Goal: Task Accomplishment & Management: Use online tool/utility

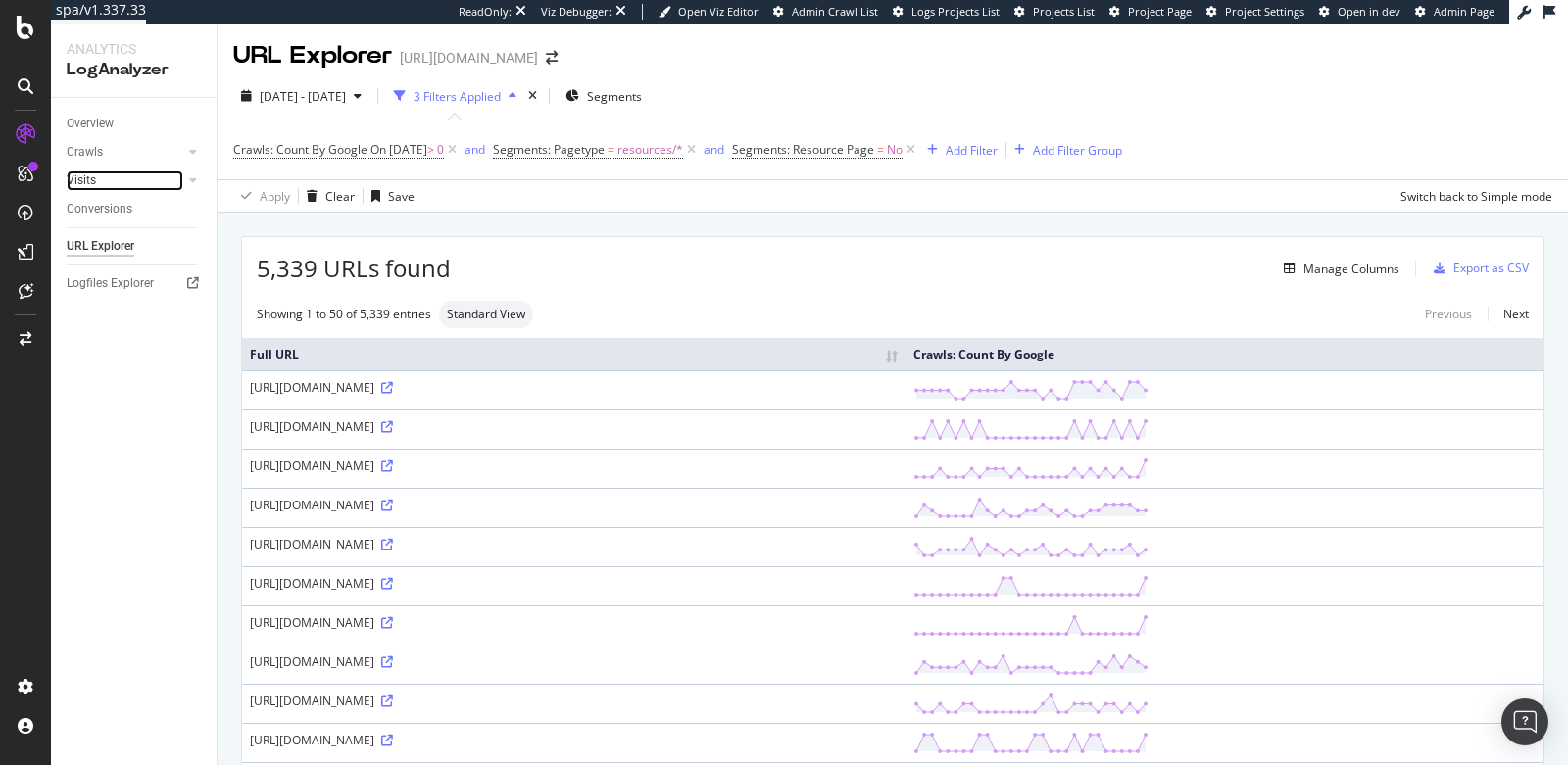
click at [119, 176] on link "Visits" at bounding box center [125, 180] width 117 height 21
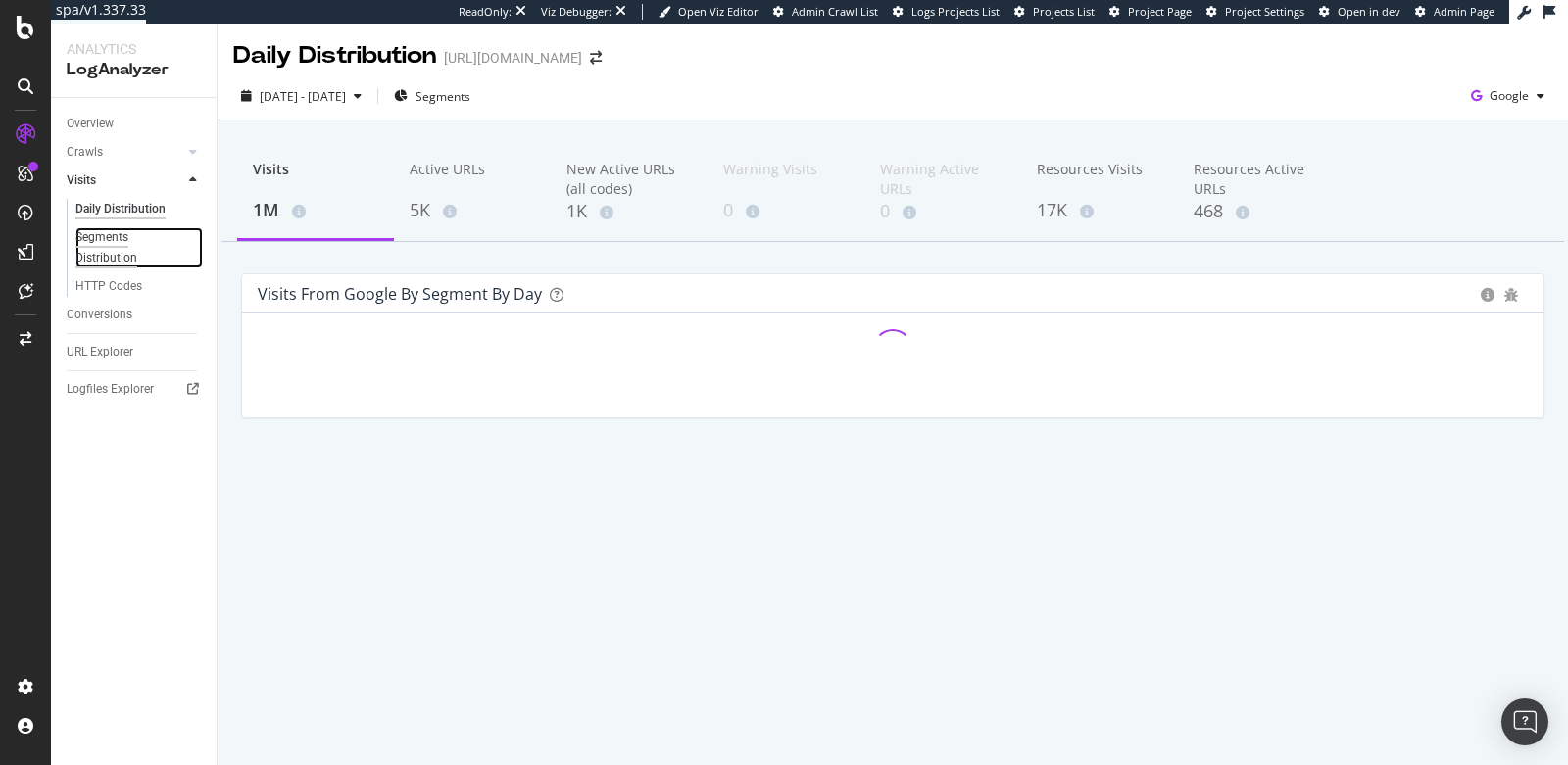
click at [122, 251] on div "Segments Distribution" at bounding box center [129, 247] width 109 height 41
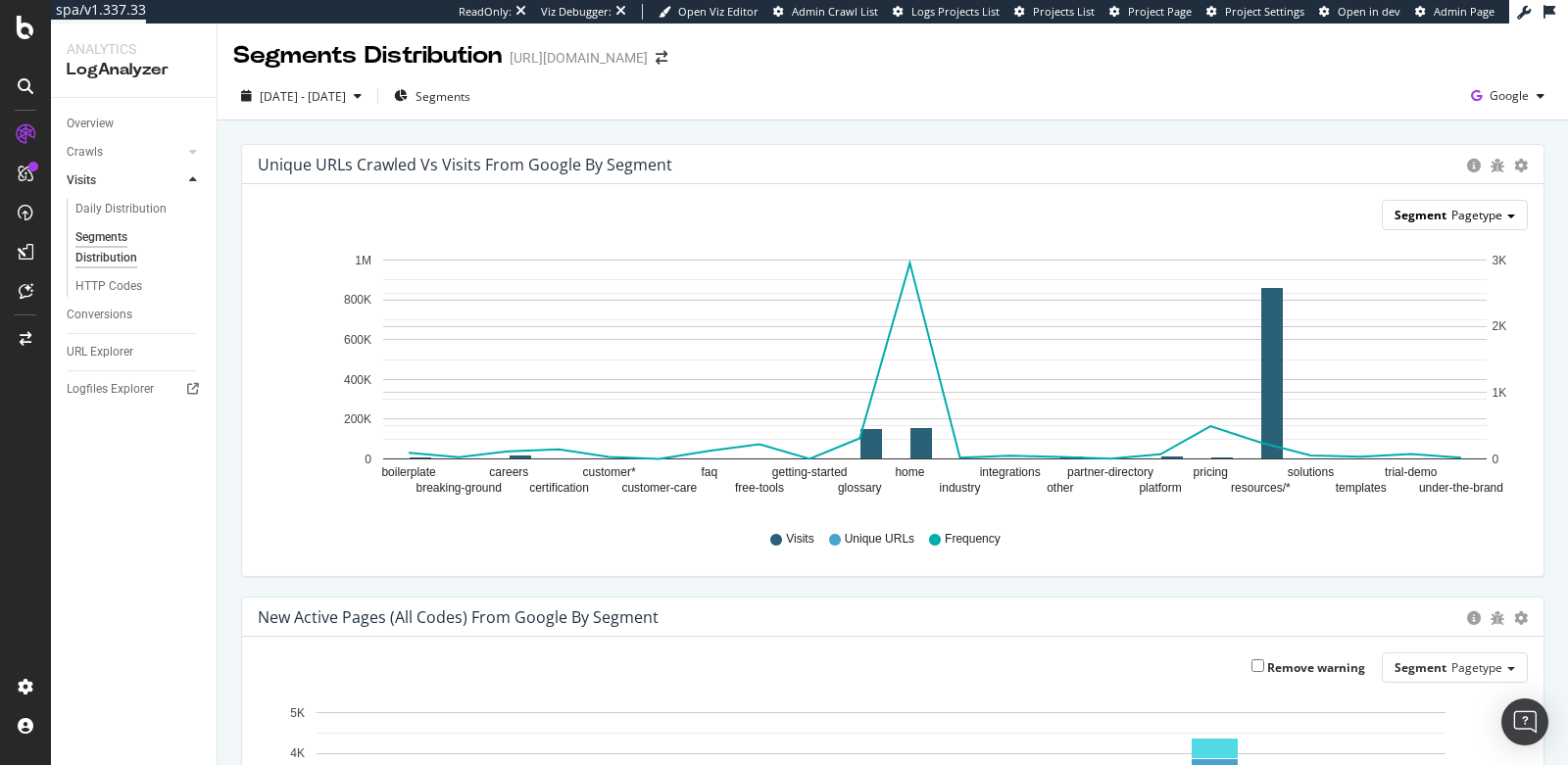
click at [1431, 213] on div "Segment Pagetype" at bounding box center [1454, 215] width 144 height 28
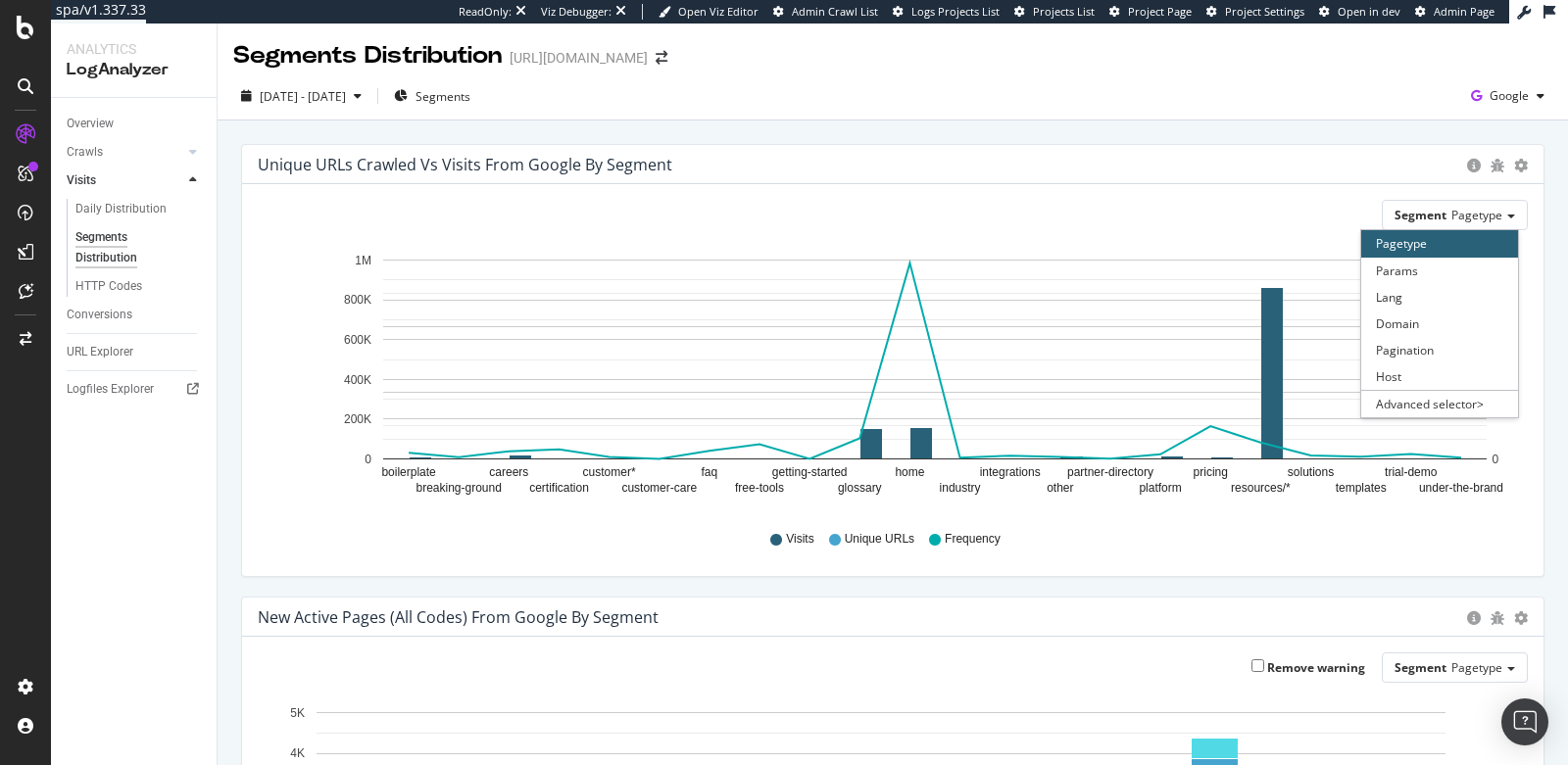
click at [1518, 165] on div "Unique URLs Crawled vs Visits from google by Segment Chart (by Value) Table" at bounding box center [892, 164] width 1301 height 39
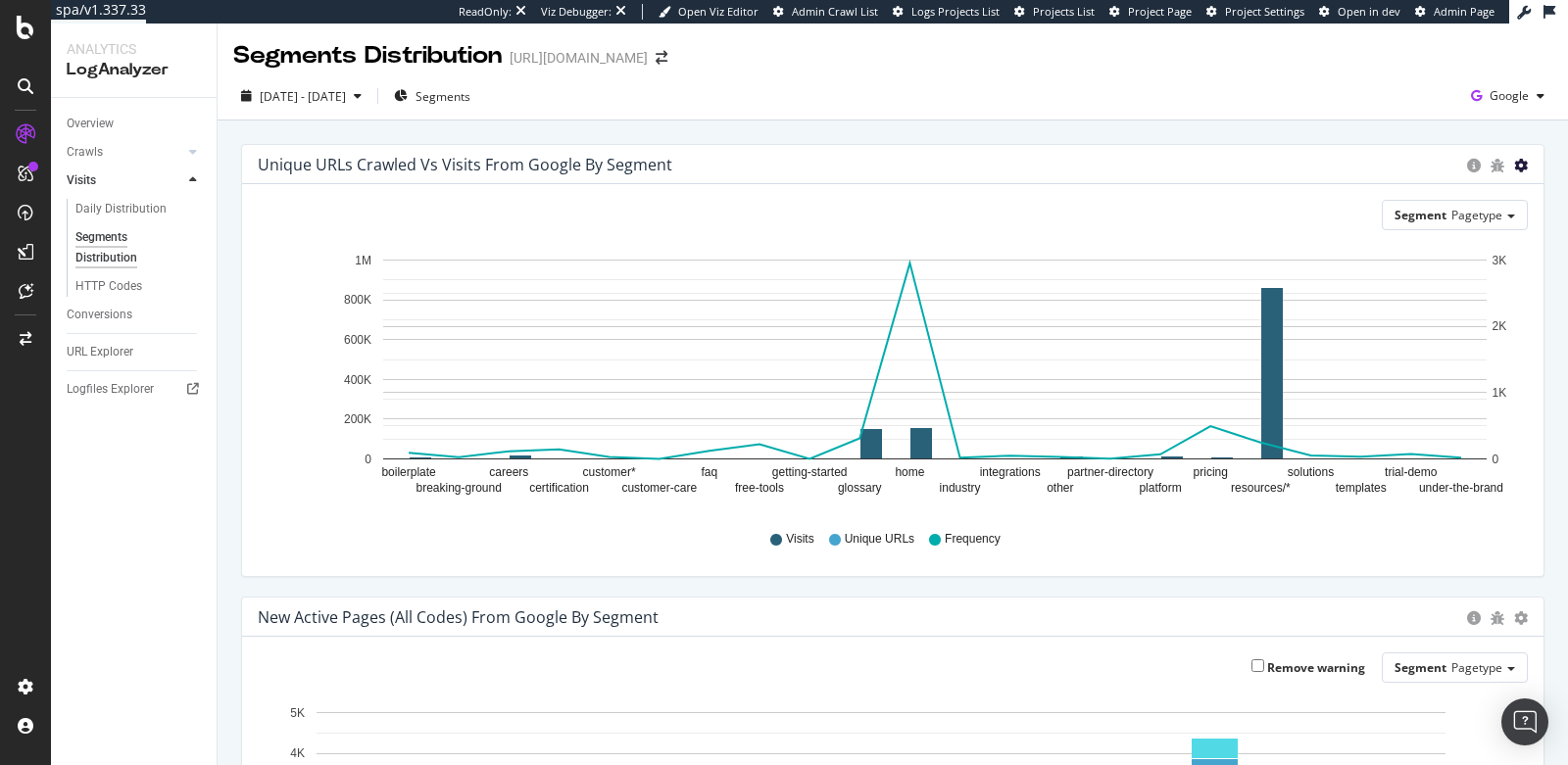
click at [1511, 164] on div "Unique URLs Crawled vs Visits from google by Segment Chart (by Value) Table" at bounding box center [892, 164] width 1301 height 39
click at [1514, 165] on icon "gear" at bounding box center [1521, 166] width 14 height 14
click at [1145, 189] on div "Segment Pagetype Hold CMD (⌘) while clicking to filter the report. boilerplate …" at bounding box center [892, 380] width 1301 height 392
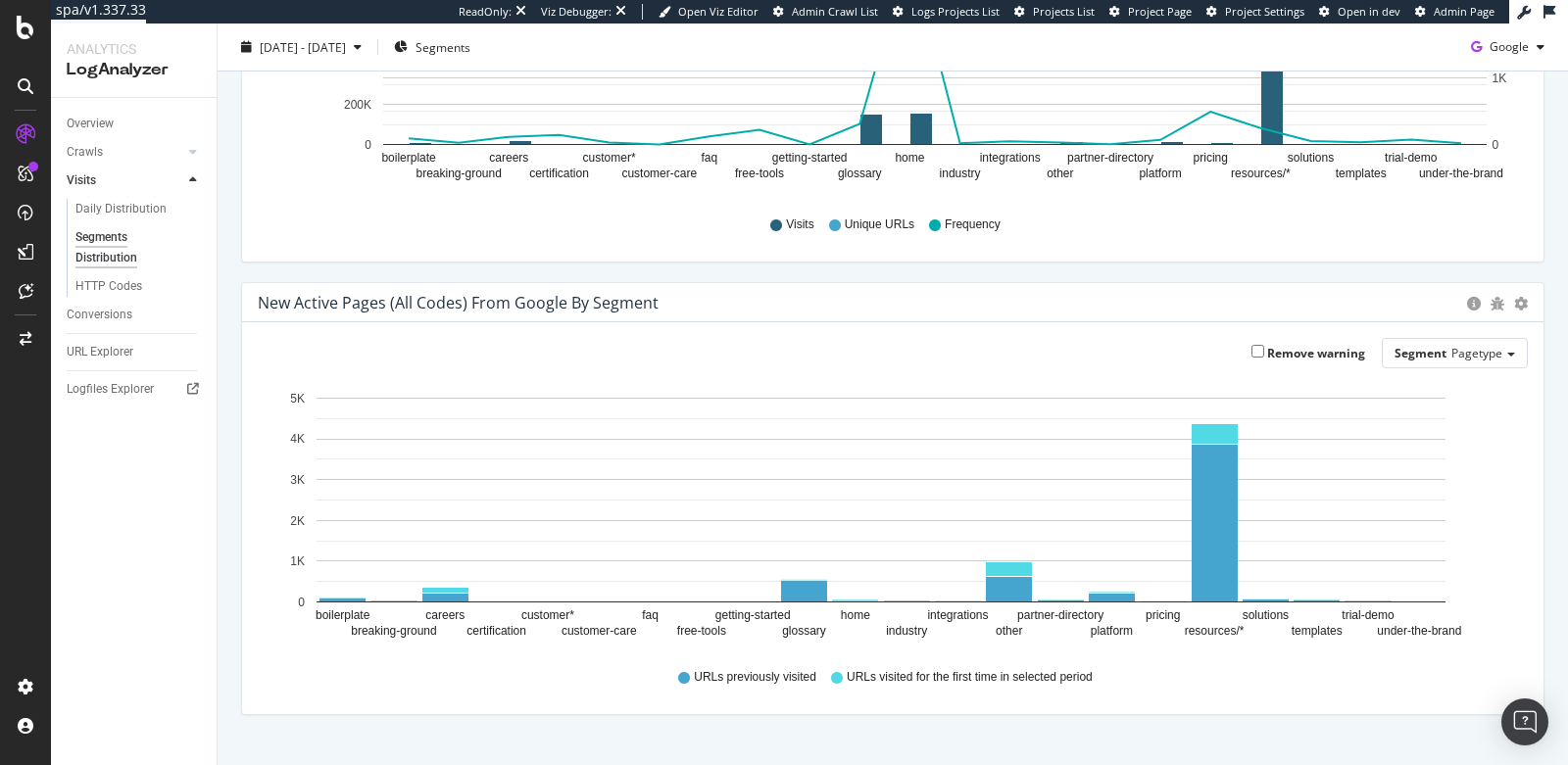
scroll to position [350, 0]
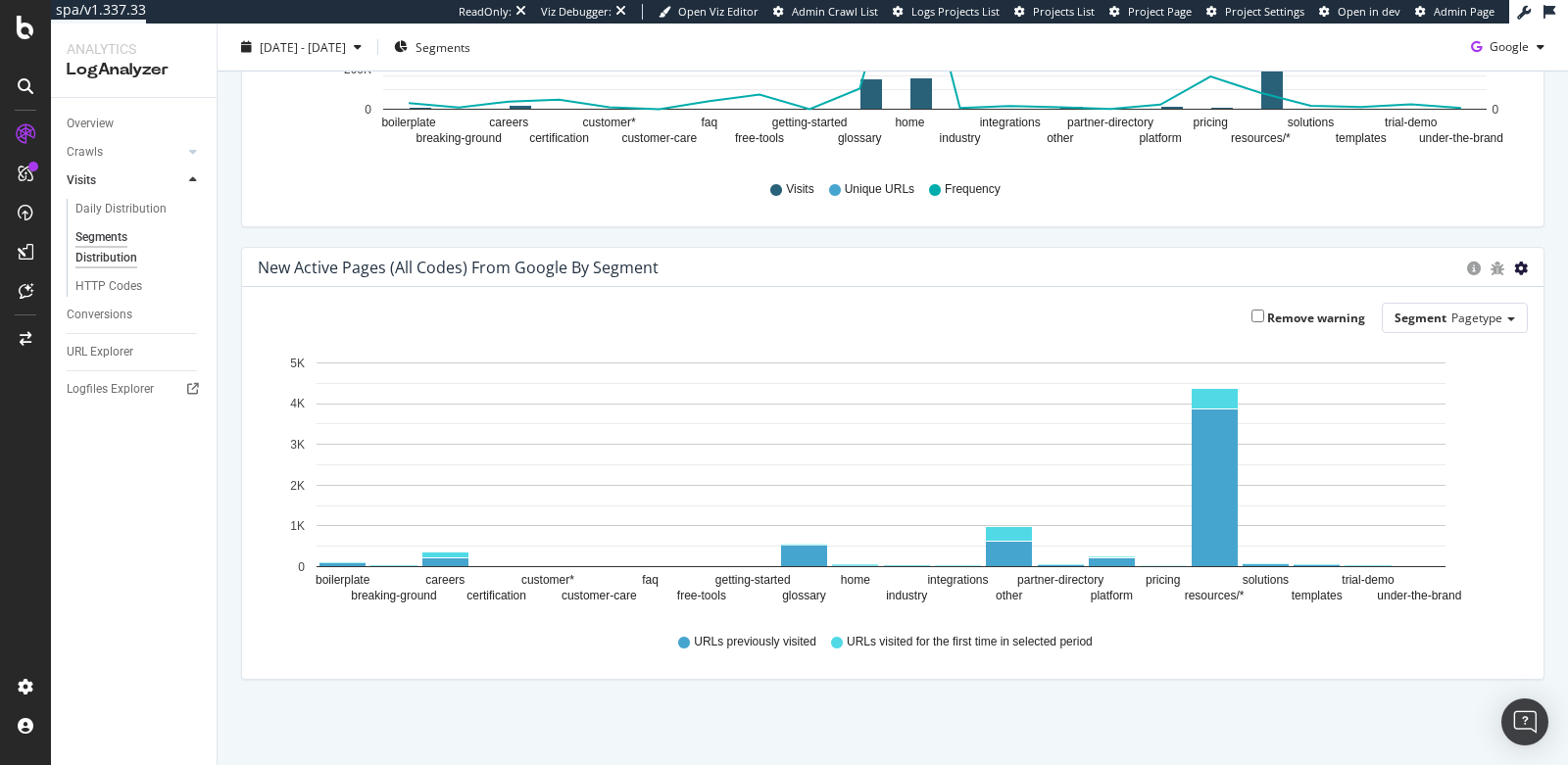
click at [1514, 266] on icon "gear" at bounding box center [1521, 269] width 14 height 14
click at [1085, 288] on div "Remove warning Segment Pagetype Hold CMD (⌘) while clicking to filter the repor…" at bounding box center [892, 483] width 1301 height 392
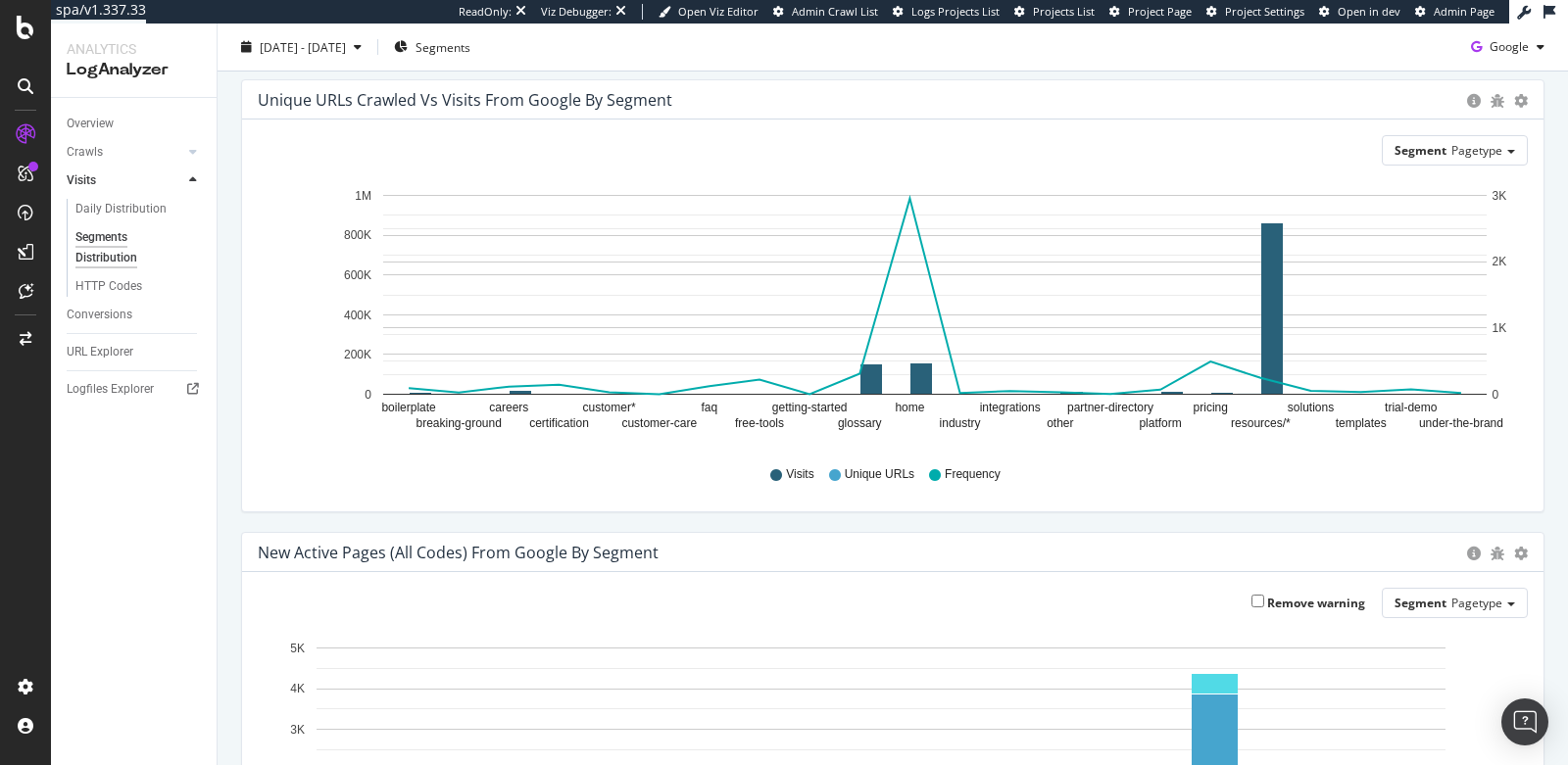
scroll to position [0, 0]
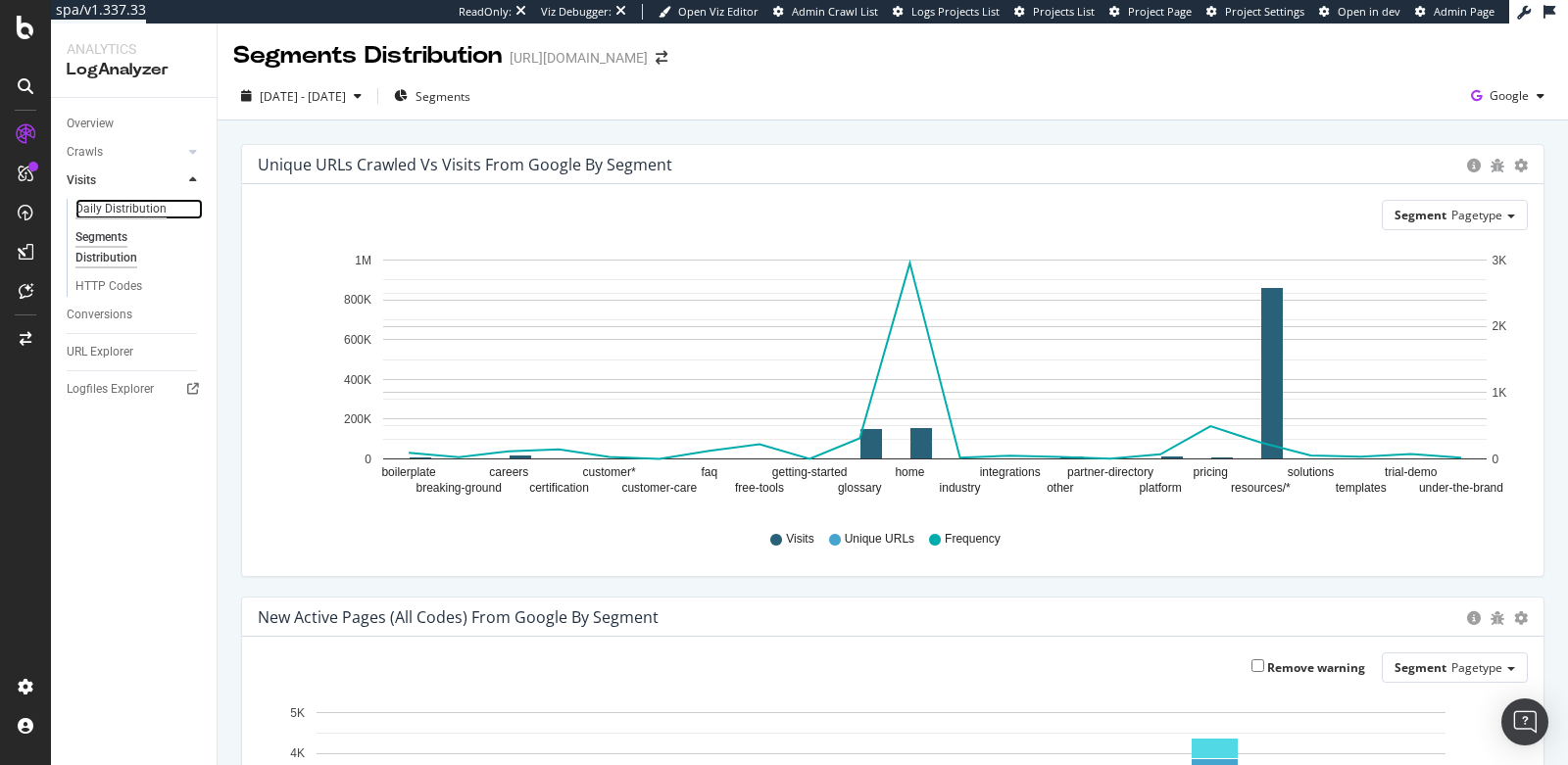
click at [152, 205] on div "Daily Distribution" at bounding box center [120, 209] width 91 height 21
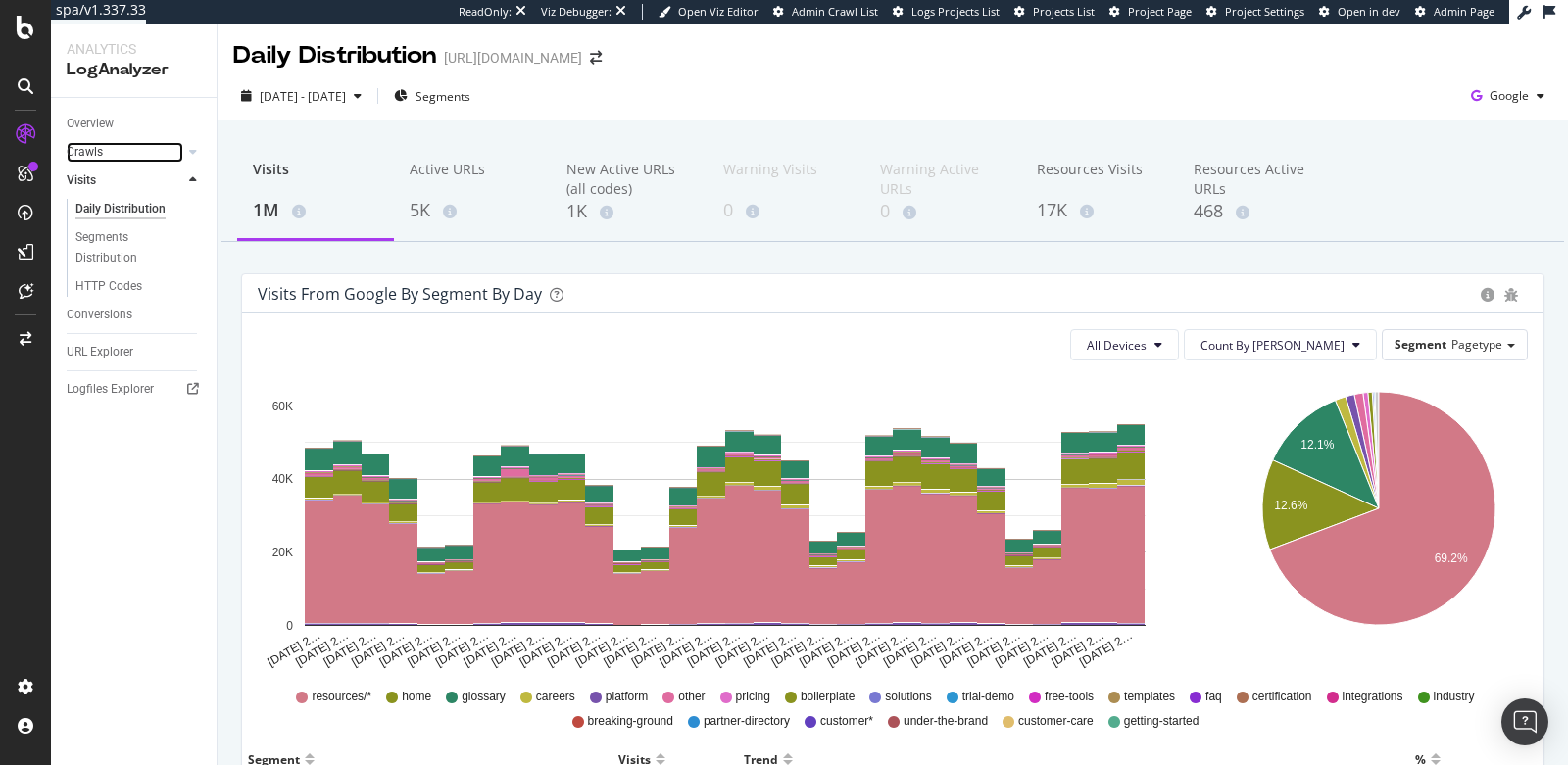
click at [126, 152] on link "Crawls" at bounding box center [125, 152] width 117 height 21
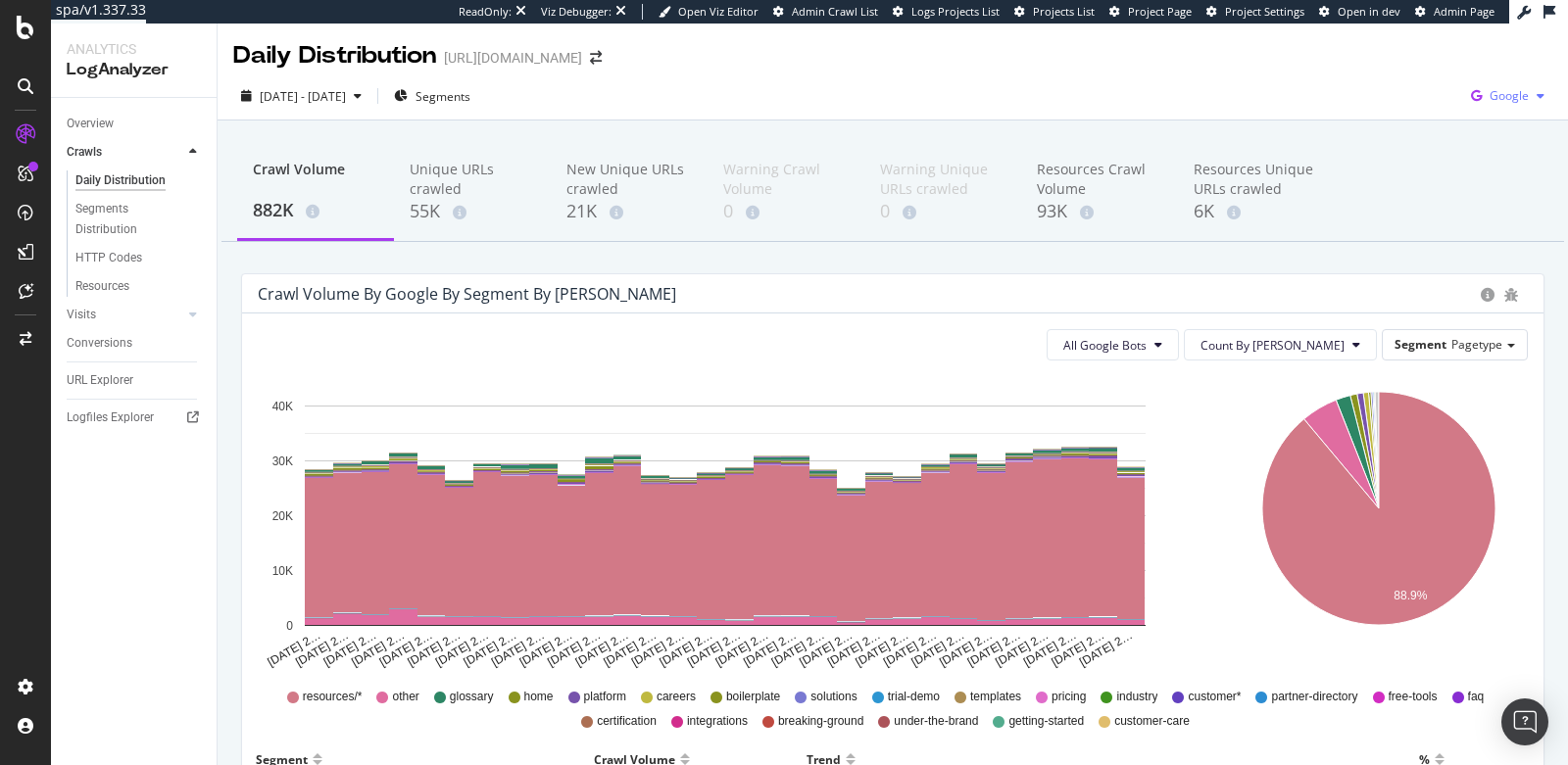
click at [1505, 98] on span "Google" at bounding box center [1508, 95] width 39 height 17
click at [1356, 68] on div "Bing" at bounding box center [1378, 79] width 135 height 28
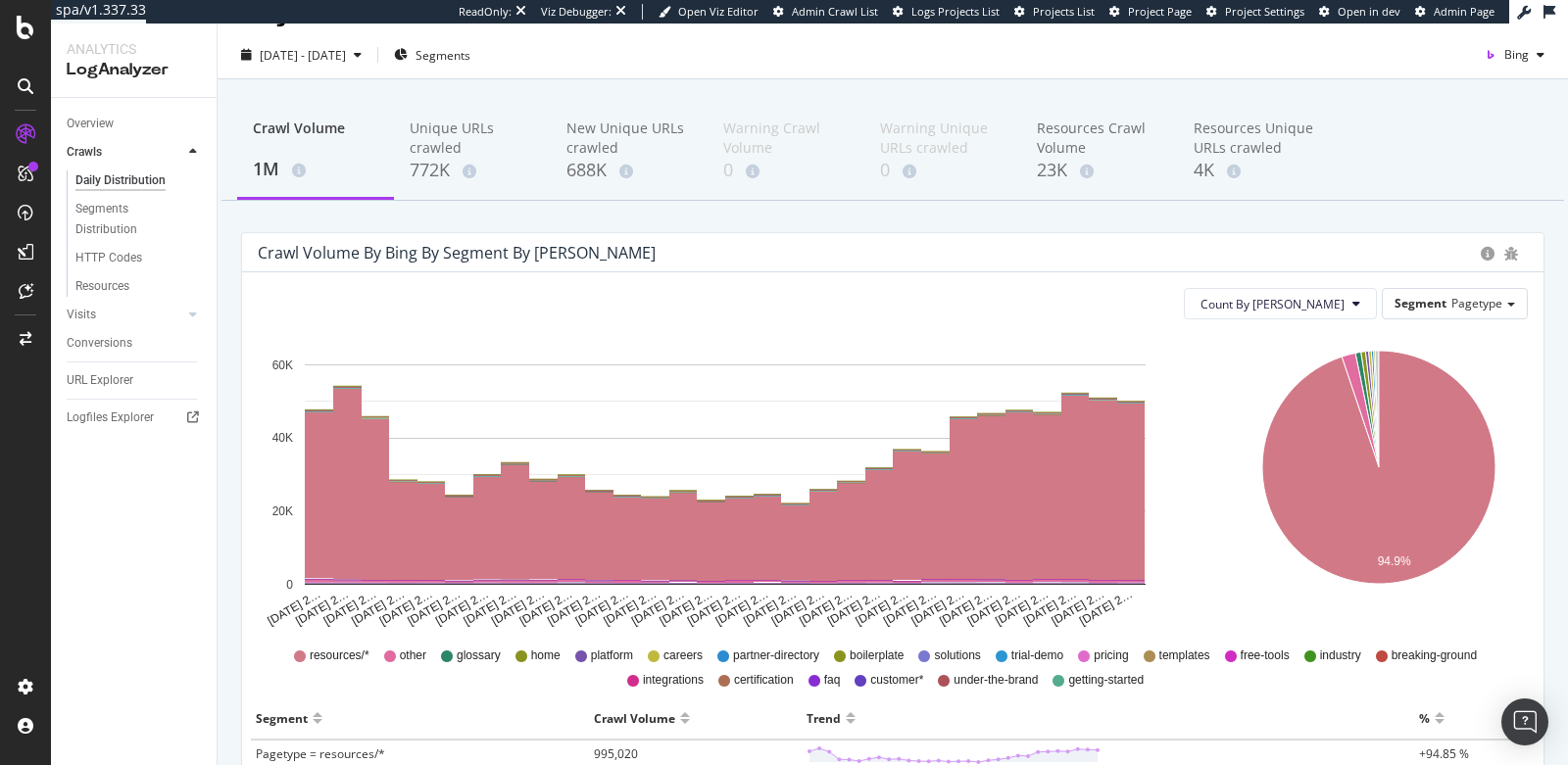
scroll to position [41, 0]
click at [1504, 53] on span "Bing" at bounding box center [1516, 54] width 24 height 17
click at [1301, 304] on span "Count By Day" at bounding box center [1272, 304] width 144 height 17
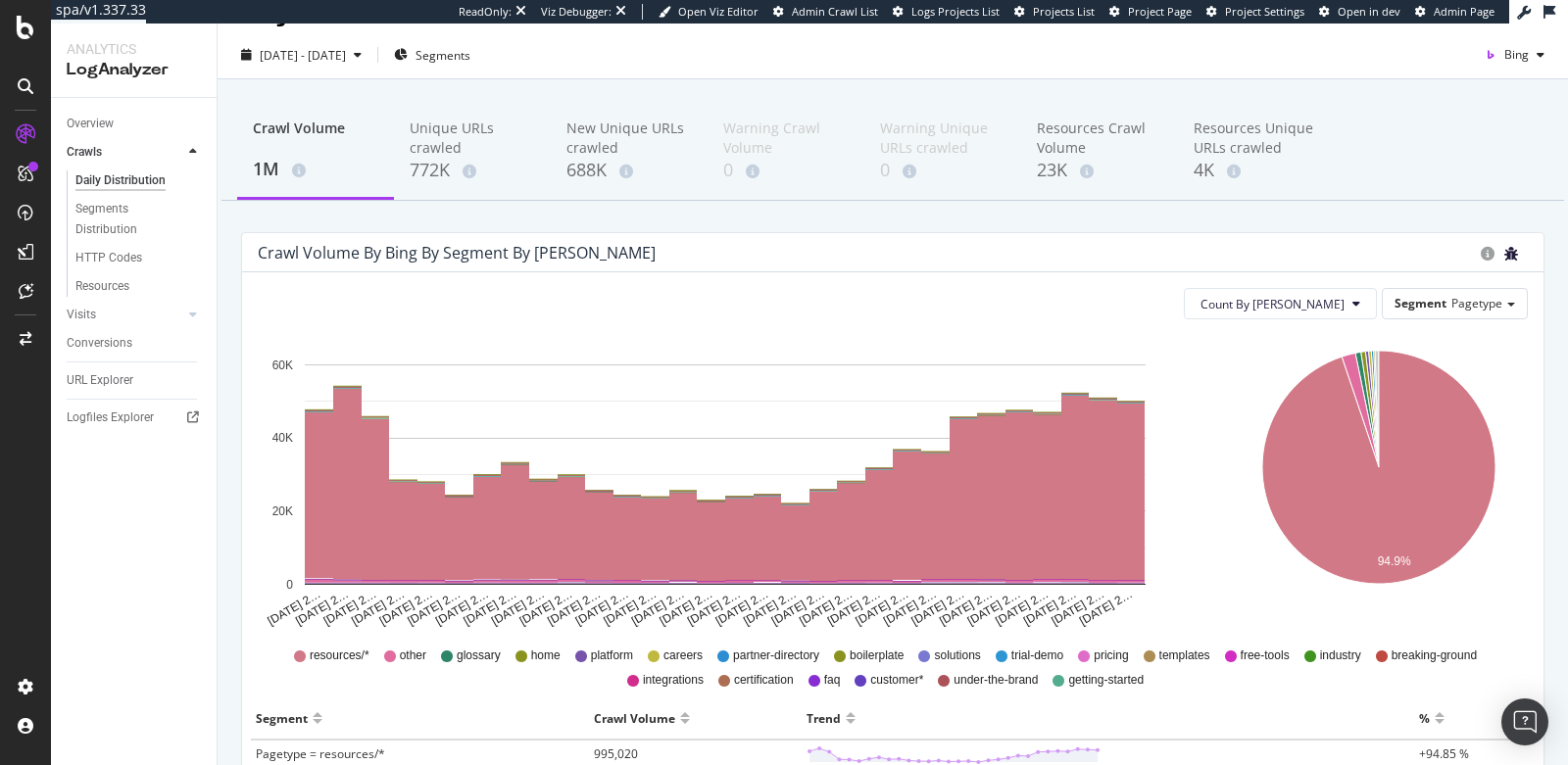
click at [1504, 254] on icon "bug" at bounding box center [1511, 254] width 14 height 14
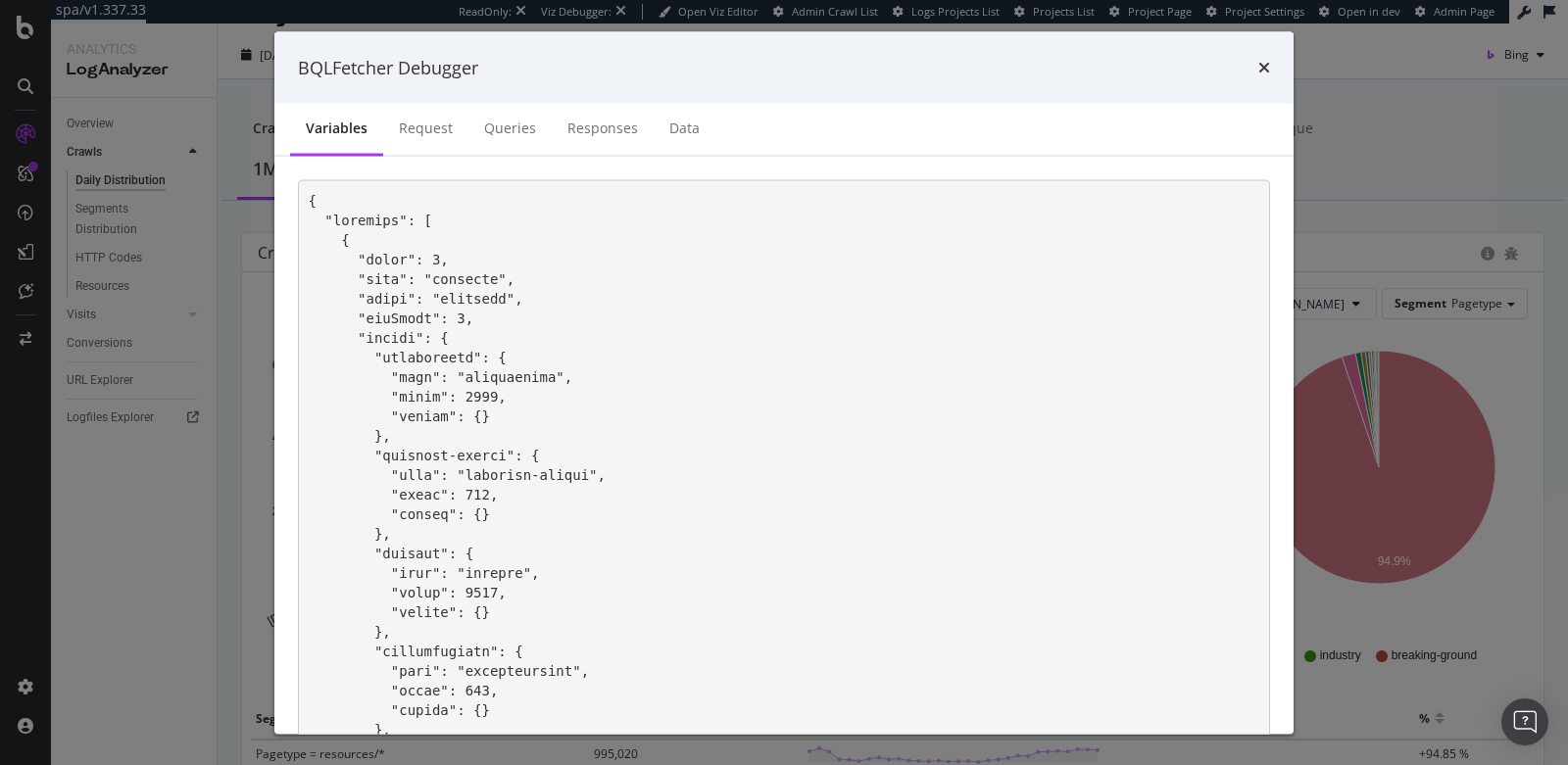
click at [1266, 58] on div "times" at bounding box center [1264, 67] width 12 height 25
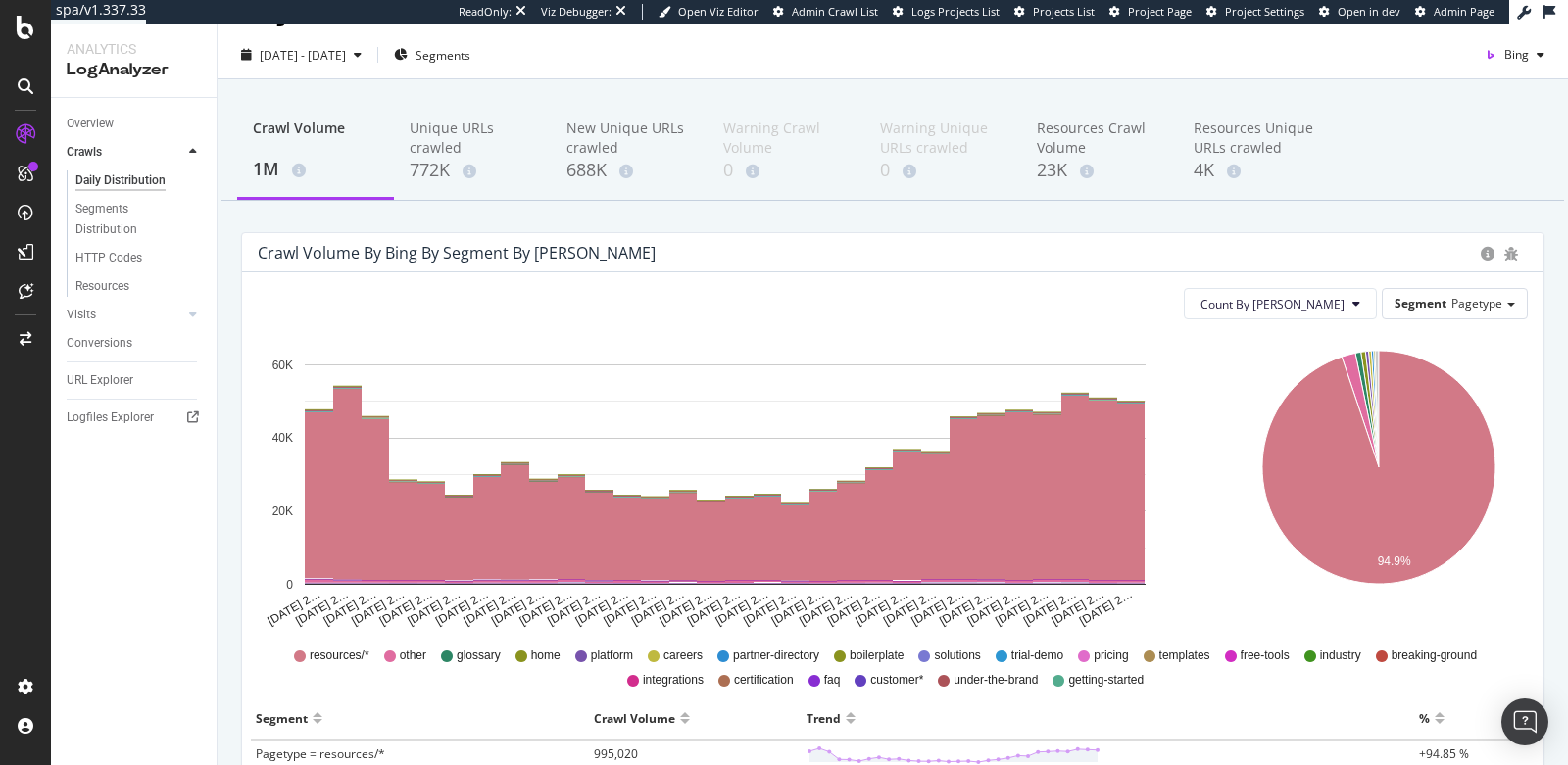
click at [1264, 56] on div "2025 Aug. 19th - Sep. 17th Segments Bing" at bounding box center [893, 58] width 1350 height 39
click at [1484, 53] on icon "button" at bounding box center [1489, 54] width 27 height 27
click at [1474, 169] on span "OpenAI" at bounding box center [1510, 166] width 73 height 18
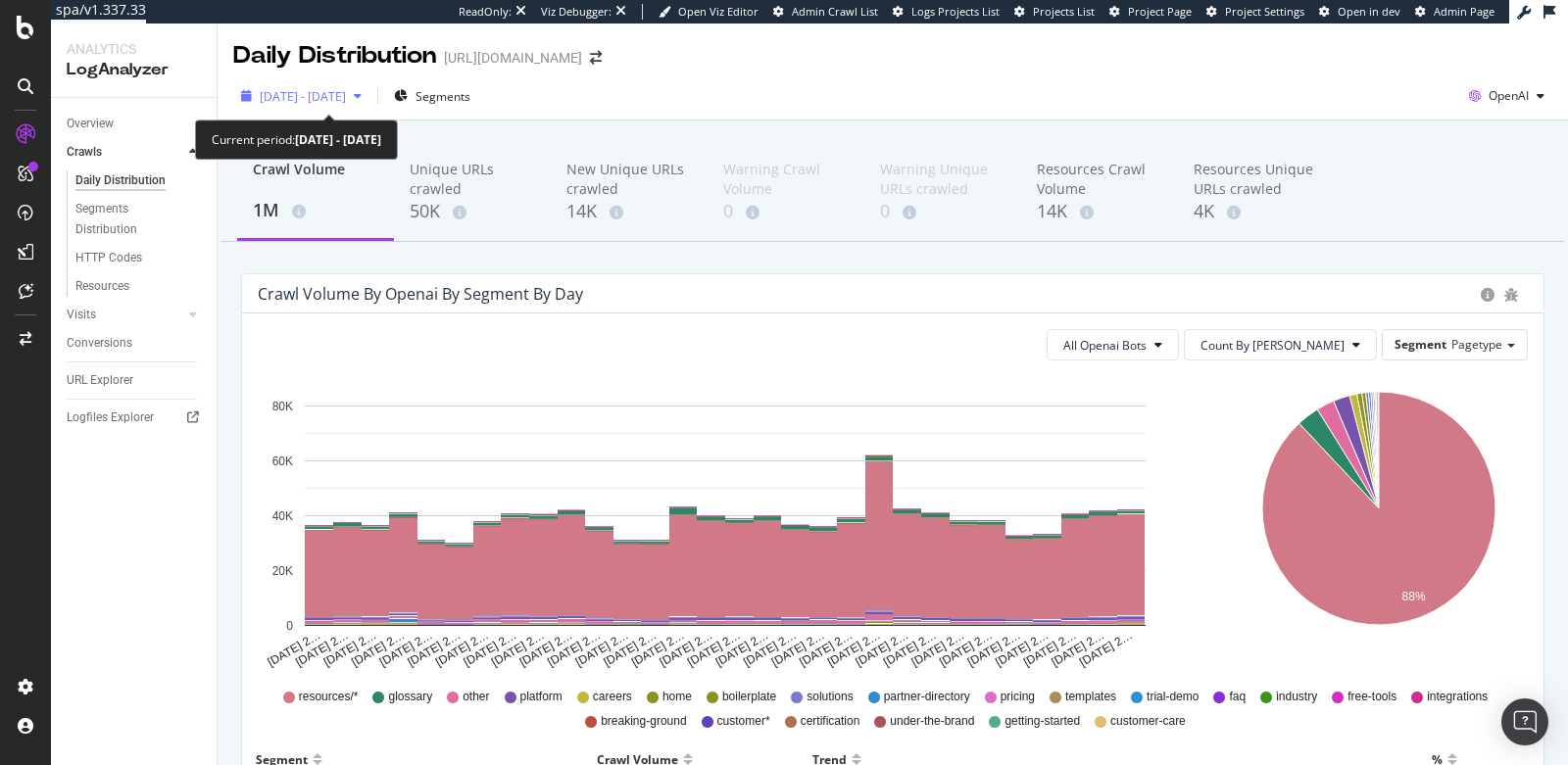
click at [291, 108] on div "2025 Aug. 19th - Sep. 17th" at bounding box center [301, 95] width 136 height 29
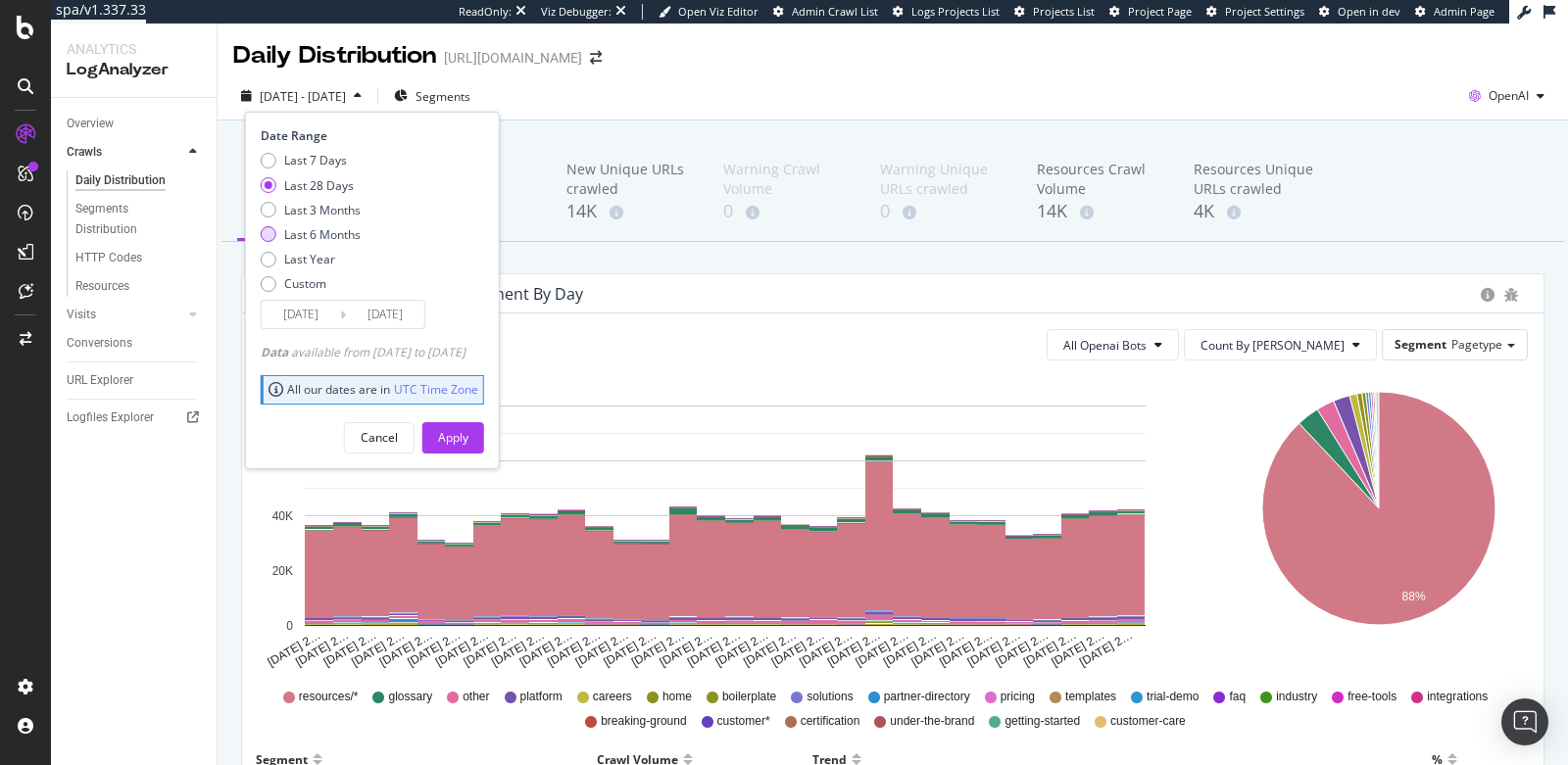
click at [289, 234] on div "Last 6 Months" at bounding box center [322, 234] width 76 height 17
type input "2025/03/18"
click at [468, 448] on div "Apply" at bounding box center [453, 437] width 30 height 29
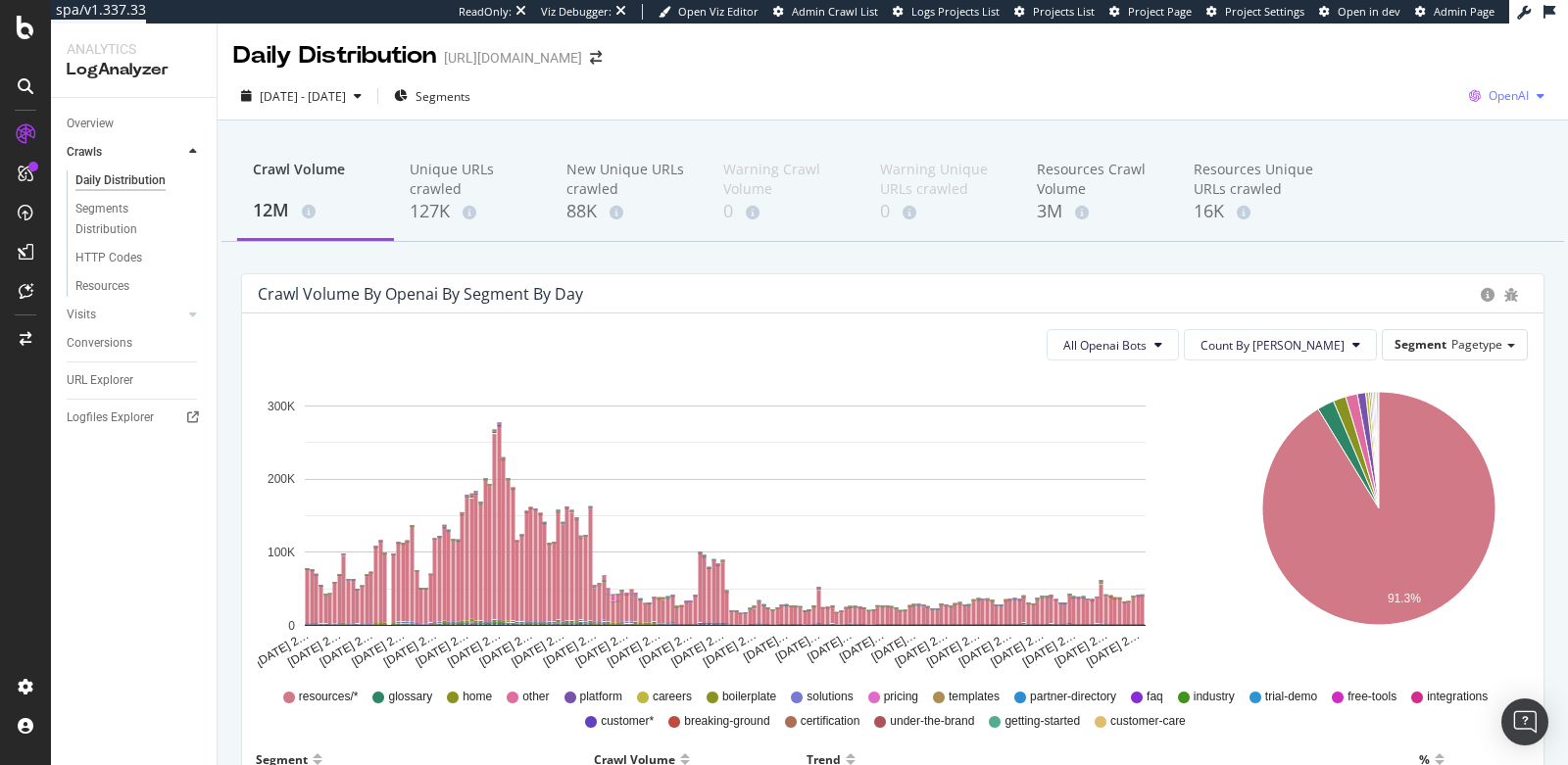
click at [1493, 85] on div "OpenAI" at bounding box center [1506, 95] width 91 height 29
click at [1378, 157] on span "Other AI Bots" at bounding box center [1391, 152] width 73 height 18
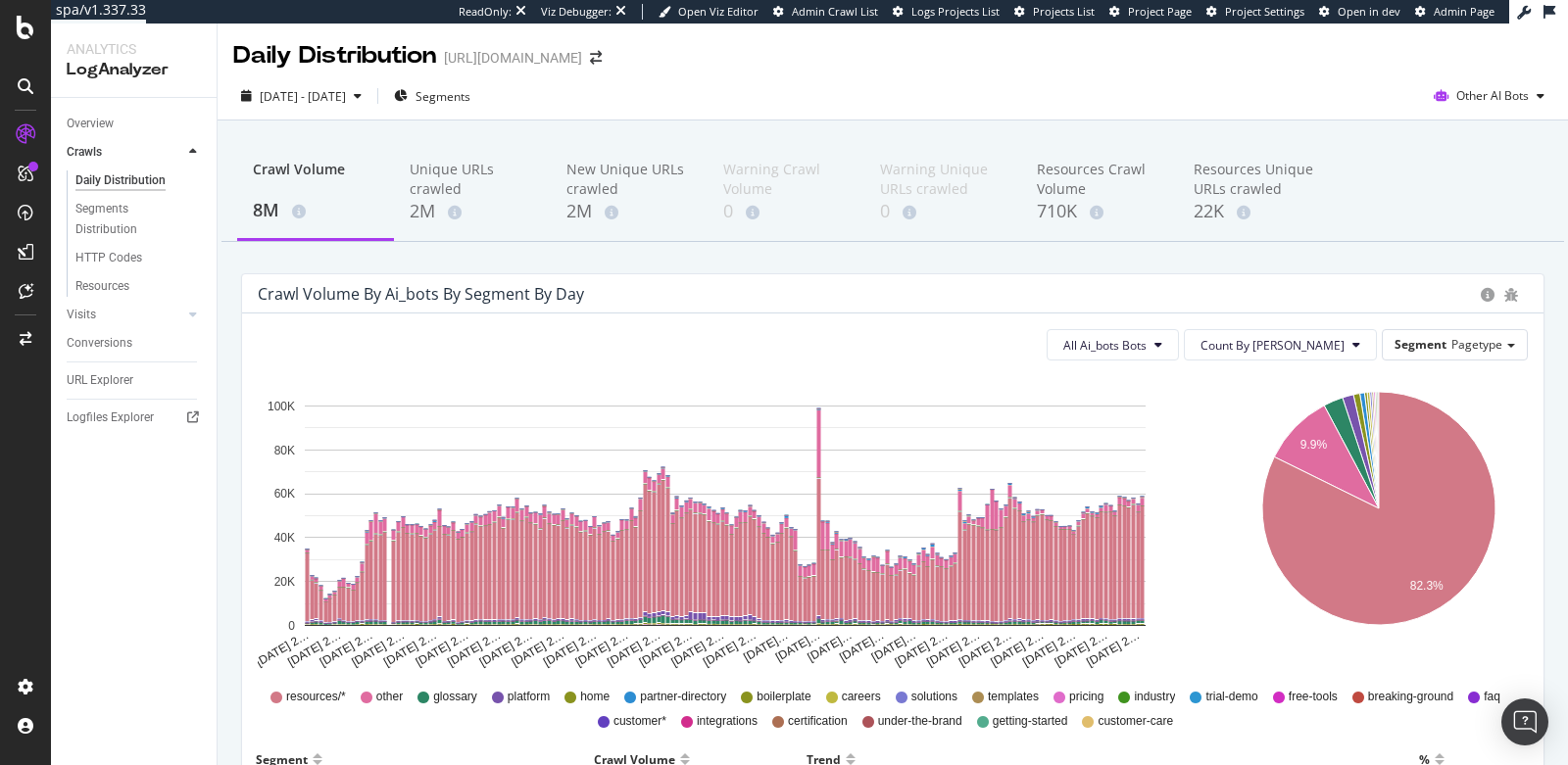
scroll to position [4, 0]
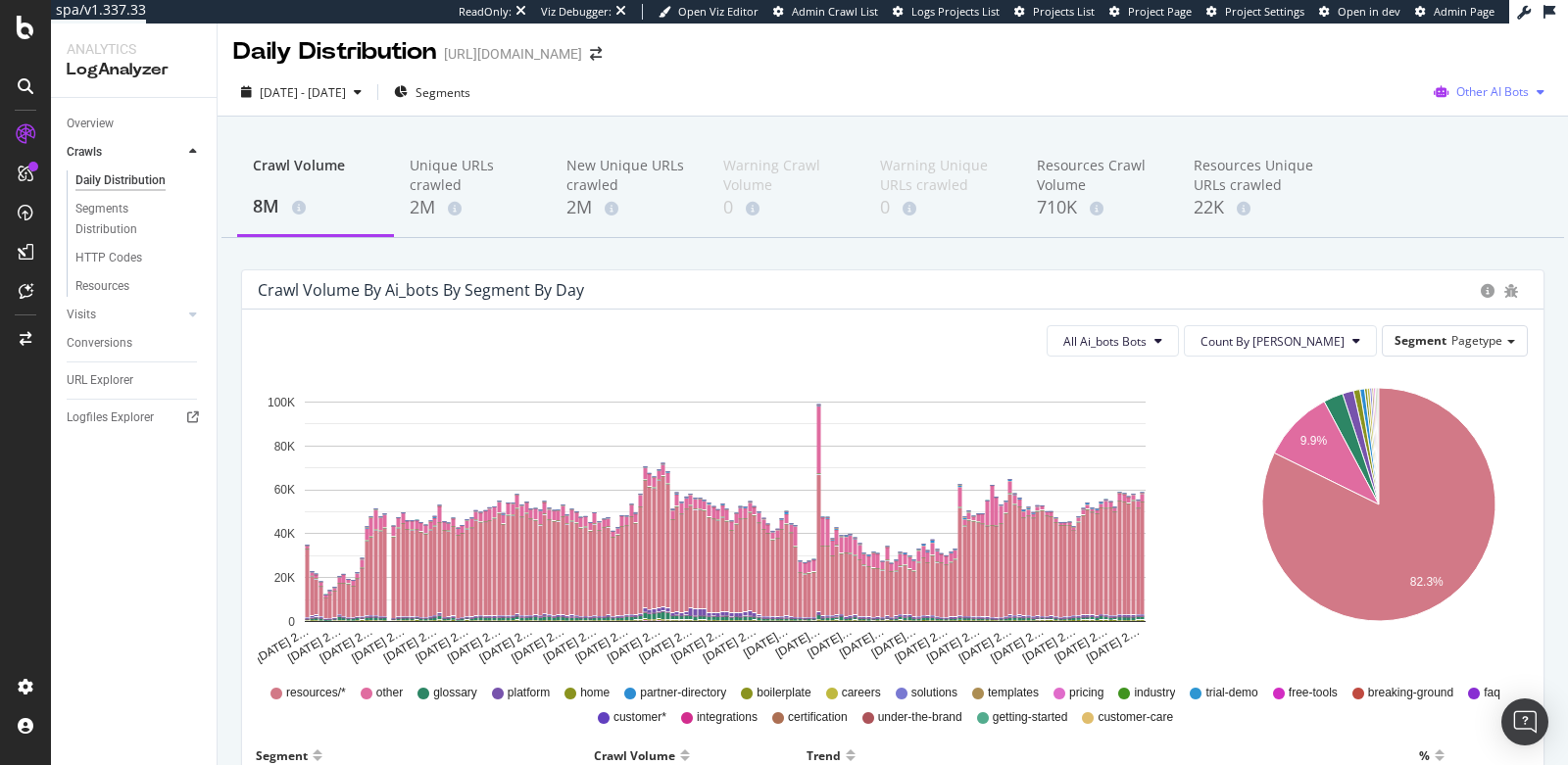
click at [1469, 94] on span "Other AI Bots" at bounding box center [1492, 91] width 73 height 17
click at [1467, 166] on span "Bing" at bounding box center [1495, 168] width 76 height 18
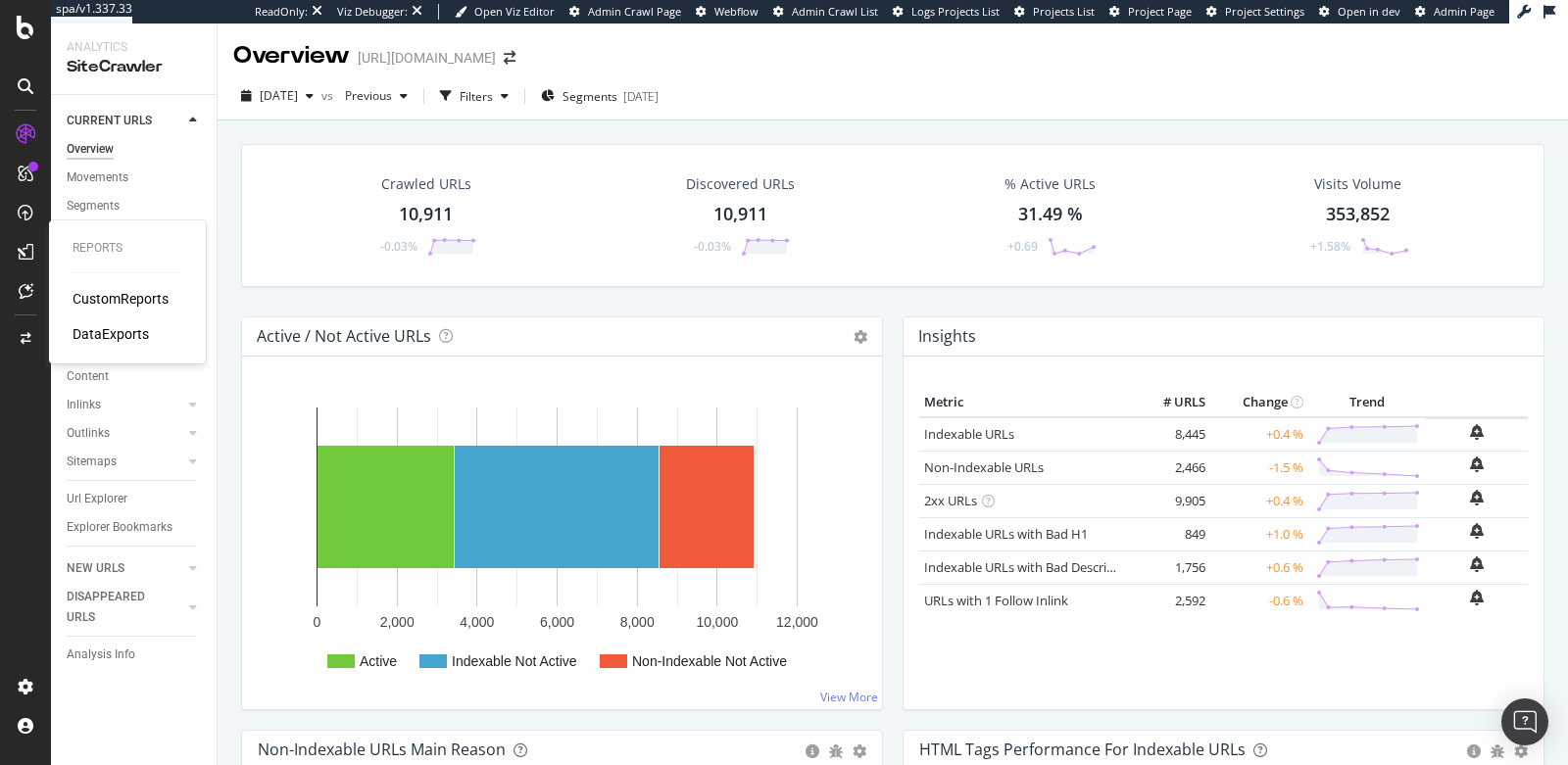
click at [95, 297] on div "CustomReports" at bounding box center [121, 299] width 96 height 20
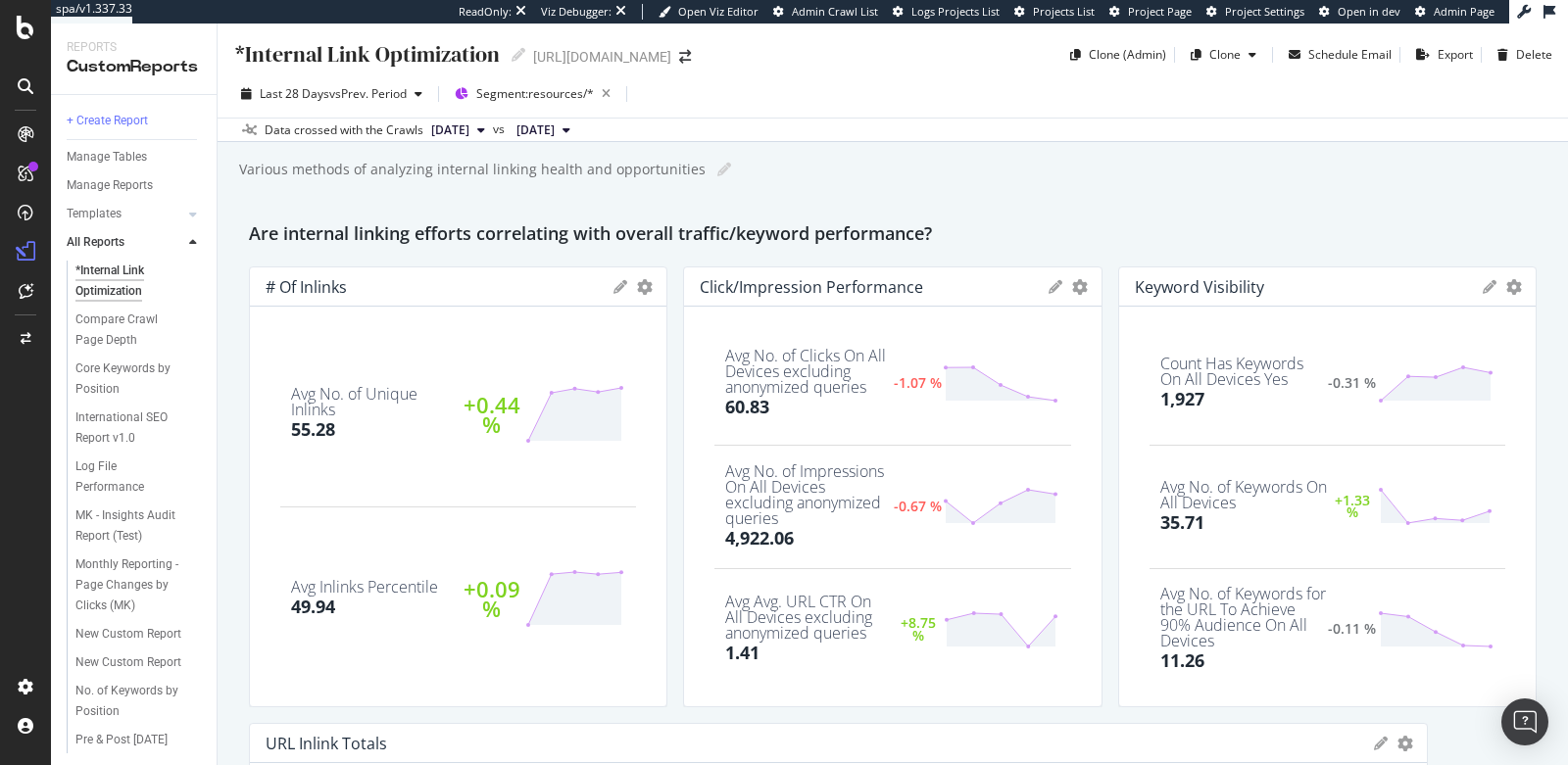
scroll to position [410, 0]
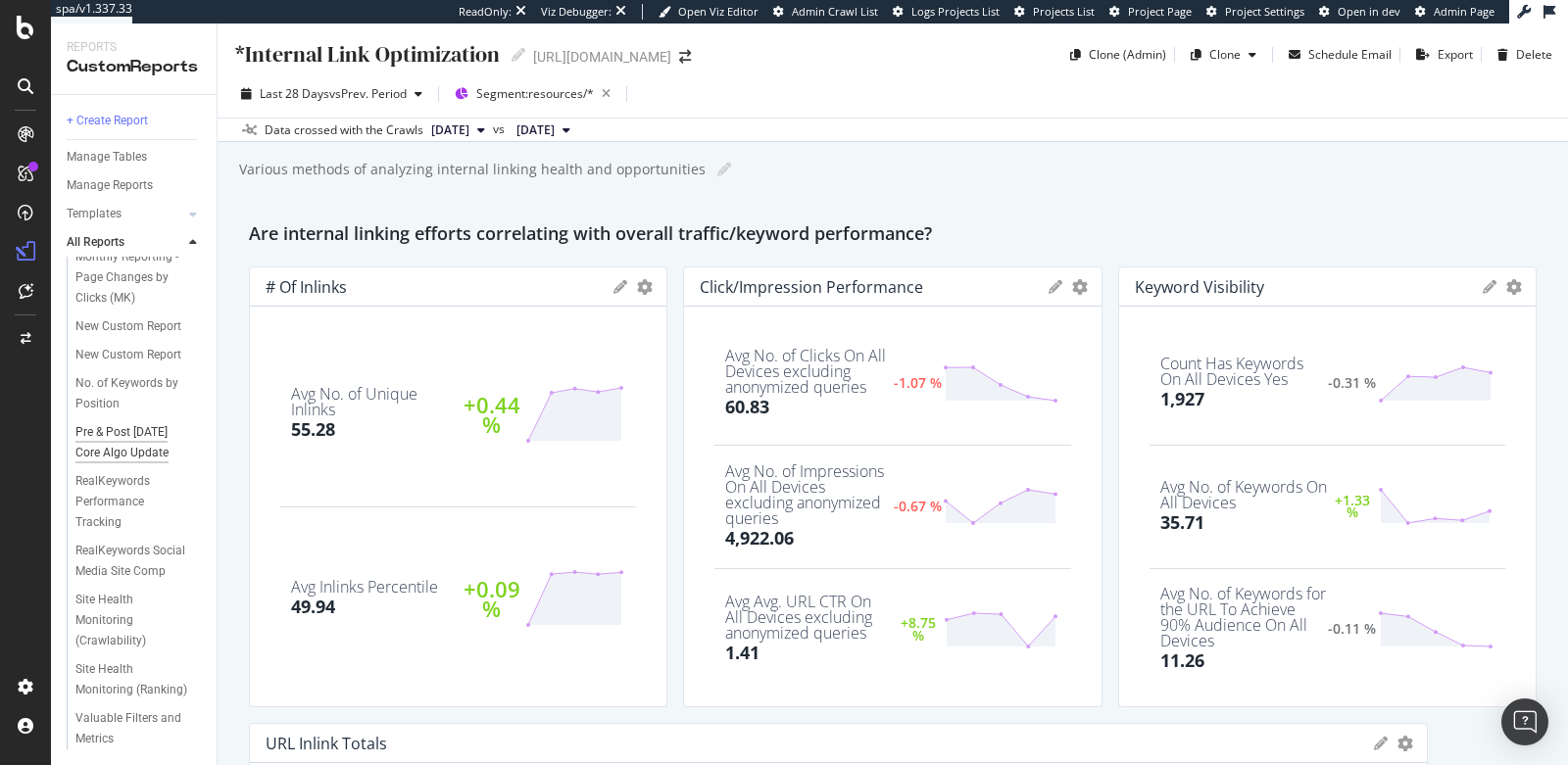
click at [122, 422] on div "Pre & Post [DATE] Core Algo Update" at bounding box center [133, 442] width 116 height 41
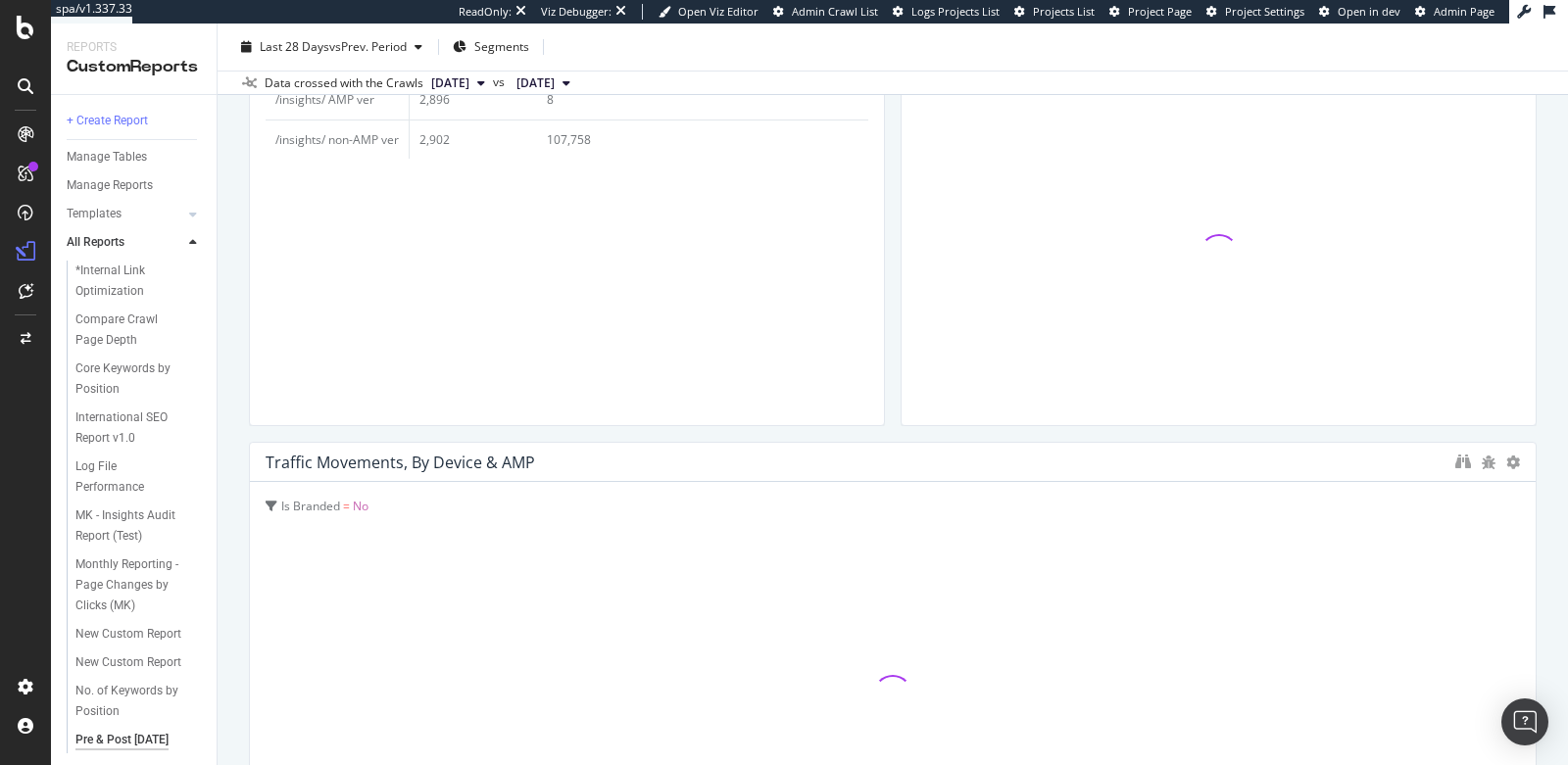
scroll to position [923, 0]
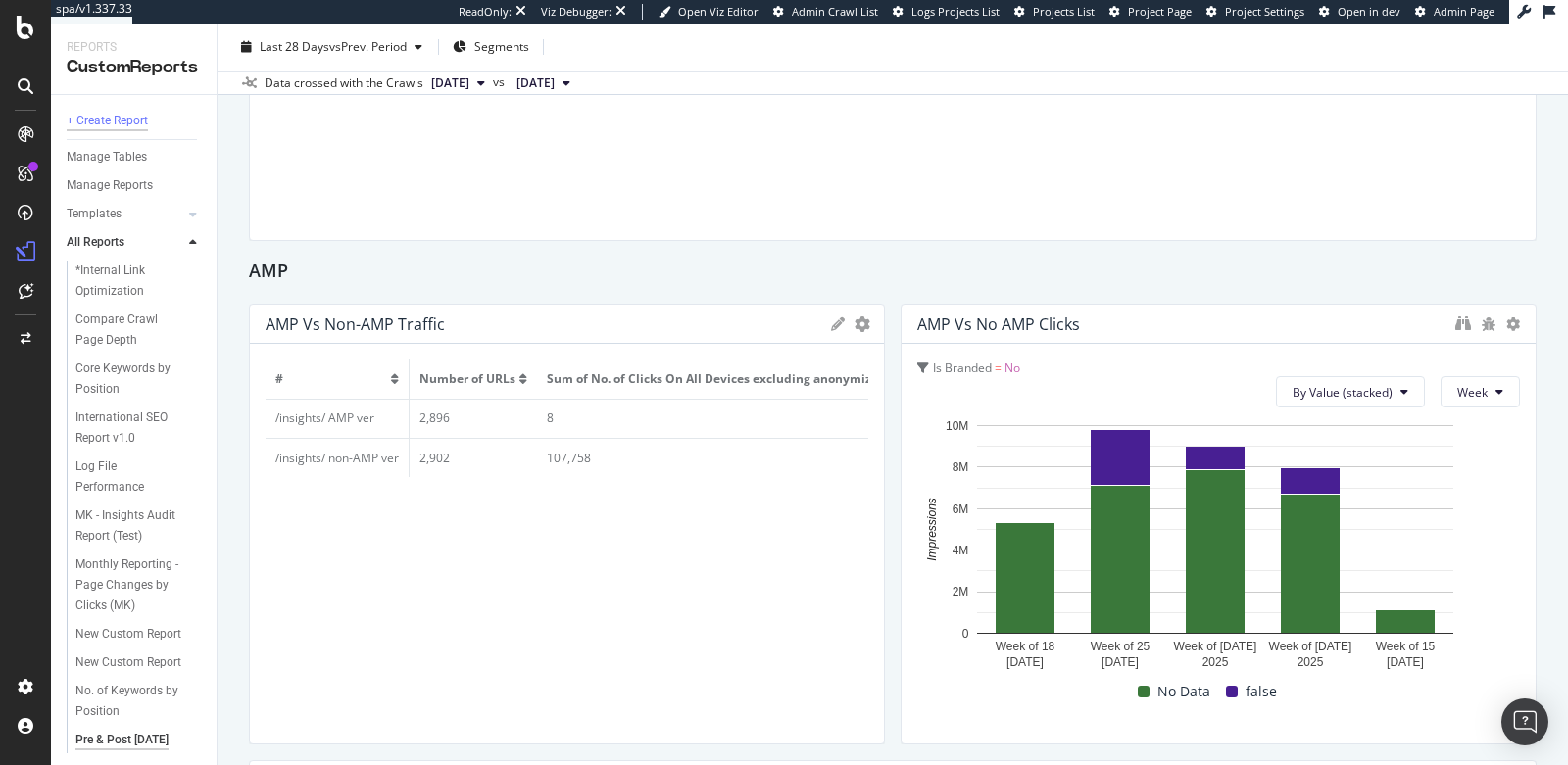
click at [131, 117] on div "+ Create Report" at bounding box center [107, 121] width 81 height 21
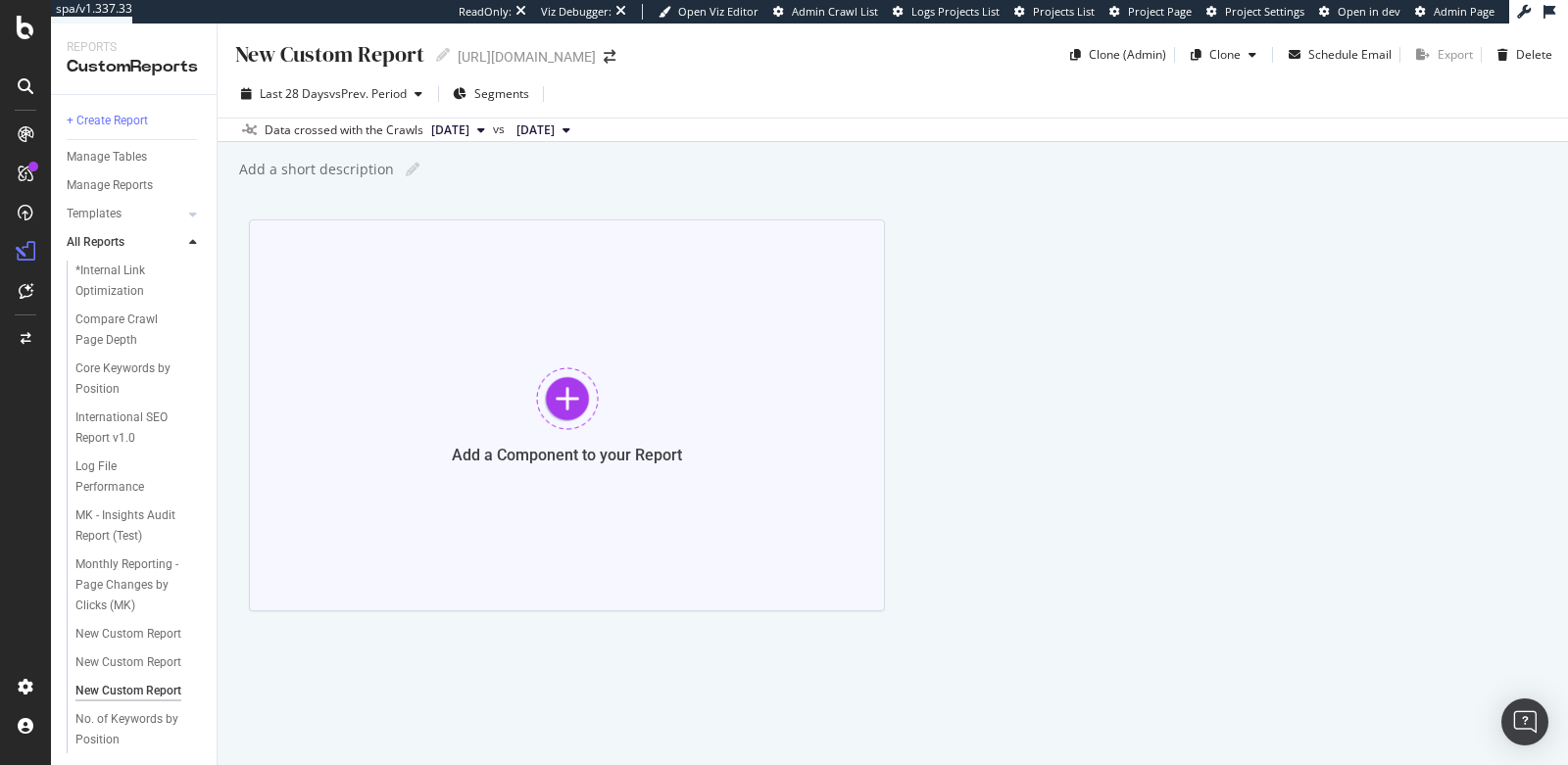
click at [516, 449] on div "Add a Component to your Report" at bounding box center [567, 455] width 230 height 19
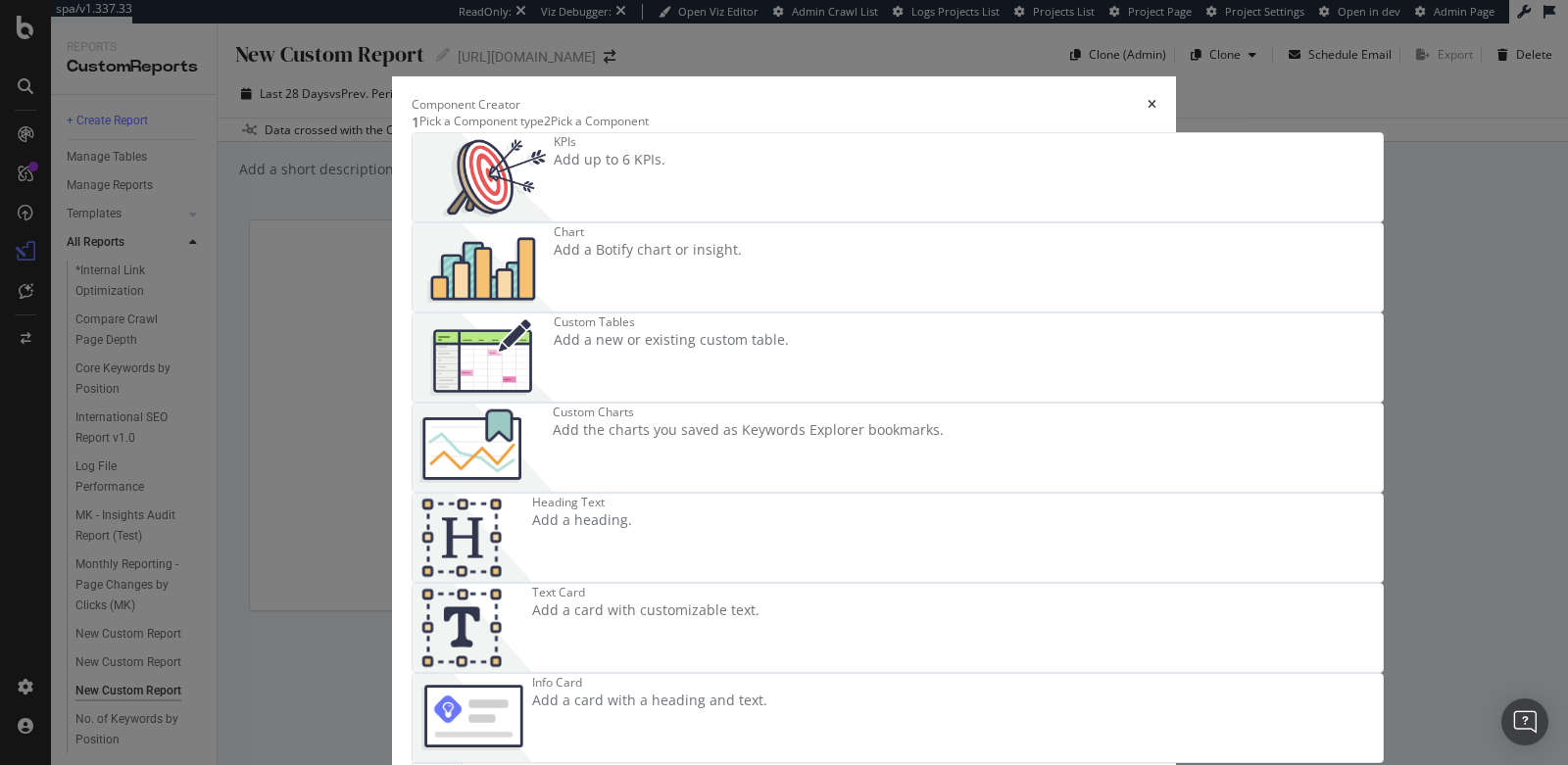
click at [628, 350] on div "Add a new or existing custom table." at bounding box center [671, 340] width 235 height 20
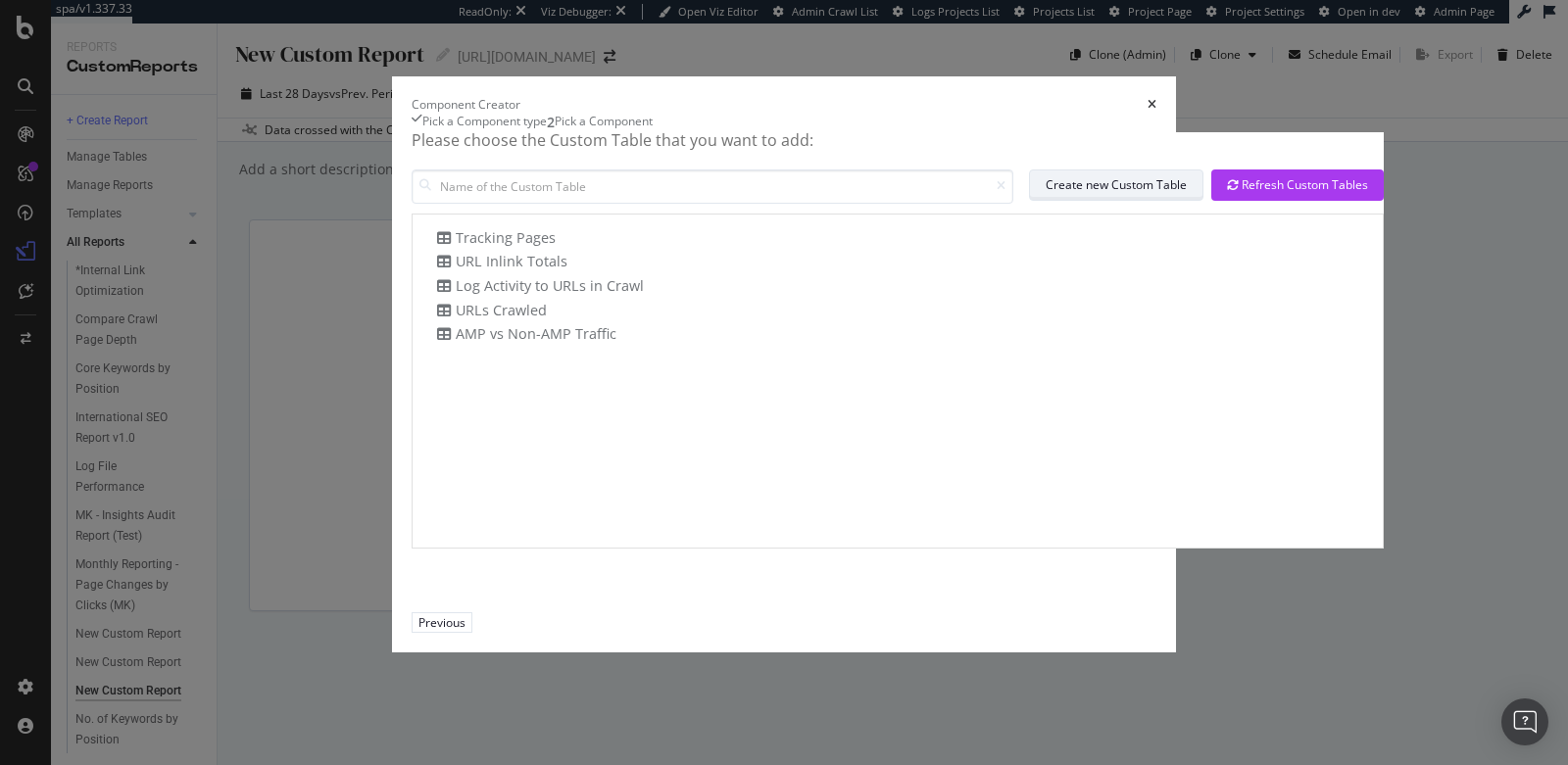
click at [1045, 199] on div "Create new Custom Table" at bounding box center [1115, 184] width 141 height 27
click at [1156, 99] on icon "times" at bounding box center [1151, 105] width 9 height 12
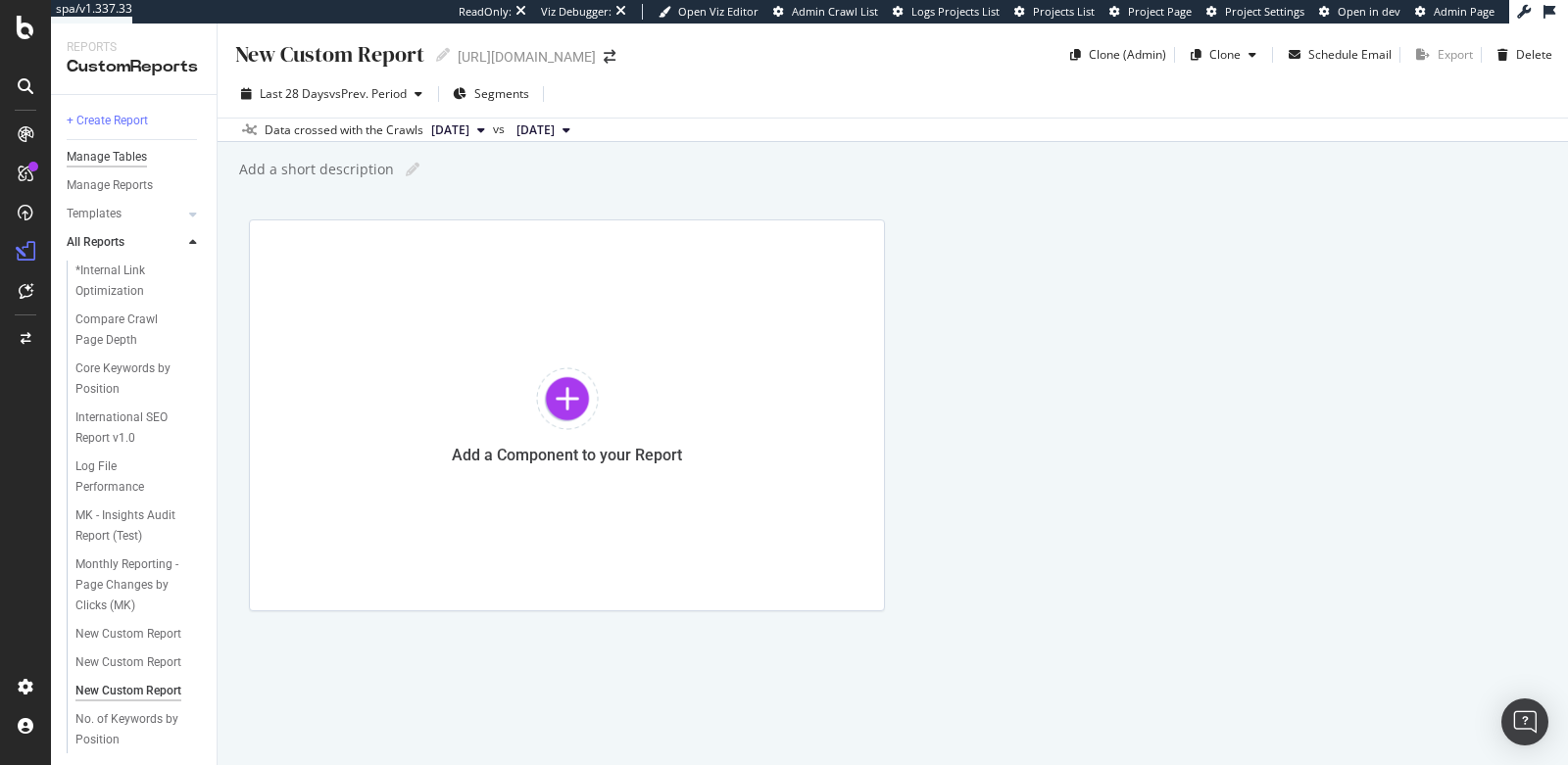
click at [102, 163] on div "Manage Tables" at bounding box center [107, 157] width 80 height 21
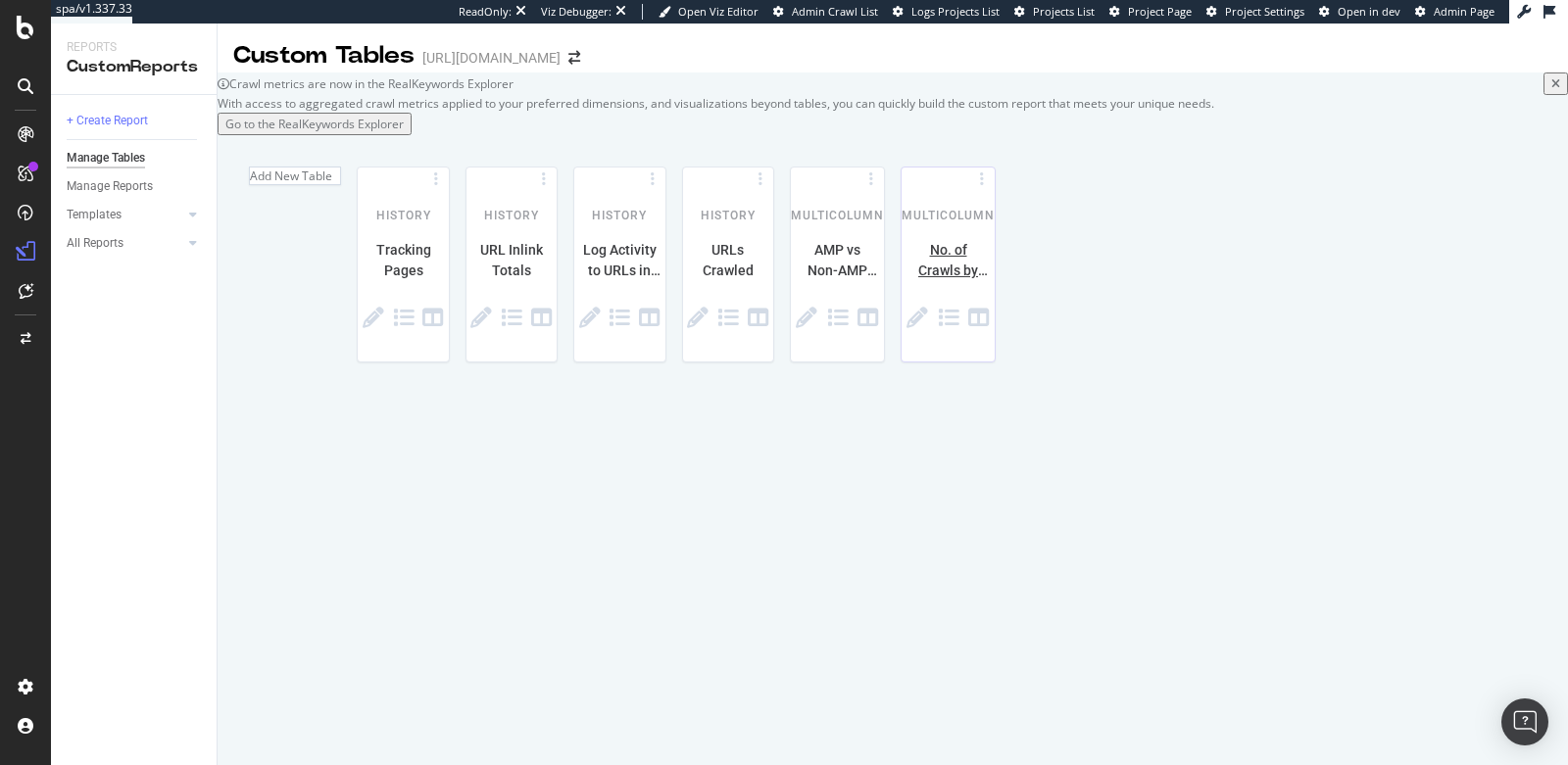
click at [994, 362] on div "MultiColumn No. of Crawls by Pagetype" at bounding box center [947, 265] width 93 height 194
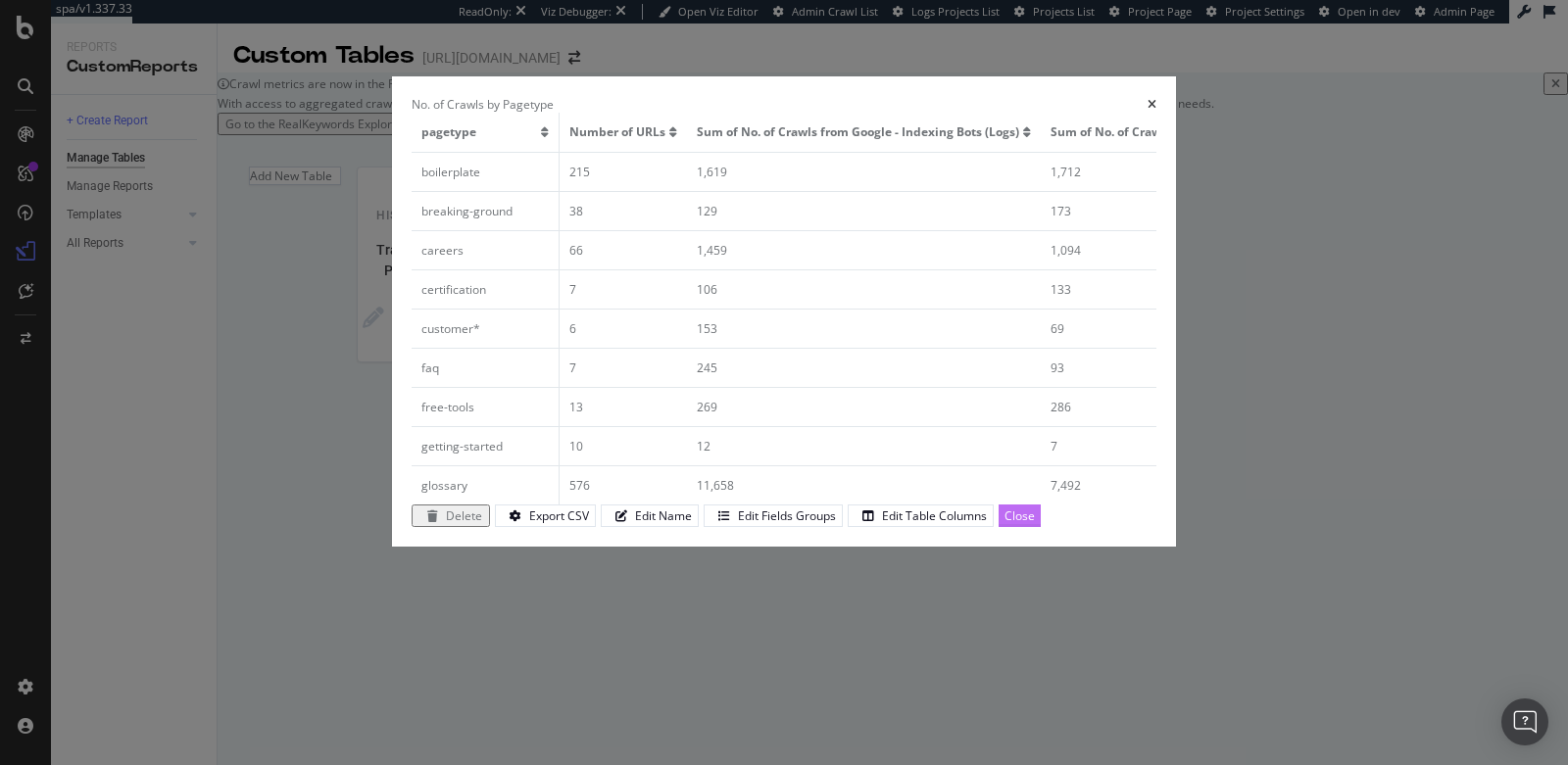
click at [1035, 524] on div "Close" at bounding box center [1019, 516] width 30 height 17
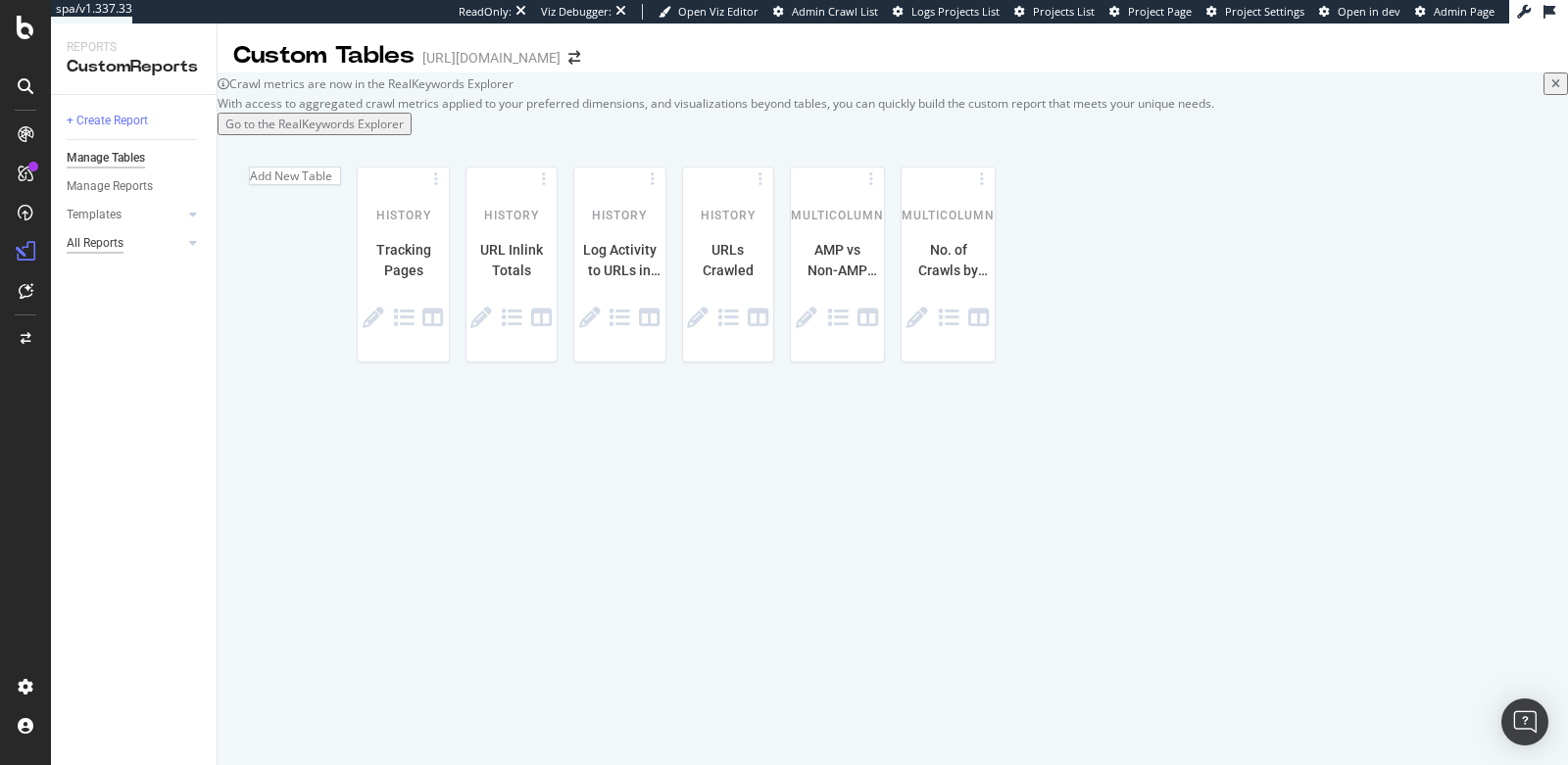
click at [95, 242] on div "All Reports" at bounding box center [95, 243] width 57 height 21
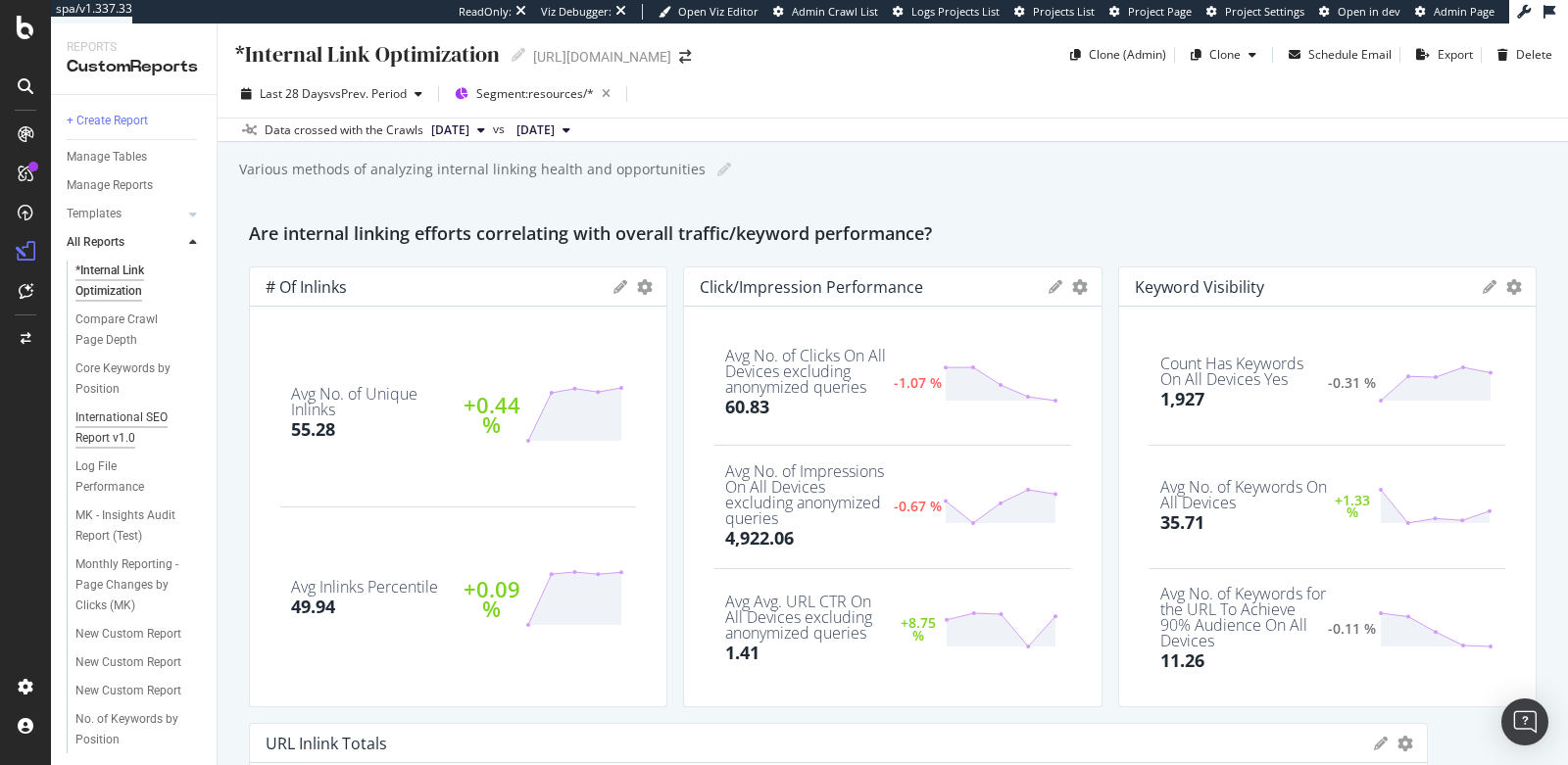
scroll to position [459, 0]
click at [103, 345] on div "New Custom Report" at bounding box center [128, 355] width 106 height 21
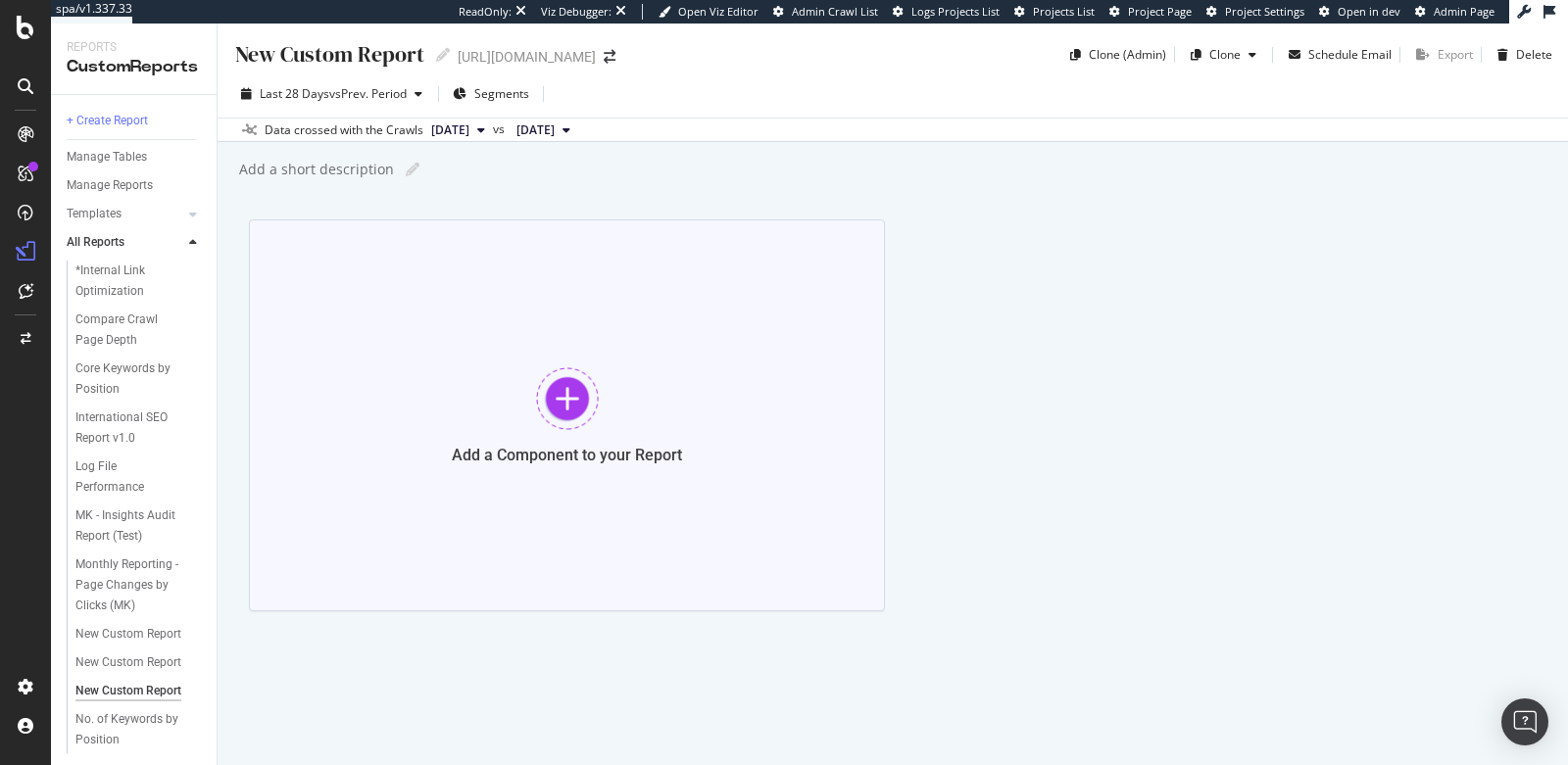
click at [462, 422] on div "Add a Component to your Report" at bounding box center [567, 415] width 636 height 392
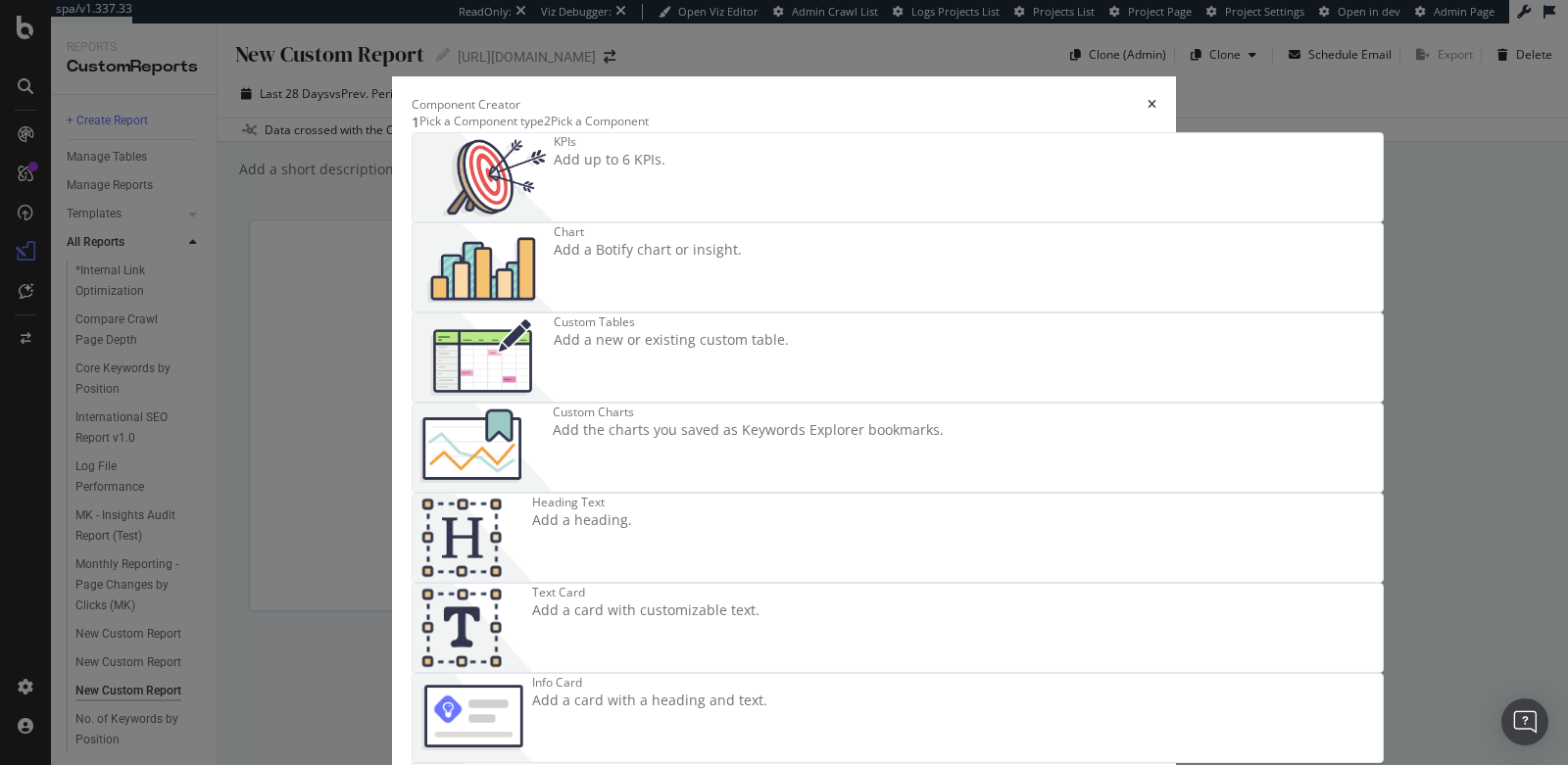
click at [690, 367] on div "Custom Tables Add a new or existing custom table." at bounding box center [897, 358] width 970 height 88
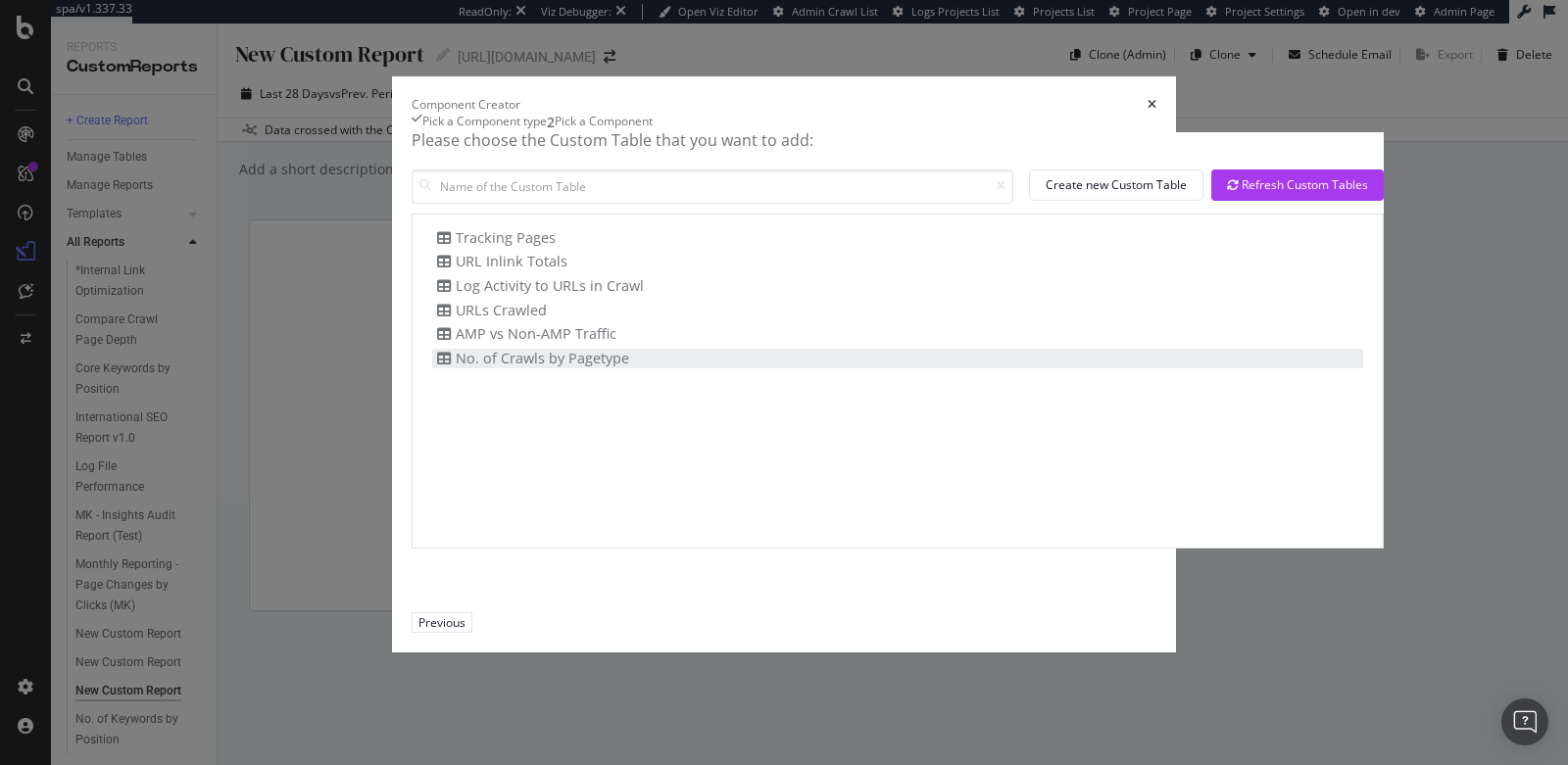
click at [432, 369] on div "No. of Crawls by Pagetype" at bounding box center [530, 359] width 197 height 21
click at [571, 631] on div "Add Component" at bounding box center [527, 622] width 88 height 17
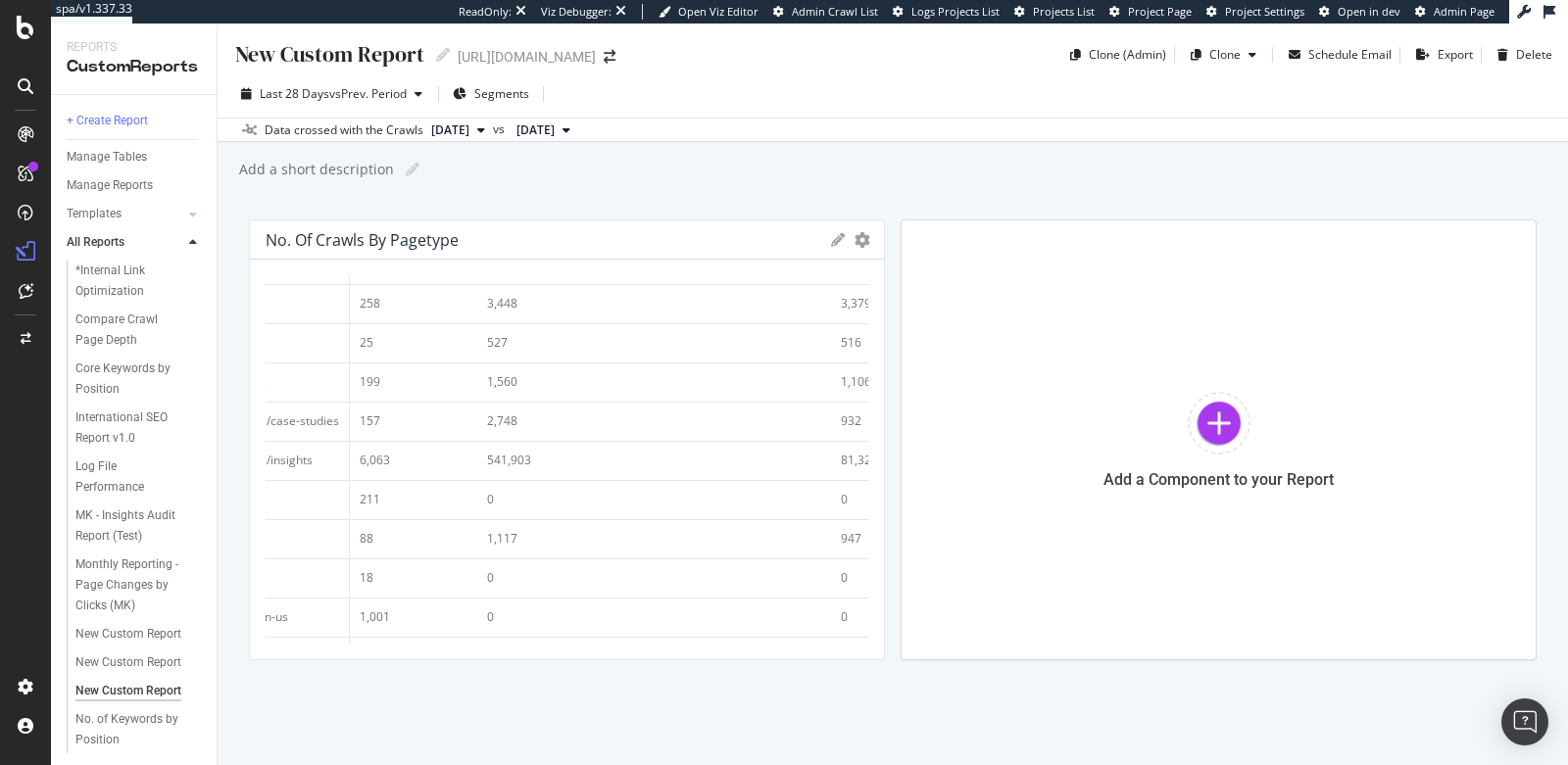
scroll to position [657, 50]
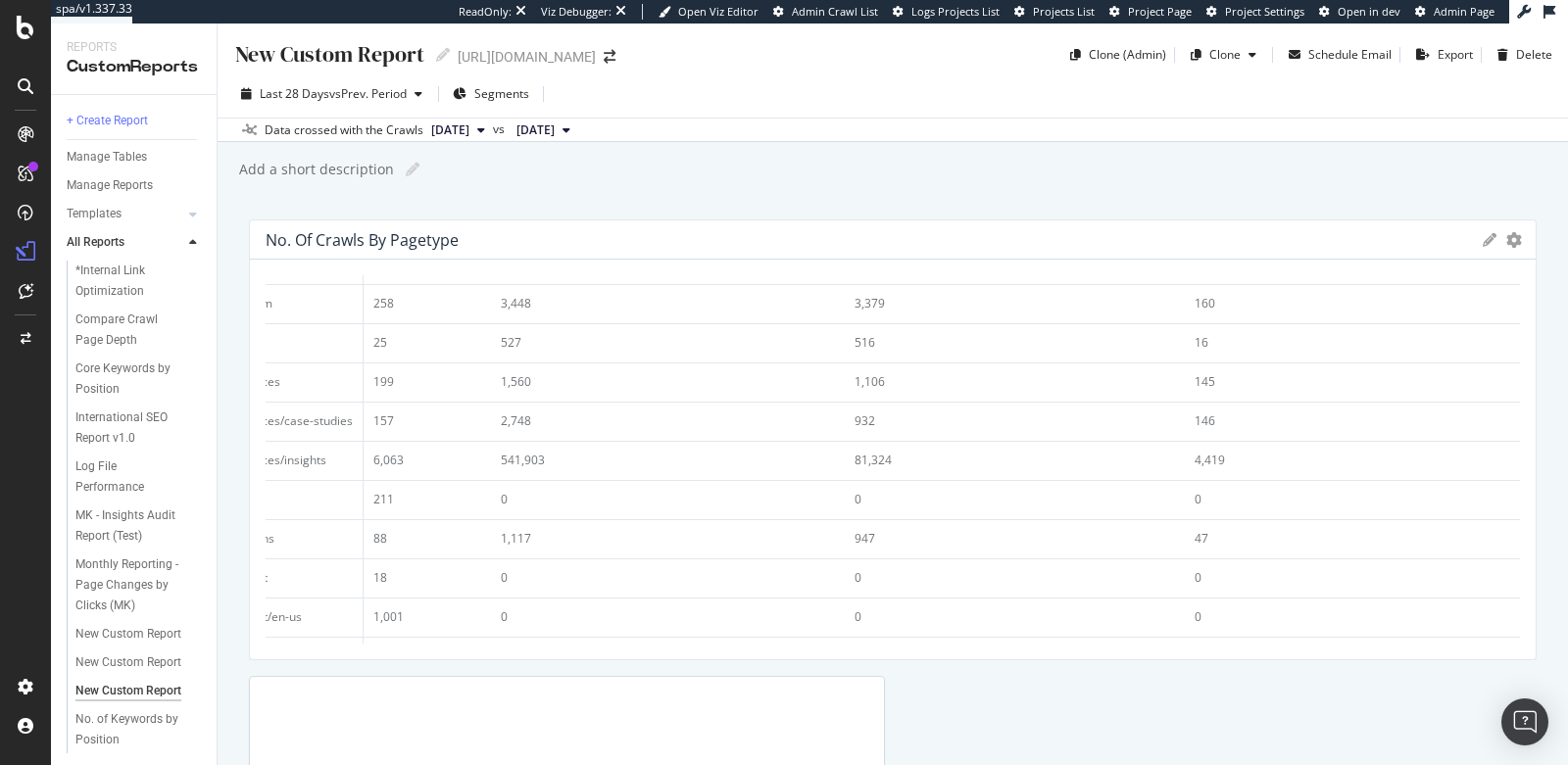
drag, startPoint x: 882, startPoint y: 503, endPoint x: 1584, endPoint y: 495, distance: 702.5
click at [1567, 495] on html "spa/v1.337.33 ReadOnly: Viz Debugger: Open Viz Editor Admin Crawl List Logs Pro…" at bounding box center [784, 382] width 1568 height 765
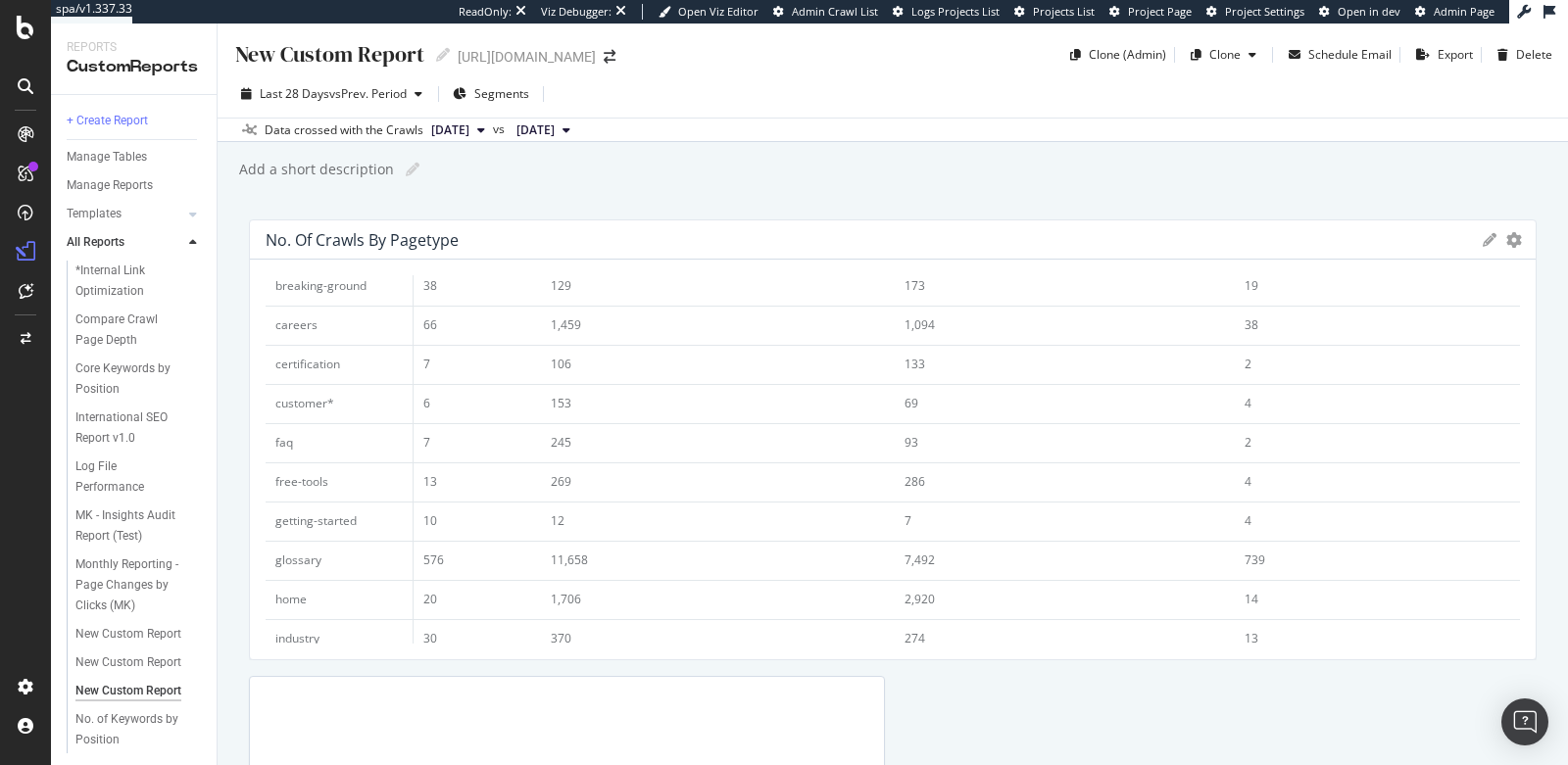
scroll to position [0, 0]
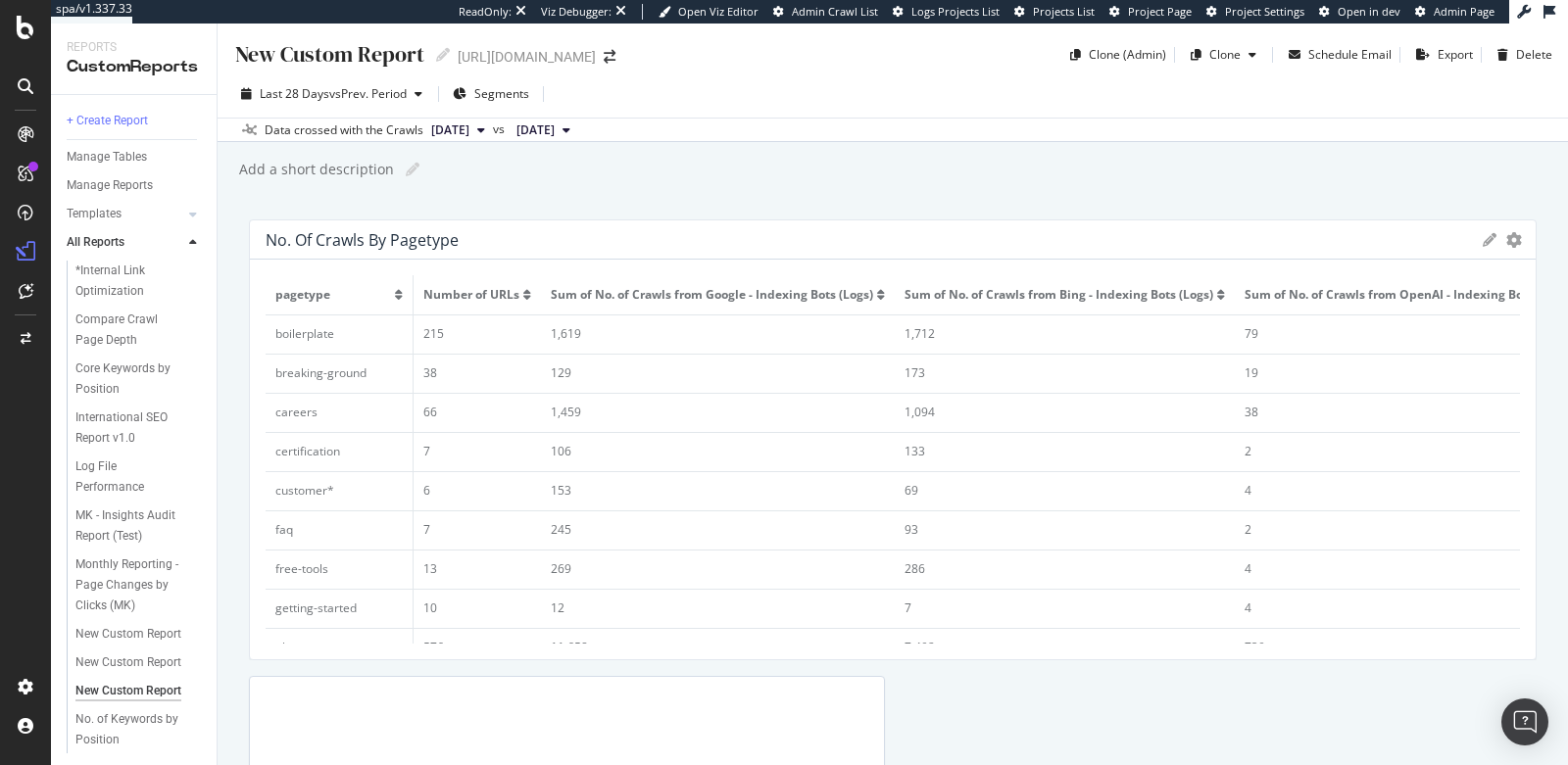
click at [329, 51] on div "New Custom Report" at bounding box center [328, 54] width 191 height 30
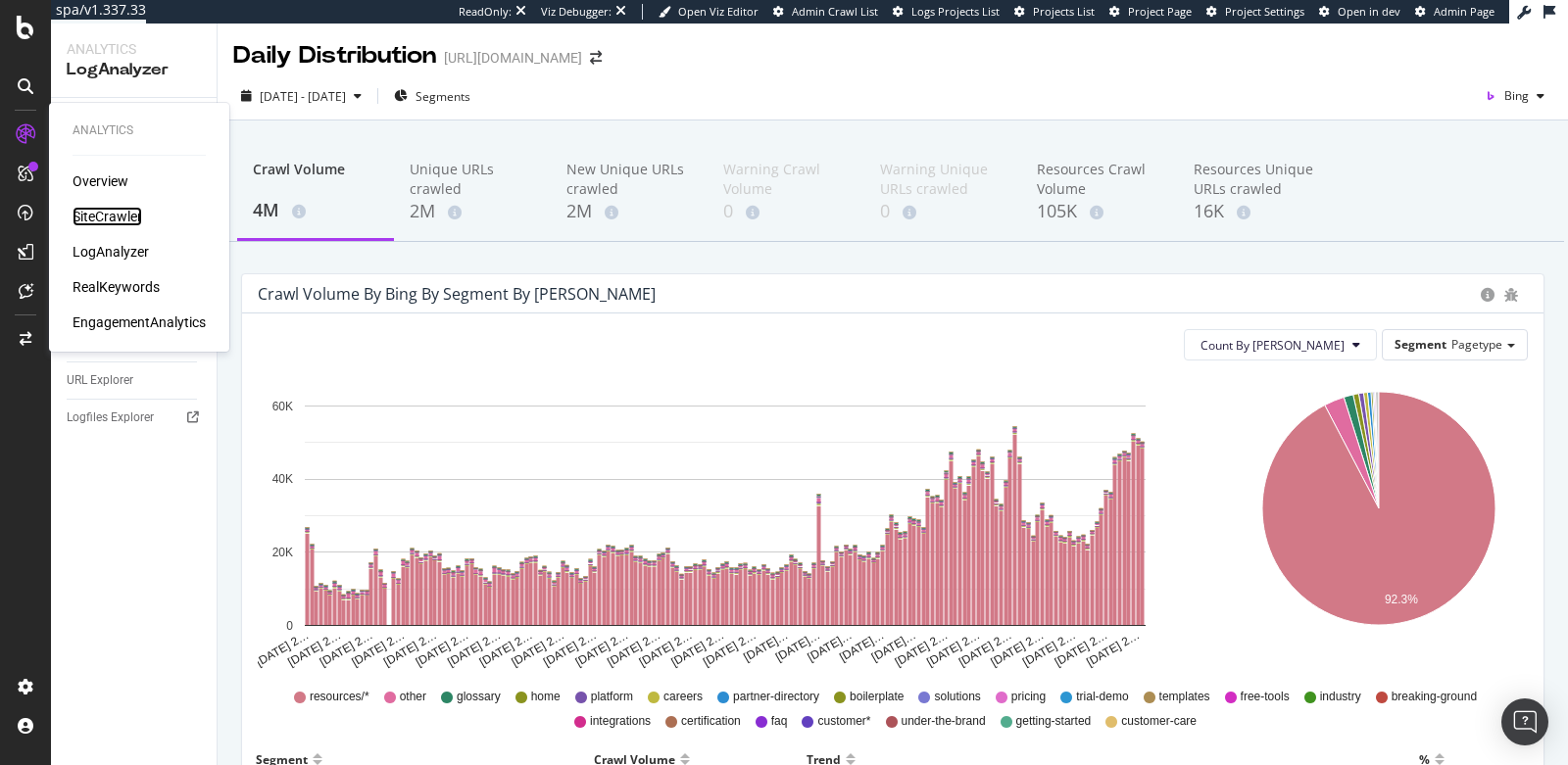
click at [90, 213] on div "SiteCrawler" at bounding box center [108, 217] width 70 height 20
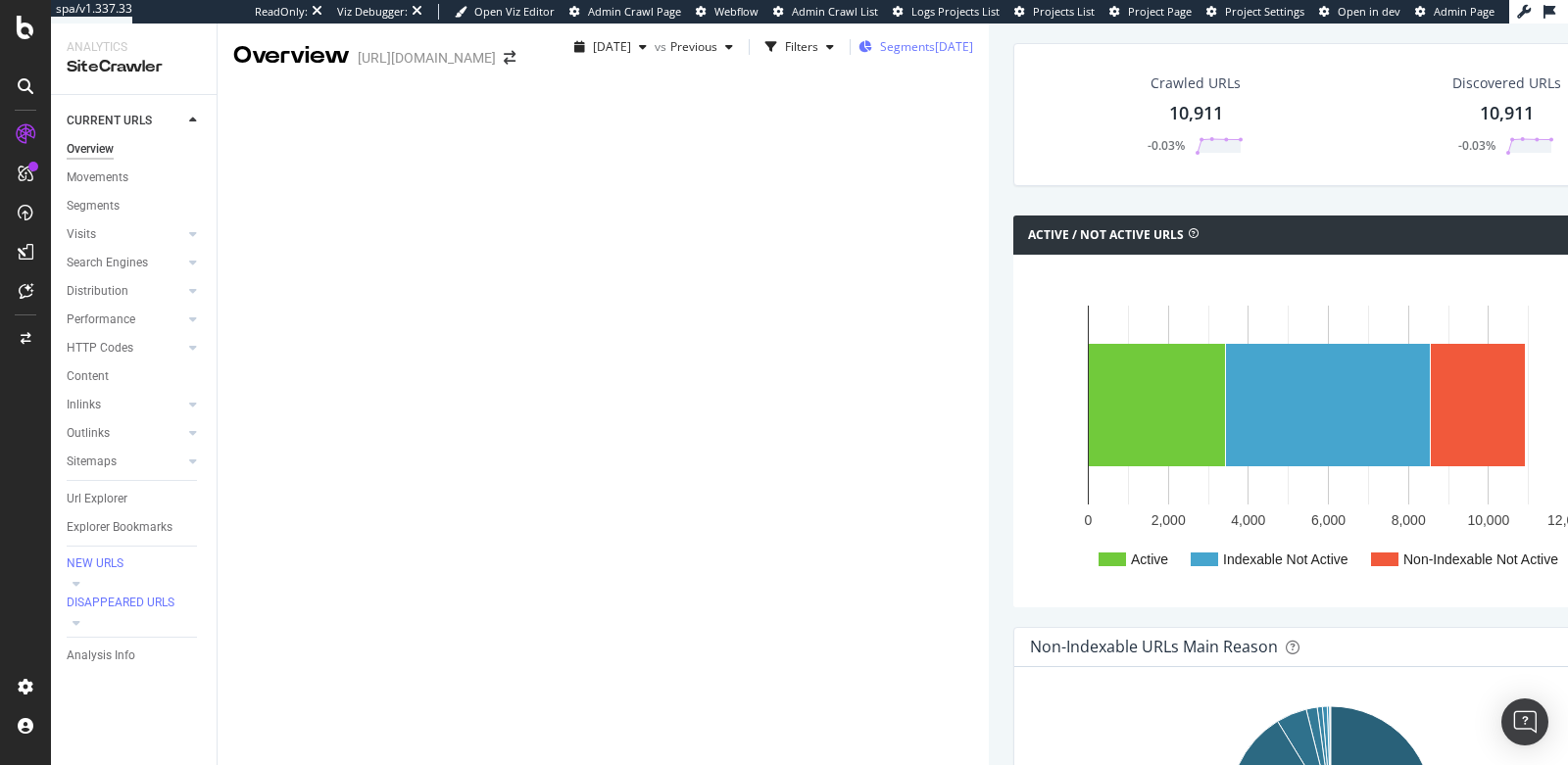
click at [880, 55] on span "Segments" at bounding box center [907, 46] width 55 height 17
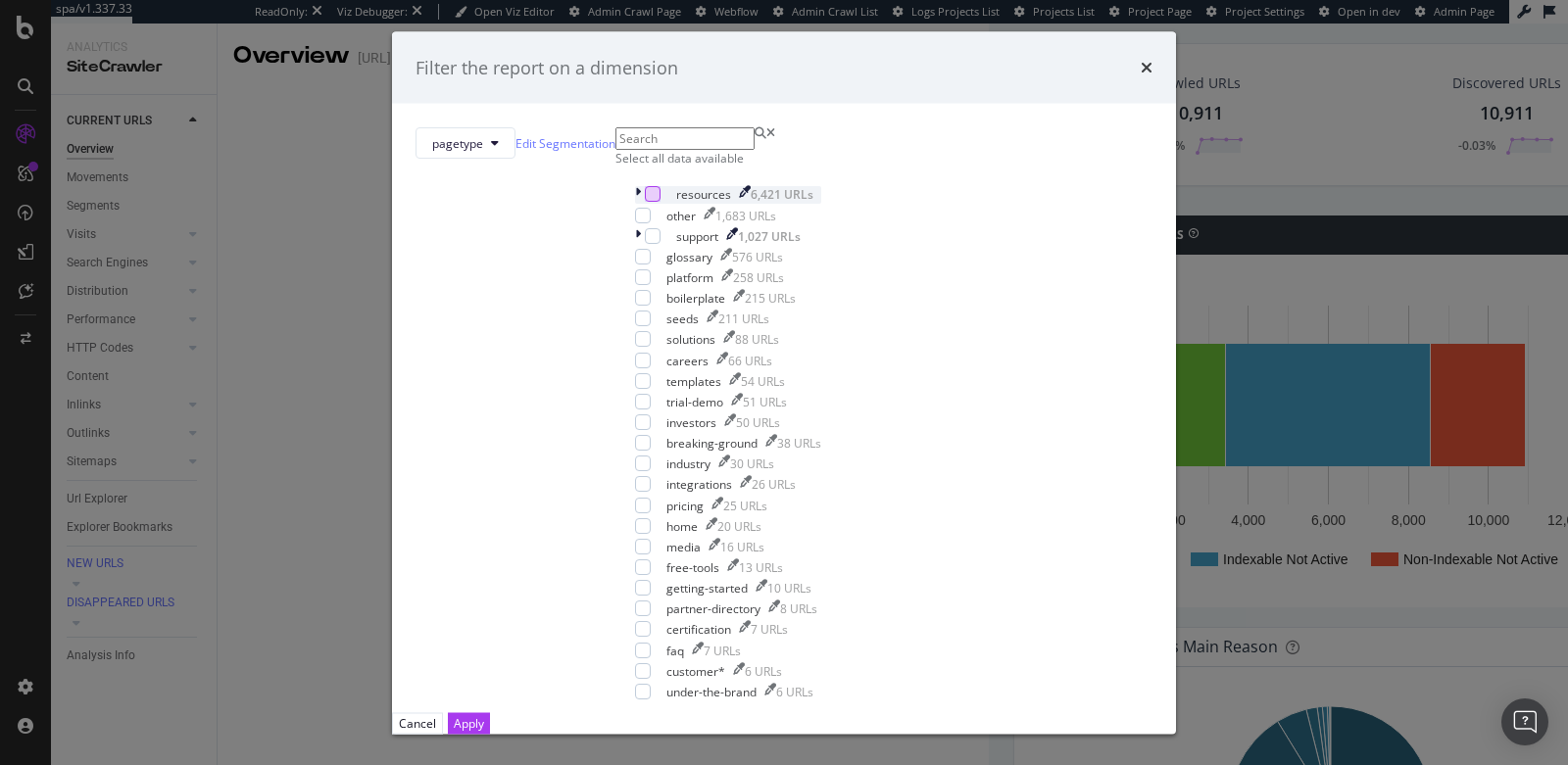
click at [645, 202] on div "modal" at bounding box center [653, 194] width 16 height 16
click at [484, 715] on div "Apply" at bounding box center [469, 723] width 30 height 17
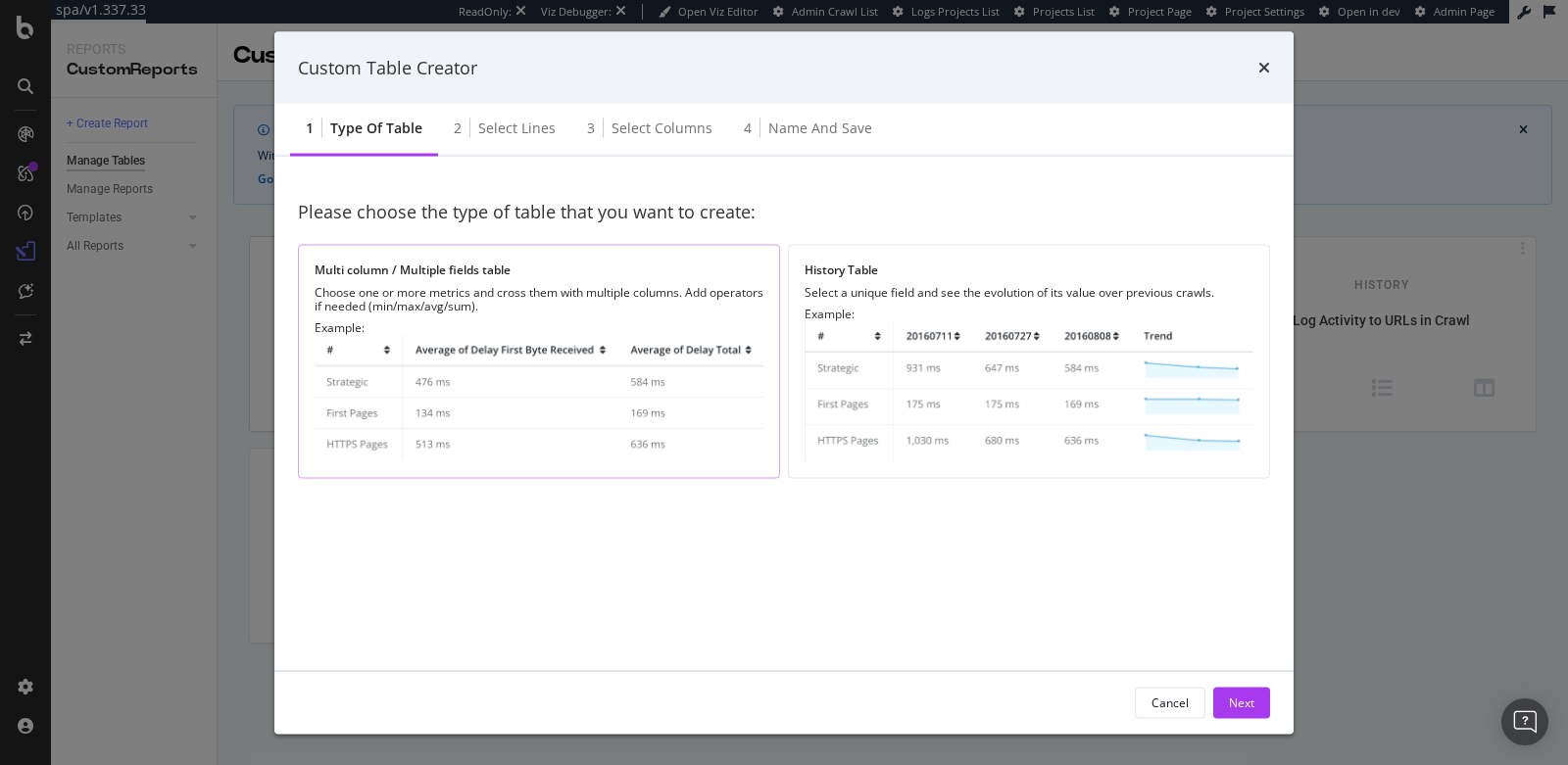
click at [372, 336] on img "modal" at bounding box center [539, 398] width 449 height 127
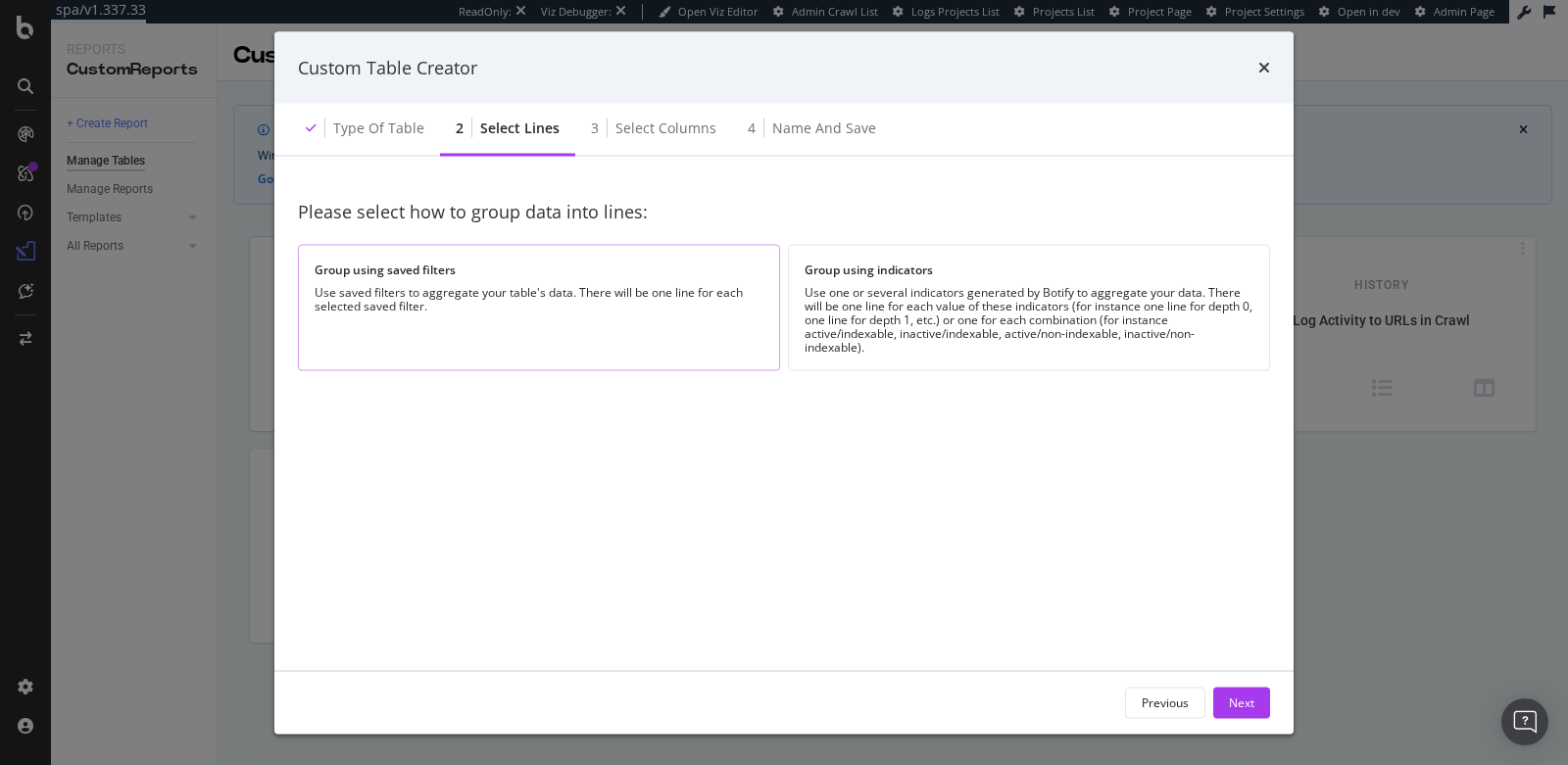
click at [622, 318] on div "Group using saved filters Use saved filters to aggregate your table's data. The…" at bounding box center [539, 307] width 482 height 126
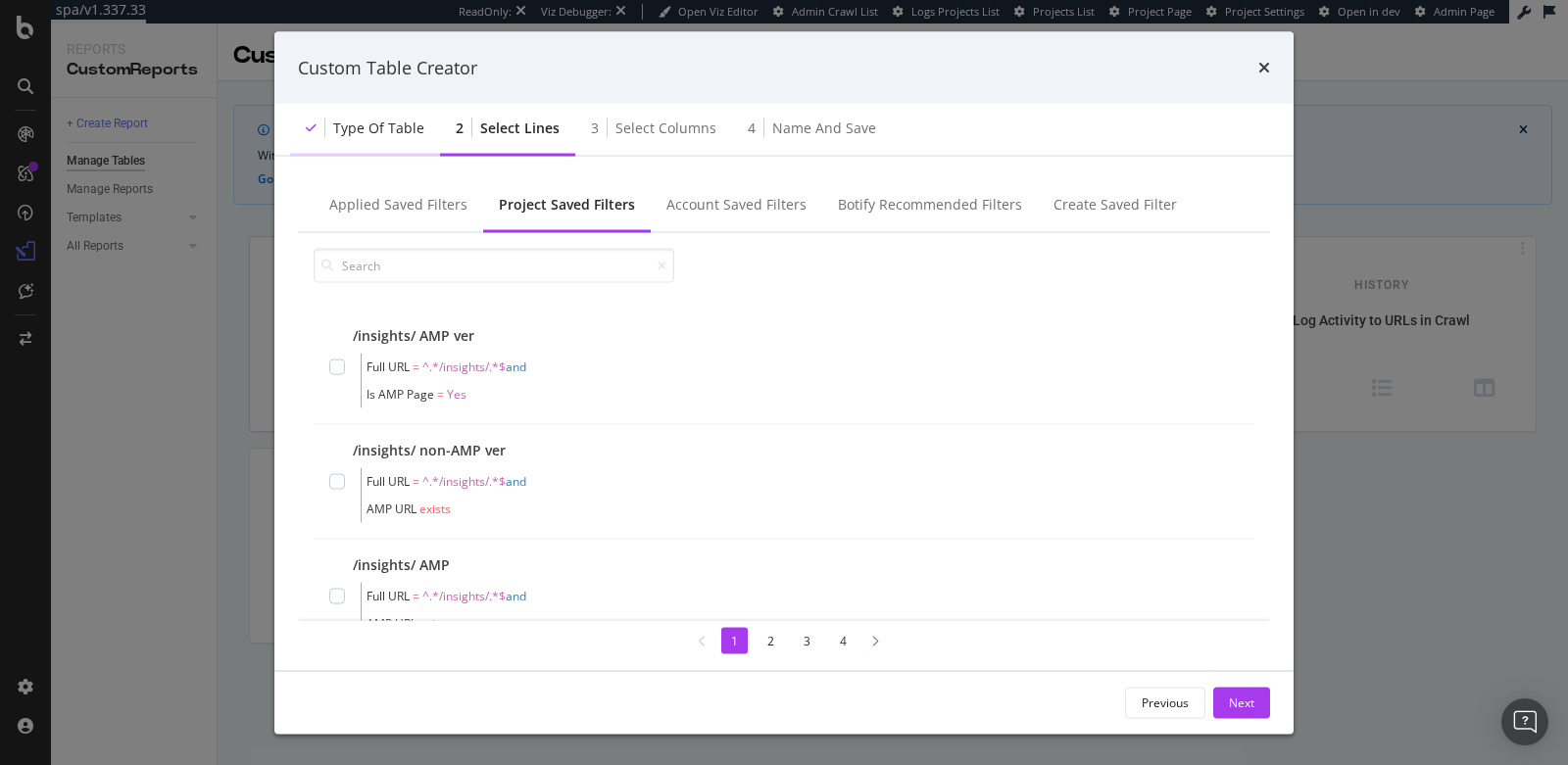
click at [386, 145] on div "Type of table" at bounding box center [365, 130] width 150 height 54
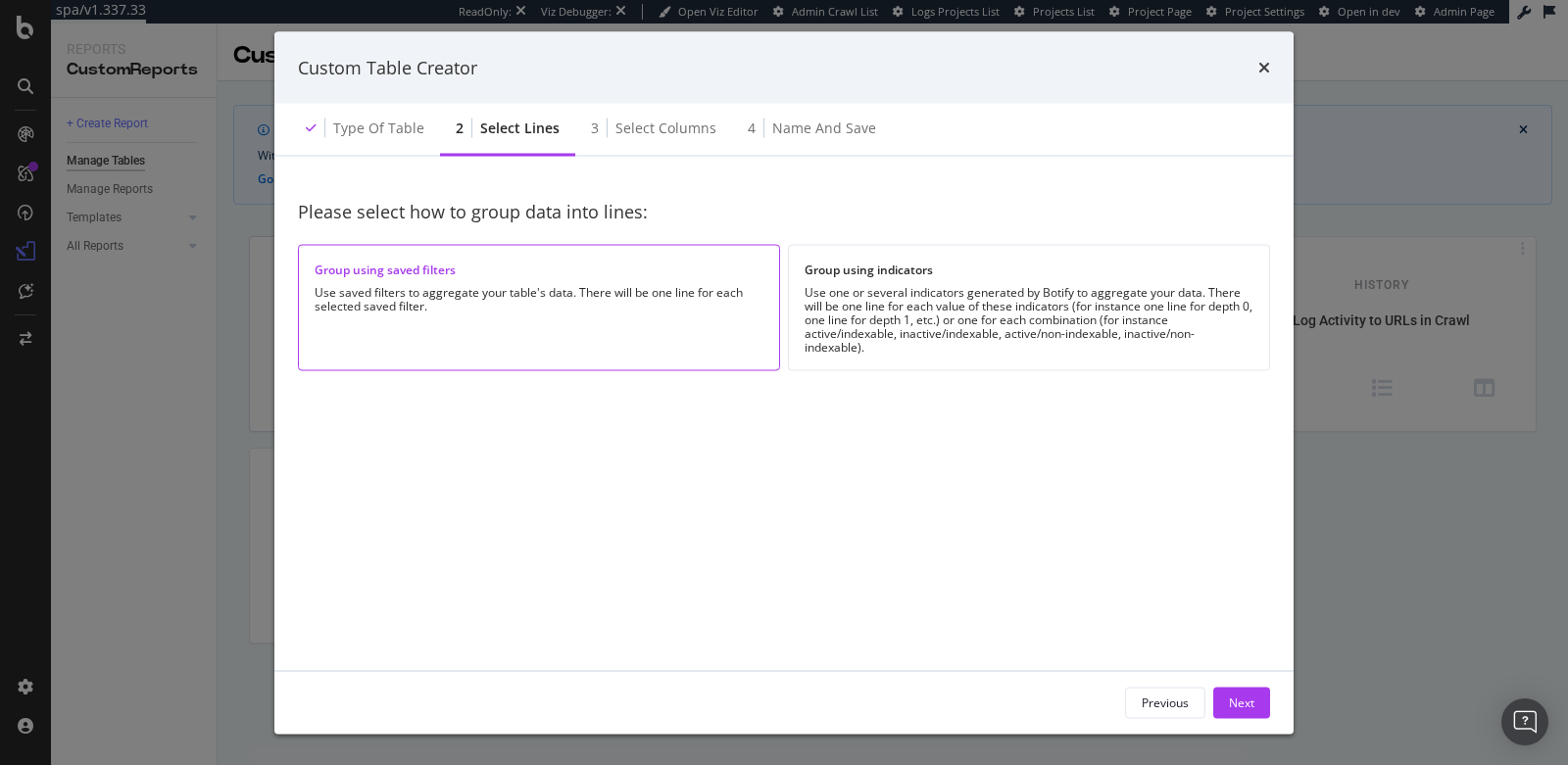
click at [632, 275] on div "Group using saved filters" at bounding box center [539, 269] width 449 height 17
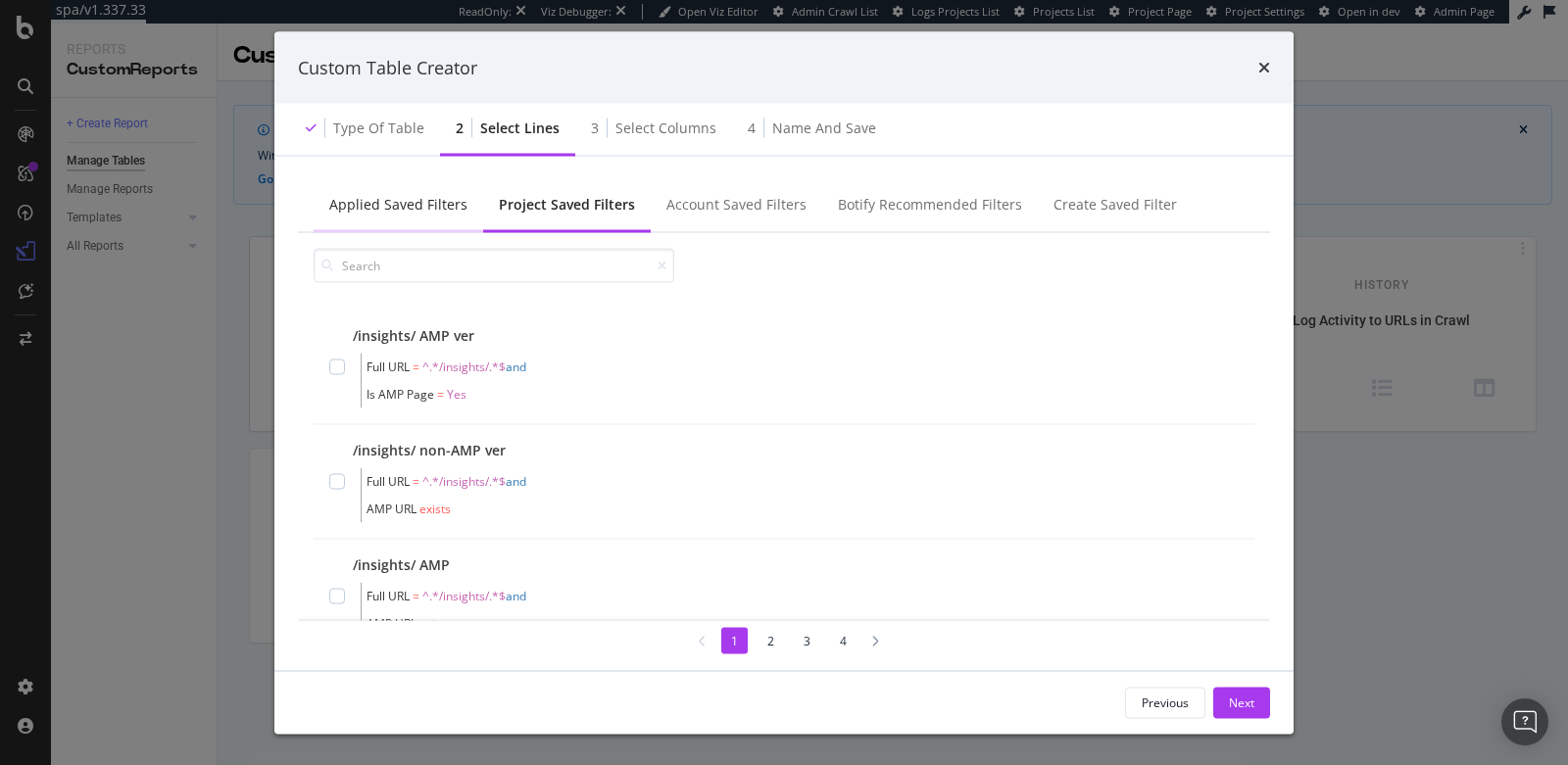
click at [387, 218] on div "Applied Saved Filters" at bounding box center [398, 206] width 169 height 54
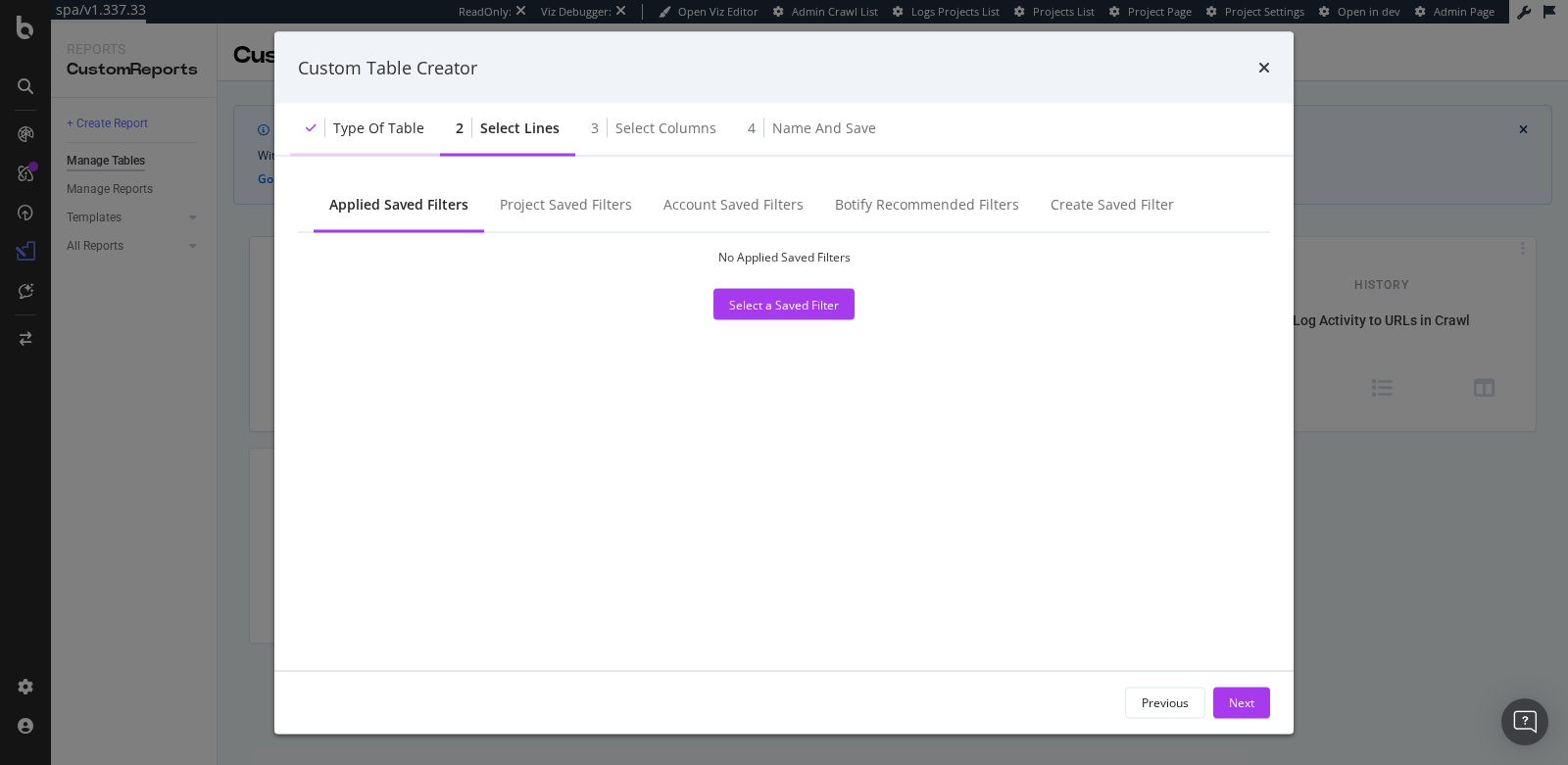
click at [353, 134] on div "Type of table" at bounding box center [378, 129] width 91 height 20
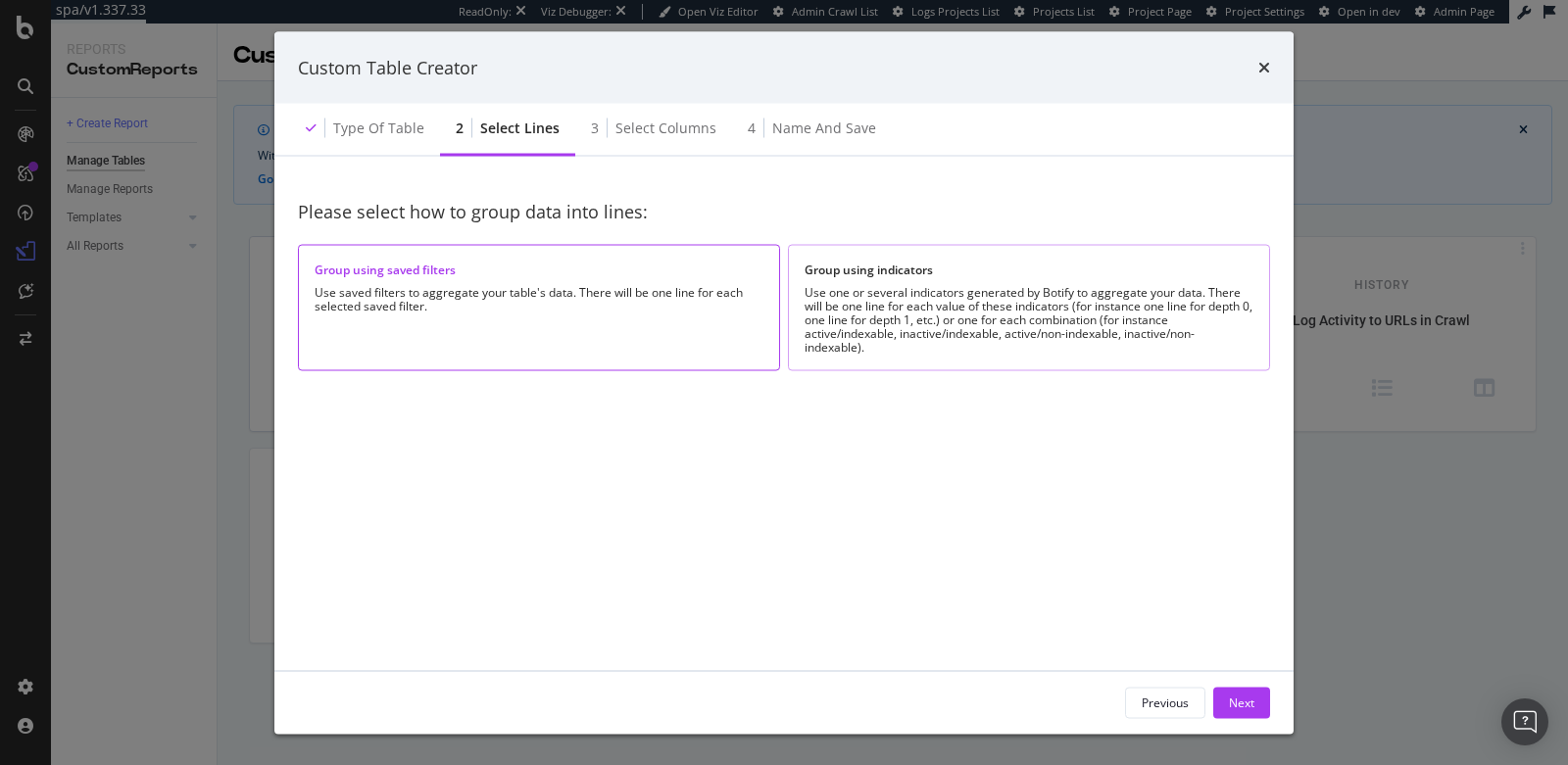
click at [978, 277] on div "Group using indicators Use one or several indicators generated by Botify to agg…" at bounding box center [1029, 307] width 482 height 126
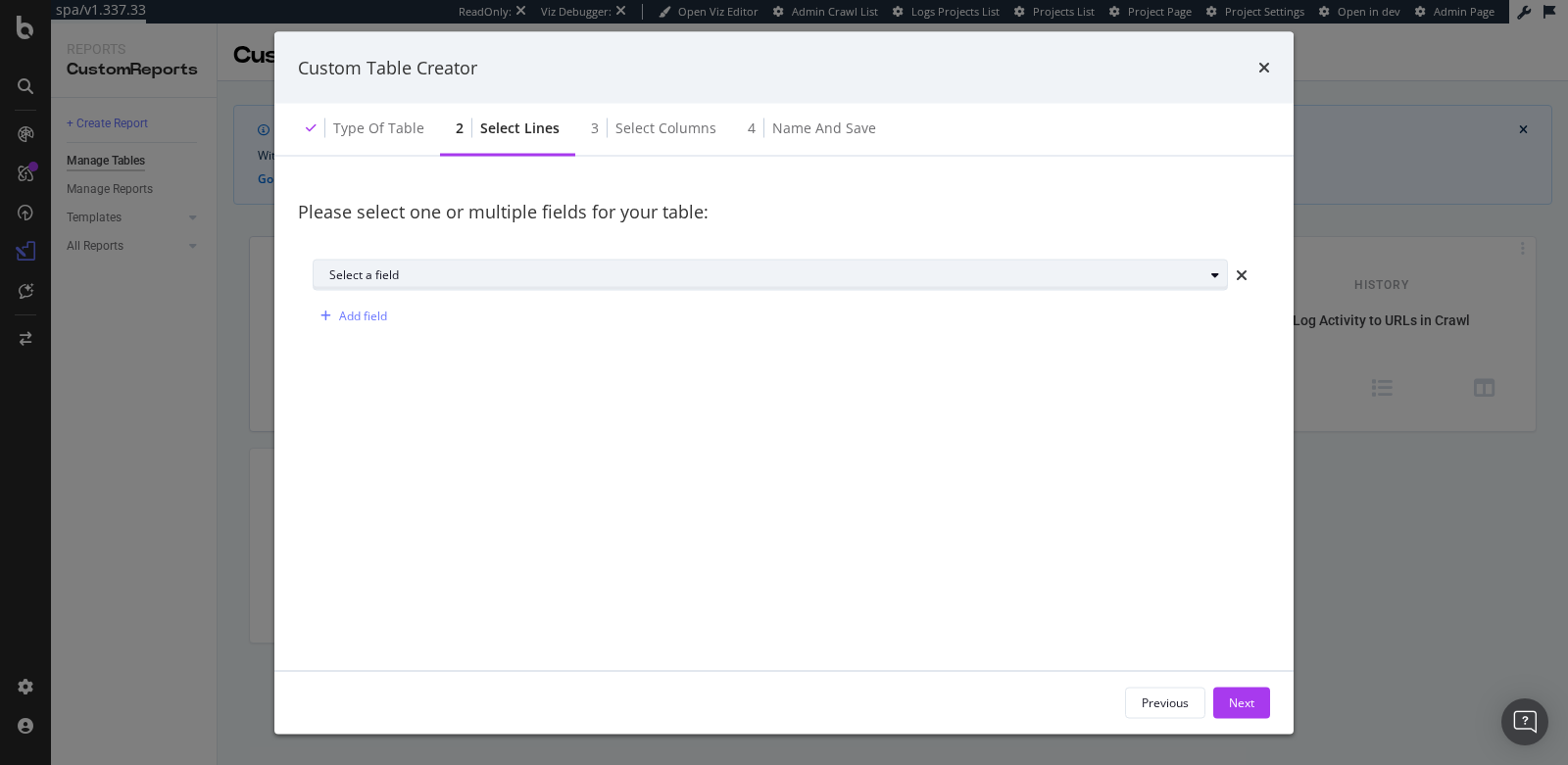
click at [773, 288] on div "Select a field" at bounding box center [777, 274] width 897 height 27
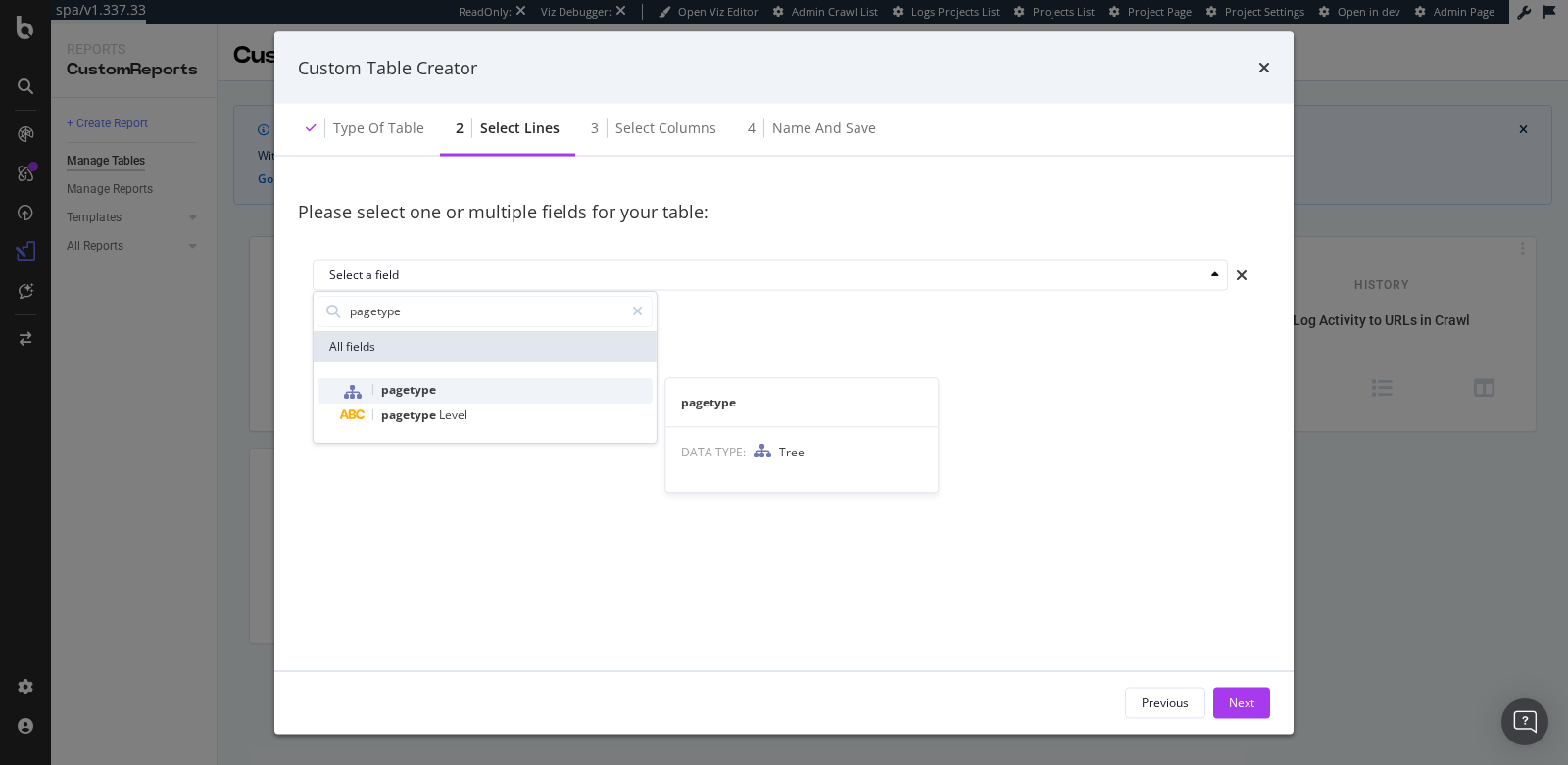
type input "pagetype"
click at [481, 389] on div "pagetype" at bounding box center [497, 389] width 312 height 25
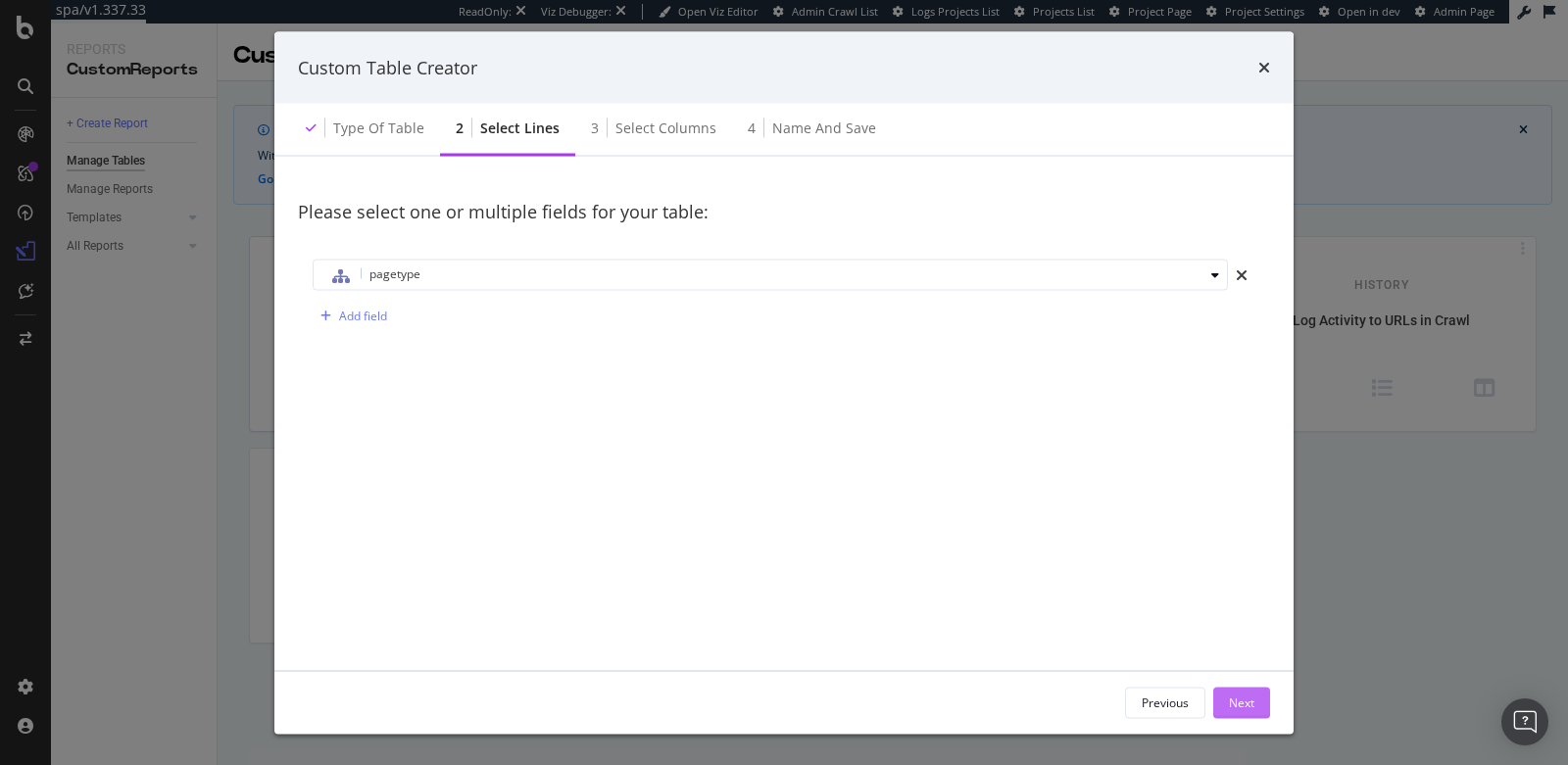
click at [1256, 702] on button "Next" at bounding box center [1241, 702] width 57 height 31
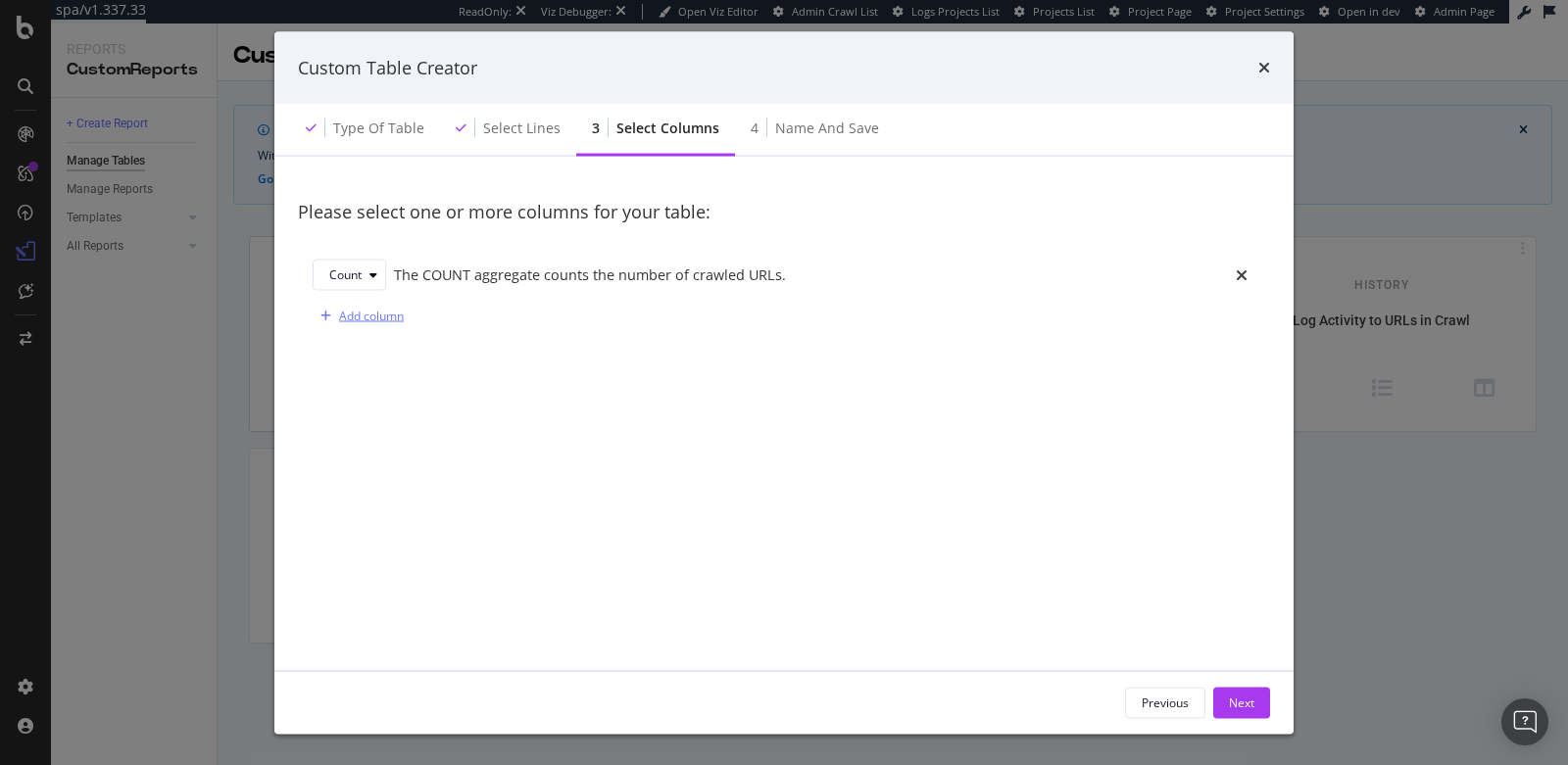
click at [349, 314] on div "Add column" at bounding box center [371, 316] width 65 height 17
click at [349, 314] on div "Sum" at bounding box center [341, 316] width 24 height 12
click at [347, 355] on div "Count" at bounding box center [353, 348] width 32 height 17
click at [335, 321] on div "Count" at bounding box center [345, 316] width 32 height 12
click at [342, 372] on div "Sum" at bounding box center [349, 380] width 24 height 17
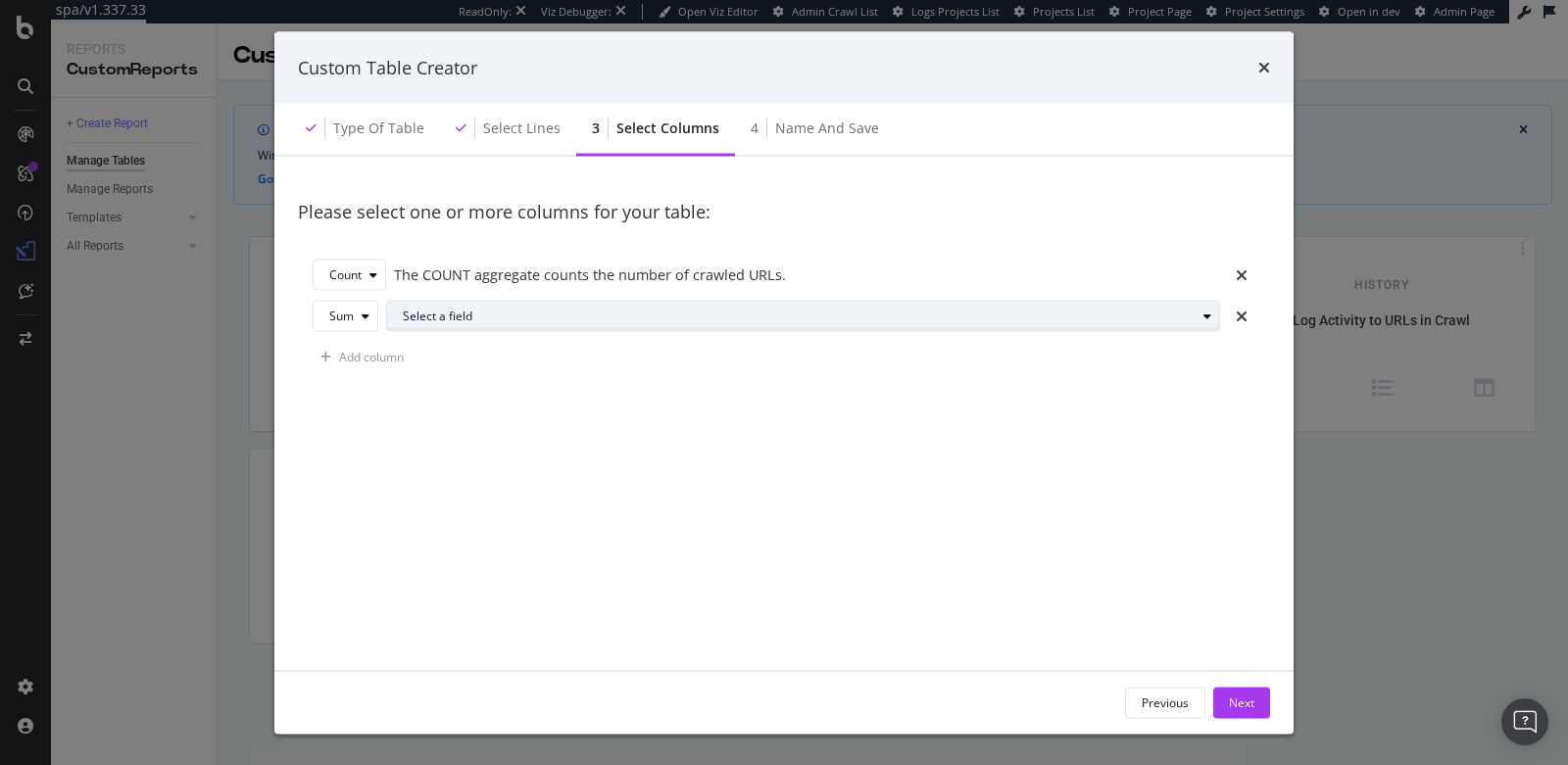
click at [517, 321] on div "Select a field" at bounding box center [799, 316] width 793 height 12
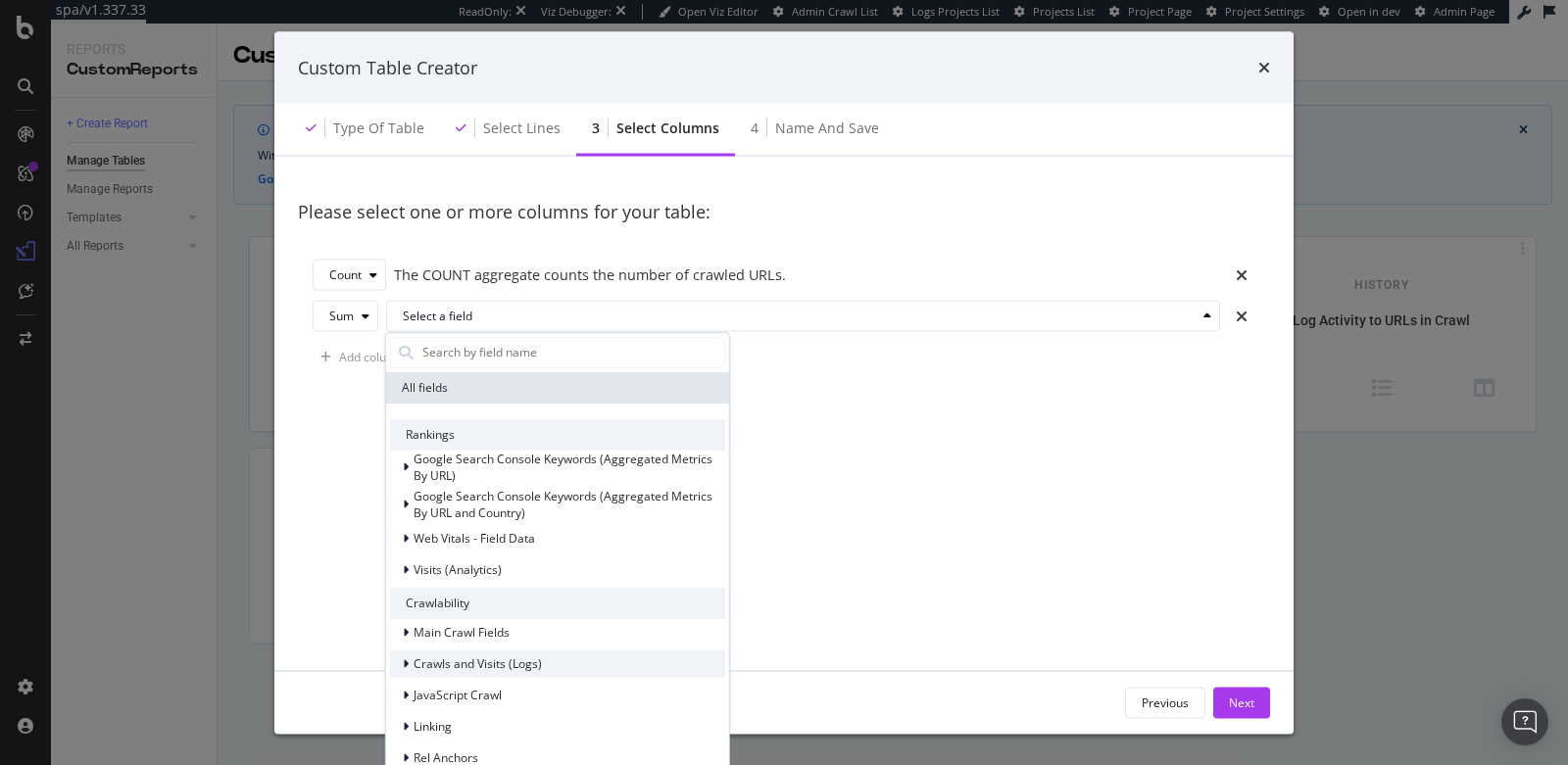
click at [516, 662] on span "Crawls and Visits (Logs)" at bounding box center [477, 664] width 128 height 17
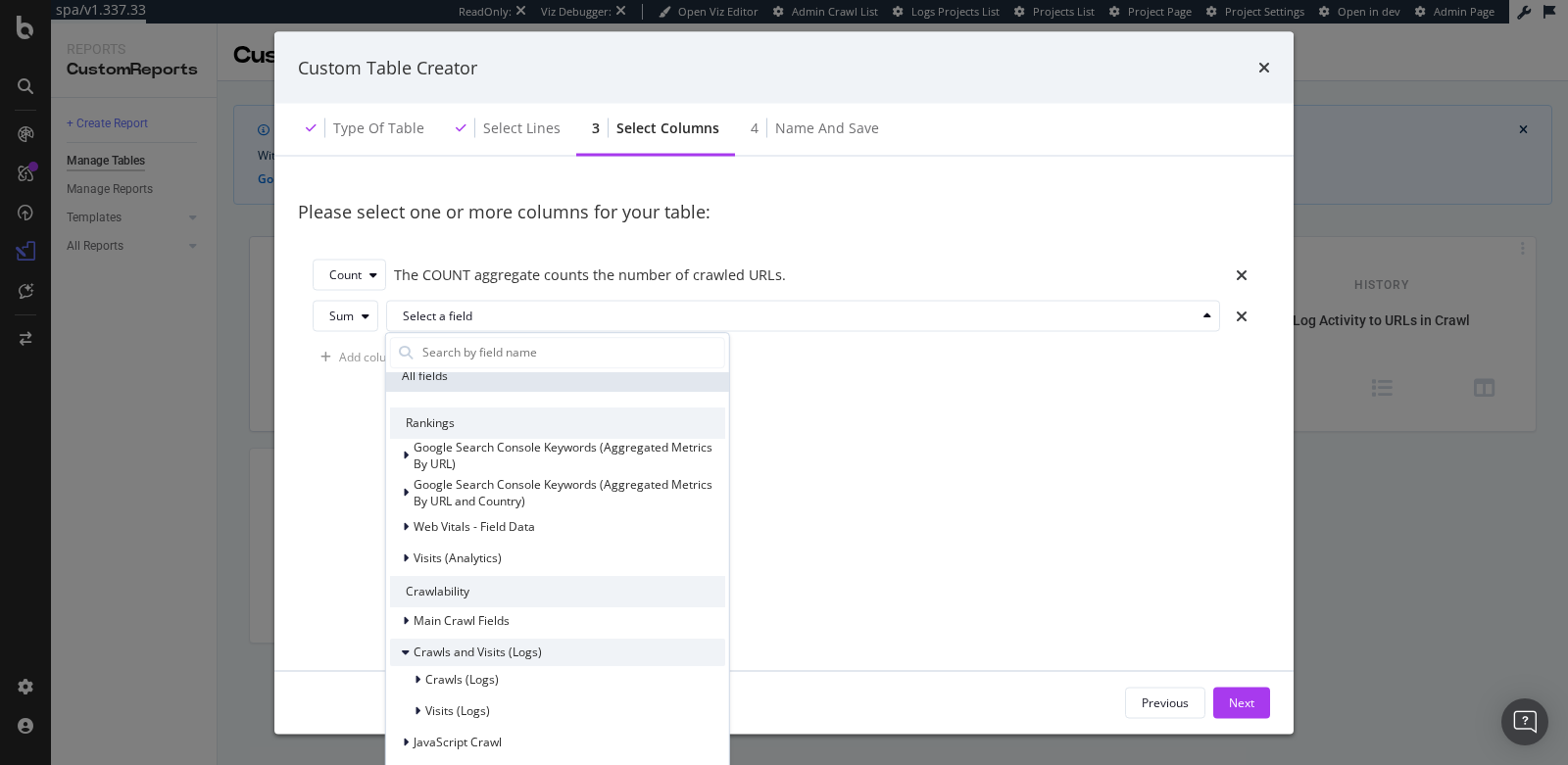
scroll to position [19, 0]
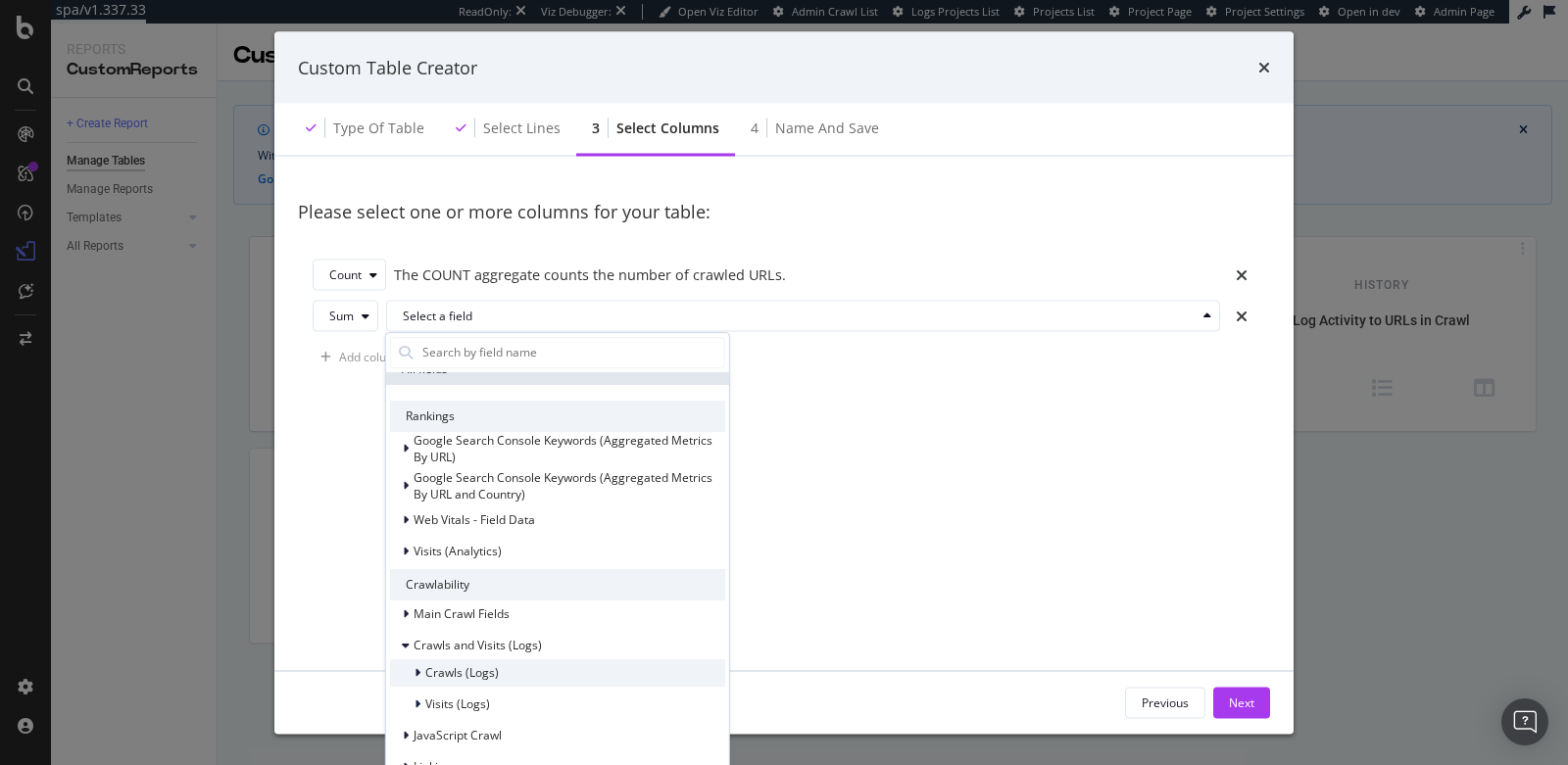
click at [511, 663] on div "Crawls (Logs)" at bounding box center [557, 672] width 335 height 27
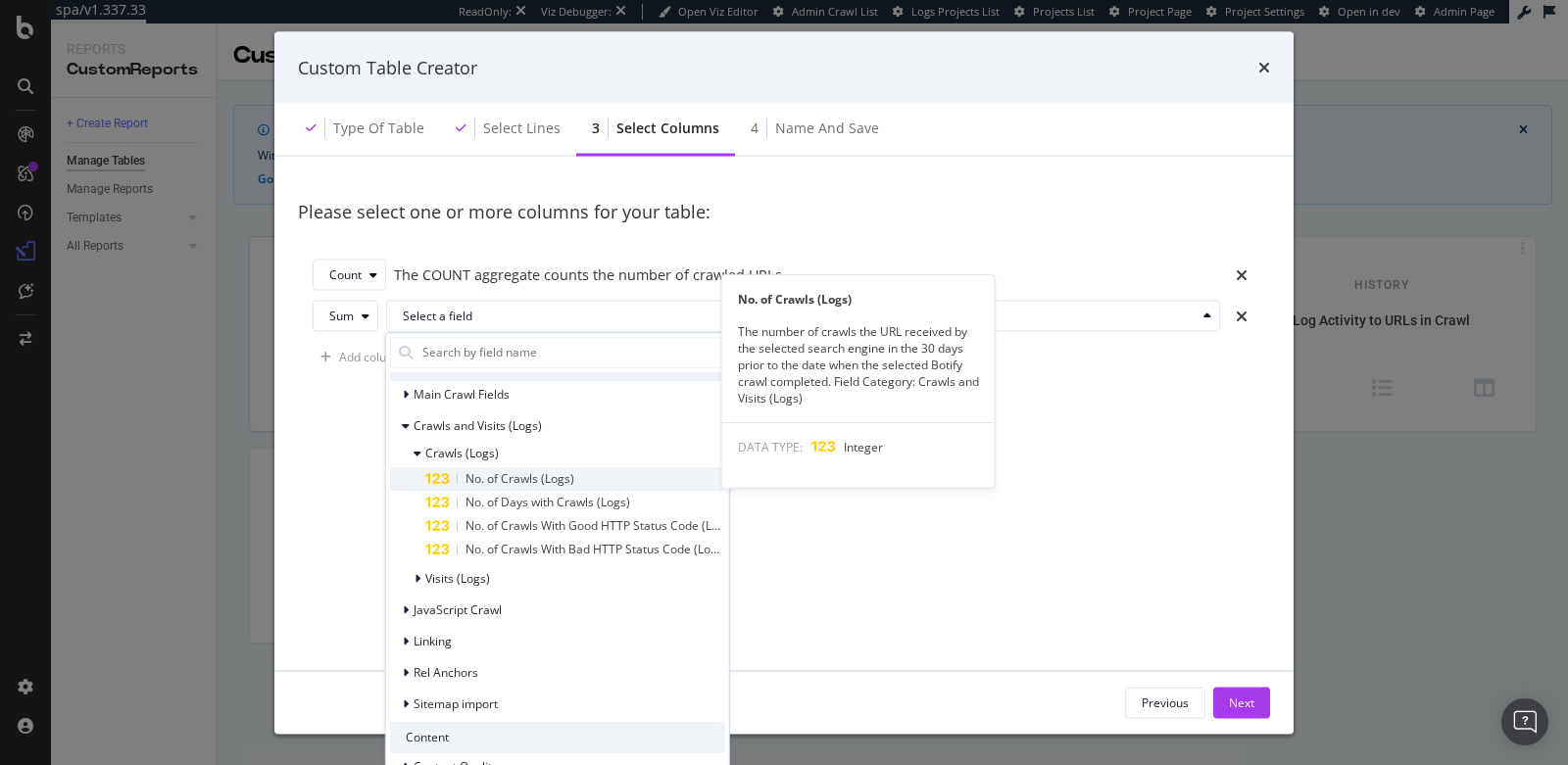
scroll to position [243, 0]
click at [518, 480] on span "No. of Crawls (Logs)" at bounding box center [519, 473] width 109 height 17
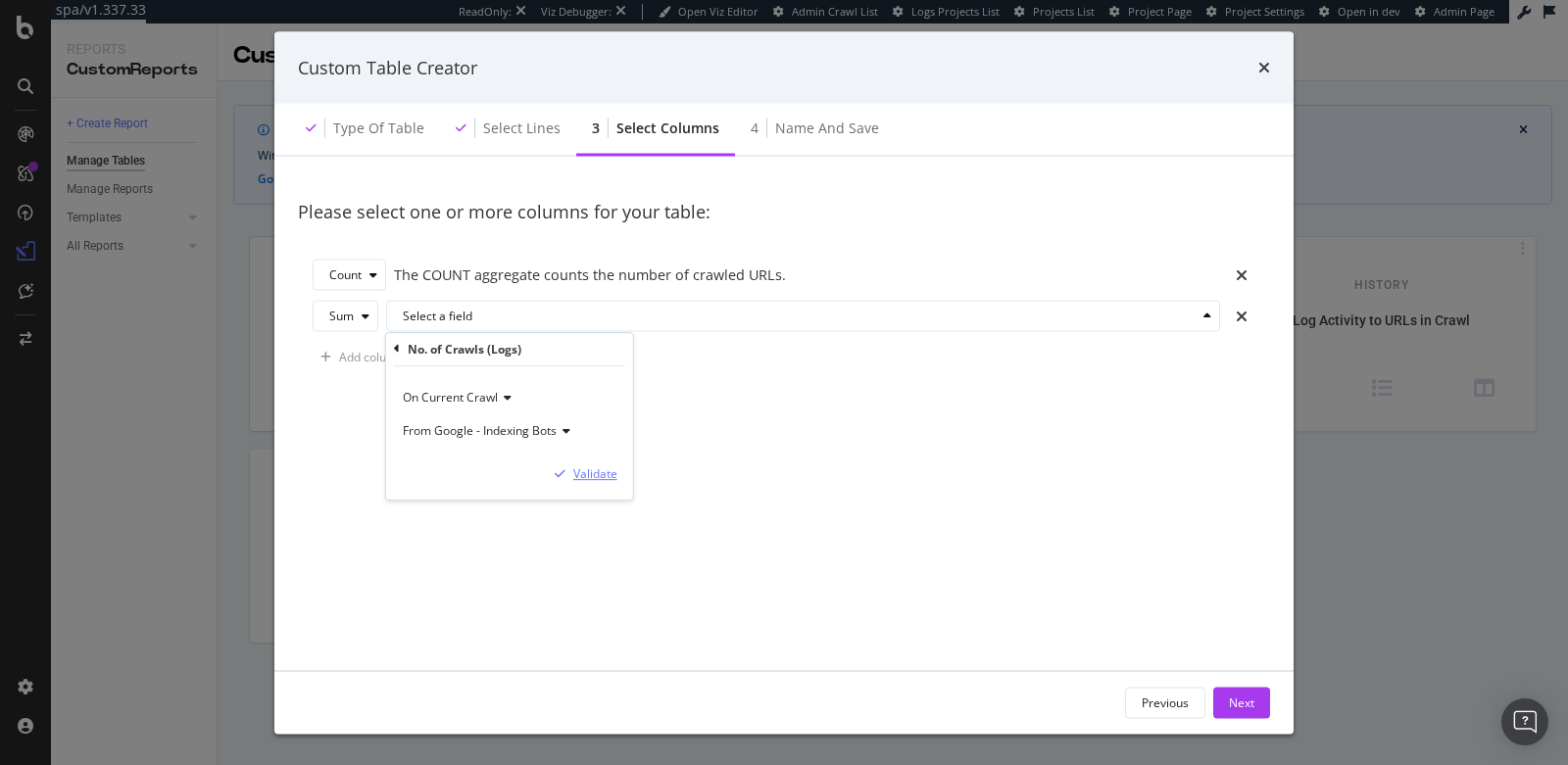
click at [587, 470] on div "Validate" at bounding box center [595, 473] width 44 height 17
click at [348, 358] on div "Add column" at bounding box center [371, 357] width 65 height 17
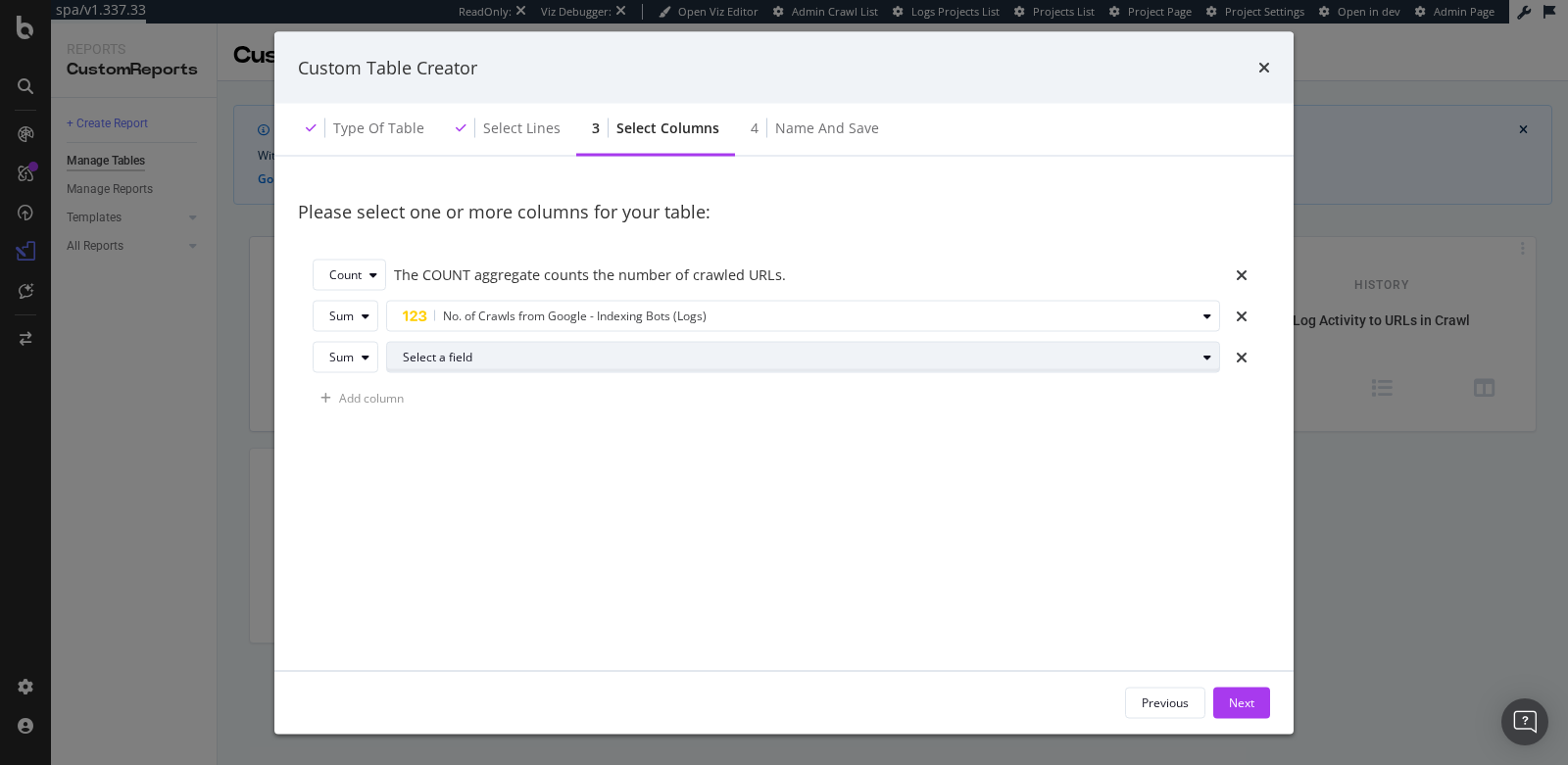
click at [412, 362] on div "Select a field" at bounding box center [799, 357] width 793 height 12
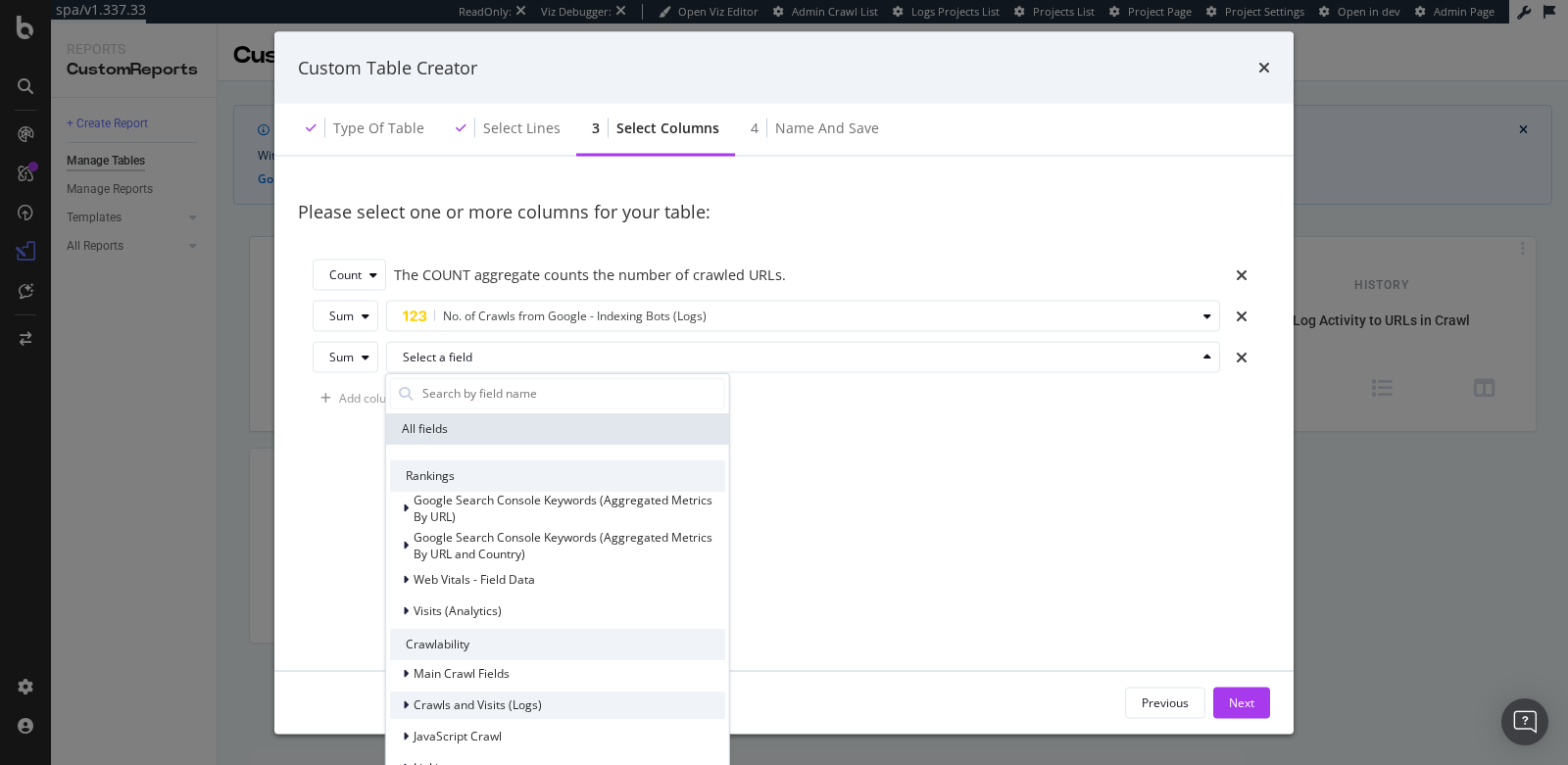
click at [483, 701] on span "Crawls and Visits (Logs)" at bounding box center [477, 705] width 128 height 17
click at [579, 732] on div "Crawls (Logs)" at bounding box center [557, 732] width 335 height 27
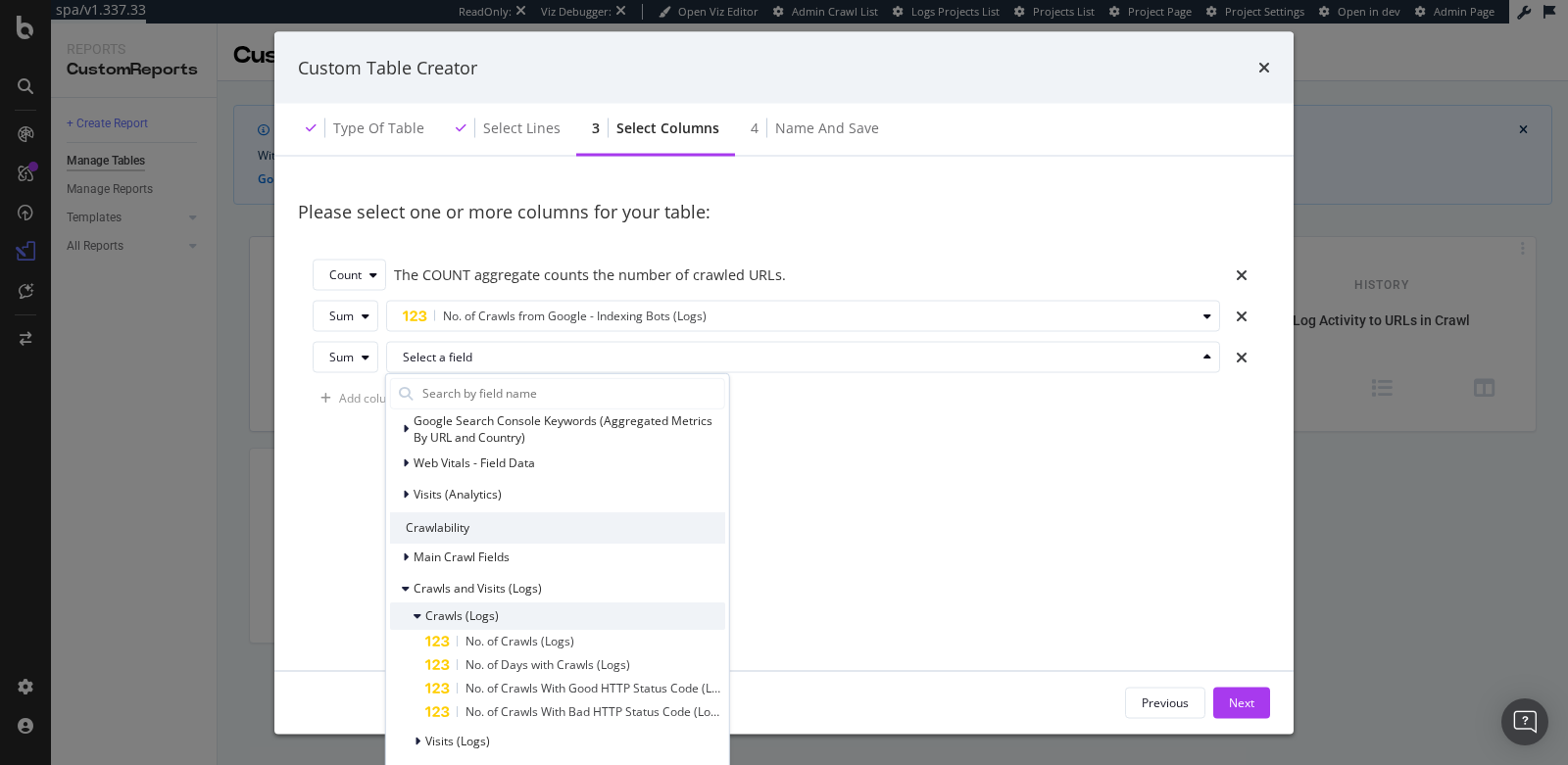
scroll to position [147, 0]
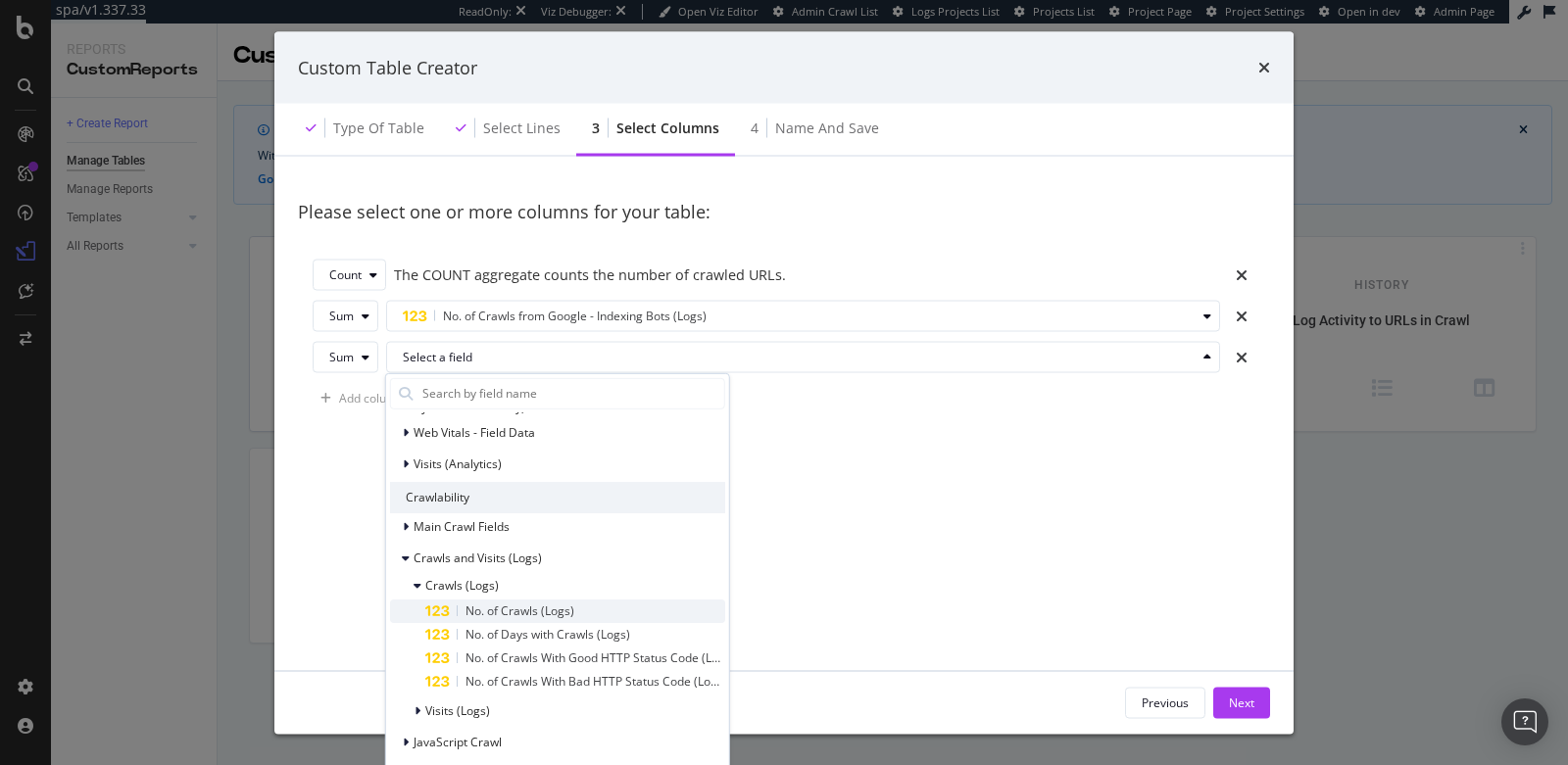
click at [580, 610] on div "No. of Crawls (Logs)" at bounding box center [575, 612] width 300 height 24
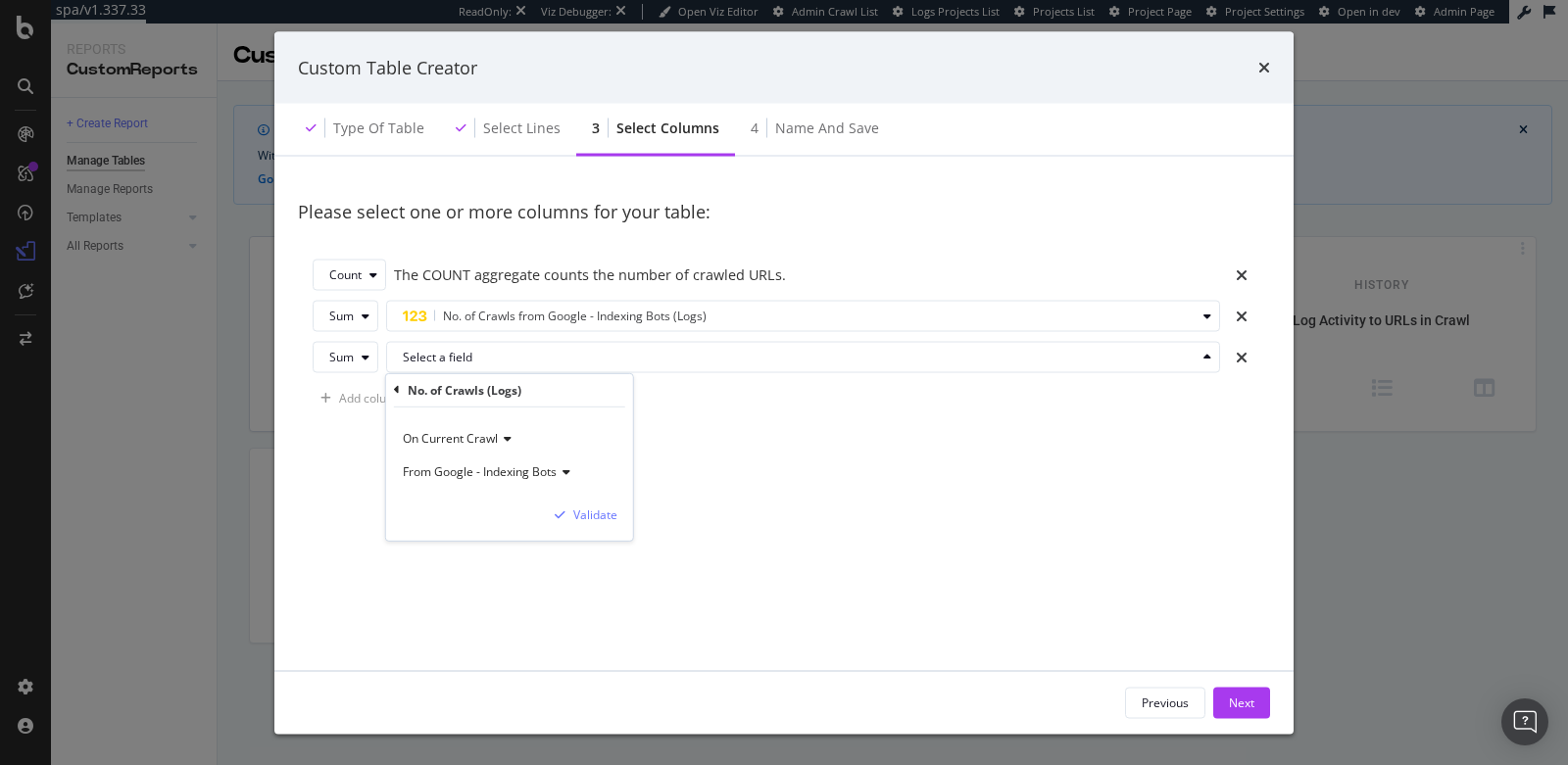
click at [517, 470] on span "From Google - Indexing Bots" at bounding box center [480, 470] width 154 height 17
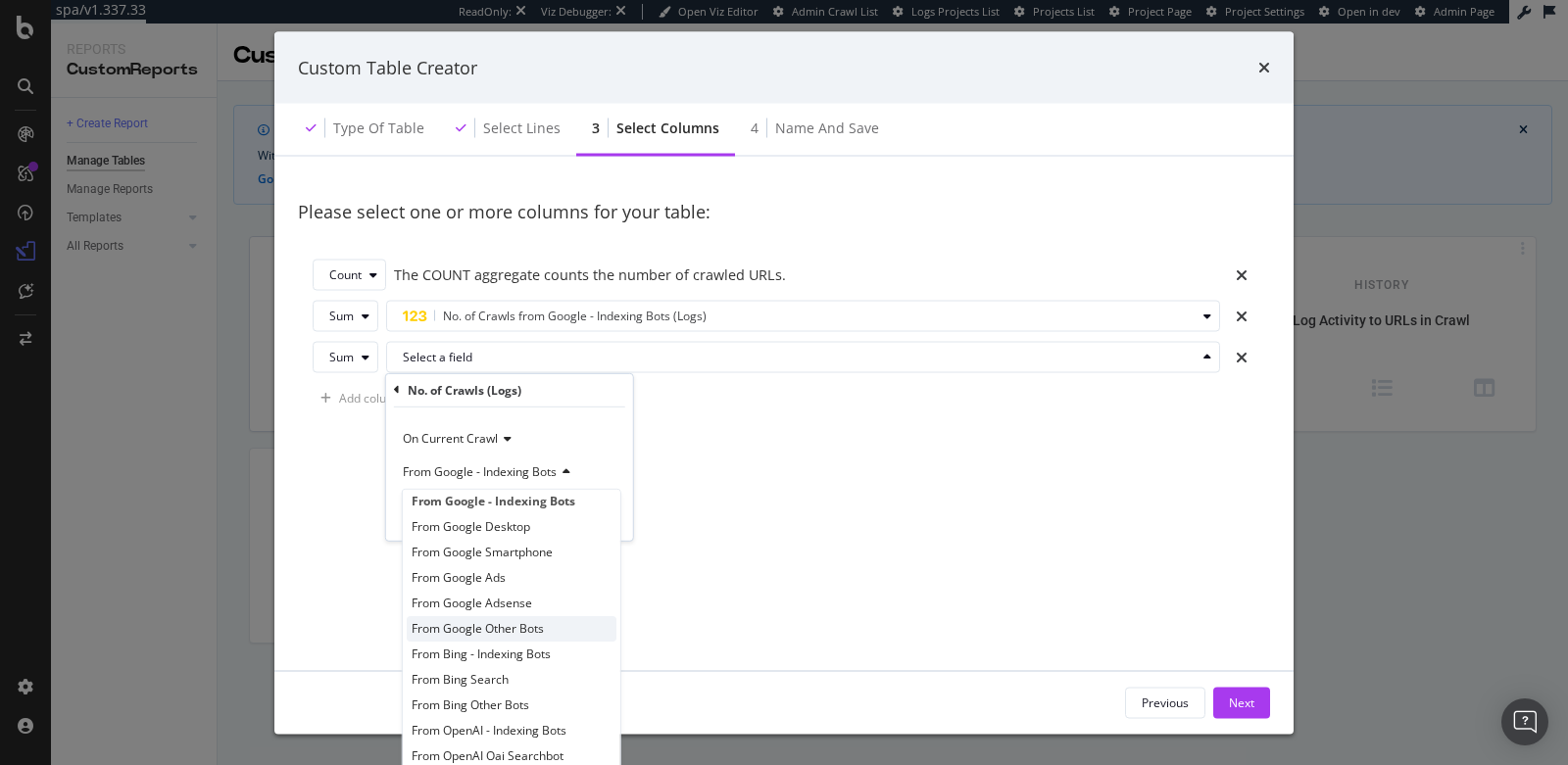
scroll to position [15, 0]
click at [495, 654] on span "From Bing - Indexing Bots" at bounding box center [480, 652] width 139 height 17
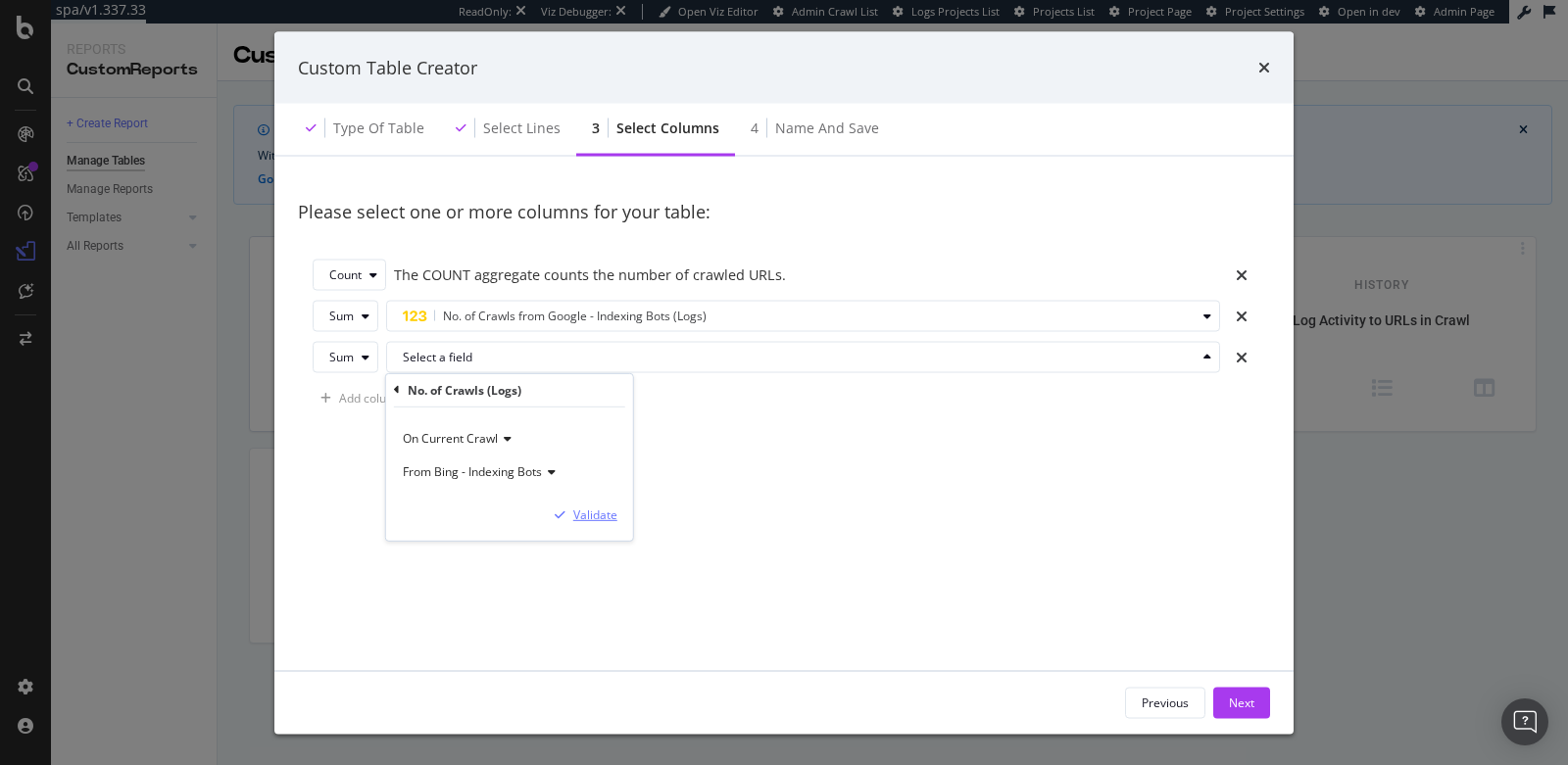
click at [594, 520] on div "Validate" at bounding box center [595, 515] width 44 height 17
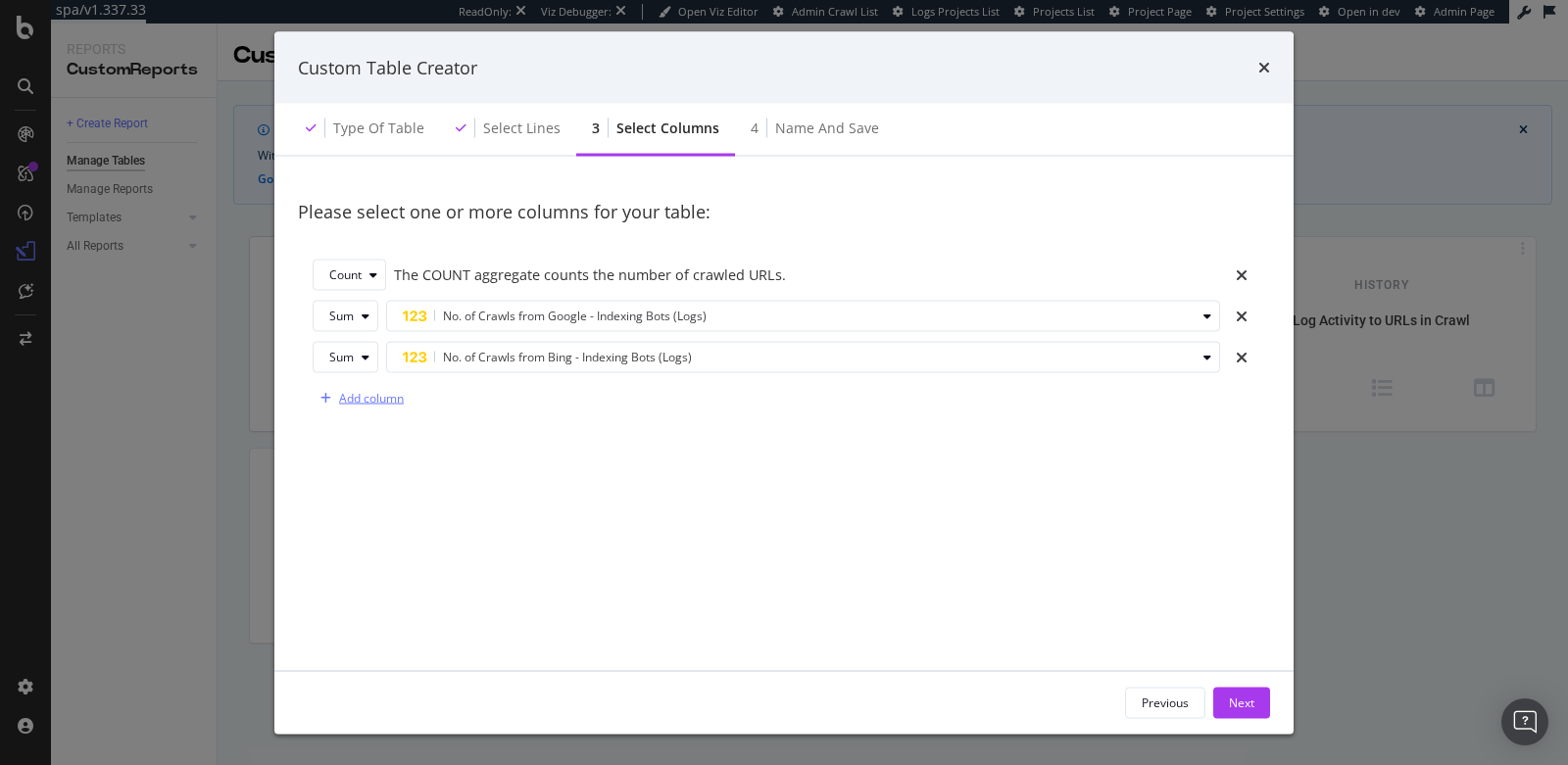
click at [334, 394] on div "modal" at bounding box center [326, 398] width 26 height 12
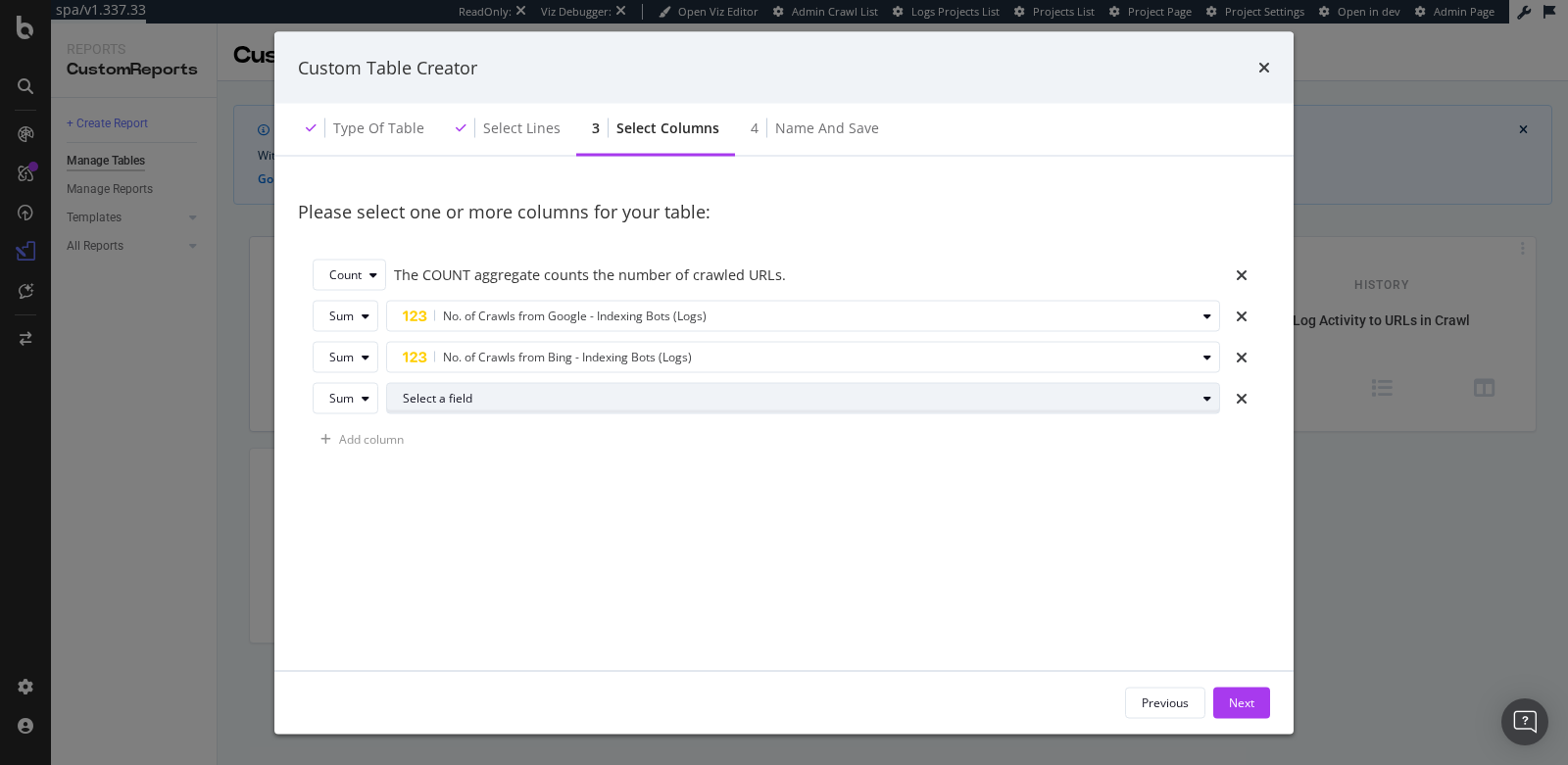
click at [426, 402] on div "Select a field" at bounding box center [799, 398] width 793 height 12
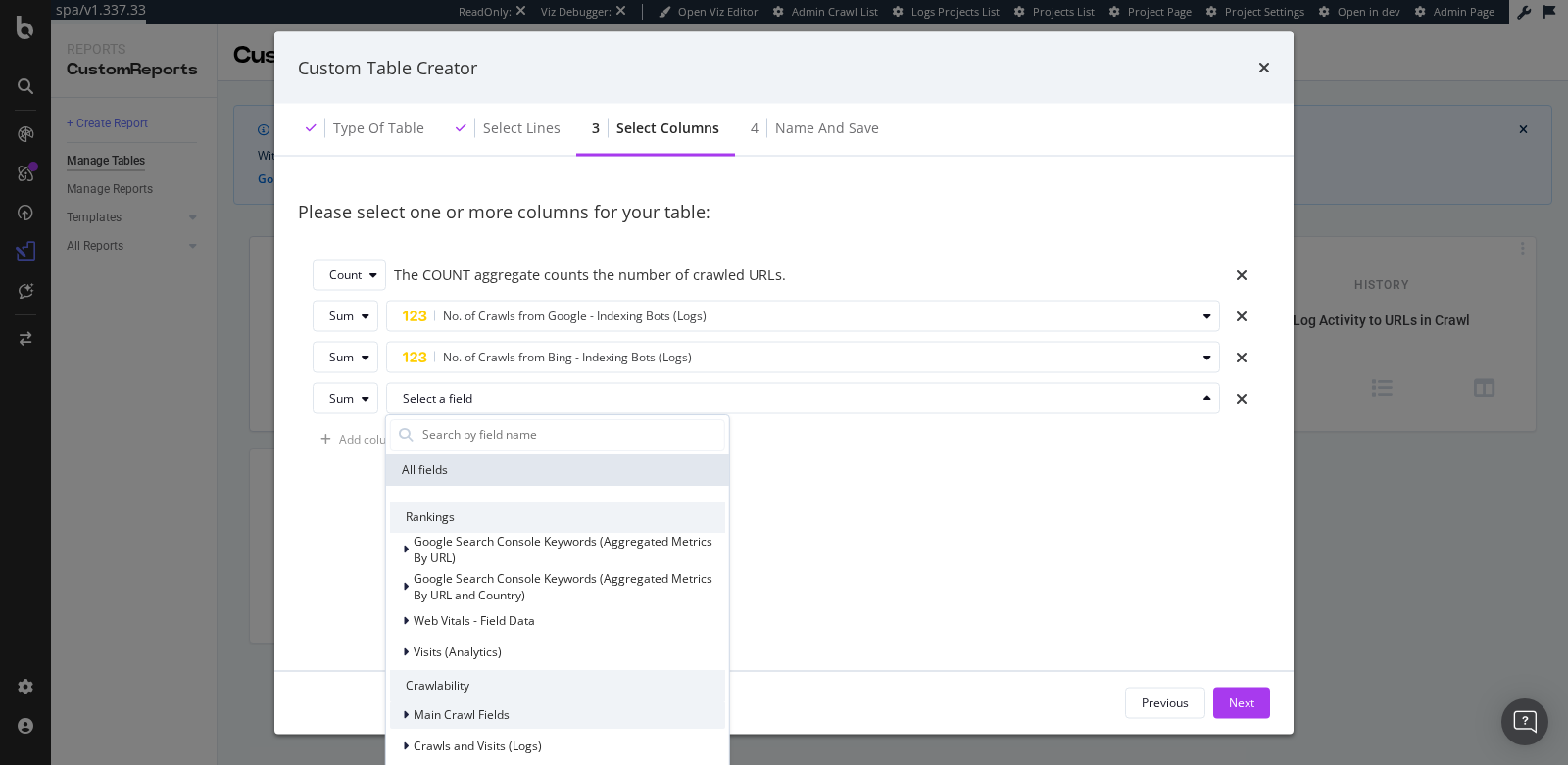
scroll to position [26, 0]
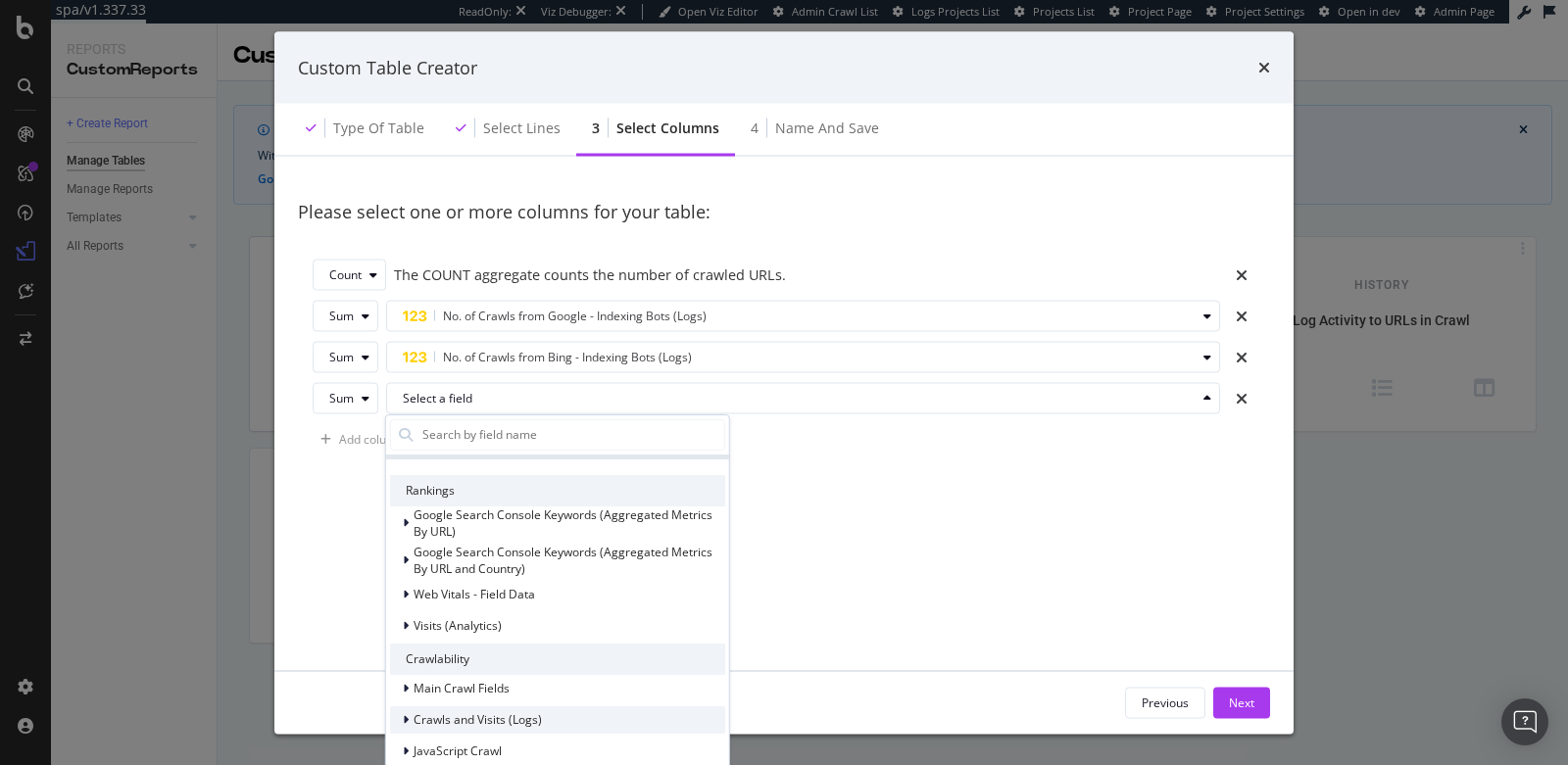
click at [511, 714] on span "Crawls and Visits (Logs)" at bounding box center [477, 720] width 128 height 17
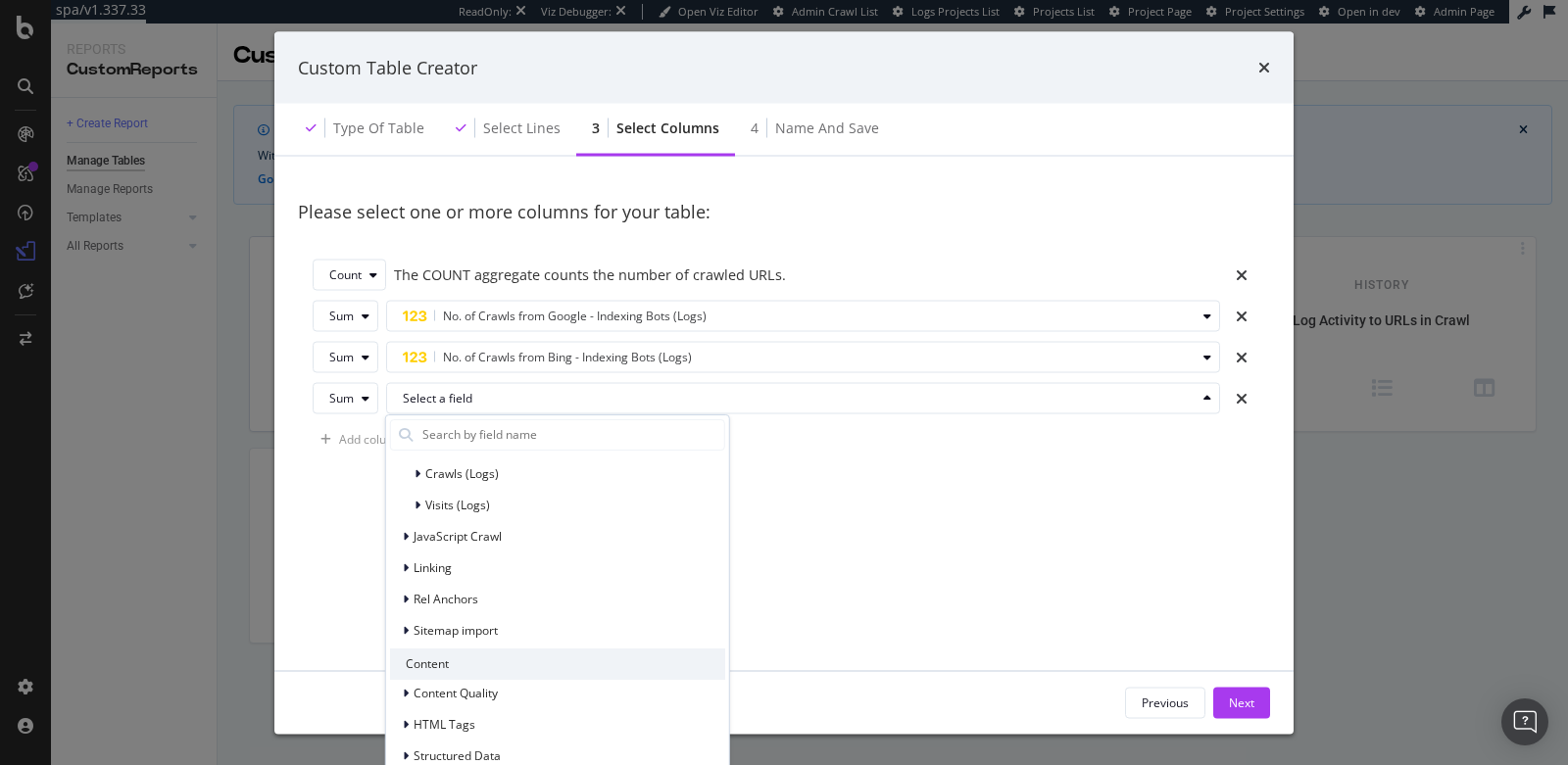
scroll to position [264, 0]
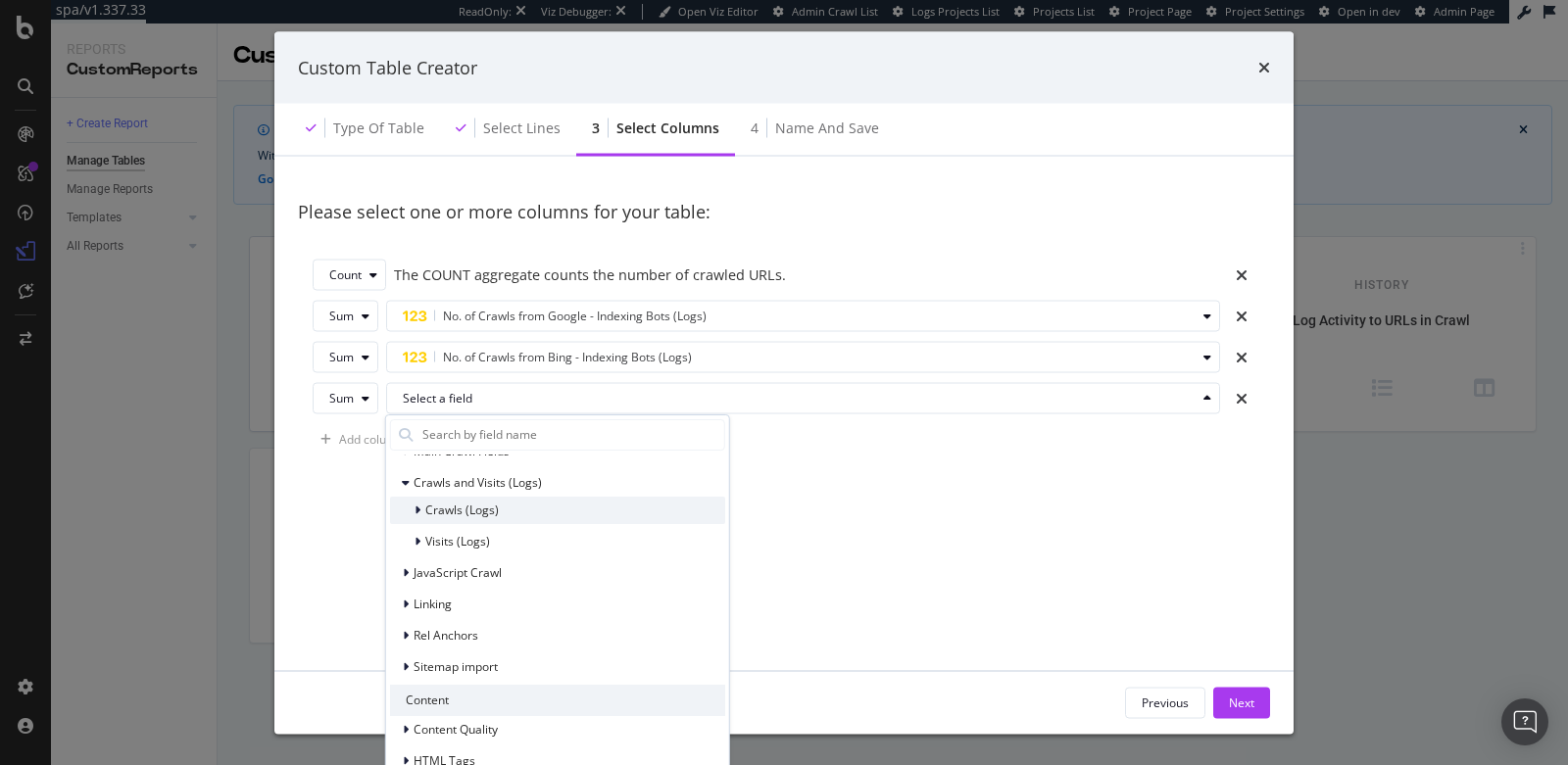
click at [509, 513] on div "Crawls (Logs)" at bounding box center [557, 510] width 335 height 27
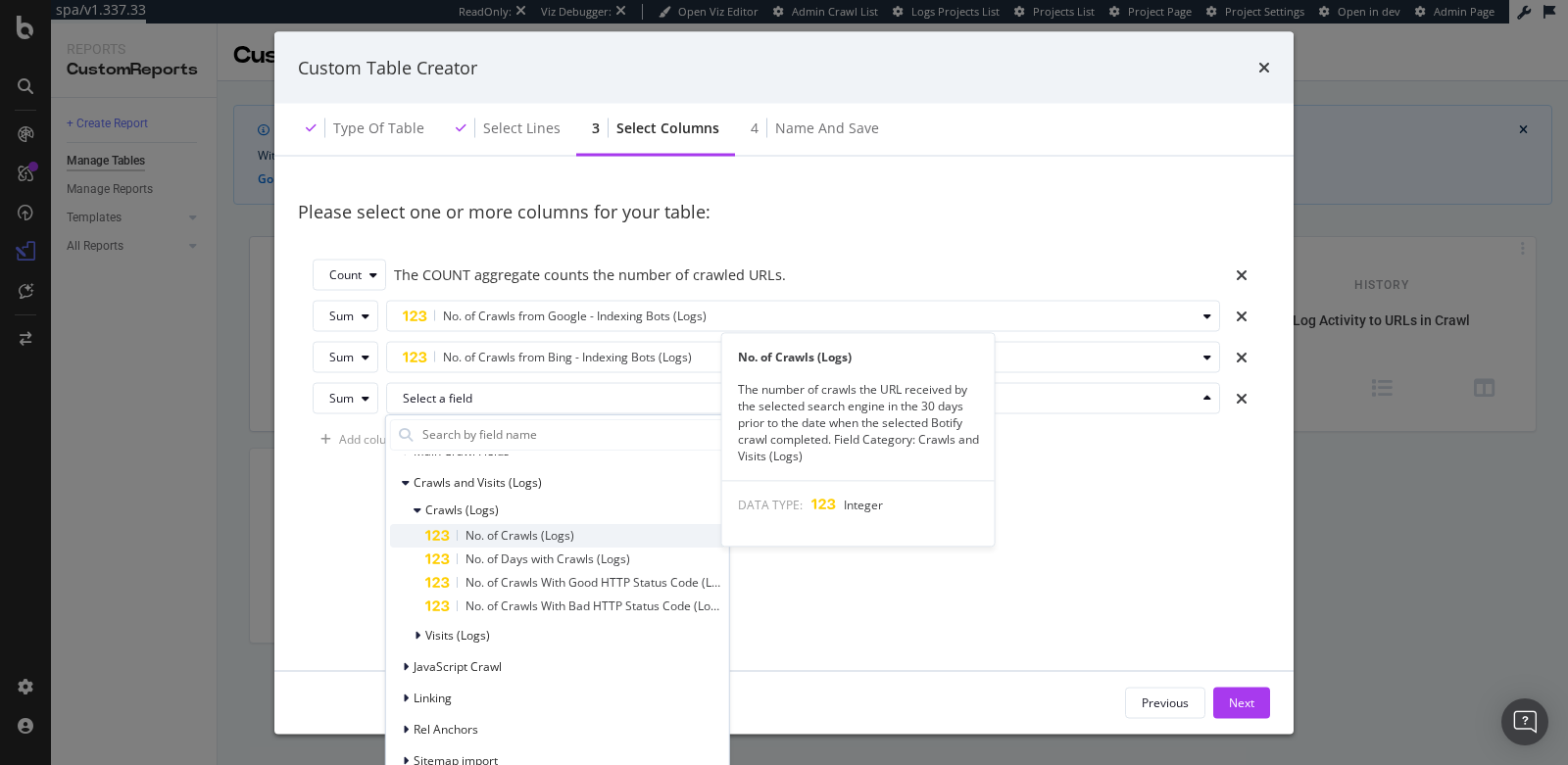
click at [513, 529] on span "No. of Crawls (Logs)" at bounding box center [519, 535] width 109 height 17
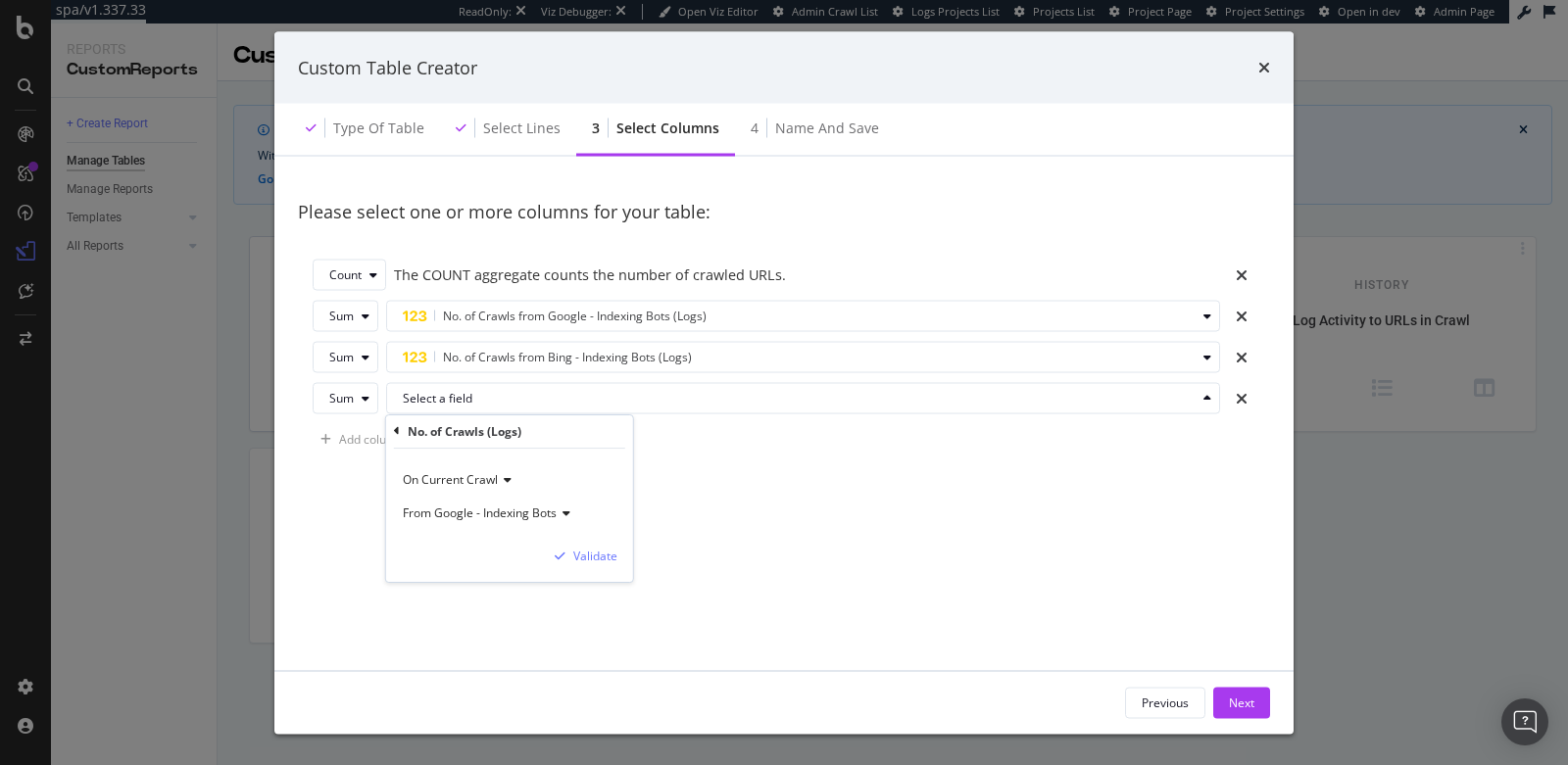
click at [523, 515] on span "From Google - Indexing Bots" at bounding box center [480, 513] width 154 height 17
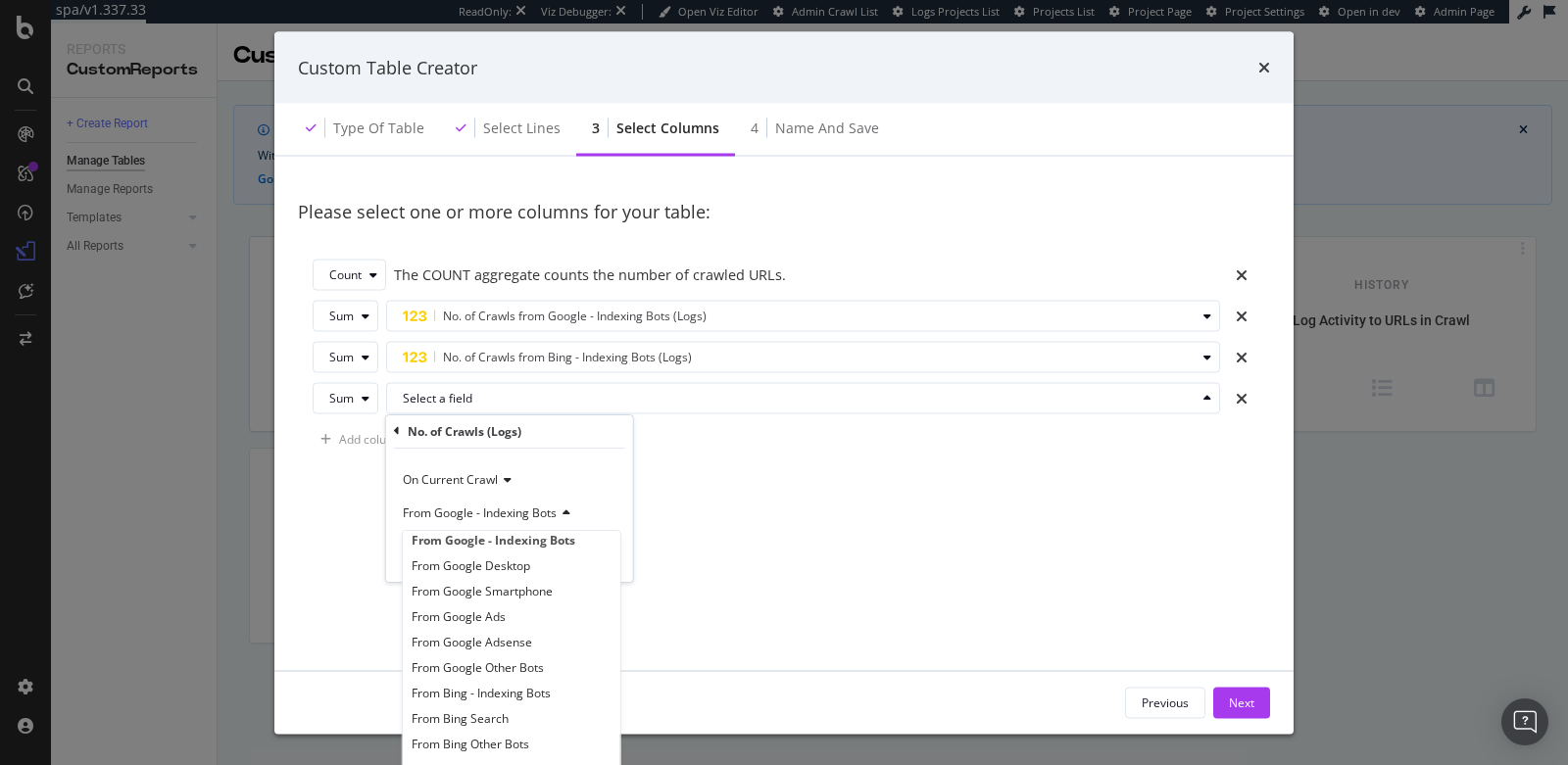
scroll to position [13, 0]
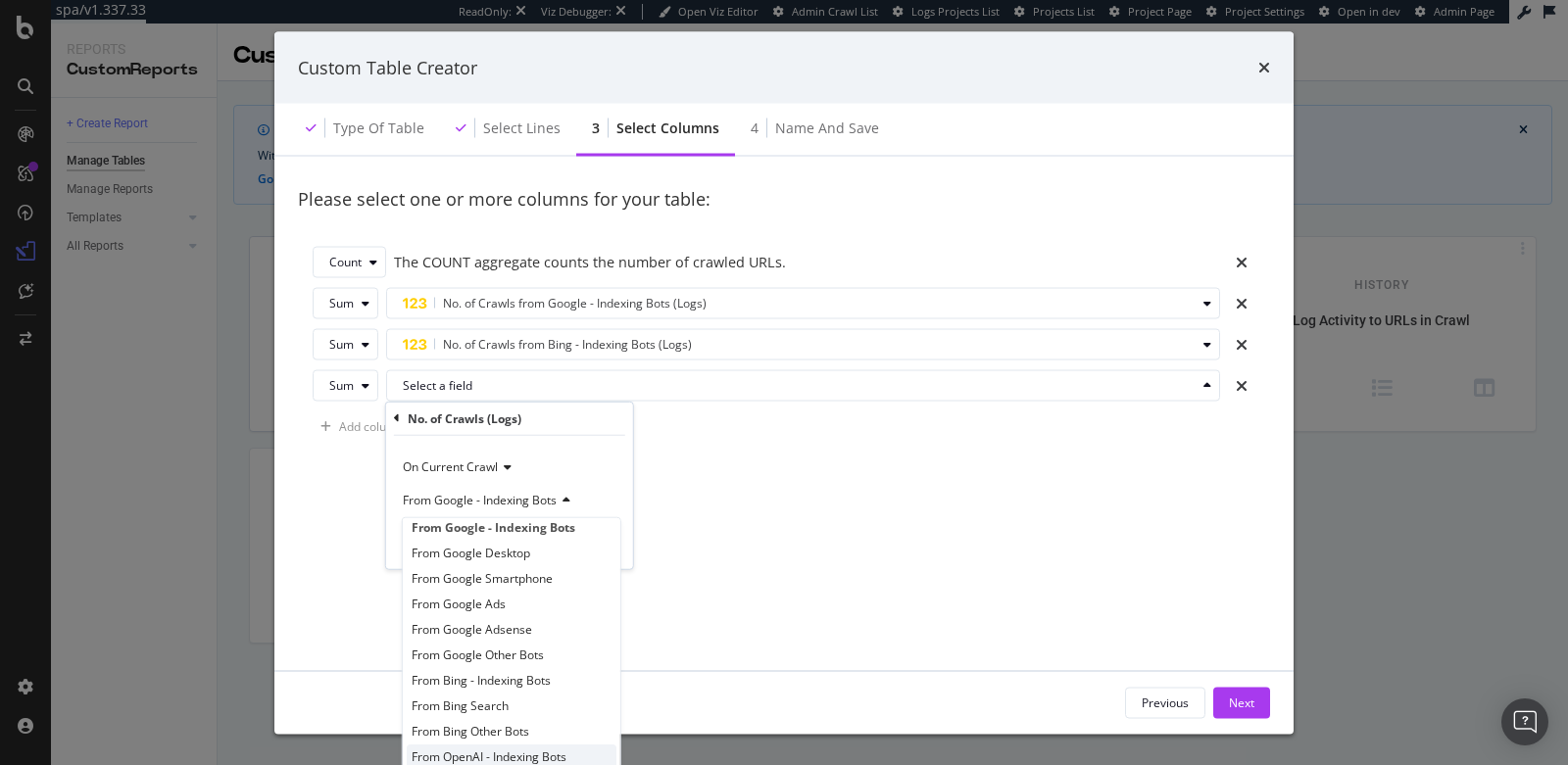
click at [492, 756] on span "From OpenAI - Indexing Bots" at bounding box center [488, 757] width 155 height 17
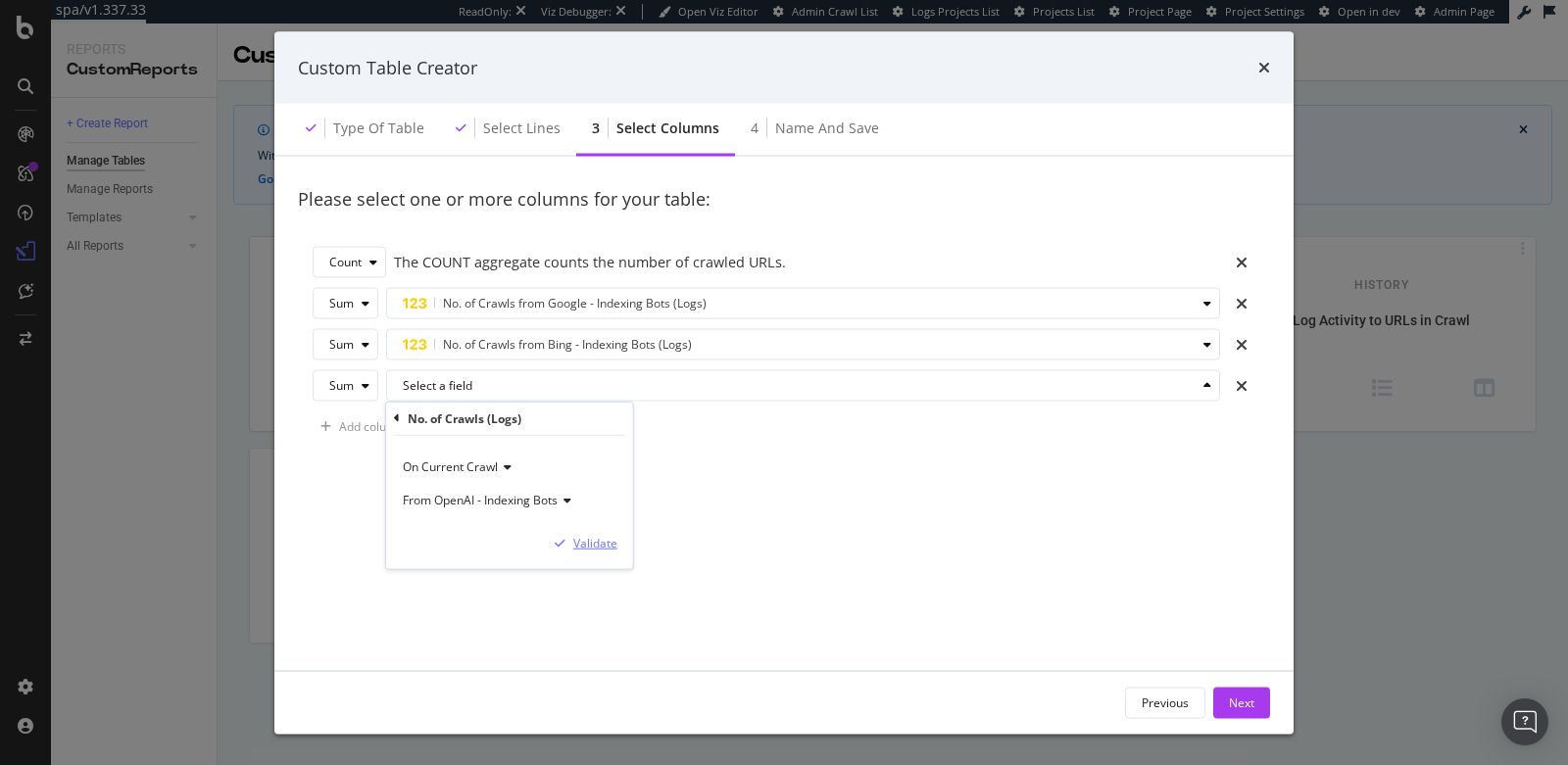
click at [603, 545] on div "Validate" at bounding box center [595, 543] width 44 height 17
click at [376, 423] on div "Add column" at bounding box center [371, 426] width 65 height 17
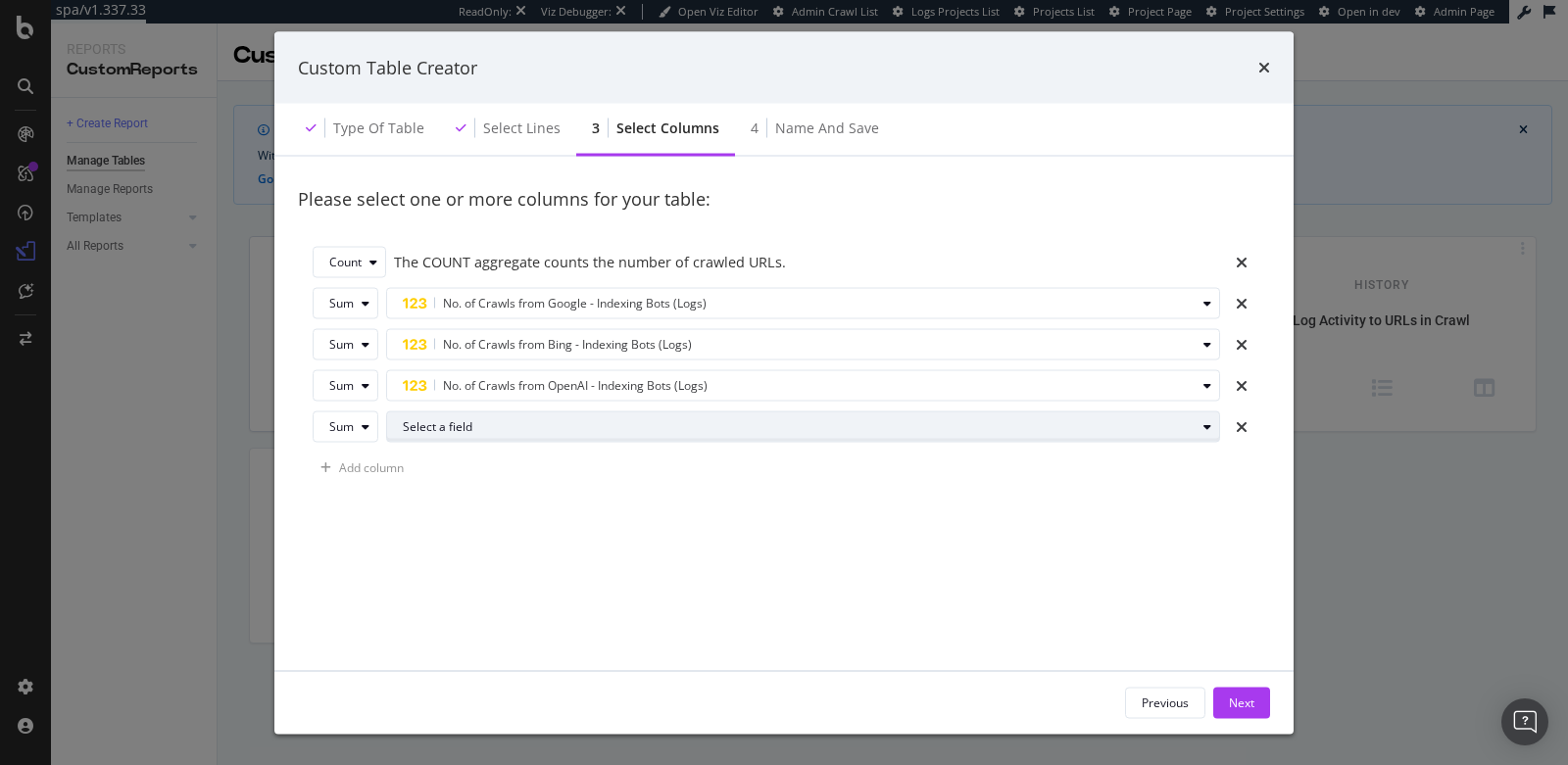
click at [410, 429] on div "Select a field" at bounding box center [799, 426] width 793 height 12
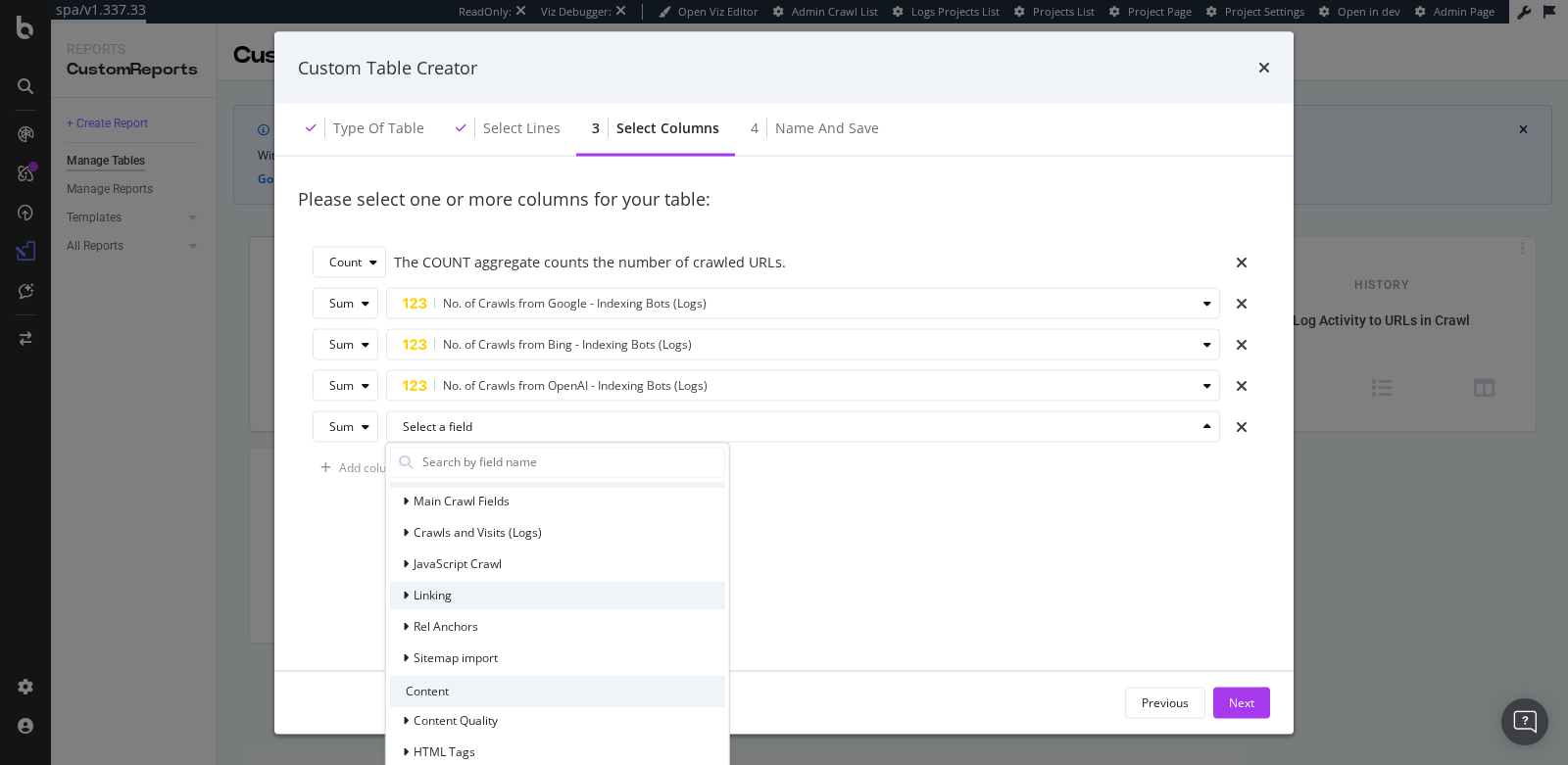
scroll to position [0, 0]
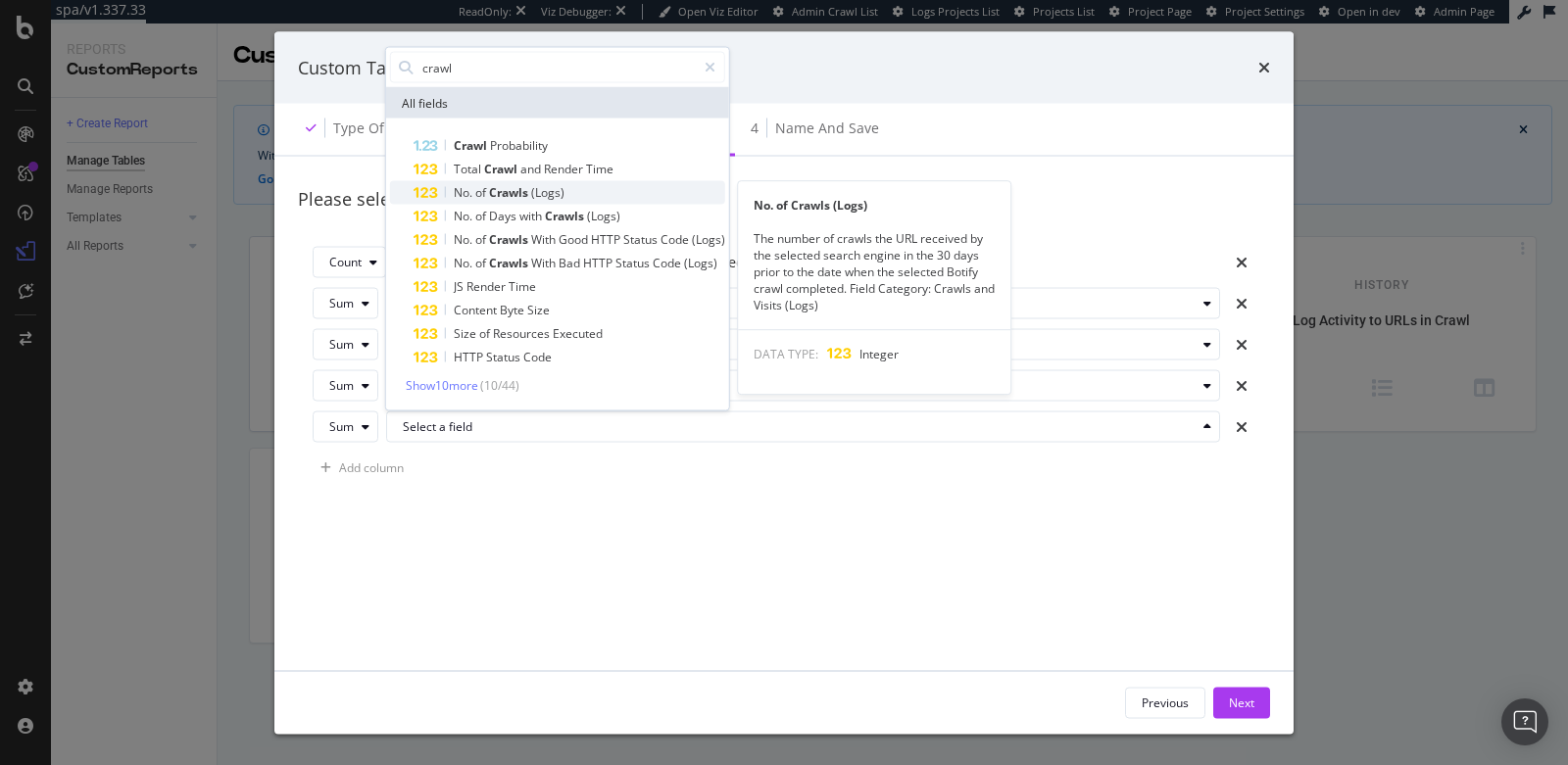
type input "crawl"
click at [534, 197] on span "(Logs)" at bounding box center [547, 192] width 33 height 17
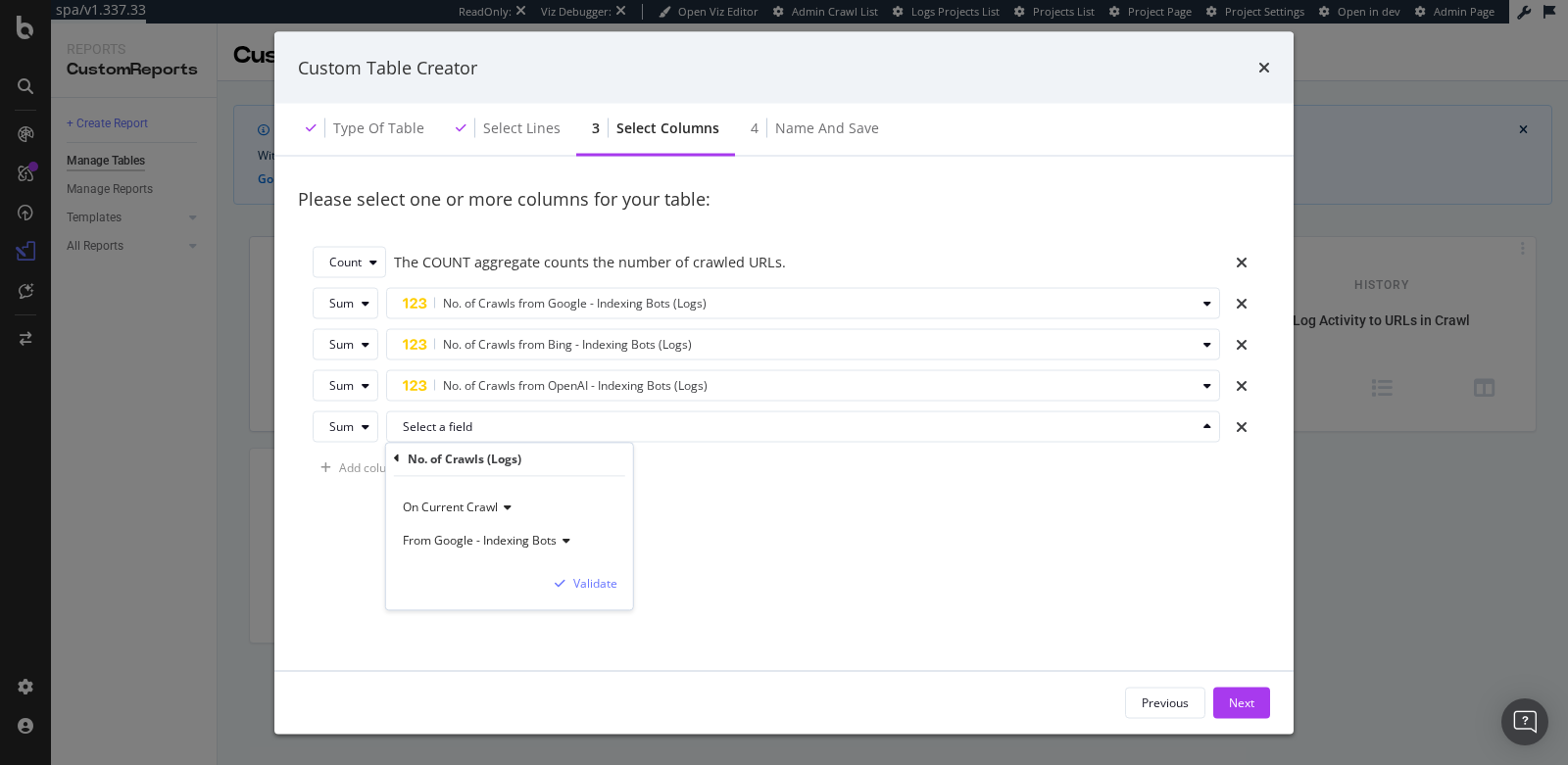
click at [539, 527] on div "From Google - Indexing Bots" at bounding box center [510, 541] width 216 height 33
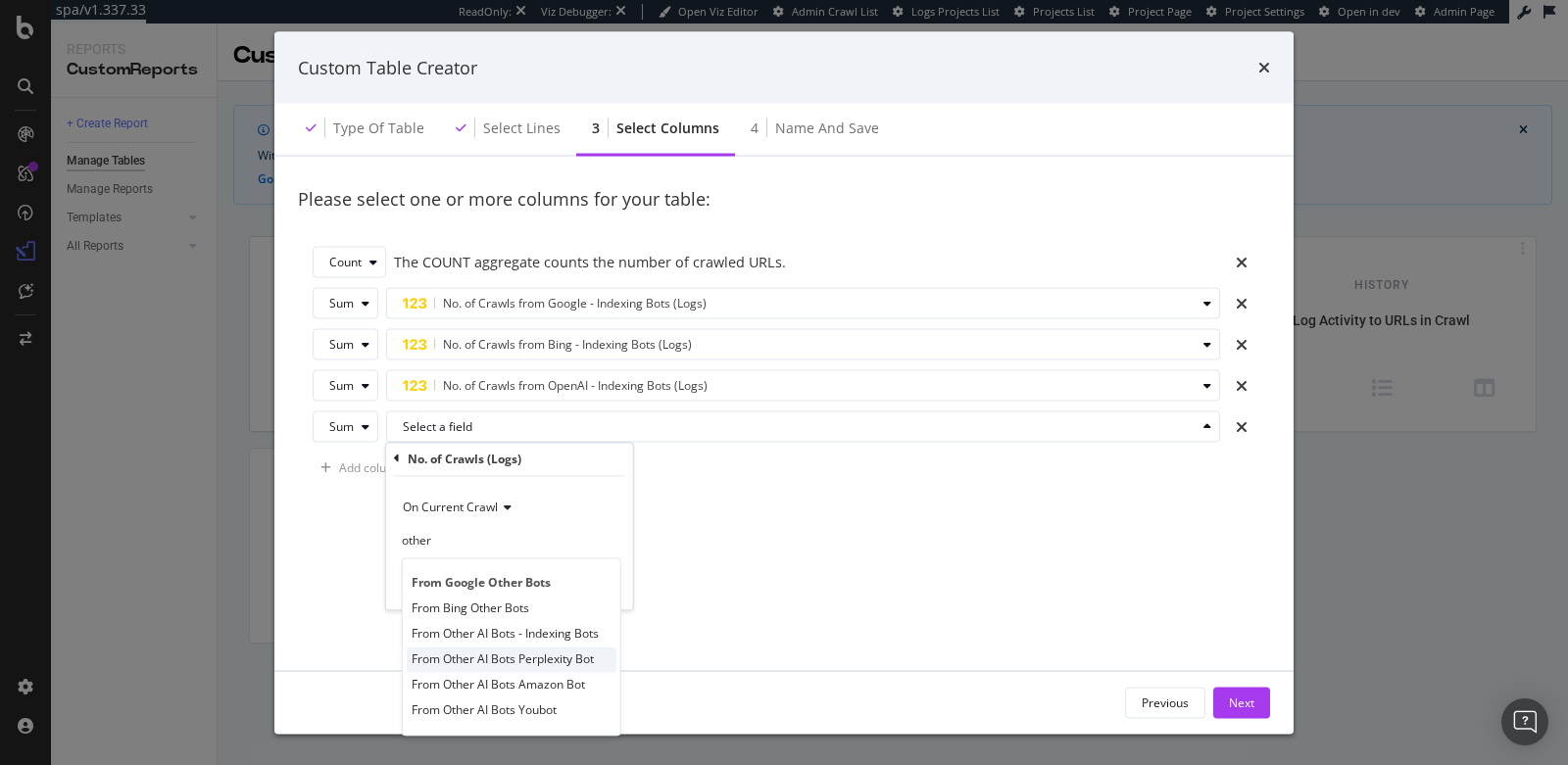
type input "other"
click at [497, 662] on span "From Other AI Bots Perplexity Bot" at bounding box center [502, 659] width 182 height 17
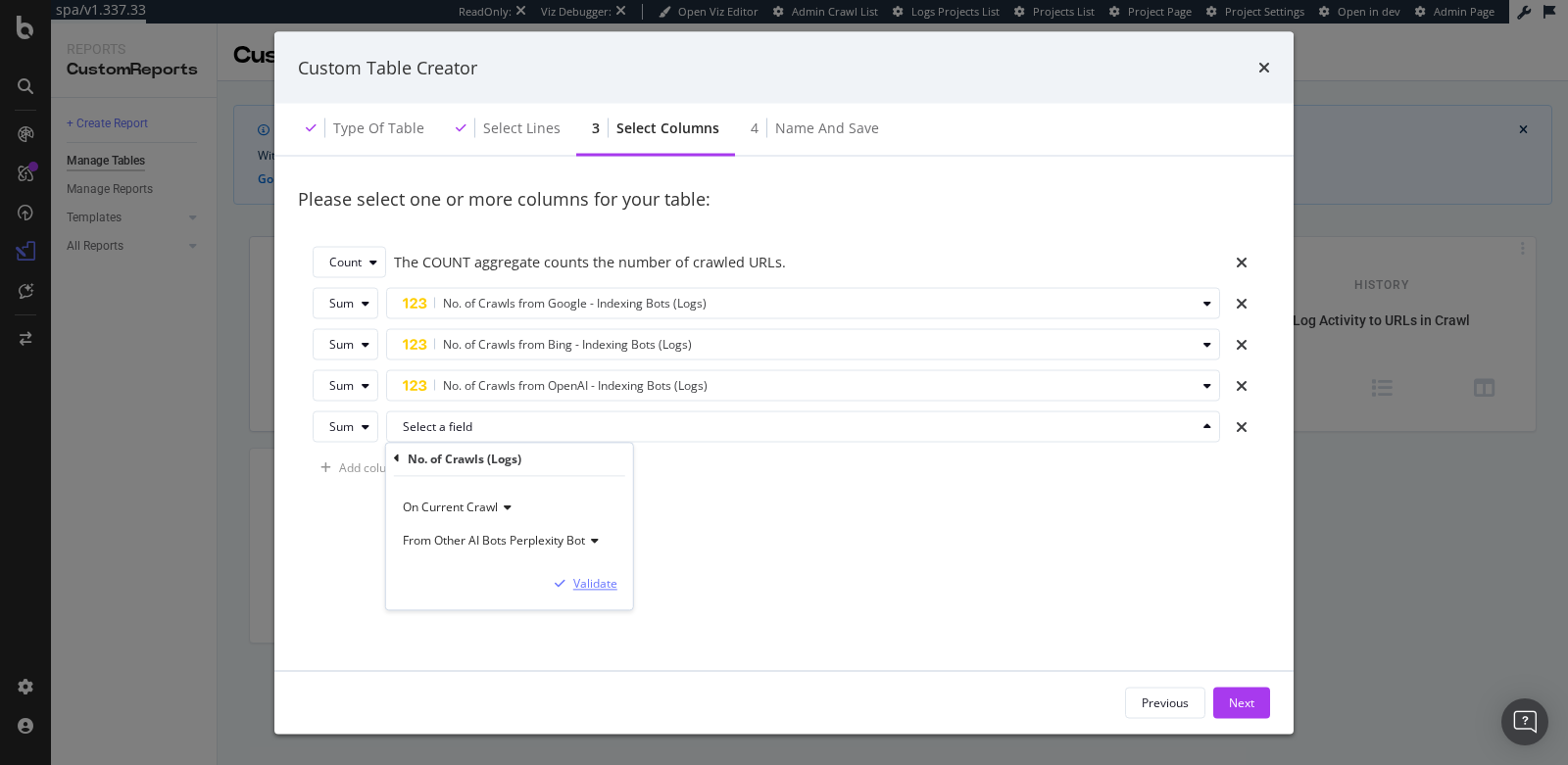
click at [591, 575] on div "Validate" at bounding box center [595, 583] width 44 height 17
click at [378, 464] on div "Add column" at bounding box center [371, 468] width 65 height 17
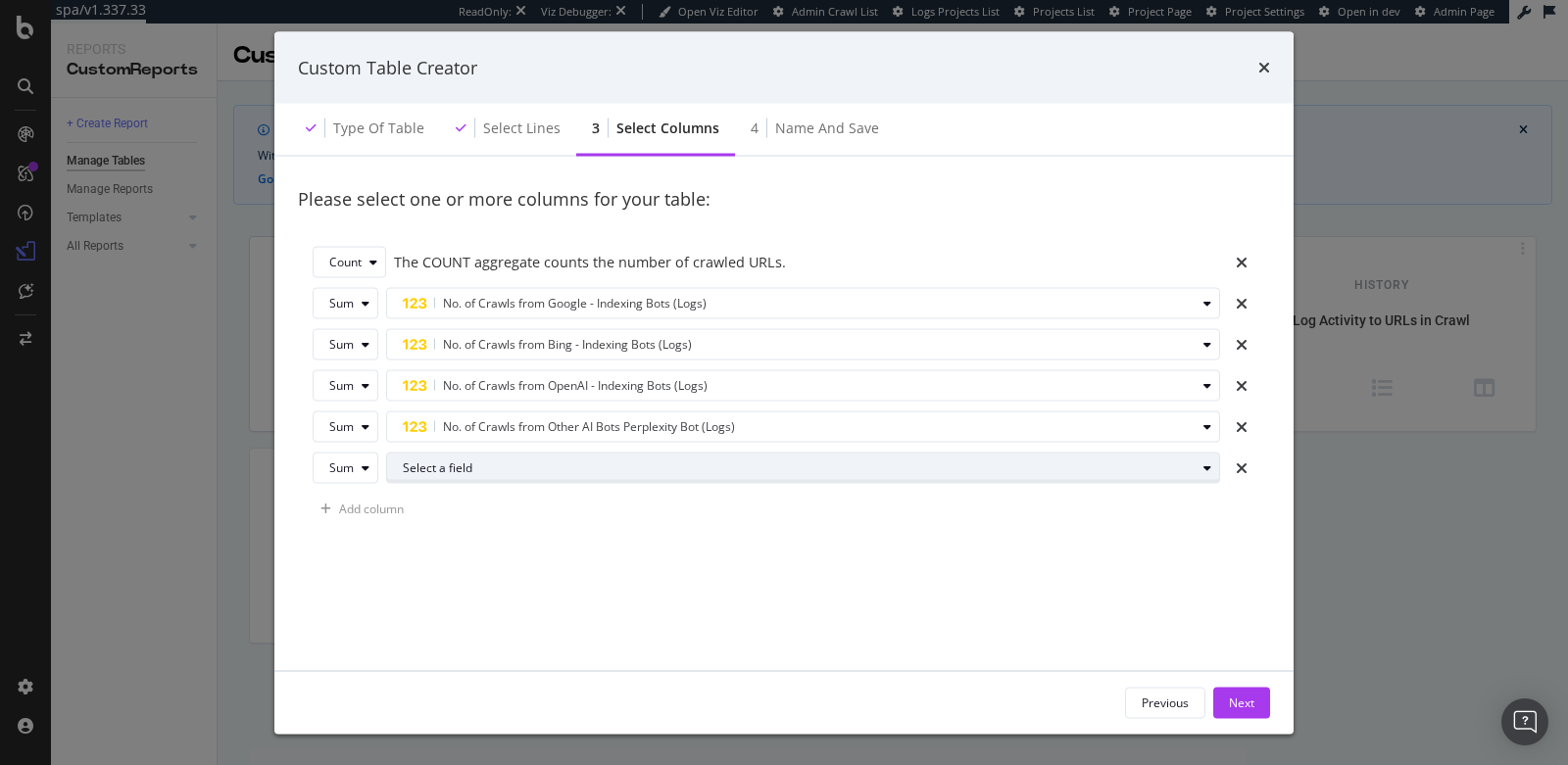
click at [509, 459] on div "Select a field" at bounding box center [811, 467] width 816 height 27
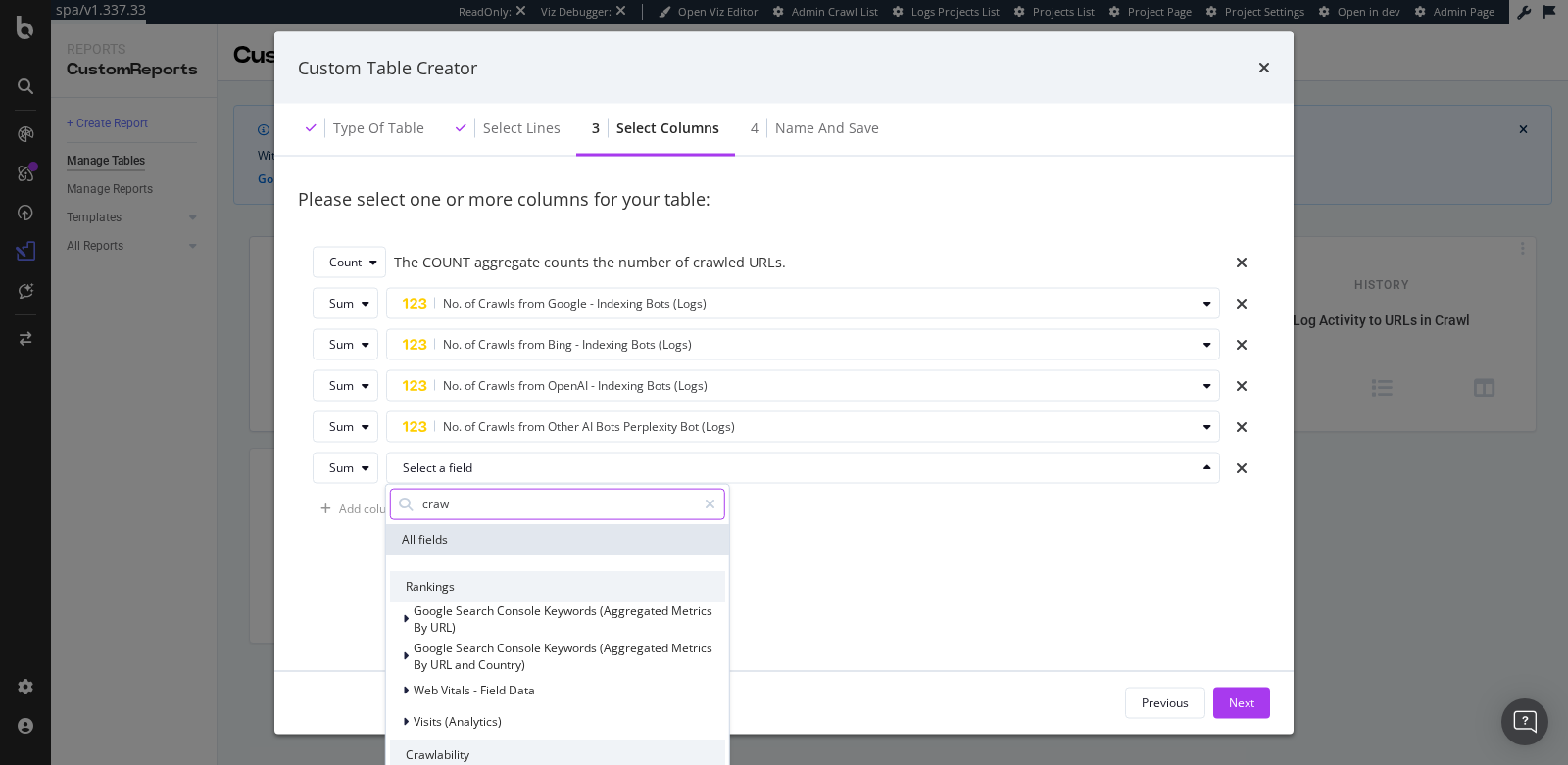
type input "crawl"
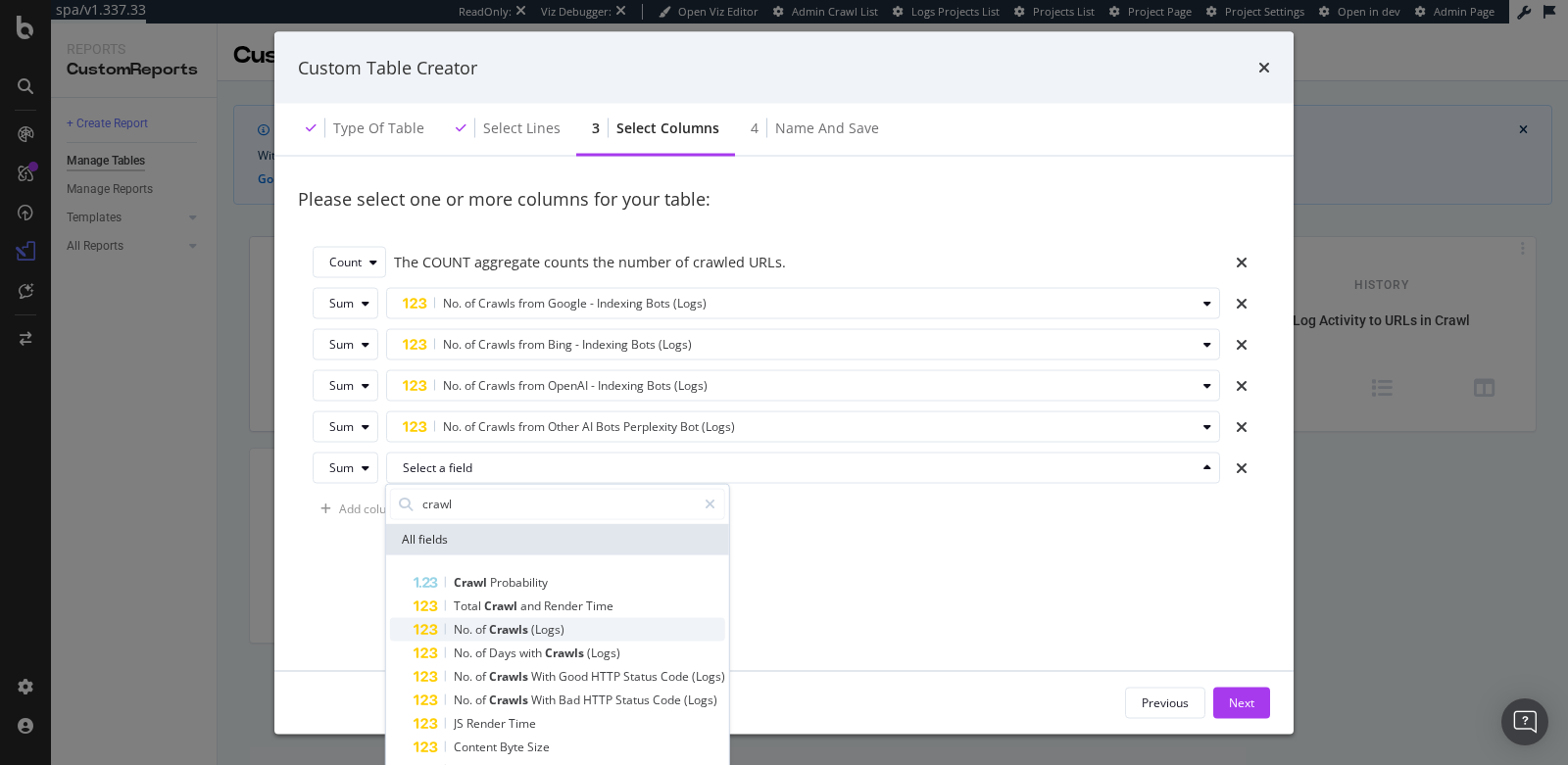
click at [521, 634] on span "Crawls" at bounding box center [510, 628] width 42 height 17
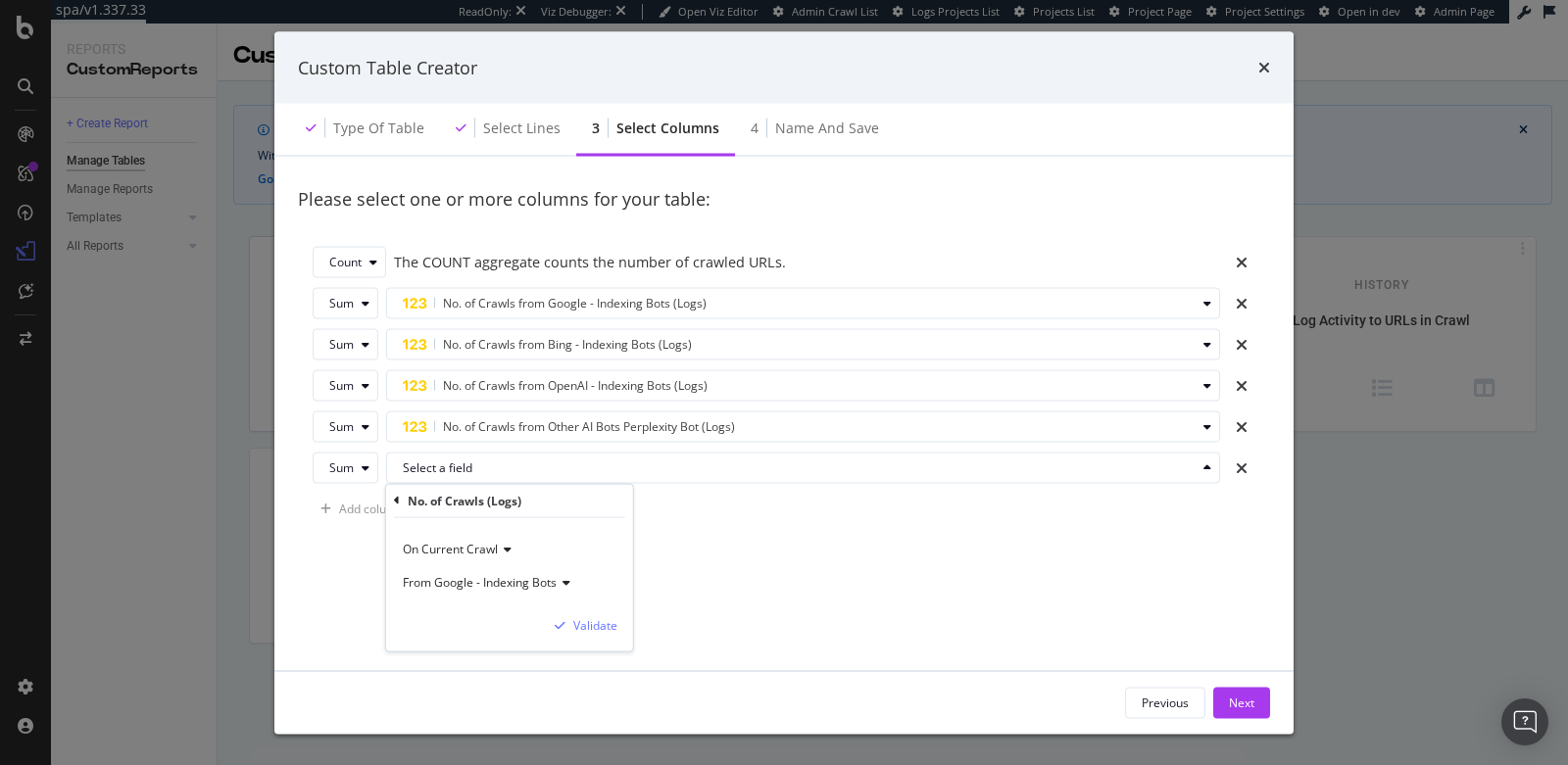
click at [487, 579] on span "From Google - Indexing Bots" at bounding box center [480, 581] width 154 height 17
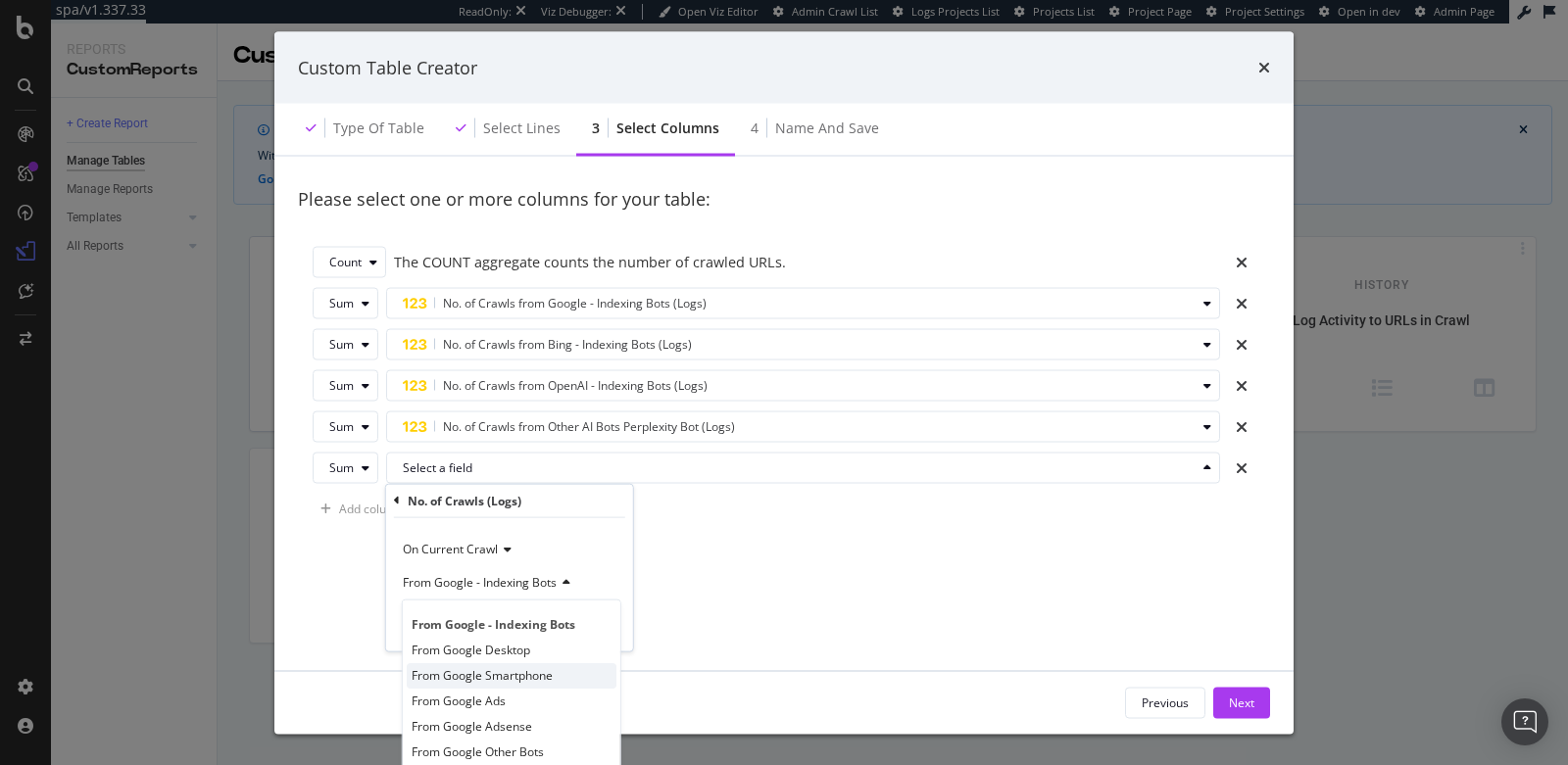
click at [490, 674] on span "From Google Smartphone" at bounding box center [481, 675] width 141 height 17
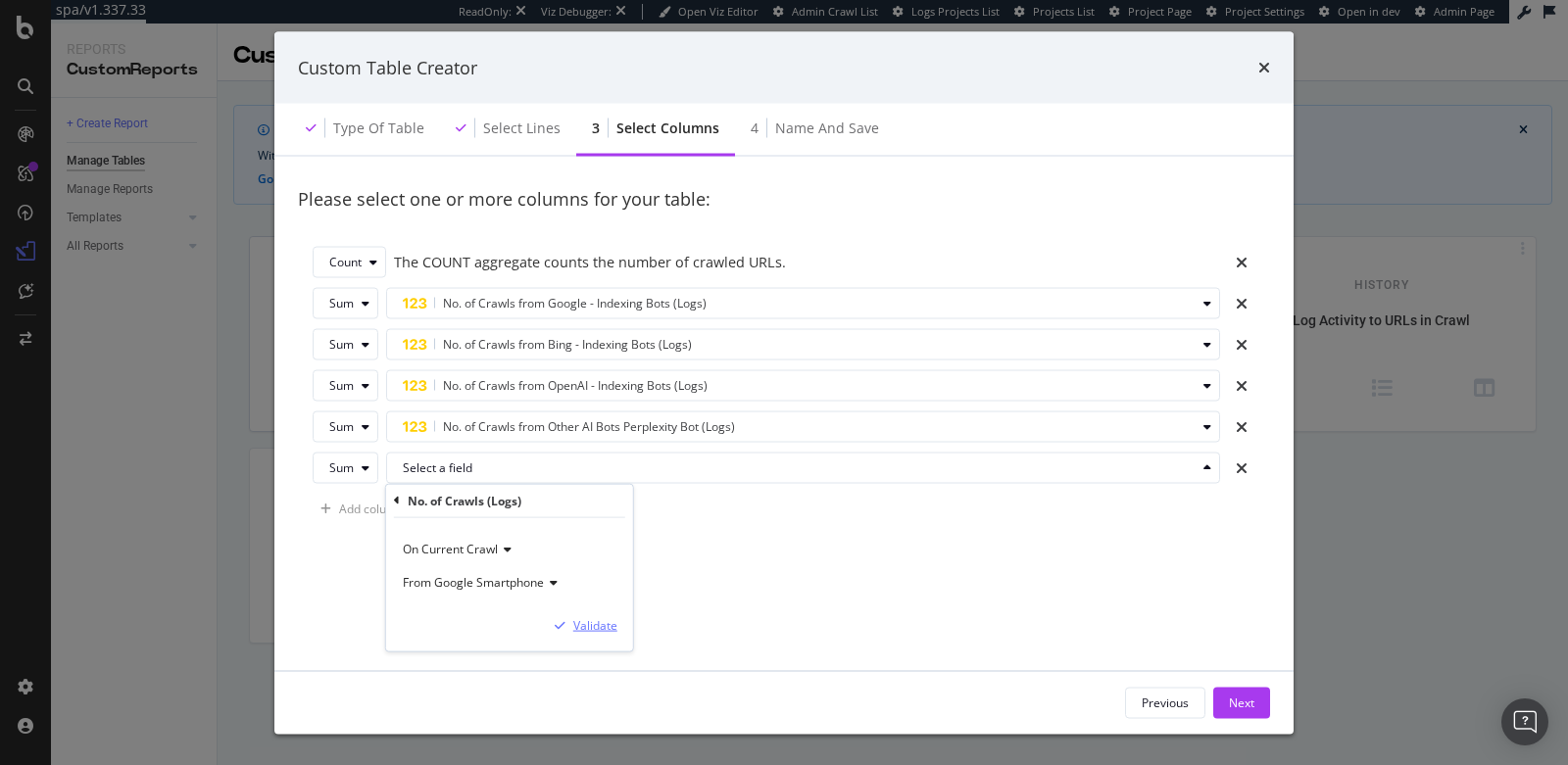
click at [585, 628] on div "Validate" at bounding box center [595, 625] width 44 height 17
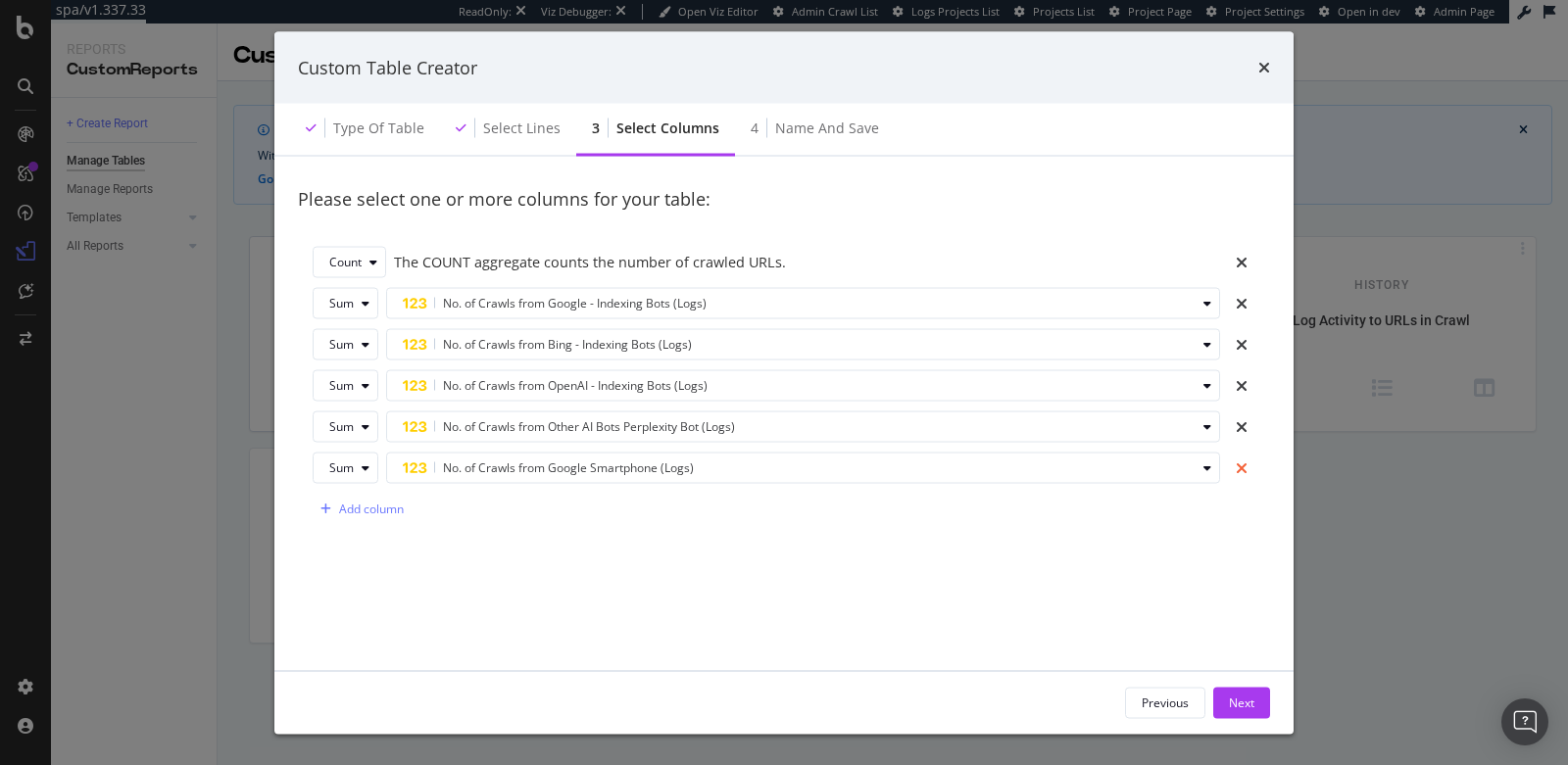
click at [1235, 469] on icon "times" at bounding box center [1241, 468] width 12 height 16
click at [380, 468] on div "Add column" at bounding box center [371, 468] width 65 height 17
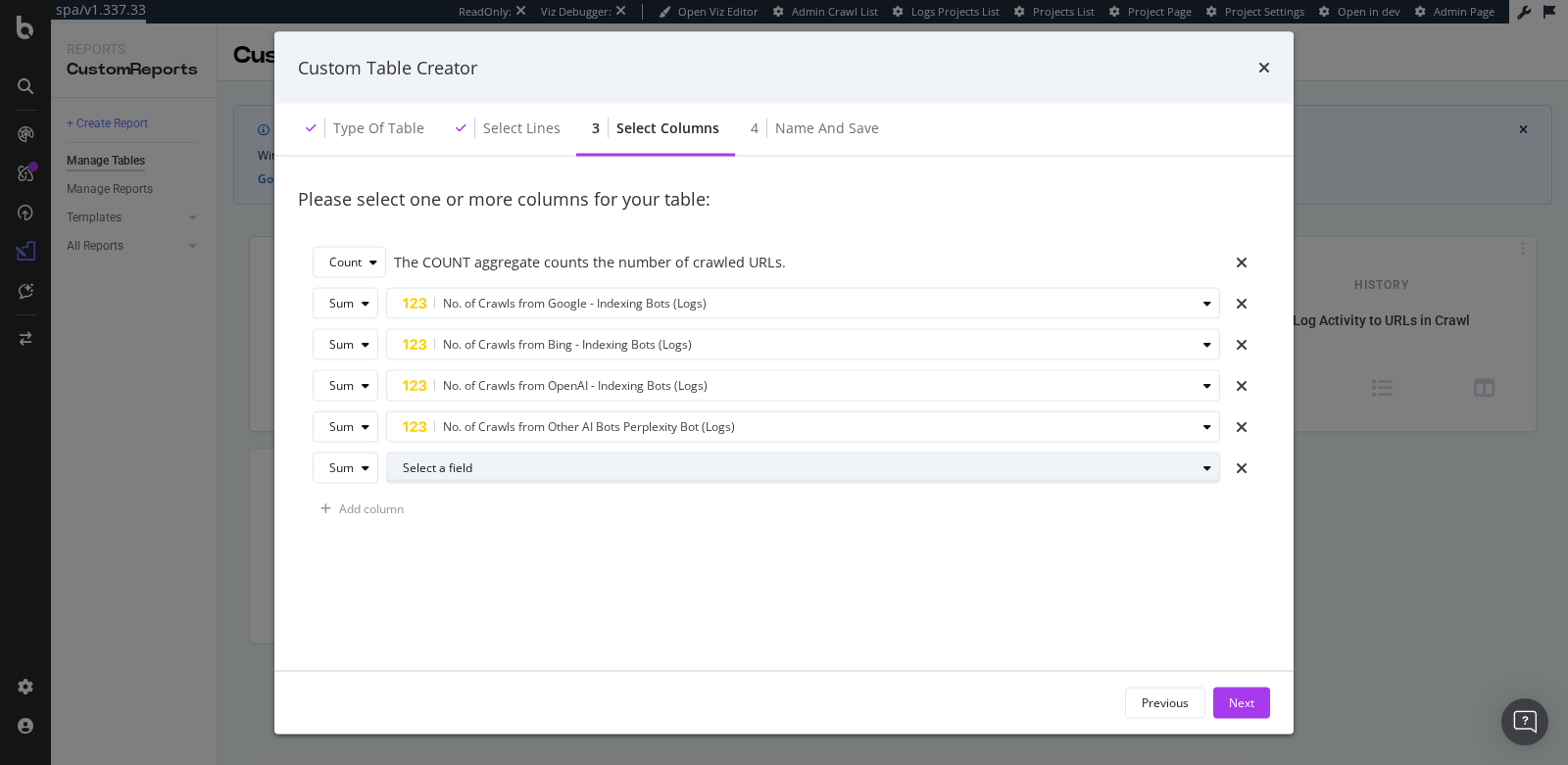
click at [414, 465] on div "Select a field" at bounding box center [799, 467] width 793 height 12
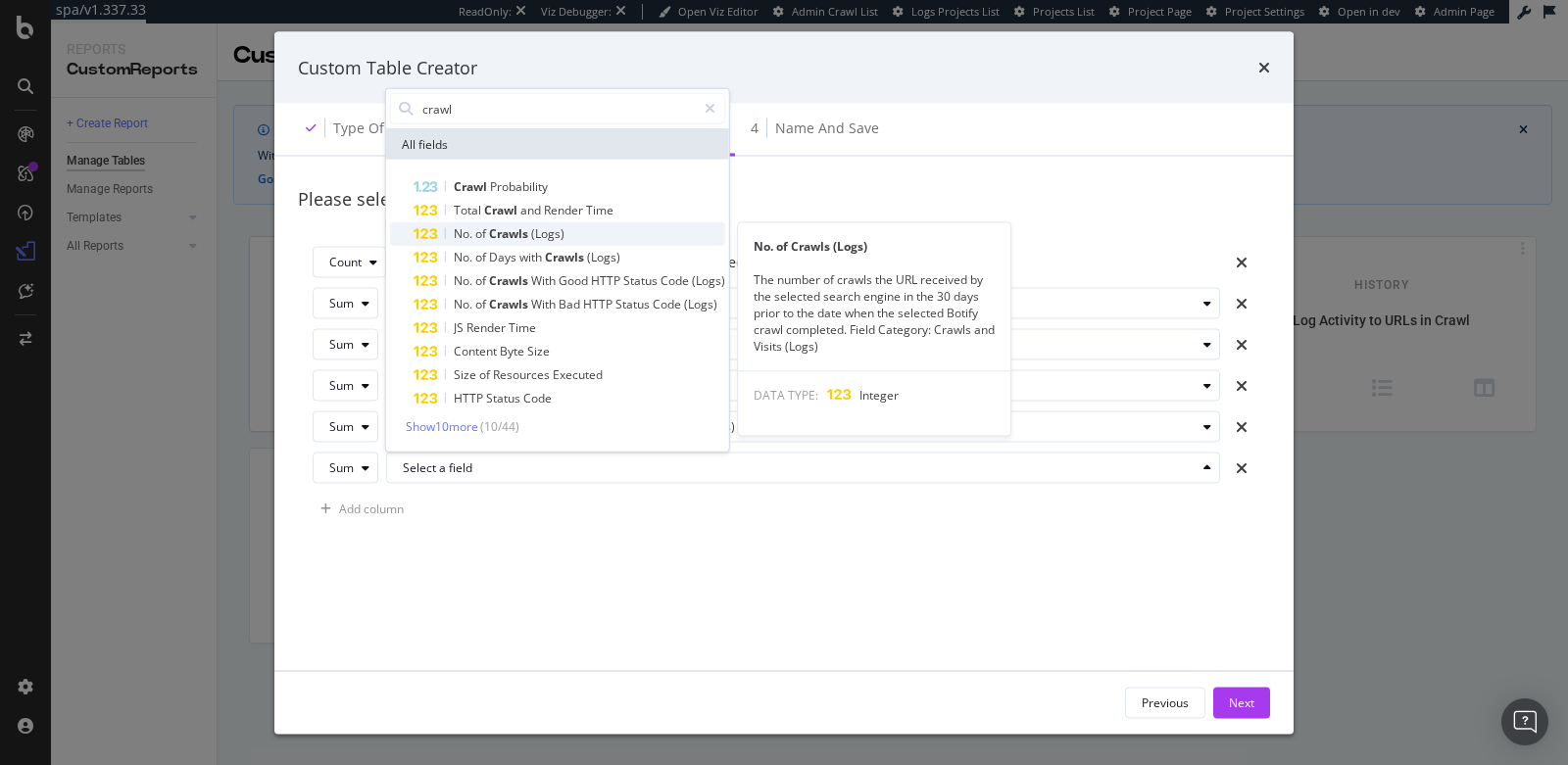
type input "crawl"
click at [516, 230] on span "Crawls" at bounding box center [510, 233] width 42 height 17
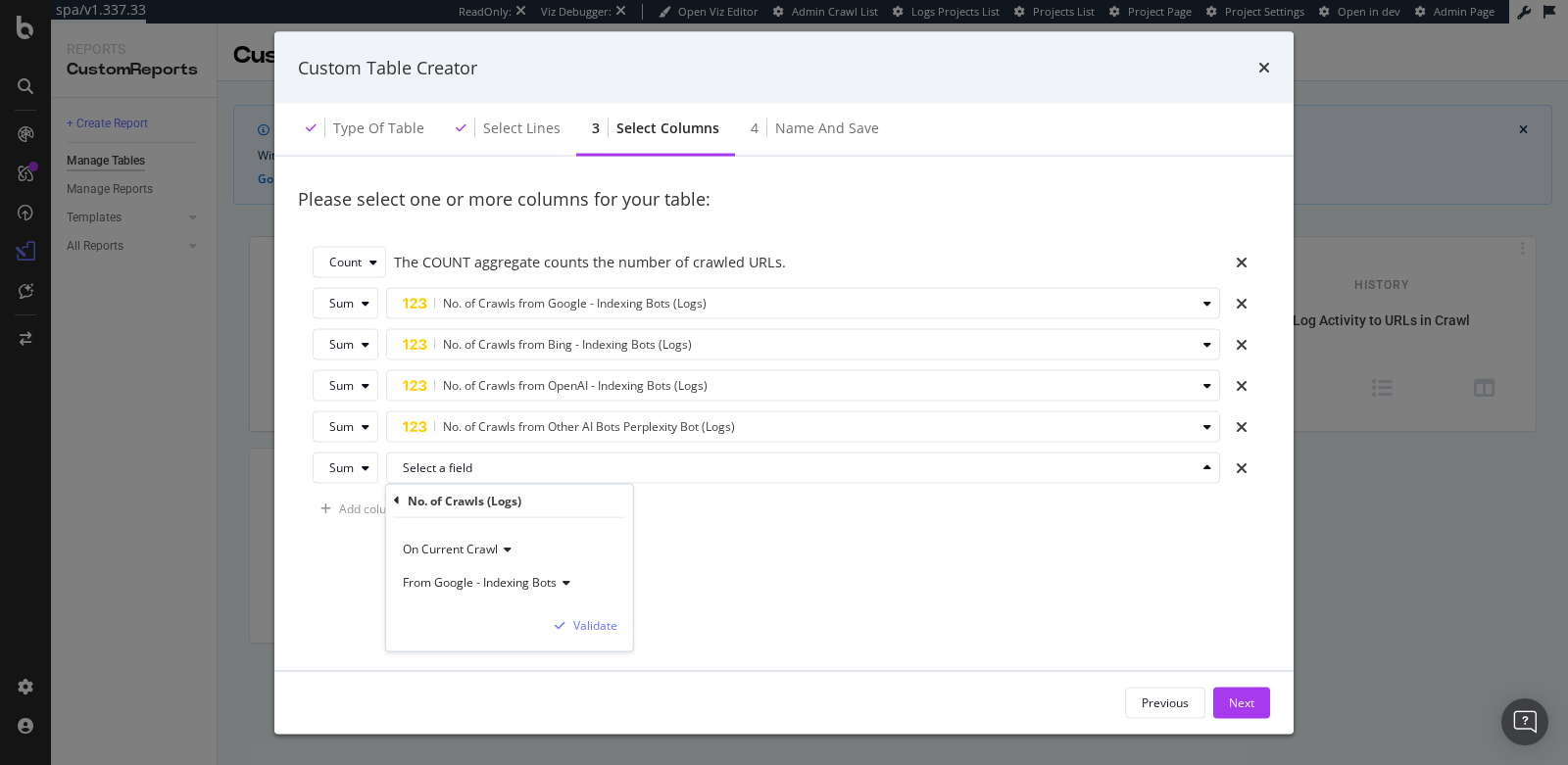
click at [481, 581] on span "From Google - Indexing Bots" at bounding box center [480, 581] width 154 height 17
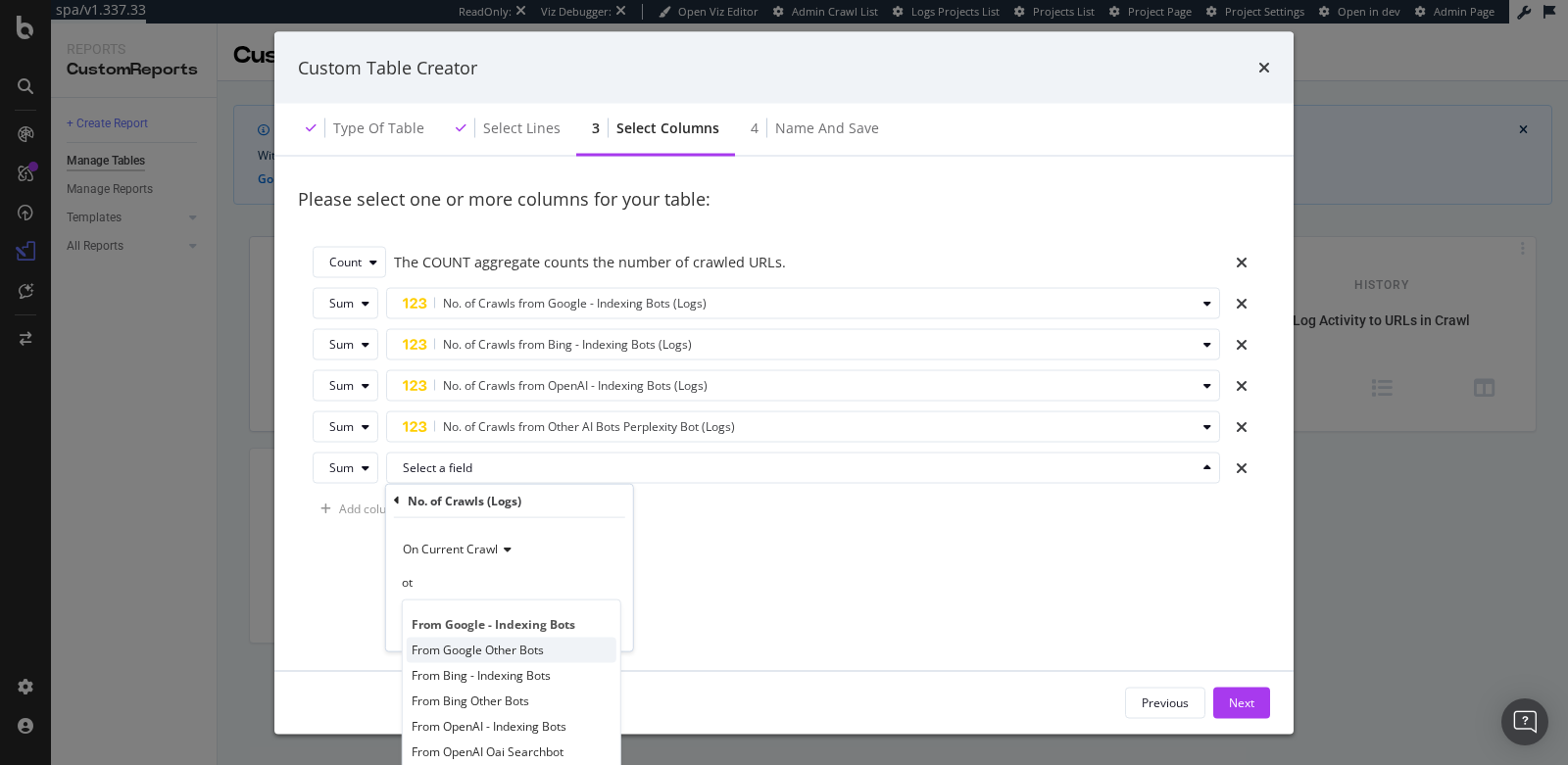
type input "o"
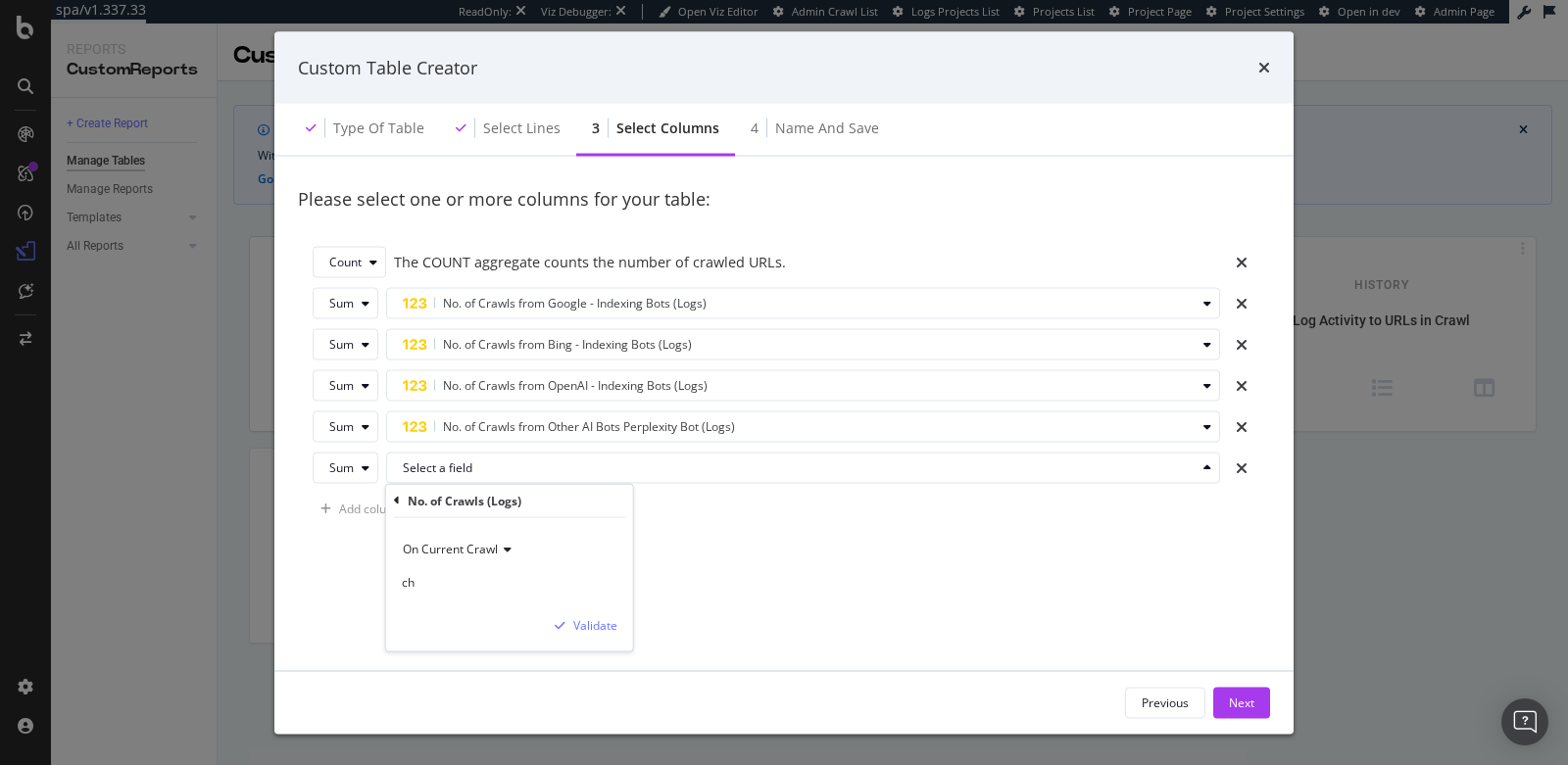
type input "c"
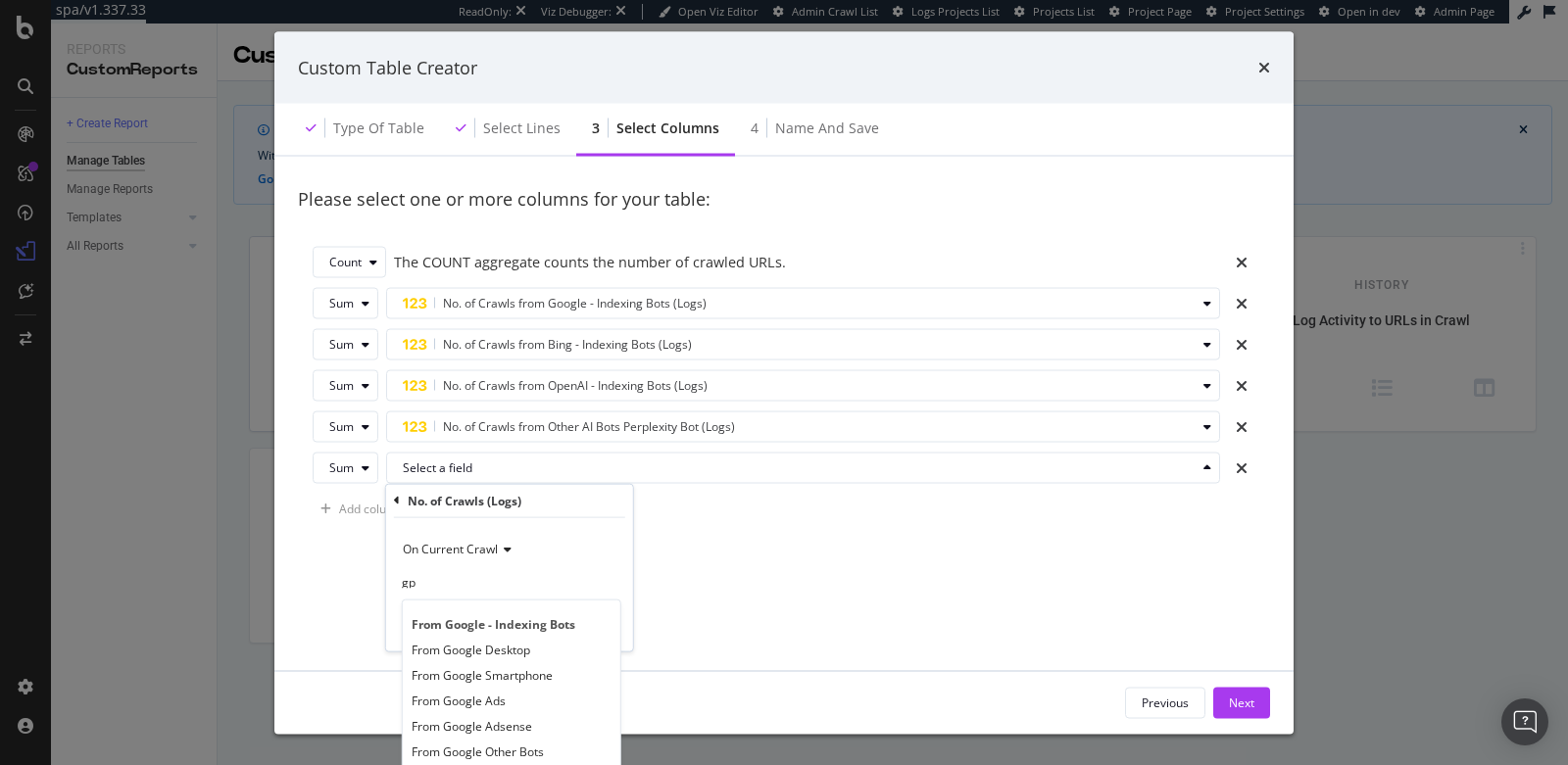
type input "gpt"
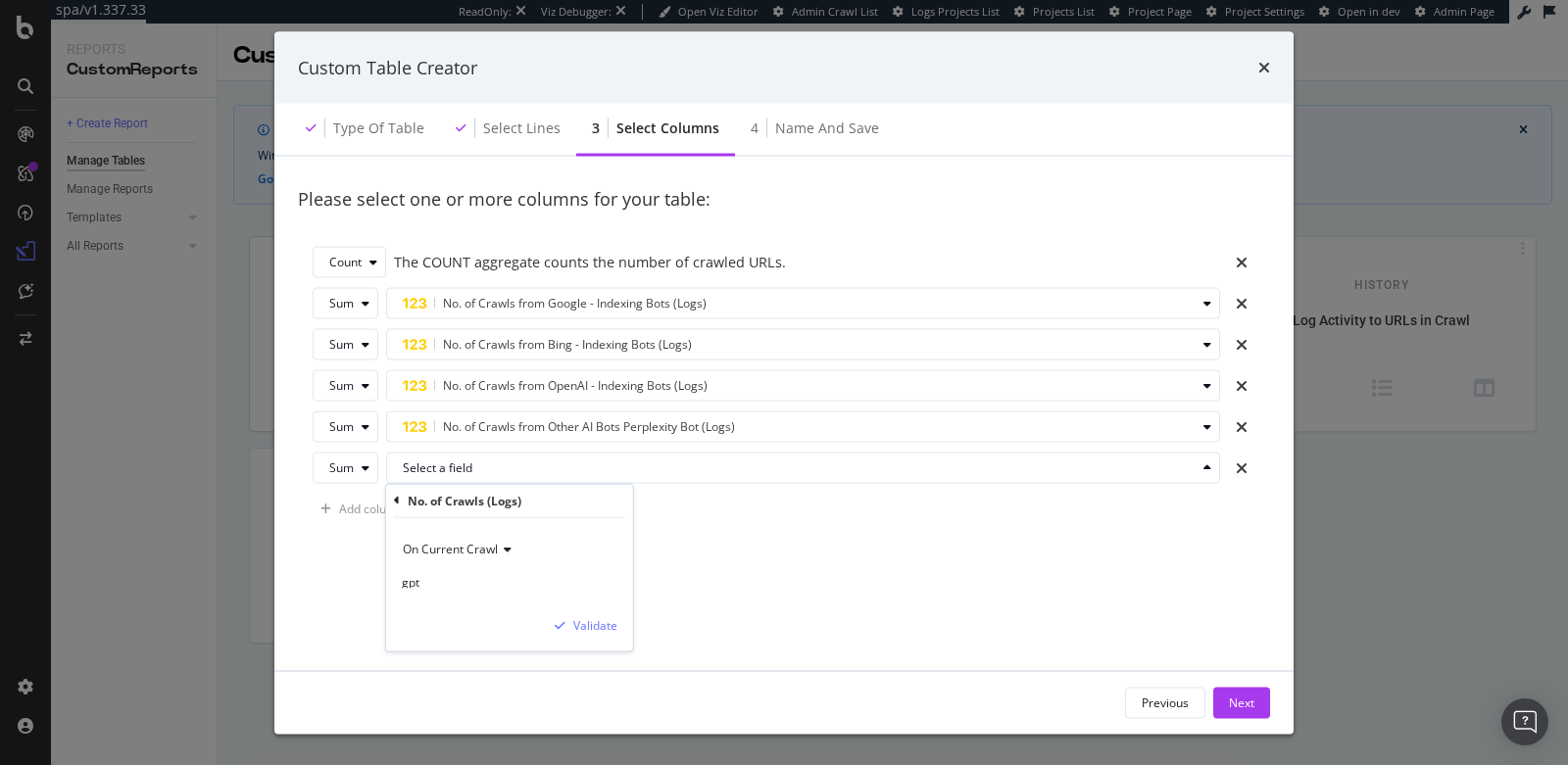
click at [465, 575] on input "gpt" at bounding box center [467, 582] width 131 height 14
click at [750, 583] on div "Please select one or more columns for your table: Count The COUNT aggregate cou…" at bounding box center [784, 408] width 972 height 480
click at [1235, 466] on icon "times" at bounding box center [1241, 468] width 12 height 16
click at [1235, 698] on div "Next" at bounding box center [1241, 702] width 25 height 17
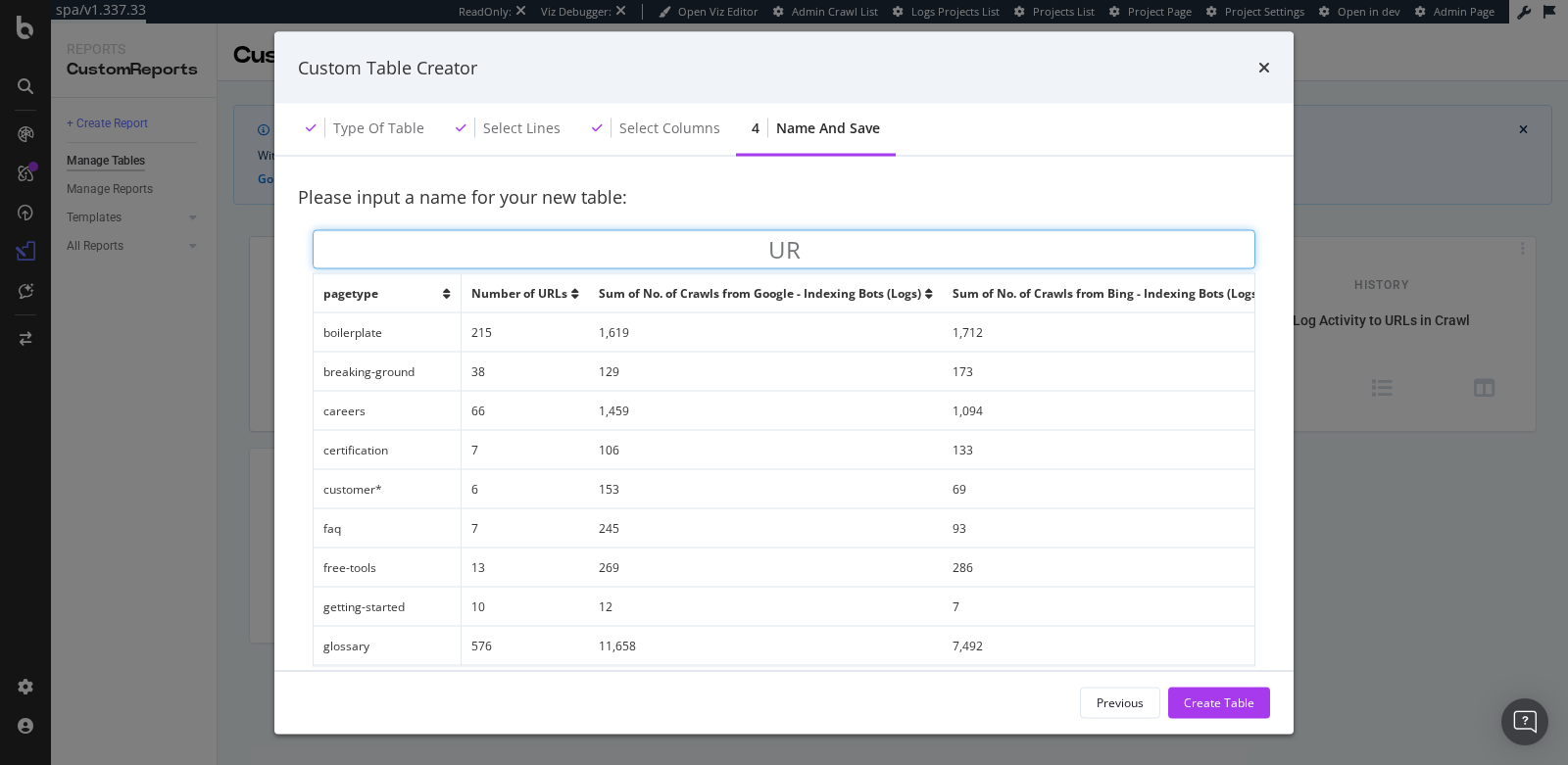
type input "U"
type input "No. of Crawls by Pagetype"
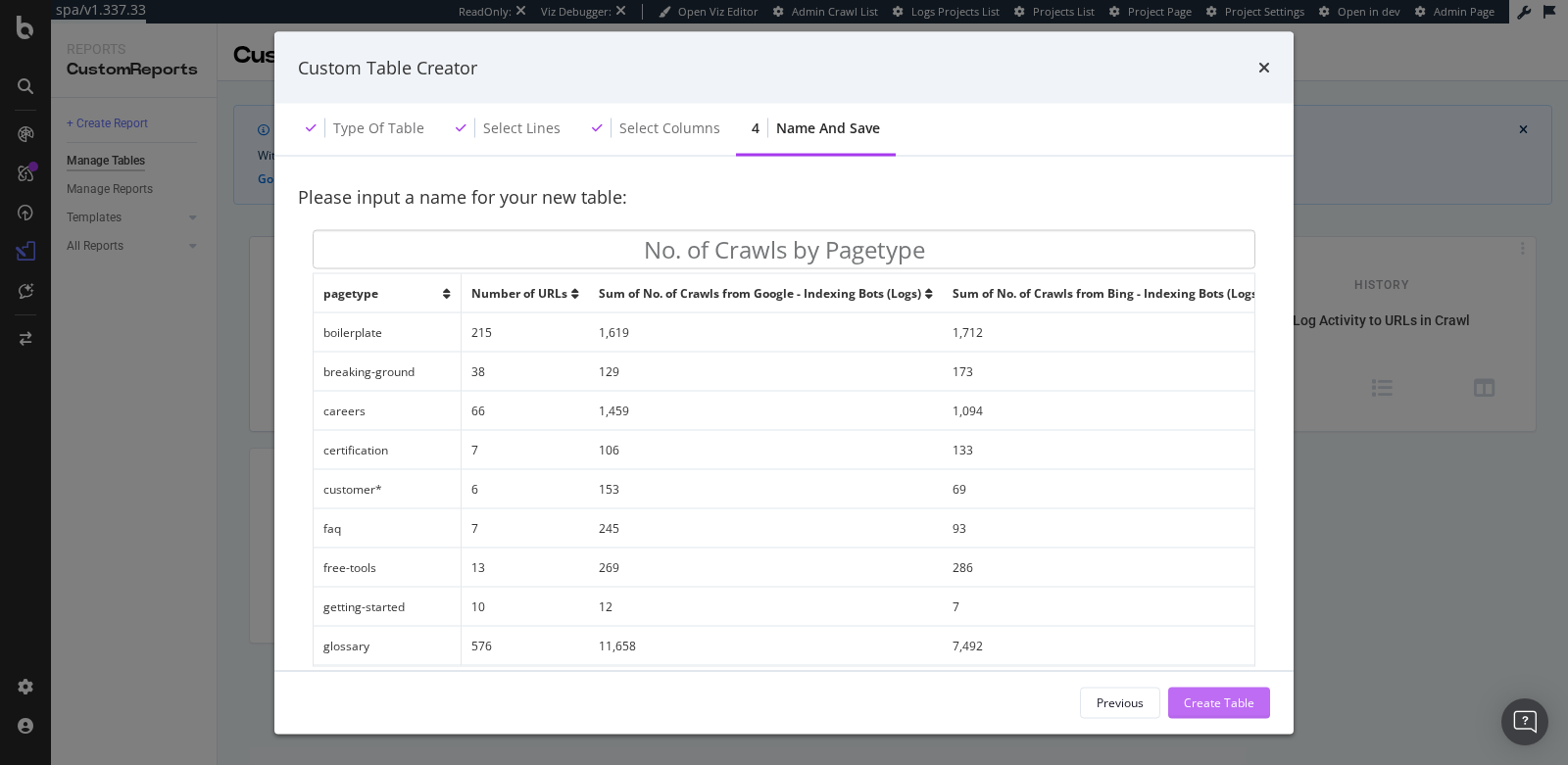
click at [1197, 709] on div "Create Table" at bounding box center [1219, 702] width 71 height 17
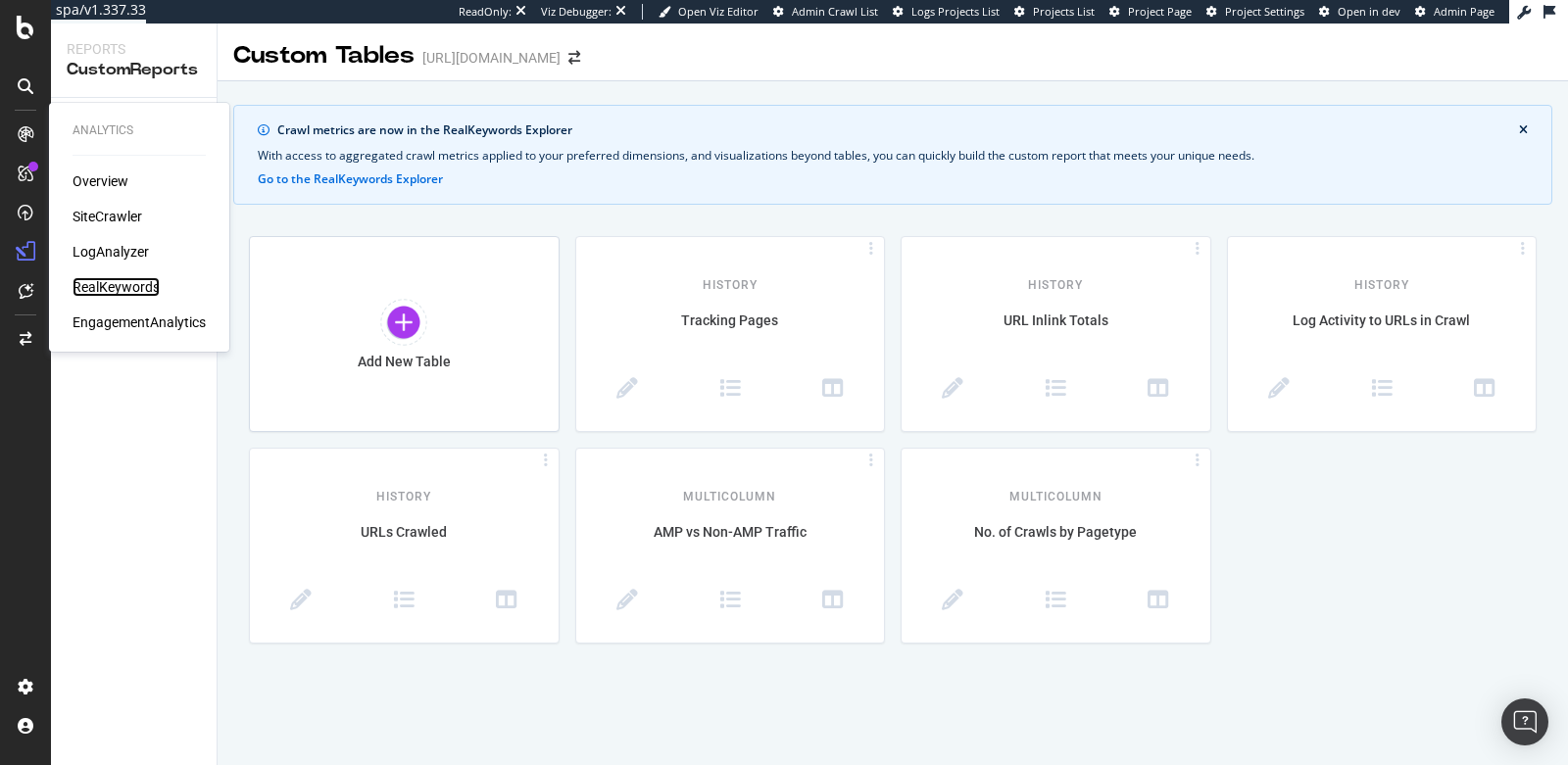
click at [101, 283] on div "RealKeywords" at bounding box center [116, 287] width 87 height 20
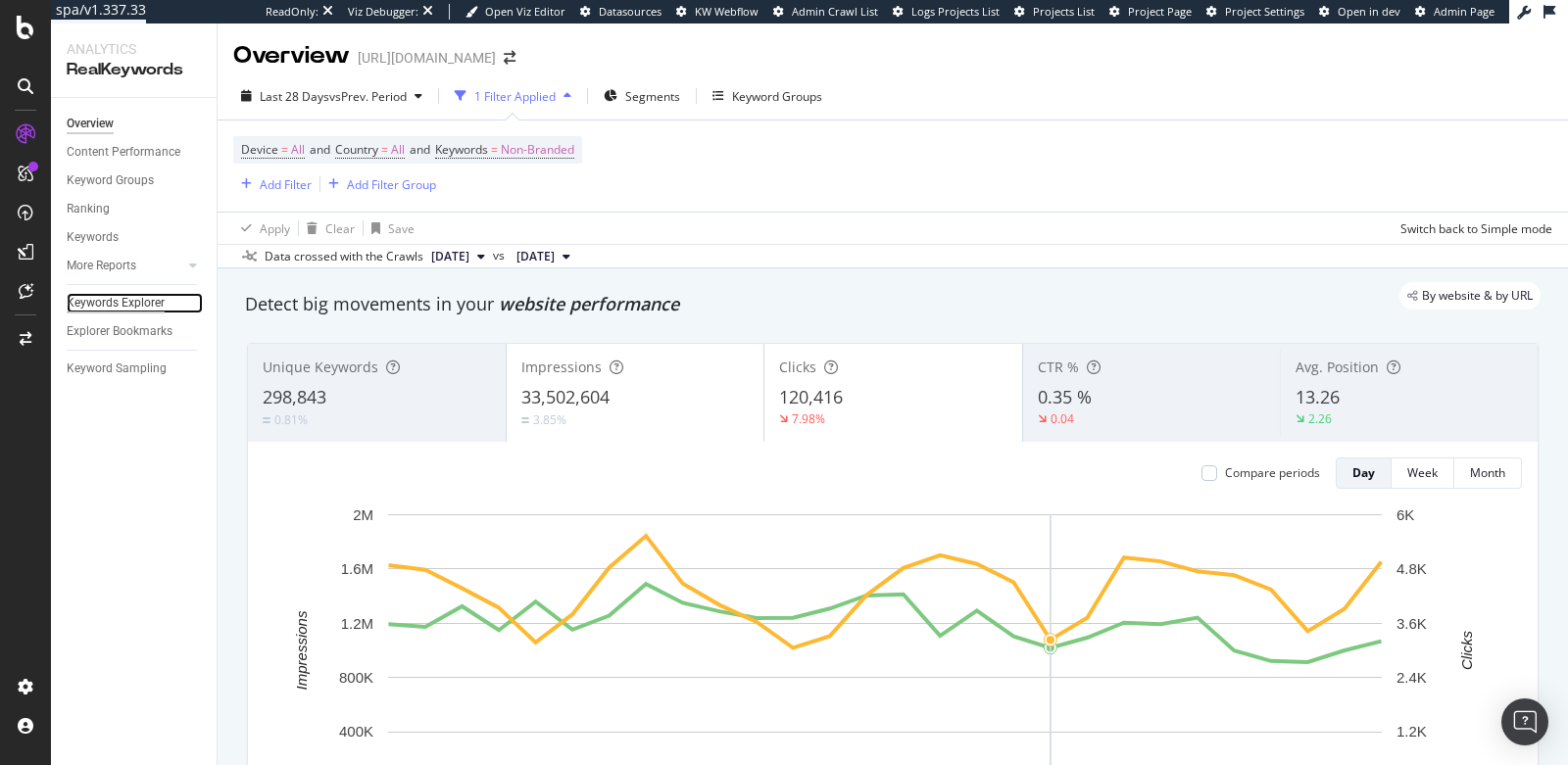
click at [119, 301] on div "Keywords Explorer" at bounding box center [116, 303] width 98 height 21
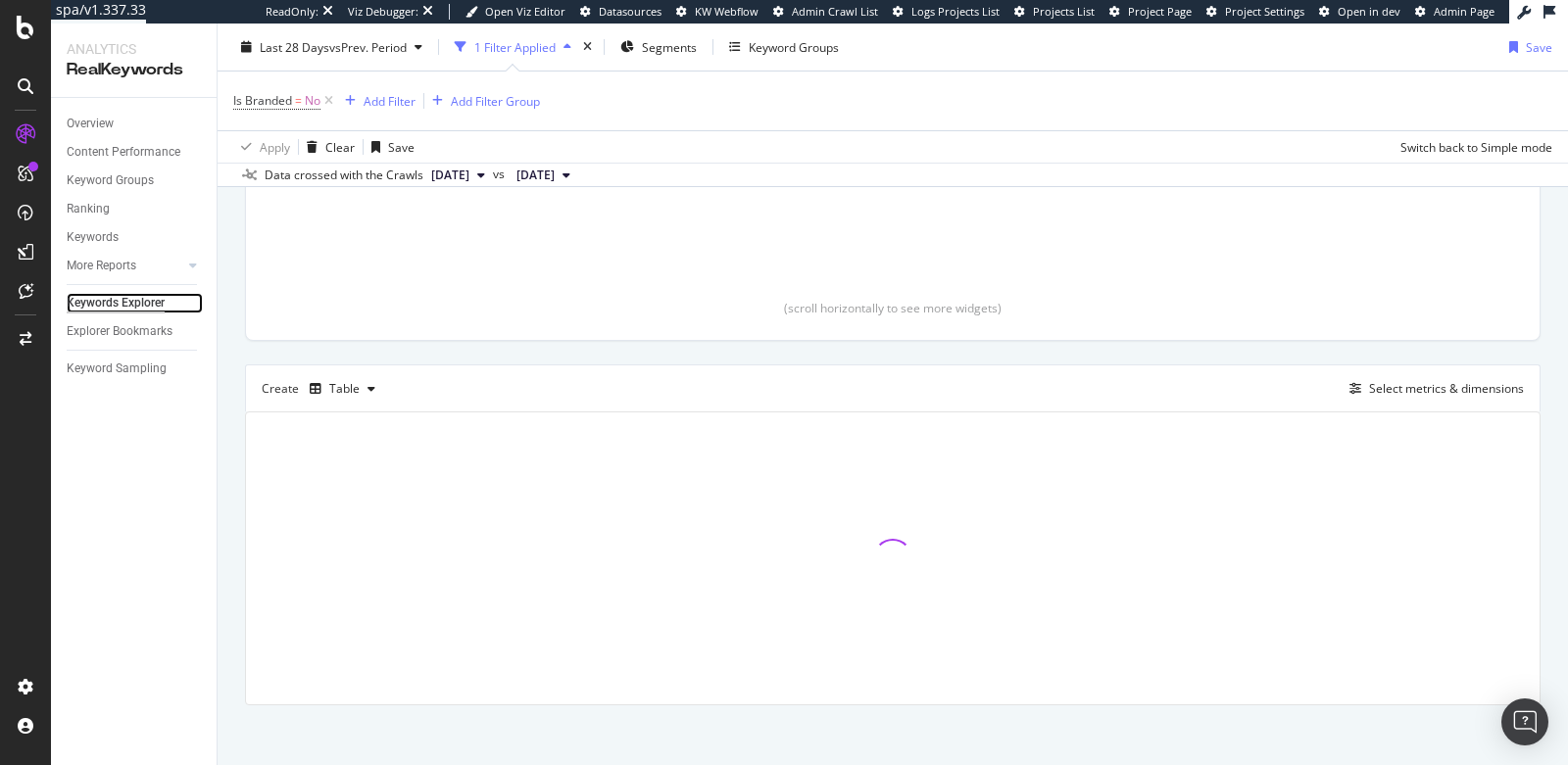
scroll to position [366, 0]
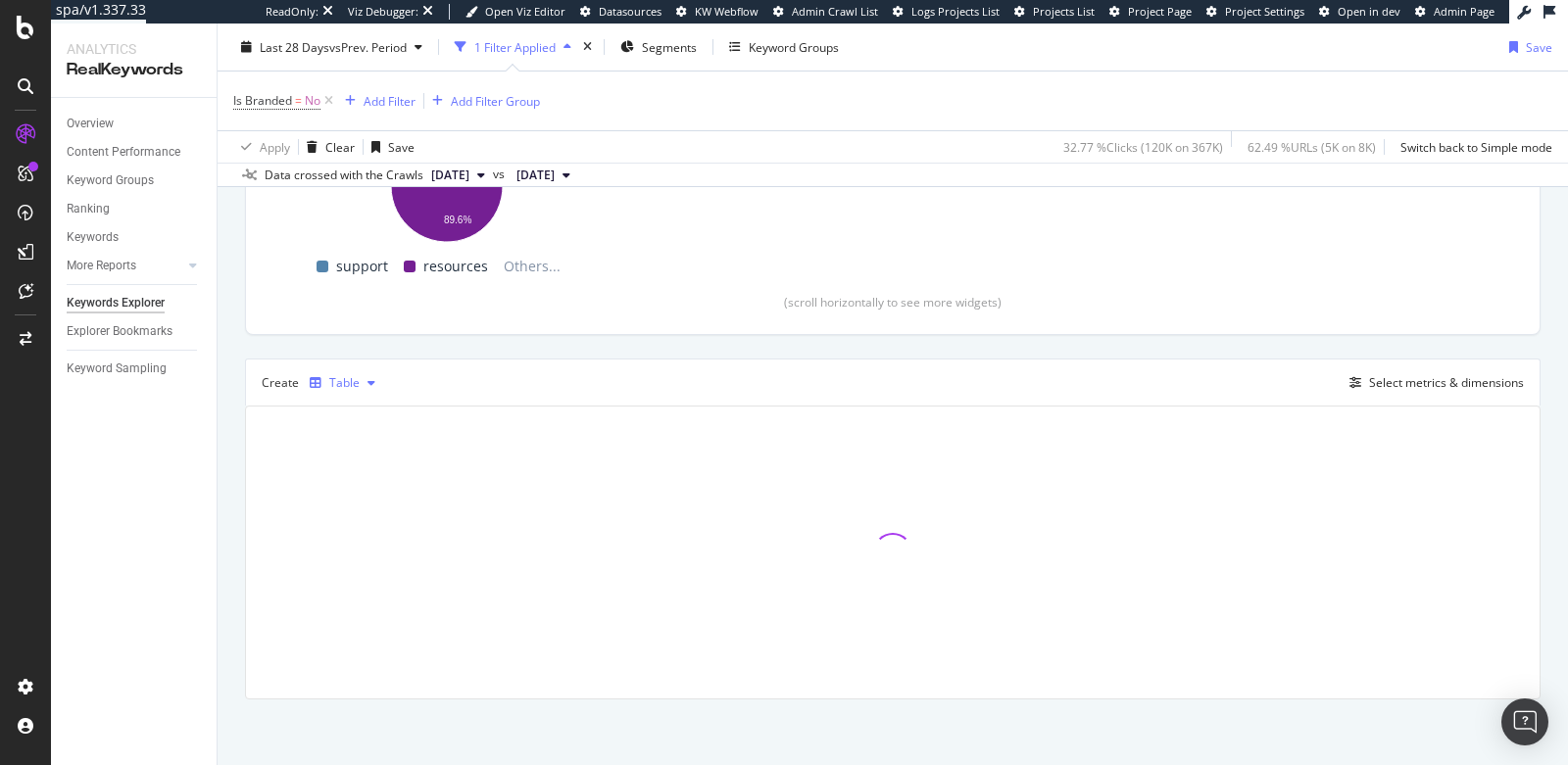
click at [326, 372] on div "Table" at bounding box center [342, 382] width 81 height 29
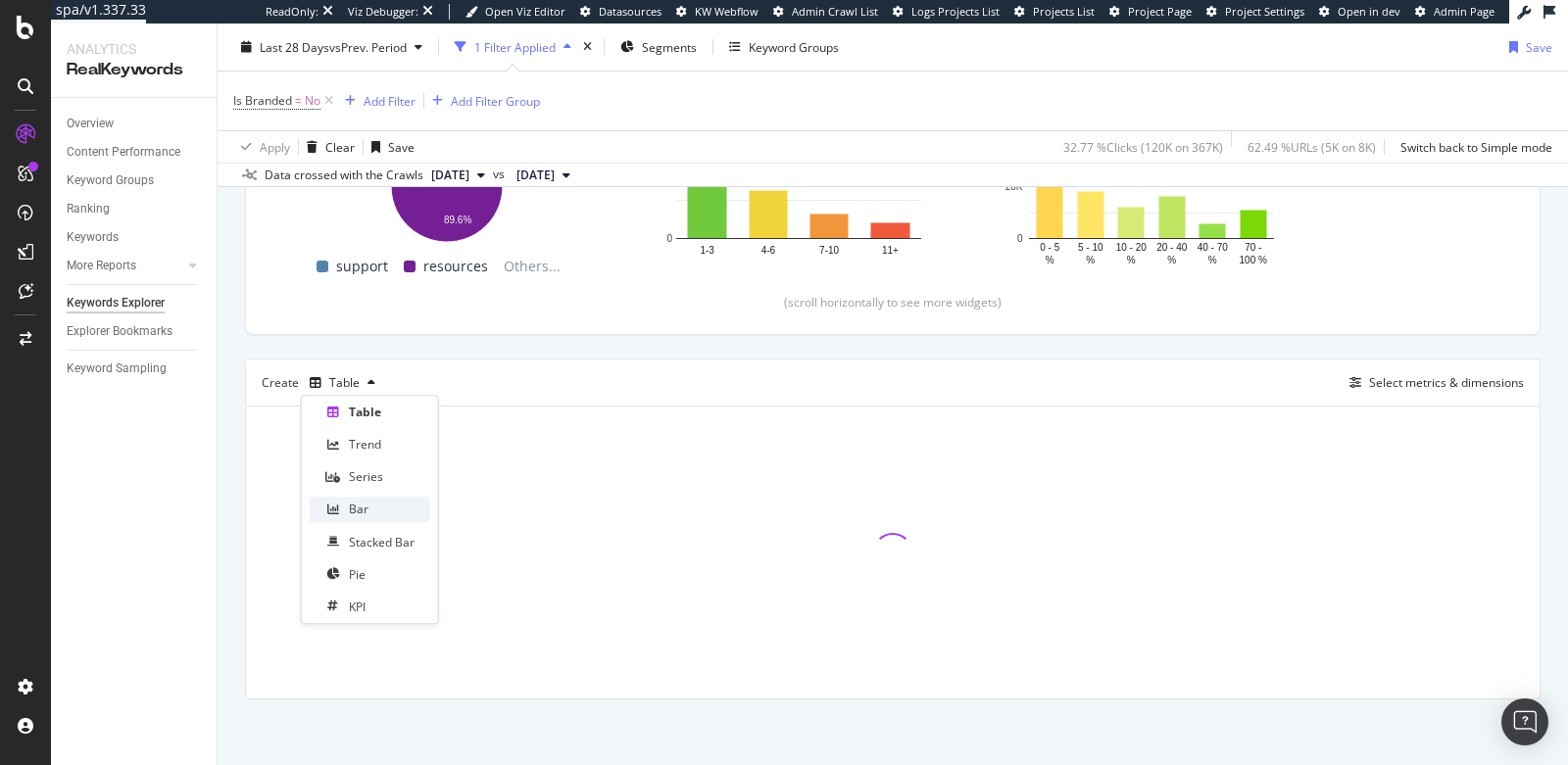
click at [355, 508] on div "Bar" at bounding box center [359, 510] width 20 height 17
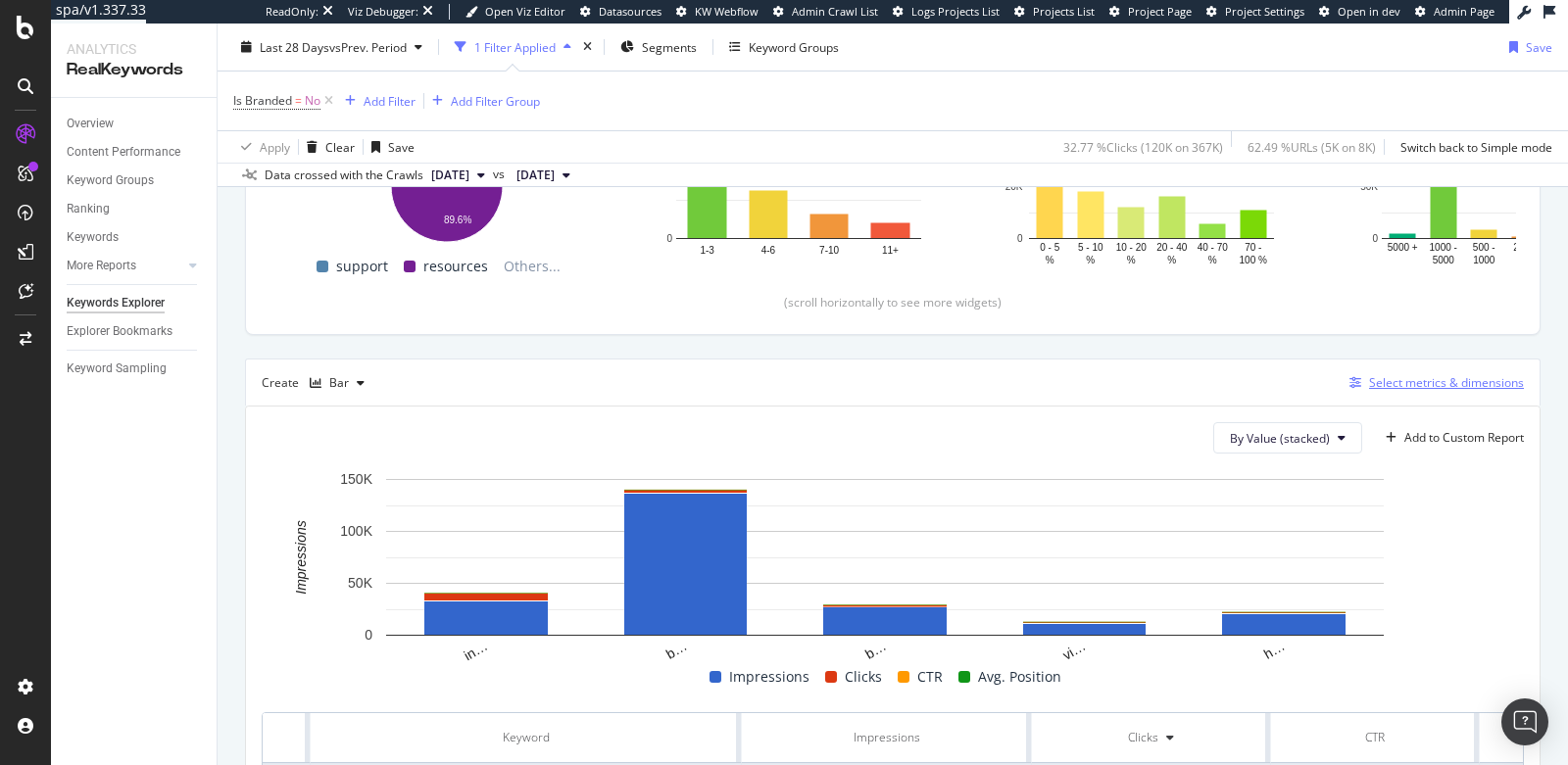
click at [1429, 383] on div "Select metrics & dimensions" at bounding box center [1446, 382] width 155 height 17
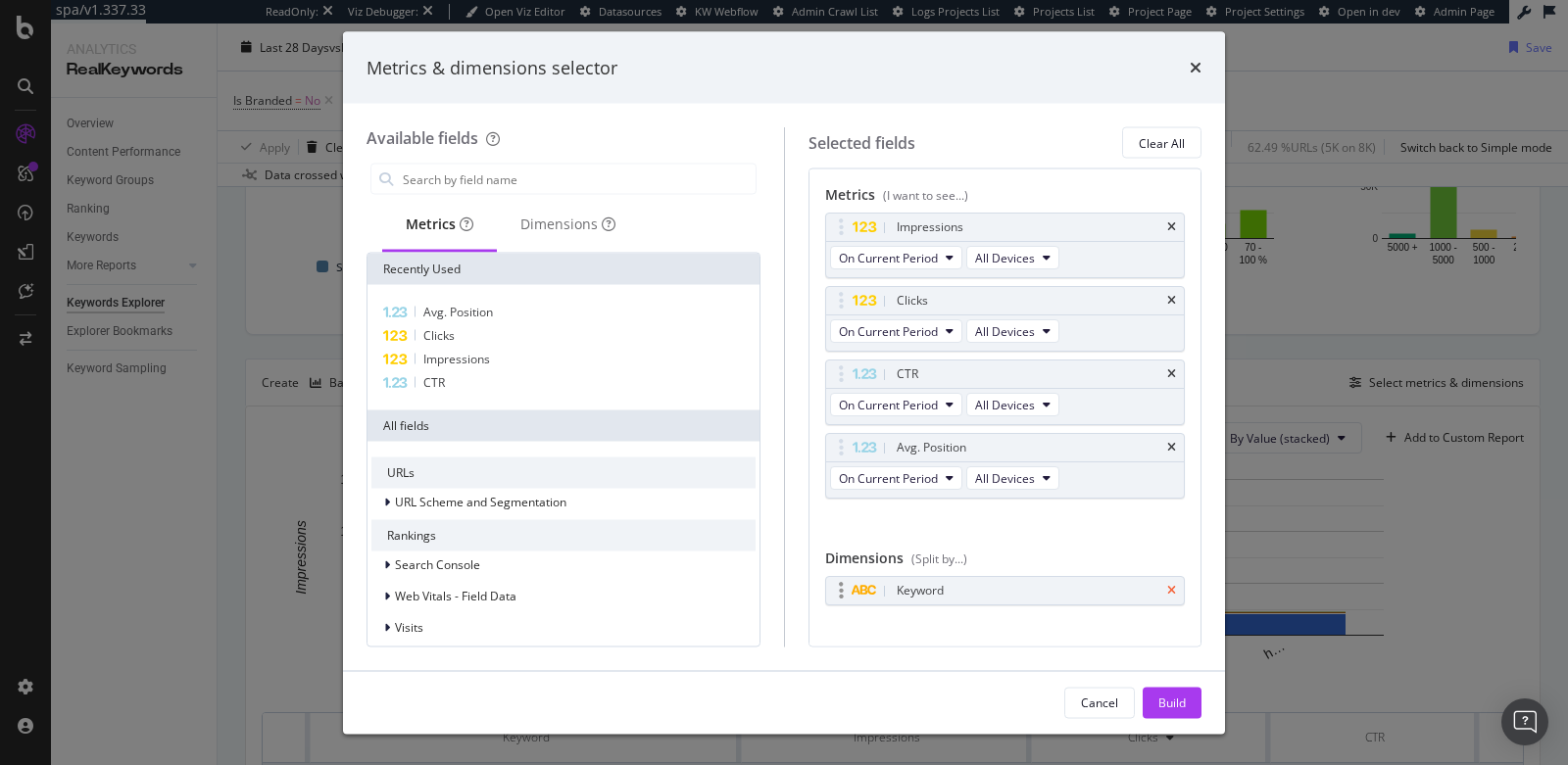
click at [1167, 586] on icon "times" at bounding box center [1171, 591] width 9 height 12
click at [1167, 442] on icon "times" at bounding box center [1171, 448] width 9 height 12
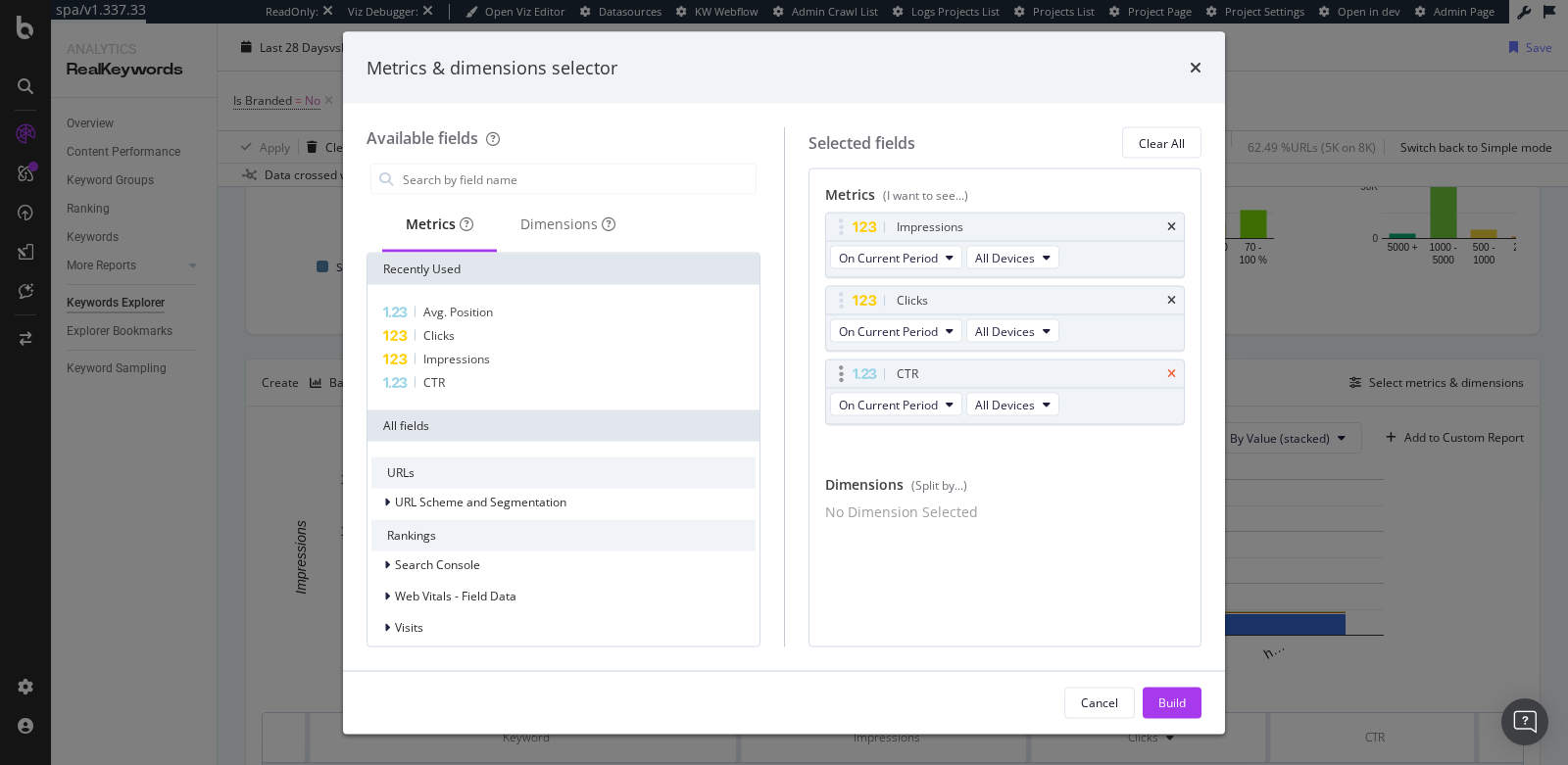
click at [1173, 373] on icon "times" at bounding box center [1171, 374] width 9 height 12
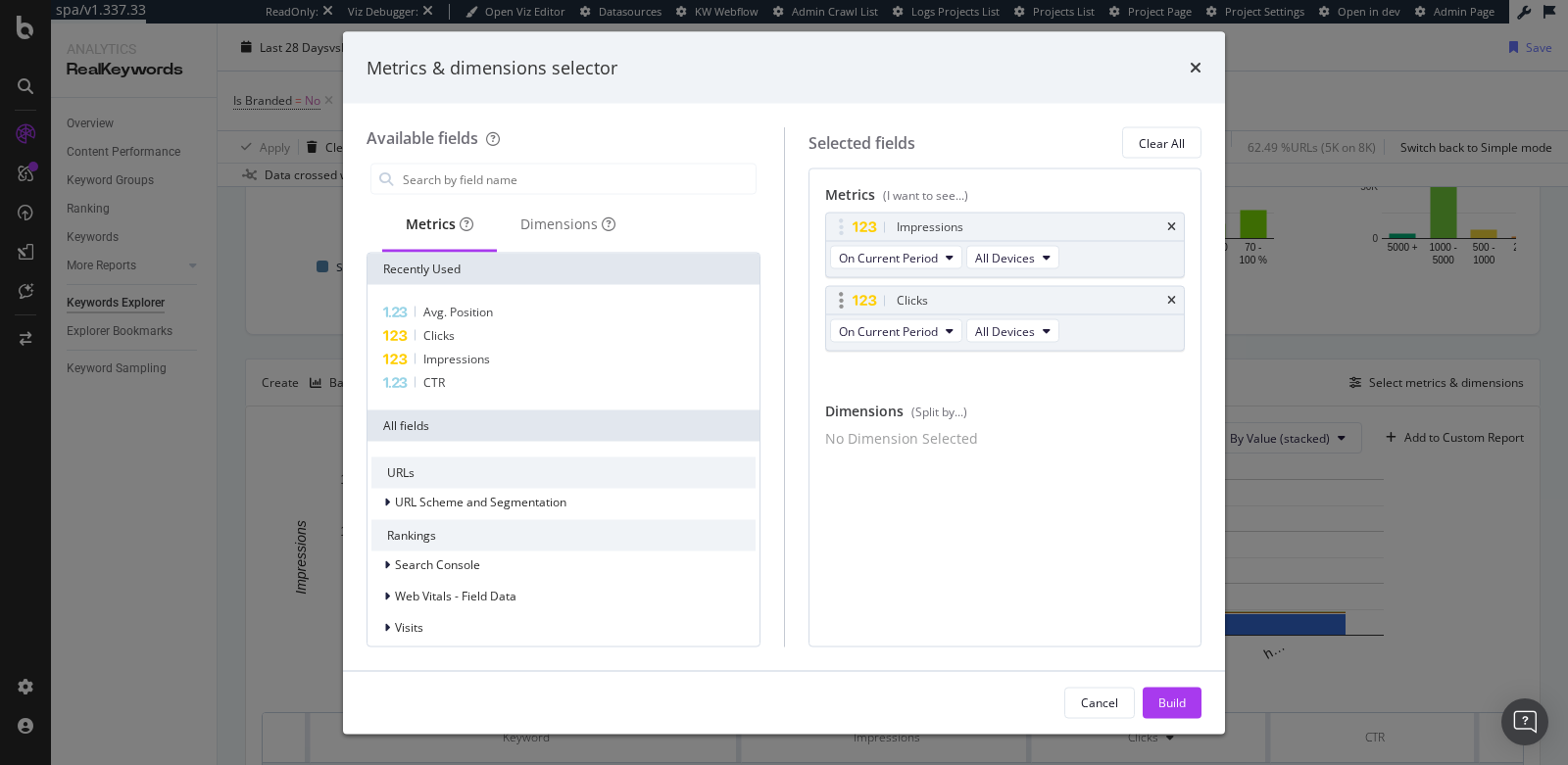
click at [1181, 304] on div "Clicks" at bounding box center [1005, 300] width 359 height 27
click at [1170, 299] on icon "times" at bounding box center [1171, 301] width 9 height 12
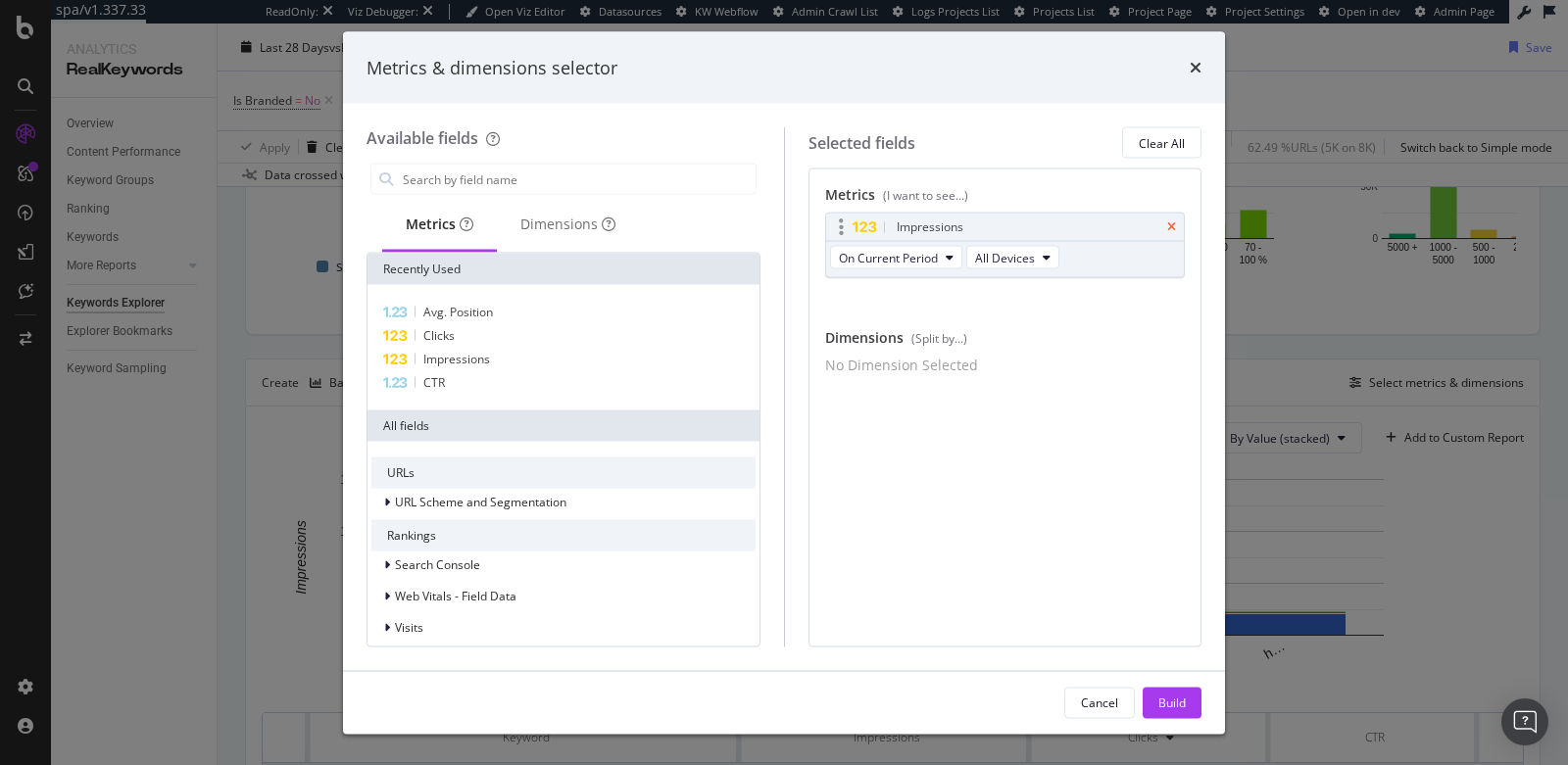
click at [1174, 221] on icon "times" at bounding box center [1171, 227] width 9 height 12
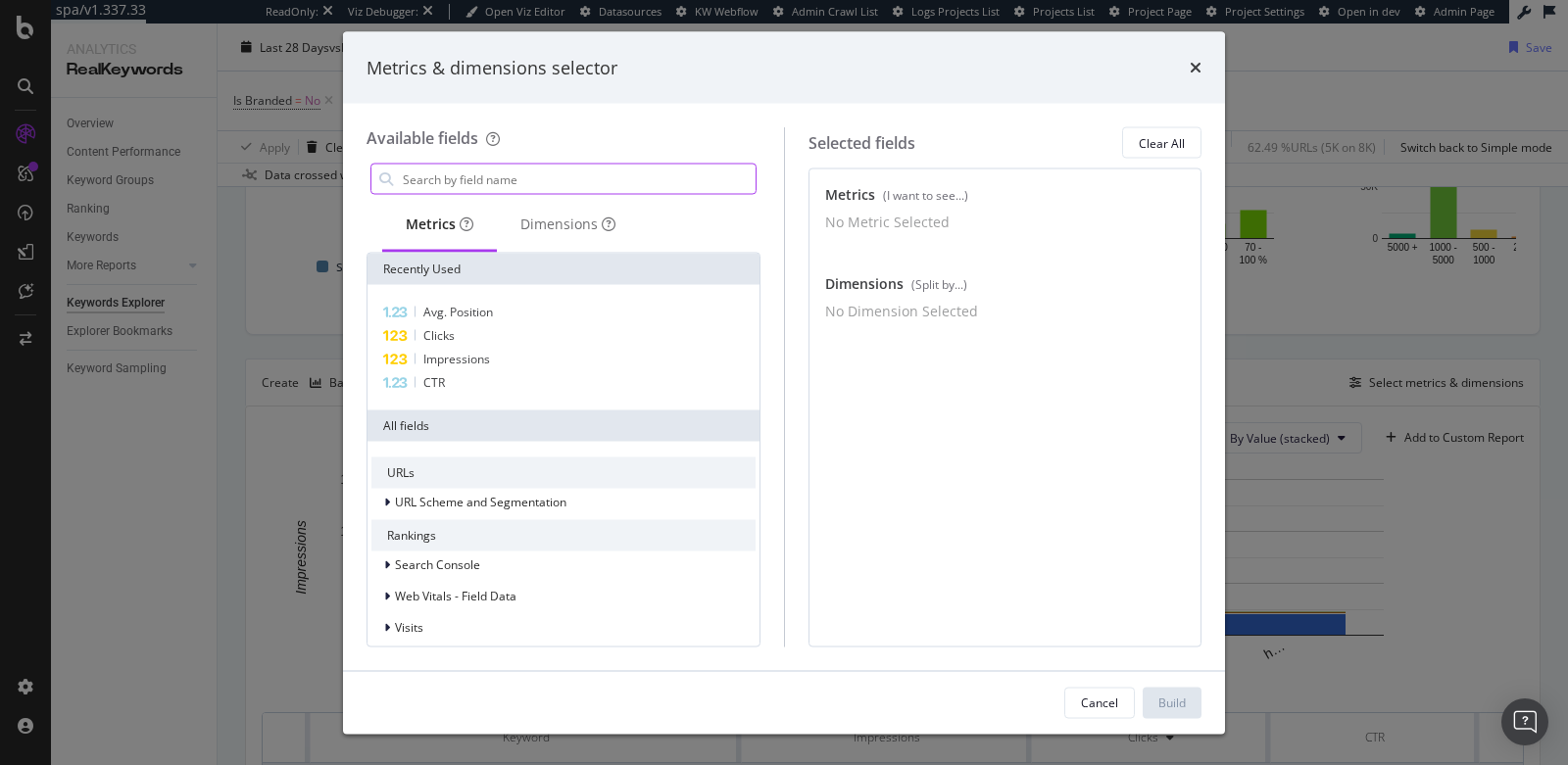
click at [545, 182] on input "modal" at bounding box center [578, 179] width 355 height 29
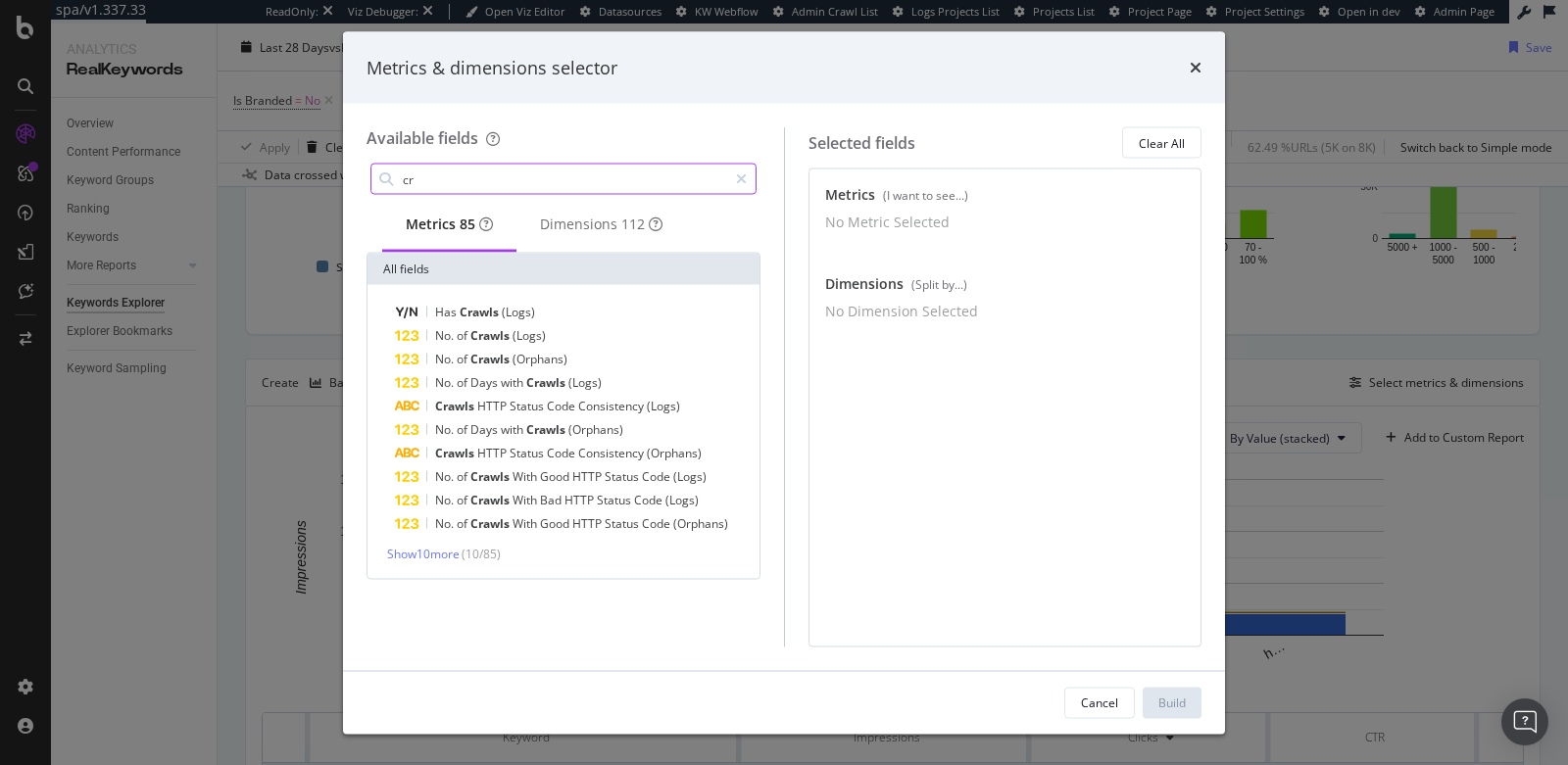
type input "c"
type input "a"
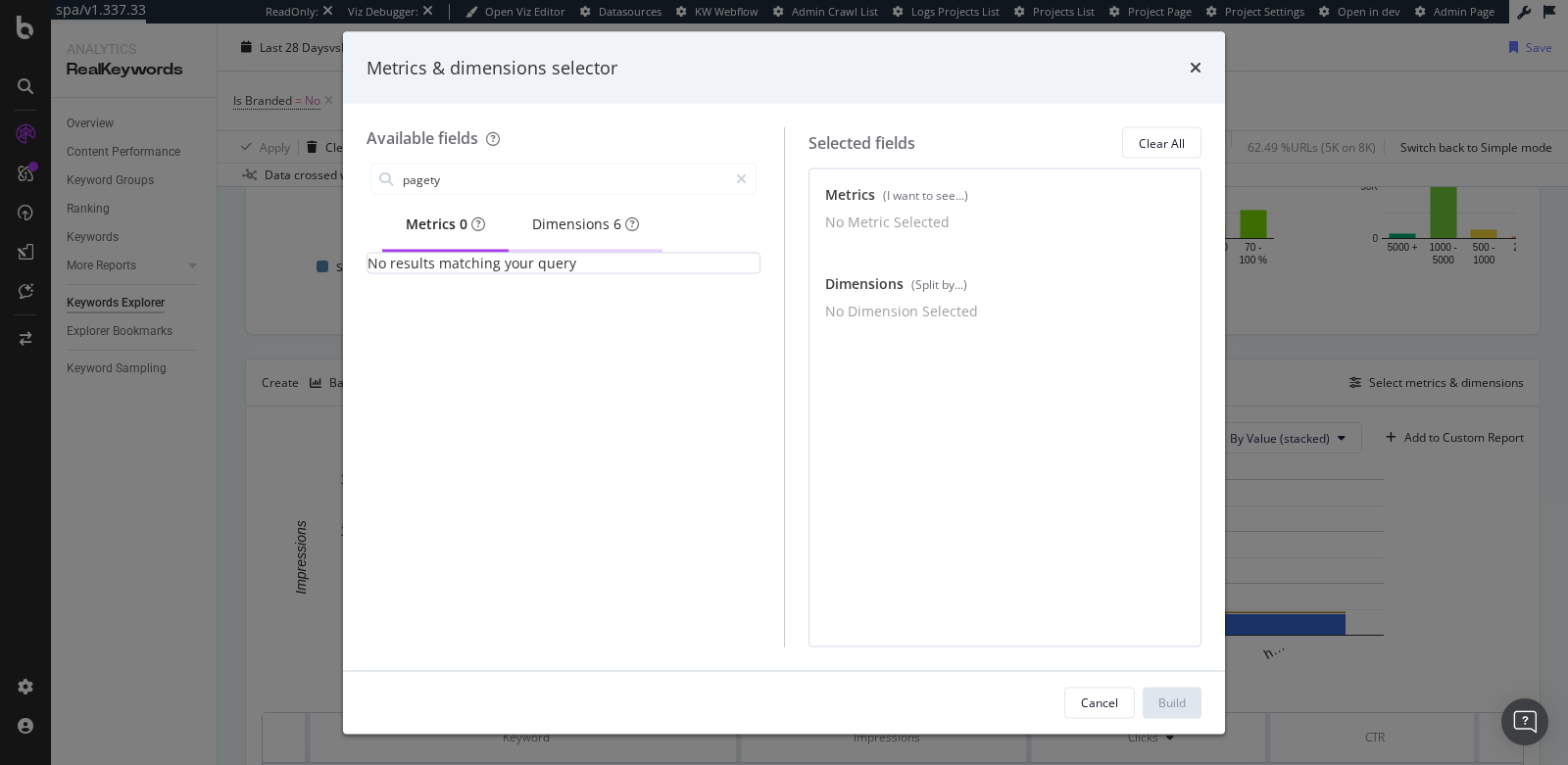
click at [591, 232] on div "Dimensions 6" at bounding box center [585, 225] width 107 height 20
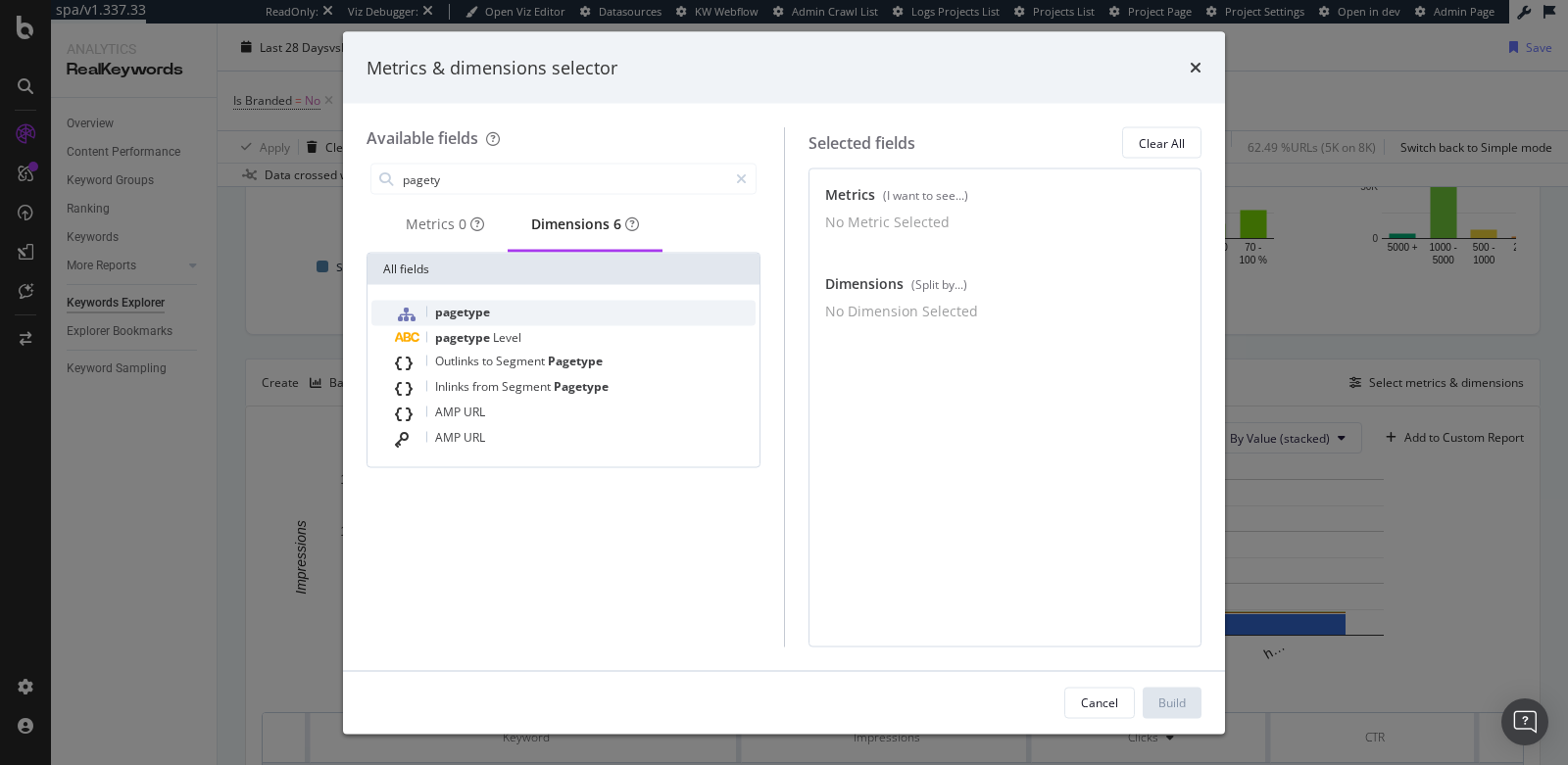
click at [497, 325] on div "pagetype" at bounding box center [575, 313] width 361 height 25
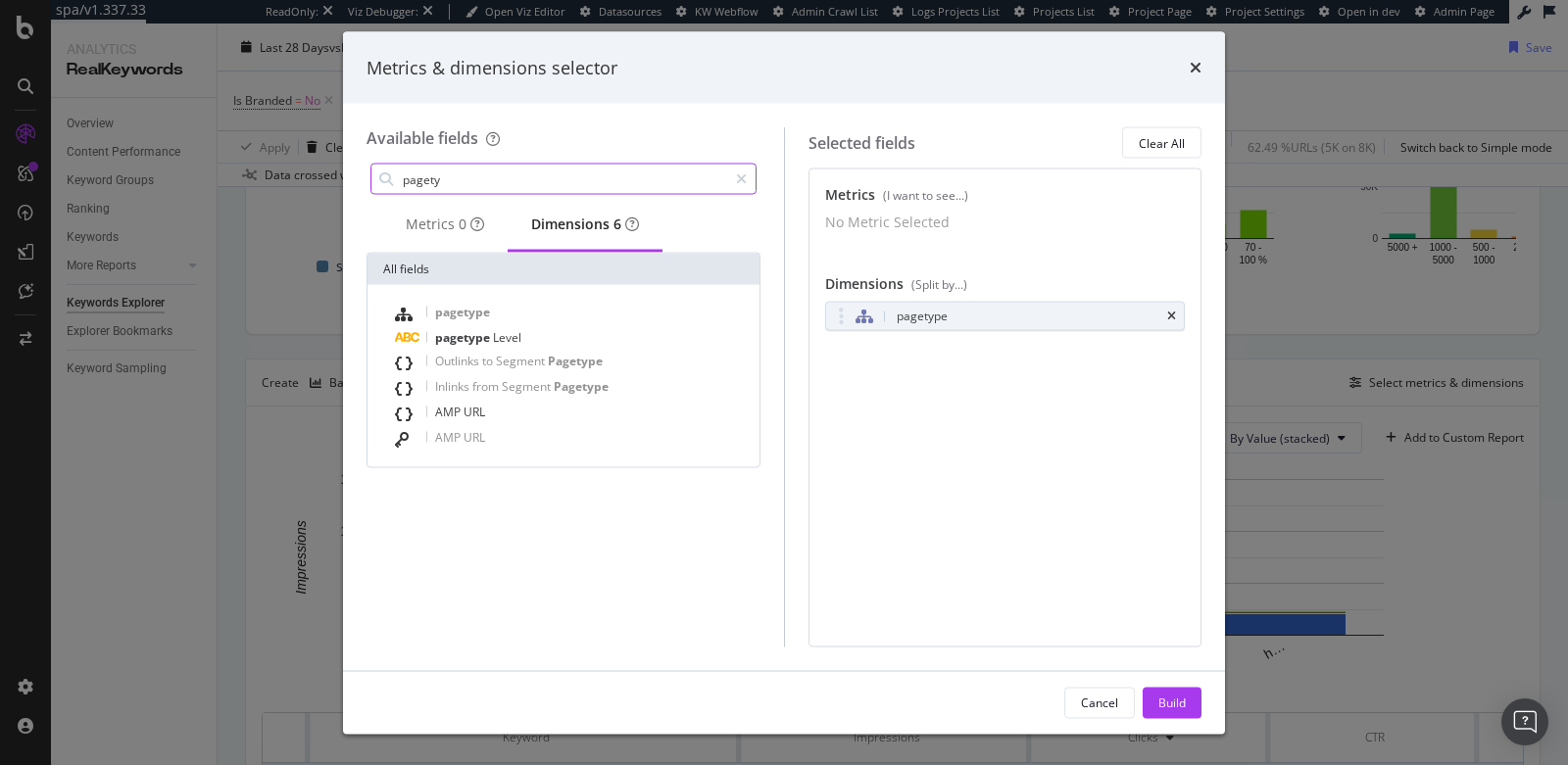
click at [492, 178] on input "pagety" at bounding box center [564, 179] width 326 height 29
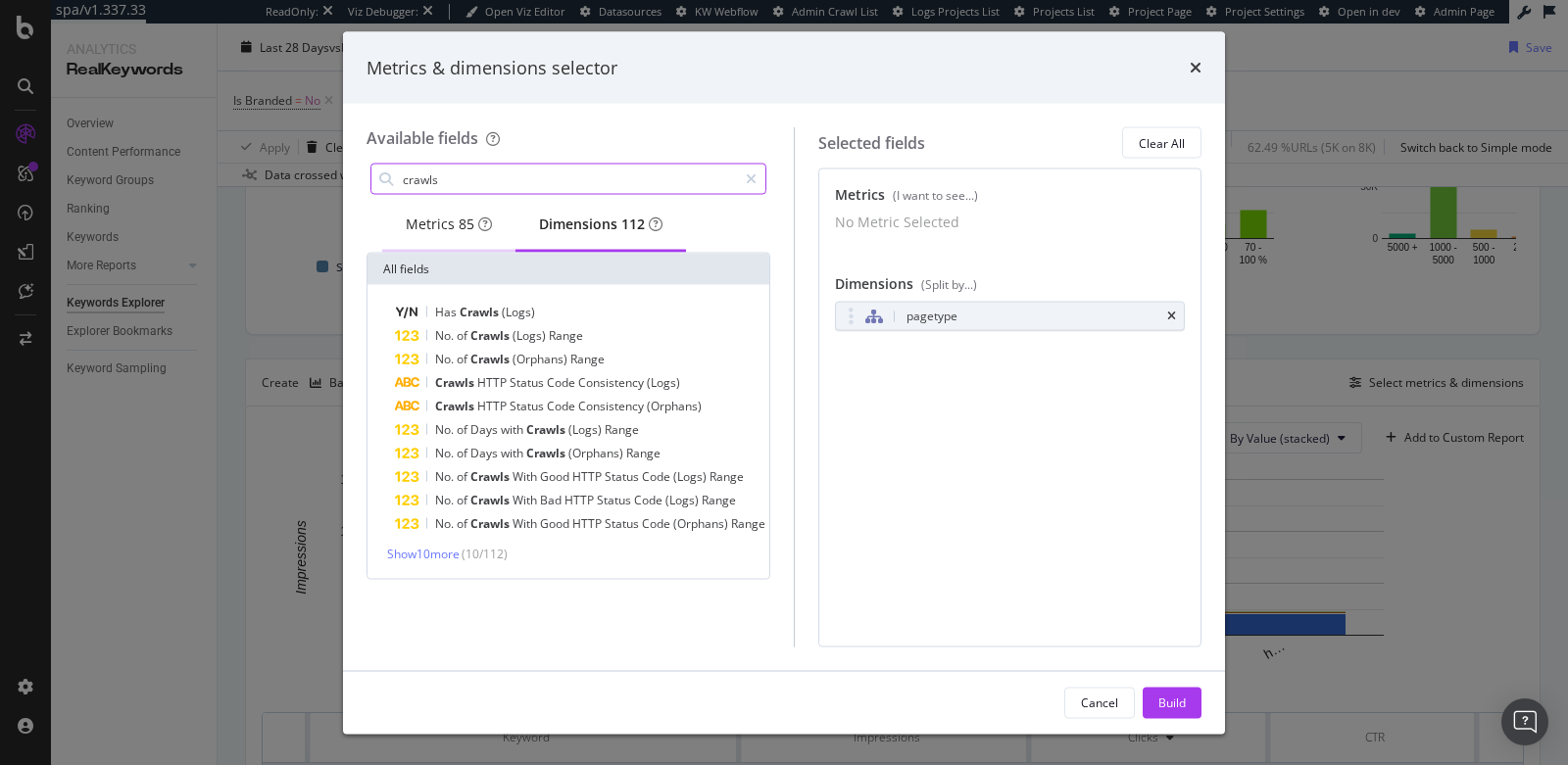
type input "crawls"
click at [460, 234] on span "85" at bounding box center [467, 225] width 16 height 20
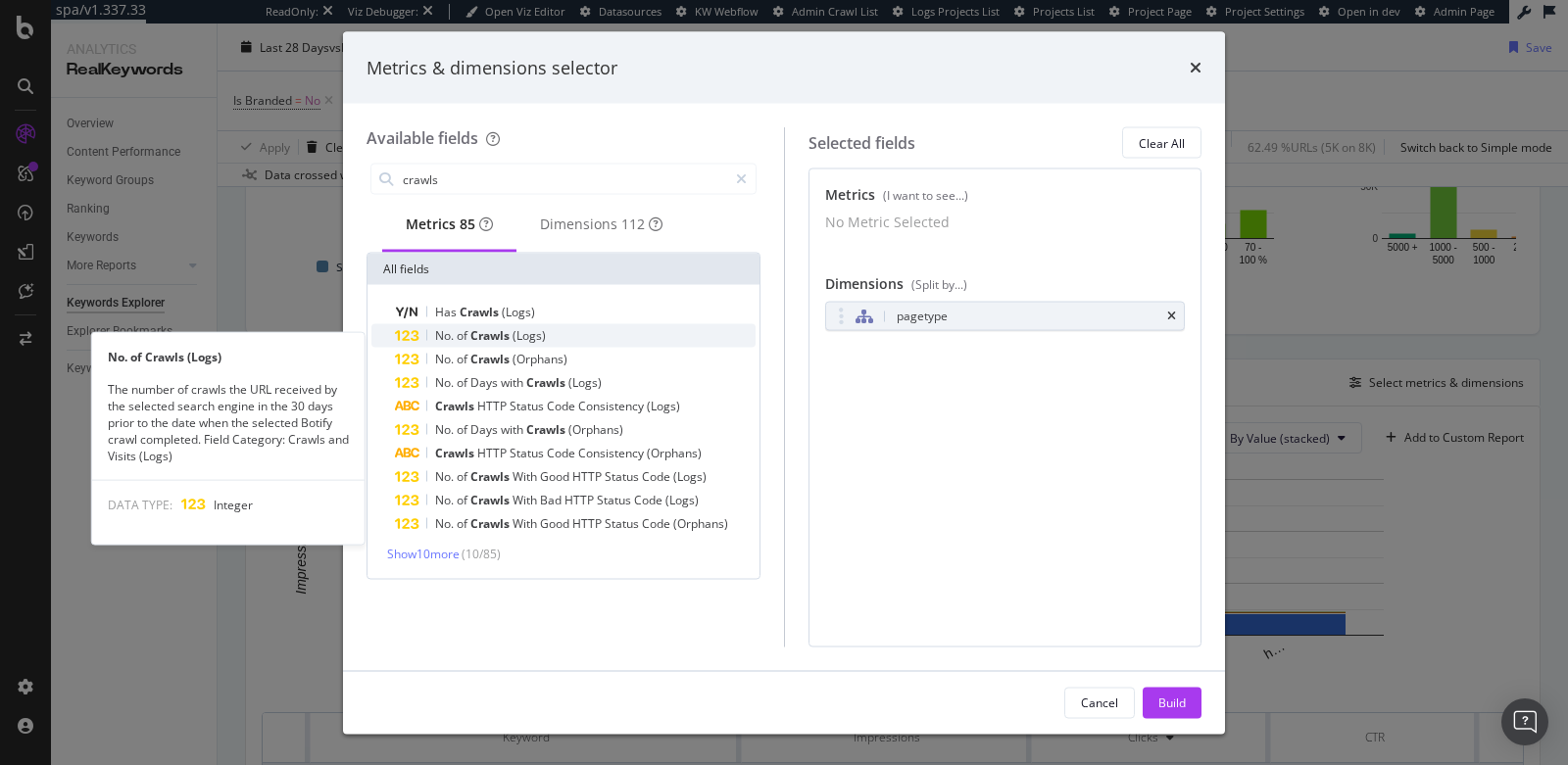
click at [518, 339] on span "(Logs)" at bounding box center [528, 335] width 33 height 17
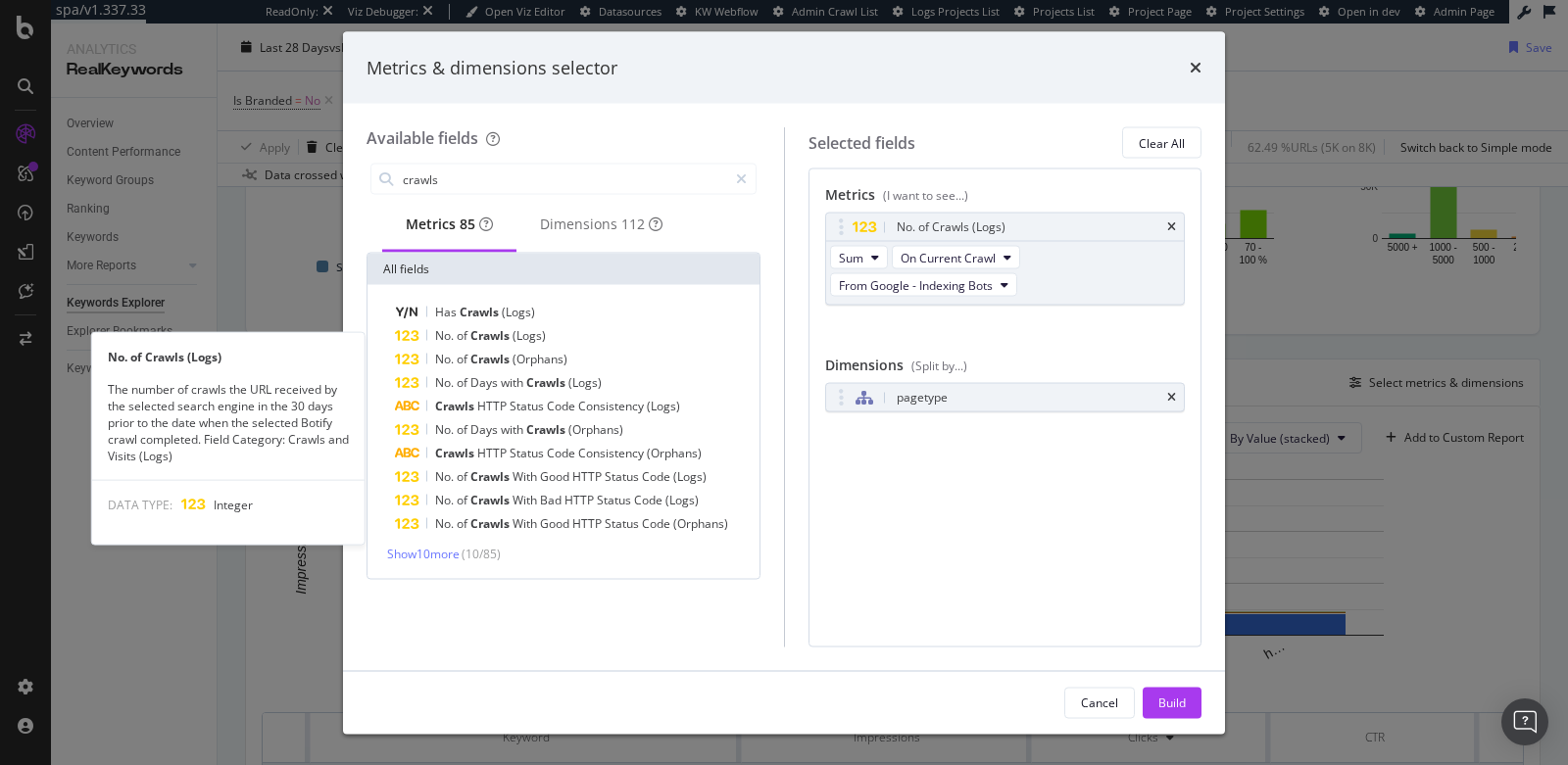
click at [518, 339] on span "(Logs)" at bounding box center [528, 335] width 33 height 17
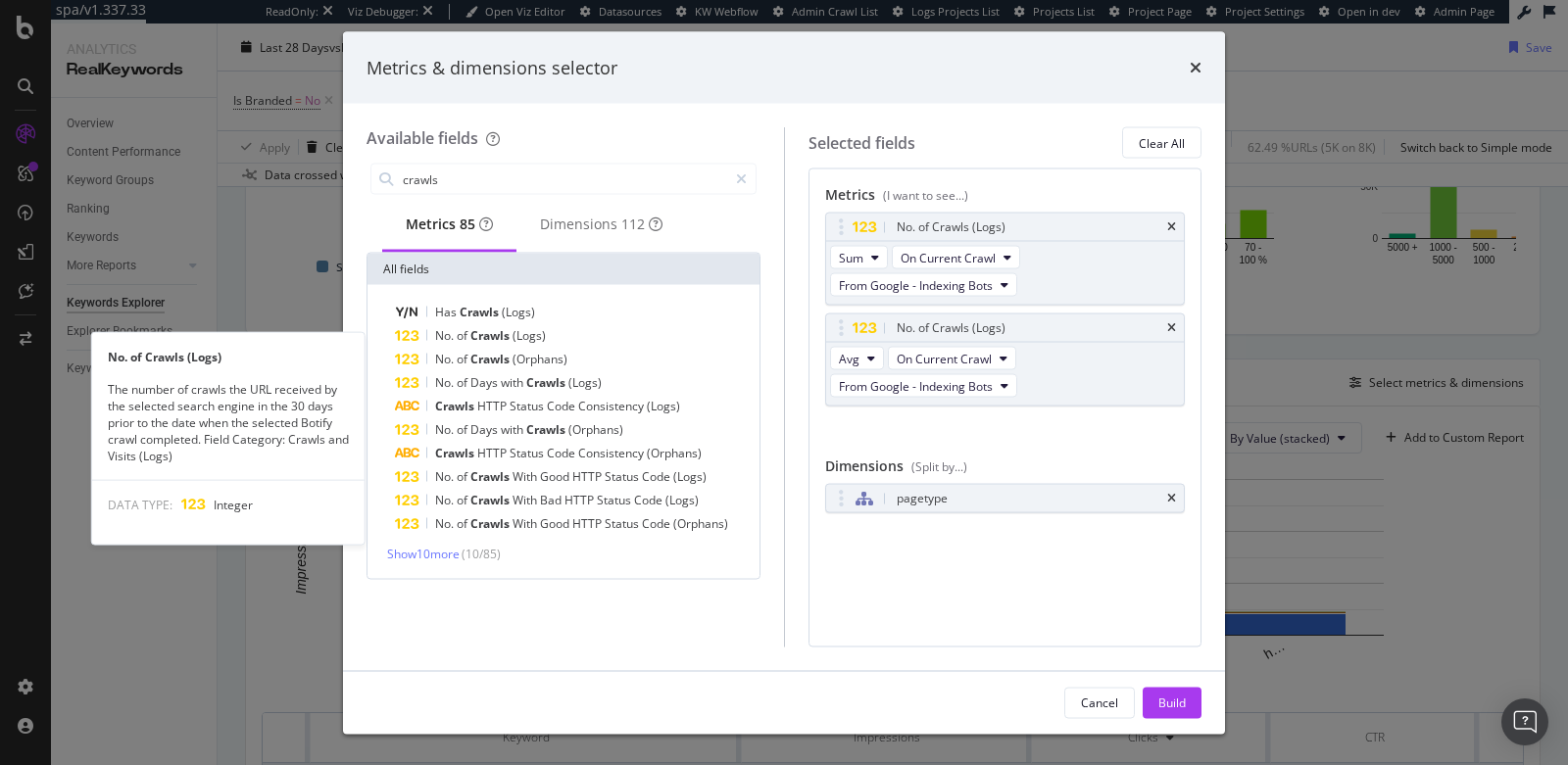
click at [518, 339] on span "(Logs)" at bounding box center [528, 335] width 33 height 17
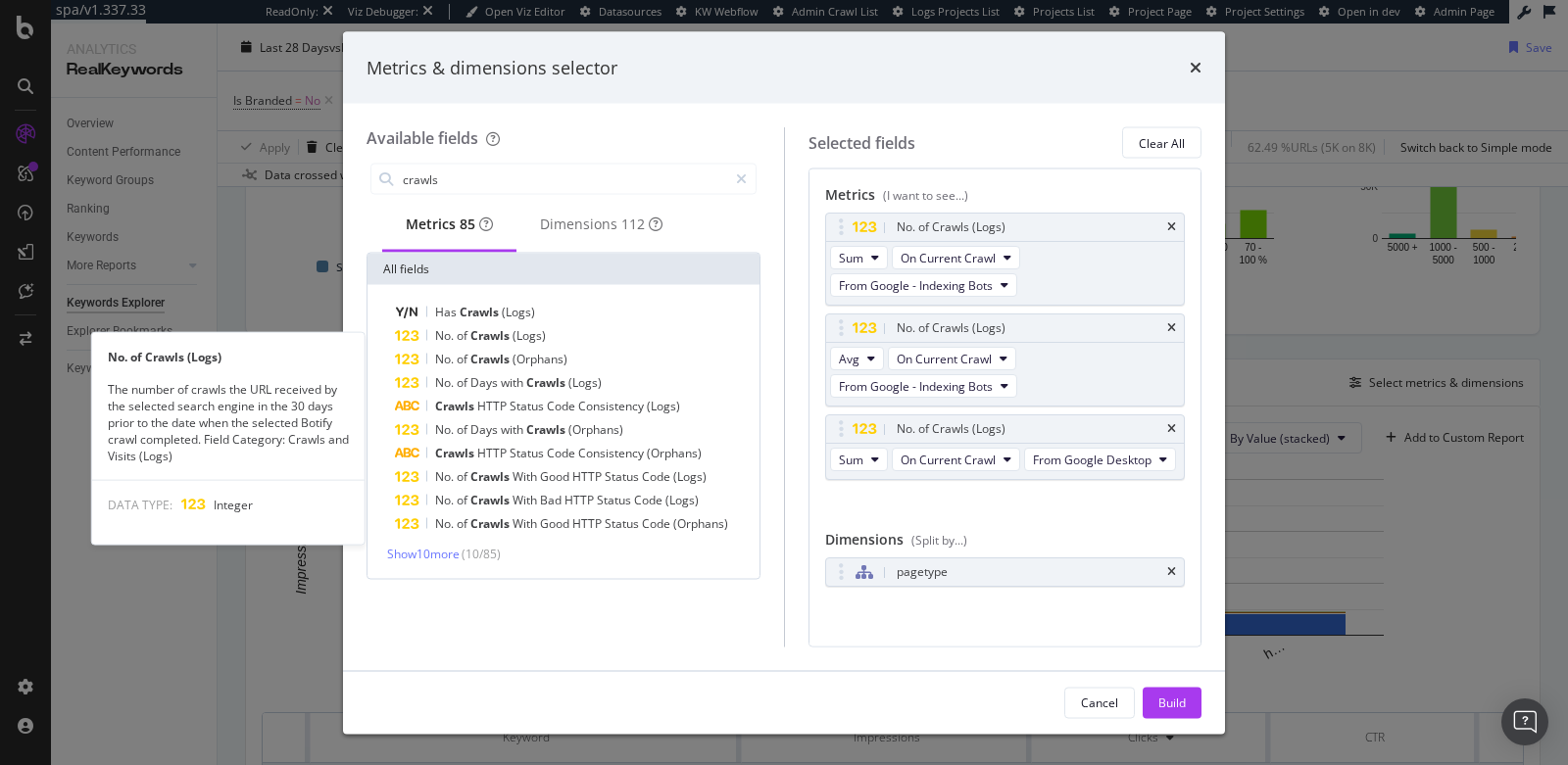
click at [518, 339] on span "(Logs)" at bounding box center [528, 335] width 33 height 17
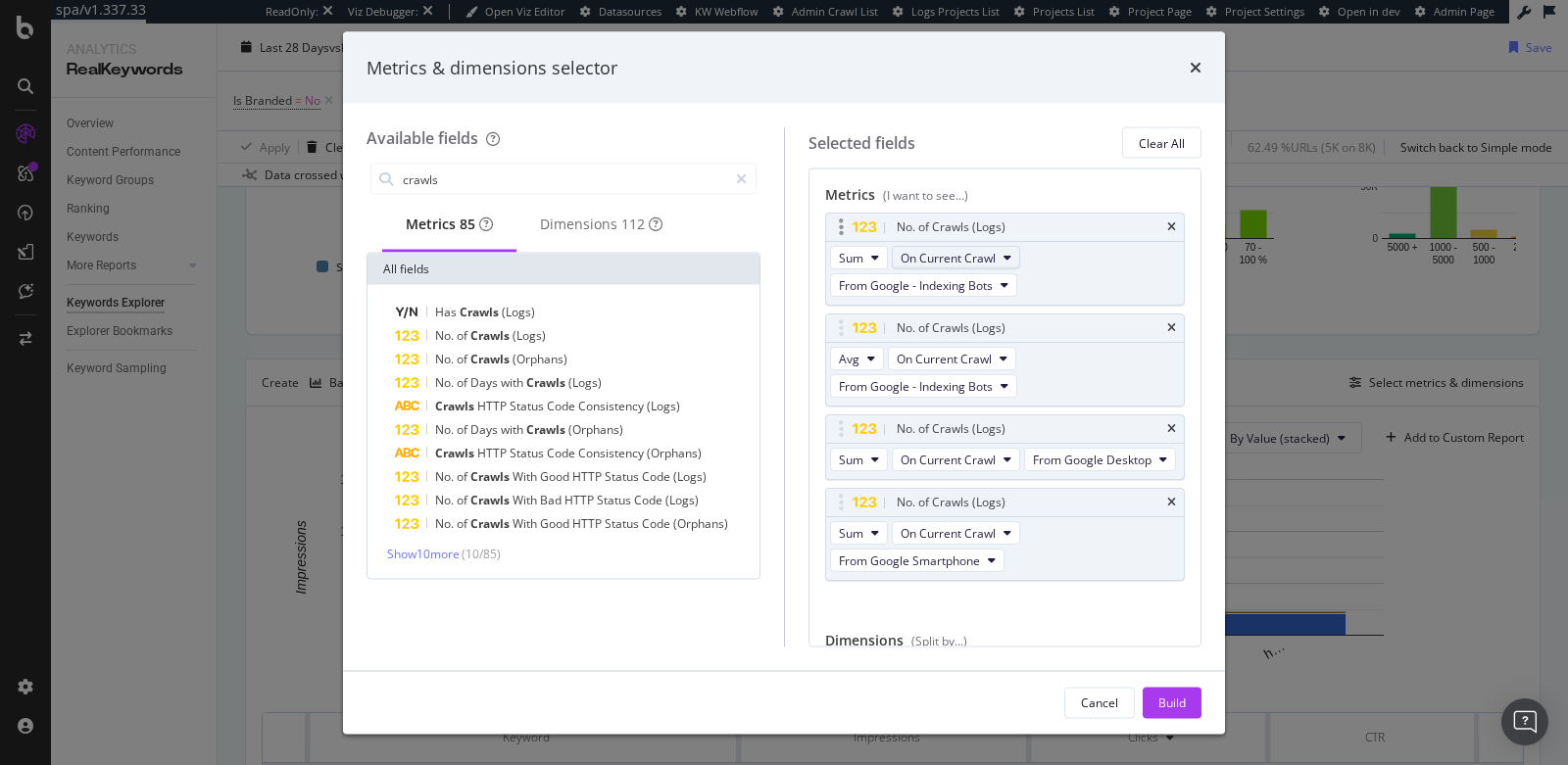
click at [930, 257] on span "On Current Crawl" at bounding box center [947, 257] width 95 height 17
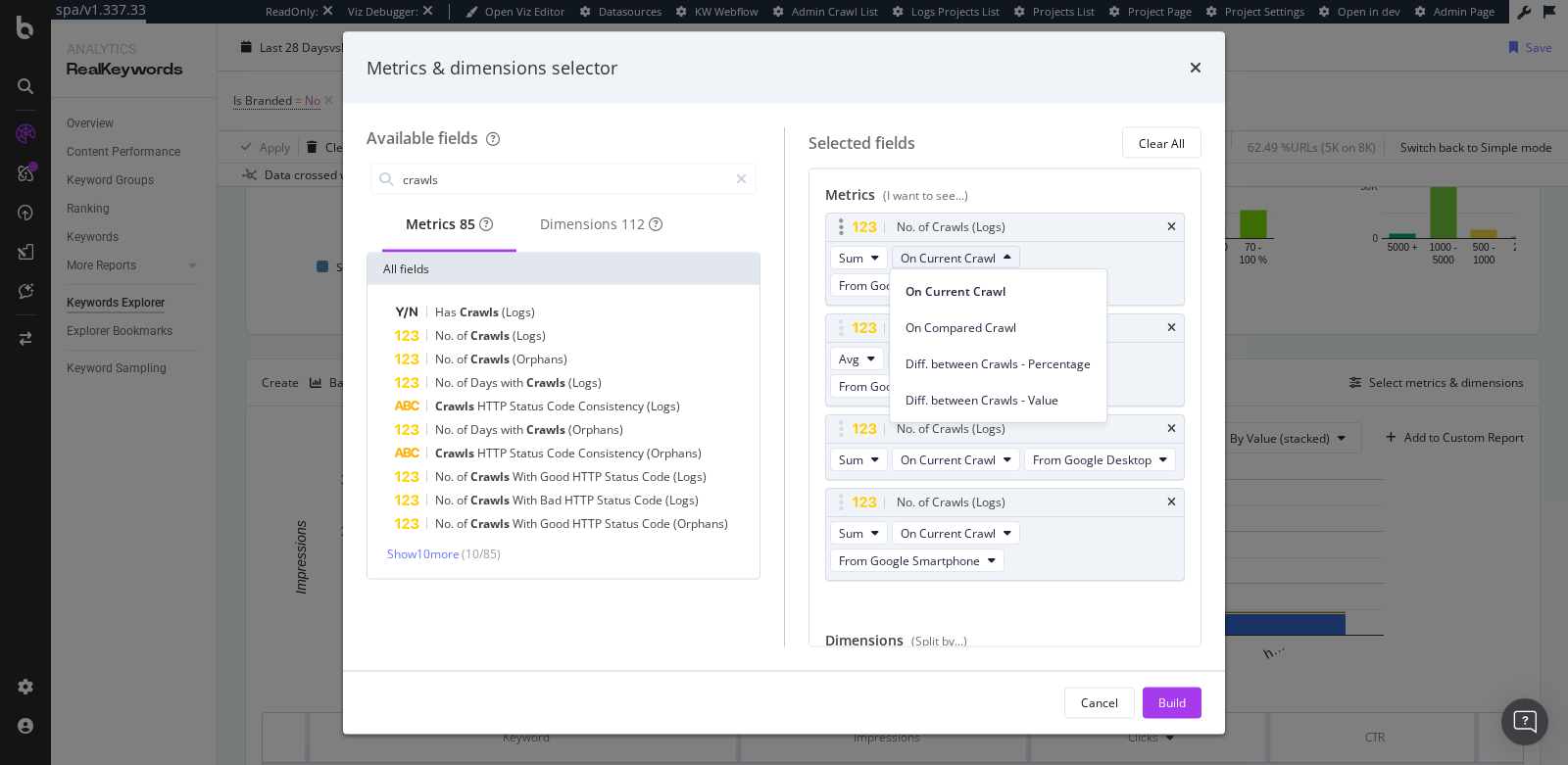
click at [930, 257] on span "On Current Crawl" at bounding box center [947, 257] width 95 height 17
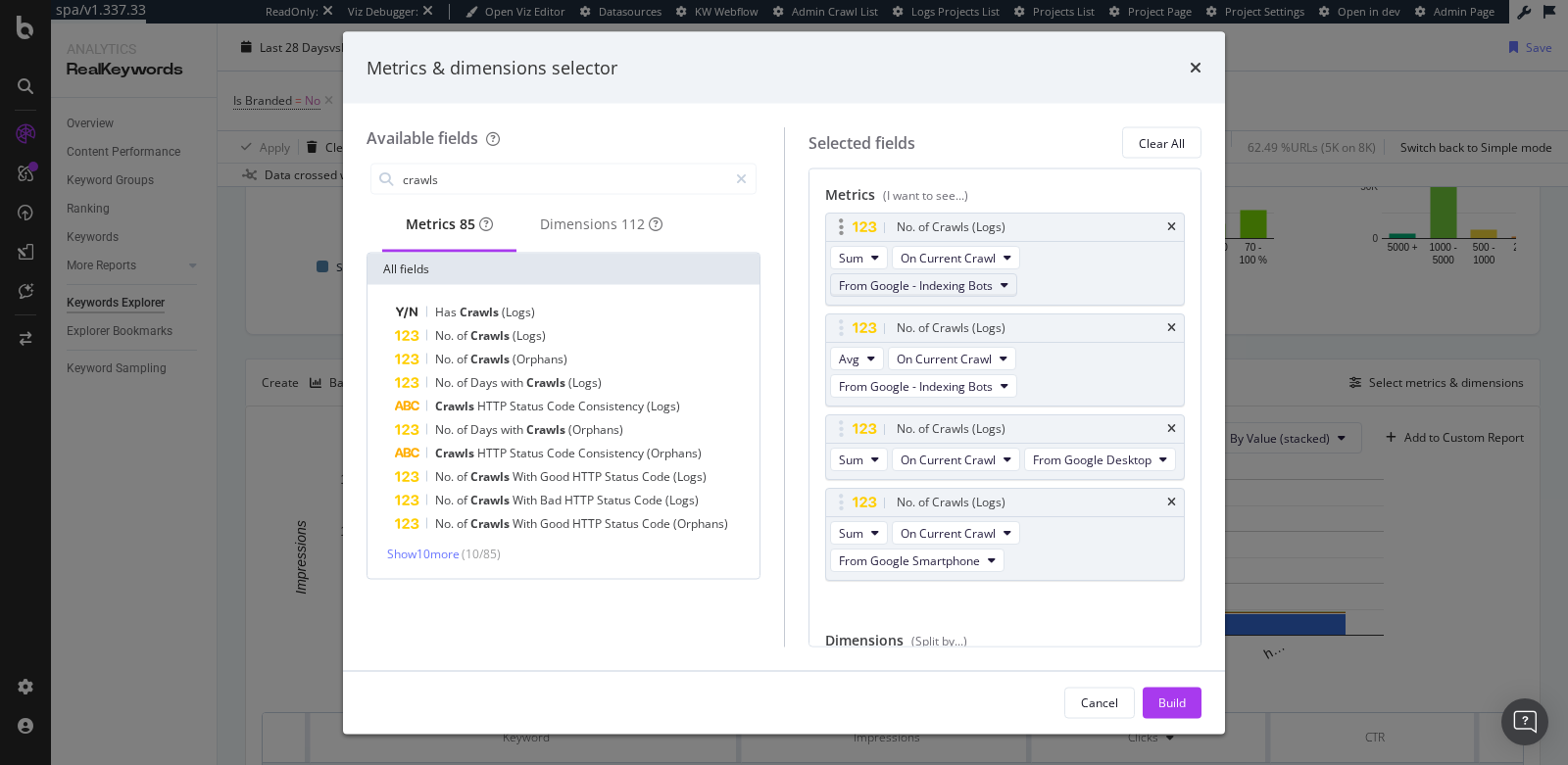
click at [922, 279] on span "From Google - Indexing Bots" at bounding box center [916, 284] width 154 height 17
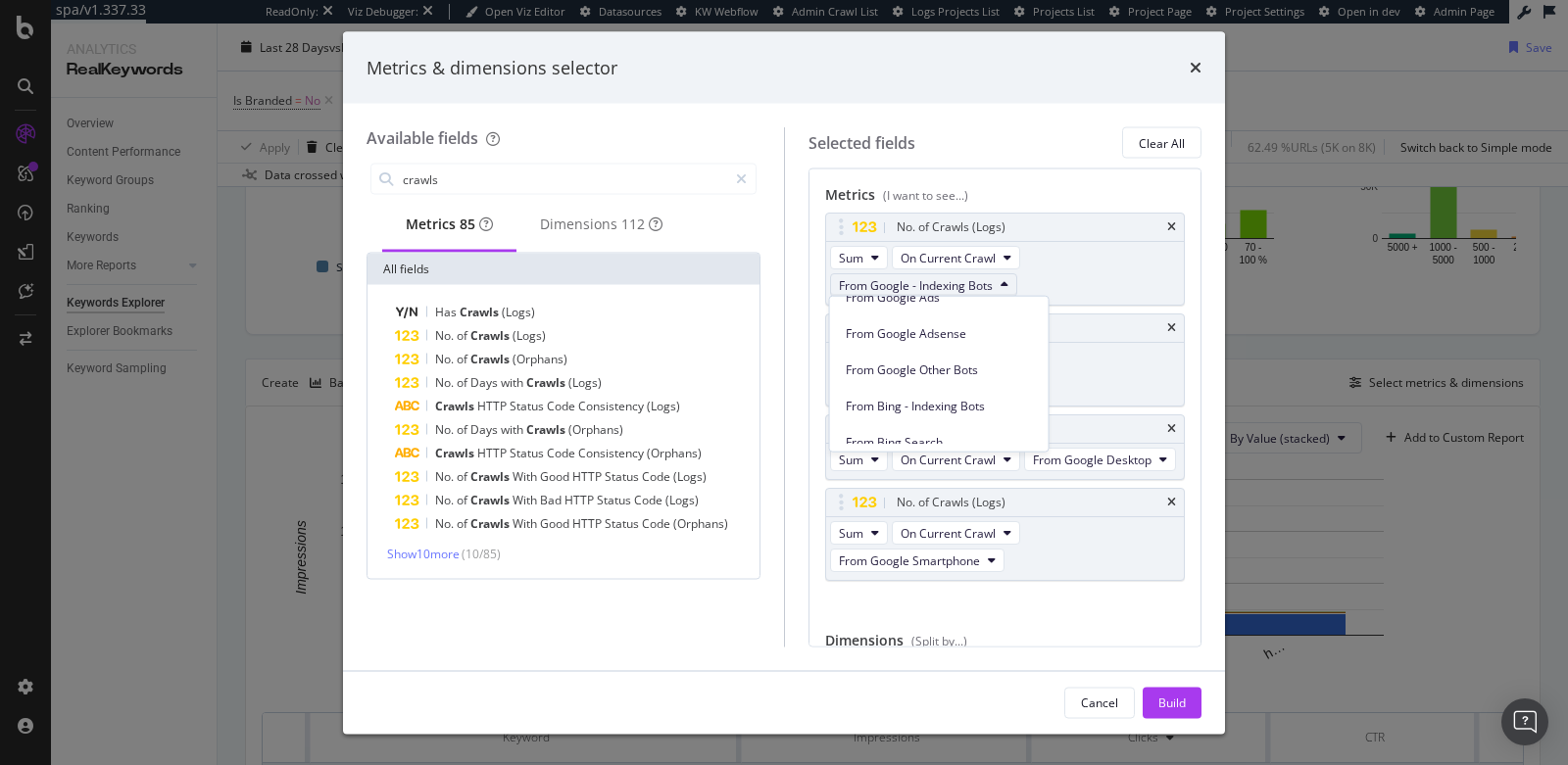
scroll to position [133, 0]
click at [983, 404] on span "From Bing - Indexing Bots" at bounding box center [939, 403] width 187 height 18
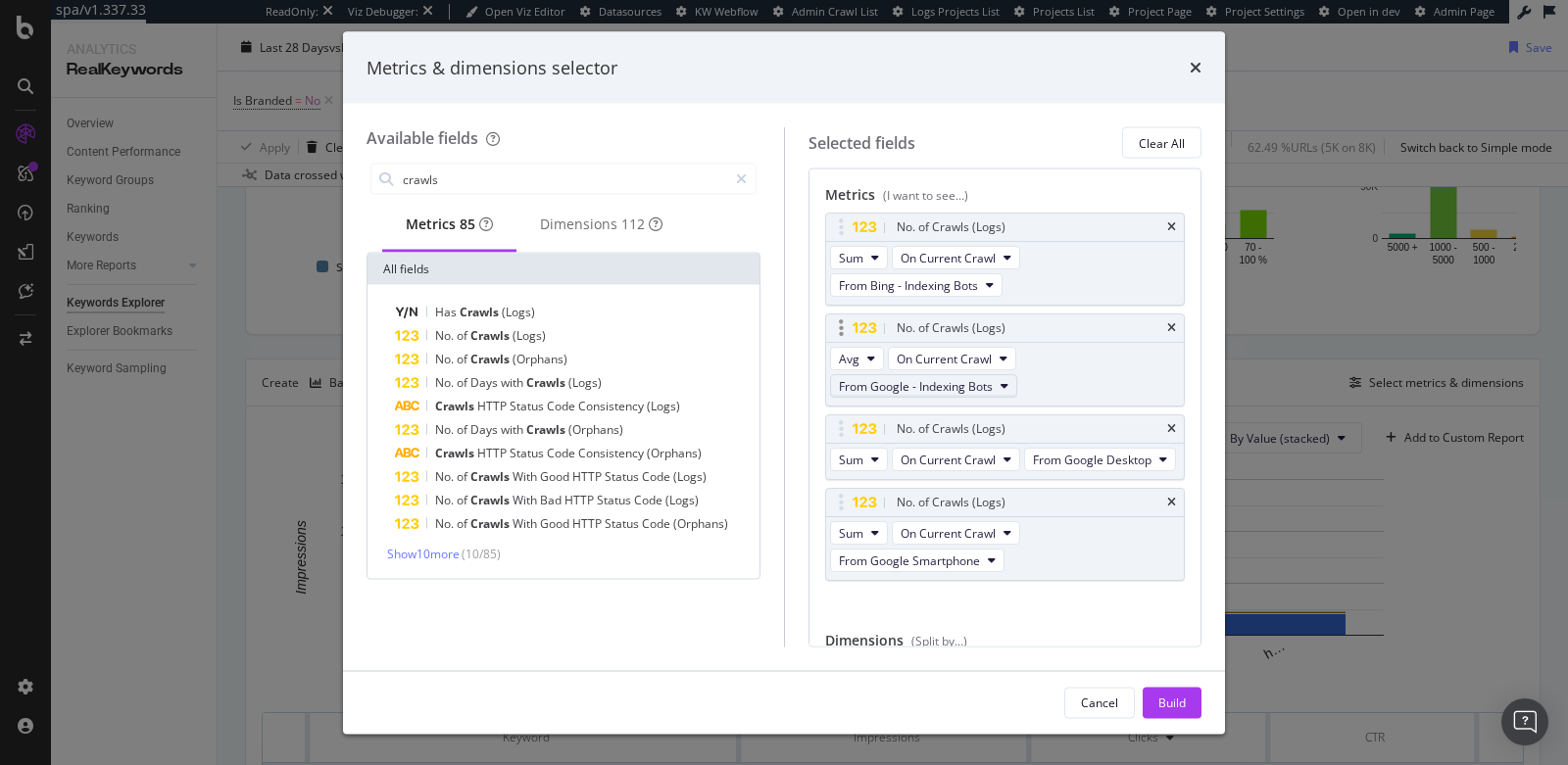
click at [996, 381] on button "From Google - Indexing Bots" at bounding box center [923, 386] width 187 height 24
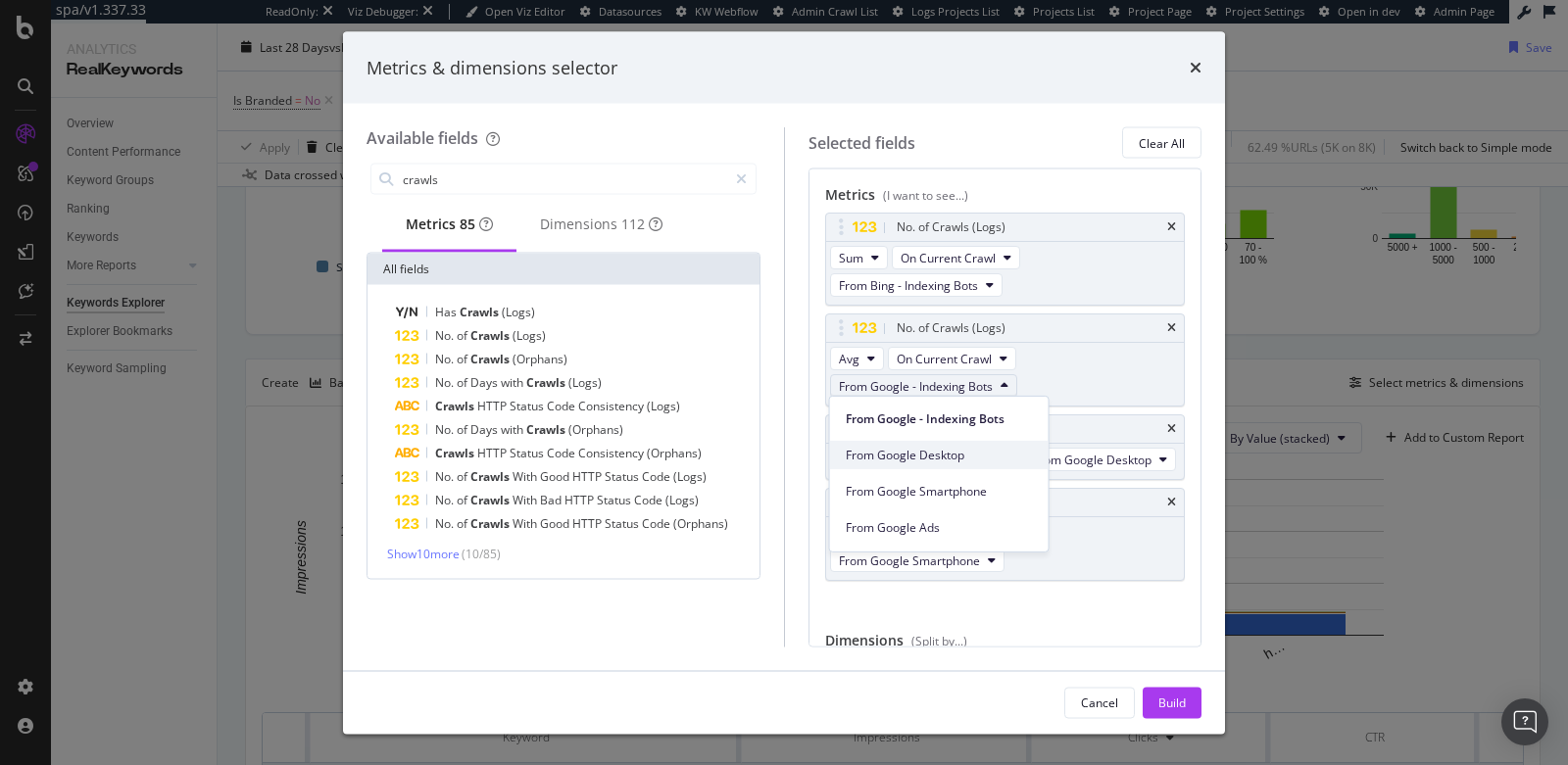
scroll to position [395, 0]
click at [976, 454] on span "From Other AI Bots Perplexity Bot" at bounding box center [939, 459] width 187 height 18
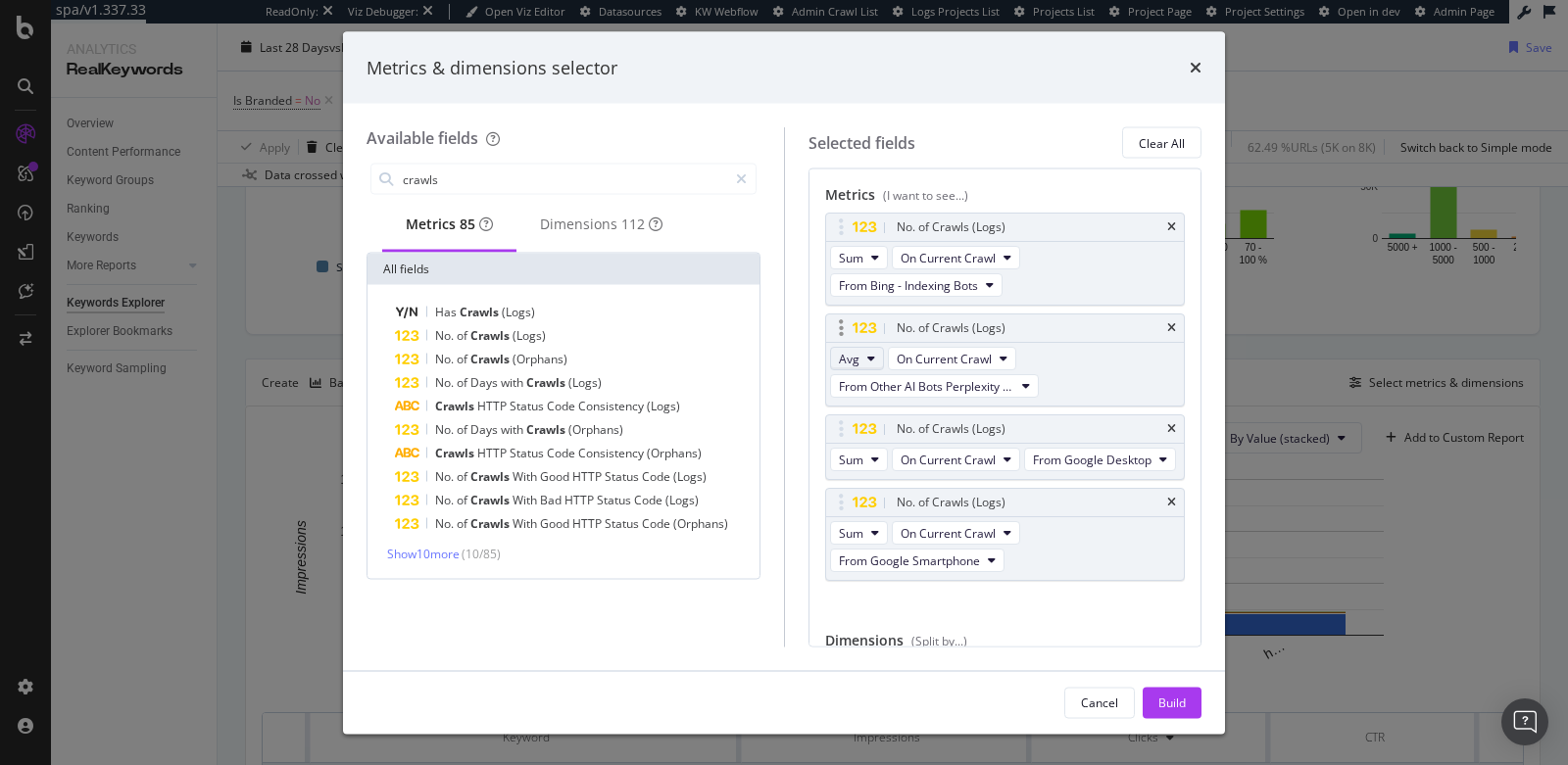
click at [853, 352] on span "Avg" at bounding box center [849, 358] width 21 height 17
click at [852, 391] on span "Sum" at bounding box center [858, 391] width 24 height 18
click at [1165, 693] on div "Build" at bounding box center [1171, 702] width 27 height 29
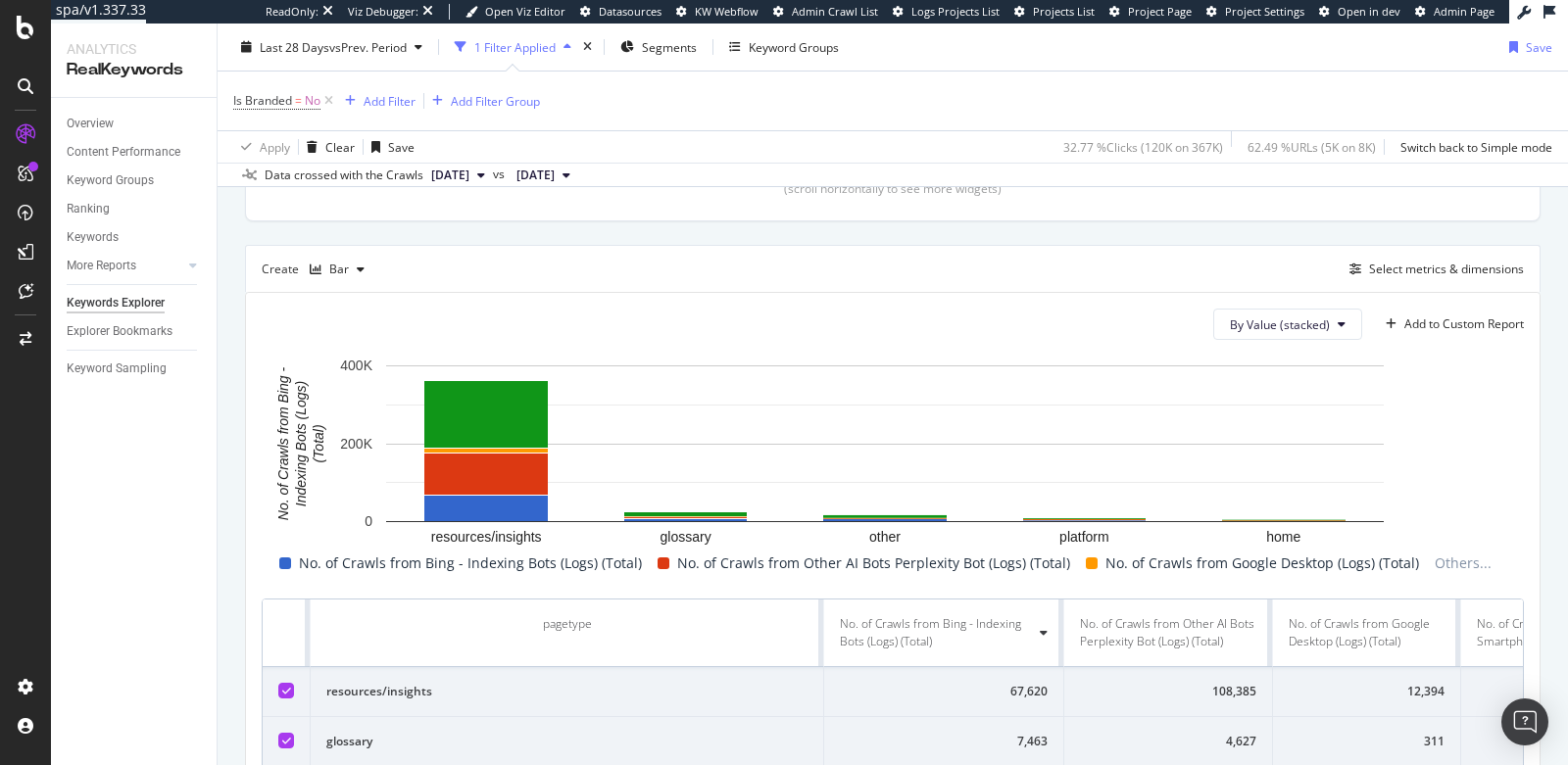
scroll to position [463, 0]
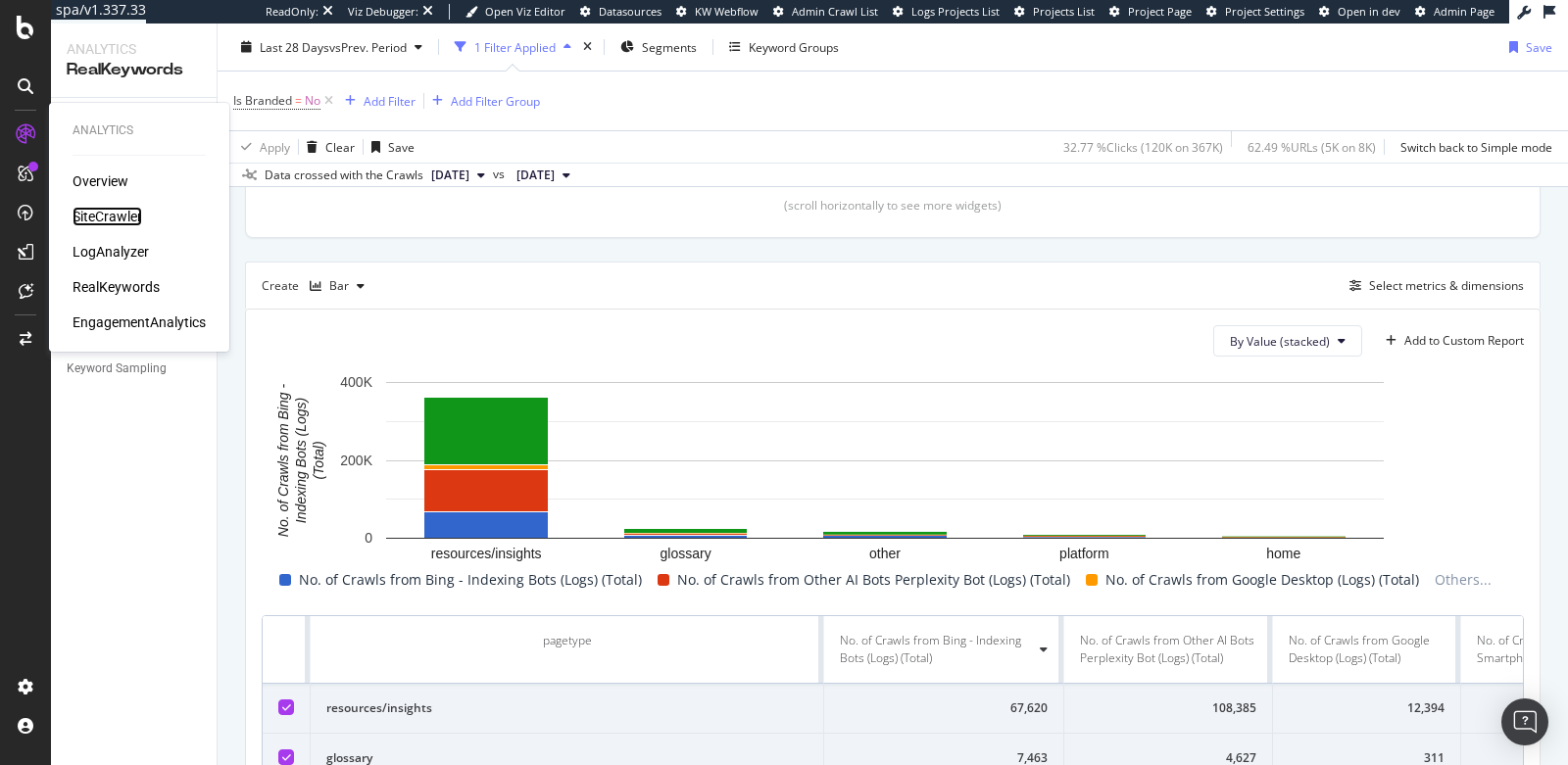
click at [119, 218] on div "SiteCrawler" at bounding box center [108, 217] width 70 height 20
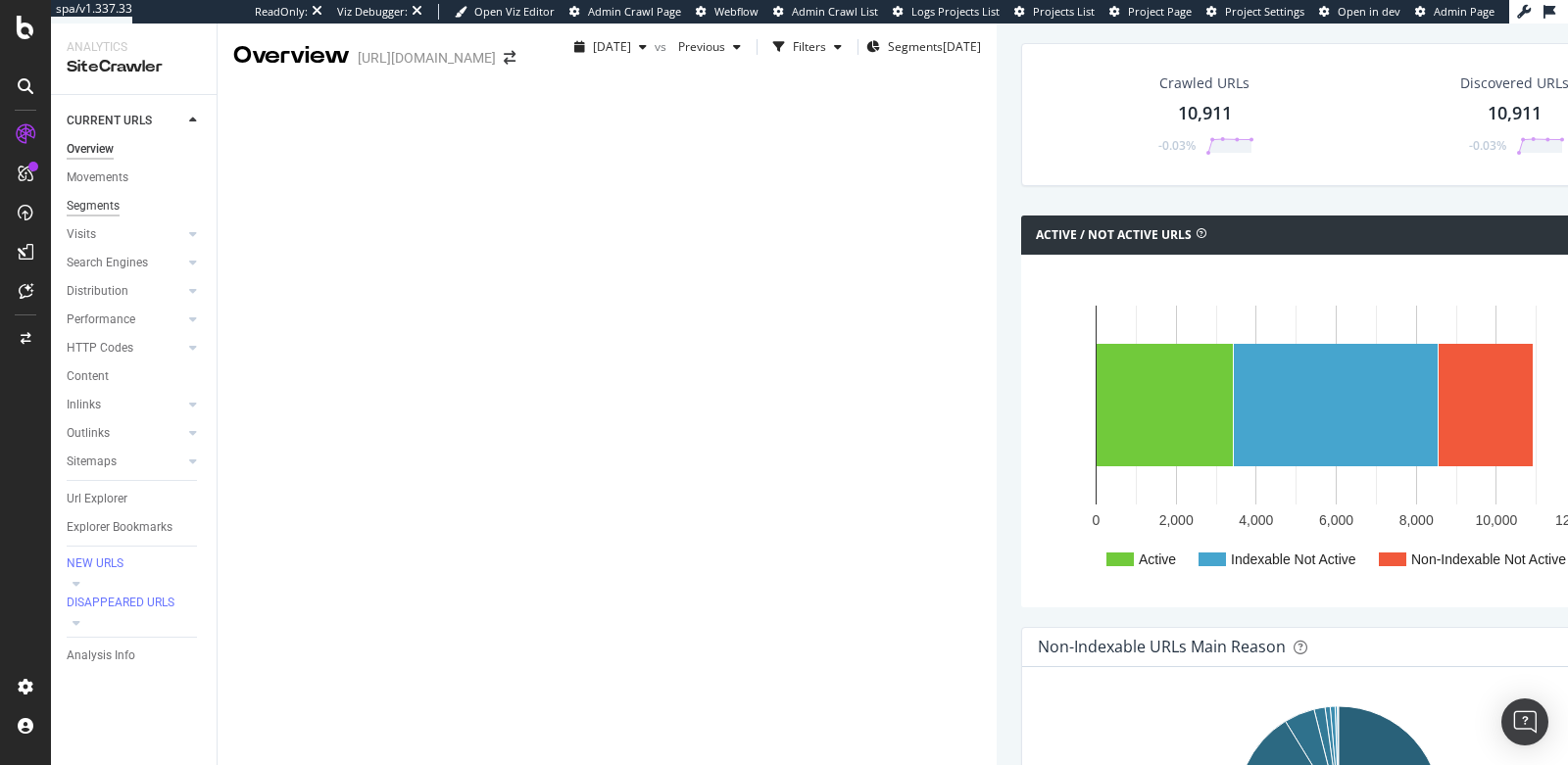
click at [93, 205] on div "Segments" at bounding box center [93, 206] width 53 height 21
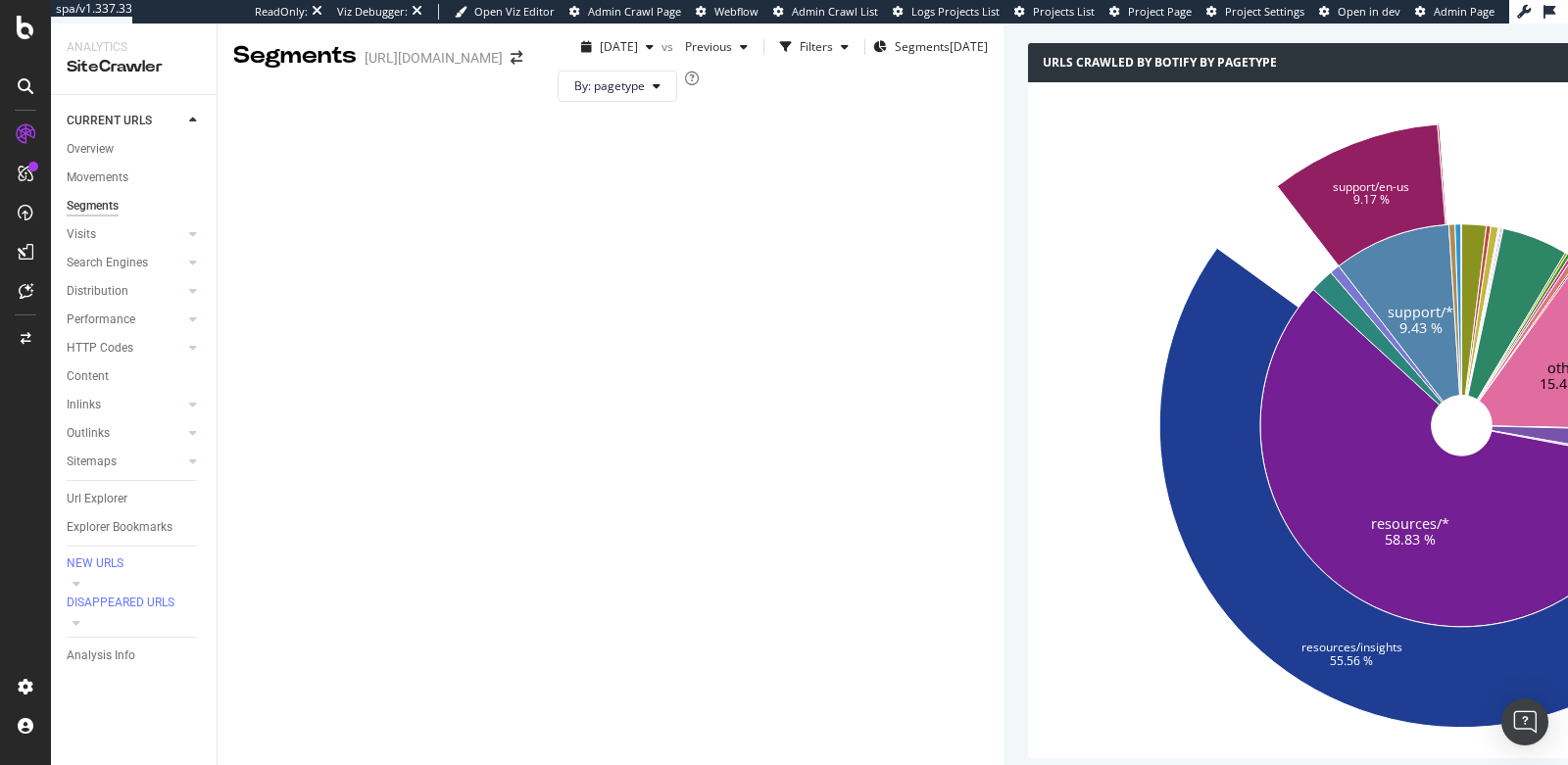
scroll to position [803, 0]
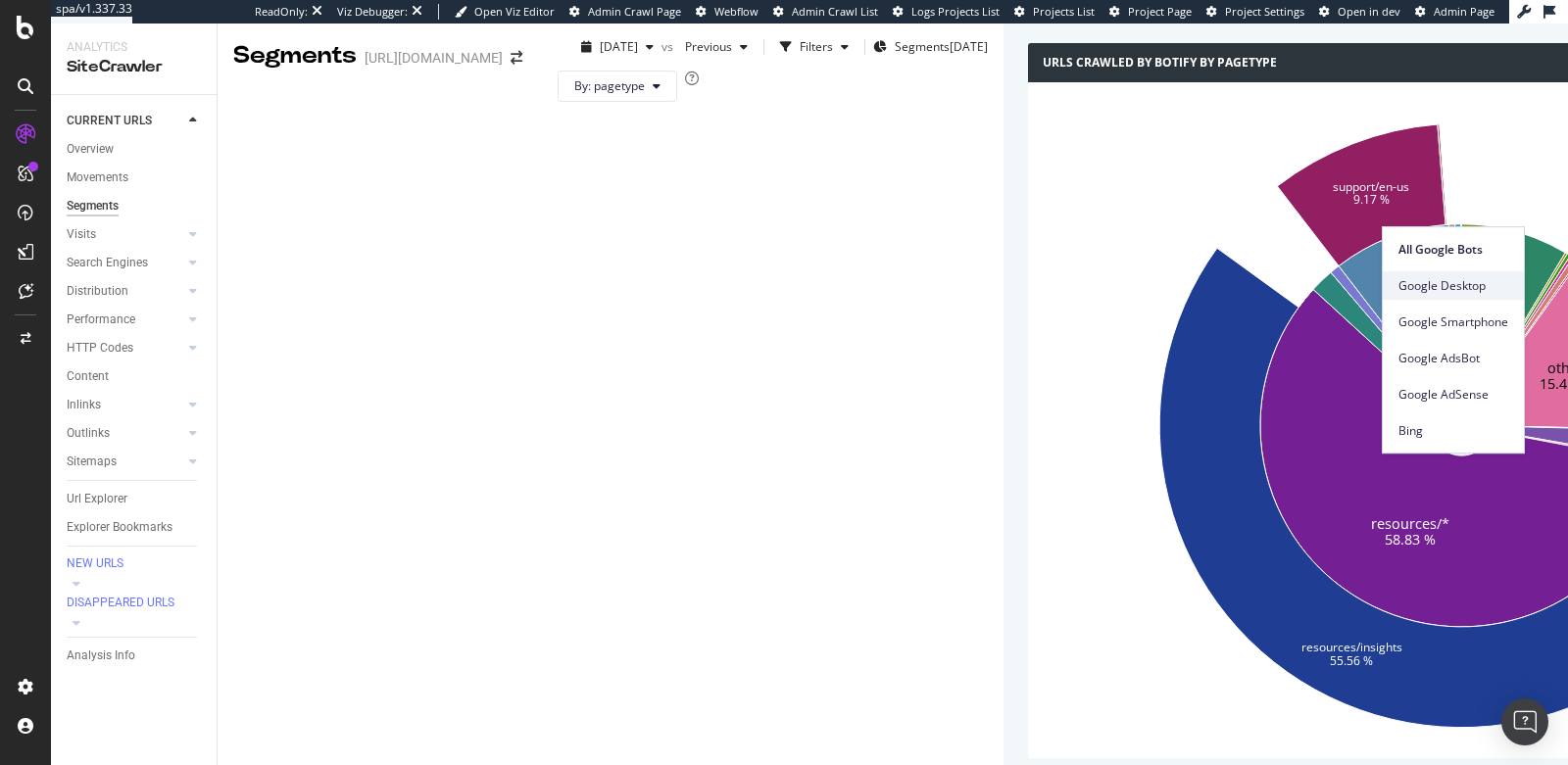
click at [1430, 281] on span "Google Desktop" at bounding box center [1453, 286] width 110 height 18
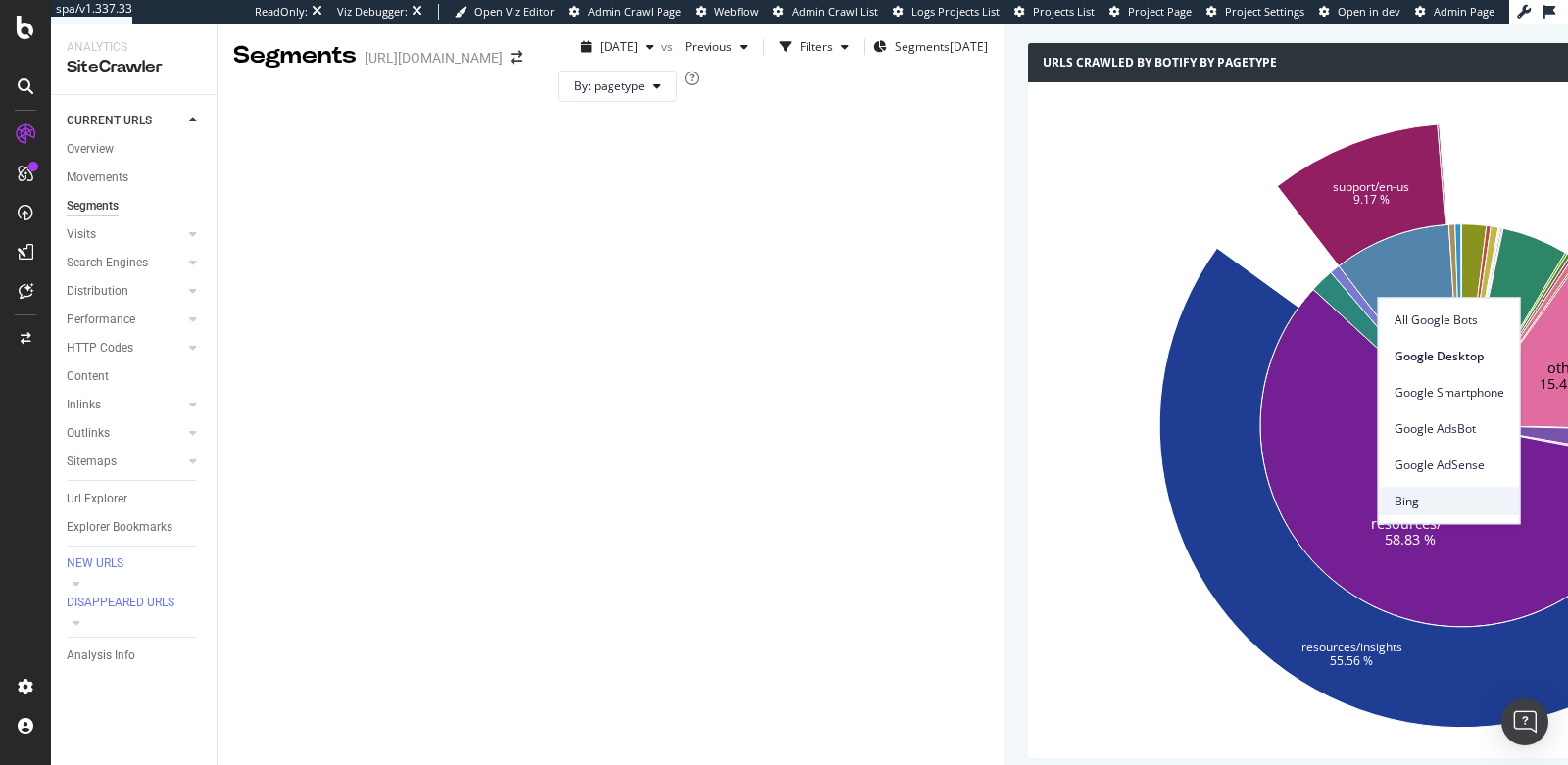
click at [1428, 503] on span "Bing" at bounding box center [1449, 502] width 110 height 18
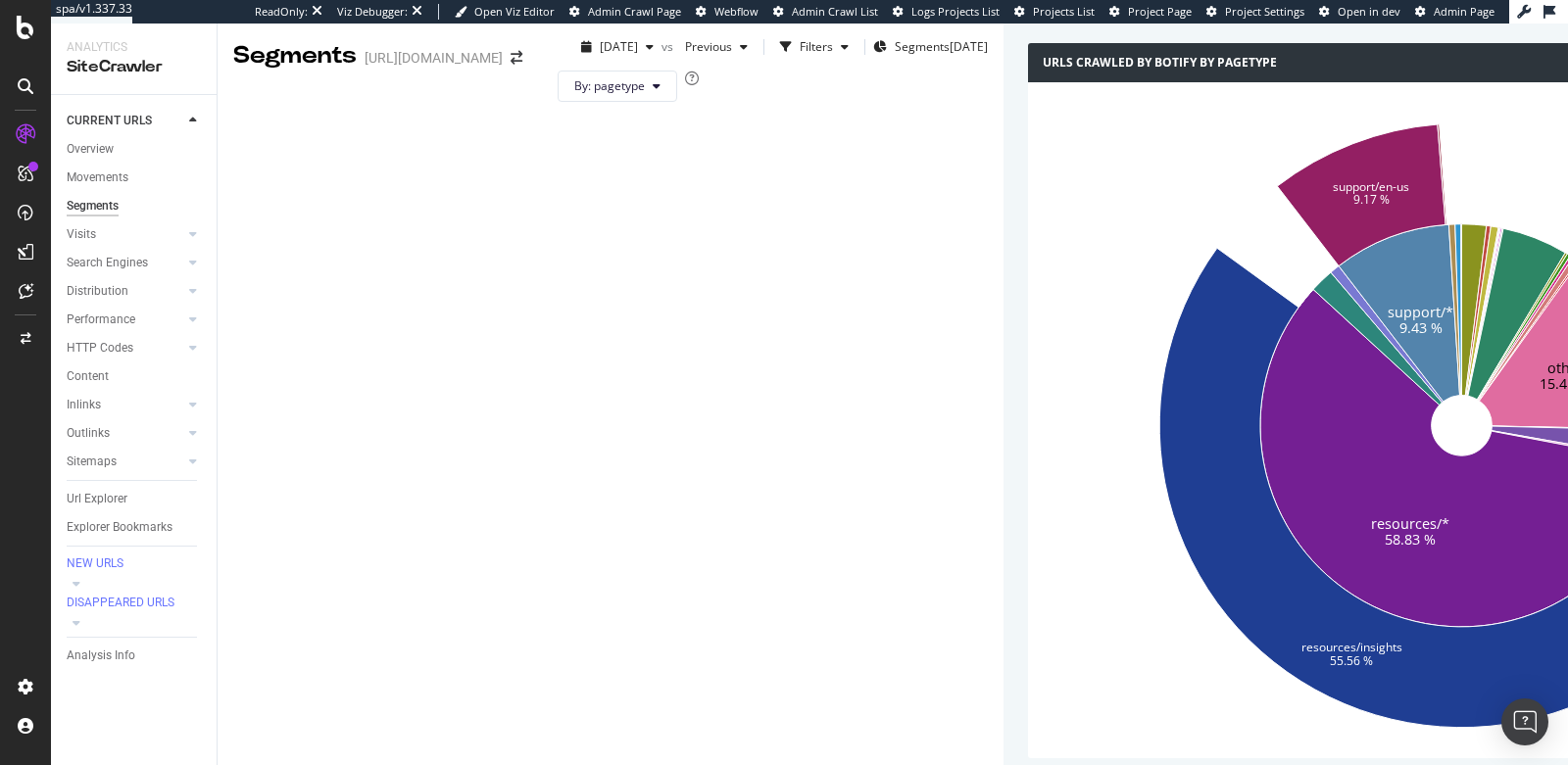
scroll to position [1675, 0]
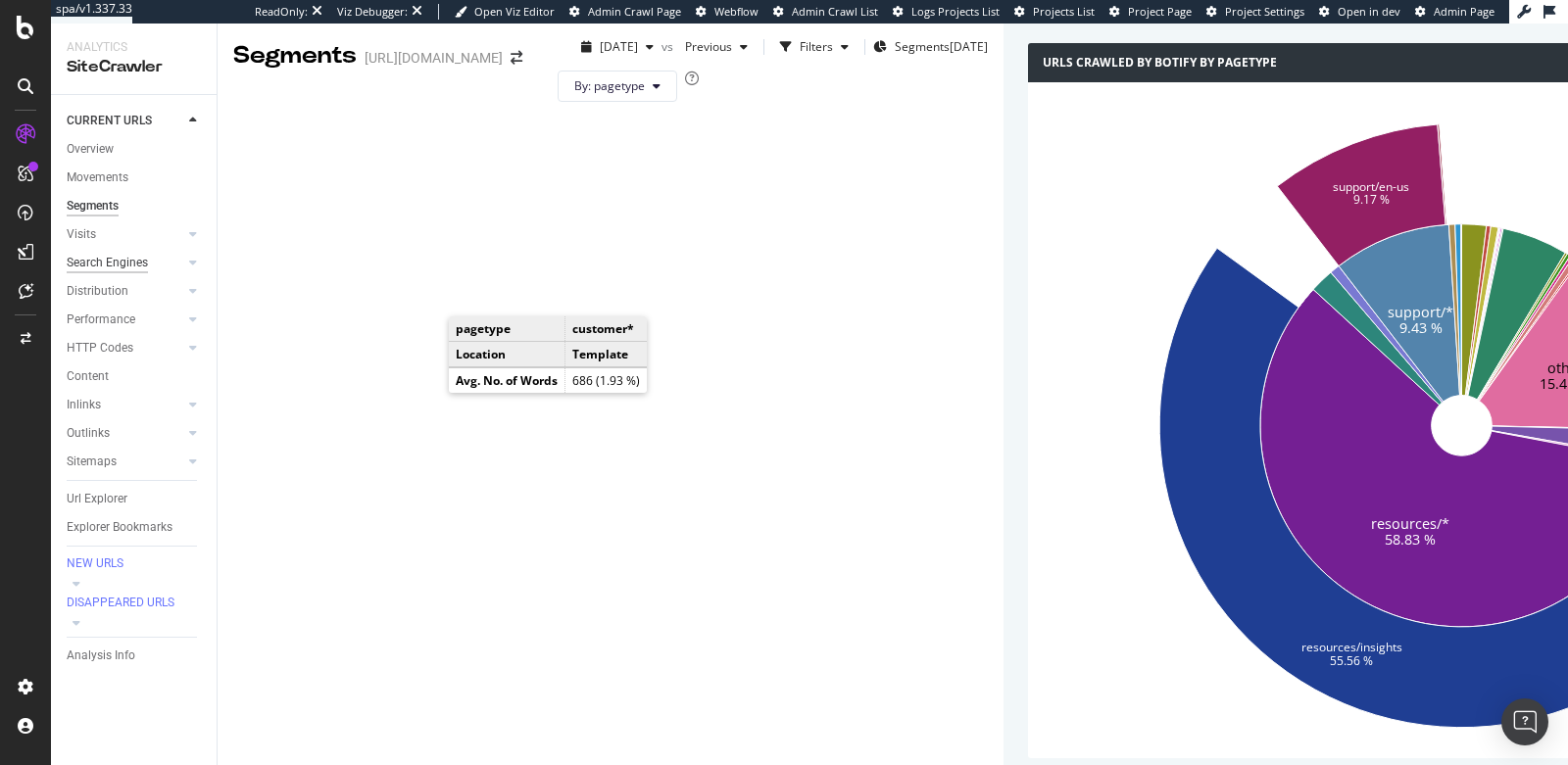
click at [125, 265] on div "Search Engines" at bounding box center [107, 263] width 81 height 21
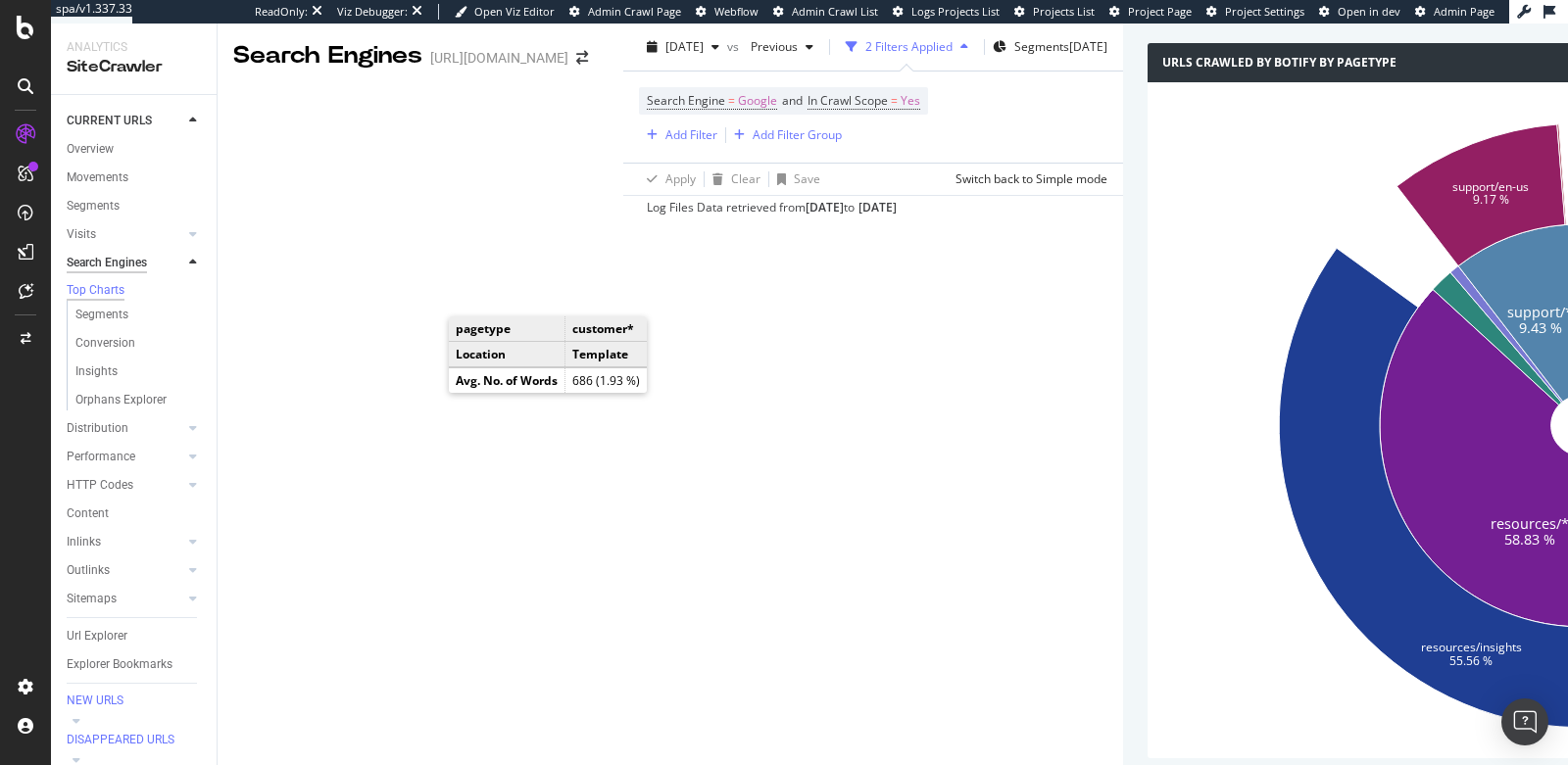
scroll to position [2021, 0]
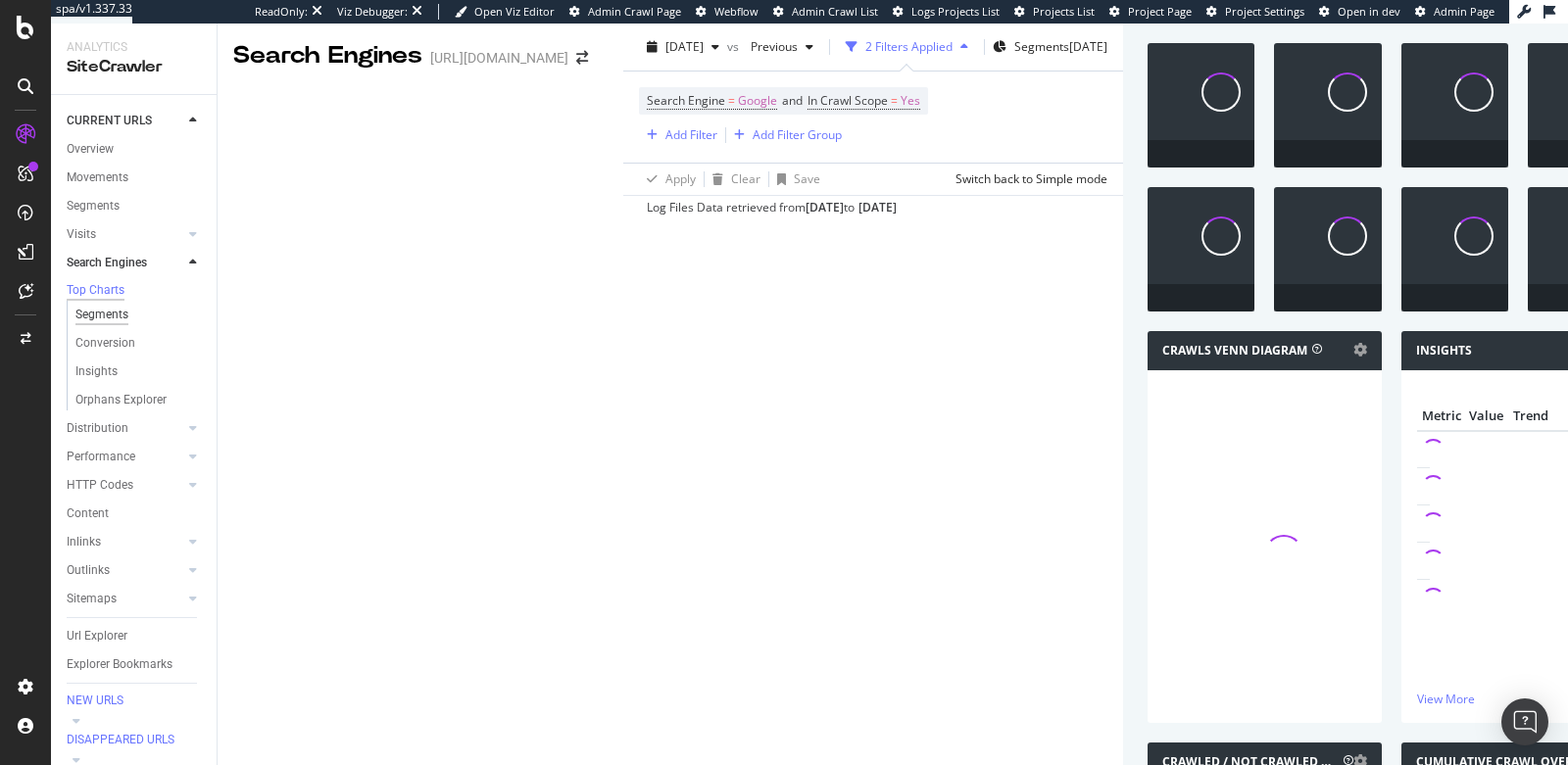
click at [101, 318] on div "Segments" at bounding box center [101, 315] width 53 height 21
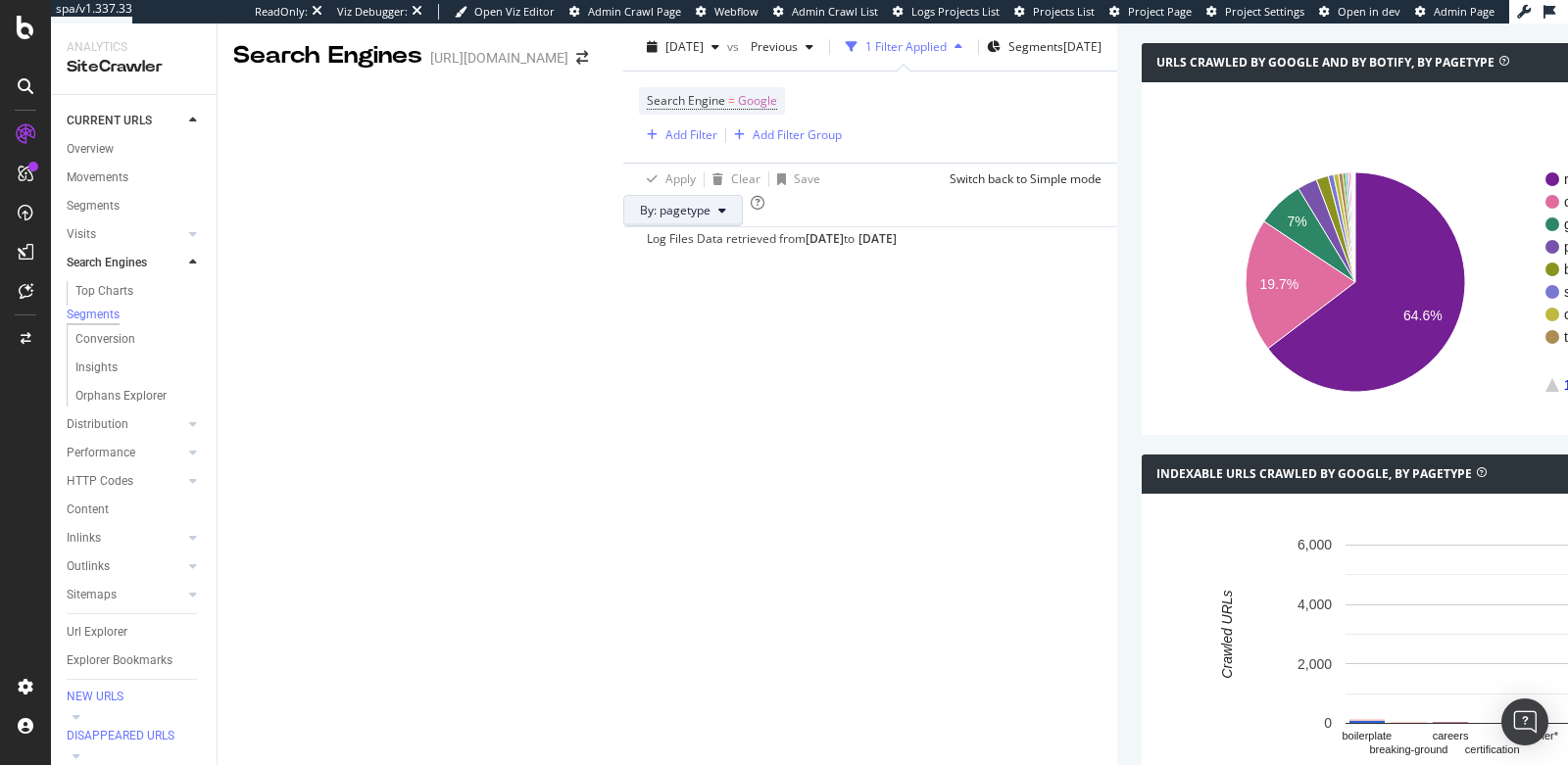
click at [640, 218] on span "By: pagetype" at bounding box center [675, 210] width 71 height 17
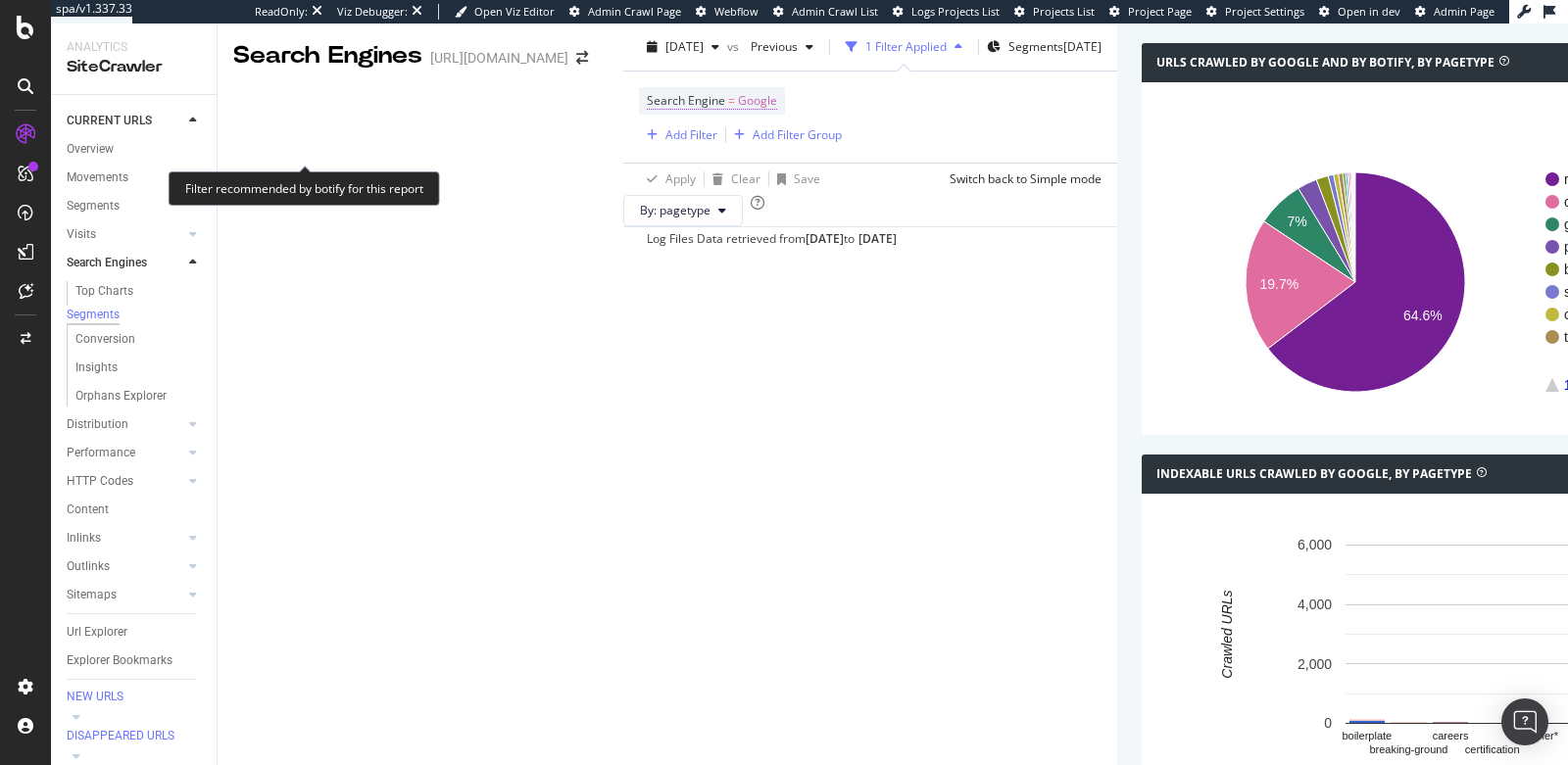
click at [728, 109] on span "=" at bounding box center [731, 100] width 7 height 17
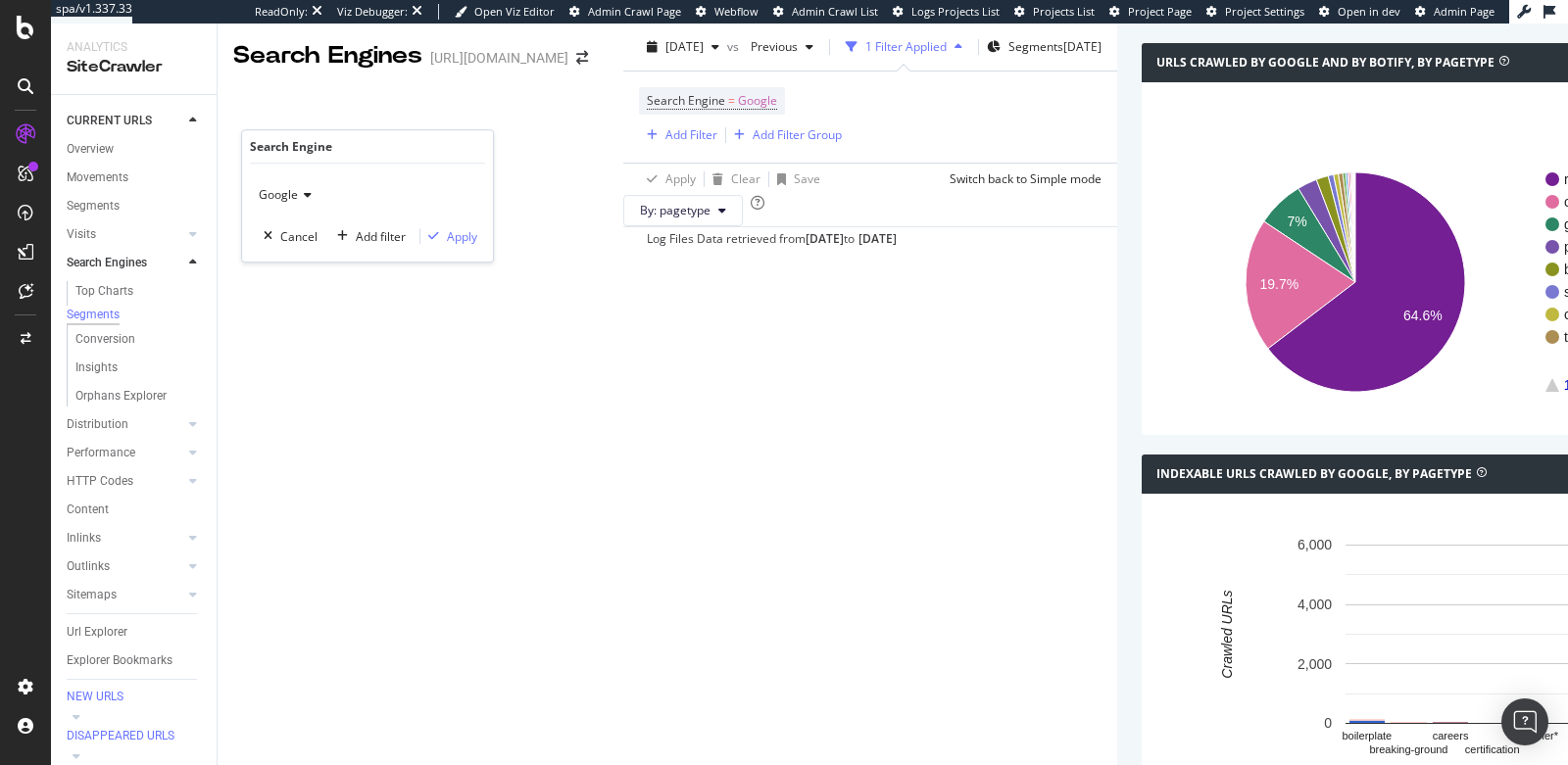
click at [288, 192] on span "Google" at bounding box center [278, 194] width 39 height 17
click at [284, 281] on span "OpenAI" at bounding box center [287, 286] width 40 height 17
click at [450, 237] on div "Apply" at bounding box center [462, 236] width 30 height 17
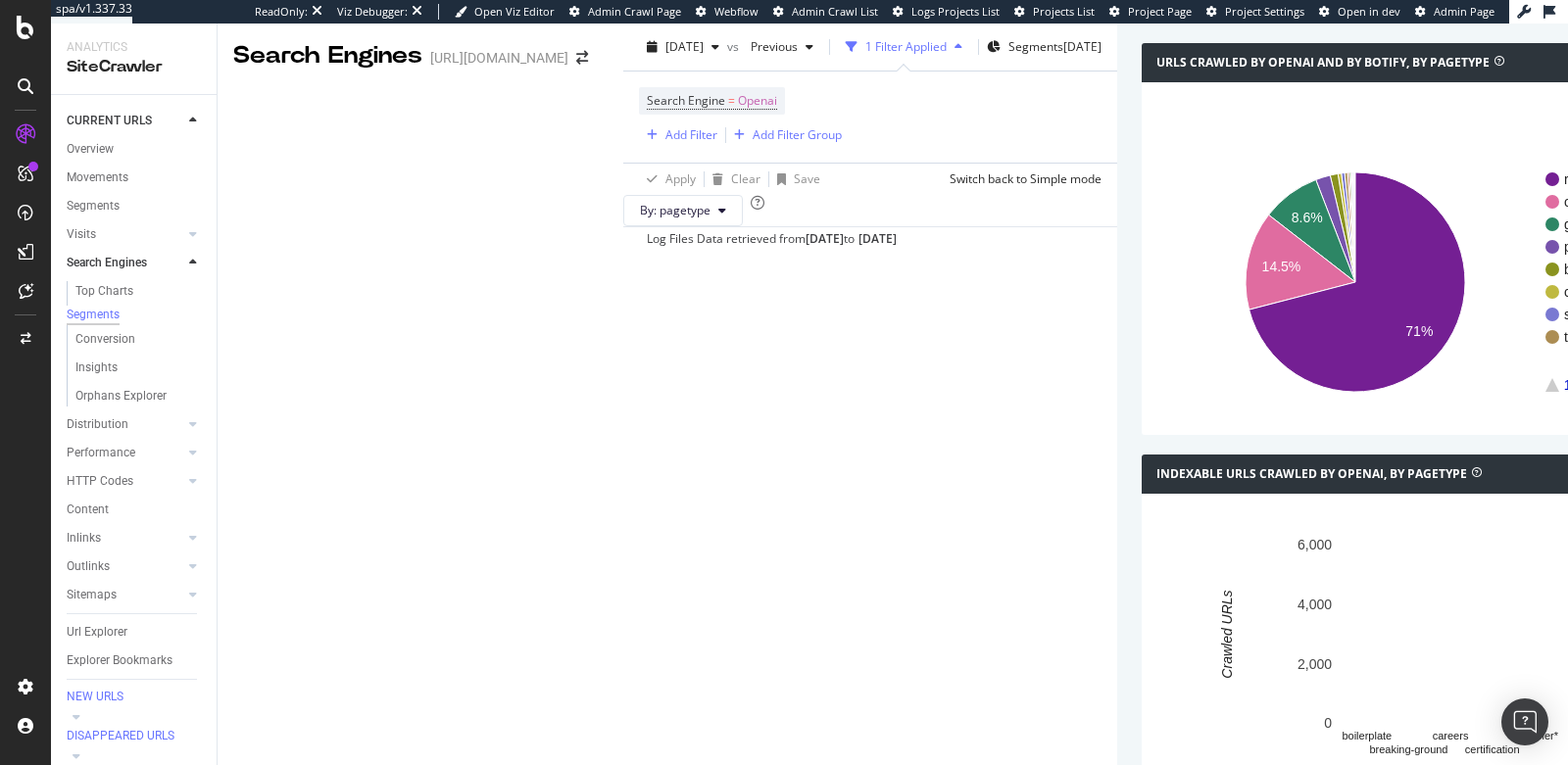
scroll to position [856, 0]
click at [665, 51] on span "[DATE]" at bounding box center [684, 46] width 38 height 17
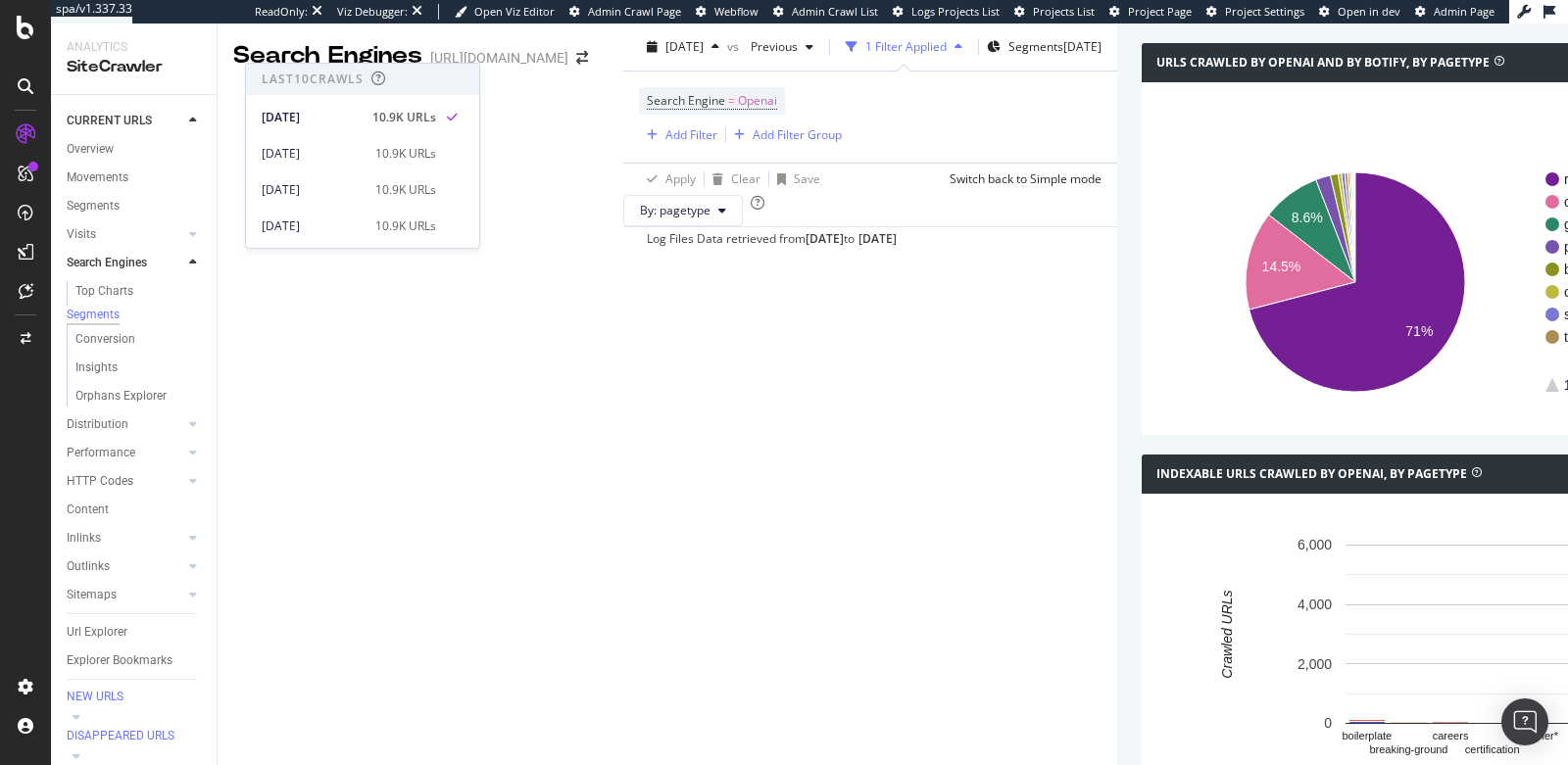
click at [691, 94] on div "Search Engine = Openai Add Filter Add Filter Group" at bounding box center [870, 117] width 462 height 91
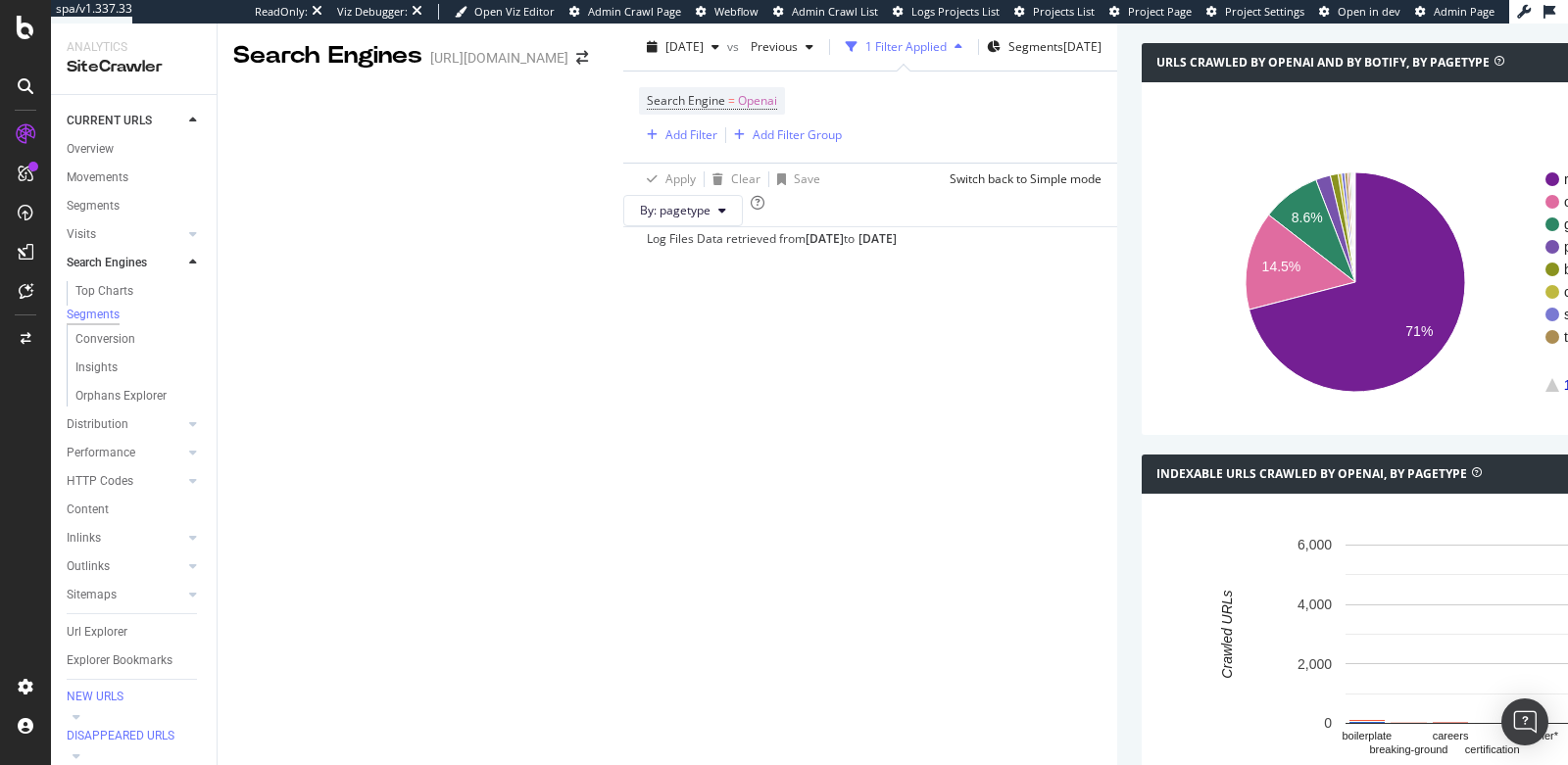
scroll to position [1312, 0]
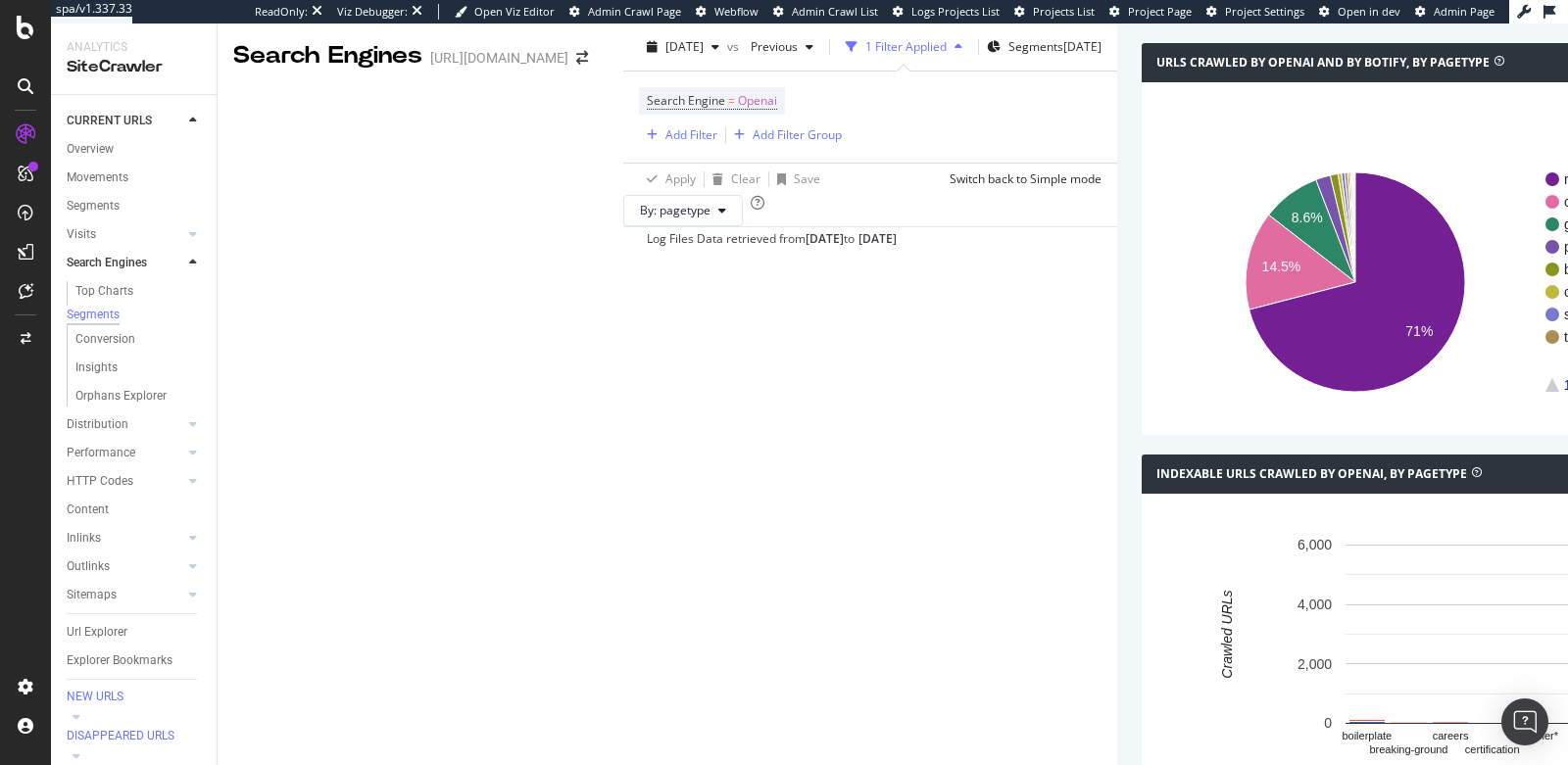
scroll to position [0, 0]
click at [639, 134] on div "Search Engine = Openai Add Filter Add Filter Group" at bounding box center [870, 117] width 462 height 91
click at [738, 115] on span "Openai" at bounding box center [757, 100] width 39 height 27
click at [284, 195] on span "OpenAI" at bounding box center [279, 194] width 40 height 17
click at [290, 306] on span "Other AI Bots" at bounding box center [303, 312] width 73 height 17
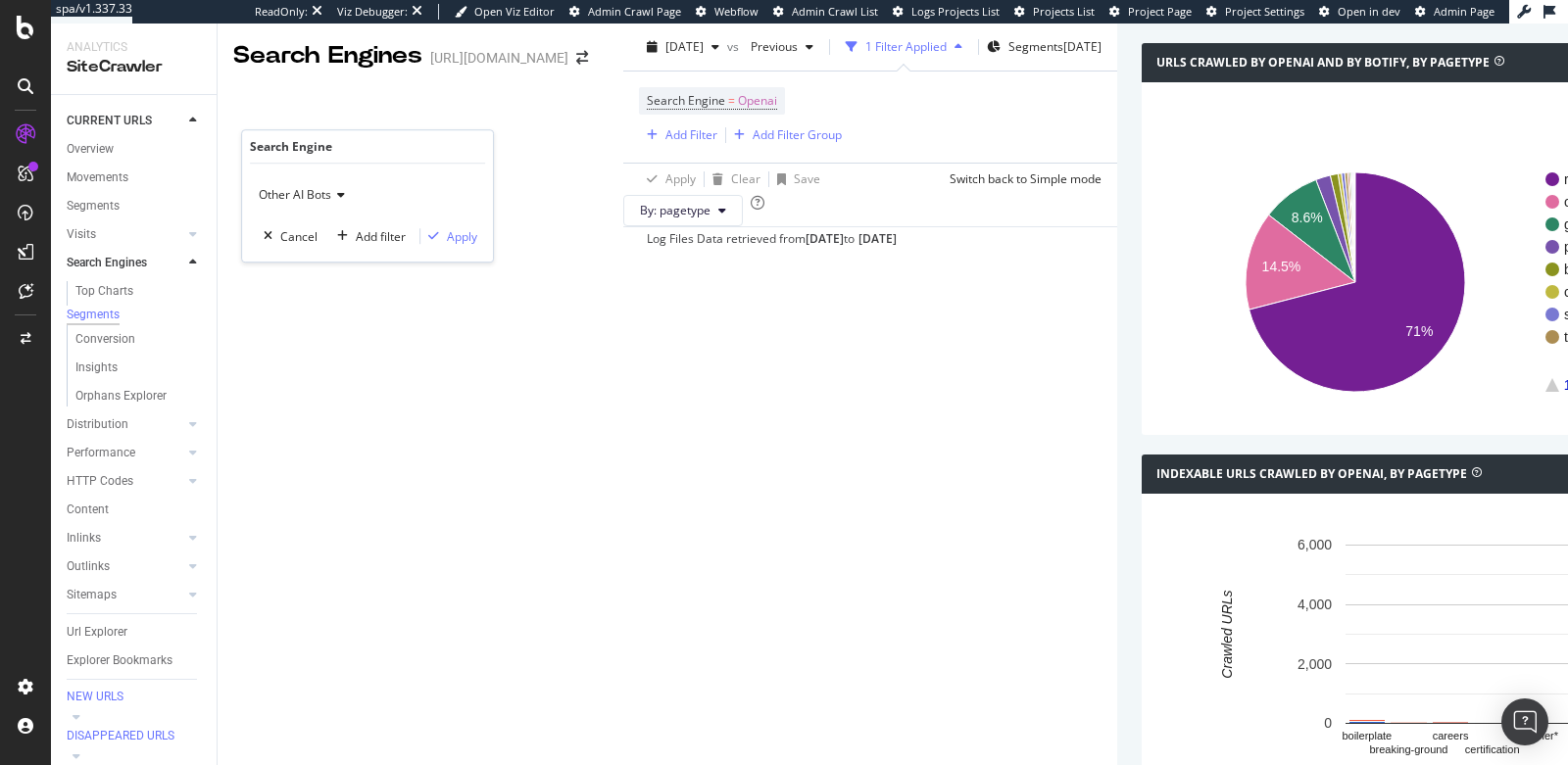
click at [308, 206] on div "Other AI Bots" at bounding box center [367, 194] width 219 height 31
click at [413, 191] on div "Other AI Bots" at bounding box center [367, 194] width 219 height 31
click at [447, 229] on div "Apply" at bounding box center [462, 236] width 30 height 17
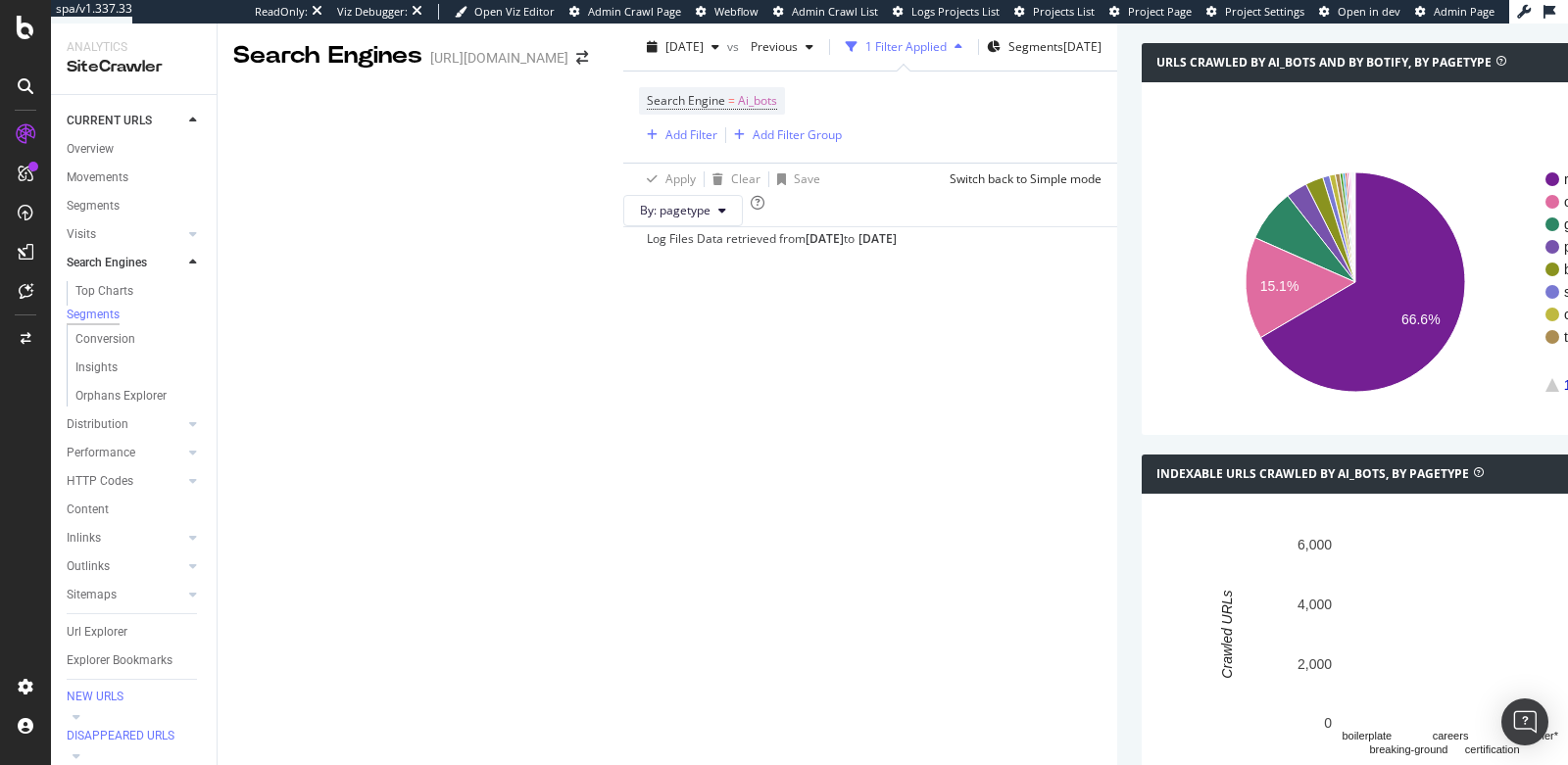
scroll to position [407, 0]
click at [1474, 467] on icon at bounding box center [1479, 472] width 10 height 10
click at [98, 373] on div "Insights" at bounding box center [96, 368] width 42 height 21
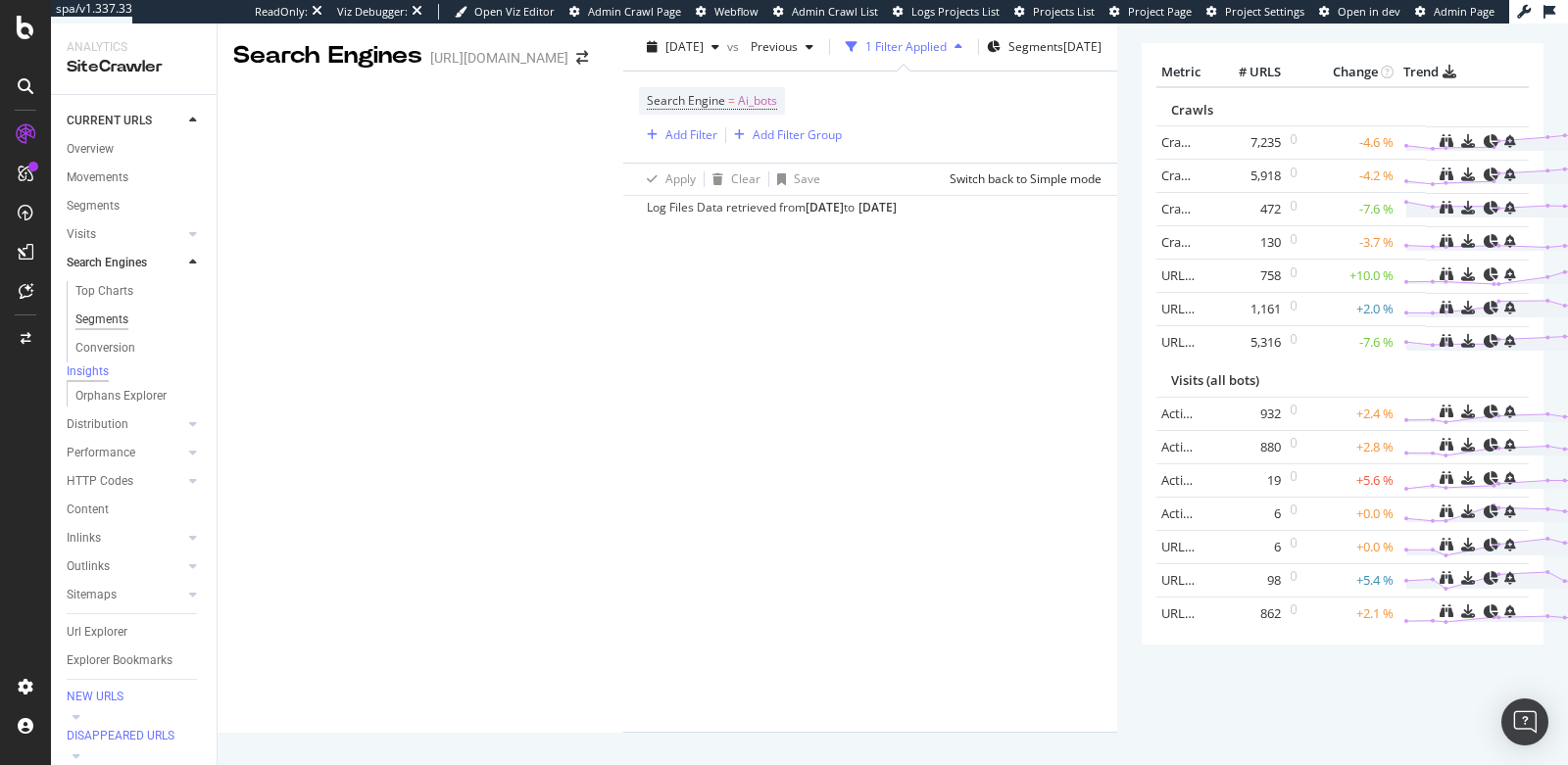
click at [82, 322] on div "Segments" at bounding box center [101, 320] width 53 height 21
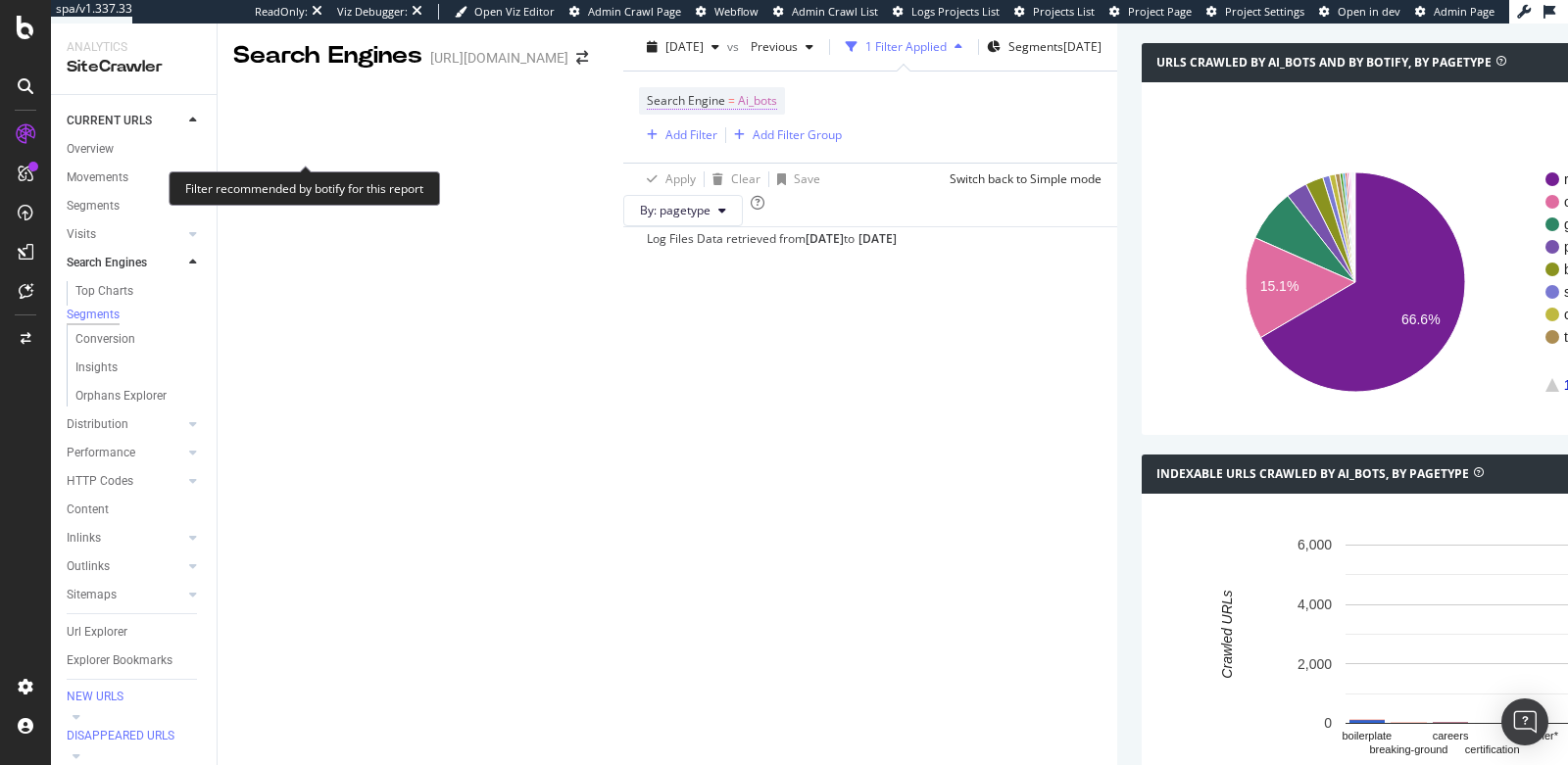
click at [738, 115] on span "Ai_bots" at bounding box center [757, 100] width 39 height 27
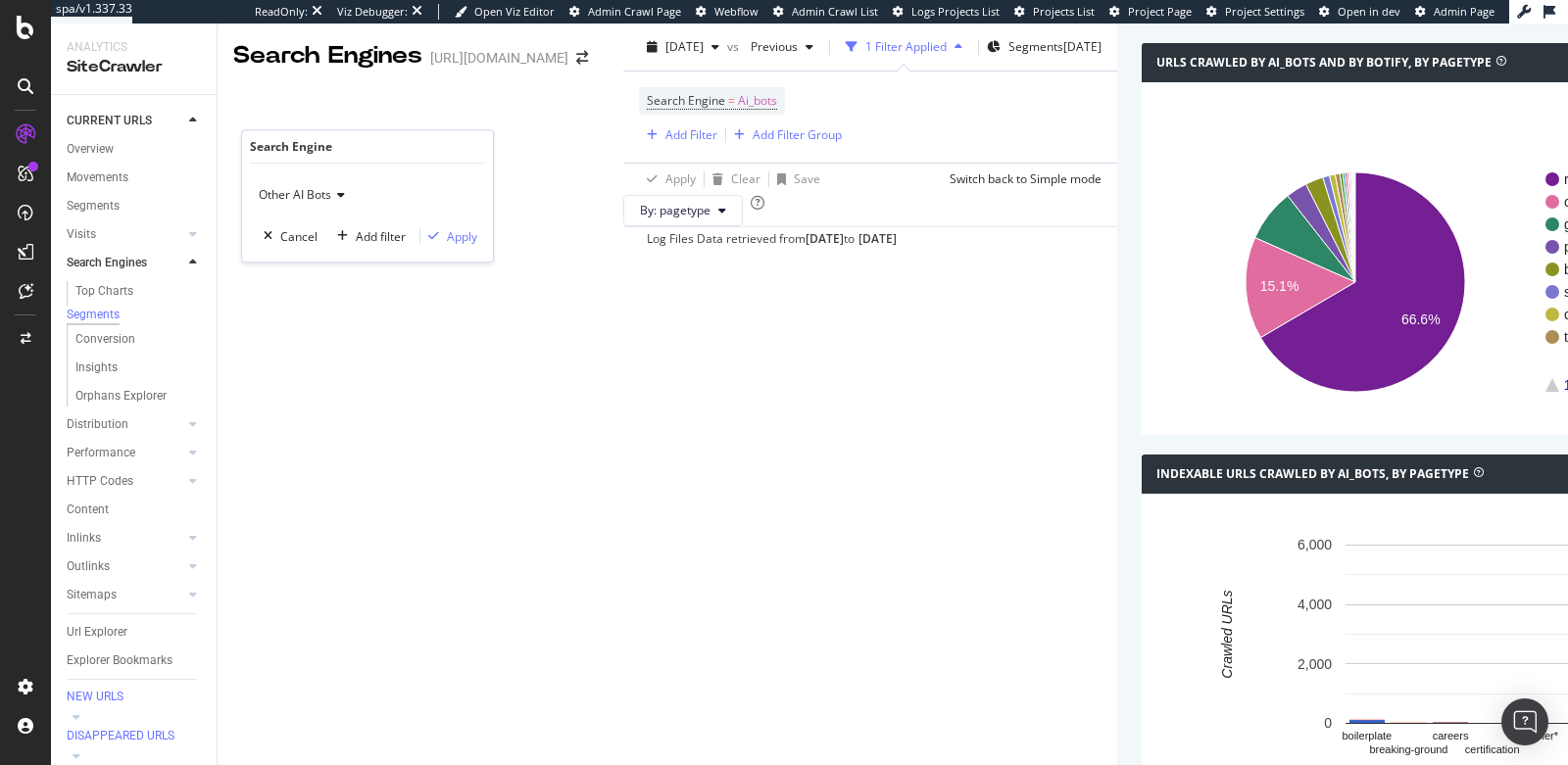
click at [315, 193] on span "Other AI Bots" at bounding box center [295, 194] width 73 height 17
click at [311, 250] on div "Google" at bounding box center [368, 260] width 210 height 25
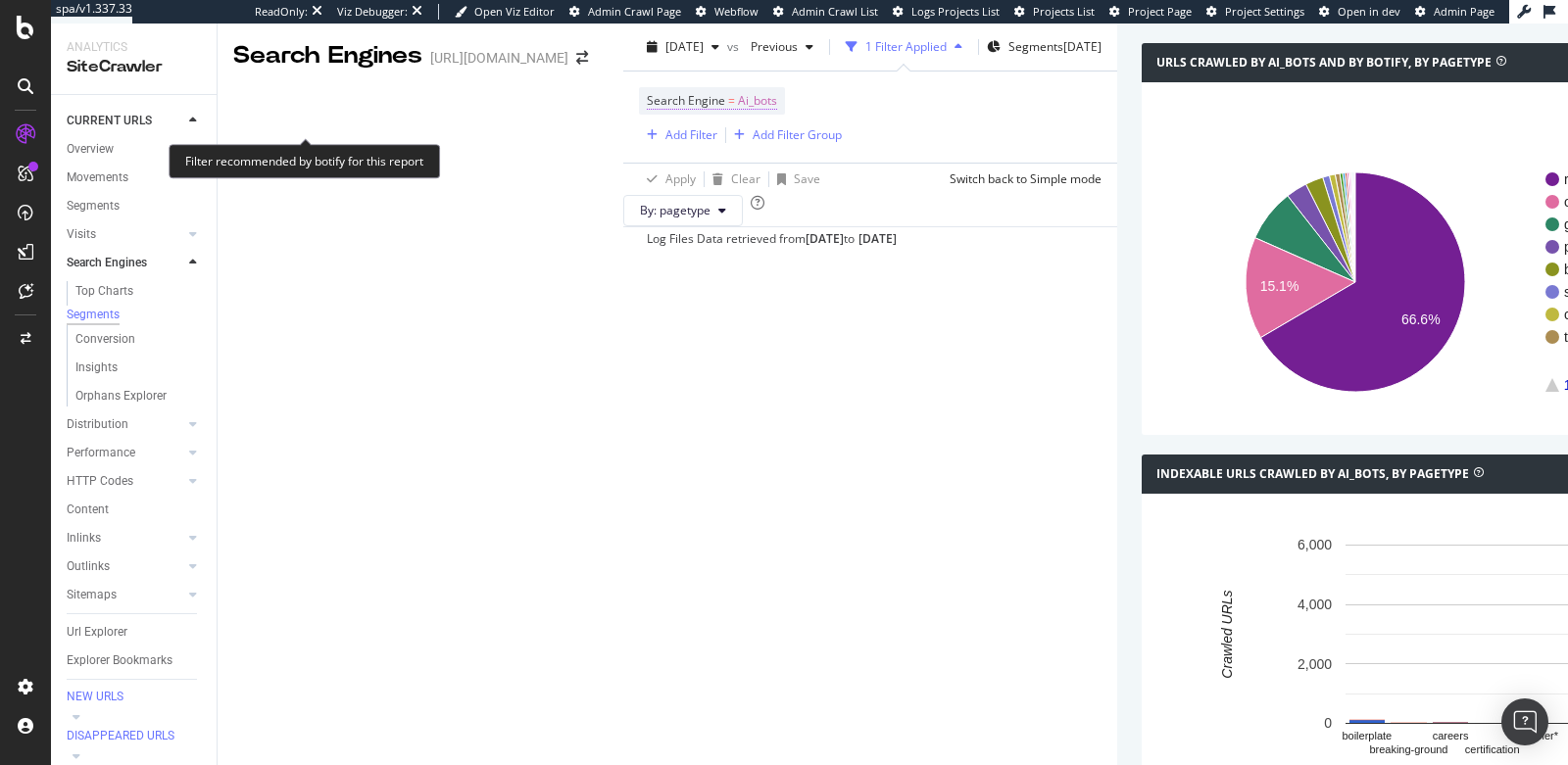
click at [738, 115] on span "Ai_bots" at bounding box center [757, 100] width 39 height 27
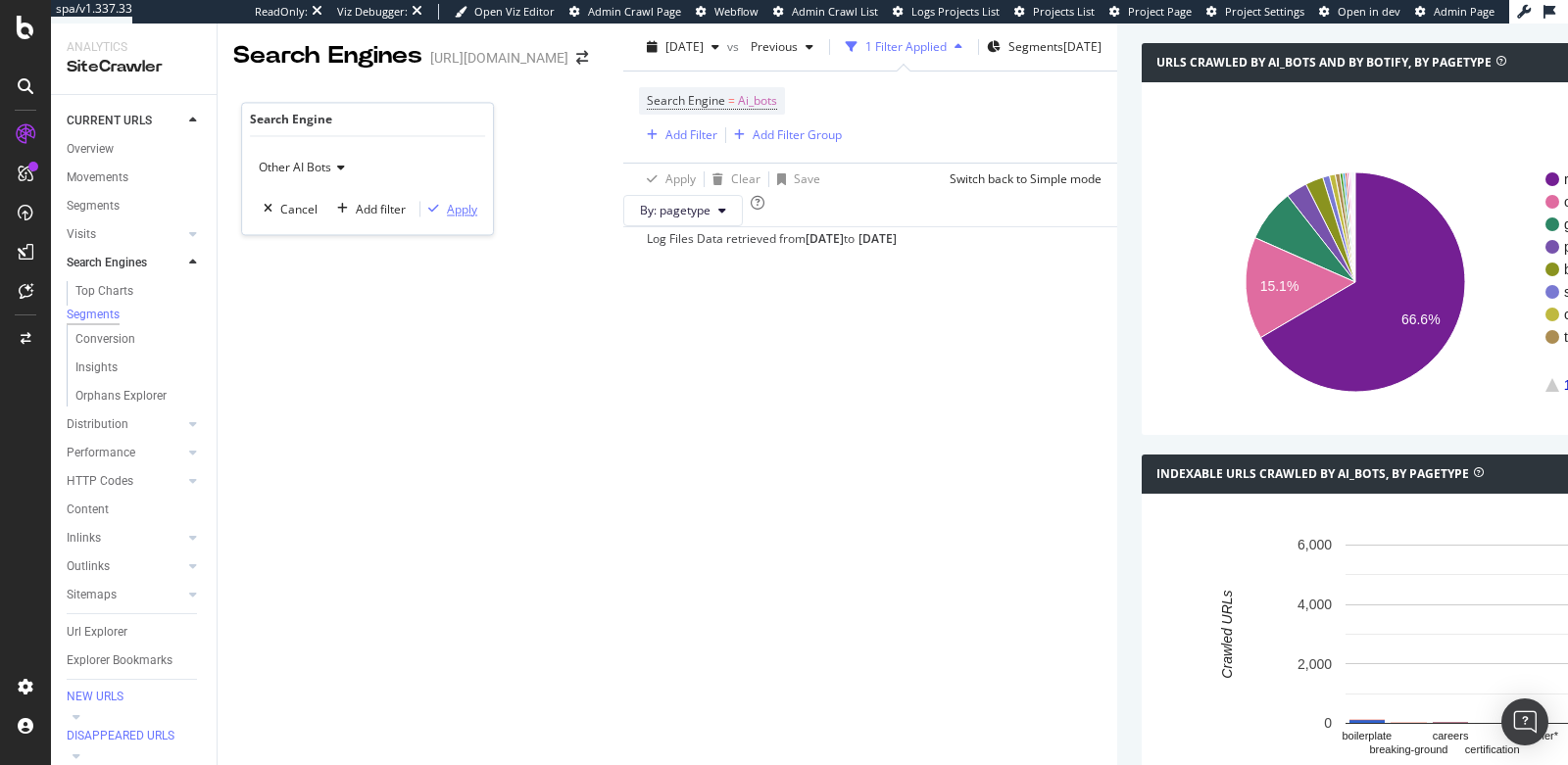
click at [448, 213] on div "Apply" at bounding box center [462, 209] width 30 height 17
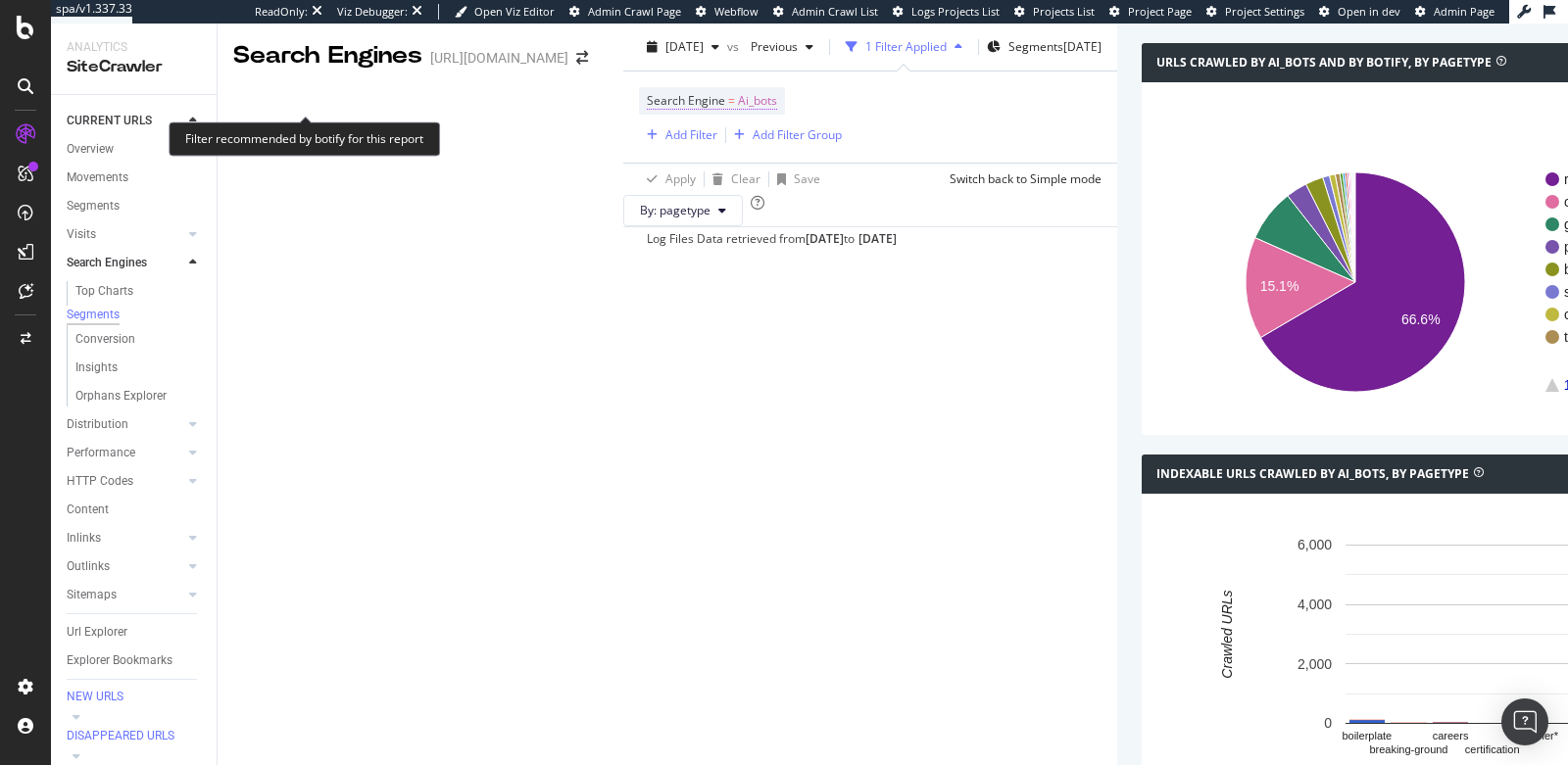
click at [647, 98] on span "Search Engine" at bounding box center [686, 100] width 78 height 17
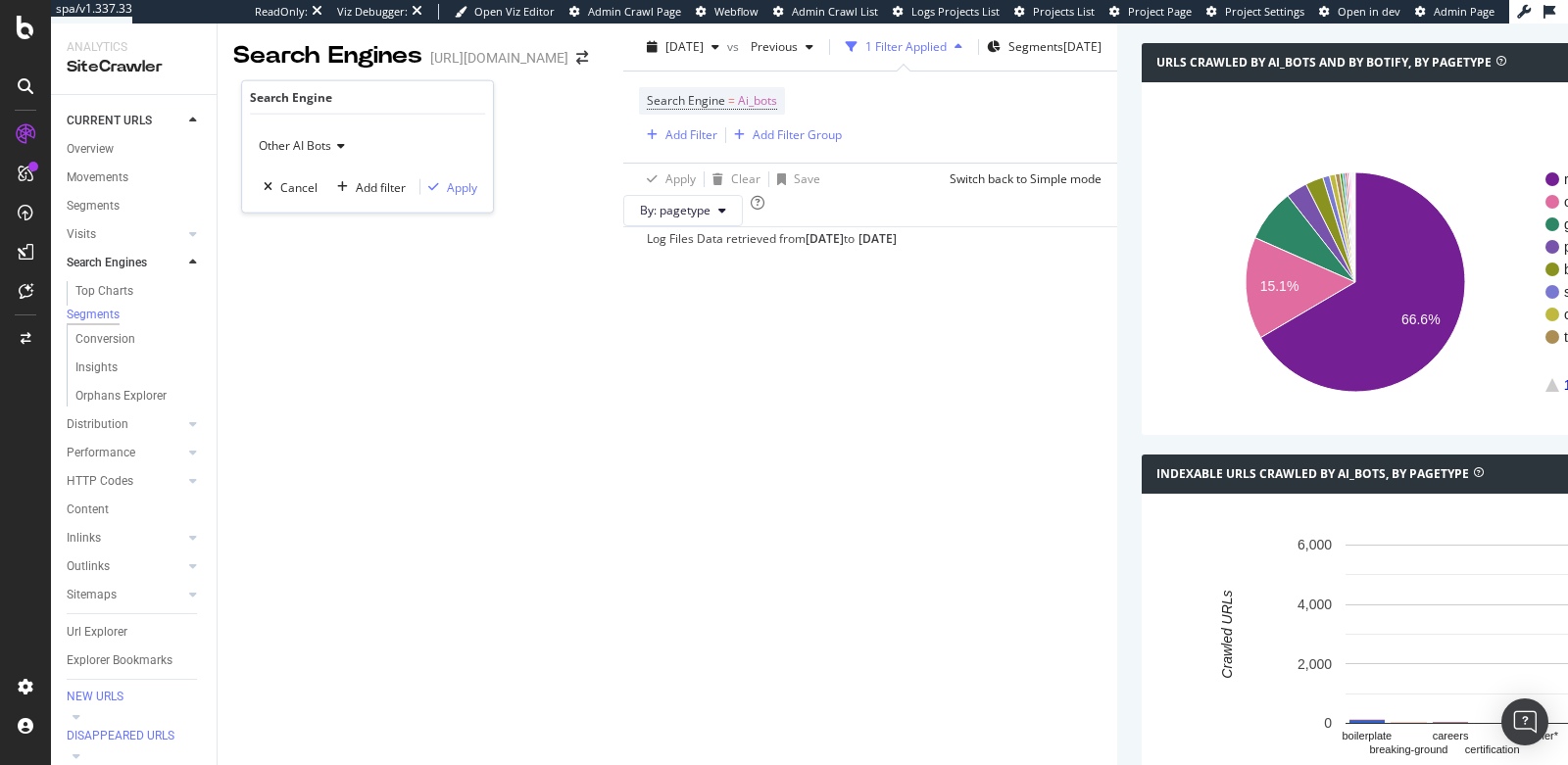
click at [275, 137] on span "Other AI Bots" at bounding box center [295, 145] width 73 height 17
click at [288, 204] on span "Google" at bounding box center [286, 211] width 39 height 17
click at [437, 186] on div "button" at bounding box center [433, 187] width 26 height 12
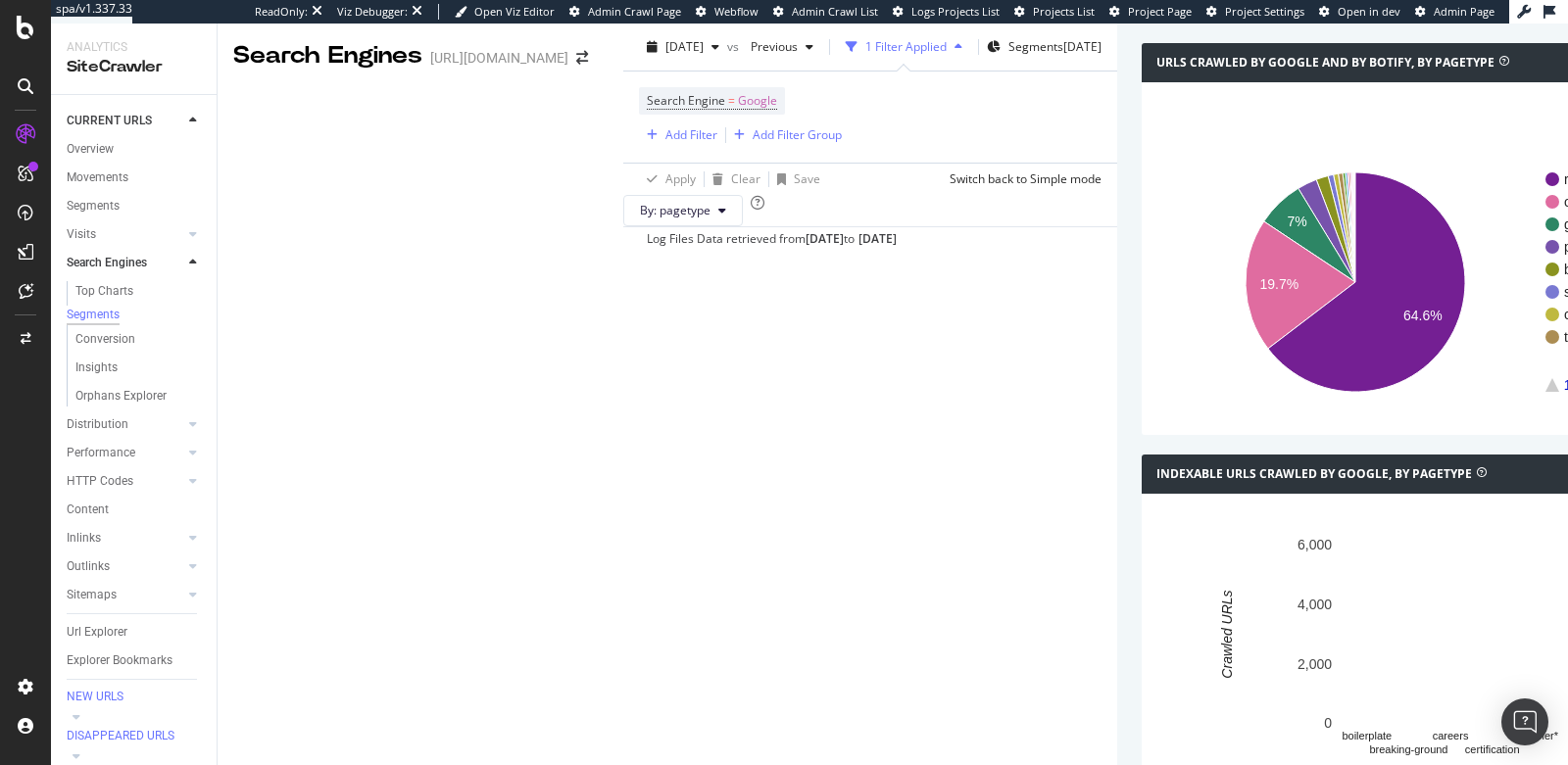
scroll to position [404, 0]
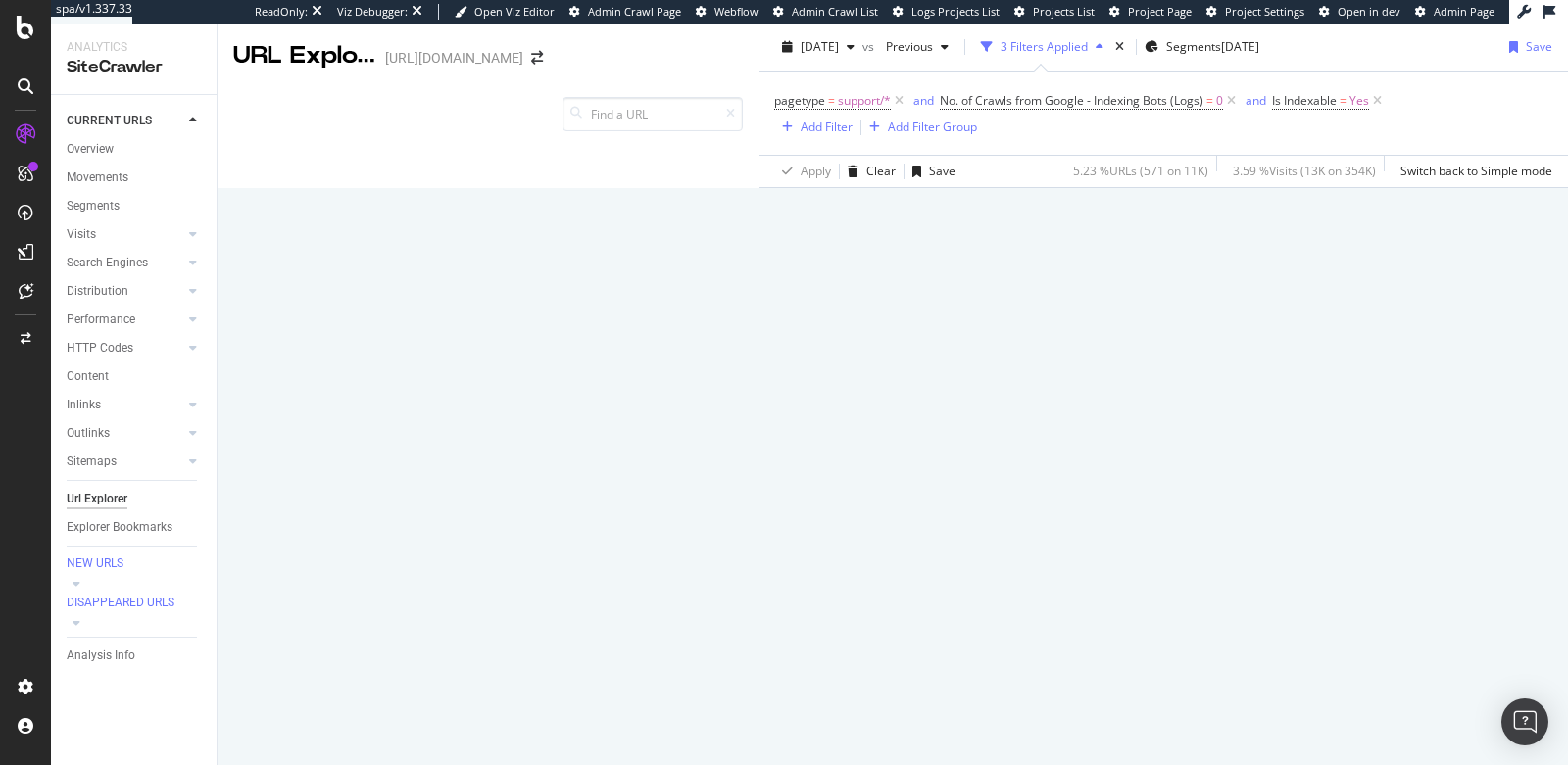
scroll to position [810, 0]
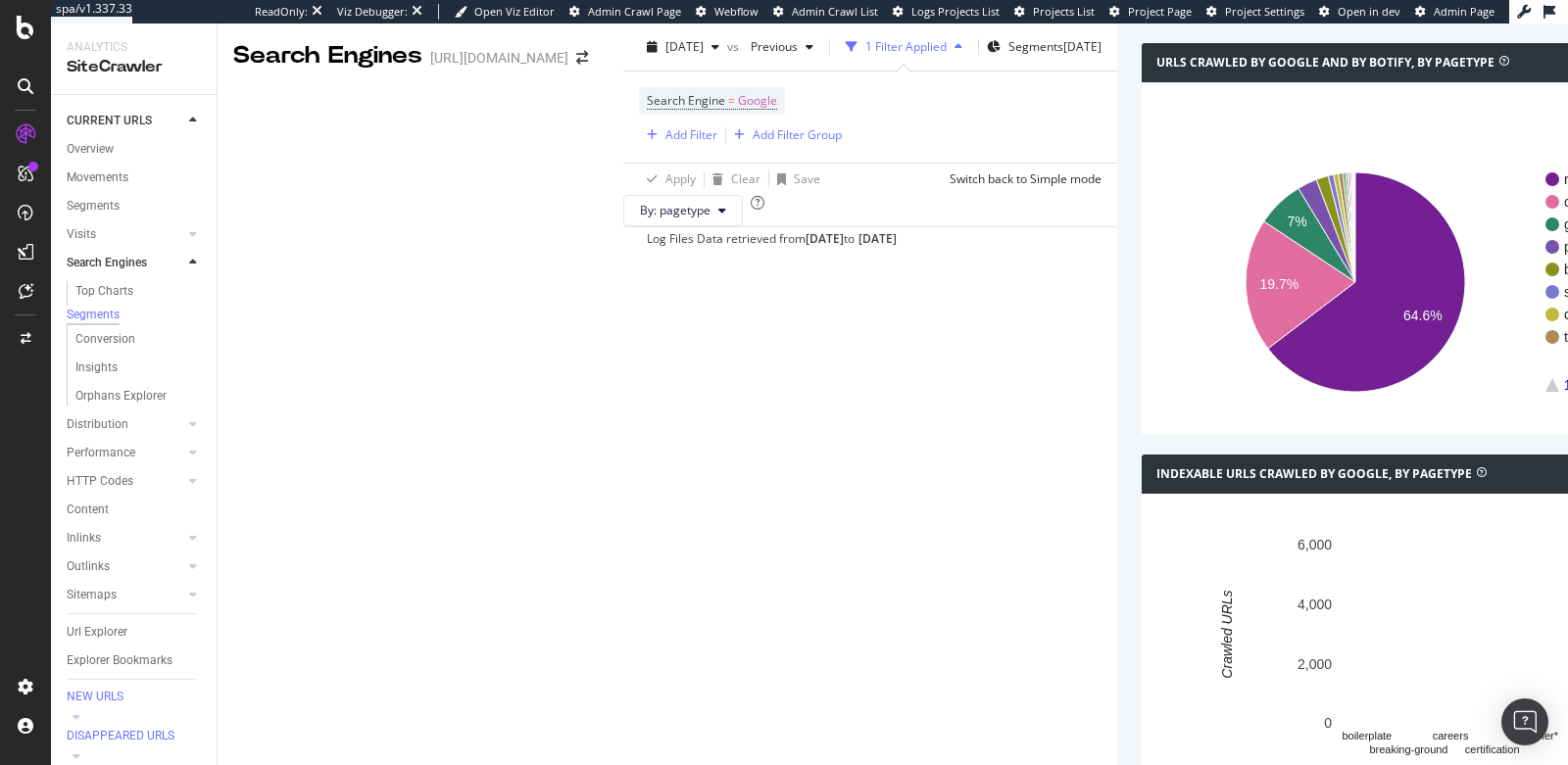
scroll to position [907, 0]
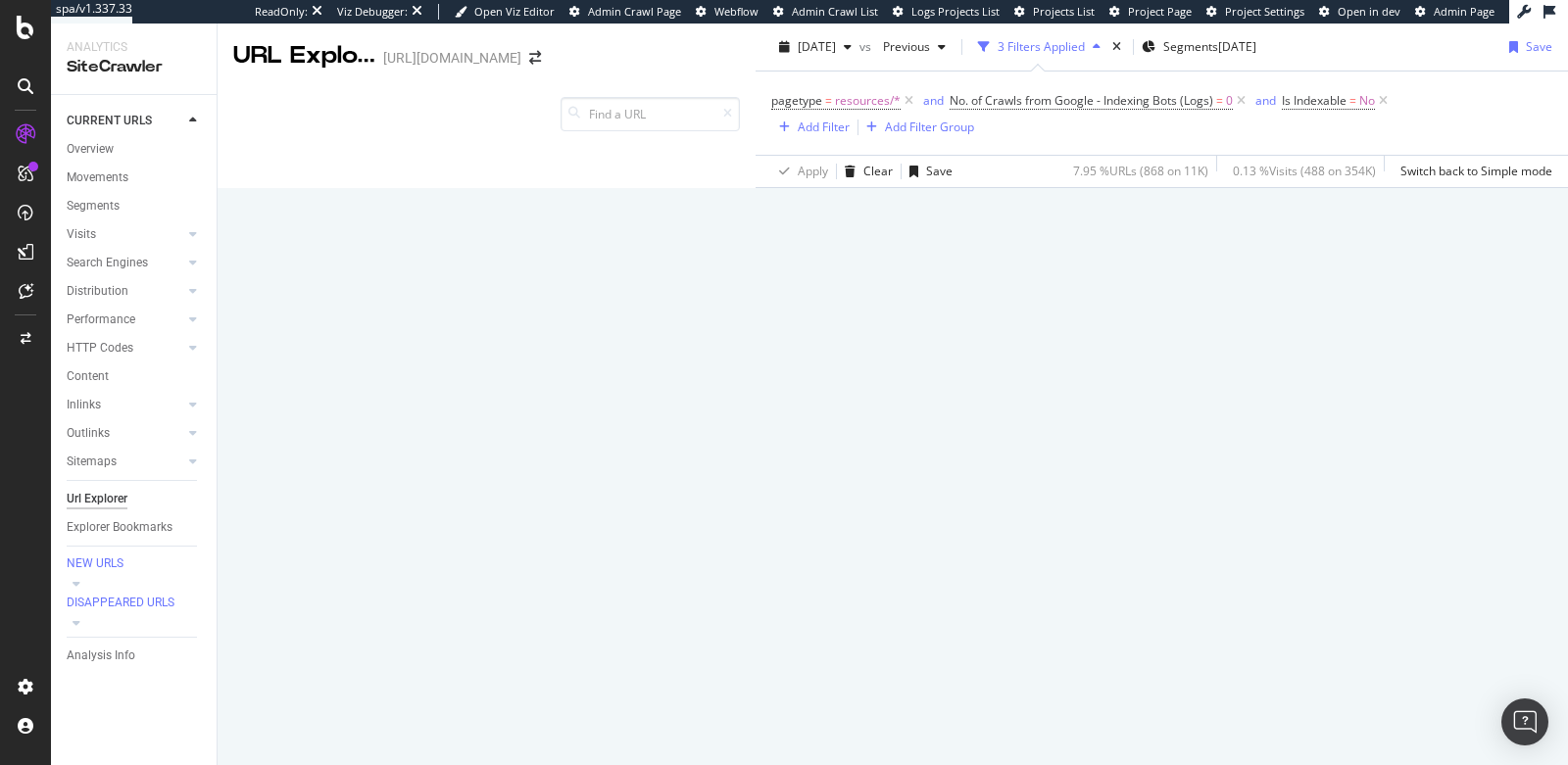
scroll to position [461, 0]
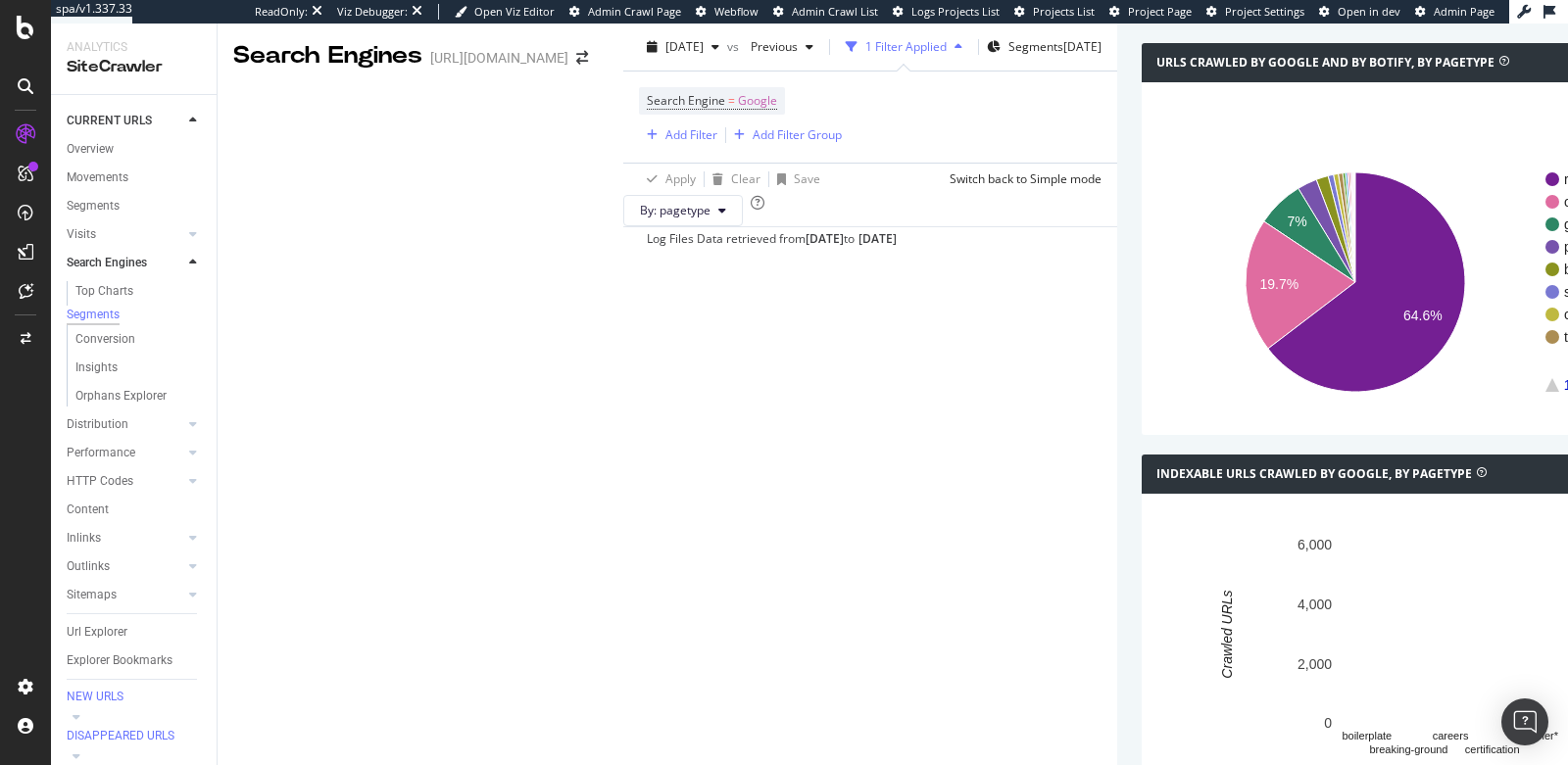
scroll to position [454, 0]
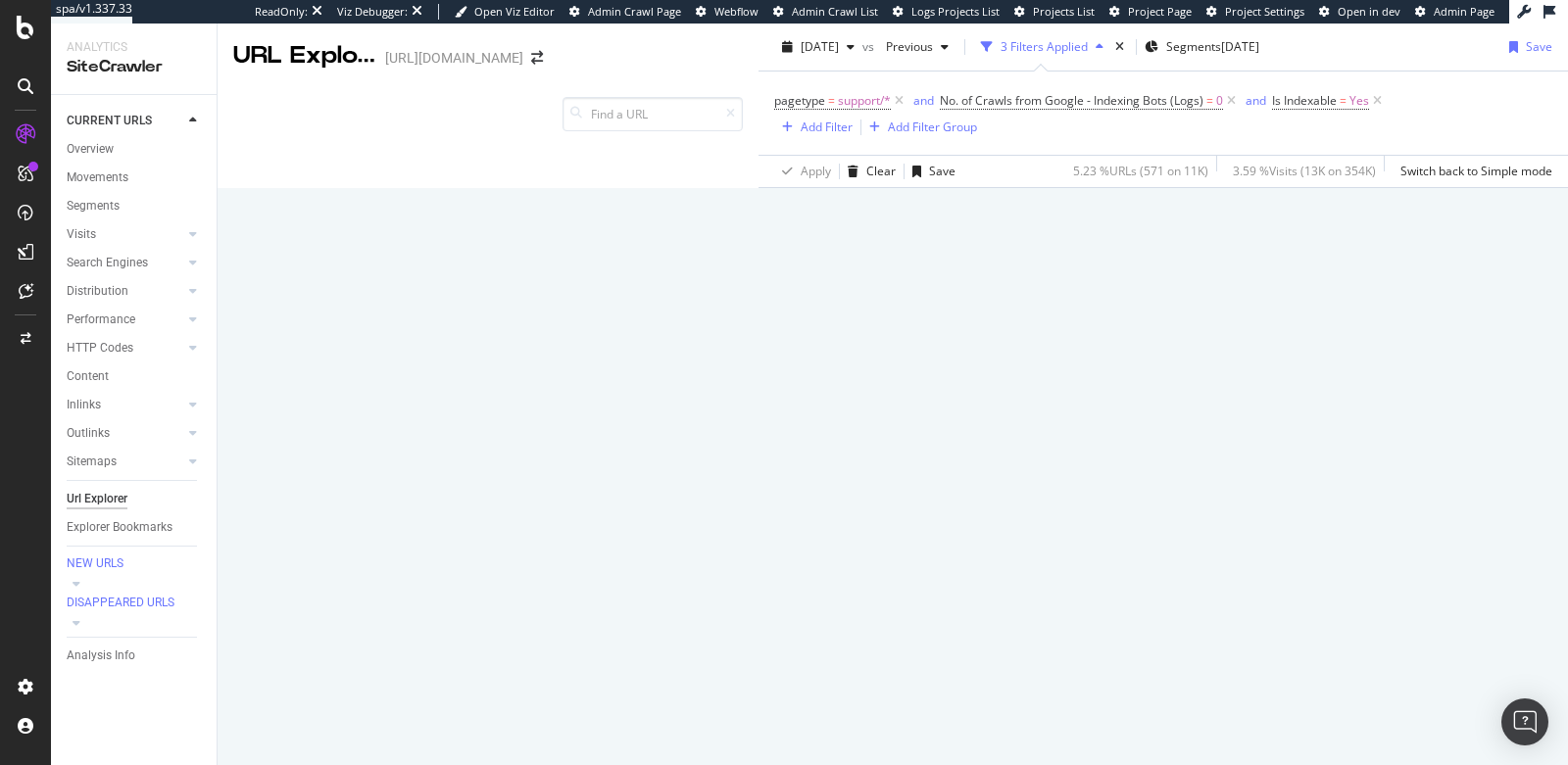
scroll to position [107, 0]
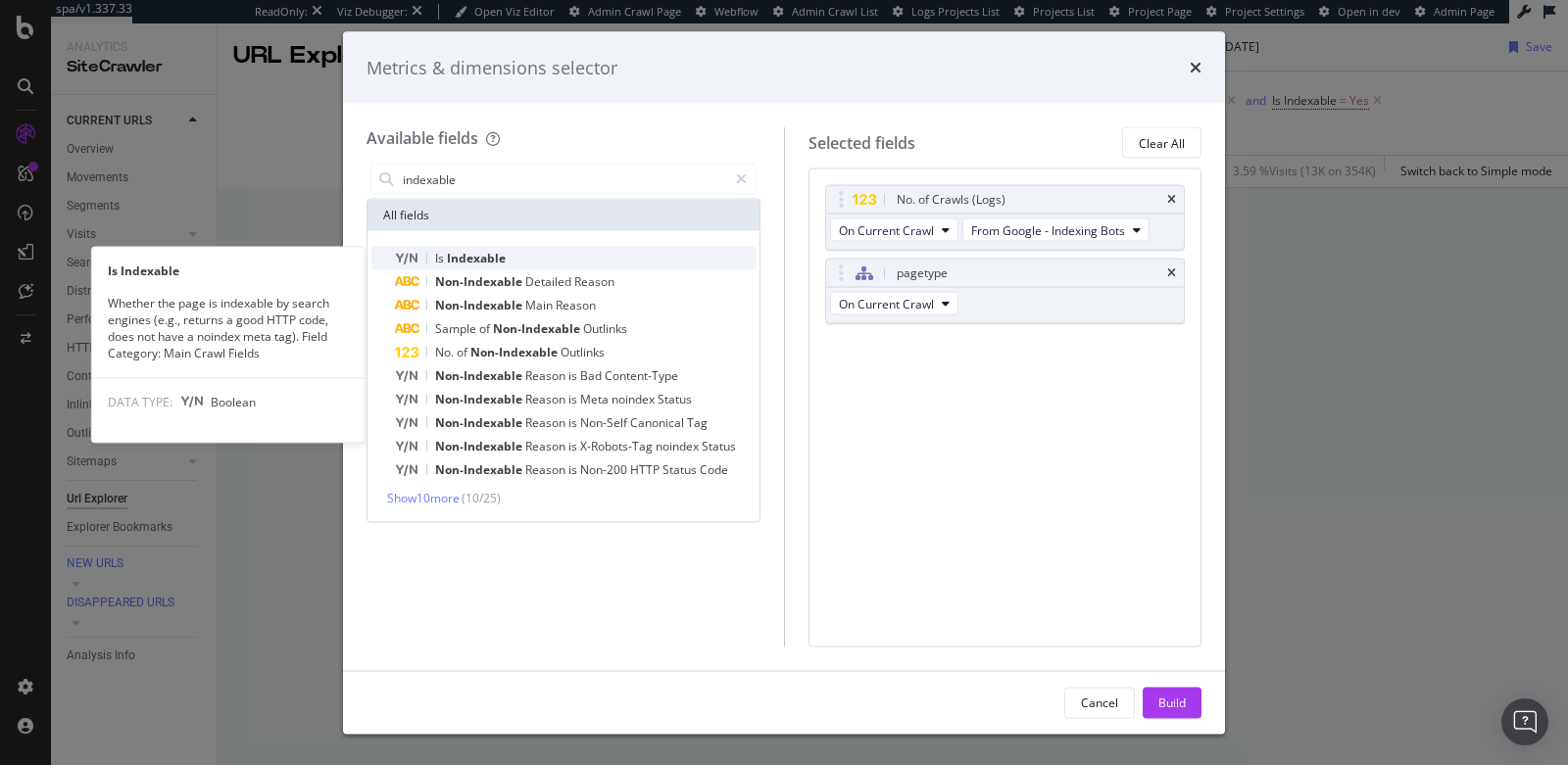
type input "indexable"
click at [516, 251] on div "Is Indexable" at bounding box center [575, 259] width 361 height 24
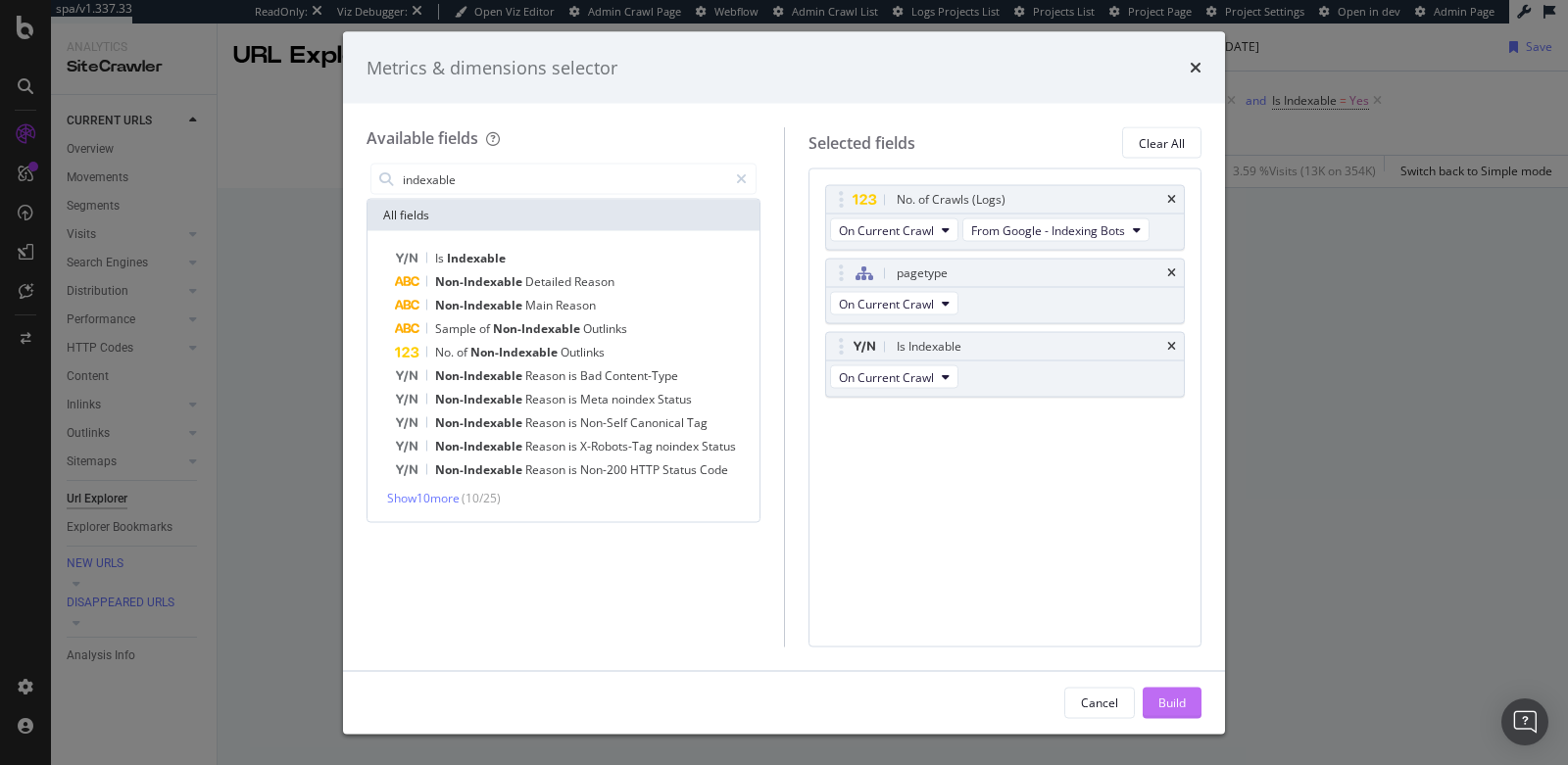
click at [1192, 713] on button "Build" at bounding box center [1171, 702] width 59 height 31
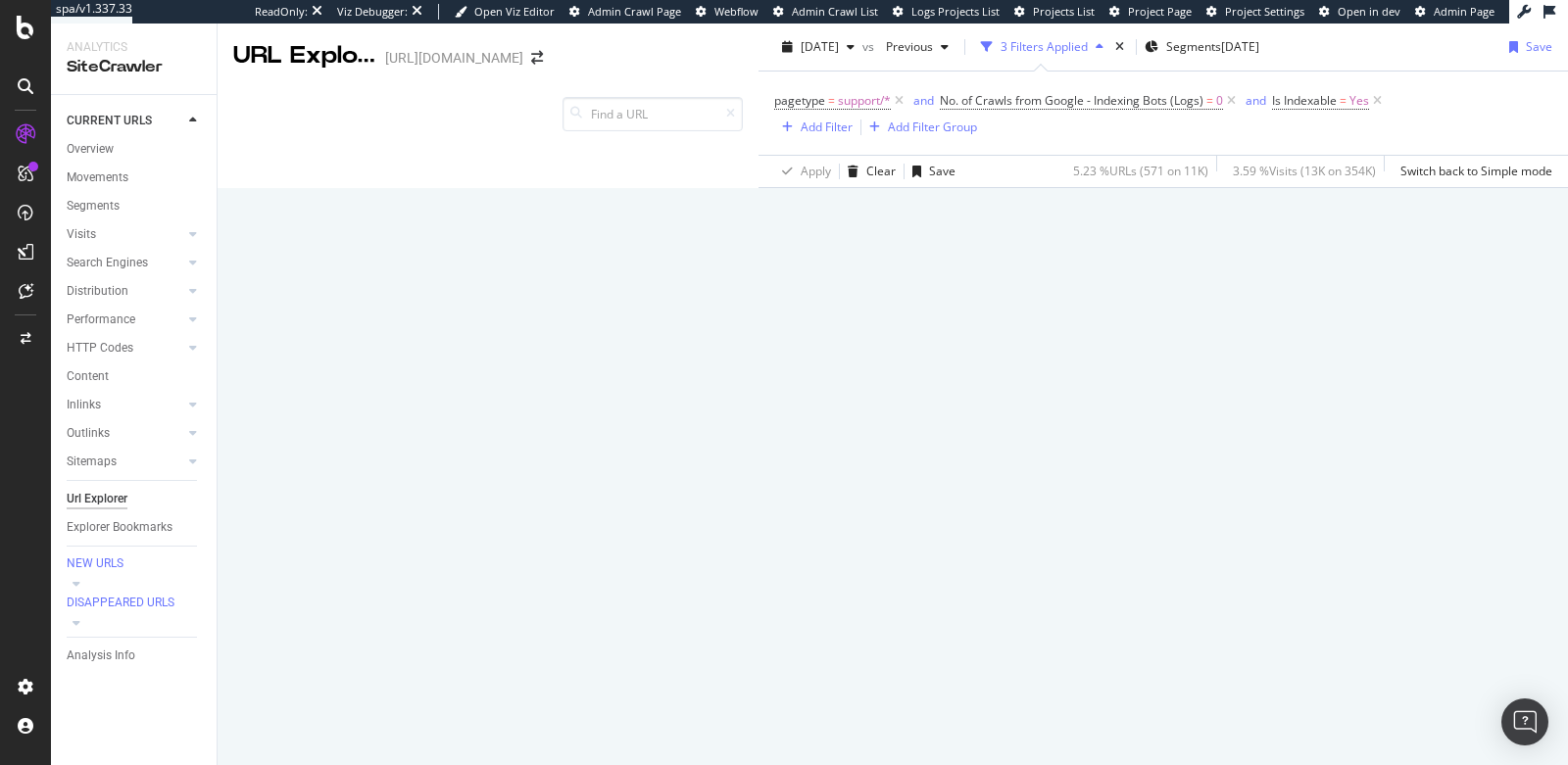
scroll to position [300, 0]
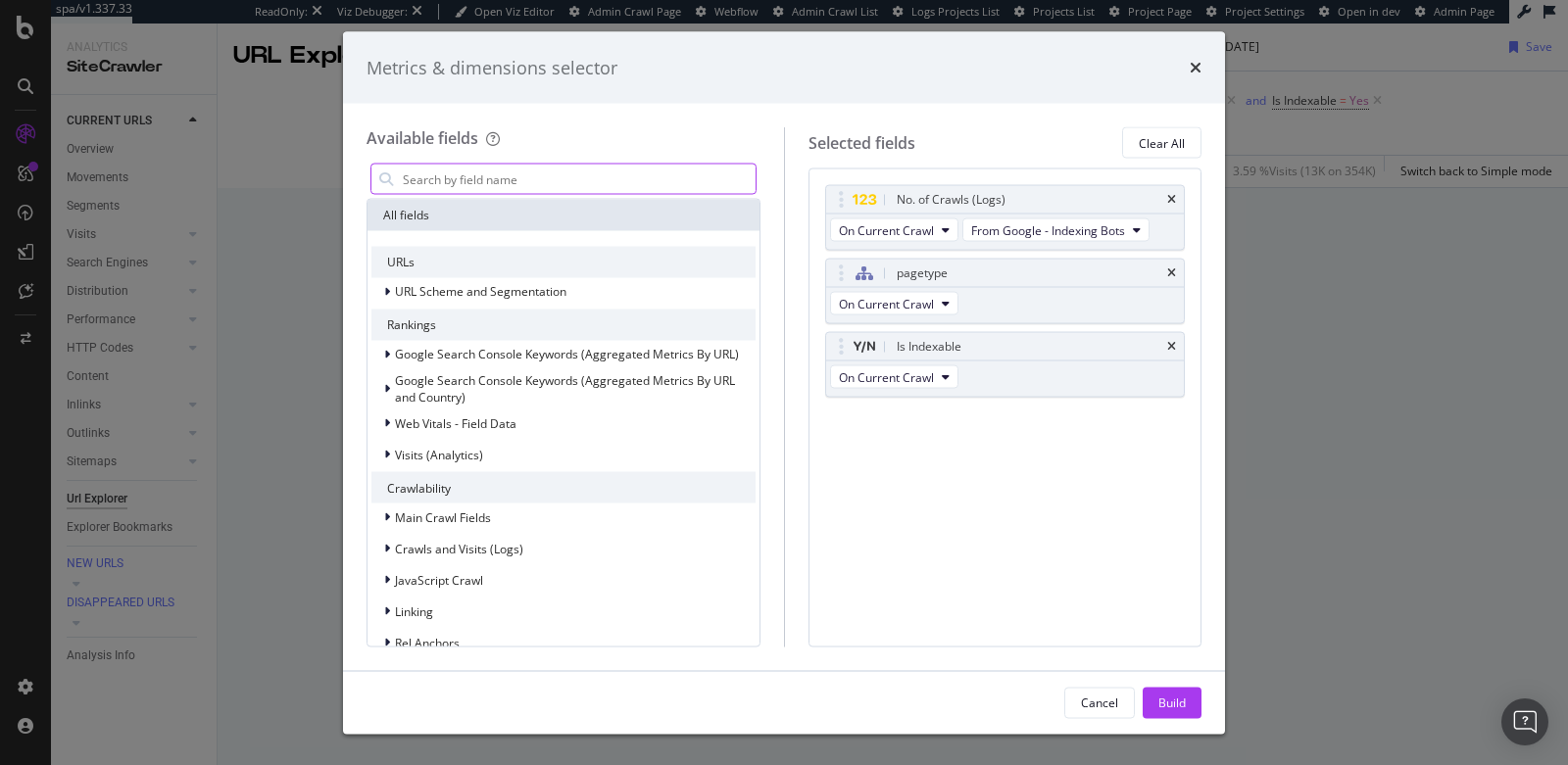
click at [467, 170] on input "modal" at bounding box center [578, 179] width 355 height 29
type input "c"
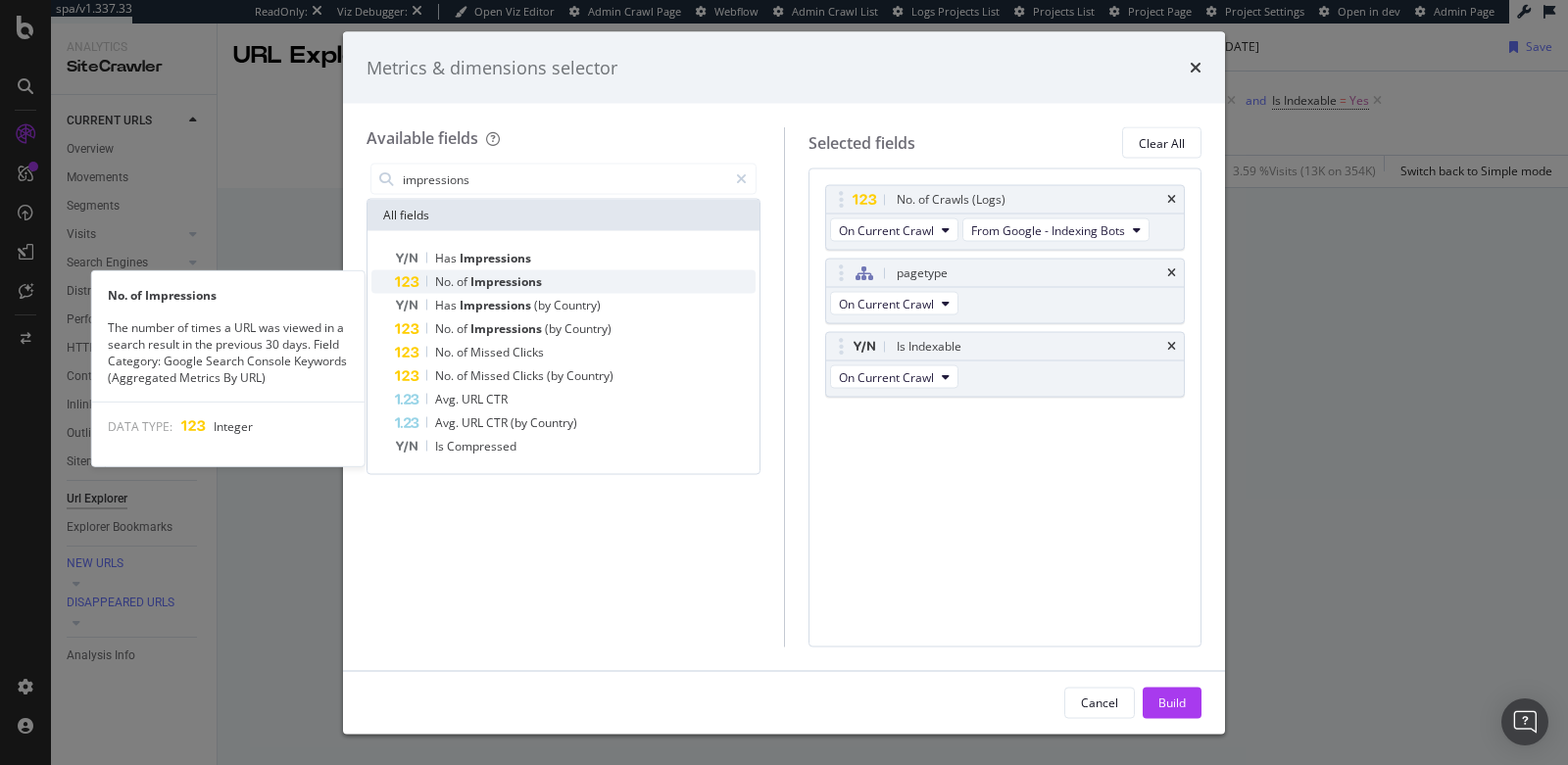
type input "impressions"
click at [450, 283] on span "No." at bounding box center [446, 281] width 22 height 17
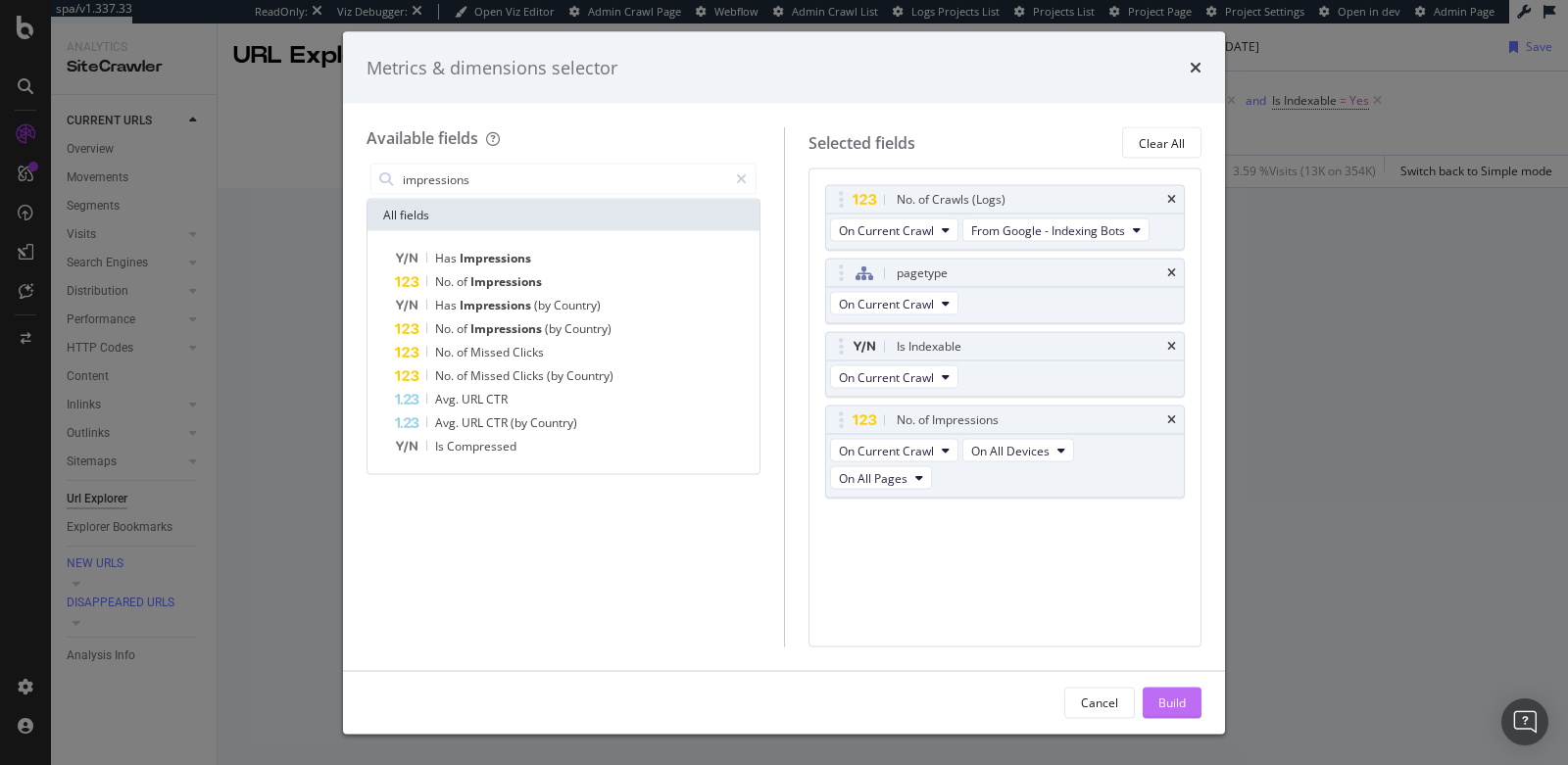
click at [1167, 716] on div "Build" at bounding box center [1171, 702] width 27 height 29
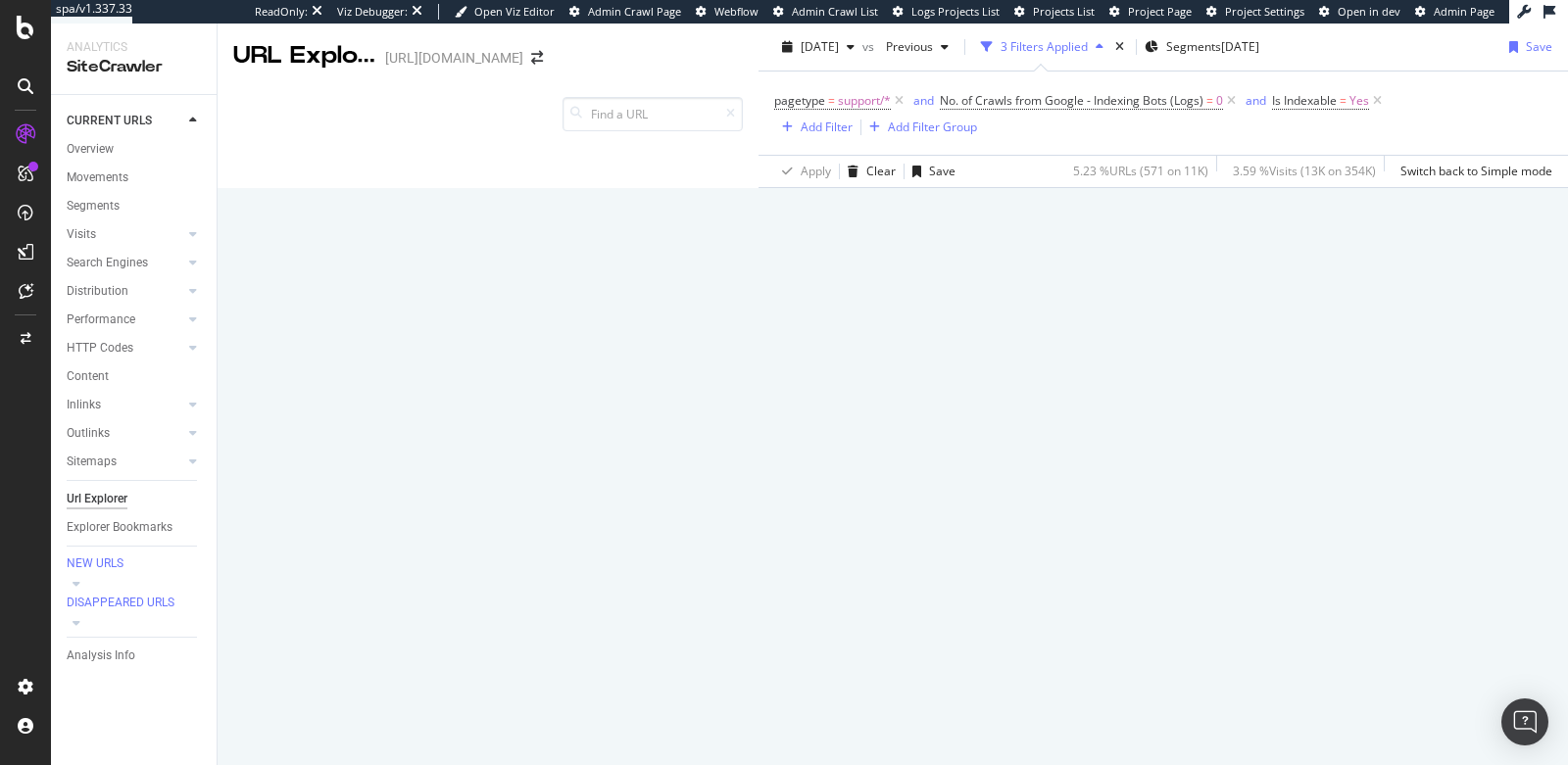
scroll to position [338, 0]
click at [131, 266] on div "Search Engines" at bounding box center [107, 263] width 81 height 21
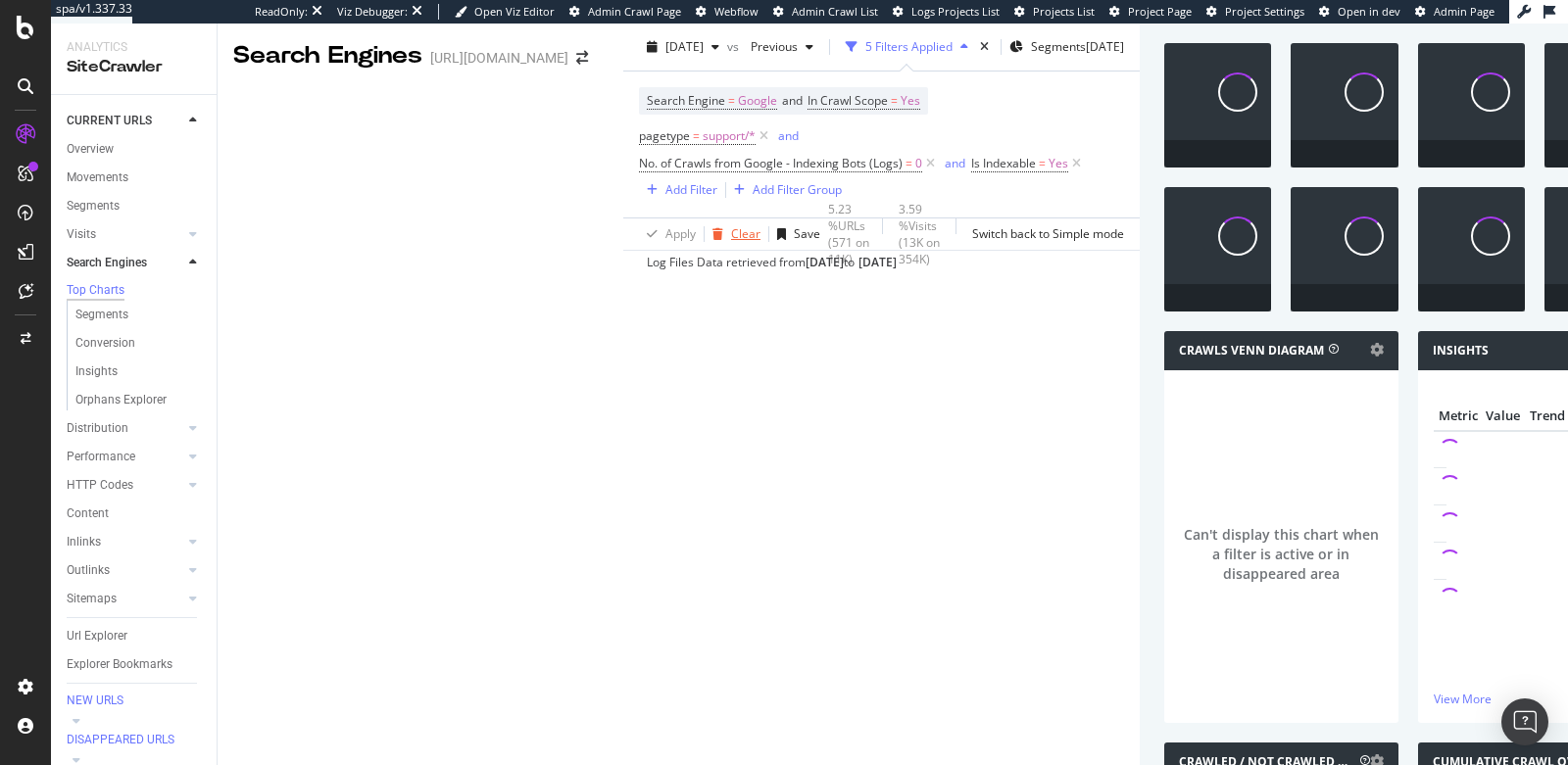
click at [731, 226] on div "Clear" at bounding box center [745, 233] width 29 height 17
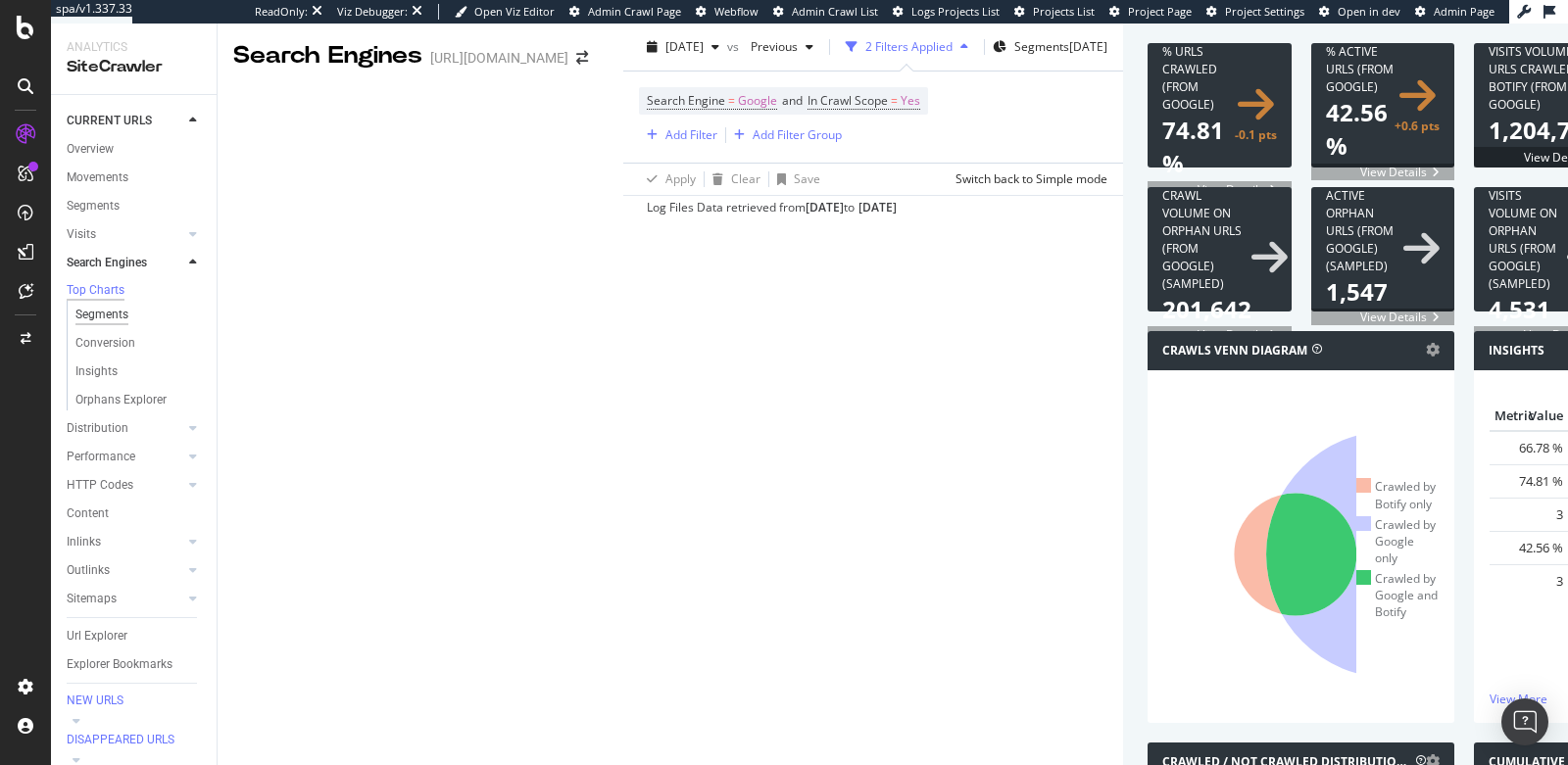
scroll to position [65, 0]
click at [99, 305] on div "Segments" at bounding box center [101, 315] width 53 height 21
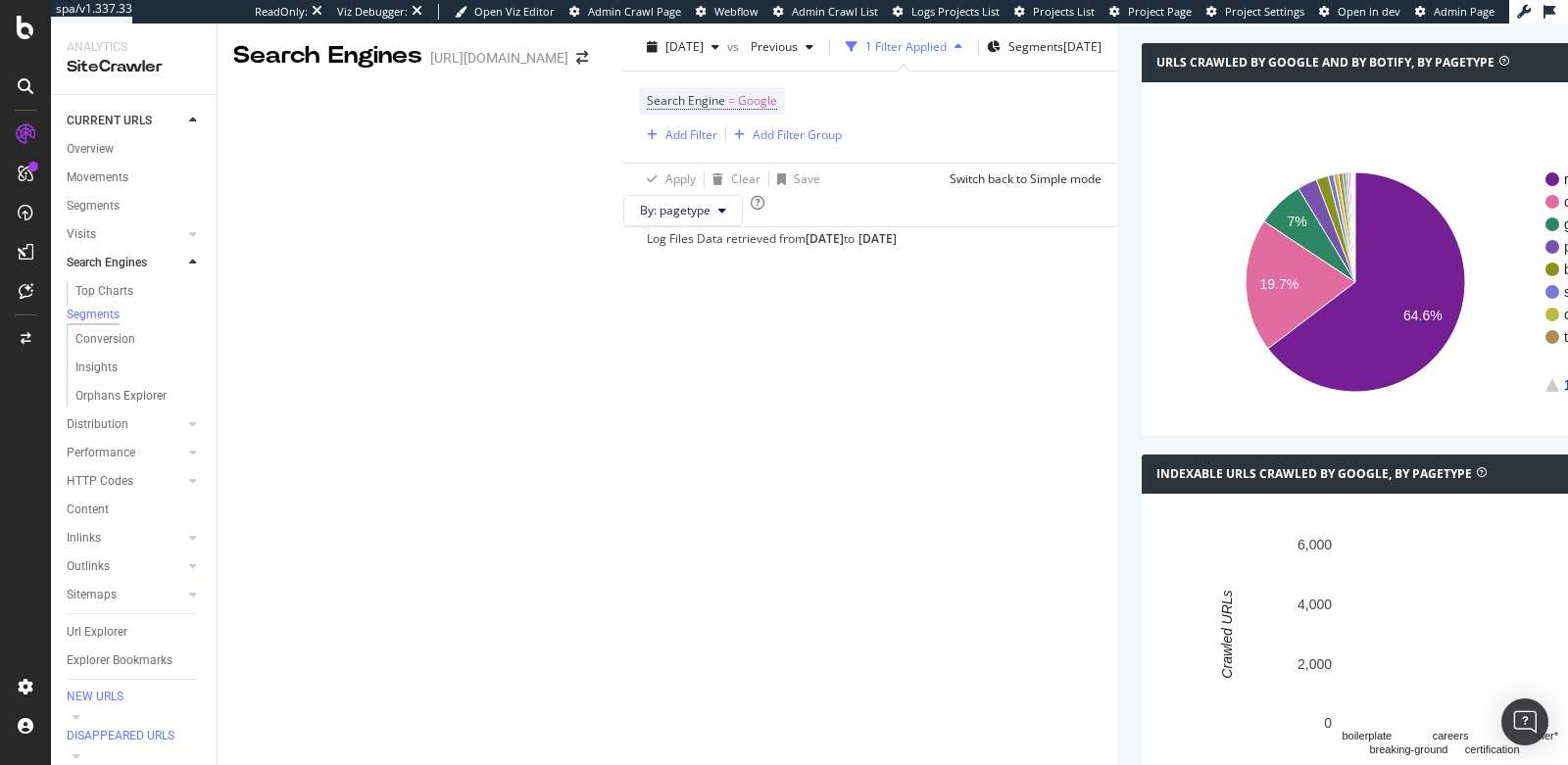
scroll to position [1458, 0]
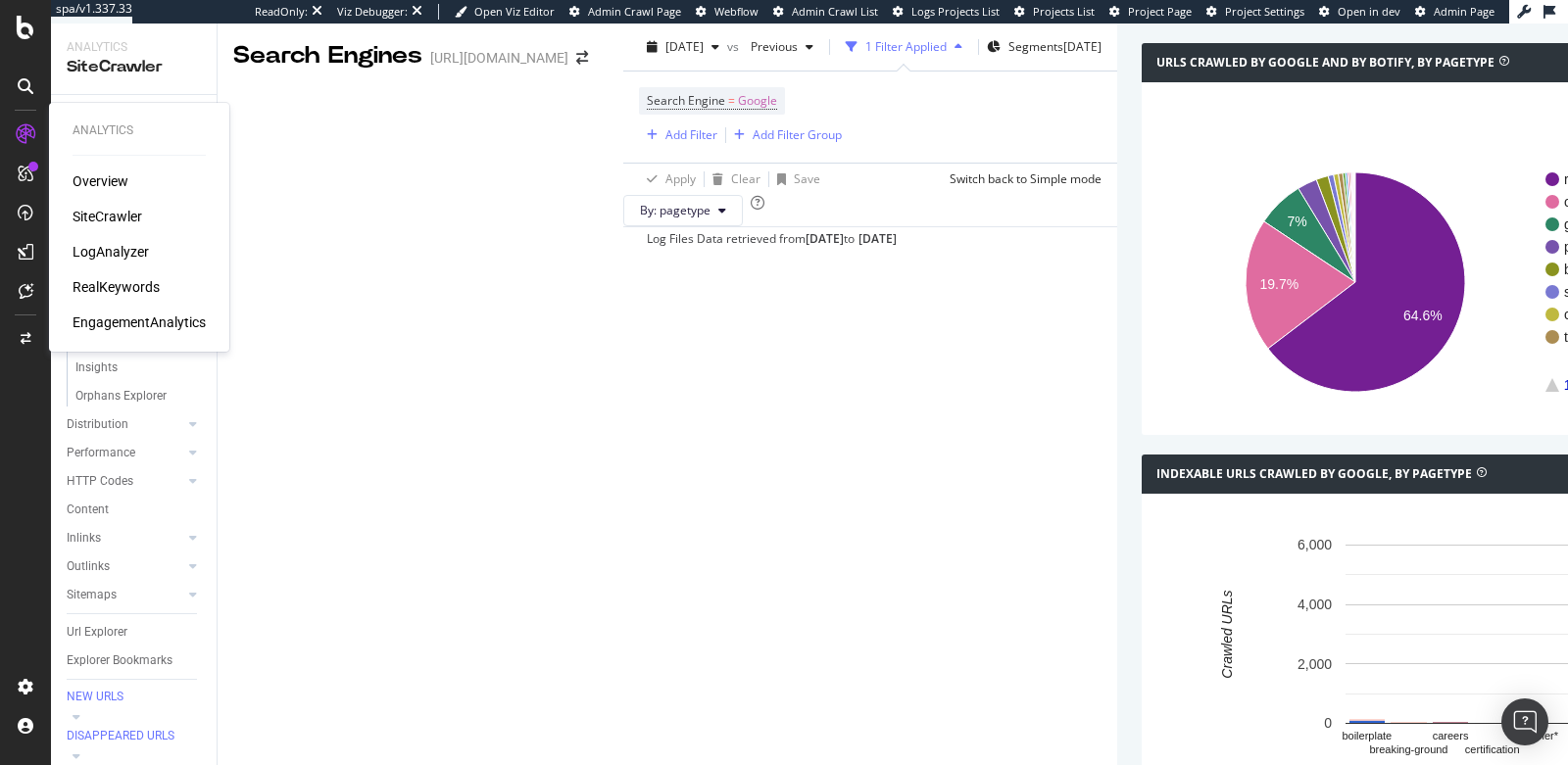
click at [133, 255] on div "LogAnalyzer" at bounding box center [111, 252] width 76 height 20
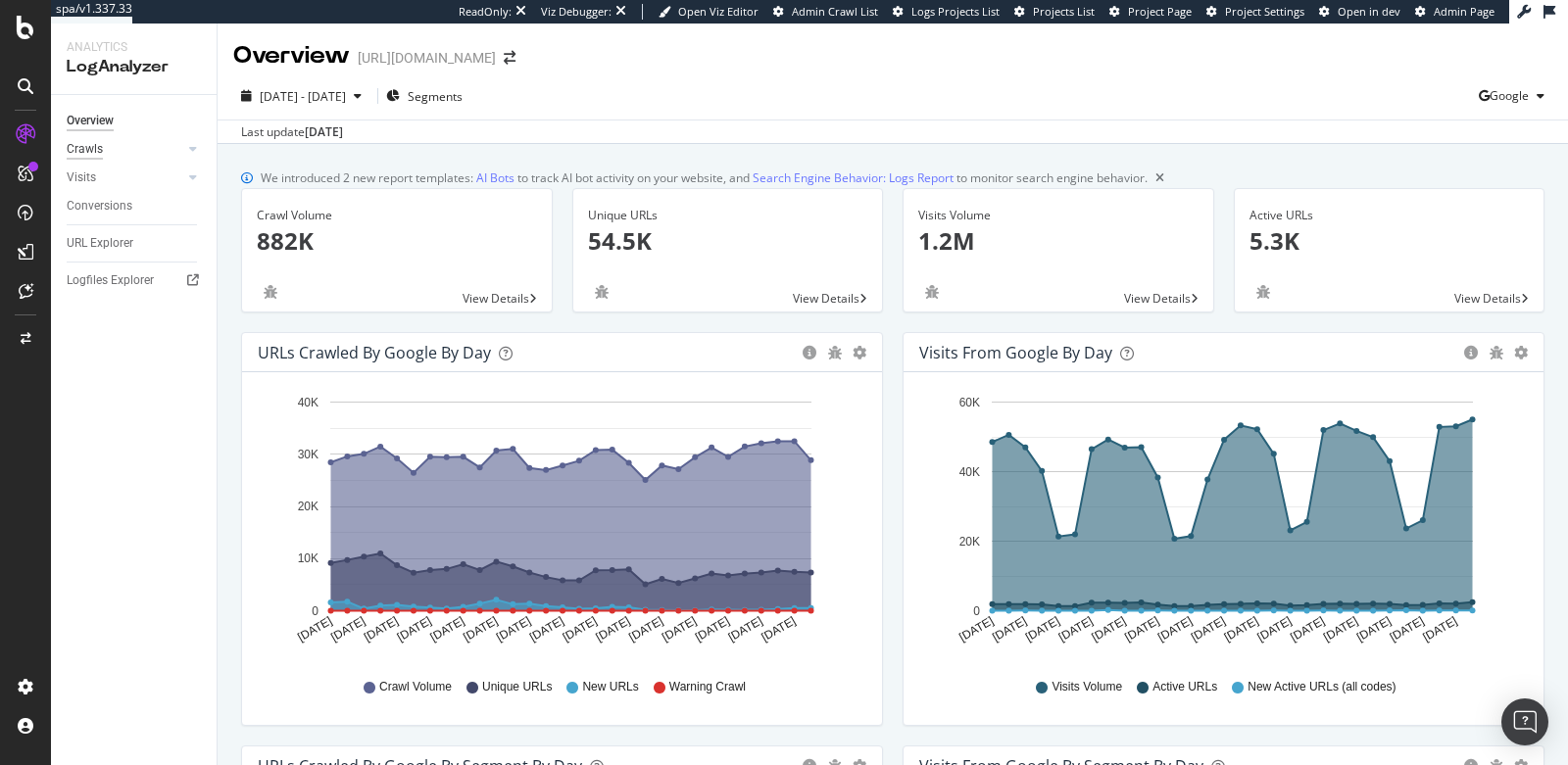
click at [100, 152] on div "Crawls" at bounding box center [85, 149] width 36 height 21
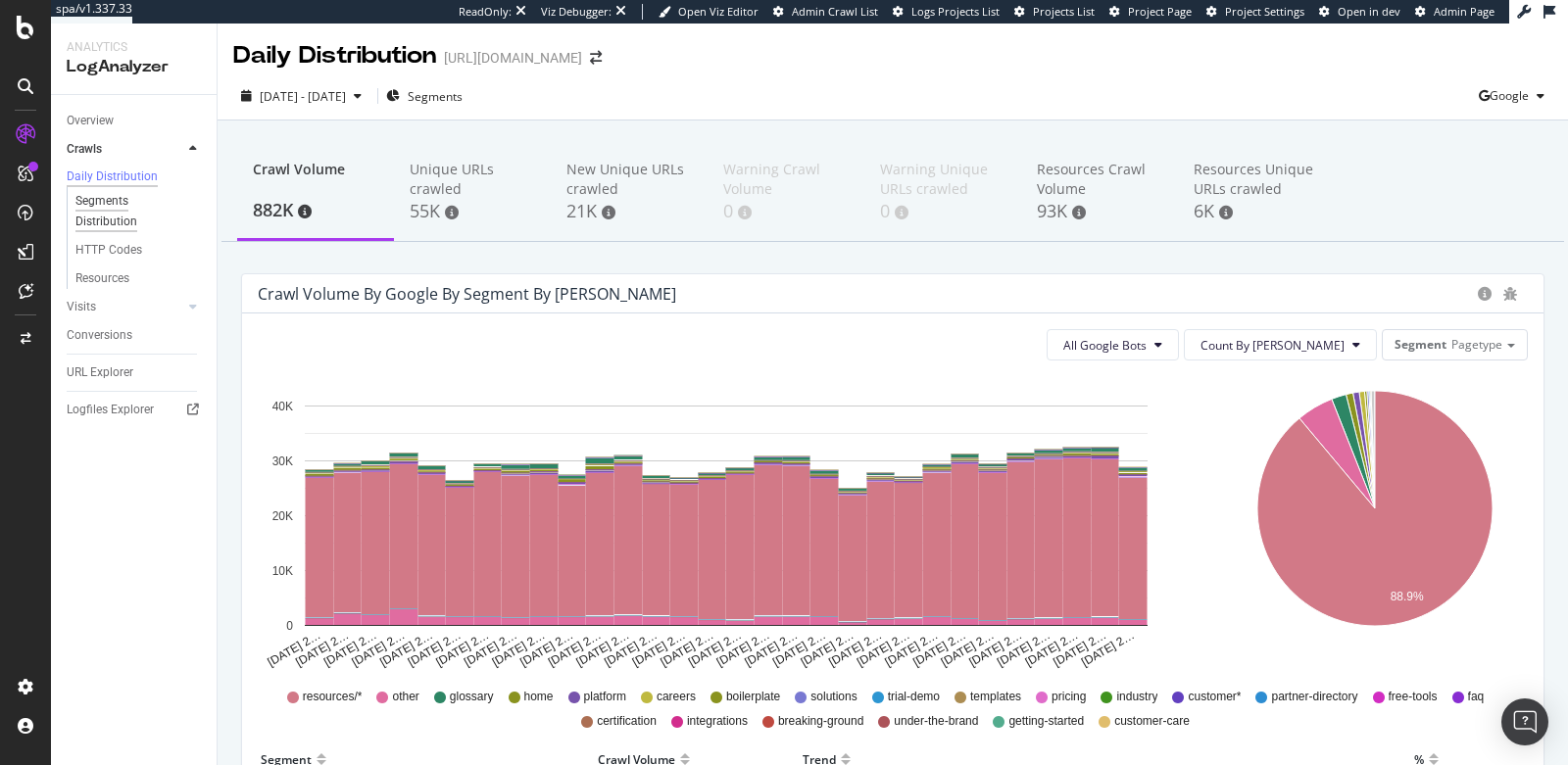
click at [130, 216] on div "Segments Distribution" at bounding box center [129, 211] width 109 height 41
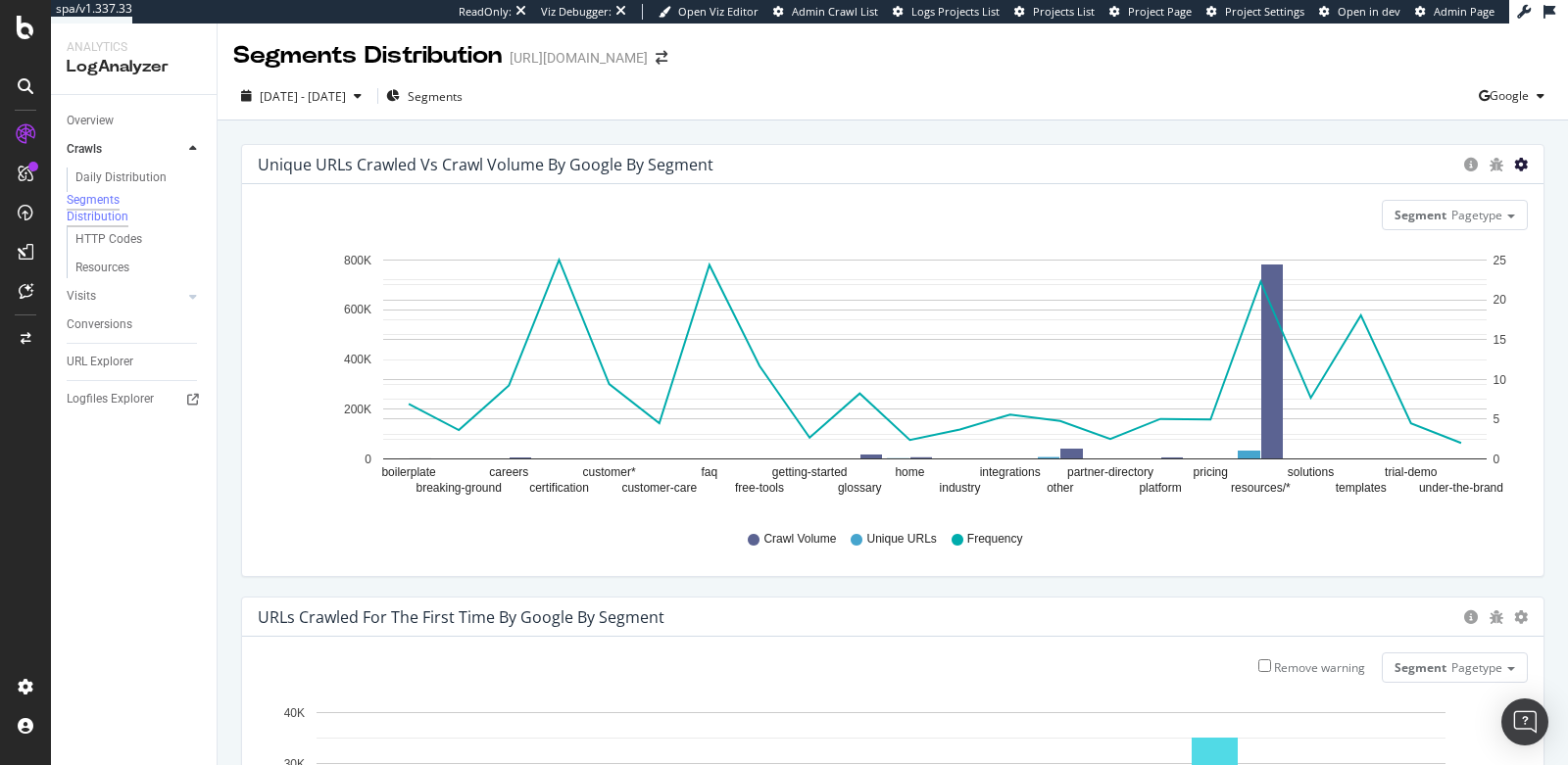
click at [1514, 161] on icon "gear" at bounding box center [1521, 165] width 14 height 14
click at [1433, 242] on span "Table" at bounding box center [1463, 238] width 157 height 26
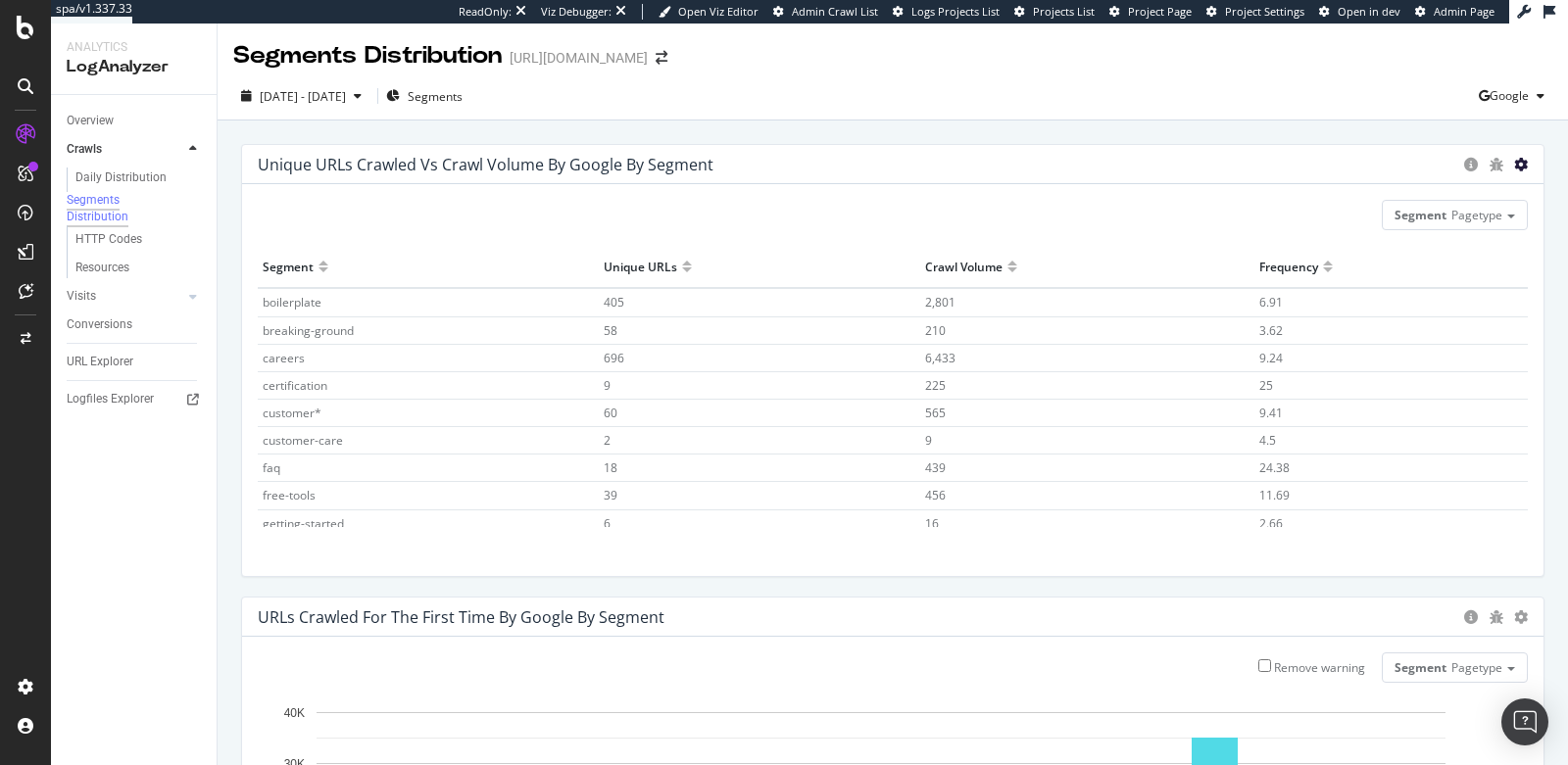
click at [1514, 167] on icon "gear" at bounding box center [1521, 165] width 14 height 14
click at [1460, 204] on span "Chart (by Value)" at bounding box center [1463, 202] width 157 height 26
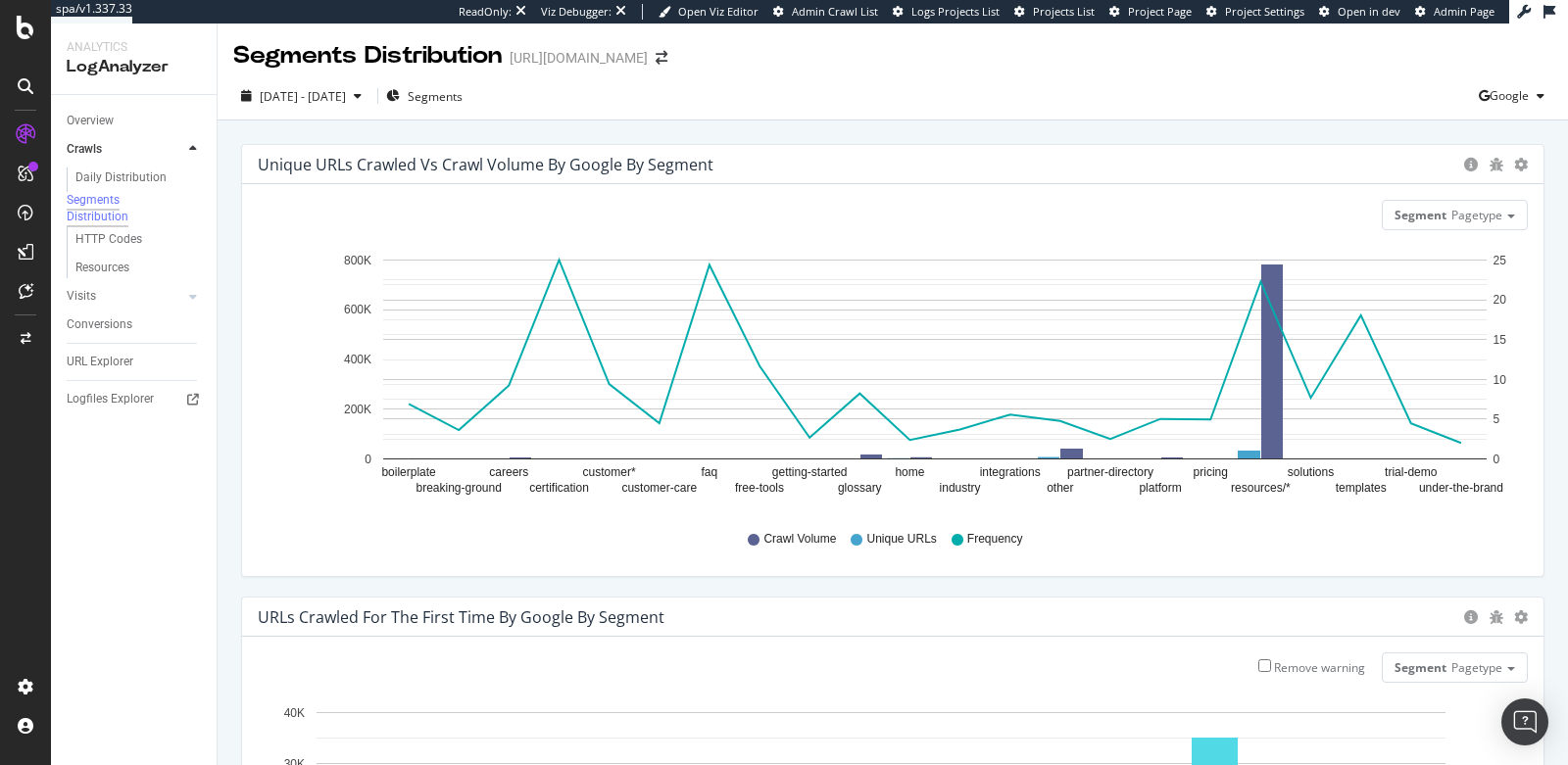
click at [412, 420] on rect "A chart." at bounding box center [934, 360] width 1103 height 200
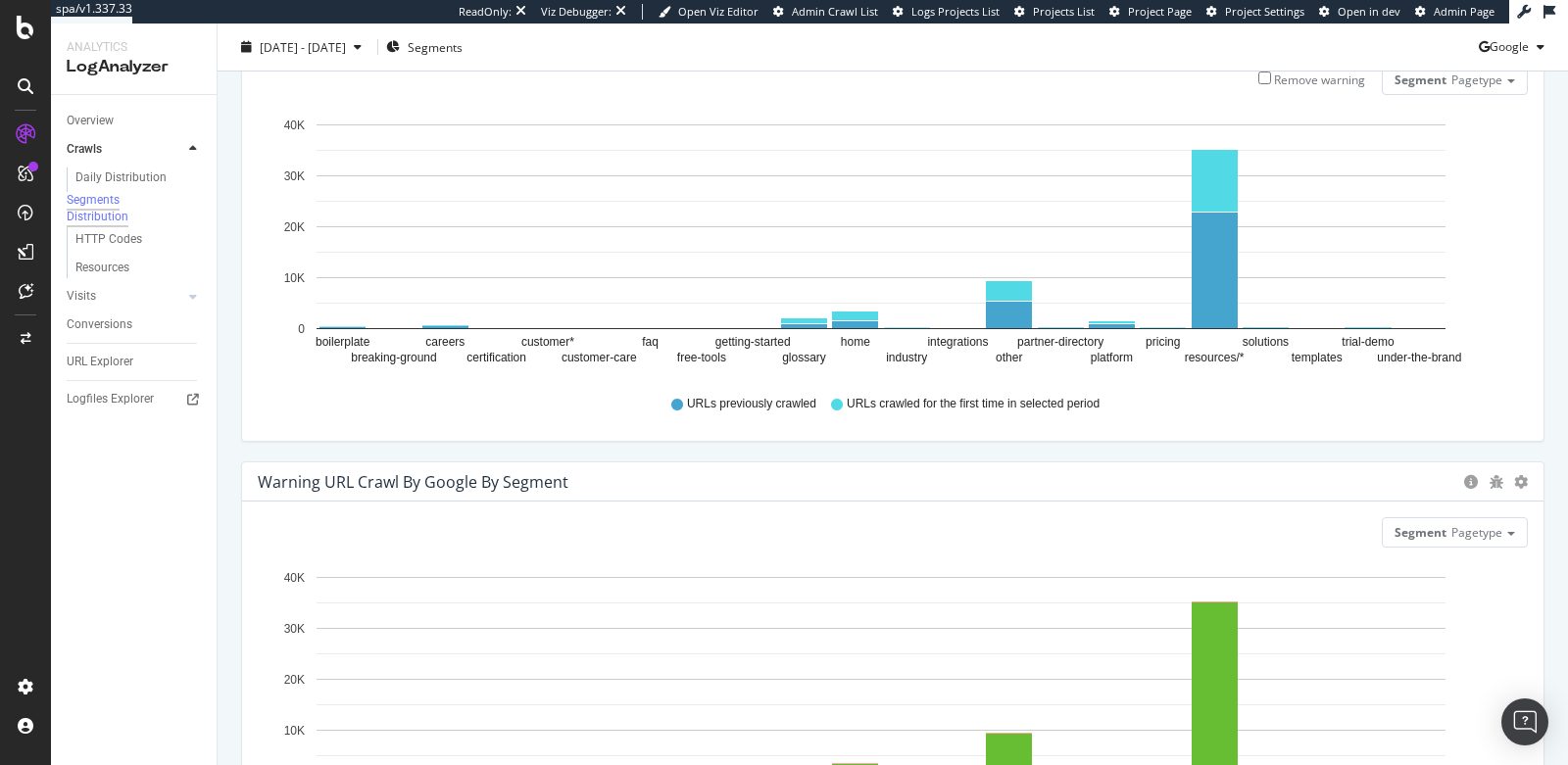
scroll to position [801, 0]
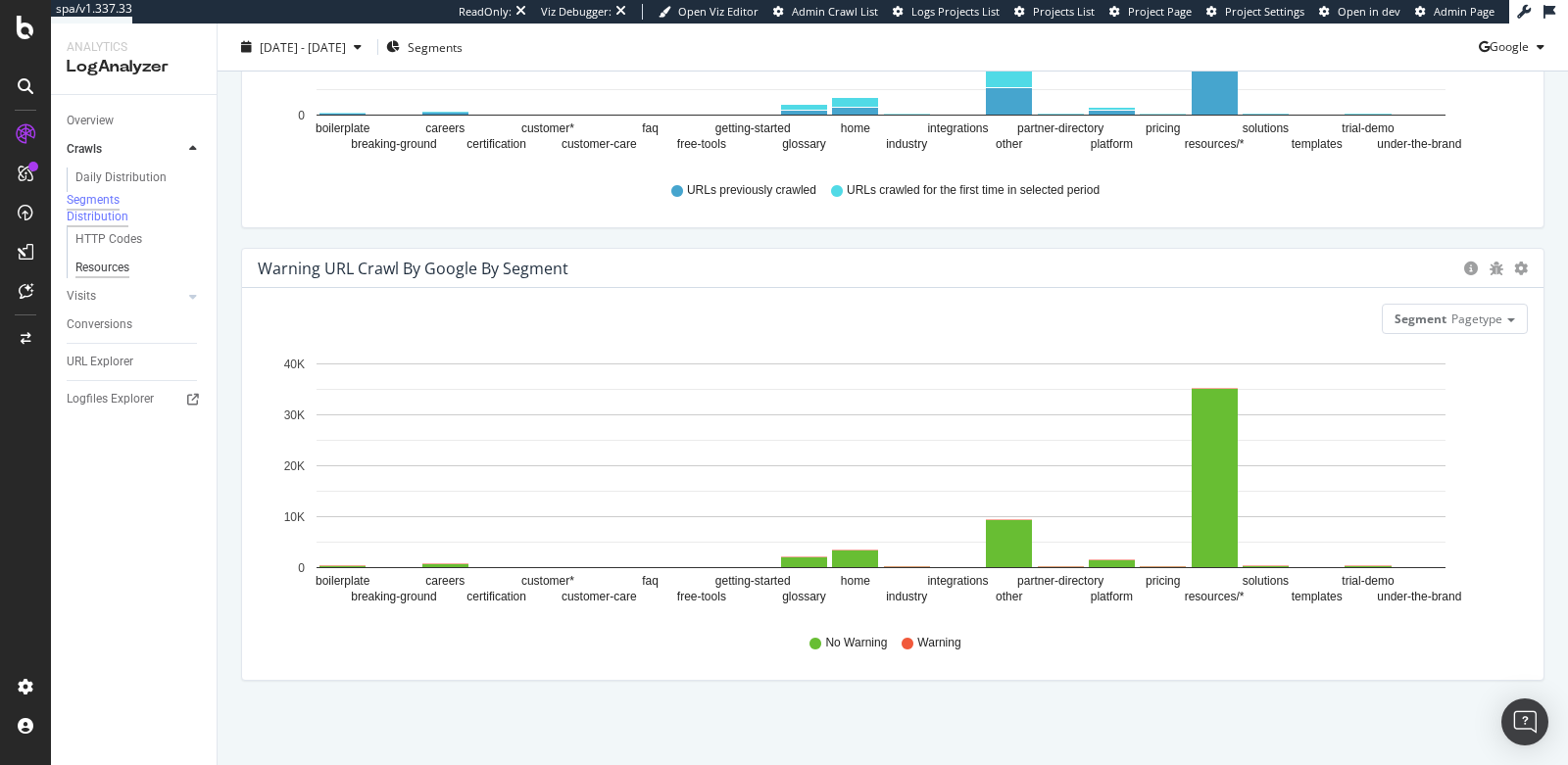
click at [92, 278] on div "Resources" at bounding box center [102, 268] width 54 height 21
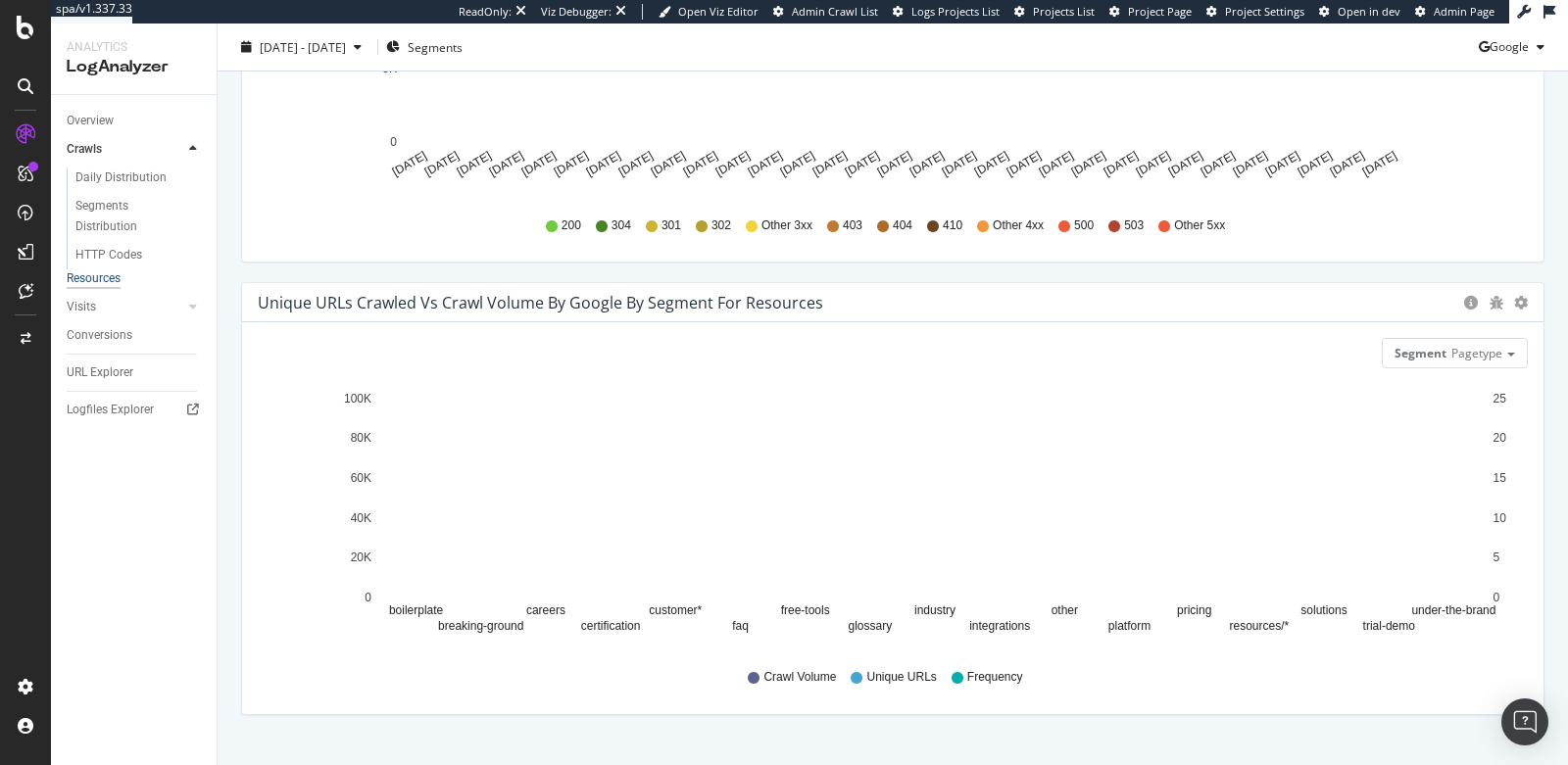
scroll to position [456, 0]
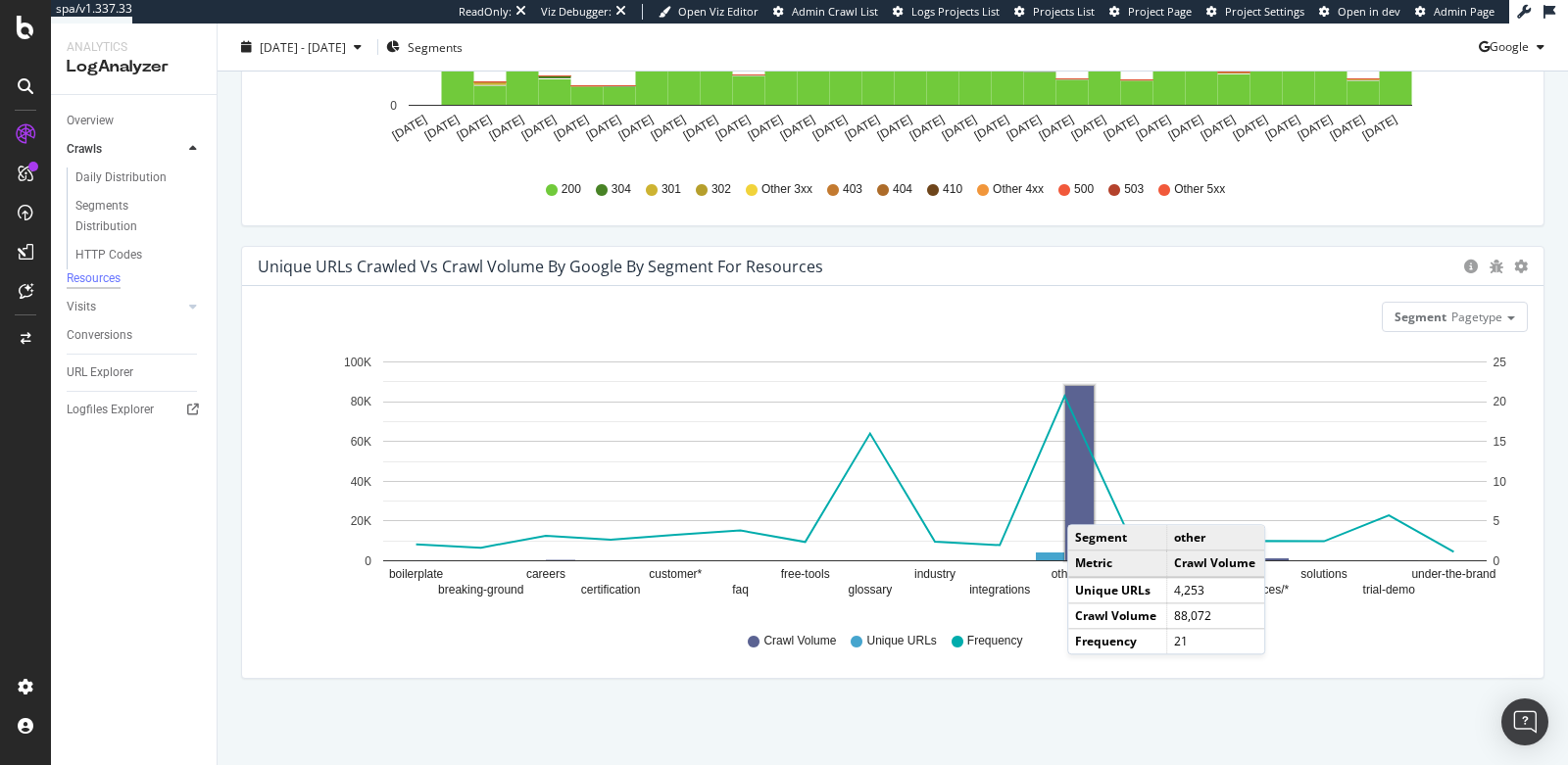
click at [1087, 504] on rect "A chart." at bounding box center [1079, 473] width 28 height 174
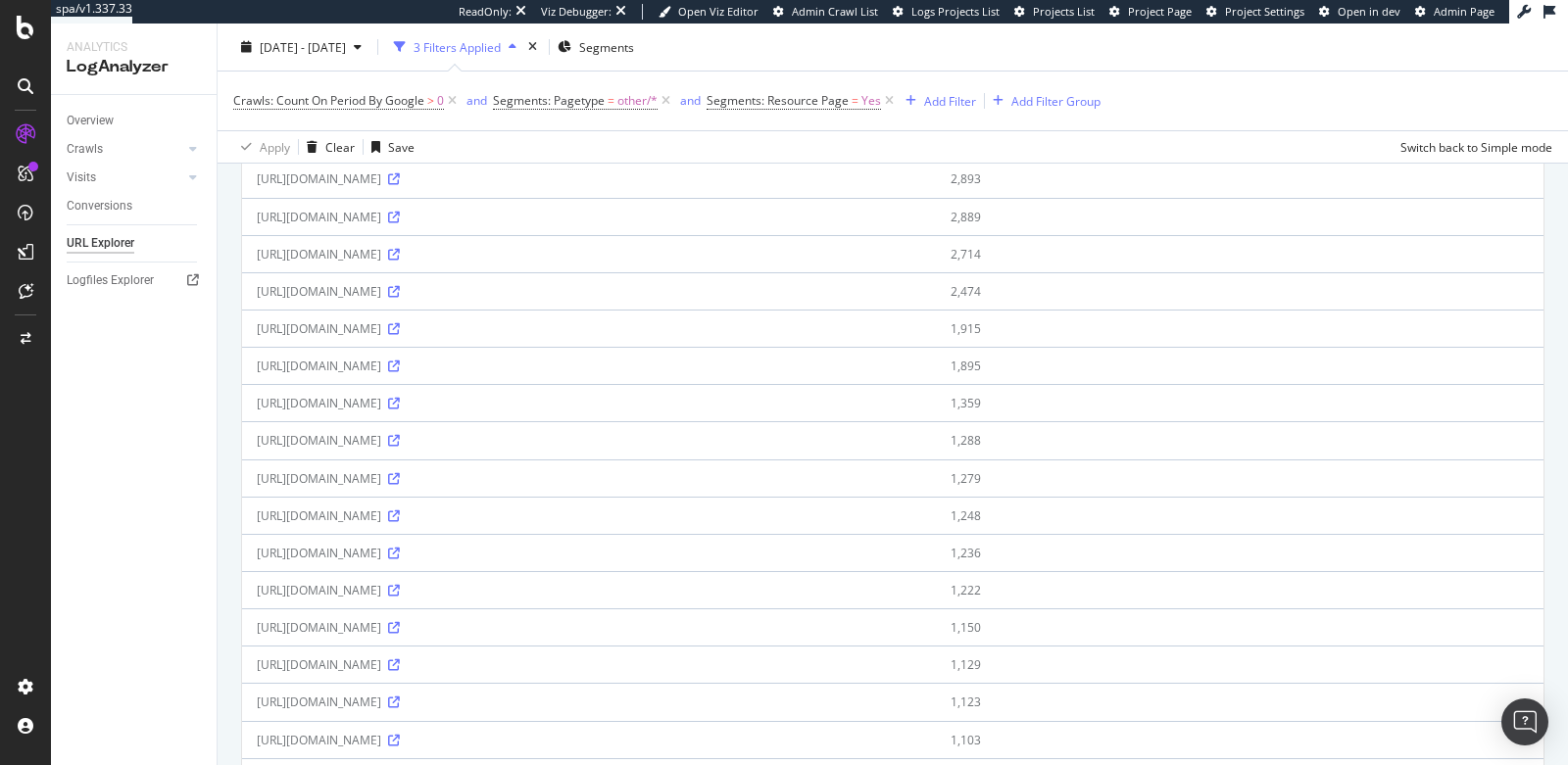
scroll to position [437, 0]
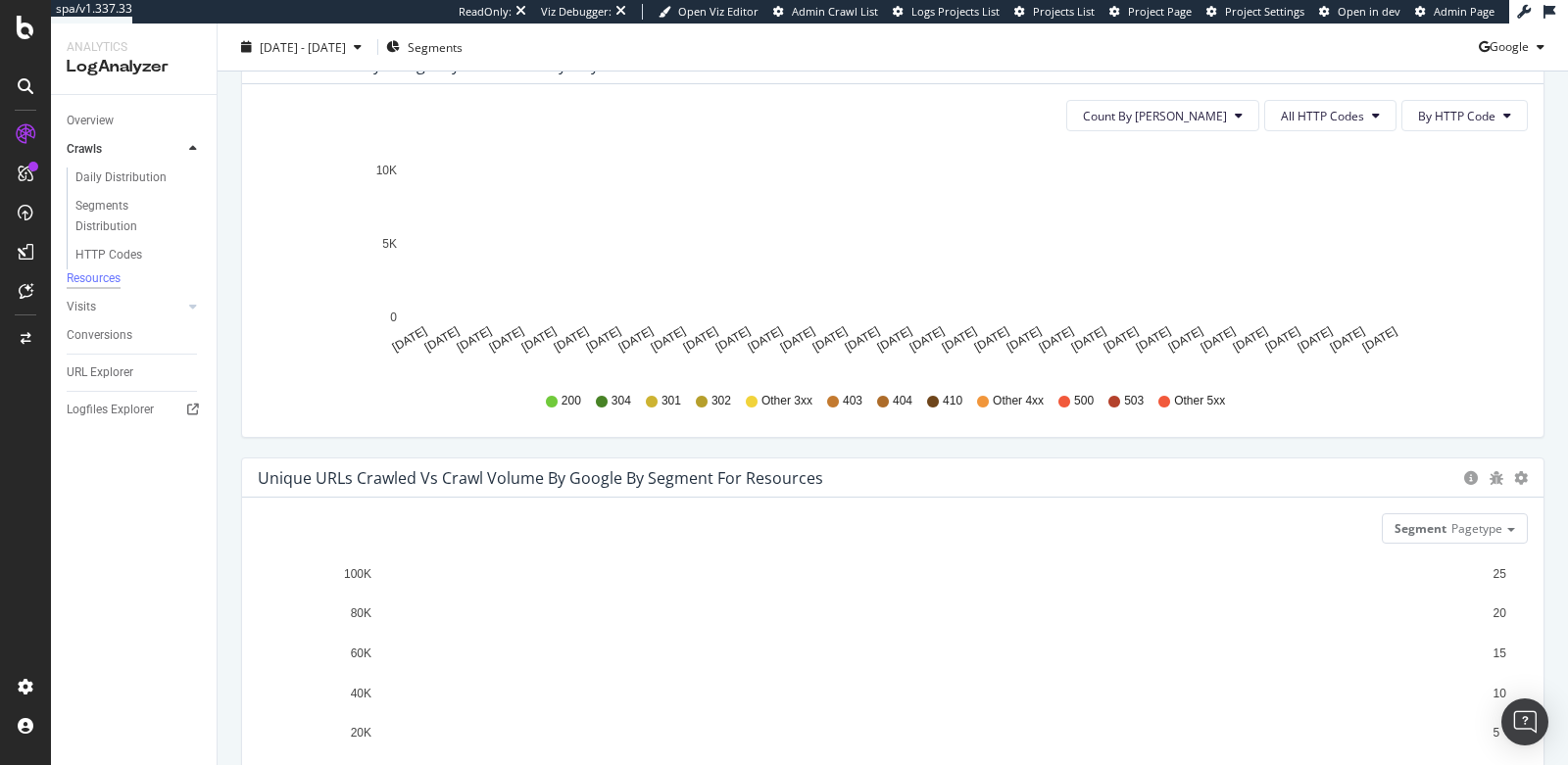
scroll to position [199, 0]
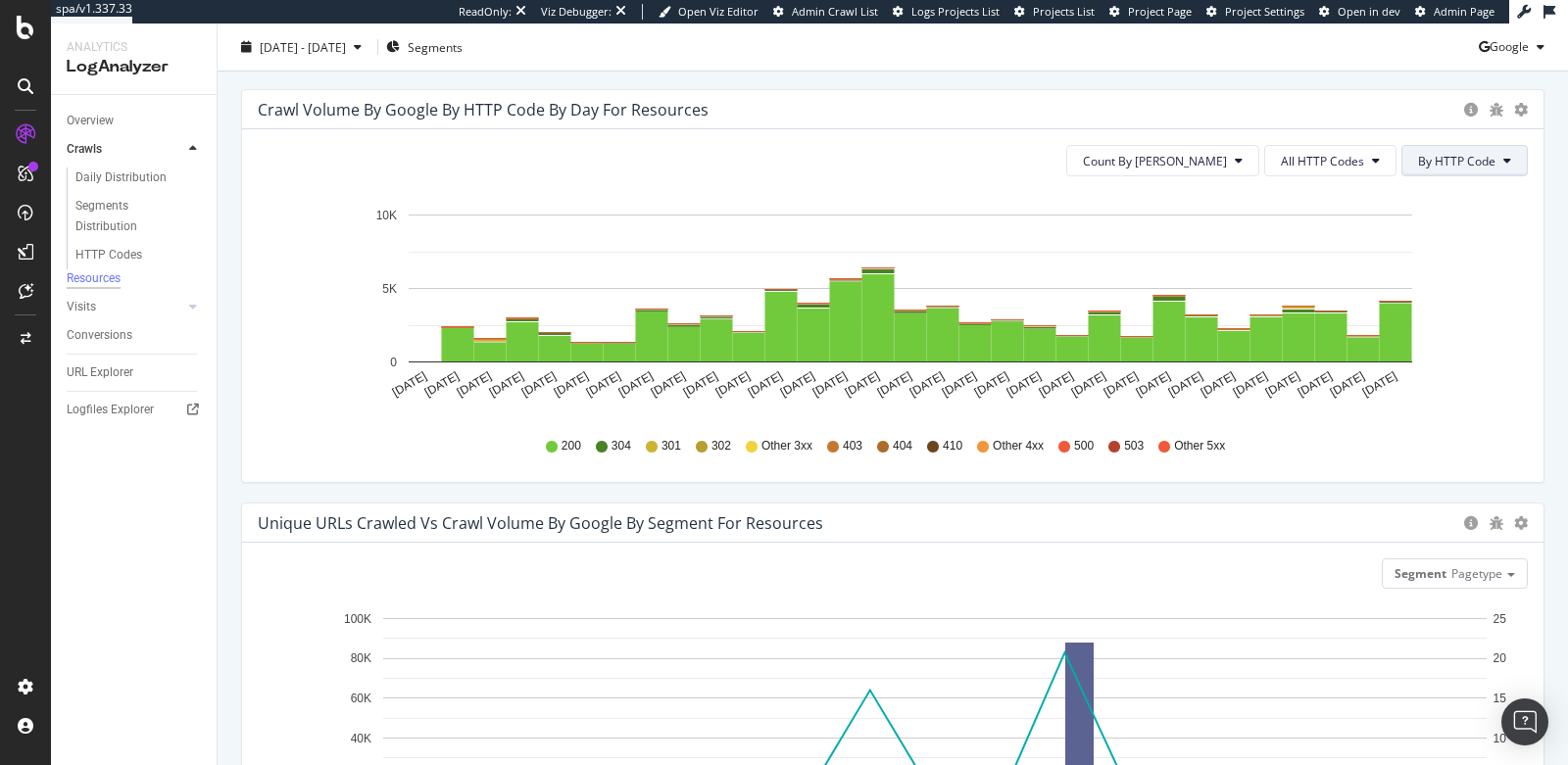
click at [1431, 160] on span "By HTTP Code" at bounding box center [1456, 161] width 77 height 17
click at [1287, 153] on span "All HTTP Codes" at bounding box center [1322, 161] width 83 height 17
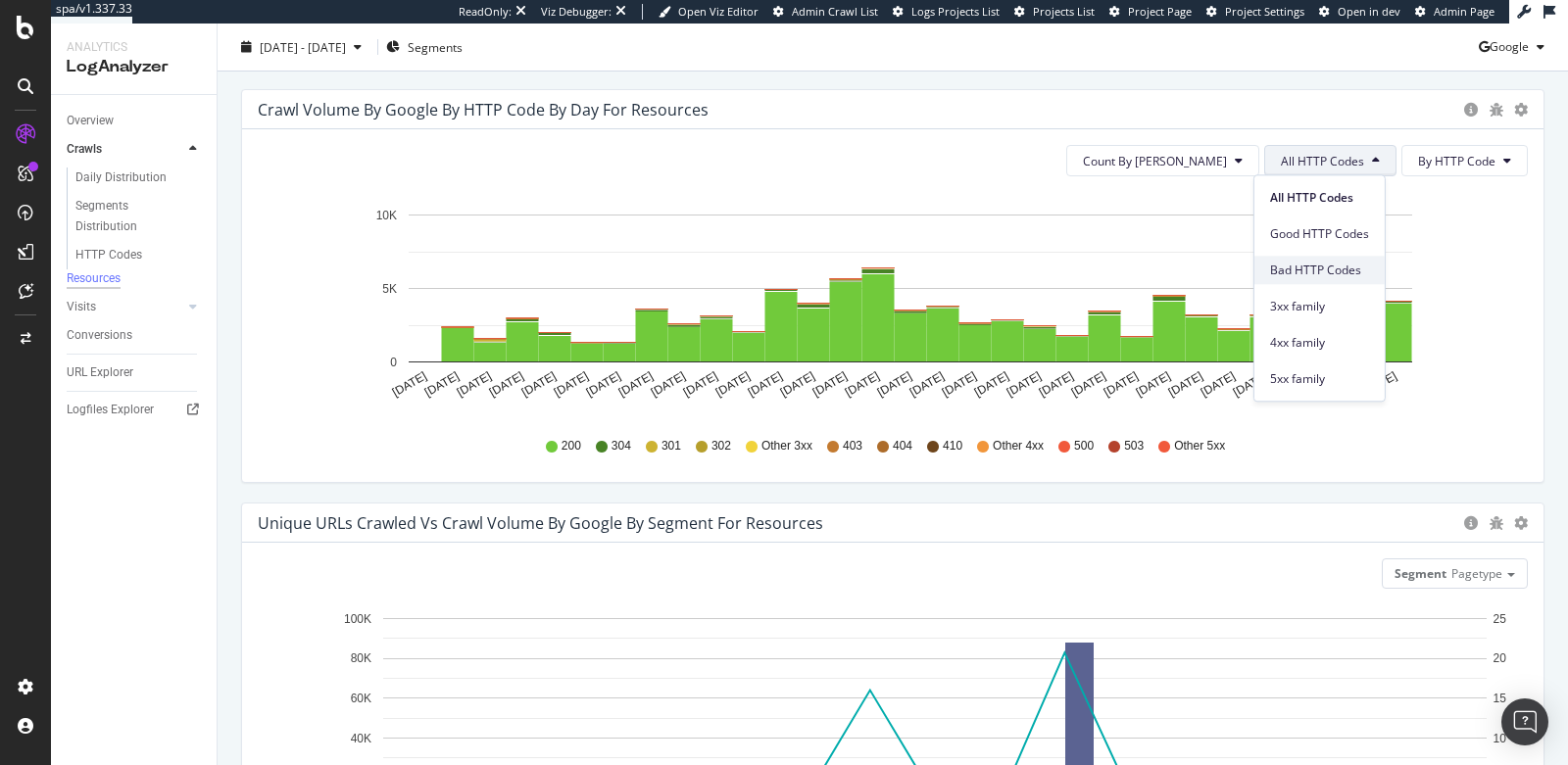
click at [1293, 275] on span "Bad HTTP Codes" at bounding box center [1319, 271] width 99 height 18
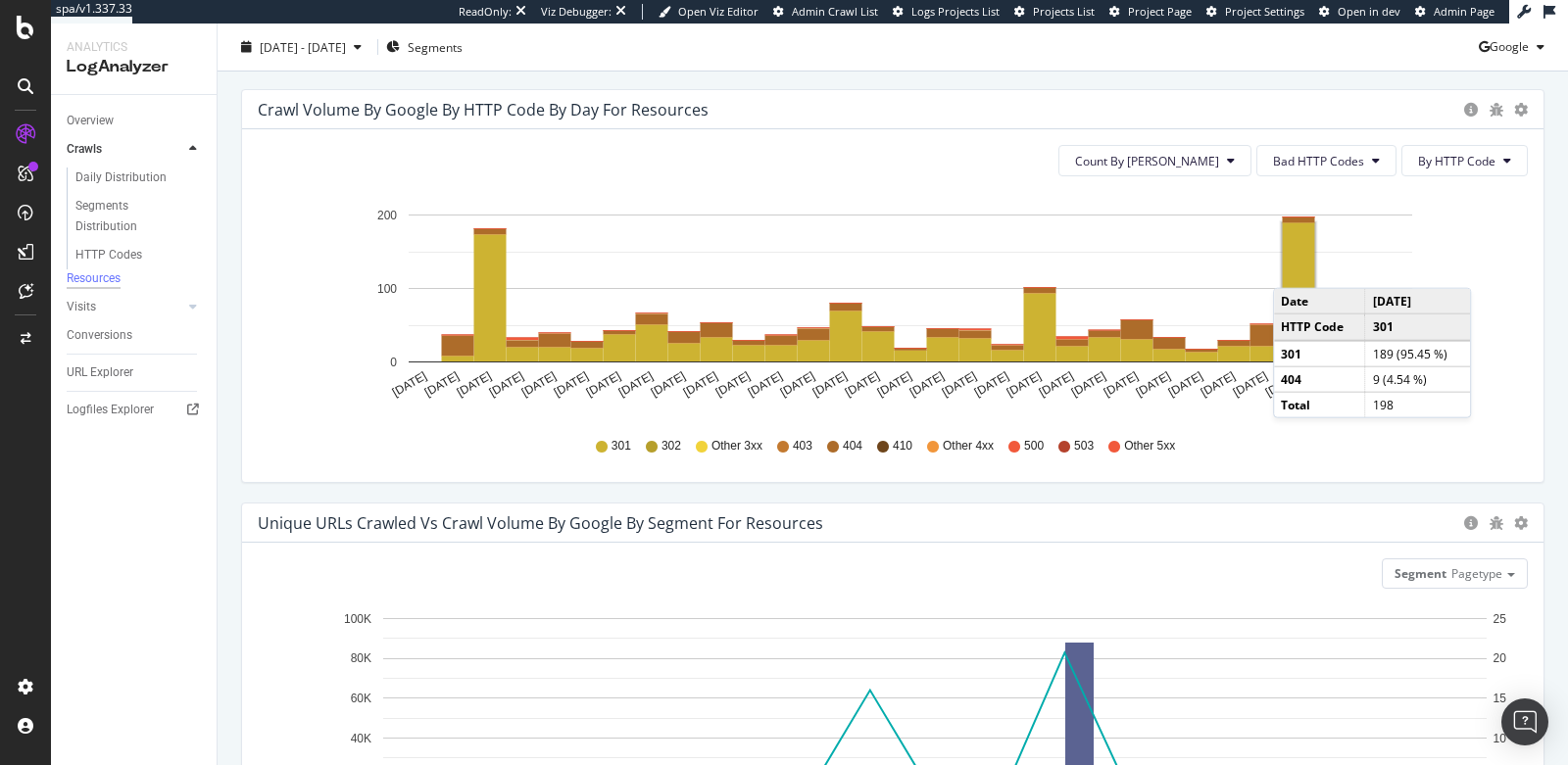
click at [1292, 266] on rect "A chart." at bounding box center [1298, 292] width 32 height 138
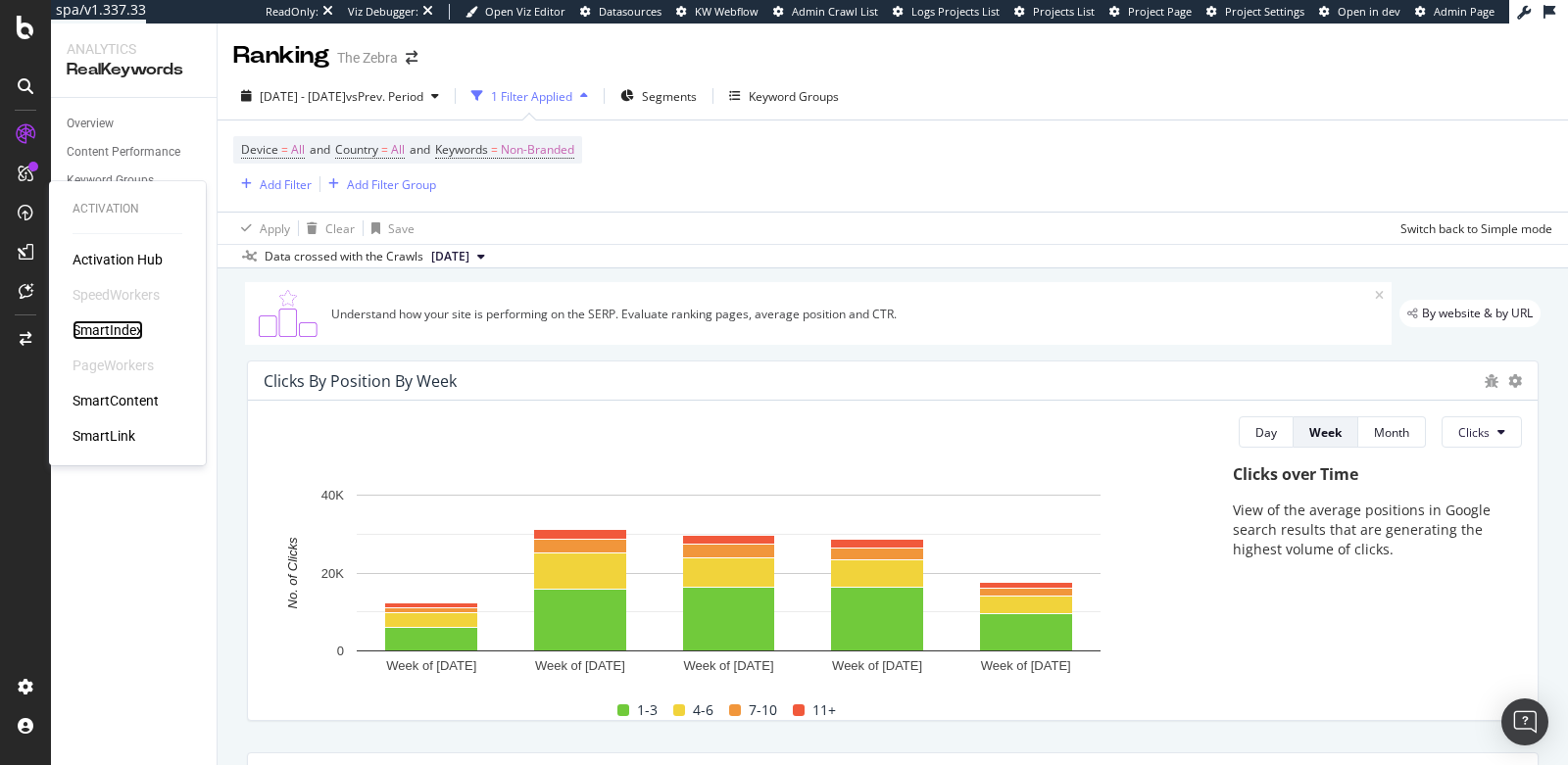
click at [132, 328] on div "SmartIndex" at bounding box center [108, 330] width 71 height 20
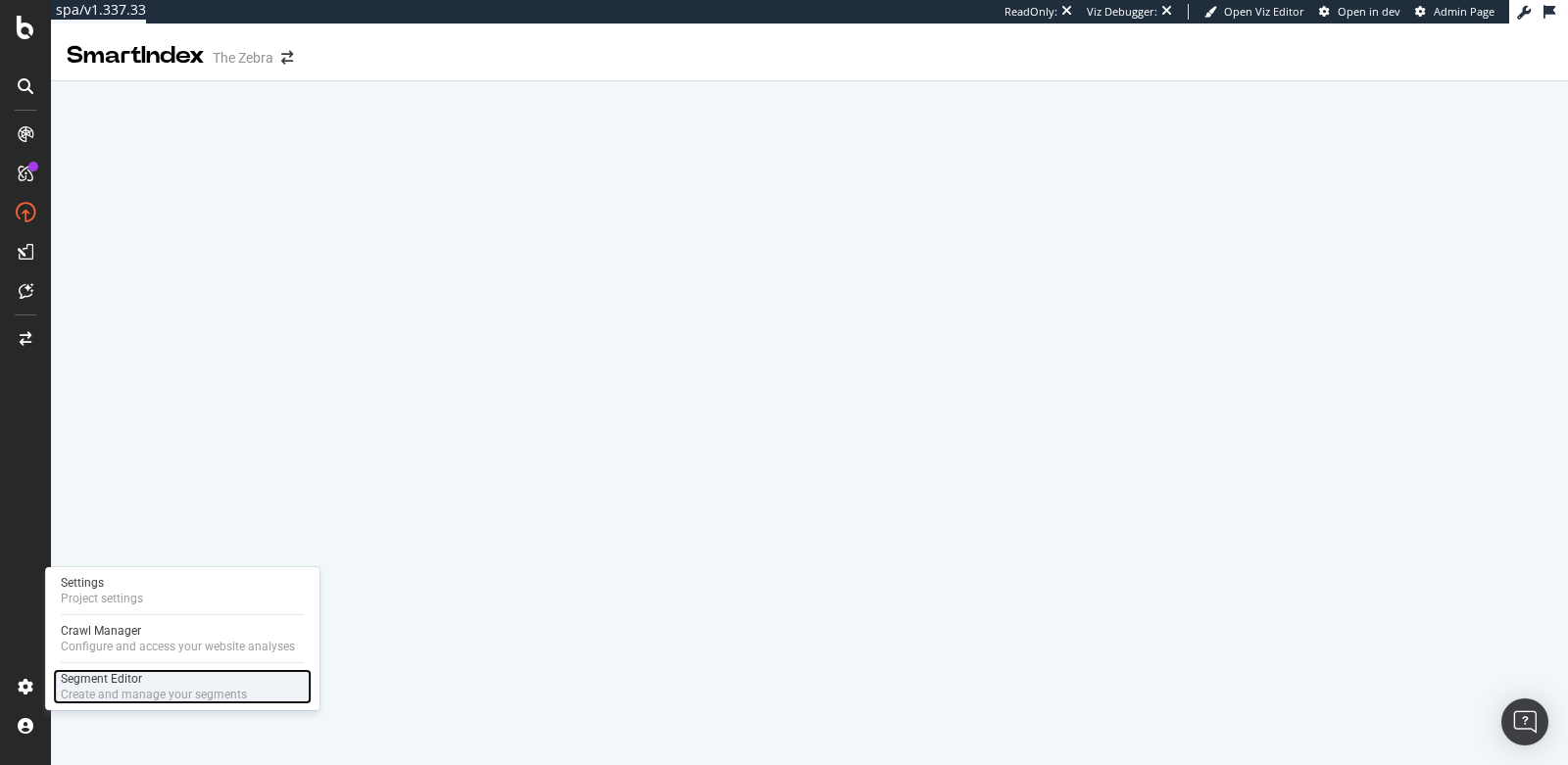
click at [82, 684] on div "Segment Editor" at bounding box center [154, 679] width 186 height 16
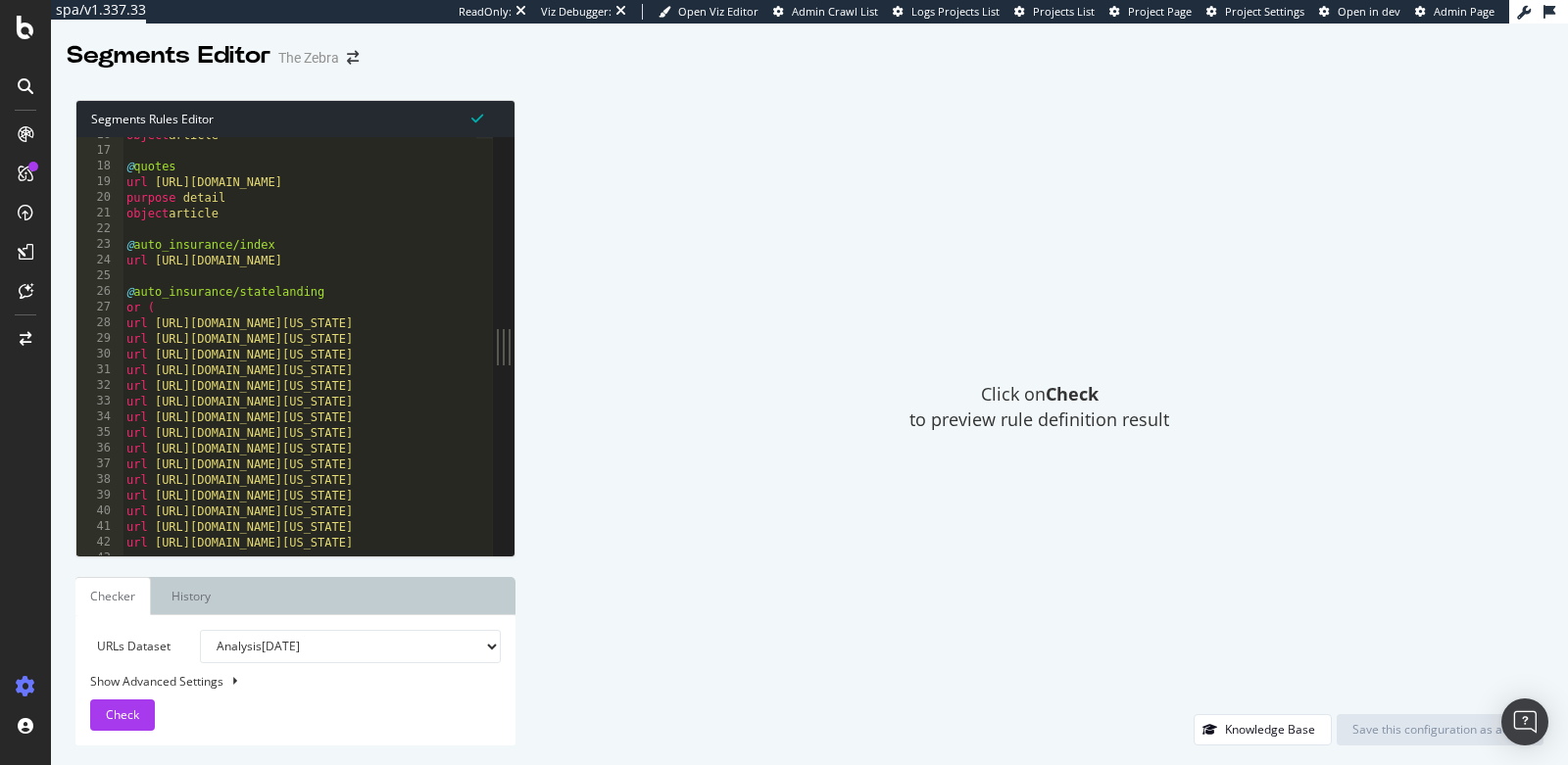
scroll to position [247, 0]
click at [131, 719] on span "Check" at bounding box center [122, 714] width 33 height 17
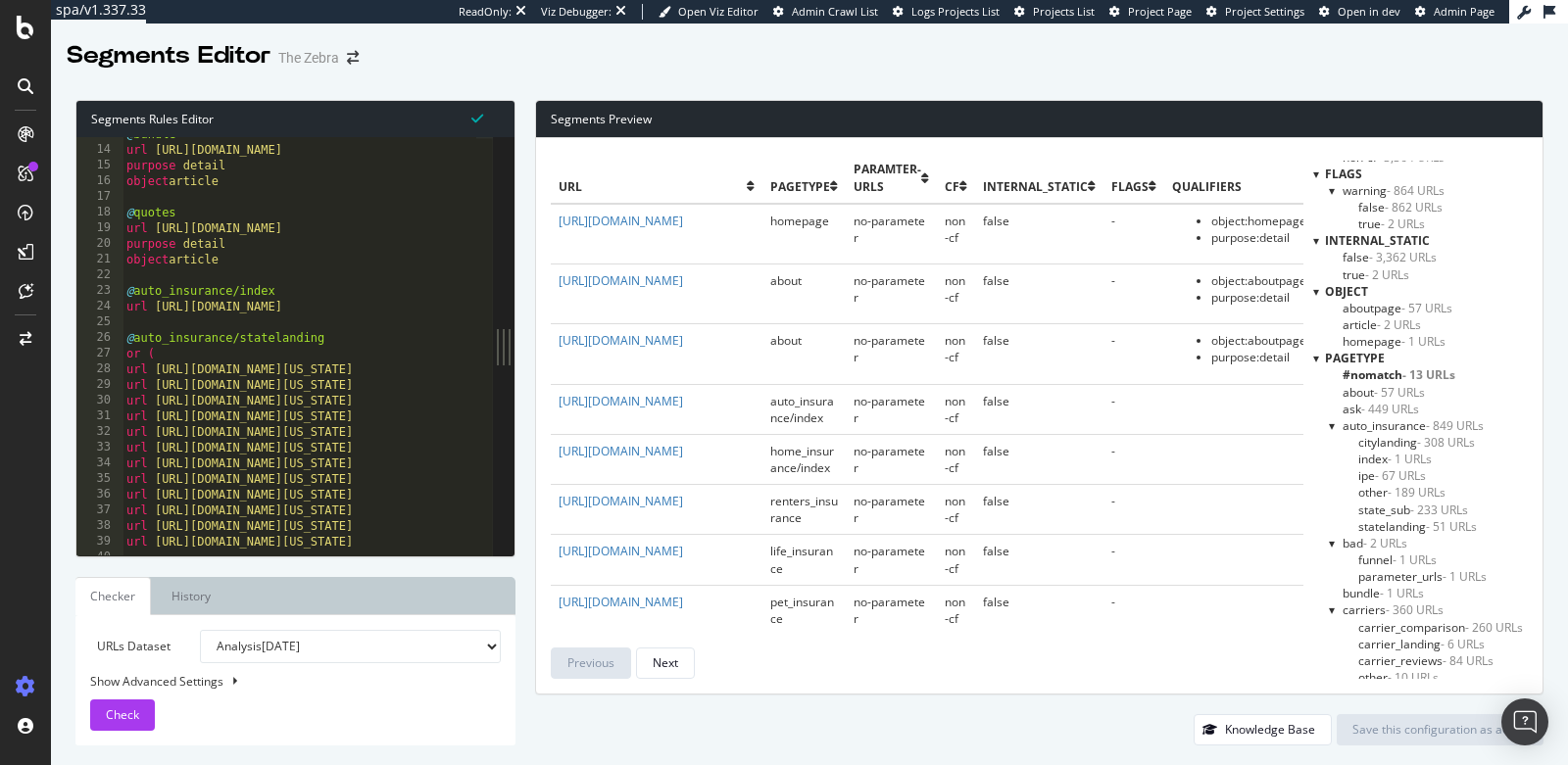
scroll to position [29, 0]
click at [681, 399] on link "https://www.thezebra.com/auto-insurance/" at bounding box center [620, 401] width 124 height 17
click at [1342, 426] on span "auto_insurance - 849 URLs" at bounding box center [1412, 425] width 141 height 17
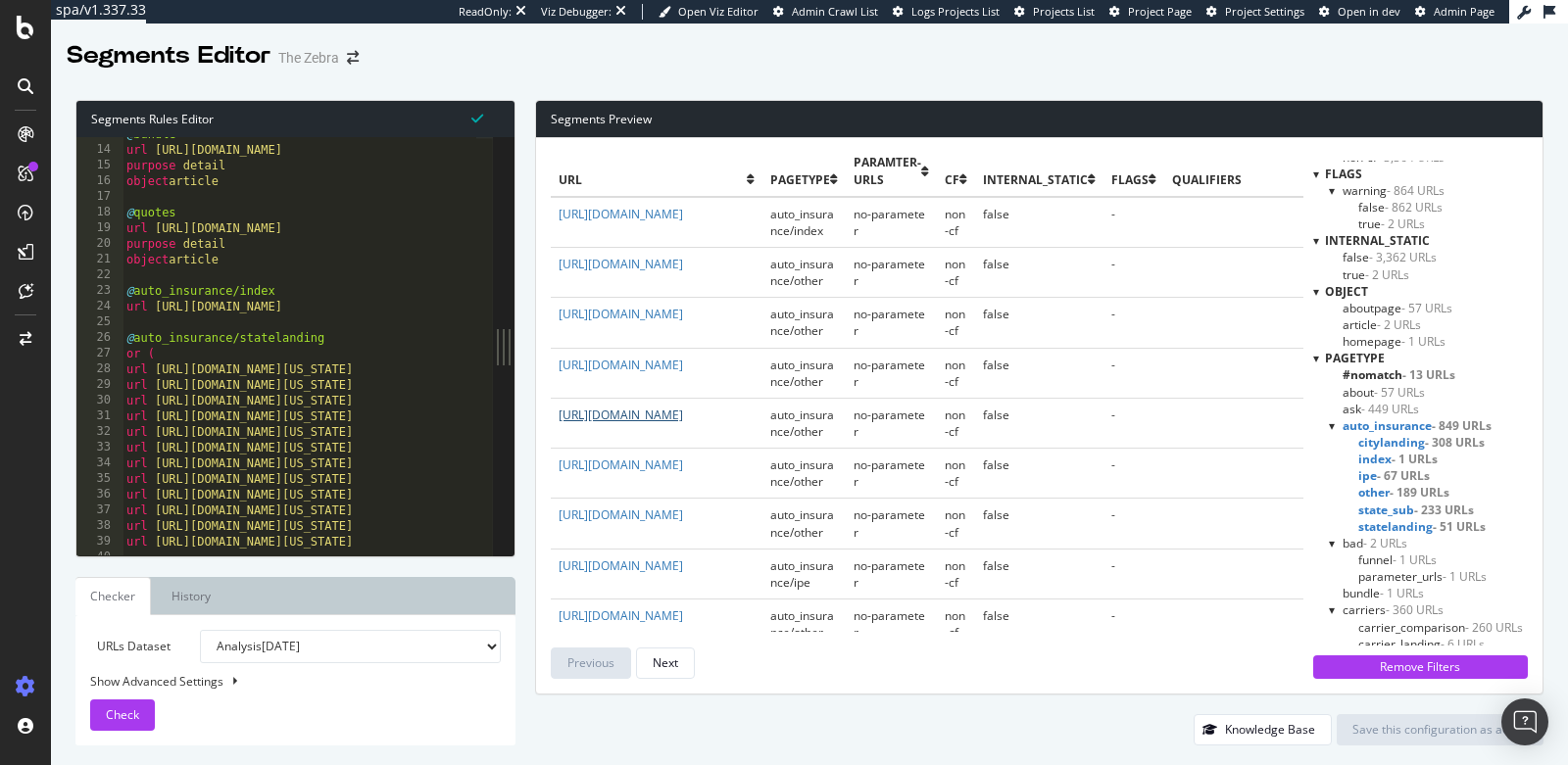
scroll to position [8, 0]
click at [683, 422] on link "https://www.thezebra.com/auto-insurance/how-to-shop/best-cheap-auto-insurance/" at bounding box center [620, 414] width 124 height 17
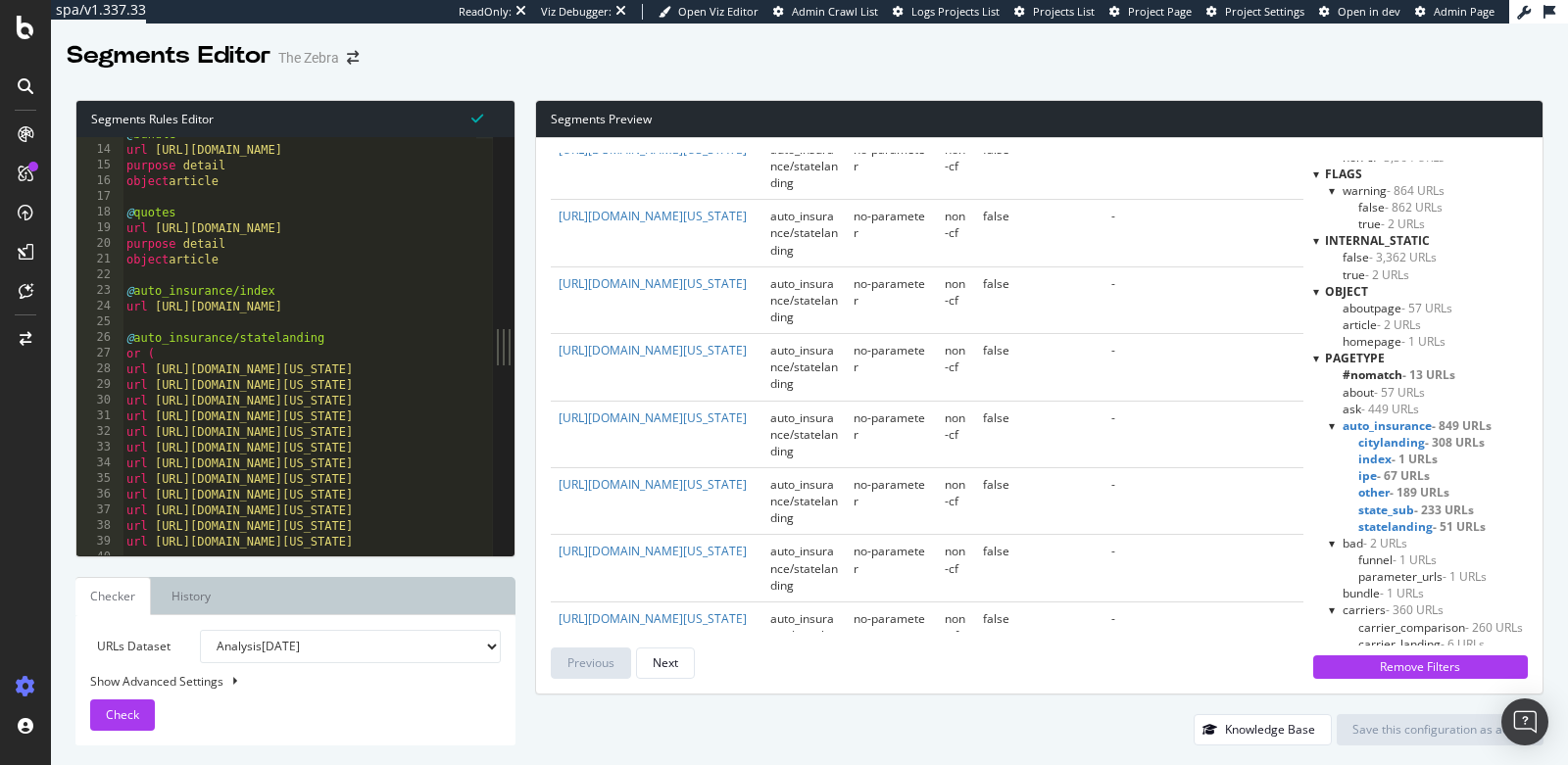
scroll to position [903, 0]
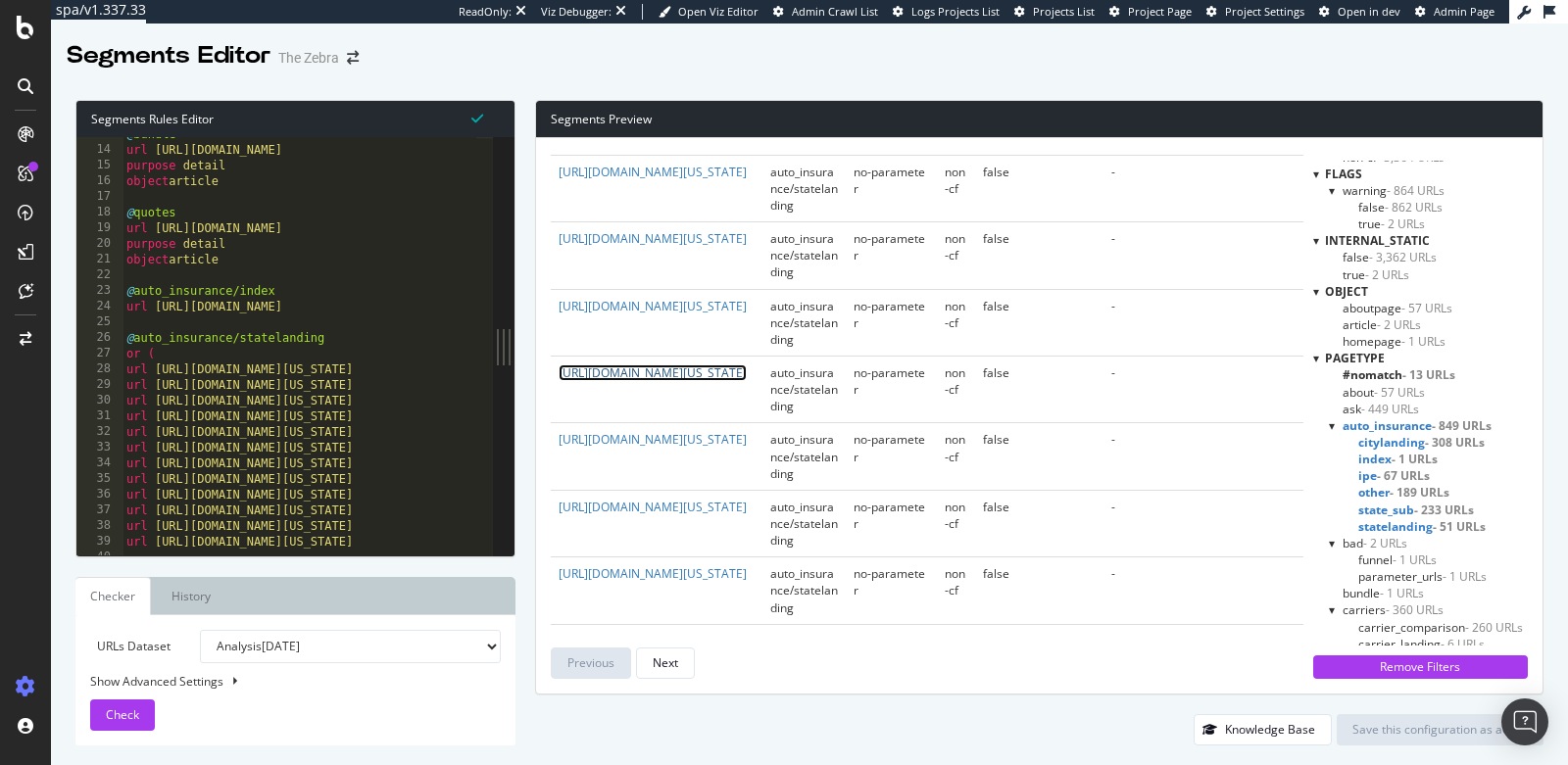
click at [684, 381] on link "https://www.thezebra.com/auto-insurance/florida-car-insurance/" at bounding box center [652, 372] width 188 height 17
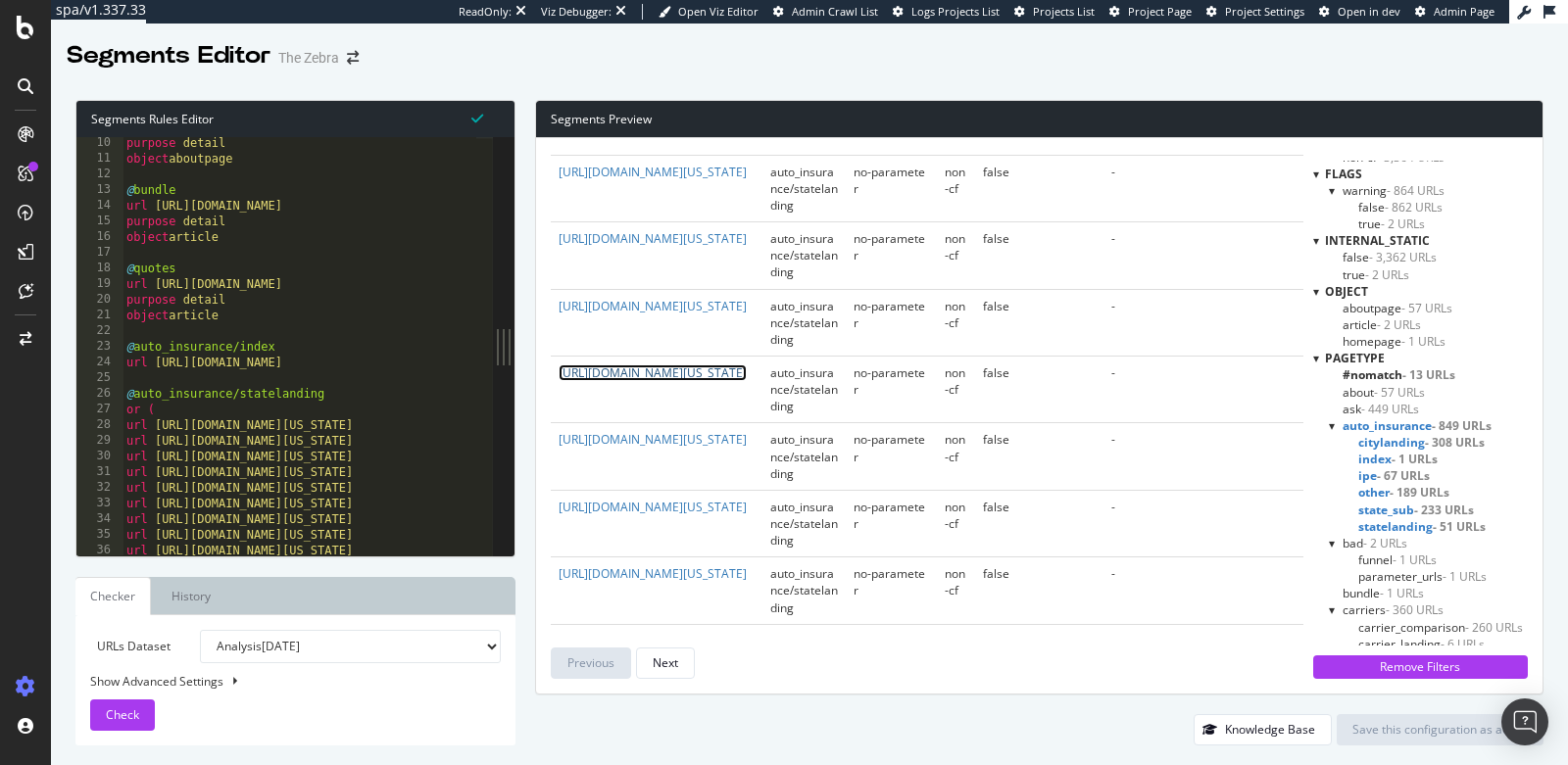
scroll to position [140, 0]
click at [283, 315] on div "url rx /about/* purpose detail object aboutpage @ bundle url https://www.thezeb…" at bounding box center [739, 340] width 1234 height 436
click at [450, 367] on div "url rx /about/* purpose detail object aboutpage @ bundle url https://www.thezeb…" at bounding box center [739, 340] width 1234 height 436
type textarea "url https://www.thezebra.com/auto-insurance/"
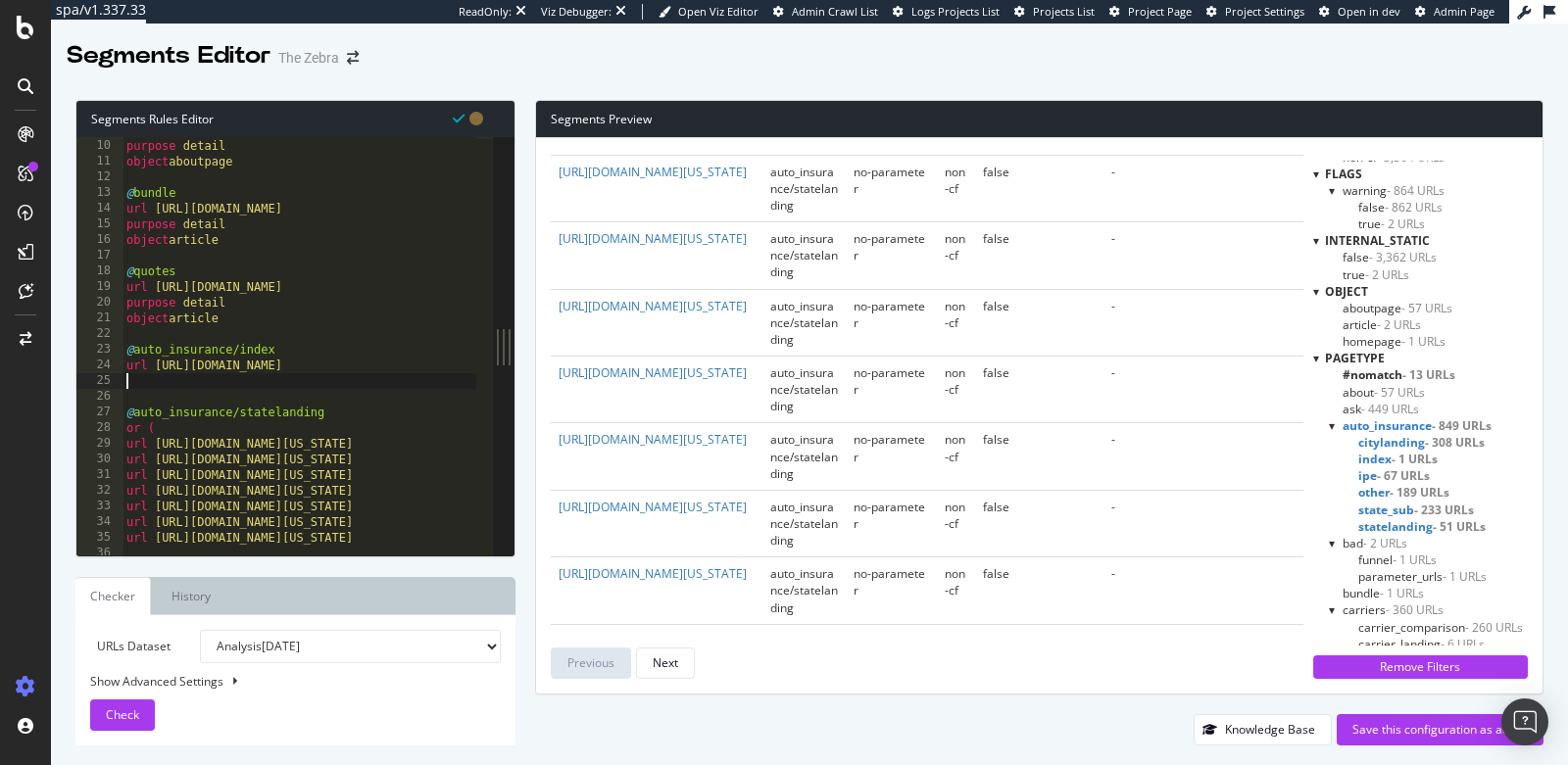
scroll to position [0, 0]
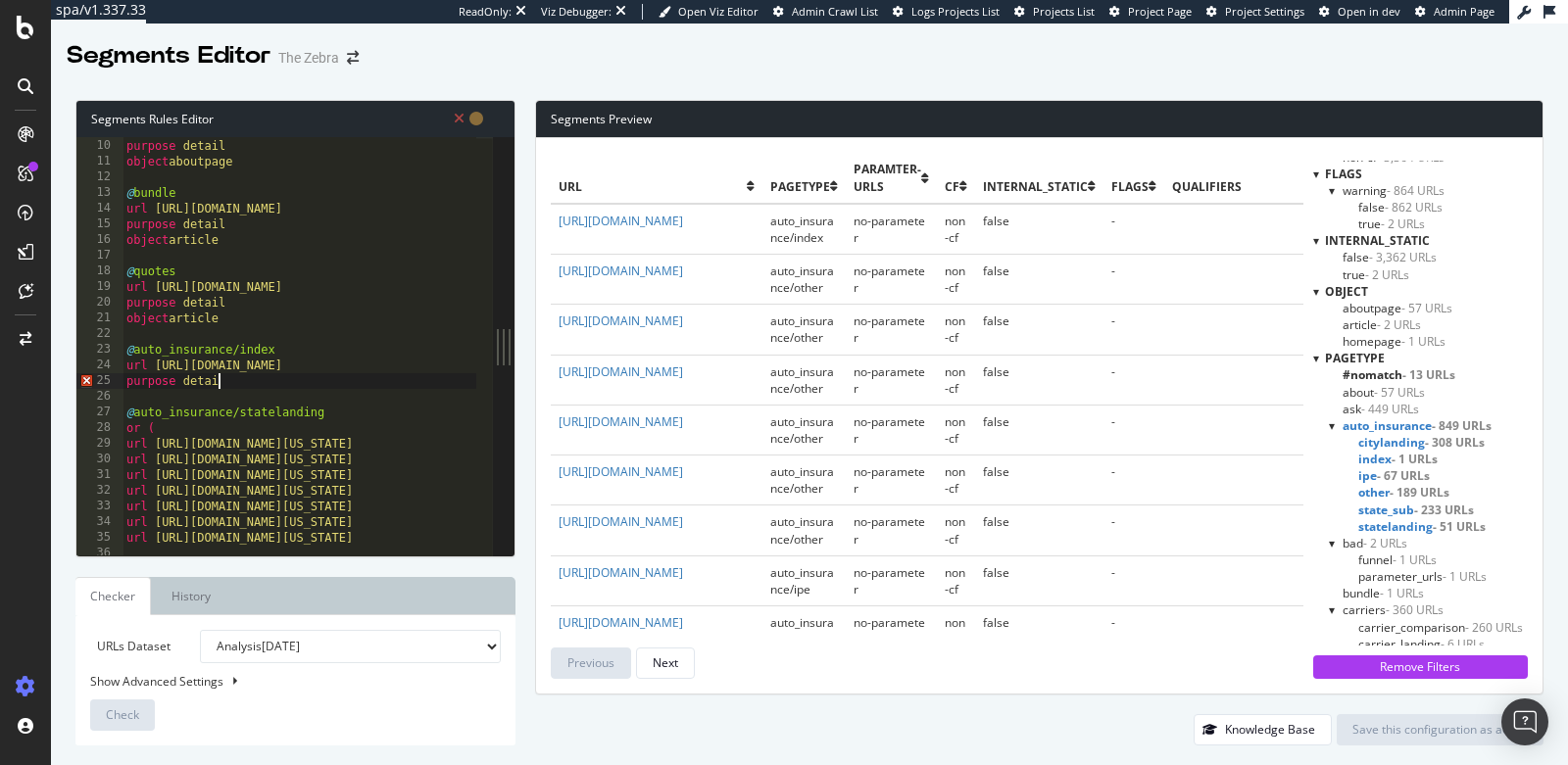
type textarea "purpose detail"
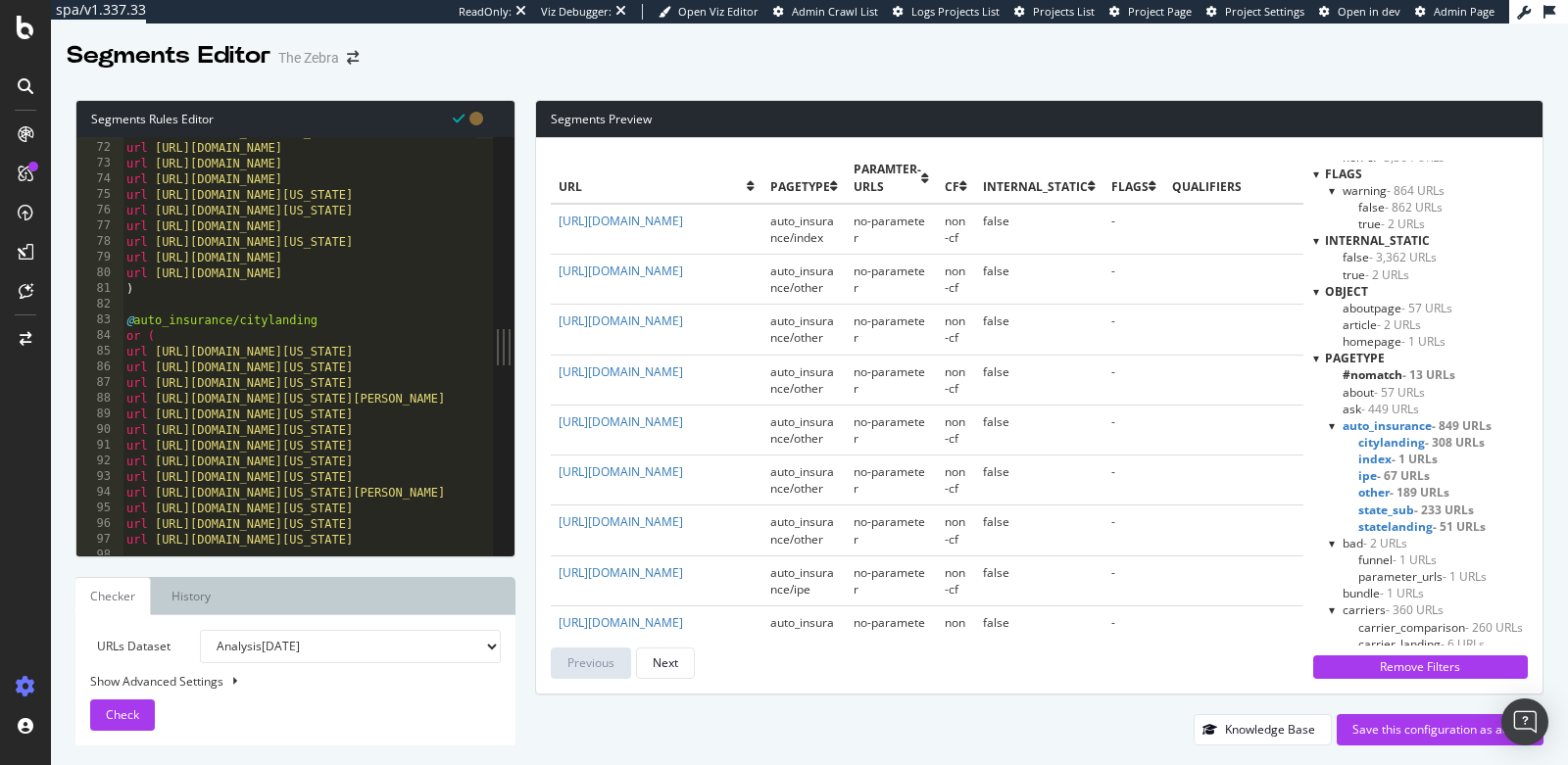
scroll to position [1048, 0]
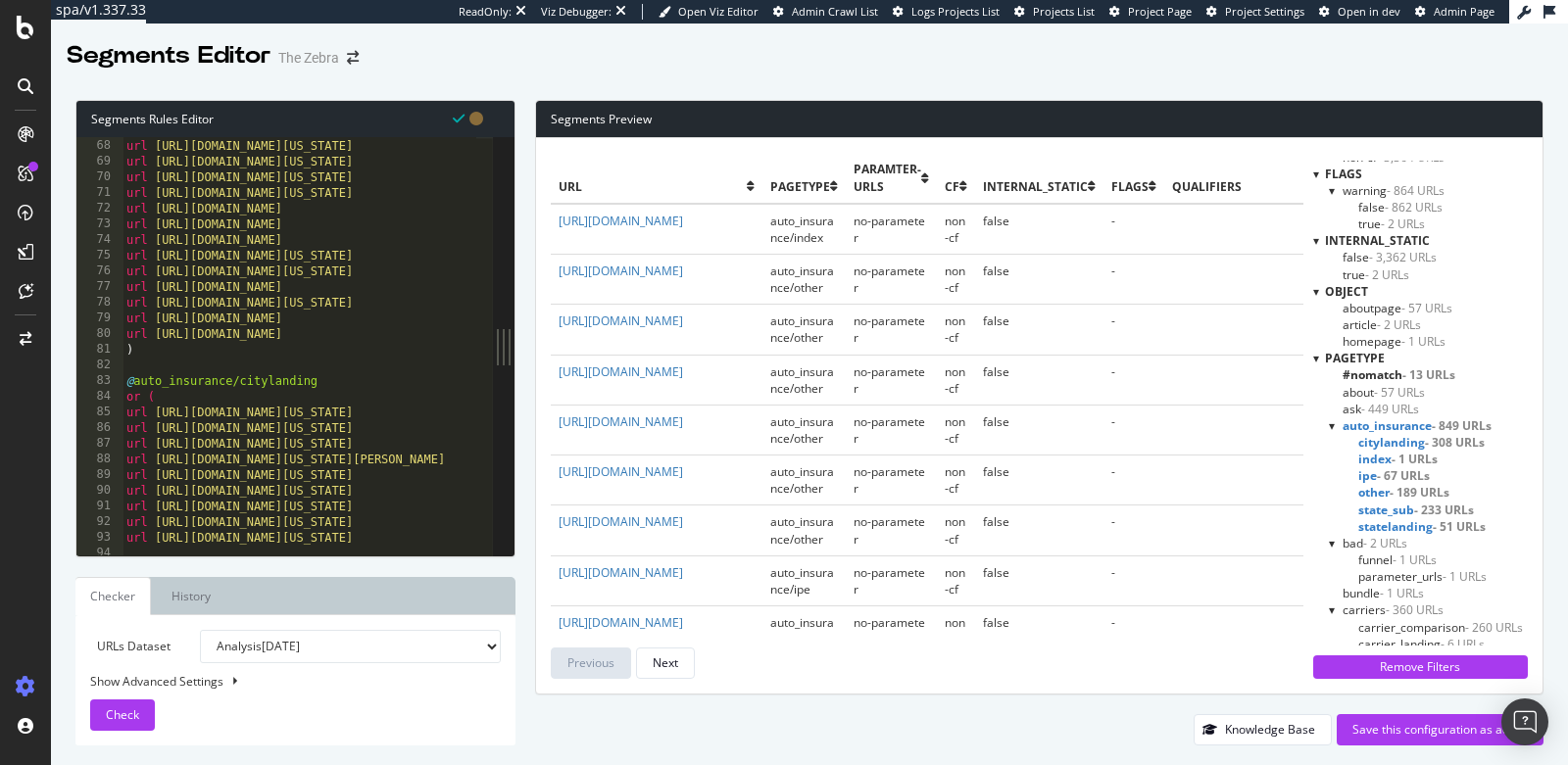
click at [192, 353] on div "url https://www.thezebra.com/auto-insurance/new-mexico-car-insurance/ url https…" at bounding box center [739, 340] width 1234 height 436
type textarea ")"
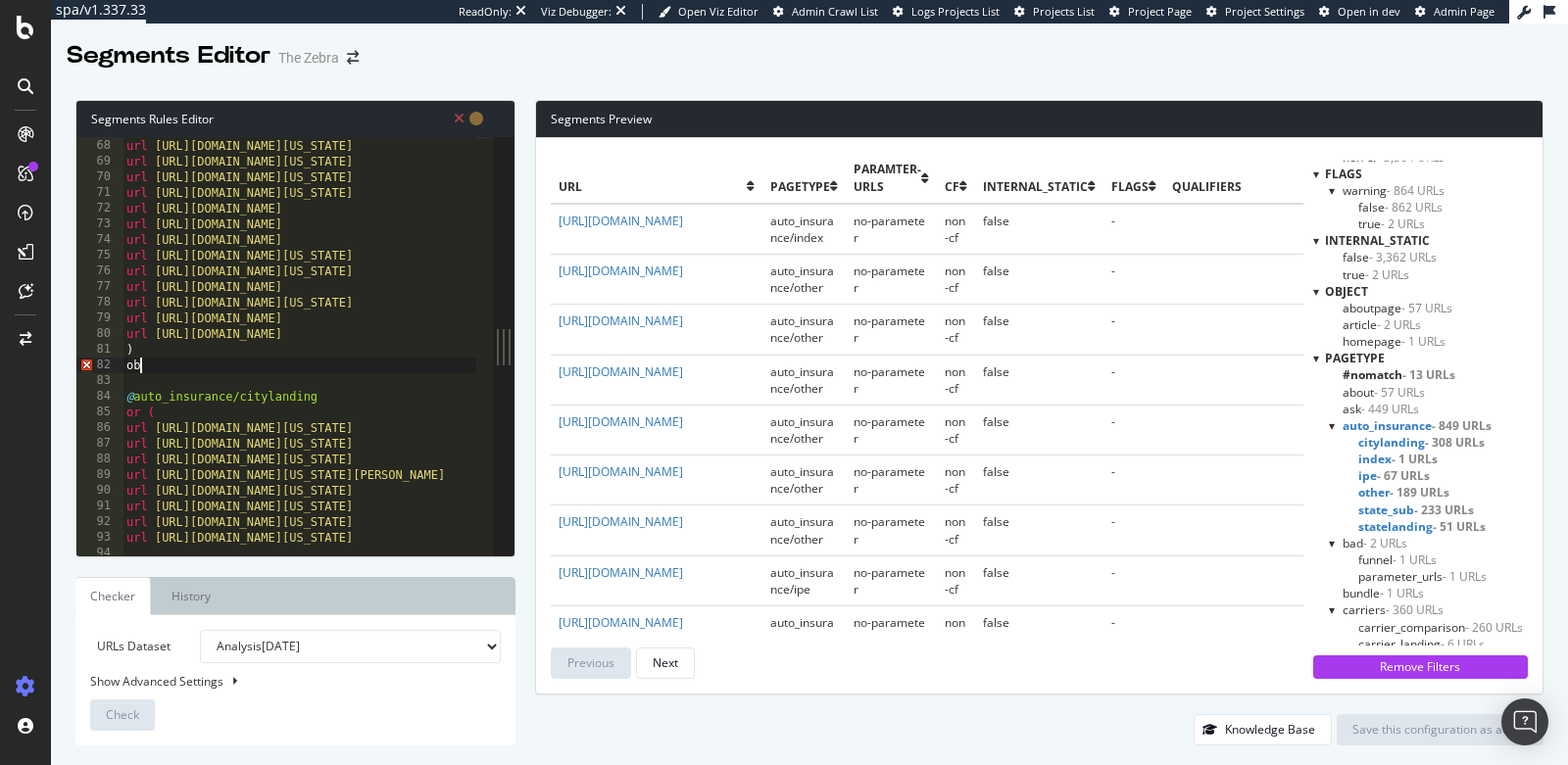
scroll to position [0, 0]
type textarea "o"
type textarea "purpose detail"
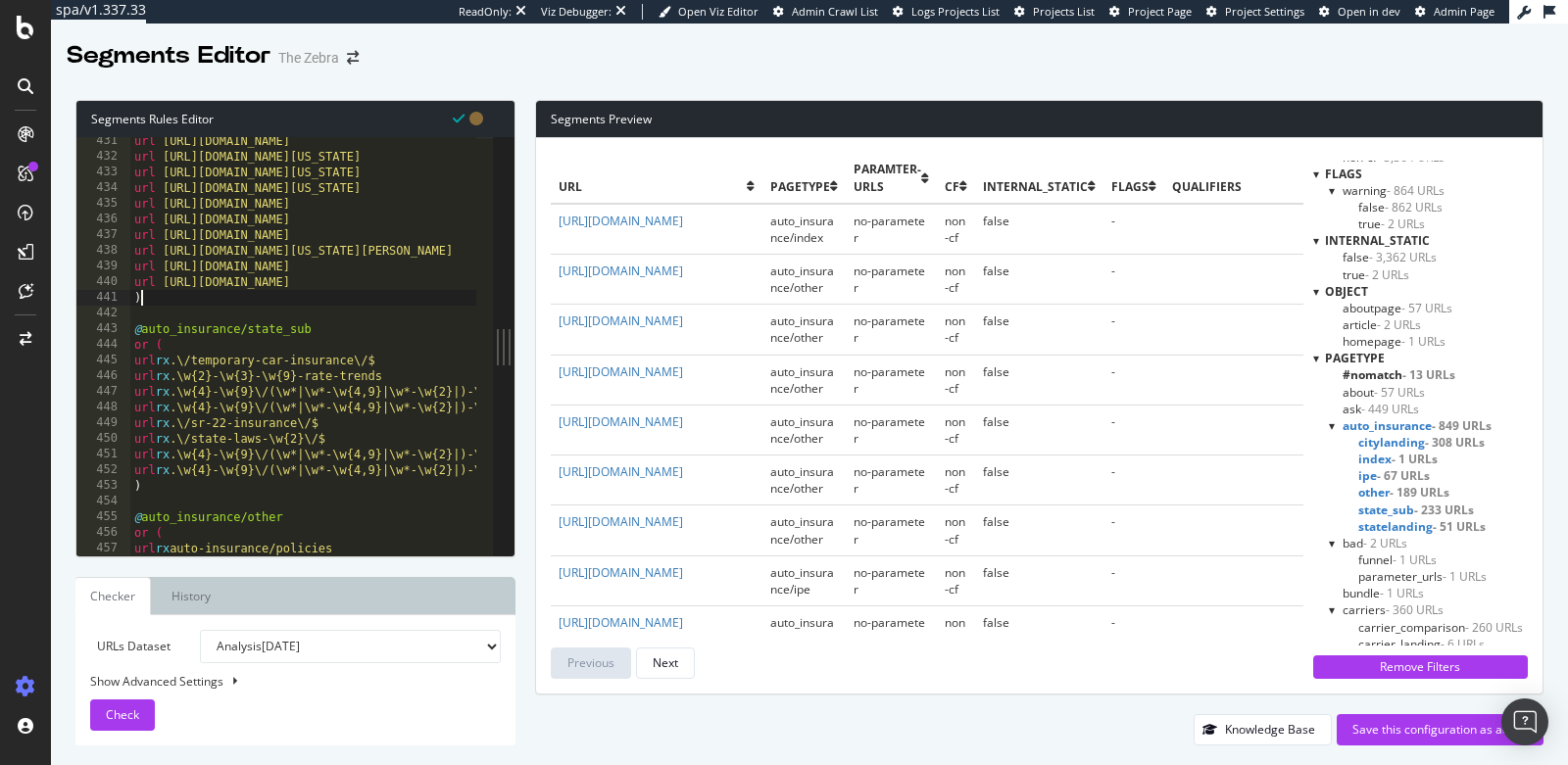
click at [193, 299] on div "url https://www.thezebra.com/auto-insurance/north-carolina-car-insurance/greenv…" at bounding box center [747, 351] width 1234 height 436
type textarea ")"
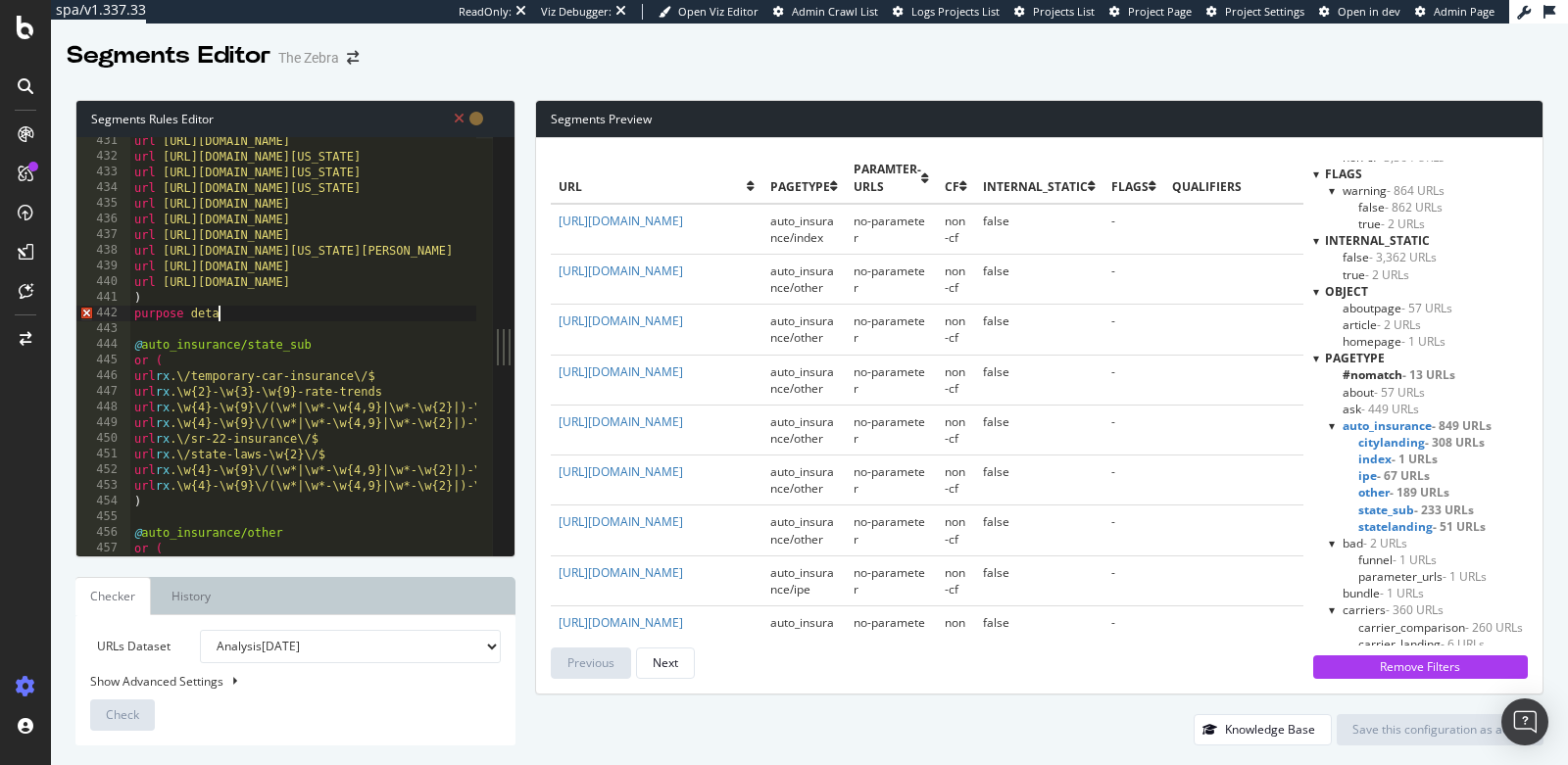
type textarea "purpose detail"
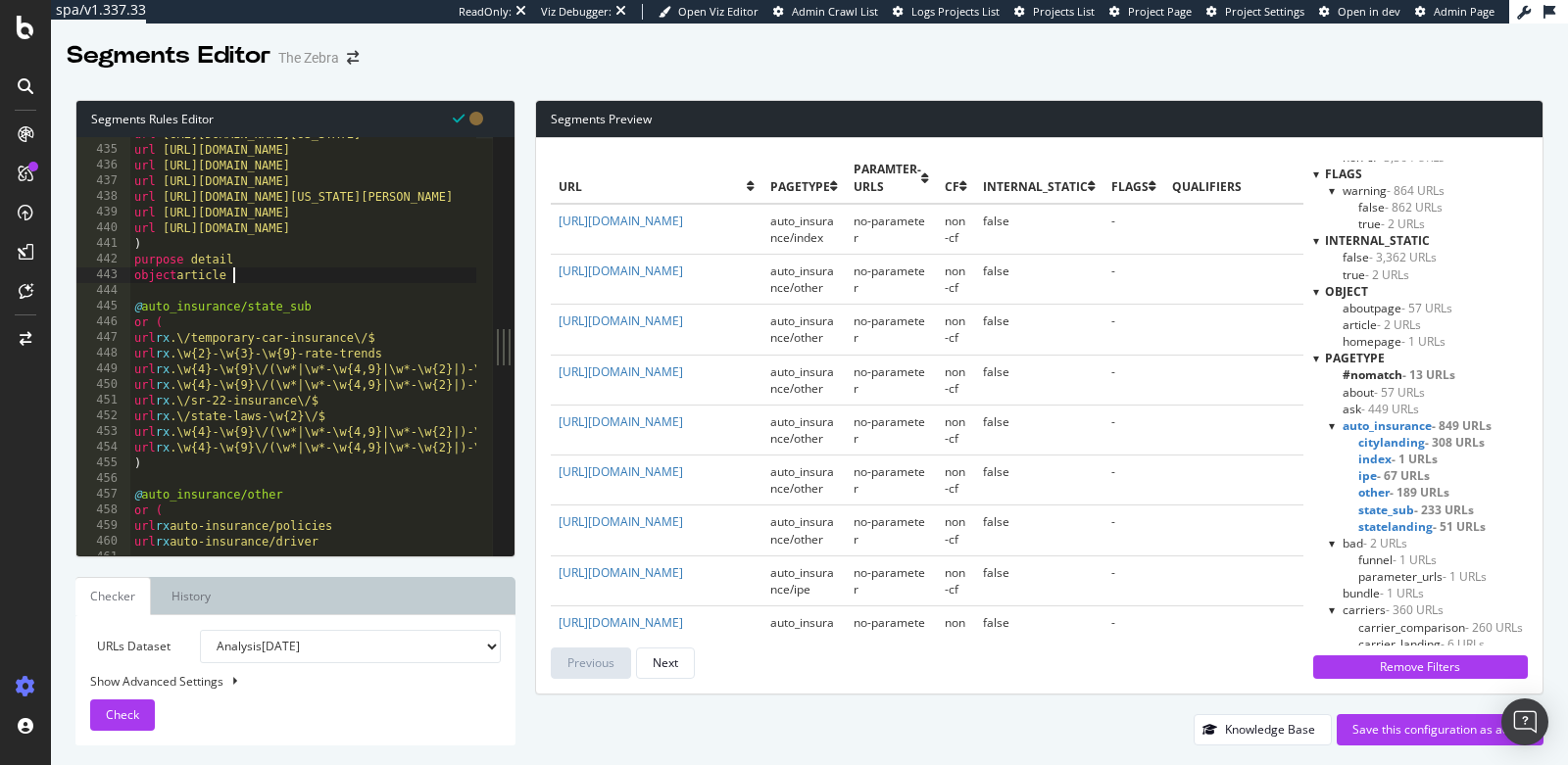
click at [194, 459] on div "url https://www.thezebra.com/auto-insurance/california-car-insurance/huntington…" at bounding box center [747, 344] width 1234 height 436
type textarea ")"
click at [230, 459] on div "url https://www.thezebra.com/auto-insurance/california-car-insurance/huntington…" at bounding box center [747, 342] width 1234 height 436
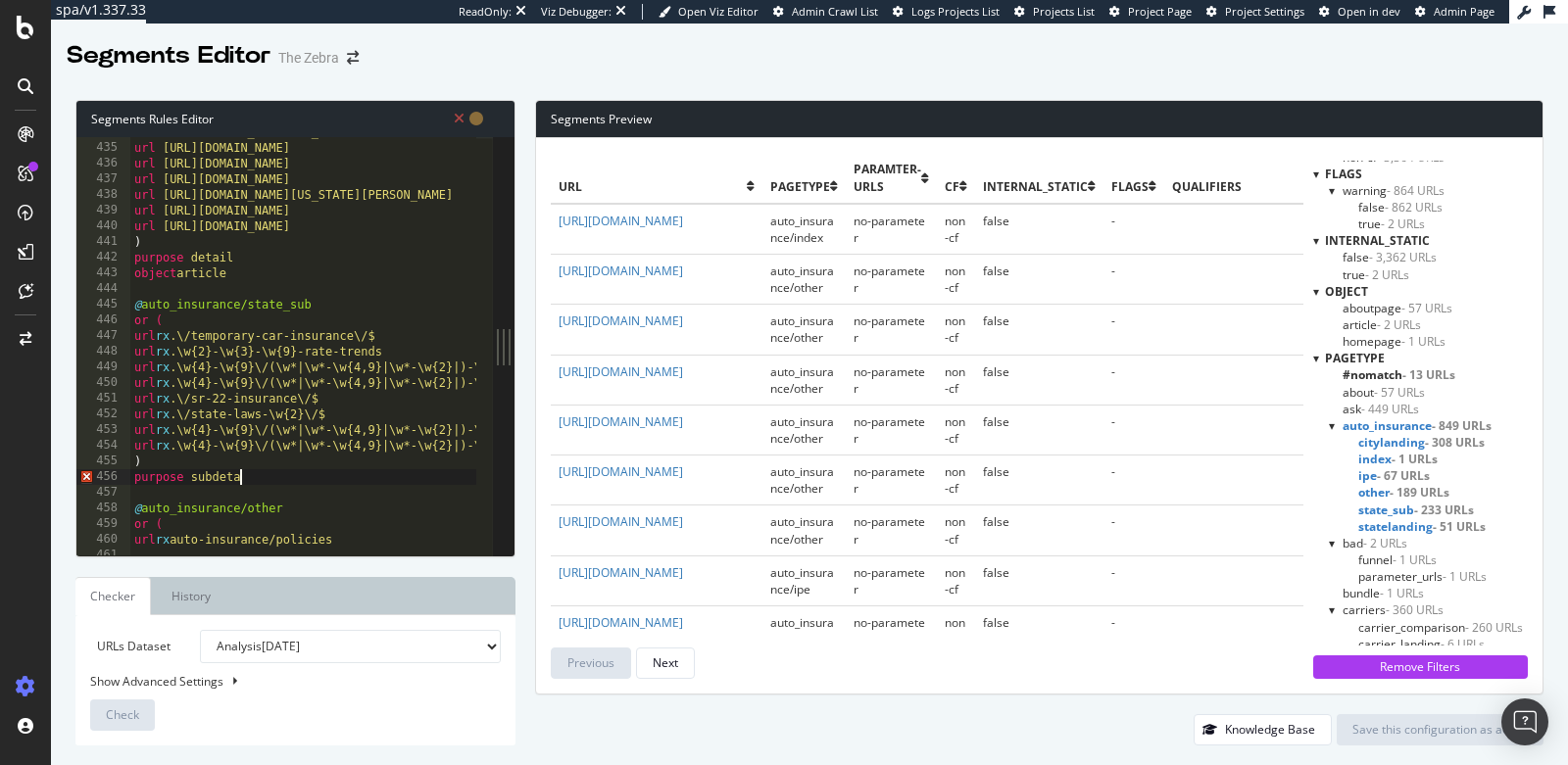
type textarea "purpose subdetail"
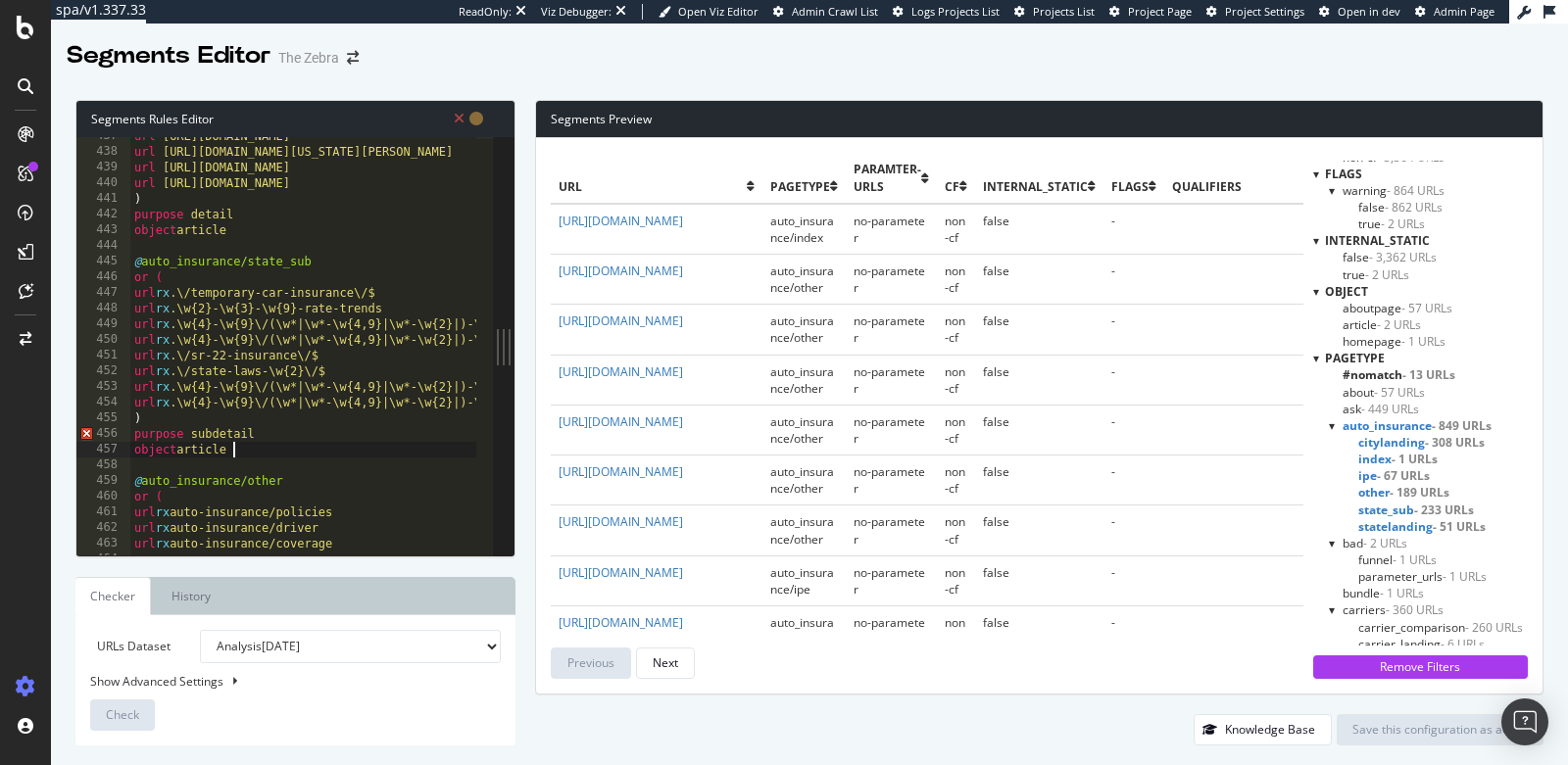
scroll to position [6843, 0]
click at [260, 435] on div "url https://www.thezebra.com/auto-insurance/south-carolina-car-insurance/north-…" at bounding box center [747, 346] width 1234 height 436
click at [241, 435] on div "url https://www.thezebra.com/auto-insurance/south-carolina-car-insurance/north-…" at bounding box center [747, 346] width 1234 height 436
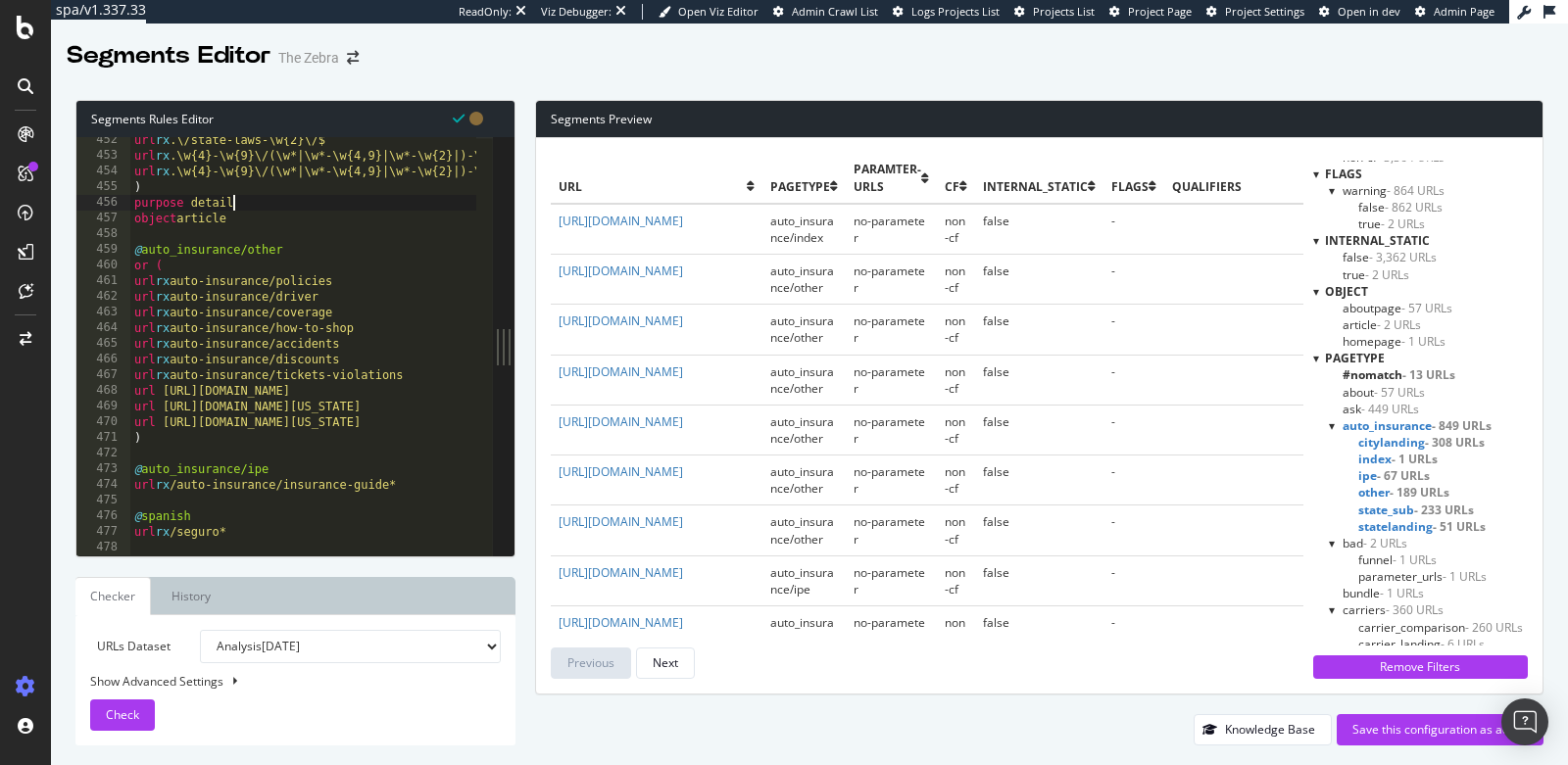
scroll to position [7076, 0]
click at [185, 437] on div "url rx .\/state-laws-\w{2}\/$ url rx .\w{4}-\w{9}\/(\w*|\w*-\w{4,9}|\w*-\w{2}|)…" at bounding box center [747, 348] width 1234 height 436
type textarea ")"
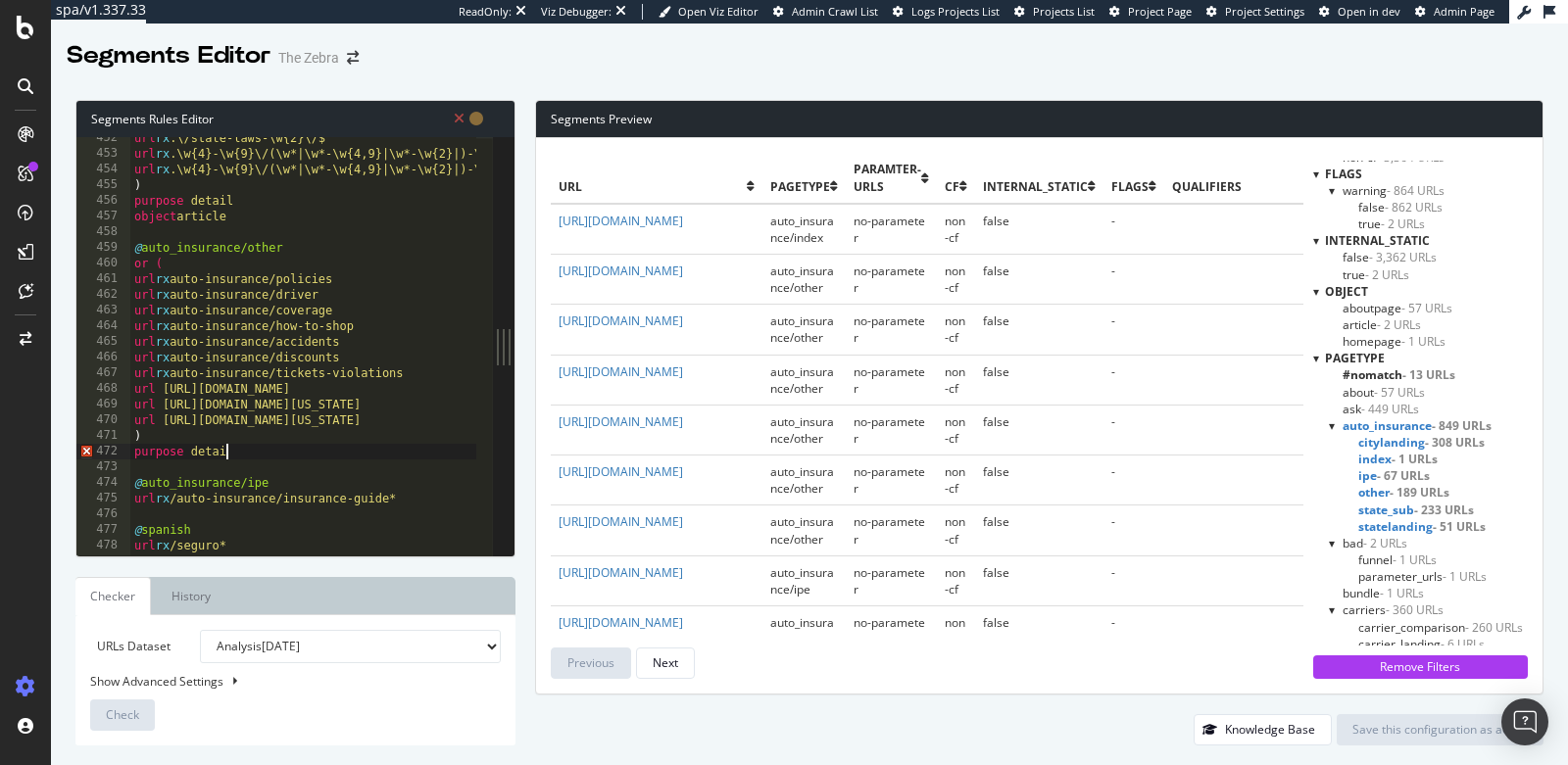
type textarea "purpose detail"
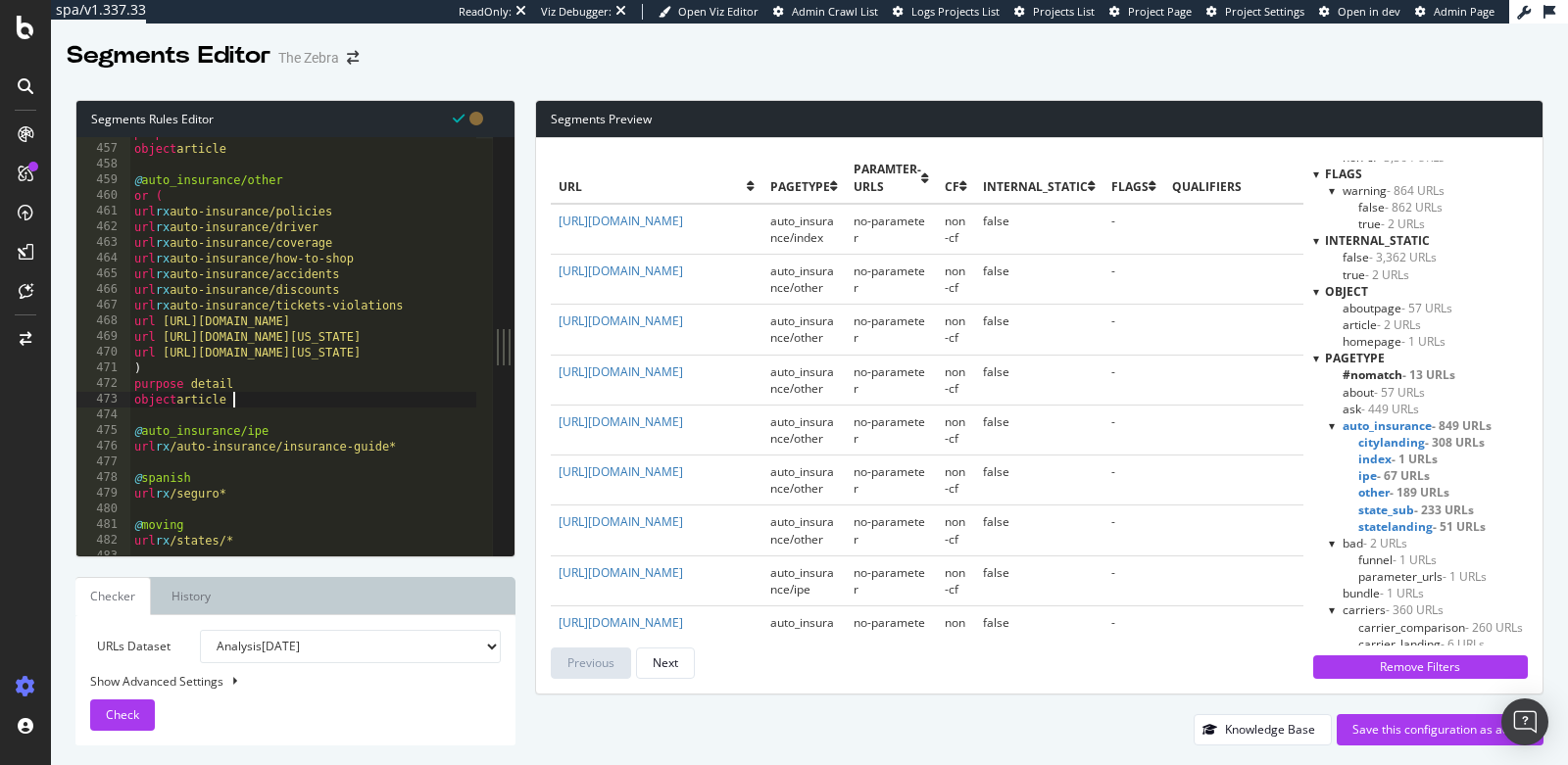
scroll to position [7148, 0]
click at [426, 441] on div "object article @ auto_insurance/other or ( url rx auto-insurance/policies url r…" at bounding box center [746, 354] width 1234 height 436
type textarea "url rx /auto-insurance/insurance-guide*"
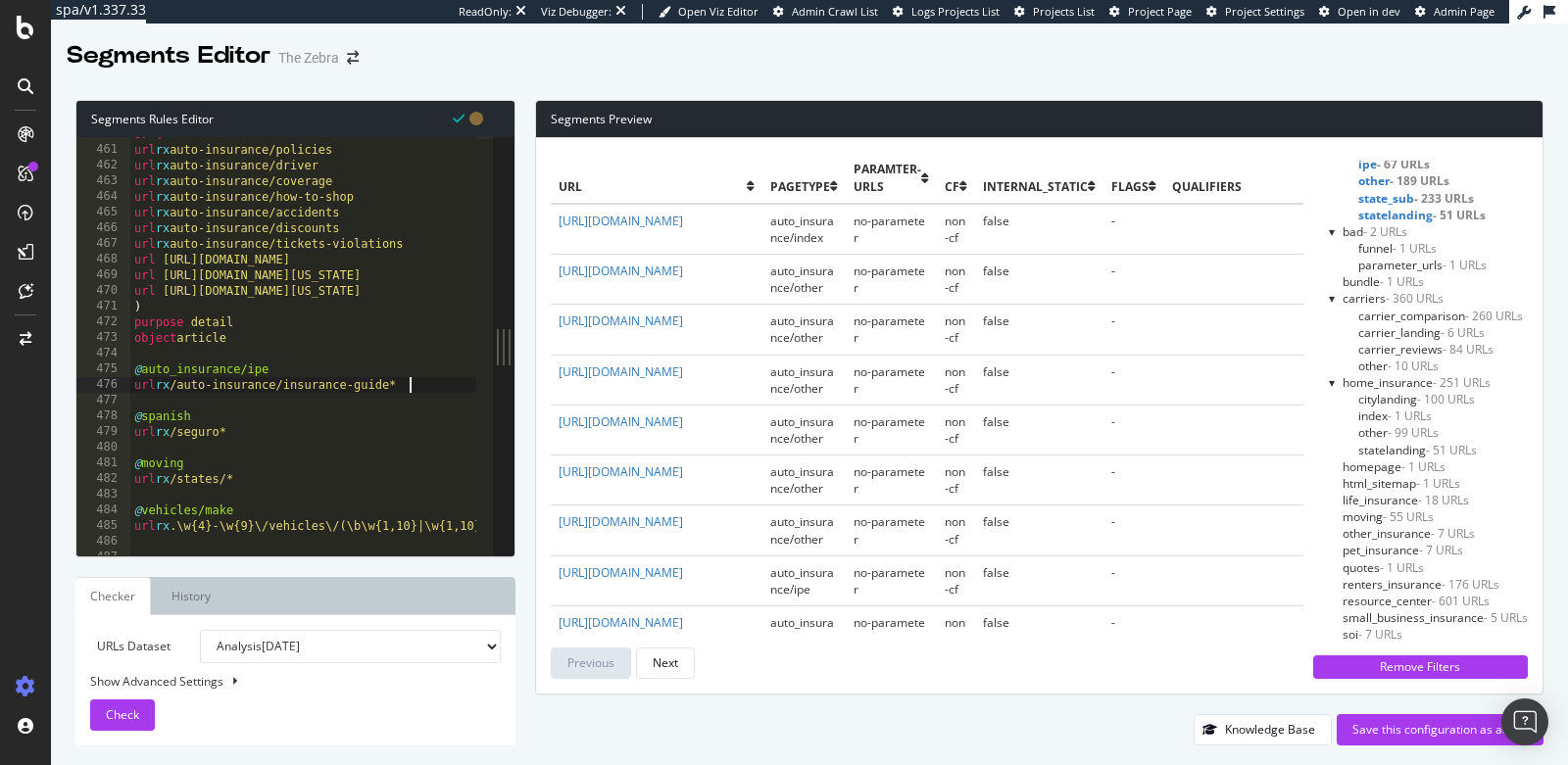
scroll to position [505, 0]
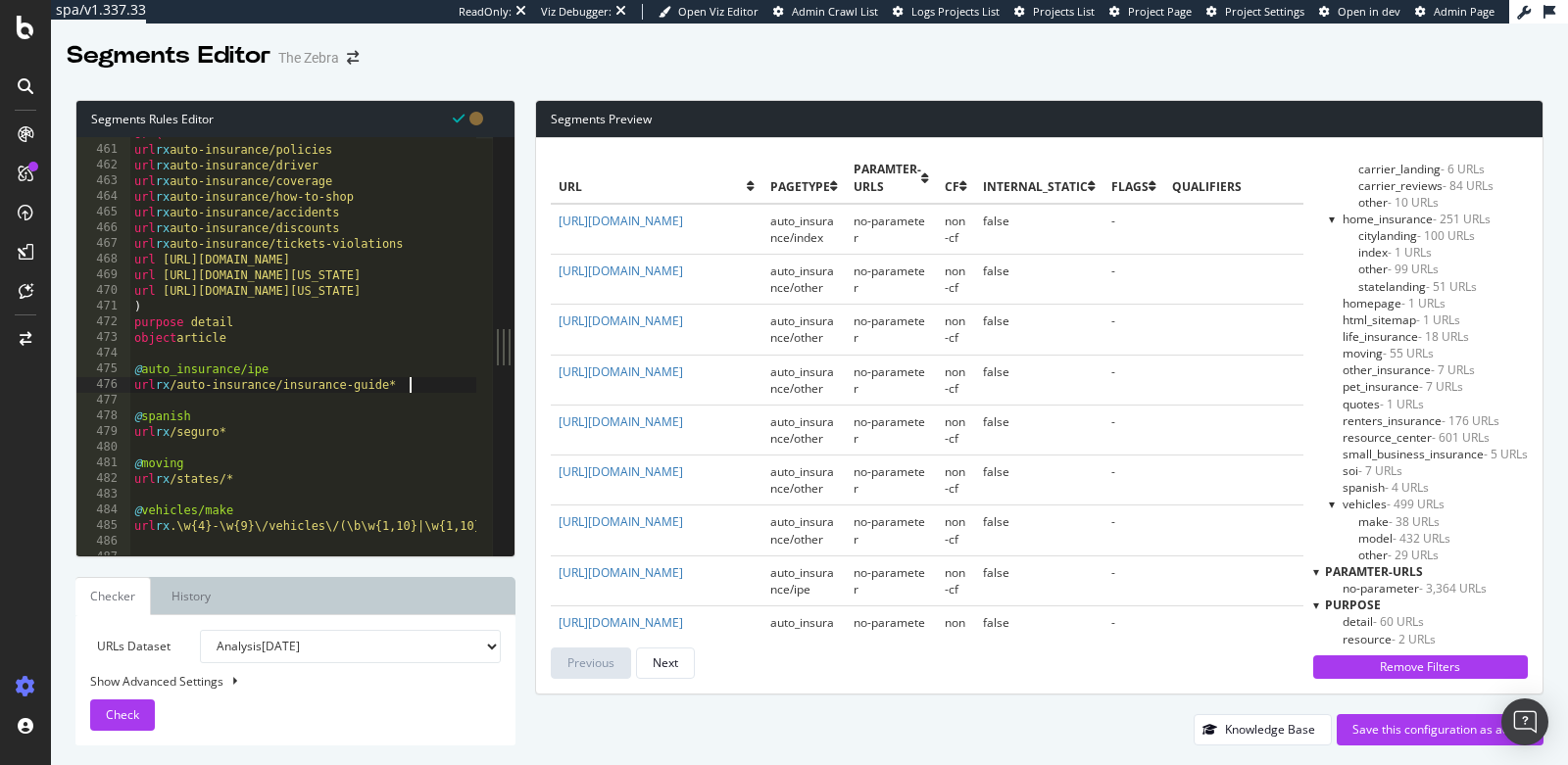
click at [1384, 481] on span "- 4 URLs" at bounding box center [1406, 487] width 44 height 17
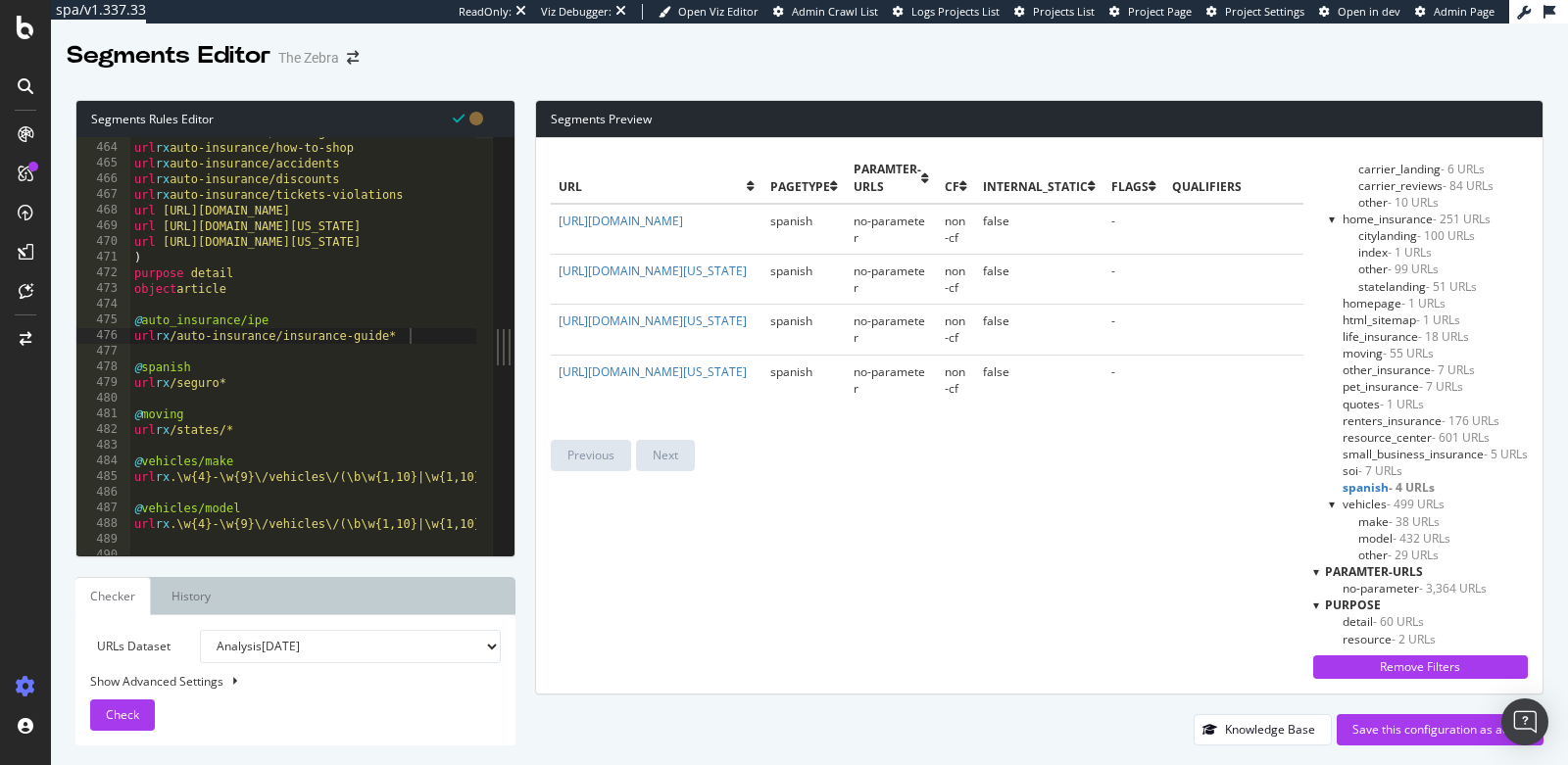
scroll to position [7257, 0]
click at [433, 336] on div "url rx auto-insurance/coverage url rx auto-insurance/how-to-shop url rx auto-in…" at bounding box center [747, 340] width 1234 height 436
click at [262, 383] on div "url rx auto-insurance/coverage url rx auto-insurance/how-to-shop url rx auto-in…" at bounding box center [747, 340] width 1234 height 436
type textarea "url rx /seguro*"
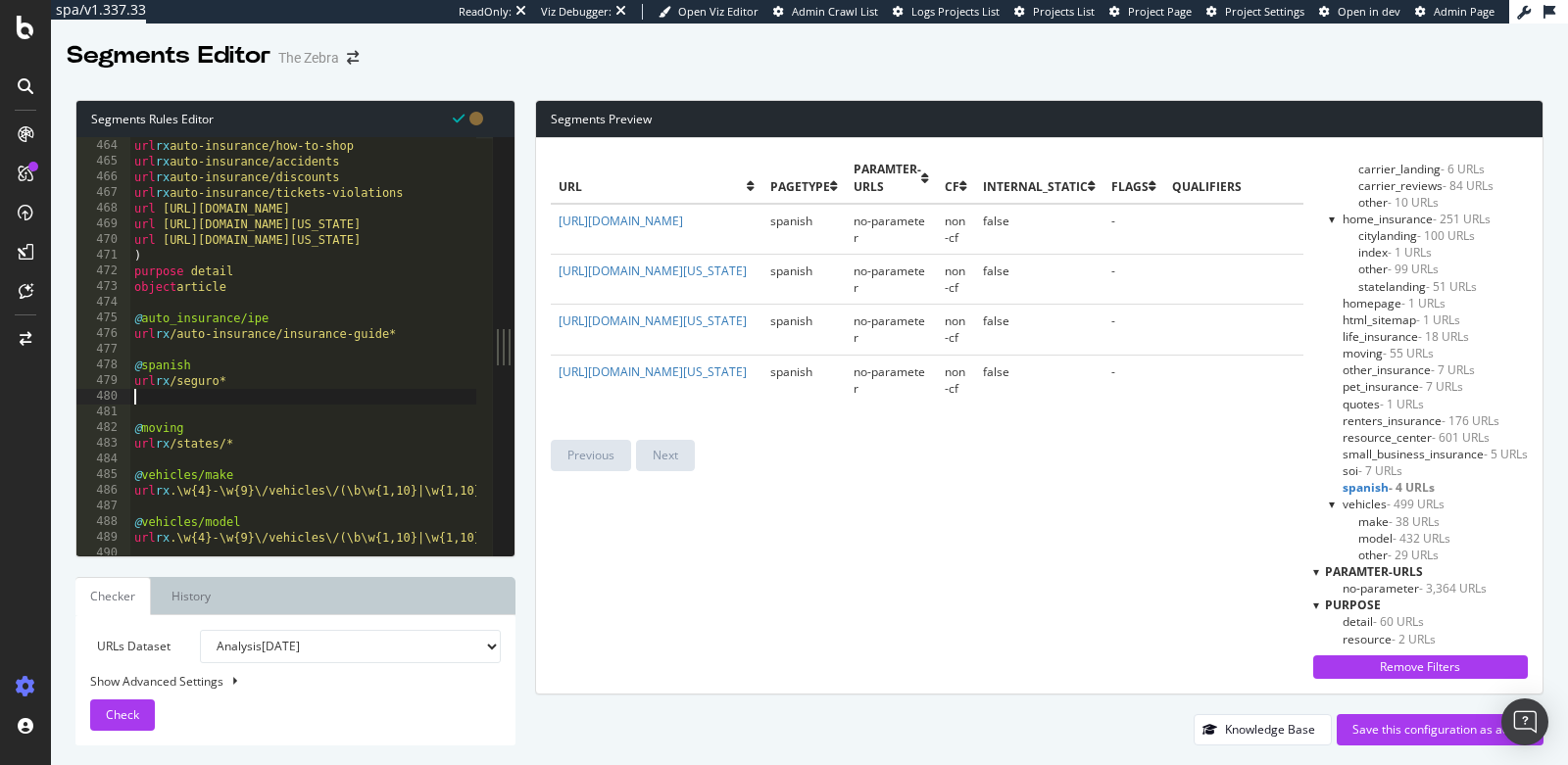
scroll to position [0, 0]
type textarea "purpose detail"
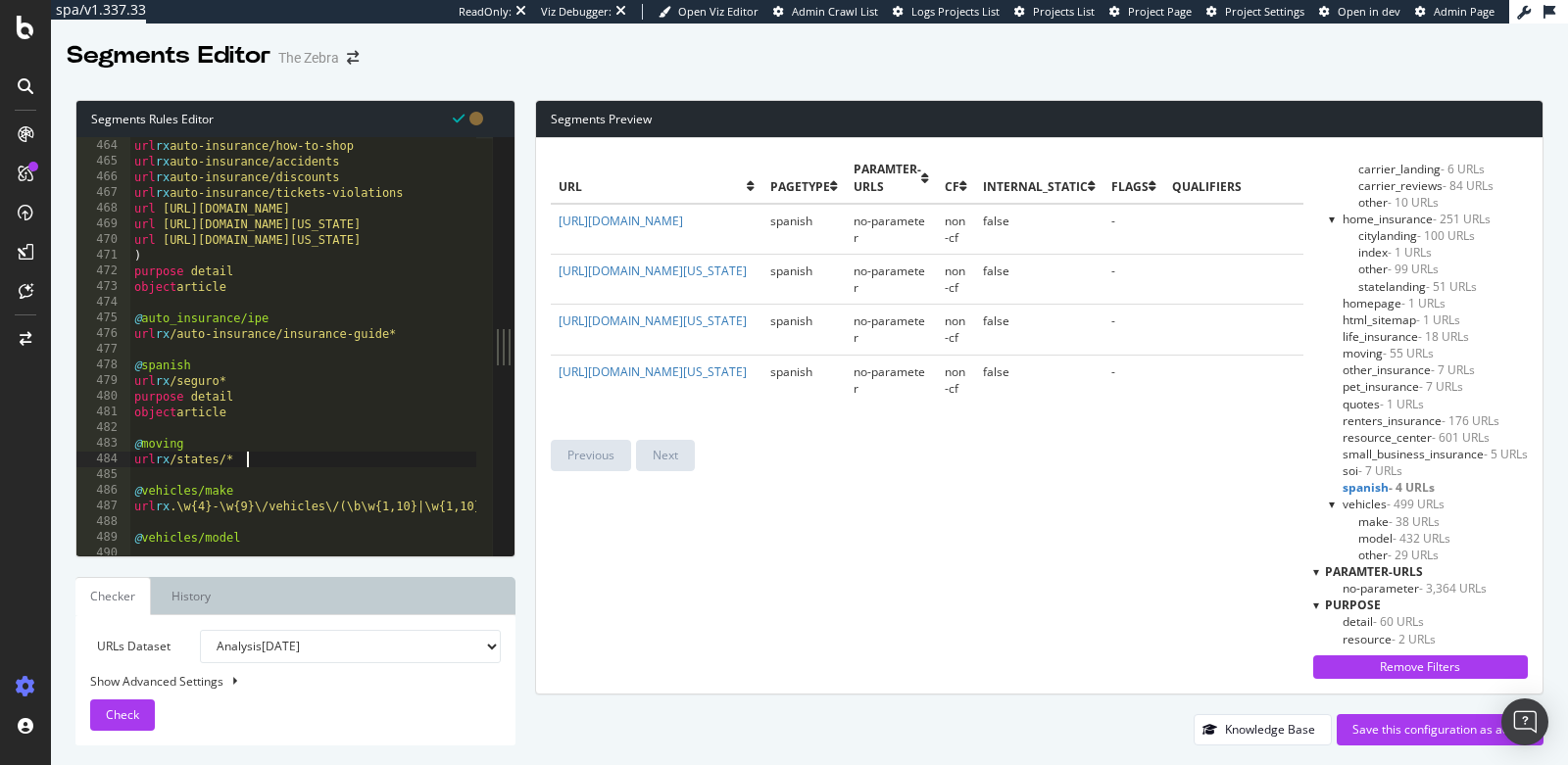
click at [265, 460] on div "url rx auto-insurance/coverage url rx auto-insurance/how-to-shop url rx auto-in…" at bounding box center [747, 340] width 1234 height 436
type textarea "url rx /states/*"
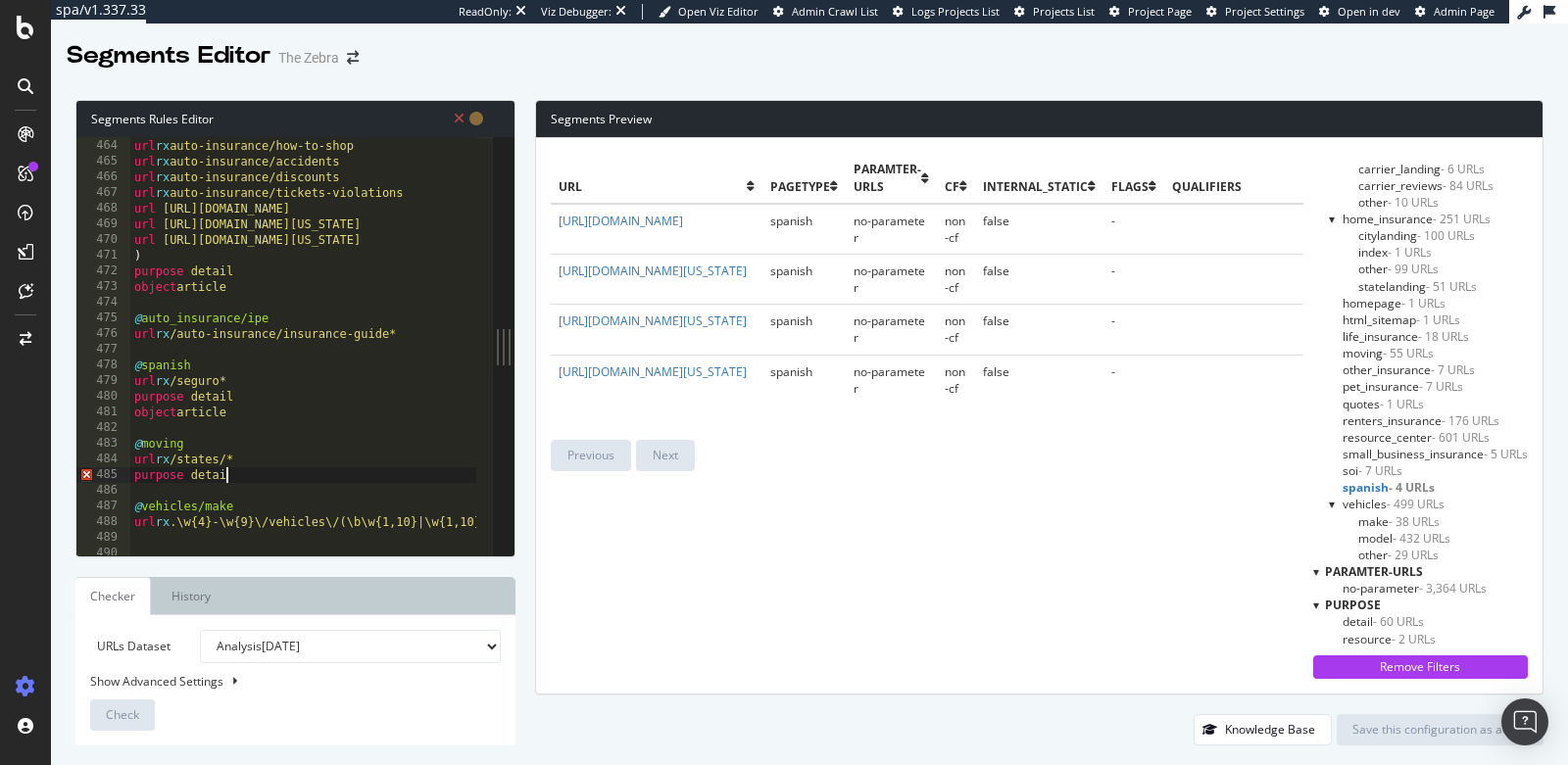
type textarea "purpose detail"
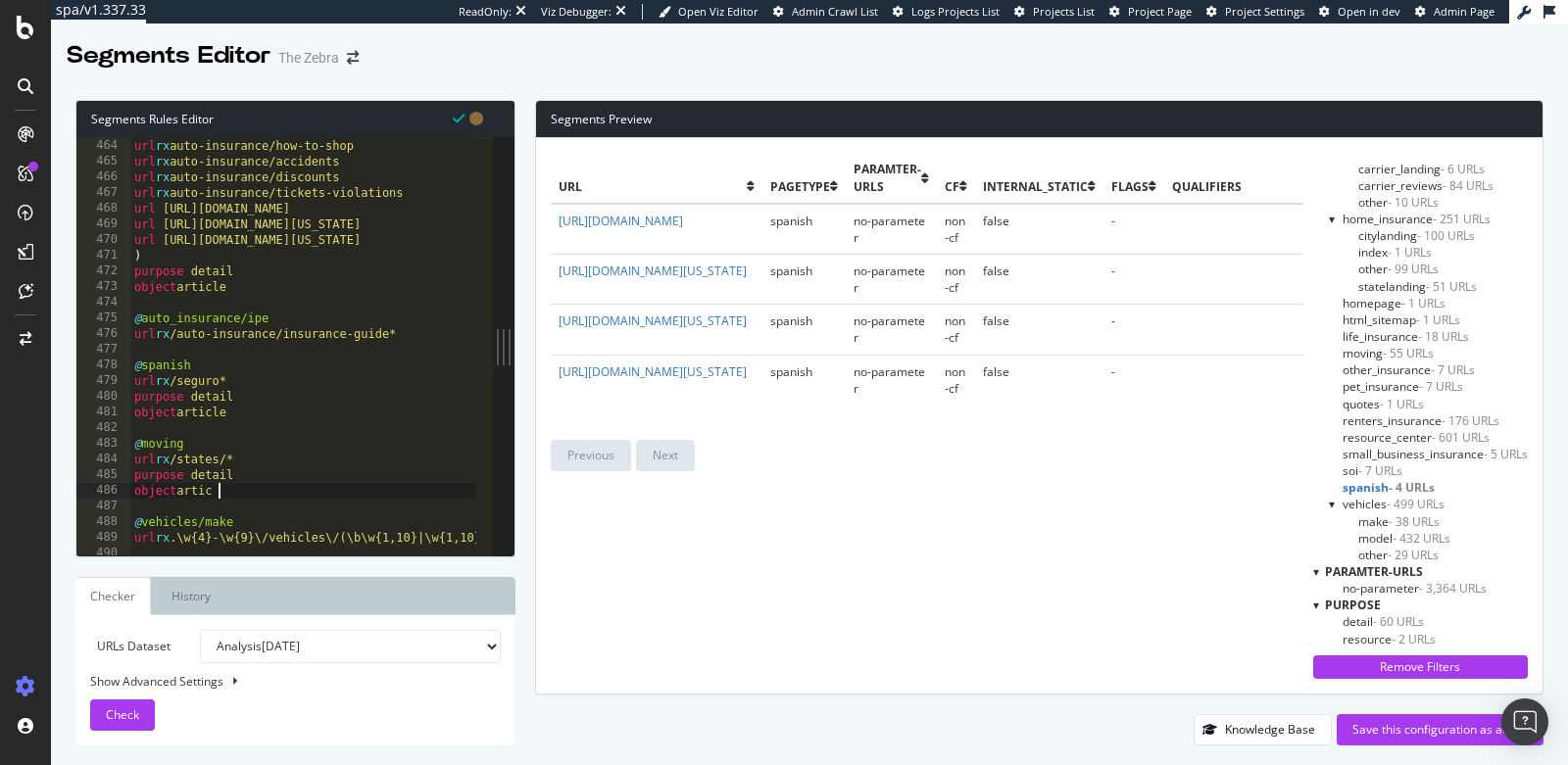
type textarea "object article"
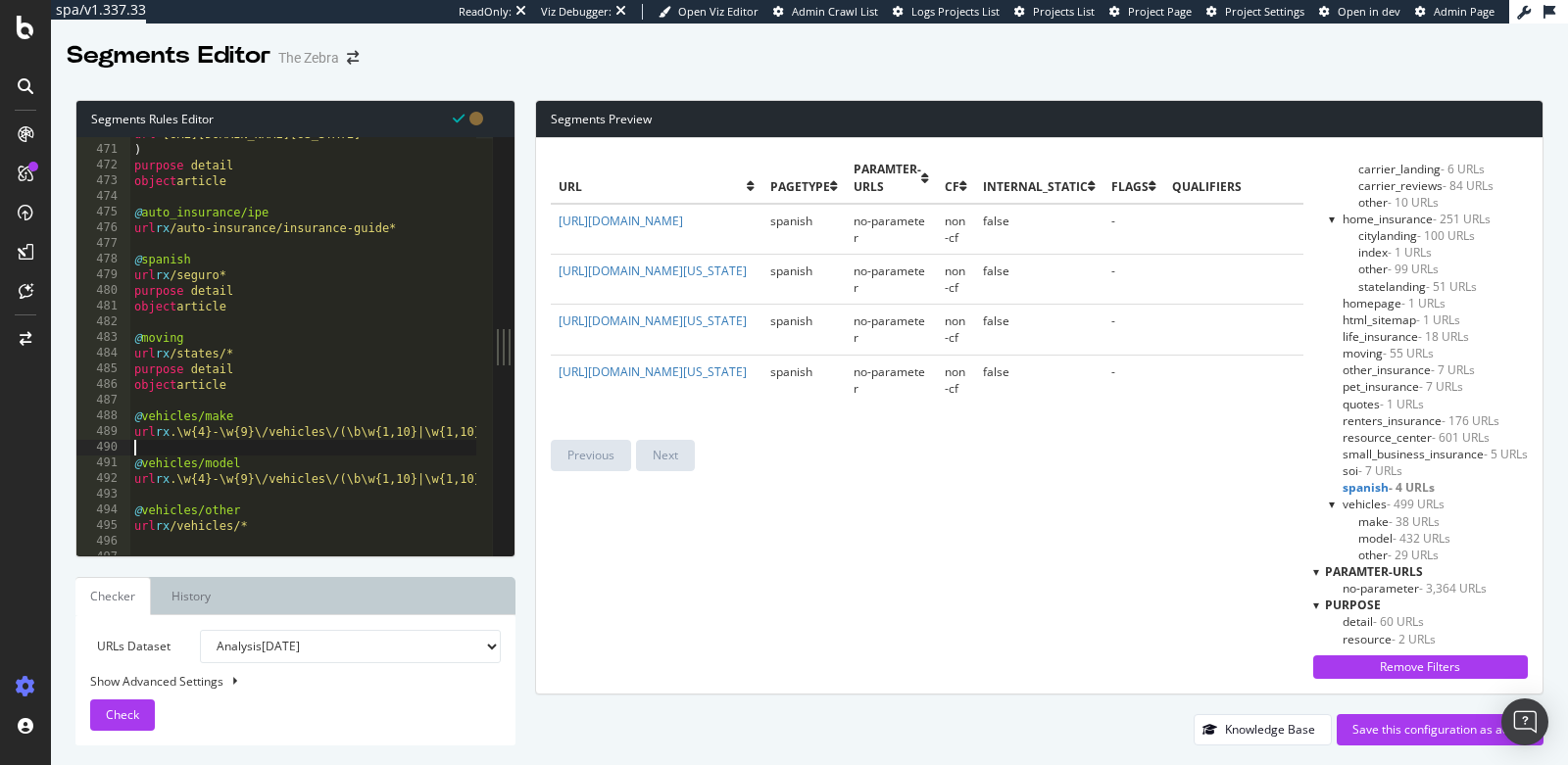
click at [388, 448] on div "url https://www.thezebra.com/auto-insurance/georgia-car-insurance/atlanta-ga-ca…" at bounding box center [747, 344] width 1234 height 436
click at [1388, 514] on span "- 38 URLs" at bounding box center [1413, 521] width 51 height 17
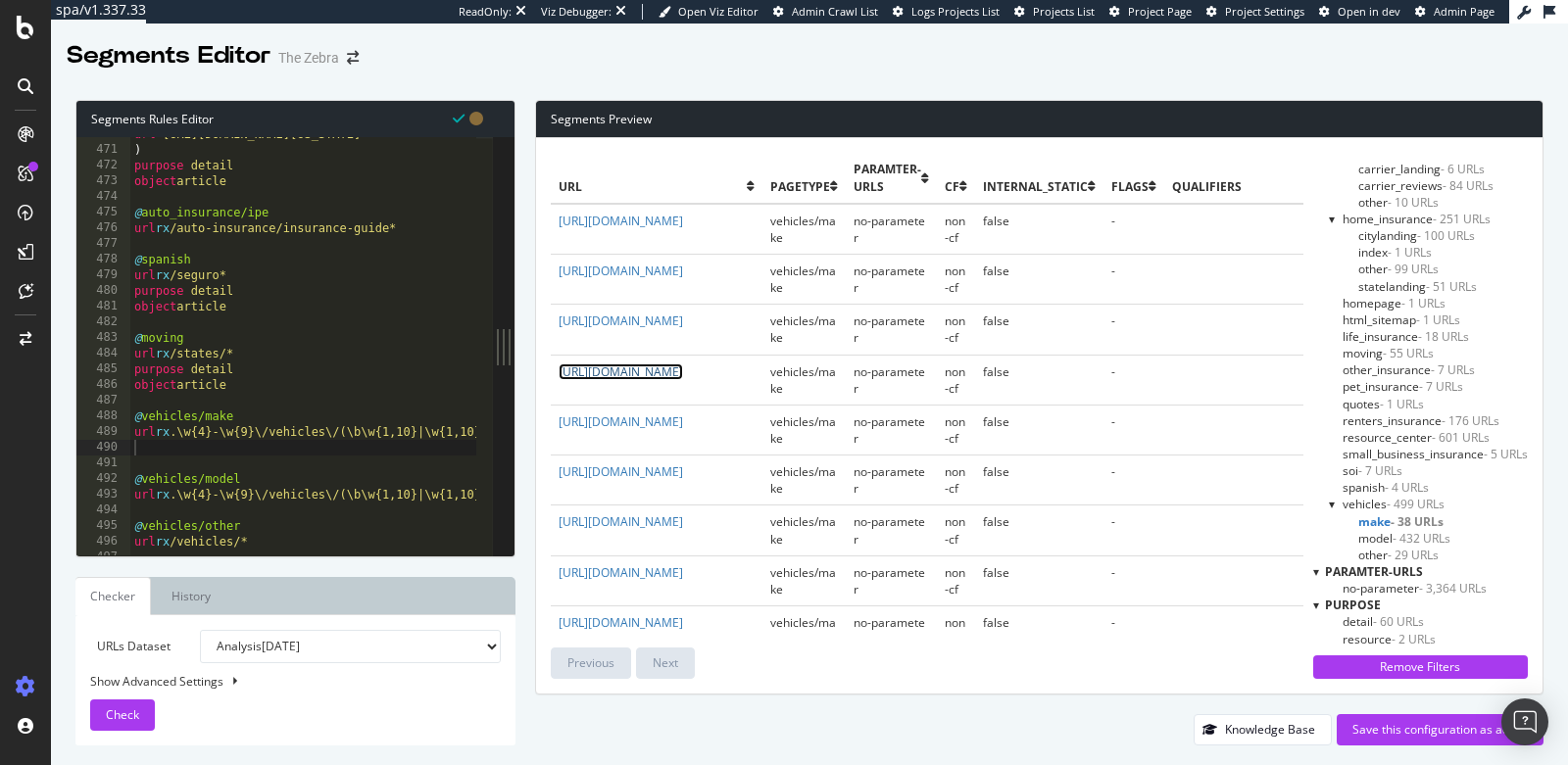
click at [676, 377] on link "https://www.thezebra.com/auto-insurance/vehicles/bmw/" at bounding box center [620, 371] width 124 height 17
click at [208, 458] on div "url https://www.thezebra.com/auto-insurance/georgia-car-insurance/atlanta-ga-ca…" at bounding box center [747, 344] width 1234 height 436
type textarea "u"
type textarea "["
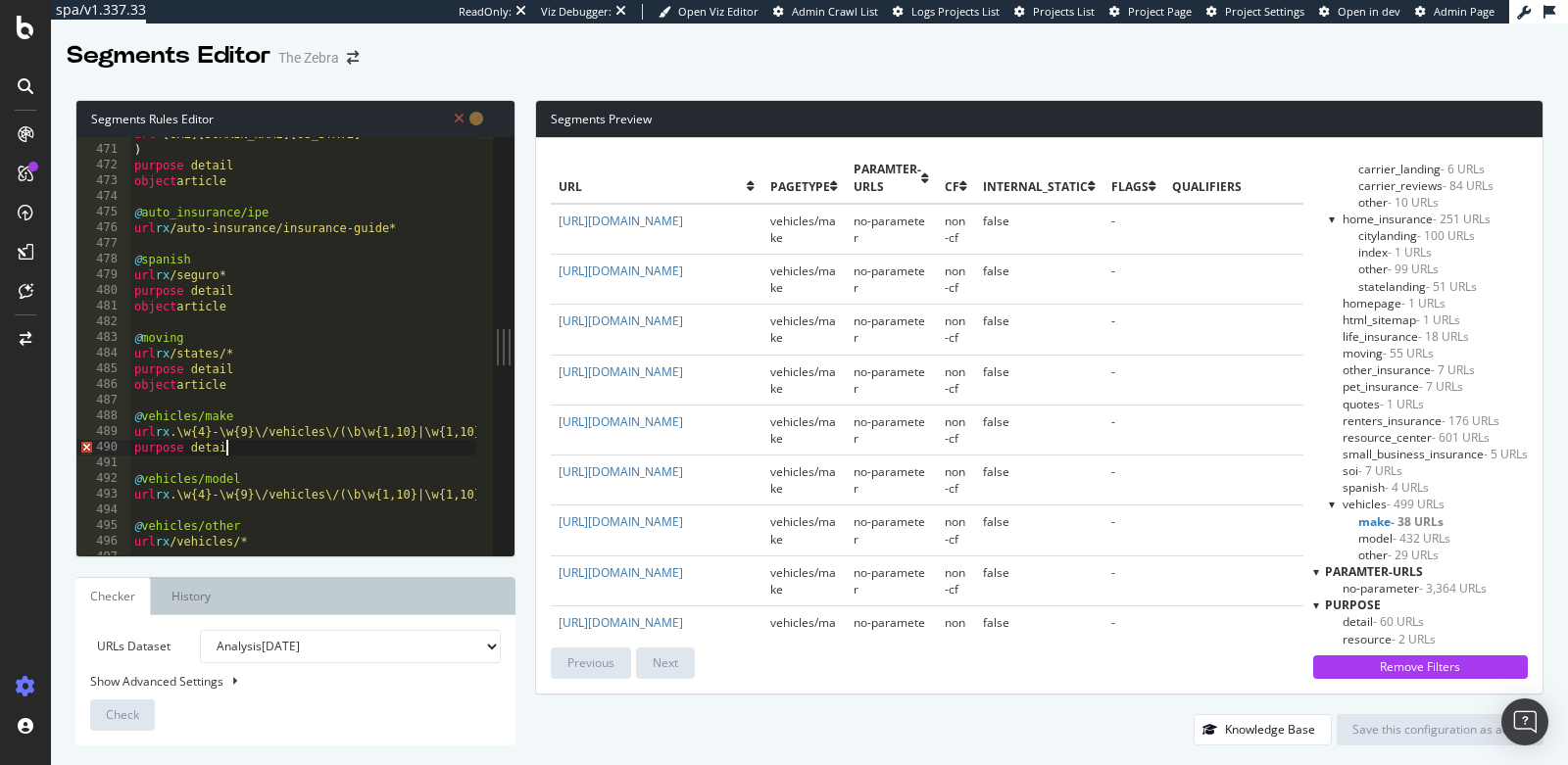
type textarea "purpose detail"
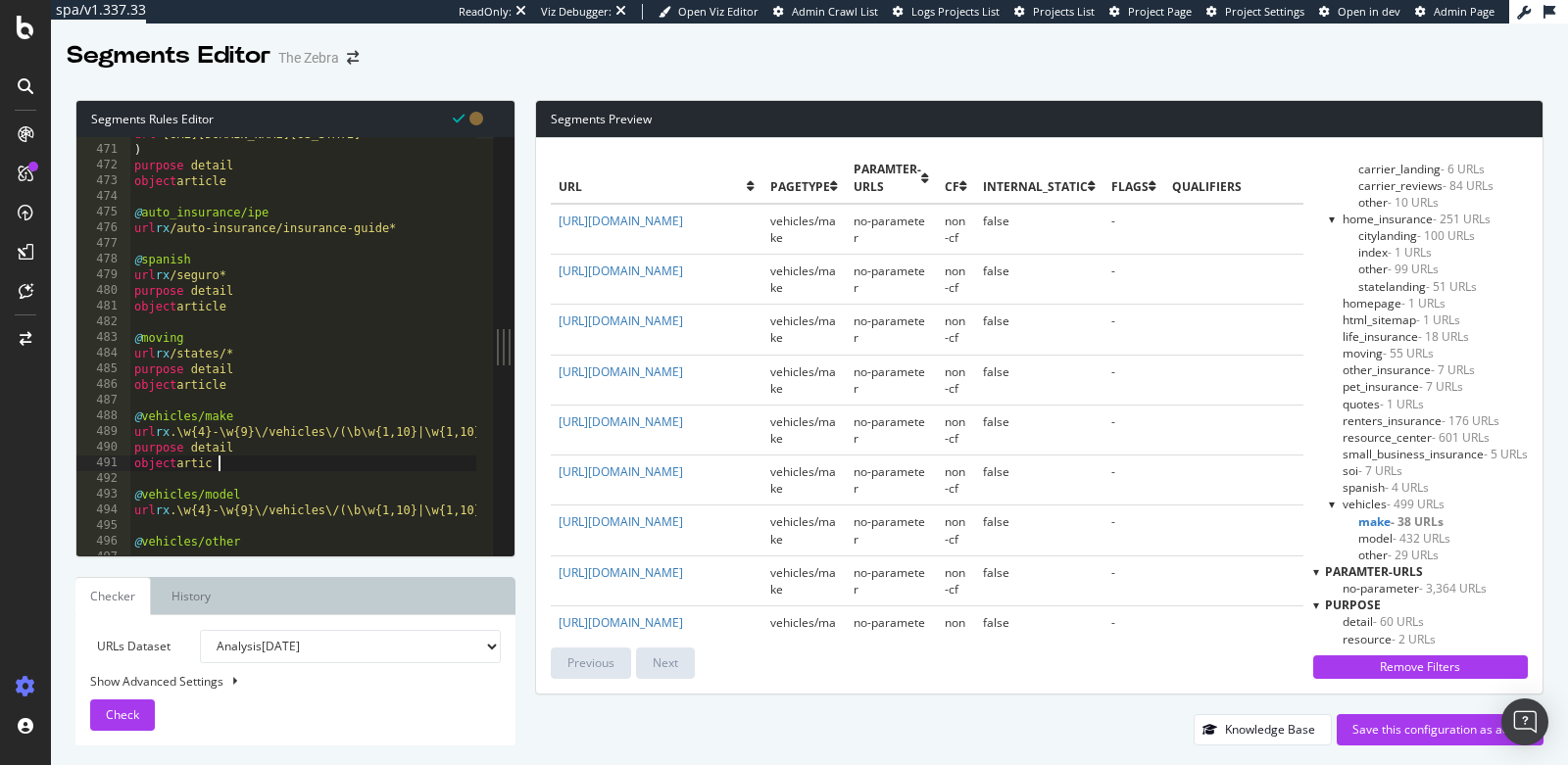
type textarea "object article"
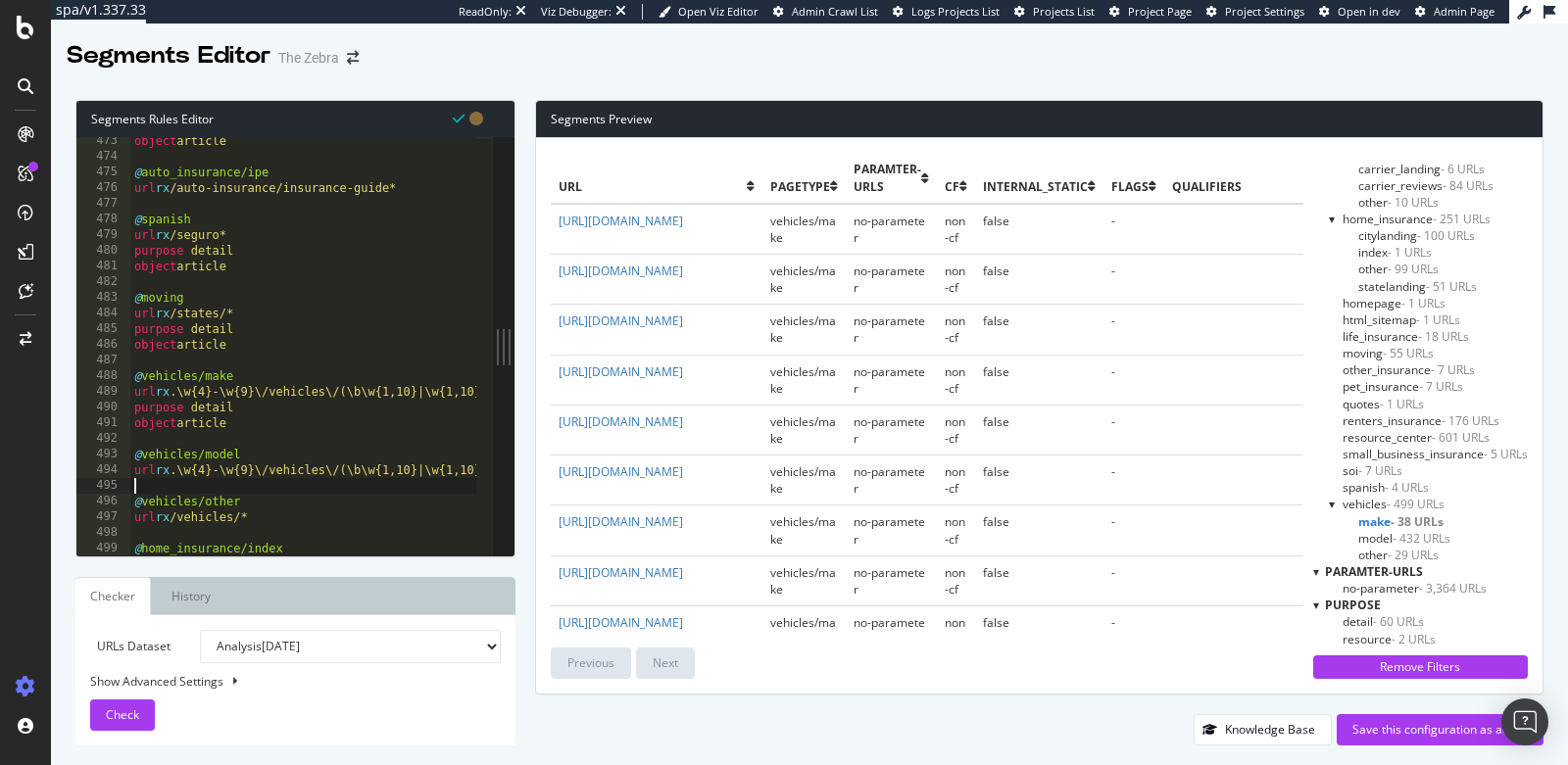
click at [191, 489] on div "object article @ auto_insurance/ipe url rx /auto-insurance/insurance-guide* @ s…" at bounding box center [747, 351] width 1234 height 436
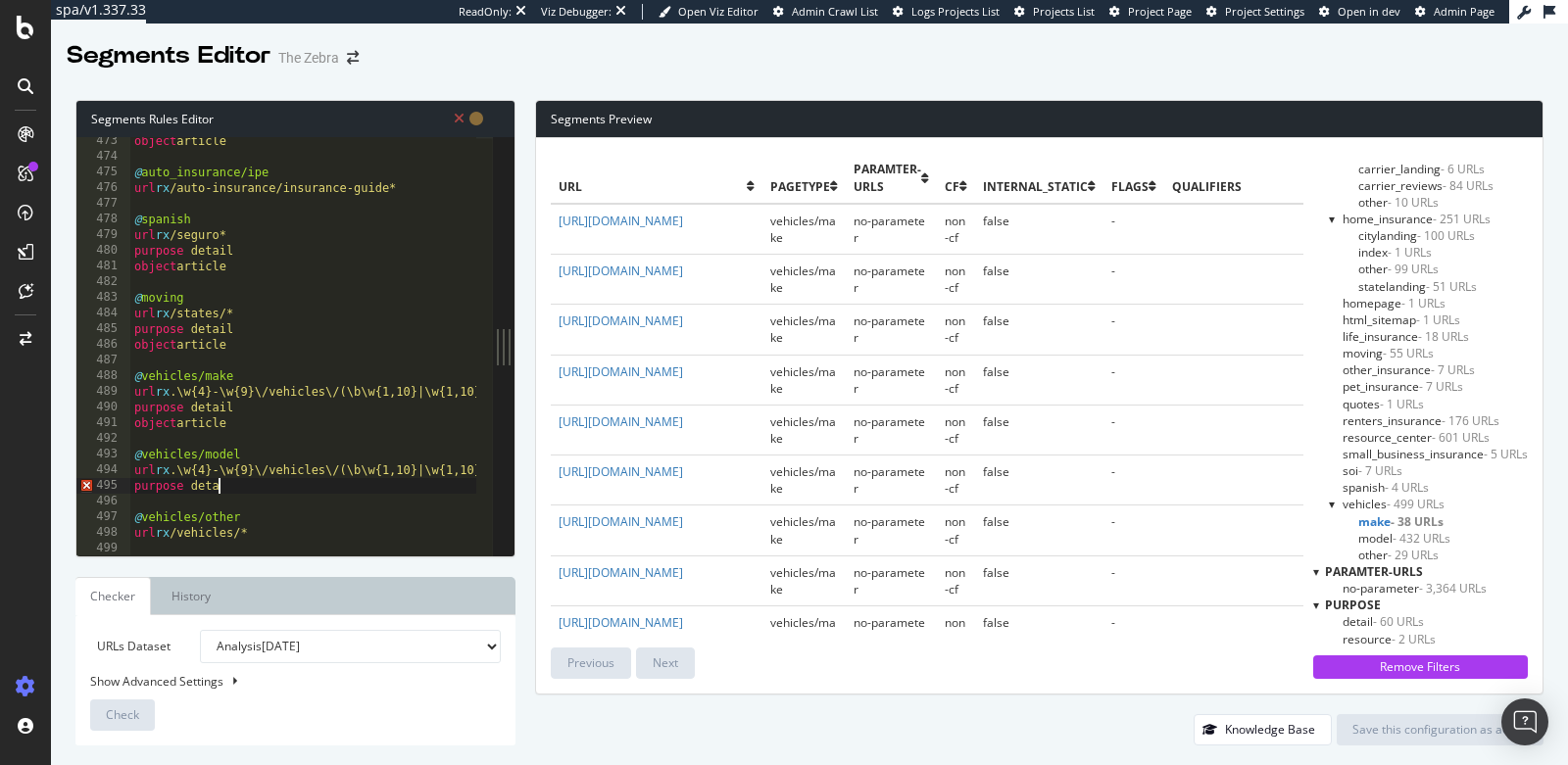
type textarea "purpose detail"
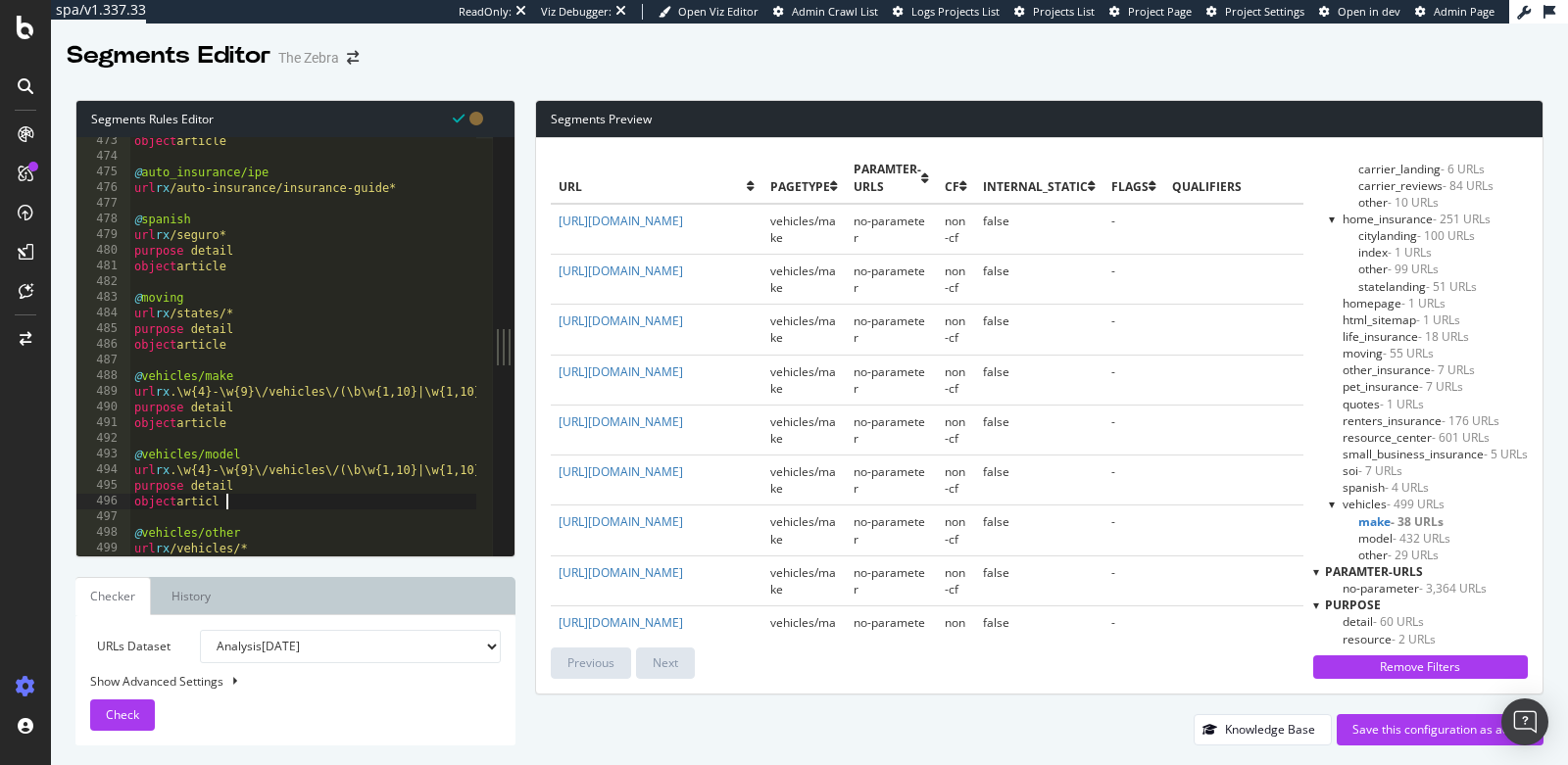
type textarea "object article"
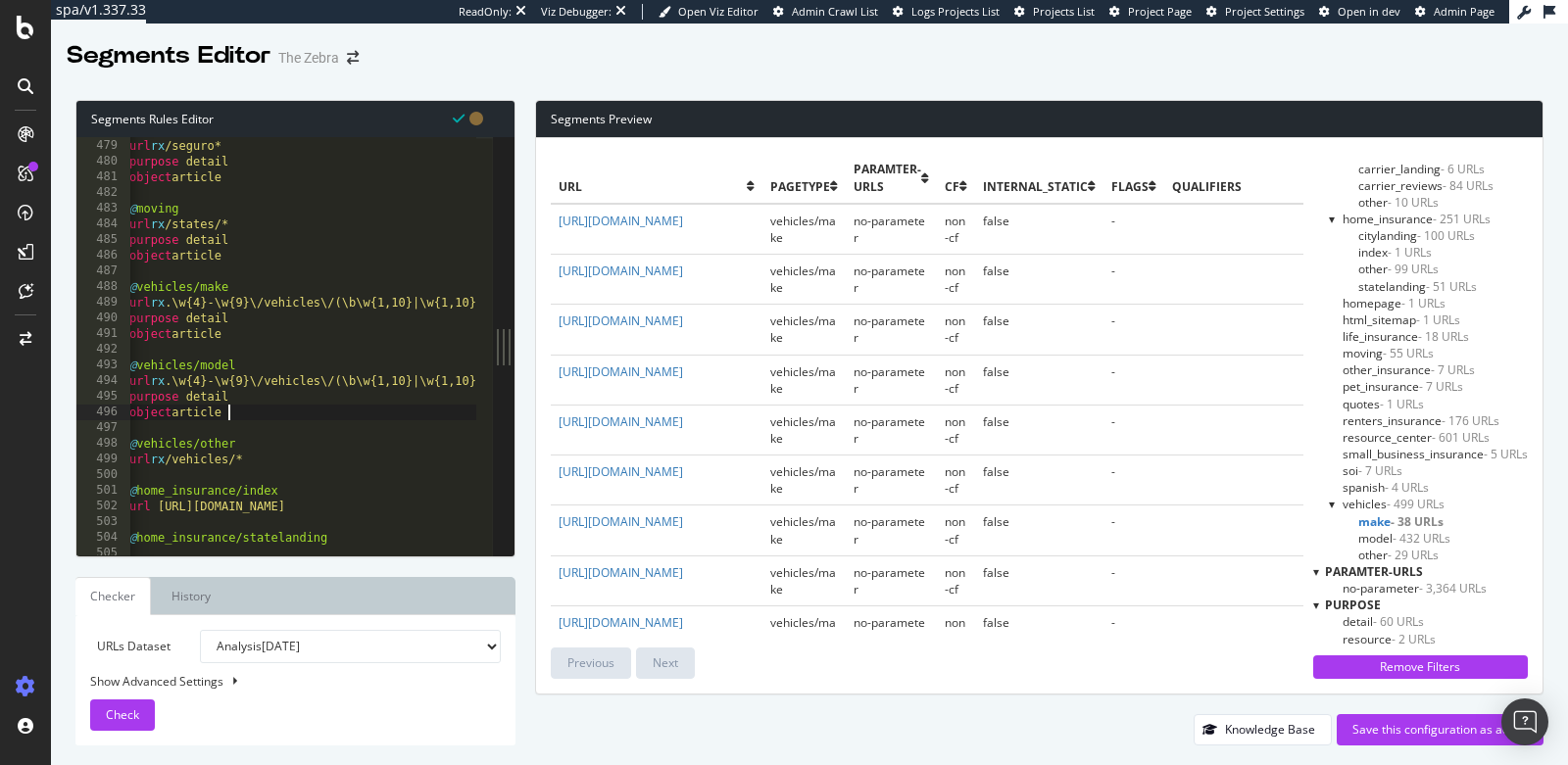
click at [214, 468] on div "@ spanish url rx /seguro* purpose detail object article @ moving url rx /states…" at bounding box center [742, 340] width 1234 height 436
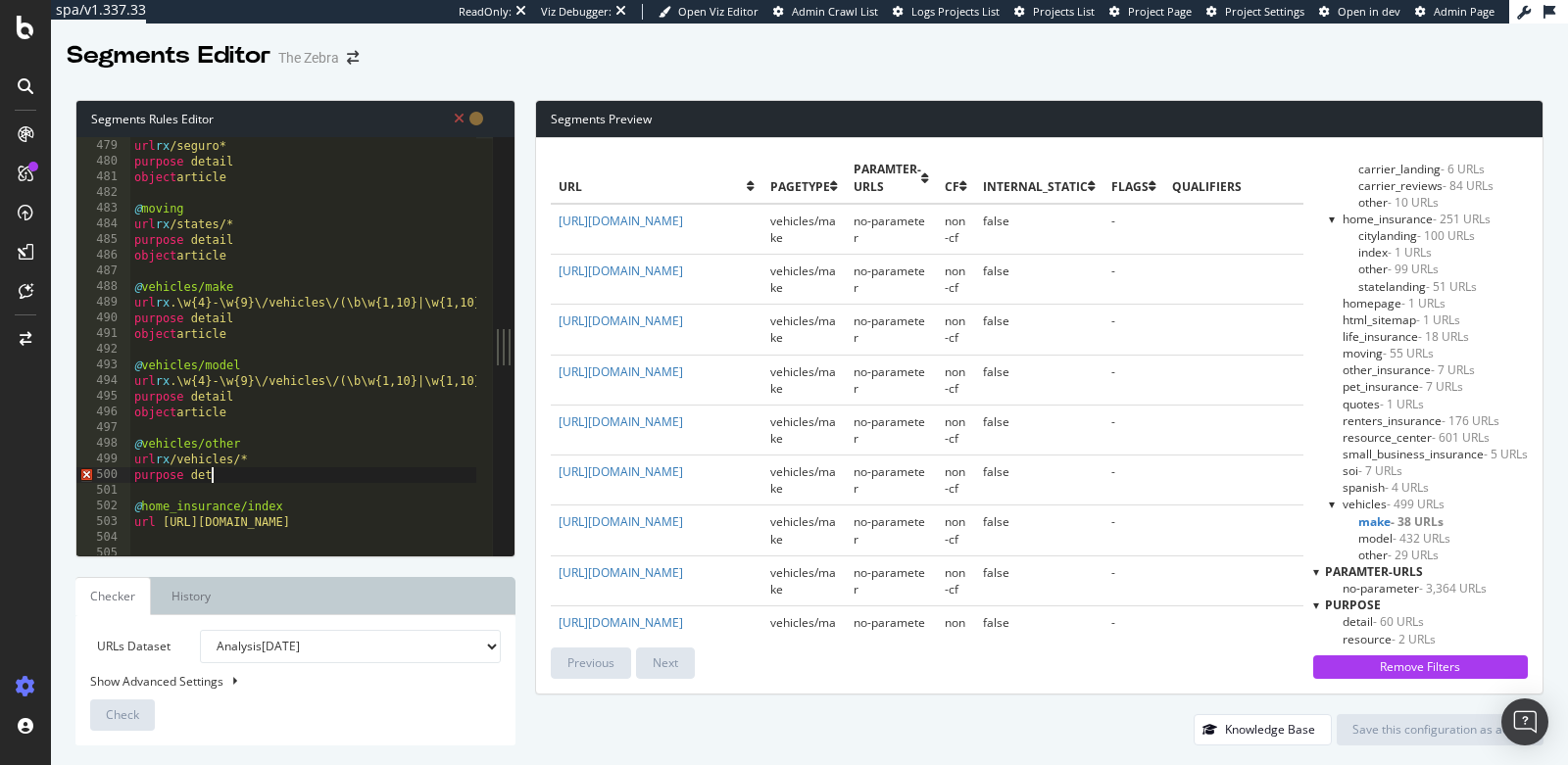
type textarea "purpose detail"
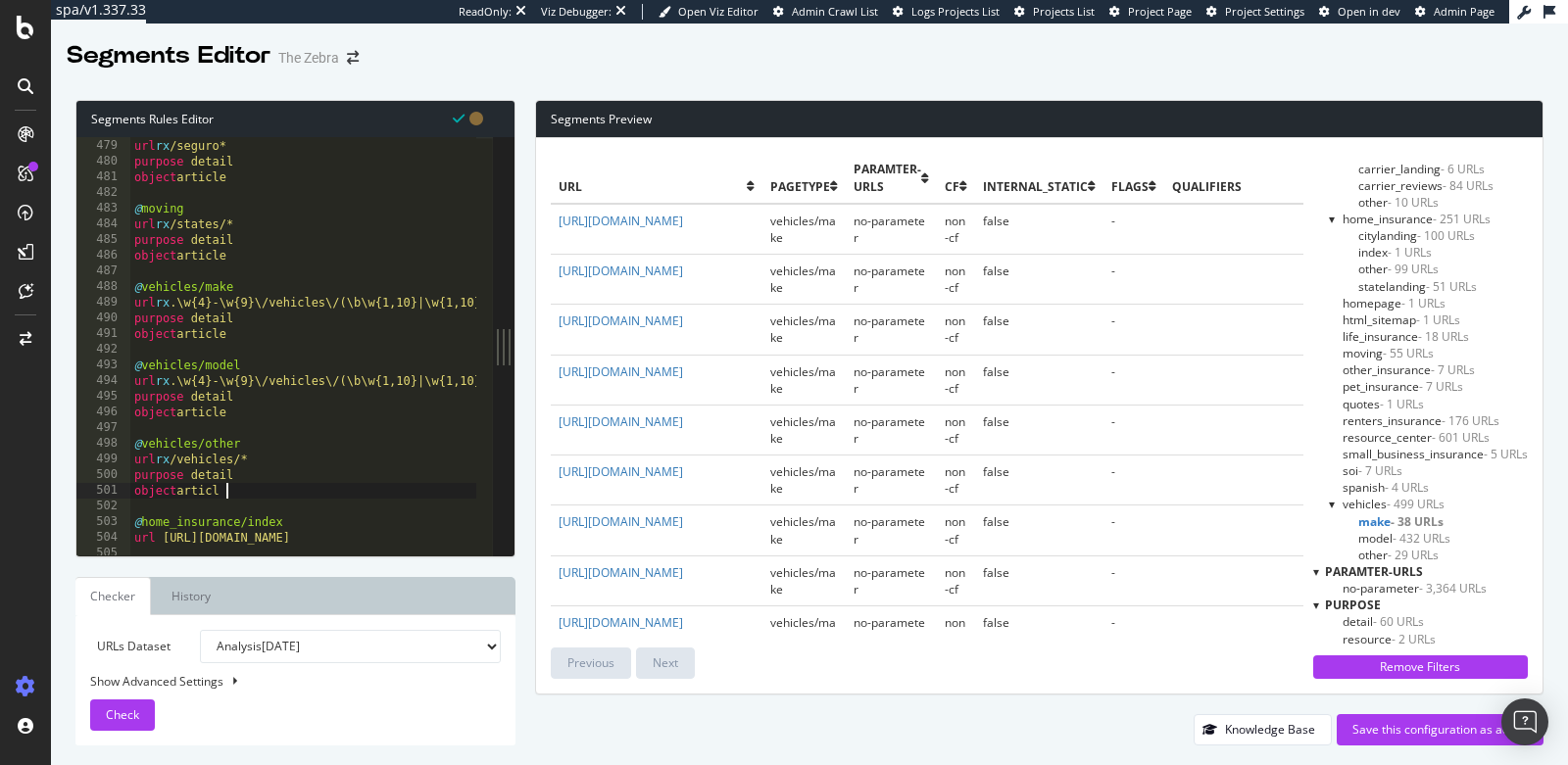
type textarea "object article"
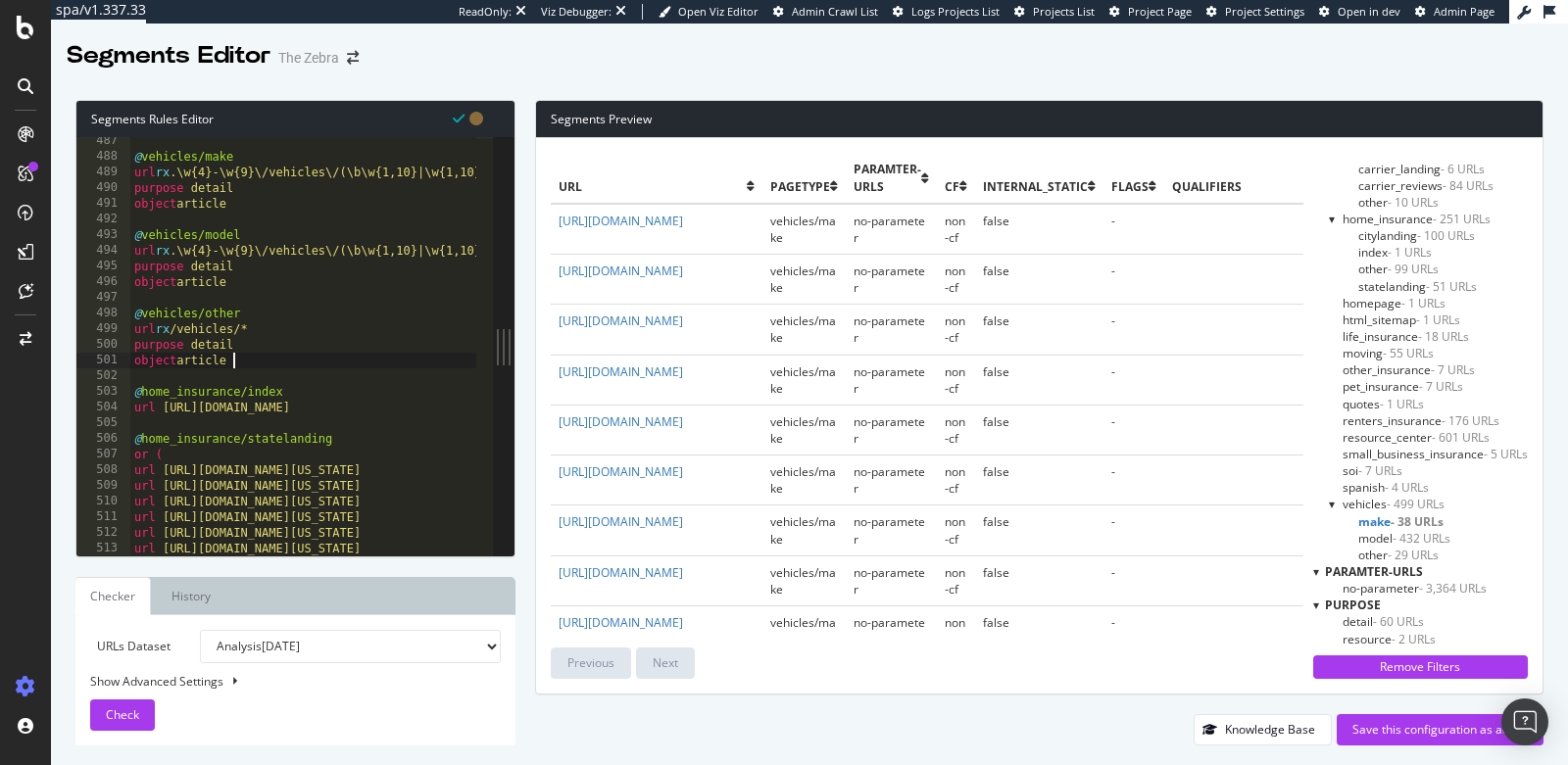
click at [207, 426] on div "@ vehicles/make url rx .\w{4}-\w{9}\/vehicles\/(\b\w{1,10}|\w{1,10}-\w{1,10}\b)…" at bounding box center [747, 351] width 1234 height 436
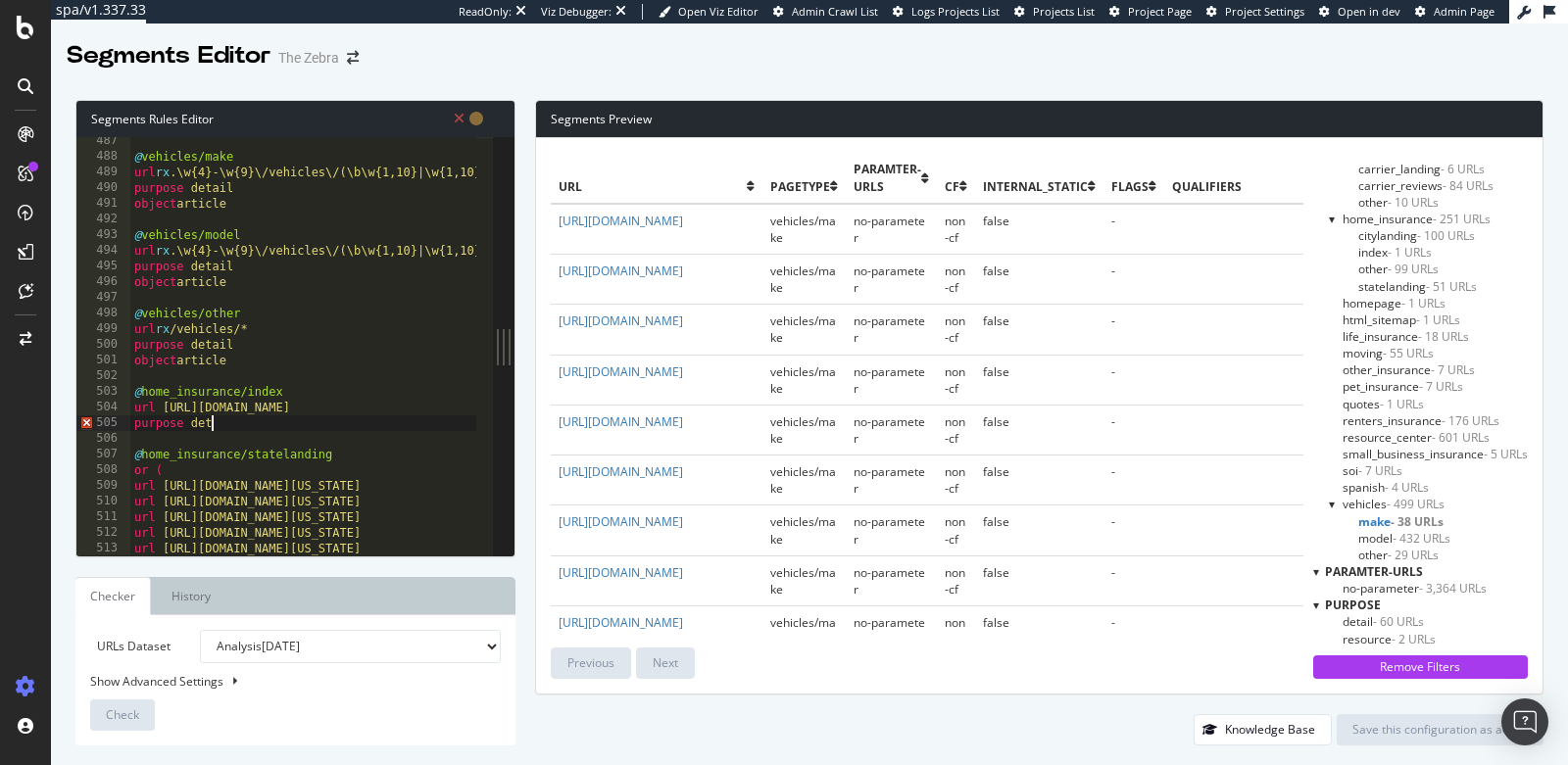
type textarea "purpose detail"
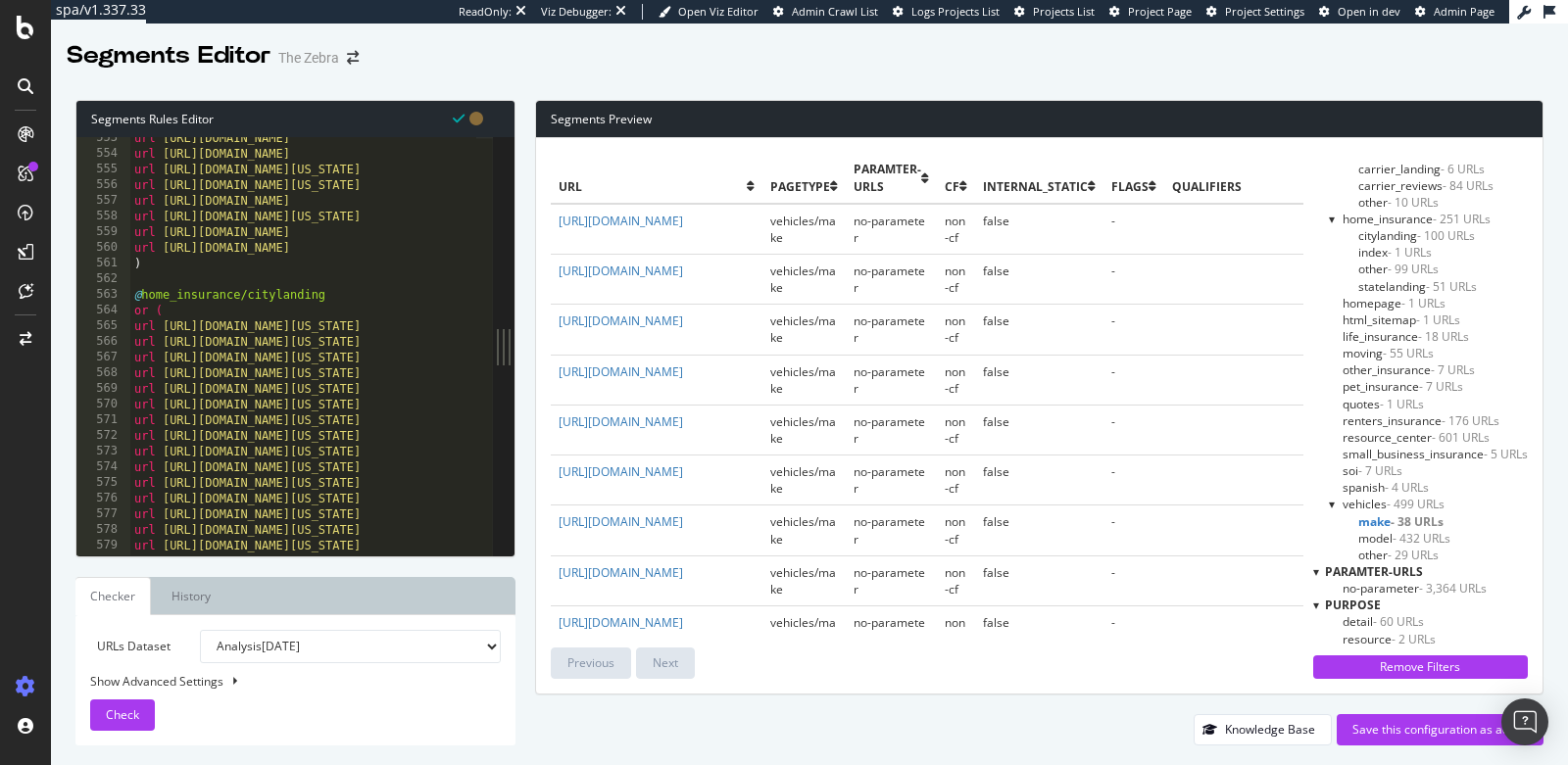
click at [194, 268] on div "url https://www.thezebra.com/homeowners-insurance/rhode-island-home-insurance/ …" at bounding box center [747, 348] width 1234 height 436
type textarea ")"
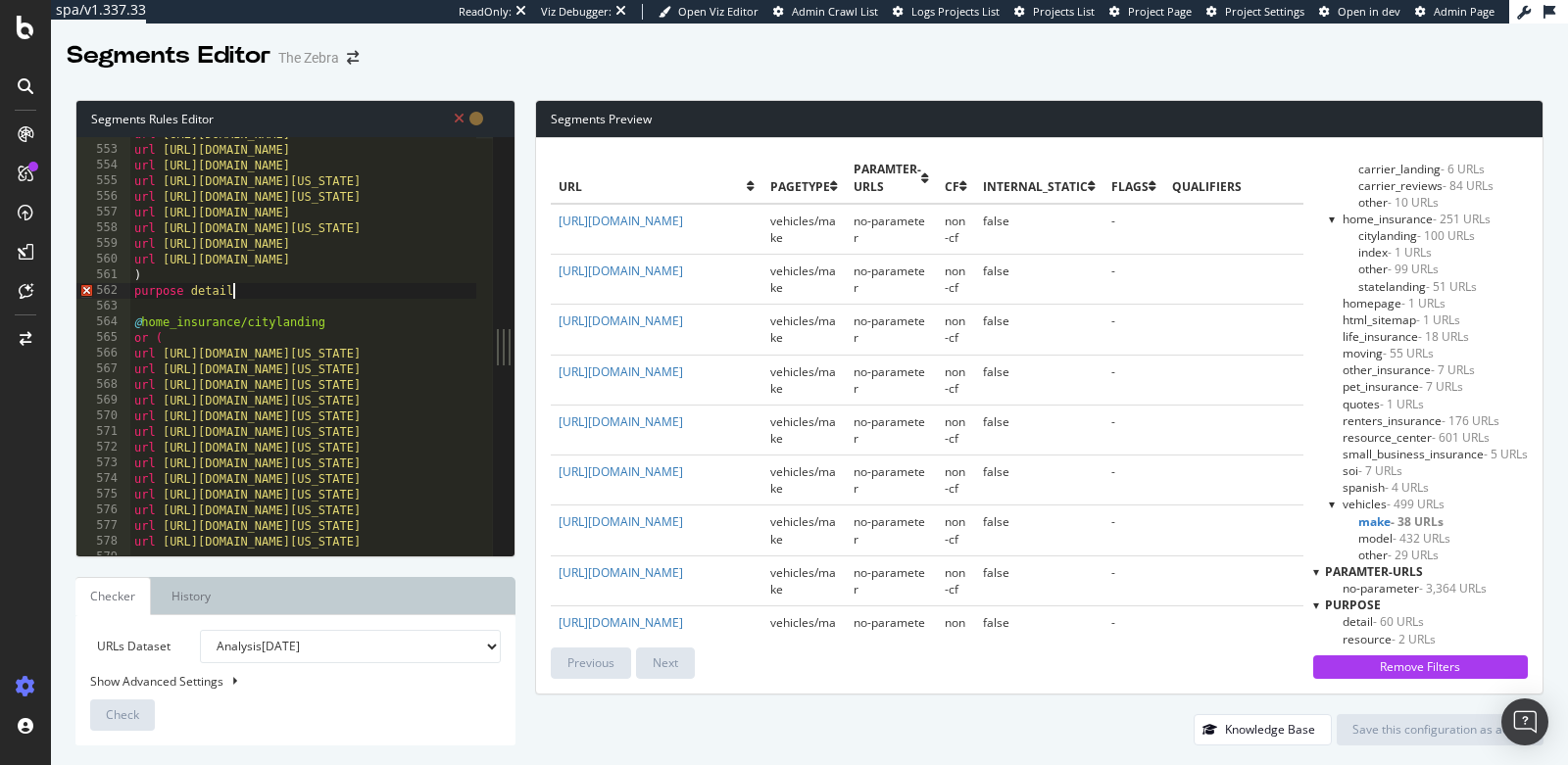
type textarea "purpose detail"
click at [1386, 289] on span "statelanding - 51 URLs" at bounding box center [1417, 286] width 119 height 17
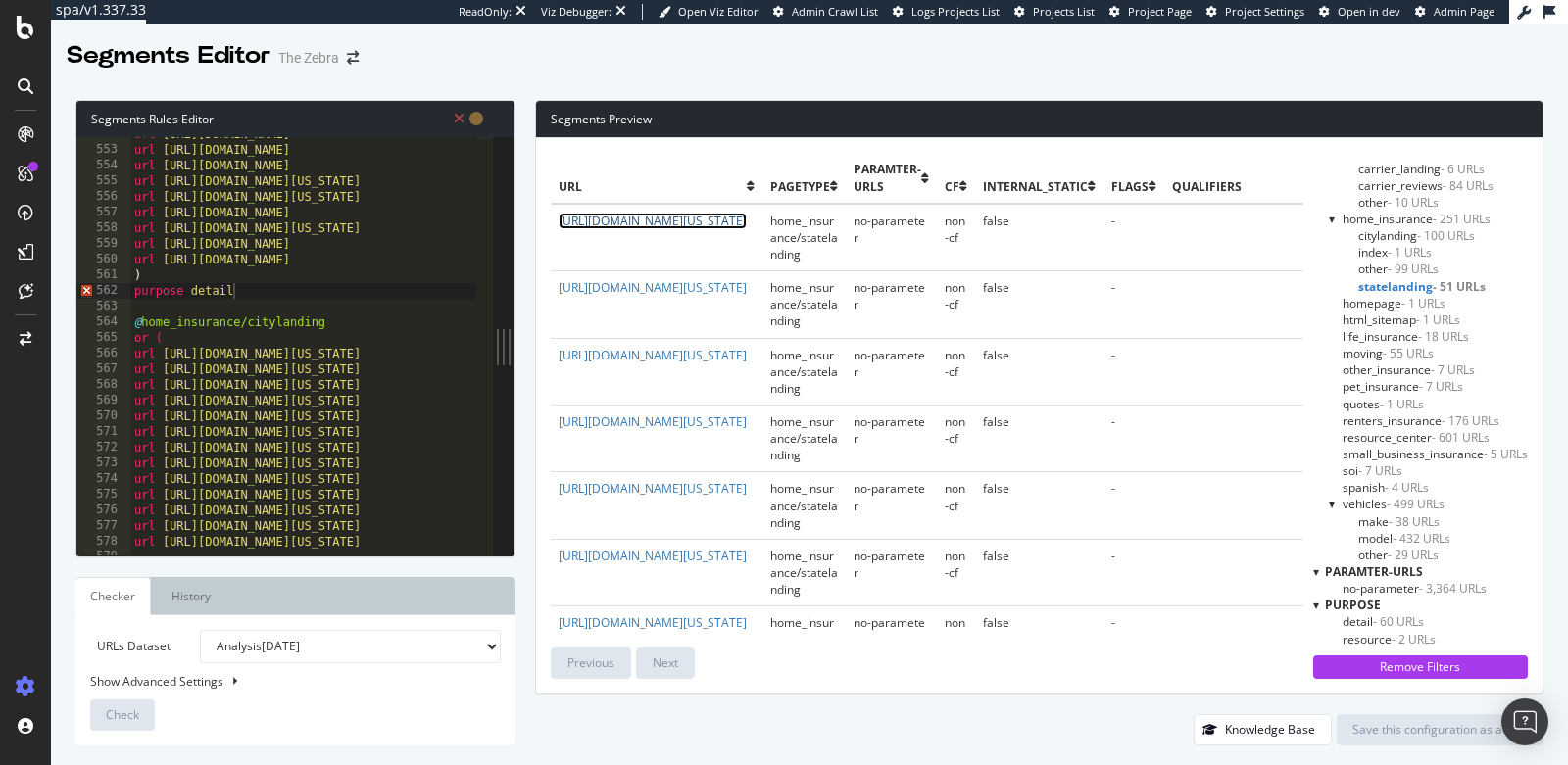
click at [637, 229] on link "https://www.thezebra.com/homeowners-insurance/alabama-home-insurance/" at bounding box center [652, 221] width 188 height 17
click at [558, 213] on link "https://www.thezebra.com/homeowners-insurance/alabama-home-insurance/" at bounding box center [652, 221] width 188 height 17
click at [252, 290] on div "url https://www.thezebra.com/homeowners-insurance/north-dakota-home-insurance/ …" at bounding box center [747, 344] width 1234 height 436
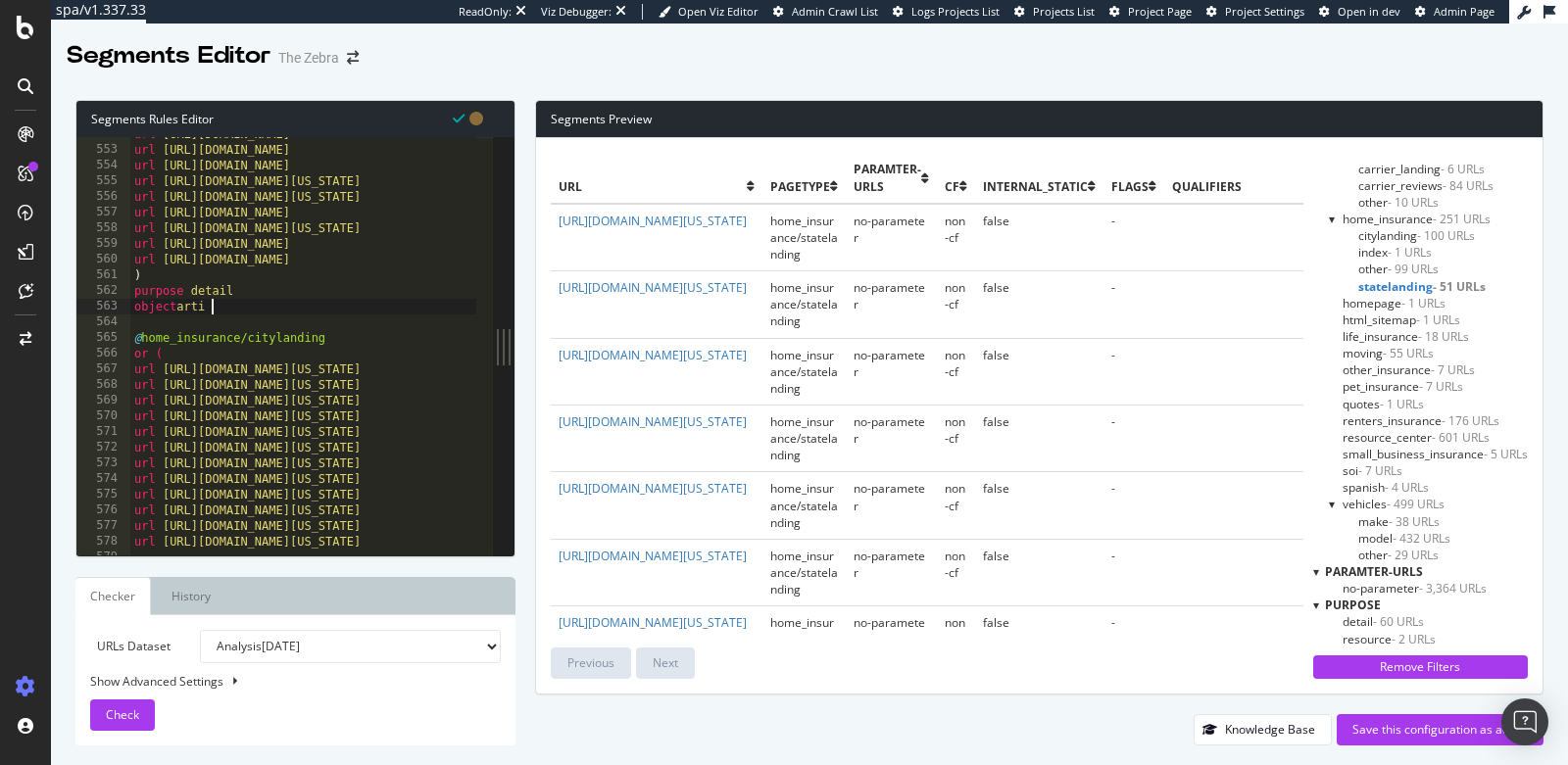
type textarea "object article"
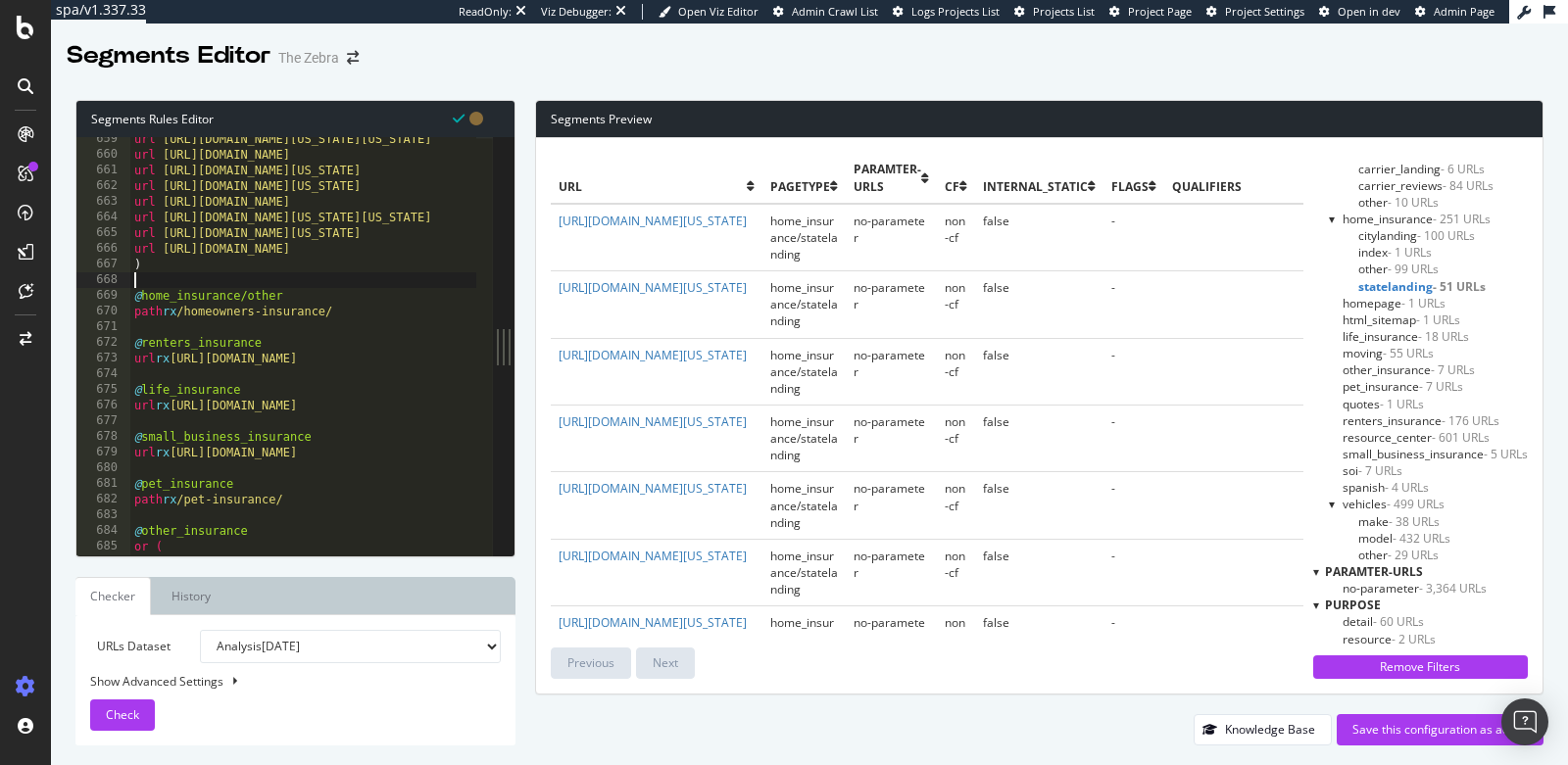
click at [210, 275] on div "url https://www.thezebra.com/homeowners-insurance/virginia-home-insurance/virgi…" at bounding box center [747, 349] width 1234 height 436
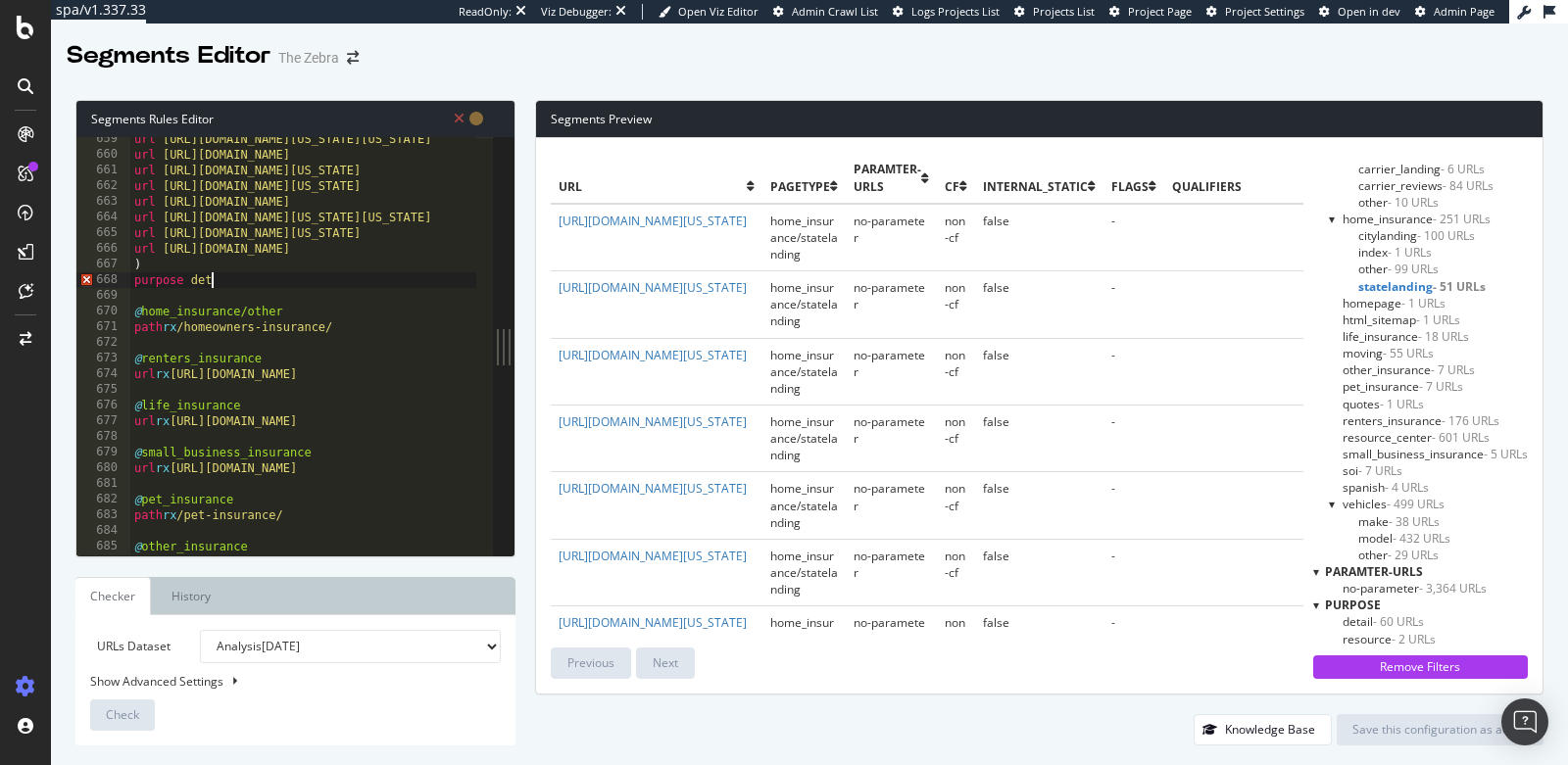
type textarea "purpose detail"
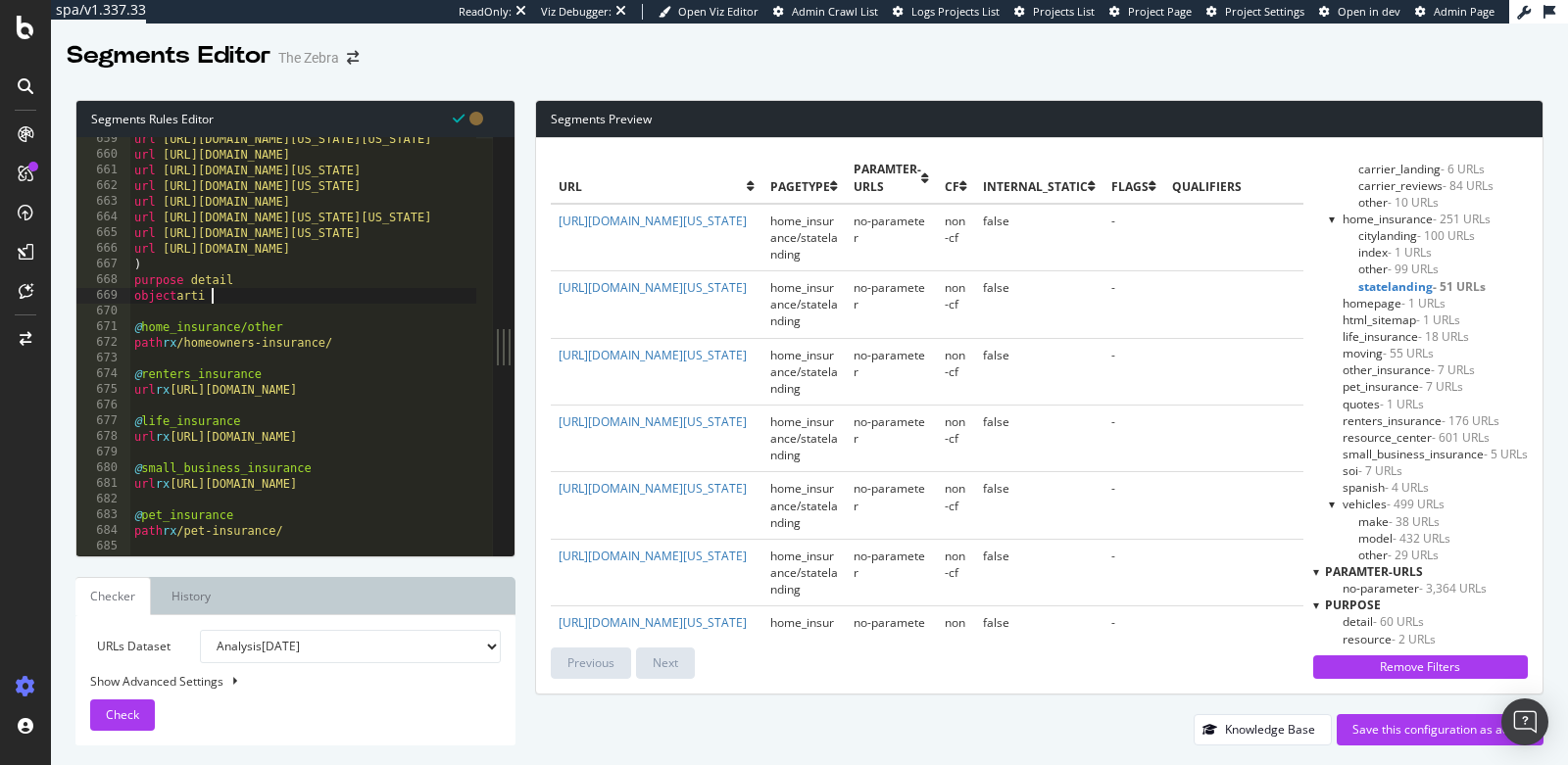
type textarea "object article"
click at [365, 352] on div "url https://www.thezebra.com/homeowners-insurance/virginia-home-insurance/virgi…" at bounding box center [747, 349] width 1234 height 436
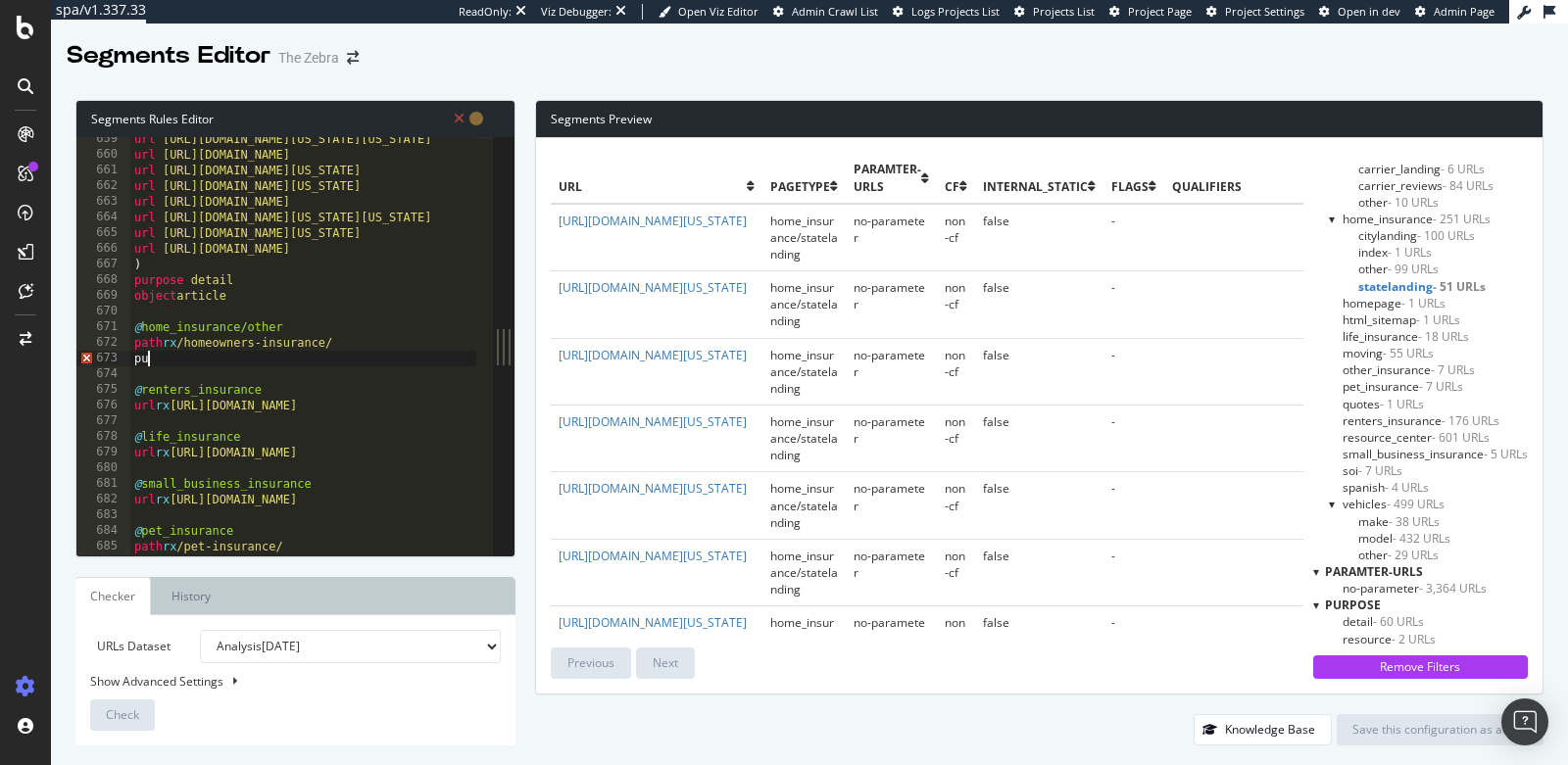
type textarea "p"
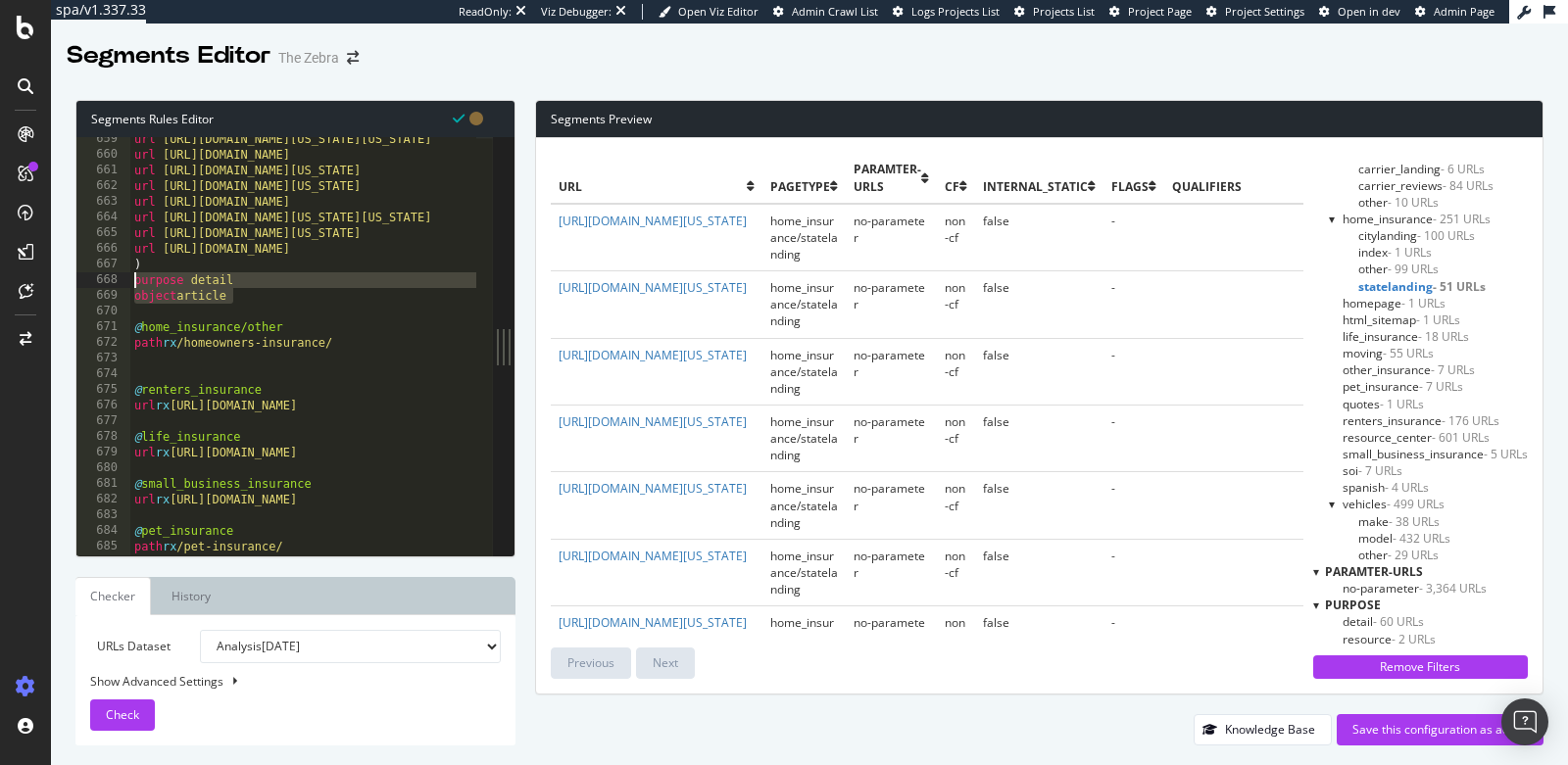
drag, startPoint x: 256, startPoint y: 300, endPoint x: 136, endPoint y: 284, distance: 120.6
click at [136, 284] on div "url https://www.thezebra.com/homeowners-insurance/virginia-home-insurance/virgi…" at bounding box center [747, 349] width 1234 height 436
type textarea "purpose detail object article"
click at [152, 357] on div "url https://www.thezebra.com/homeowners-insurance/virginia-home-insurance/virgi…" at bounding box center [747, 349] width 1234 height 436
paste textarea "object article"
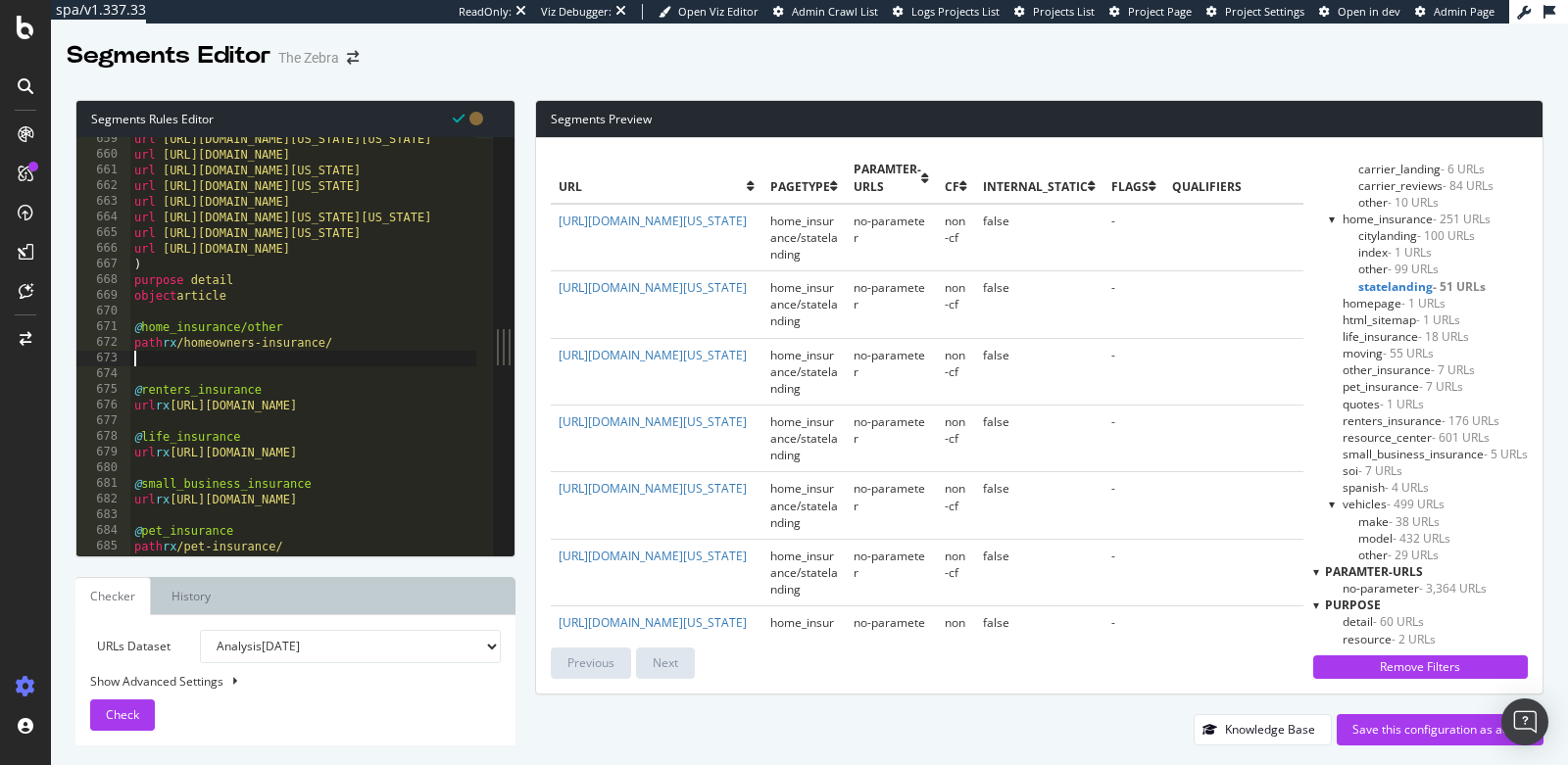
type textarea "object article"
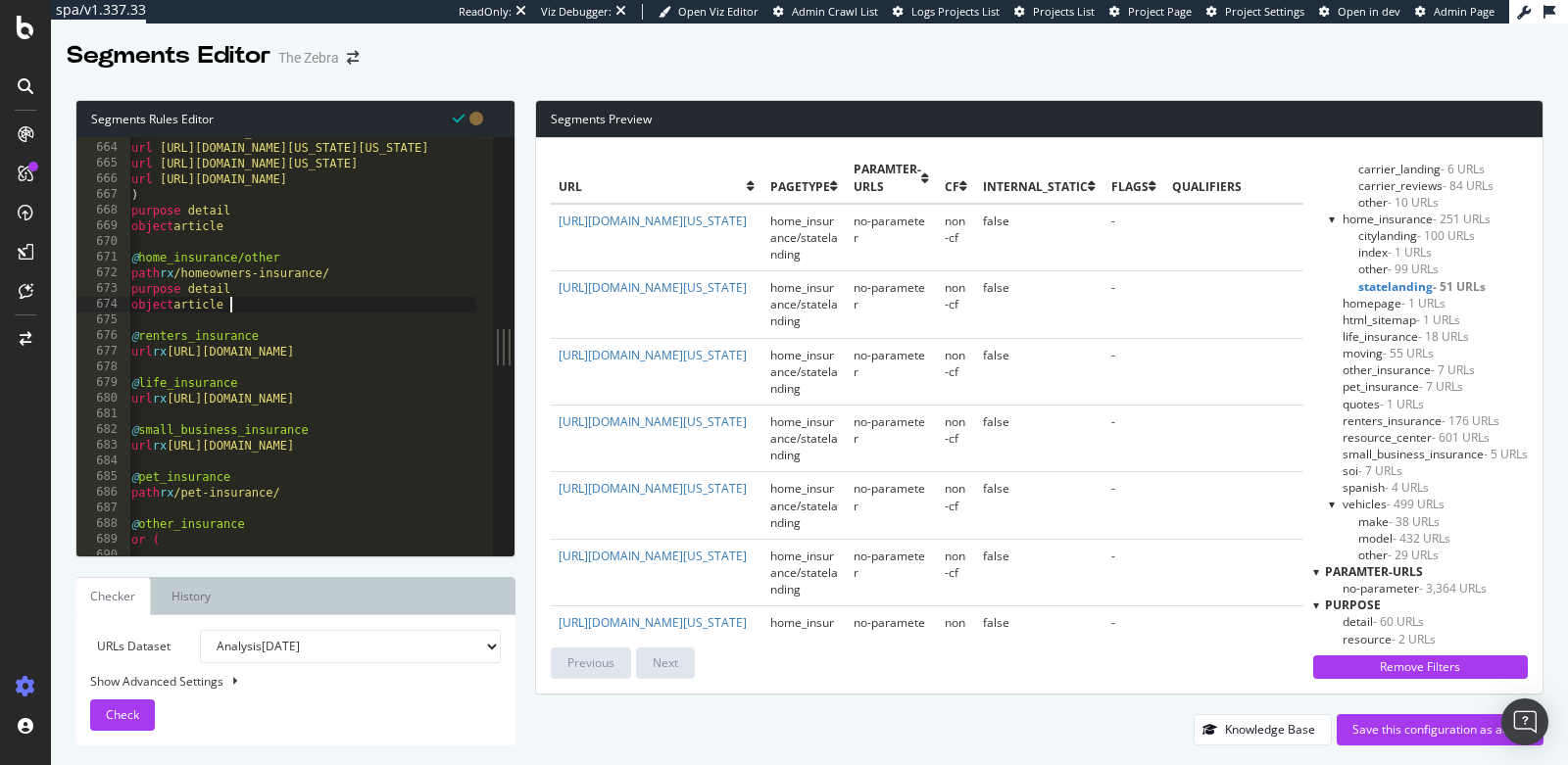
click at [155, 365] on div "url https://www.thezebra.com/homeowners-insurance/north-carolina-home-insurance…" at bounding box center [744, 342] width 1234 height 436
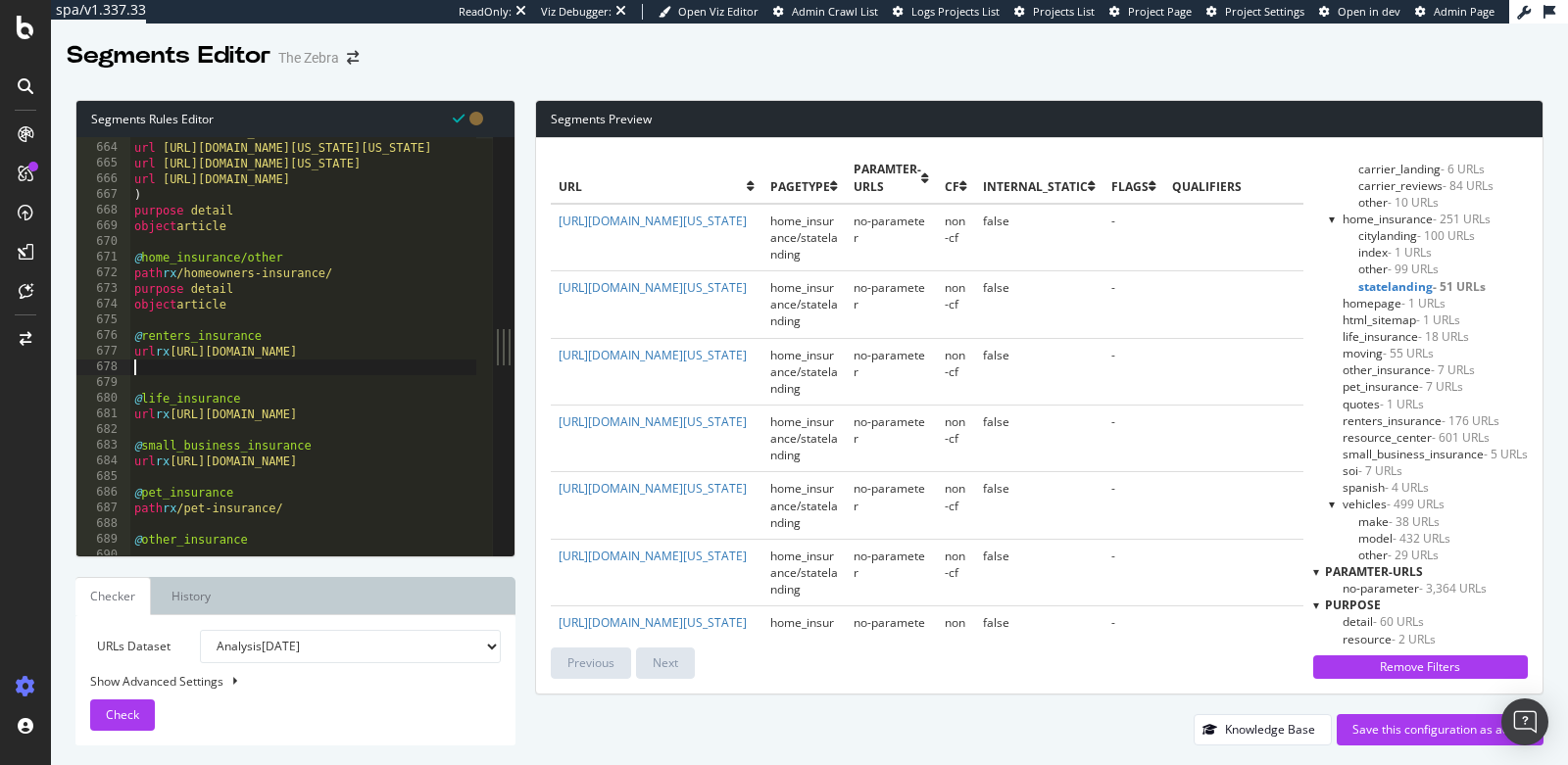
paste textarea "object article"
type textarea "object article"
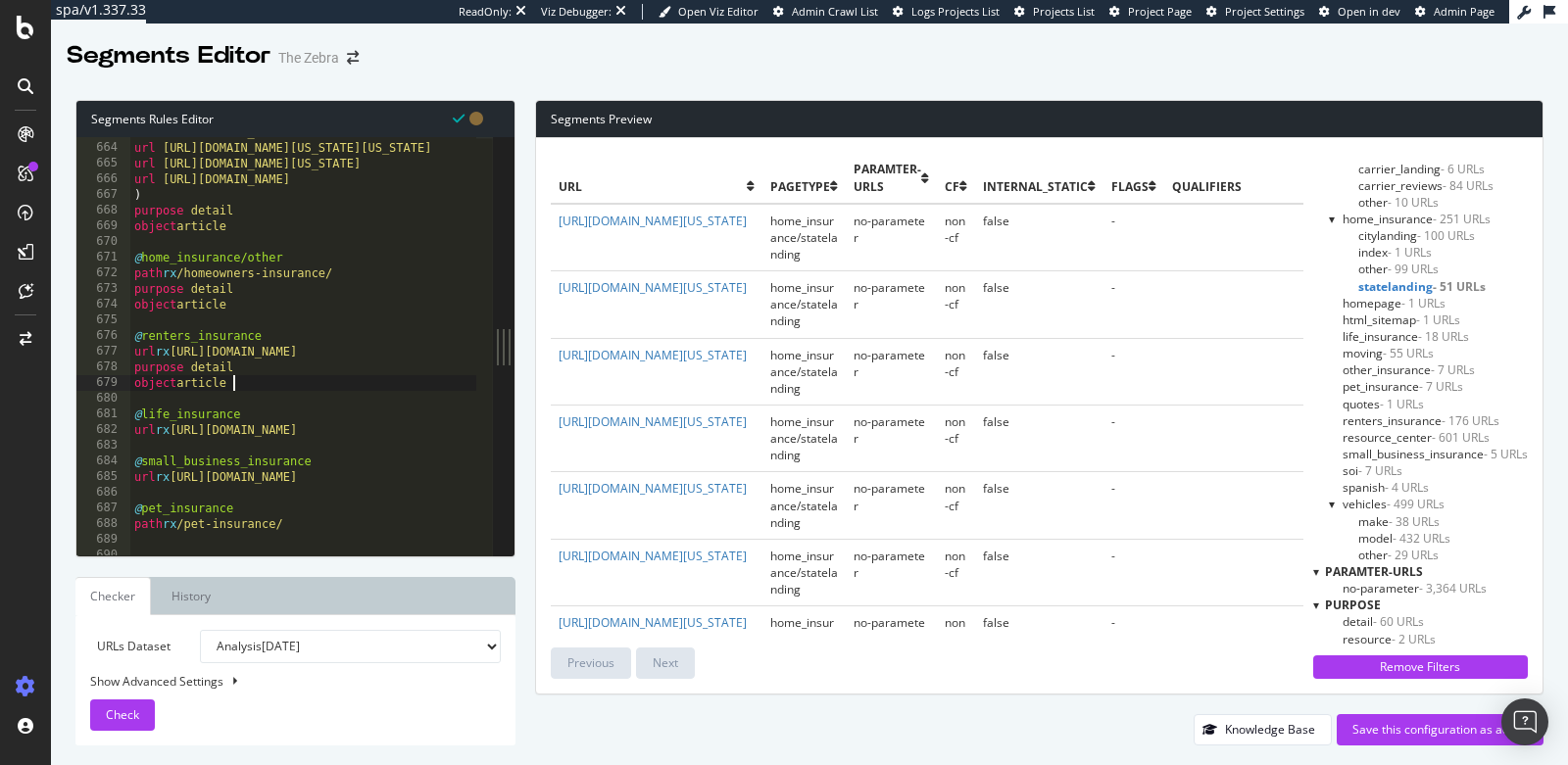
click at [155, 441] on div "url https://www.thezebra.com/homeowners-insurance/north-carolina-home-insurance…" at bounding box center [747, 342] width 1234 height 436
paste textarea "object article"
type textarea "object article"
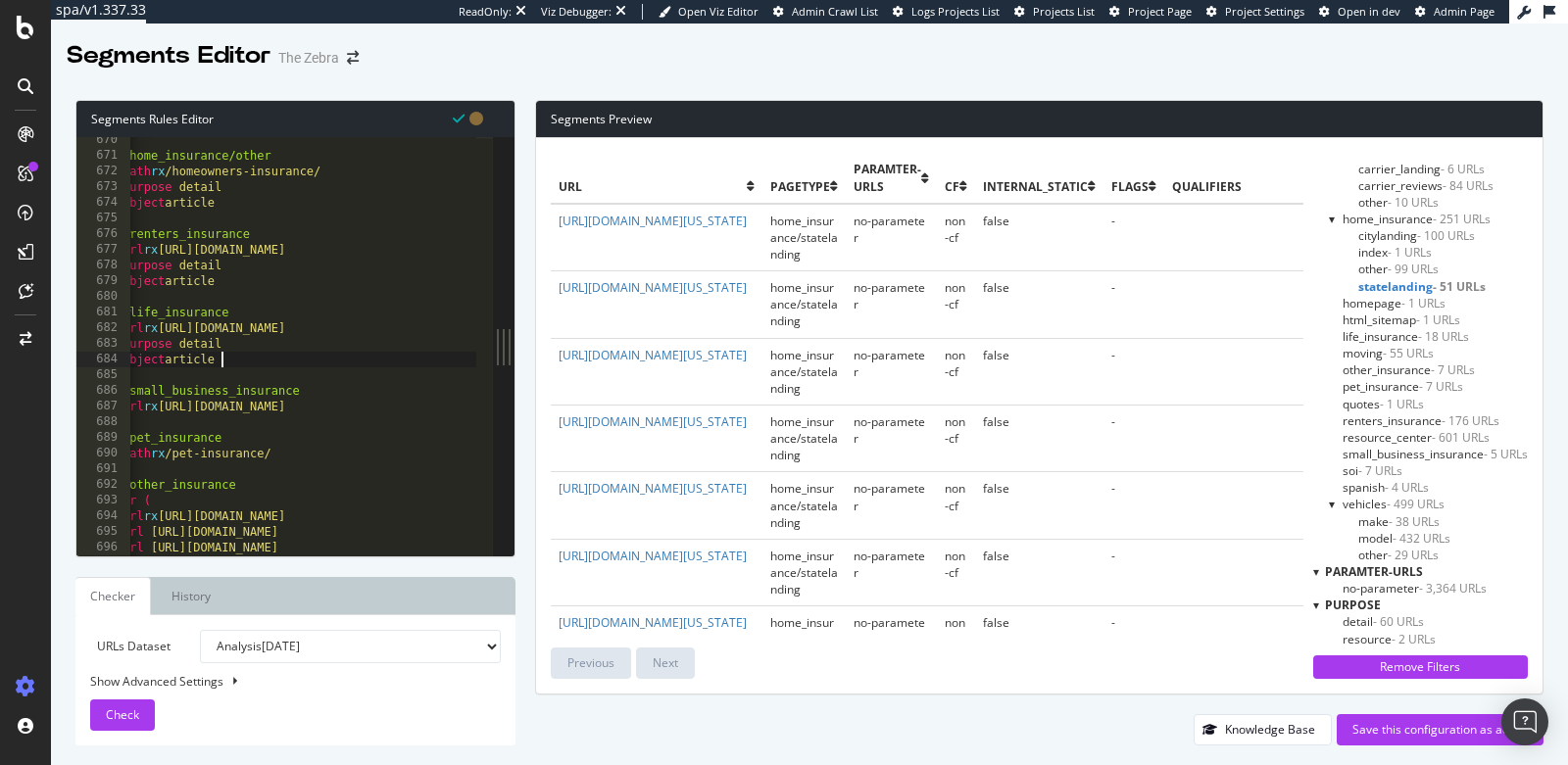
click at [171, 421] on div "@ home_insurance/other path rx /homeowners-insurance/ purpose detail object art…" at bounding box center [736, 350] width 1234 height 436
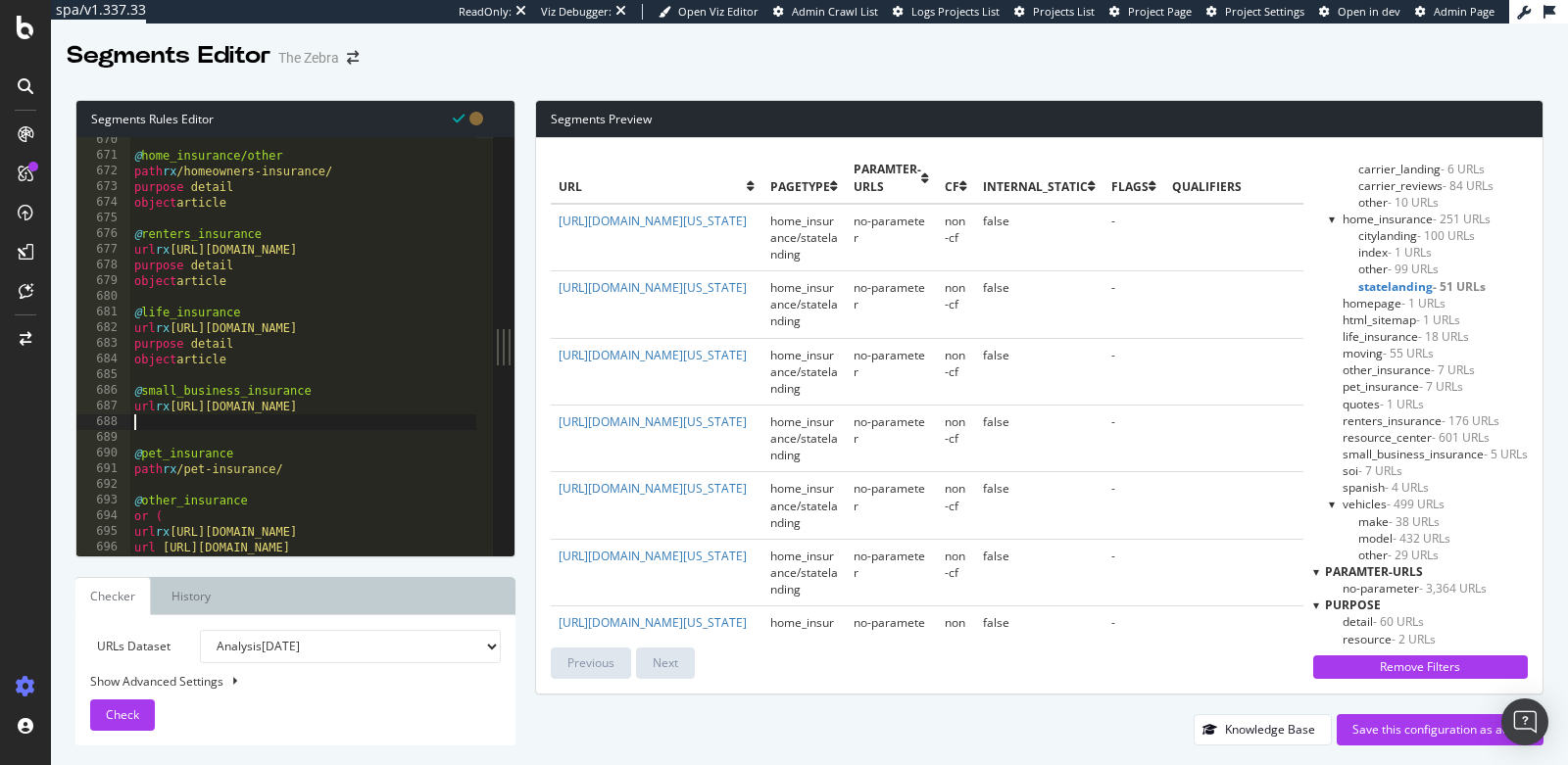
paste textarea "object article"
type textarea "object article"
click at [172, 495] on div "@ home_insurance/other path rx /homeowners-insurance/ purpose detail object art…" at bounding box center [747, 350] width 1234 height 436
paste textarea "object article"
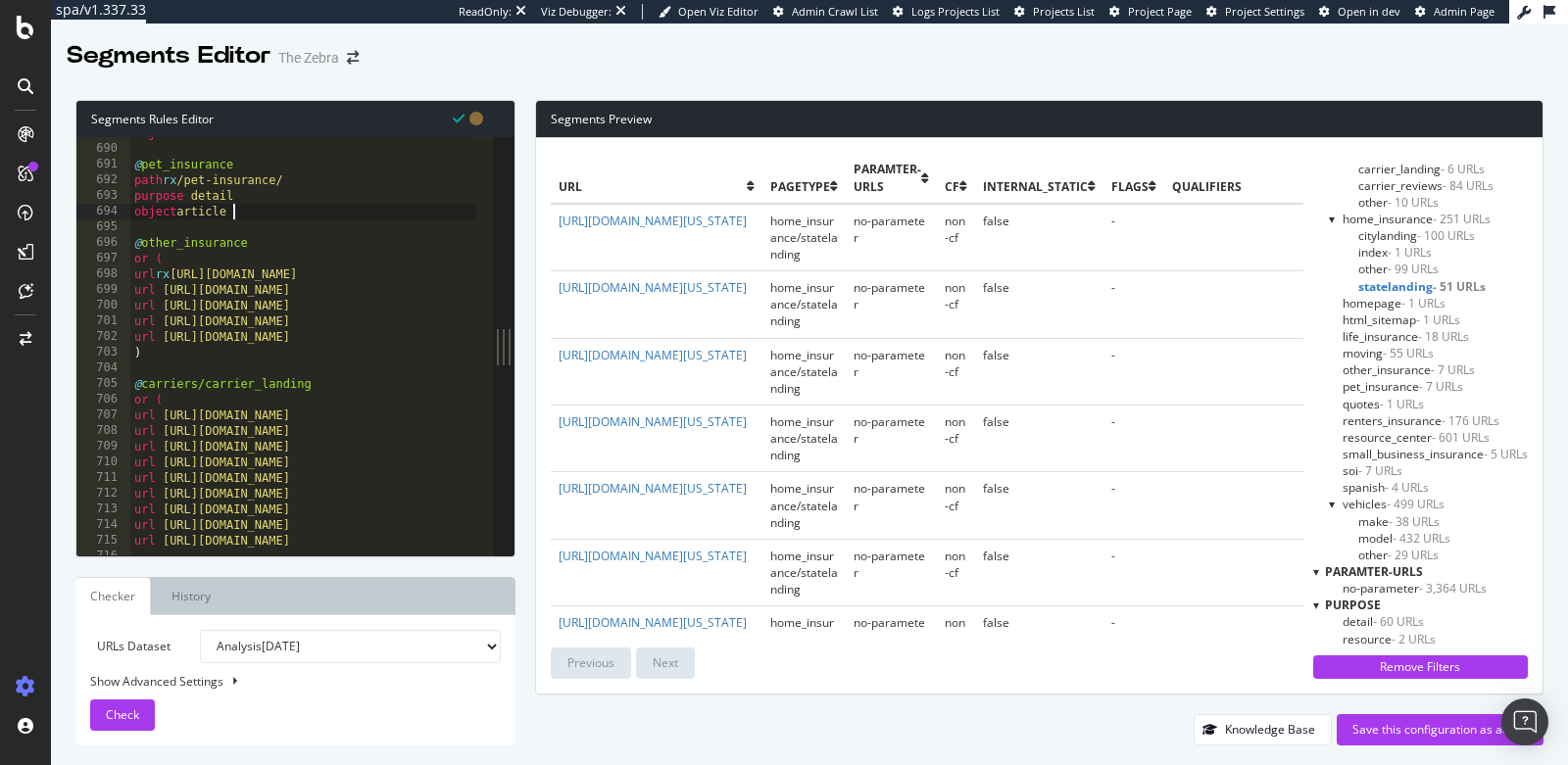
click at [168, 357] on div "object article @ pet_insurance path rx /pet-insurance/ purpose detail object ar…" at bounding box center [747, 343] width 1234 height 436
type textarea ")"
paste textarea "object article"
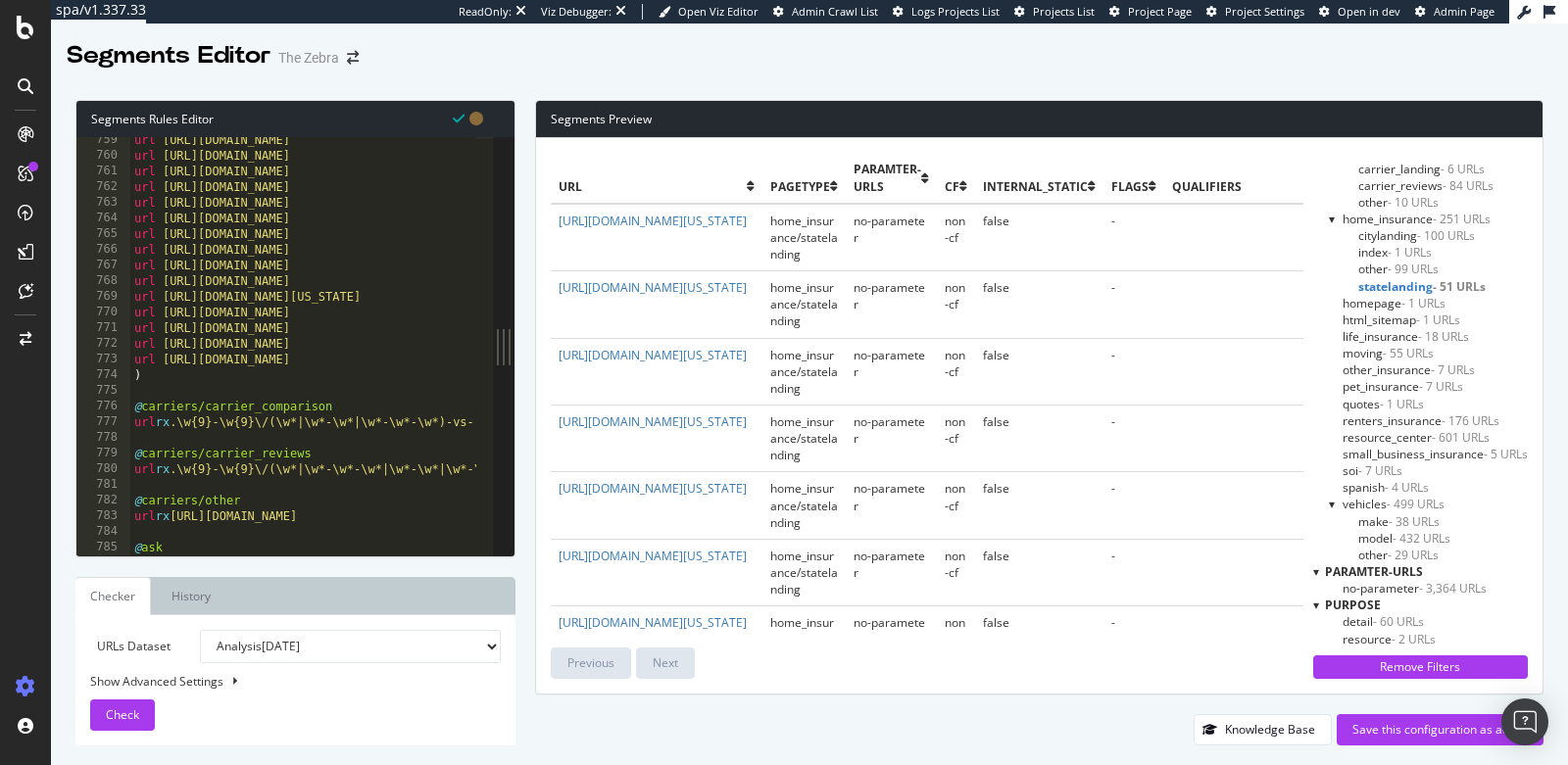
click at [211, 380] on div "url https://www.thezebra.com/insurance-companies/national-general/ url https://…" at bounding box center [747, 350] width 1234 height 436
type textarea ")"
paste textarea "object article"
type textarea "object article"
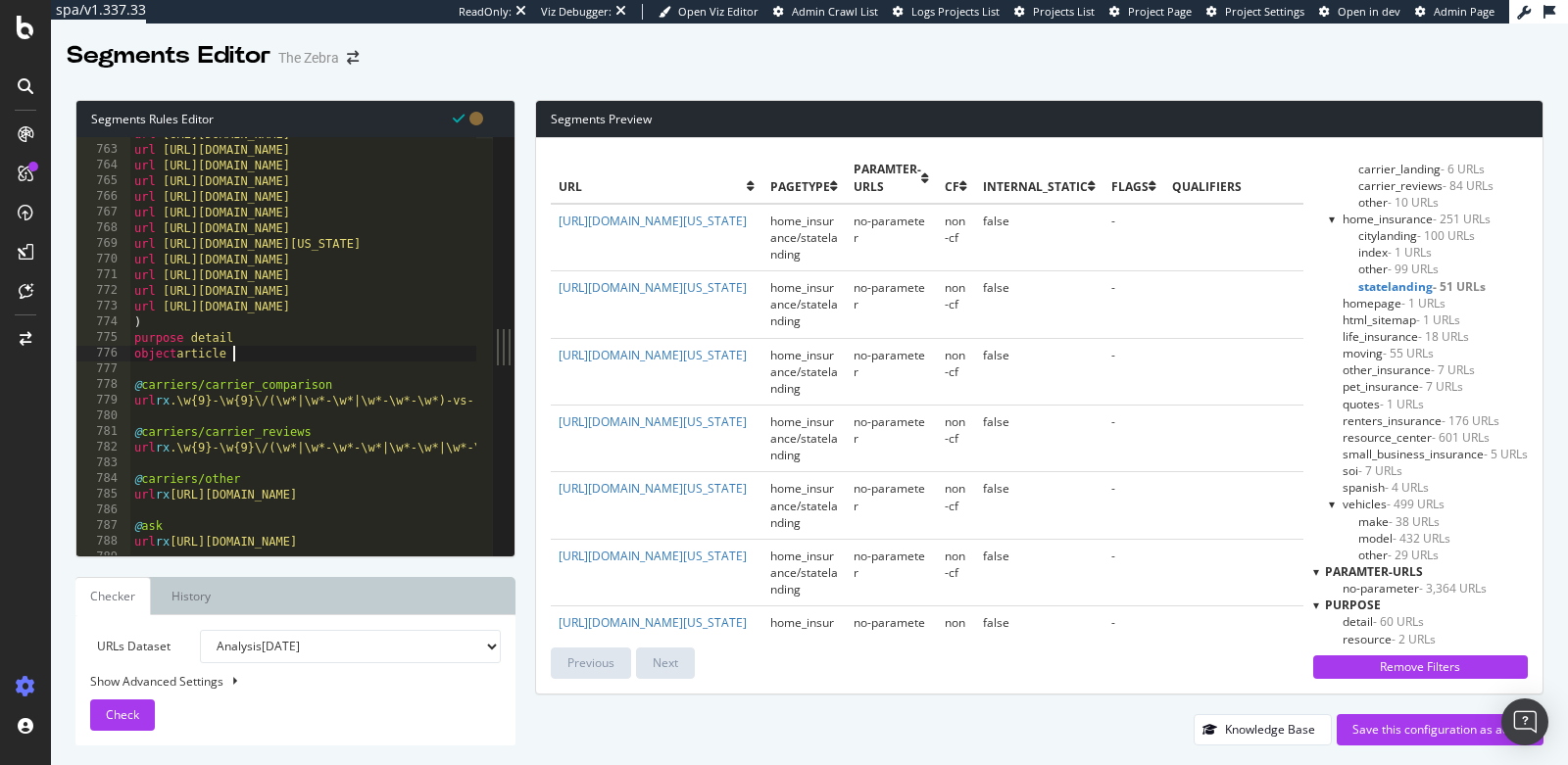
click at [191, 418] on div "url https://www.thezebra.com/insurance-companies/penn-national/ url https://www…" at bounding box center [747, 344] width 1234 height 436
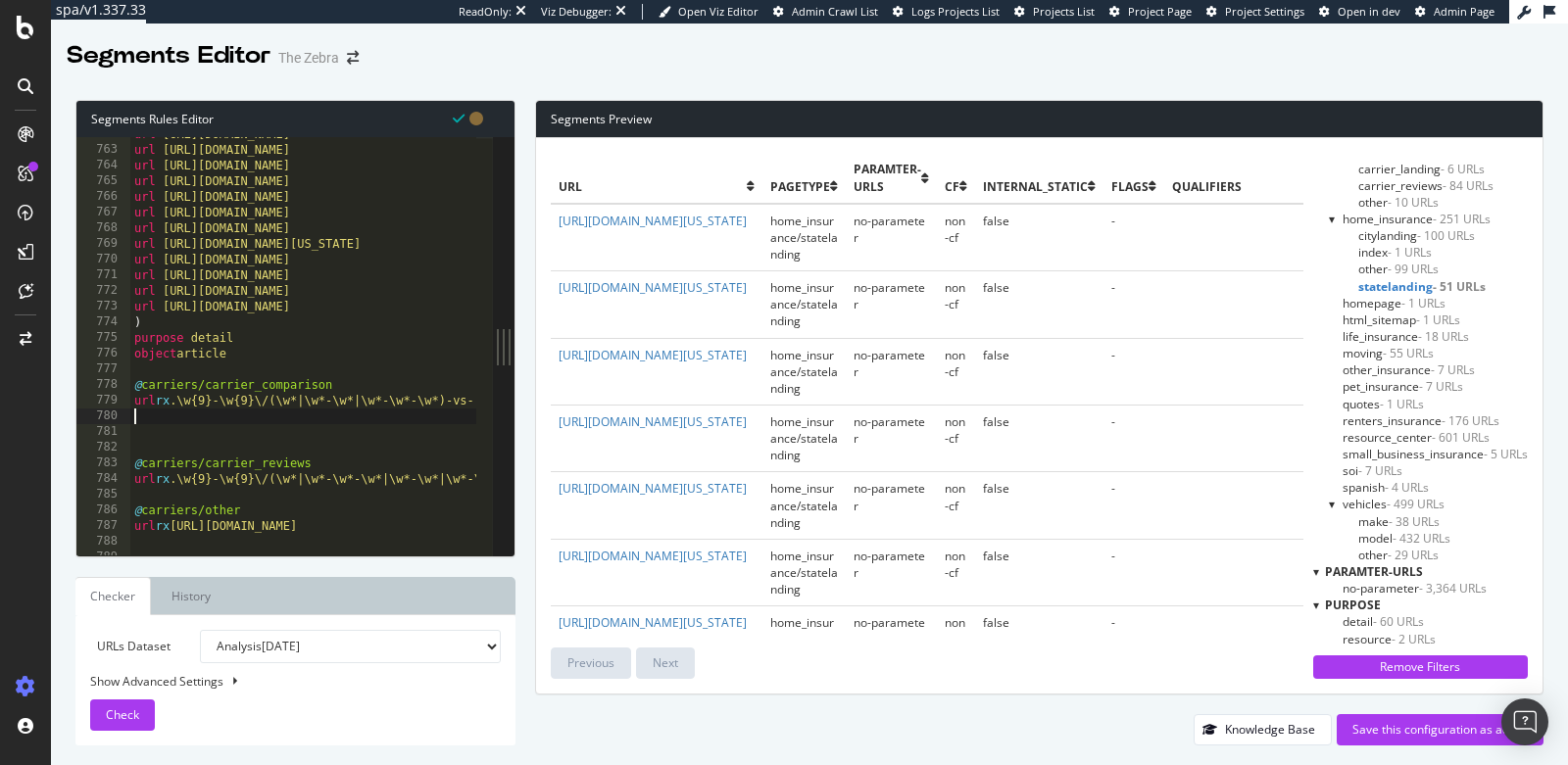
paste textarea "object article"
type textarea "object article"
type textarea "url rx .\w{9}-\w{9}\/(\w*|\w*-\w*-\w*|\w*-\w*|\w*-\w*-\w*)-reviews-coverage"
paste textarea "object article"
type textarea "object article"
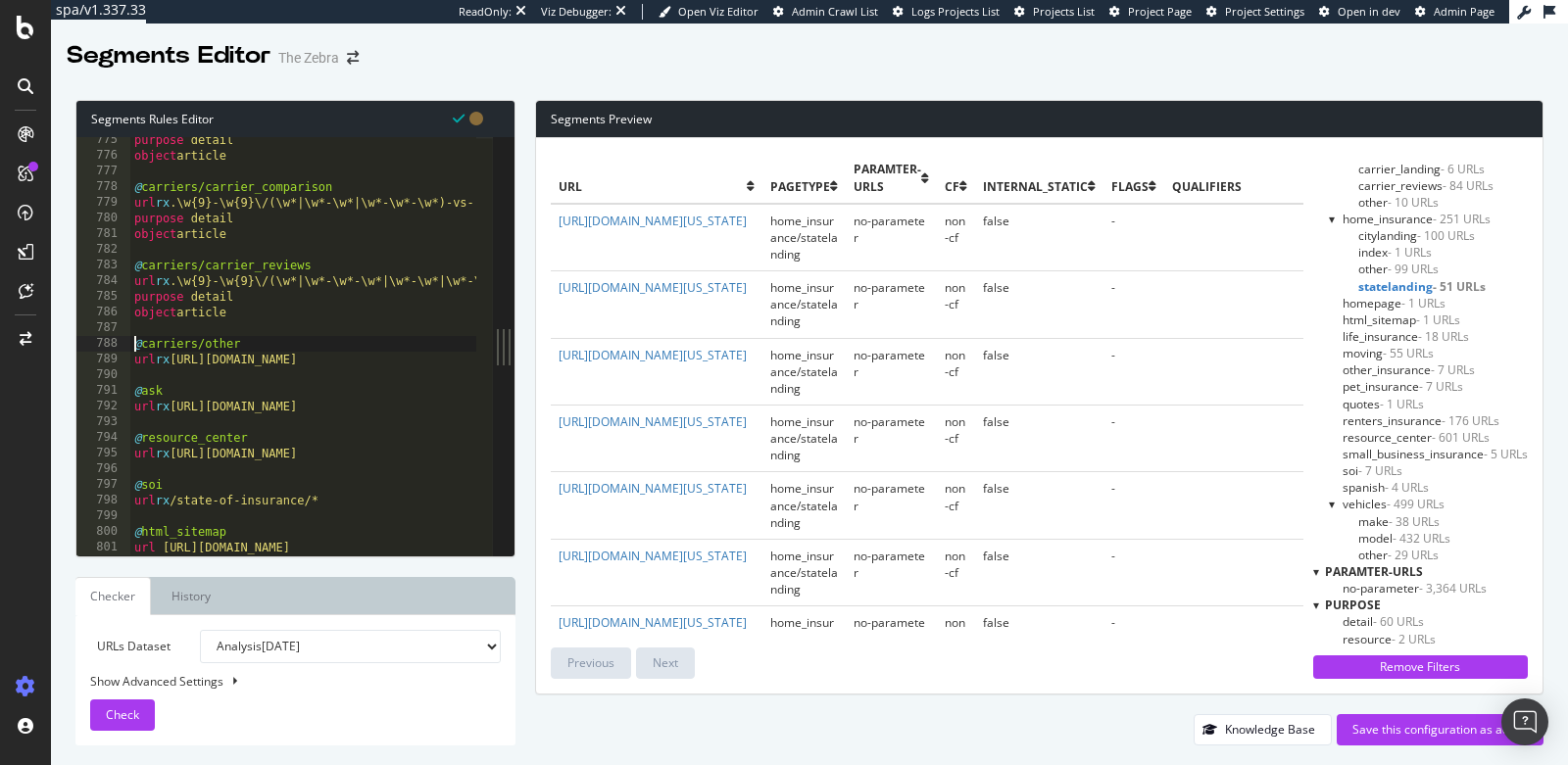
type textarea "url rx https://www.thezebra.com/insurance-companies/"
paste textarea "object article"
type textarea "object article"
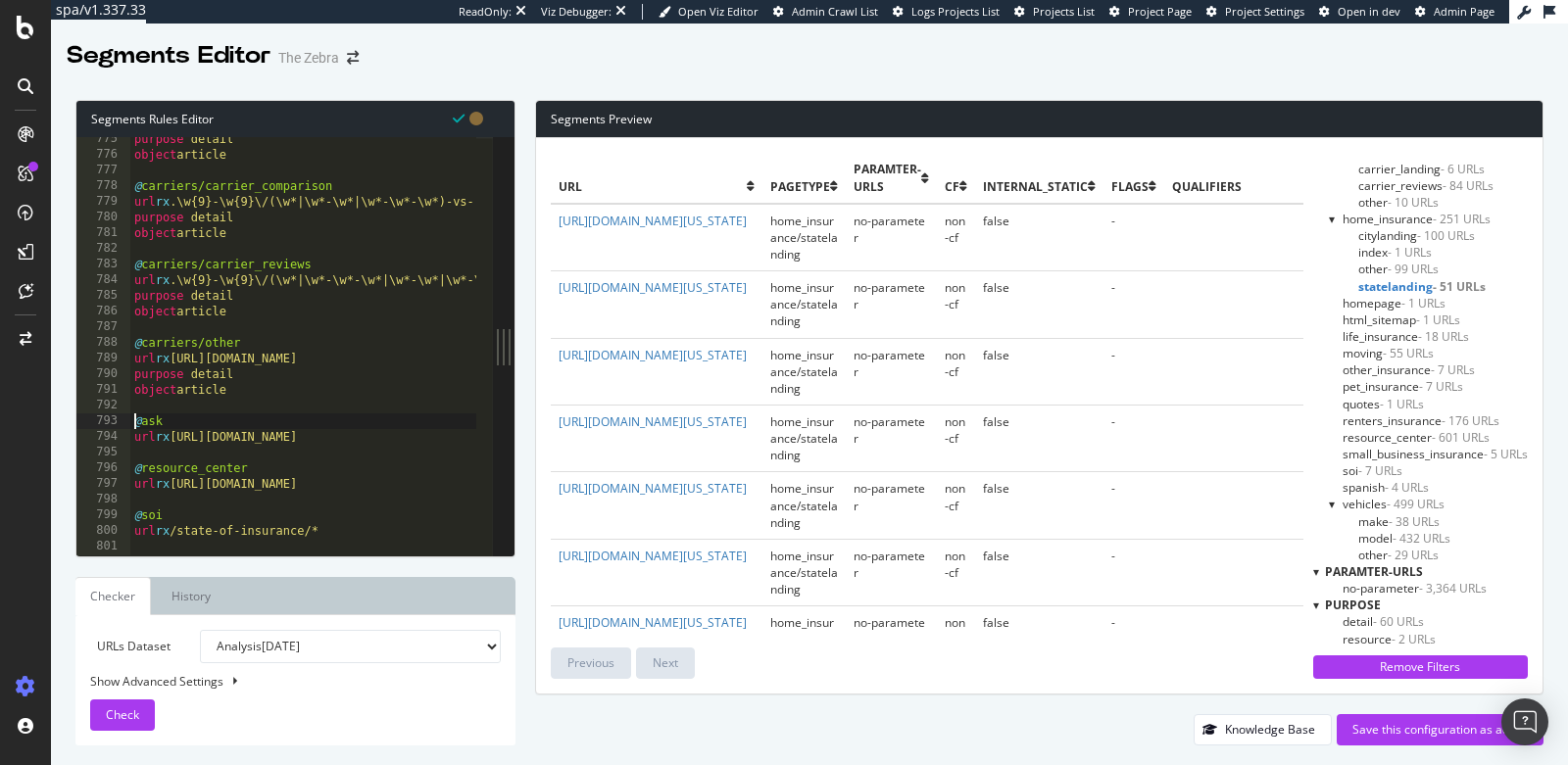
type textarea "url rx https://www.thezebra.com/ask/*"
paste textarea "object article"
type textarea "object article"
type textarea "url rx https://www.thezebra.com/resources/*"
paste textarea "object article"
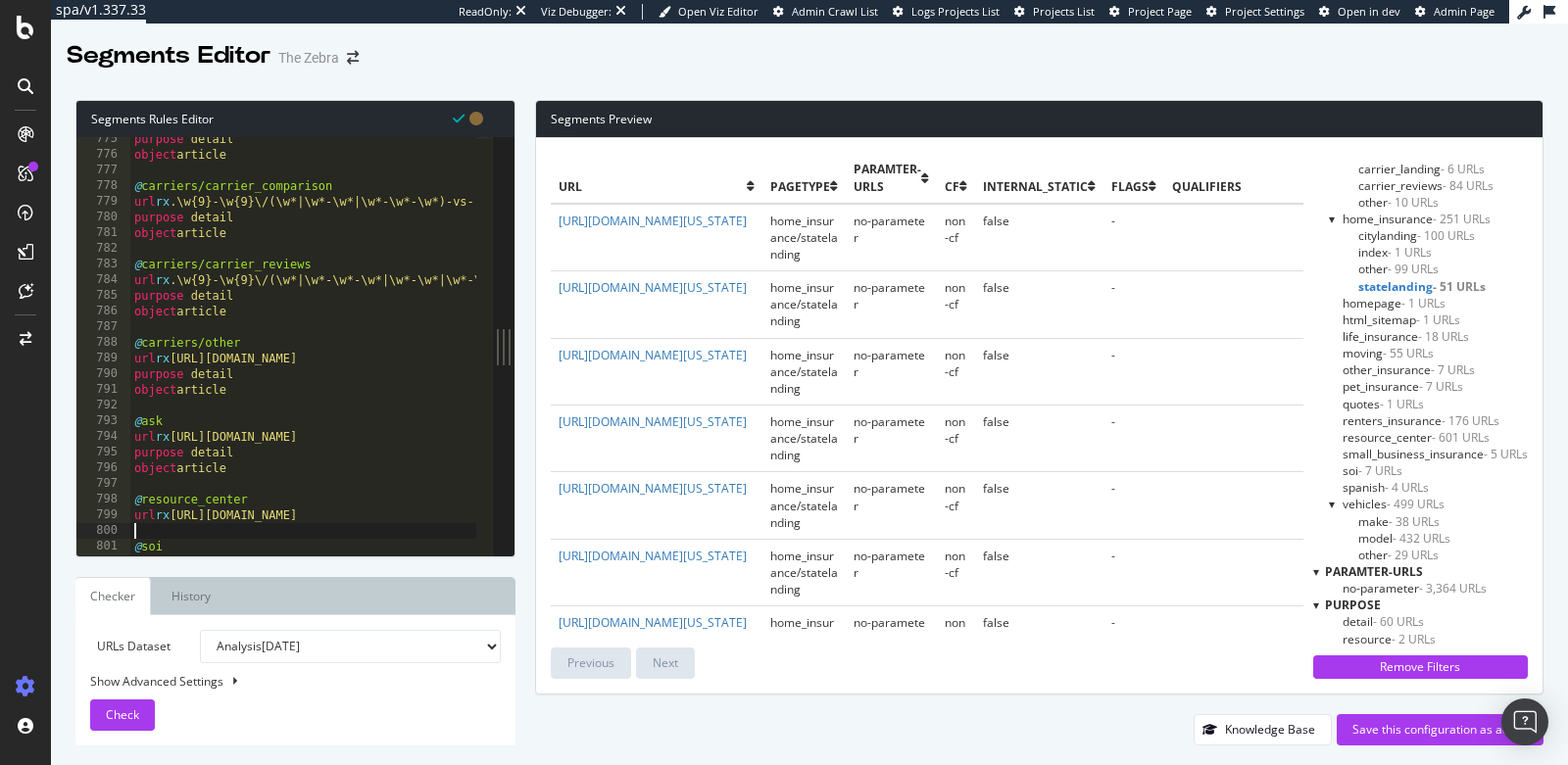
type textarea "object article"
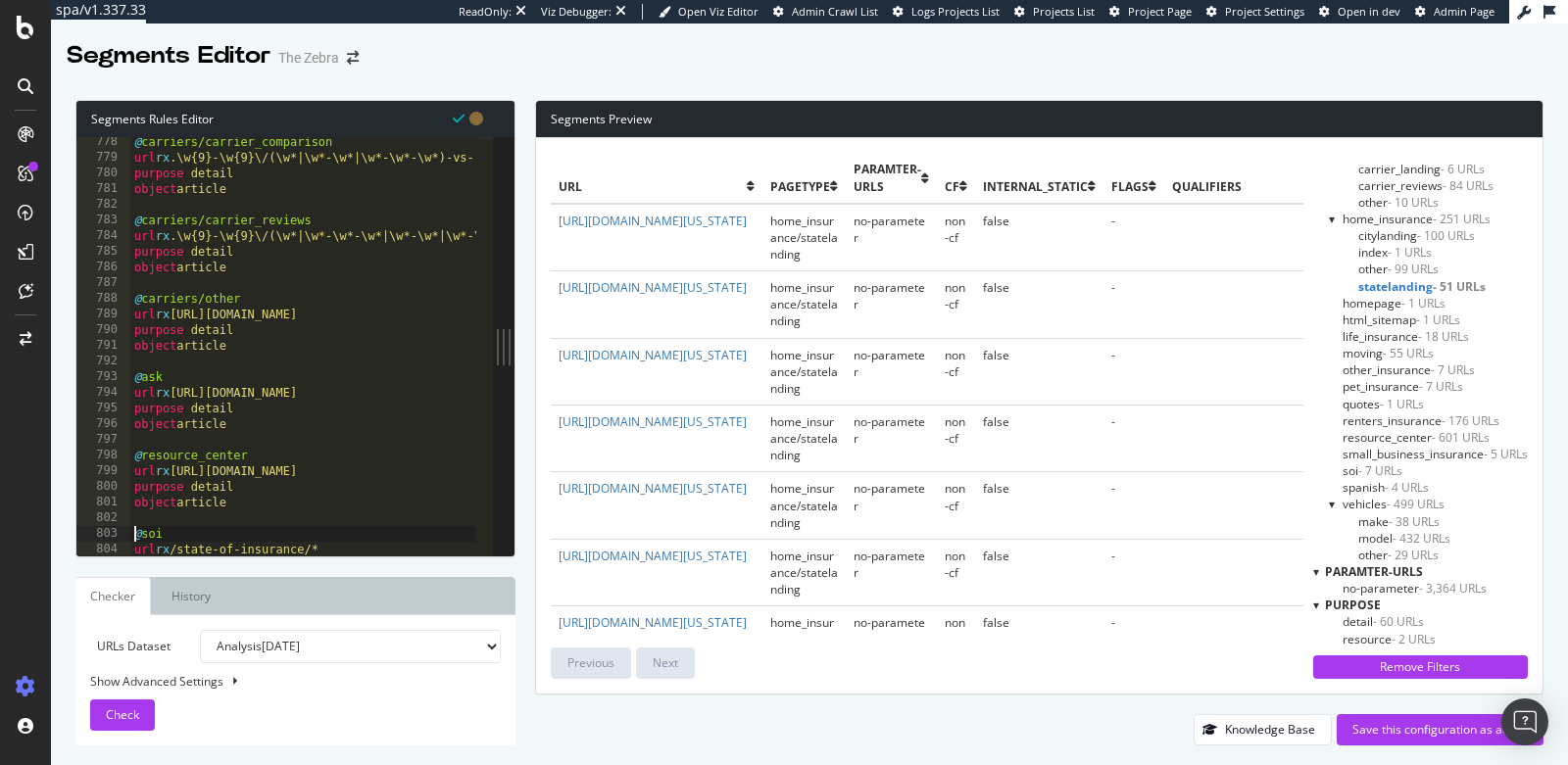
type textarea "url rx /state-of-insurance/*"
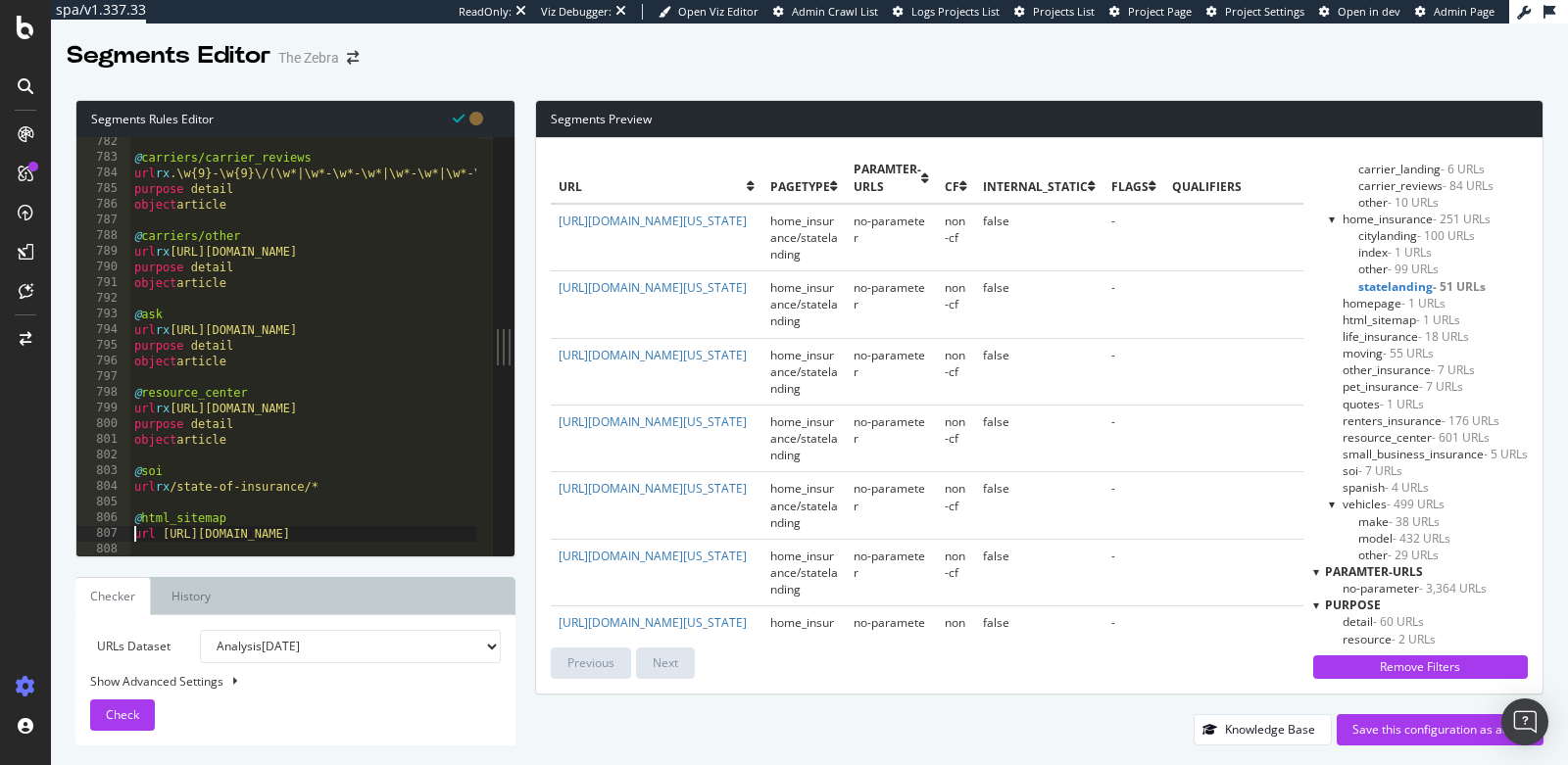
type textarea "@html_sitemap"
paste textarea "object article"
type textarea "object article"
type textarea "url https://www.thezebra.com/sitemap/"
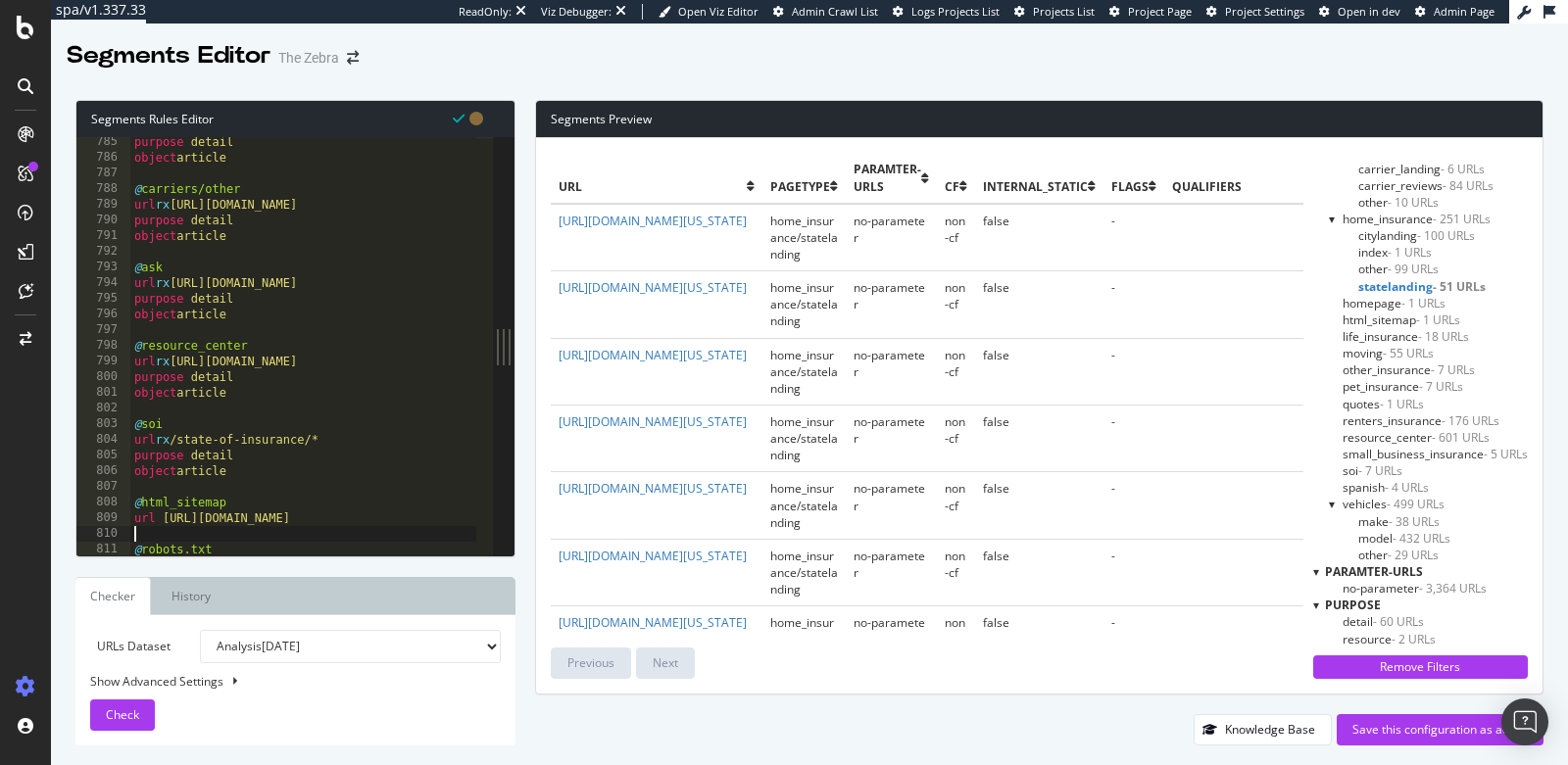
type textarea "@robots.txt"
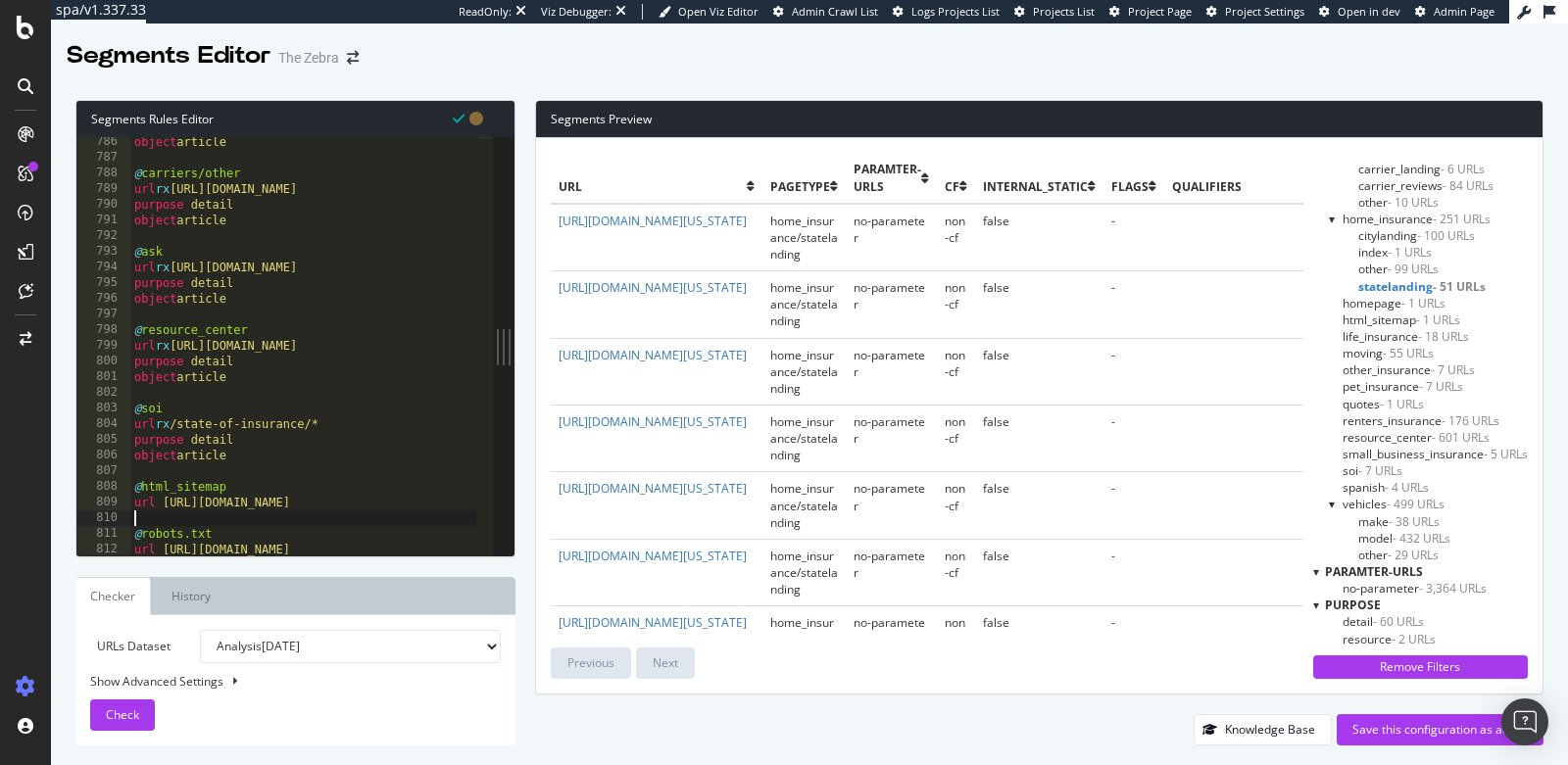
paste textarea "object article"
type textarea "object article"
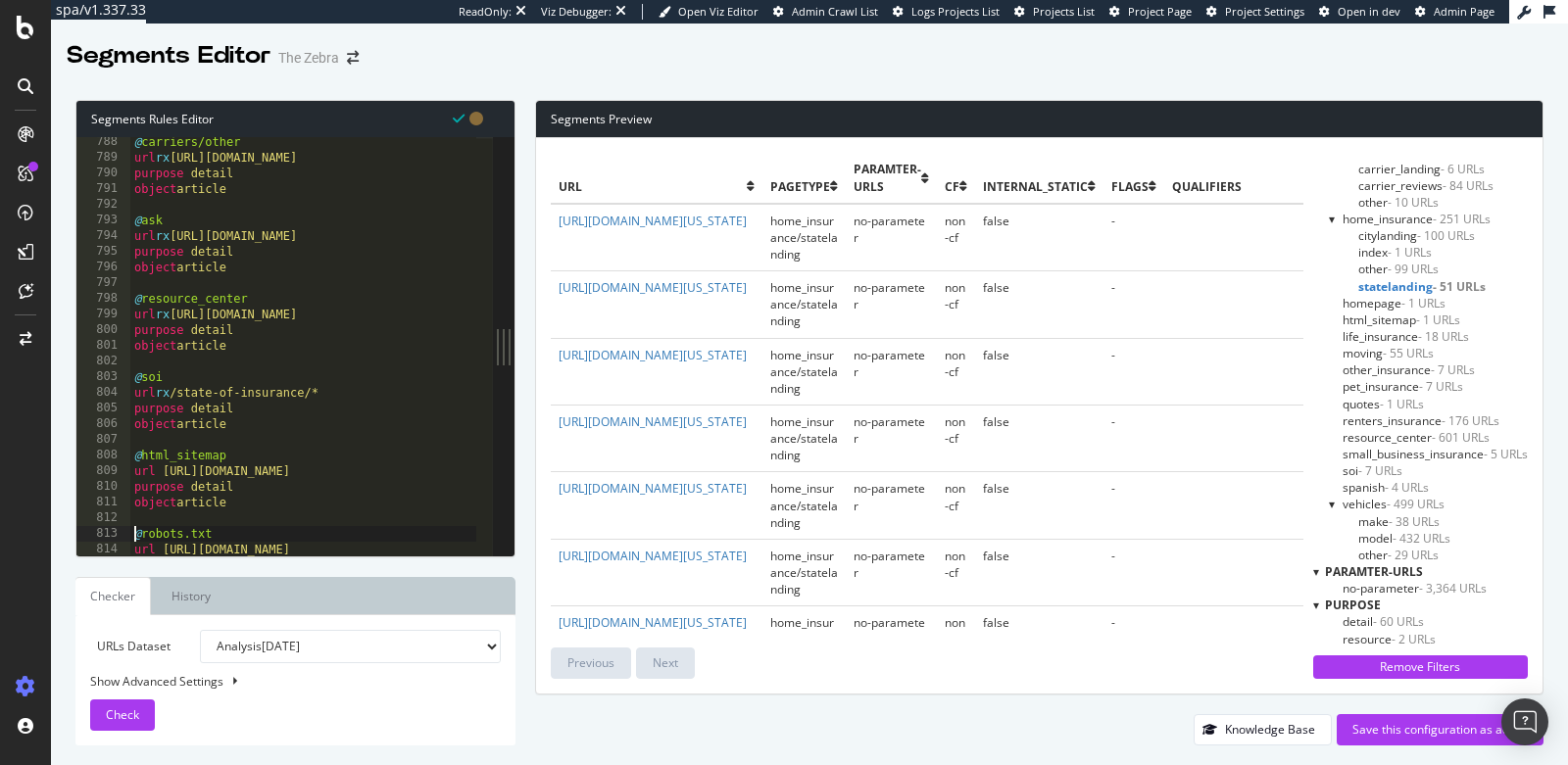
type textarea "url https://www.thezebra.com/robots.txt"
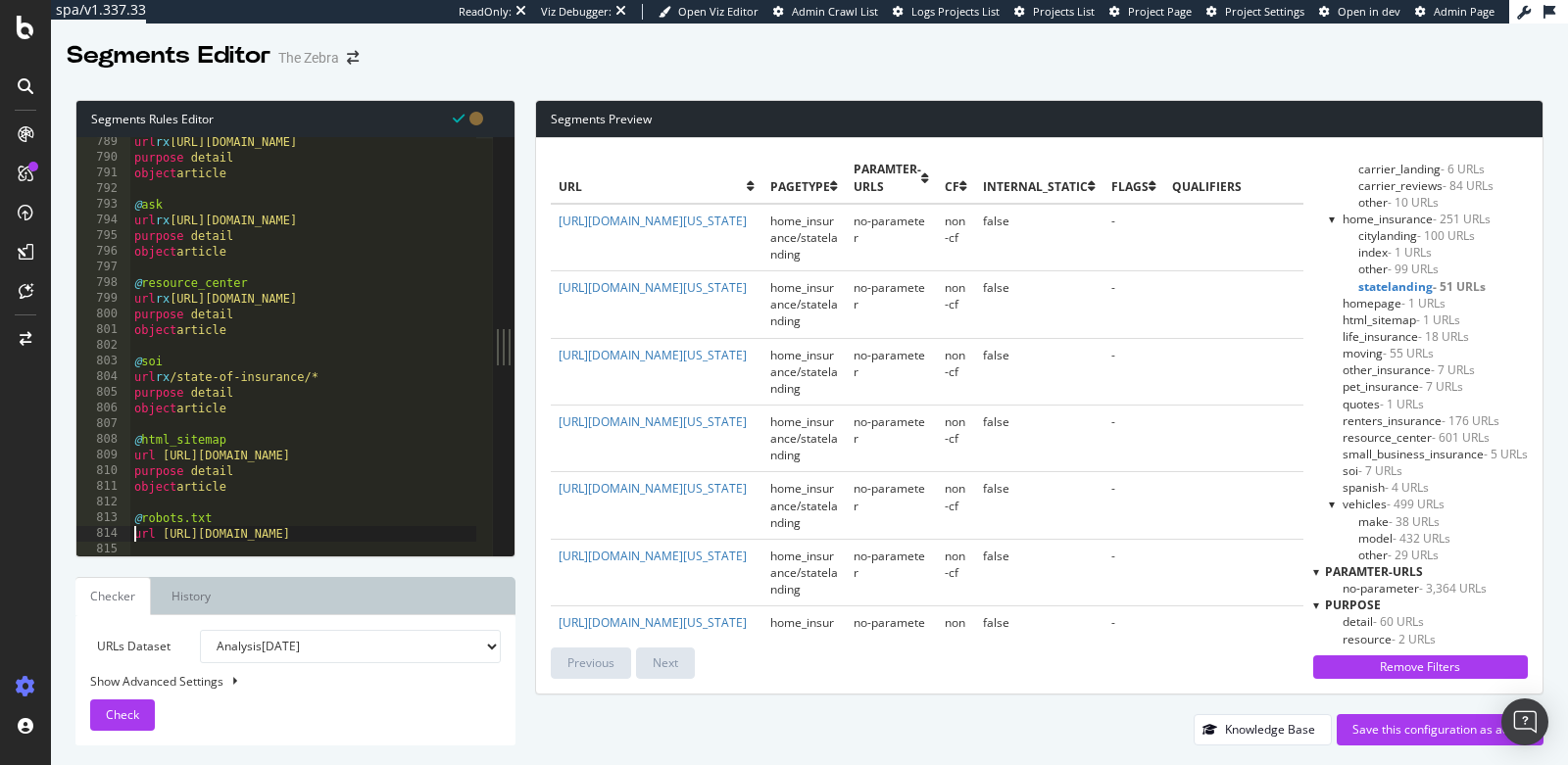
type textarea "@bad/insurance_news"
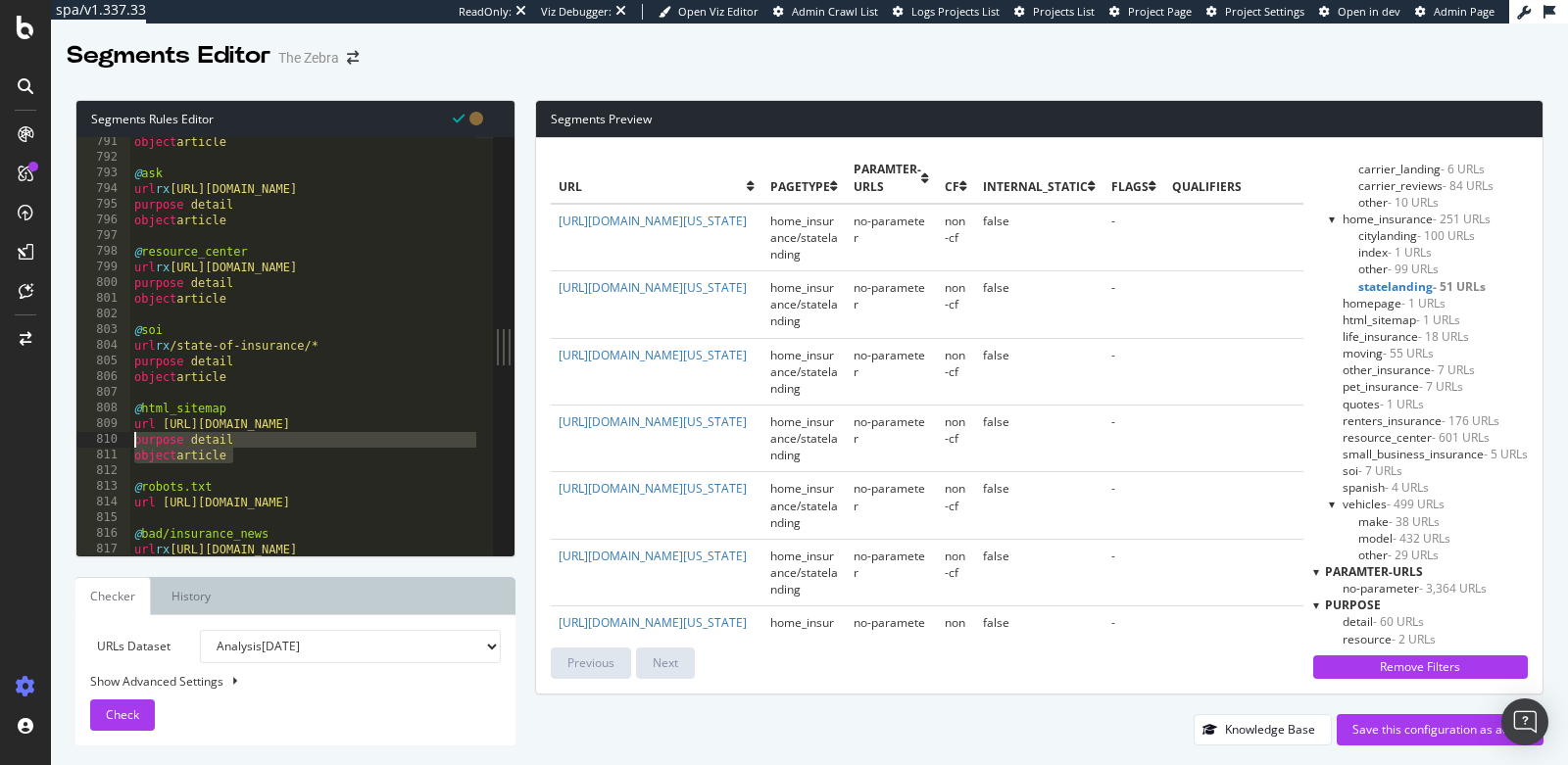
drag, startPoint x: 234, startPoint y: 454, endPoint x: 120, endPoint y: 438, distance: 115.7
click at [120, 438] on div "791 792 793 794 795 796 797 798 799 800 801 802 803 804 805 806 807 808 809 810…" at bounding box center [284, 346] width 416 height 418
type textarea "purpose detail object article"
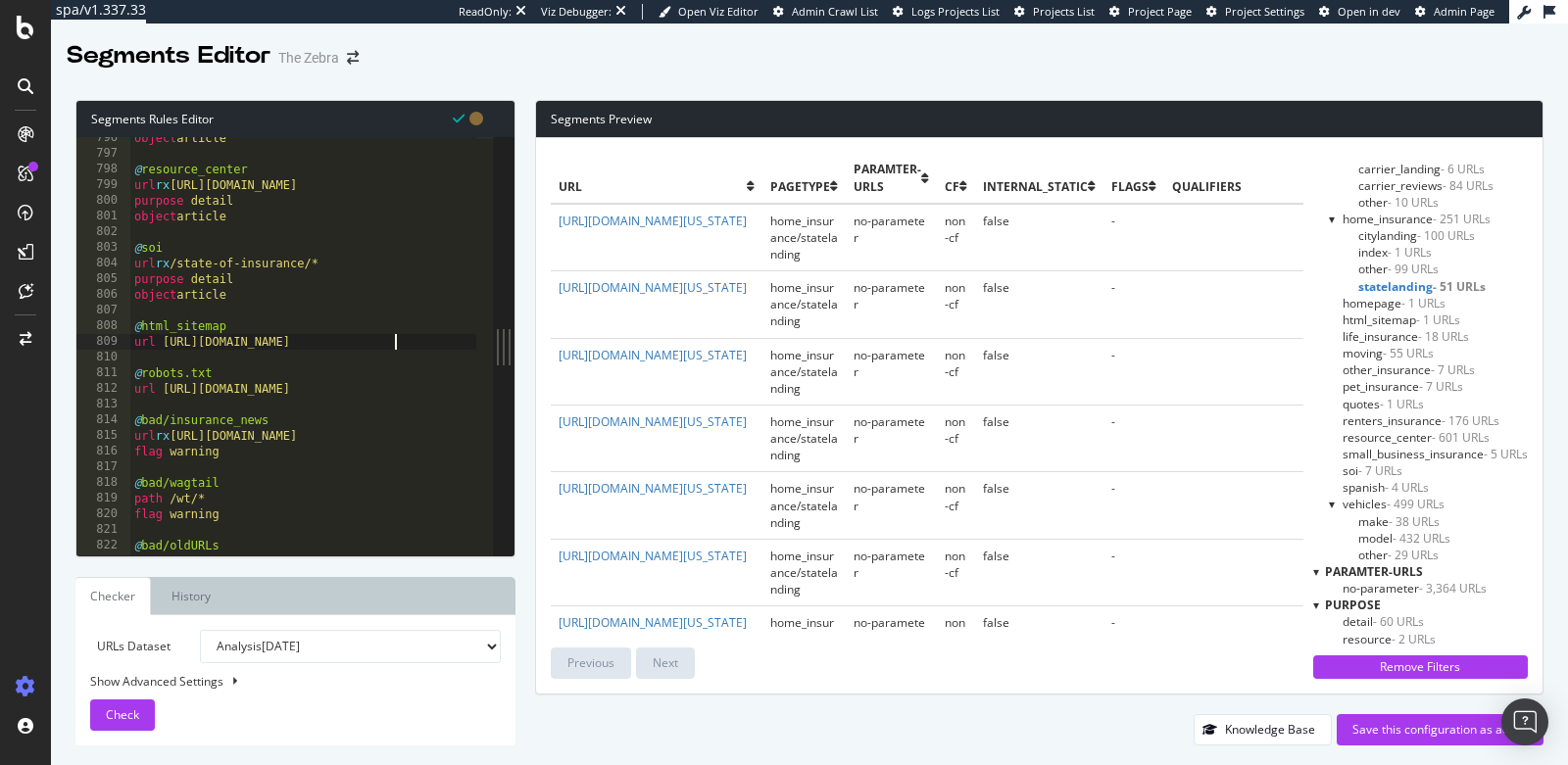
click at [239, 451] on div "object article @ resource_center url rx https://www.thezebra.com/resources/* pu…" at bounding box center [747, 348] width 1234 height 436
type textarea "flag warning"
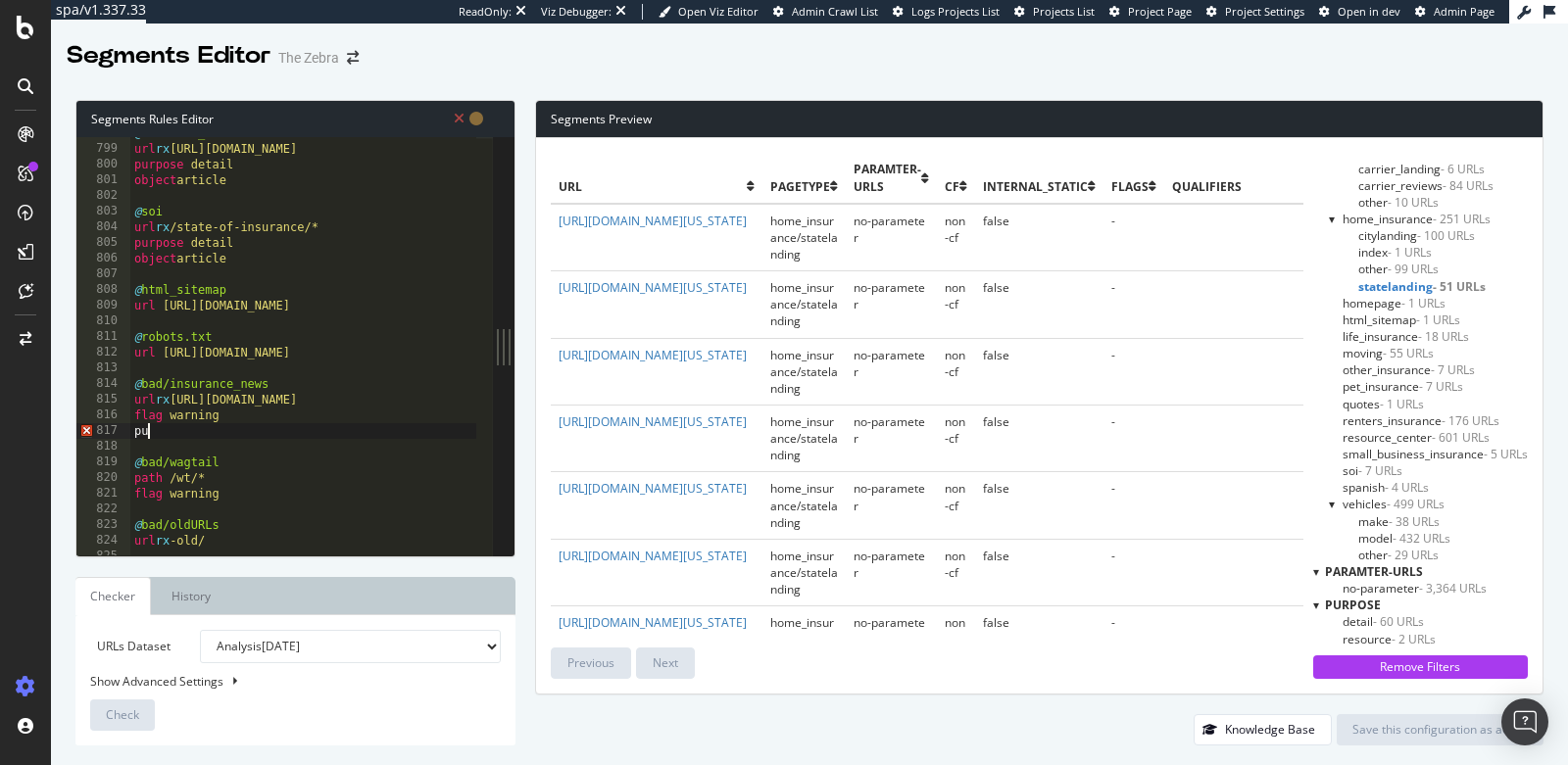
type textarea "p"
type textarea "flag warning"
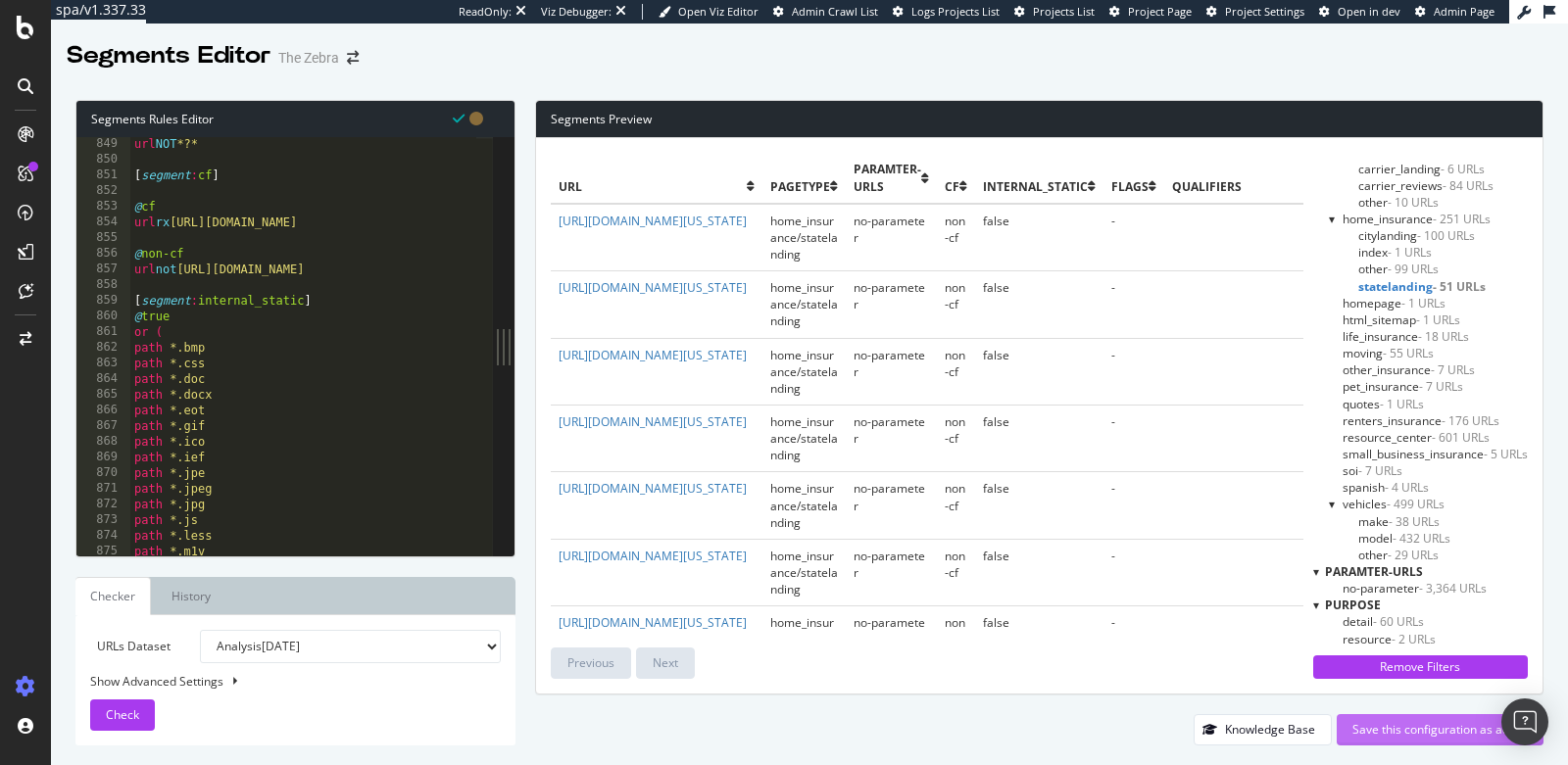
click at [1436, 731] on div "Save this configuration as active" at bounding box center [1439, 729] width 175 height 17
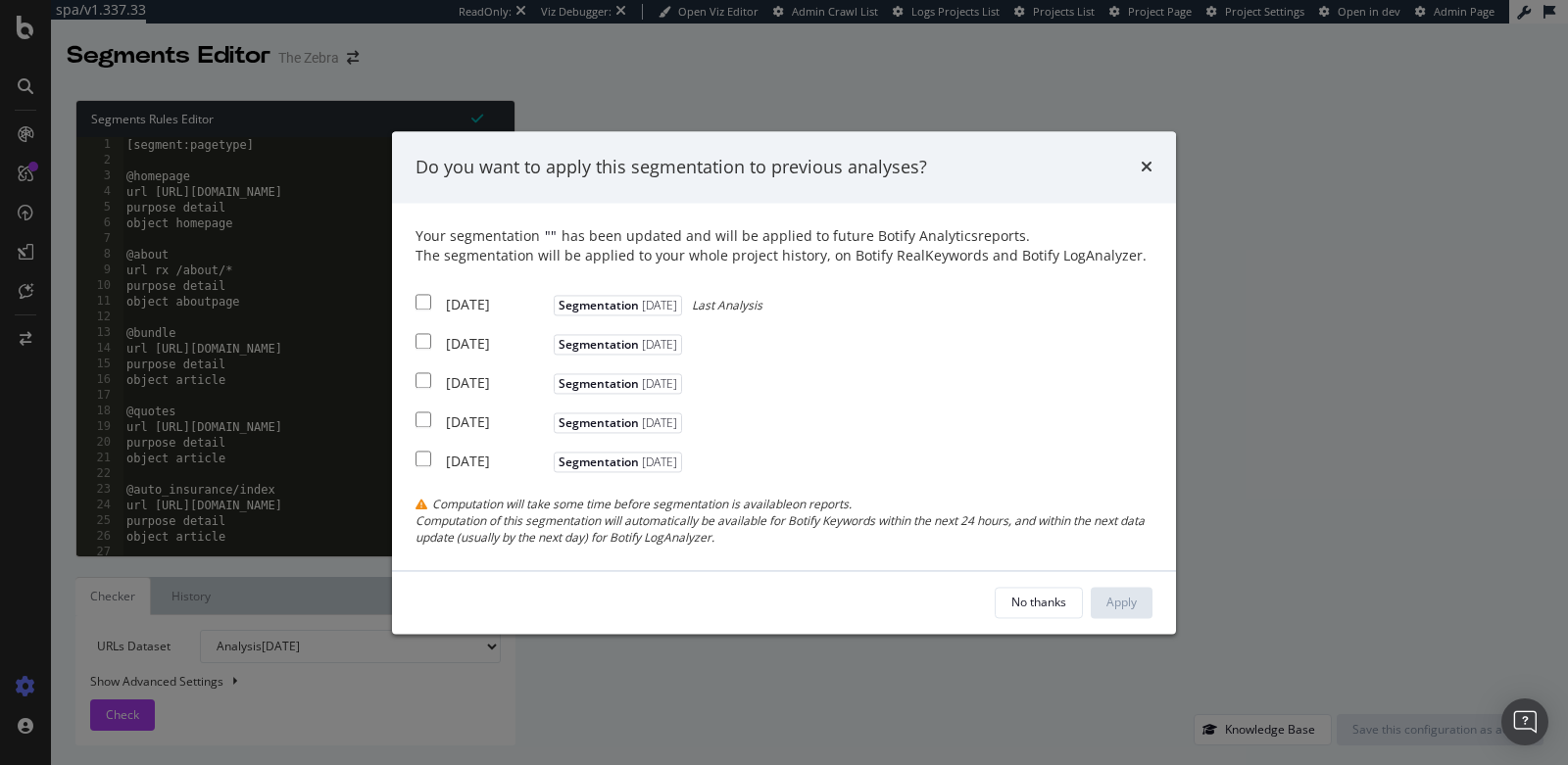
click at [416, 306] on input "modal" at bounding box center [423, 303] width 16 height 16
checkbox input "true"
click at [416, 348] on input "modal" at bounding box center [423, 342] width 16 height 16
checkbox input "true"
click at [423, 377] on input "modal" at bounding box center [423, 381] width 16 height 16
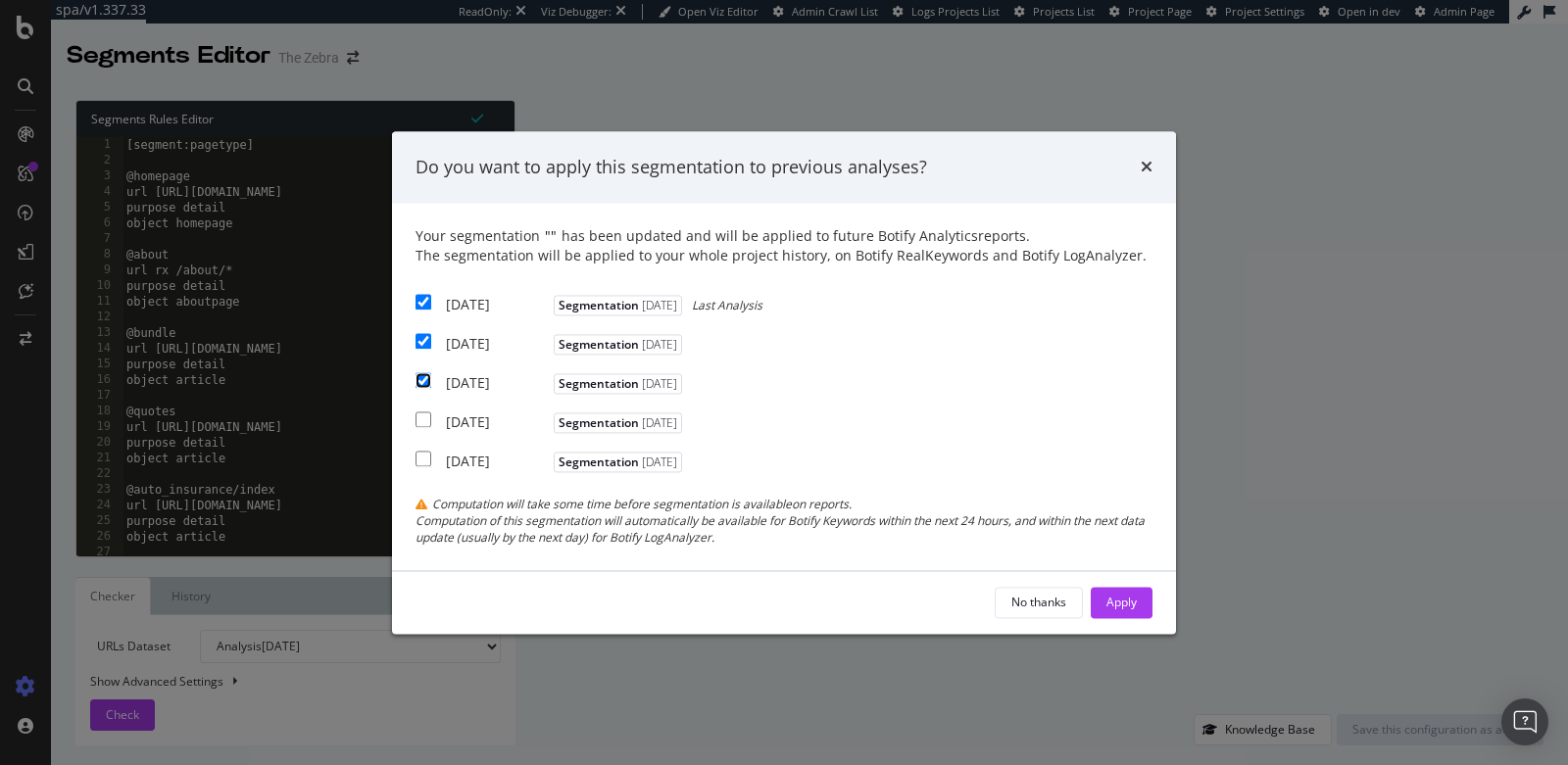
checkbox input "true"
click at [1126, 601] on div "Apply" at bounding box center [1121, 602] width 30 height 17
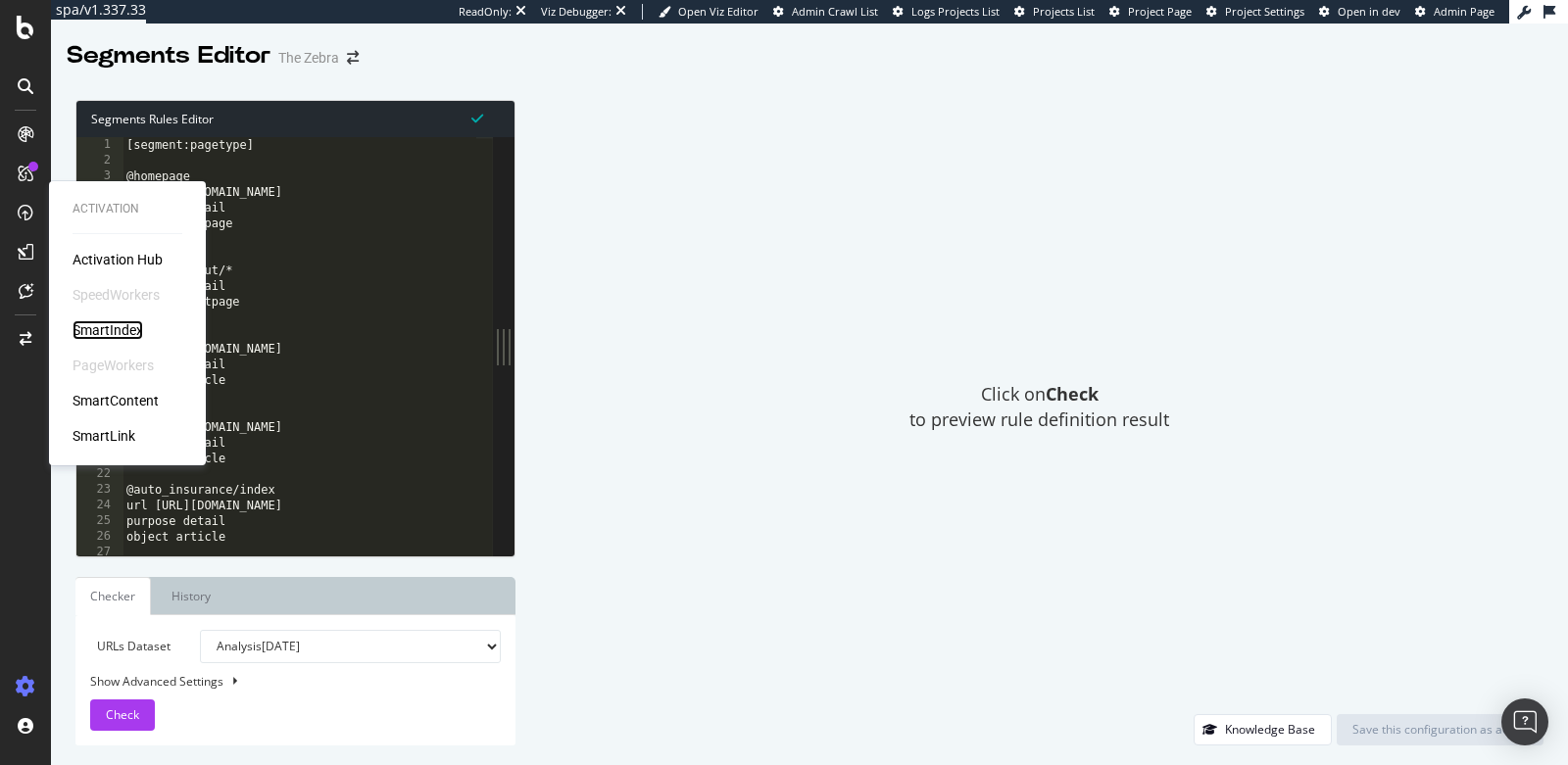
click at [123, 331] on div "SmartIndex" at bounding box center [108, 330] width 71 height 20
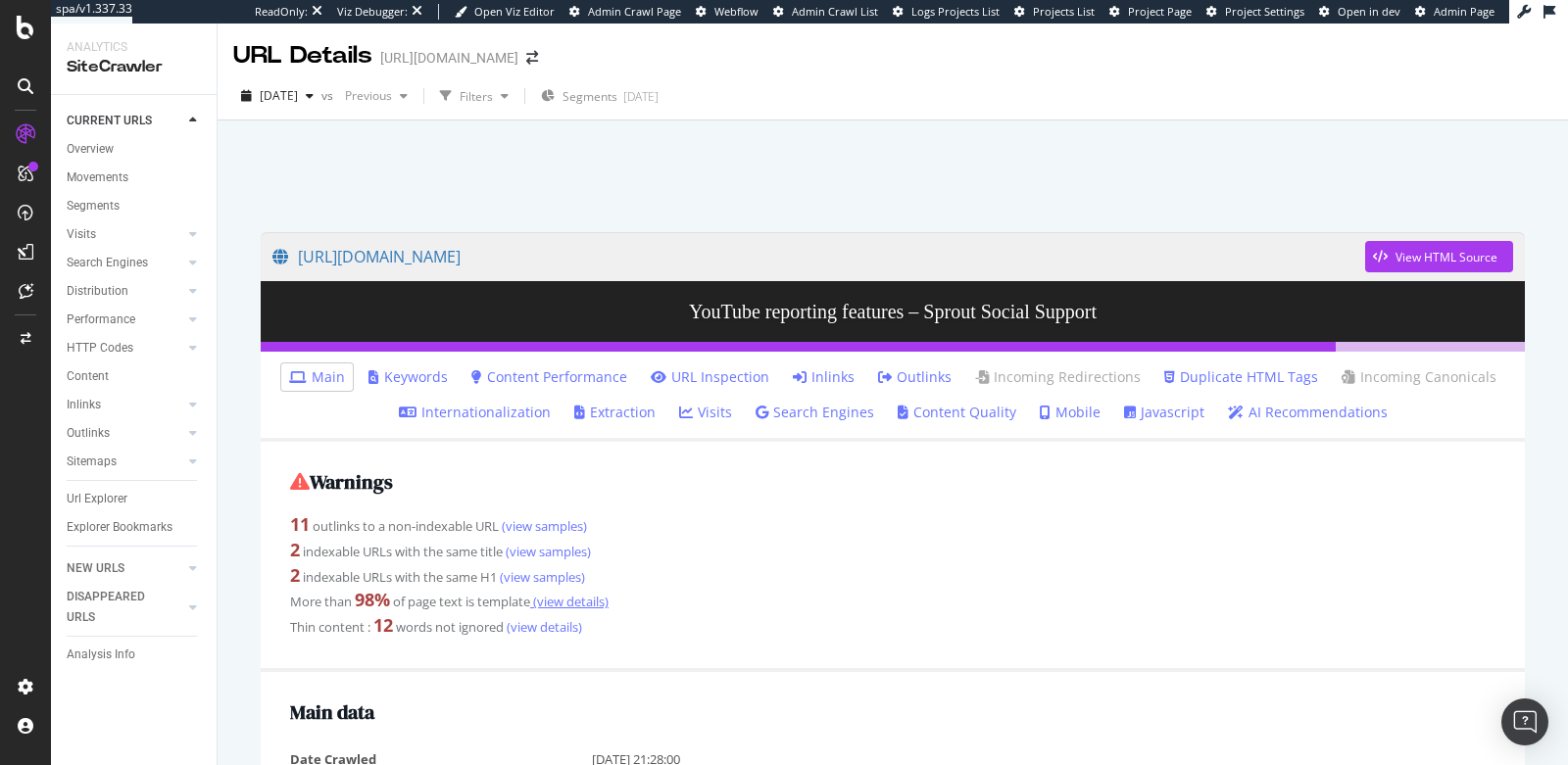
click at [585, 605] on link "(view details)" at bounding box center [569, 602] width 78 height 18
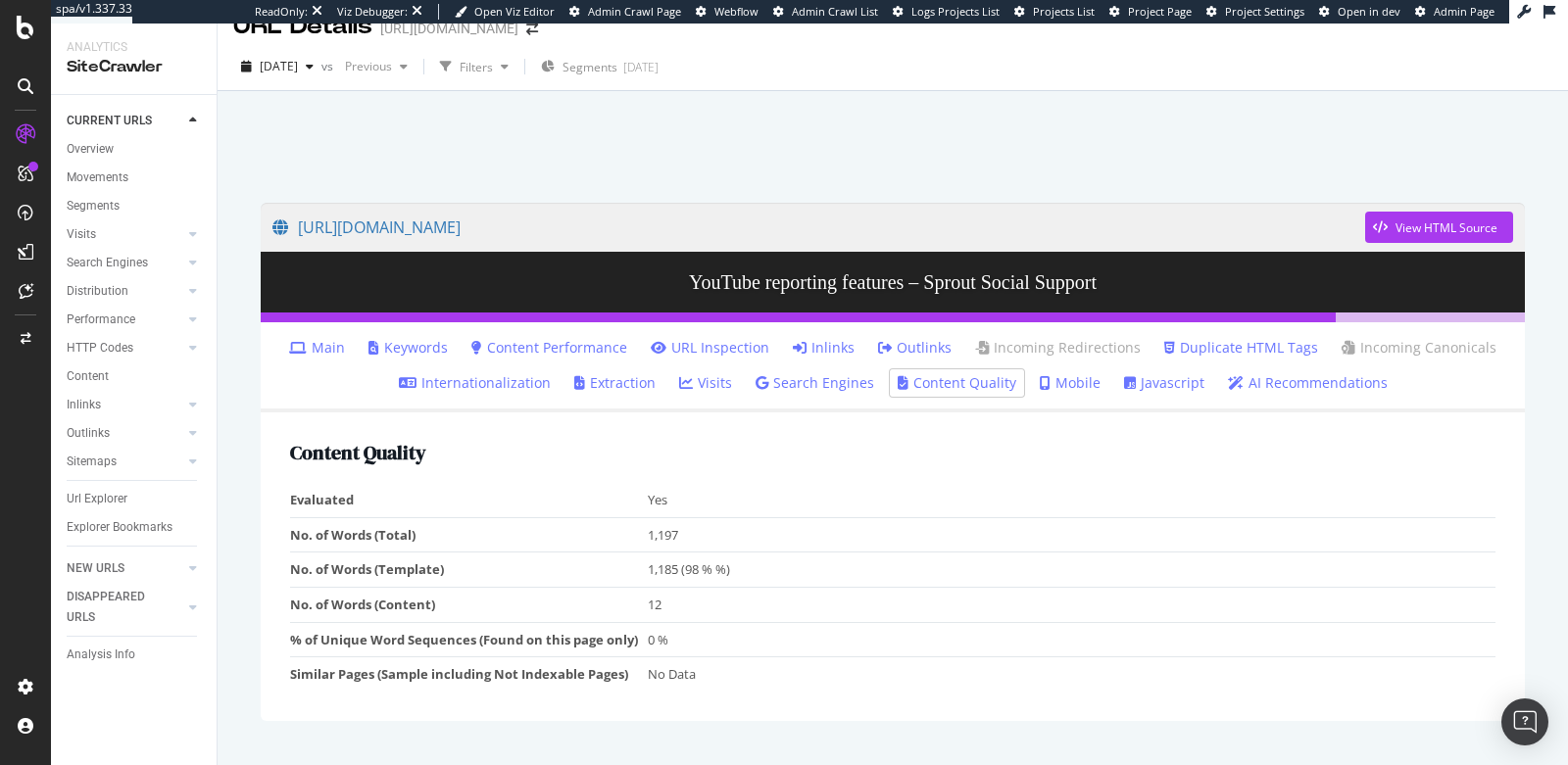
scroll to position [65, 0]
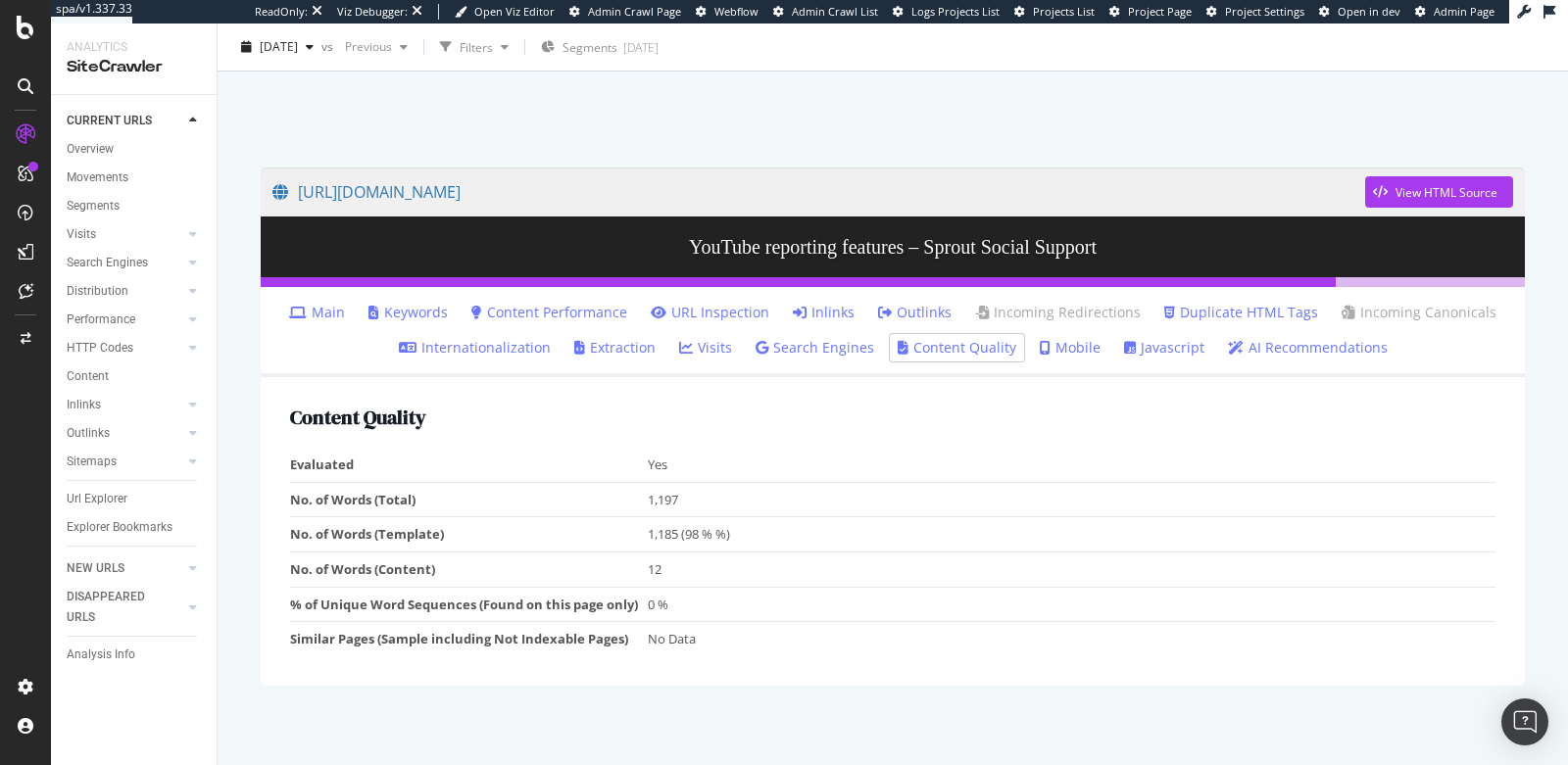
click at [1165, 346] on link "Javascript" at bounding box center [1164, 348] width 80 height 20
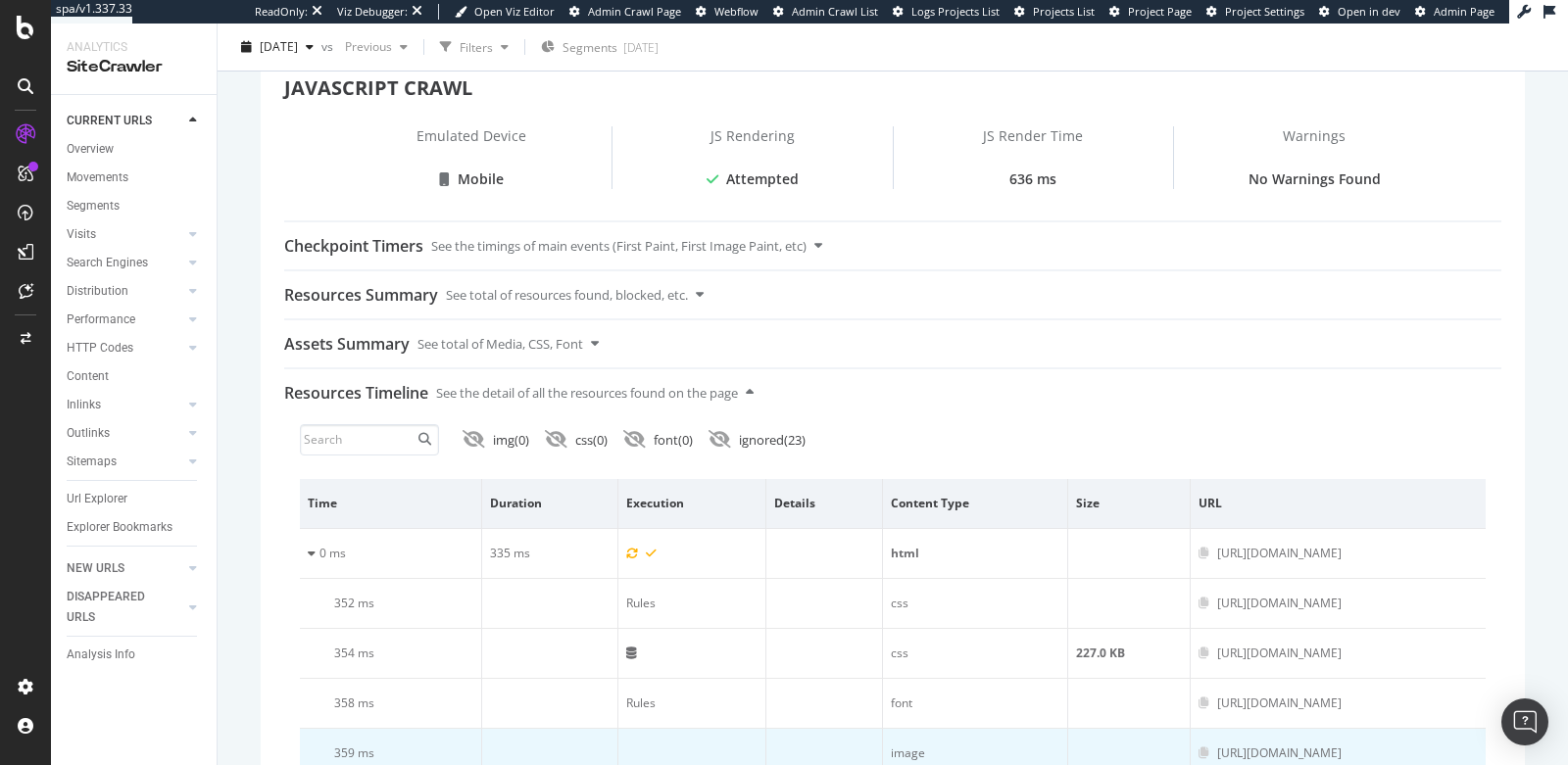
scroll to position [621, 0]
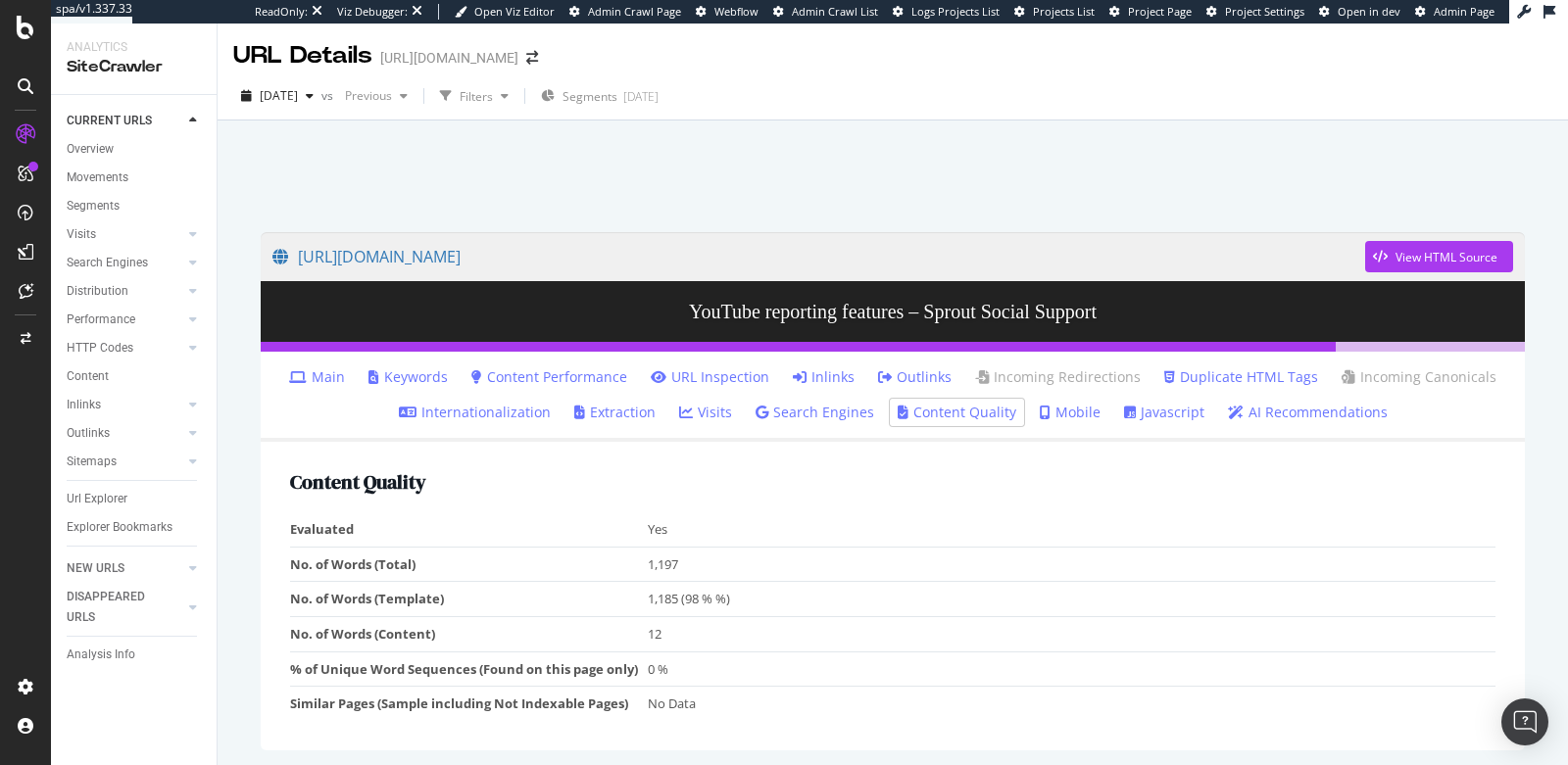
click at [792, 413] on link "Search Engines" at bounding box center [814, 413] width 119 height 20
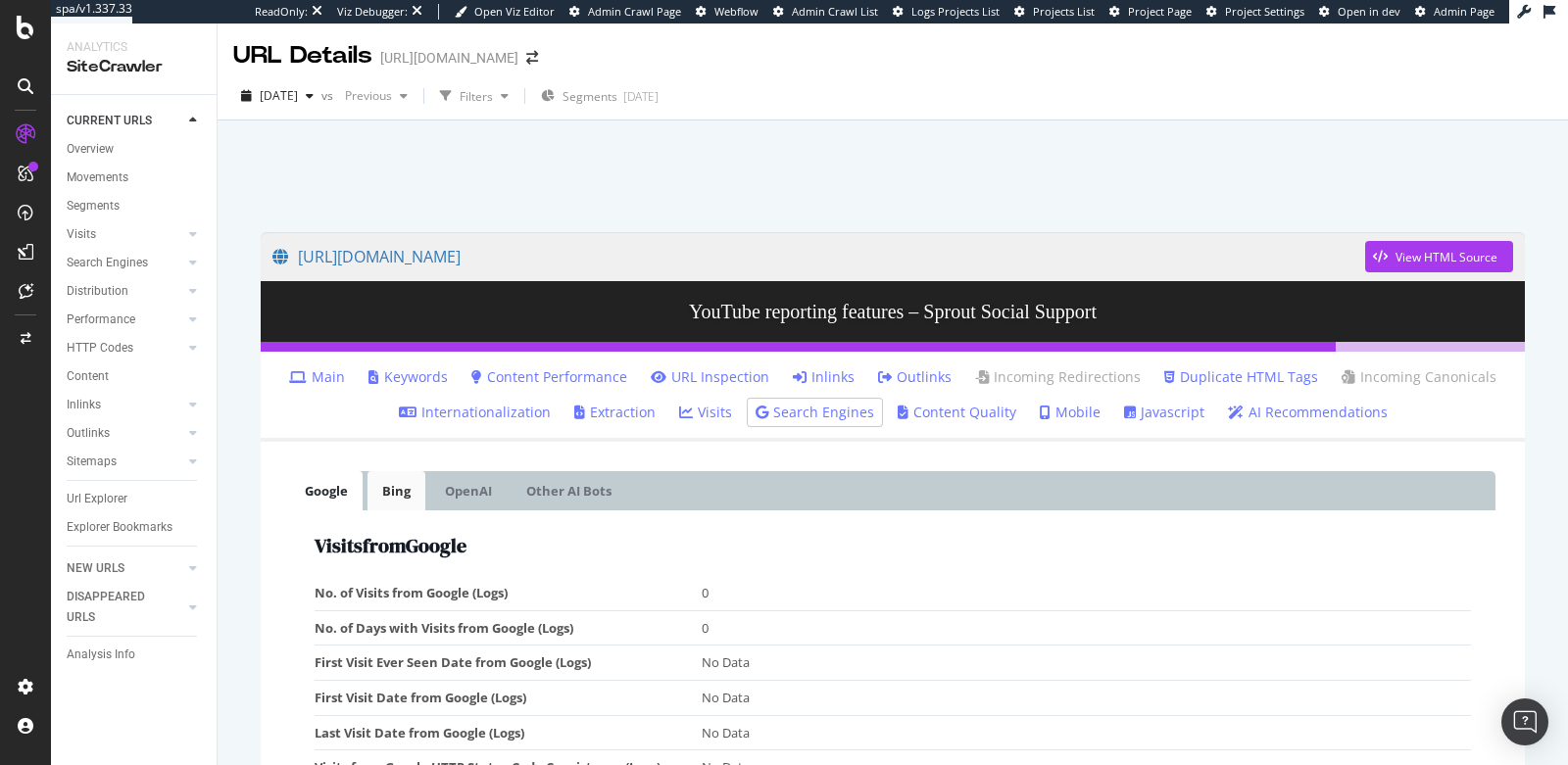
click at [388, 500] on link "Bing" at bounding box center [396, 490] width 58 height 39
click at [446, 498] on link "OpenAI" at bounding box center [468, 490] width 76 height 39
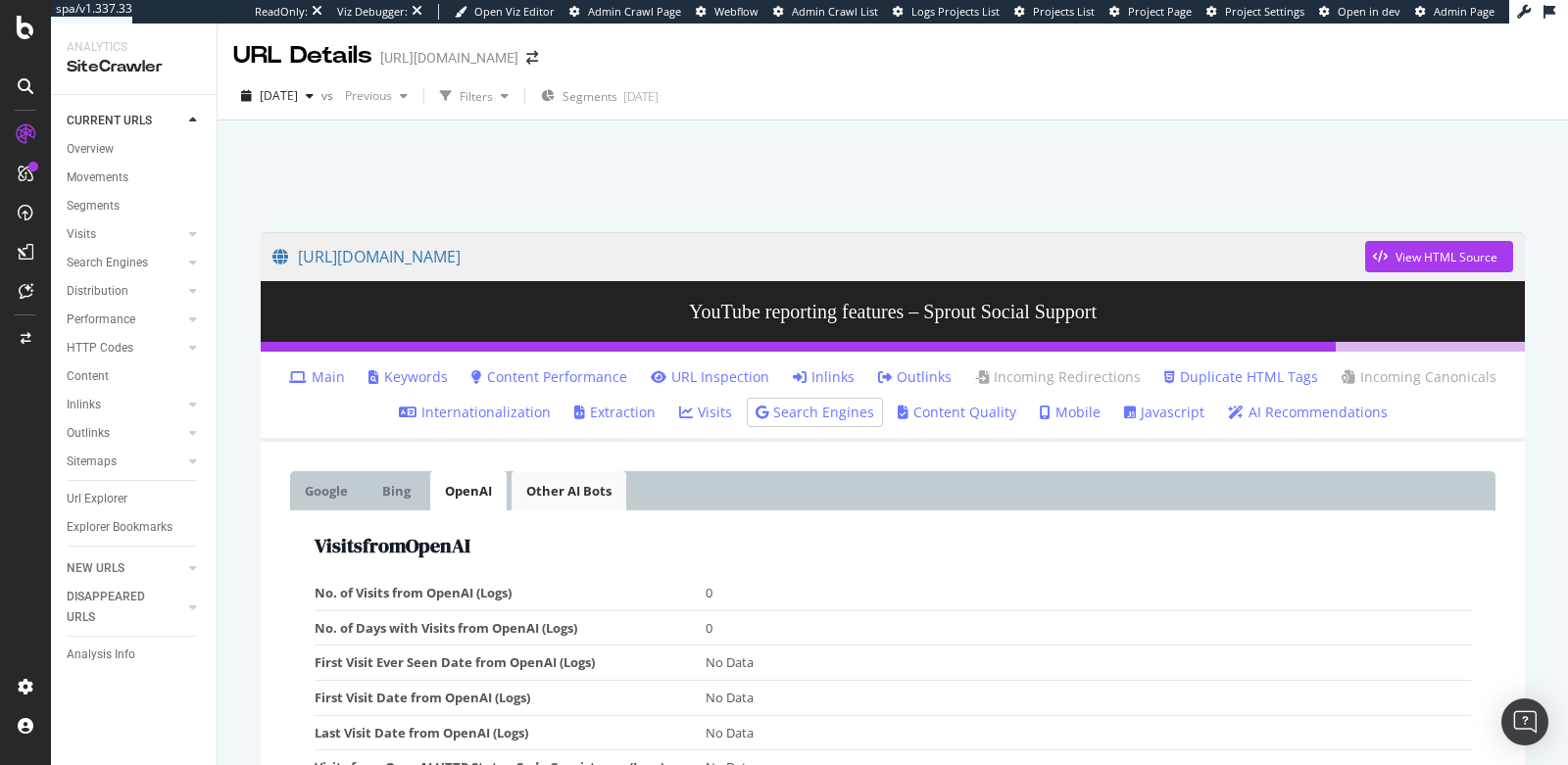
click at [554, 503] on link "Other AI Bots" at bounding box center [568, 490] width 115 height 39
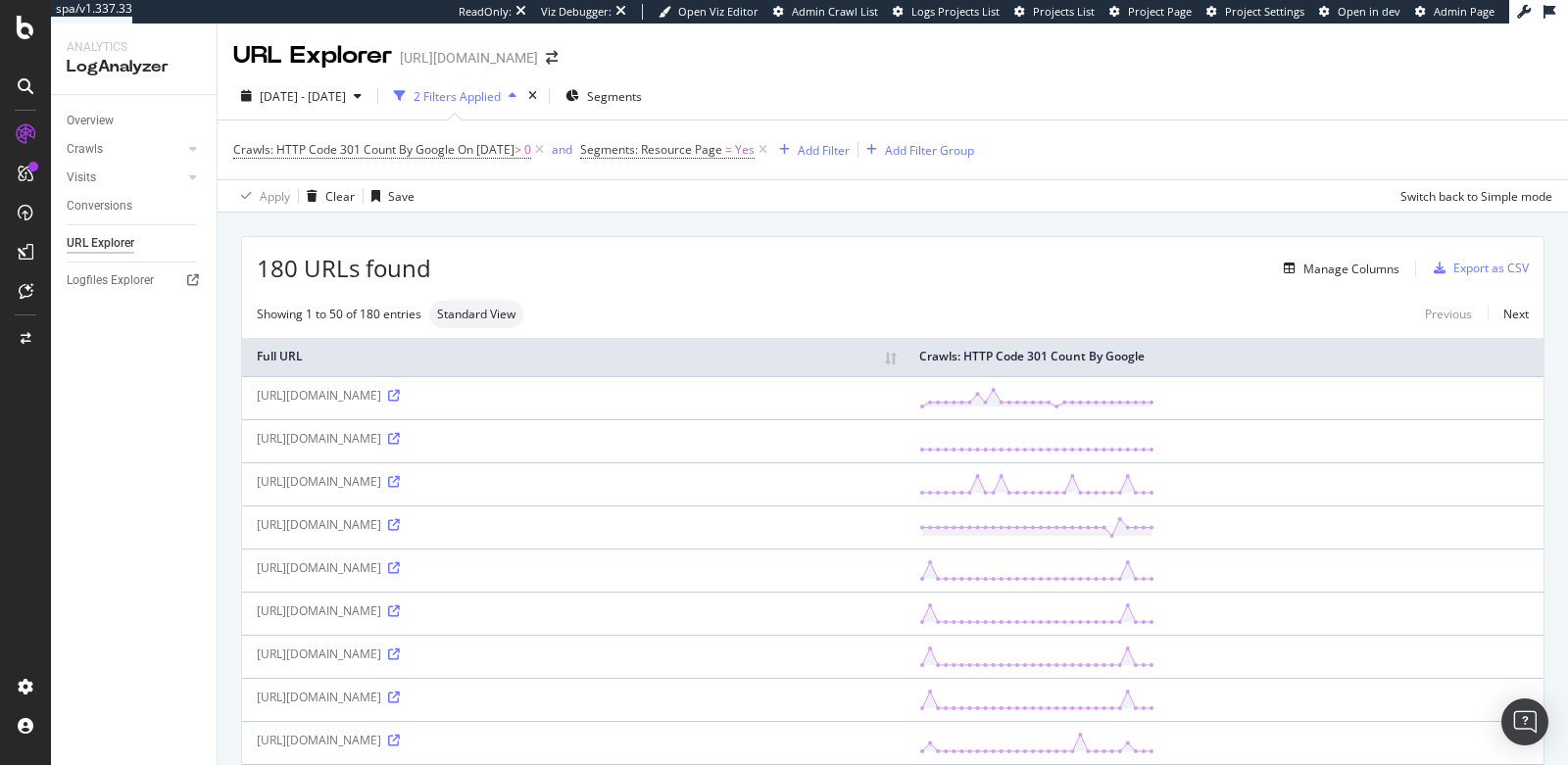
click at [611, 479] on div "[URL][DOMAIN_NAME]" at bounding box center [573, 481] width 633 height 17
click at [400, 478] on icon at bounding box center [394, 482] width 12 height 12
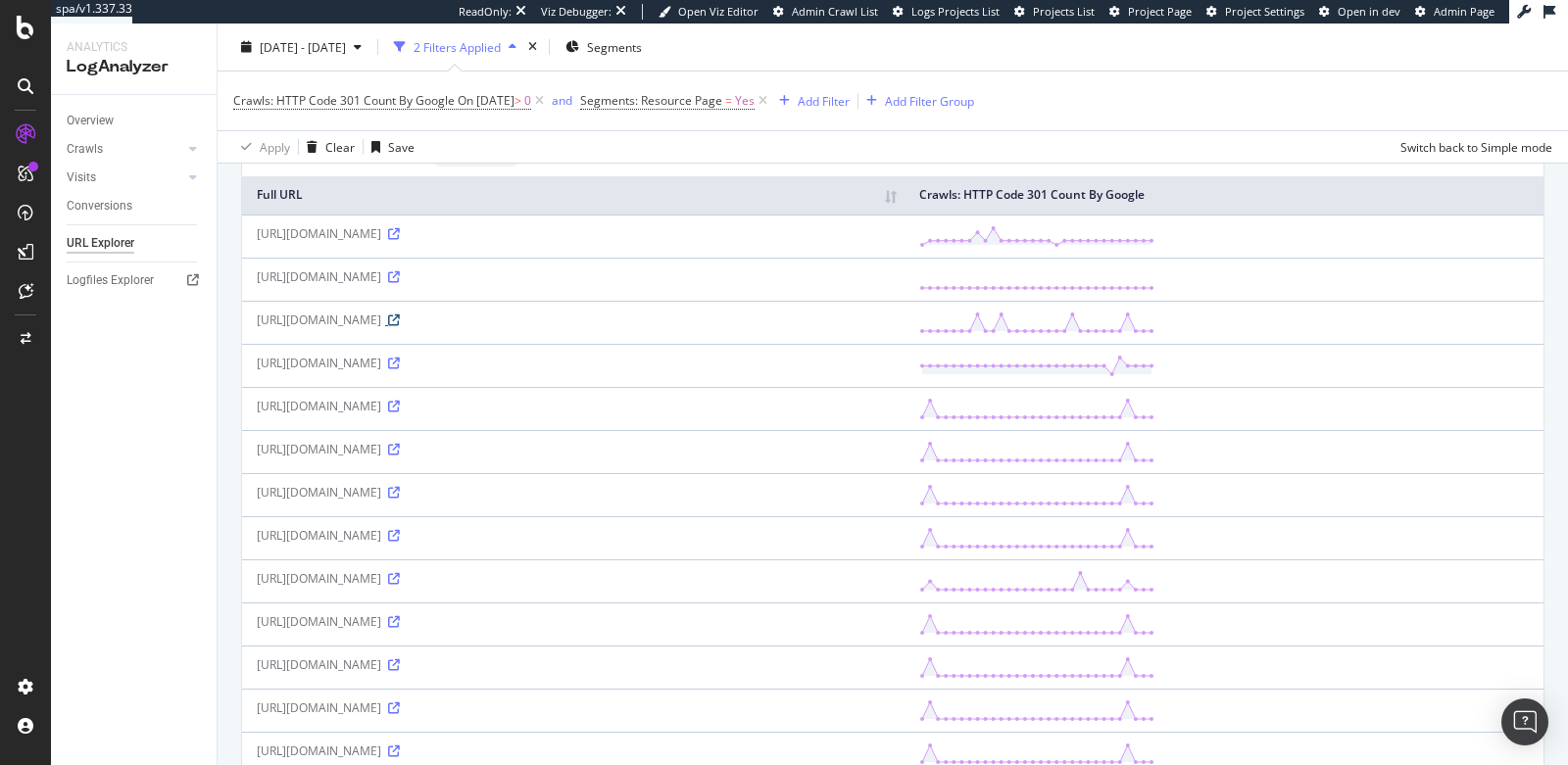
scroll to position [564, 0]
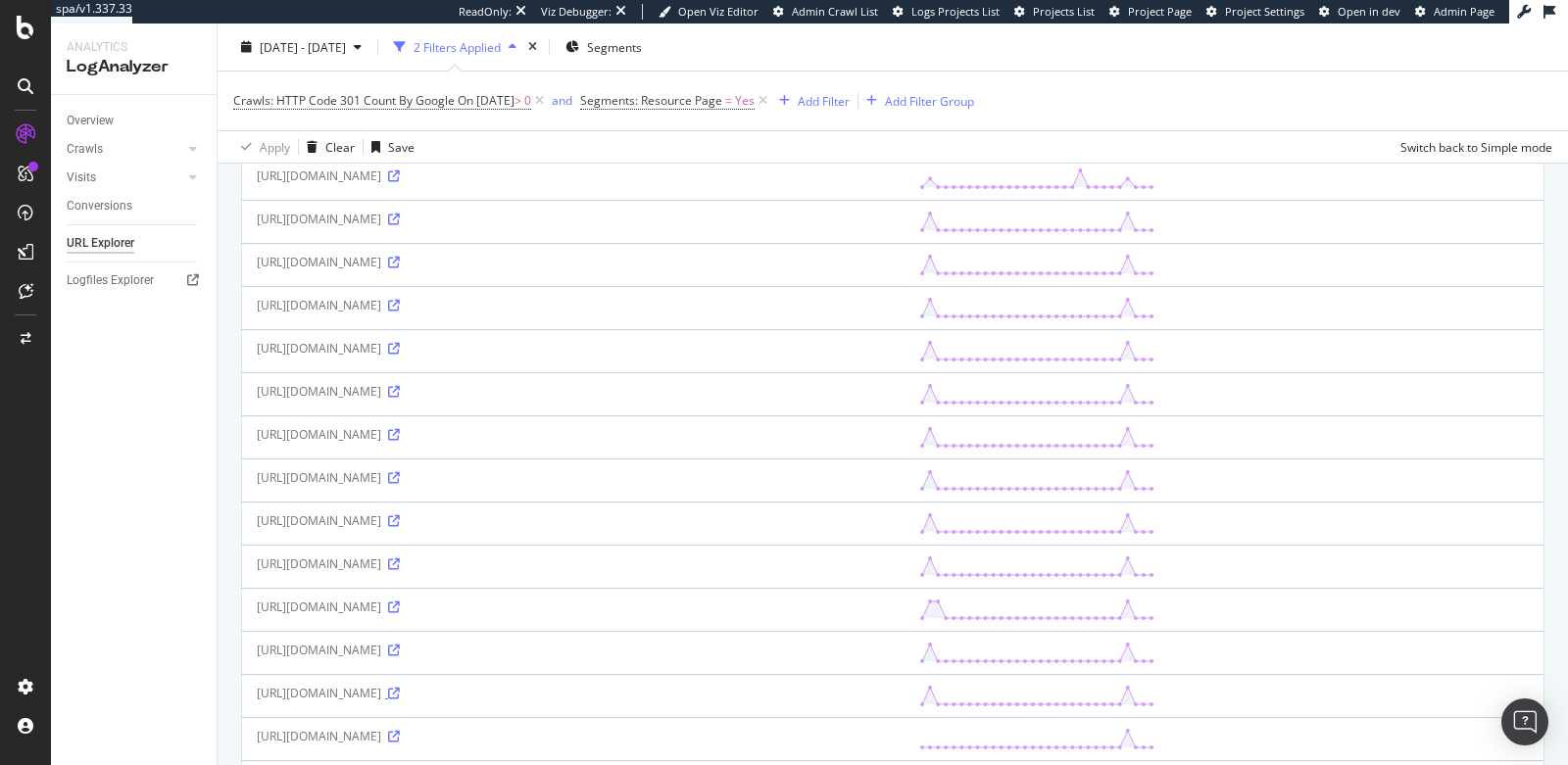
click at [400, 688] on icon at bounding box center [394, 694] width 12 height 12
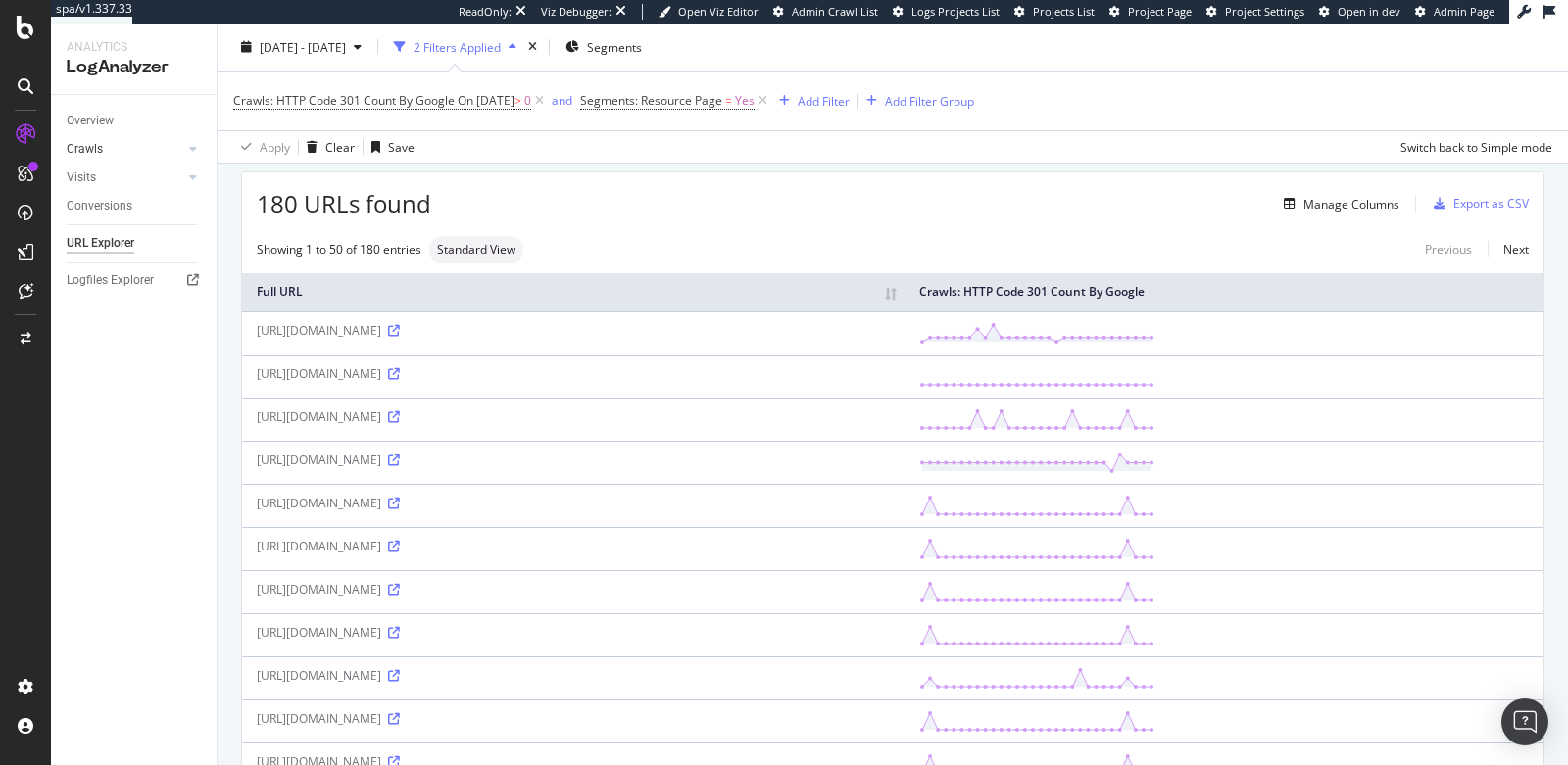
click at [145, 139] on link "Crawls" at bounding box center [125, 149] width 117 height 21
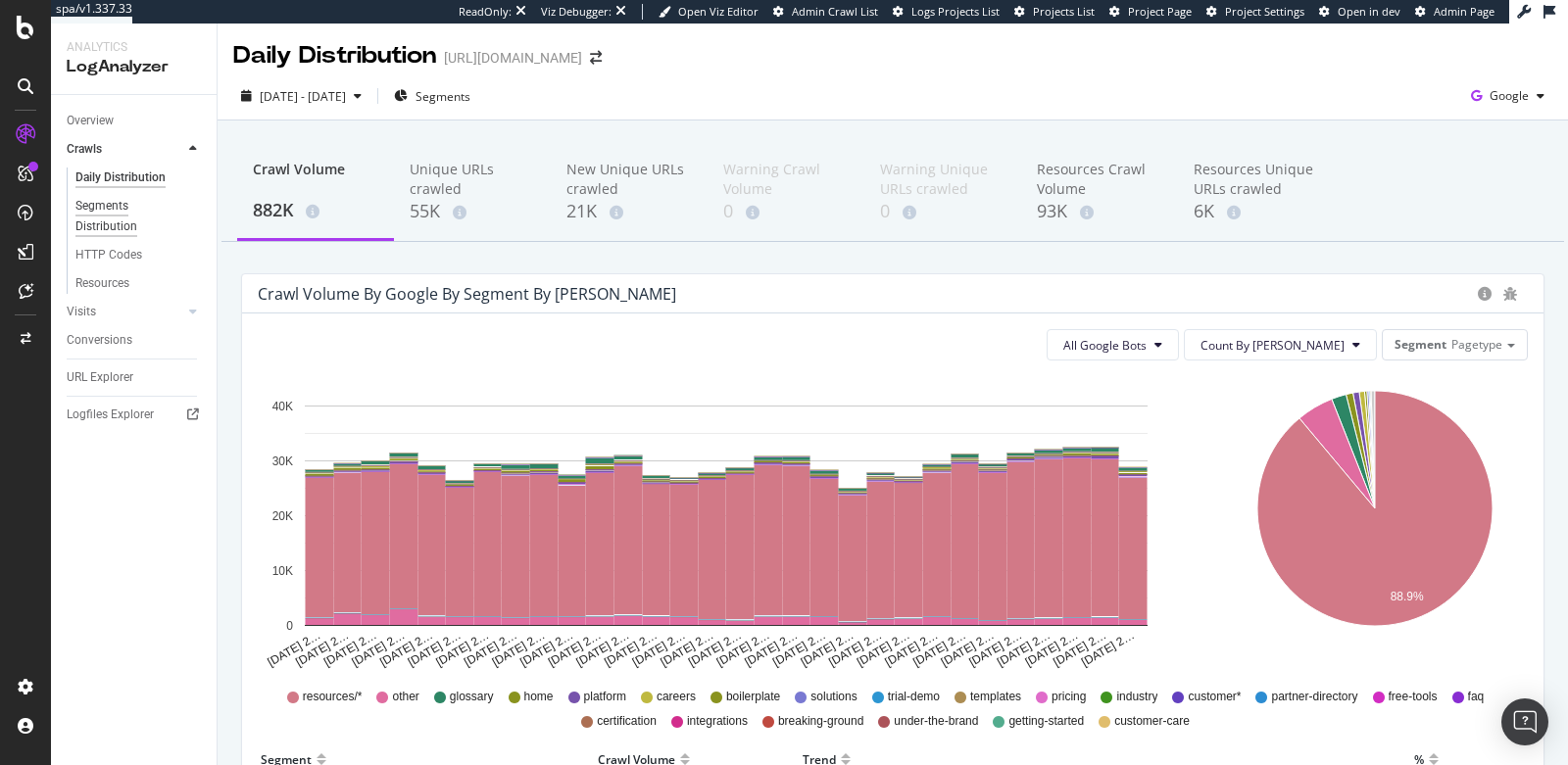
click at [120, 235] on div "Segments Distribution" at bounding box center [129, 216] width 109 height 41
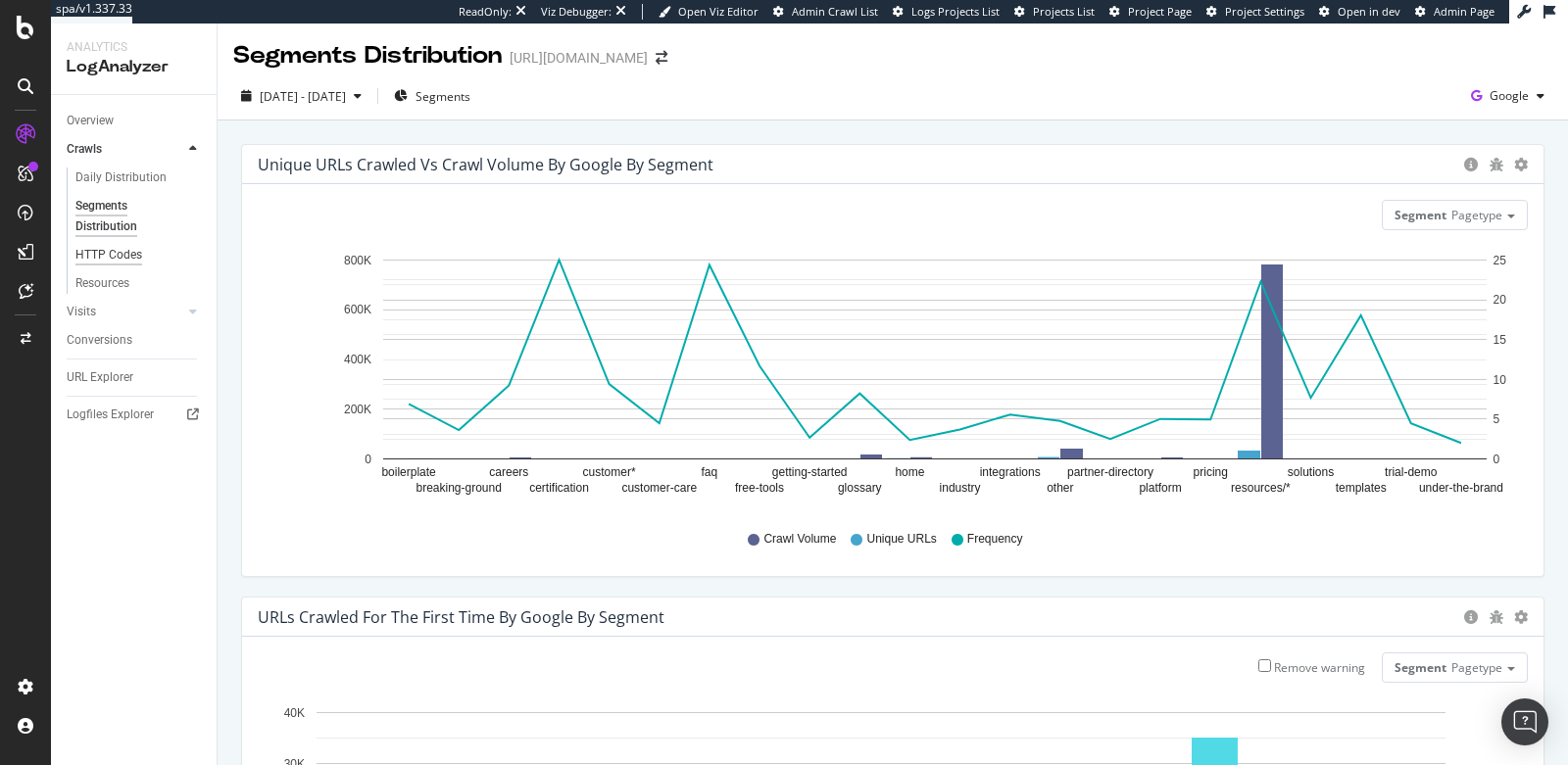
click at [138, 263] on div "HTTP Codes" at bounding box center [108, 255] width 67 height 21
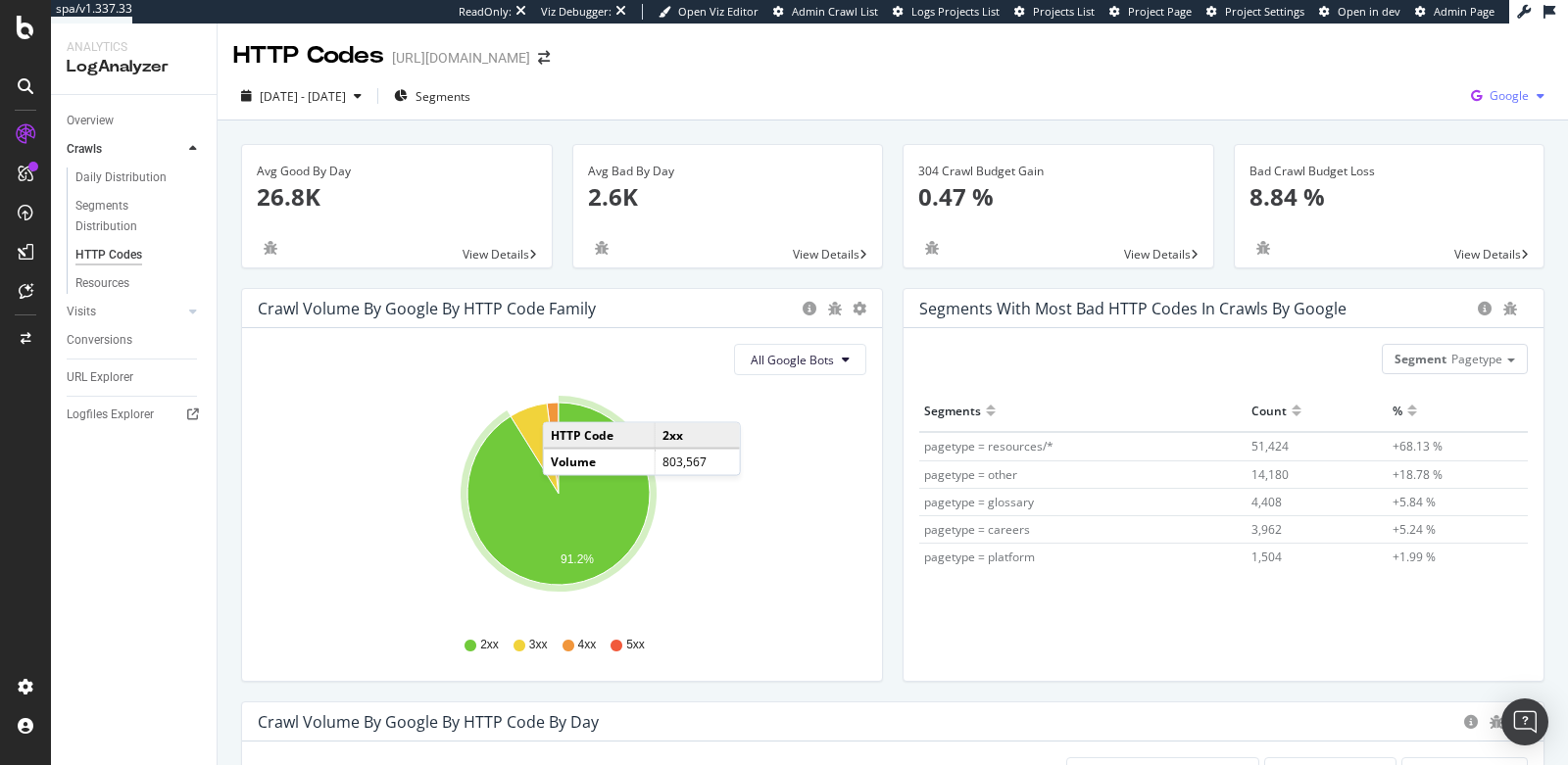
click at [1501, 98] on span "Google" at bounding box center [1508, 95] width 39 height 17
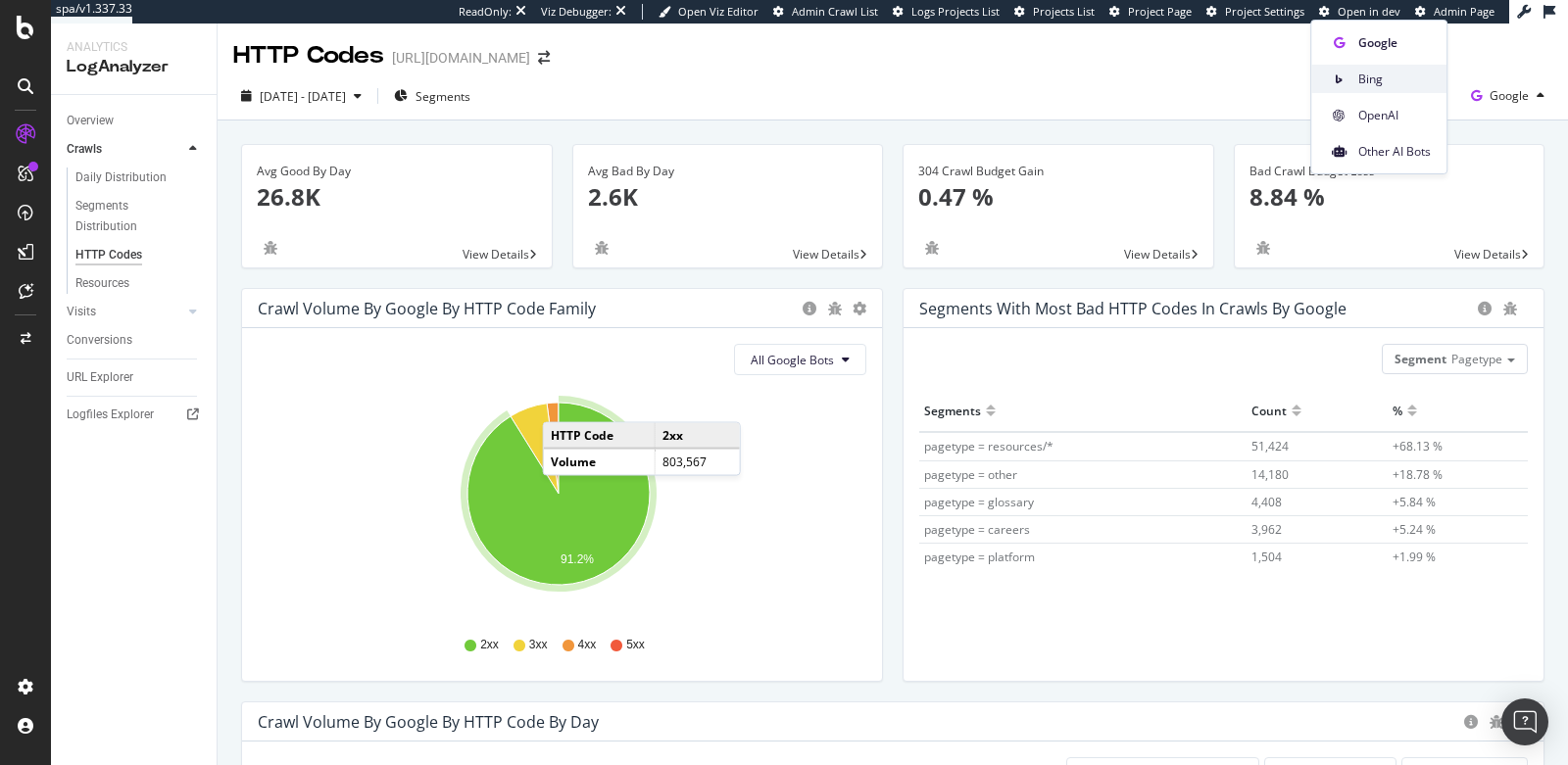
click at [1356, 77] on div "Bing" at bounding box center [1378, 79] width 135 height 28
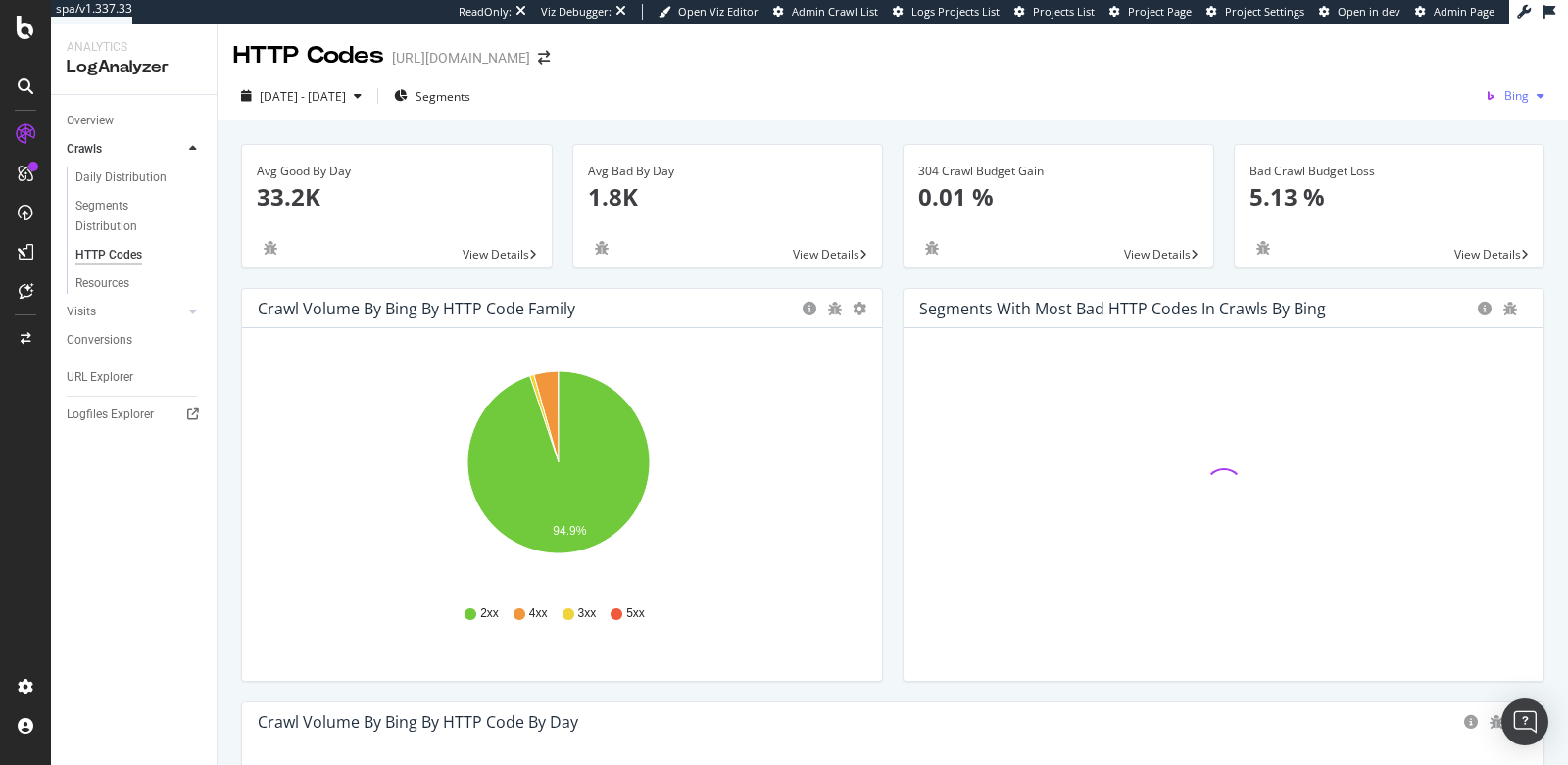
click at [1504, 94] on span "Bing" at bounding box center [1516, 95] width 24 height 17
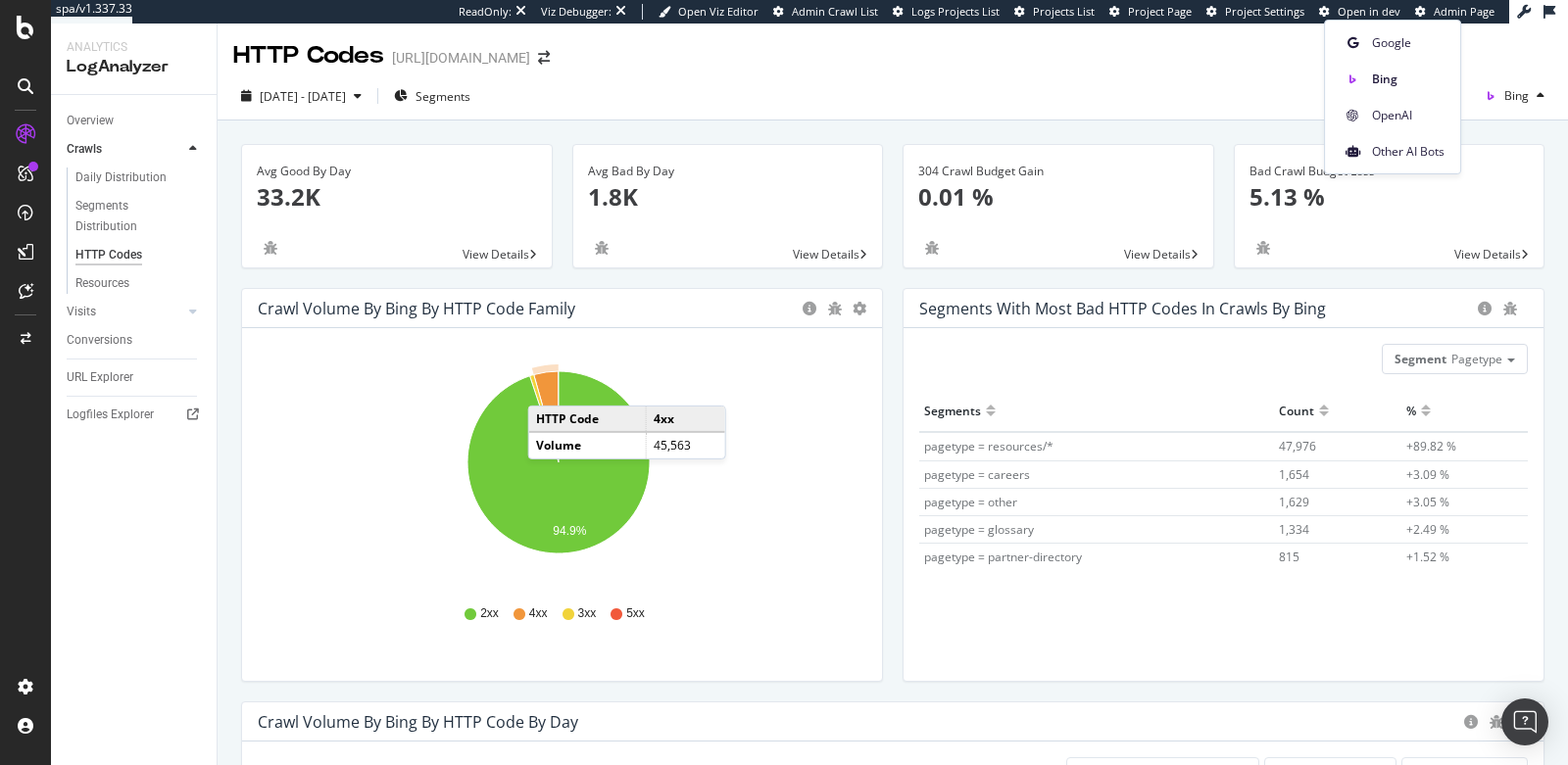
click at [547, 385] on icon "A chart." at bounding box center [546, 416] width 24 height 91
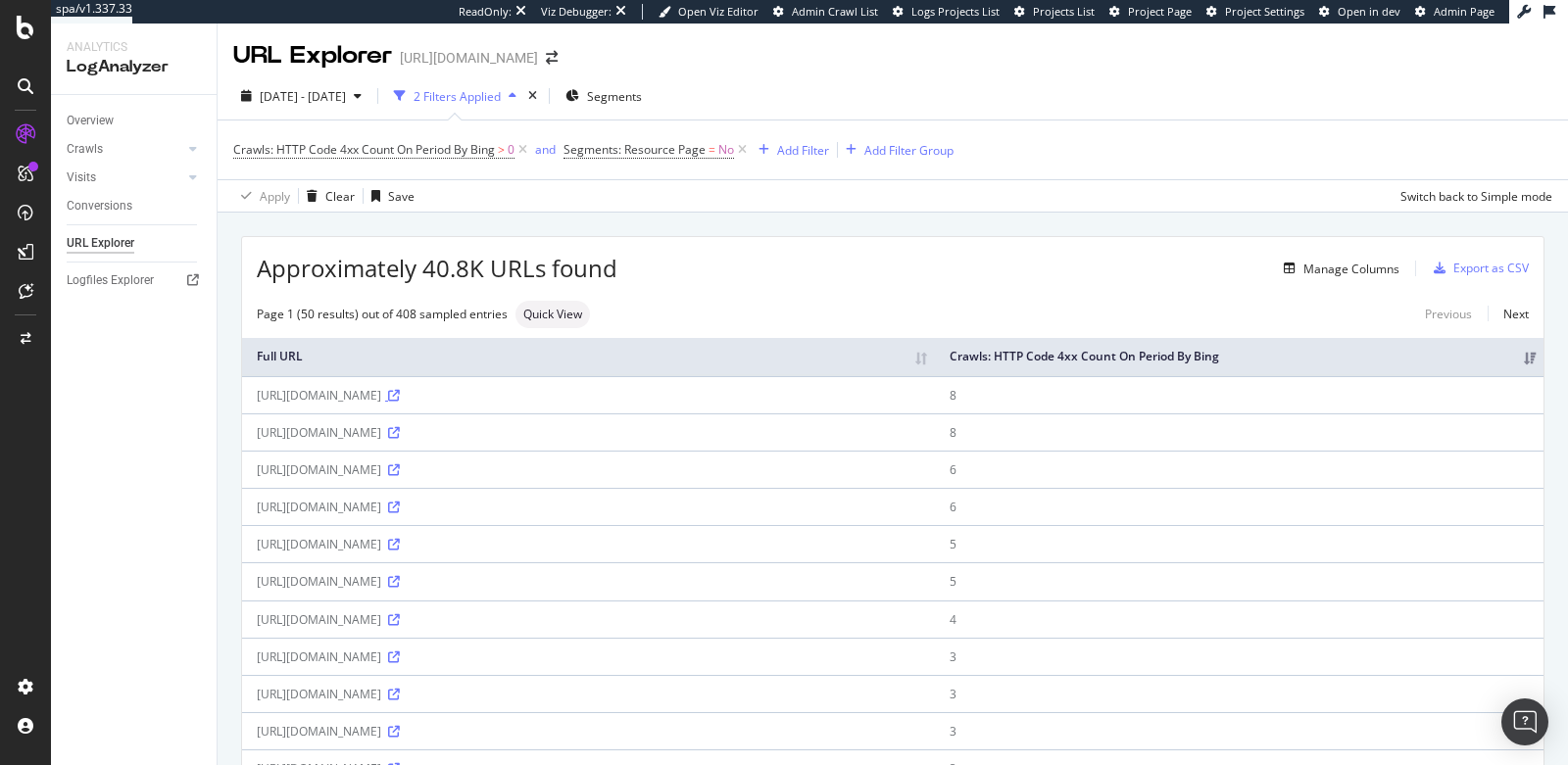
click at [400, 402] on icon at bounding box center [394, 396] width 12 height 12
click at [87, 148] on div "Crawls" at bounding box center [85, 149] width 36 height 21
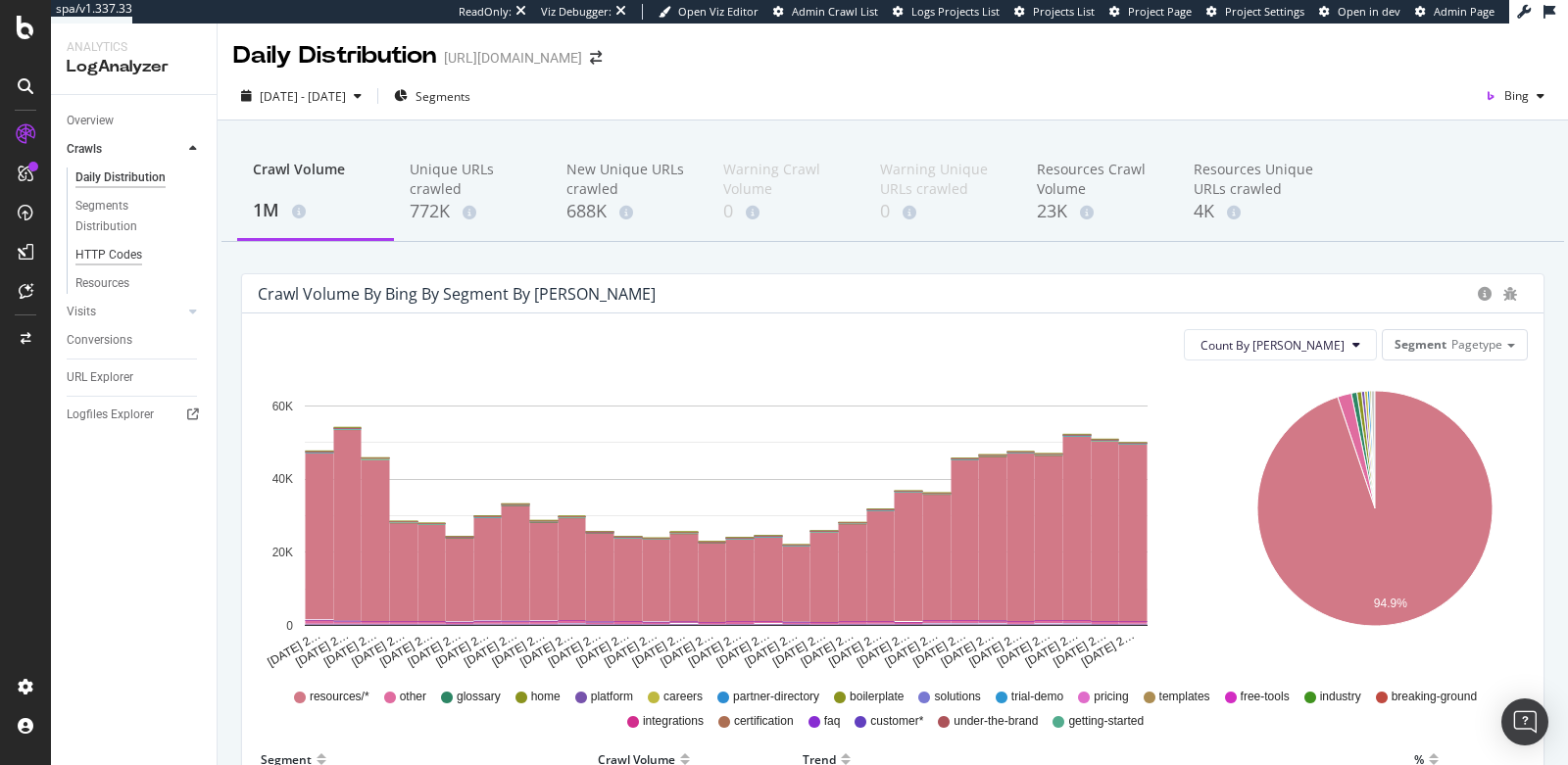
click at [121, 246] on div "HTTP Codes" at bounding box center [108, 255] width 67 height 21
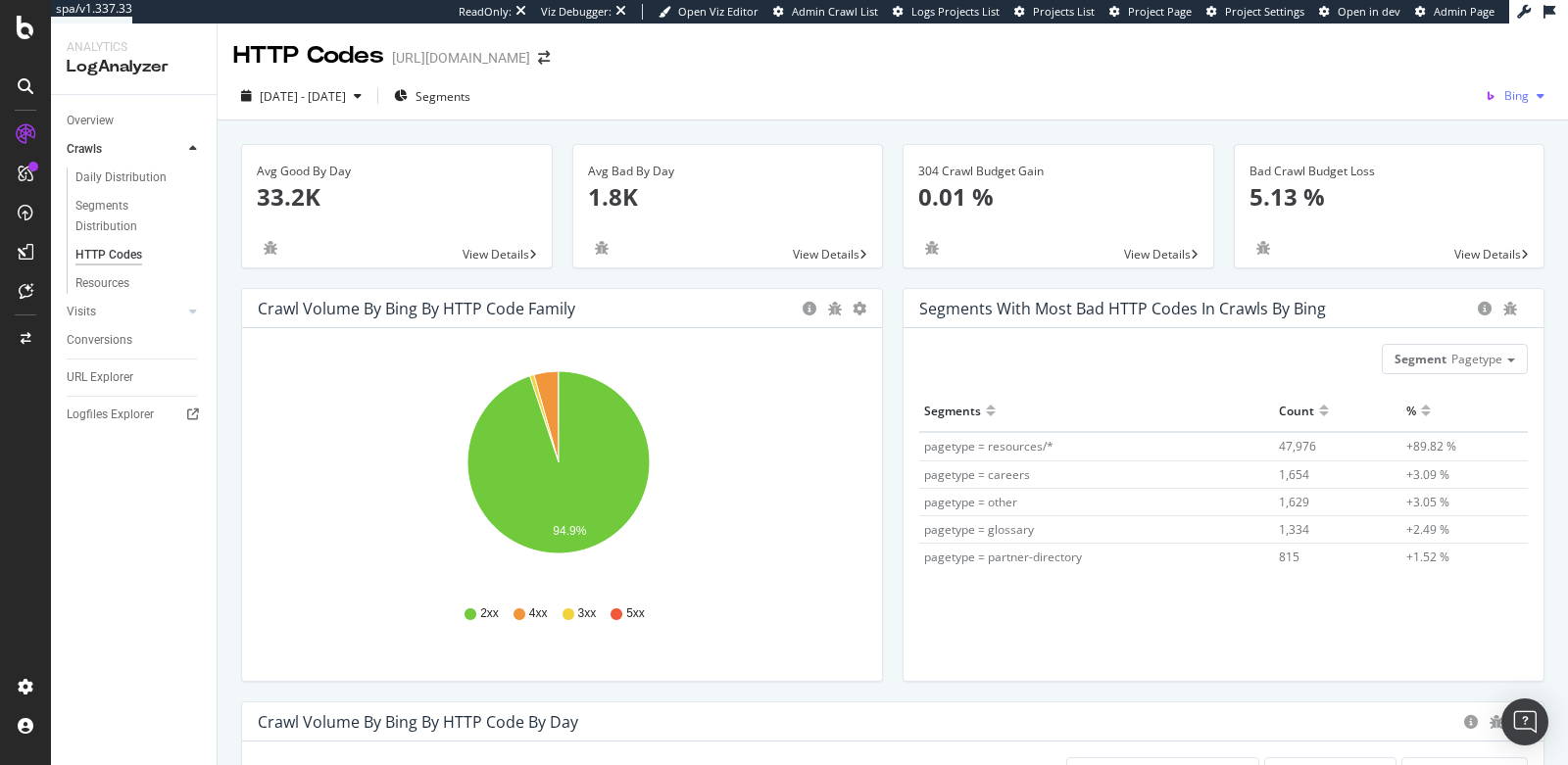
click at [1509, 101] on span "Bing" at bounding box center [1516, 95] width 24 height 17
click at [1404, 114] on span "OpenAI" at bounding box center [1408, 116] width 73 height 18
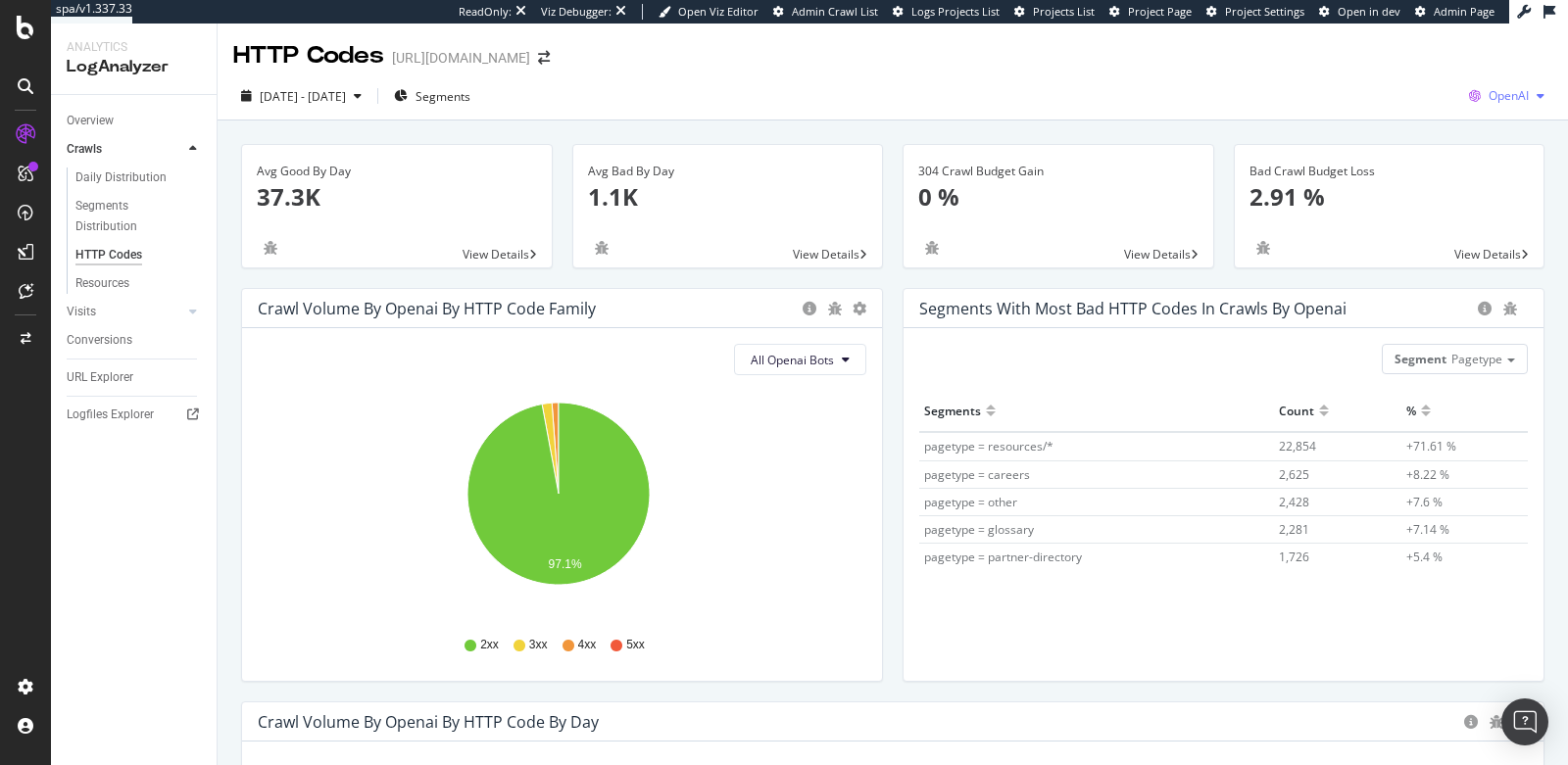
click at [1488, 92] on span "OpenAI" at bounding box center [1508, 95] width 40 height 17
click at [1399, 149] on span "Other AI Bots" at bounding box center [1391, 152] width 73 height 18
click at [107, 223] on div "Segments Distribution" at bounding box center [129, 216] width 109 height 41
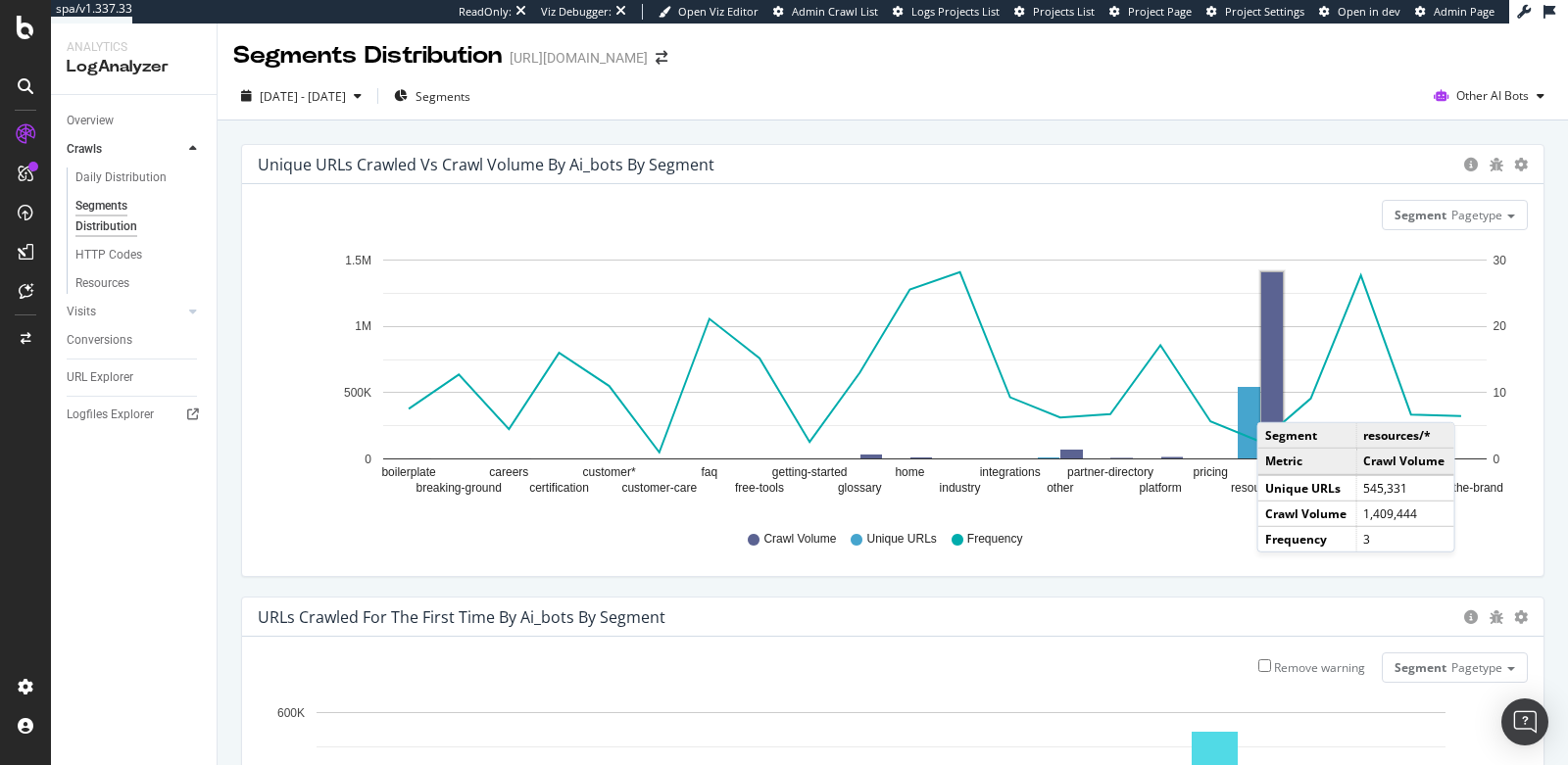
click at [1276, 402] on rect "A chart." at bounding box center [1272, 365] width 22 height 186
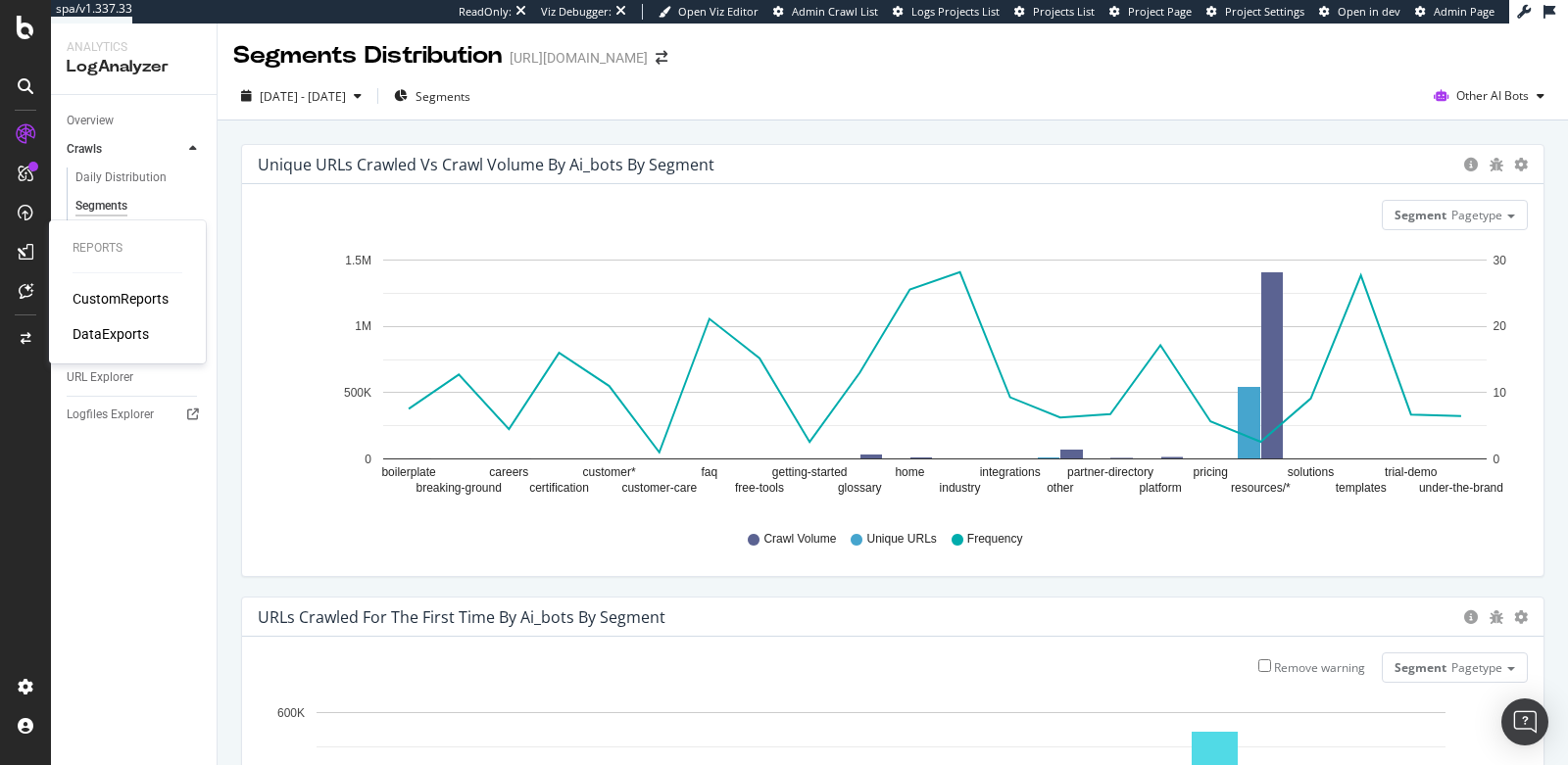
click at [113, 294] on div "CustomReports" at bounding box center [121, 299] width 96 height 20
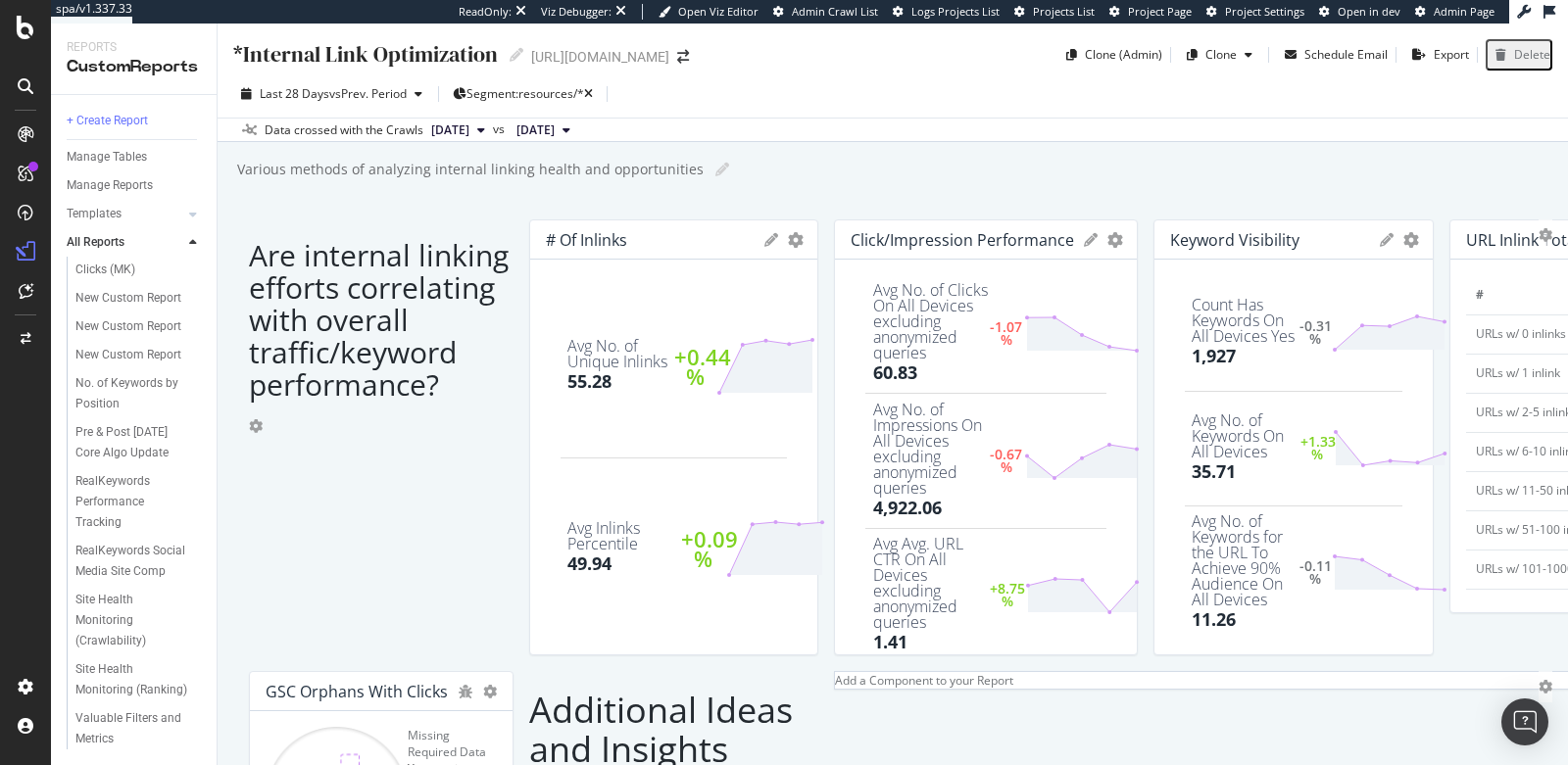
scroll to position [459, 0]
click at [116, 422] on div "Pre & Post [DATE] Core Algo Update" at bounding box center [133, 442] width 116 height 41
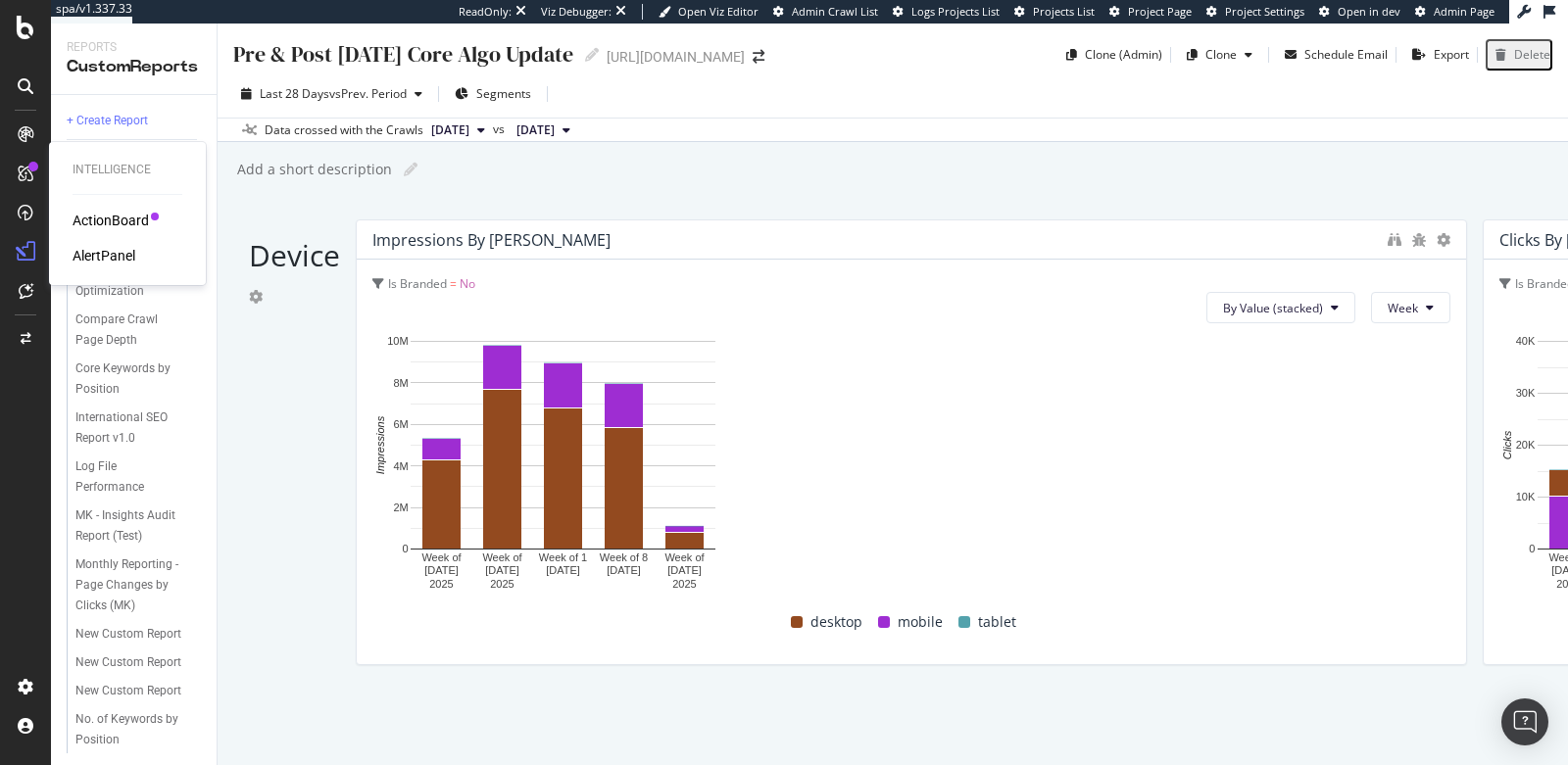
click at [94, 249] on div "AlertPanel" at bounding box center [104, 256] width 63 height 20
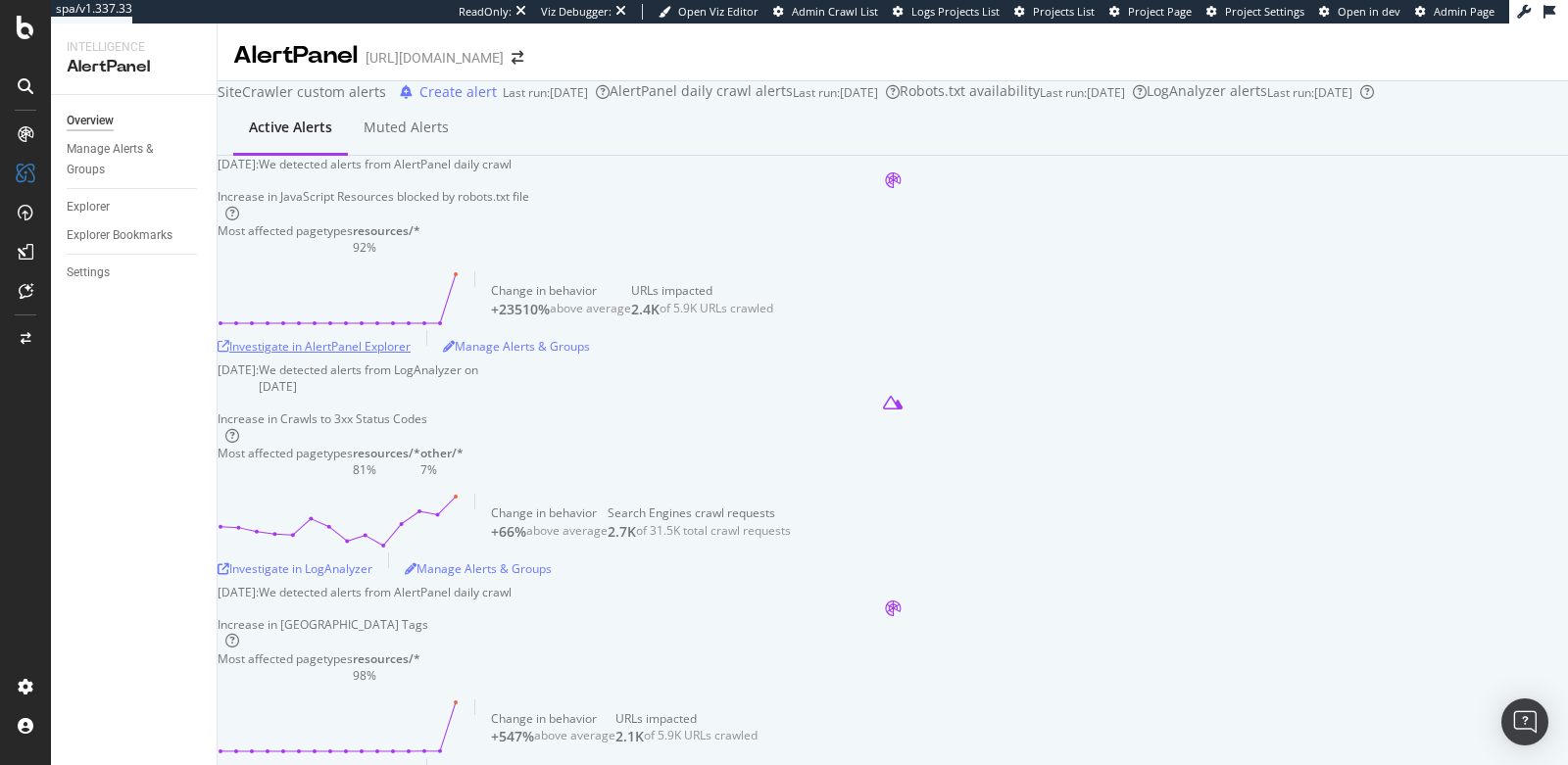
click at [411, 355] on div "Investigate in AlertPanel Explorer" at bounding box center [314, 346] width 193 height 17
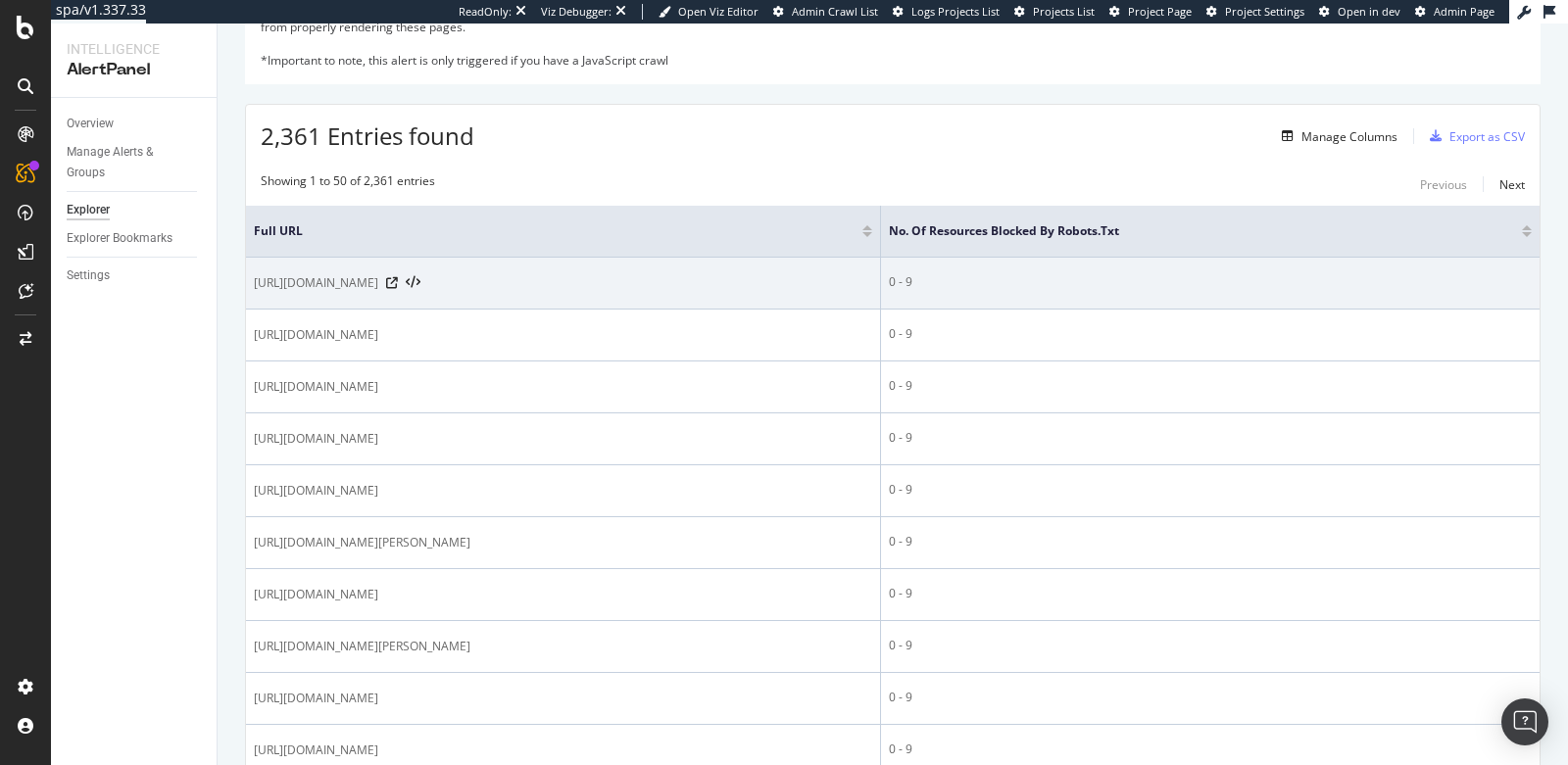
scroll to position [289, 0]
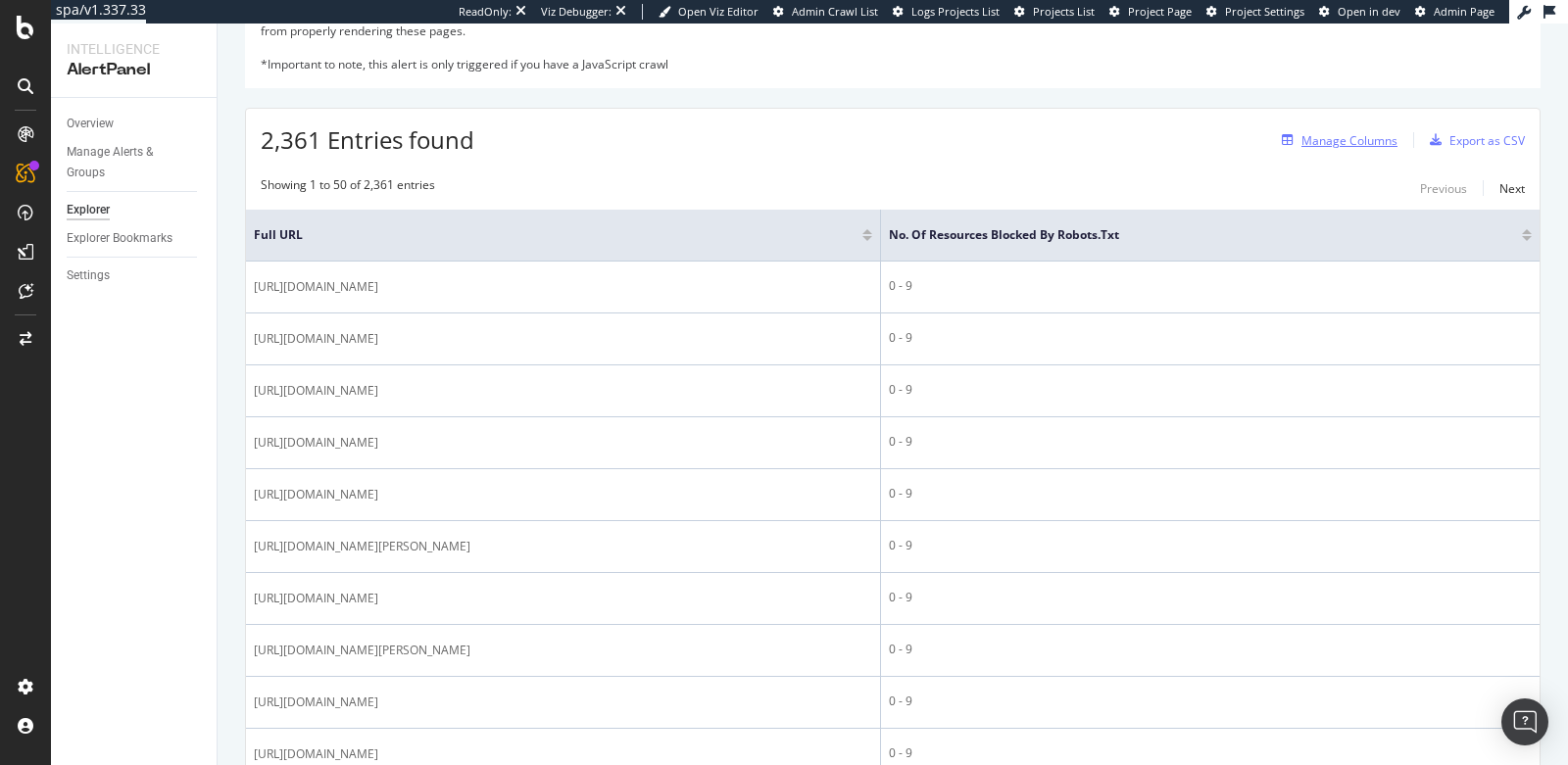
click at [1320, 141] on div "Manage Columns" at bounding box center [1349, 140] width 96 height 17
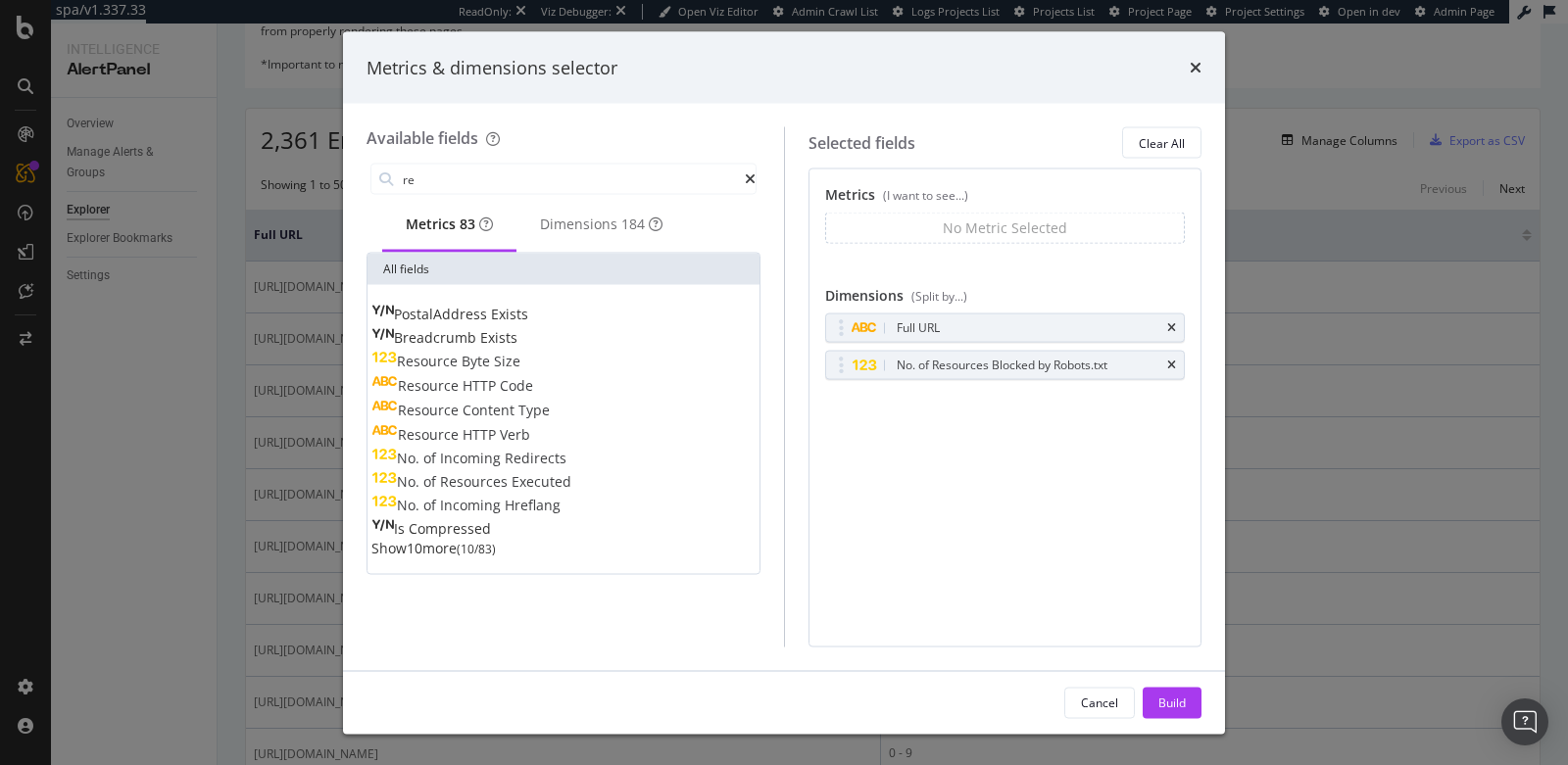
type input "r"
type input "resource"
click at [443, 557] on span "Show 9 more" at bounding box center [409, 548] width 77 height 19
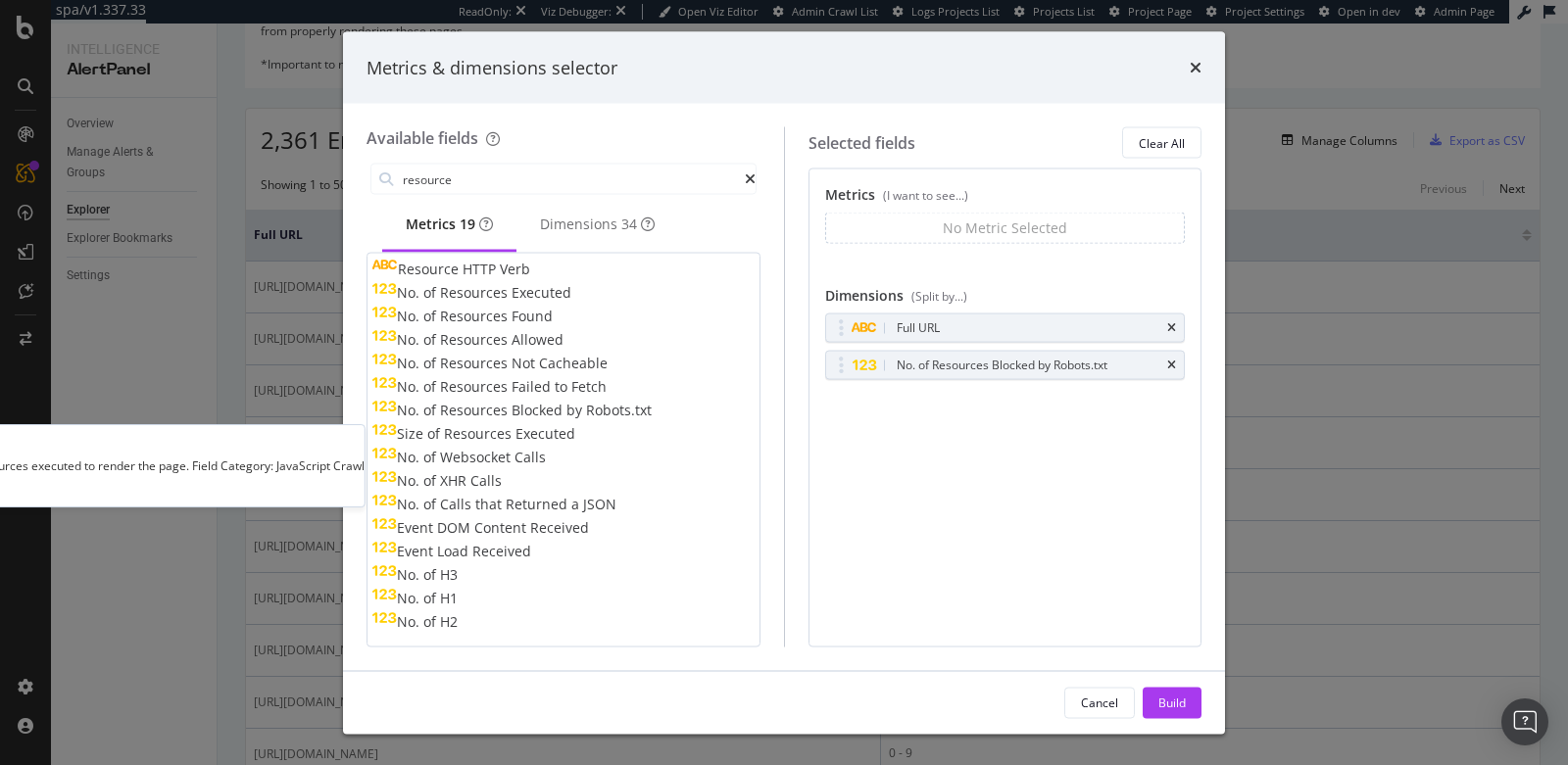
scroll to position [122, 0]
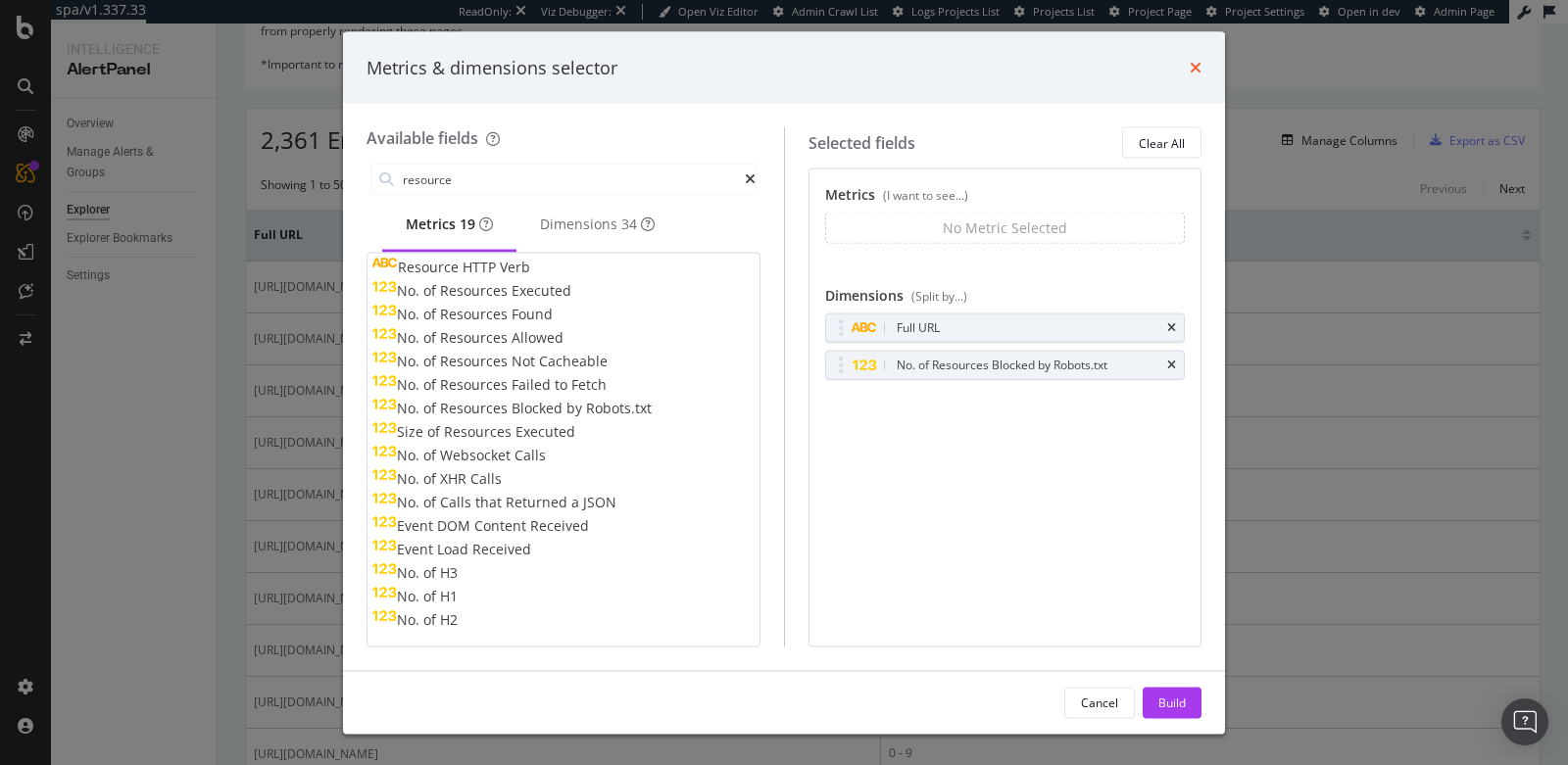
click at [1197, 67] on icon "times" at bounding box center [1195, 68] width 12 height 16
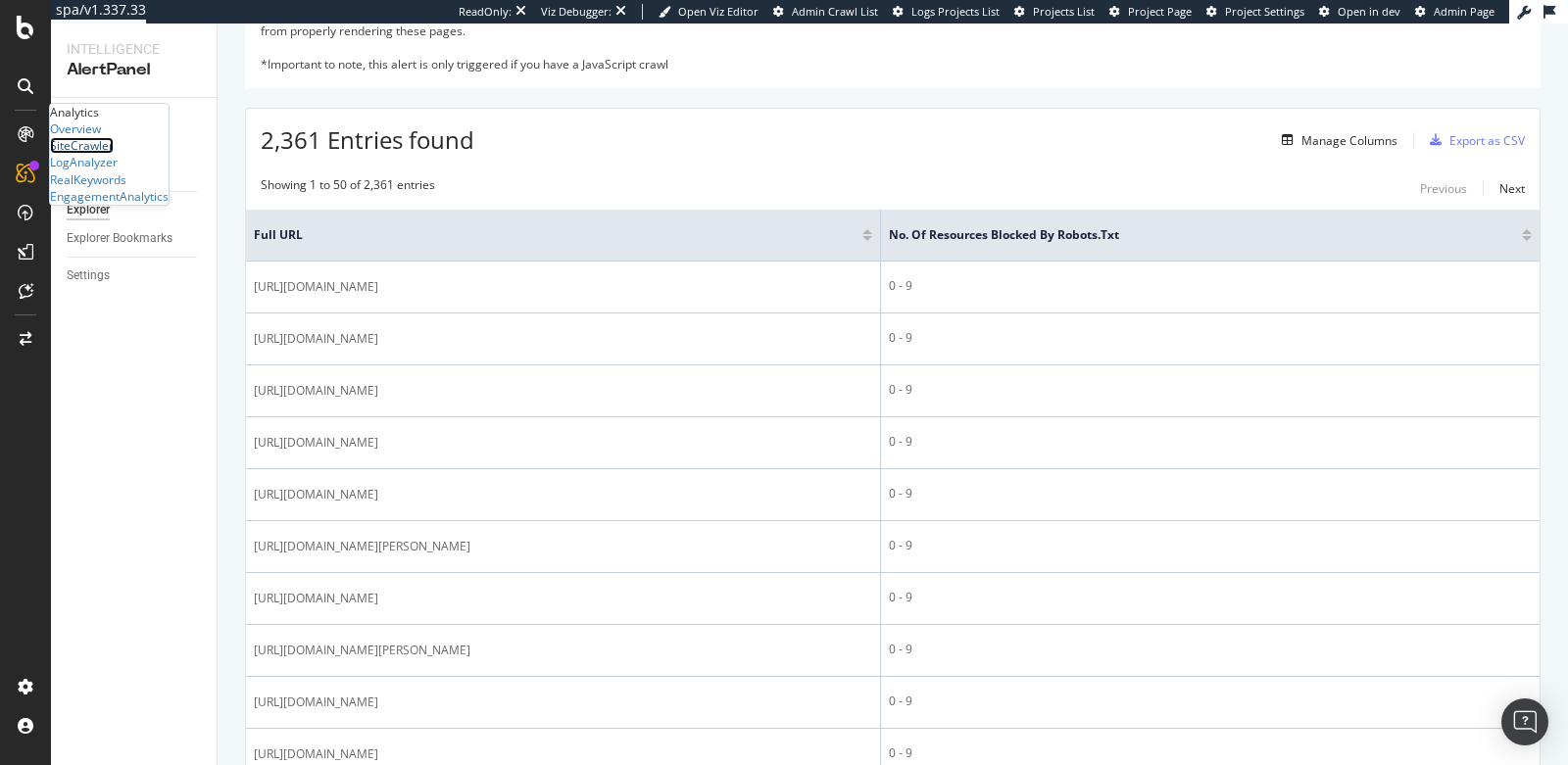
click at [114, 154] on div "SiteCrawler" at bounding box center [82, 145] width 64 height 17
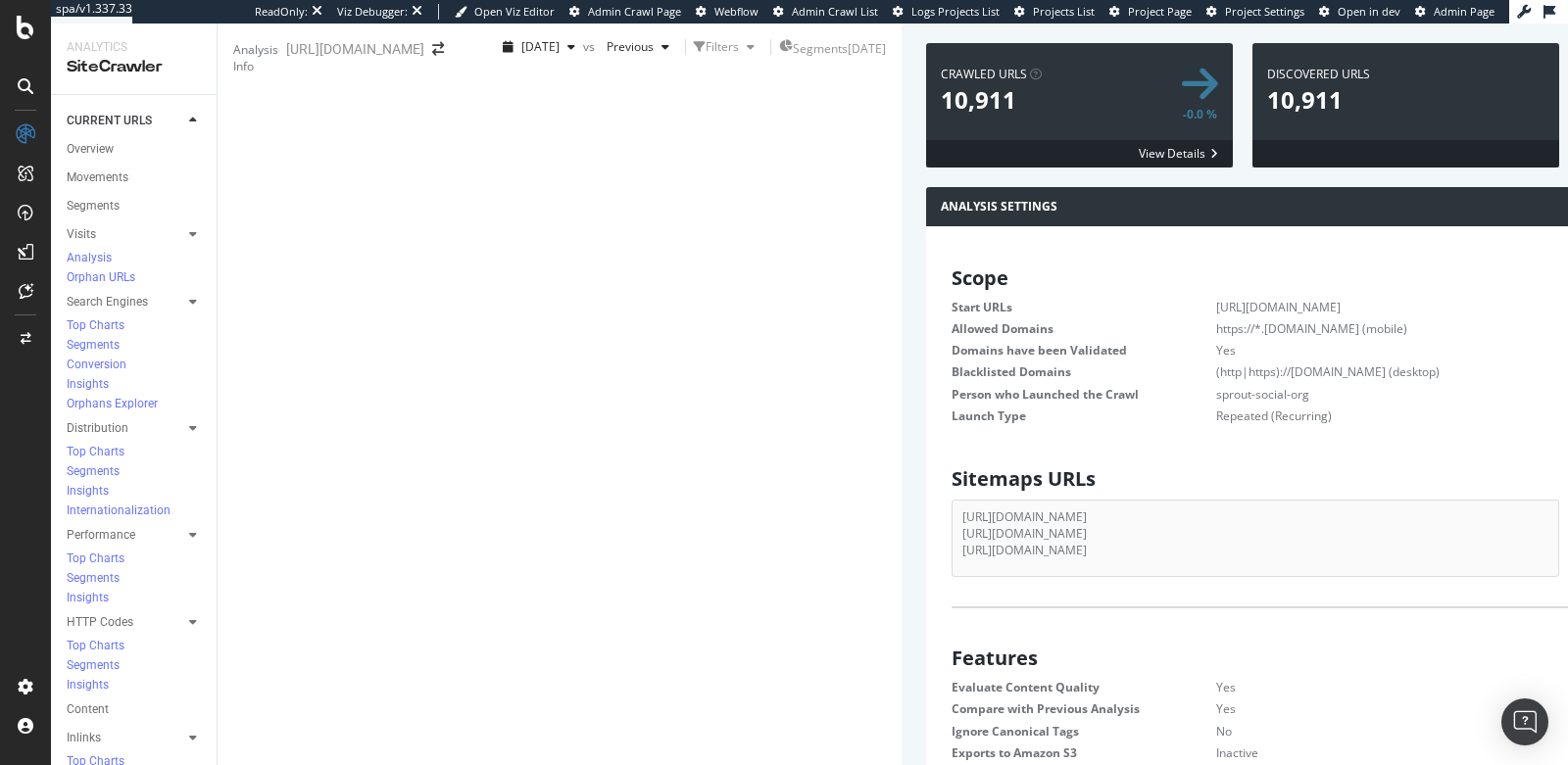
scroll to position [176, 0]
drag, startPoint x: 891, startPoint y: 154, endPoint x: 1034, endPoint y: 145, distance: 143.3
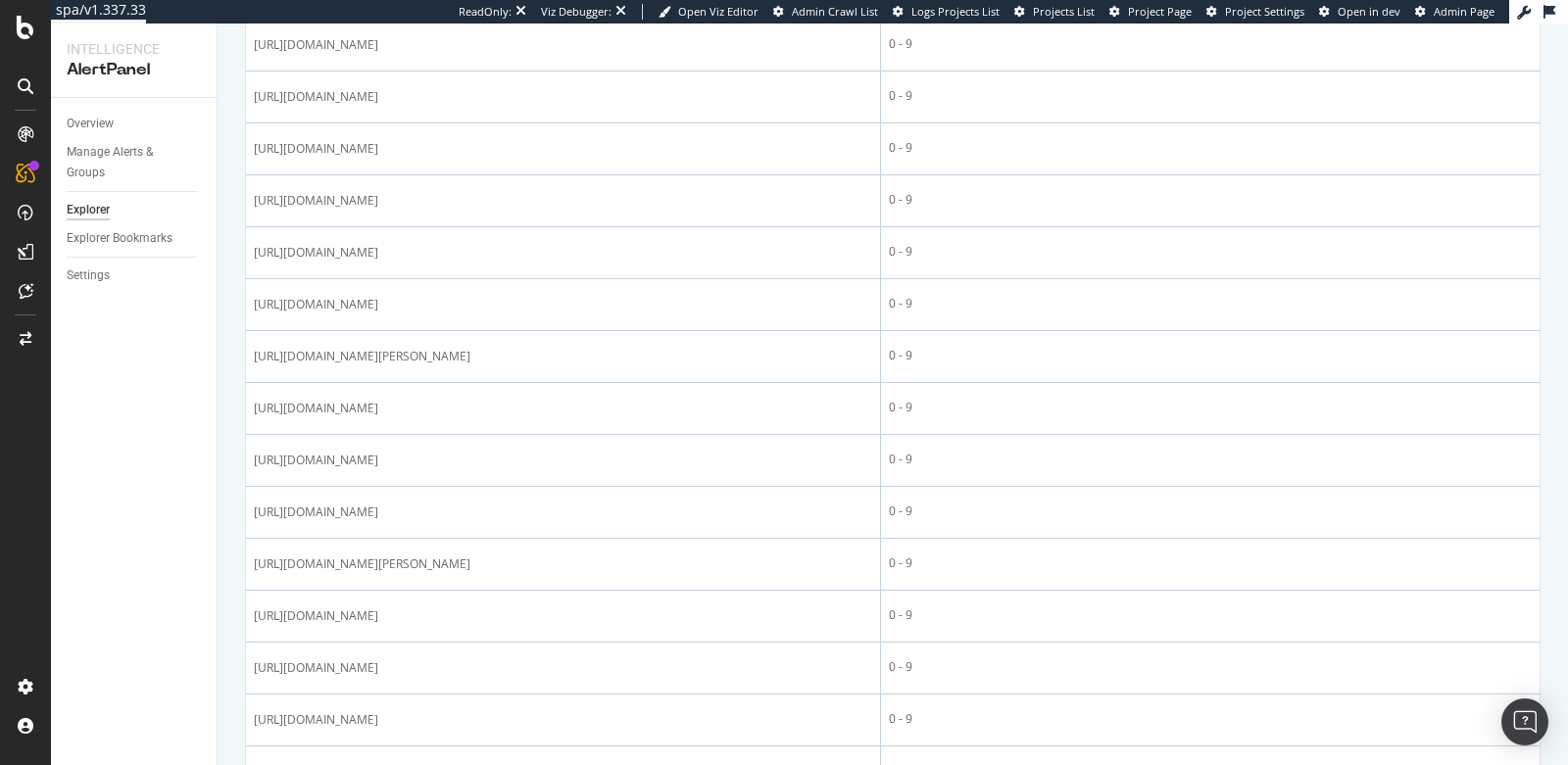
scroll to position [1415, 0]
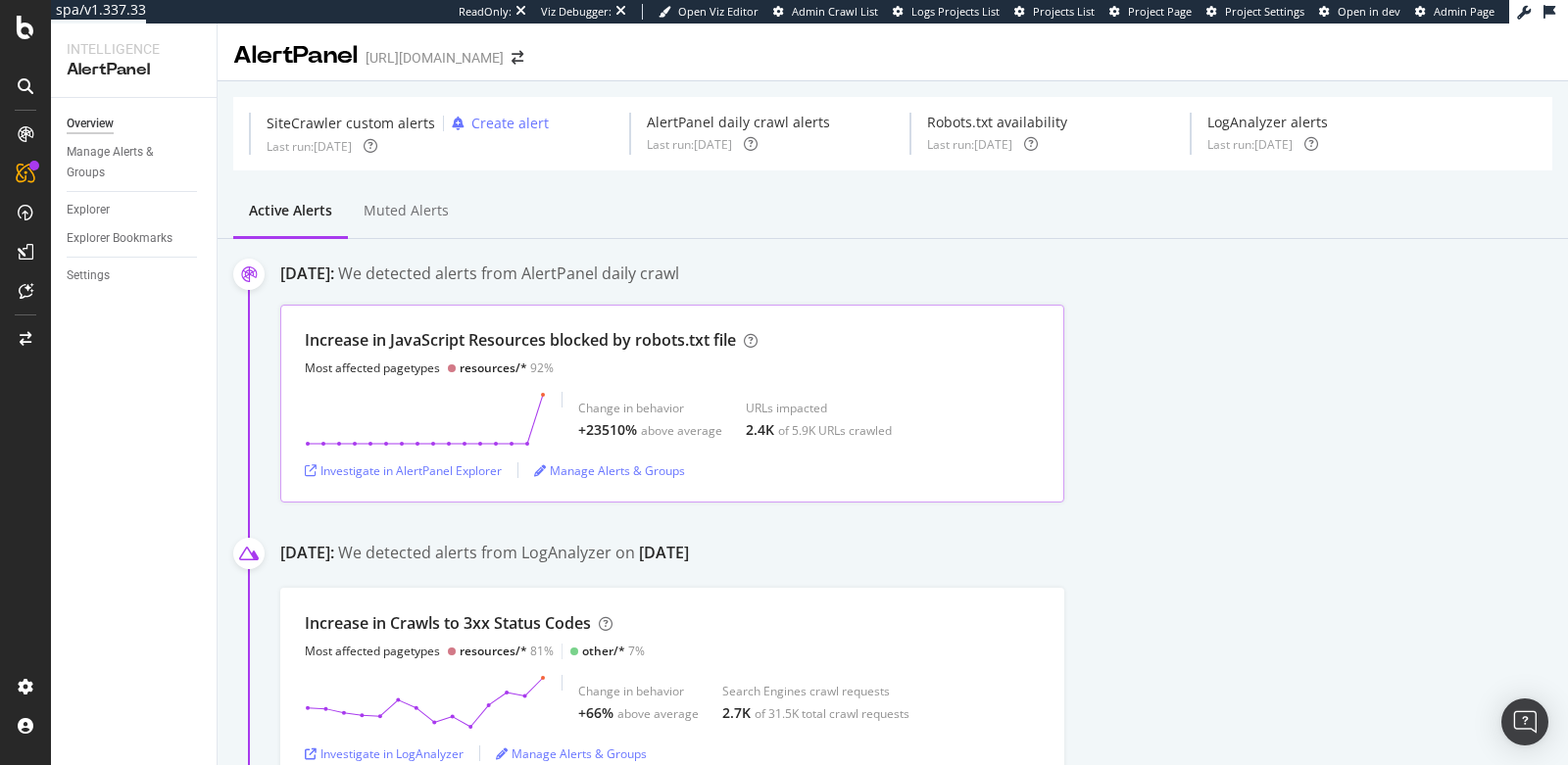
scroll to position [35, 0]
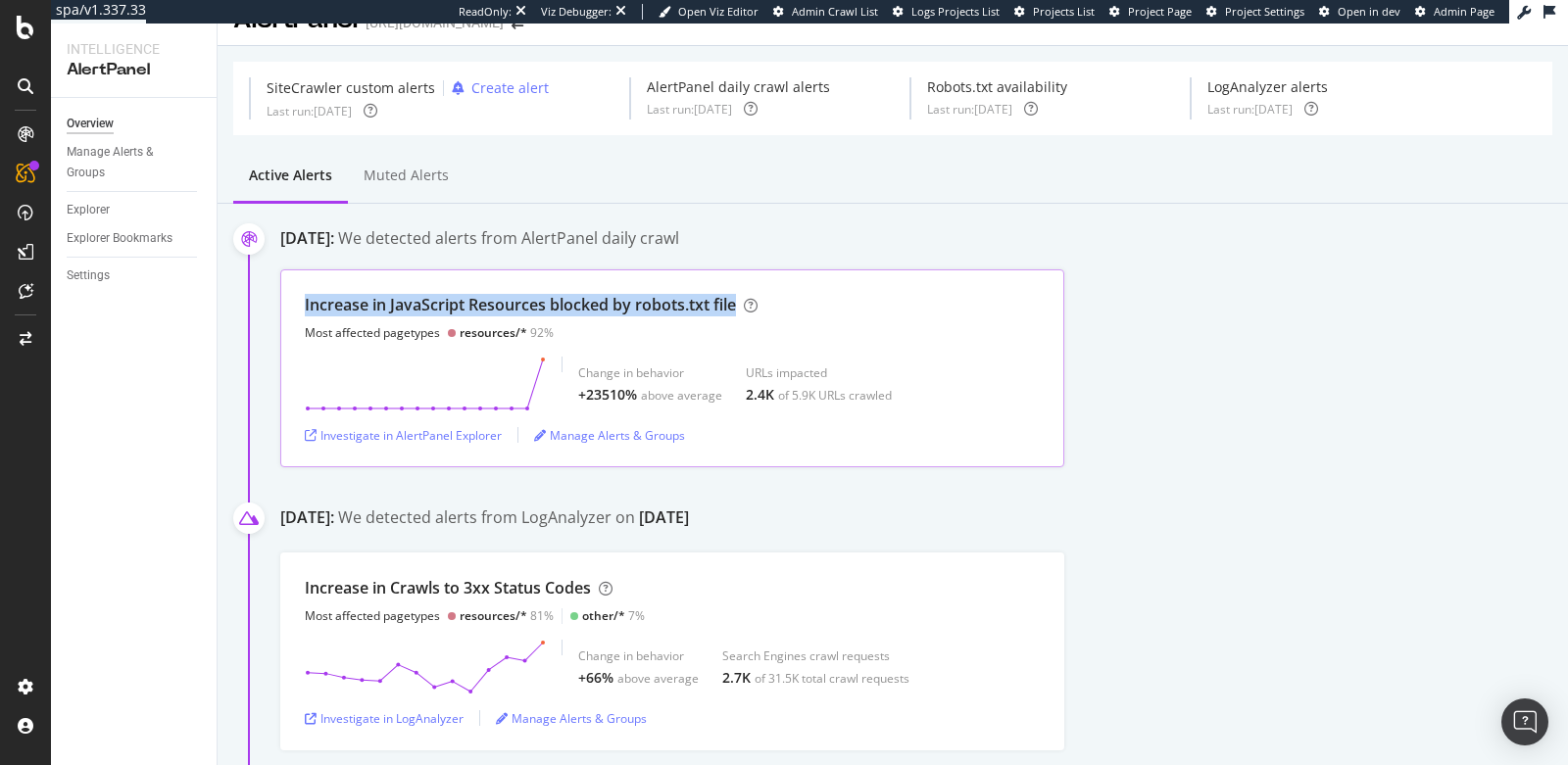
drag, startPoint x: 300, startPoint y: 303, endPoint x: 777, endPoint y: 294, distance: 477.2
click at [777, 294] on div "Increase in JavaScript Resources blocked by robots.txt file Most affected paget…" at bounding box center [672, 368] width 784 height 198
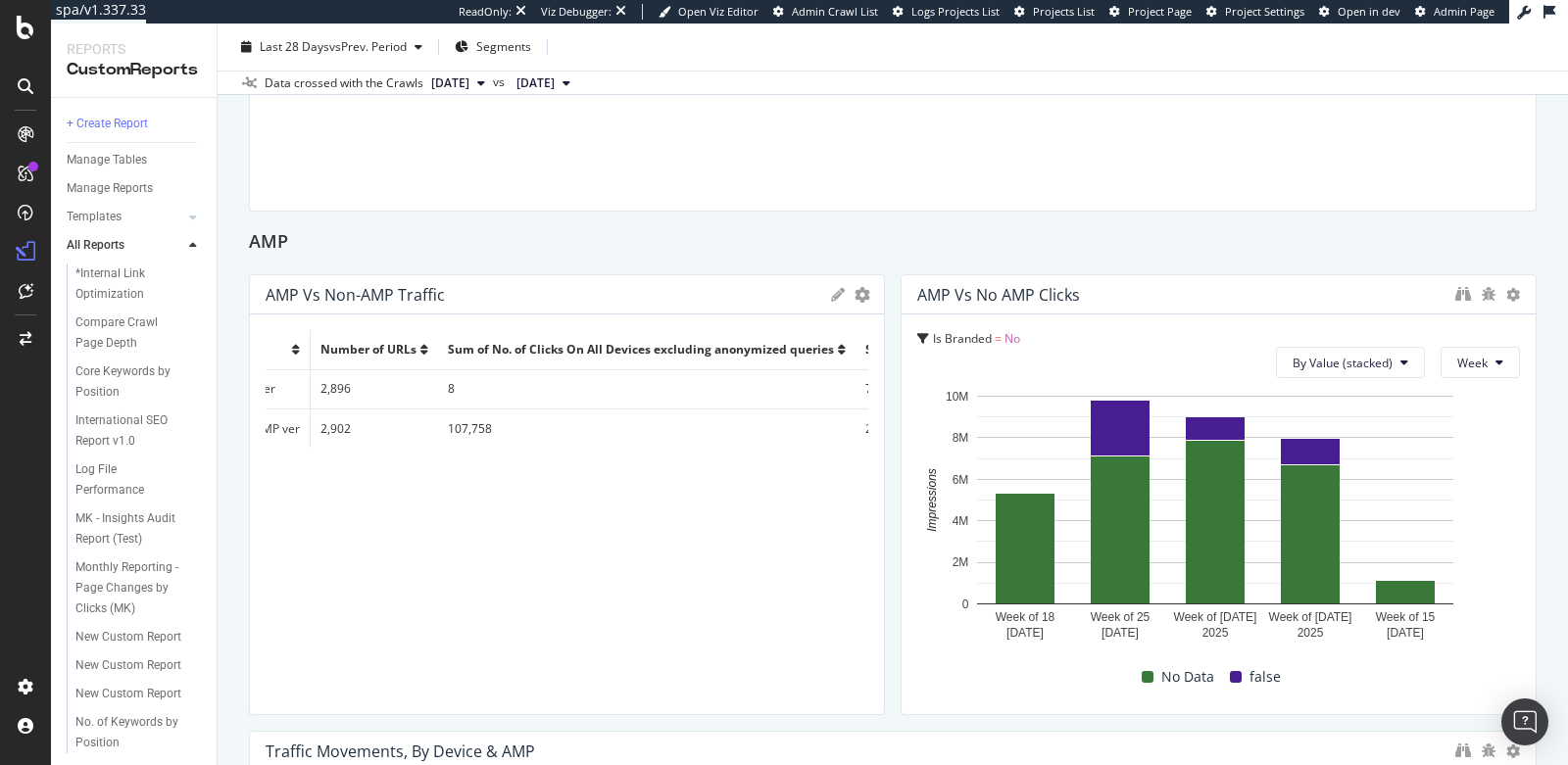
scroll to position [0, 93]
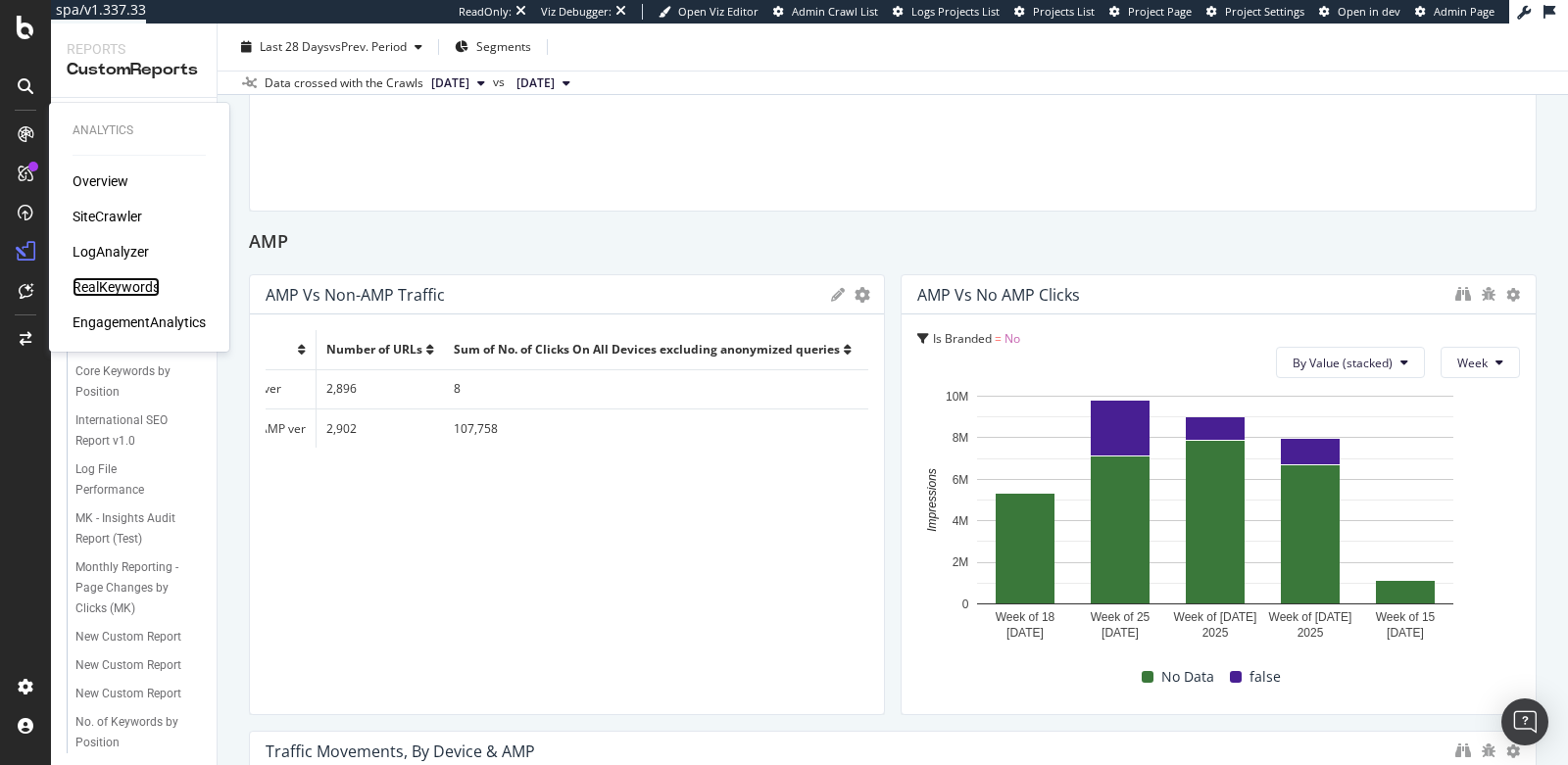
click at [98, 281] on div "RealKeywords" at bounding box center [116, 287] width 87 height 20
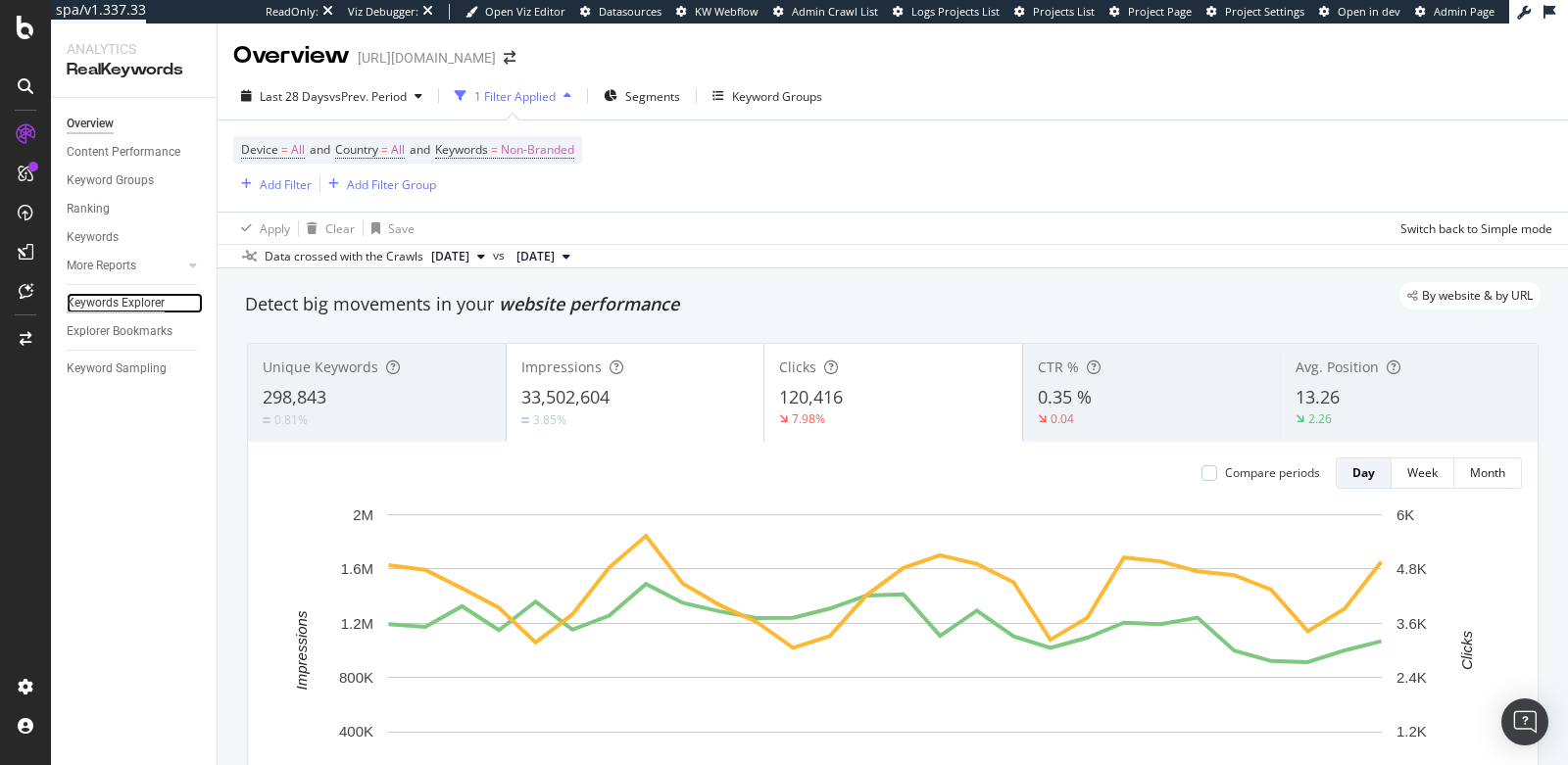
click at [122, 294] on div "Keywords Explorer" at bounding box center [116, 303] width 98 height 21
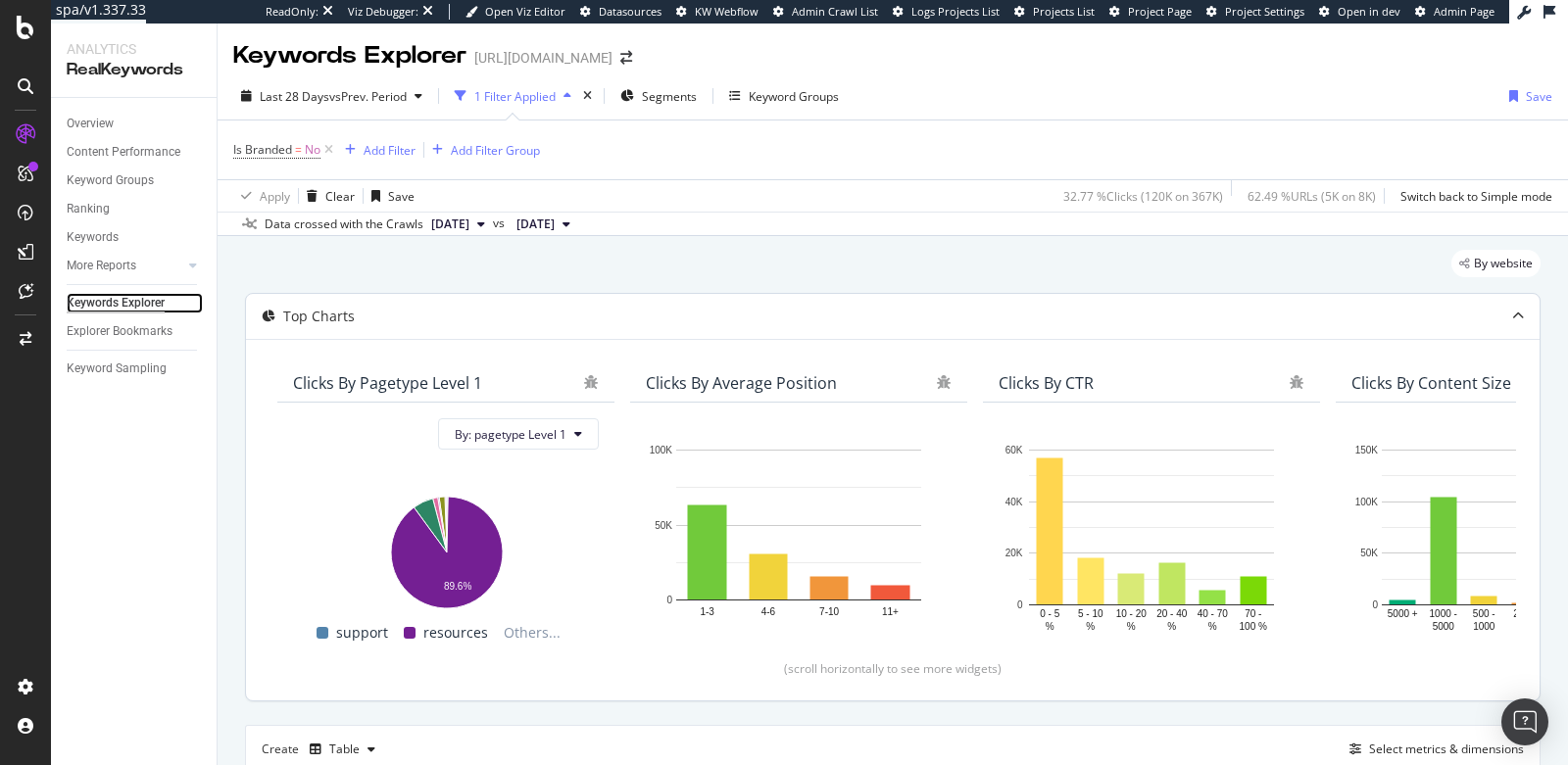
scroll to position [366, 0]
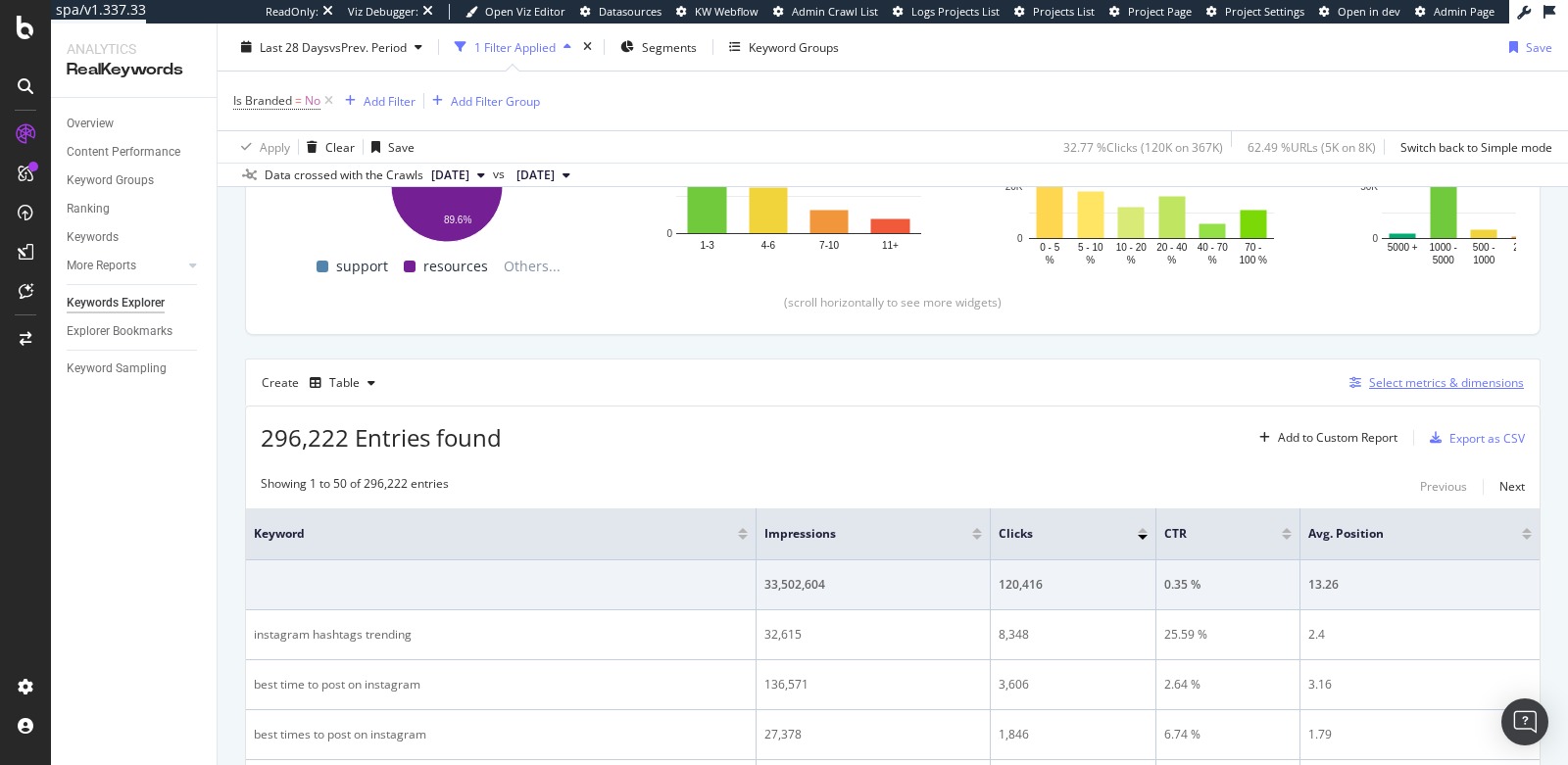
click at [1370, 385] on div "Select metrics & dimensions" at bounding box center [1446, 382] width 155 height 17
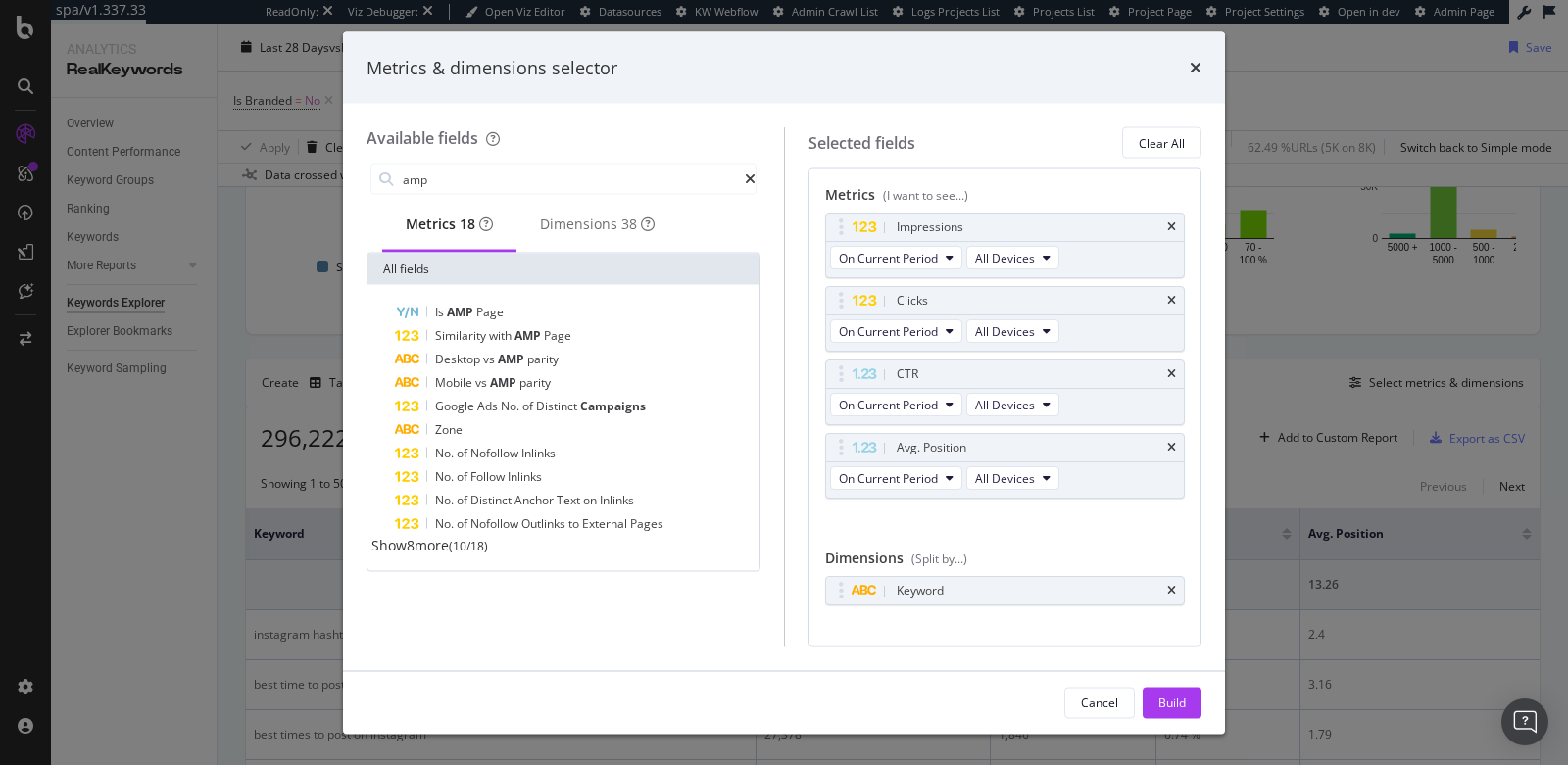
type input "amp"
click at [765, 647] on div "Available fields amp Metrics 18 Dimensions 38 All fields Is AMP Page Similarity…" at bounding box center [784, 387] width 882 height 566
click at [1196, 67] on icon "times" at bounding box center [1195, 68] width 12 height 16
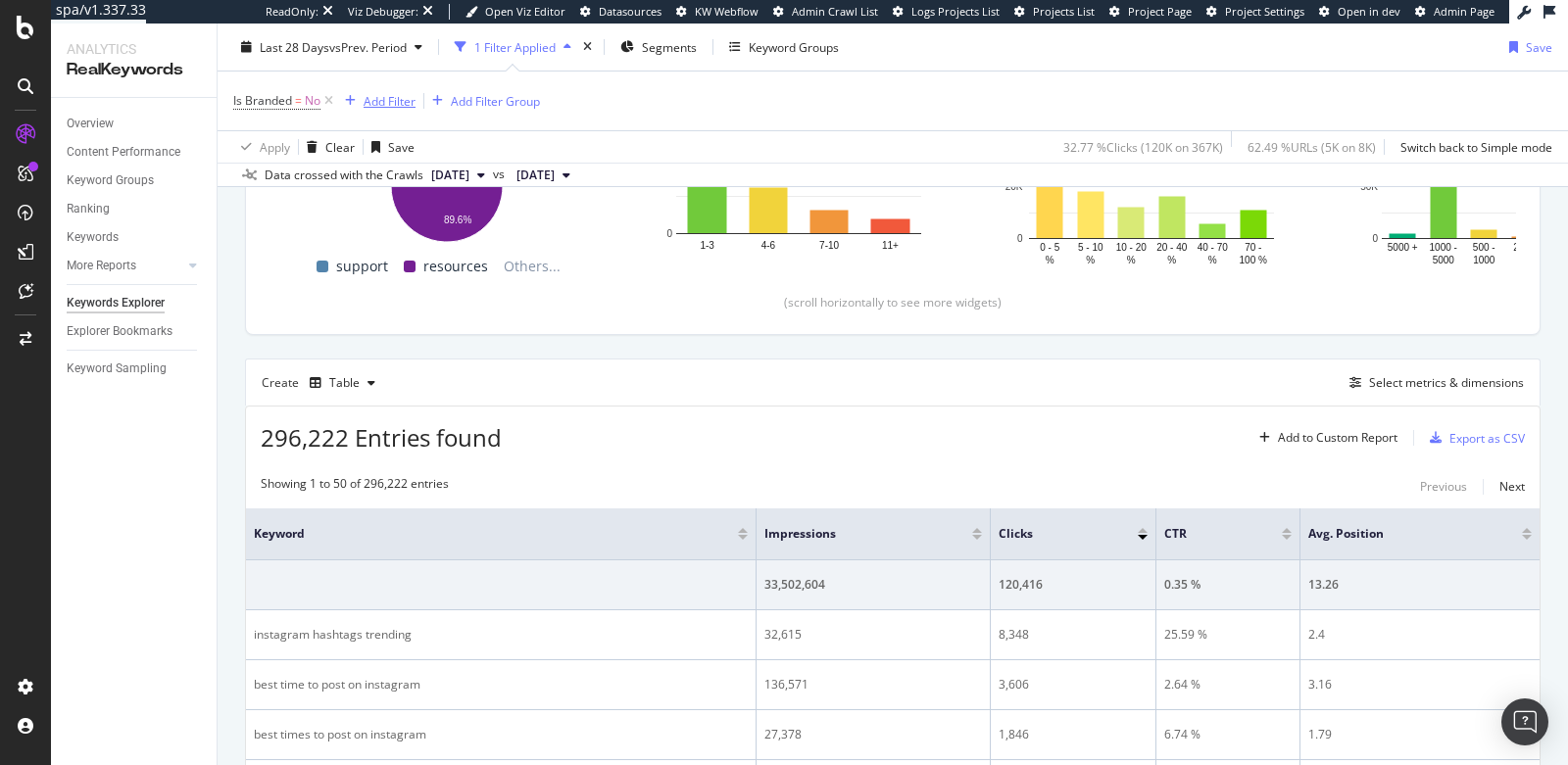
click at [371, 99] on div "Add Filter" at bounding box center [389, 100] width 52 height 17
click at [1403, 374] on div "Select metrics & dimensions" at bounding box center [1446, 382] width 155 height 17
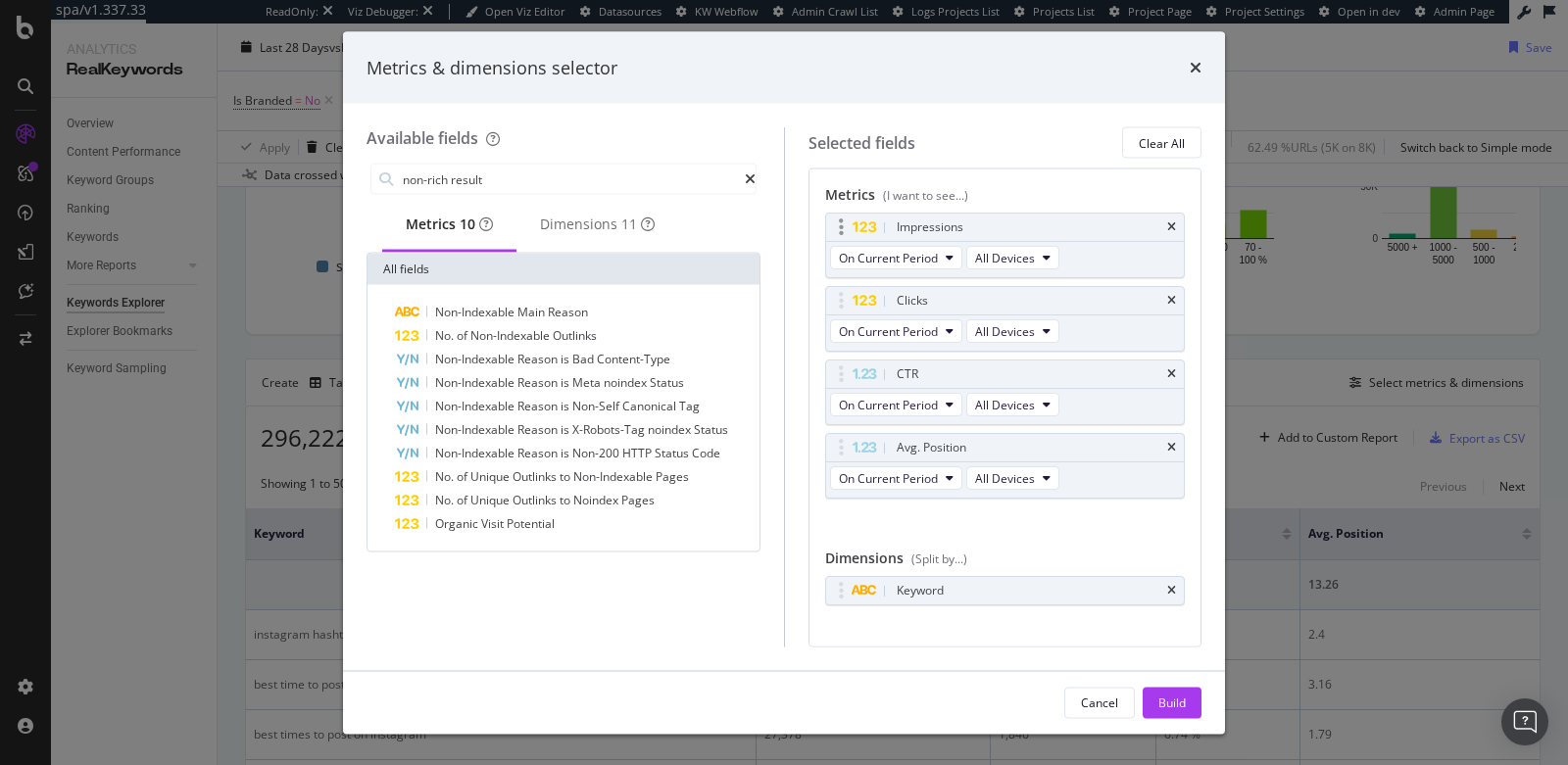
type input "non-rich results"
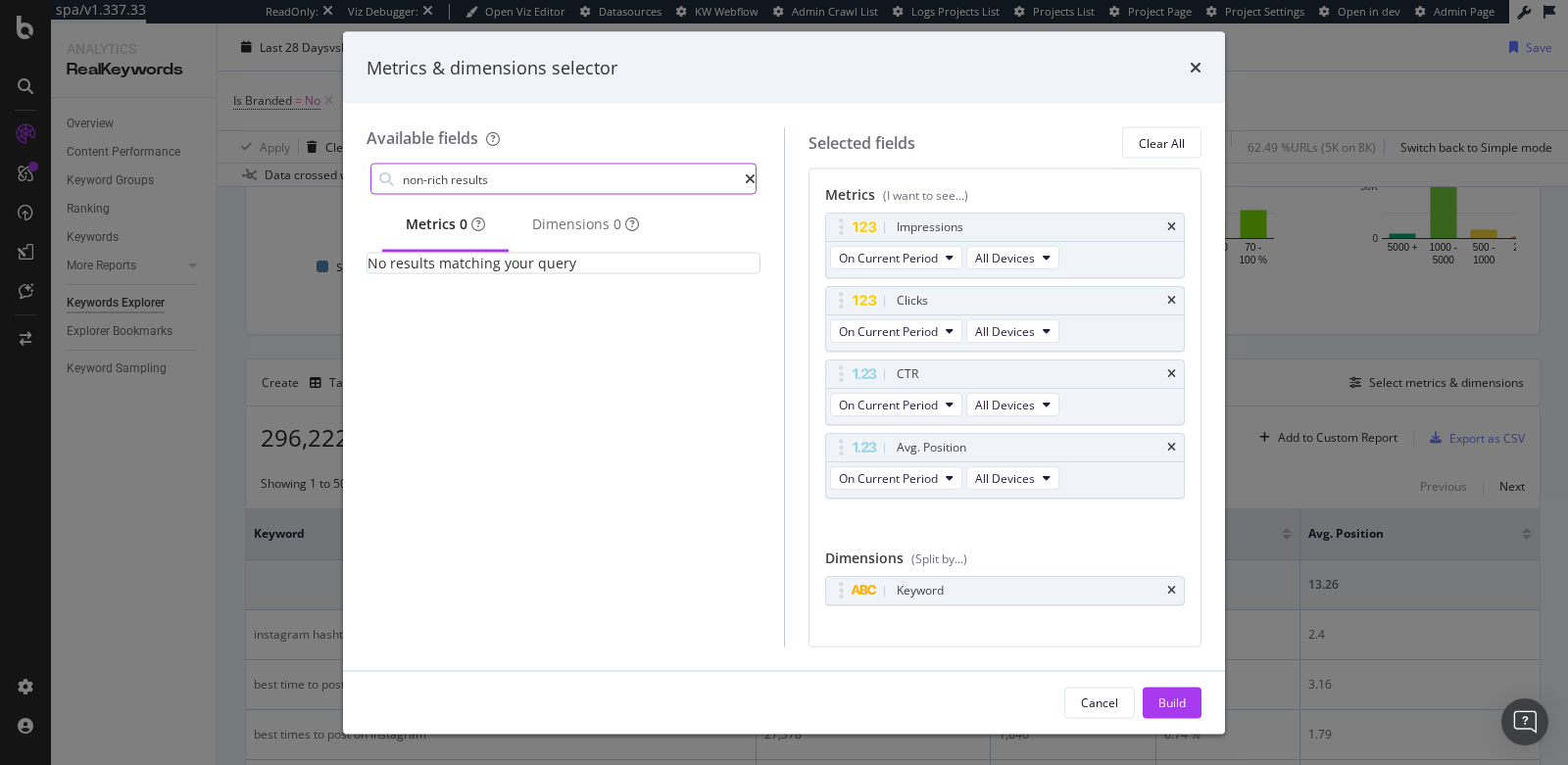
click at [515, 185] on input "non-rich results" at bounding box center [573, 179] width 344 height 29
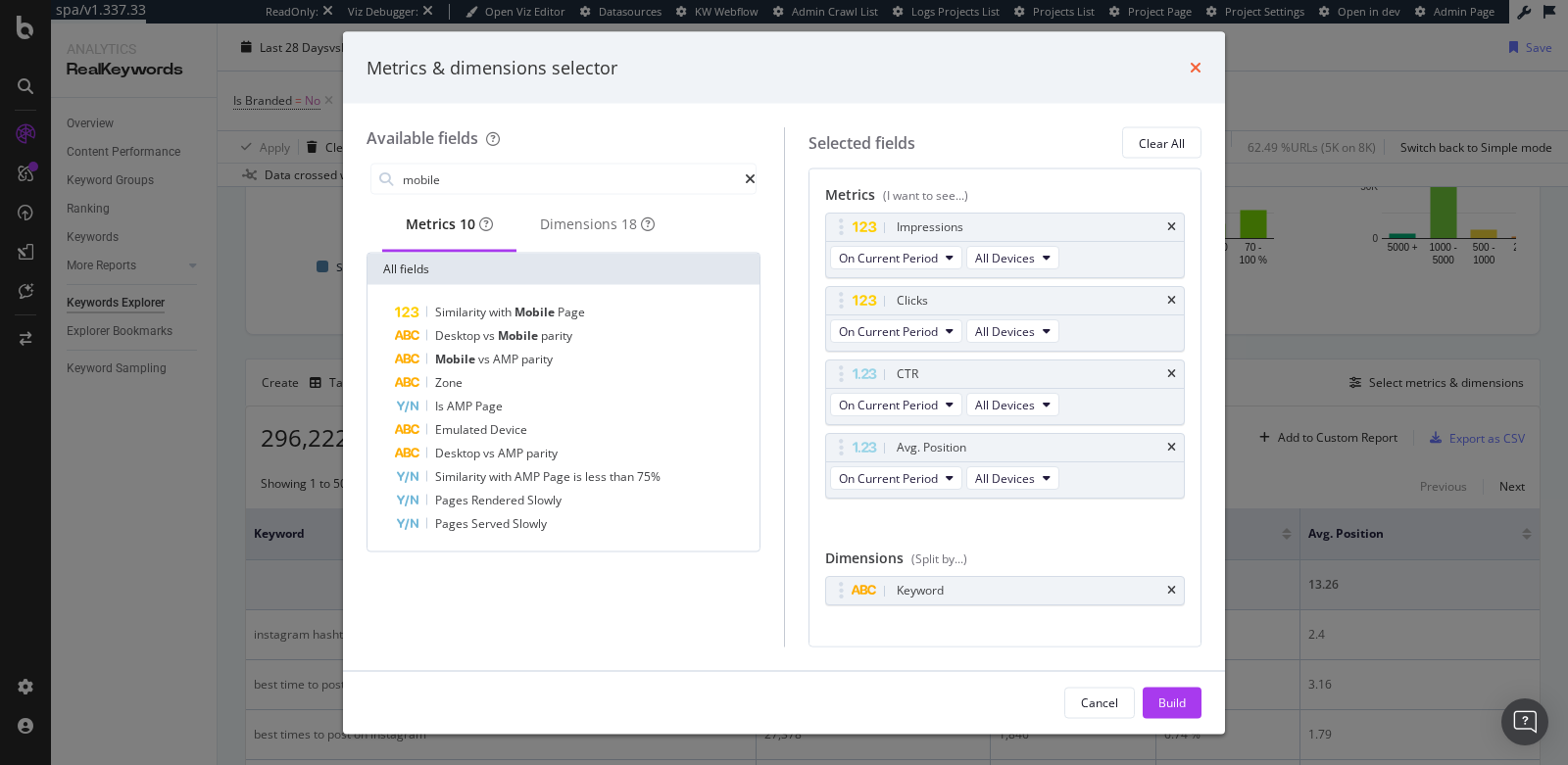
type input "mobile"
click at [1192, 66] on icon "times" at bounding box center [1195, 68] width 12 height 16
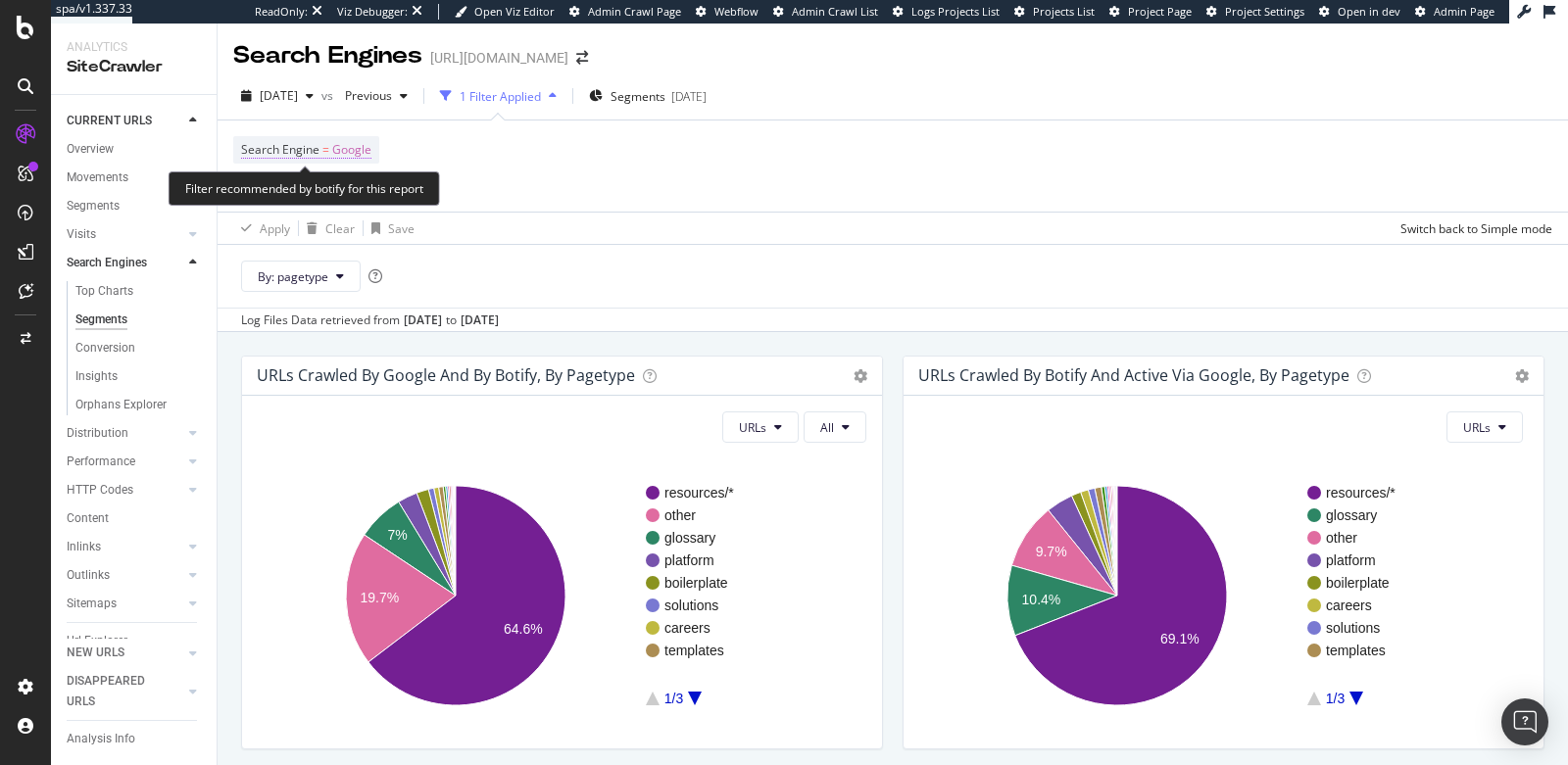
click at [302, 145] on span "Search Engine" at bounding box center [280, 149] width 78 height 17
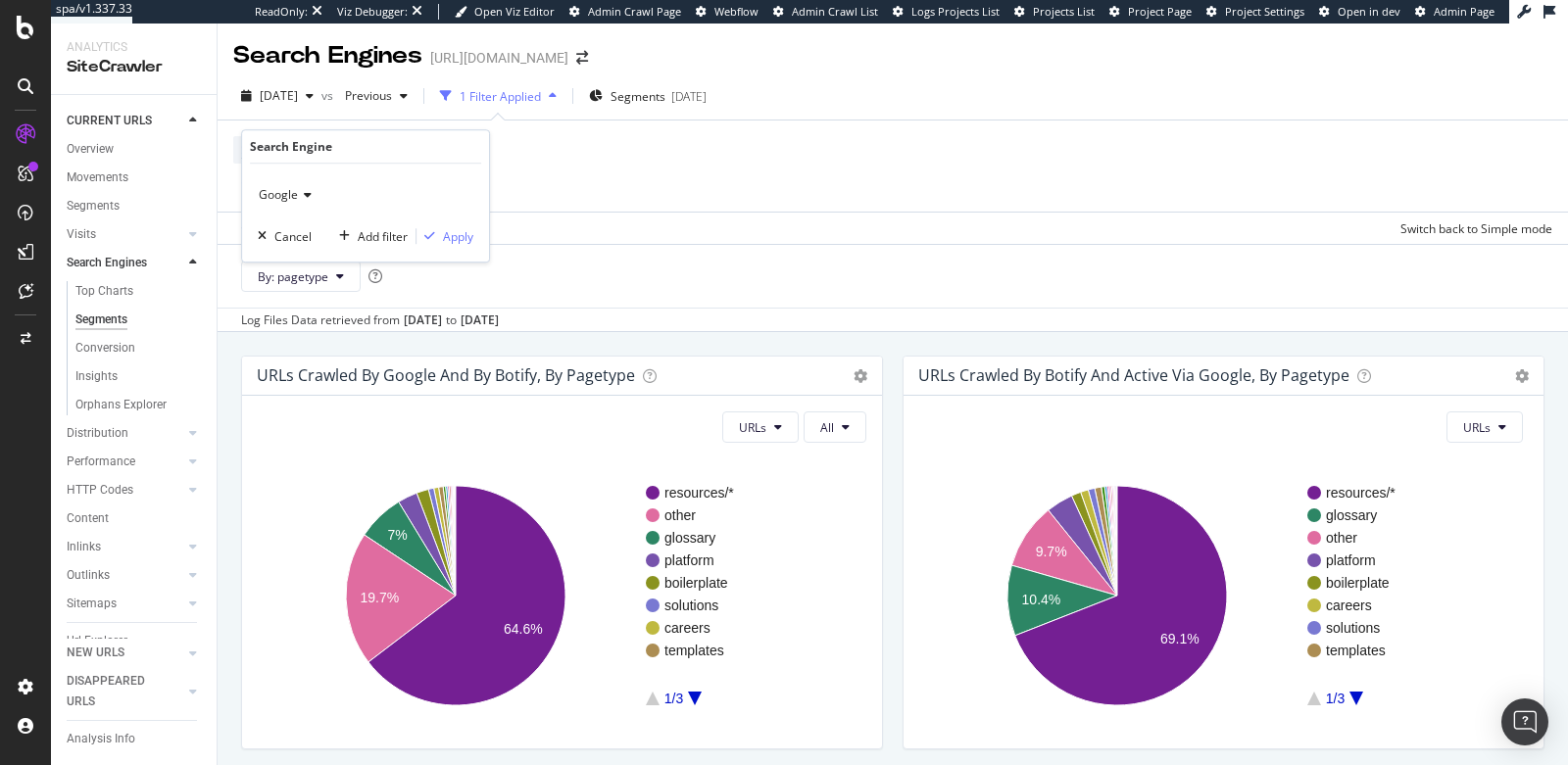
click at [298, 194] on icon at bounding box center [305, 195] width 14 height 12
click at [289, 283] on span "OpenAI" at bounding box center [287, 286] width 40 height 17
click at [446, 236] on div "Apply" at bounding box center [458, 236] width 30 height 17
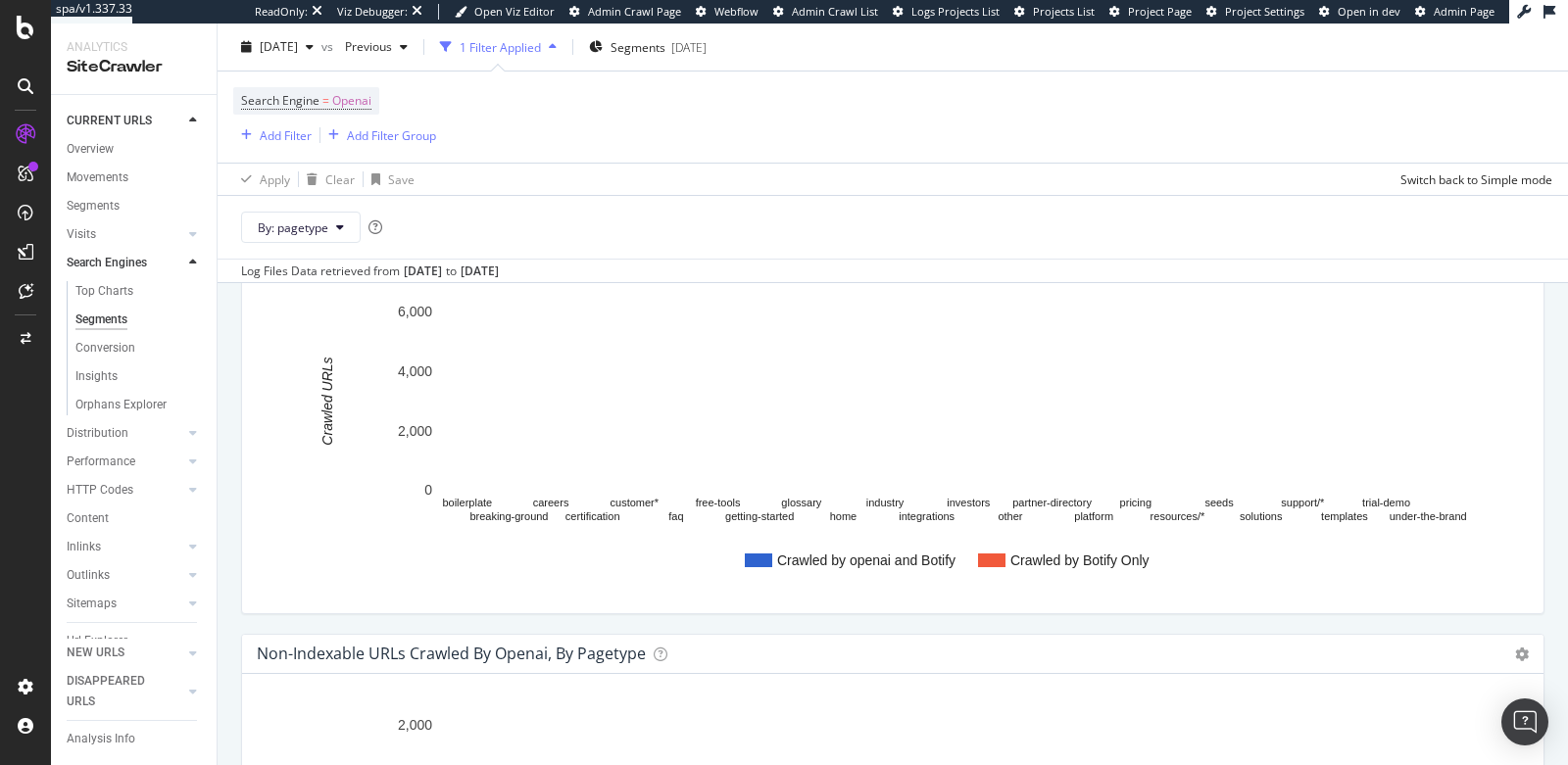
scroll to position [565, 0]
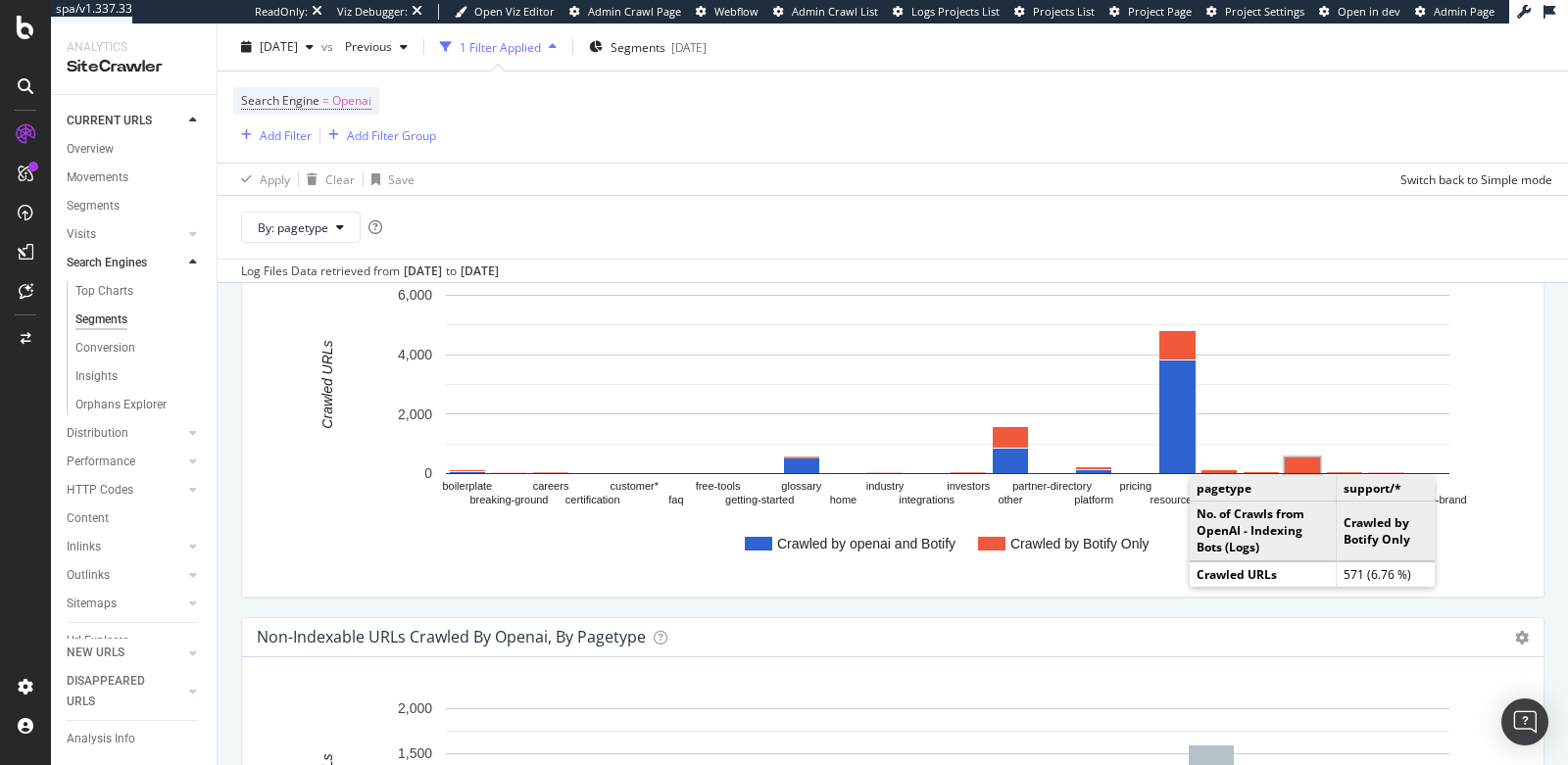
click at [1313, 460] on rect "A chart." at bounding box center [1301, 466] width 35 height 16
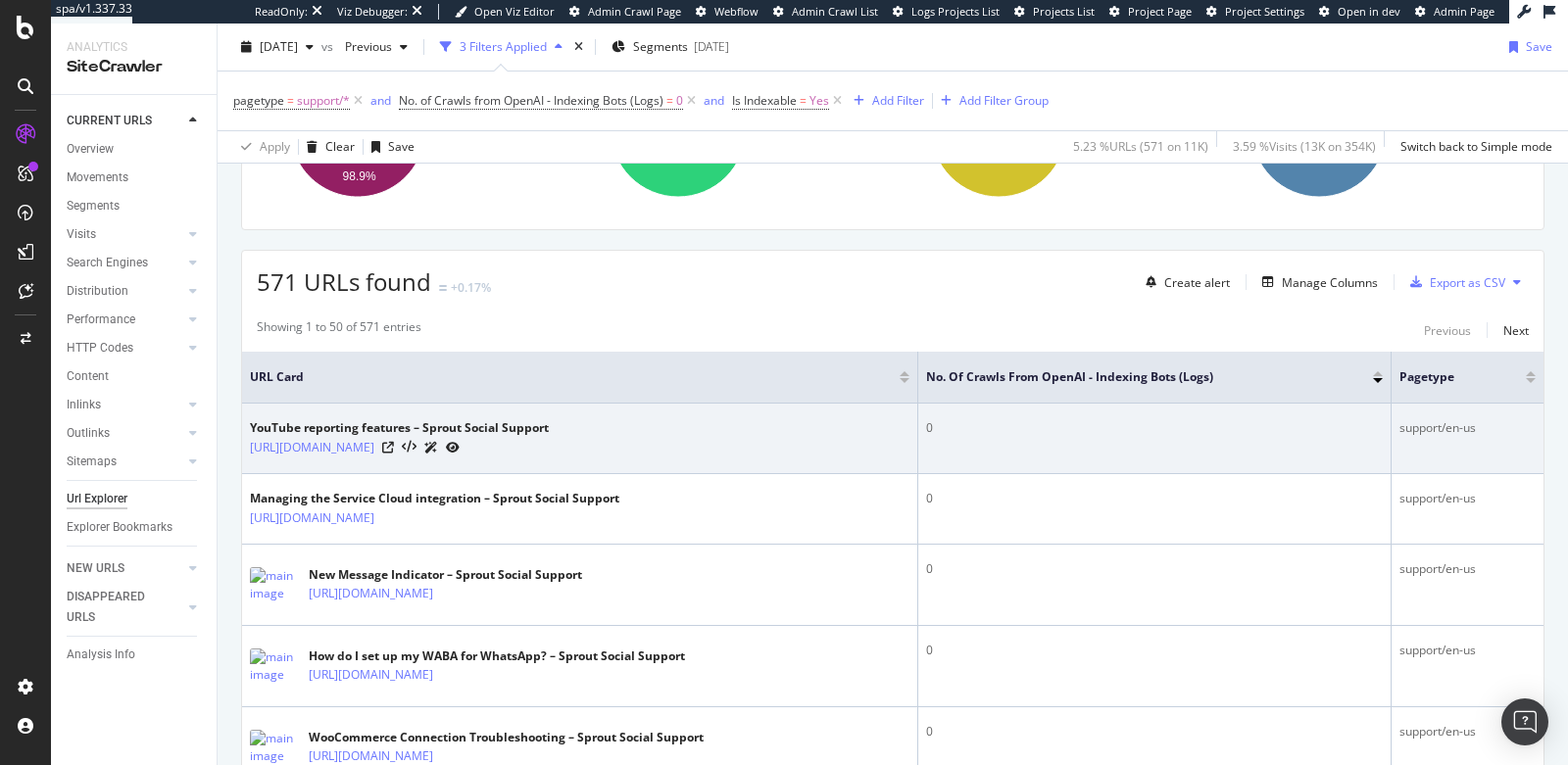
scroll to position [392, 0]
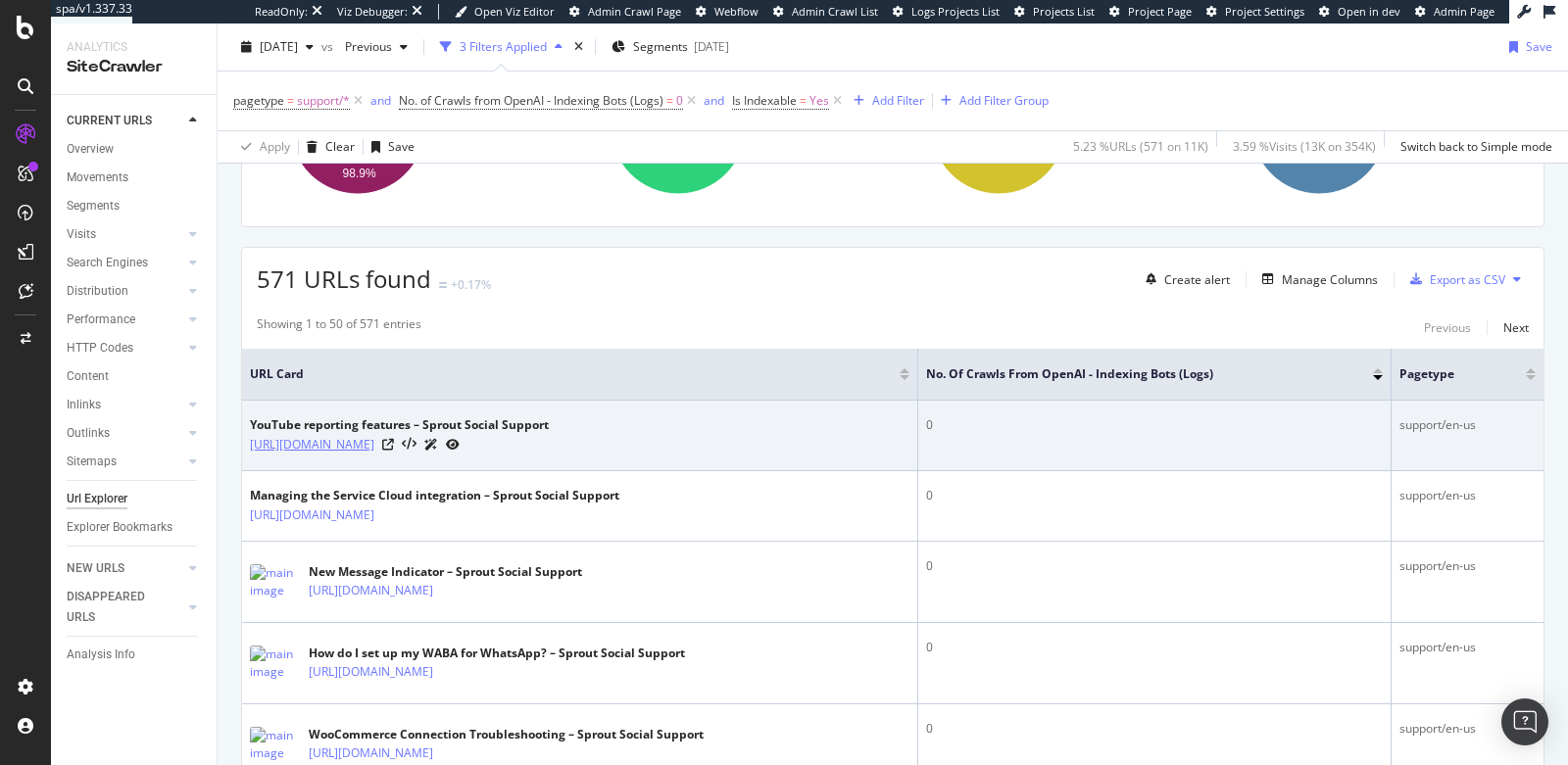
click at [374, 443] on link "[URL][DOMAIN_NAME]" at bounding box center [312, 445] width 124 height 20
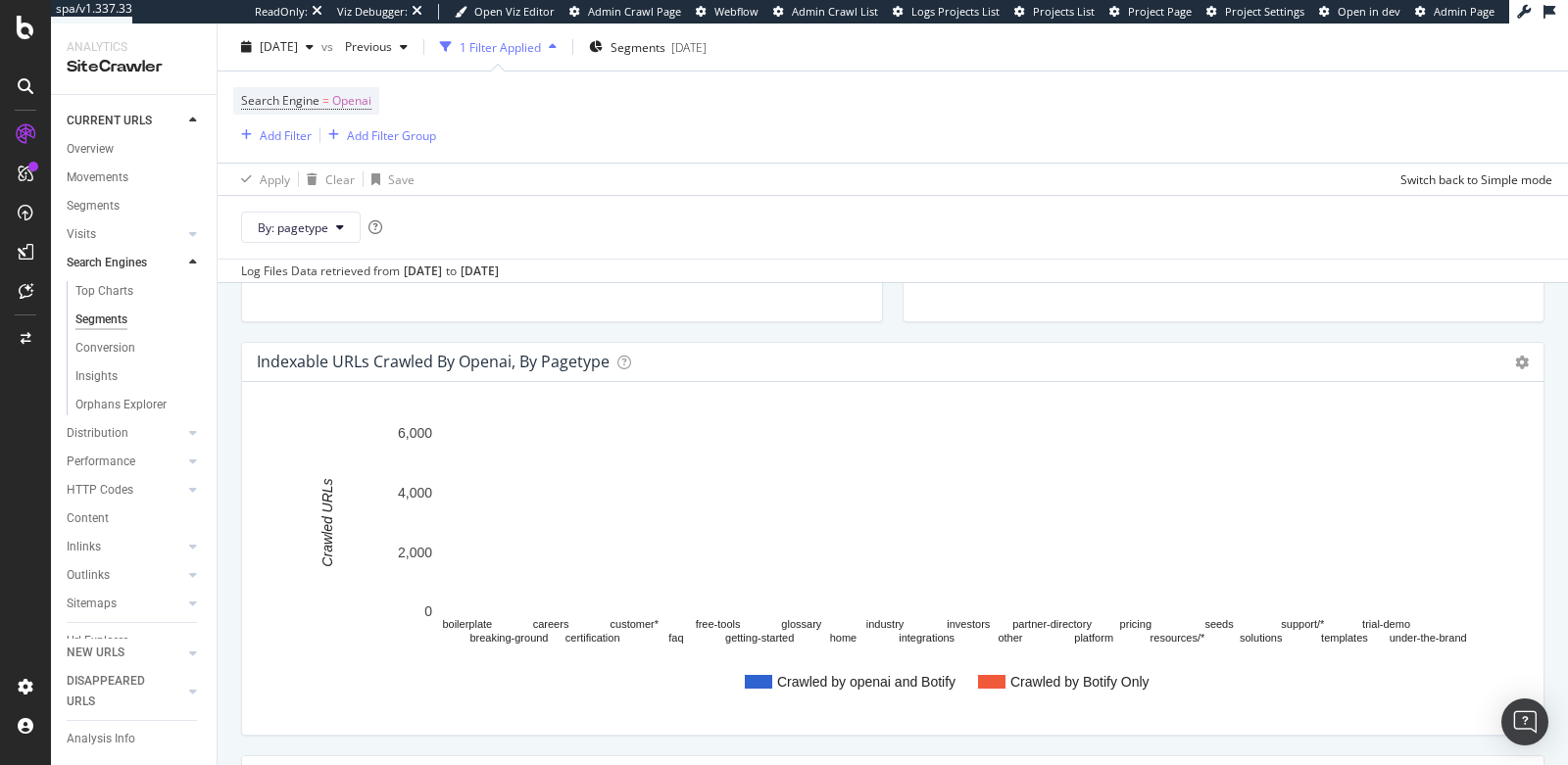
scroll to position [434, 0]
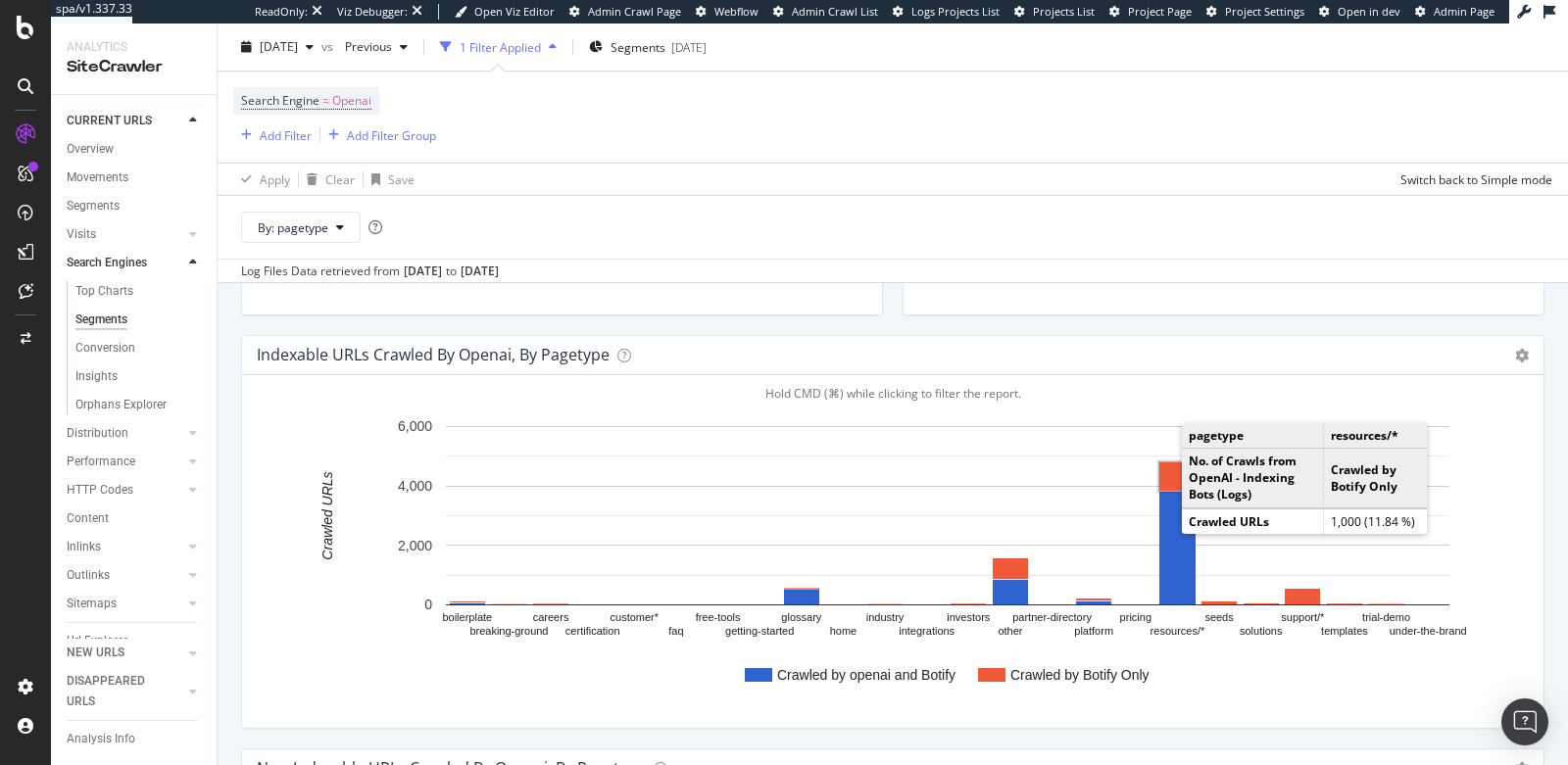
click at [1163, 472] on rect "A chart." at bounding box center [1177, 476] width 36 height 28
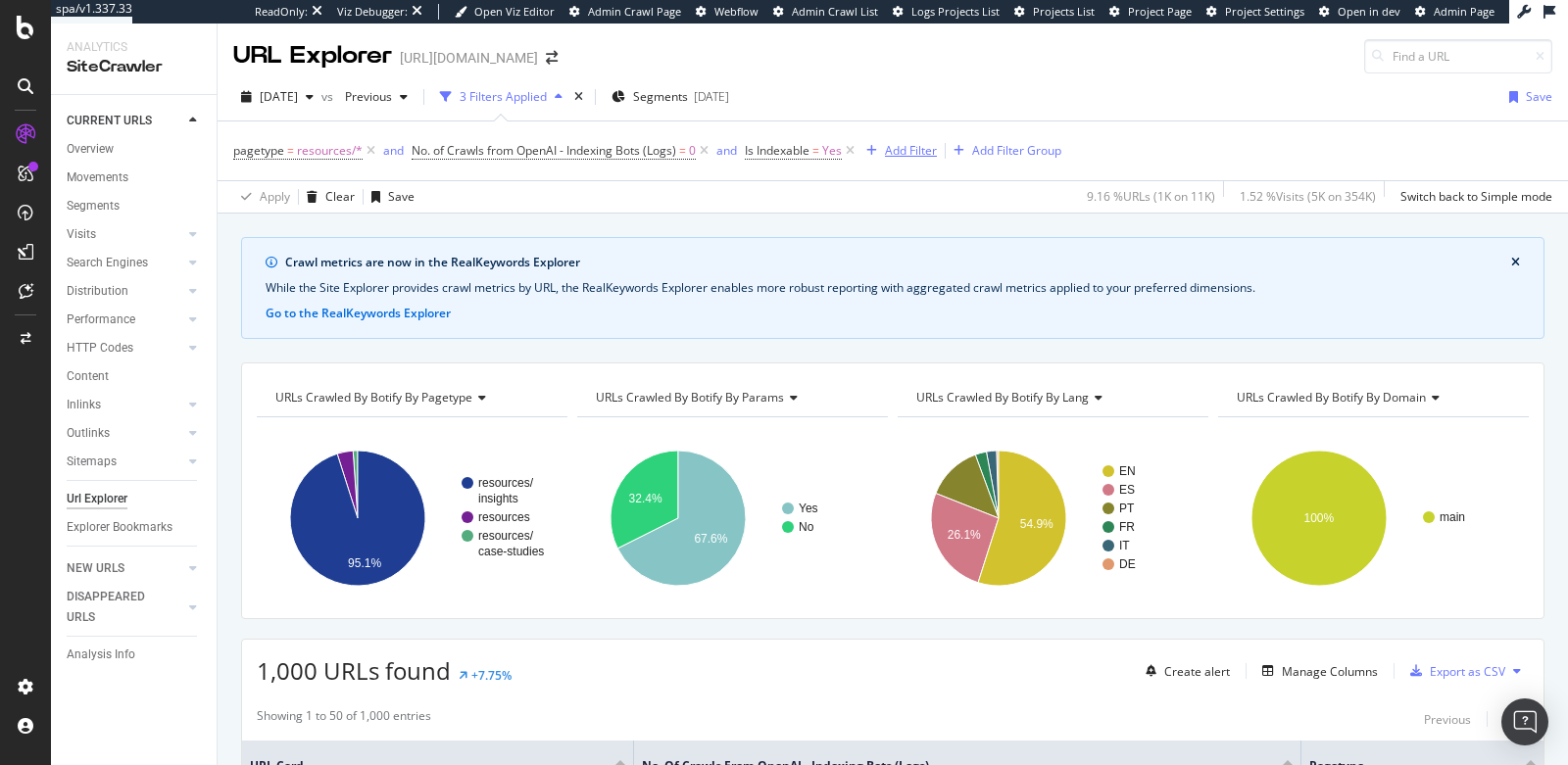
click at [892, 150] on div "Add Filter" at bounding box center [911, 150] width 52 height 17
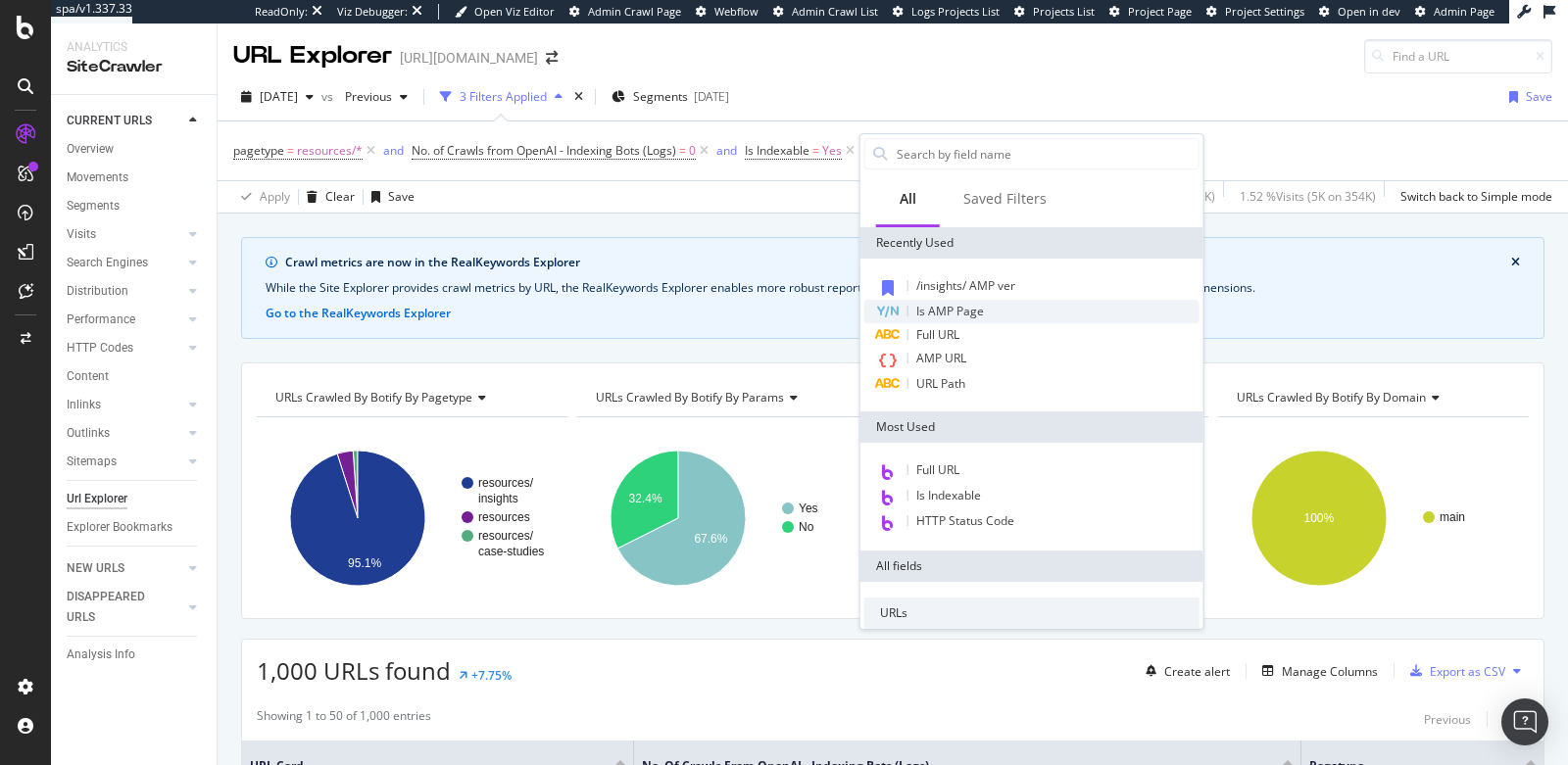
click at [931, 310] on span "Is AMP Page" at bounding box center [950, 311] width 68 height 17
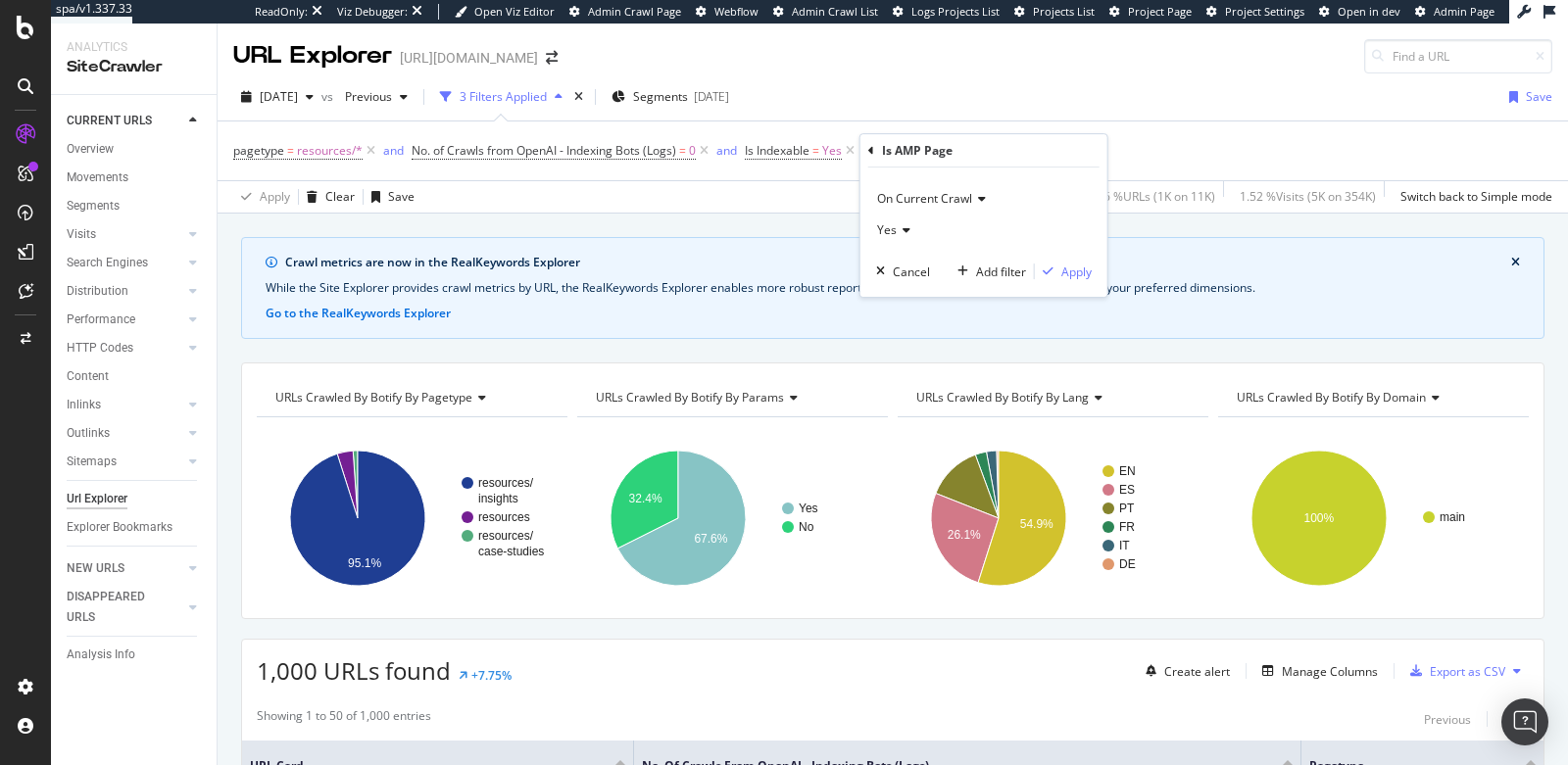
click at [882, 221] on span "Yes" at bounding box center [887, 229] width 20 height 17
click at [895, 300] on span "No" at bounding box center [894, 296] width 16 height 17
click at [1061, 269] on div "Apply" at bounding box center [1076, 272] width 30 height 17
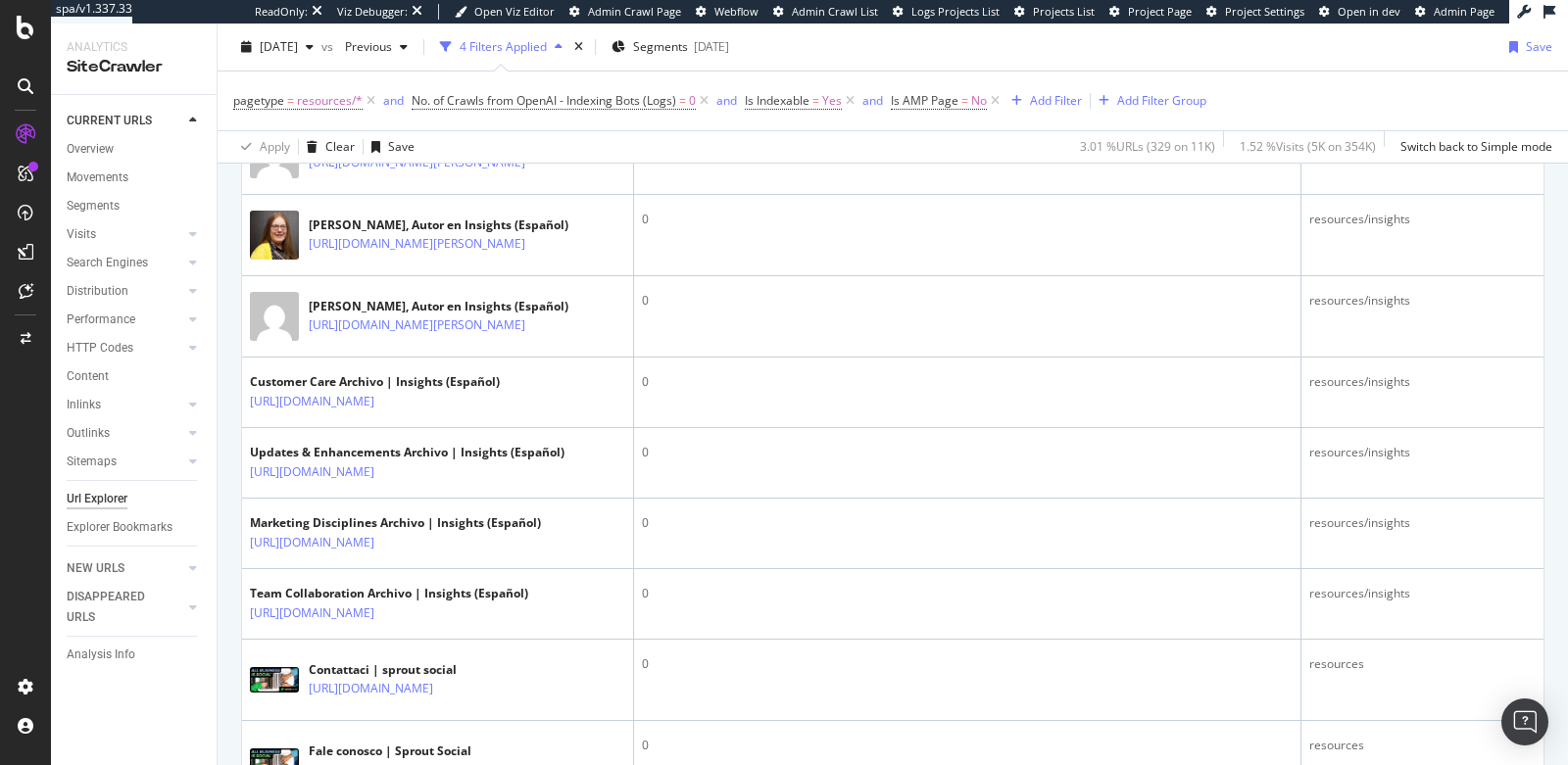
scroll to position [667, 0]
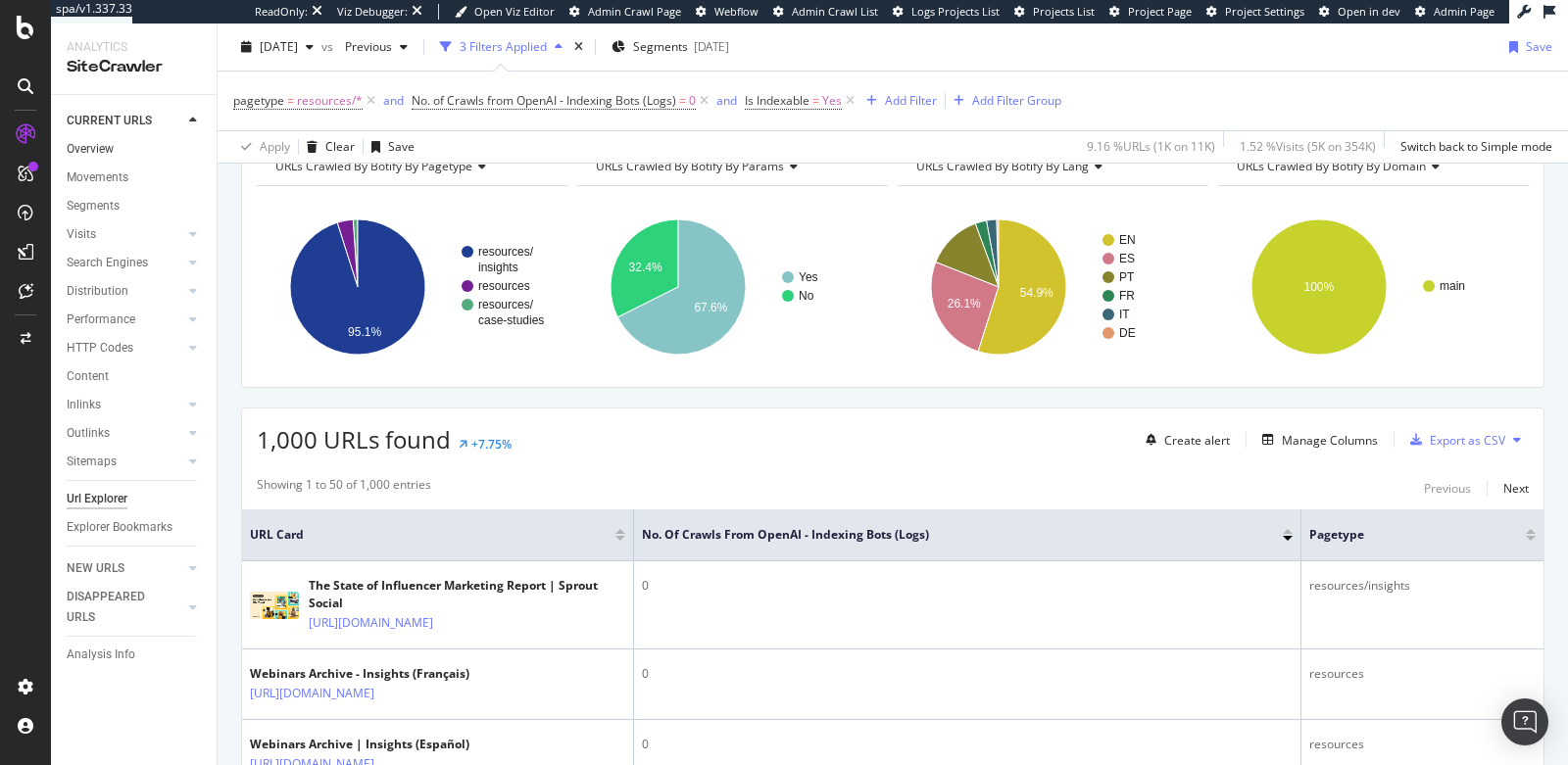
scroll to position [667, 0]
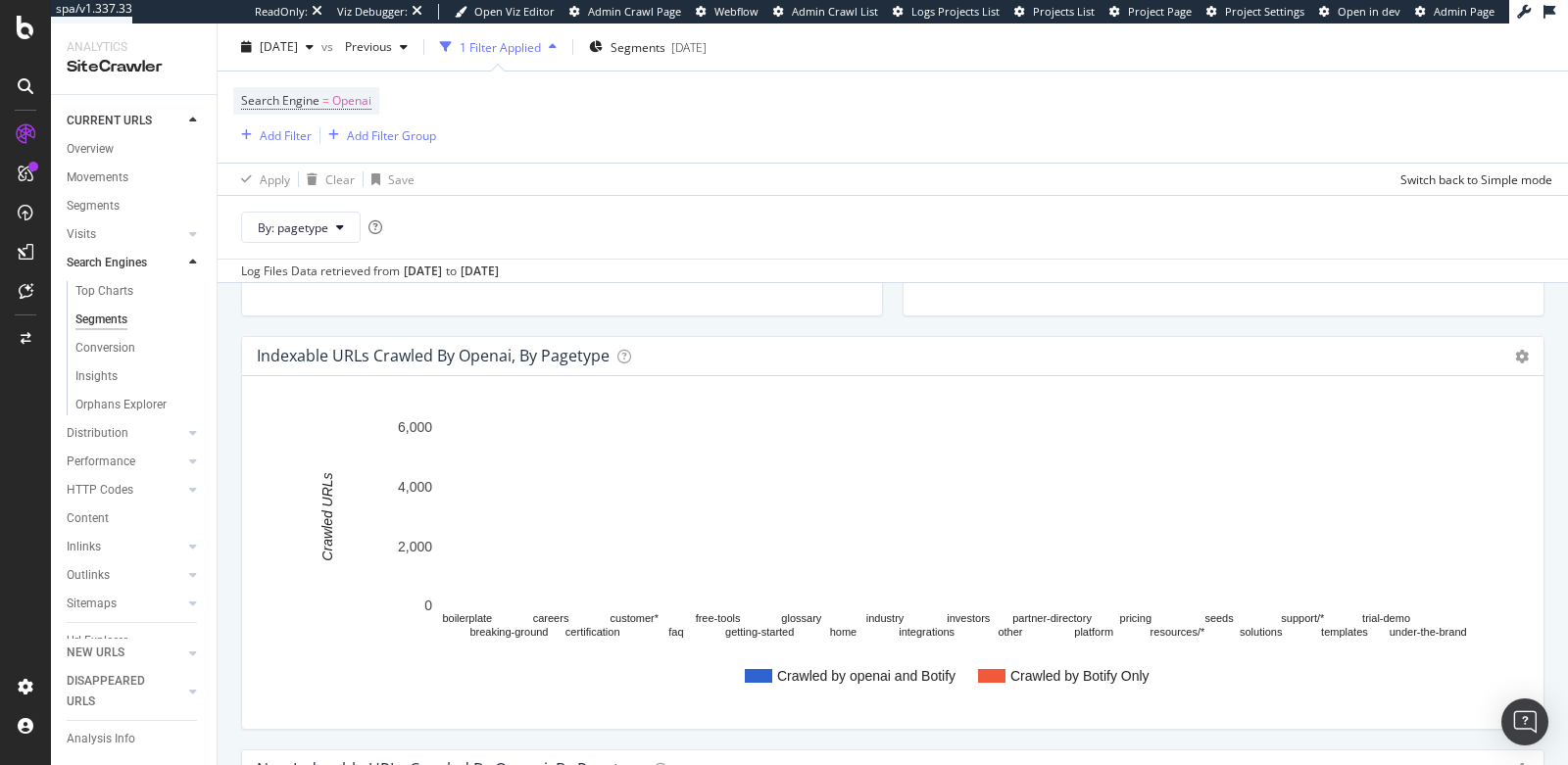
scroll to position [438, 0]
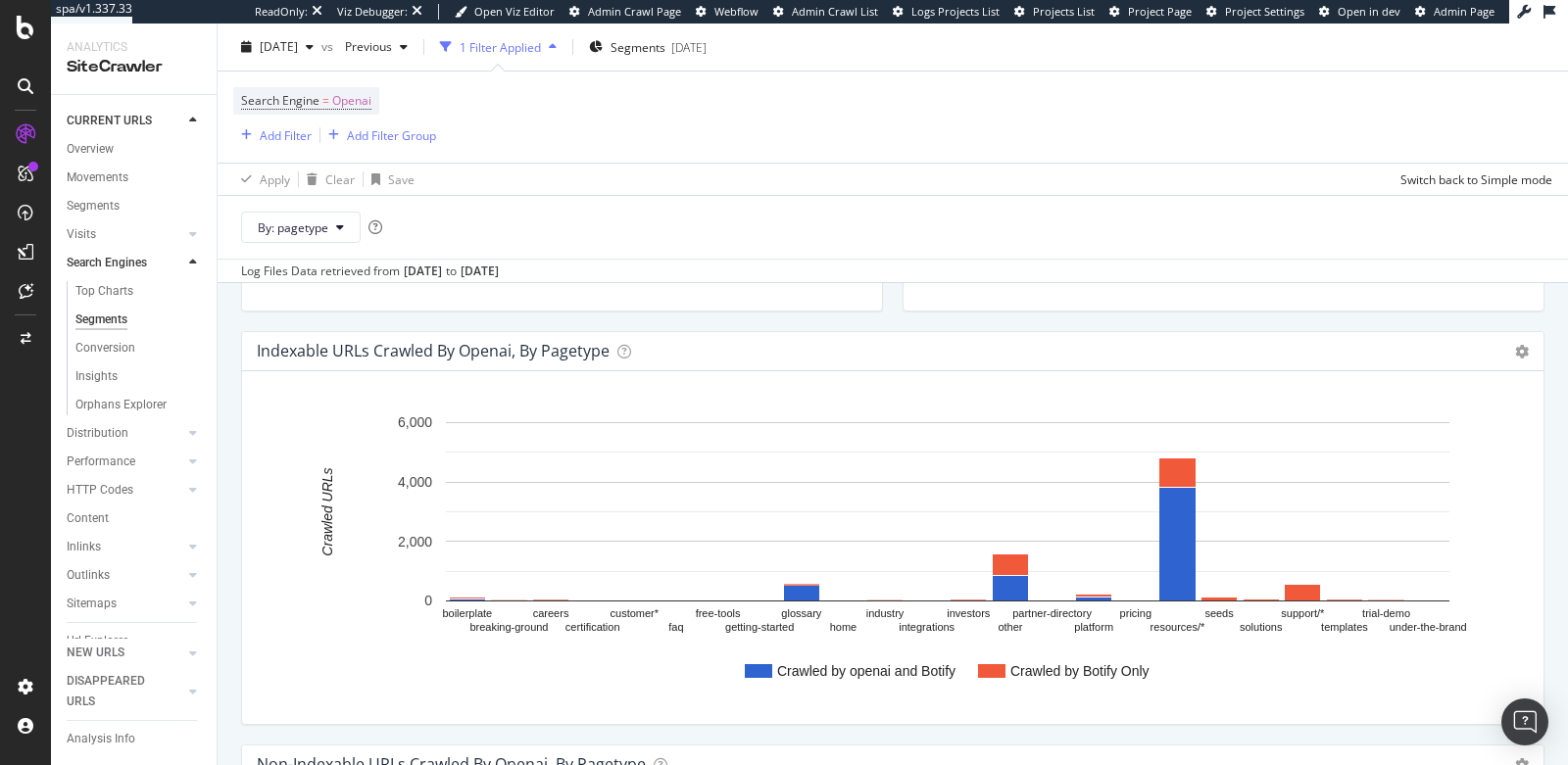
drag, startPoint x: 1026, startPoint y: 323, endPoint x: 992, endPoint y: 303, distance: 40.0
click at [1026, 322] on div "URLs Crawled by Botify and Active Via openai, by pagetype Chart (by Value) Tabl…" at bounding box center [1223, 124] width 661 height 413
click at [281, 104] on span "Search Engine" at bounding box center [280, 100] width 78 height 17
click at [285, 144] on span "OpenAI" at bounding box center [279, 145] width 40 height 17
click at [640, 322] on div "URLs Crawled by openai and by Botify, by pagetype Chart (by Value) Table Expand…" at bounding box center [561, 124] width 661 height 413
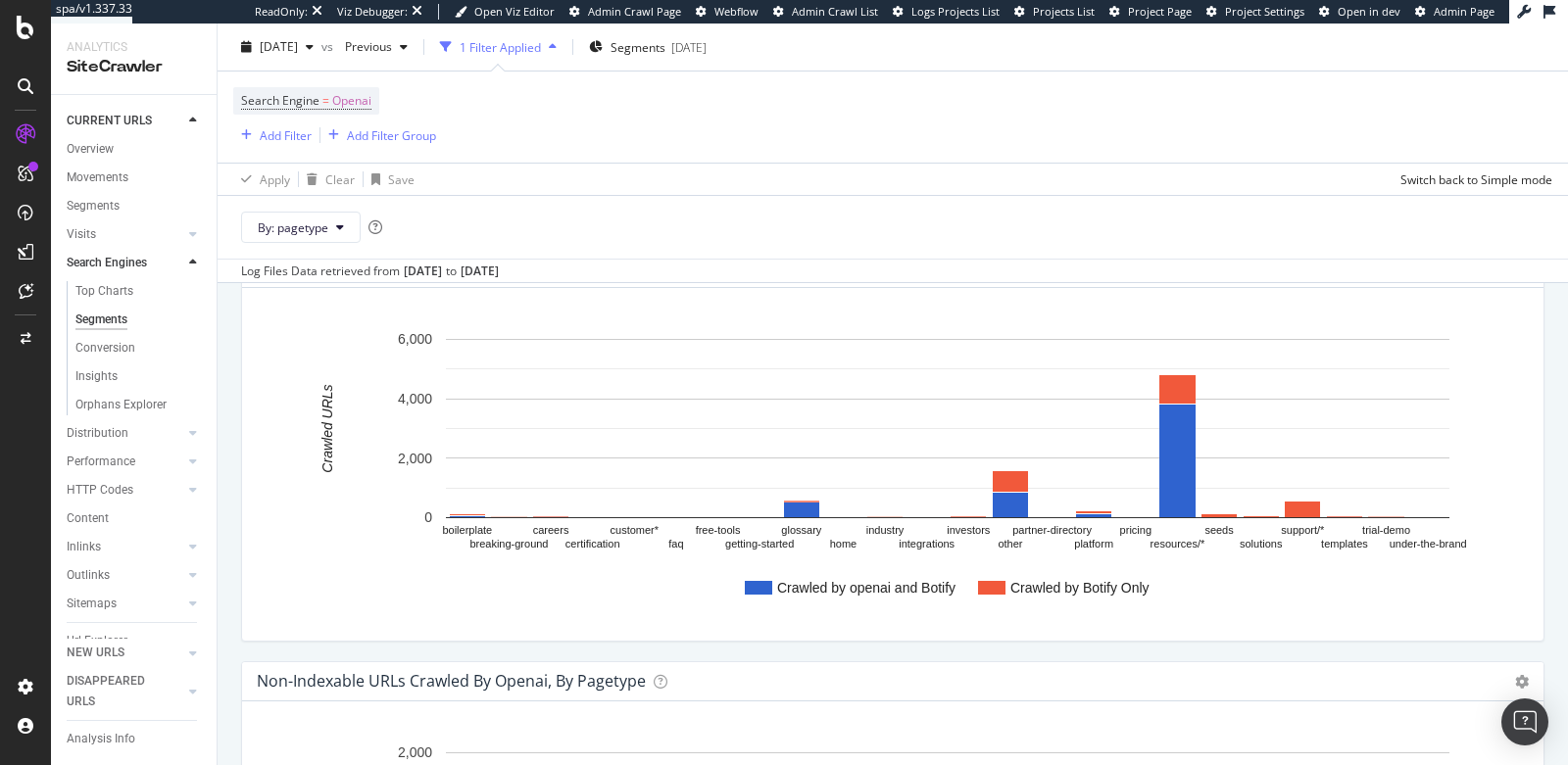
scroll to position [537, 0]
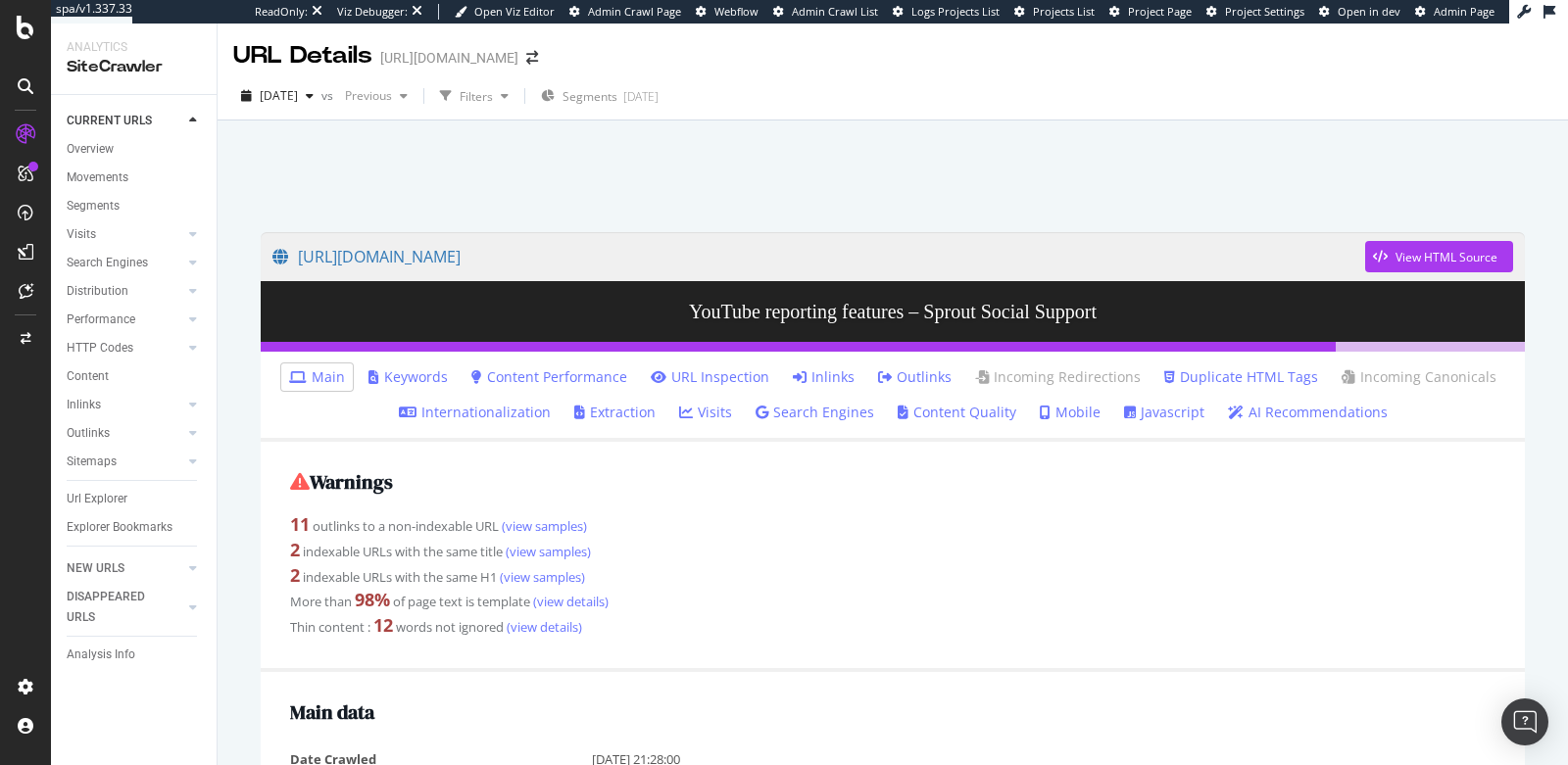
scroll to position [167, 0]
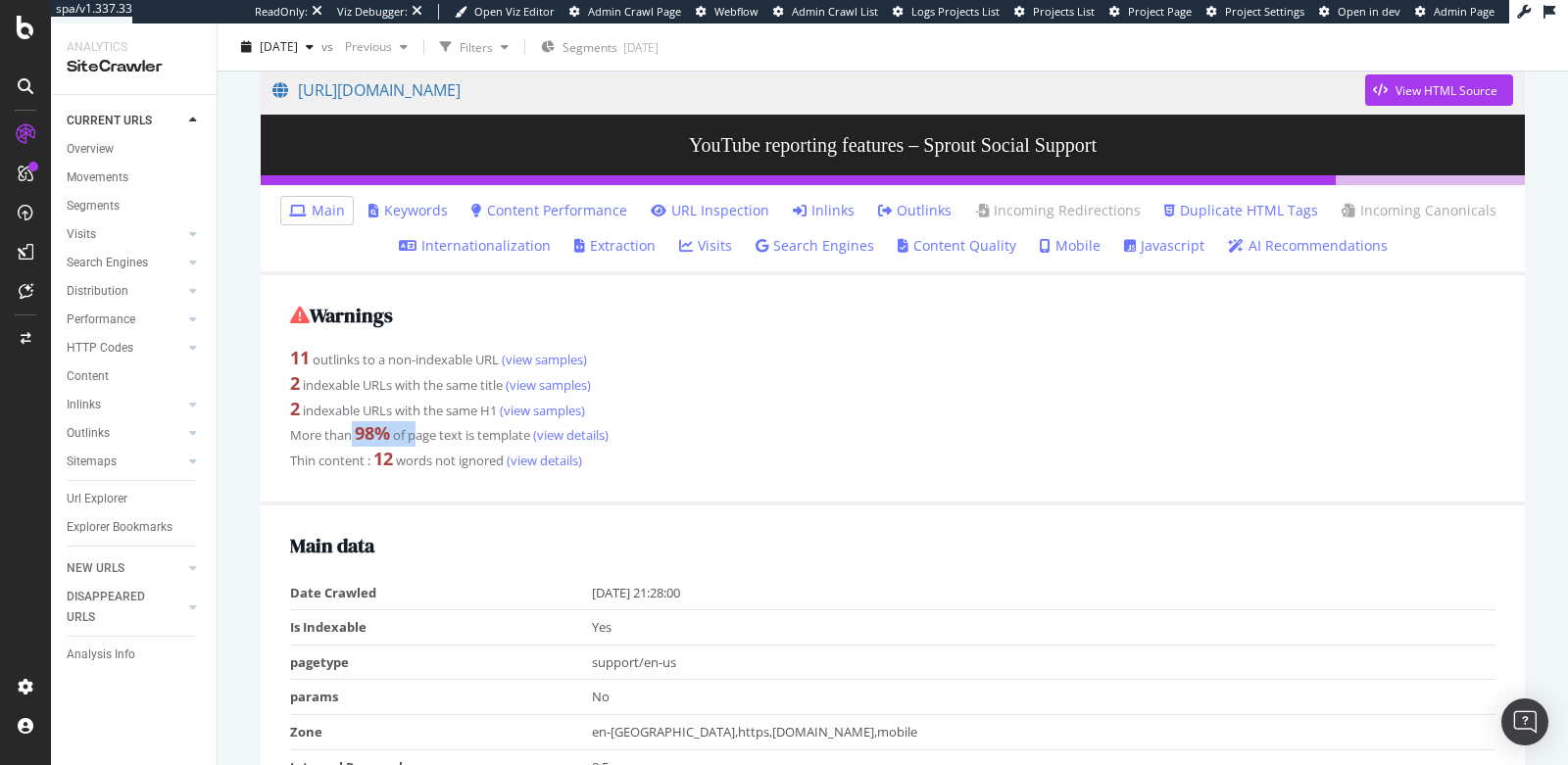
drag, startPoint x: 353, startPoint y: 441, endPoint x: 422, endPoint y: 437, distance: 69.7
click at [422, 437] on div "More than 98 % of page text is template (view details)" at bounding box center [892, 433] width 1205 height 25
click at [757, 434] on div "More than 98 % of page text is template (view details)" at bounding box center [892, 433] width 1205 height 25
drag, startPoint x: 353, startPoint y: 439, endPoint x: 373, endPoint y: 434, distance: 21.1
click at [373, 434] on div "More than 98 % of page text is template (view details)" at bounding box center [892, 433] width 1205 height 25
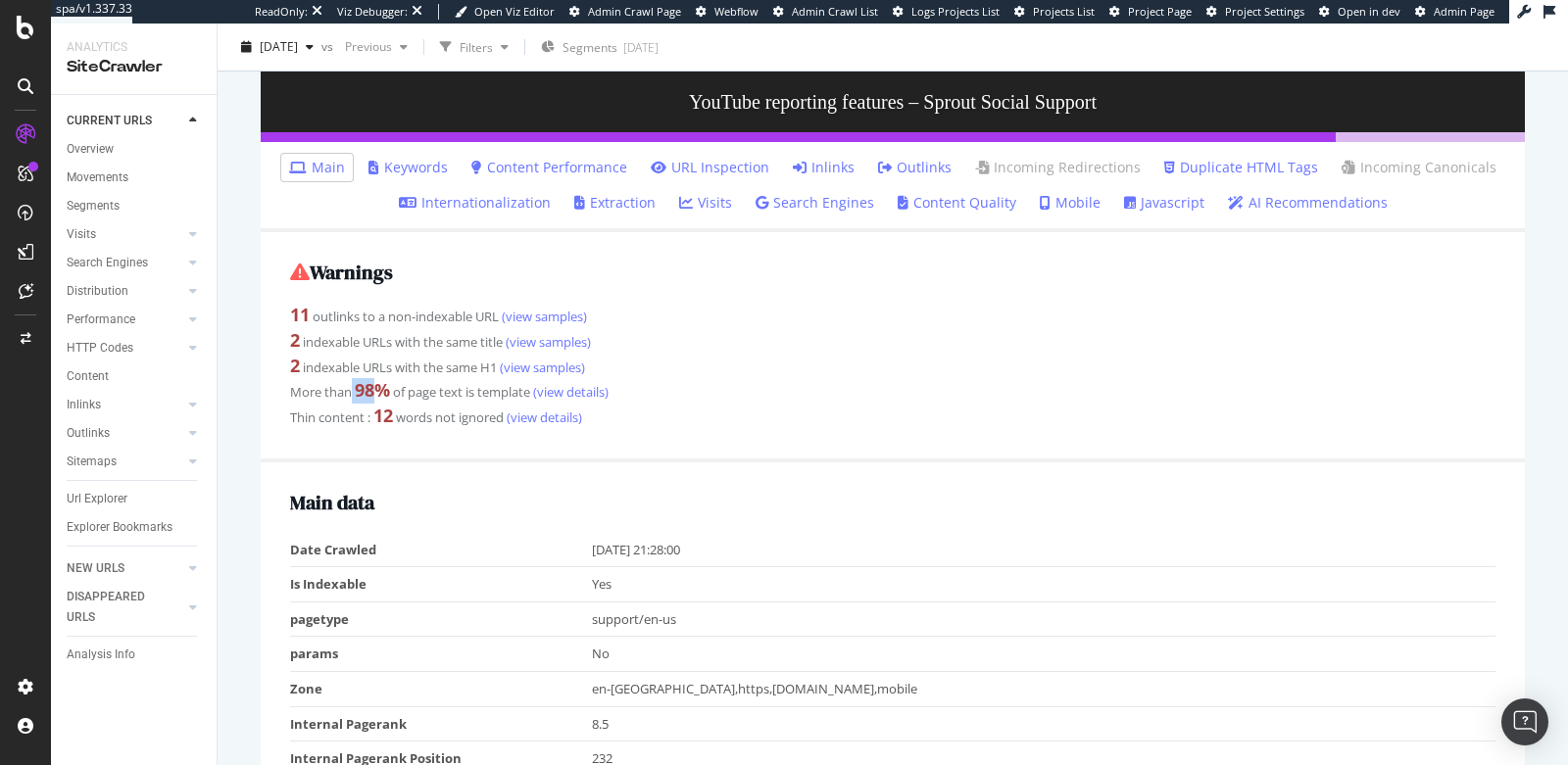
scroll to position [205, 0]
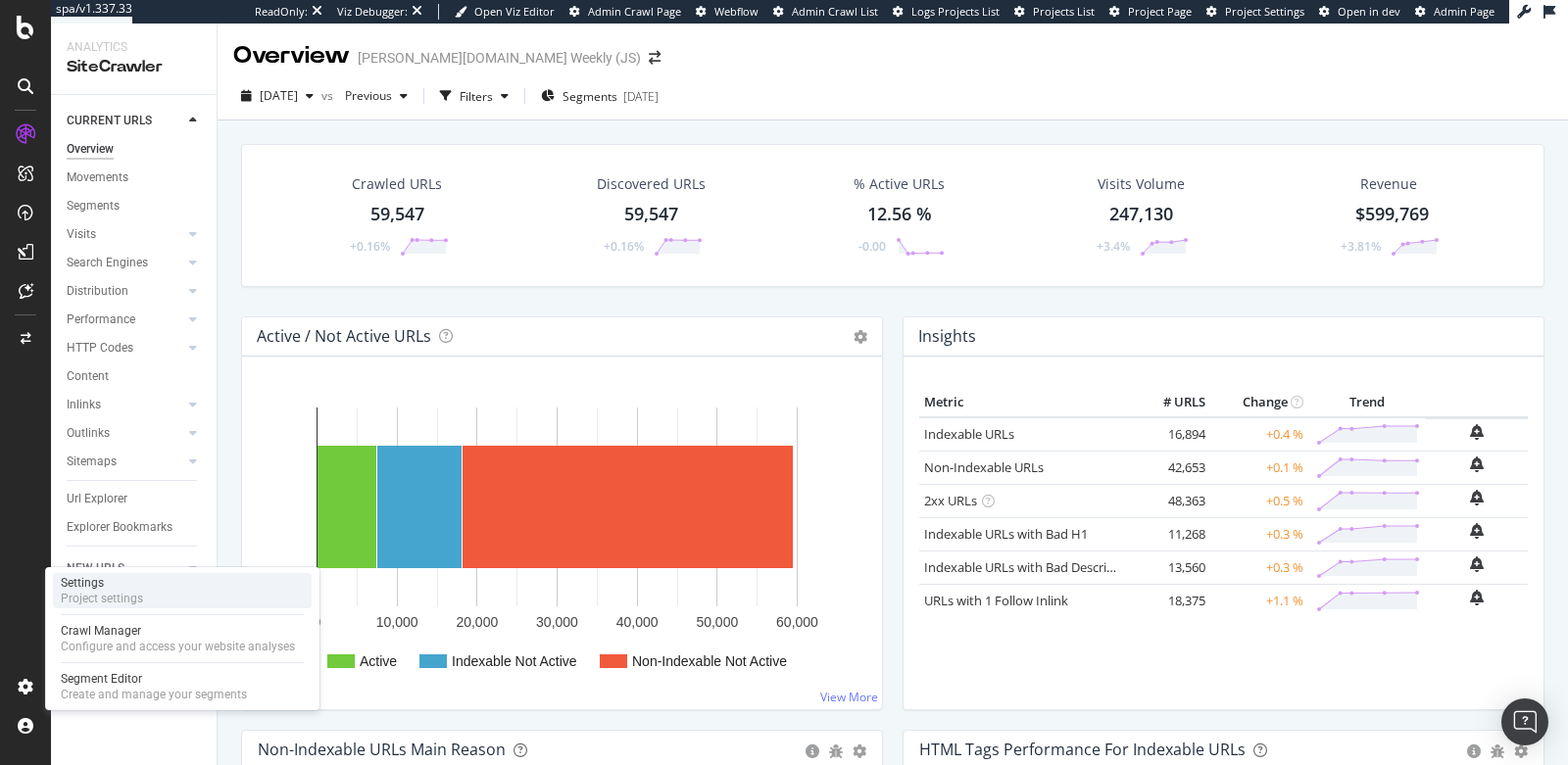
click at [101, 596] on div "Project settings" at bounding box center [102, 599] width 82 height 16
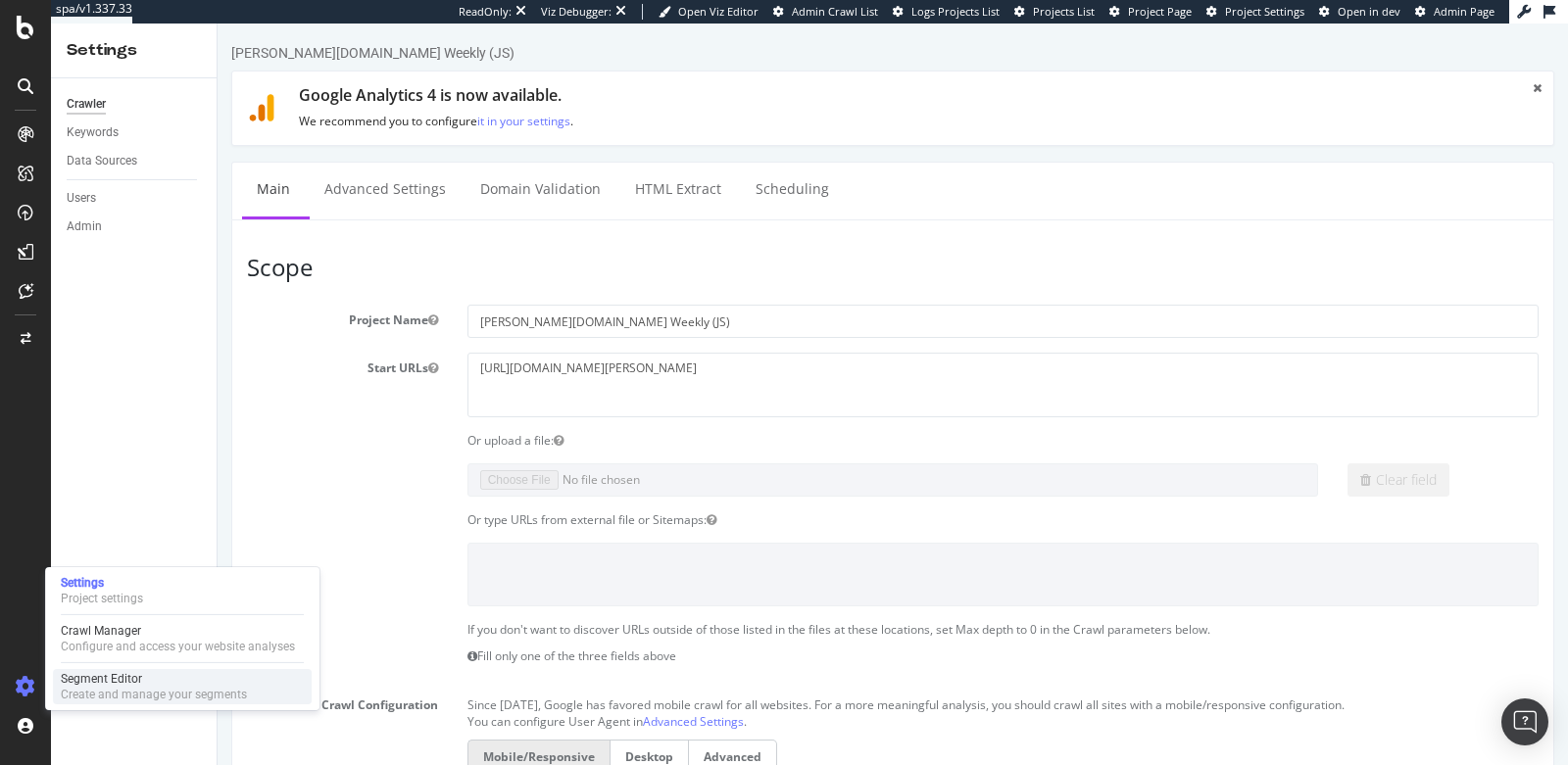
click at [91, 654] on div "Segment Editor" at bounding box center [154, 679] width 186 height 16
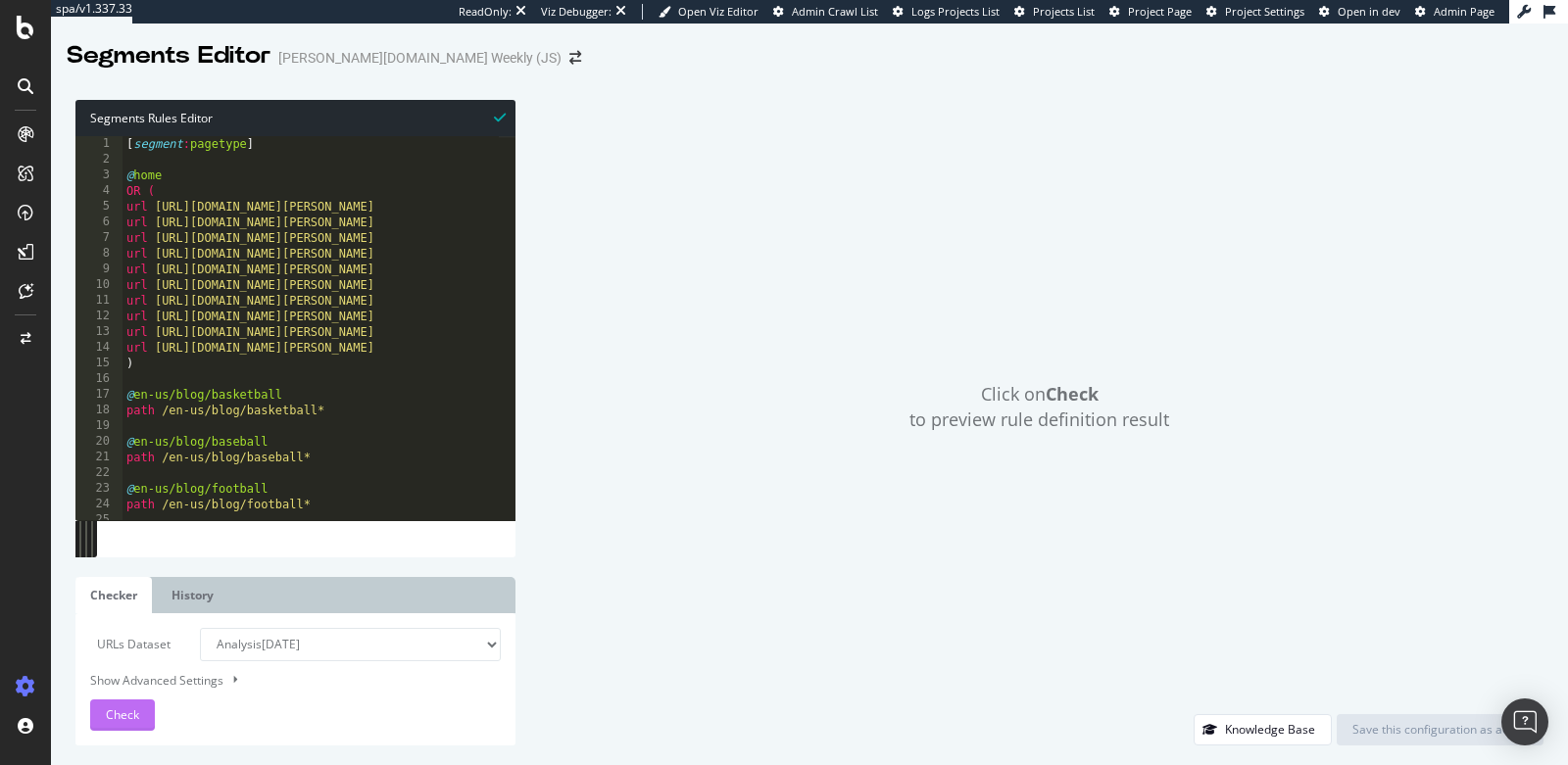
click at [118, 654] on span "Check" at bounding box center [122, 714] width 33 height 17
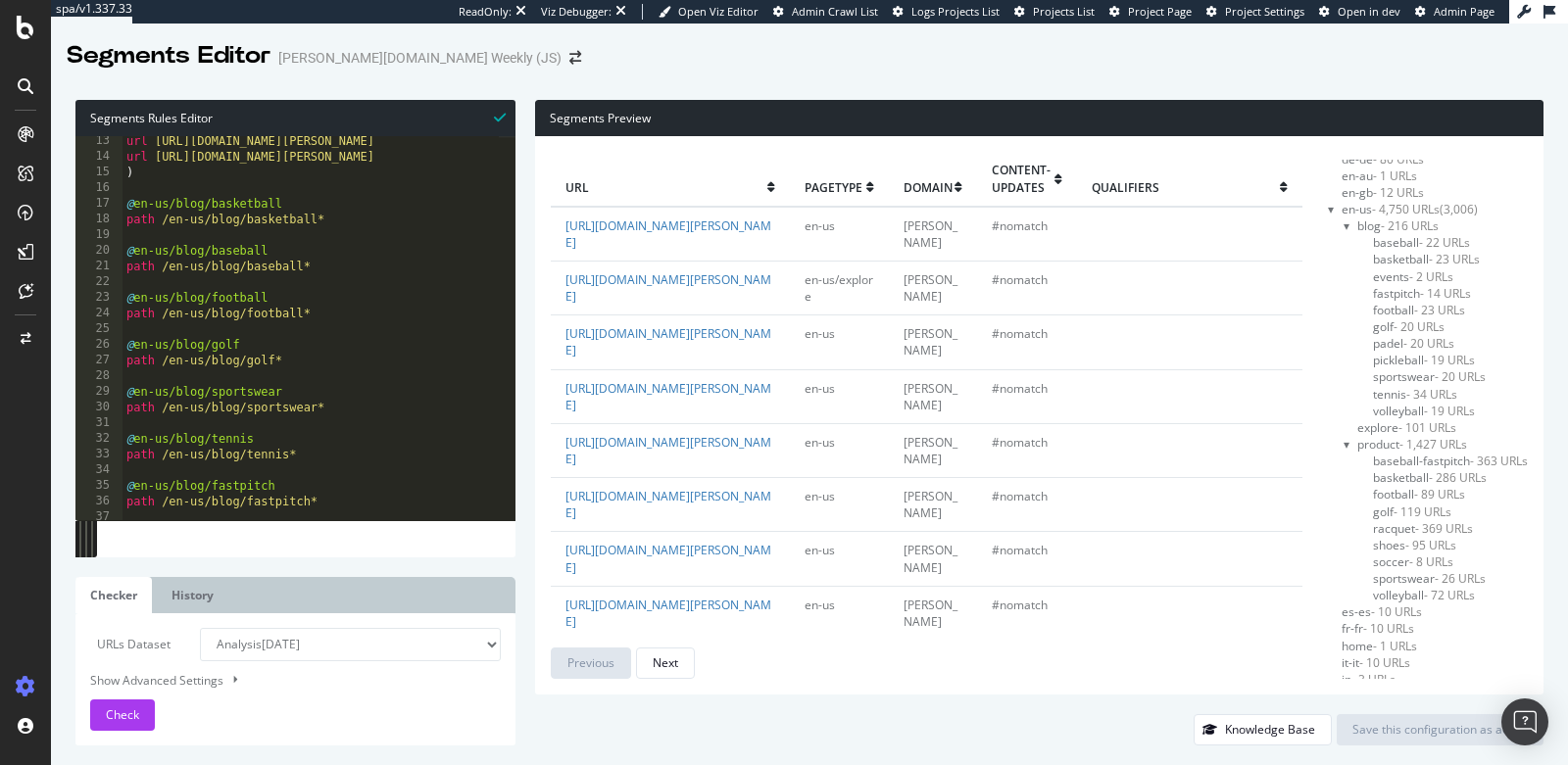
scroll to position [169, 0]
click at [1410, 654] on div "unknown - 118 URLs" at bounding box center [1434, 671] width 186 height 17
click at [1341, 654] on span "unknown - 118 URLs" at bounding box center [1394, 671] width 107 height 17
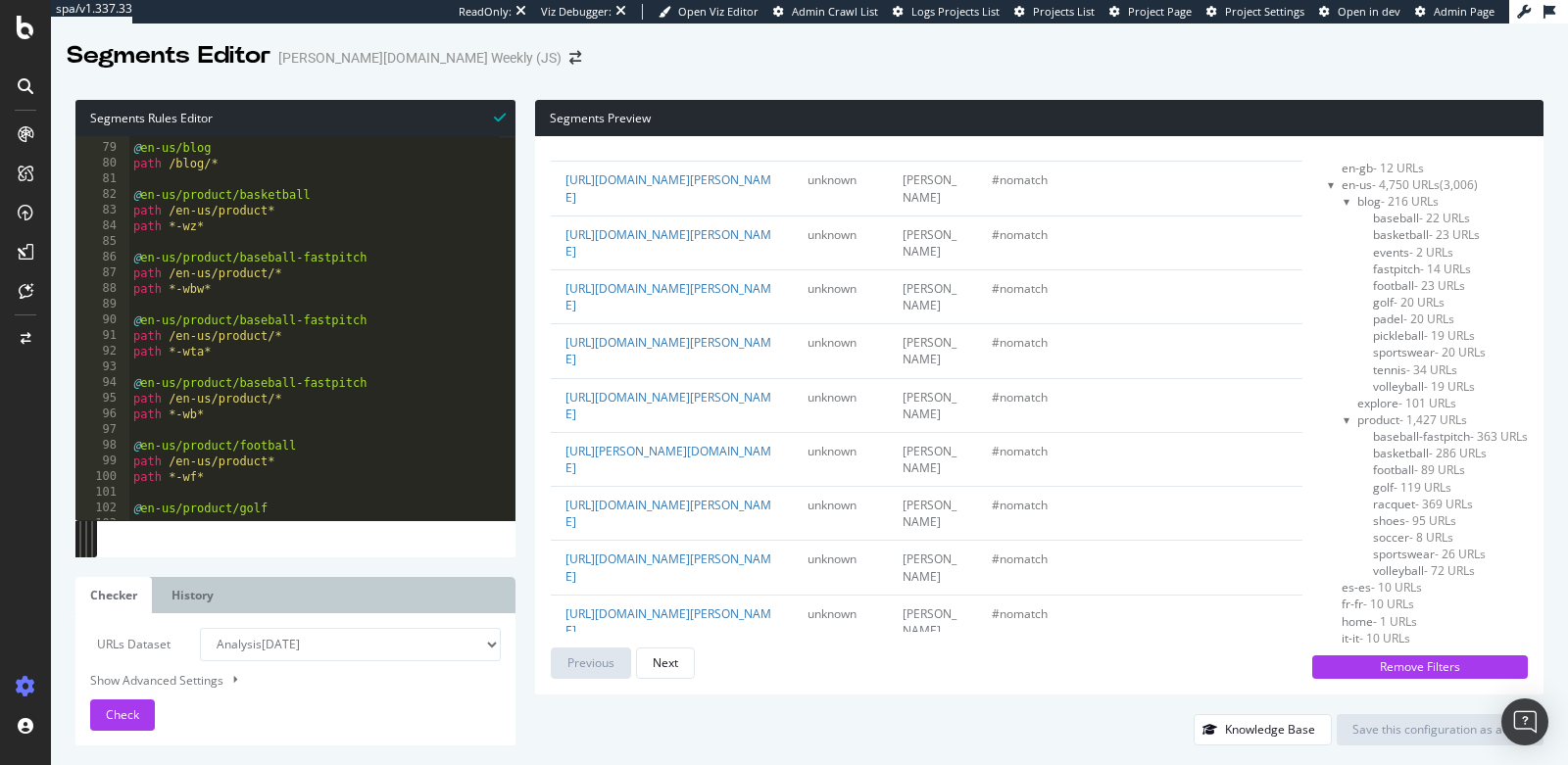
scroll to position [1220, 0]
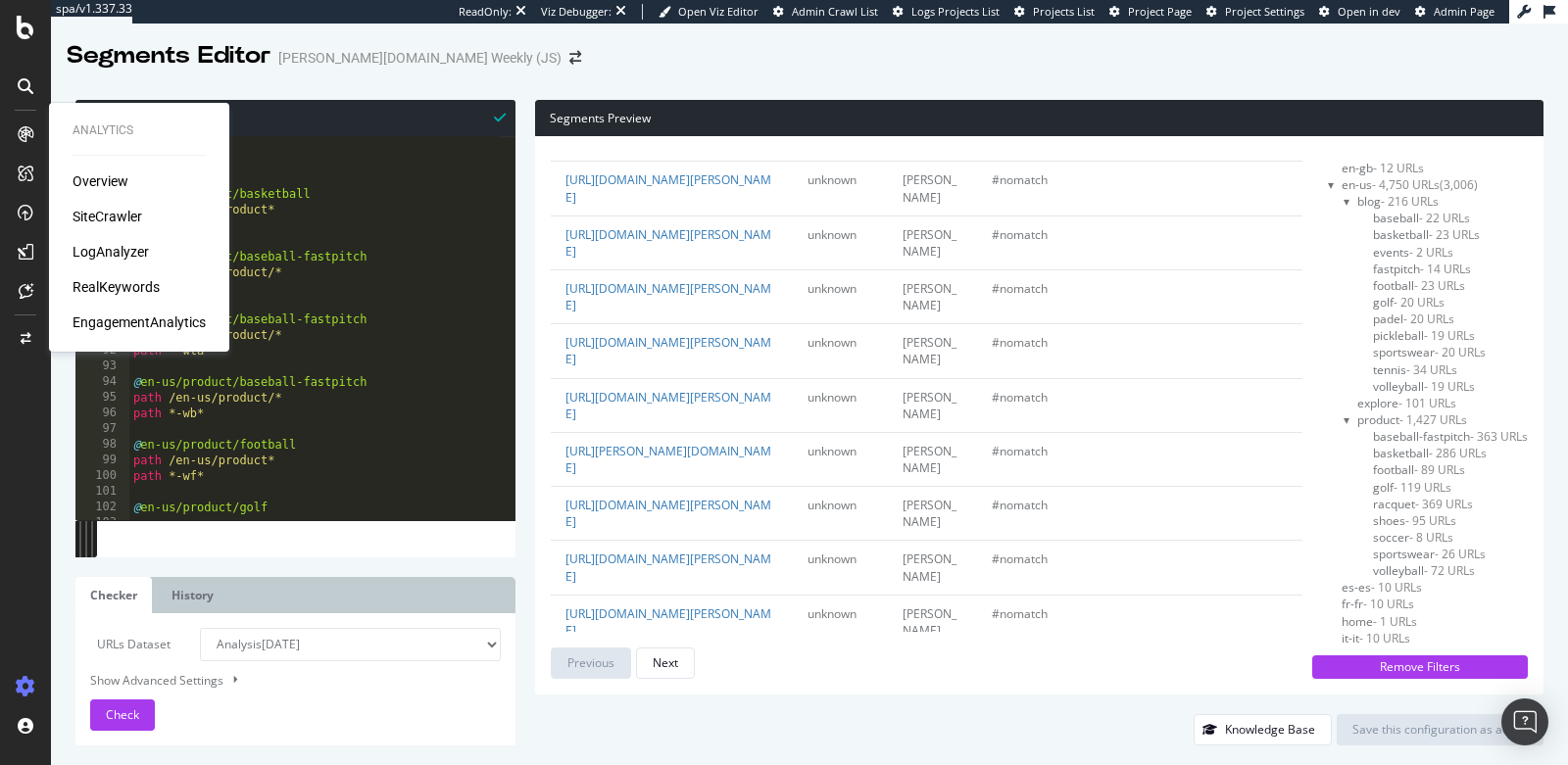
click at [112, 216] on div "SiteCrawler" at bounding box center [108, 217] width 70 height 20
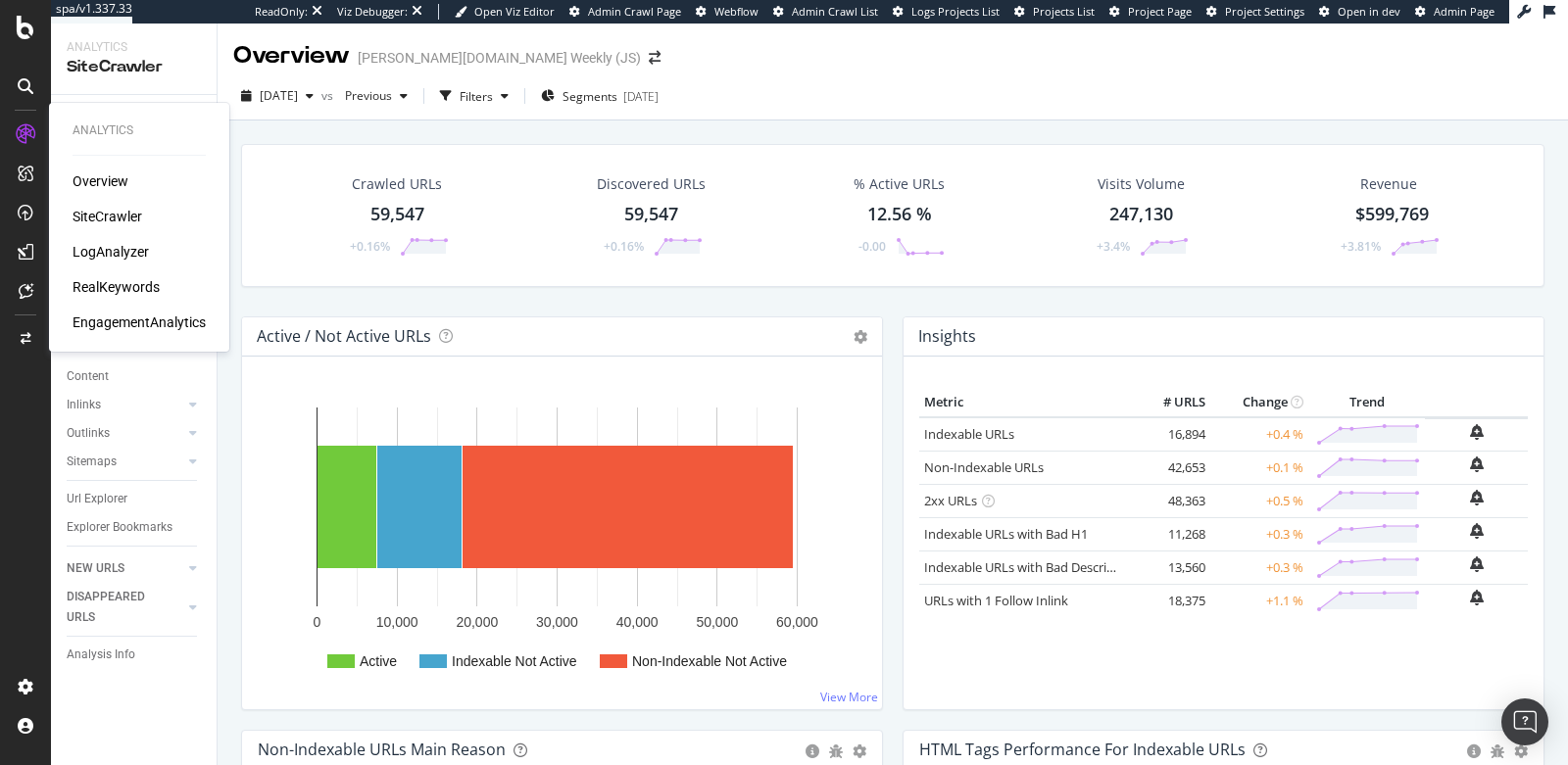
click at [102, 251] on div "LogAnalyzer" at bounding box center [111, 252] width 76 height 20
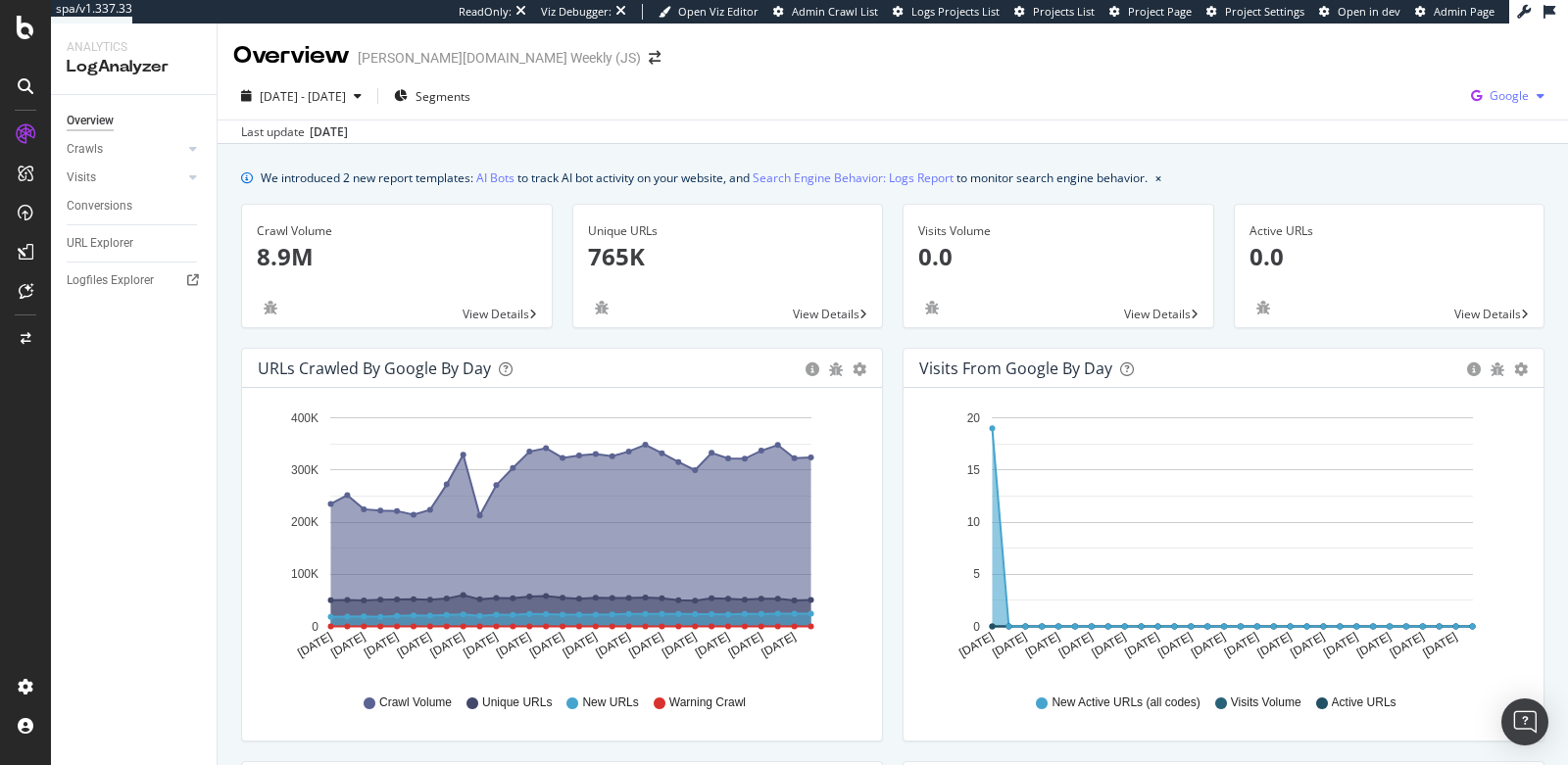
click at [1410, 97] on icon "button" at bounding box center [1476, 95] width 26 height 27
click at [1390, 83] on span "Bing" at bounding box center [1394, 80] width 73 height 18
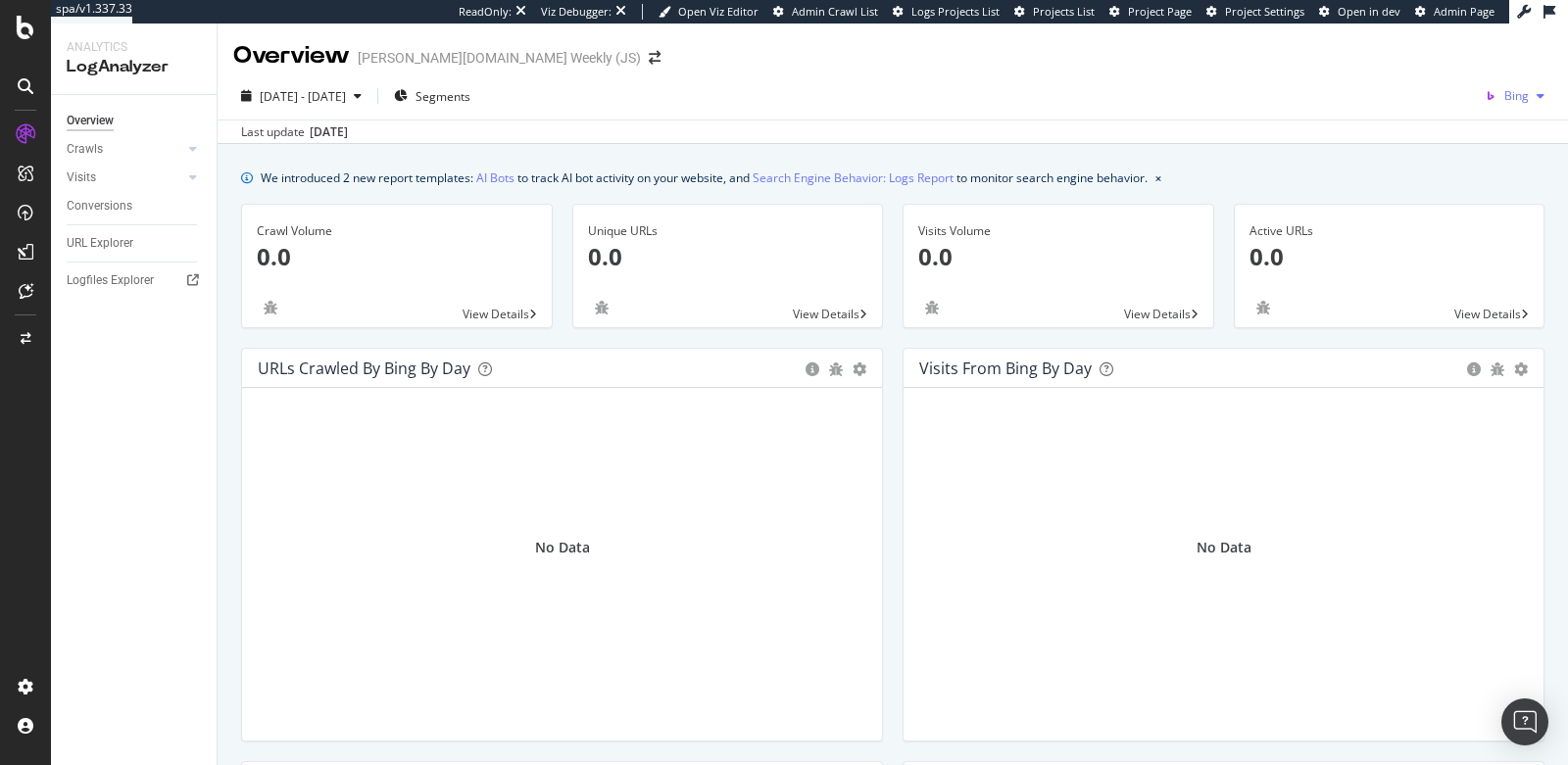
click at [1410, 98] on icon "button" at bounding box center [1489, 95] width 27 height 27
click at [1381, 121] on span "OpenAI" at bounding box center [1408, 116] width 73 height 18
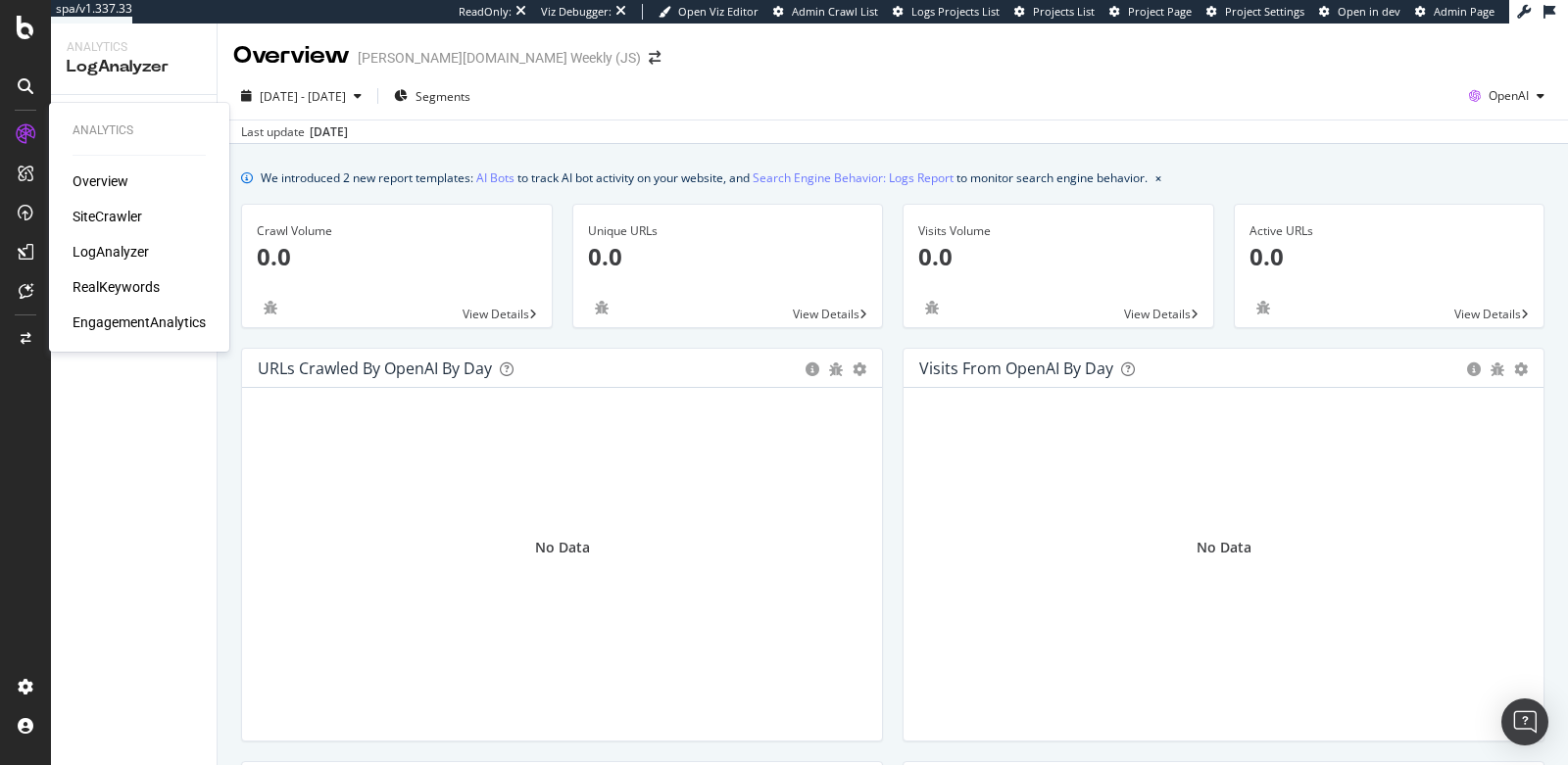
click at [121, 218] on div "SiteCrawler" at bounding box center [108, 217] width 70 height 20
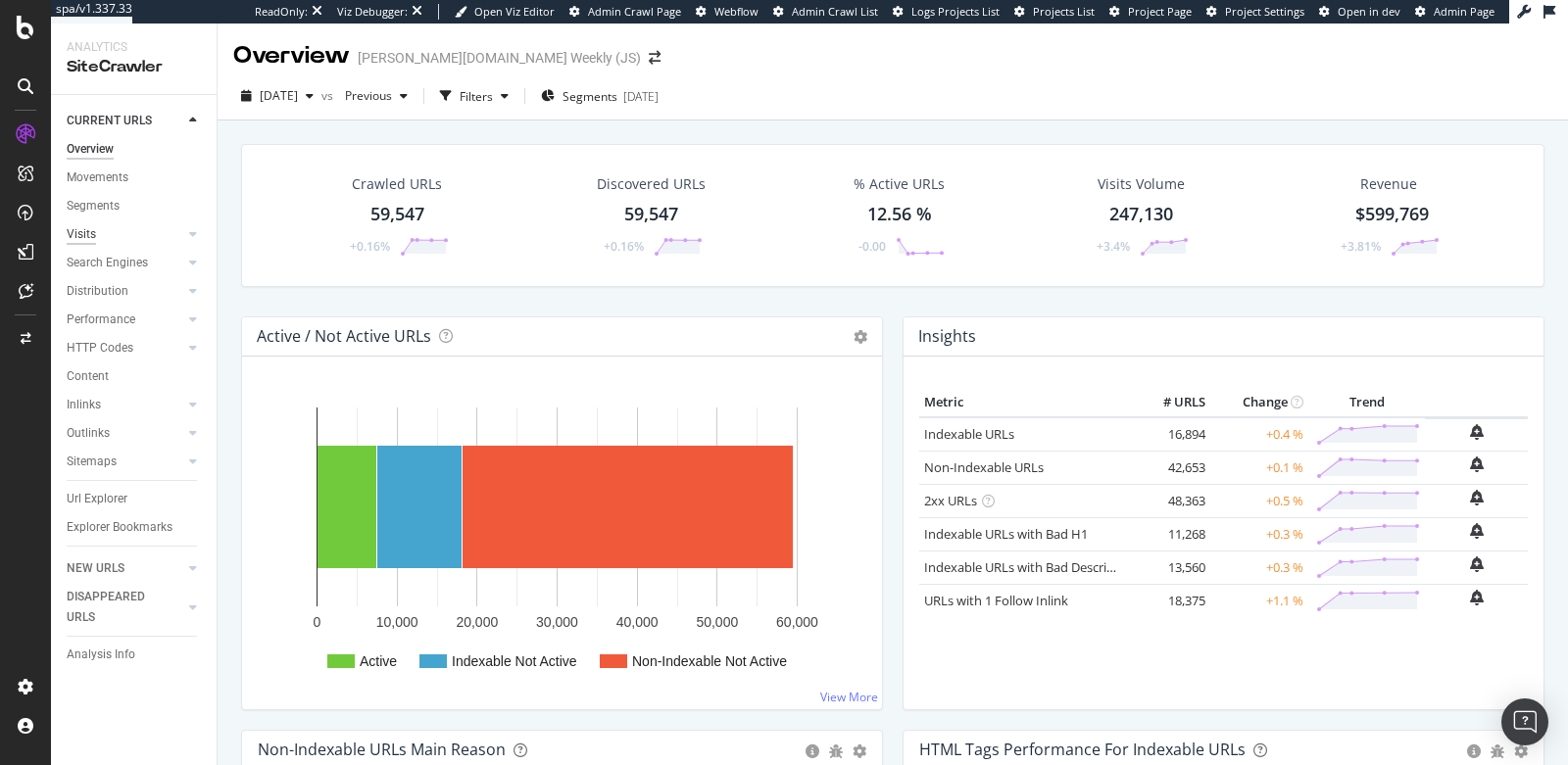
click at [84, 239] on div "Visits" at bounding box center [81, 234] width 29 height 21
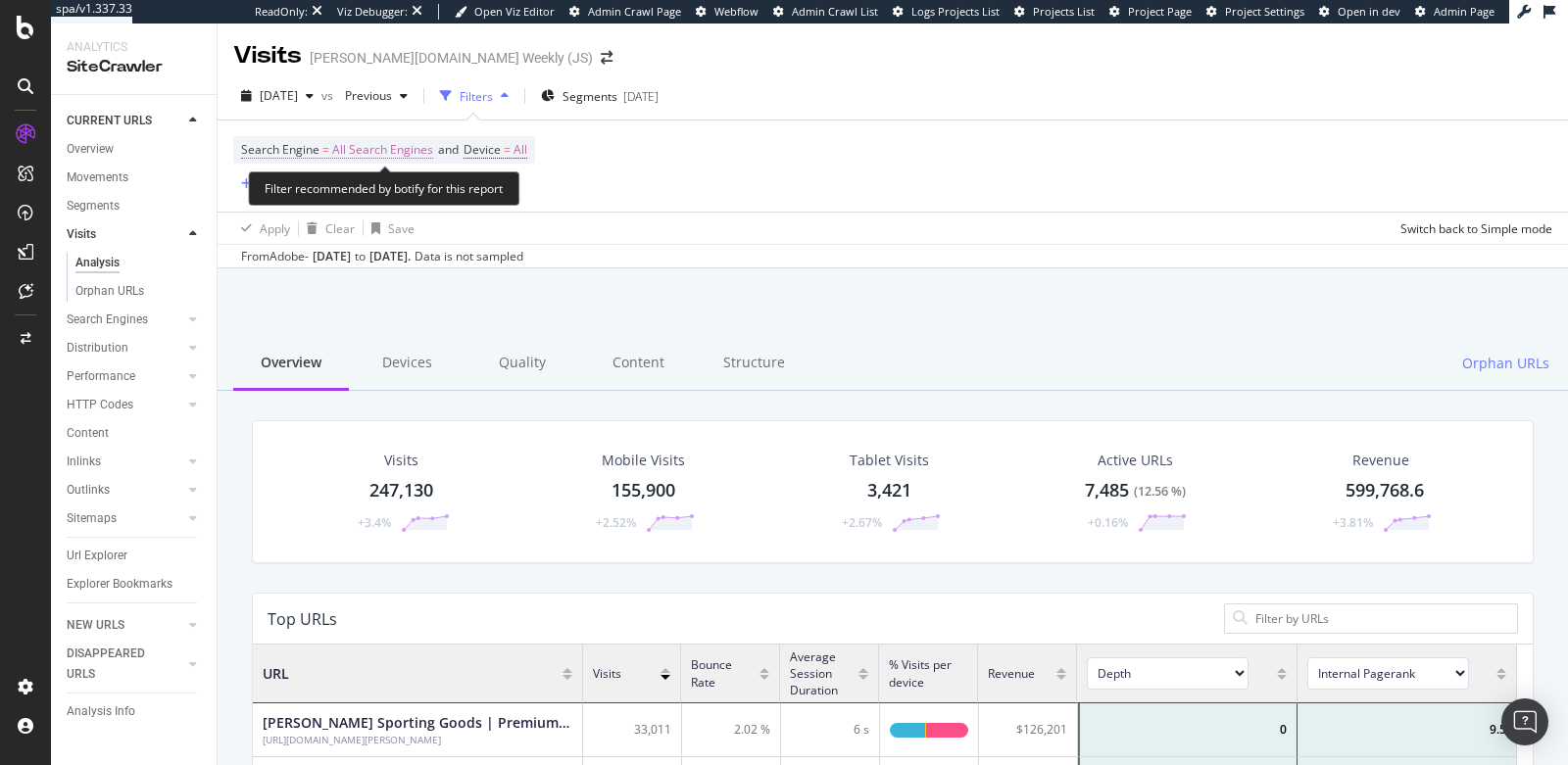
click at [363, 151] on span "All Search Engines" at bounding box center [382, 149] width 101 height 27
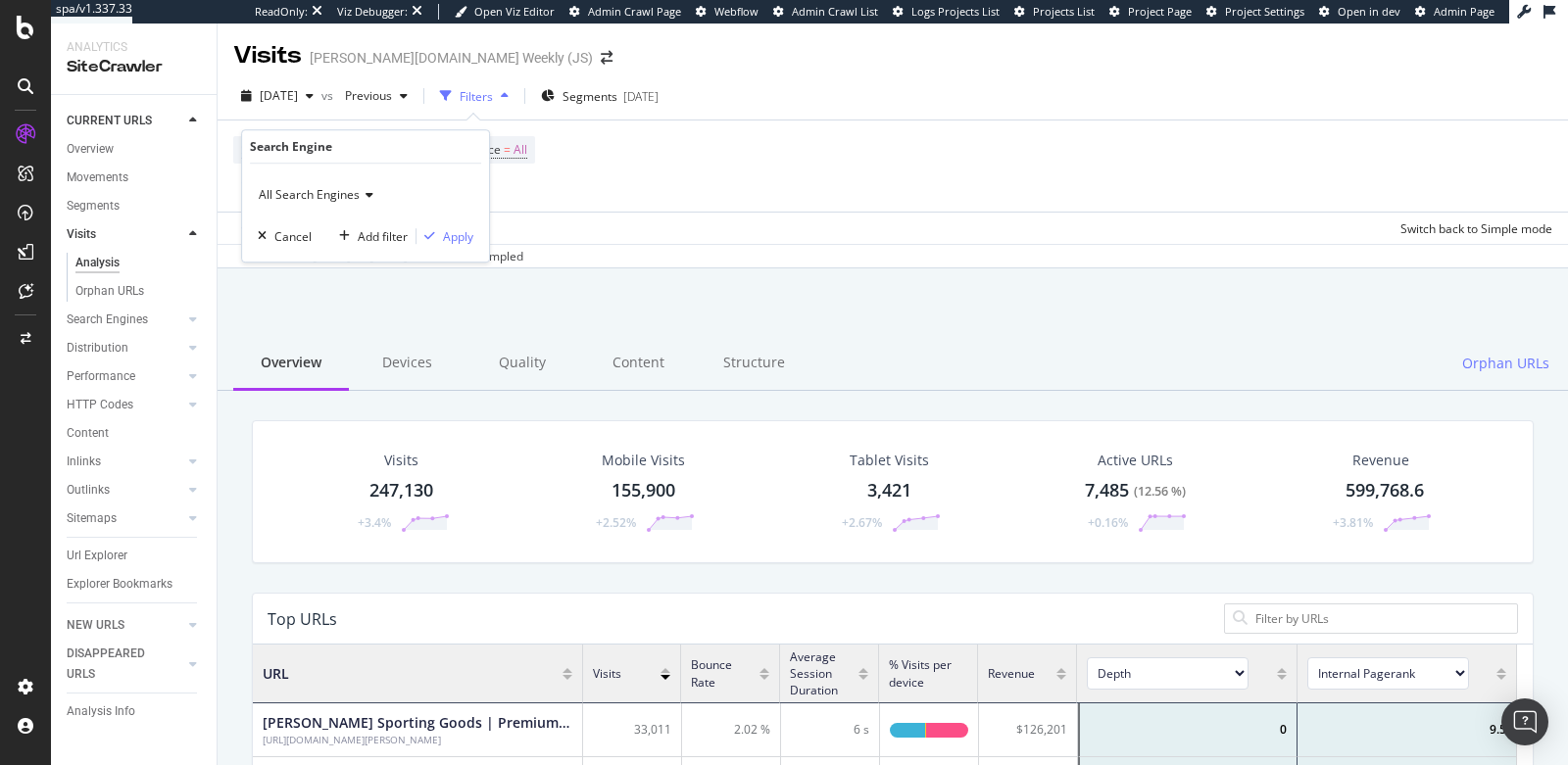
click at [337, 202] on div "All Search Engines" at bounding box center [366, 194] width 216 height 31
click at [556, 301] on div at bounding box center [892, 318] width 1303 height 83
click at [29, 216] on icon at bounding box center [26, 213] width 16 height 16
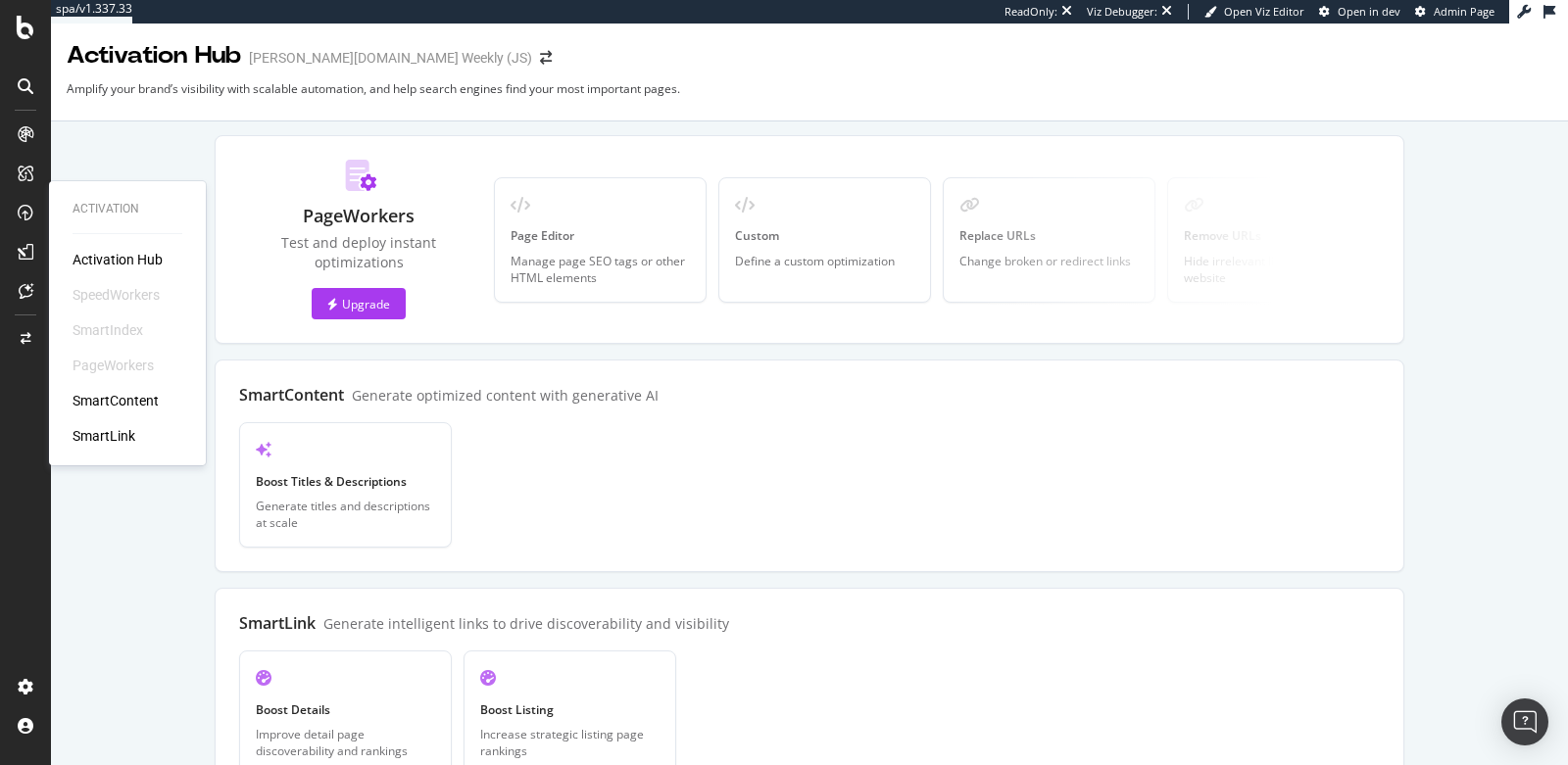
click at [113, 324] on div "SmartIndex" at bounding box center [108, 330] width 71 height 20
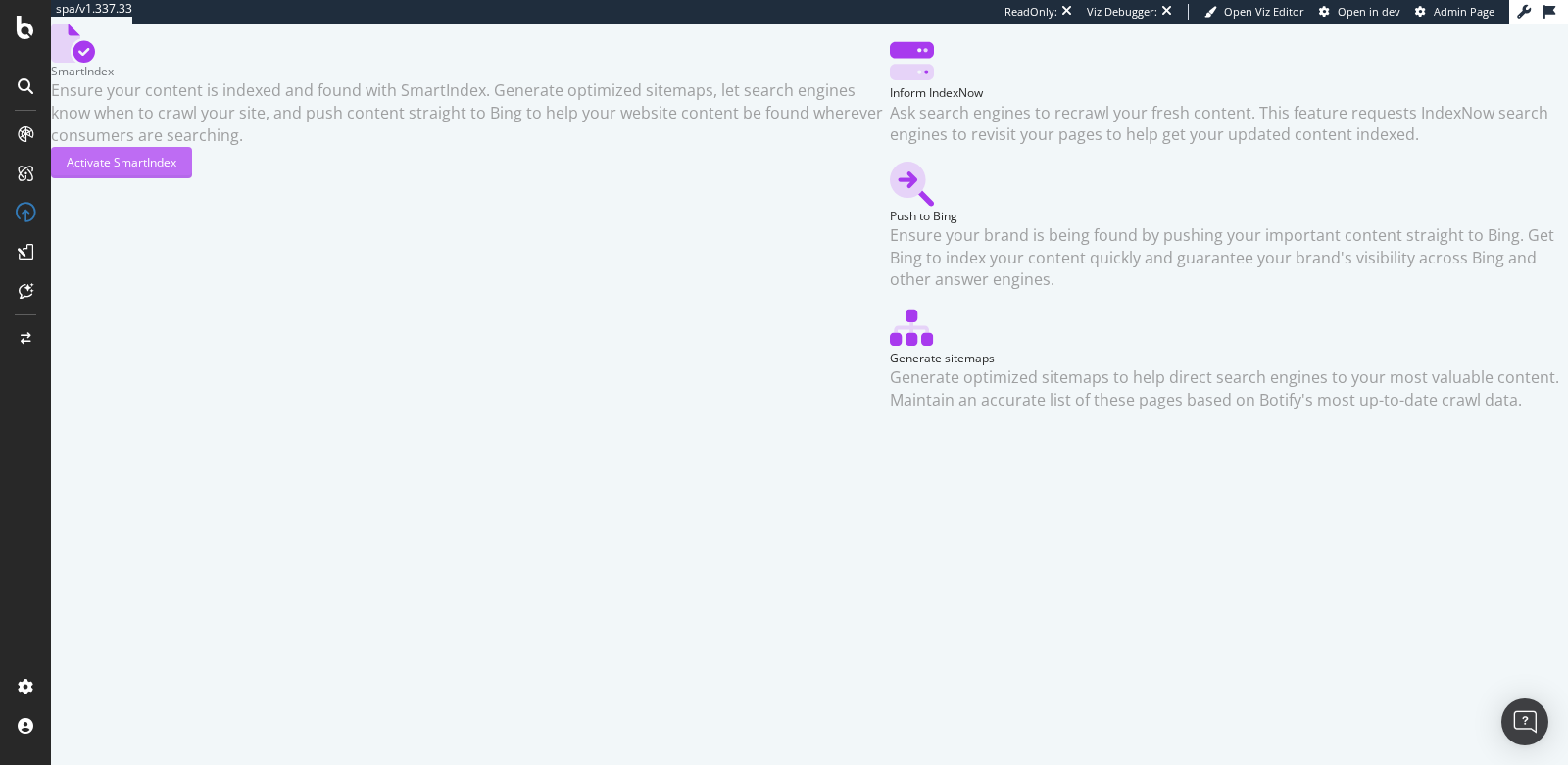
click at [176, 170] on div "Activate SmartIndex" at bounding box center [122, 162] width 110 height 17
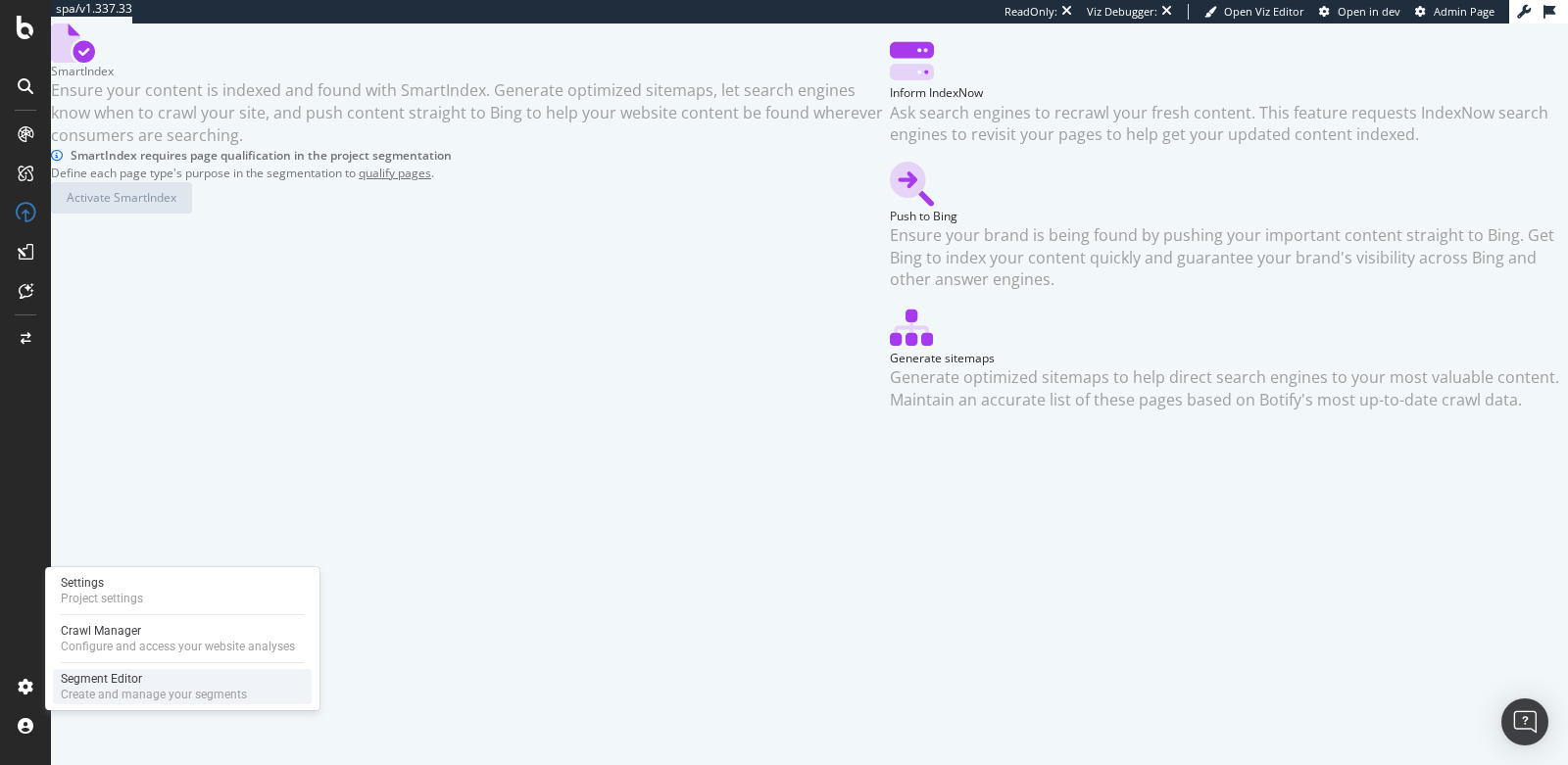
click at [97, 654] on div "Create and manage your segments" at bounding box center [154, 695] width 186 height 16
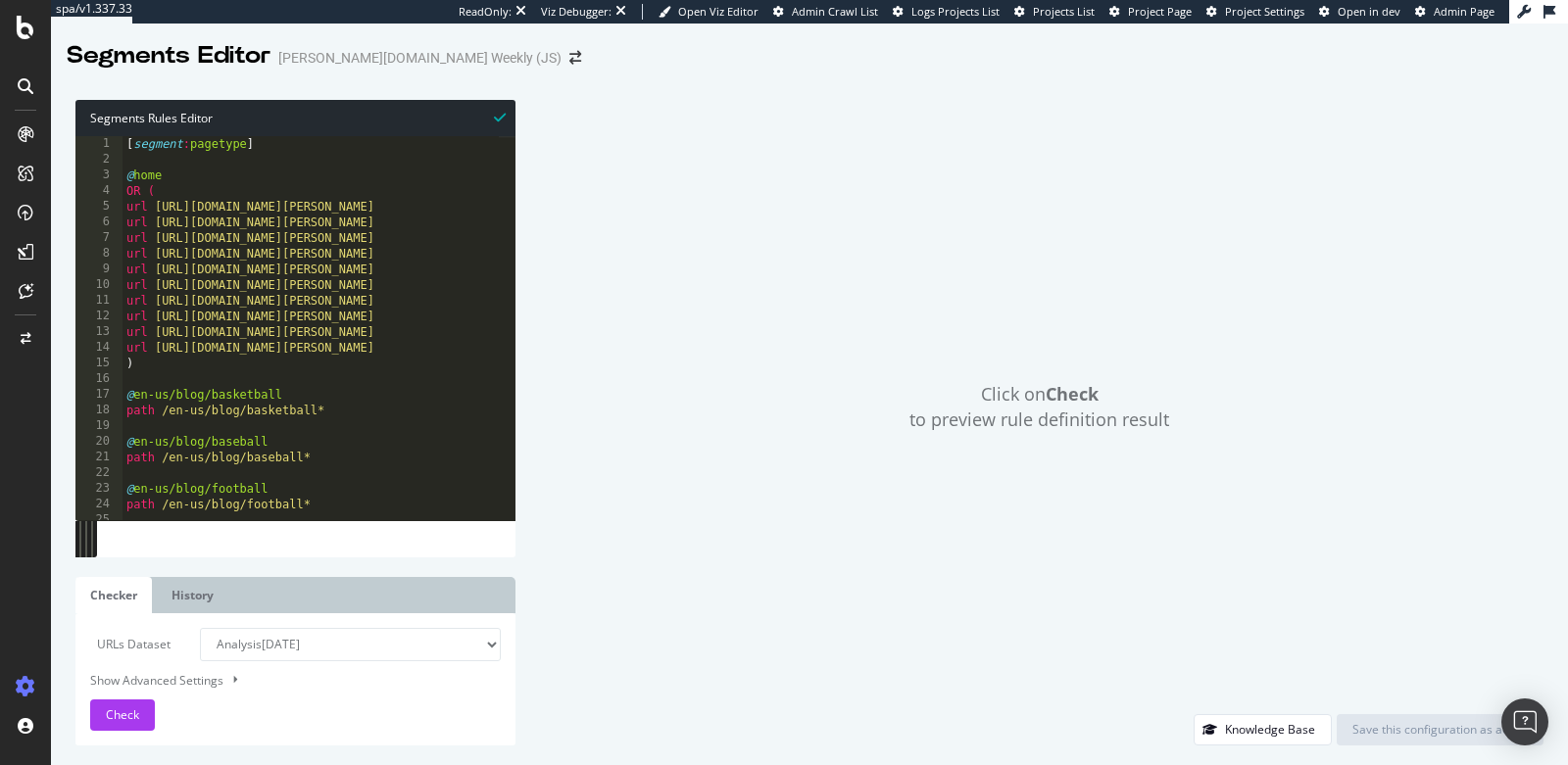
click at [315, 362] on div "[ segment : pagetype ] @ home OR ( url [URL][DOMAIN_NAME][PERSON_NAME] url [URL…" at bounding box center [411, 336] width 579 height 400
type textarea ")"
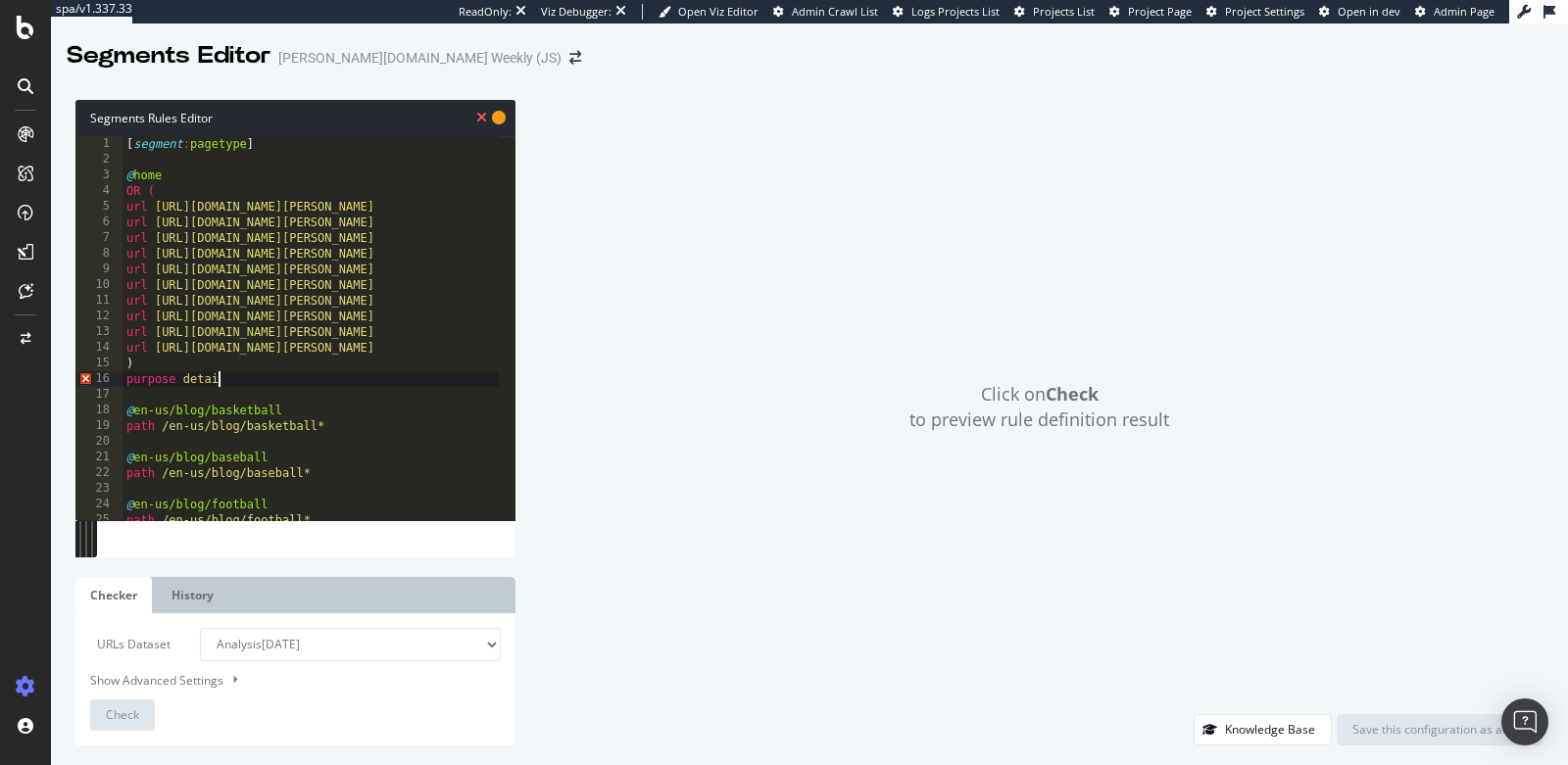
scroll to position [0, 7]
type textarea "purpose detail"
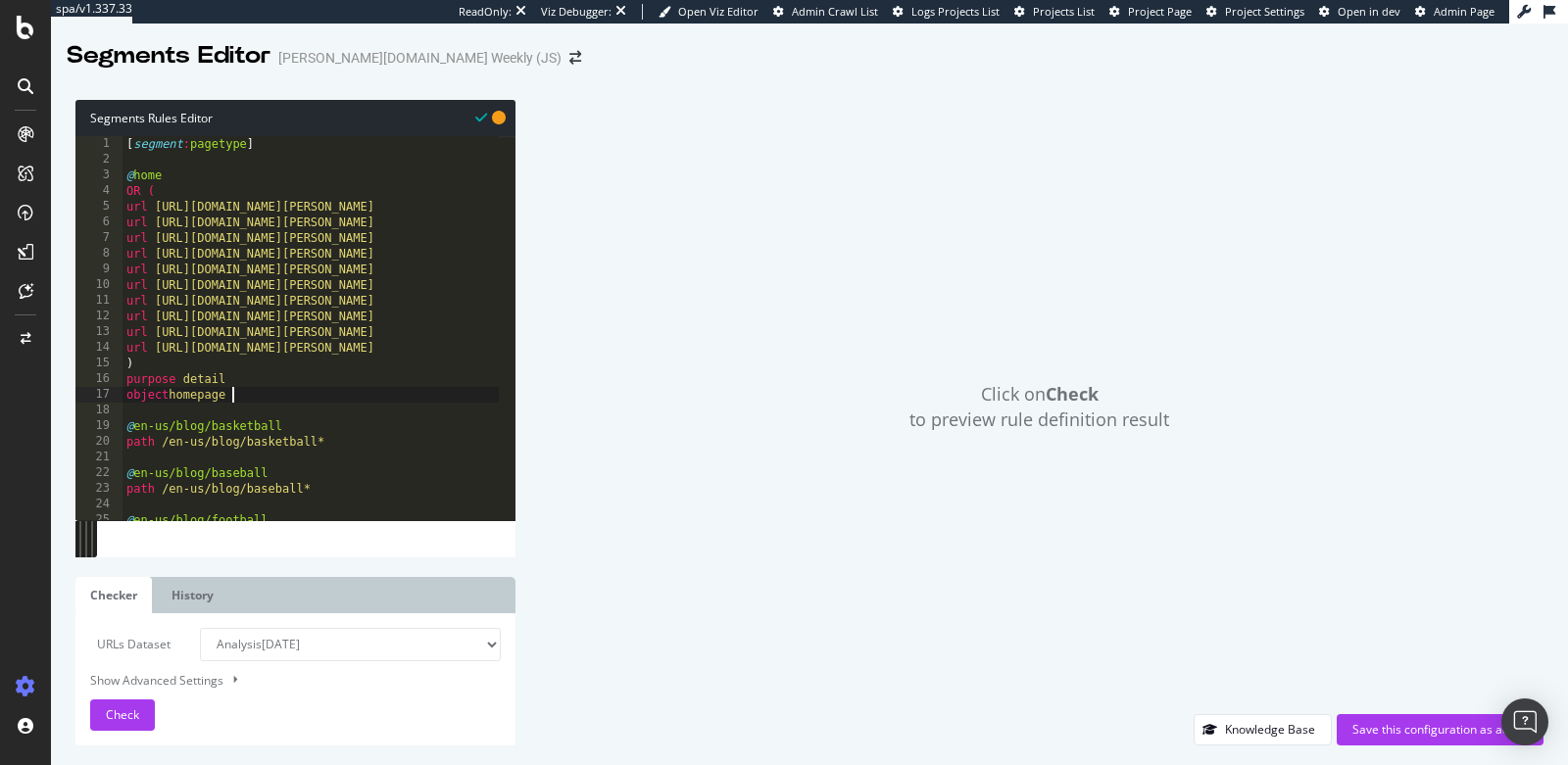
click at [359, 440] on div "[ segment : pagetype ] @ home OR ( url [URL][DOMAIN_NAME][PERSON_NAME] url [URL…" at bounding box center [411, 336] width 579 height 400
type textarea "path /en-us/blog/basketball*"
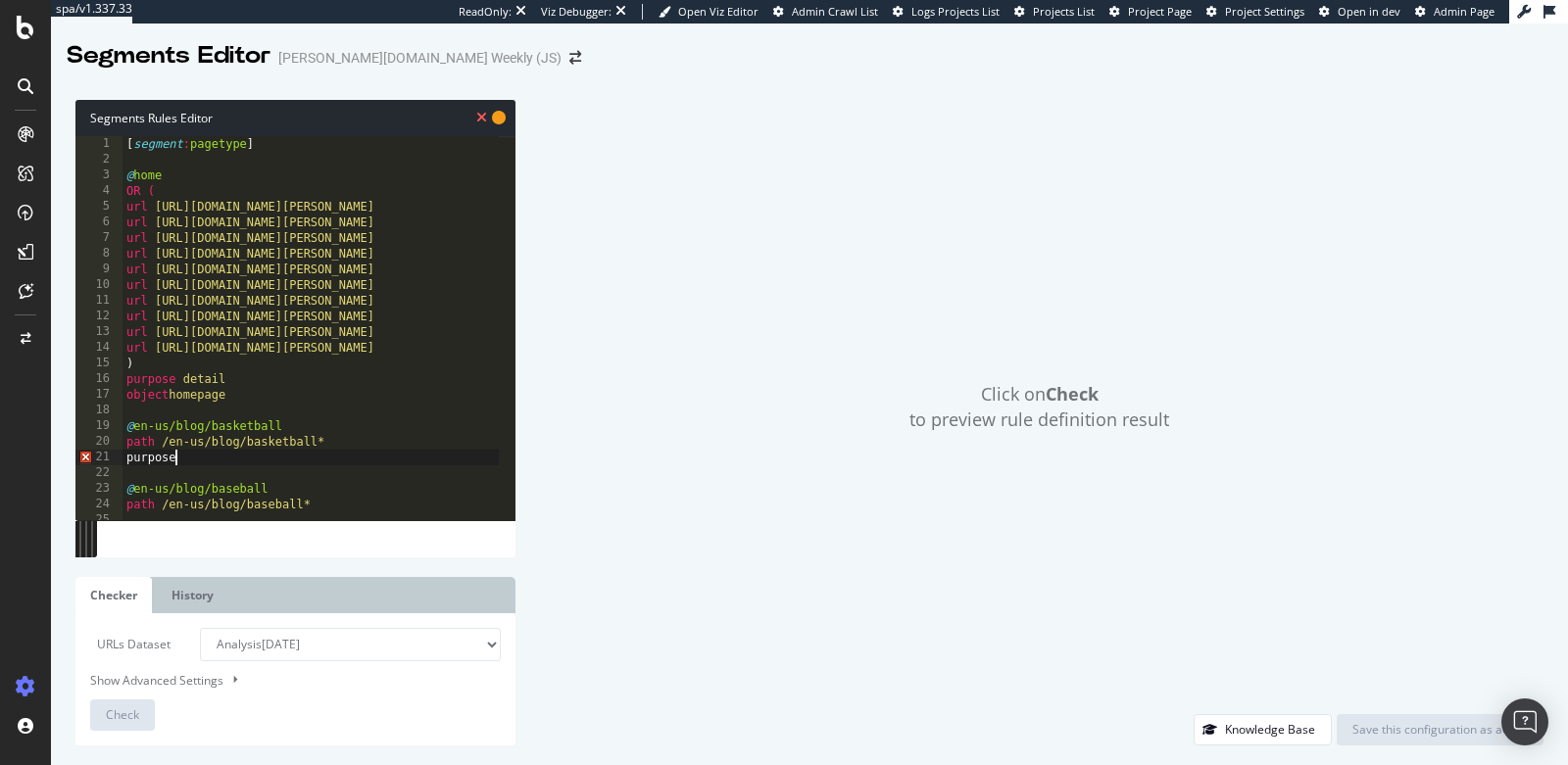
scroll to position [0, 3]
type textarea "purpose detail"
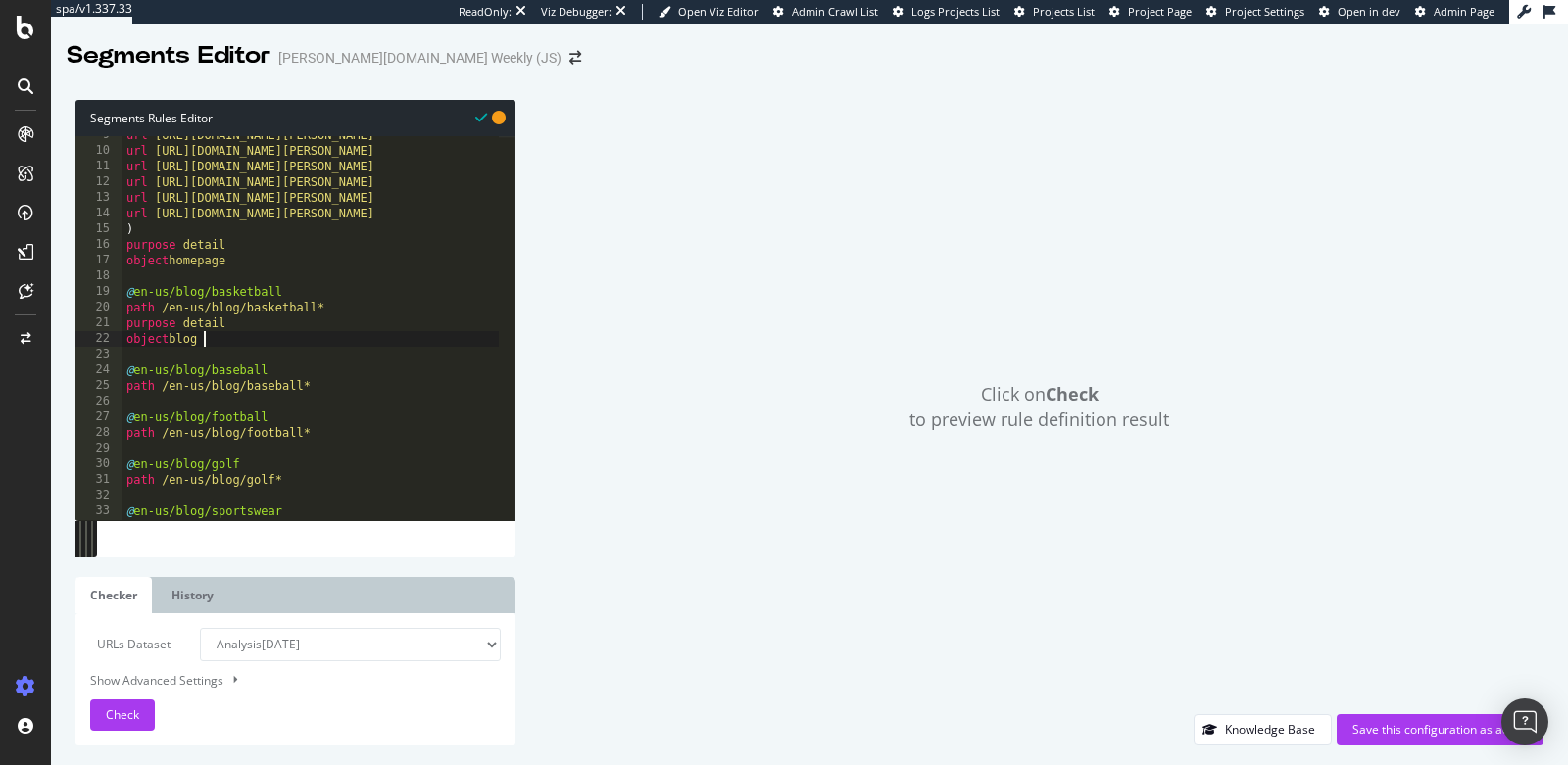
scroll to position [133, 0]
drag, startPoint x: 223, startPoint y: 345, endPoint x: 114, endPoint y: 327, distance: 111.1
click at [114, 327] on div "object blog 9 10 11 12 13 14 15 16 17 18 19 20 21 22 23 24 25 26 27 28 29 30 31…" at bounding box center [295, 328] width 440 height 384
click at [387, 385] on div "url [URL][DOMAIN_NAME][PERSON_NAME] url [URL][DOMAIN_NAME][PERSON_NAME] url [UR…" at bounding box center [411, 327] width 579 height 400
type textarea "path /en-us/blog/baseball*"
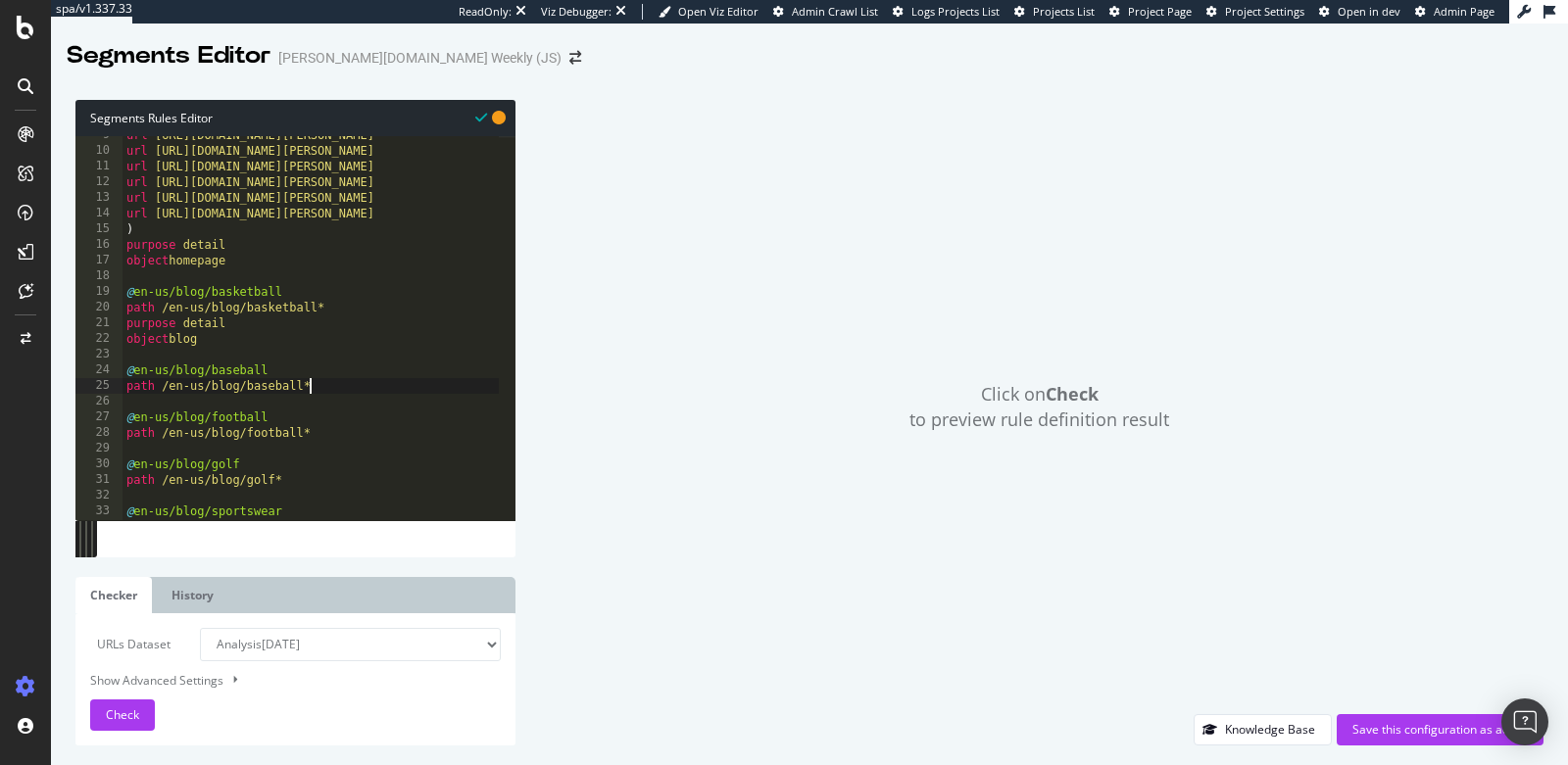
scroll to position [0, 0]
paste textarea "object blog"
click at [357, 467] on div "url https://www.wilson.com/en-au url https://www.wilson.com/en-nz url https://w…" at bounding box center [411, 327] width 579 height 400
type textarea "path /en-us/blog/football*"
paste textarea "object blog"
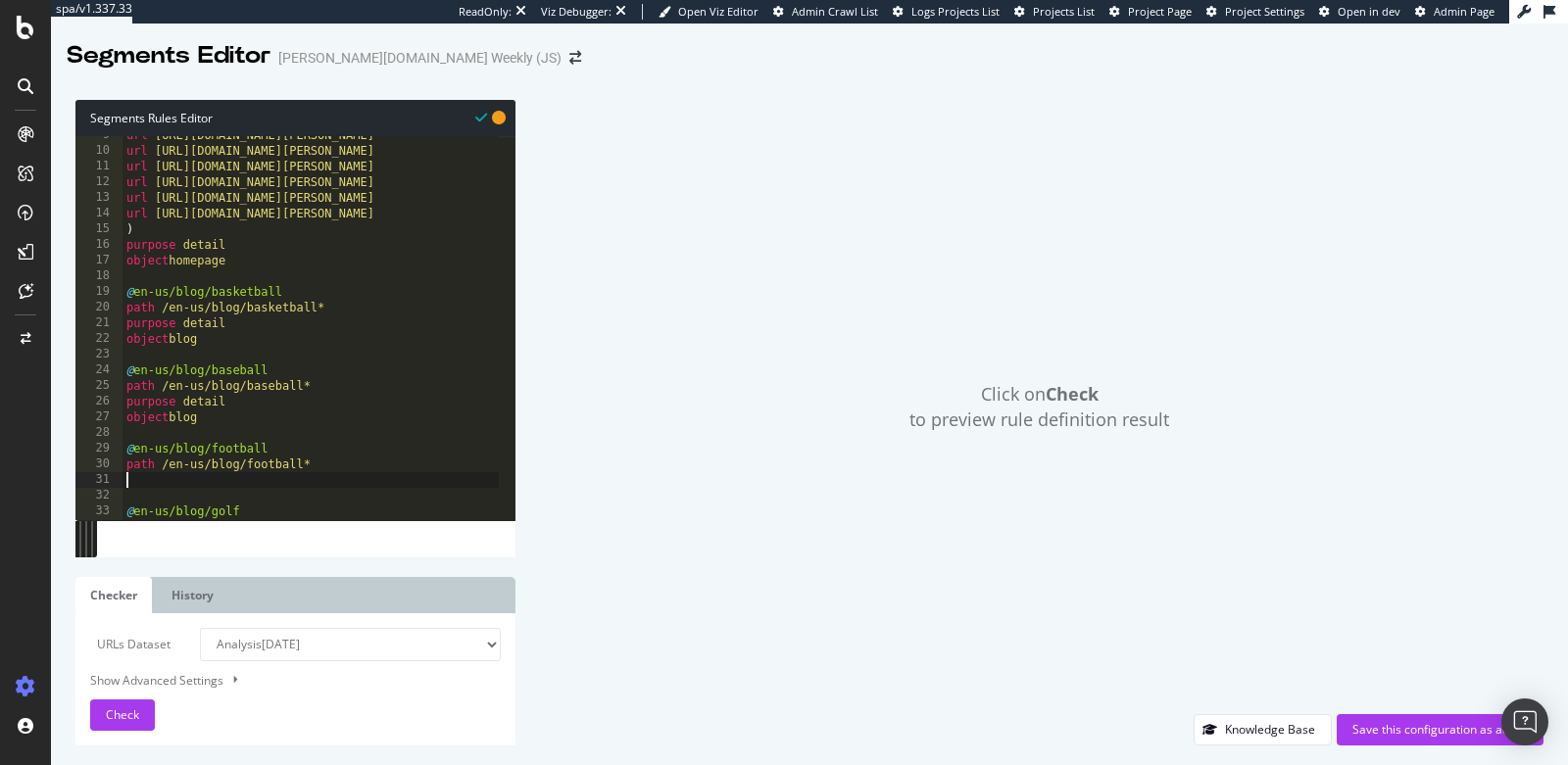
type textarea "object blog"
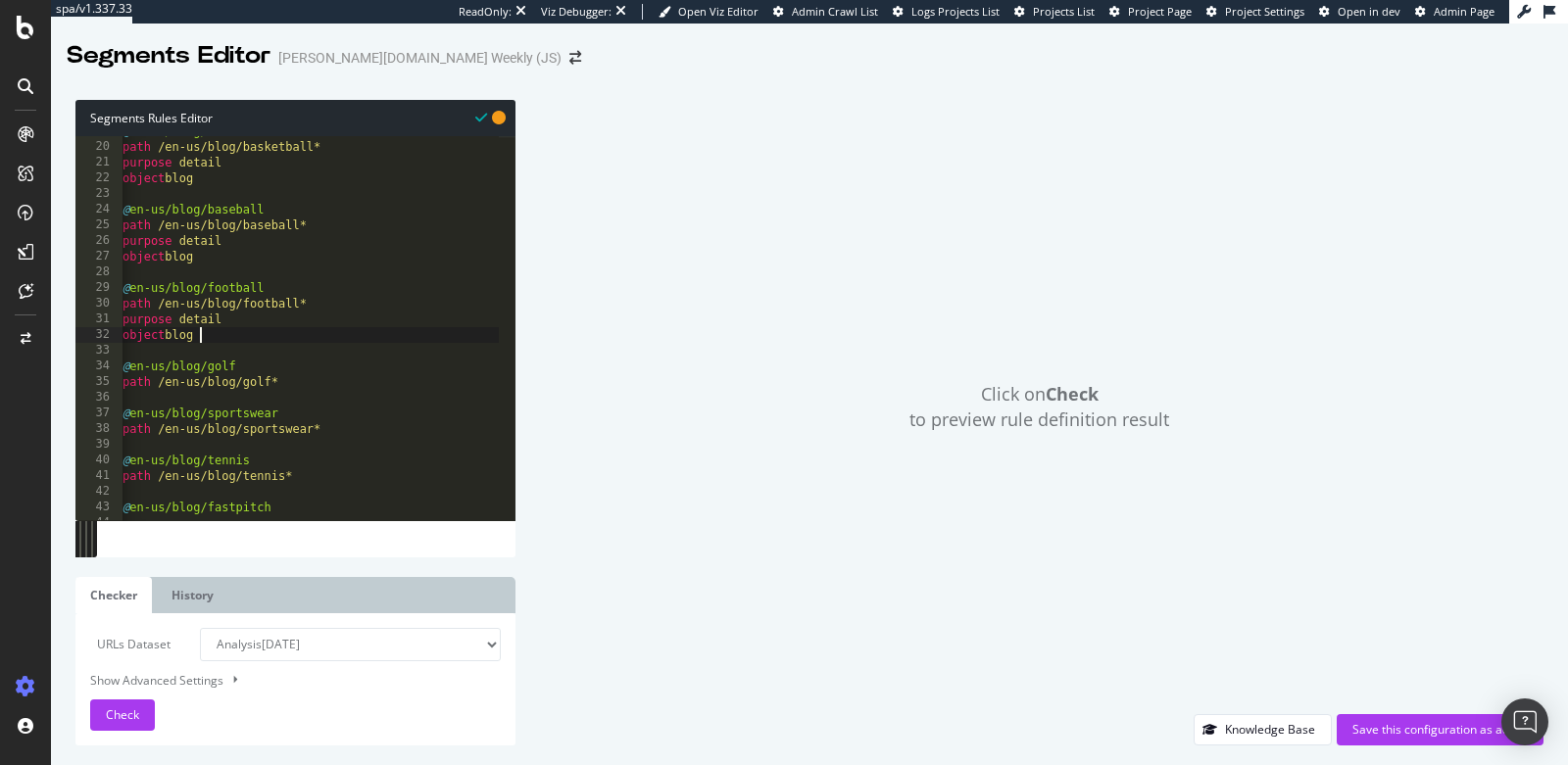
scroll to position [302, 0]
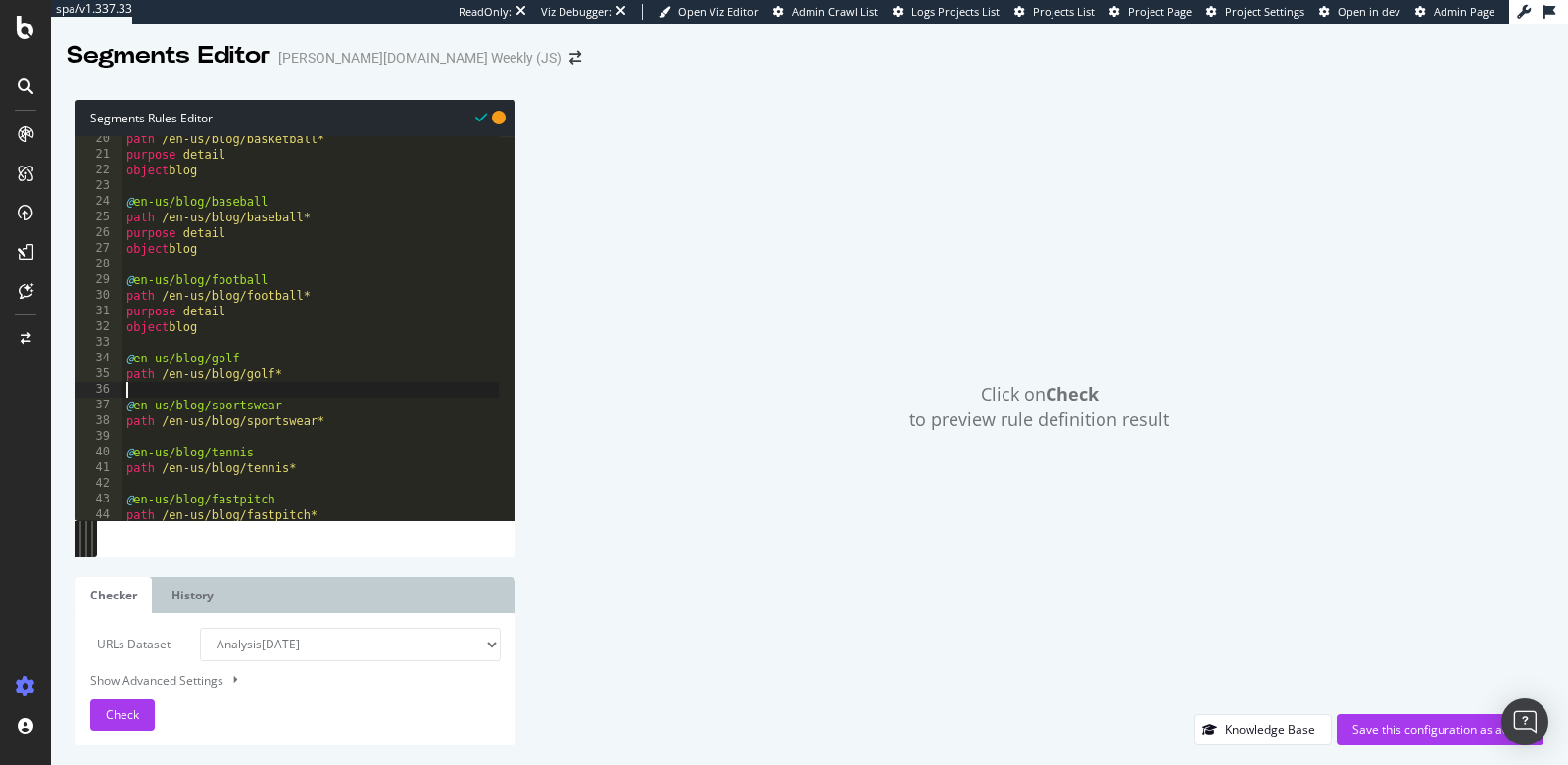
click at [300, 383] on div "path /en-us/blog/basketball* purpose detail object blog @ en-us/blog/baseball p…" at bounding box center [411, 331] width 579 height 400
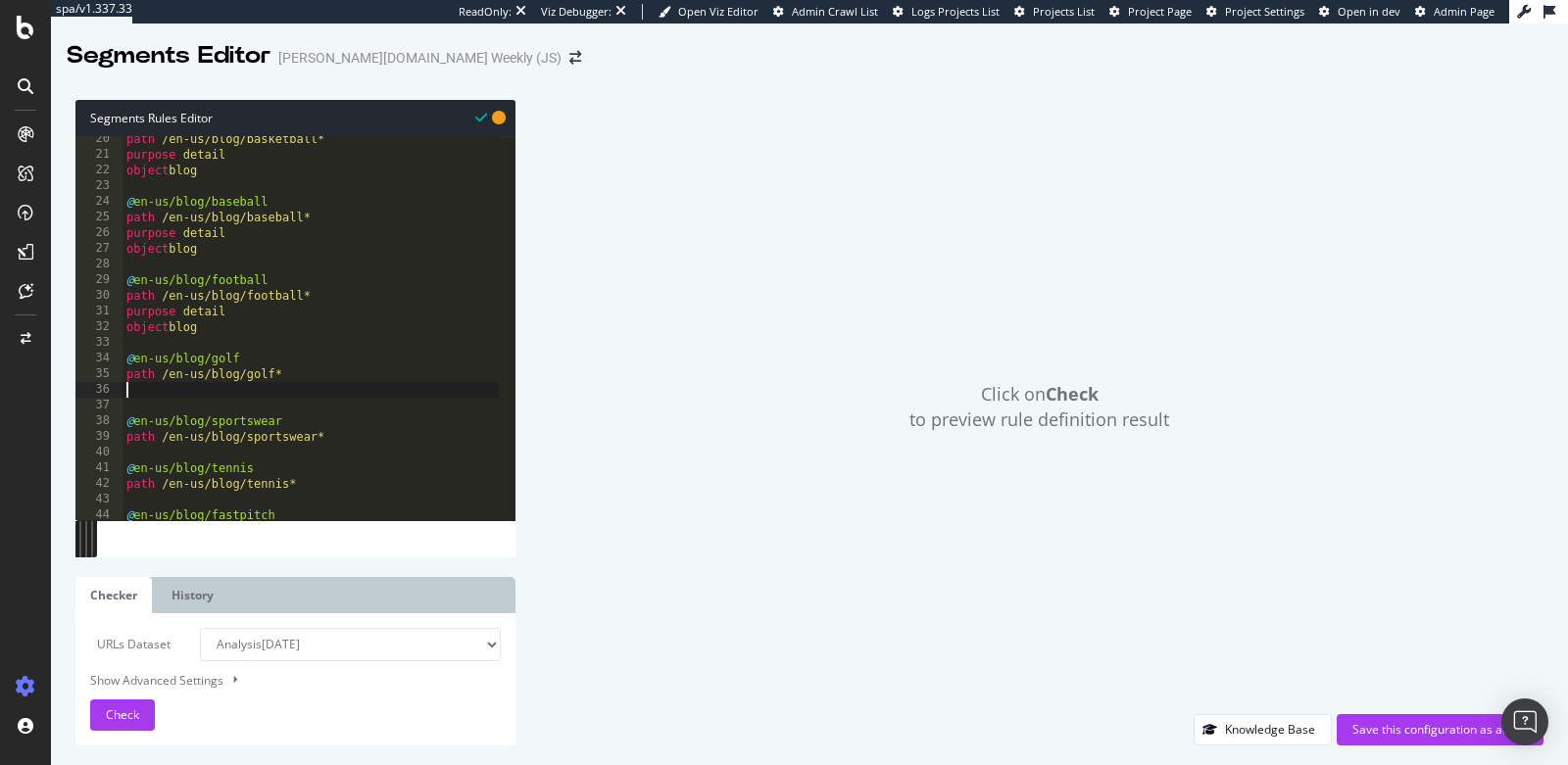
paste textarea "object blog"
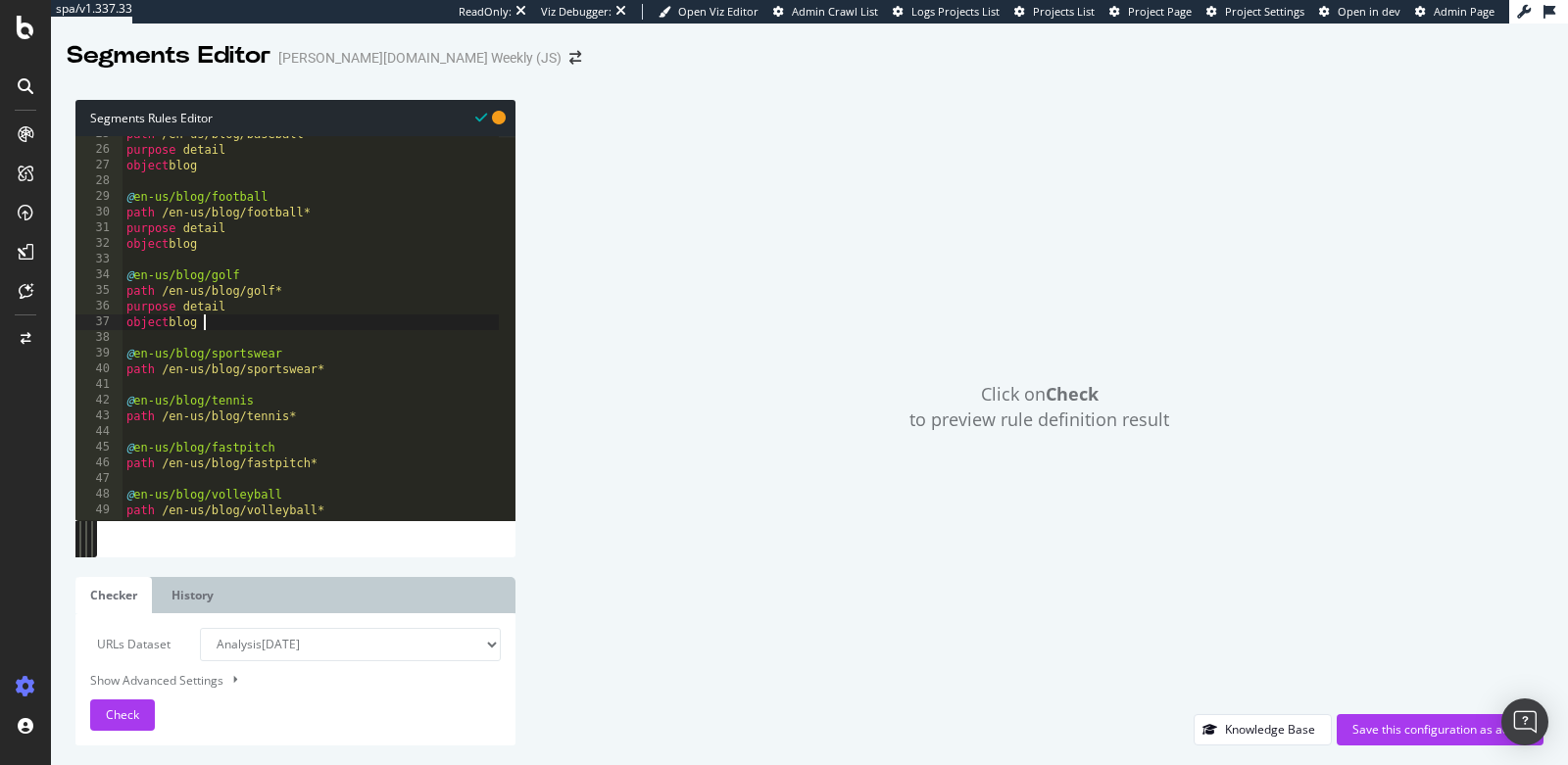
scroll to position [385, 0]
click at [357, 364] on div "path /en-us/blog/baseball* purpose detail object blog @ en-us/blog/football pat…" at bounding box center [411, 326] width 579 height 400
type textarea "path /en-us/blog/sportswear*"
paste textarea "object blog"
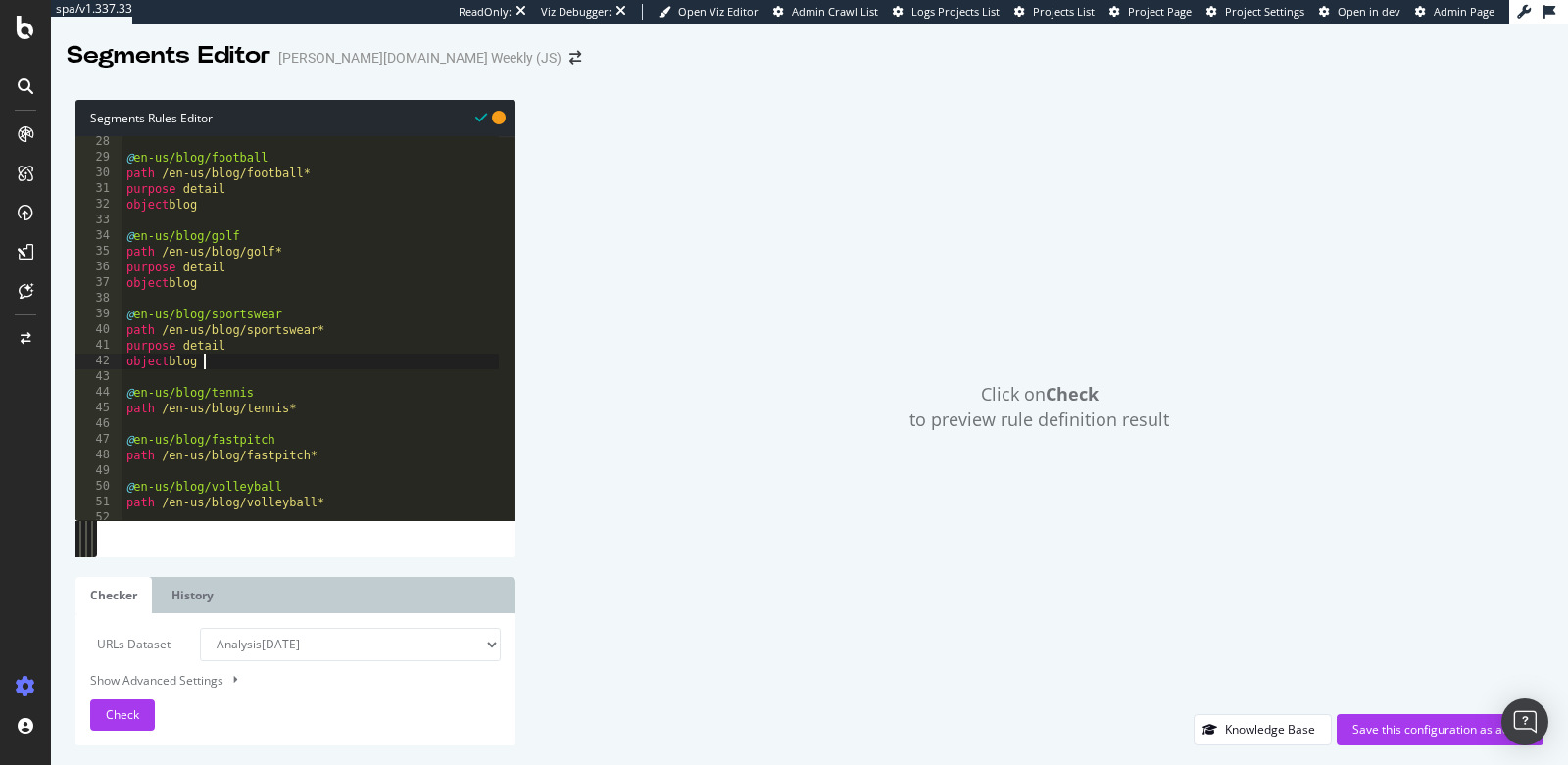
scroll to position [449, 0]
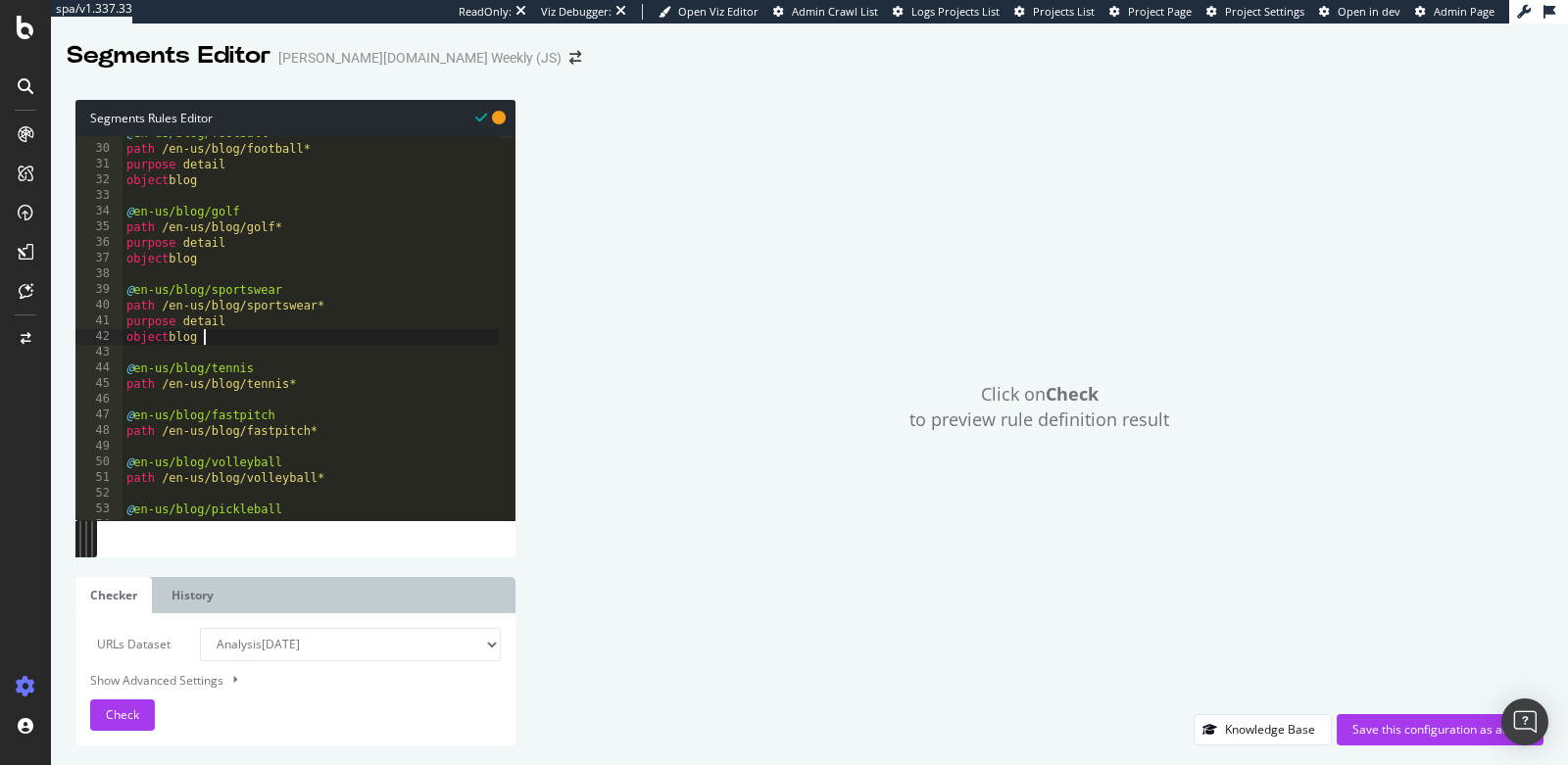
click at [334, 378] on div "@ en-us/blog/football path /en-us/blog/football* purpose detail object blog @ e…" at bounding box center [411, 325] width 579 height 400
type textarea "path /en-us/blog/tennis*"
paste textarea "object blog"
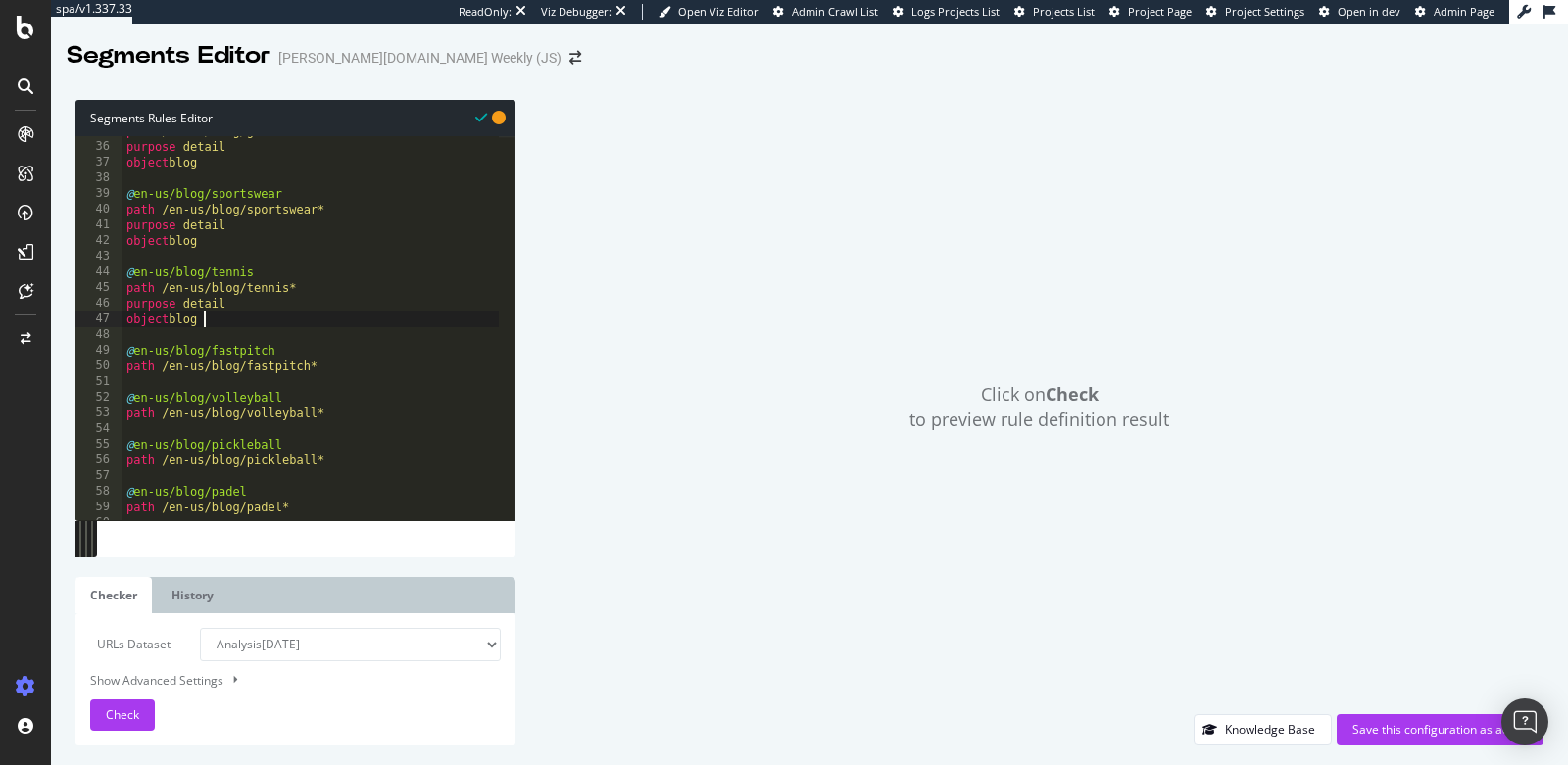
scroll to position [546, 0]
click at [337, 369] on div "path /en-us/blog/golf* purpose detail object blog @ en-us/blog/sportswear path …" at bounding box center [411, 323] width 579 height 400
type textarea "path /en-us/blog/fastpitch*"
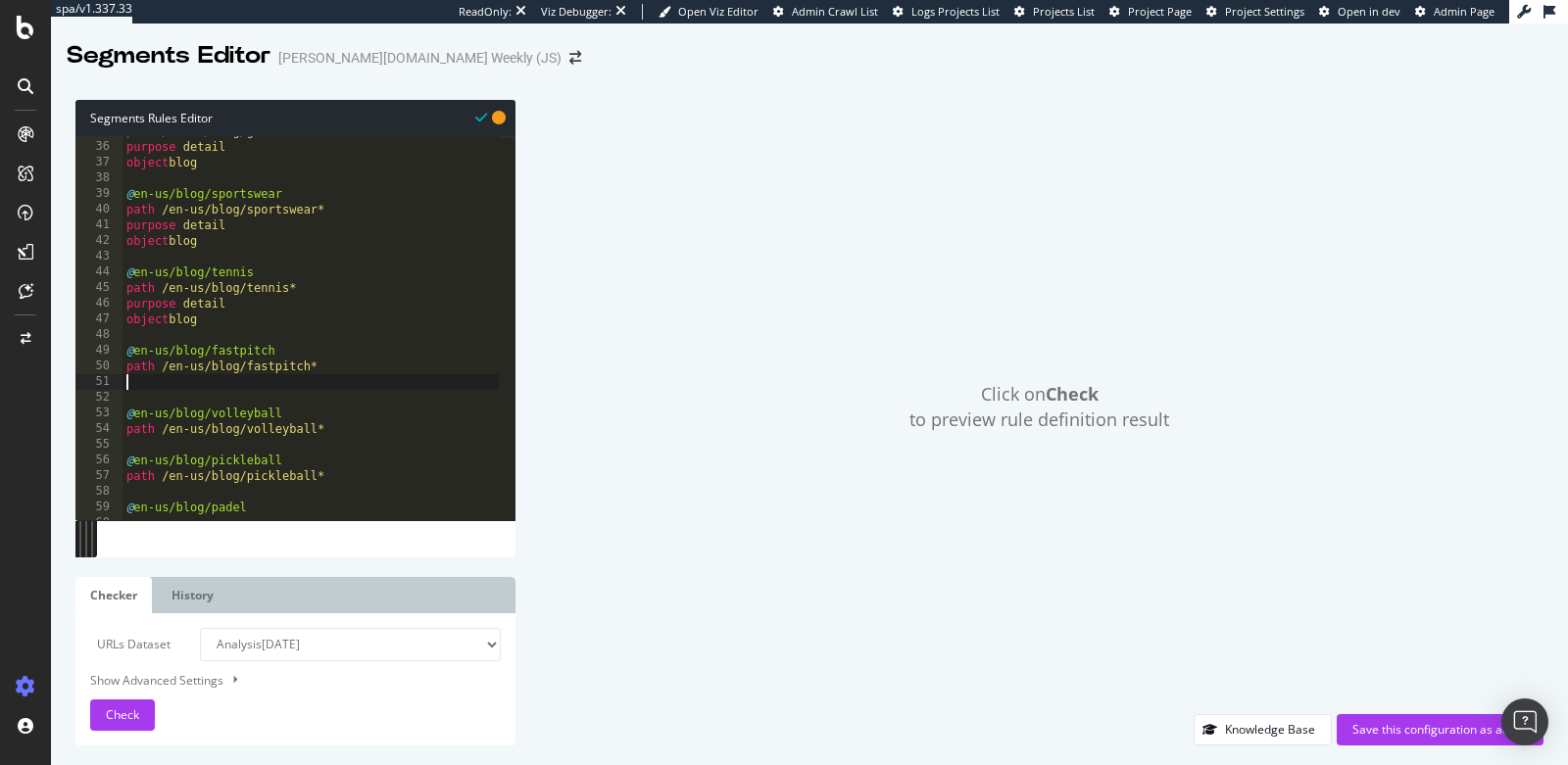
paste textarea "object blog"
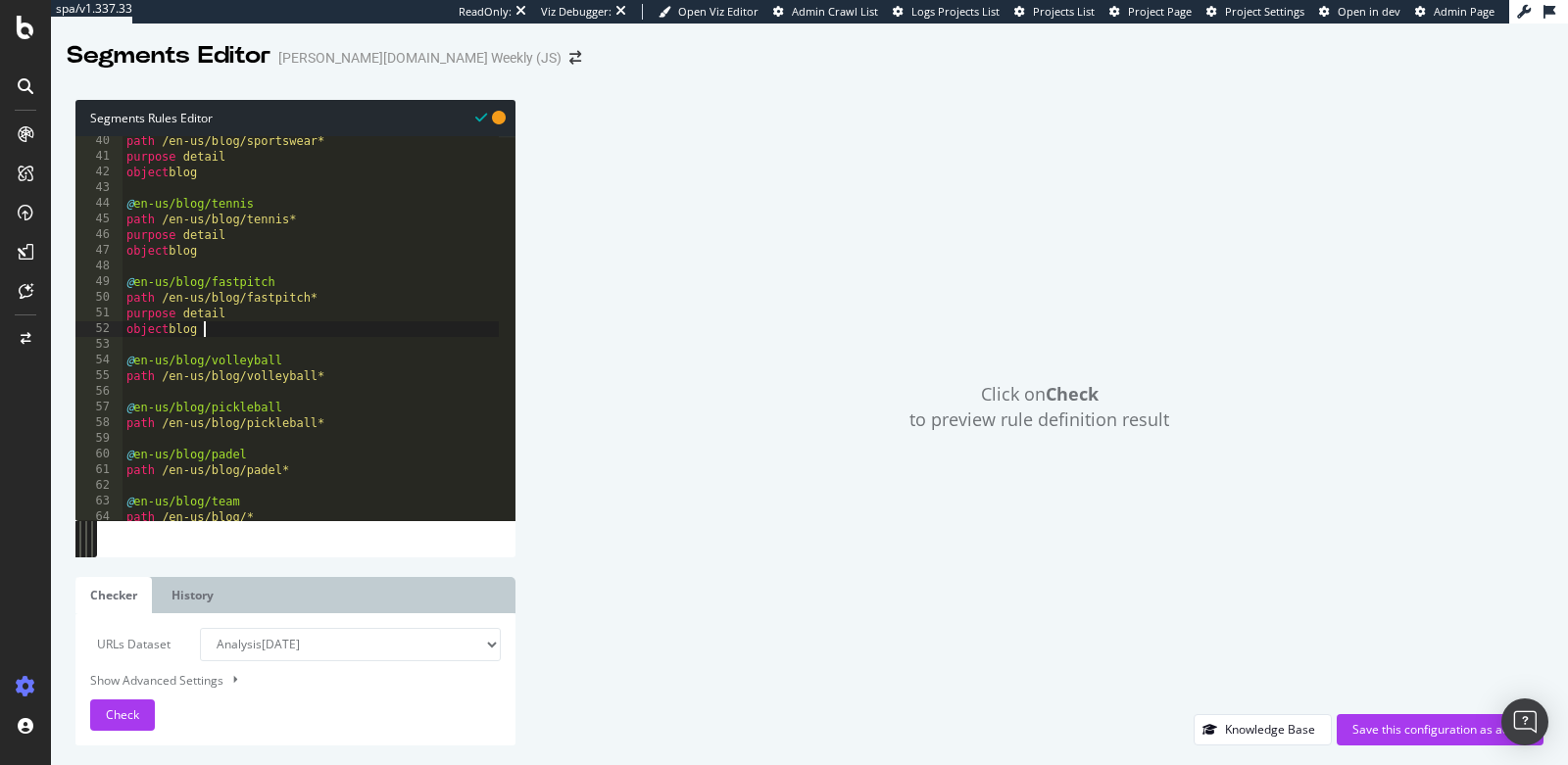
scroll to position [640, 0]
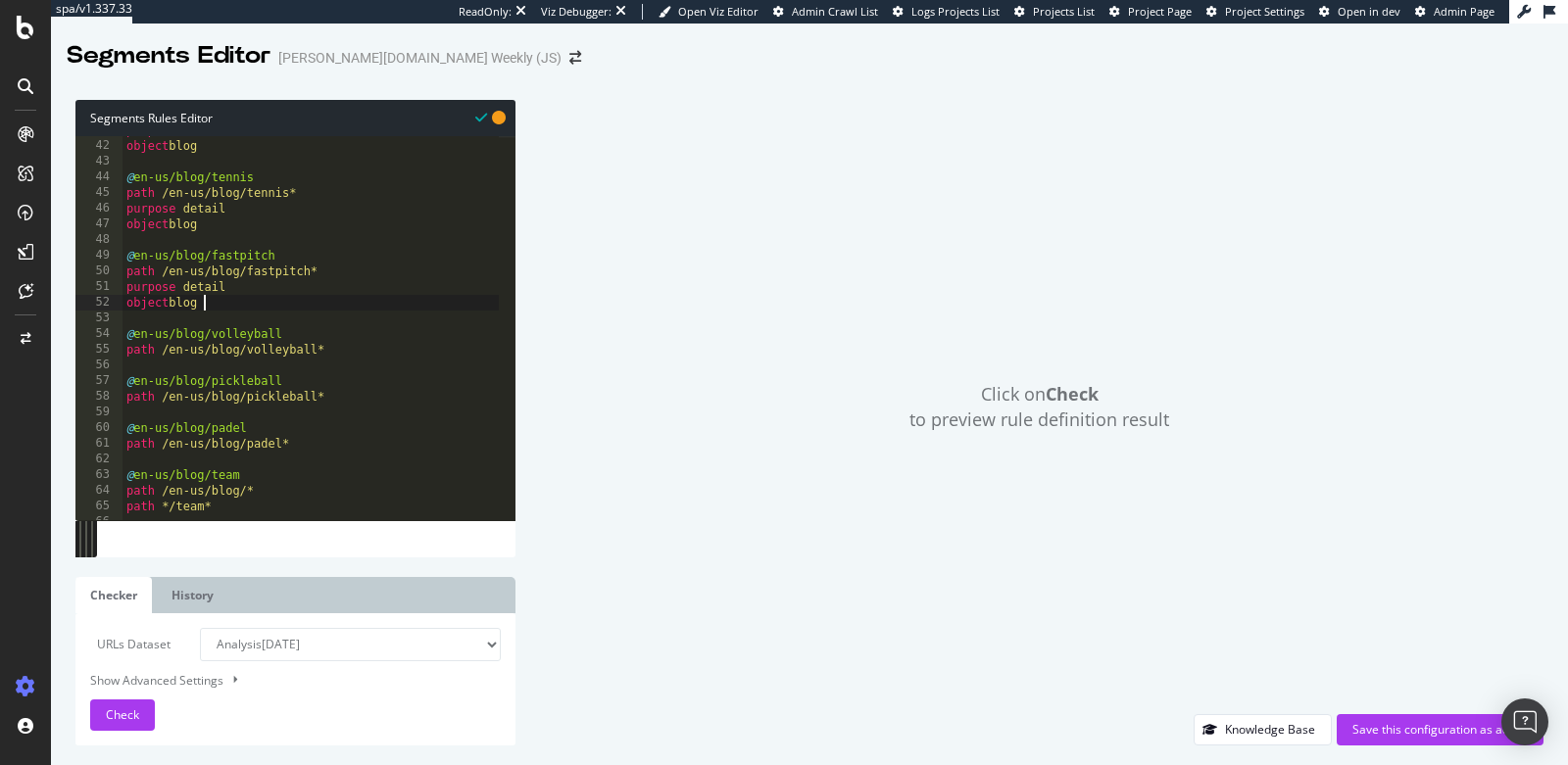
click at [353, 350] on div "purpose detail object blog @ en-us/blog/tennis path /en-us/blog/tennis* purpose…" at bounding box center [411, 322] width 579 height 400
type textarea "path /en-us/blog/volleyball*"
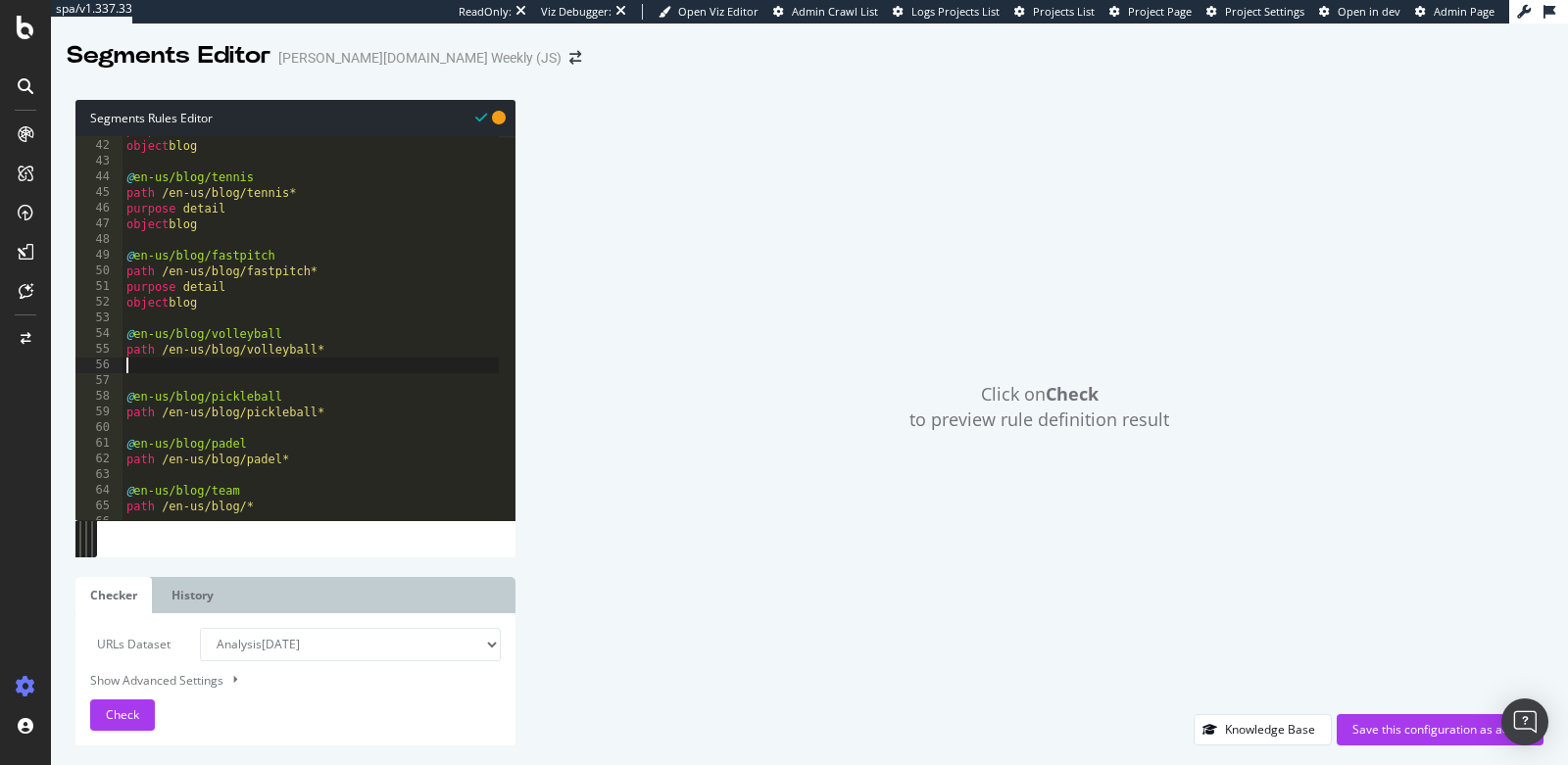
paste textarea "object blog"
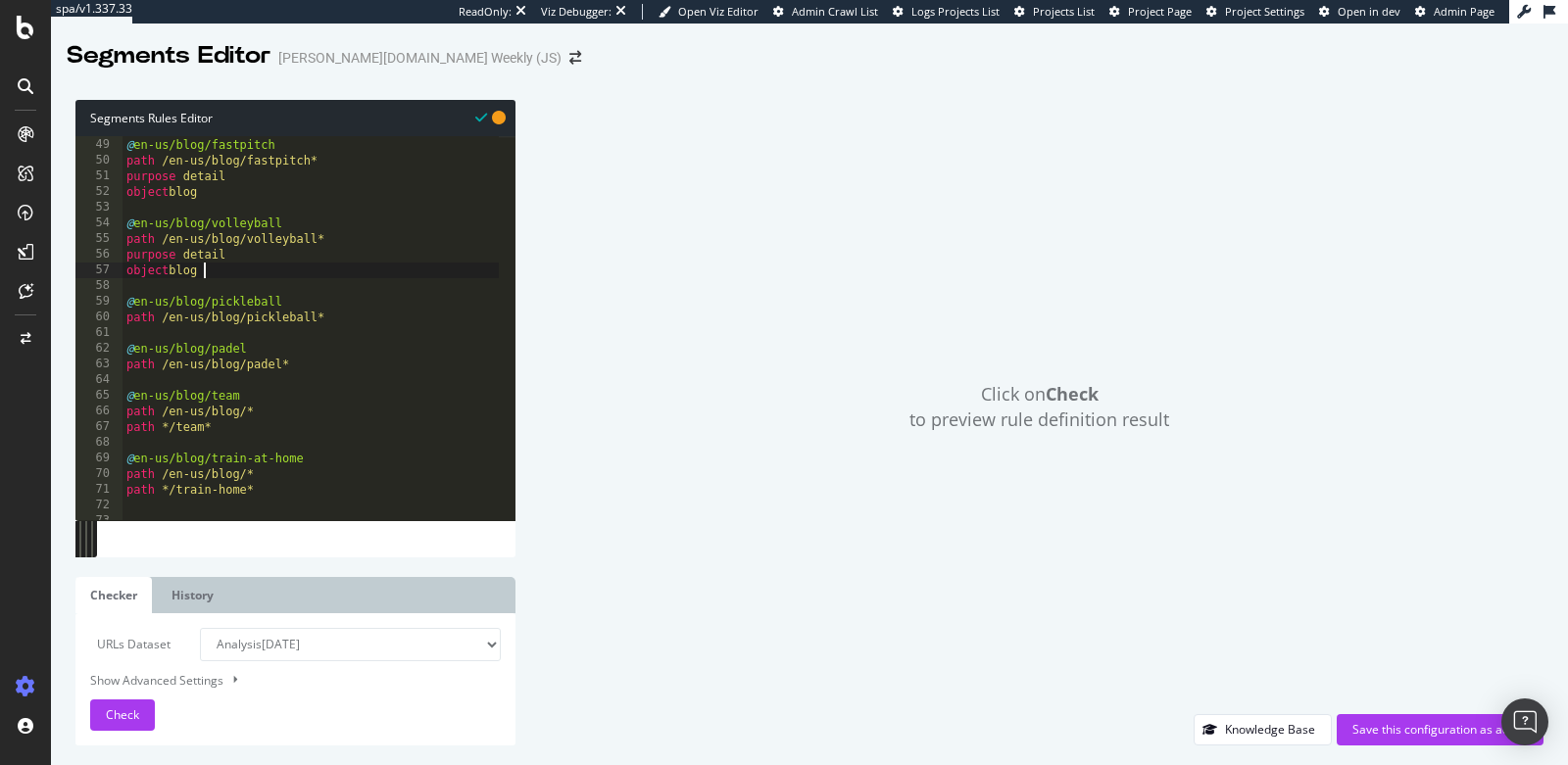
scroll to position [774, 0]
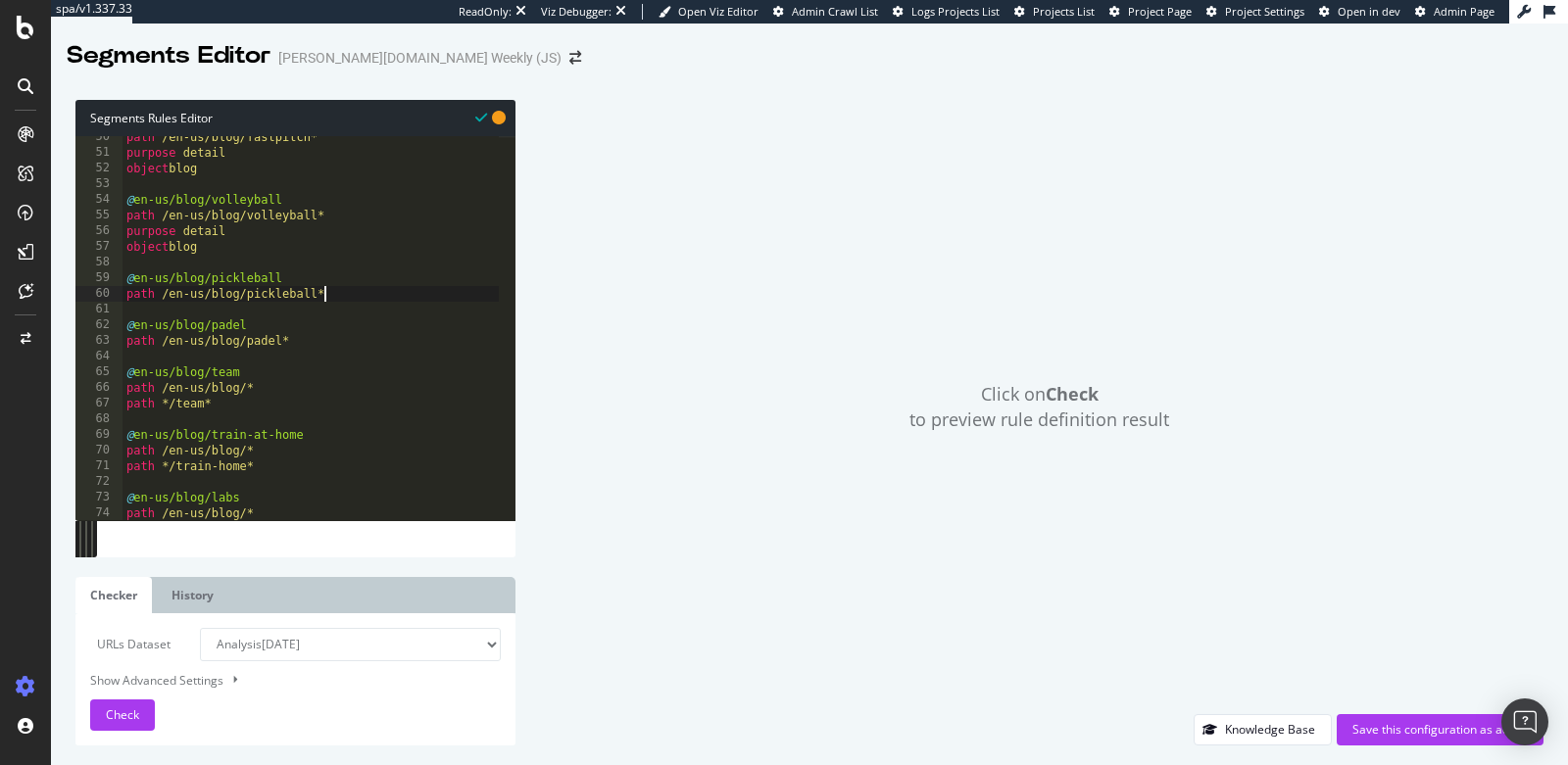
click at [348, 288] on div "path /en-us/blog/fastpitch* purpose detail object blog @ en-us/blog/volleyball …" at bounding box center [411, 329] width 579 height 400
type textarea "path /en-us/blog/pickleball*"
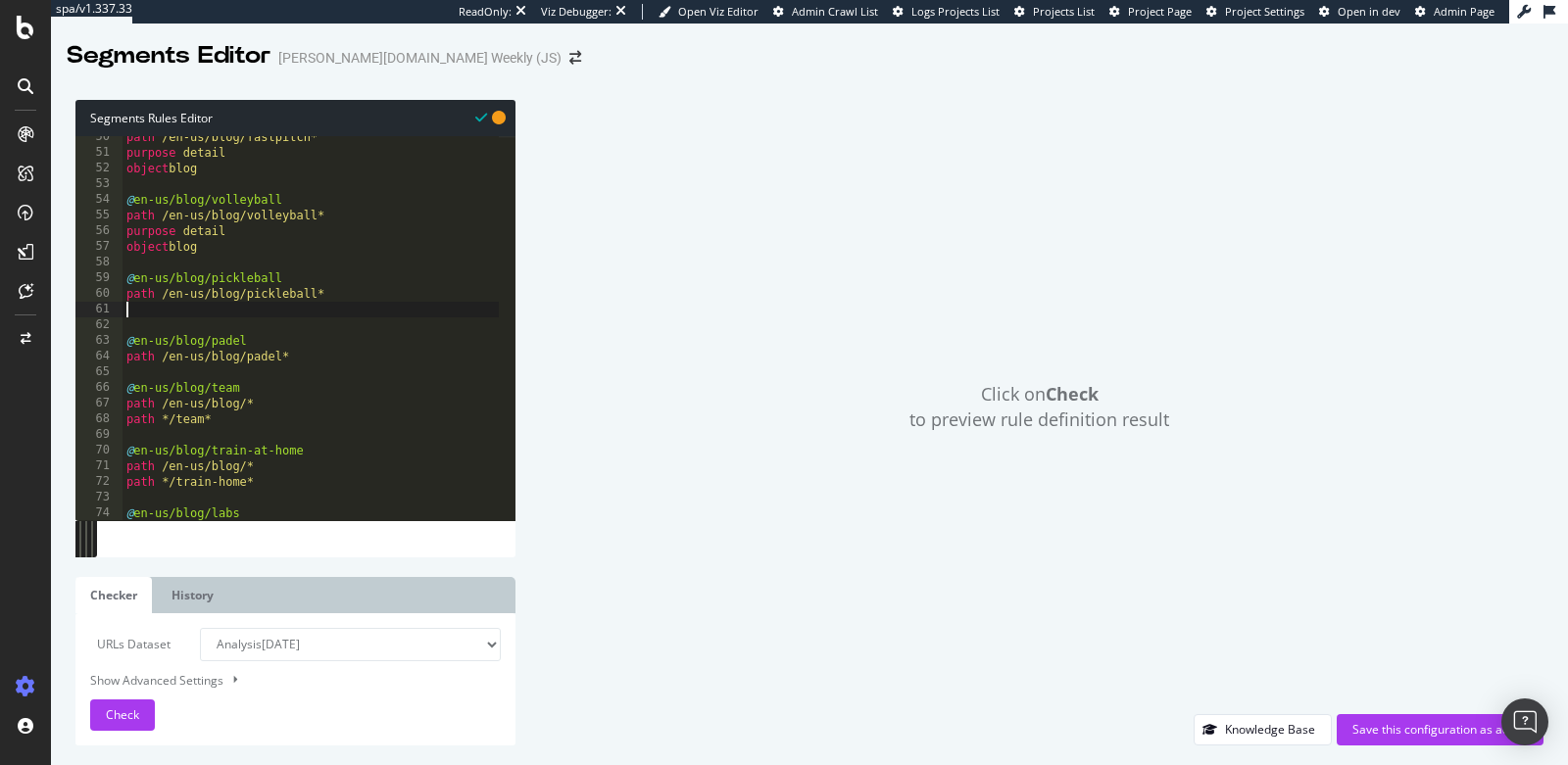
paste textarea "object blog"
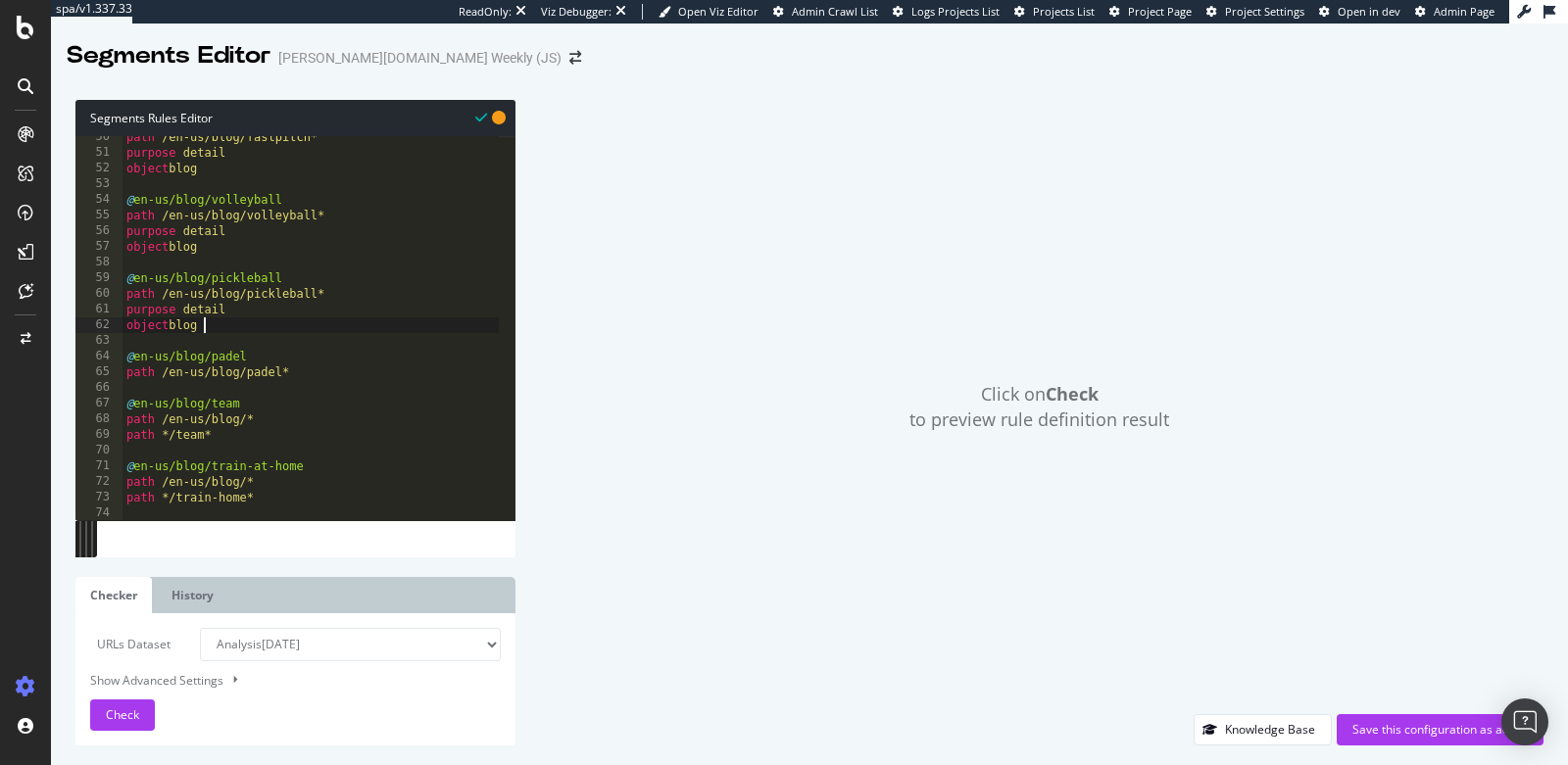
click at [342, 371] on div "path /en-us/blog/fastpitch* purpose detail object blog @ en-us/blog/volleyball …" at bounding box center [411, 329] width 579 height 400
type textarea "path /en-us/blog/padel*"
paste textarea "object blog"
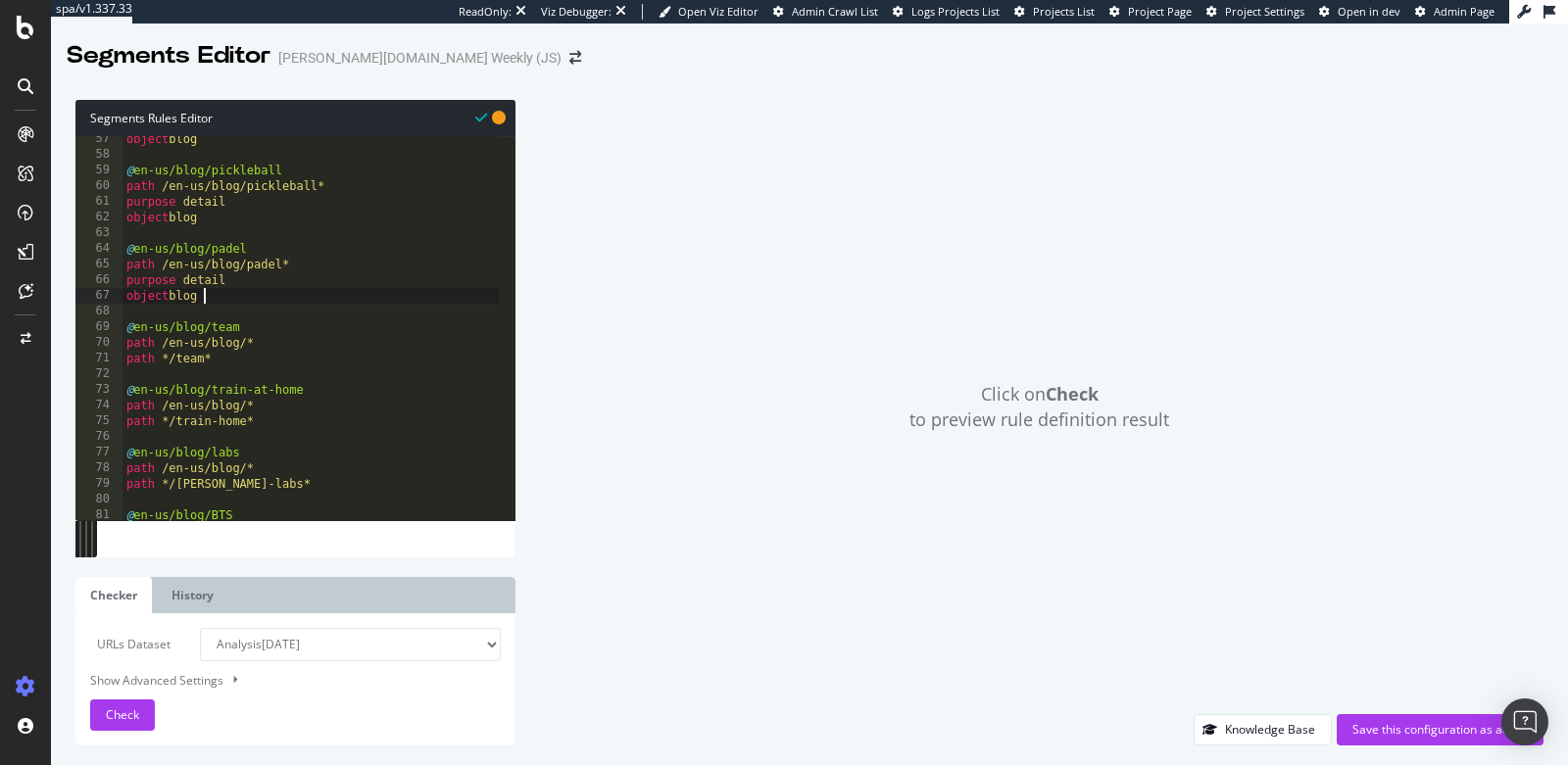
scroll to position [883, 0]
click at [265, 365] on div "object blog @ en-us/blog/pickleball path /en-us/blog/pickleball* purpose detail…" at bounding box center [411, 331] width 579 height 400
type textarea "path */team*"
paste textarea "object blog"
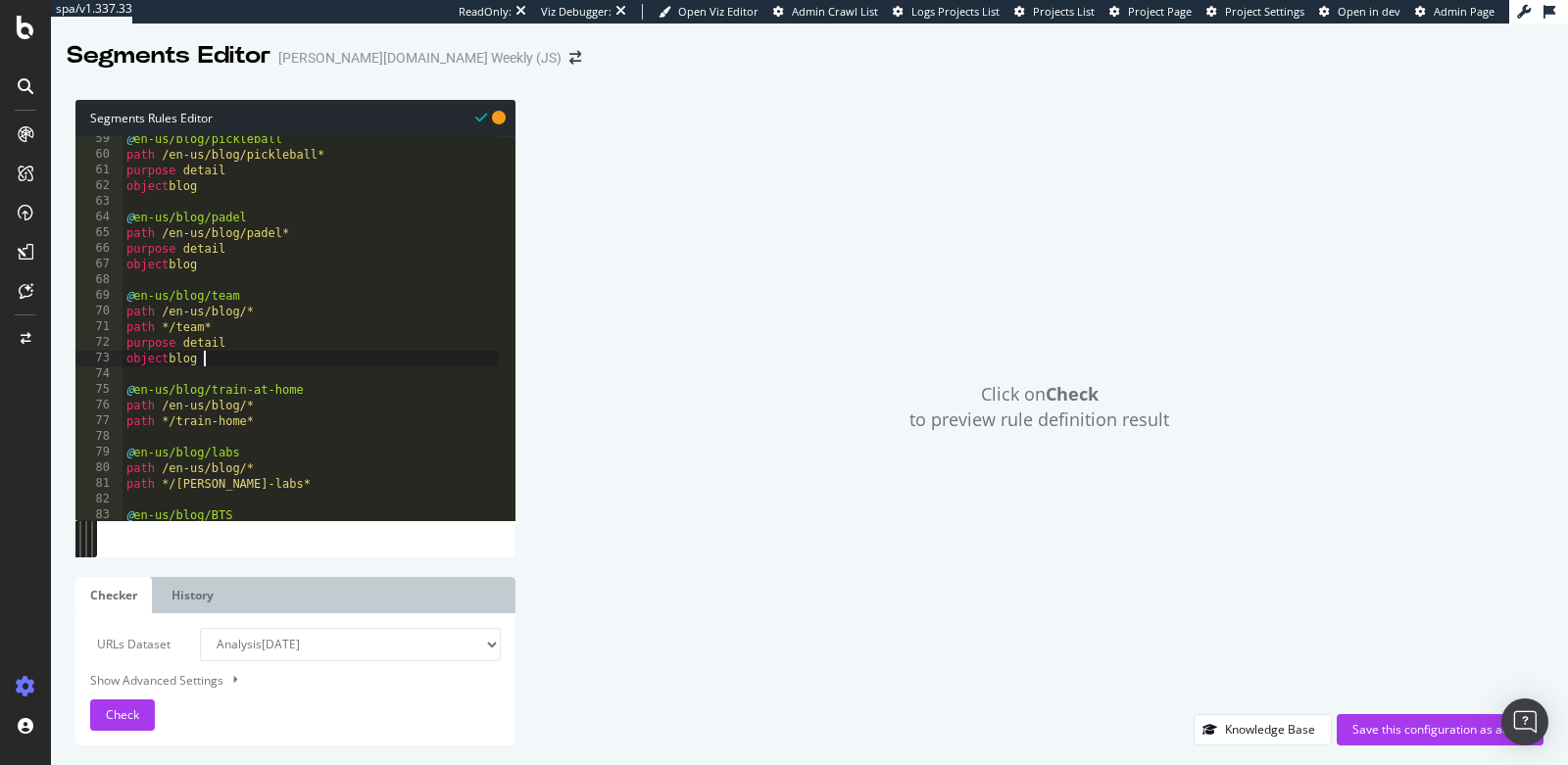
scroll to position [999, 0]
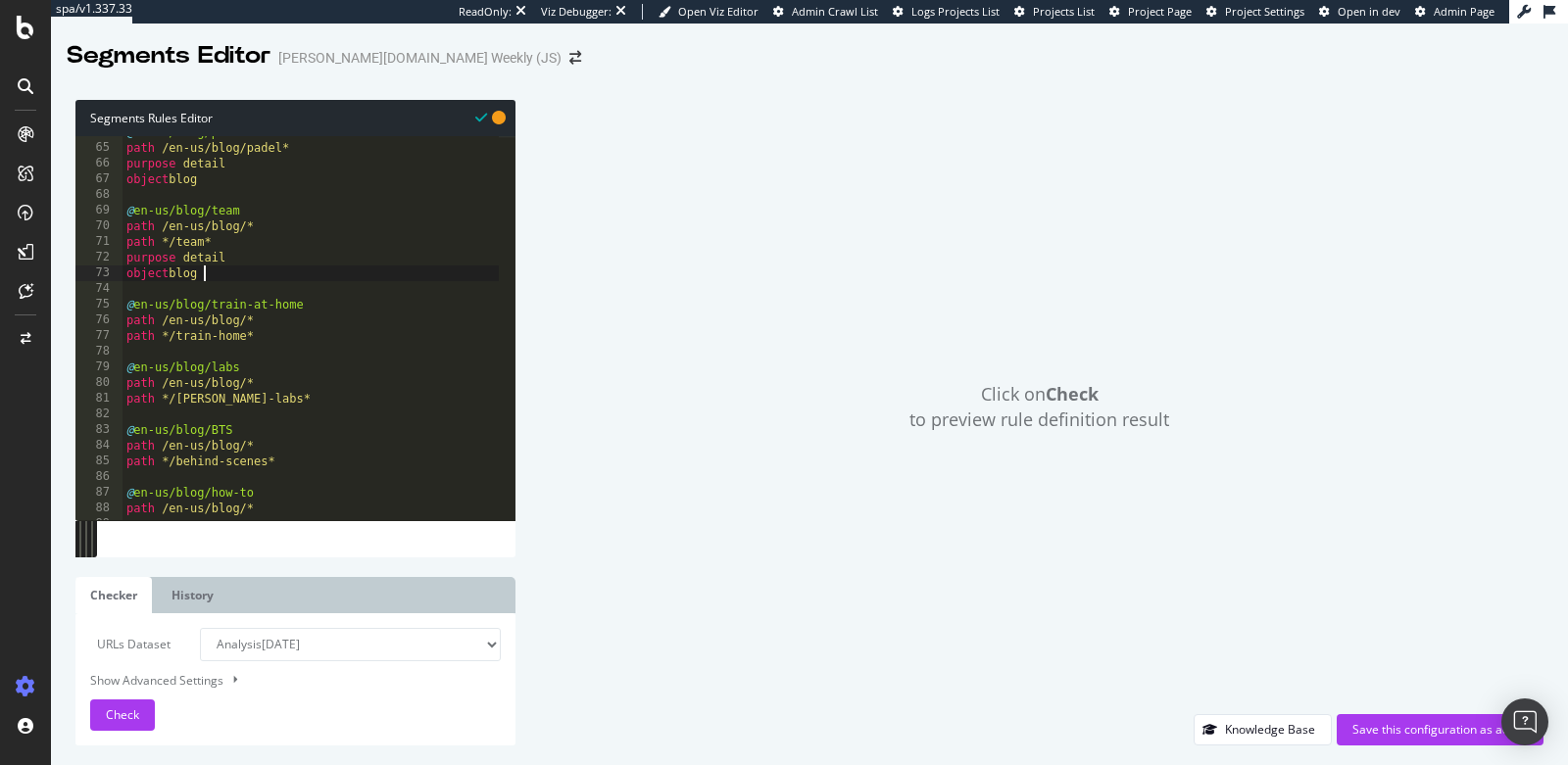
click at [287, 335] on div "@ en-us/blog/padel path /en-us/blog/padel* purpose detail object blog @ en-us/b…" at bounding box center [411, 324] width 579 height 400
type textarea "path */train-home*"
paste textarea "object blog"
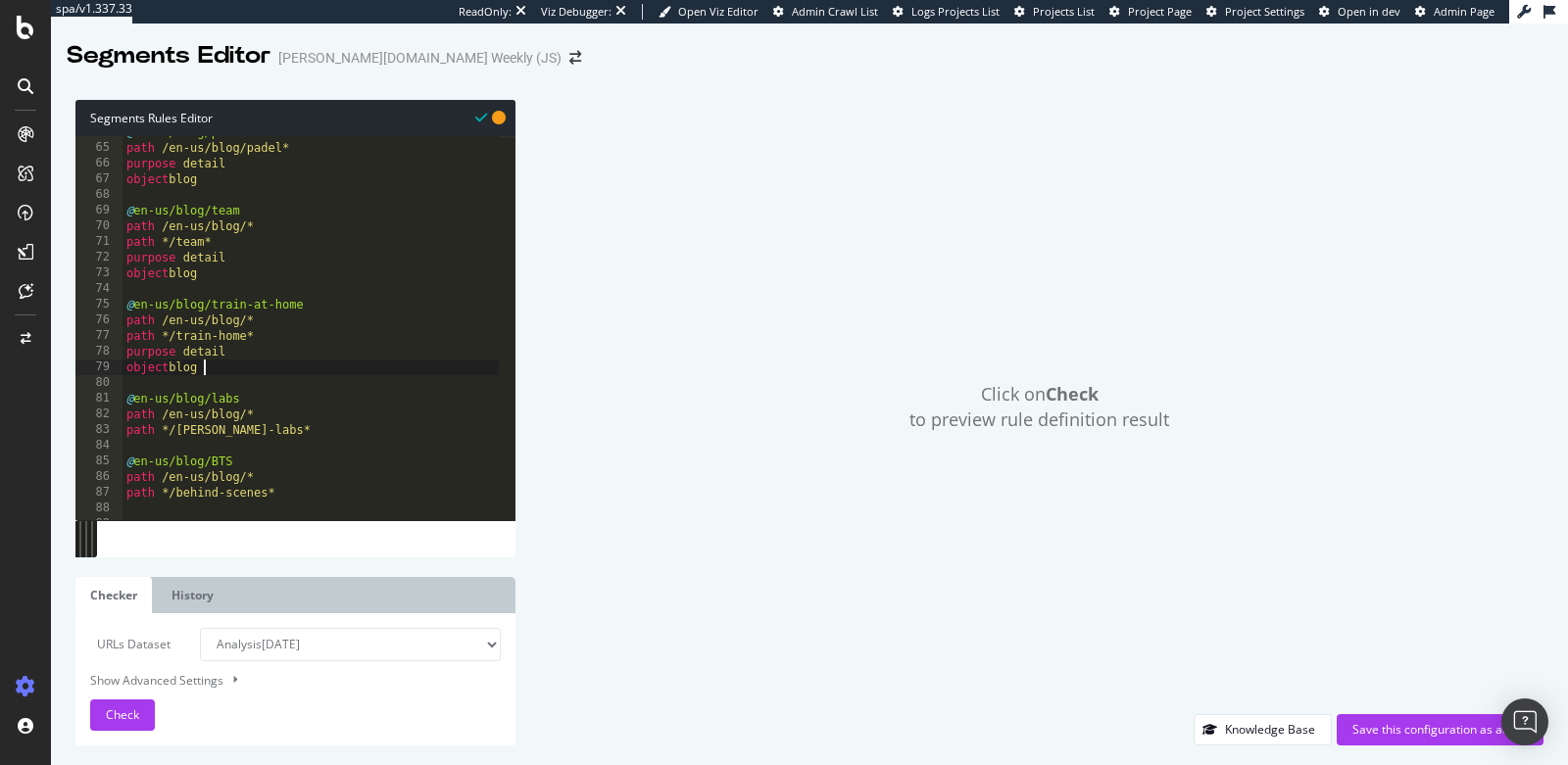
click at [329, 435] on div "@ en-us/blog/padel path /en-us/blog/padel* purpose detail object blog @ en-us/b…" at bounding box center [411, 324] width 579 height 400
type textarea "path */wilson-labs*"
paste textarea "object blog"
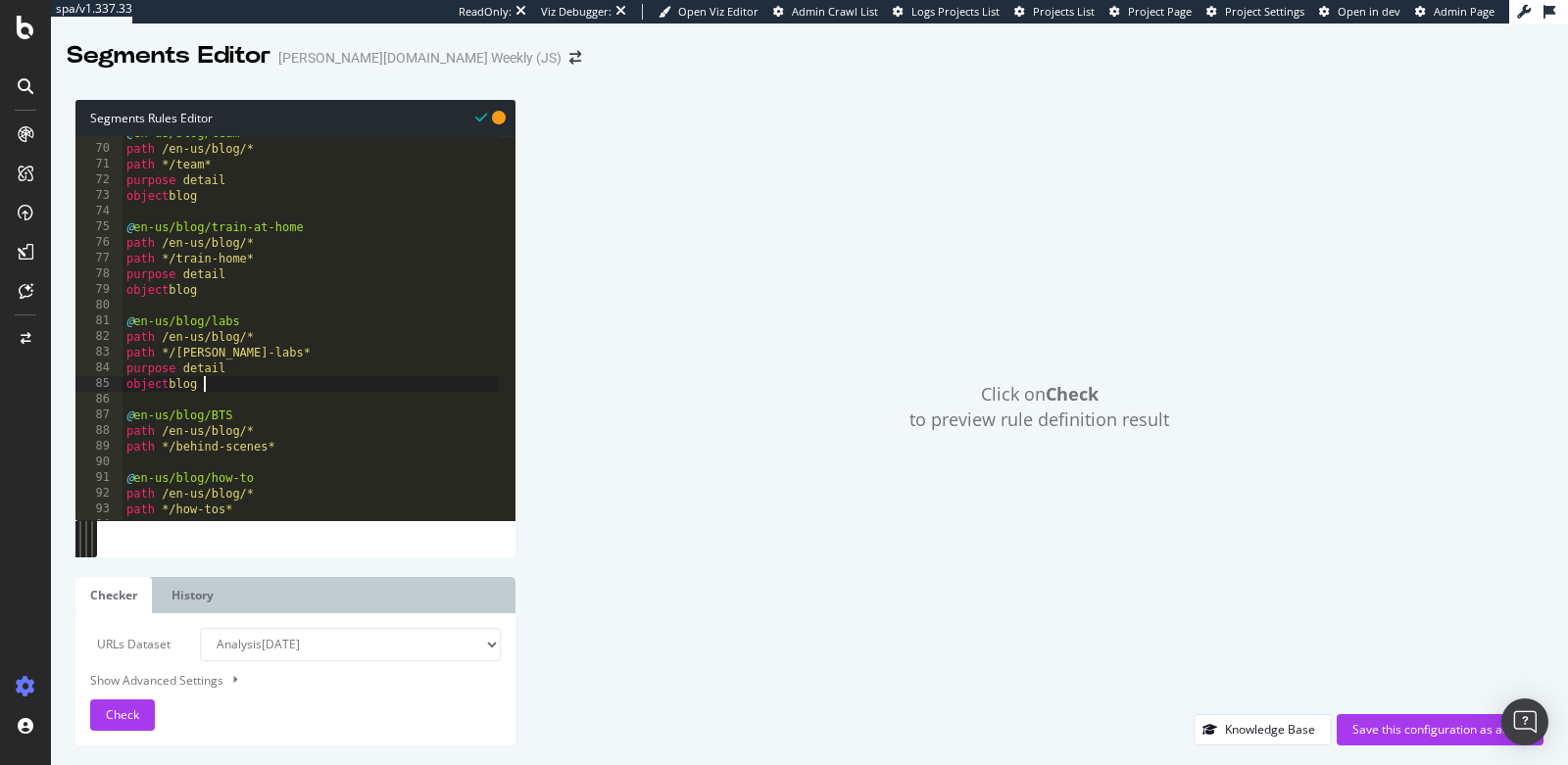
scroll to position [1115, 0]
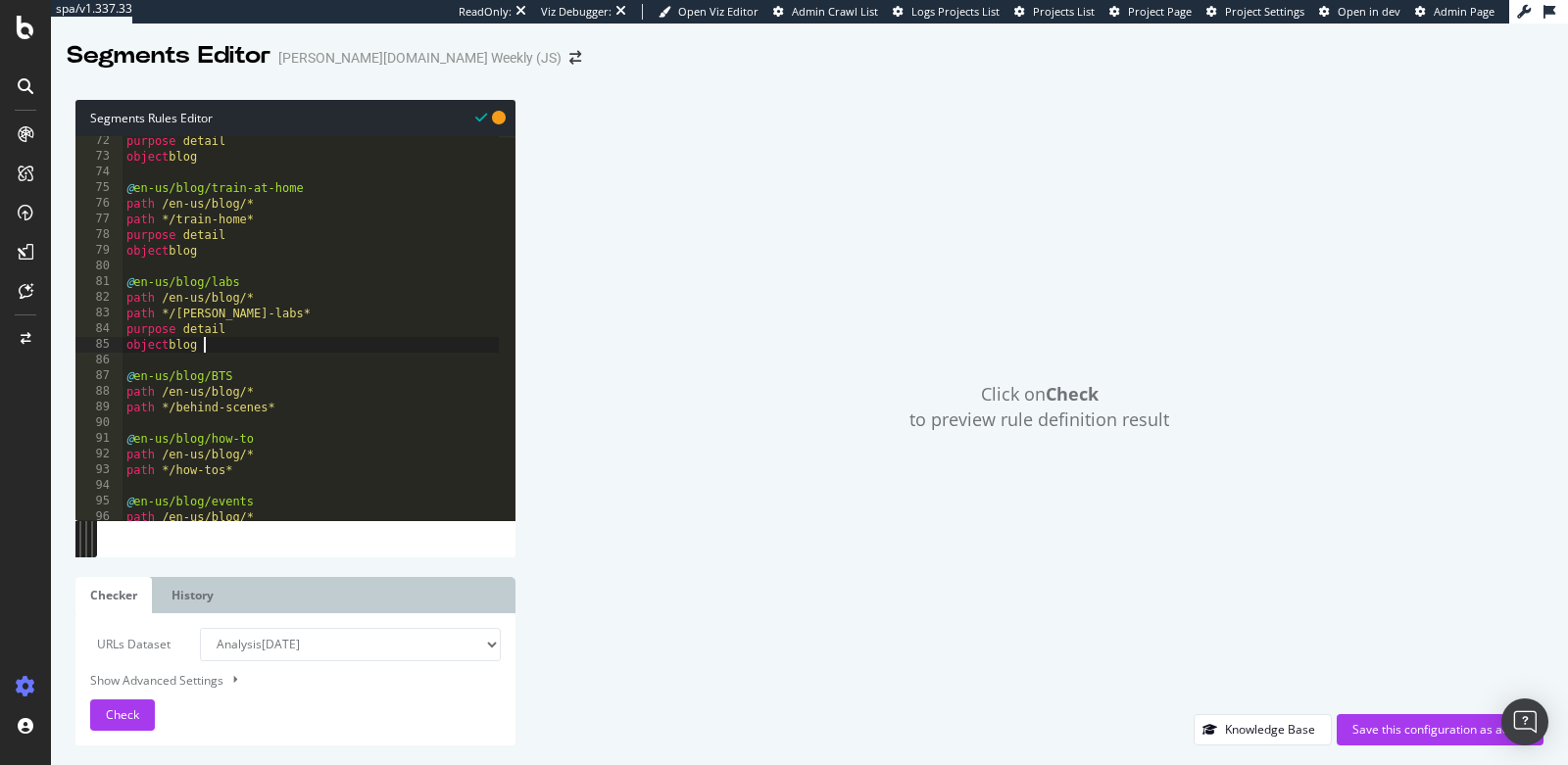
click at [286, 399] on div "purpose detail object blog @ en-us/blog/train-at-home path /en-us/blog/* path *…" at bounding box center [411, 333] width 579 height 400
click at [285, 404] on div "purpose detail object blog @ en-us/blog/train-at-home path /en-us/blog/* path *…" at bounding box center [411, 333] width 579 height 400
type textarea "path */behind-scenes*"
paste textarea "object blog"
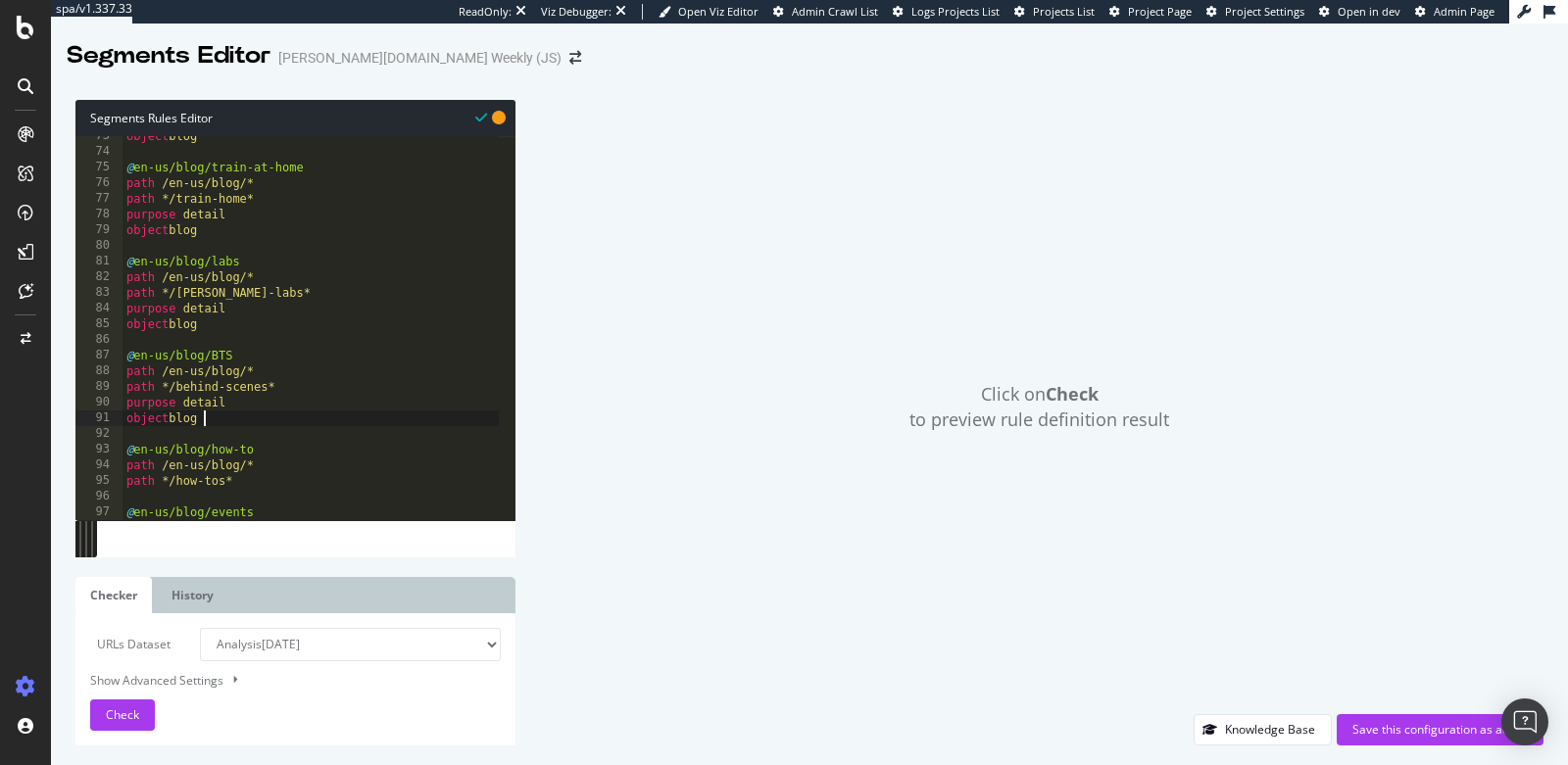
scroll to position [0, 0]
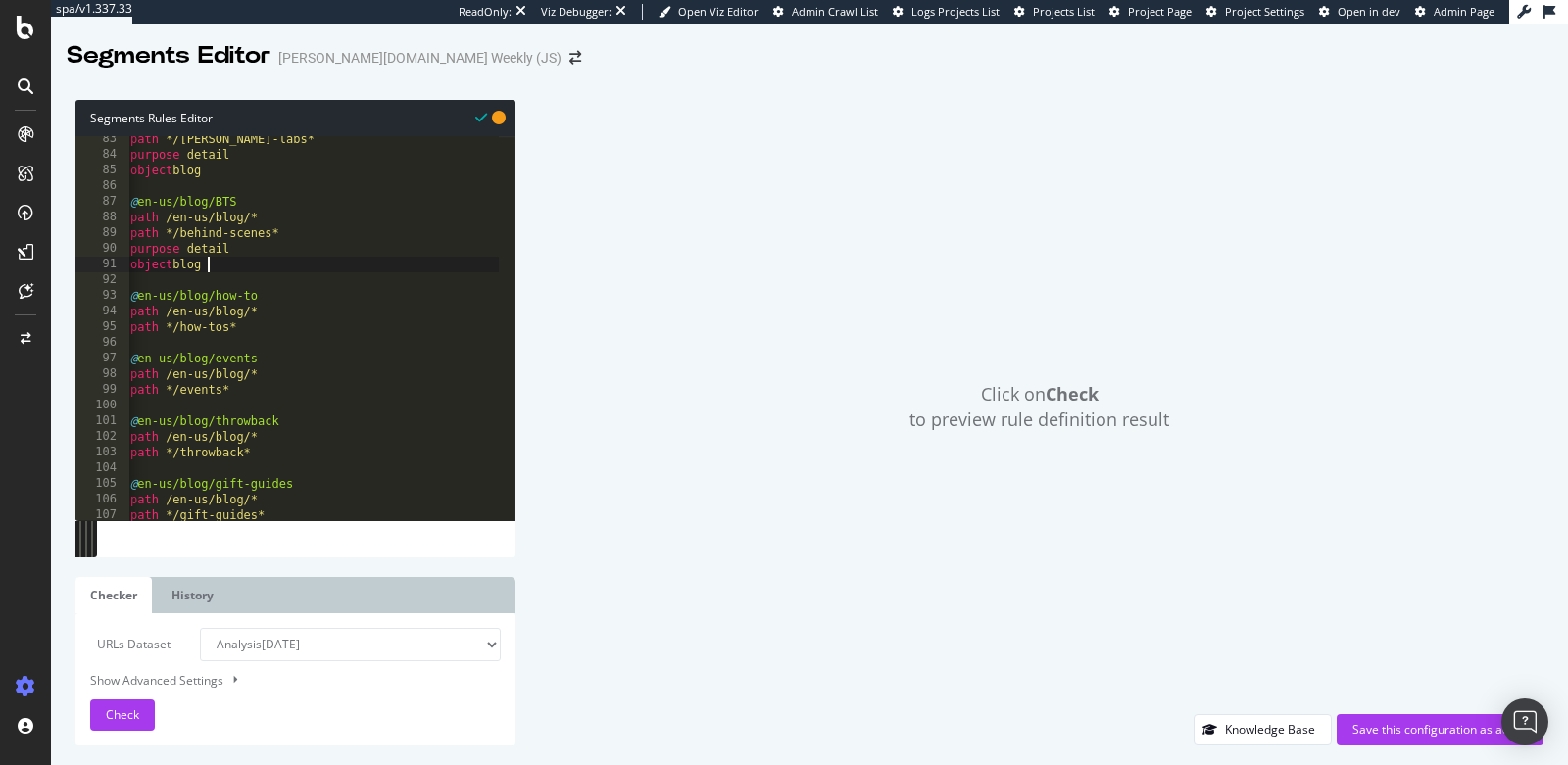
click at [266, 329] on div "path */wilson-labs* purpose detail object blog @ en-us/blog/BTS path /en-us/blo…" at bounding box center [415, 331] width 579 height 400
type textarea "path */how-tos*"
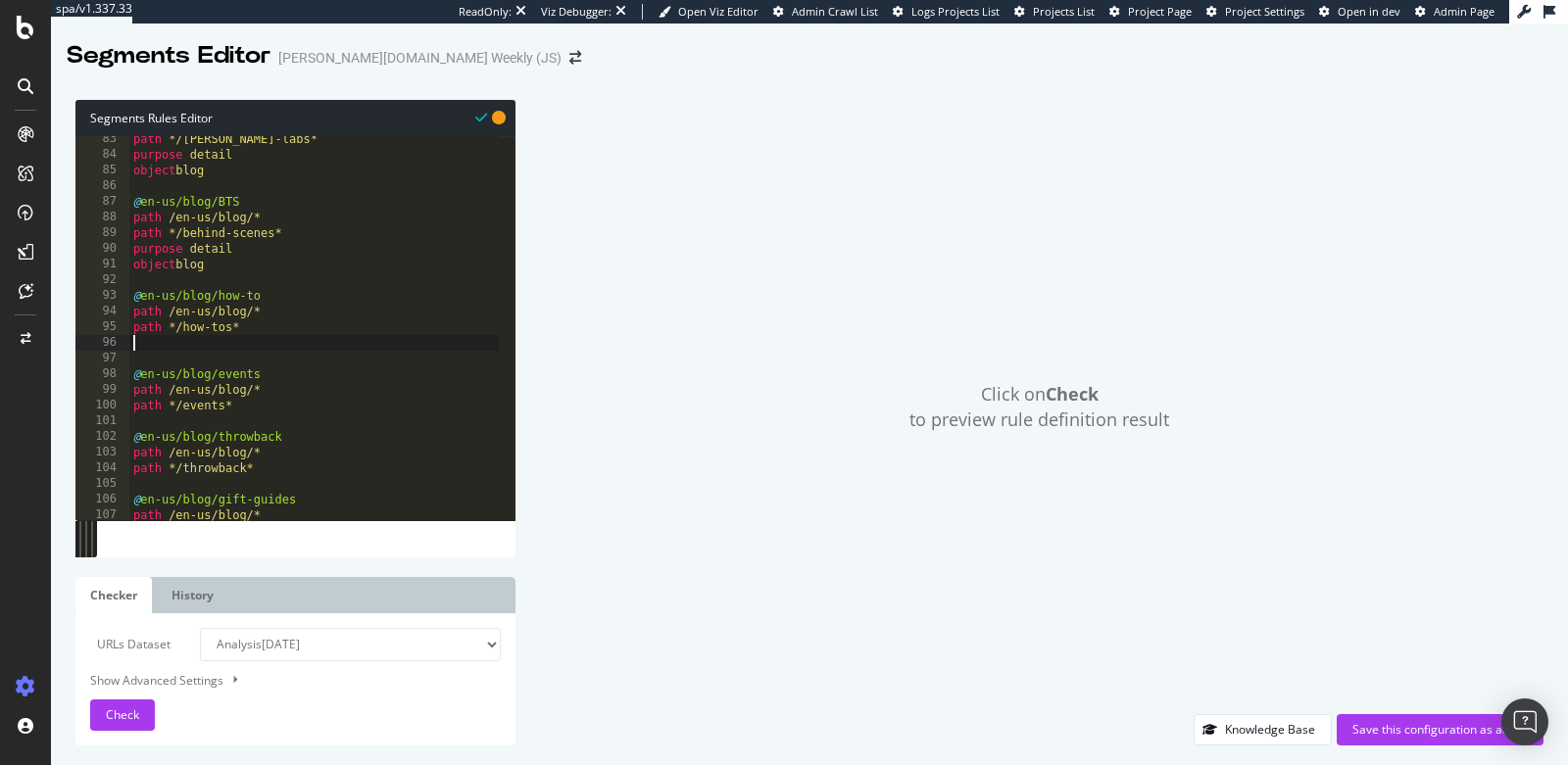
paste textarea "object blog"
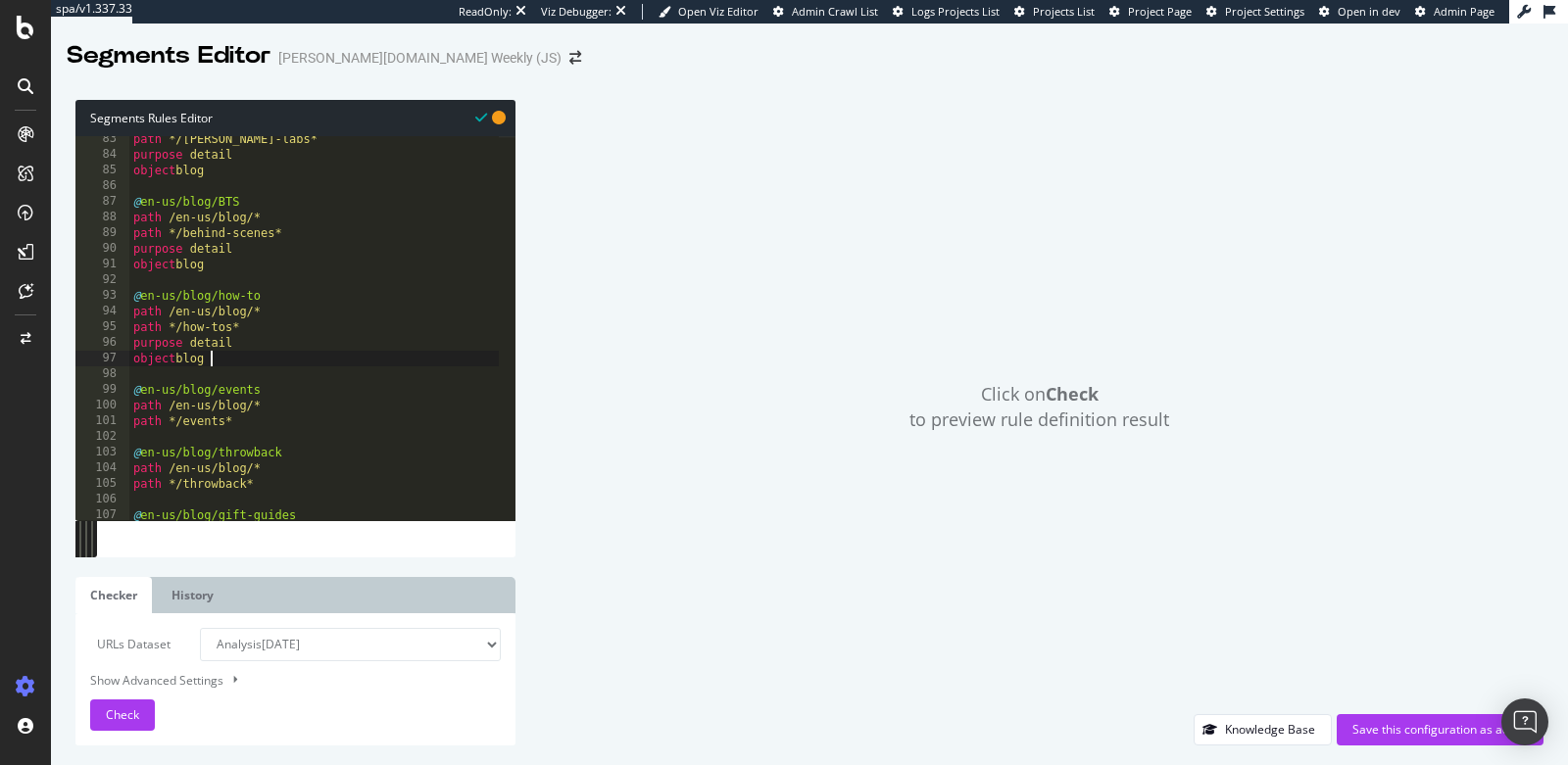
click at [273, 423] on div "path */wilson-labs* purpose detail object blog @ en-us/blog/BTS path /en-us/blo…" at bounding box center [418, 331] width 579 height 400
type textarea "path */events*"
paste textarea "object blog"
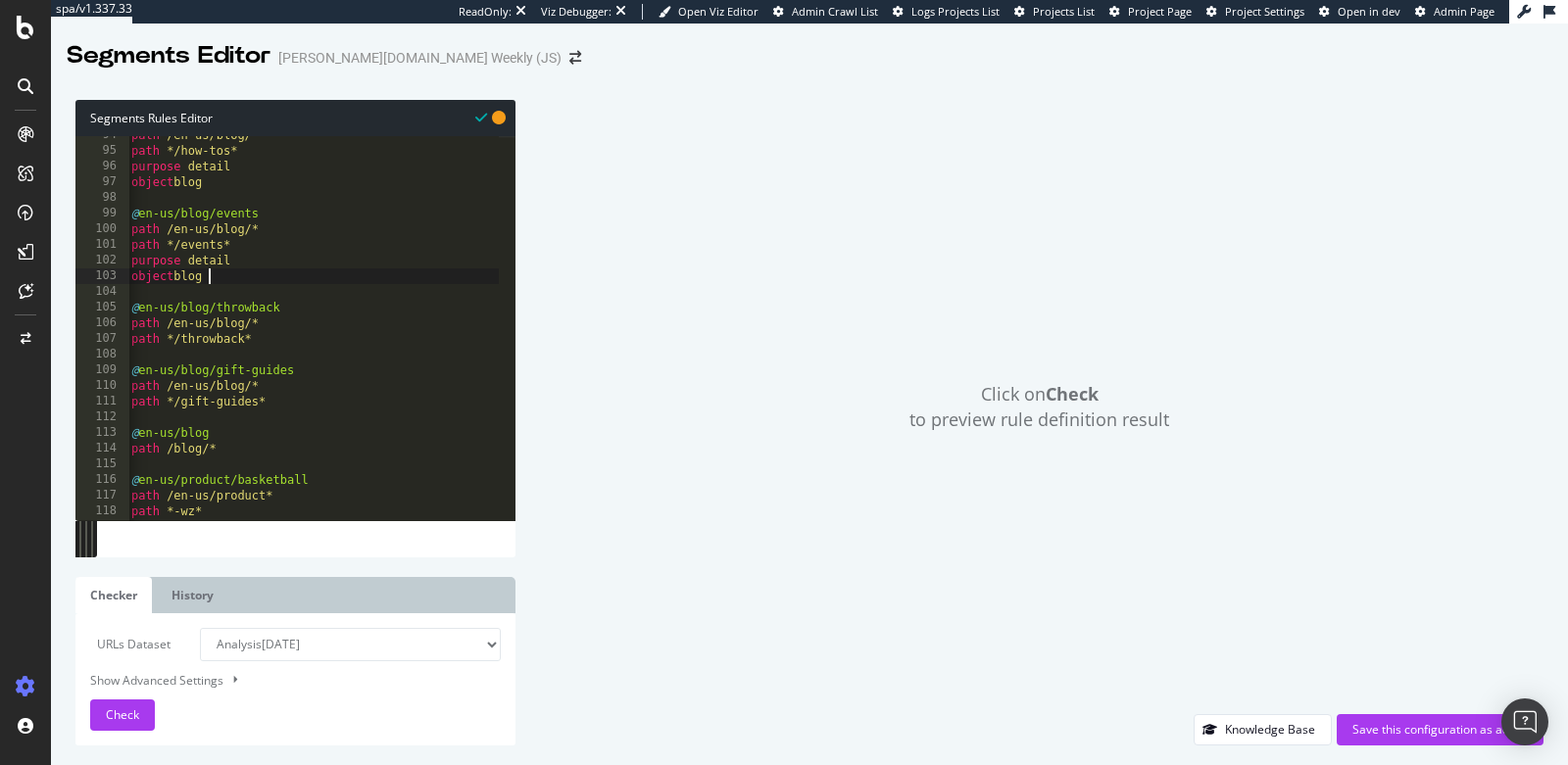
click at [273, 337] on div "path /en-us/blog/* path */how-tos* purpose detail object blog @ en-us/blog/even…" at bounding box center [416, 327] width 579 height 400
type textarea "path */throwback*"
paste textarea "object blog"
click at [293, 343] on div "path /en-us/blog/* path */events* purpose detail object blog @ en-us/blog/throw…" at bounding box center [418, 327] width 579 height 400
type textarea "path */gift-guides*"
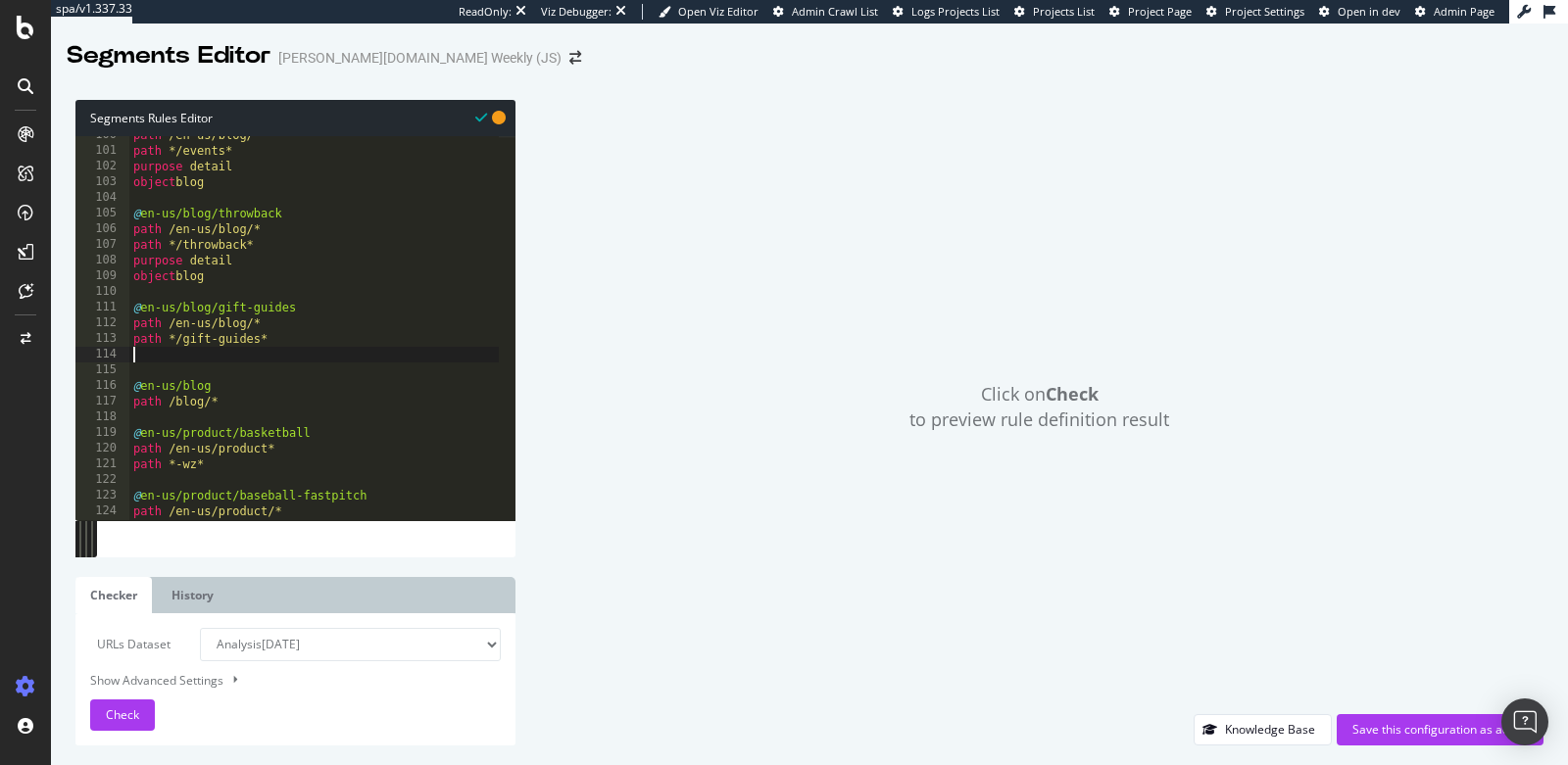
paste textarea "object blog"
type textarea "object blog"
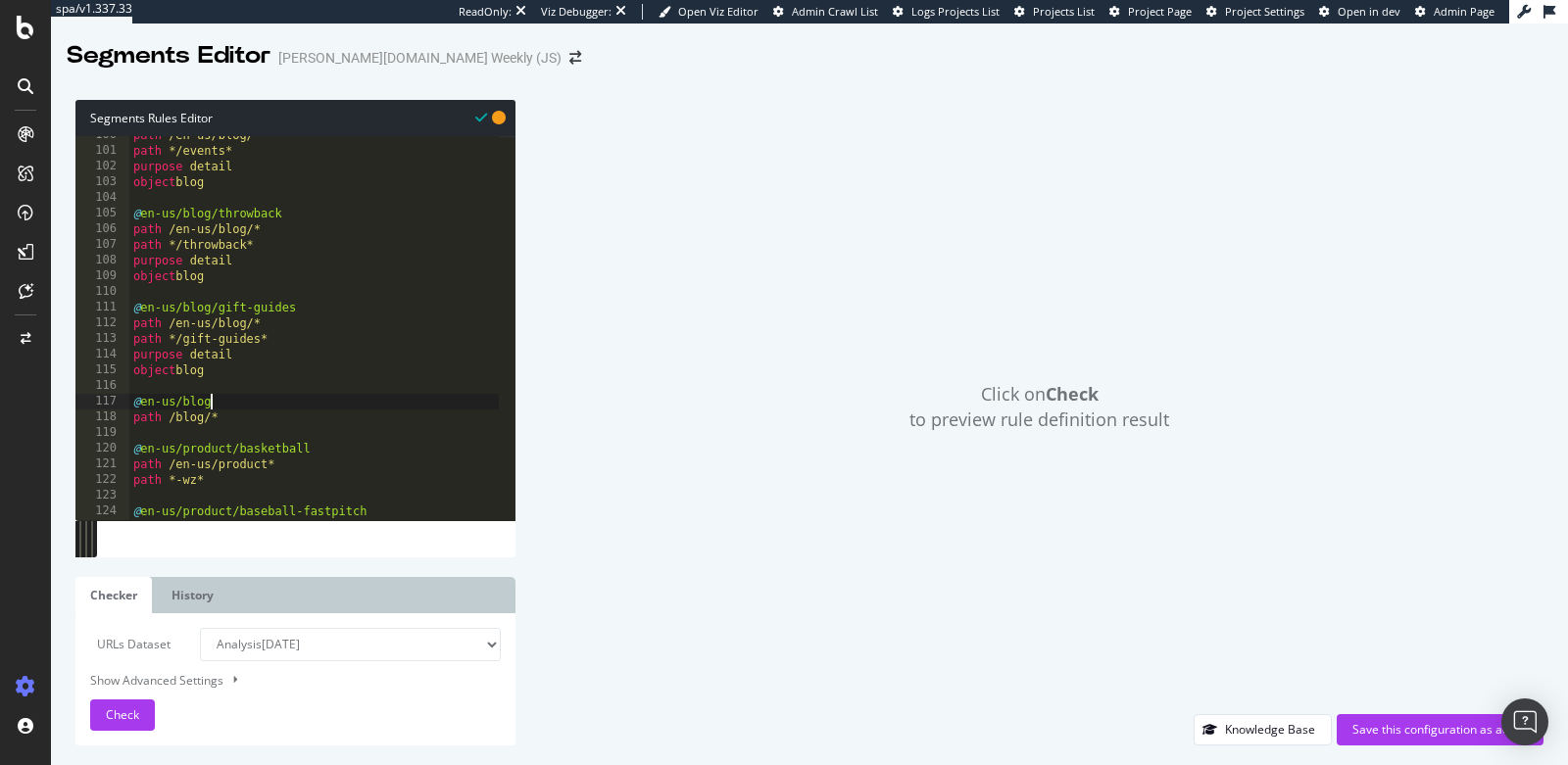
click at [266, 408] on div "path /en-us/blog/* path */events* purpose detail object blog @ en-us/blog/throw…" at bounding box center [418, 327] width 579 height 400
click at [262, 427] on div "path /en-us/blog/* path */events* purpose detail object blog @ en-us/blog/throw…" at bounding box center [418, 327] width 579 height 400
paste textarea "object blog"
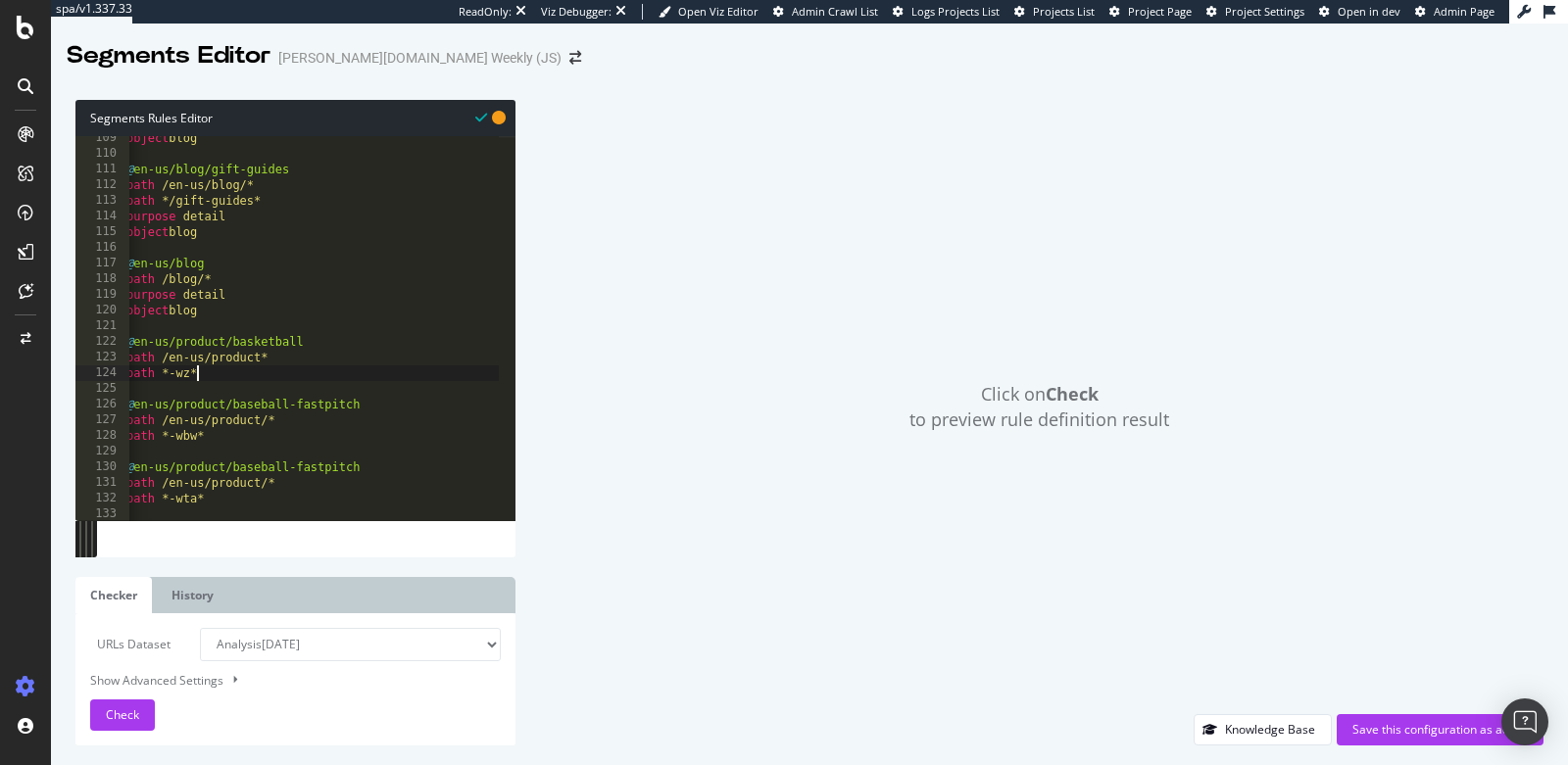
click at [236, 379] on div "object blog @ en-us/blog/gift-guides path /en-us/blog/* path */gift-guides* pur…" at bounding box center [411, 330] width 579 height 400
type textarea "path *-wz*"
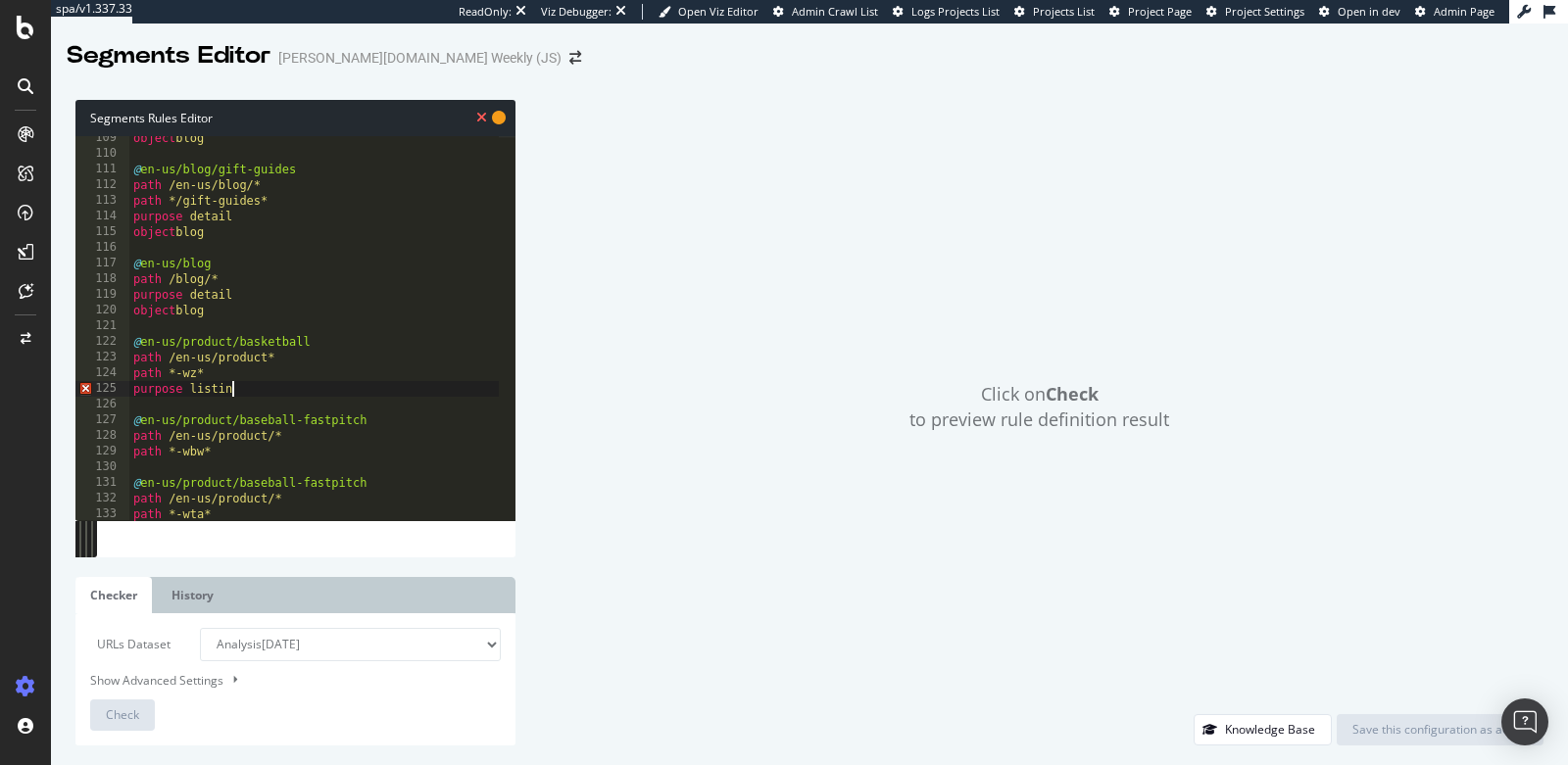
type textarea "purpose listing"
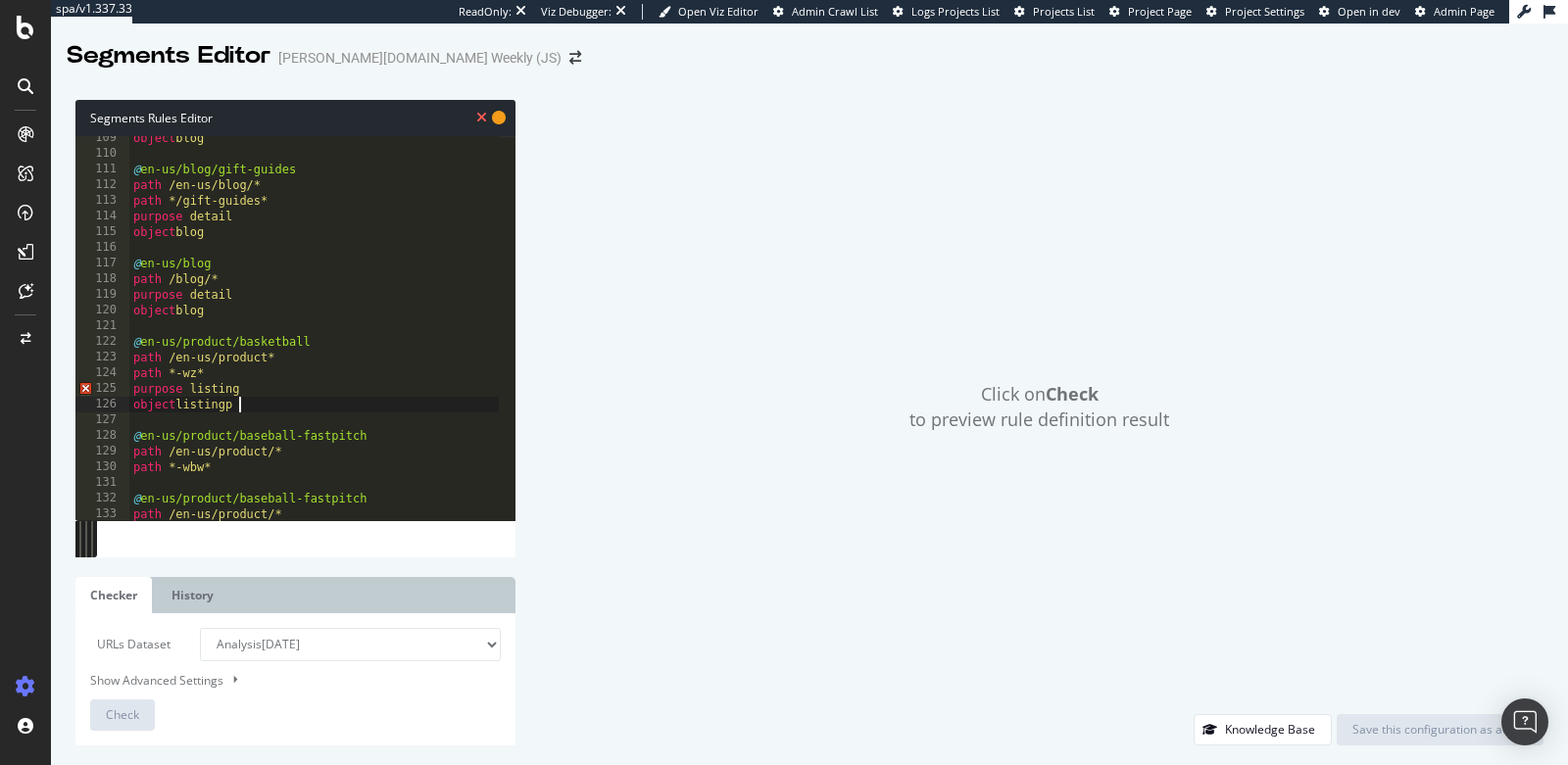
type textarea "object listingpage"
type textarea "o"
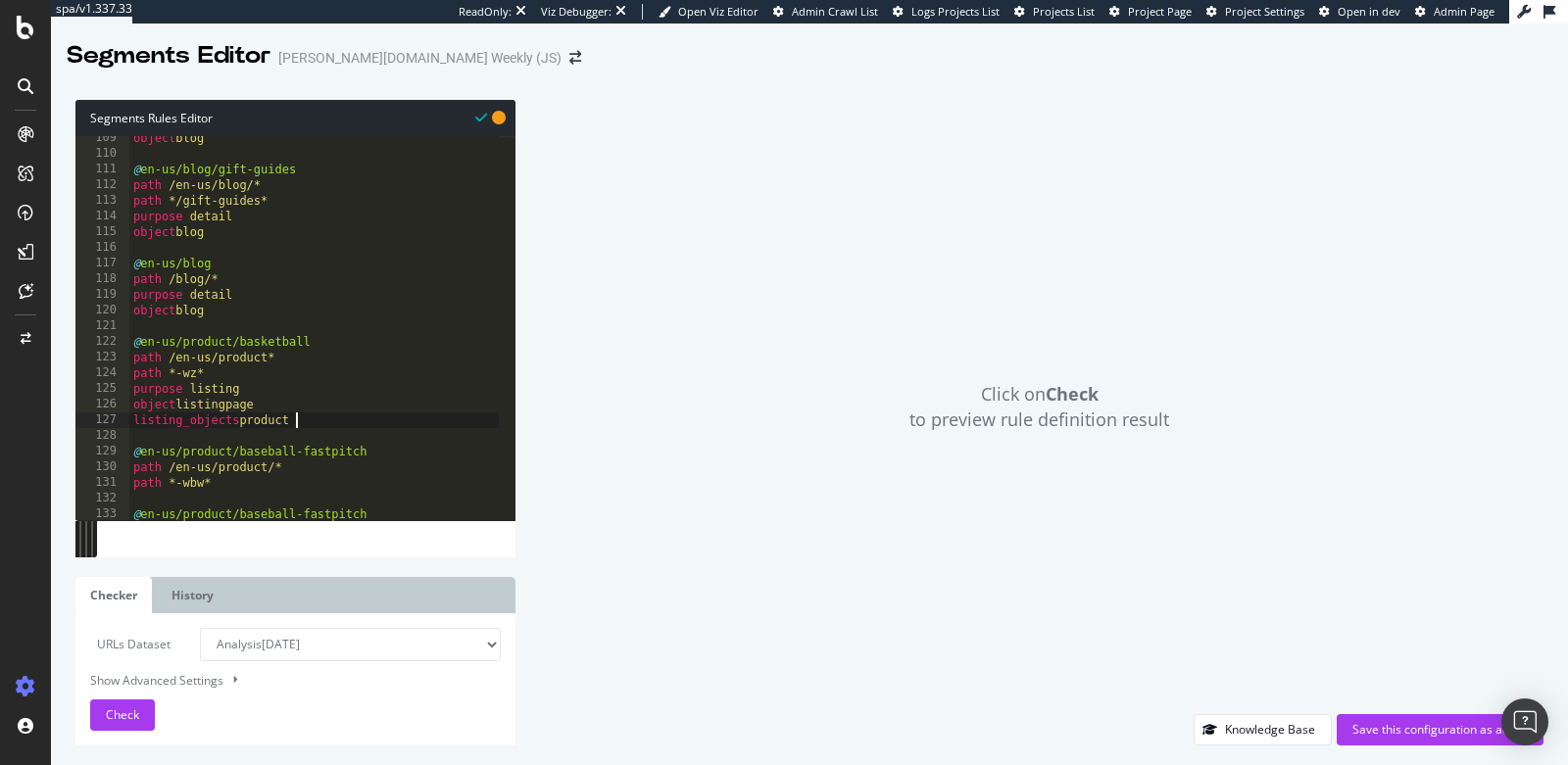
scroll to position [0, 12]
drag, startPoint x: 303, startPoint y: 423, endPoint x: 105, endPoint y: 400, distance: 199.3
click at [105, 400] on div "listing_objects product 109 110 111 112 113 114 115 116 117 118 119 120 121 122…" at bounding box center [295, 328] width 440 height 384
click at [315, 407] on div "object blog @ en-us/blog/gift-guides path /en-us/blog/* path */gift-guides* pur…" at bounding box center [418, 330] width 579 height 400
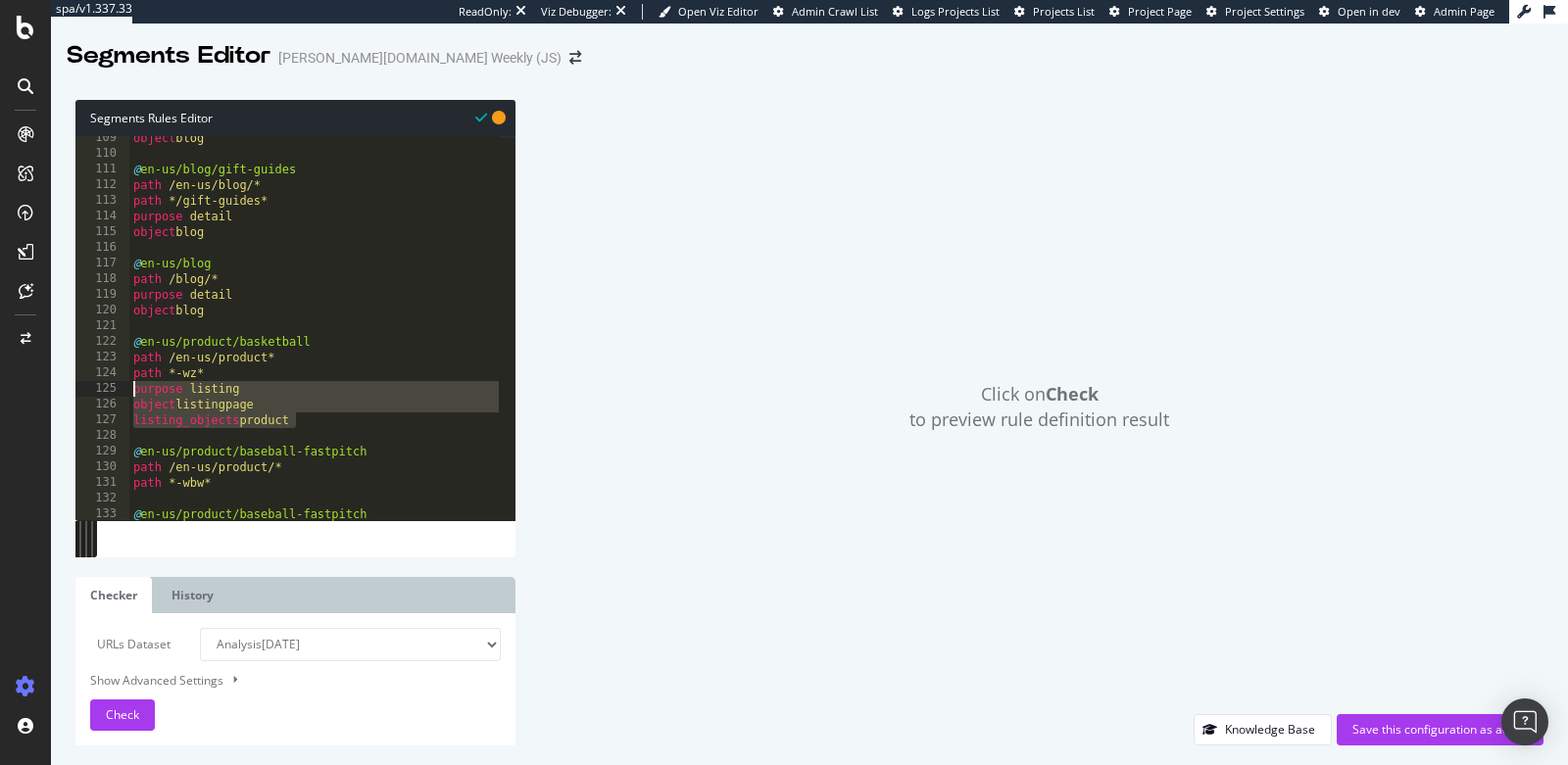
drag, startPoint x: 321, startPoint y: 422, endPoint x: 127, endPoint y: 389, distance: 196.8
click at [127, 389] on div "object listingpage listing_objects product 109 110 111 112 113 114 115 116 117 …" at bounding box center [295, 328] width 440 height 384
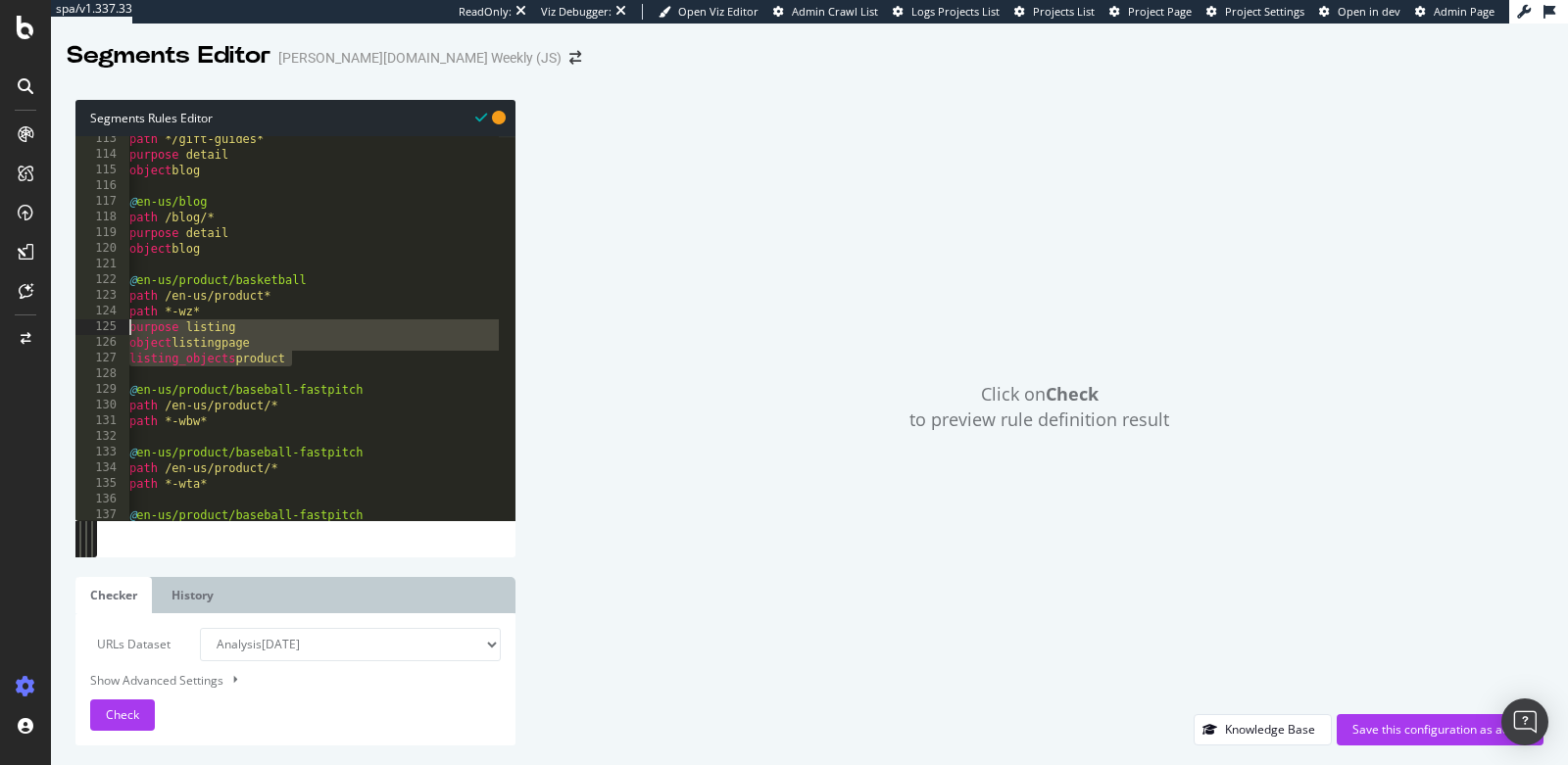
scroll to position [1760, 0]
click at [229, 420] on div "path */gift-guides* purpose detail object blog @ en-us/blog path /blog/* purpos…" at bounding box center [414, 331] width 579 height 400
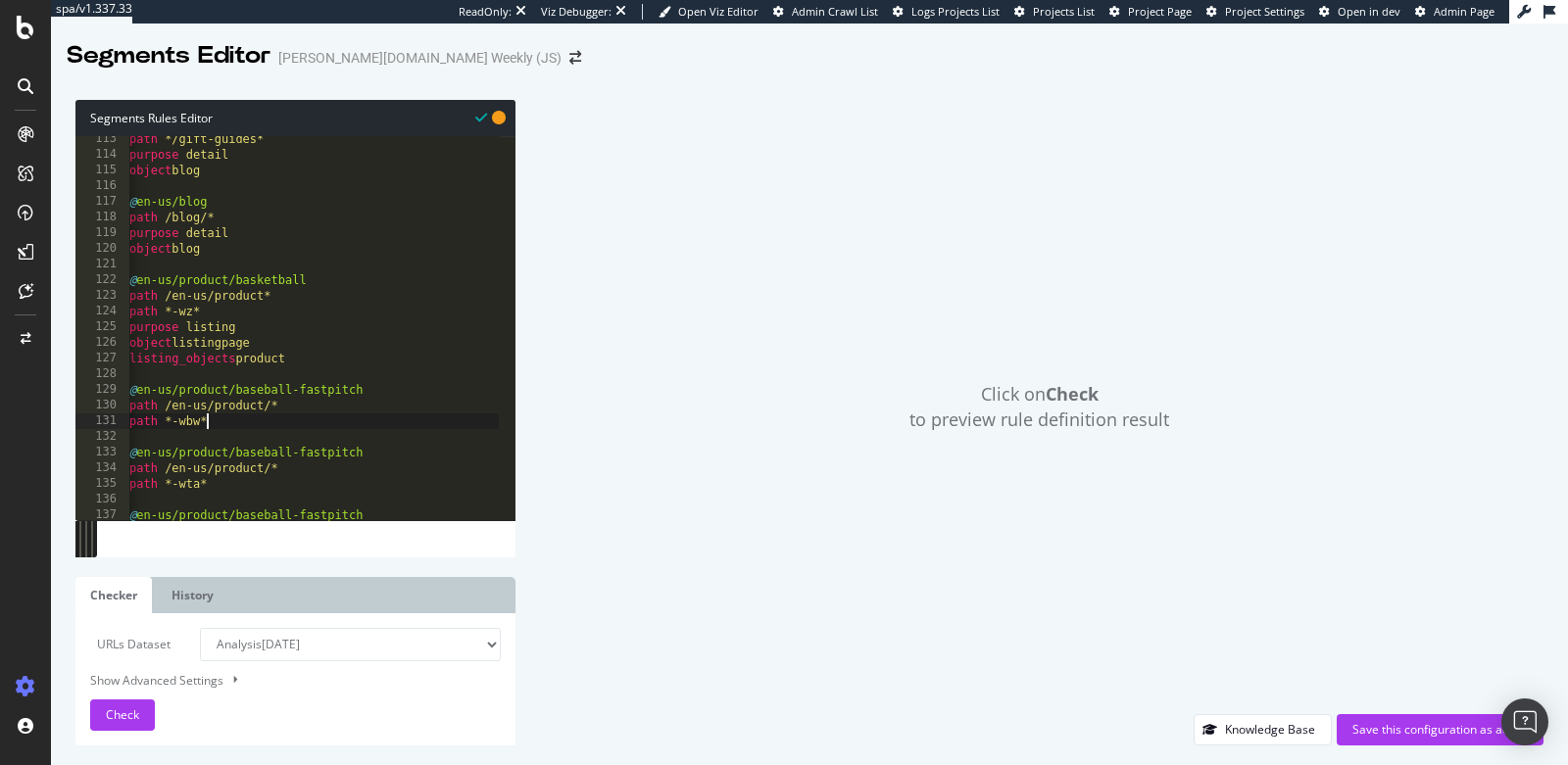
type textarea "path *-wbw*"
paste textarea "listing_objects product"
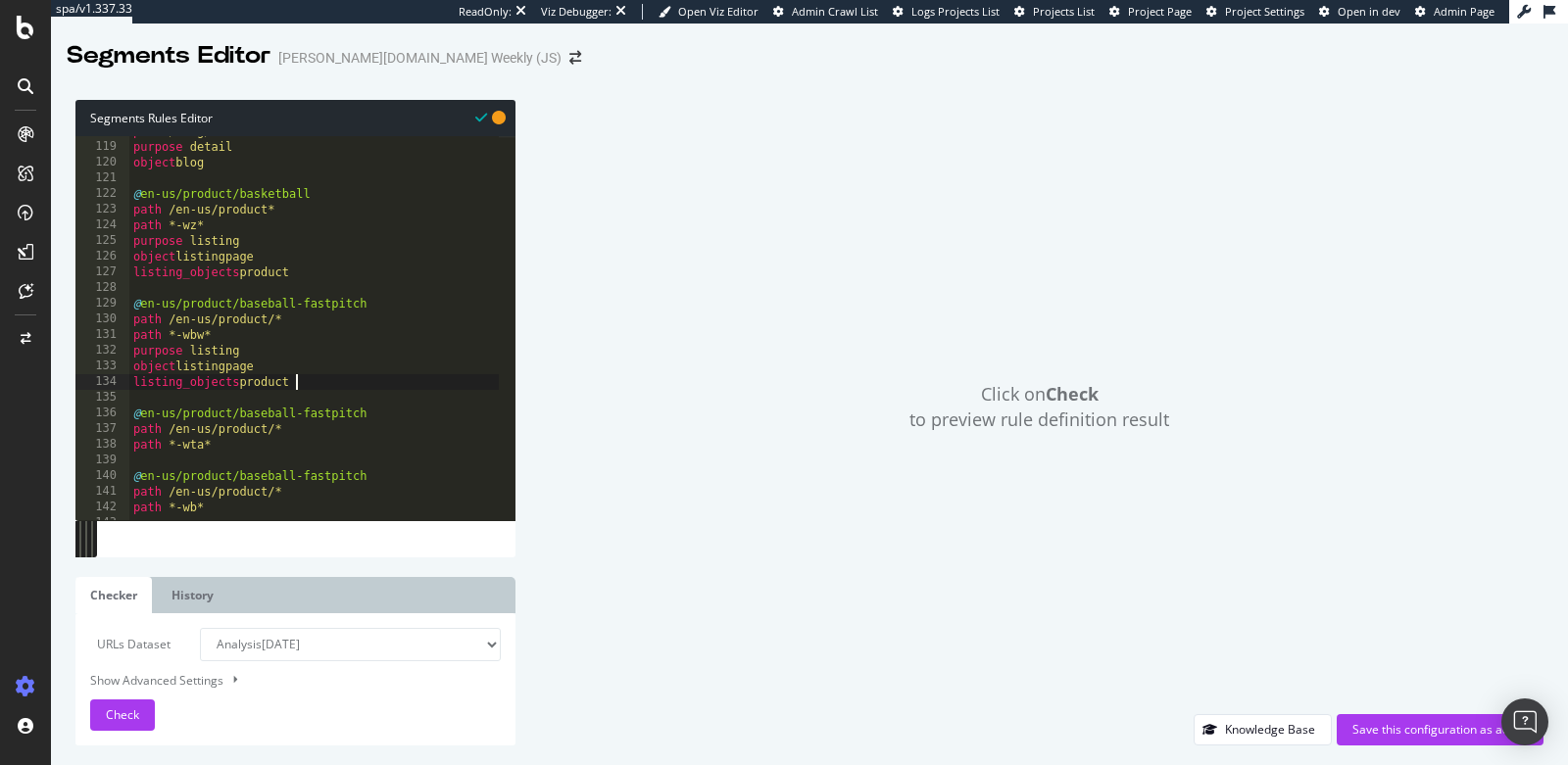
scroll to position [1880, 0]
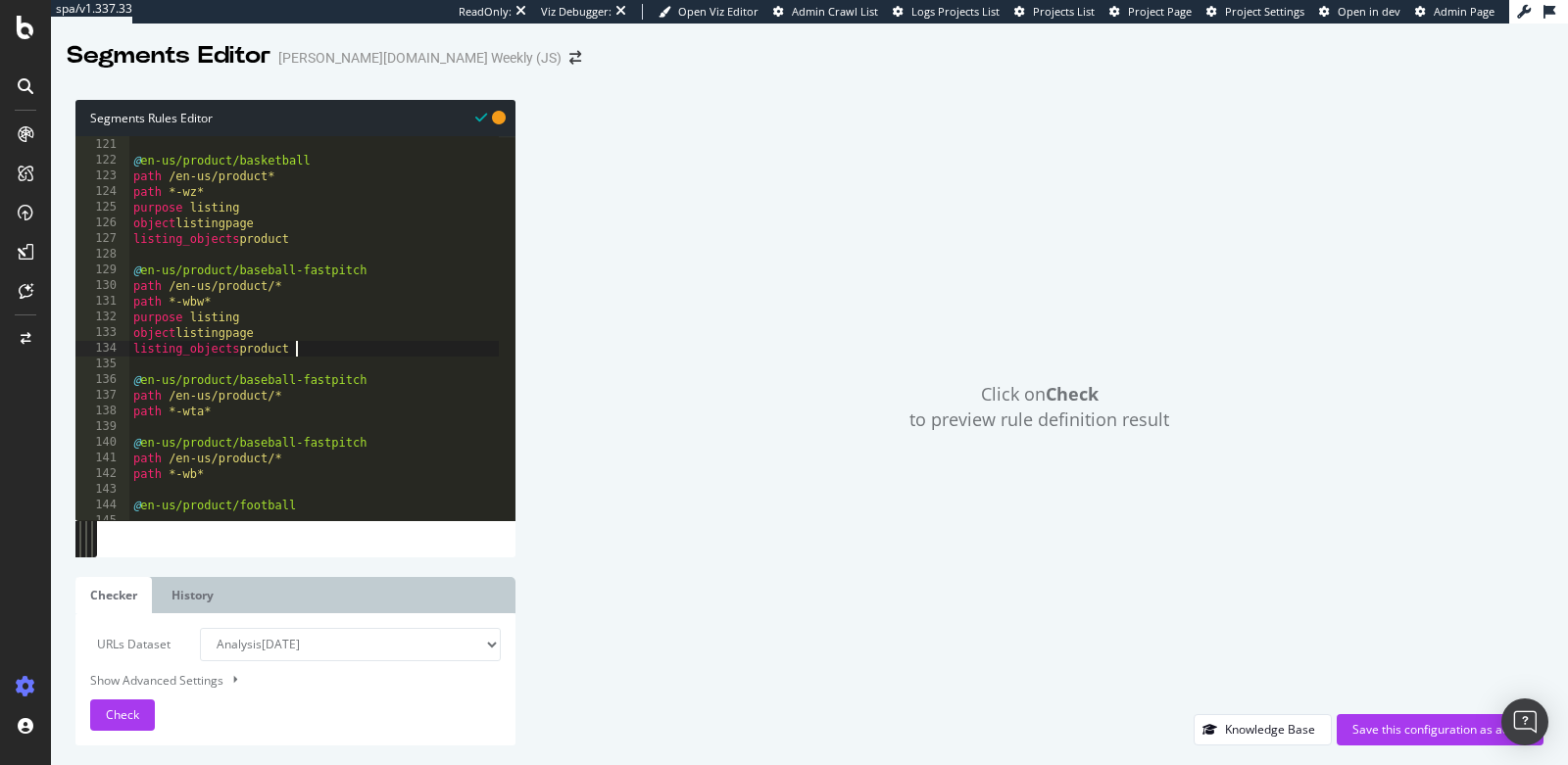
click at [243, 413] on div "object blog @ en-us/product/basketball path /en-us/product* path *-wz* purpose …" at bounding box center [418, 321] width 579 height 400
type textarea "path *-wta*"
paste textarea "listing_objects product"
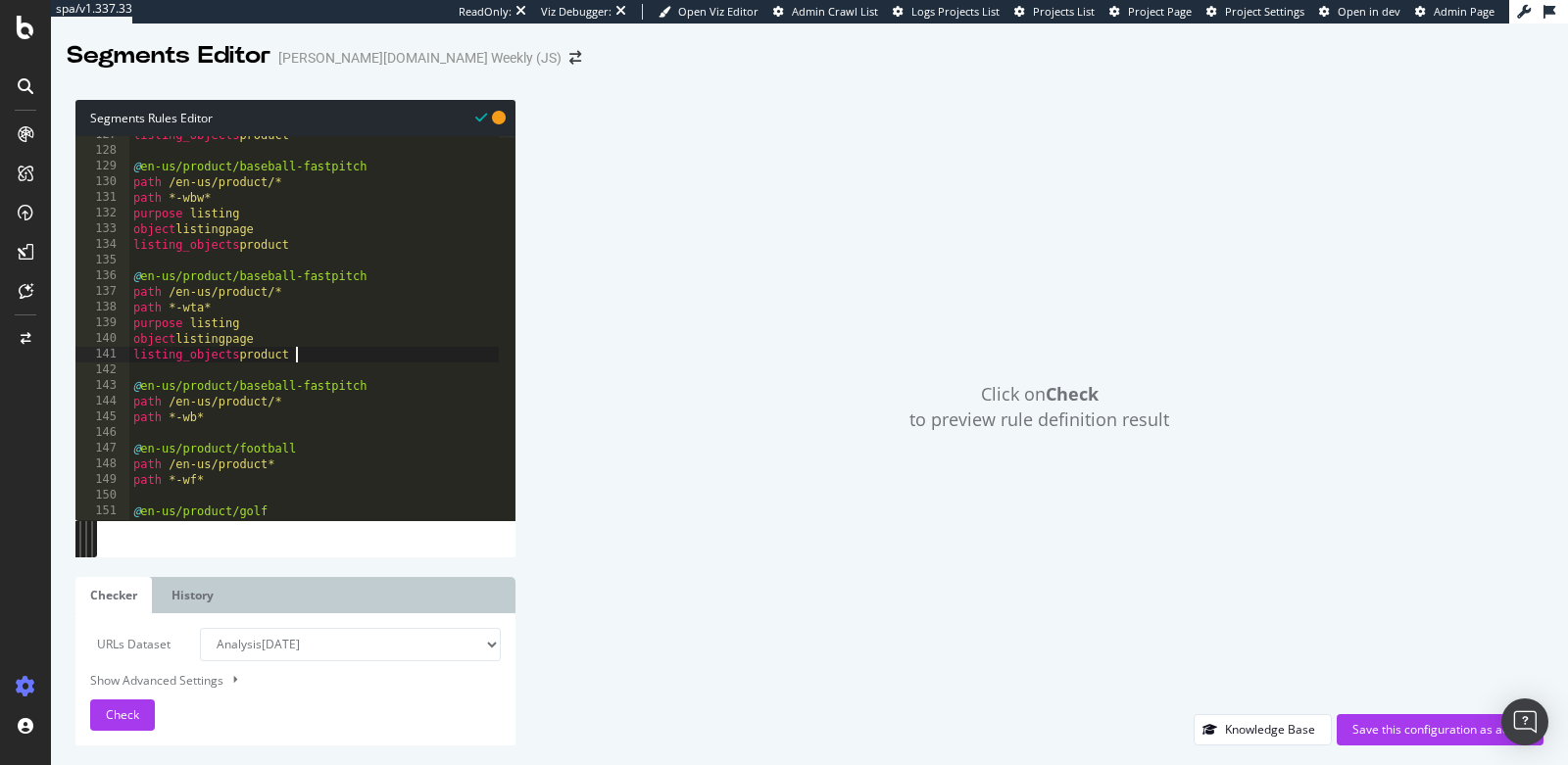
scroll to position [1993, 0]
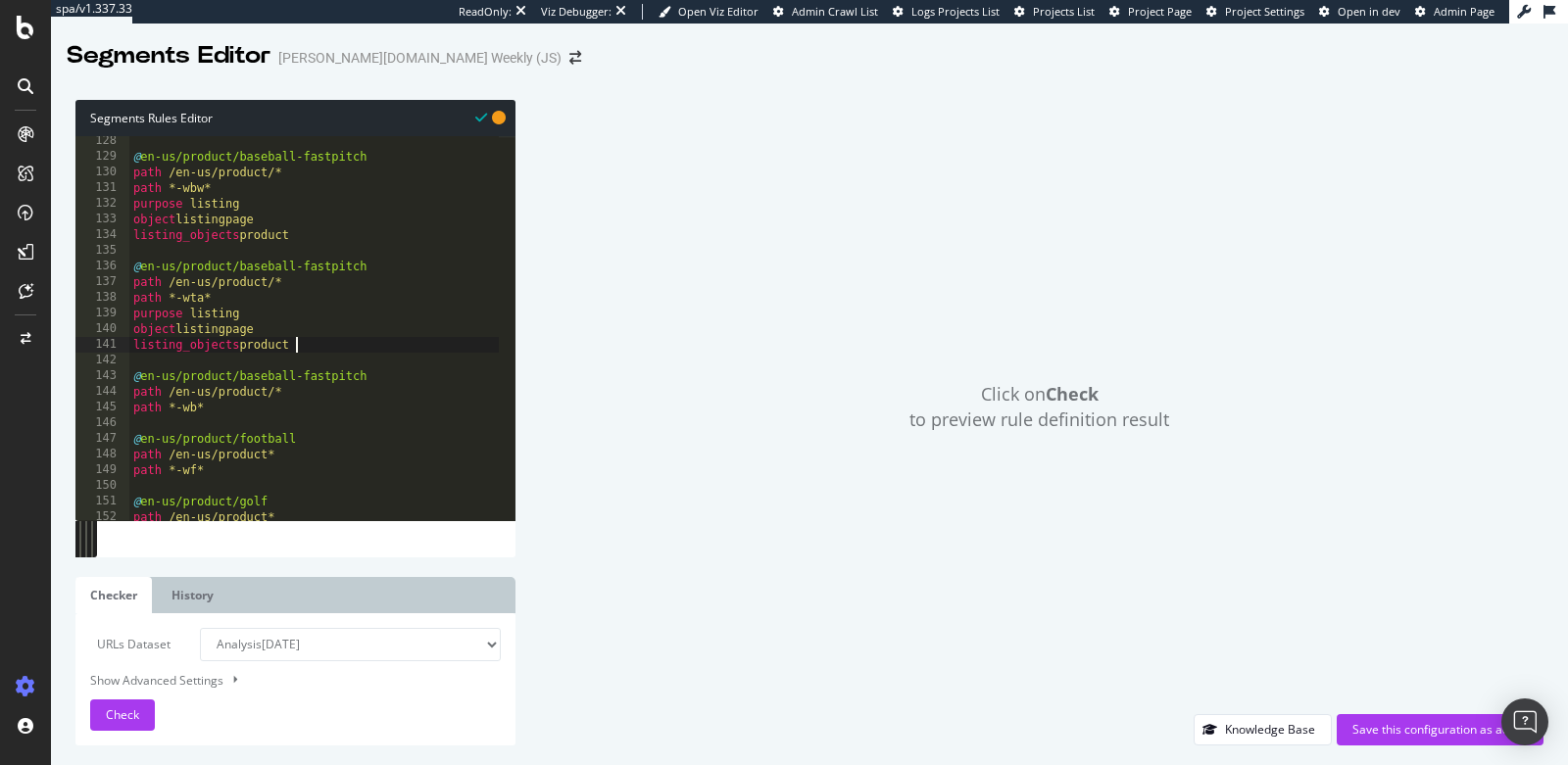
click at [267, 411] on div "@ en-us/product/baseball-fastpitch path /en-us/product/* path *-wbw* purpose li…" at bounding box center [418, 333] width 579 height 400
type textarea "path *-wb*"
paste textarea "listing_objects product"
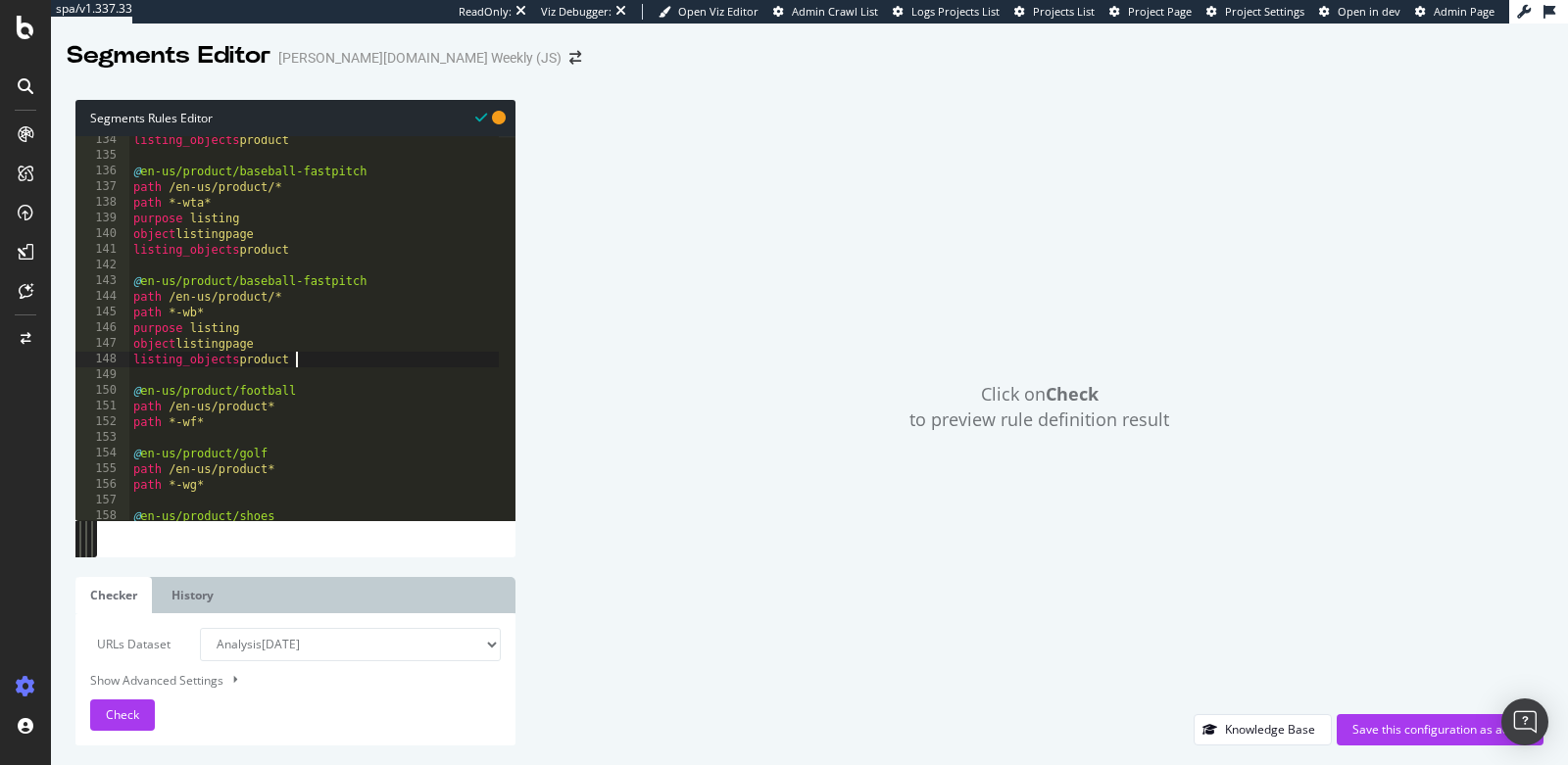
scroll to position [2121, 0]
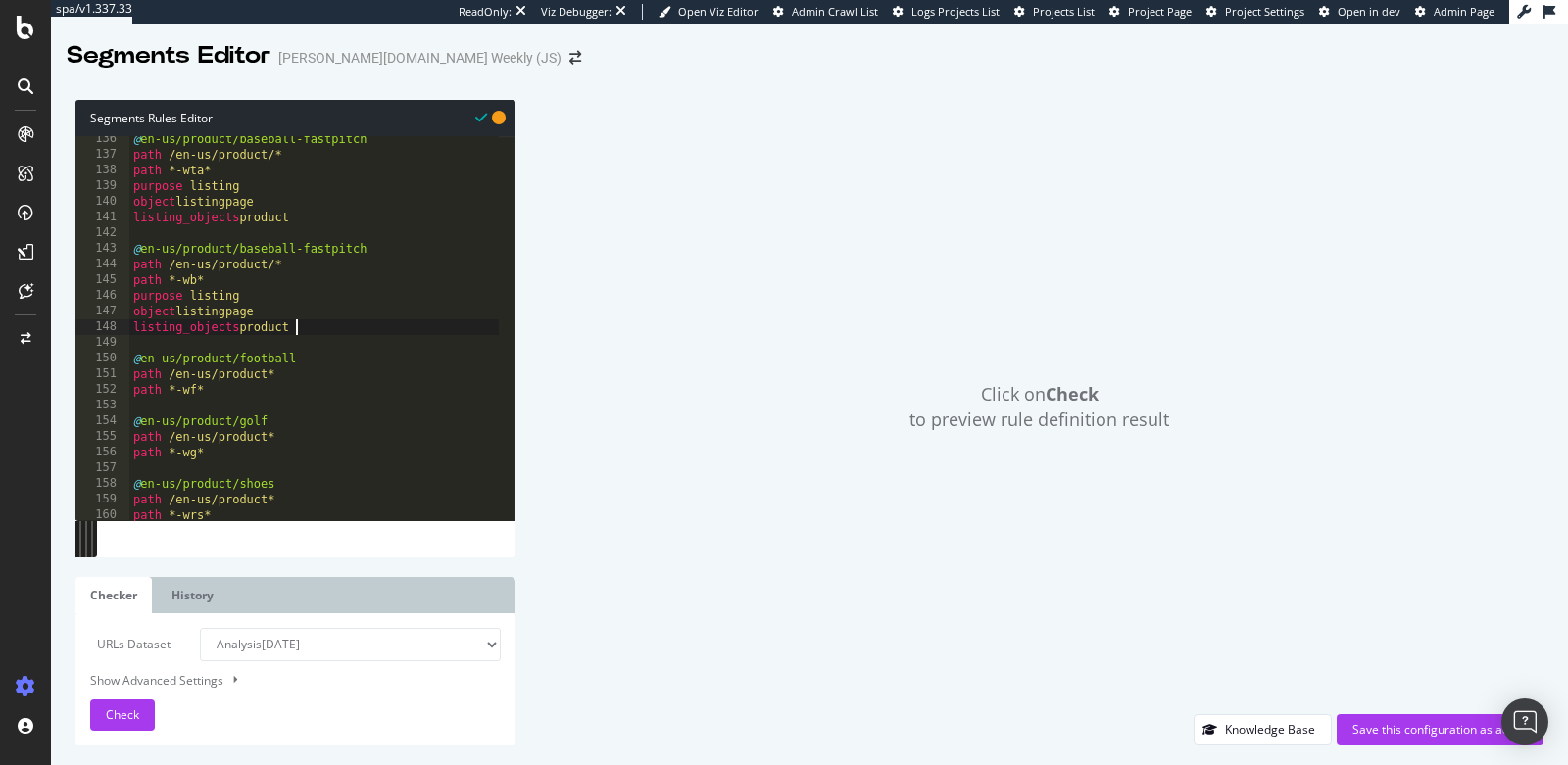
click at [257, 389] on div "@ en-us/product/baseball-fastpitch path /en-us/product/* path *-wta* purpose li…" at bounding box center [418, 331] width 579 height 400
type textarea "path *-wf*"
paste textarea "listing_objects product"
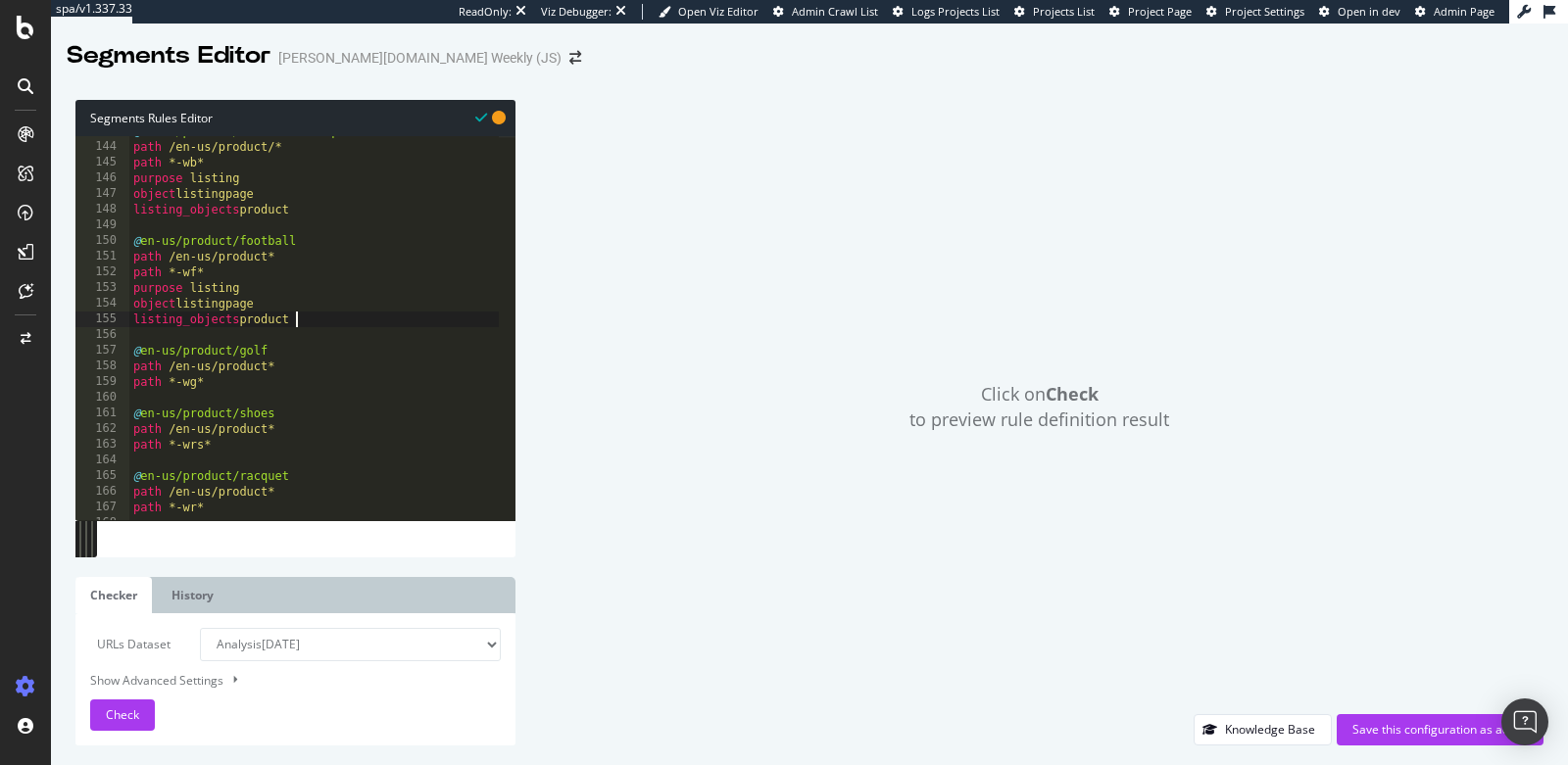
click at [240, 382] on div "@ en-us/product/baseball-fastpitch path /en-us/product/* path *-wb* purpose lis…" at bounding box center [418, 323] width 579 height 400
type textarea "path *-wg*"
paste textarea "listing_objects product"
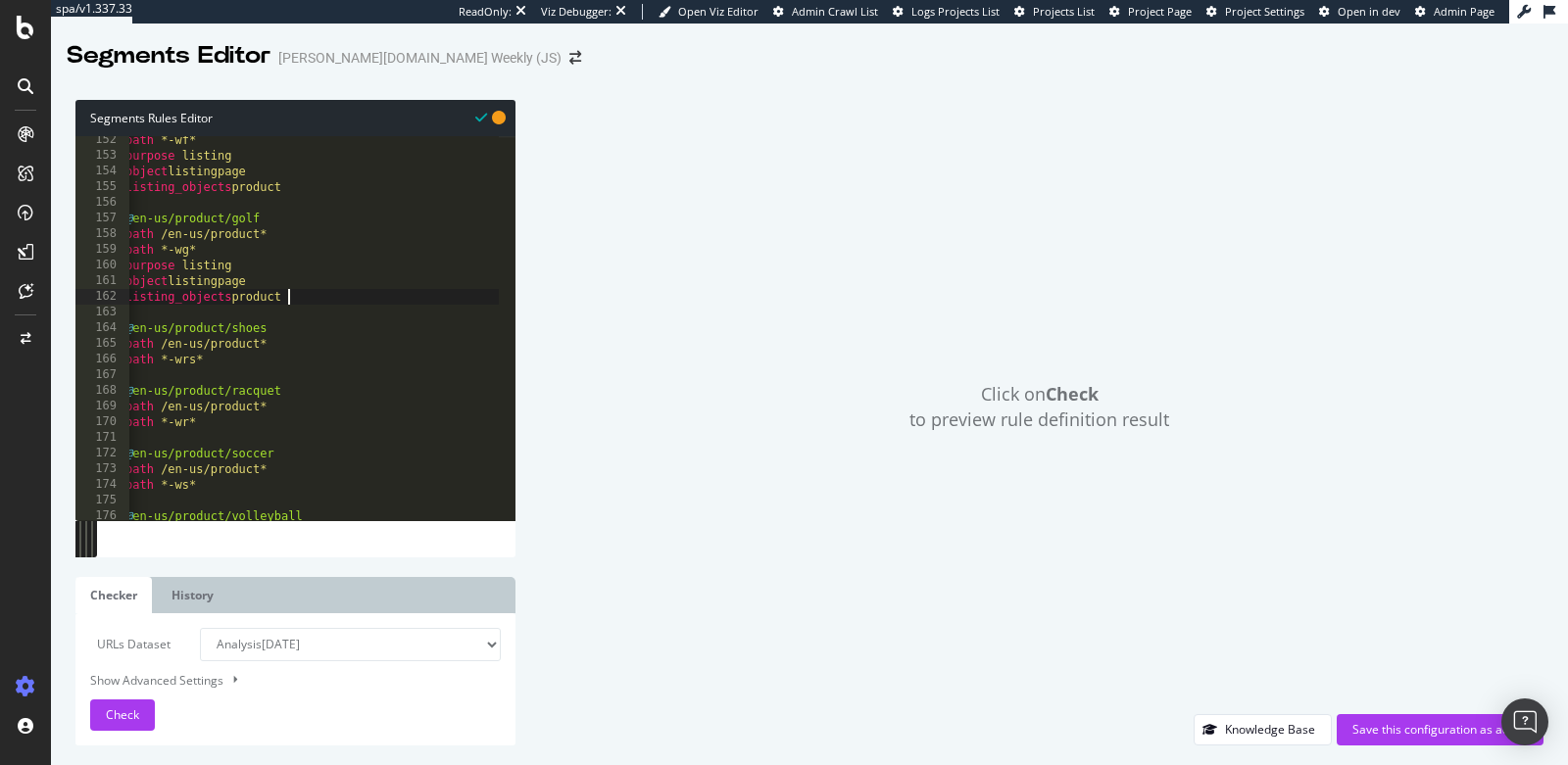
scroll to position [2371, 0]
click at [218, 364] on div "path *-wf* purpose listing object listingpage listing_objects product @ en-us/p…" at bounding box center [410, 332] width 579 height 400
type textarea "path *-wrs*"
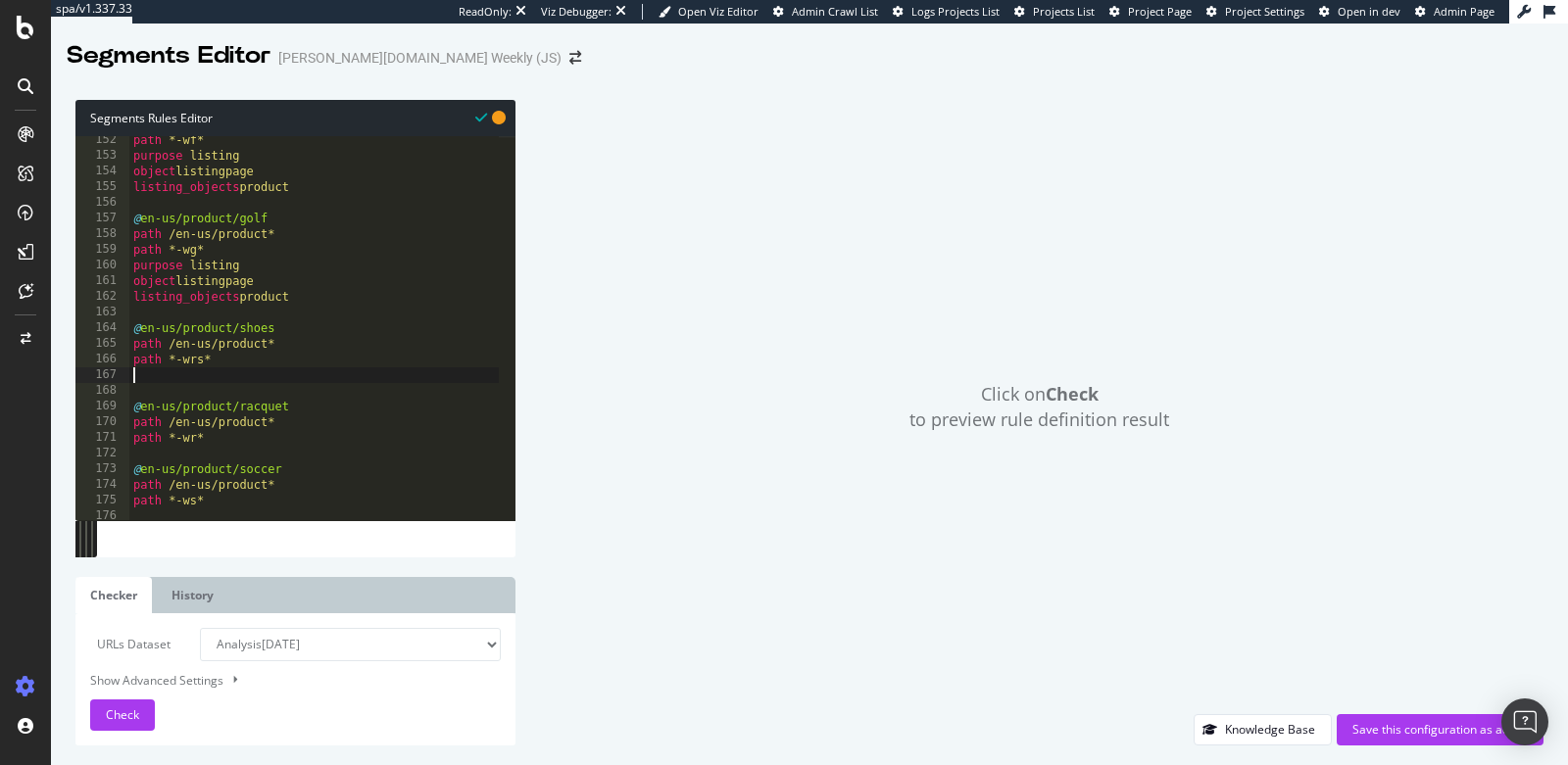
scroll to position [0, 0]
paste textarea "listing_objects product"
click at [230, 366] on div "path *-wg* purpose listing object listingpage listing_objects product @ en-us/p…" at bounding box center [418, 335] width 579 height 400
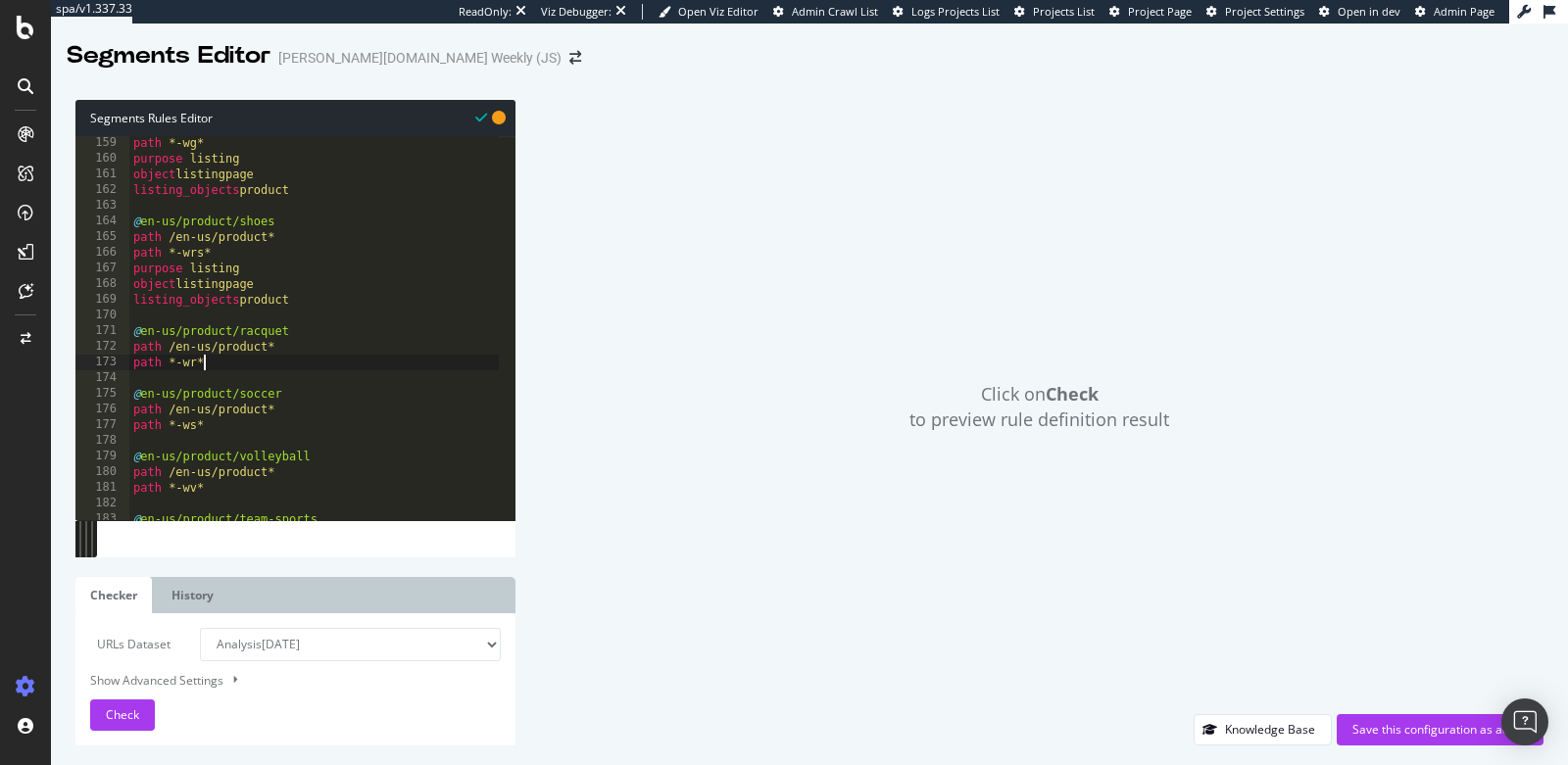
type textarea "path *-wr*"
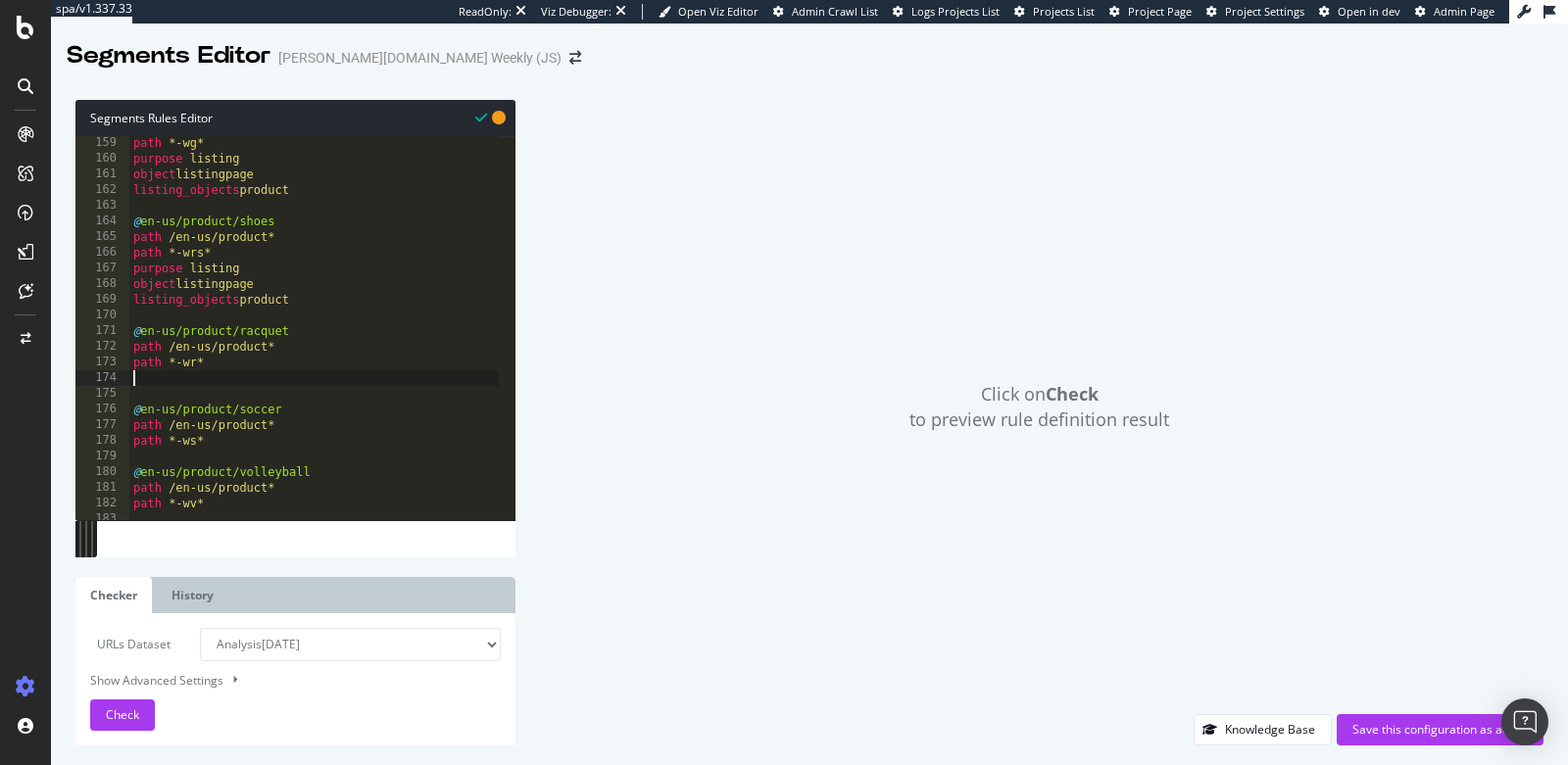
paste textarea "listing_objects product"
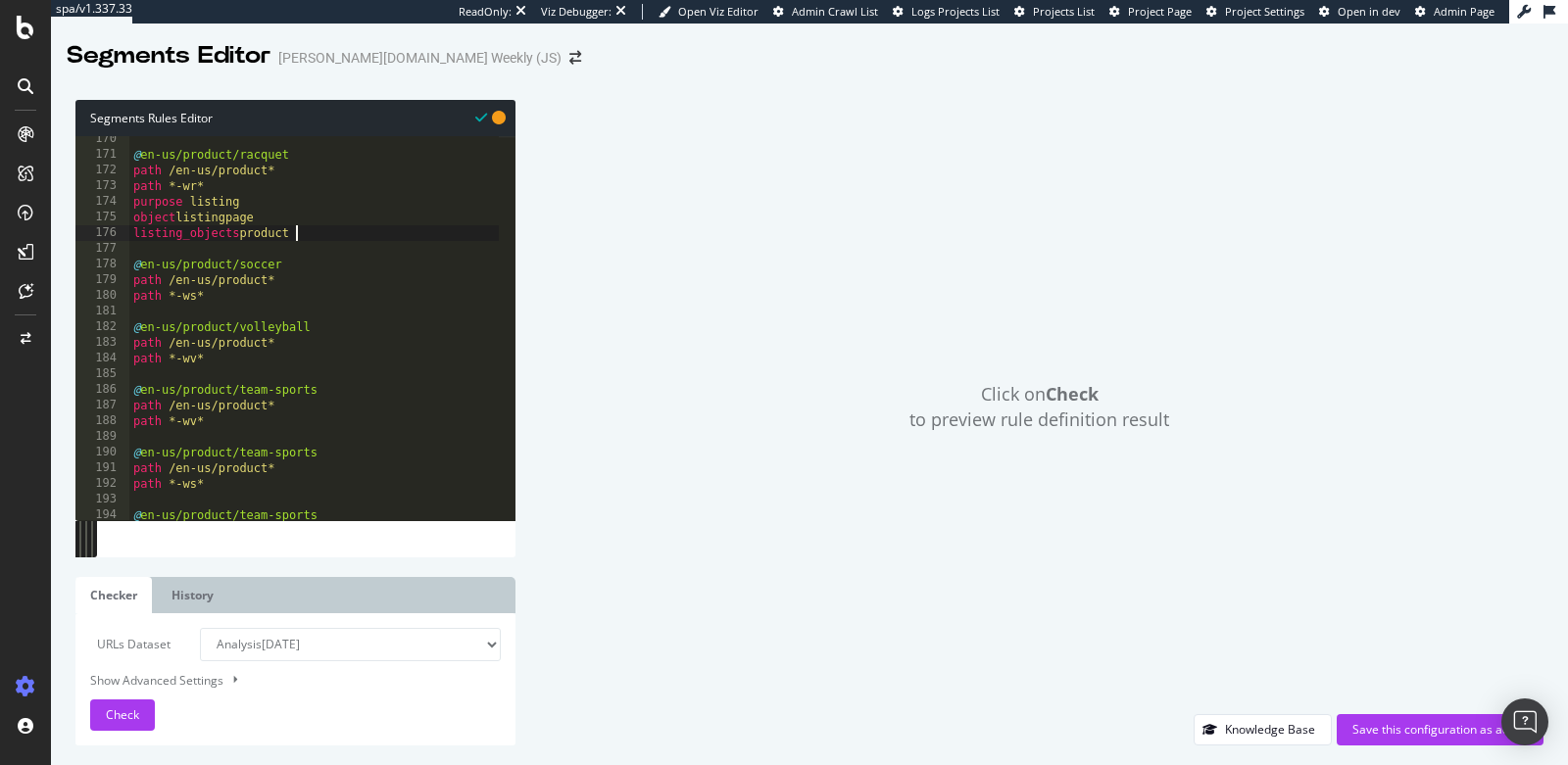
scroll to position [2653, 0]
click at [272, 298] on div "@ en-us/product/racquet path /en-us/product* path *-wr* purpose listing object …" at bounding box center [418, 331] width 579 height 400
type textarea "path *-ws*"
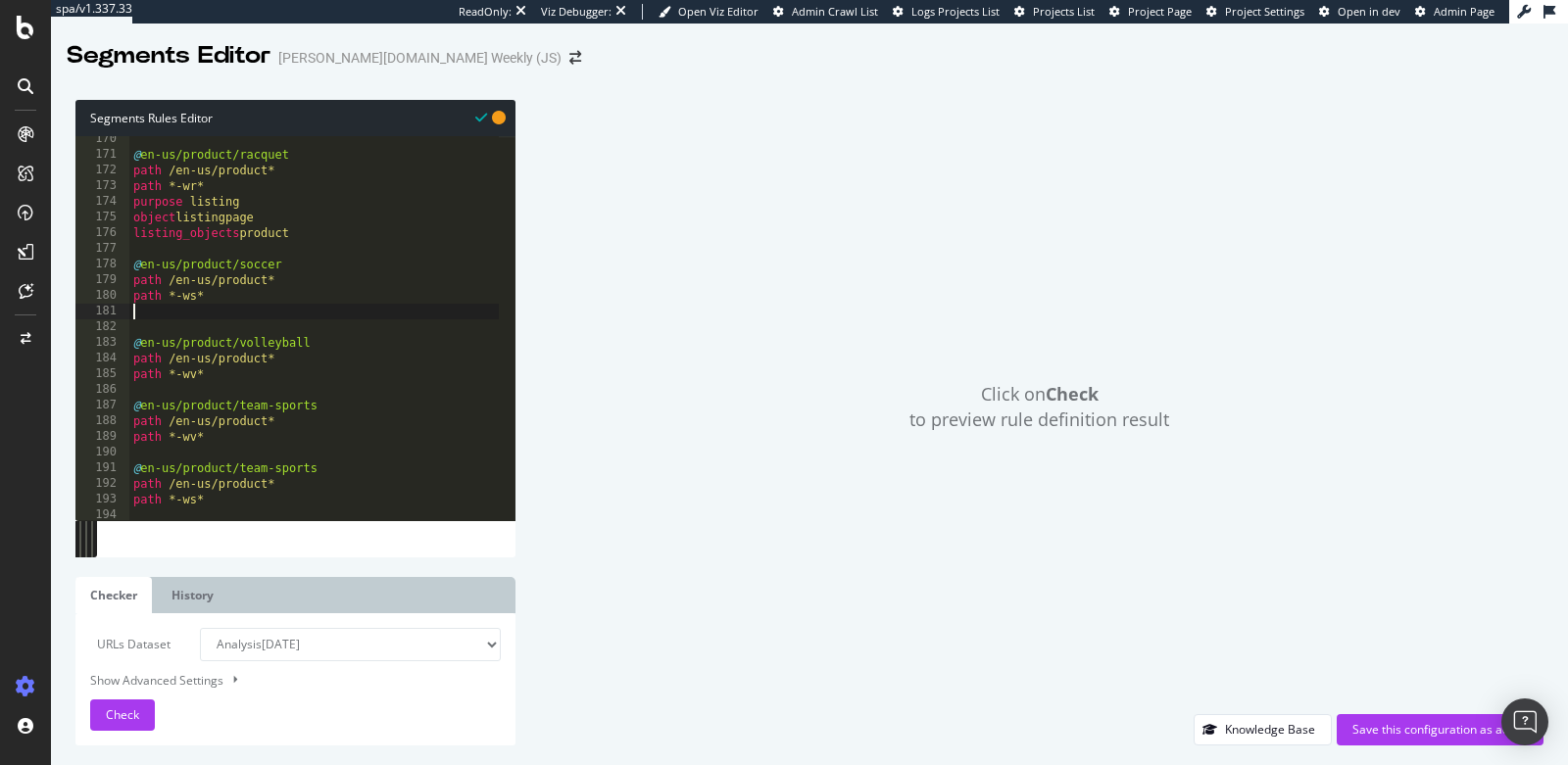
paste textarea "listing_objects product"
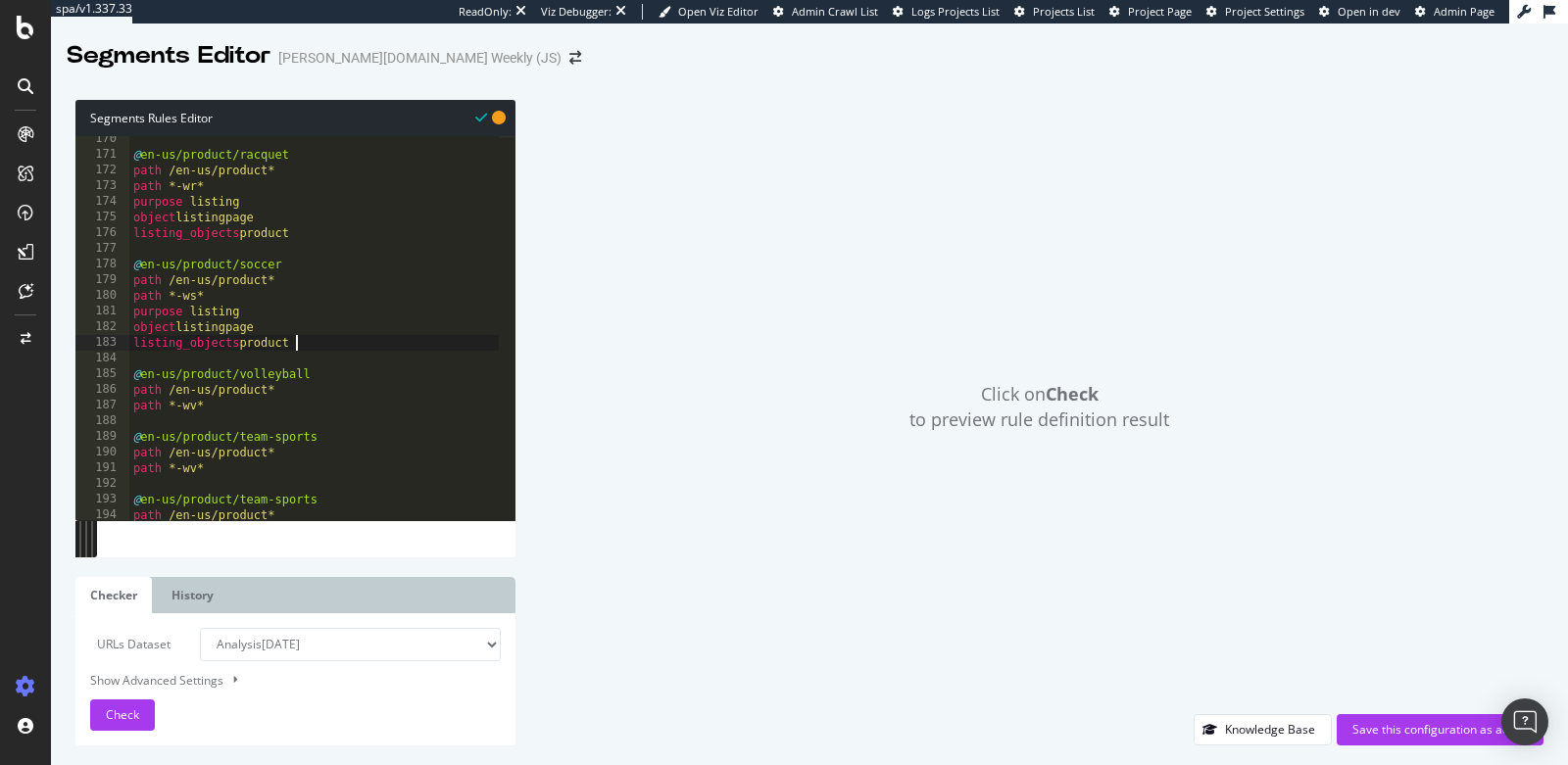
click at [252, 398] on div "@ en-us/product/racquet path /en-us/product* path *-wr* purpose listing object …" at bounding box center [418, 331] width 579 height 400
click at [251, 413] on div "@ en-us/product/racquet path /en-us/product* path *-wr* purpose listing object …" at bounding box center [418, 331] width 579 height 400
type textarea "path *-wv*"
paste textarea "listing_objects product"
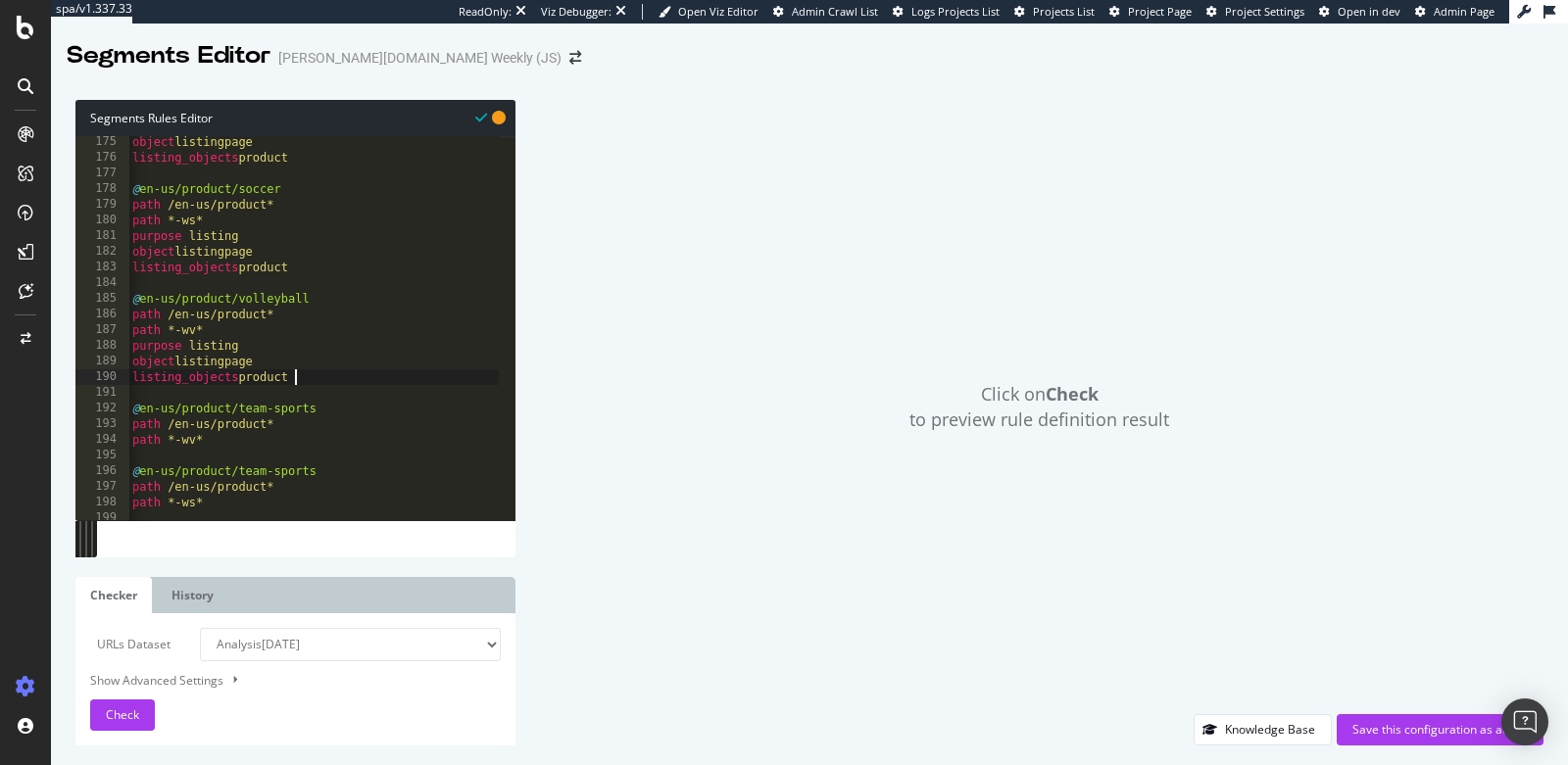
scroll to position [0, 0]
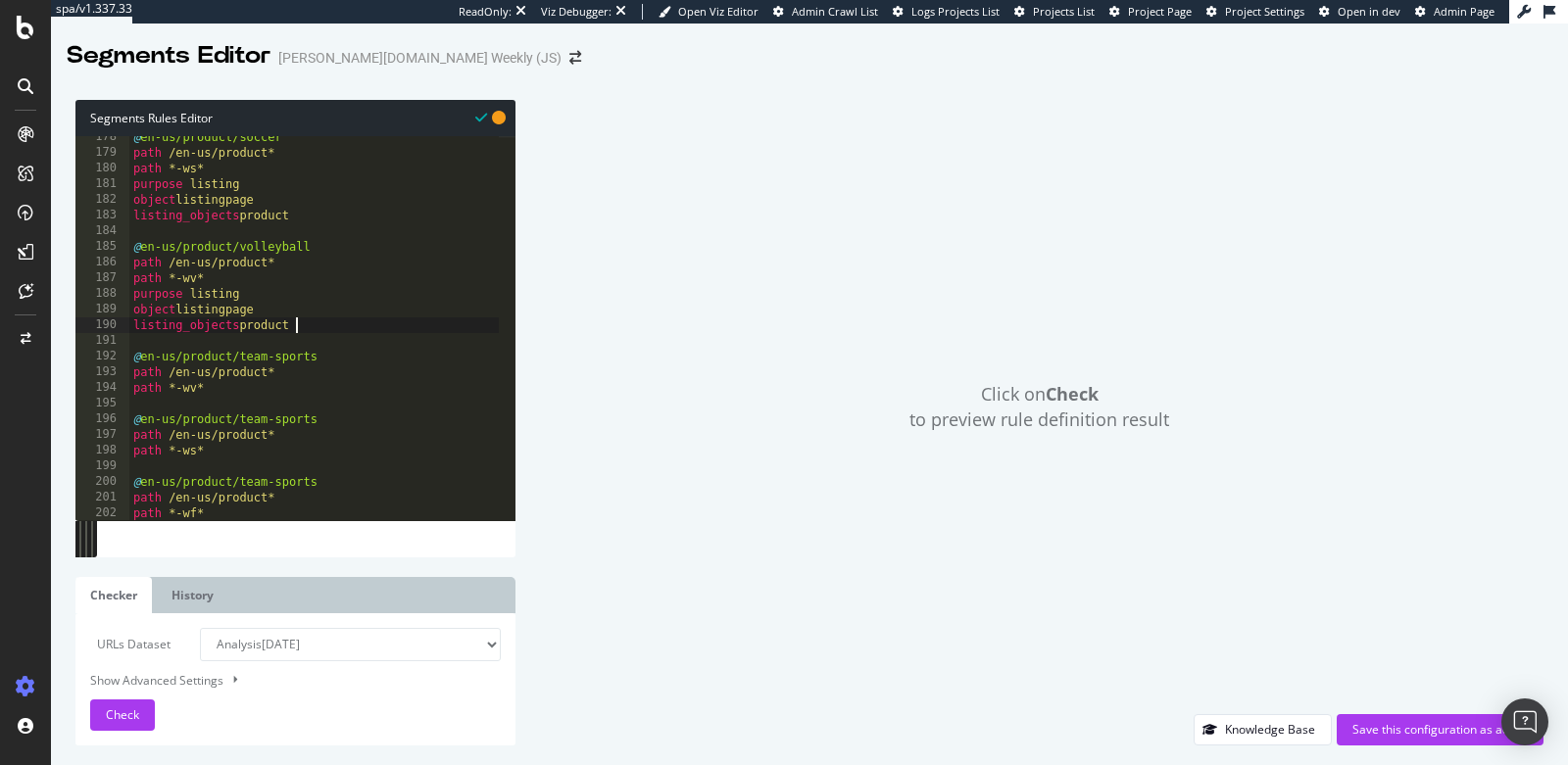
click at [259, 396] on div "@ en-us/product/soccer path /en-us/product* path *-ws* purpose listing object l…" at bounding box center [418, 329] width 579 height 400
type textarea "path *-wv*"
paste textarea "listing_objects product"
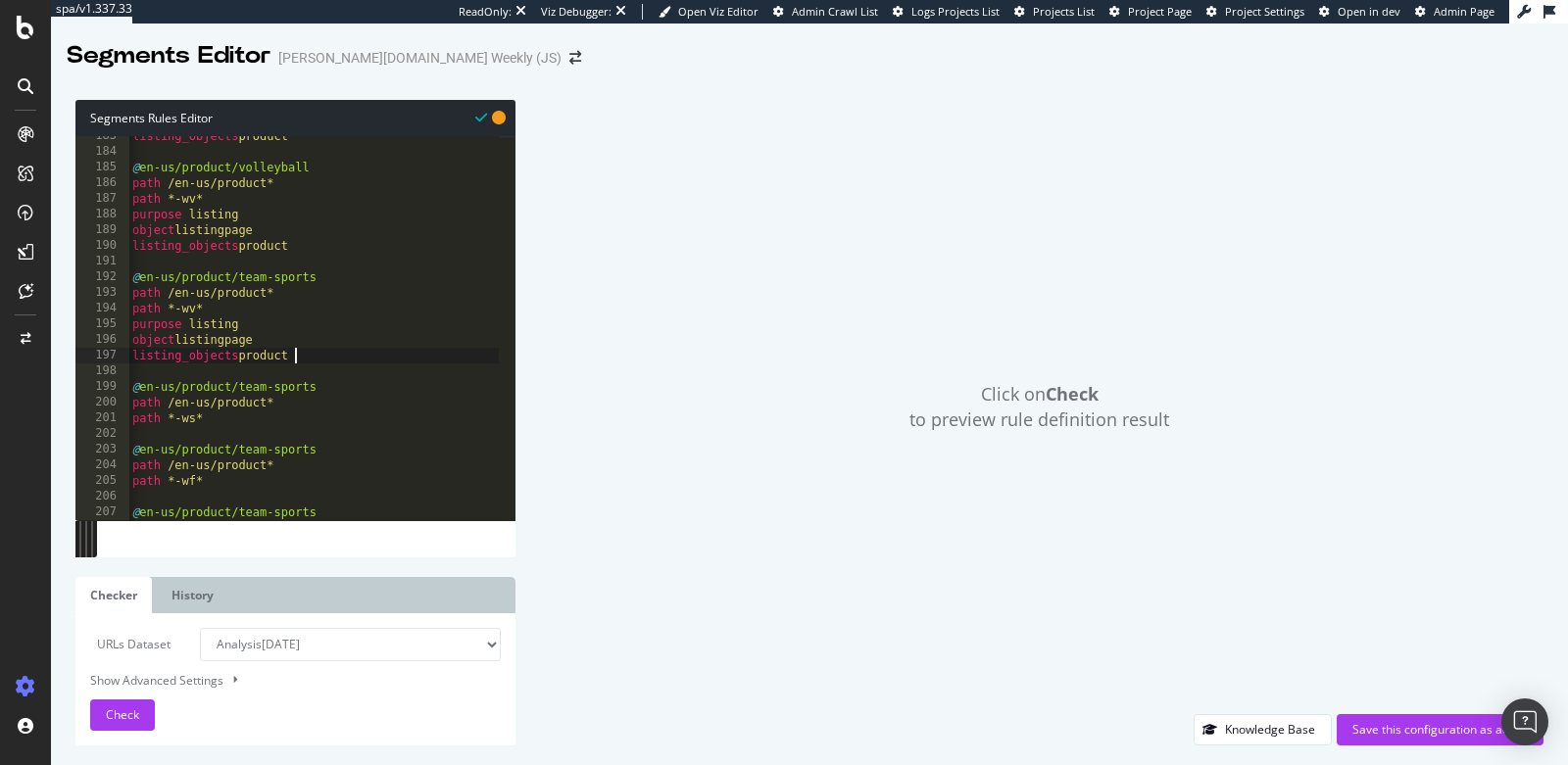
scroll to position [2898, 0]
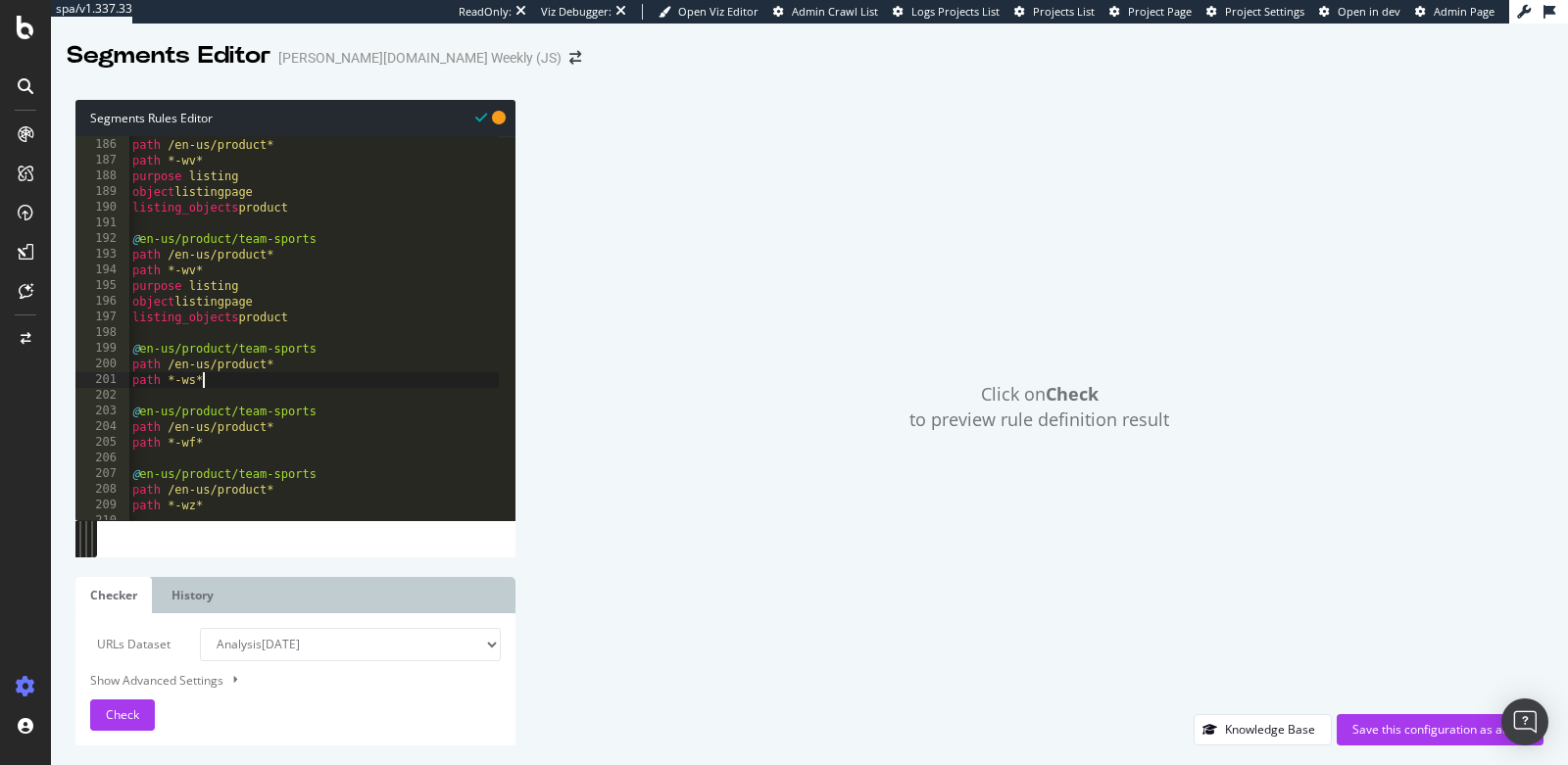
click at [258, 378] on div "@ en-us/product/volleyball path /en-us/product* path *-wv* purpose listing obje…" at bounding box center [417, 321] width 579 height 400
type textarea "path *-ws*"
paste textarea "listing_objects product"
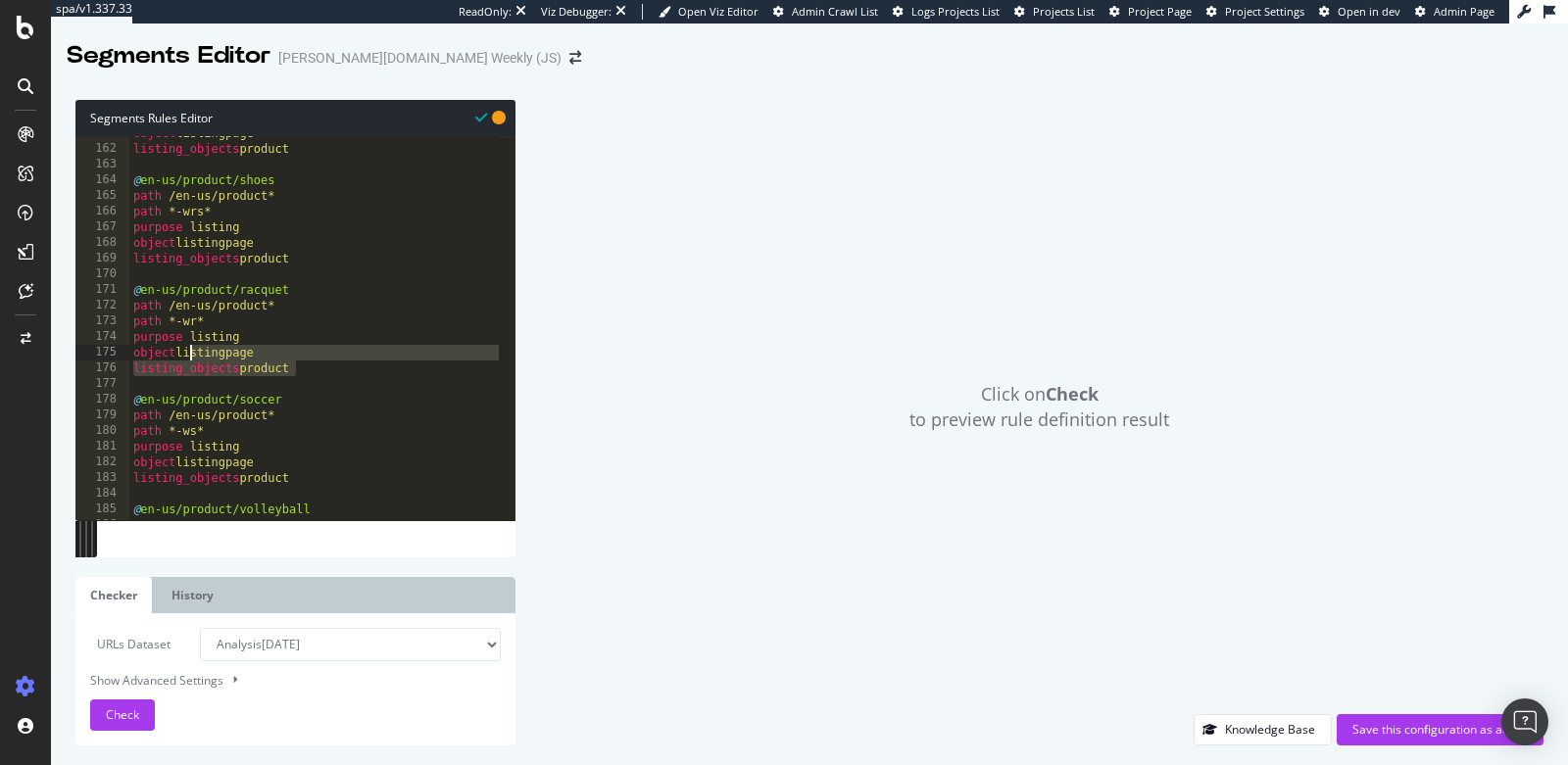
drag, startPoint x: 309, startPoint y: 367, endPoint x: 187, endPoint y: 354, distance: 122.3
click at [187, 354] on div "object listingpage listing_objects product @ en-us/product/shoes path /en-us/pr…" at bounding box center [418, 325] width 579 height 400
click at [300, 262] on div "object listingpage listing_objects product @ en-us/product/shoes path /en-us/pr…" at bounding box center [418, 325] width 579 height 400
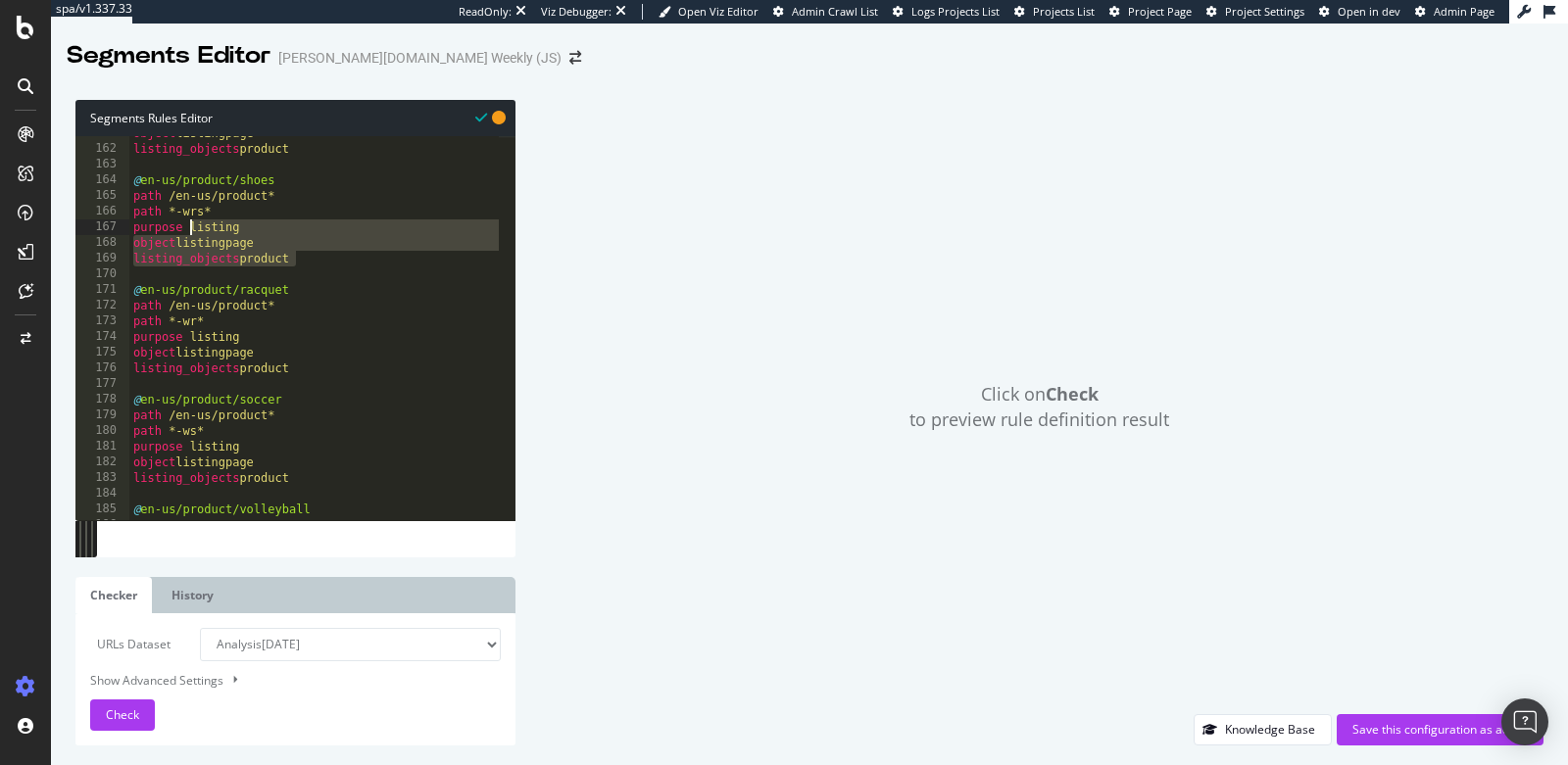
drag, startPoint x: 308, startPoint y: 265, endPoint x: 192, endPoint y: 228, distance: 121.2
click at [192, 228] on div "object listingpage listing_objects product @ en-us/product/shoes path /en-us/pr…" at bounding box center [418, 325] width 579 height 400
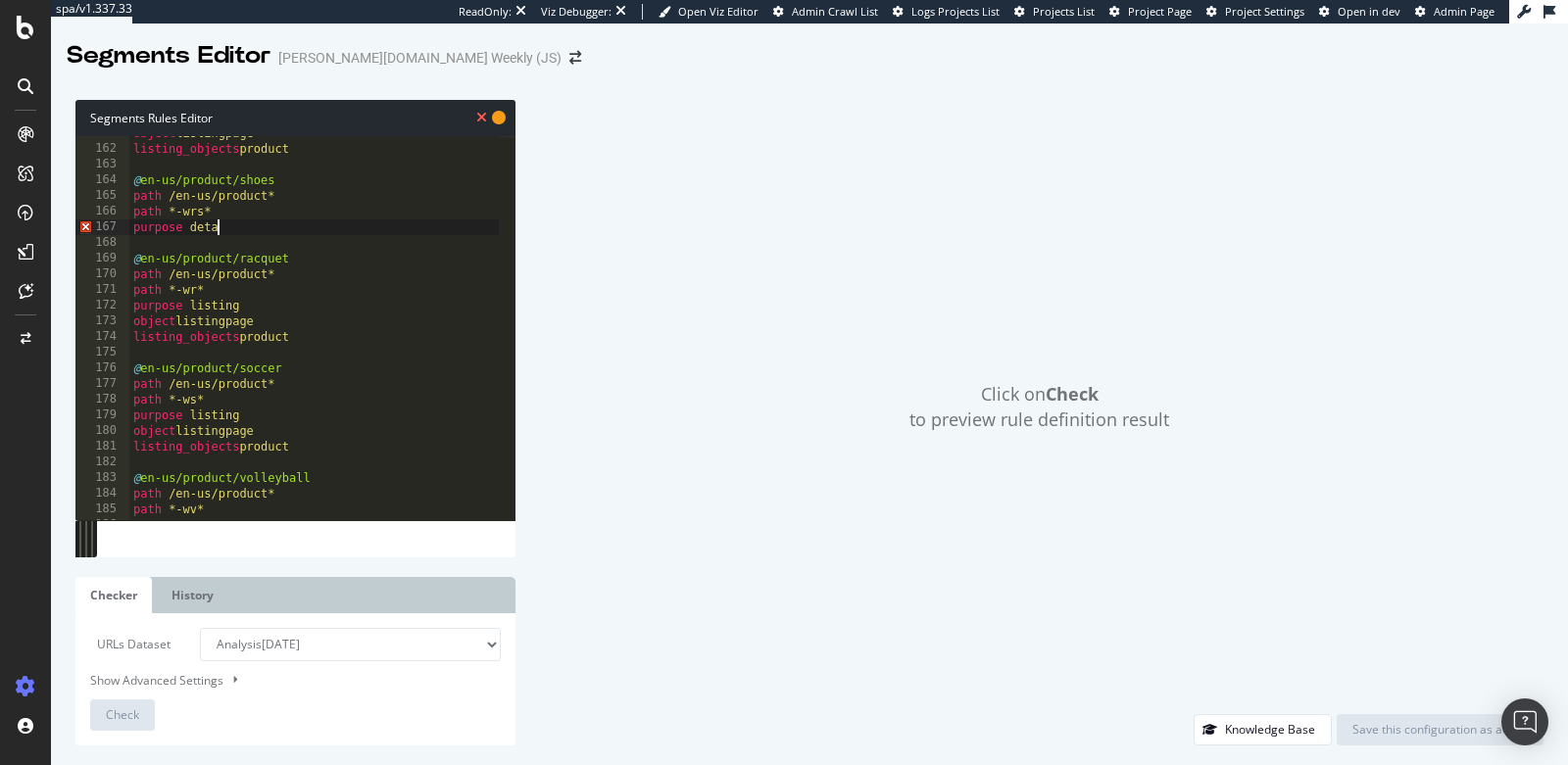
type textarea "purpose detail"
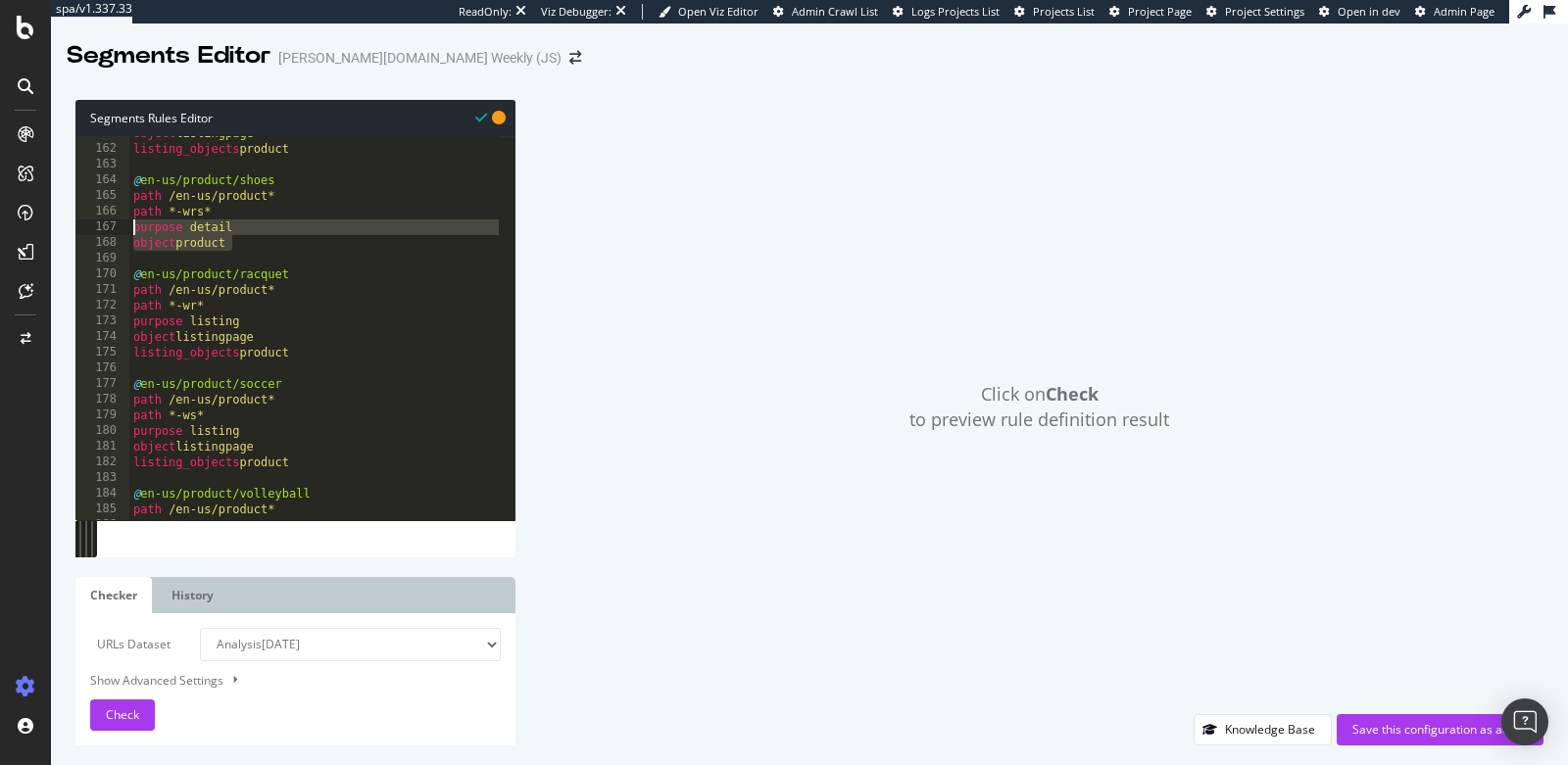
drag, startPoint x: 236, startPoint y: 244, endPoint x: 120, endPoint y: 233, distance: 117.1
click at [120, 233] on div "object product 161 162 163 164 165 166 167 168 169 170 171 172 173 174 175 176 …" at bounding box center [295, 328] width 440 height 384
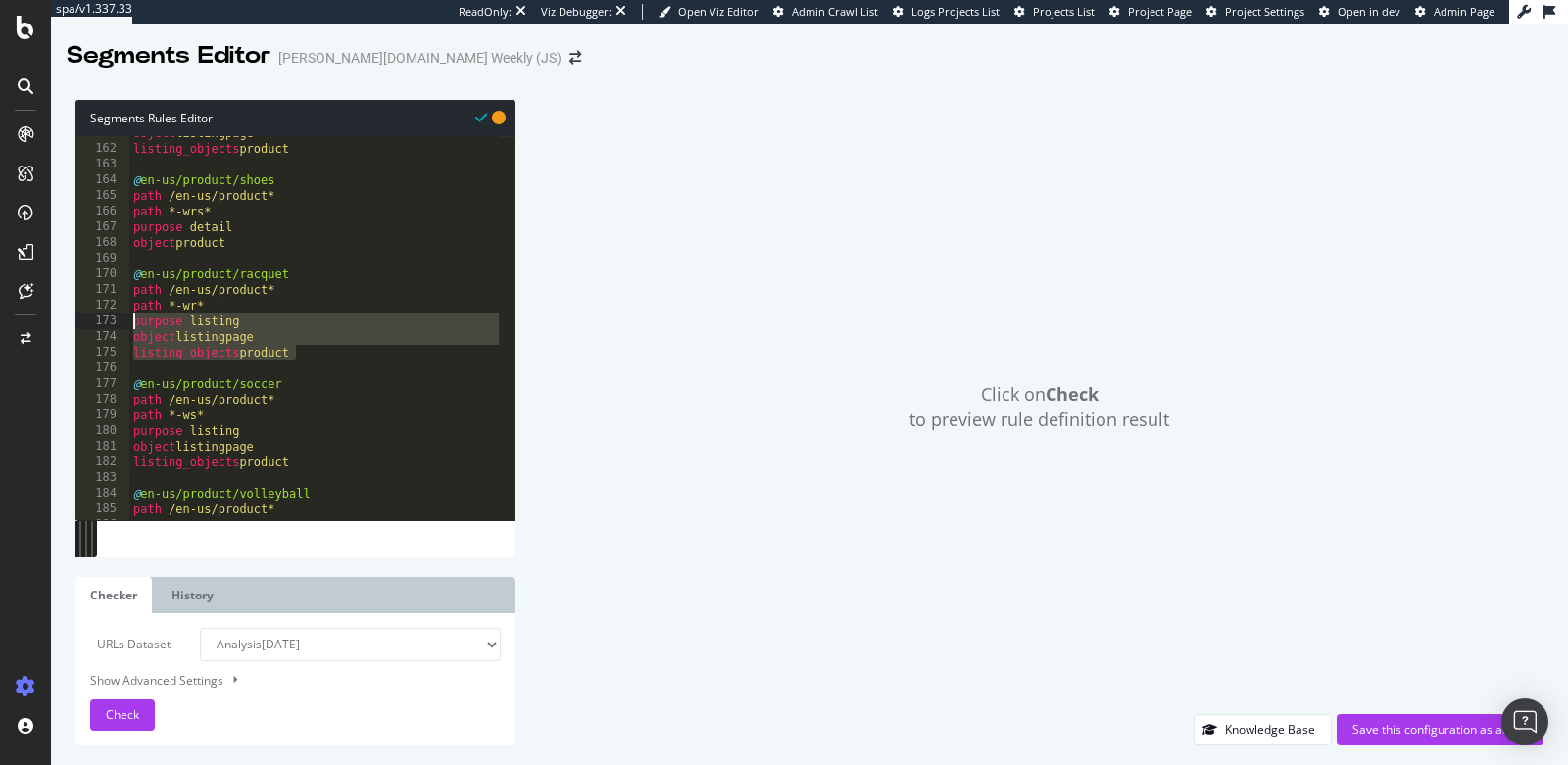
drag, startPoint x: 304, startPoint y: 358, endPoint x: 101, endPoint y: 326, distance: 205.2
click at [101, 326] on div "purpose detail object product 161 162 163 164 165 166 167 168 169 170 171 172 1…" at bounding box center [295, 328] width 440 height 384
paste textarea "object product"
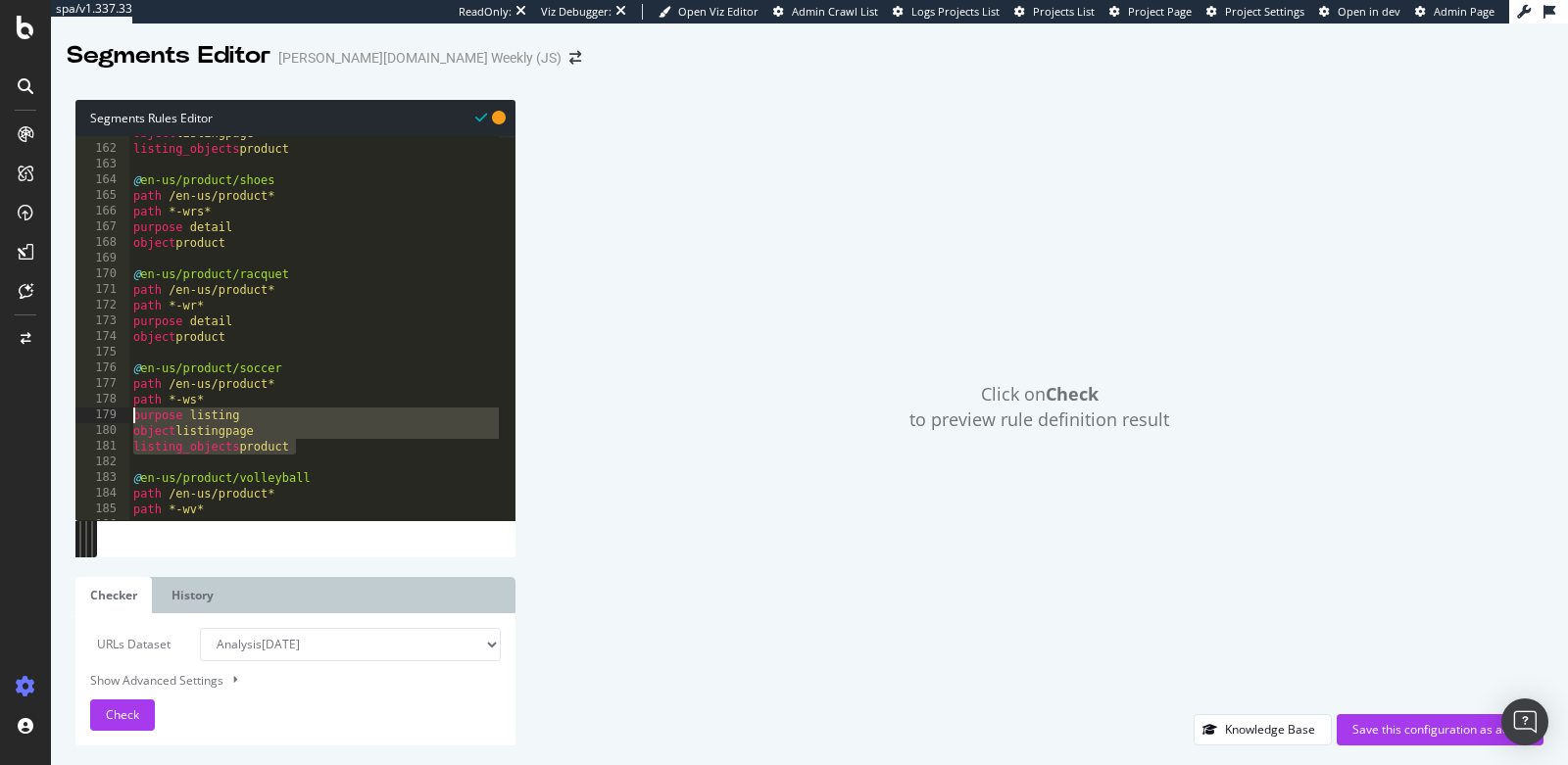
drag, startPoint x: 299, startPoint y: 444, endPoint x: 130, endPoint y: 417, distance: 170.6
click at [130, 417] on div "object listingpage listing_objects product @ en-us/product/shoes path /en-us/pr…" at bounding box center [418, 325] width 579 height 400
paste textarea "object product"
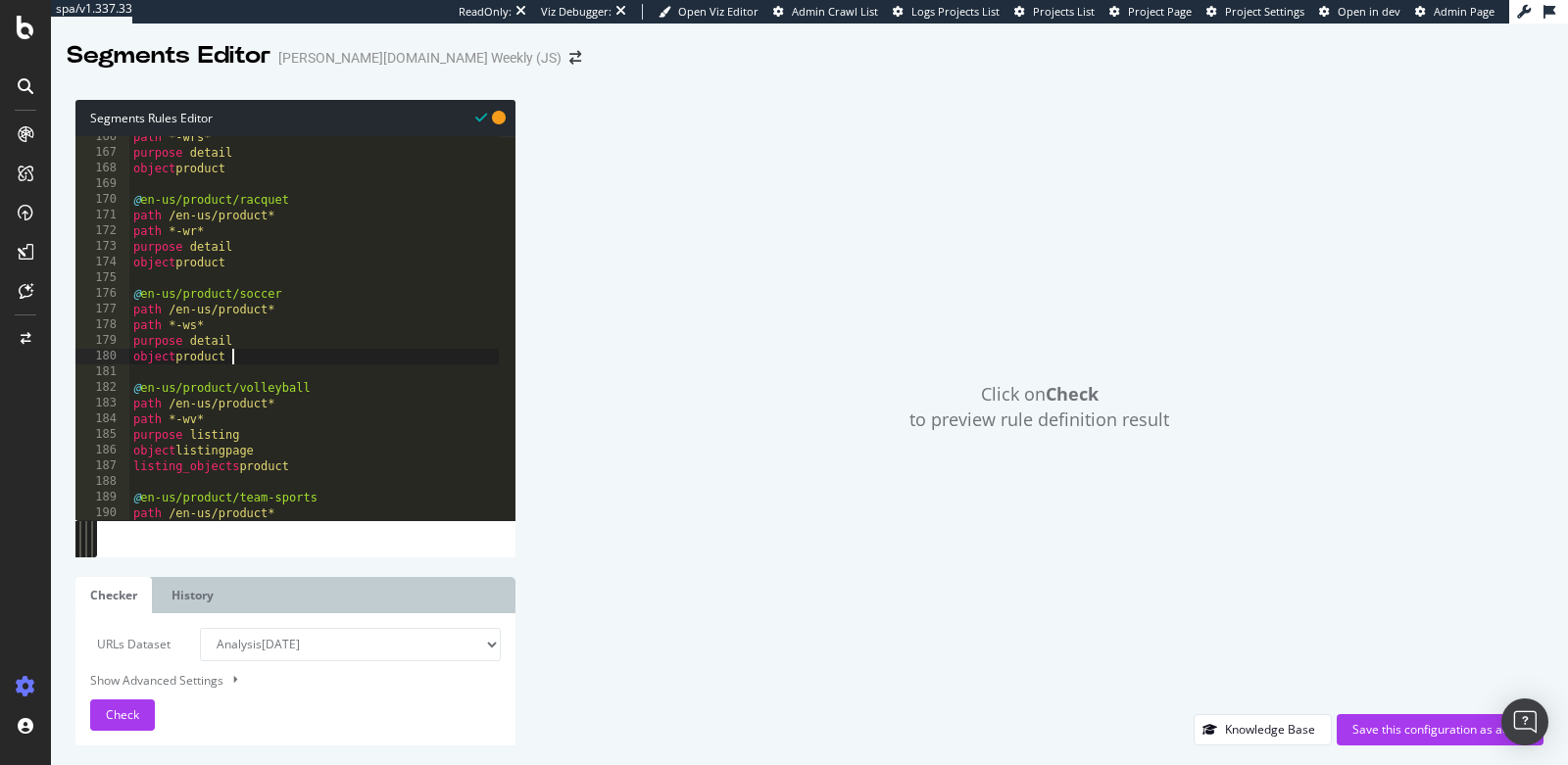
scroll to position [2592, 0]
drag, startPoint x: 304, startPoint y: 458, endPoint x: 166, endPoint y: 435, distance: 140.0
click at [166, 435] on div "path *-wrs* purpose detail object product @ en-us/product/racquet path /en-us/p…" at bounding box center [418, 329] width 579 height 400
drag, startPoint x: 315, startPoint y: 469, endPoint x: 126, endPoint y: 441, distance: 190.2
click at [126, 441] on div "object product 166 167 168 169 170 171 172 173 174 175 176 177 178 179 180 181 …" at bounding box center [295, 328] width 440 height 384
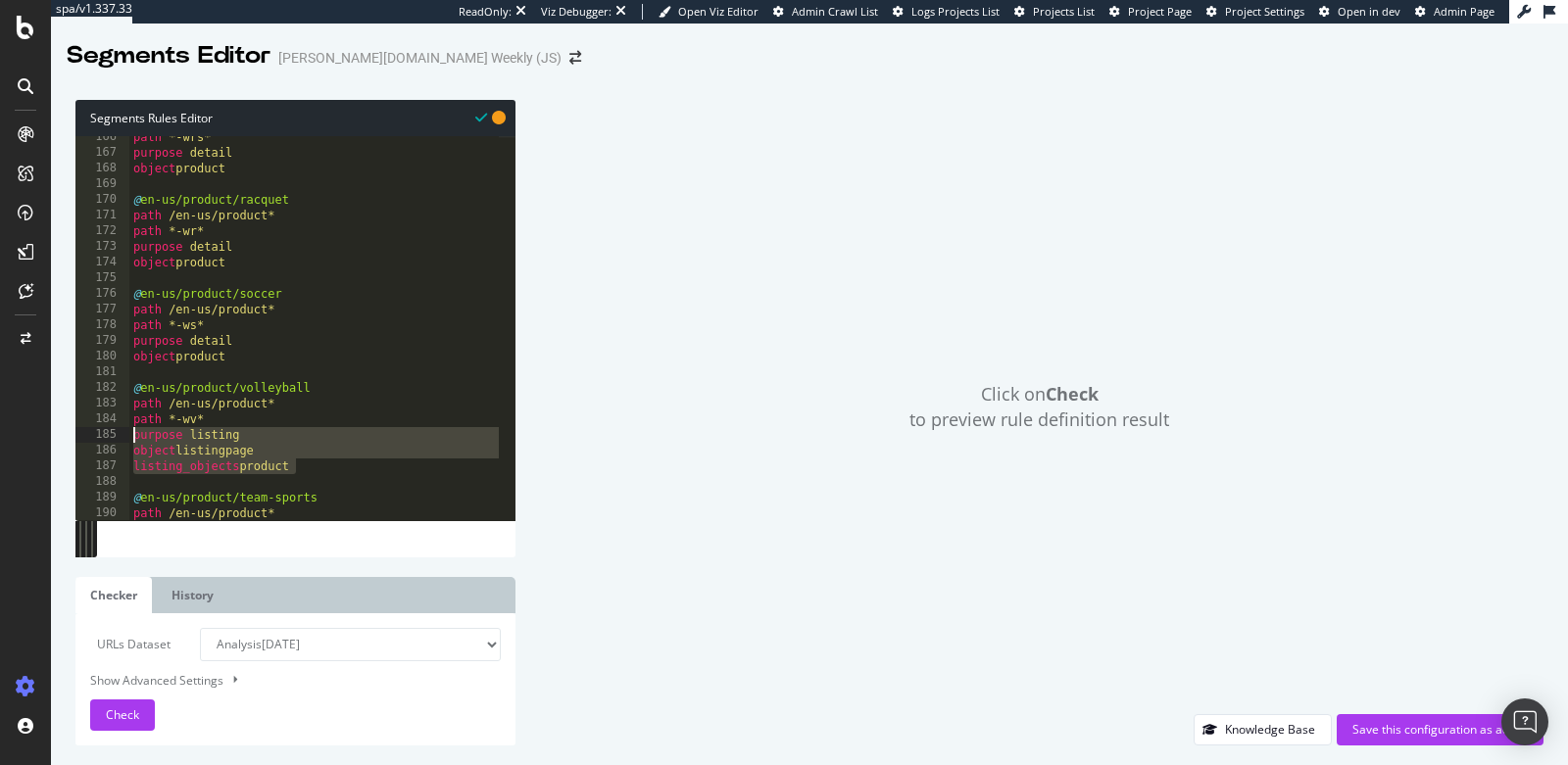
paste textarea "object product"
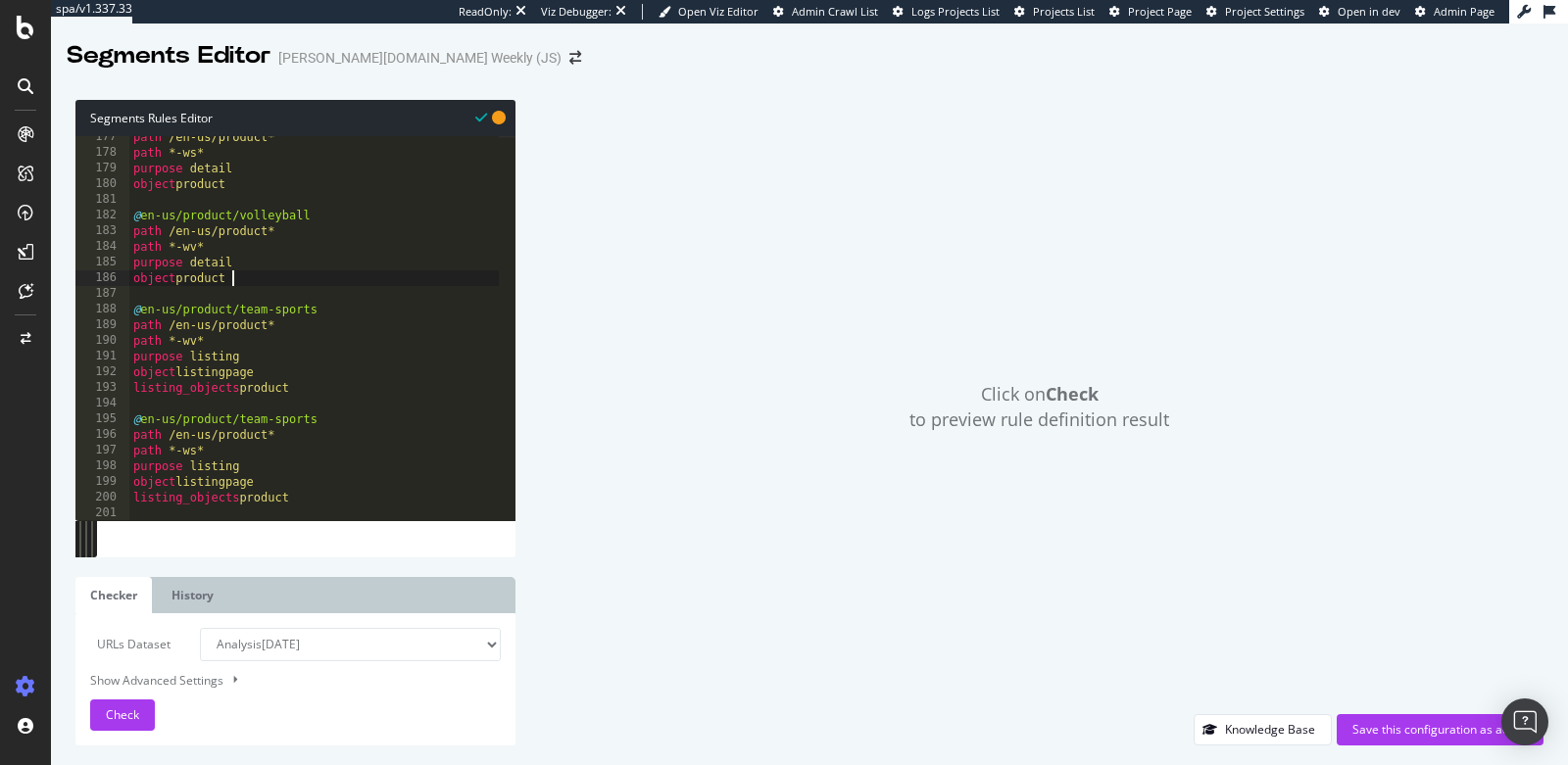
scroll to position [2765, 0]
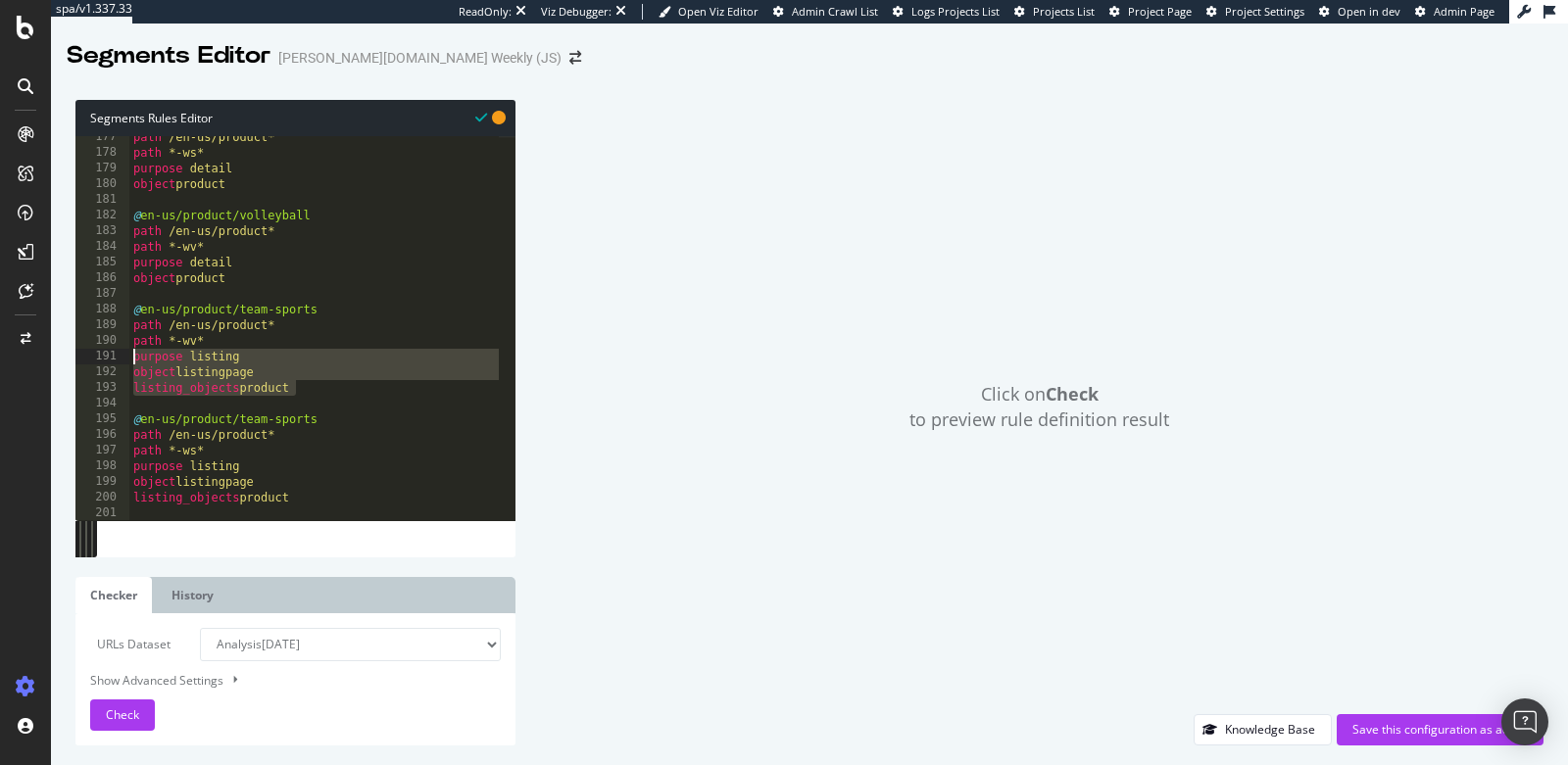
drag, startPoint x: 320, startPoint y: 388, endPoint x: 121, endPoint y: 363, distance: 200.5
click at [121, 363] on div "object product 177 178 179 180 181 182 183 184 185 186 187 188 189 190 191 192 …" at bounding box center [295, 328] width 440 height 384
paste textarea "object product"
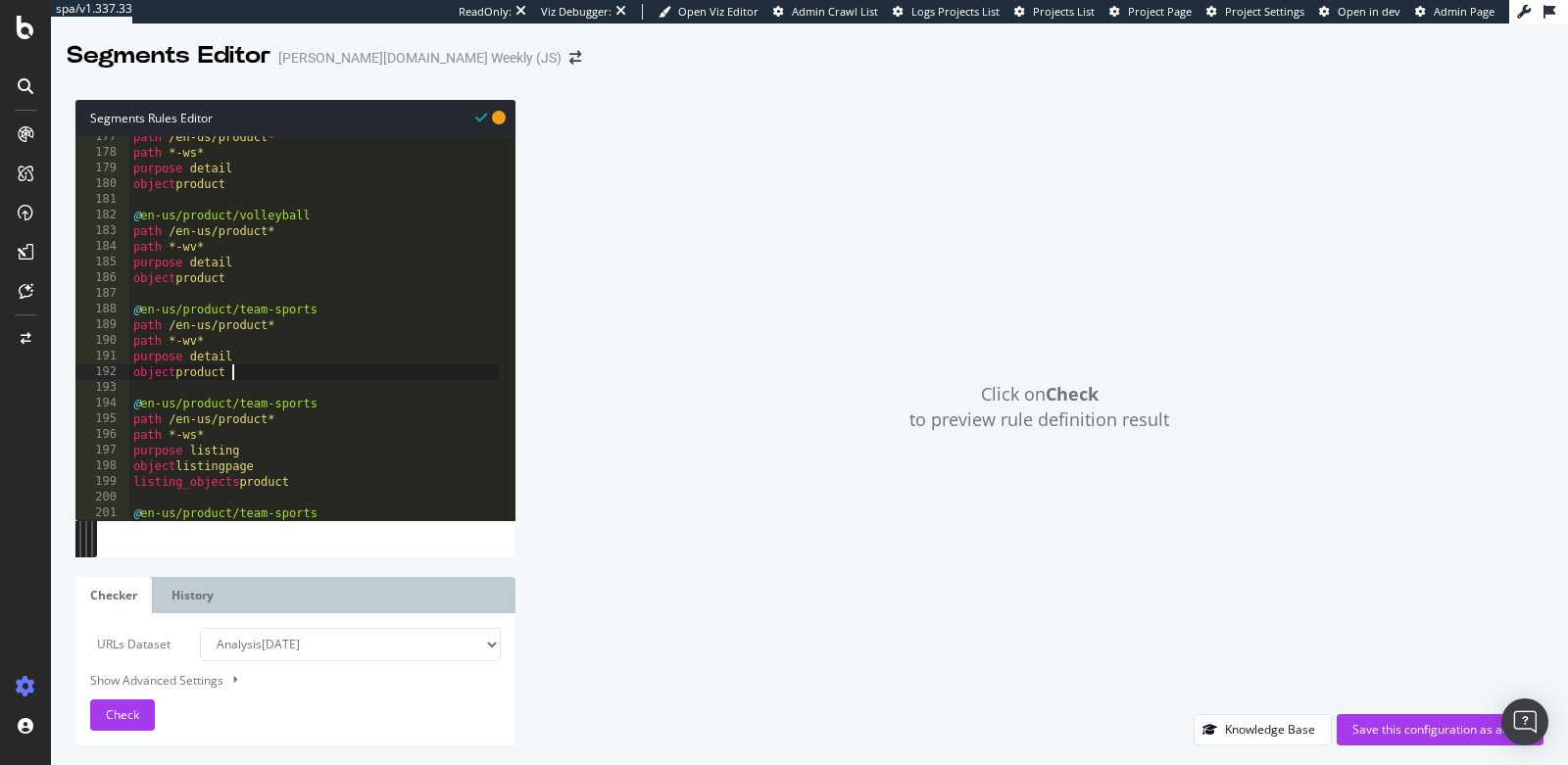
scroll to position [2809, 0]
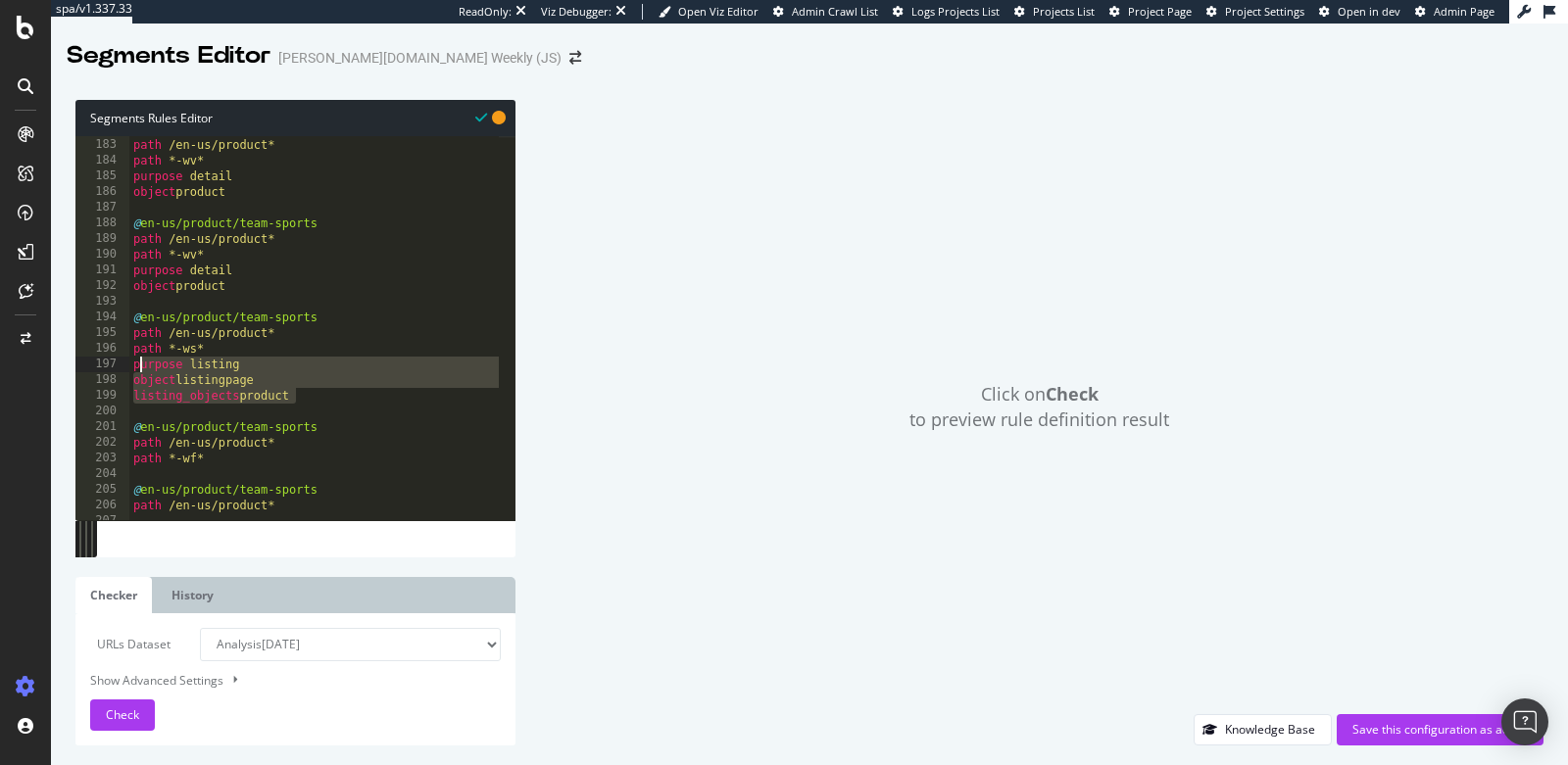
drag, startPoint x: 305, startPoint y: 396, endPoint x: 137, endPoint y: 367, distance: 169.9
click at [137, 367] on div "@ en-us/product/volleyball path /en-us/product* path *-wv* purpose detail objec…" at bounding box center [418, 321] width 579 height 400
type textarea "p"
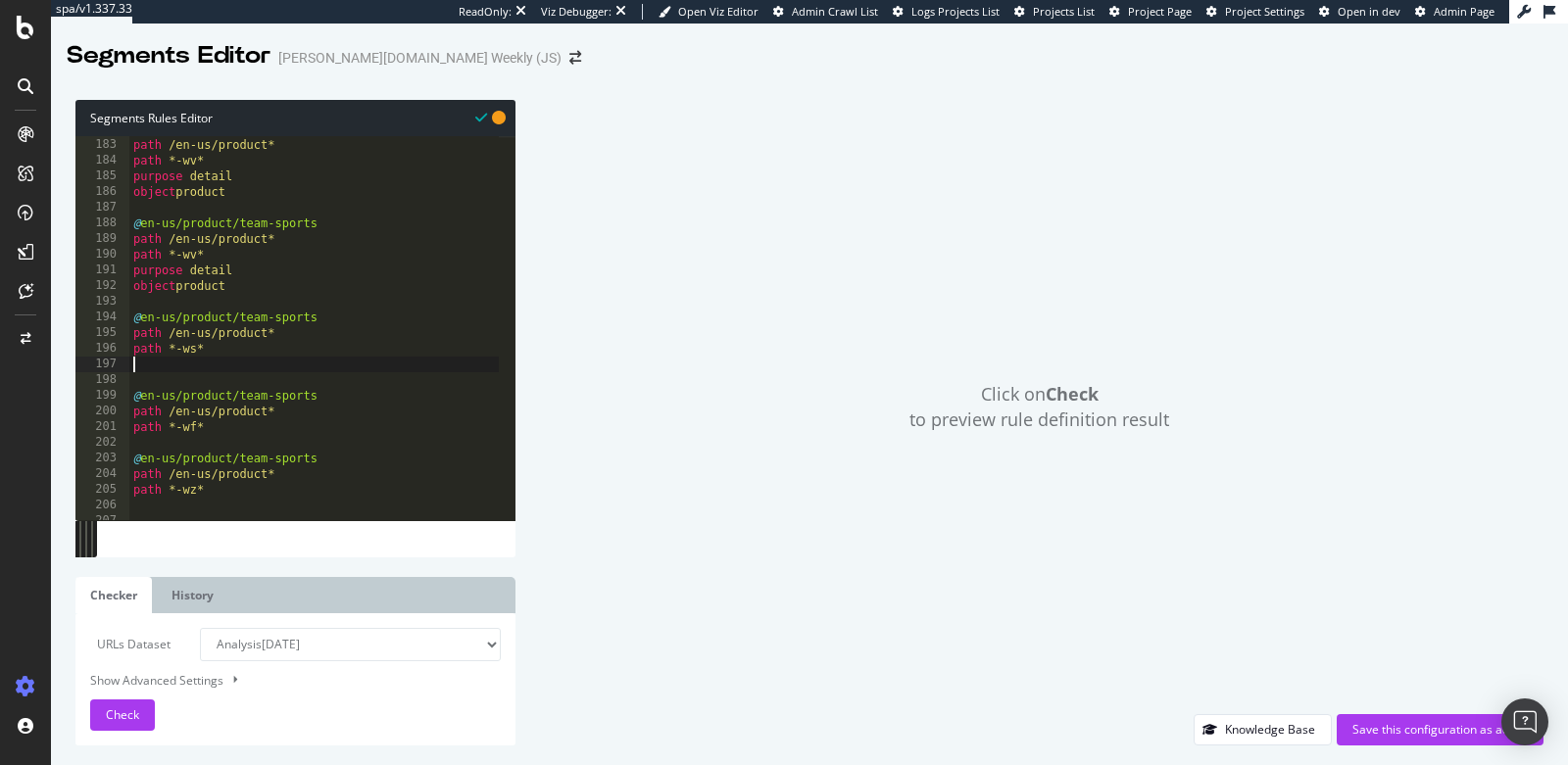
paste textarea "object product"
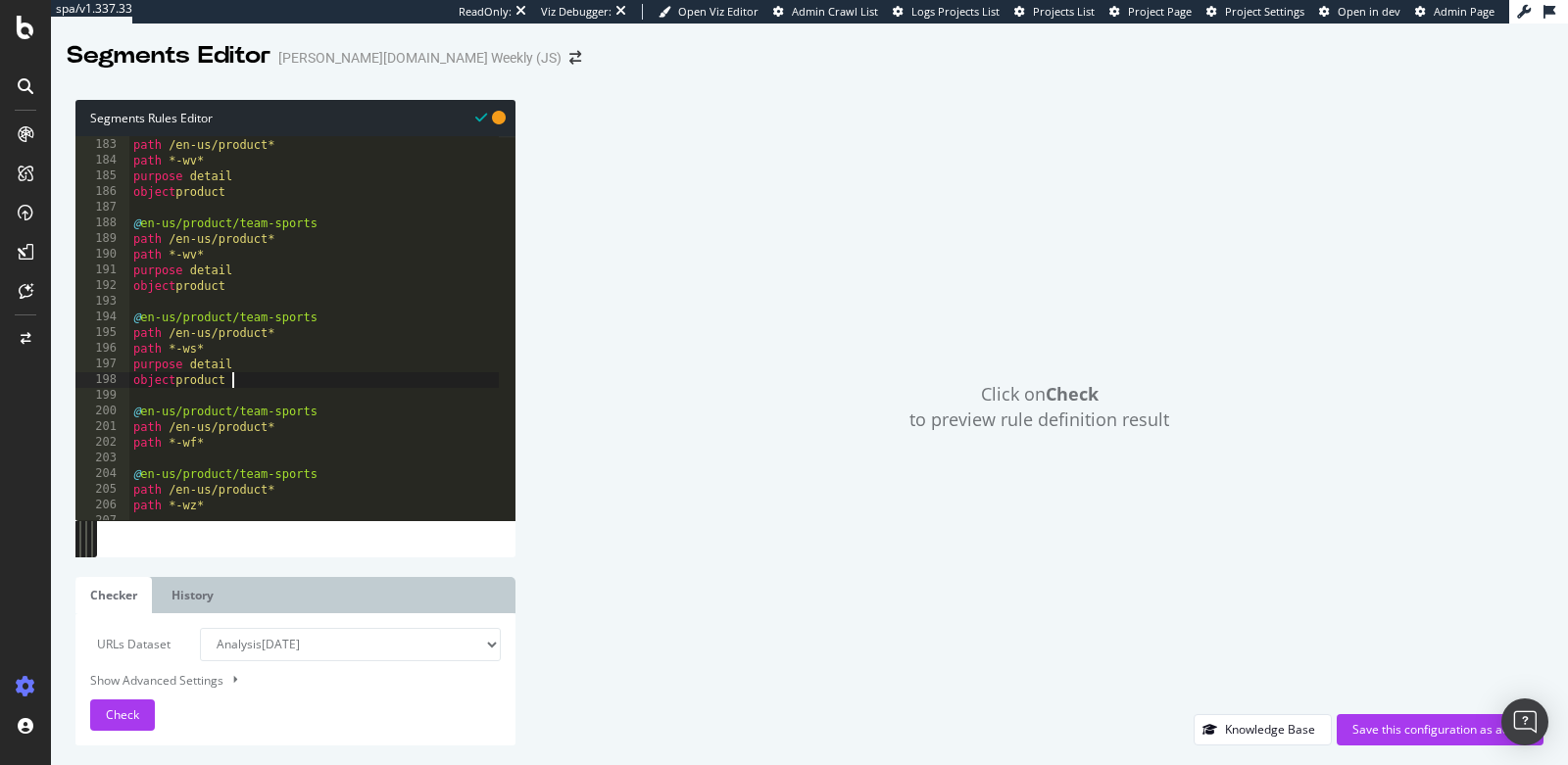
click at [219, 444] on div "@ en-us/product/volleyball path /en-us/product* path *-wv* purpose detail objec…" at bounding box center [418, 321] width 579 height 400
type textarea "path *-wf*"
paste textarea "object product"
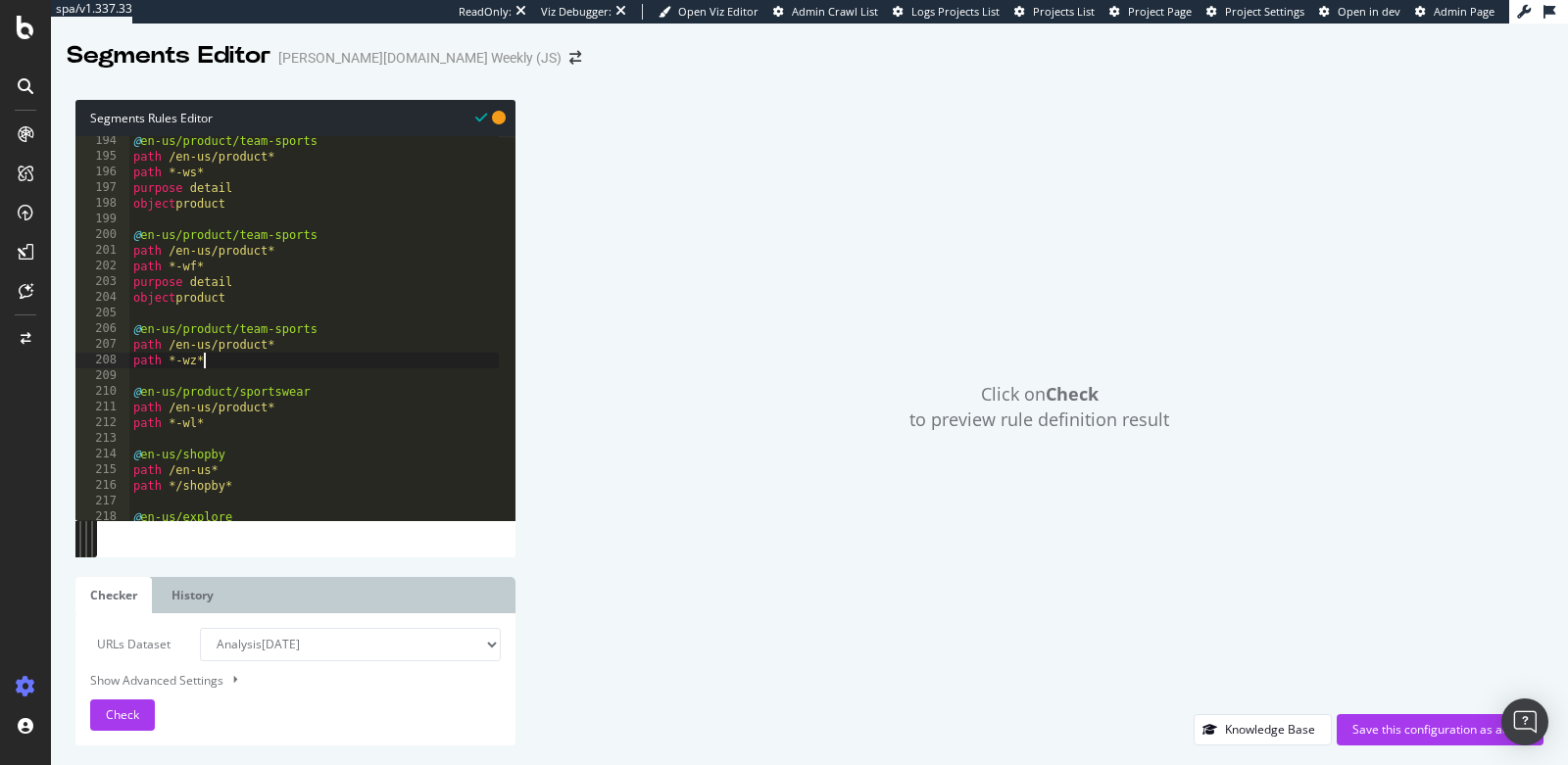
click at [243, 365] on div "@ en-us/product/team-sports path /en-us/product* path *-ws* purpose detail obje…" at bounding box center [418, 333] width 579 height 400
type textarea "path *-wz*"
paste textarea "object product"
click at [256, 359] on div "@ en-us/product/team-sports path /en-us/product* path *-wf* purpose detail obje…" at bounding box center [418, 335] width 579 height 400
type textarea "path *-wl*"
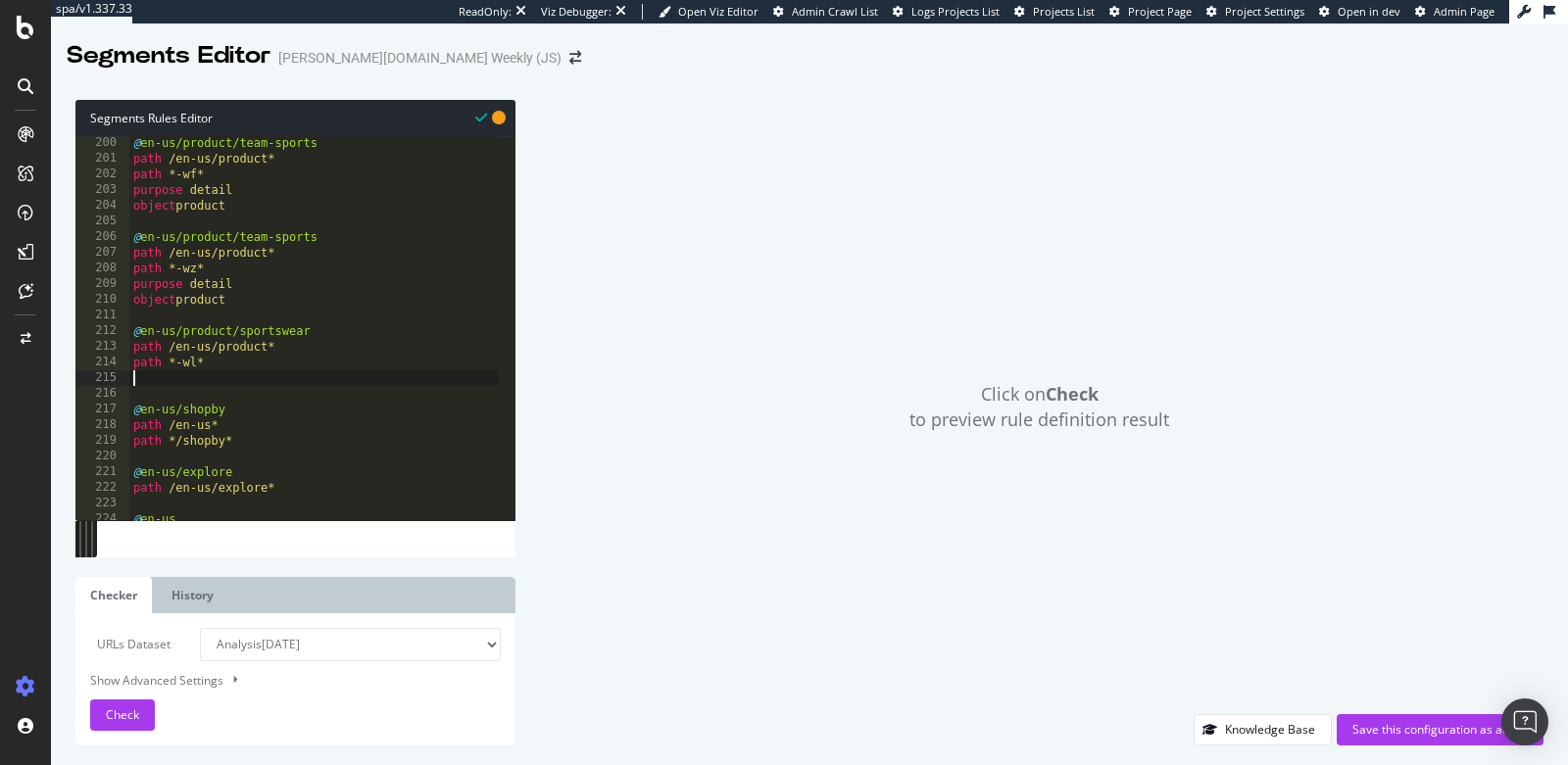
paste textarea "object product"
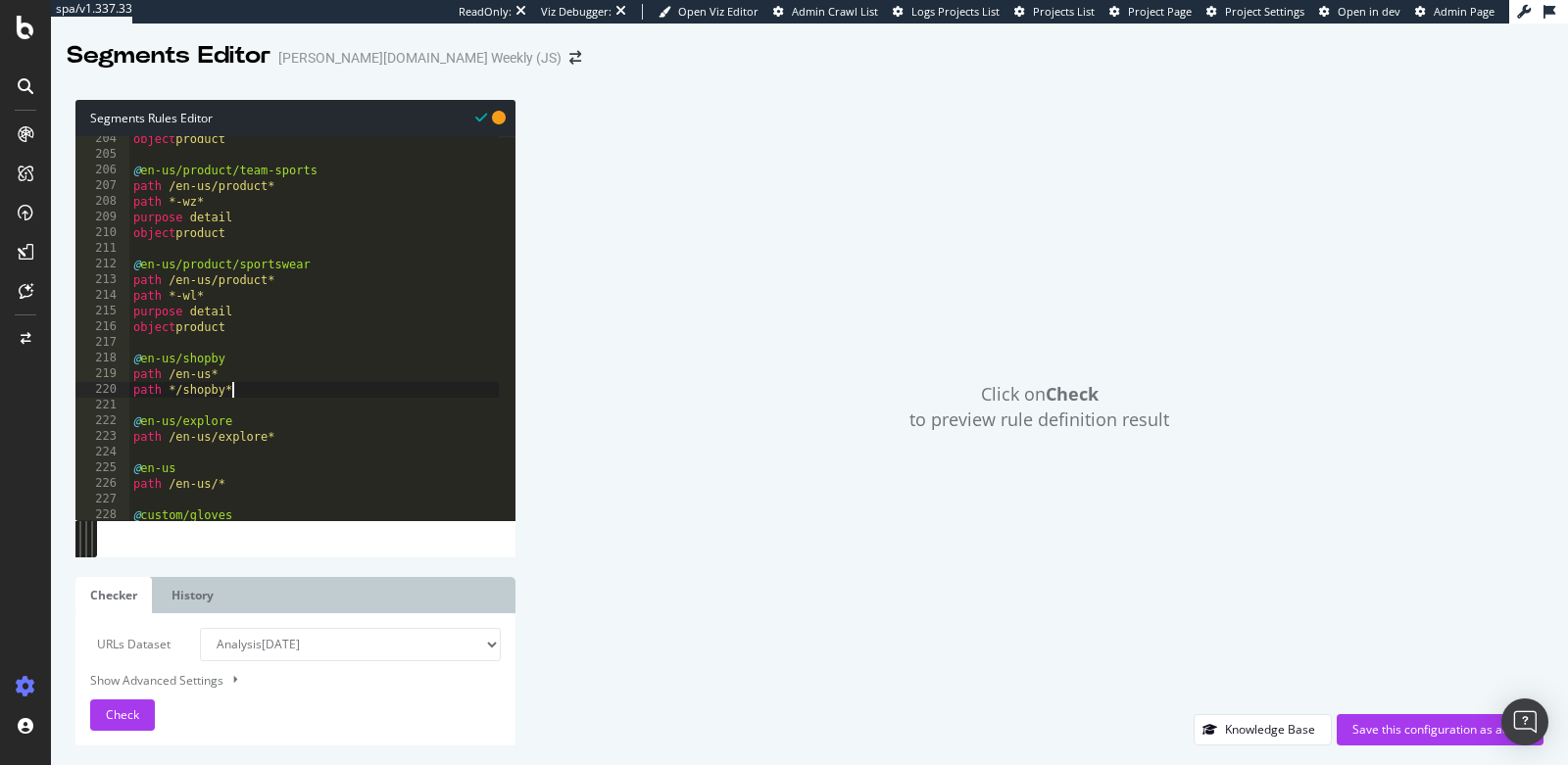
click at [263, 383] on div "object product @ en-us/product/team-sports path /en-us/product* path *-wz* purp…" at bounding box center [418, 331] width 579 height 400
type textarea "path */shopby*"
paste textarea "object product"
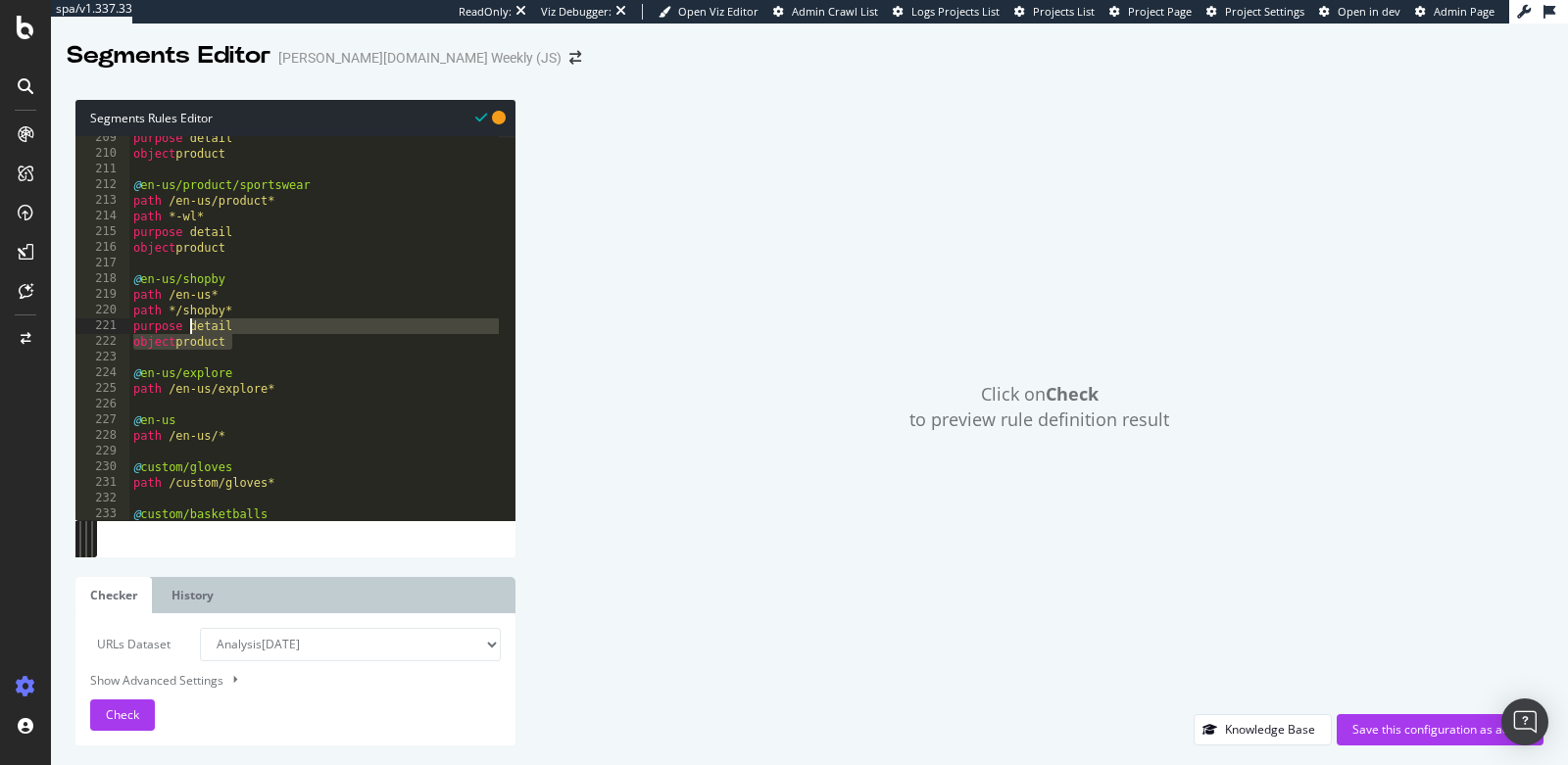
drag, startPoint x: 253, startPoint y: 338, endPoint x: 192, endPoint y: 327, distance: 61.7
click at [192, 327] on div "purpose detail object product @ en-us/product/sportswear path /en-us/product* p…" at bounding box center [418, 330] width 579 height 400
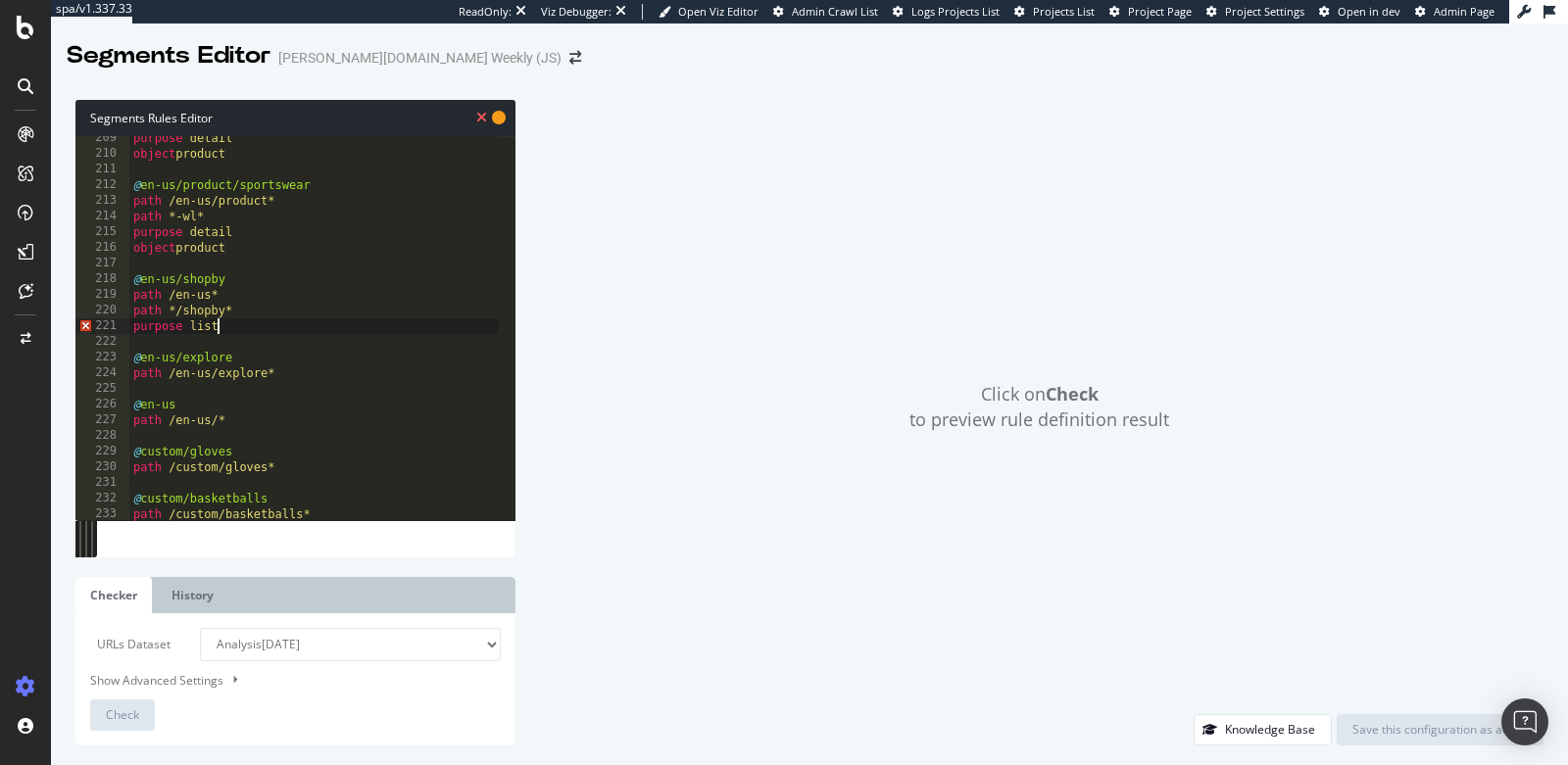
type textarea "purpose listing"
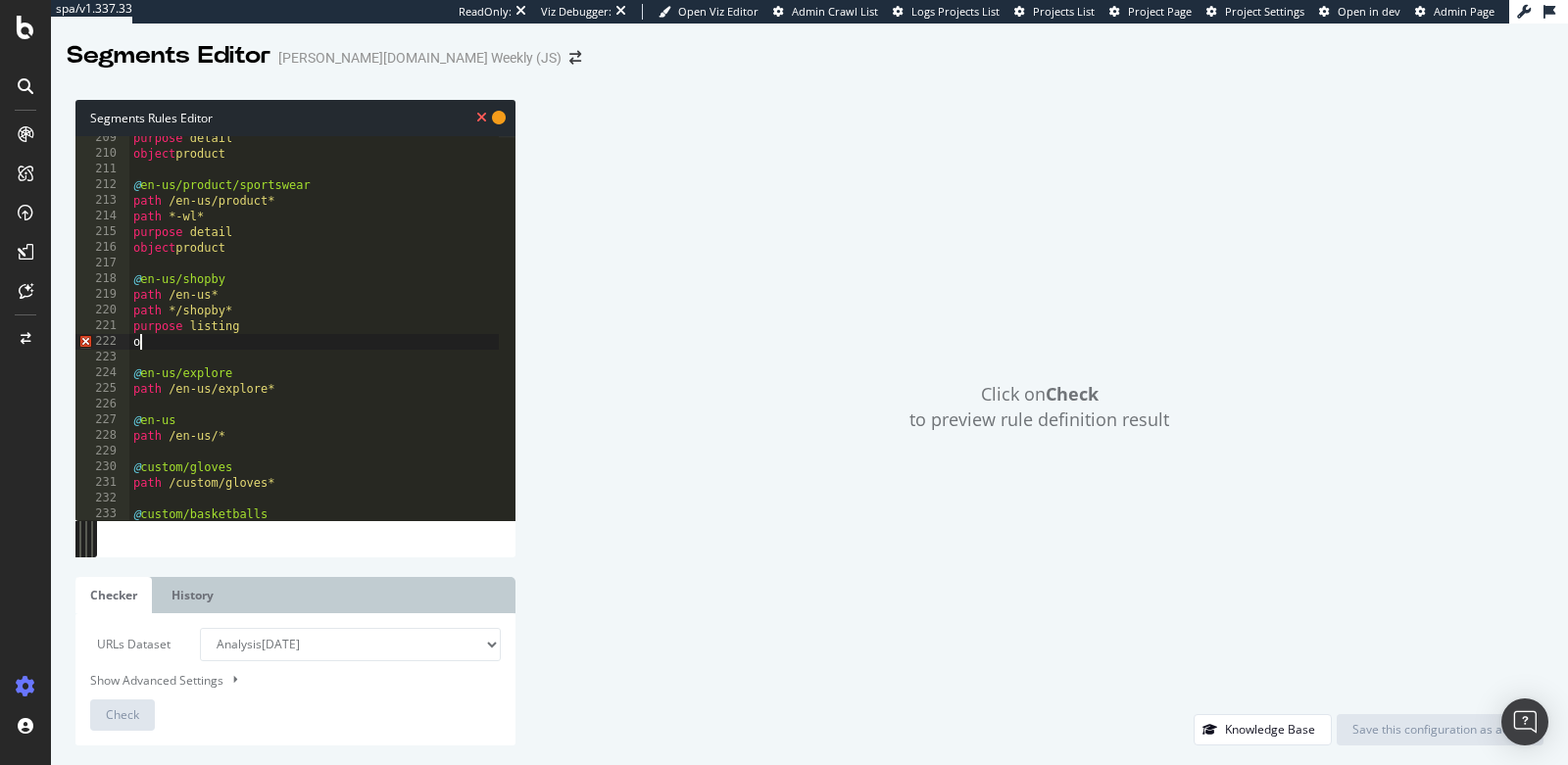
type textarea "o"
type textarea "object category"
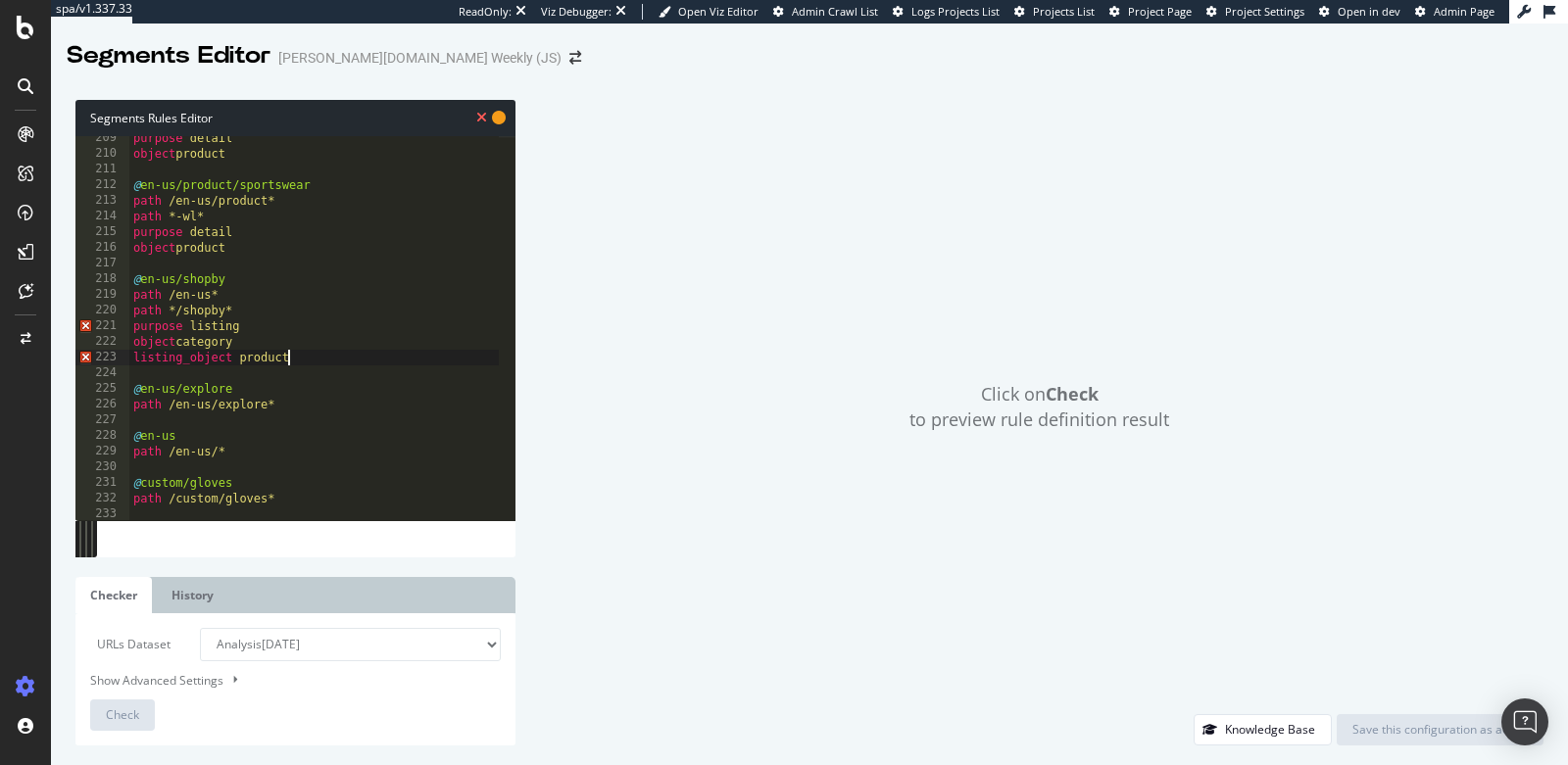
click at [305, 370] on div "purpose detail object product @ en-us/product/sportswear path /en-us/product* p…" at bounding box center [418, 330] width 579 height 400
click at [265, 411] on div "purpose detail object product @ en-us/product/sportswear path /en-us/product* p…" at bounding box center [418, 330] width 579 height 400
click at [276, 334] on div "purpose detail object product @ en-us/product/sportswear path /en-us/product* p…" at bounding box center [418, 330] width 579 height 400
click at [227, 362] on div "purpose detail object product @ en-us/product/sportswear path /en-us/product* p…" at bounding box center [418, 330] width 579 height 400
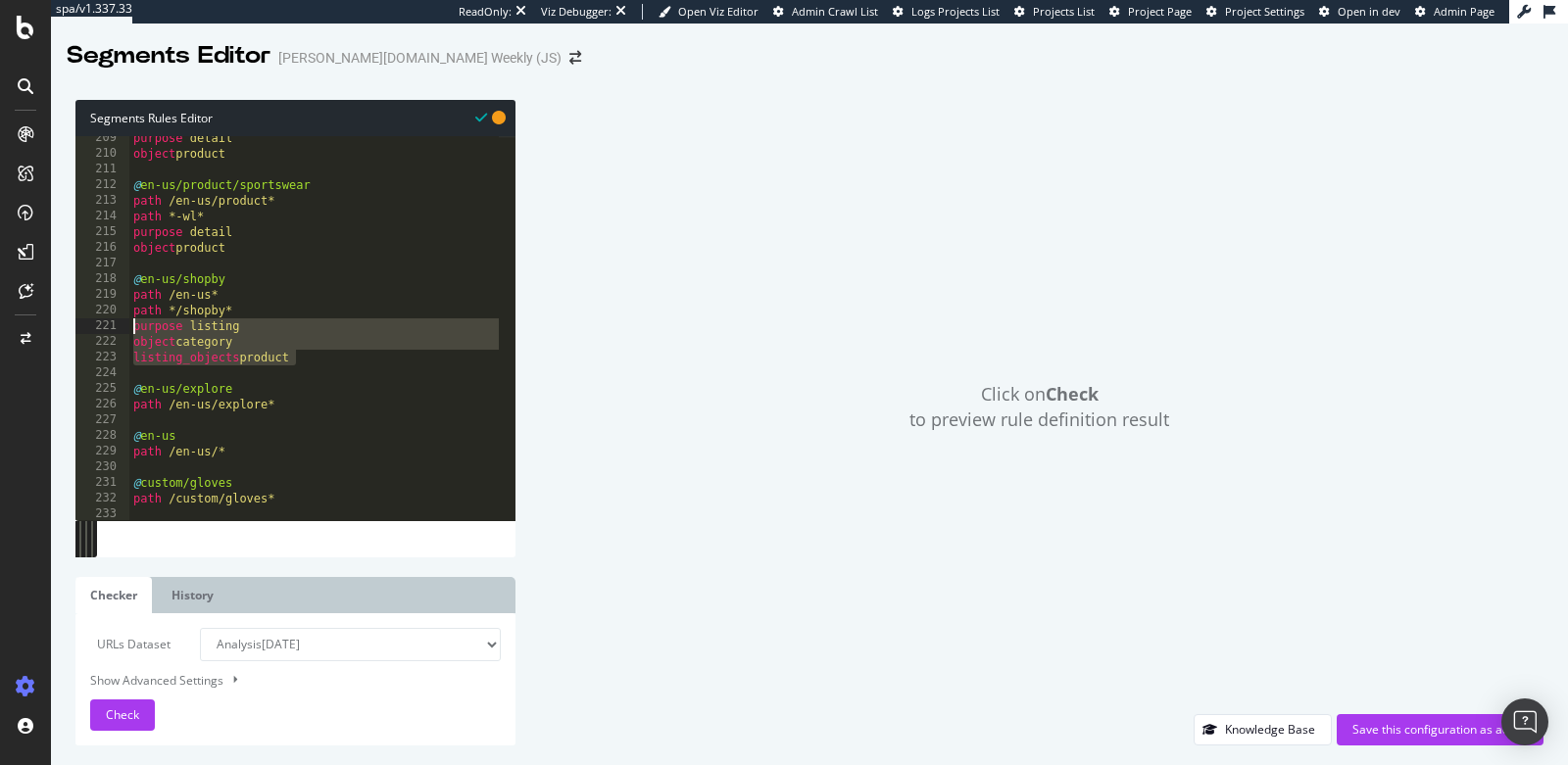
drag, startPoint x: 308, startPoint y: 358, endPoint x: 116, endPoint y: 327, distance: 194.4
click at [116, 327] on div "listing_objects product 209 210 211 212 213 214 215 216 217 218 219 220 221 222…" at bounding box center [295, 328] width 440 height 384
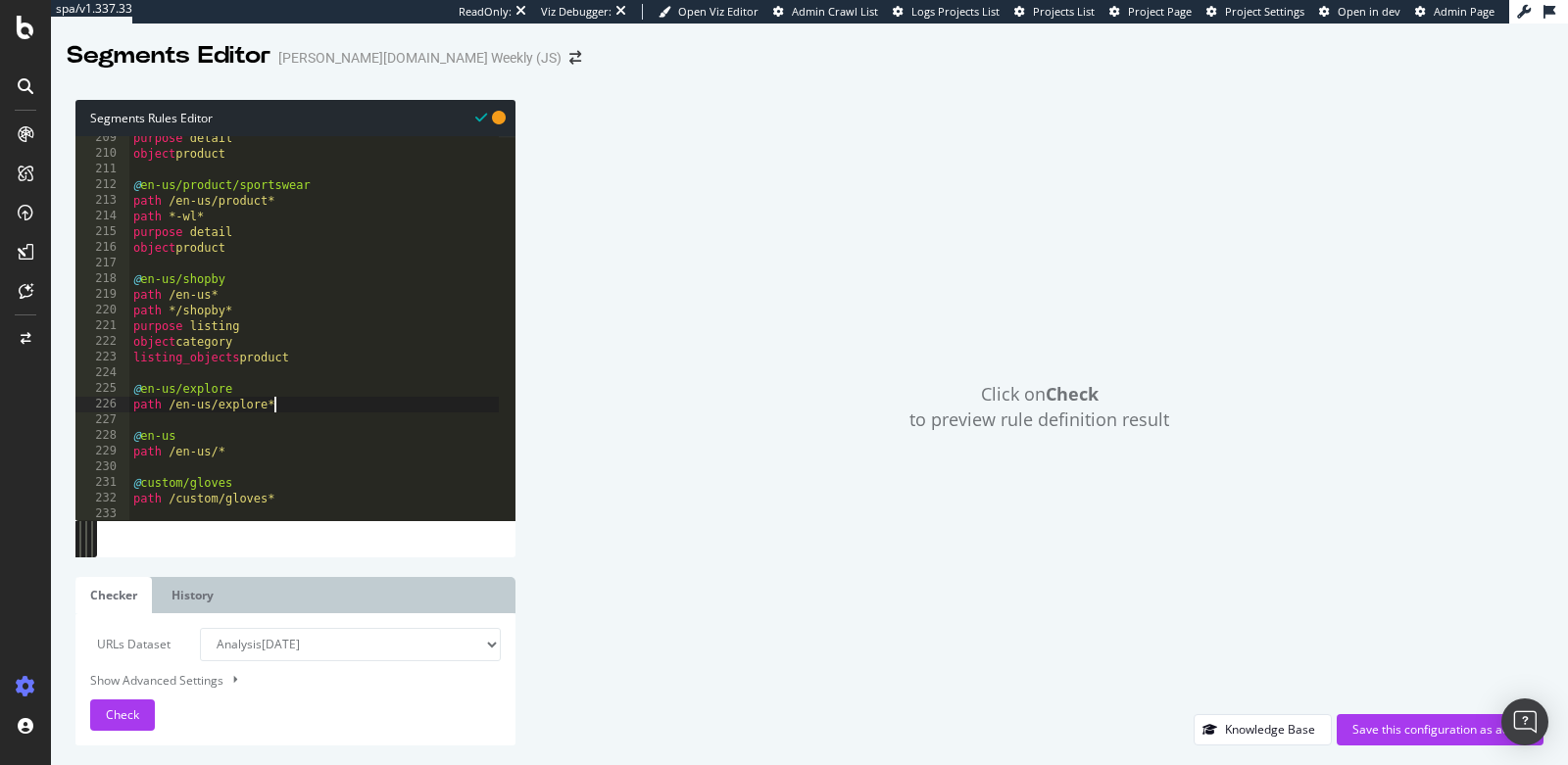
click at [277, 408] on div "purpose detail object product @ en-us/product/sportswear path /en-us/product* p…" at bounding box center [418, 330] width 579 height 400
type textarea "path /en-us/explore*"
paste textarea "listing_objects product"
click at [236, 407] on div "purpose detail object product @ en-us/shopby path /en-us* path */shopby* purpos…" at bounding box center [418, 333] width 579 height 400
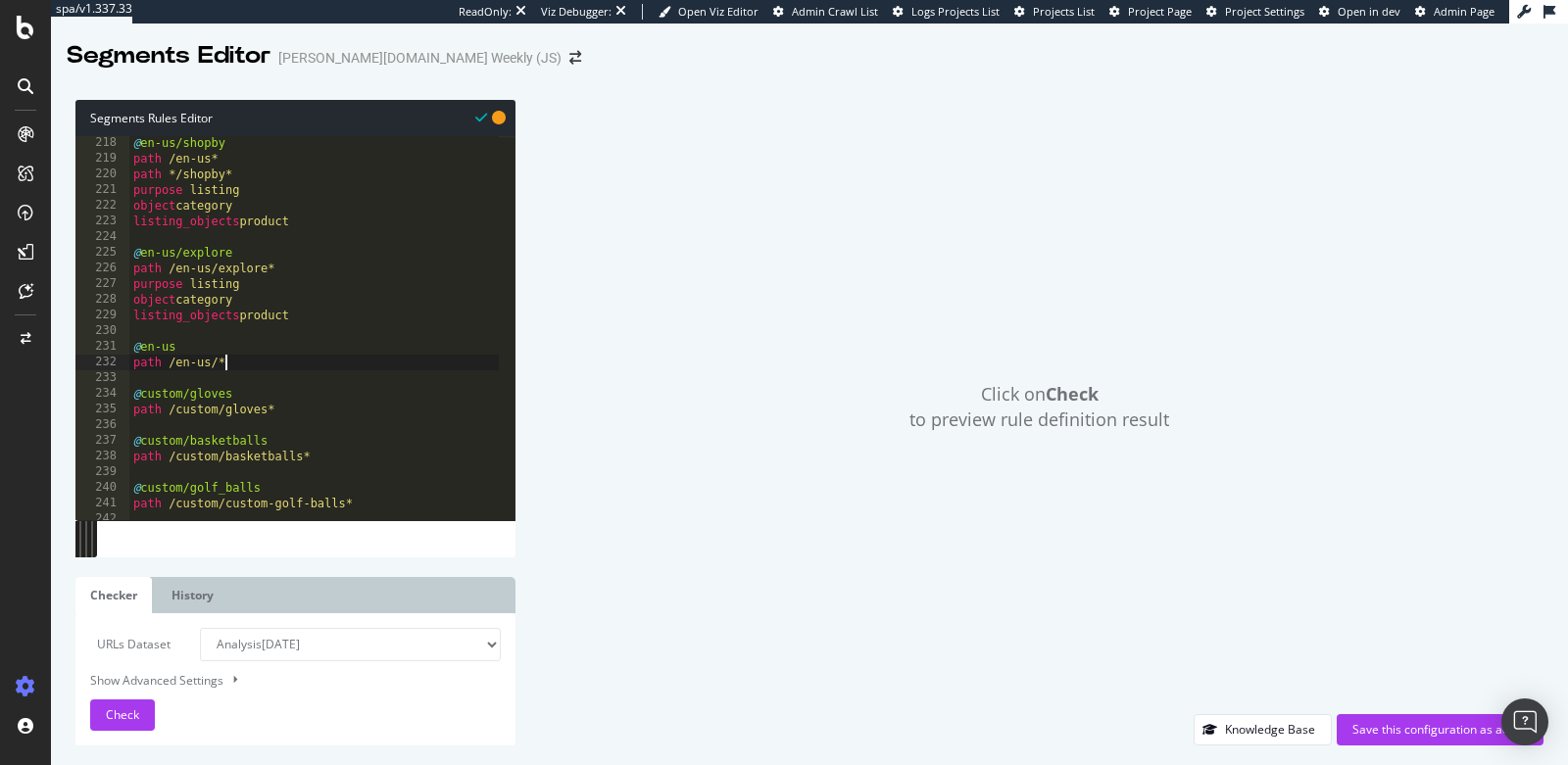
click at [282, 410] on div "@ en-us/shopby path /en-us* path */shopby* purpose listing object category list…" at bounding box center [418, 335] width 579 height 400
type textarea "path /custom/gloves*"
paste textarea "listing_objects product"
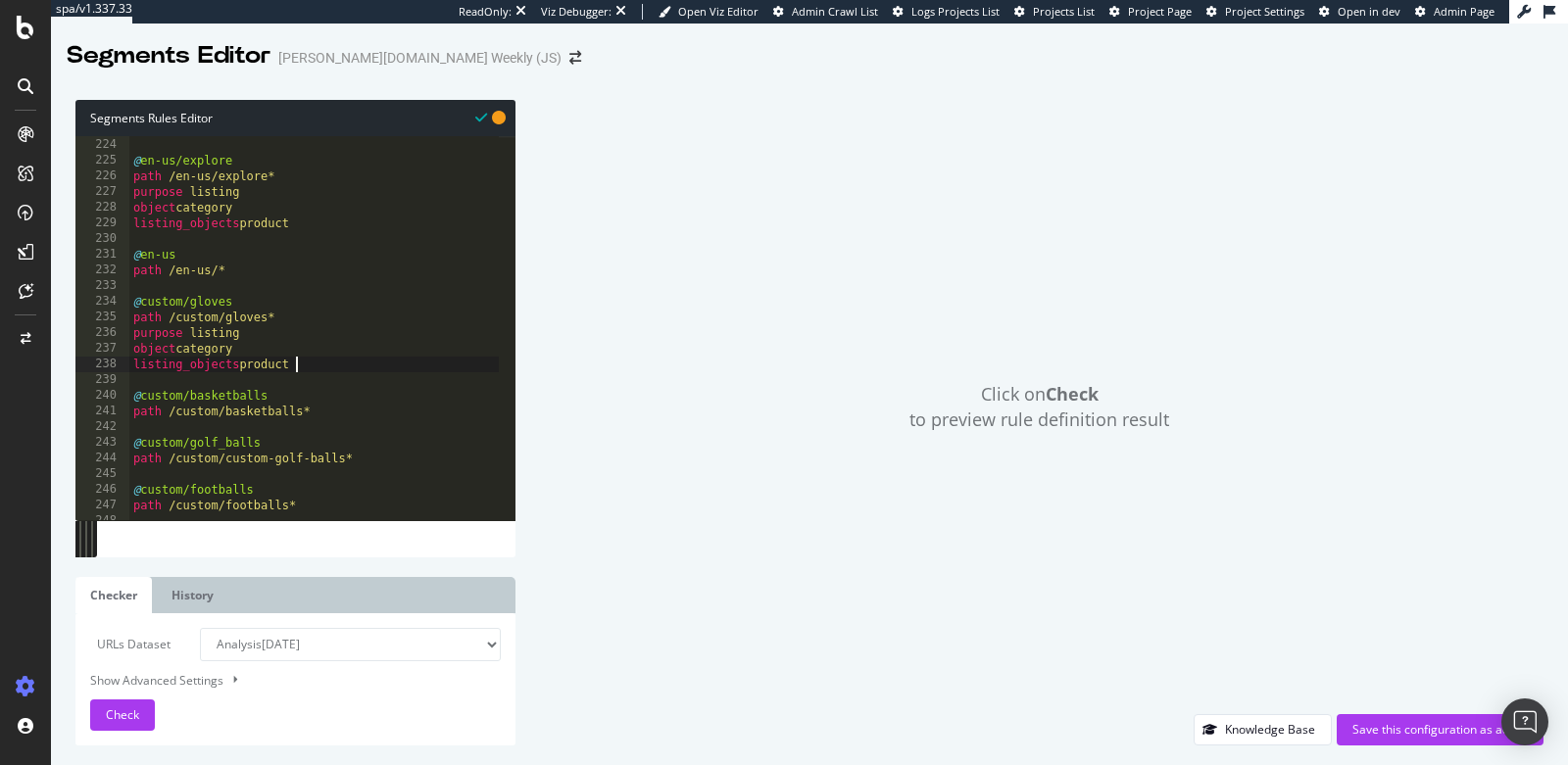
click at [333, 409] on div "listing_objects product @ en-us/explore path /en-us/explore* purpose listing ob…" at bounding box center [418, 321] width 579 height 400
type textarea "path /custom/basketballs*"
paste textarea "listing_objects product"
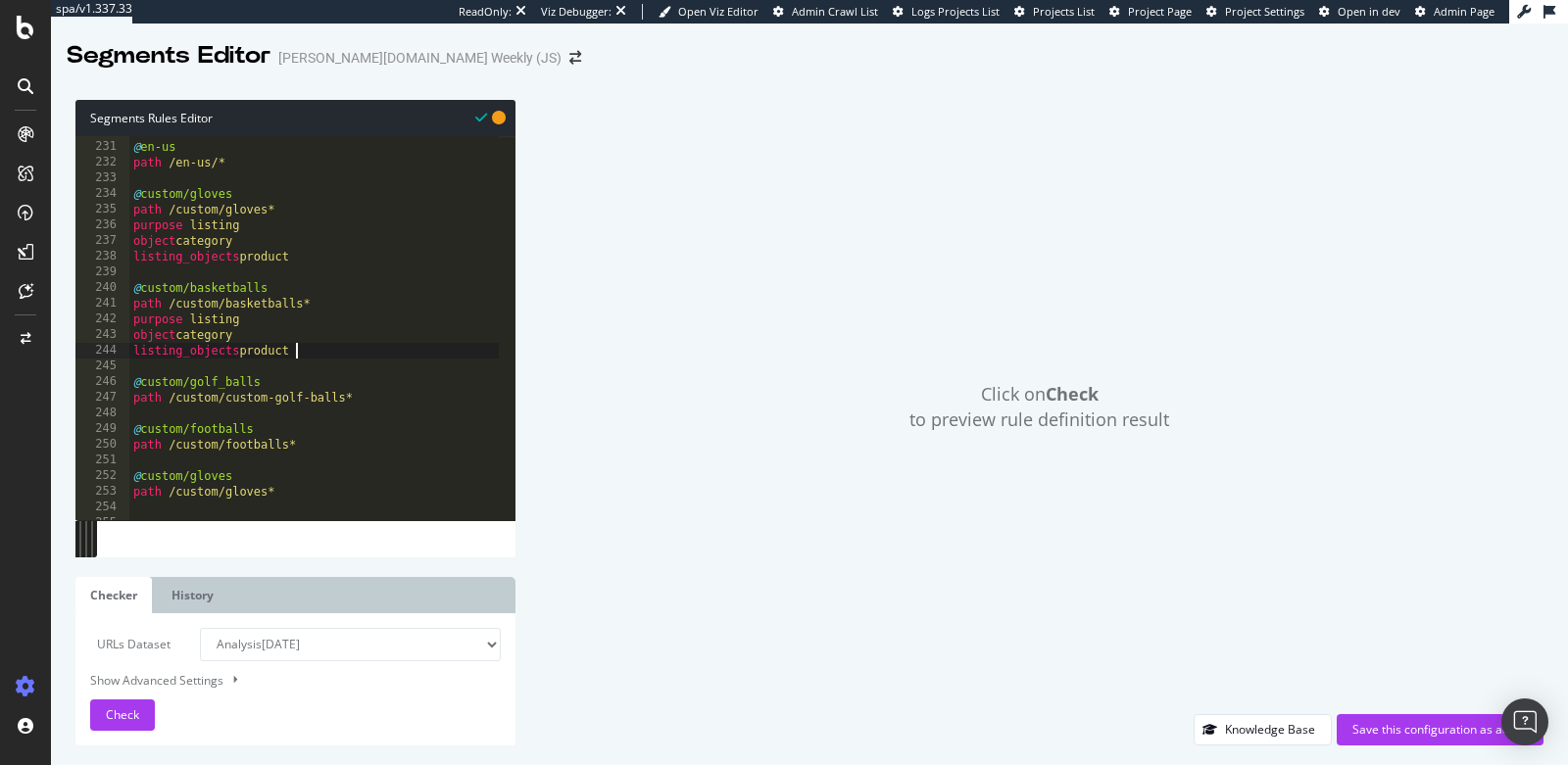
click at [368, 392] on div "@ en-us path /en-us/* @ custom/gloves path /custom/gloves* purpose listing obje…" at bounding box center [418, 323] width 579 height 400
type textarea "path /custom/custom-golf-balls*"
paste textarea "listing_objects product"
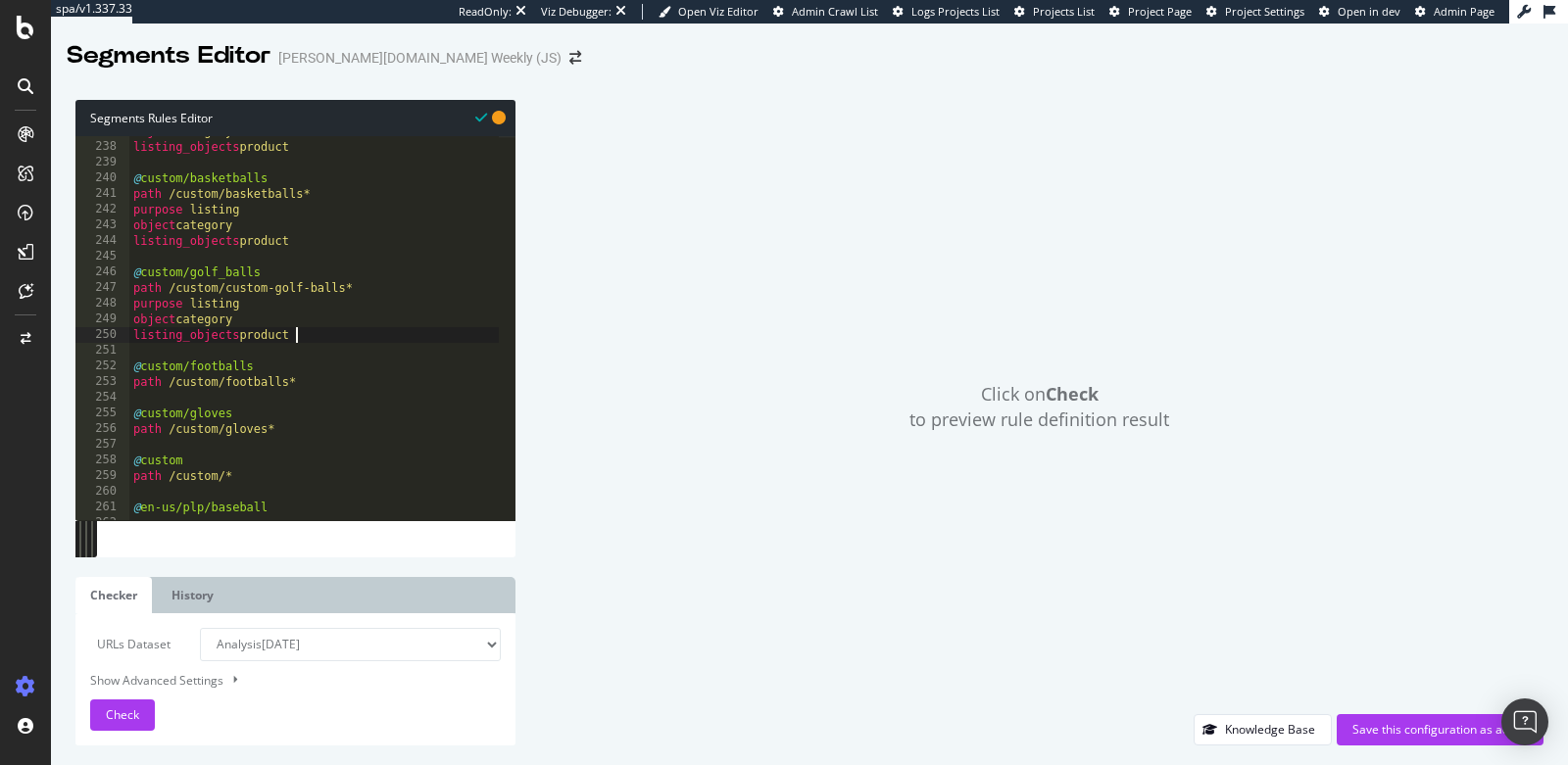
scroll to position [3732, 0]
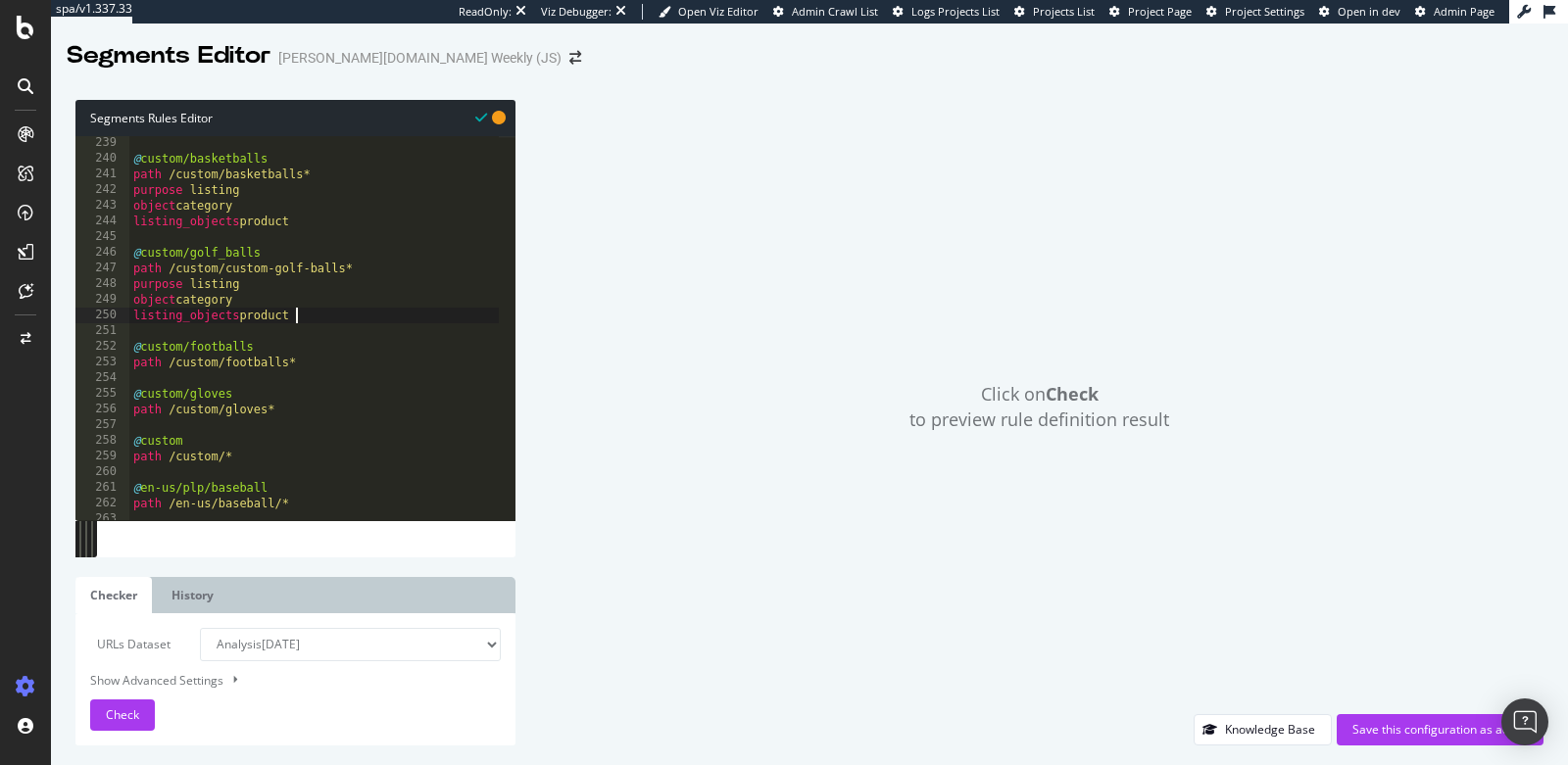
click at [340, 364] on div "@ custom/basketballs path /custom/basketballs* purpose listing object category …" at bounding box center [418, 335] width 579 height 400
type textarea "path /custom/footballs*"
paste textarea "listing_objects product"
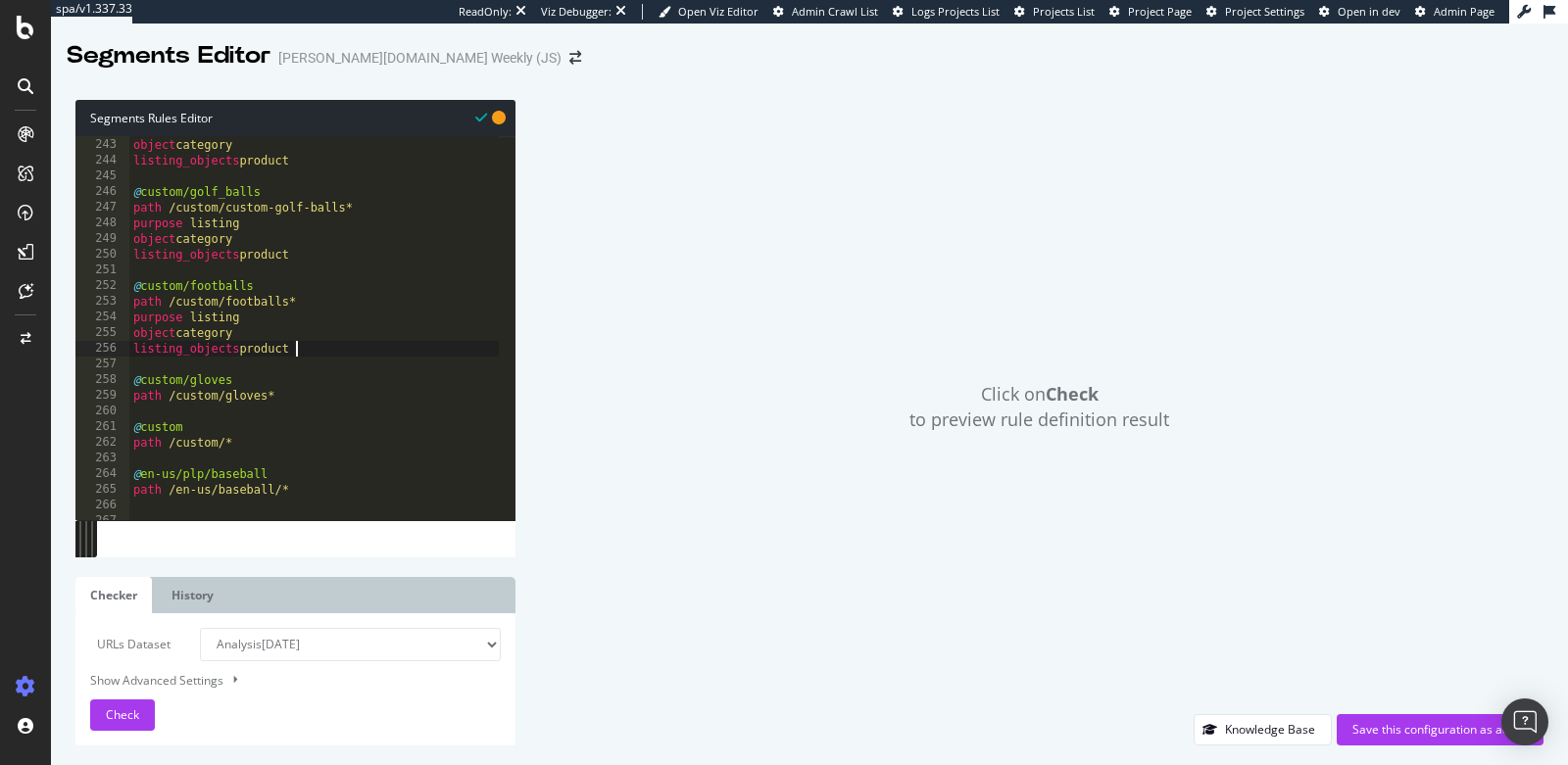
scroll to position [3818, 0]
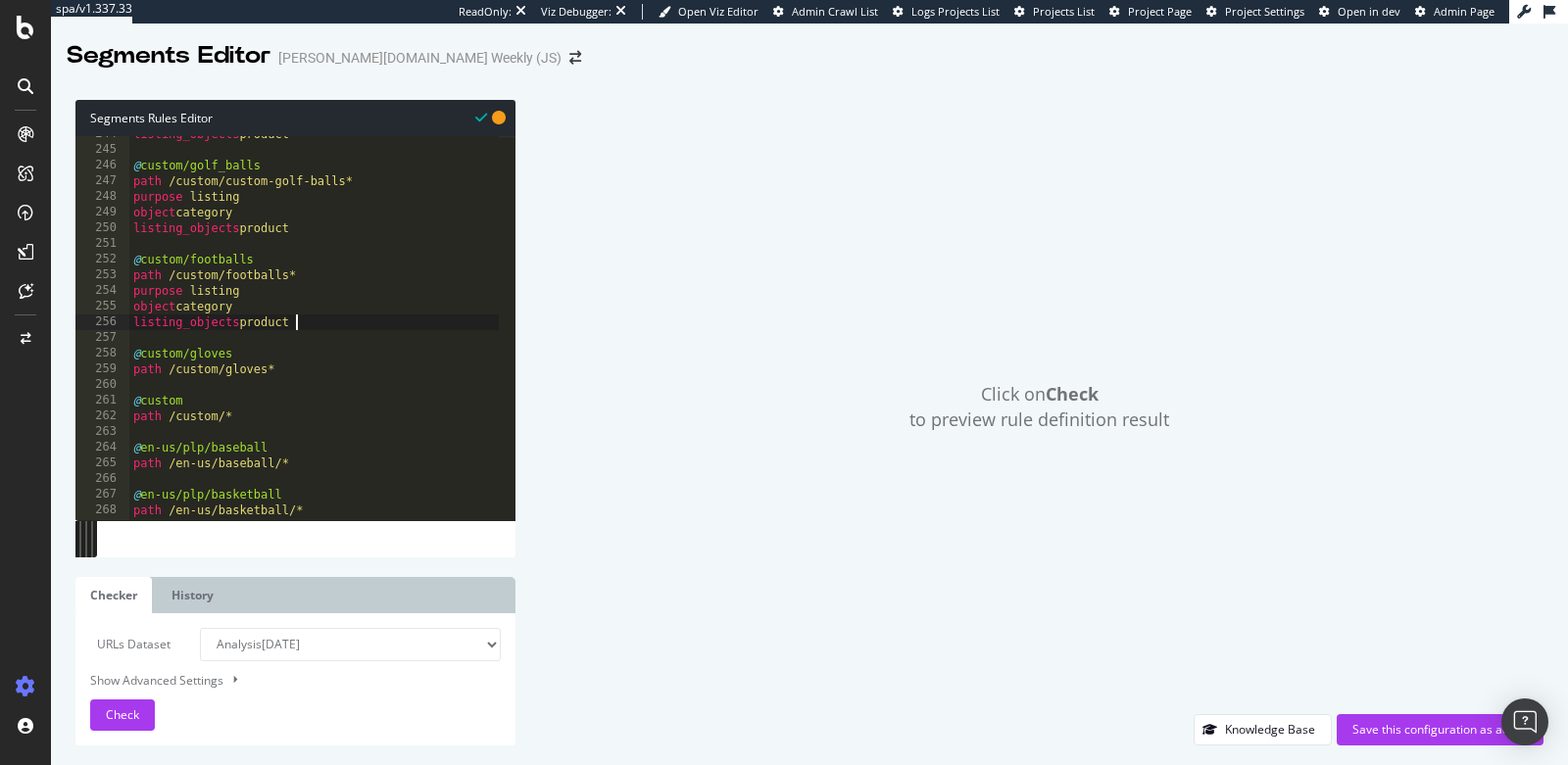
click at [320, 367] on div "listing_objects product @ custom/golf_balls path /custom/custom-golf-balls* pur…" at bounding box center [418, 326] width 579 height 400
type textarea "path /custom/gloves*"
paste textarea "listing_objects product"
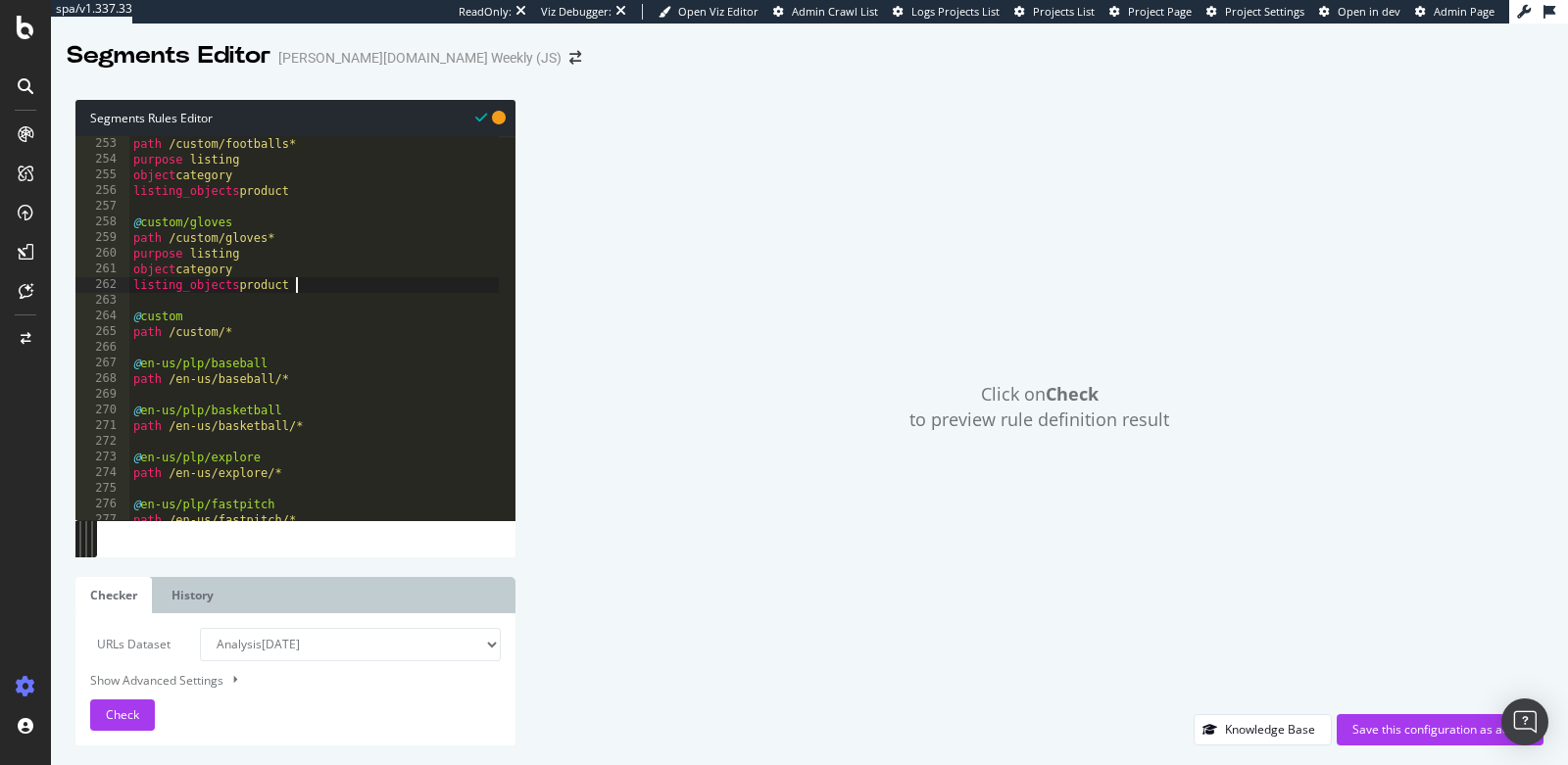
scroll to position [3950, 0]
click at [272, 331] on div "path /custom/footballs* purpose listing object category listing_objects product…" at bounding box center [418, 336] width 579 height 400
type textarea "path /custom/*"
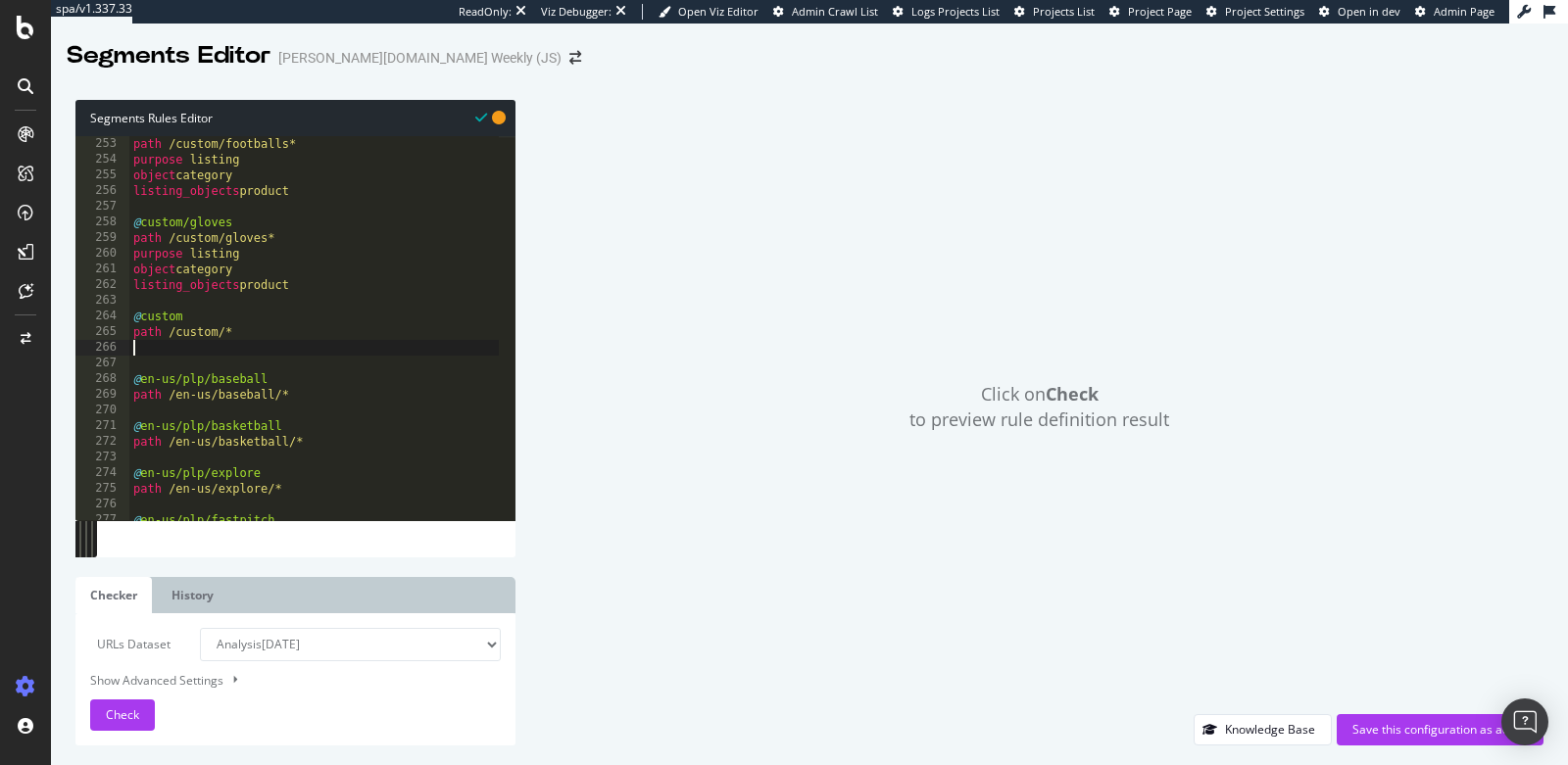
paste textarea "listing_objects product"
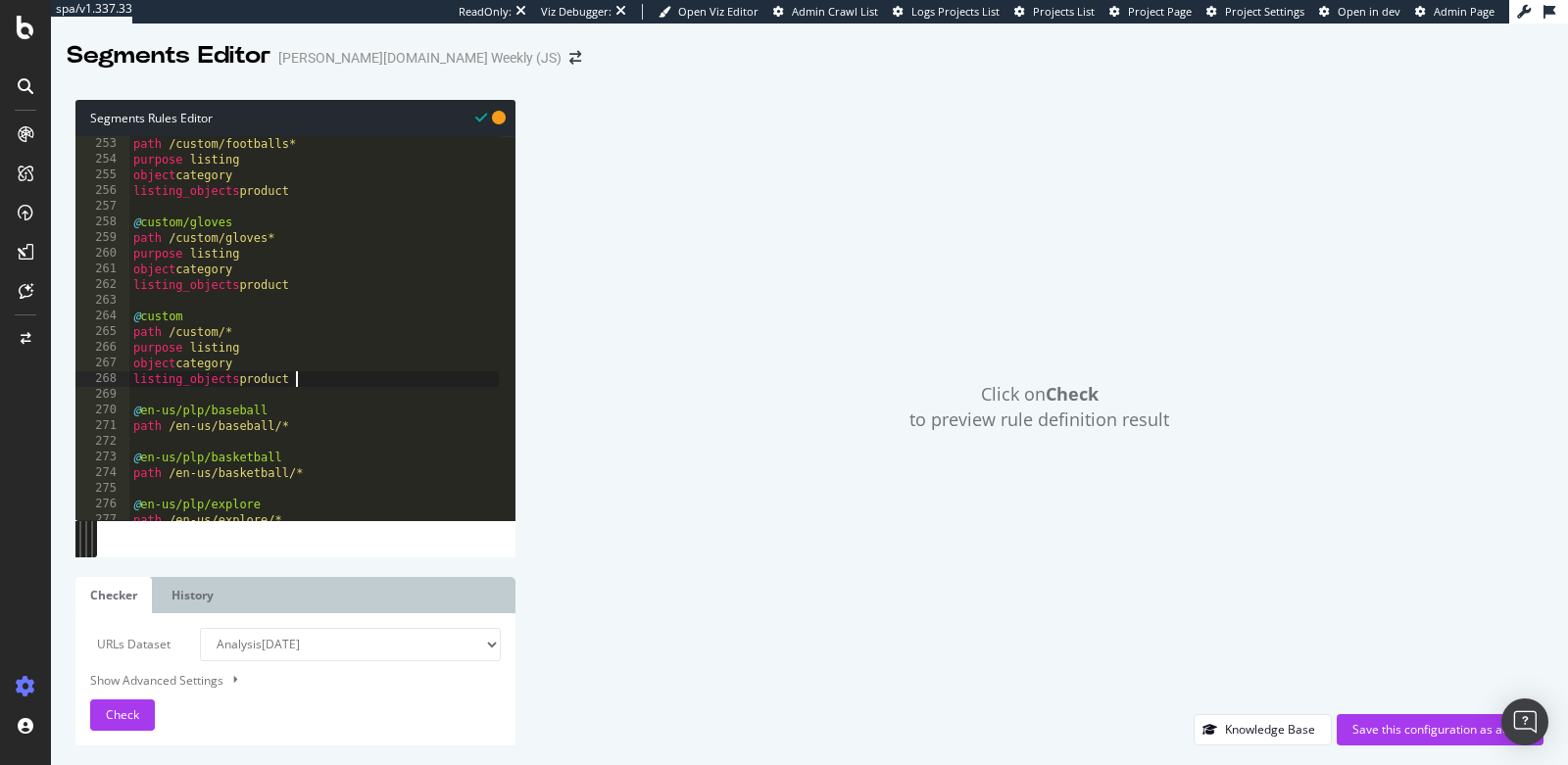
click at [329, 433] on div "path /custom/footballs* purpose listing object category listing_objects product…" at bounding box center [418, 336] width 579 height 400
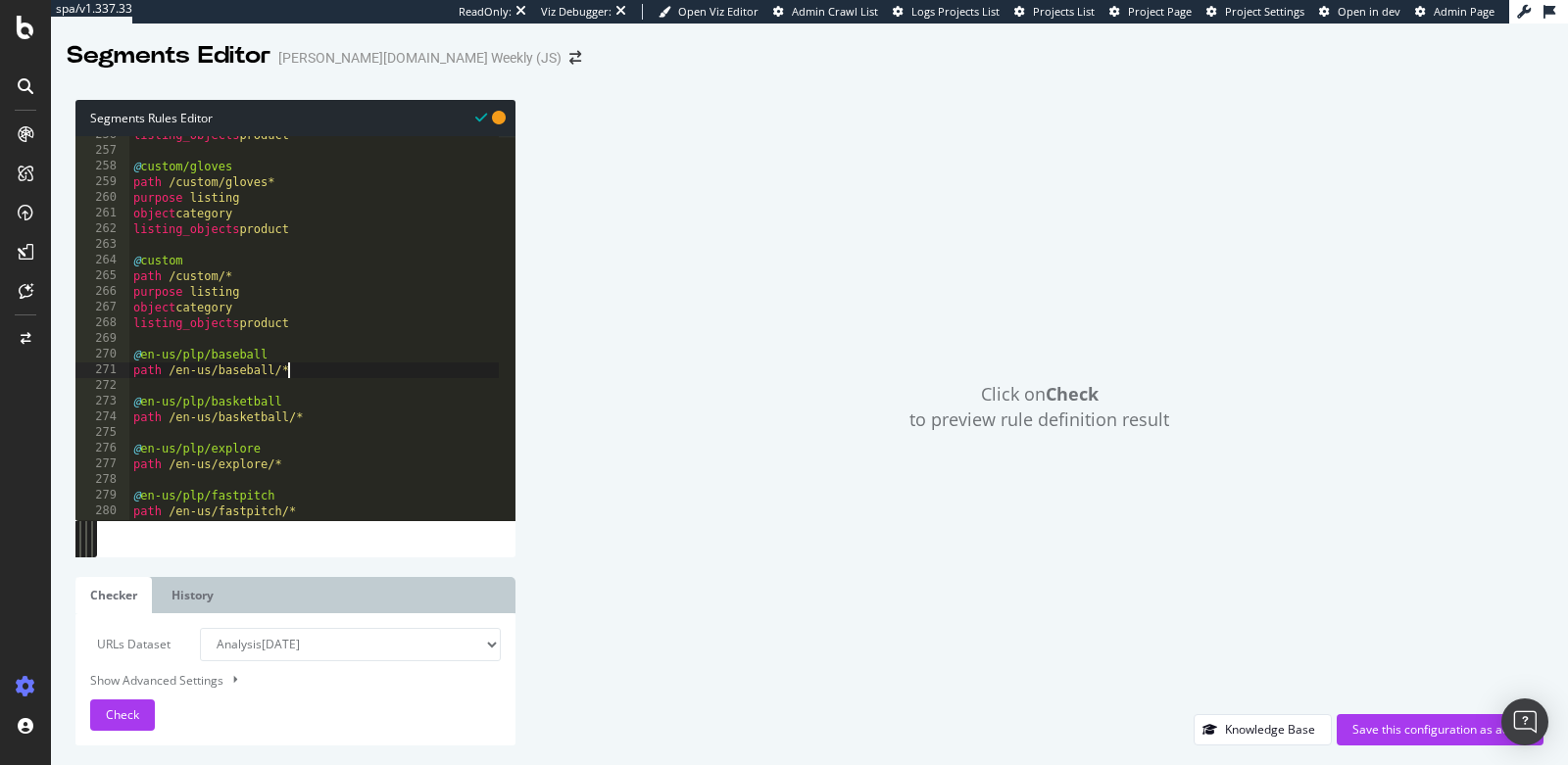
type textarea "path /en-us/baseball/*"
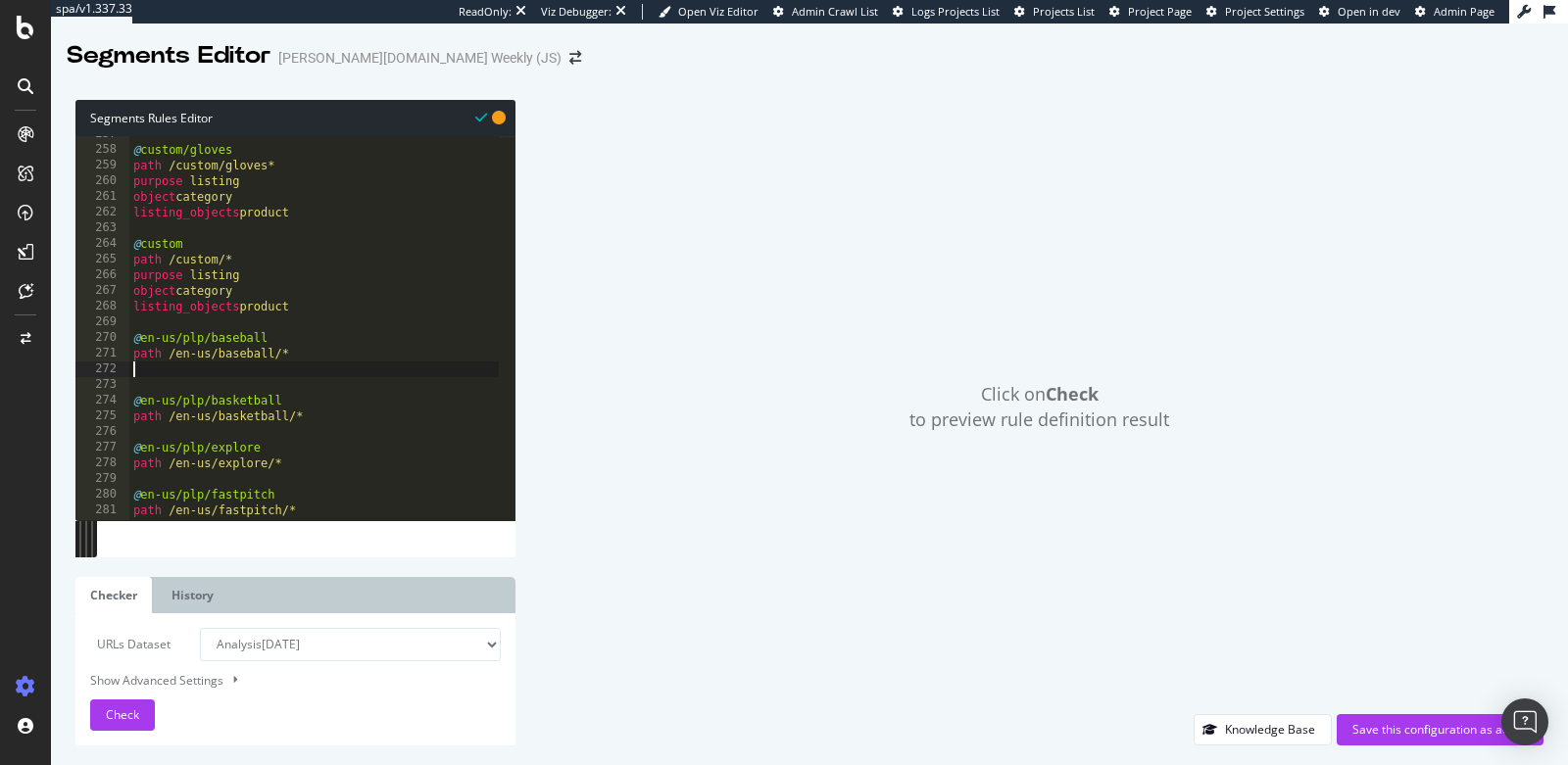
paste textarea "listing_objects product"
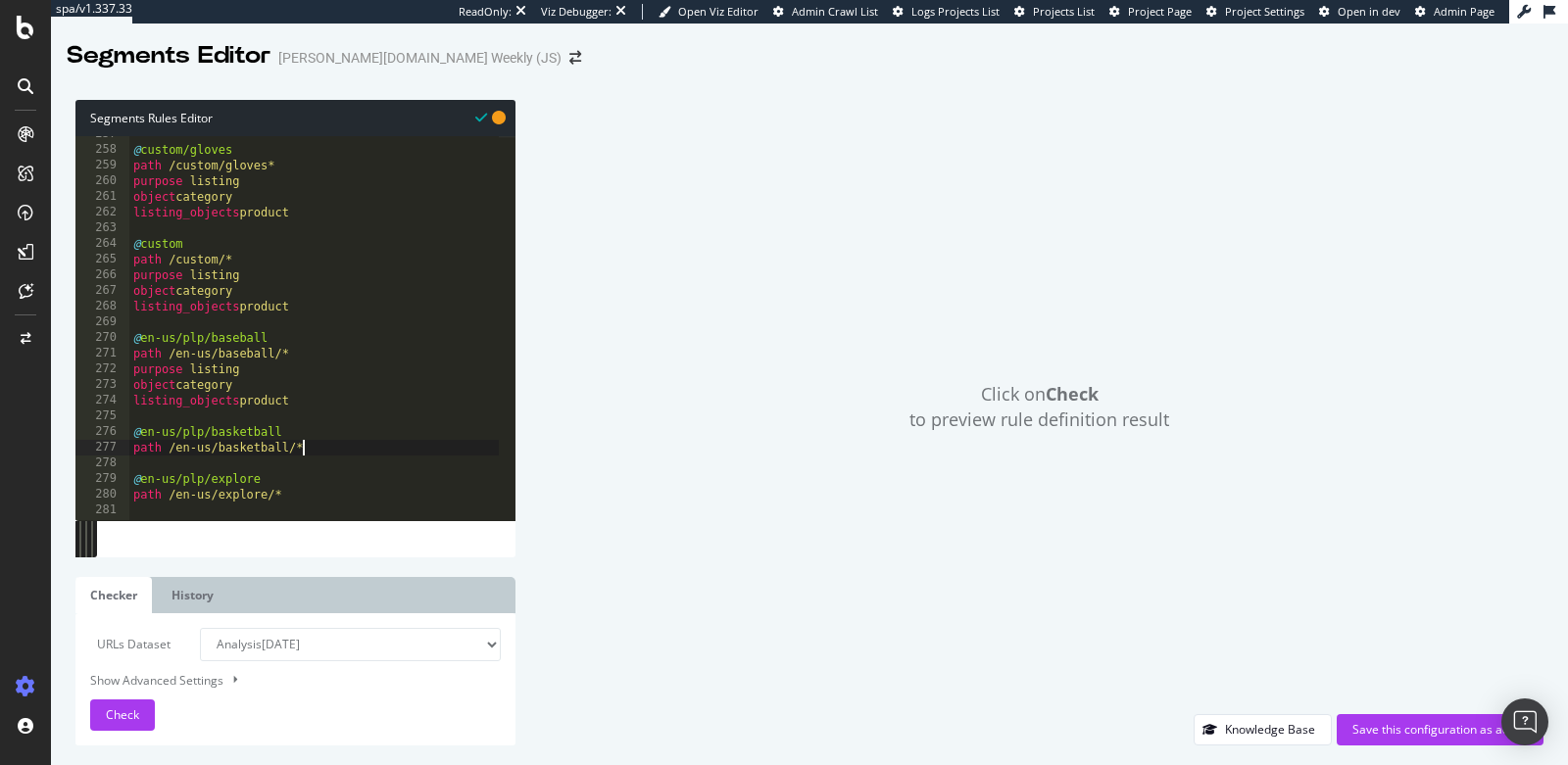
click at [338, 453] on div "@ custom/gloves path /custom/gloves* purpose listing object category listing_ob…" at bounding box center [418, 326] width 579 height 400
type textarea "path /en-us/basketball/*"
paste textarea "listing_objects product"
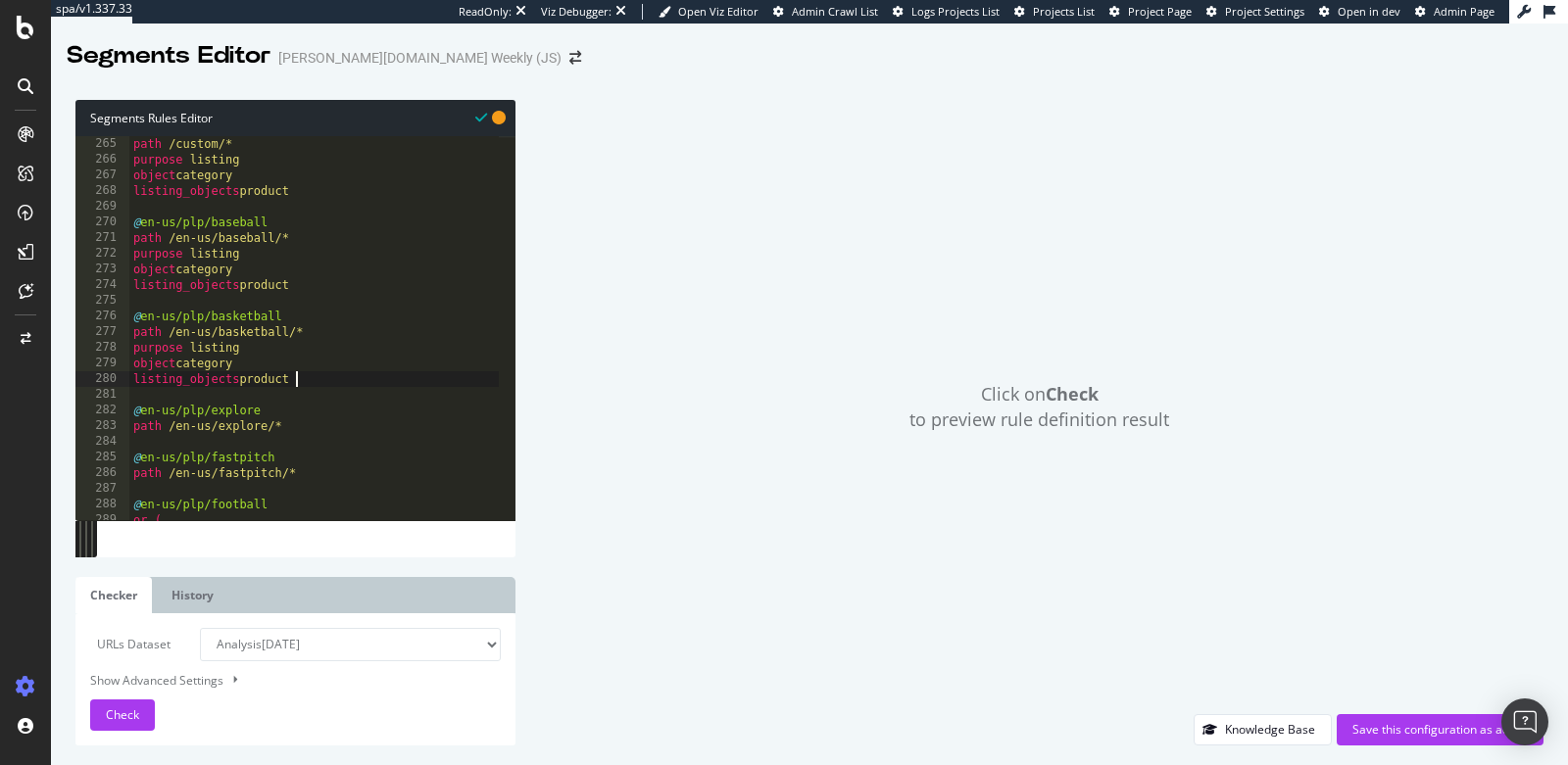
scroll to position [4155, 0]
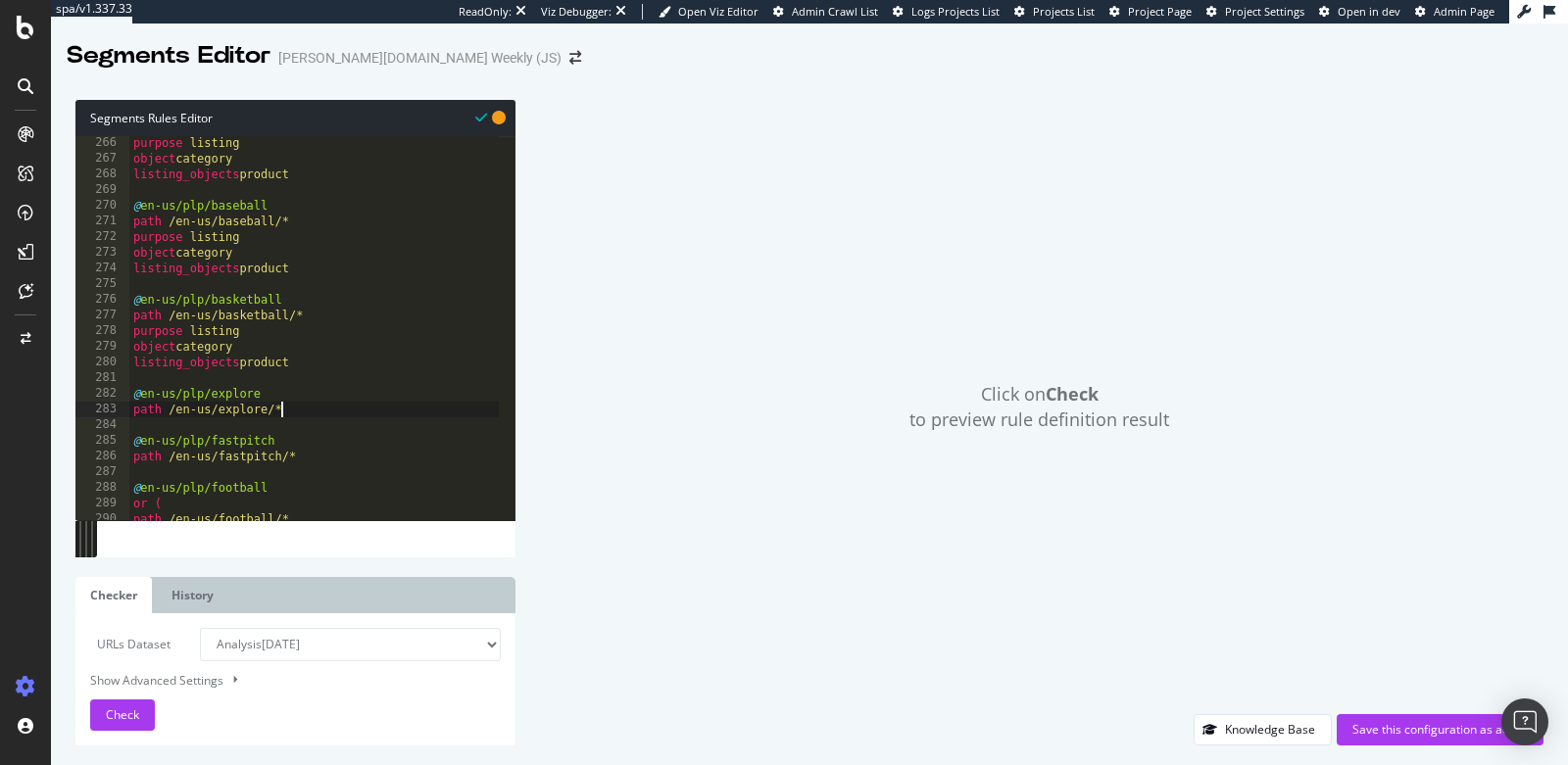
click at [302, 408] on div "purpose listing object category listing_objects product @ en-us/plp/baseball pa…" at bounding box center [418, 335] width 579 height 400
type textarea "path /en-us/explore/*"
paste textarea "listing_objects product"
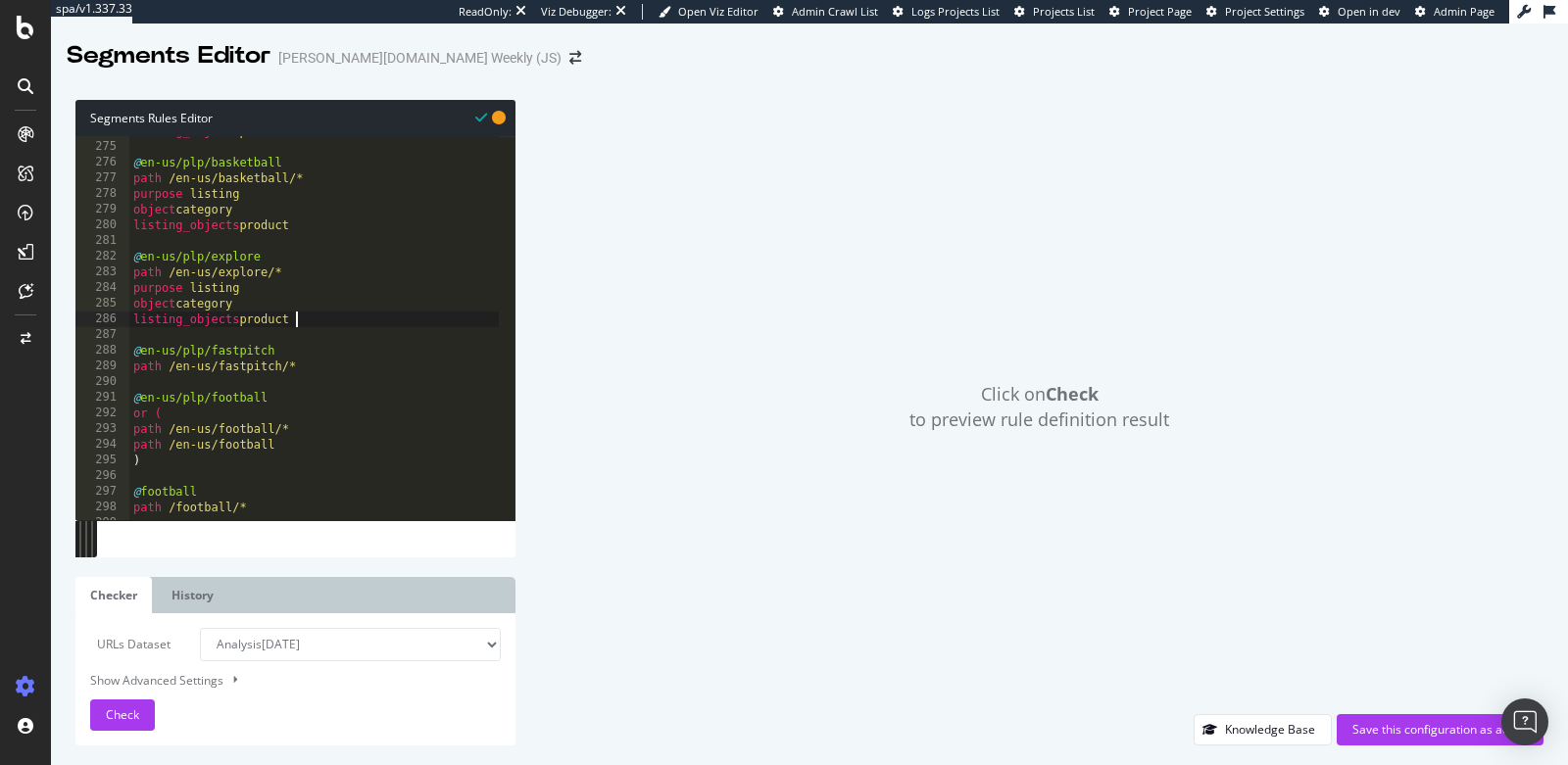
scroll to position [4291, 0]
click at [318, 366] on div "listing_objects product @ en-us/plp/basketball path /en-us/basketball/* purpose…" at bounding box center [418, 323] width 579 height 400
type textarea "path /en-us/fastpitch/*"
paste textarea "listing_objects product"
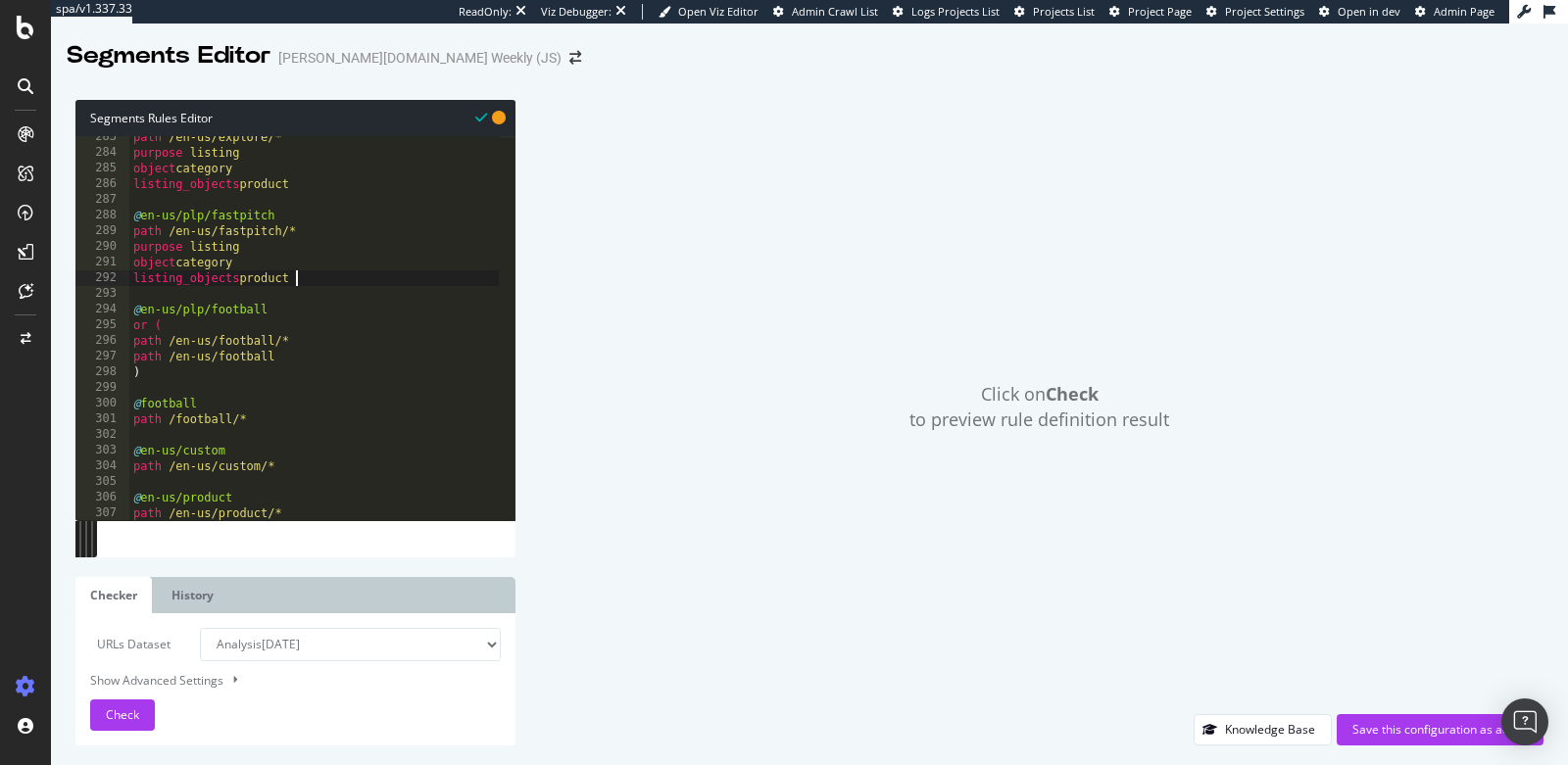
scroll to position [4427, 0]
click at [220, 372] on div "path /en-us/explore/* purpose listing object category listing_objects product @…" at bounding box center [418, 329] width 579 height 400
type textarea ")"
paste textarea "listing_objects product"
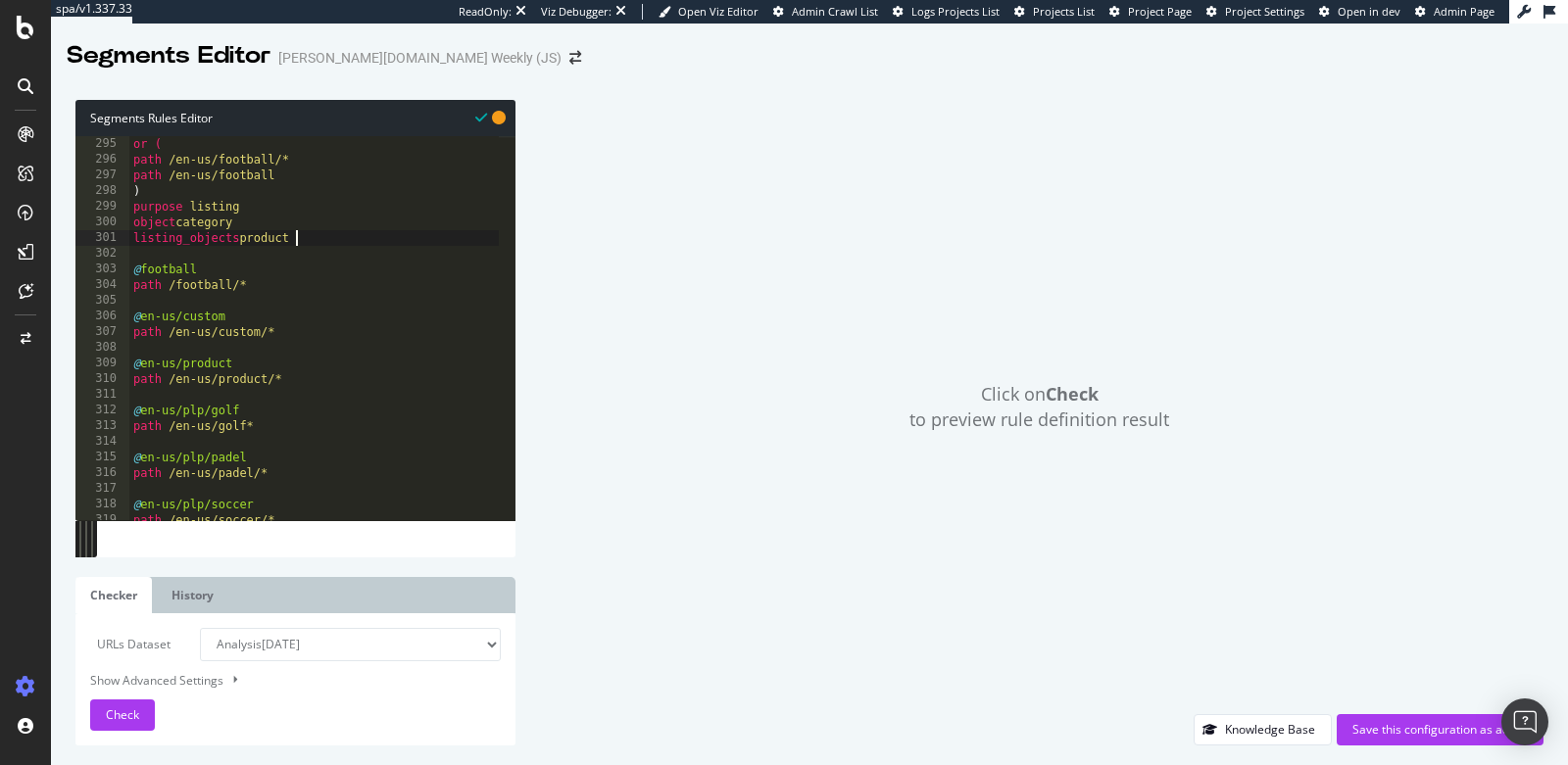
scroll to position [4610, 0]
type textarea "listing_objects product"
click at [1410, 654] on div "Save this configuration as active" at bounding box center [1439, 729] width 175 height 17
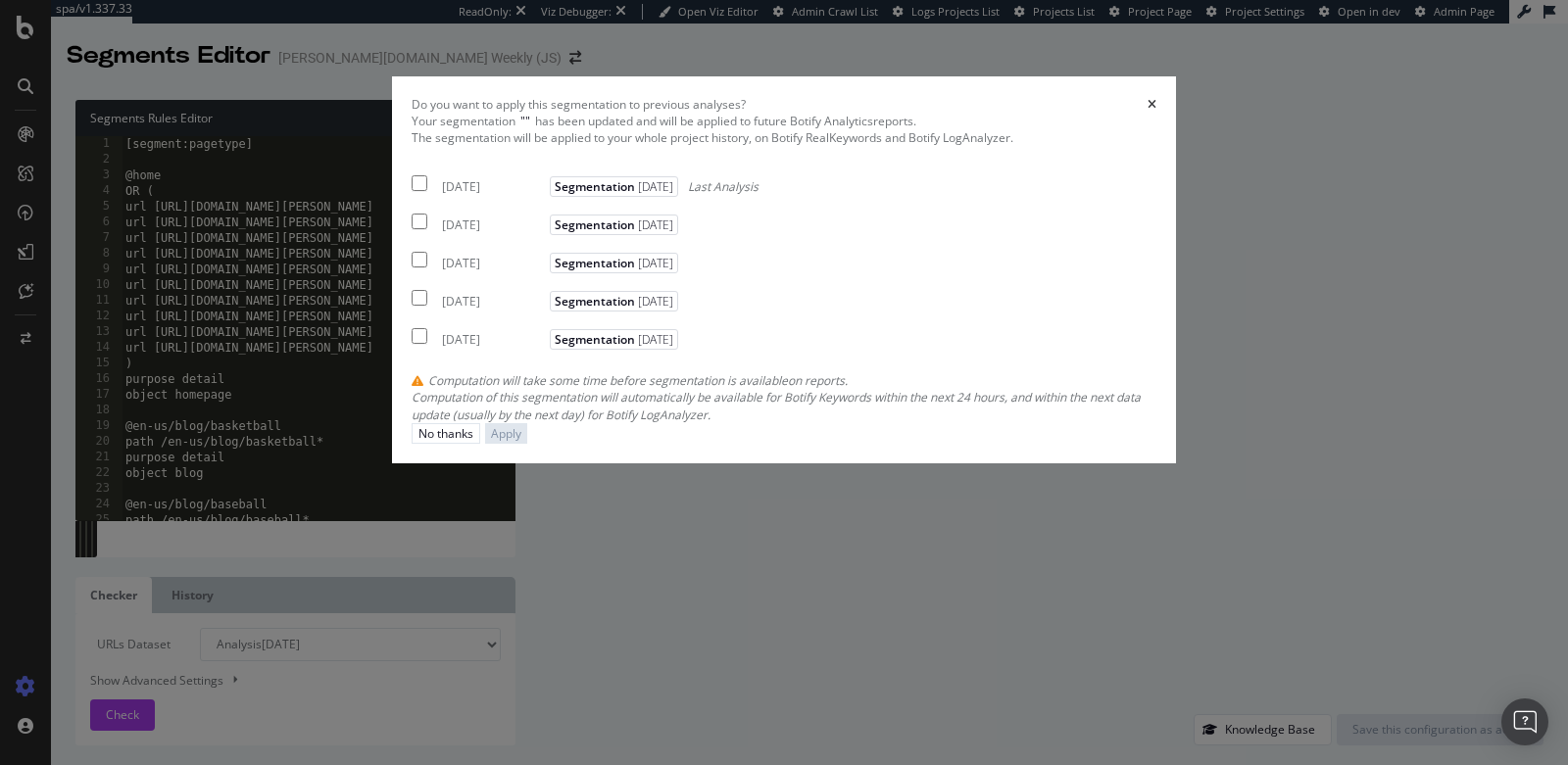
click at [419, 191] on input "modal" at bounding box center [419, 183] width 16 height 16
checkbox input "true"
click at [420, 229] on input "modal" at bounding box center [419, 222] width 16 height 16
checkbox input "true"
click at [424, 267] on input "modal" at bounding box center [419, 260] width 16 height 16
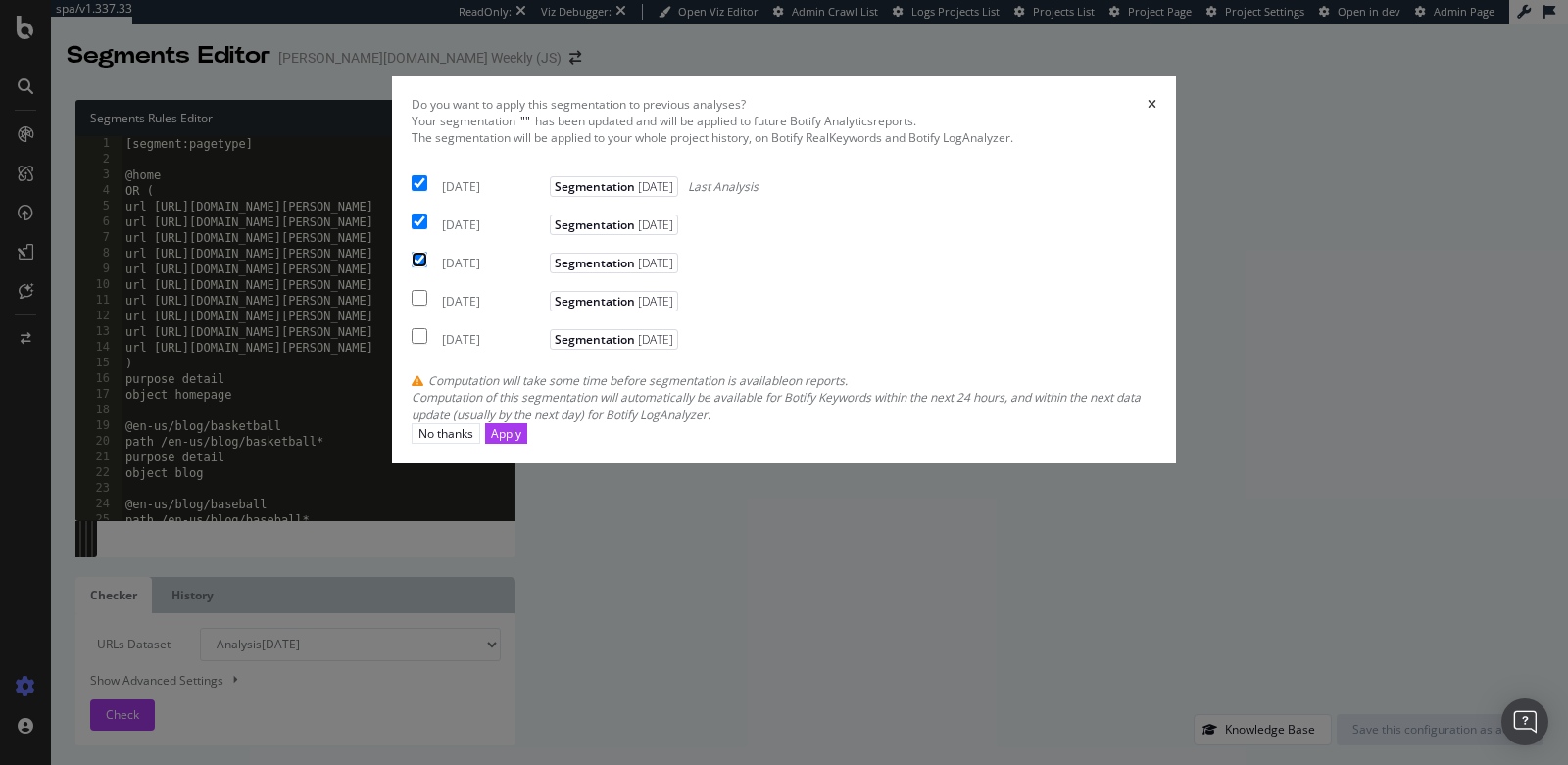
checkbox input "true"
click at [521, 443] on div "Apply" at bounding box center [506, 433] width 30 height 19
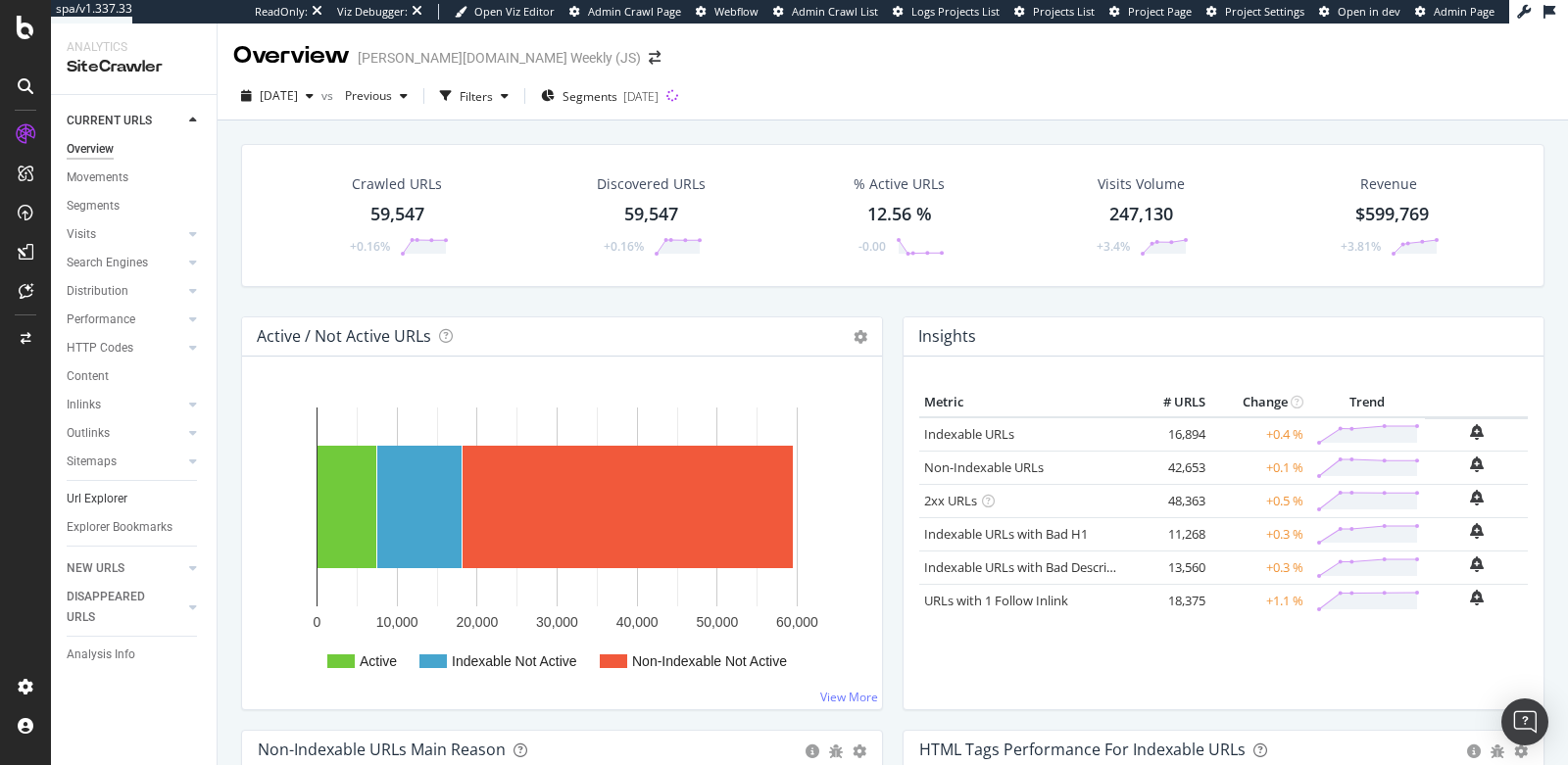
click at [135, 499] on link "Url Explorer" at bounding box center [135, 499] width 136 height 21
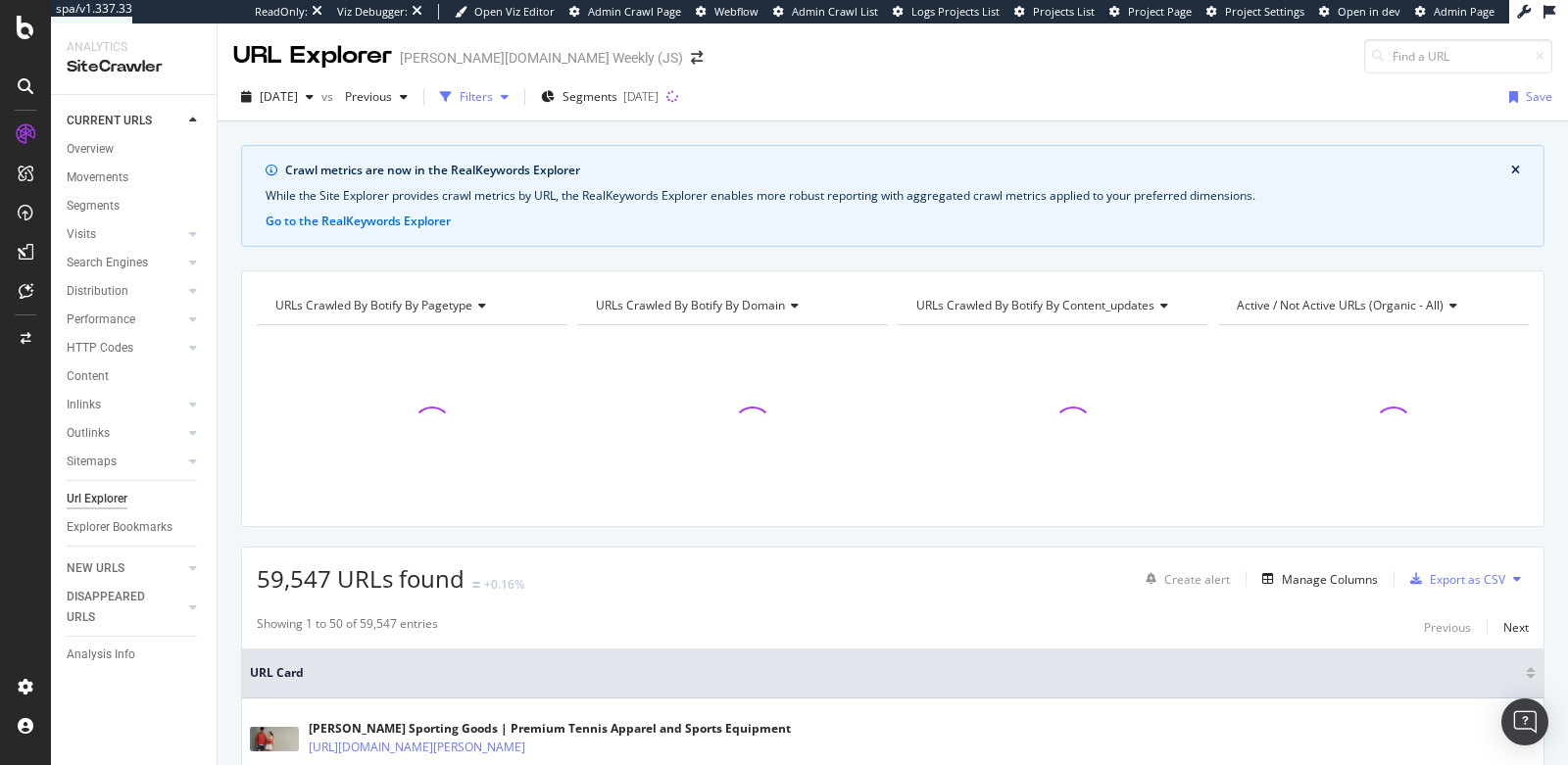
click at [493, 96] on div "Filters" at bounding box center [476, 96] width 33 height 17
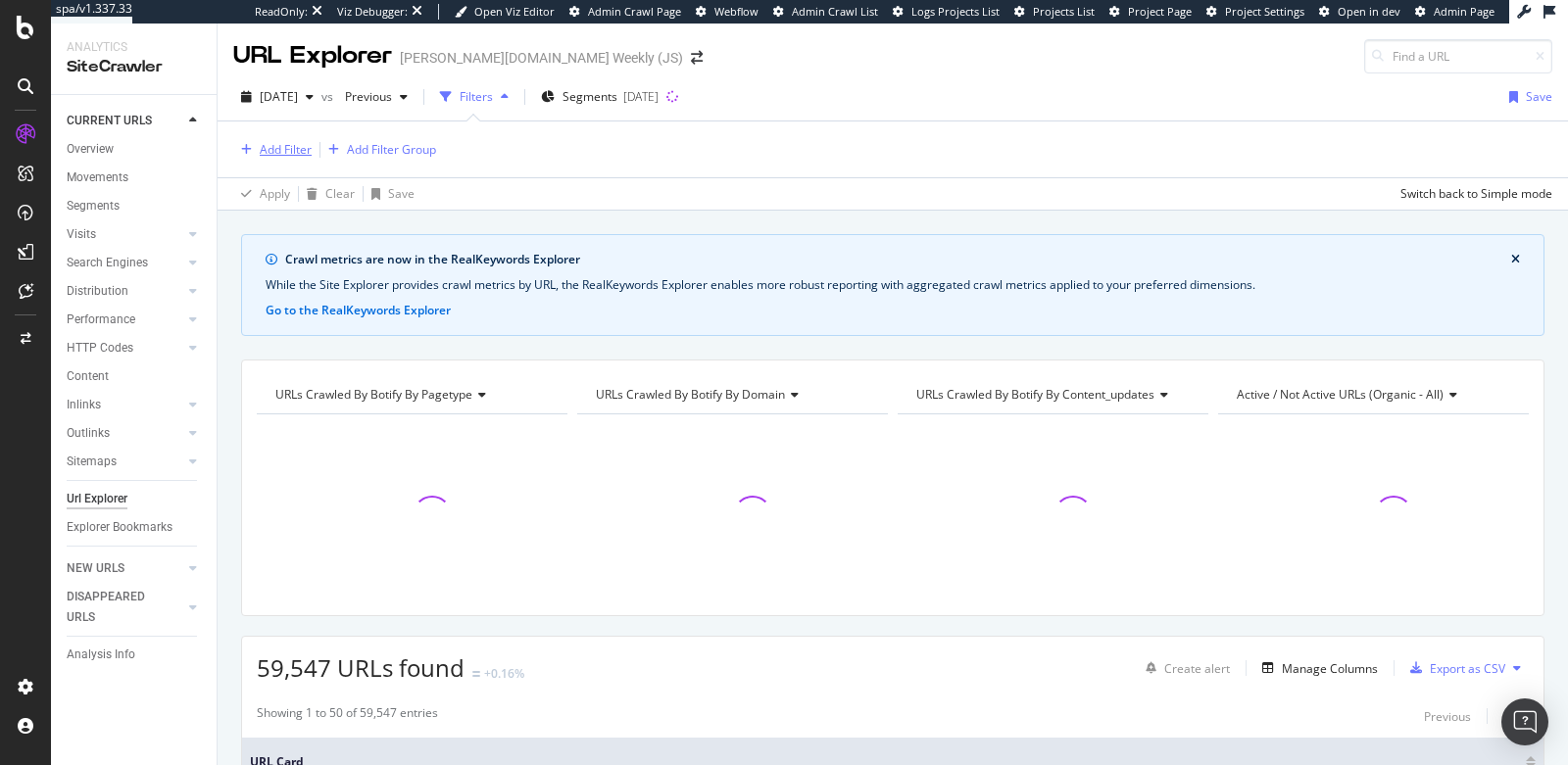
click at [269, 146] on div "Add Filter" at bounding box center [286, 149] width 52 height 17
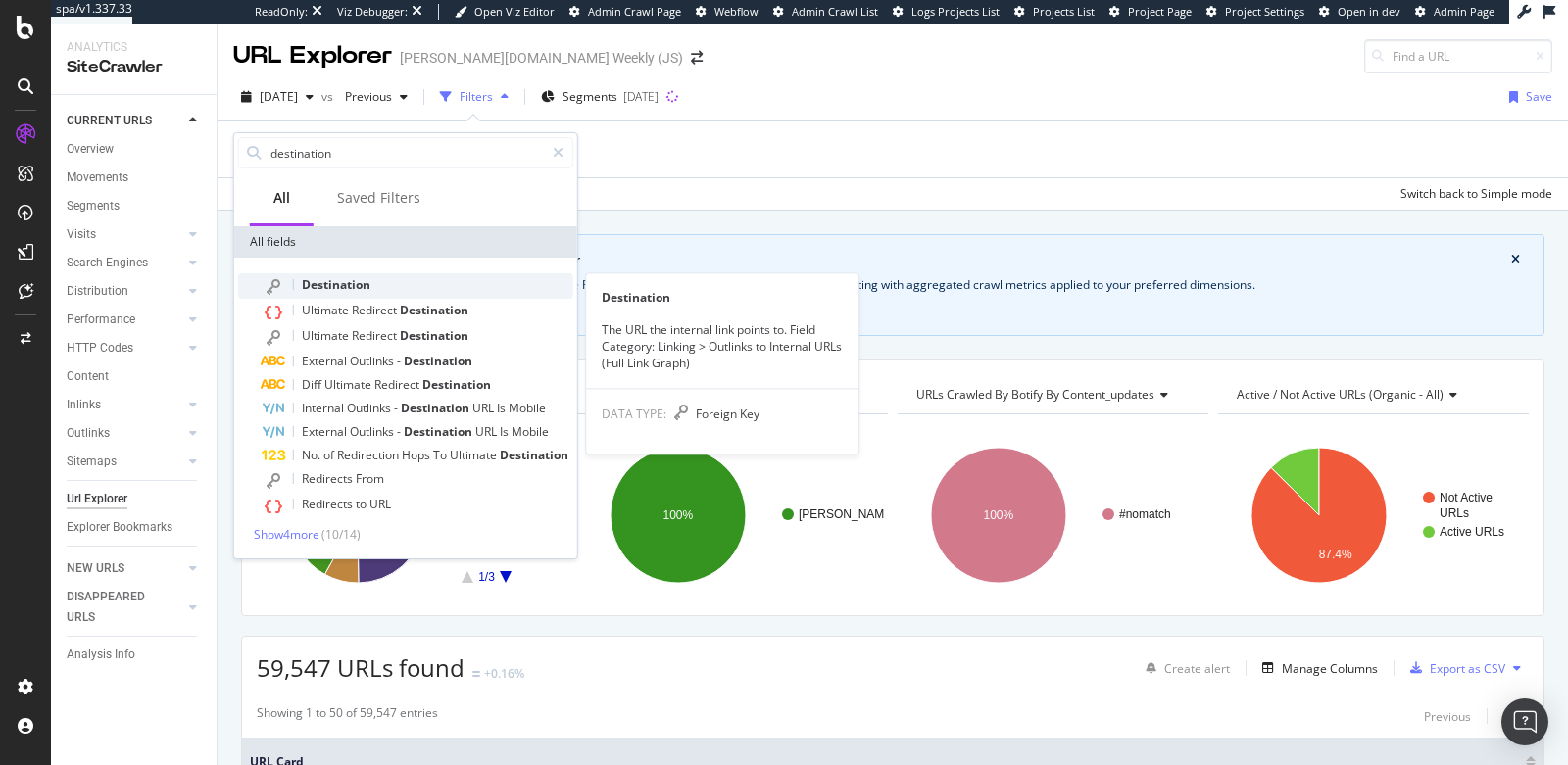
type input "destination"
click at [302, 292] on div "Destination" at bounding box center [336, 285] width 69 height 16
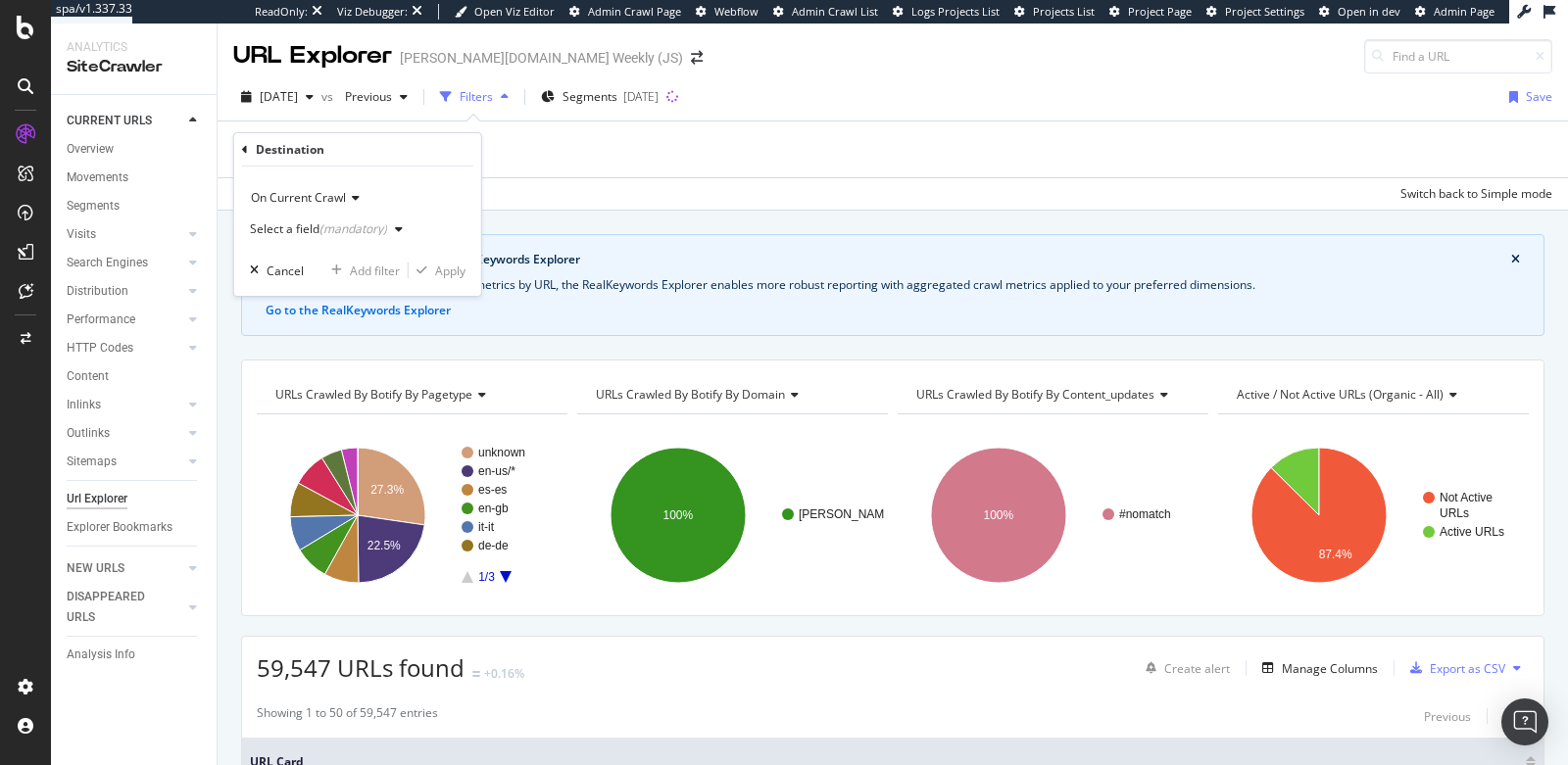
click at [278, 226] on div "Select a field (mandatory)" at bounding box center [318, 229] width 137 height 12
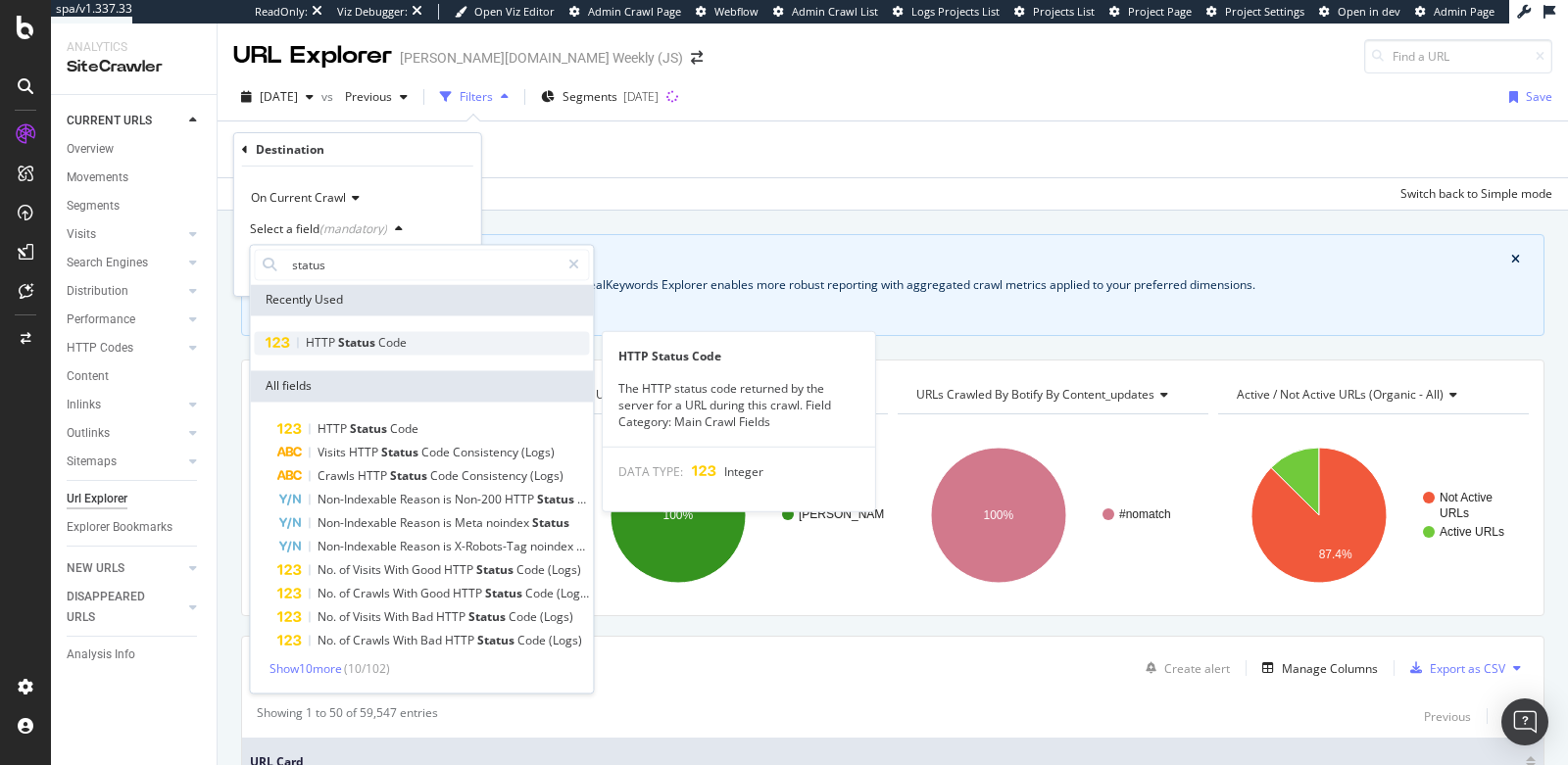
type input "status"
click at [318, 344] on span "HTTP" at bounding box center [322, 342] width 32 height 17
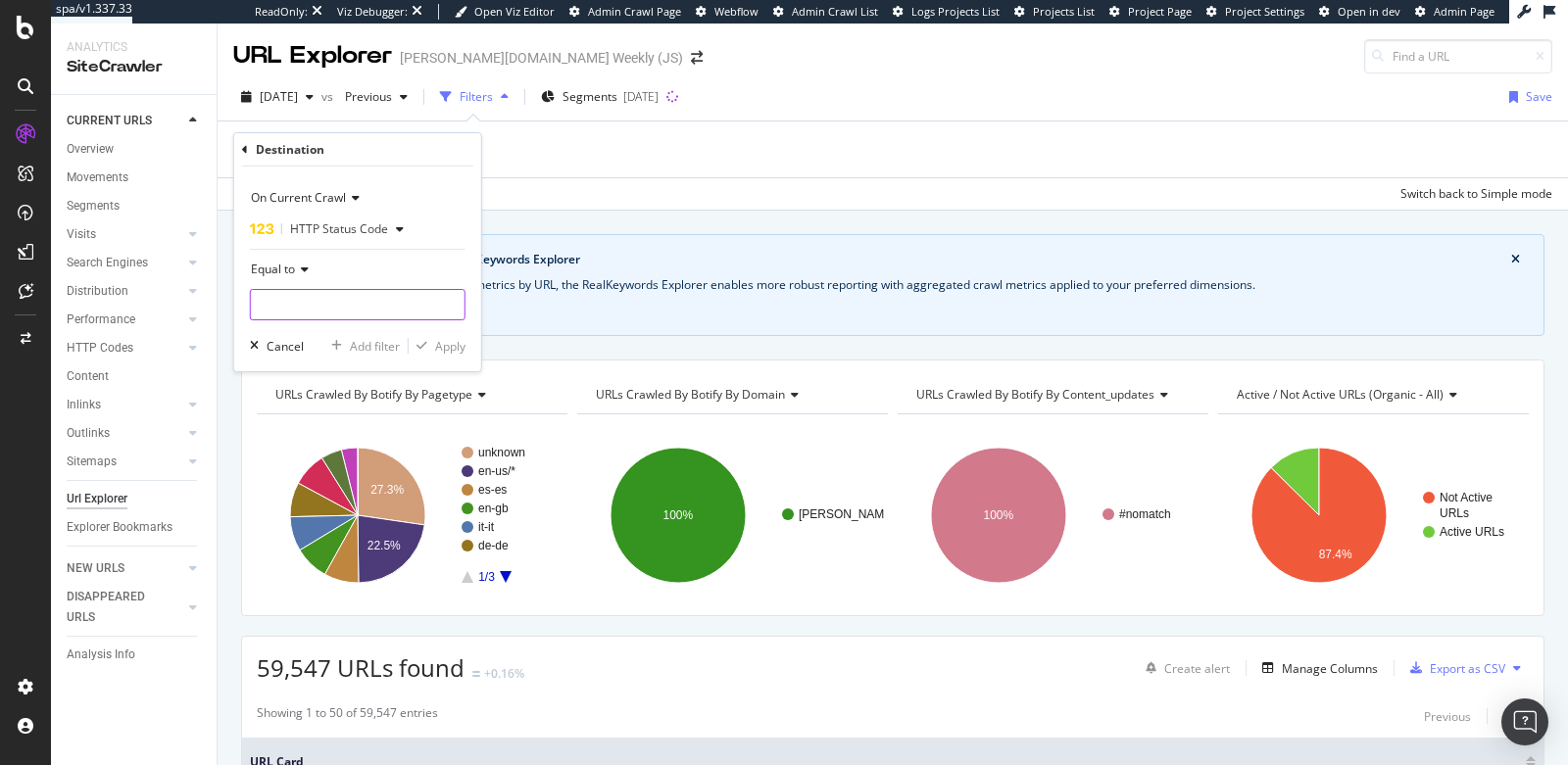
click at [294, 303] on input "number" at bounding box center [358, 304] width 216 height 31
type input "404"
click at [424, 329] on span "580 URLS" at bounding box center [438, 330] width 49 height 17
click at [441, 346] on div "Apply" at bounding box center [450, 346] width 30 height 17
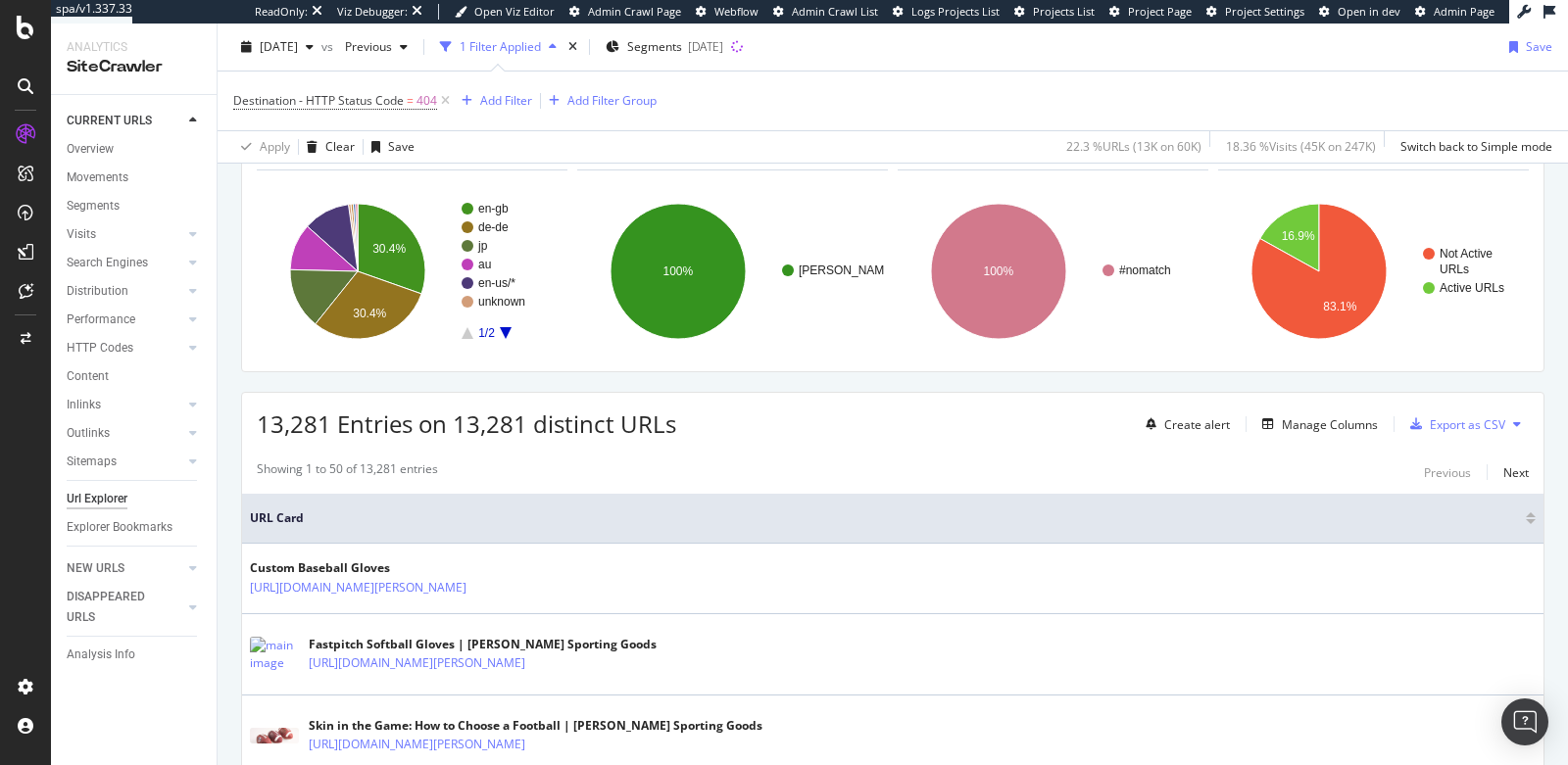
scroll to position [250, 0]
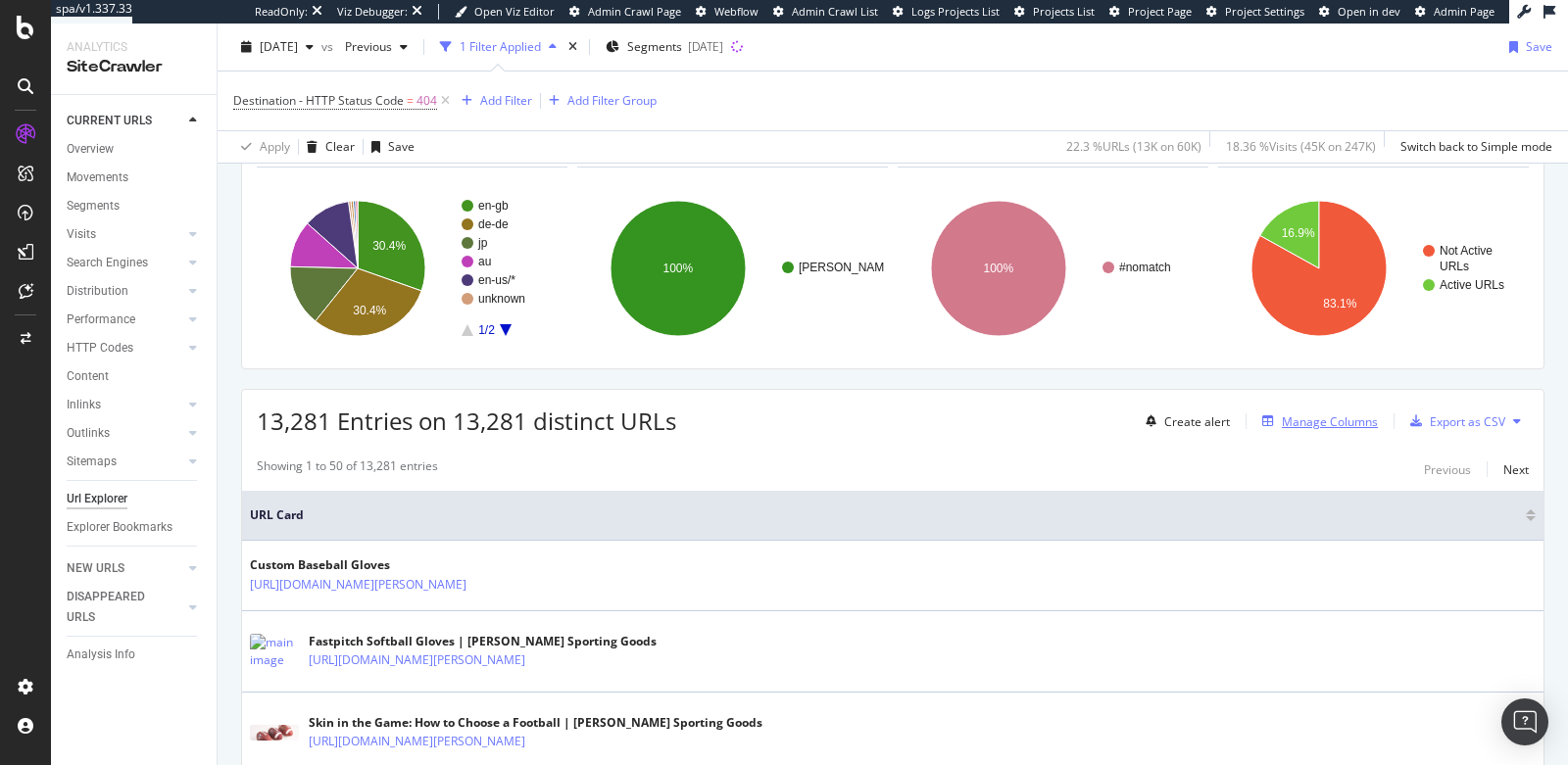
click at [1297, 421] on div "Manage Columns" at bounding box center [1330, 421] width 96 height 17
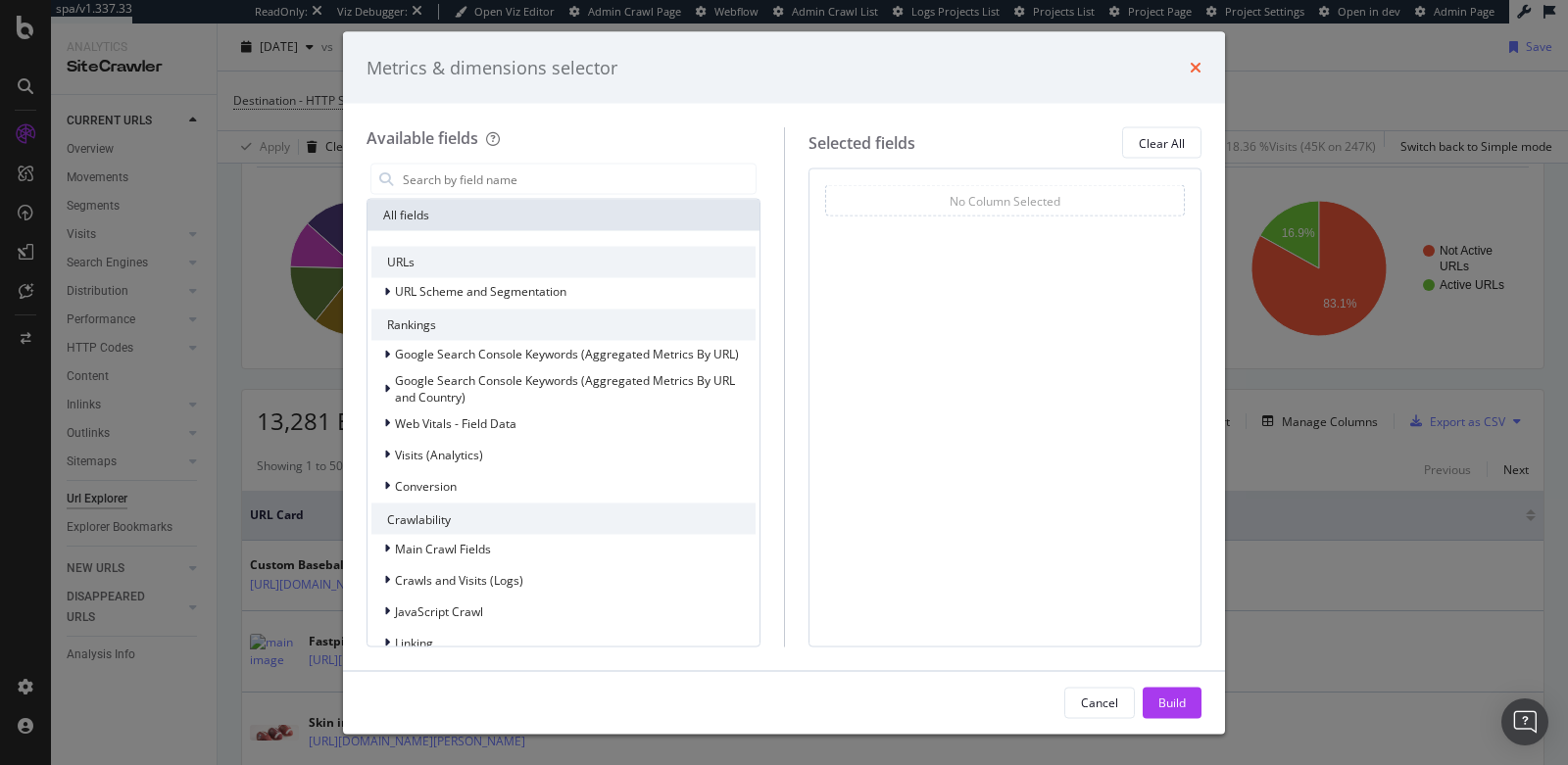
click at [1189, 70] on icon "times" at bounding box center [1195, 68] width 12 height 16
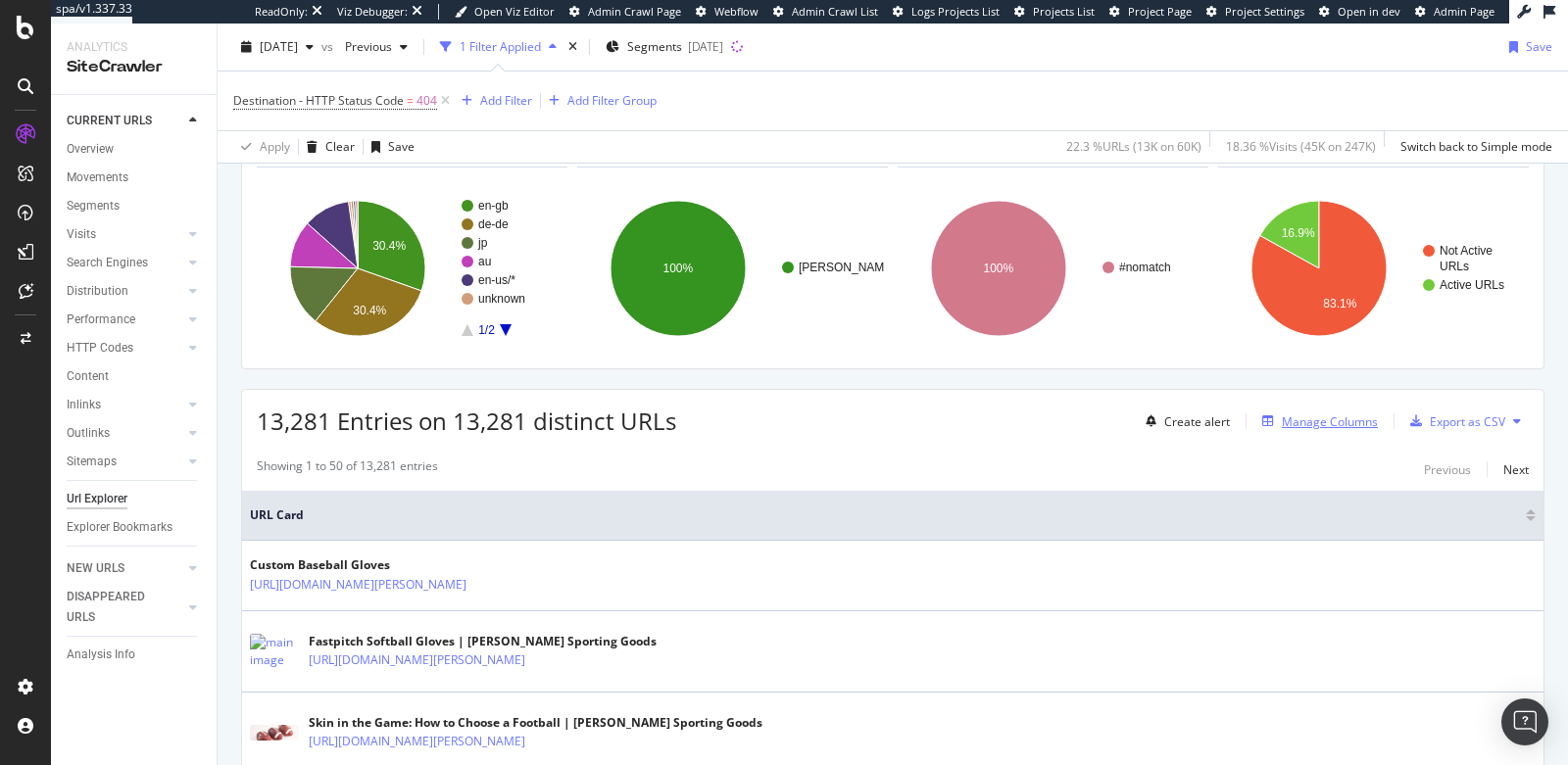
click at [1305, 413] on div "Manage Columns" at bounding box center [1330, 421] width 96 height 17
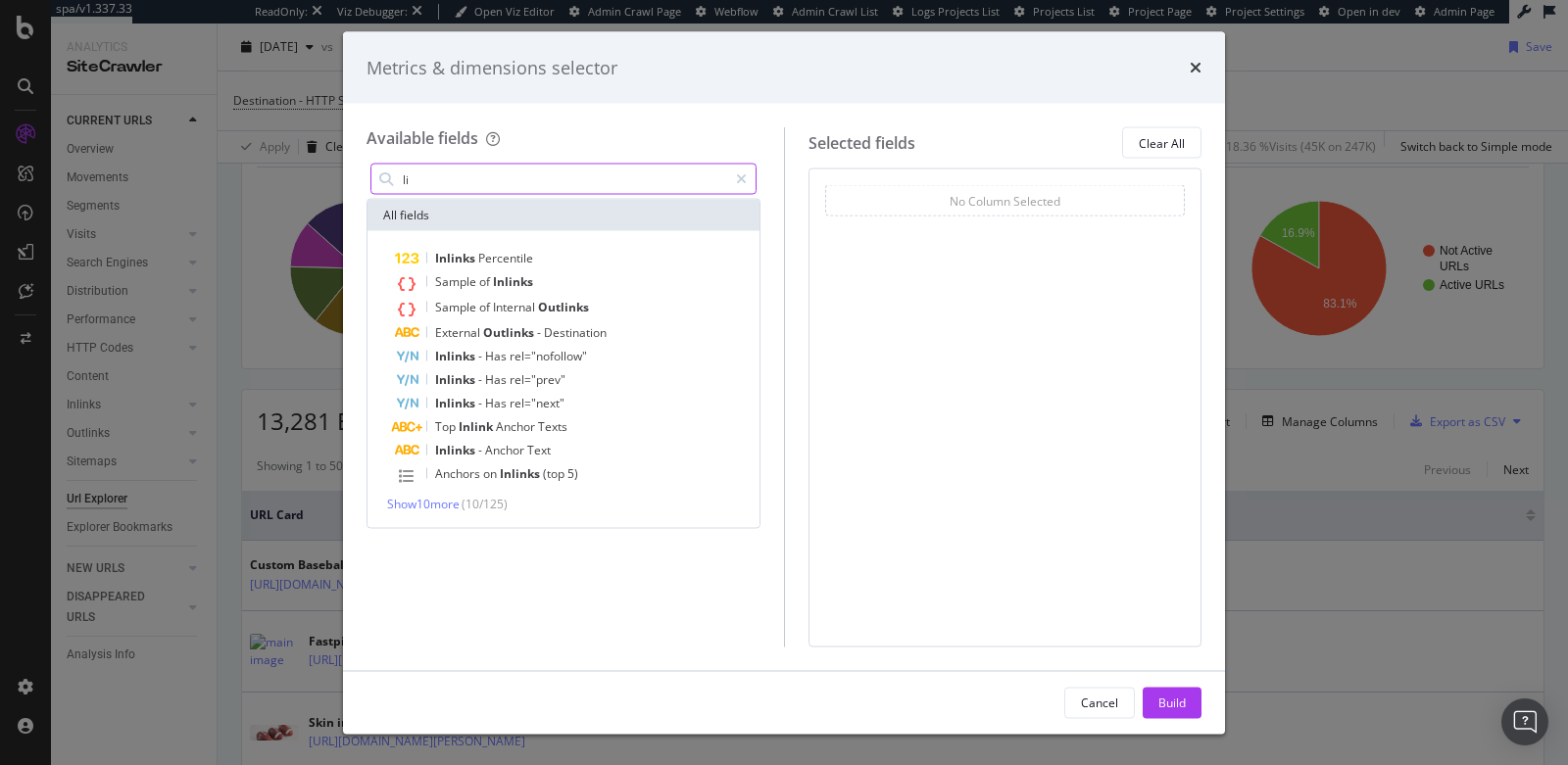
type input "l"
click at [525, 179] on input "inlinks" at bounding box center [564, 179] width 326 height 29
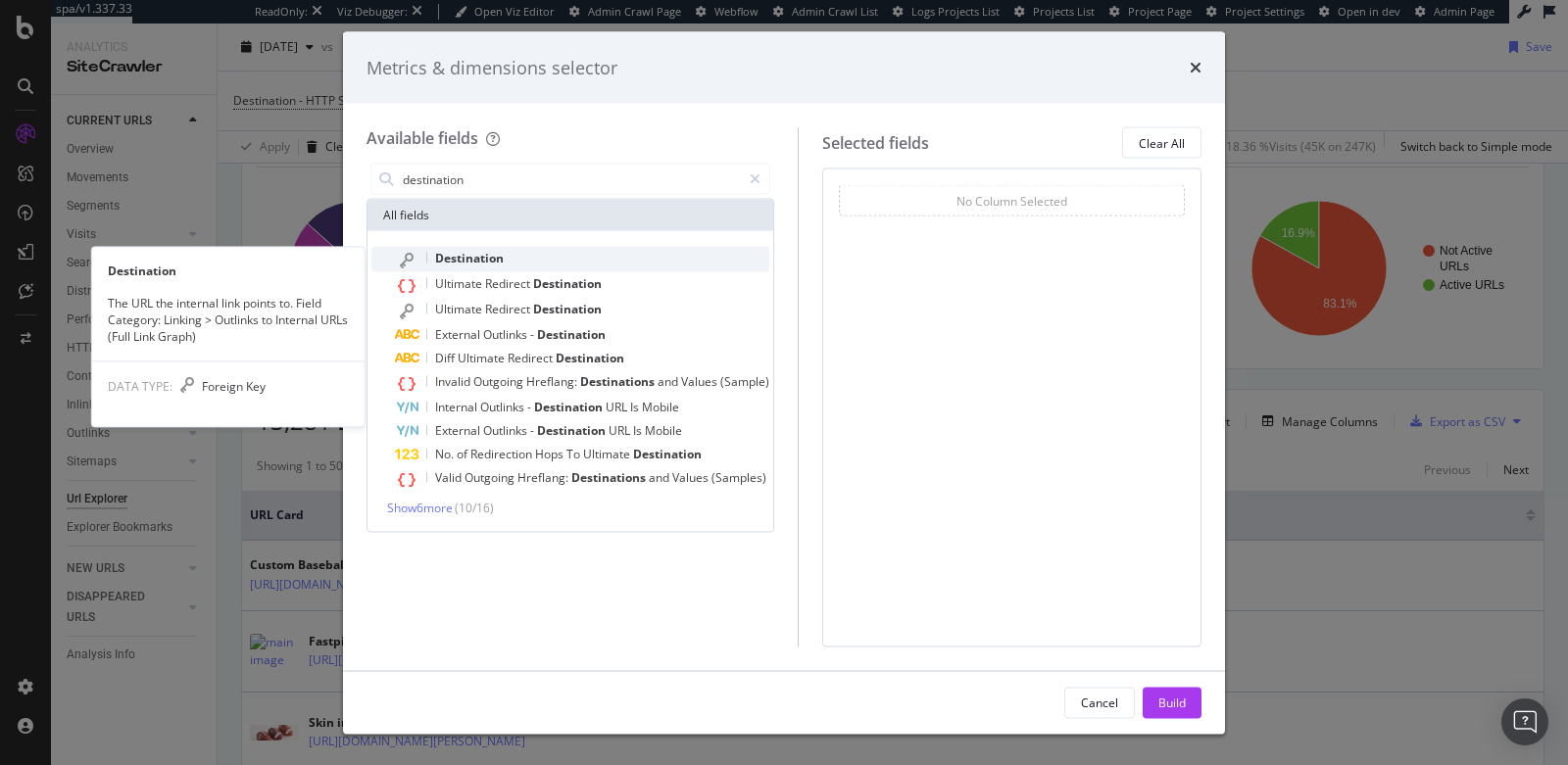
type input "destination"
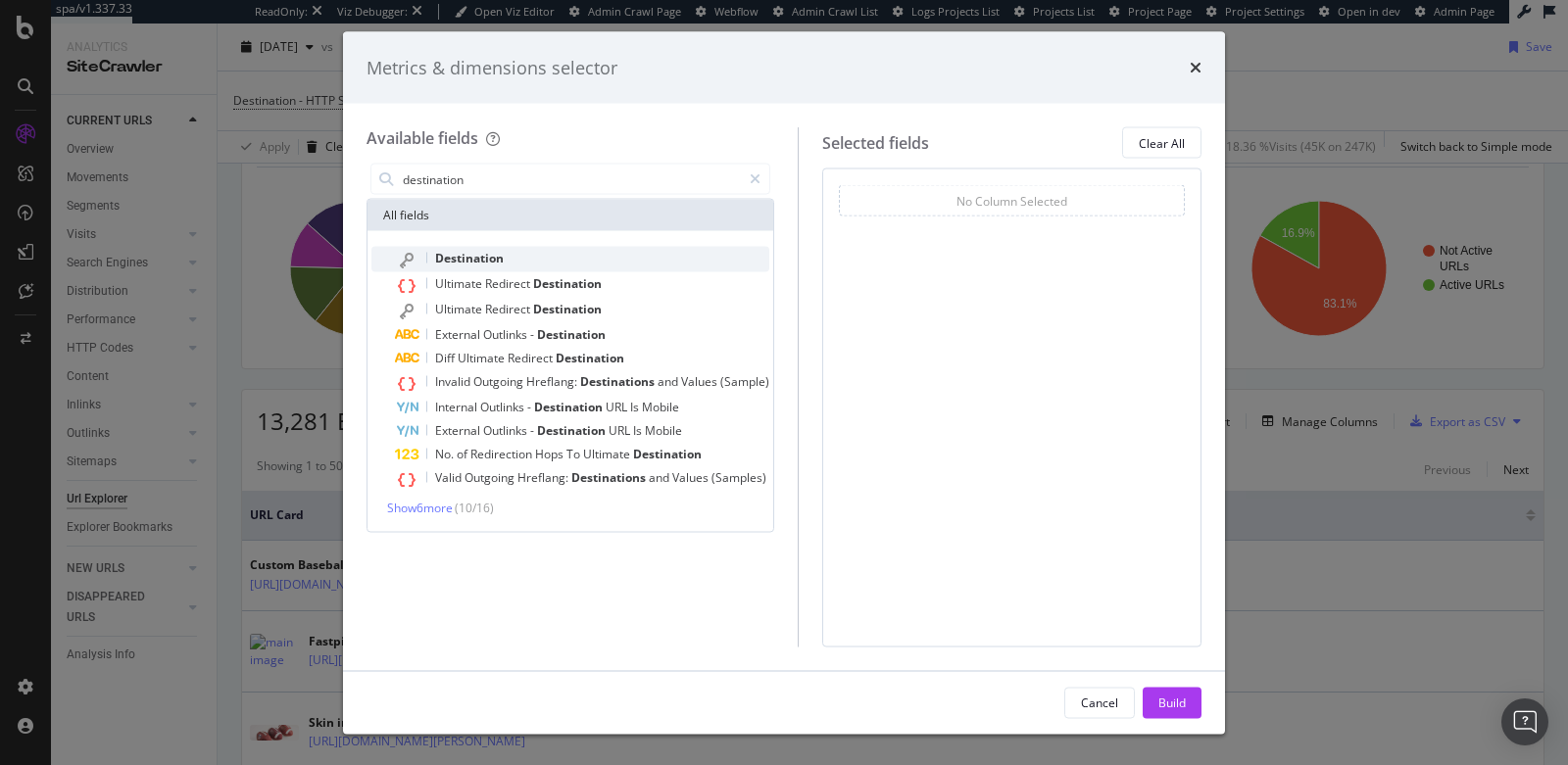
click at [477, 256] on span "Destination" at bounding box center [469, 258] width 69 height 17
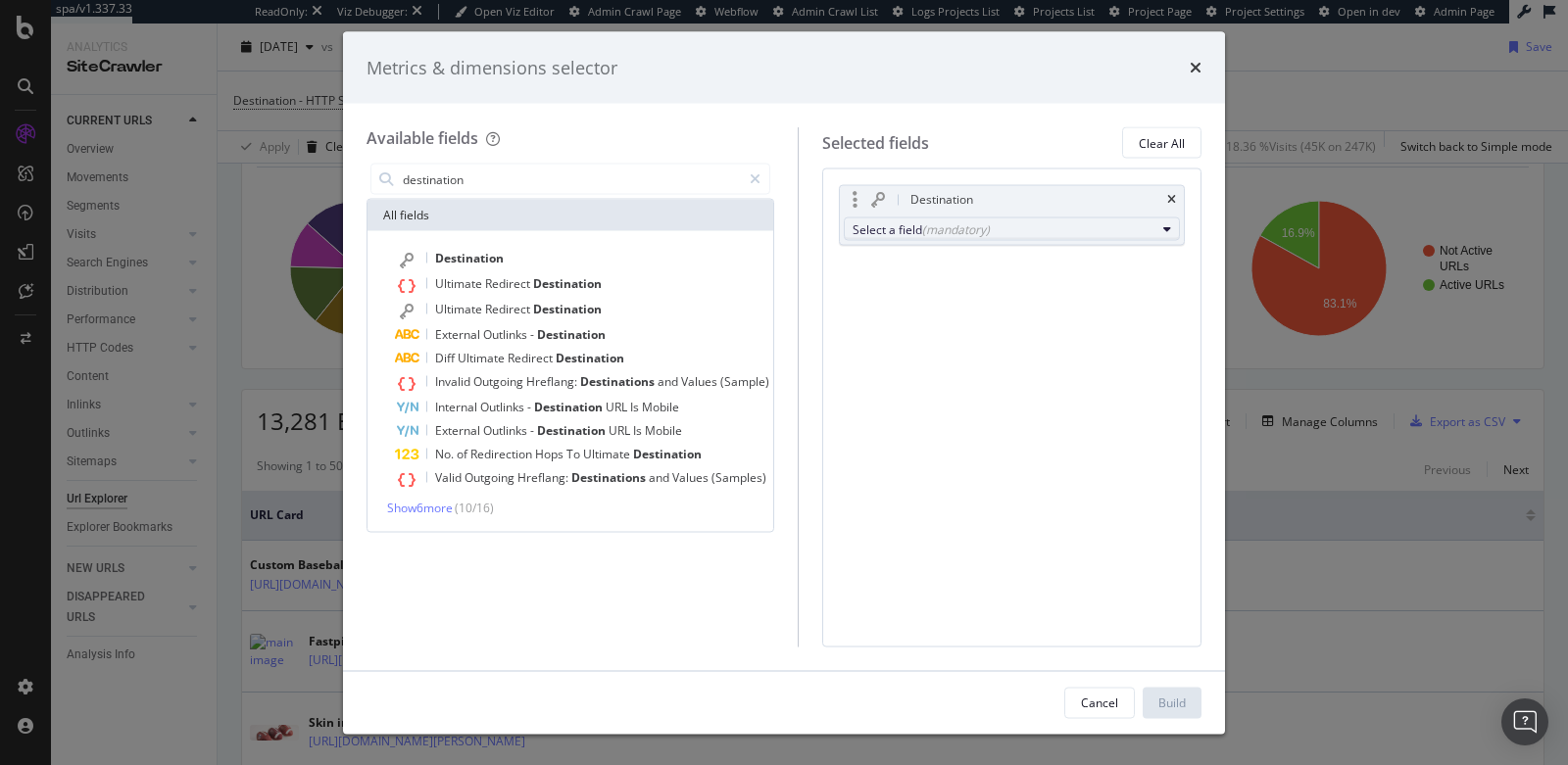
click at [922, 232] on div "(mandatory)" at bounding box center [956, 228] width 68 height 17
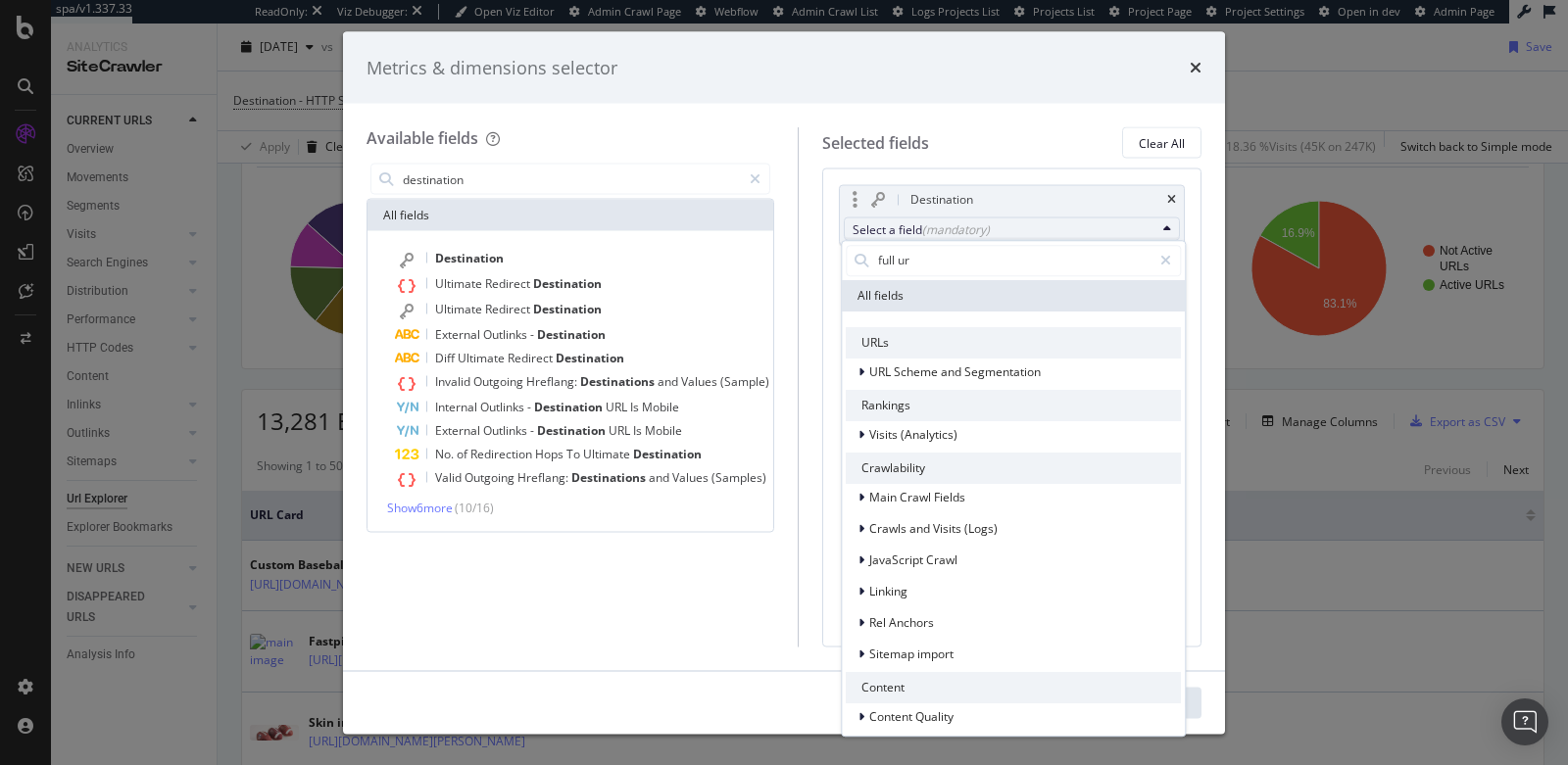
type input "full url"
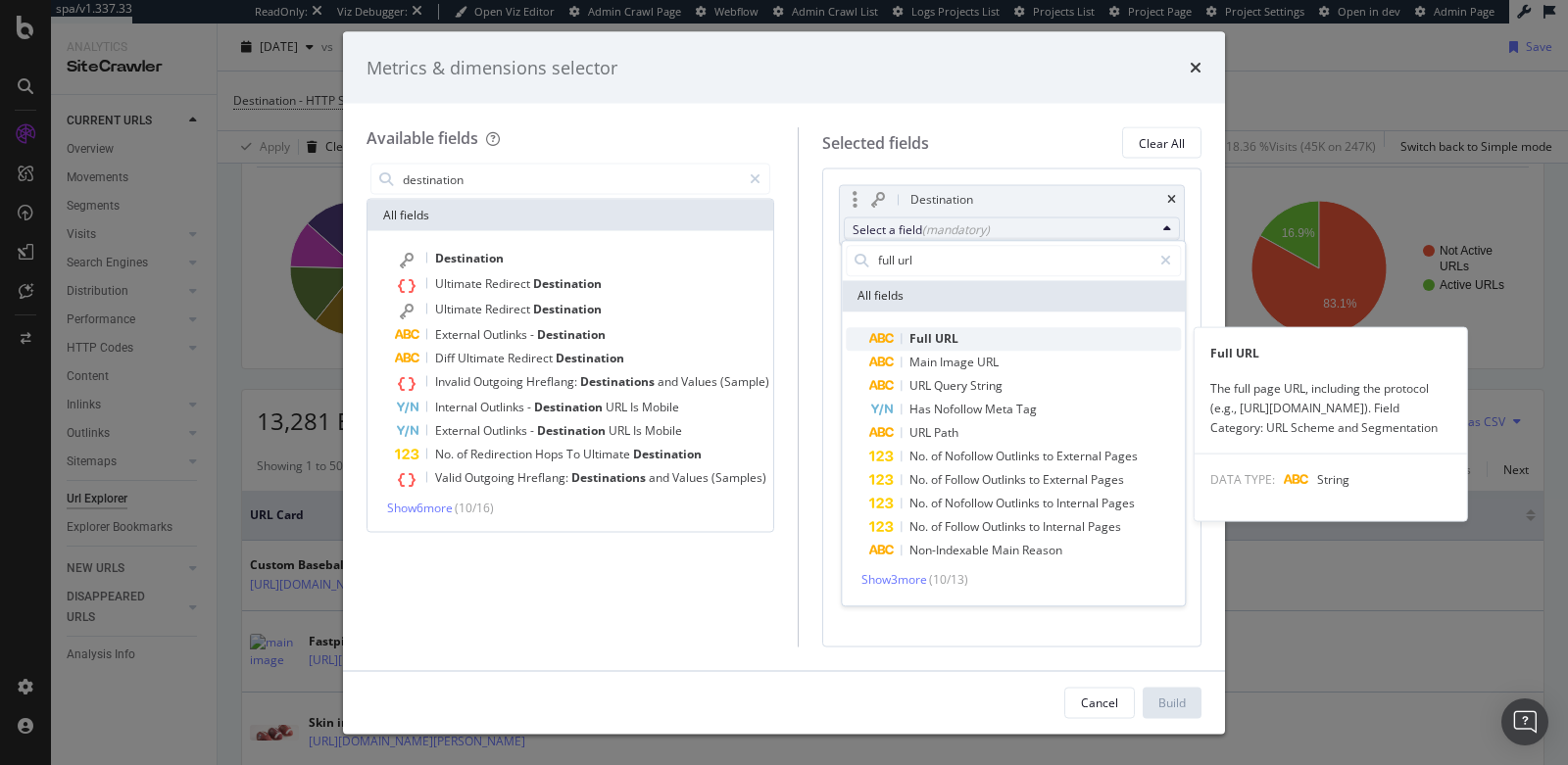
click at [930, 336] on span "Full" at bounding box center [921, 338] width 25 height 17
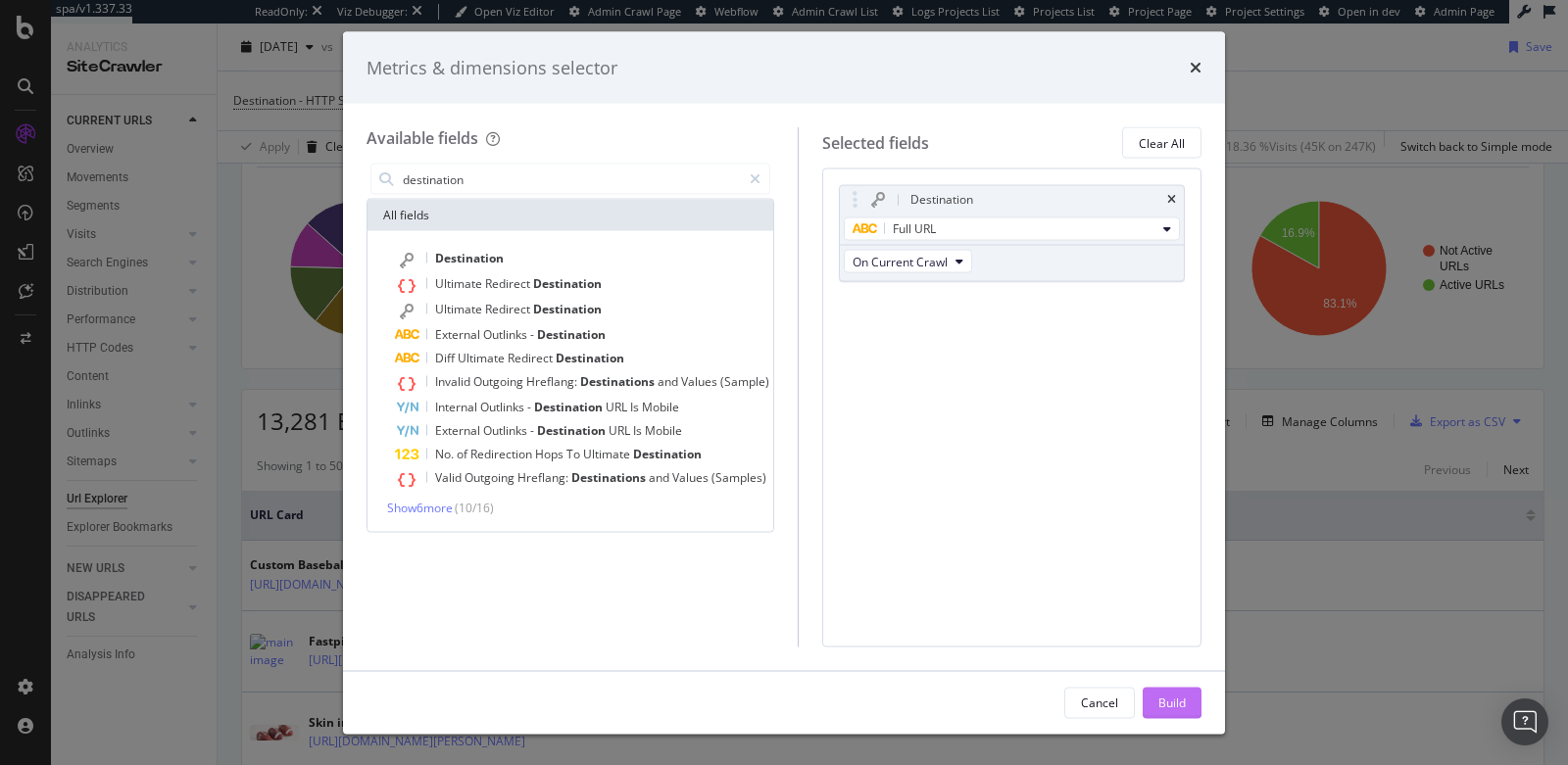
click at [1155, 709] on button "Build" at bounding box center [1171, 702] width 59 height 31
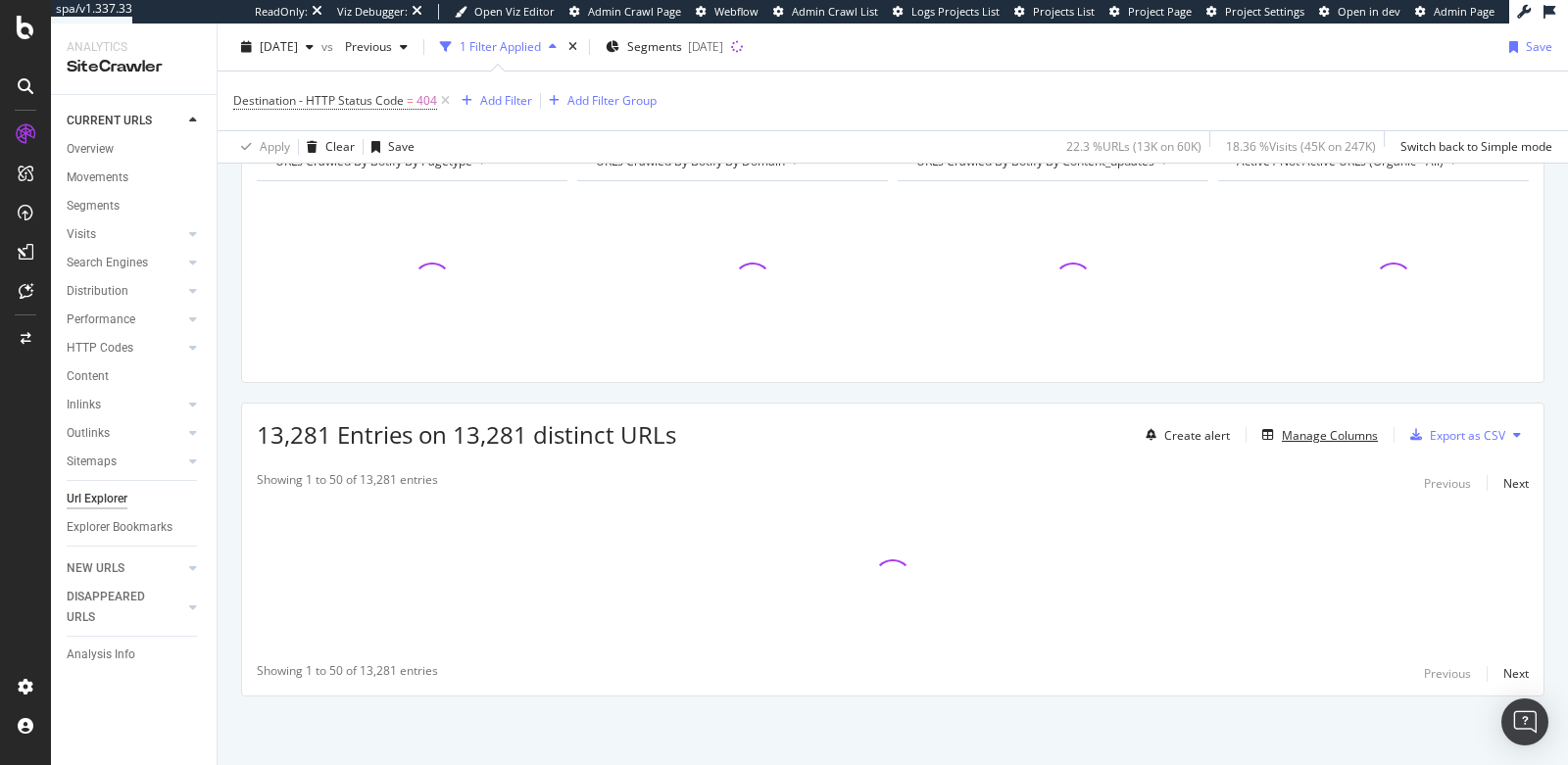
scroll to position [231, 0]
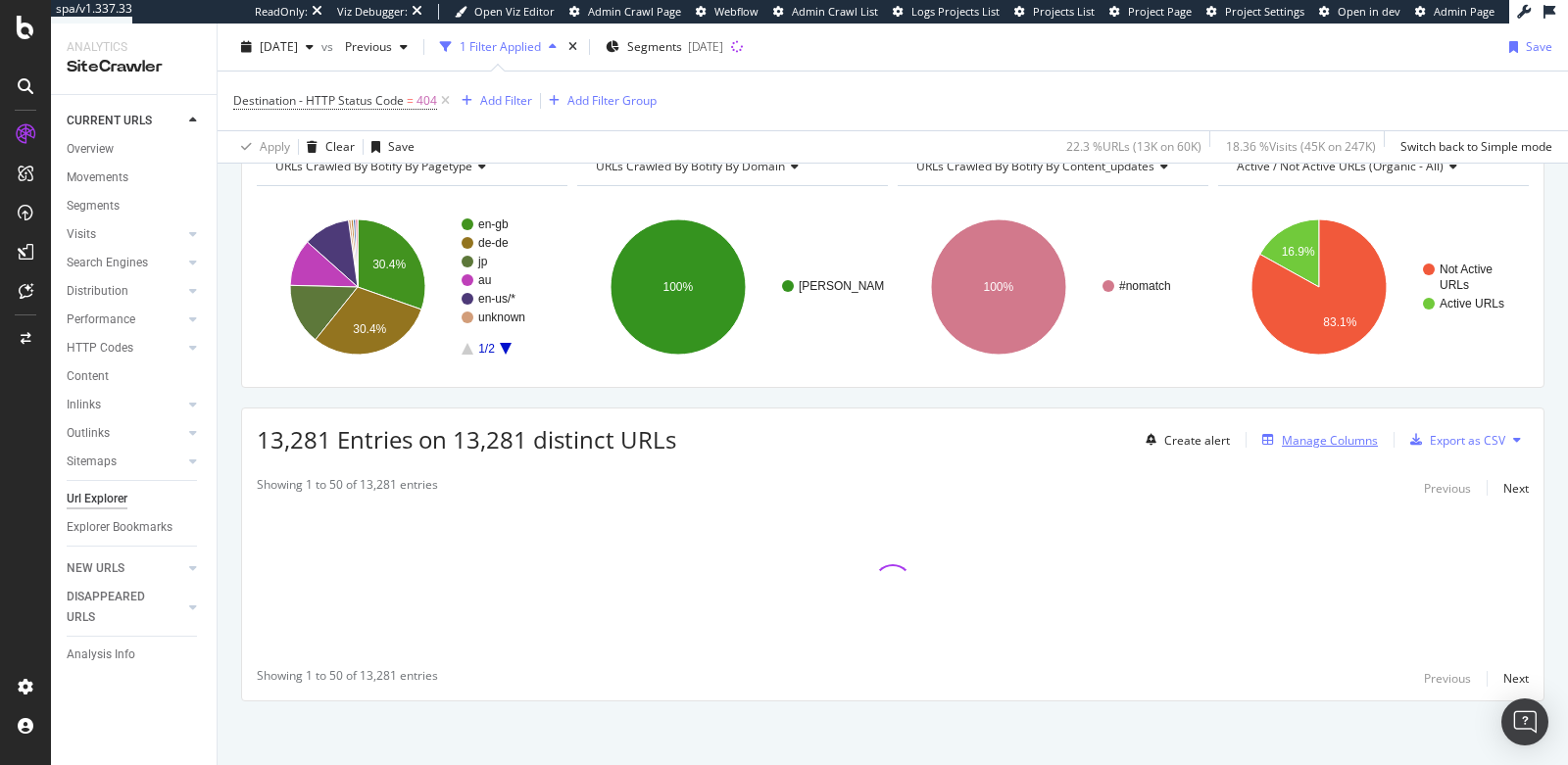
click at [1329, 434] on div "Manage Columns" at bounding box center [1330, 440] width 96 height 17
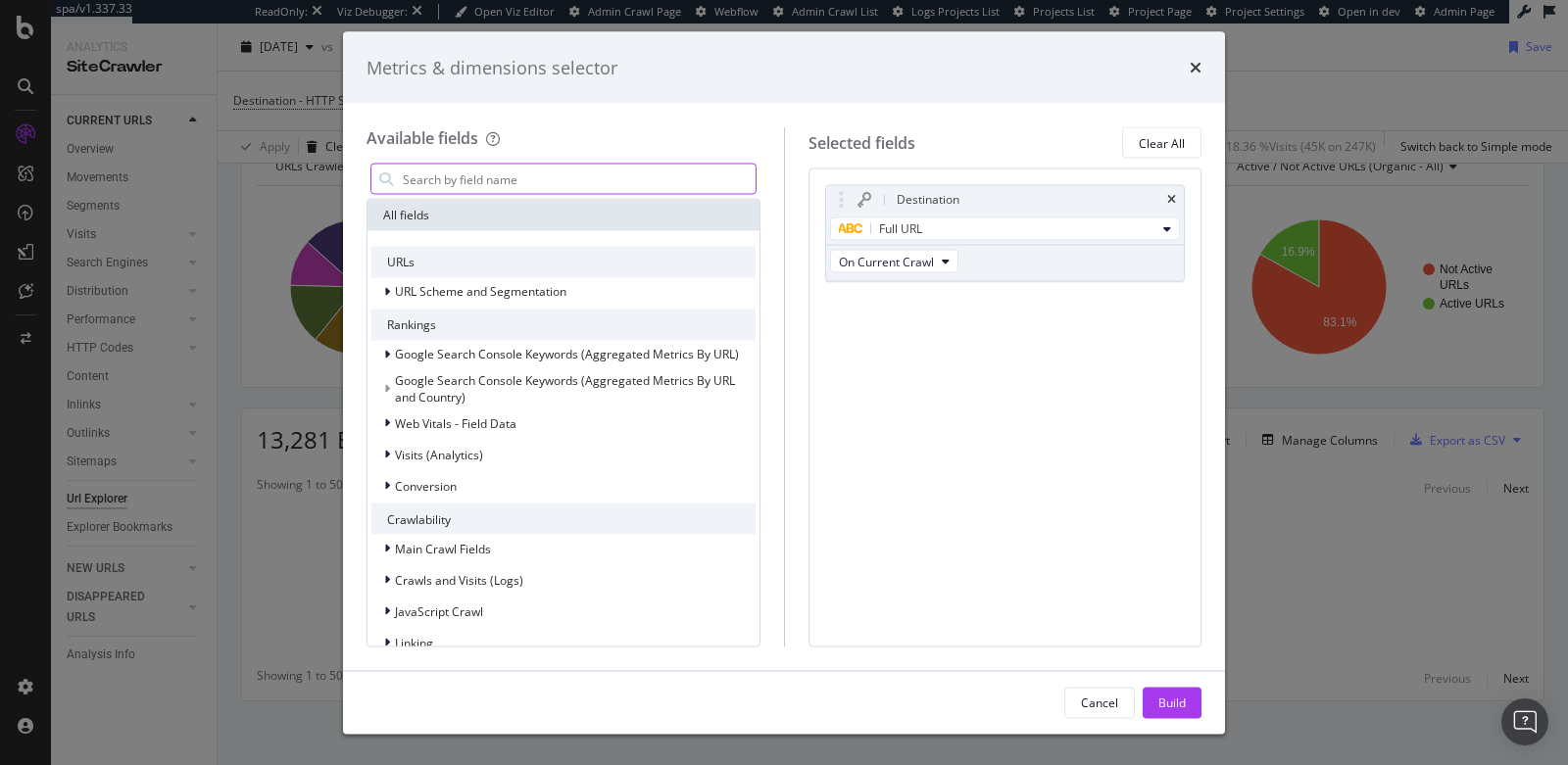
click at [555, 175] on input "modal" at bounding box center [578, 179] width 355 height 29
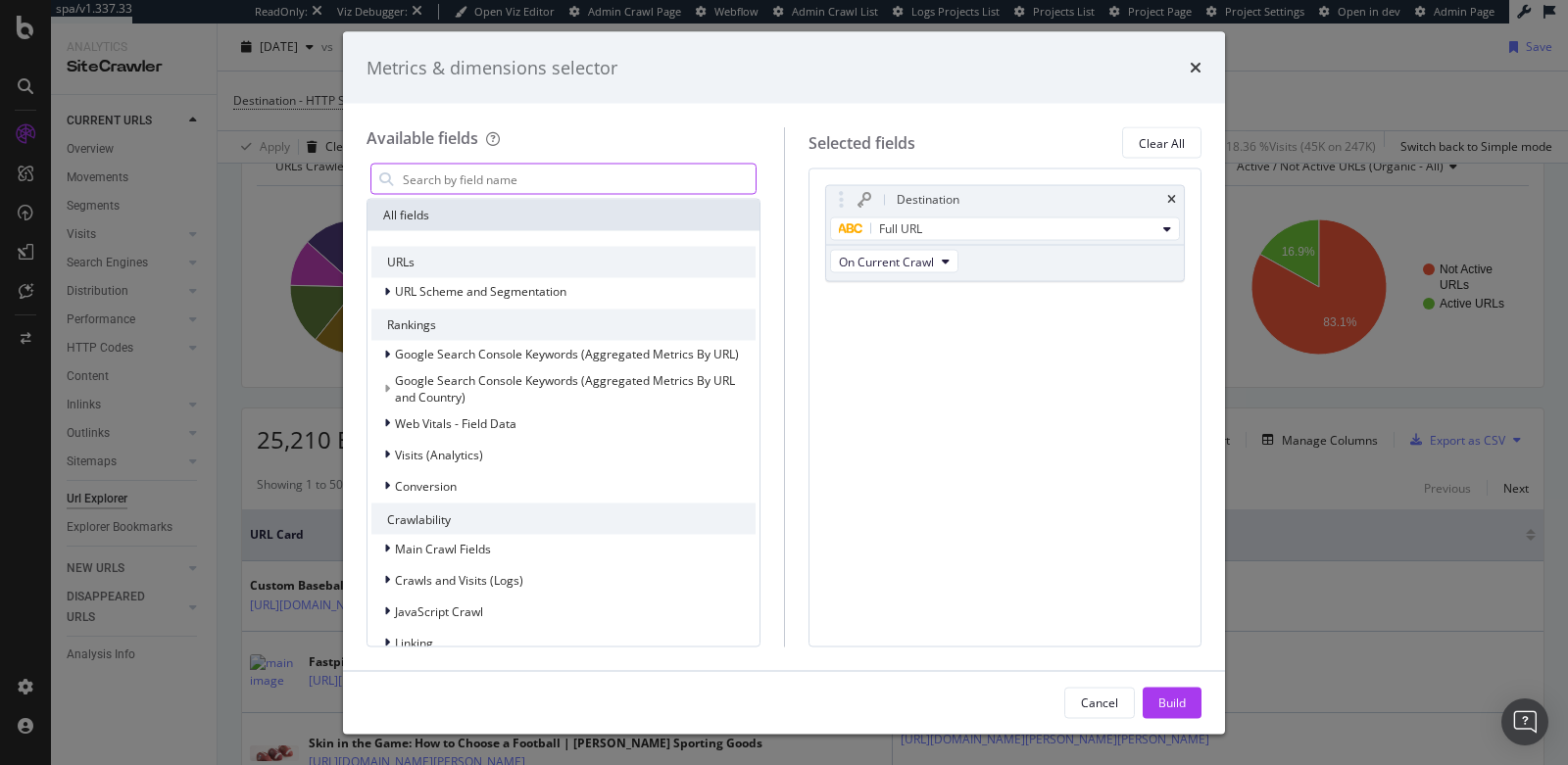
type input "a"
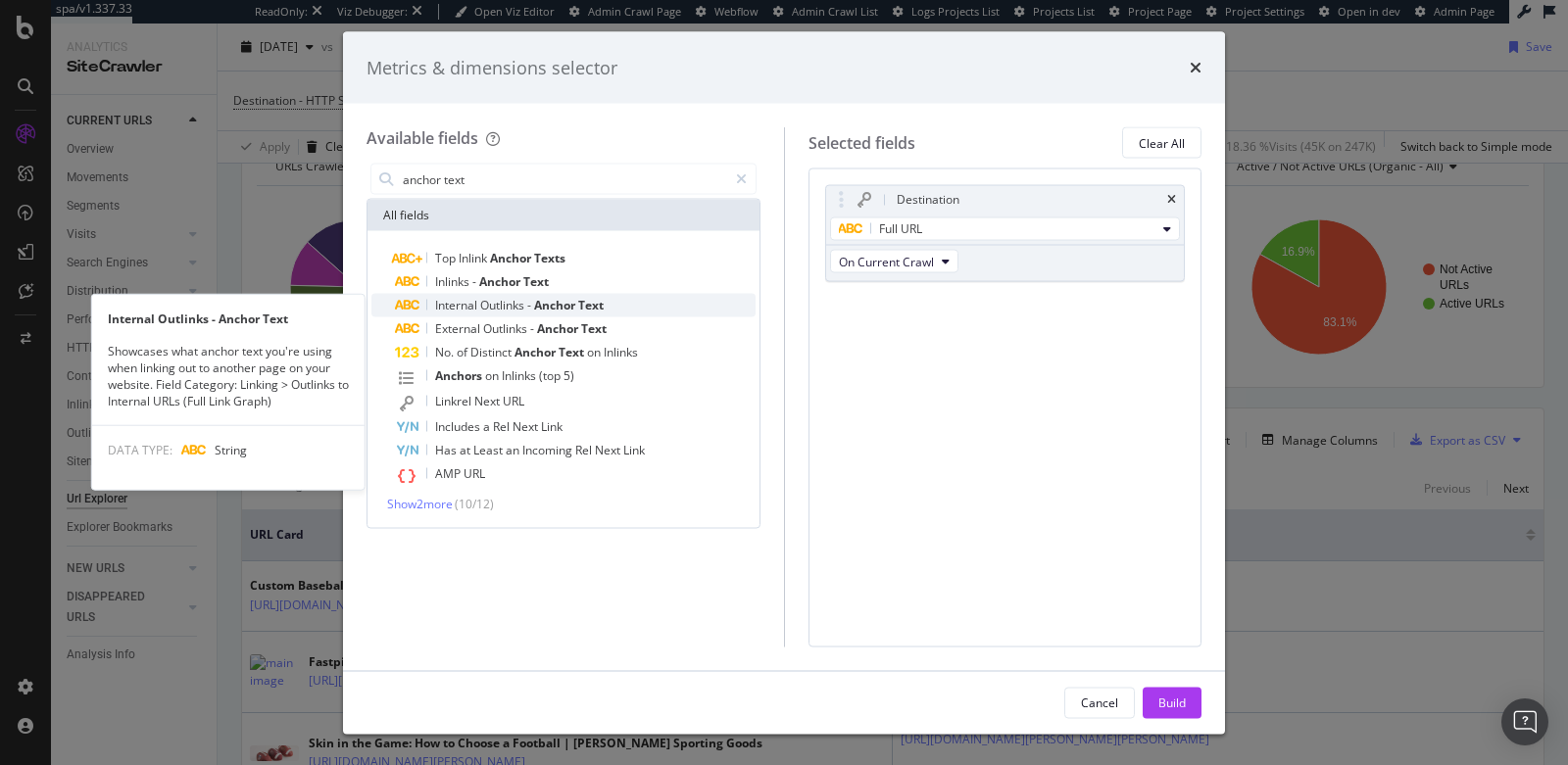
type input "anchor text"
click at [545, 310] on span "Anchor" at bounding box center [556, 305] width 44 height 17
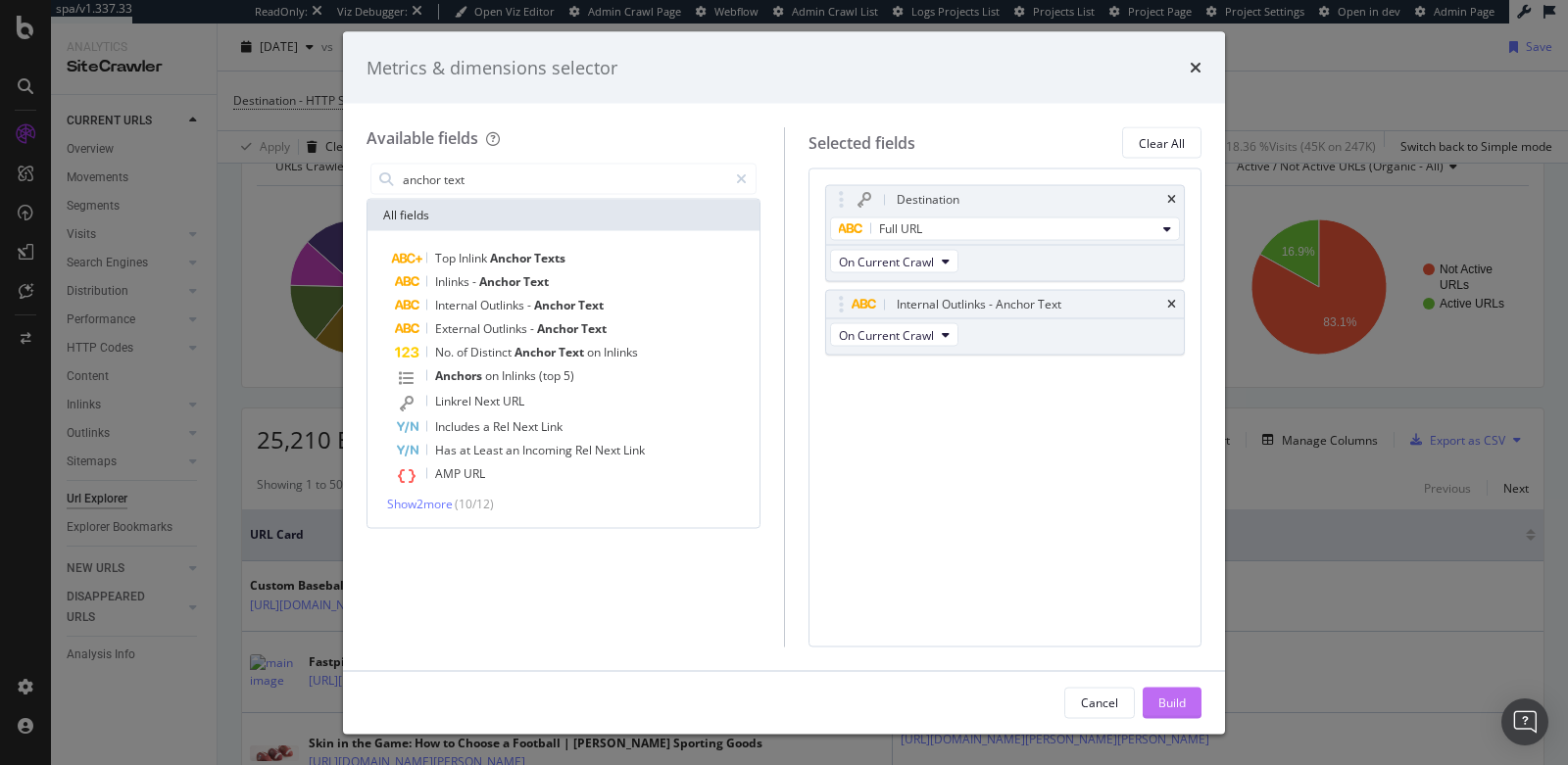
click at [1167, 702] on div "Build" at bounding box center [1171, 702] width 27 height 17
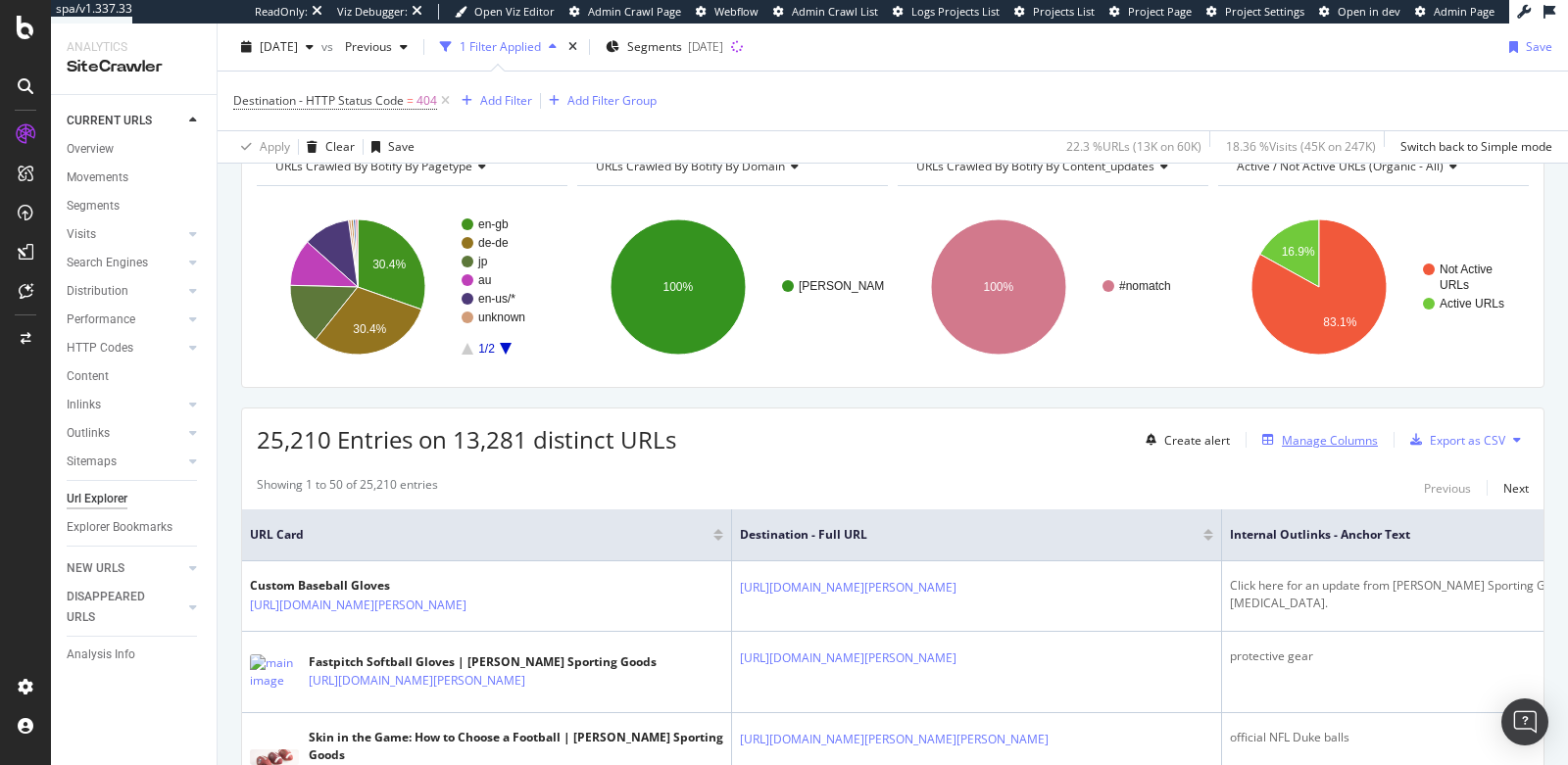
click at [1300, 432] on div "Manage Columns" at bounding box center [1330, 440] width 96 height 17
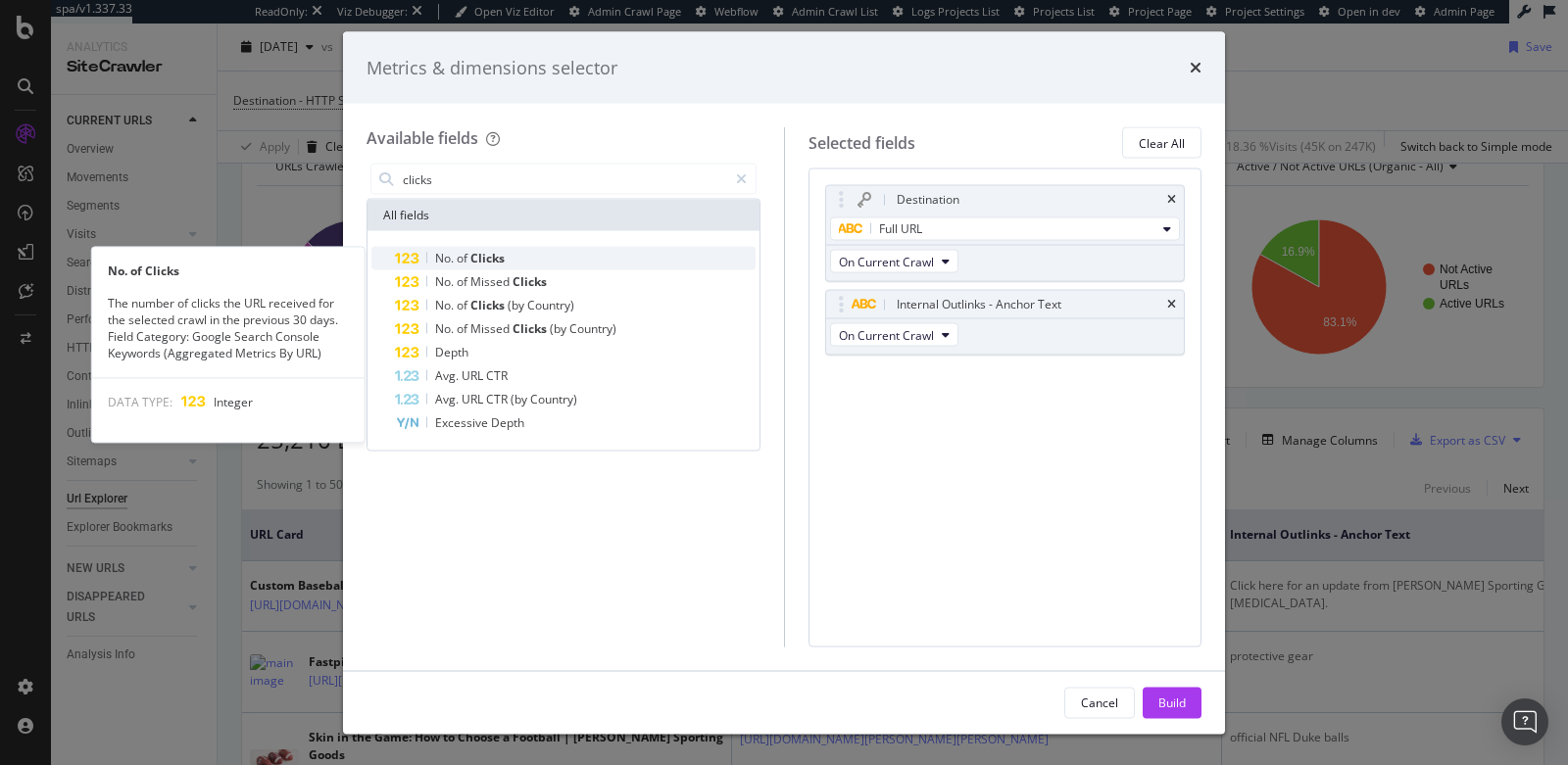
type input "clicks"
click at [622, 259] on div "No. of Clicks" at bounding box center [575, 259] width 361 height 24
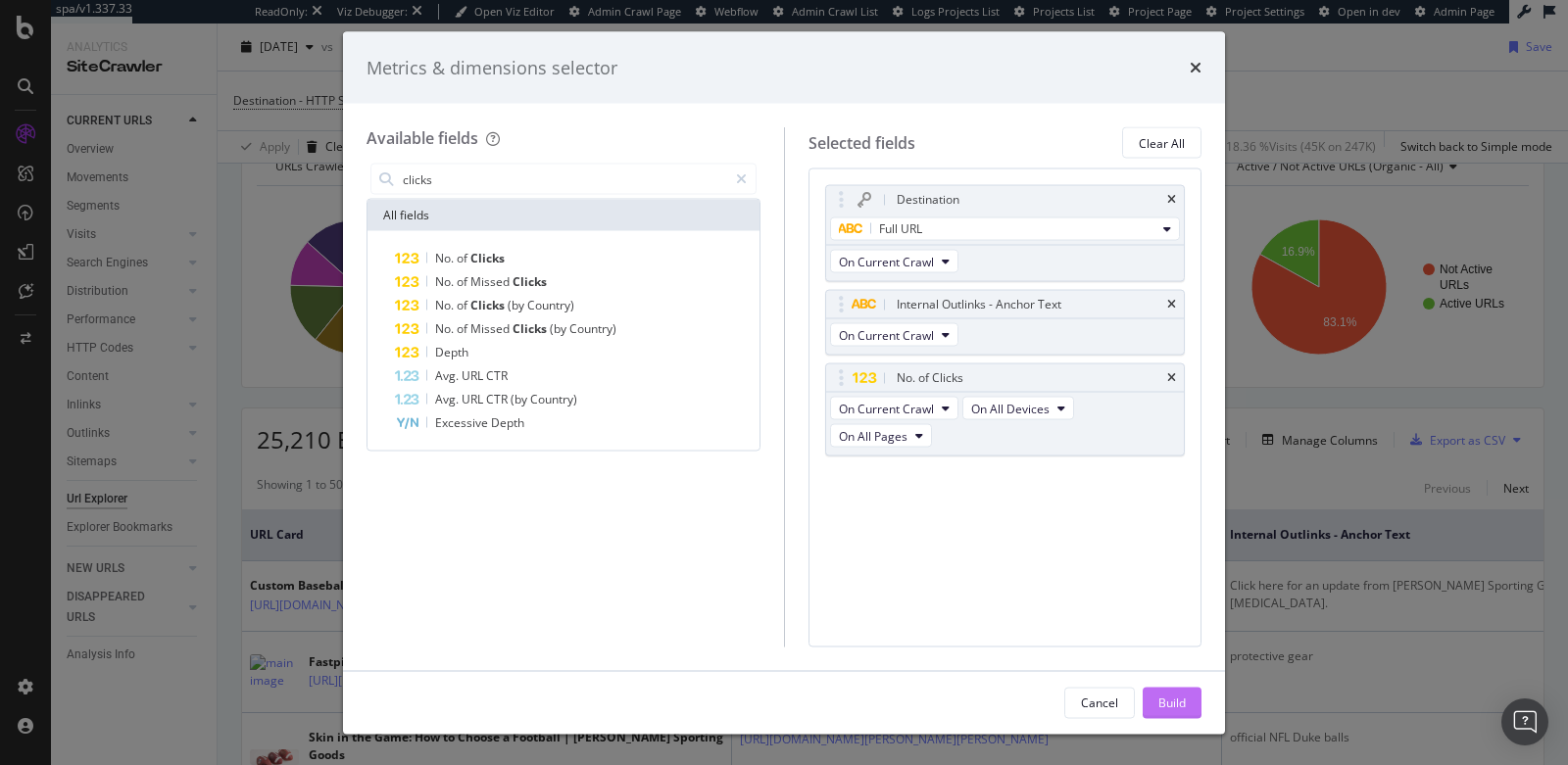
click at [1167, 703] on div "Build" at bounding box center [1171, 702] width 27 height 17
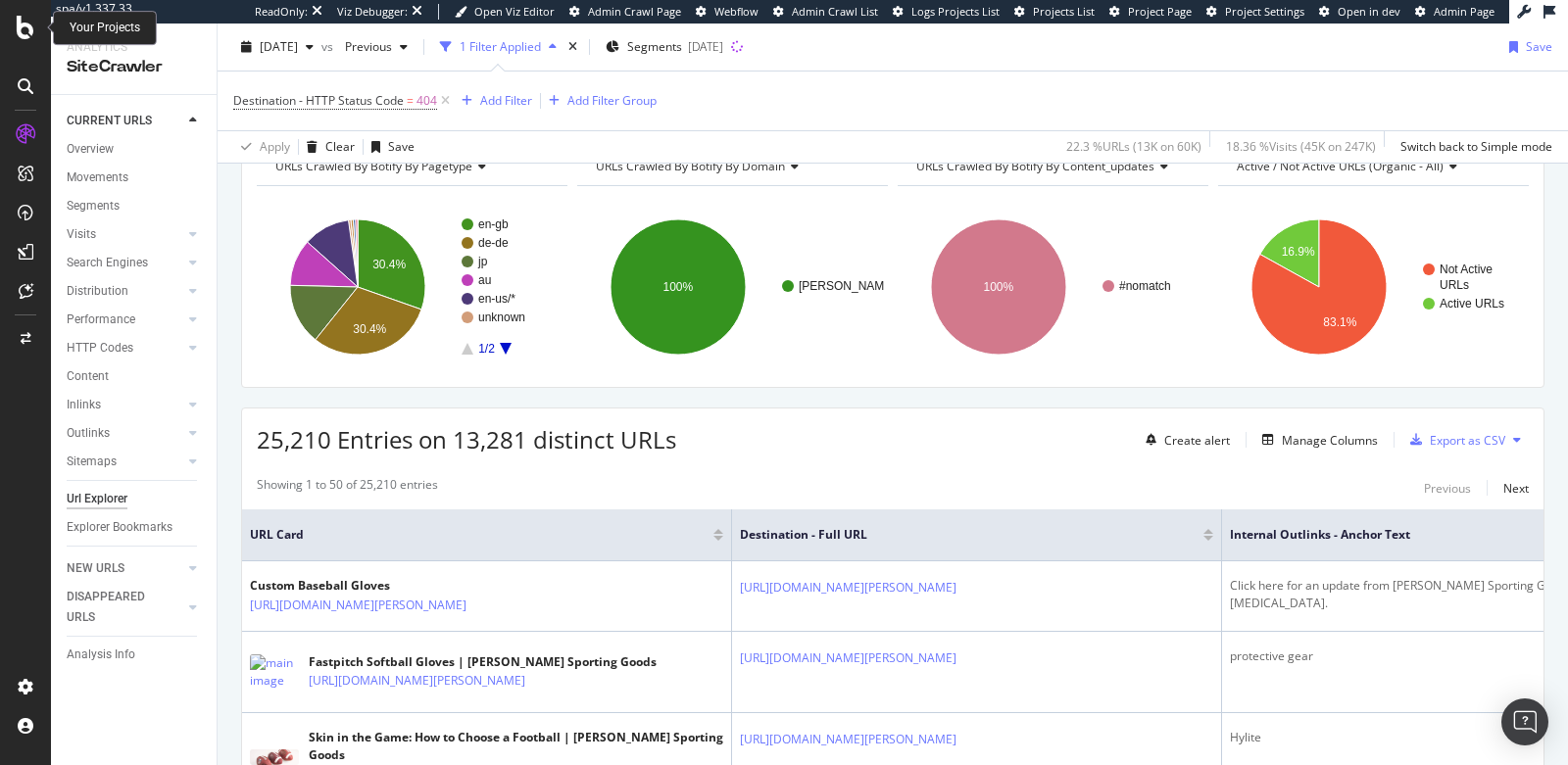
click at [24, 32] on icon at bounding box center [26, 28] width 18 height 24
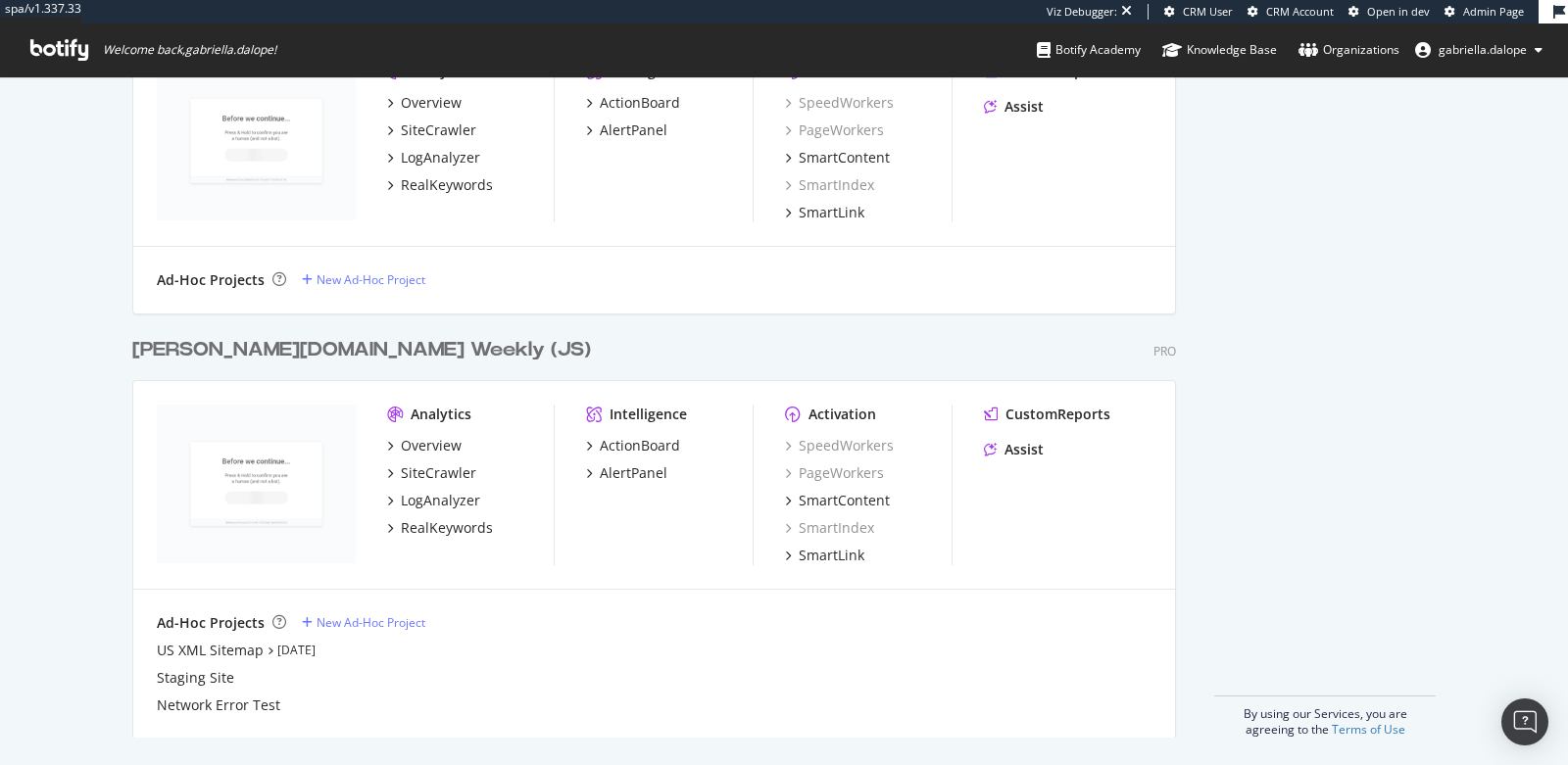
scroll to position [1553, 0]
click at [294, 342] on div "[PERSON_NAME][DOMAIN_NAME] Weekly (JS)" at bounding box center [361, 346] width 459 height 28
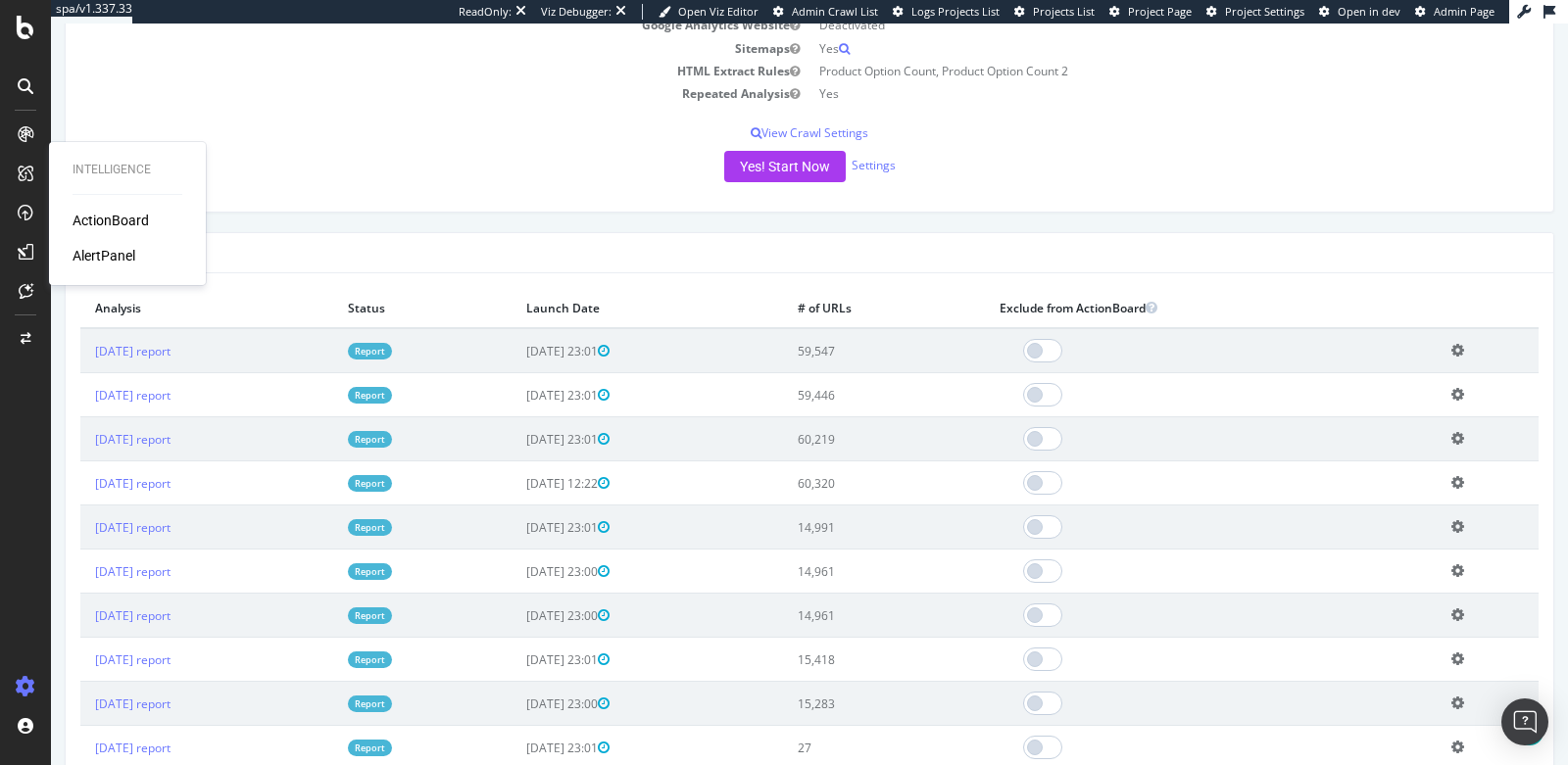
scroll to position [414, 0]
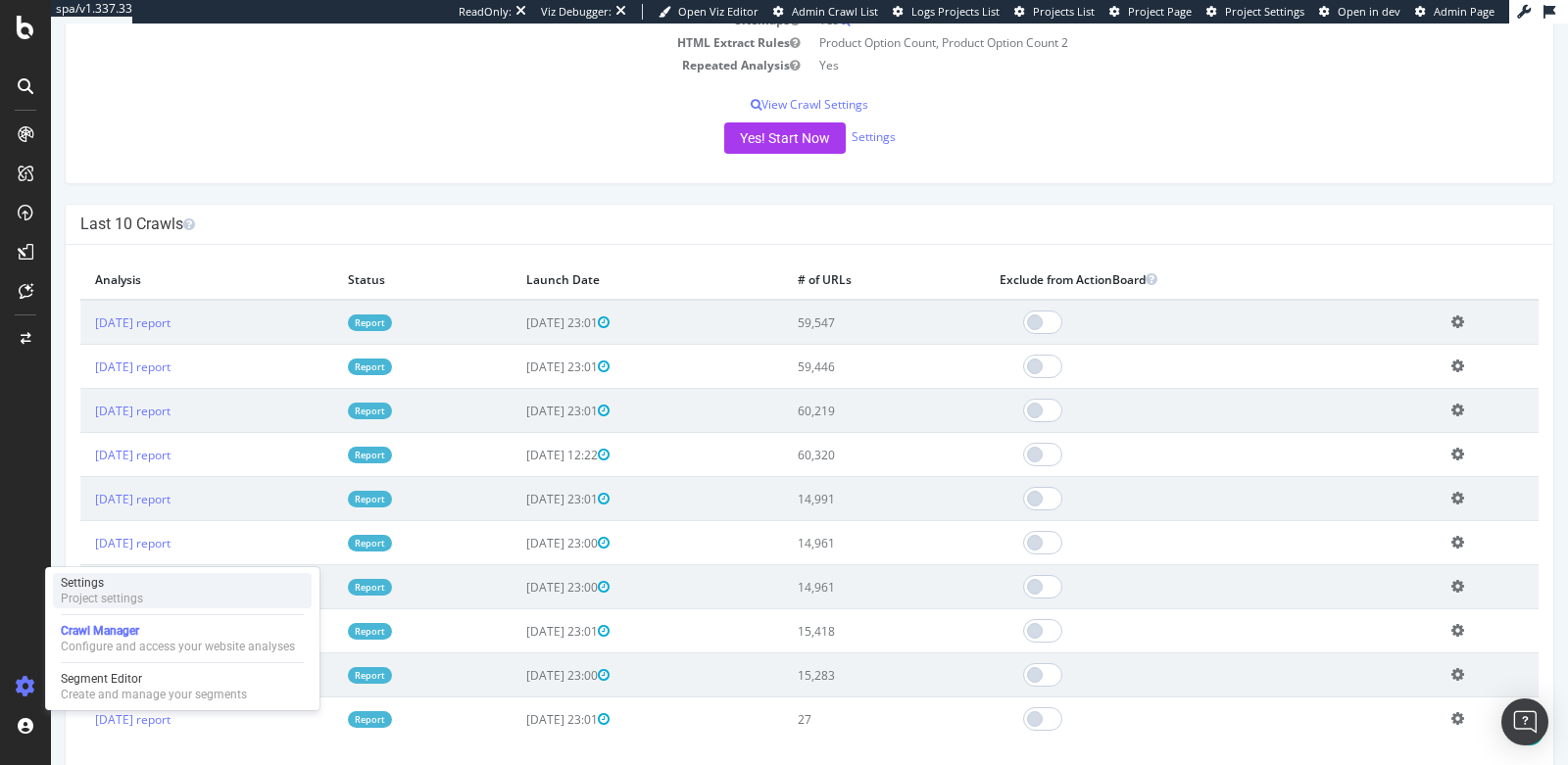
click at [132, 592] on div "Project settings" at bounding box center [102, 599] width 82 height 16
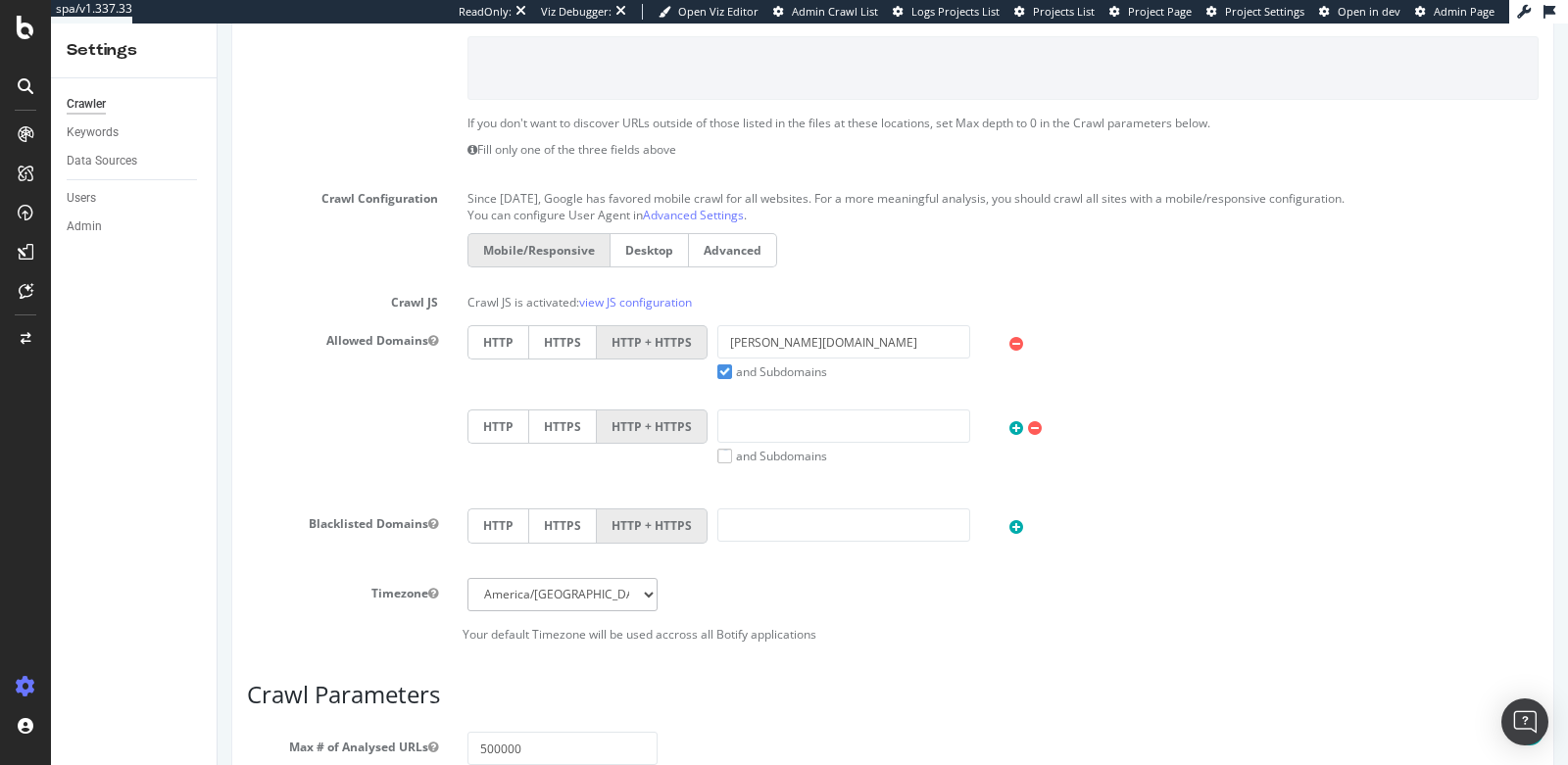
scroll to position [524, 0]
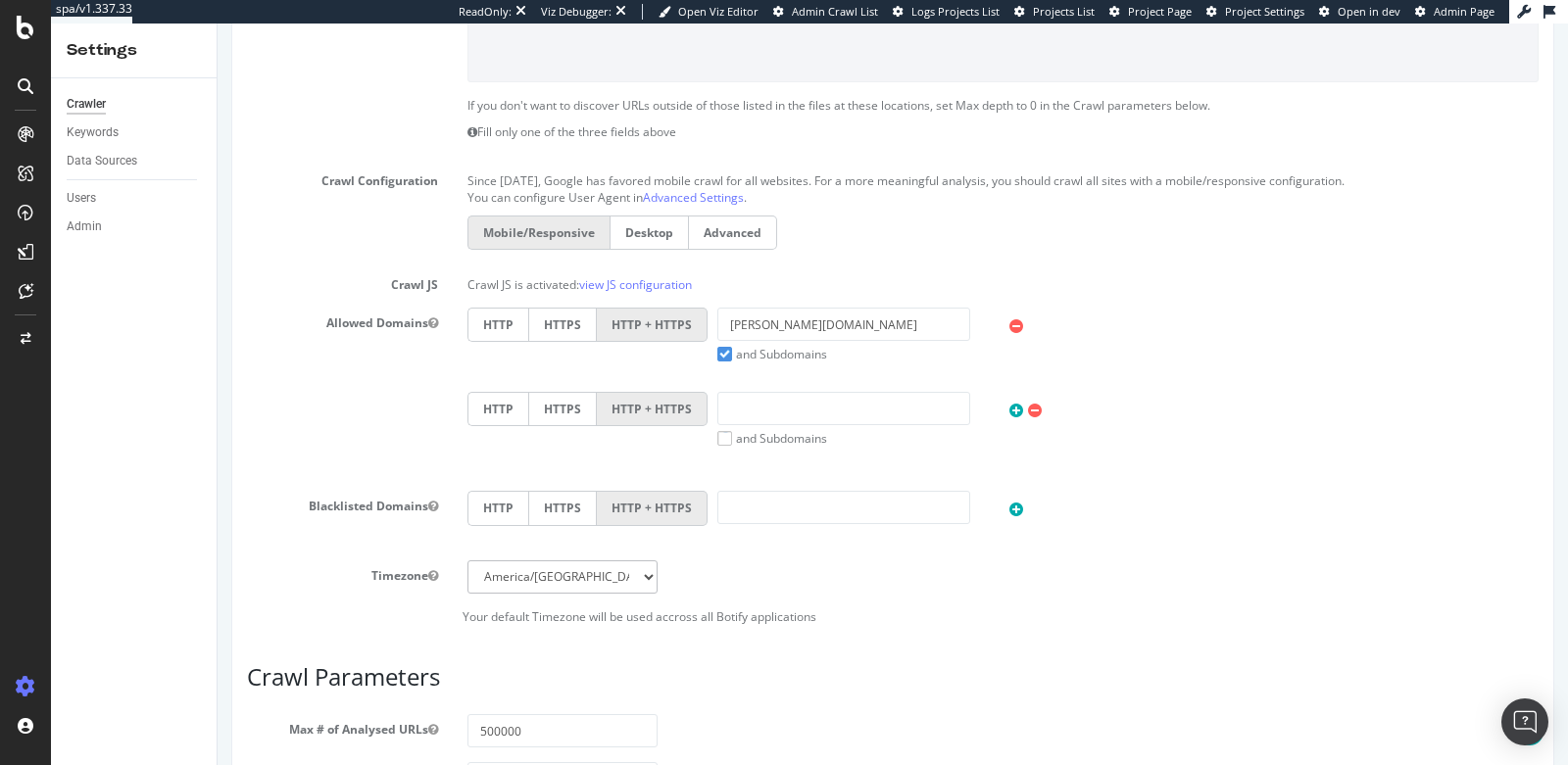
click at [721, 352] on label "and Subdomains" at bounding box center [772, 354] width 110 height 17
click at [218, 24] on input "and Subdomains" at bounding box center [218, 24] width 0 height 0
click at [444, 365] on div "Allowed Domains HTTP HTTPS HTTP + HTTPS [PERSON_NAME][DOMAIN_NAME] and Subdomai…" at bounding box center [892, 392] width 1321 height 169
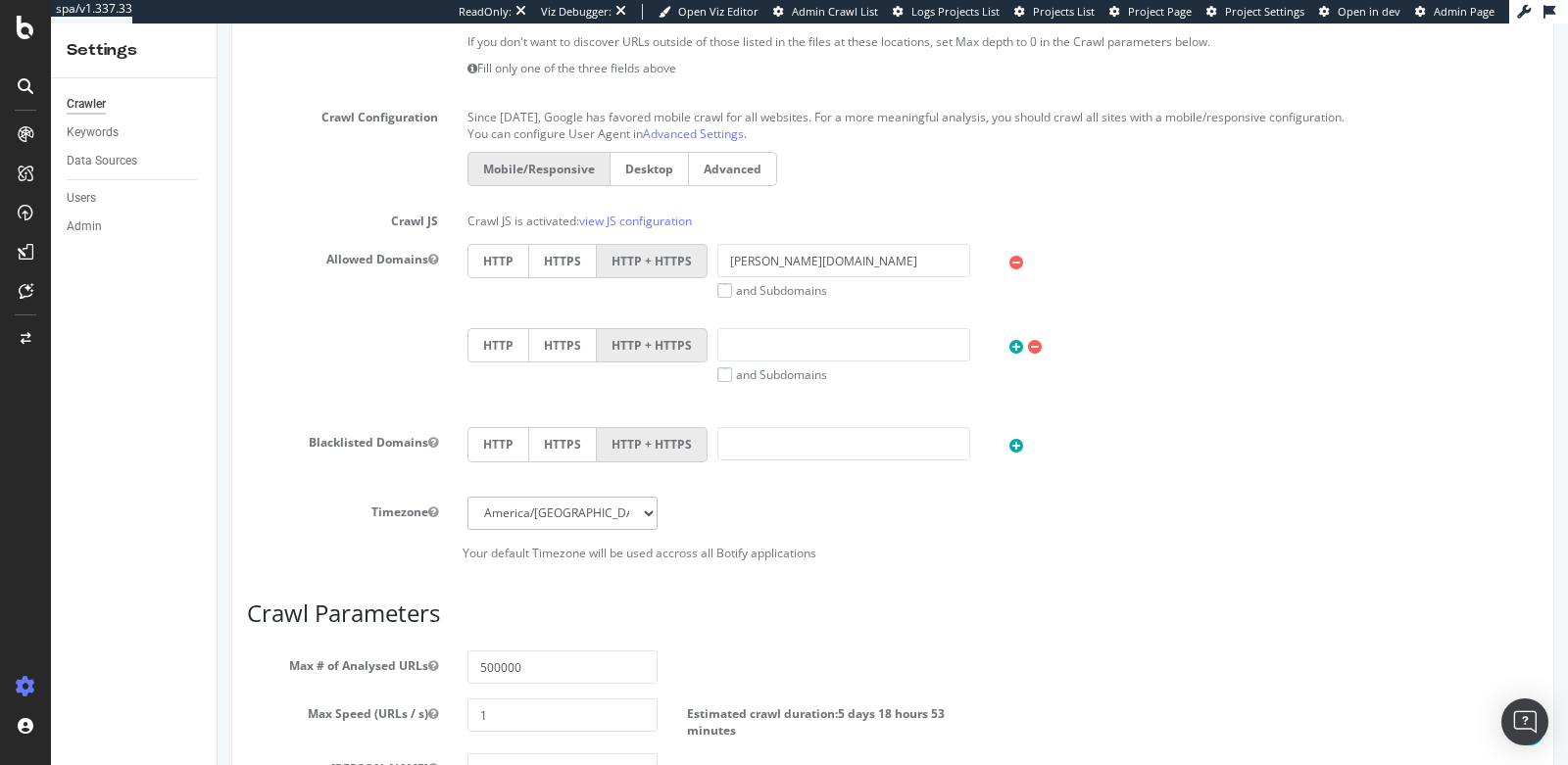
scroll to position [589, 0]
click at [763, 256] on input "[PERSON_NAME][DOMAIN_NAME]" at bounding box center [843, 259] width 253 height 33
paste input "[URL][DOMAIN_NAME][PERSON_NAME]"
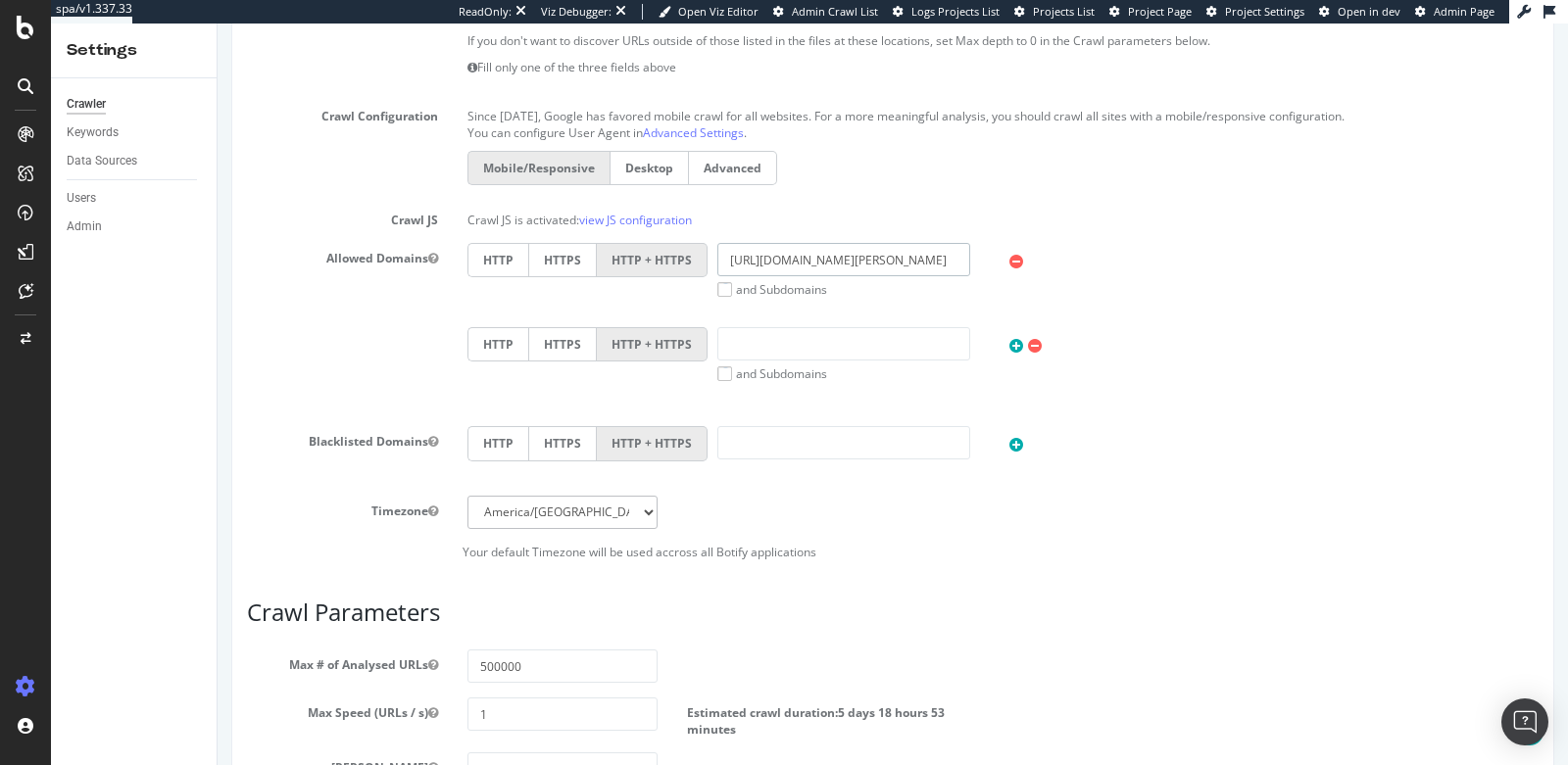
click at [779, 261] on input "[URL][DOMAIN_NAME][PERSON_NAME]" at bounding box center [843, 259] width 253 height 33
drag, startPoint x: 763, startPoint y: 257, endPoint x: 696, endPoint y: 250, distance: 67.9
click at [696, 250] on div "HTTP HTTPS HTTP + HTTPS [URL][DOMAIN_NAME][PERSON_NAME] and Subdomains User Age…" at bounding box center [1003, 270] width 1090 height 55
type input "[DOMAIN_NAME][URL][PERSON_NAME]"
click at [768, 314] on div "HTTP HTTPS HTTP + HTTPS [DOMAIN_NAME][URL][PERSON_NAME] and Subdomains User Age…" at bounding box center [1003, 327] width 1100 height 169
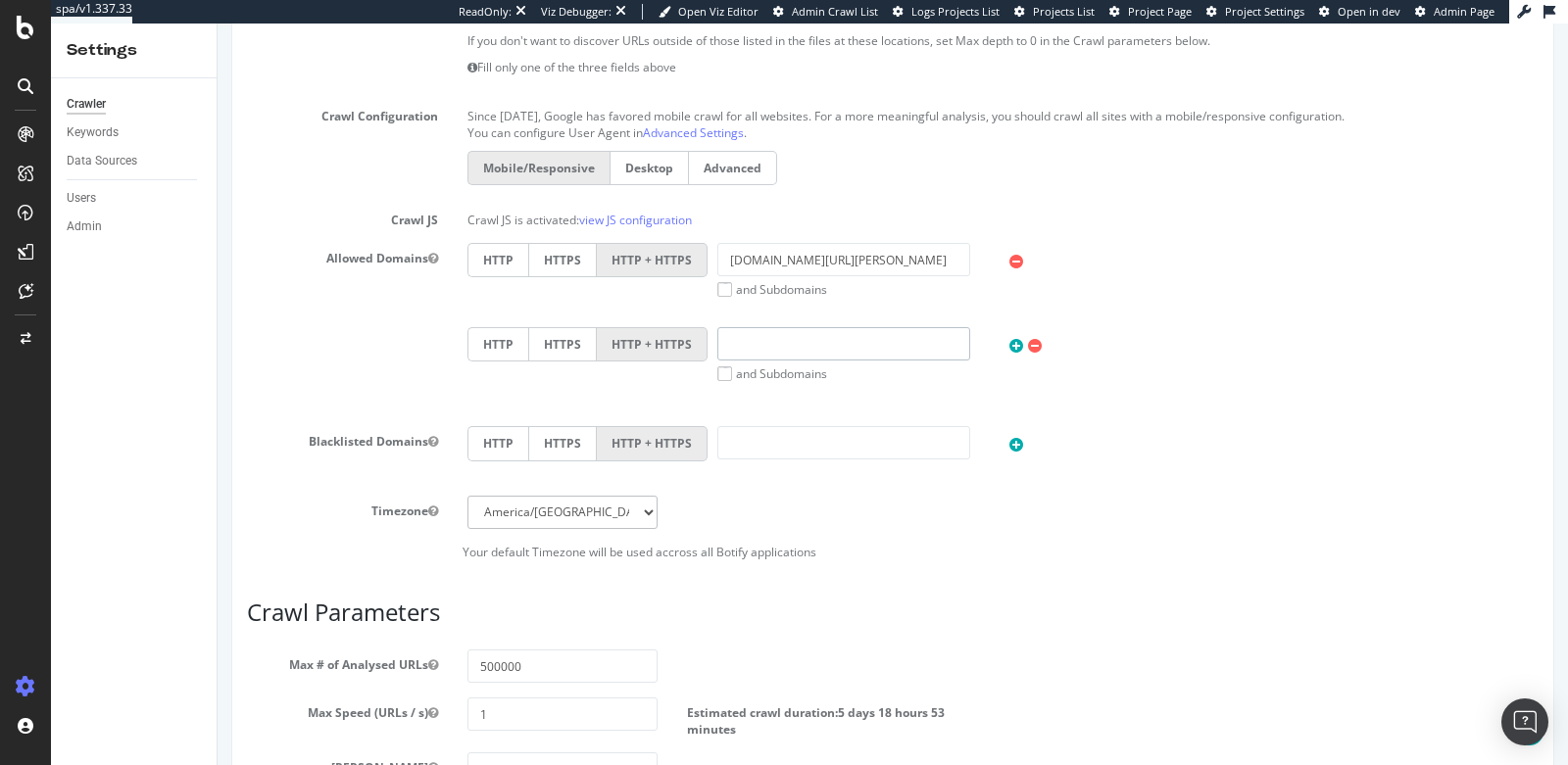
click at [774, 327] on input "text" at bounding box center [843, 343] width 253 height 33
type input "[PERSON_NAME][DOMAIN_NAME]"
drag, startPoint x: 881, startPoint y: 250, endPoint x: 819, endPoint y: 252, distance: 61.8
click at [819, 252] on input "[DOMAIN_NAME][URL][PERSON_NAME]" at bounding box center [843, 259] width 253 height 33
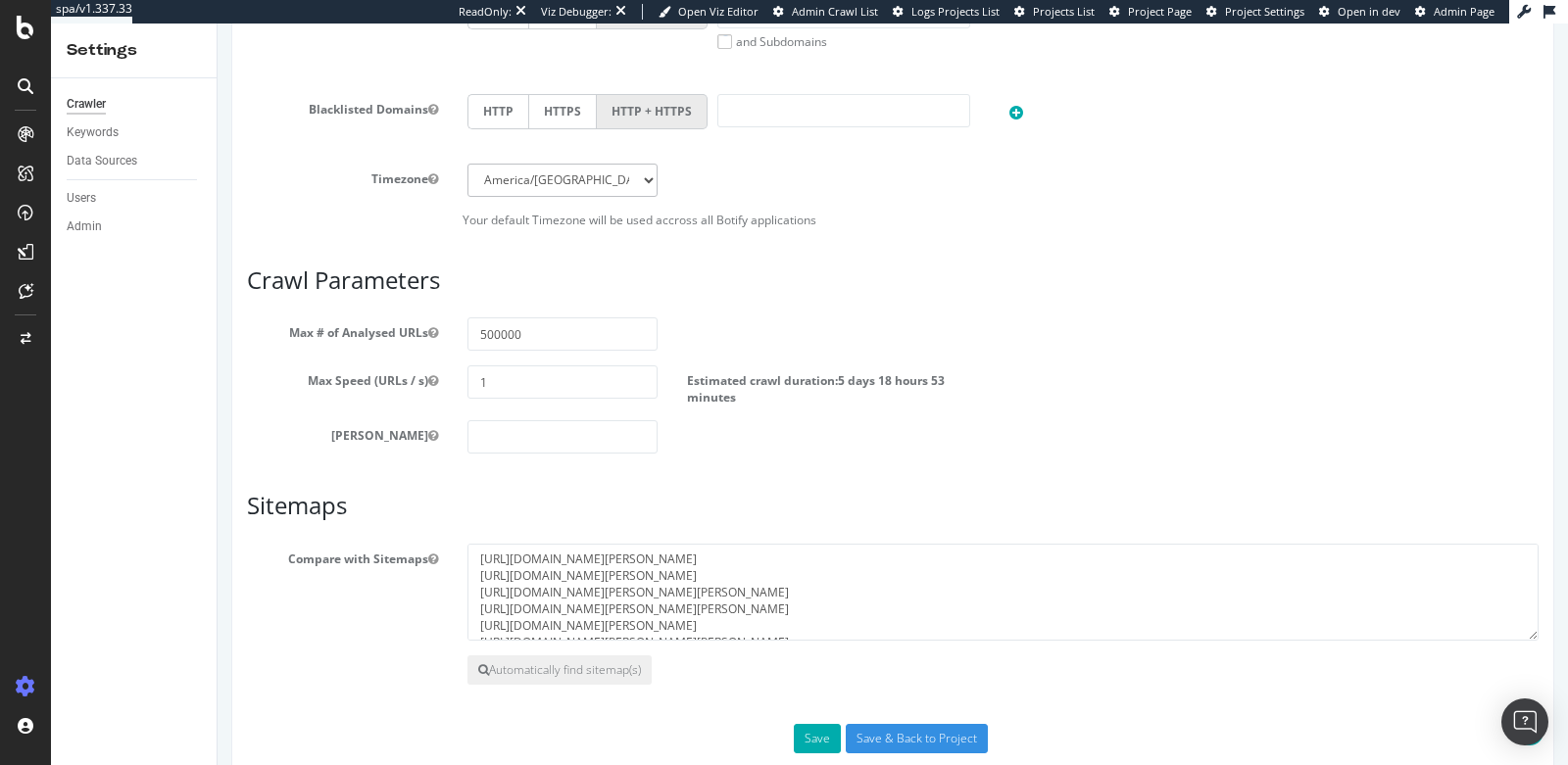
scroll to position [950, 0]
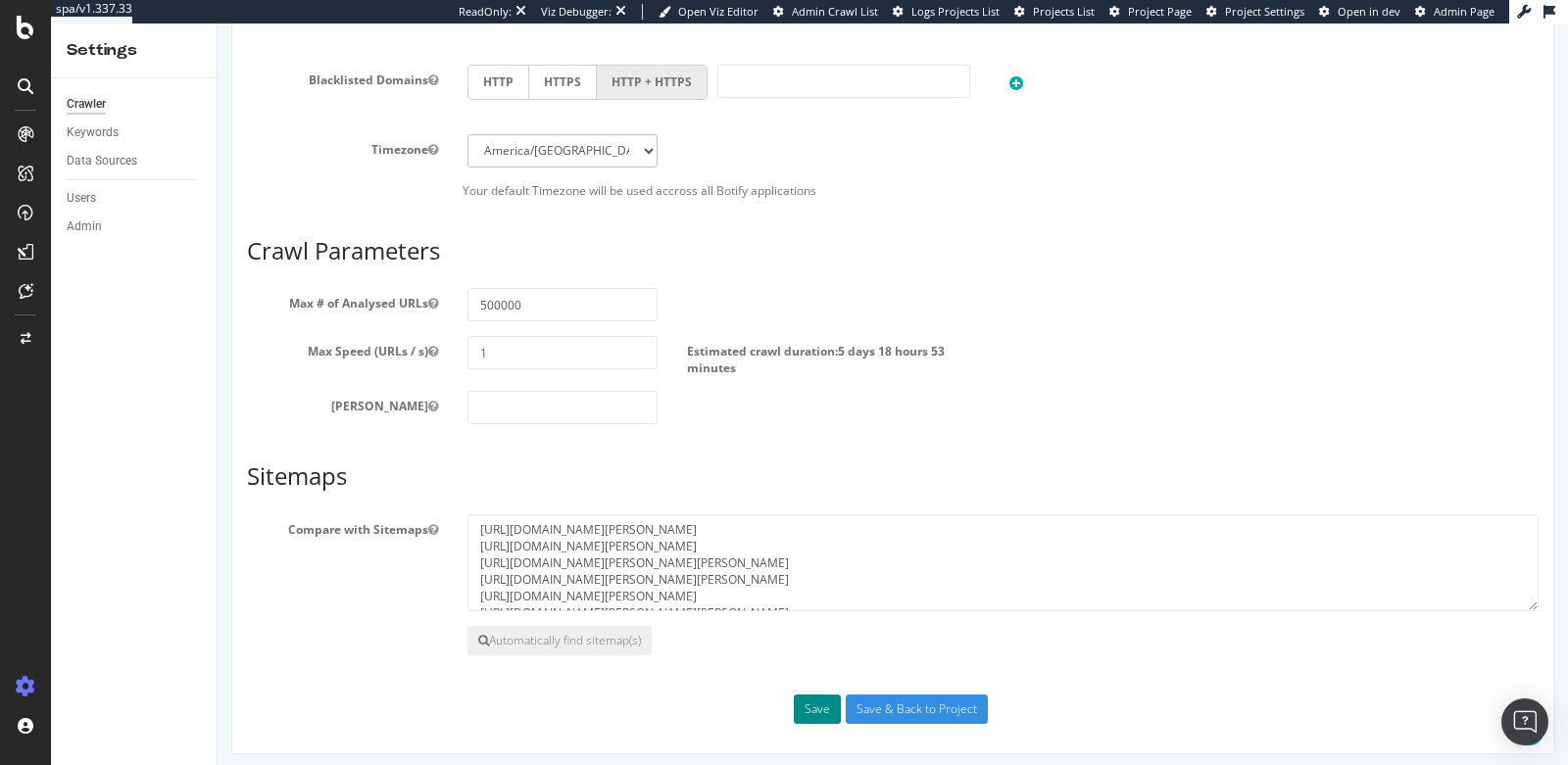
type input "[DOMAIN_NAME][PERSON_NAME]"
click at [812, 701] on button "Save" at bounding box center [817, 709] width 47 height 29
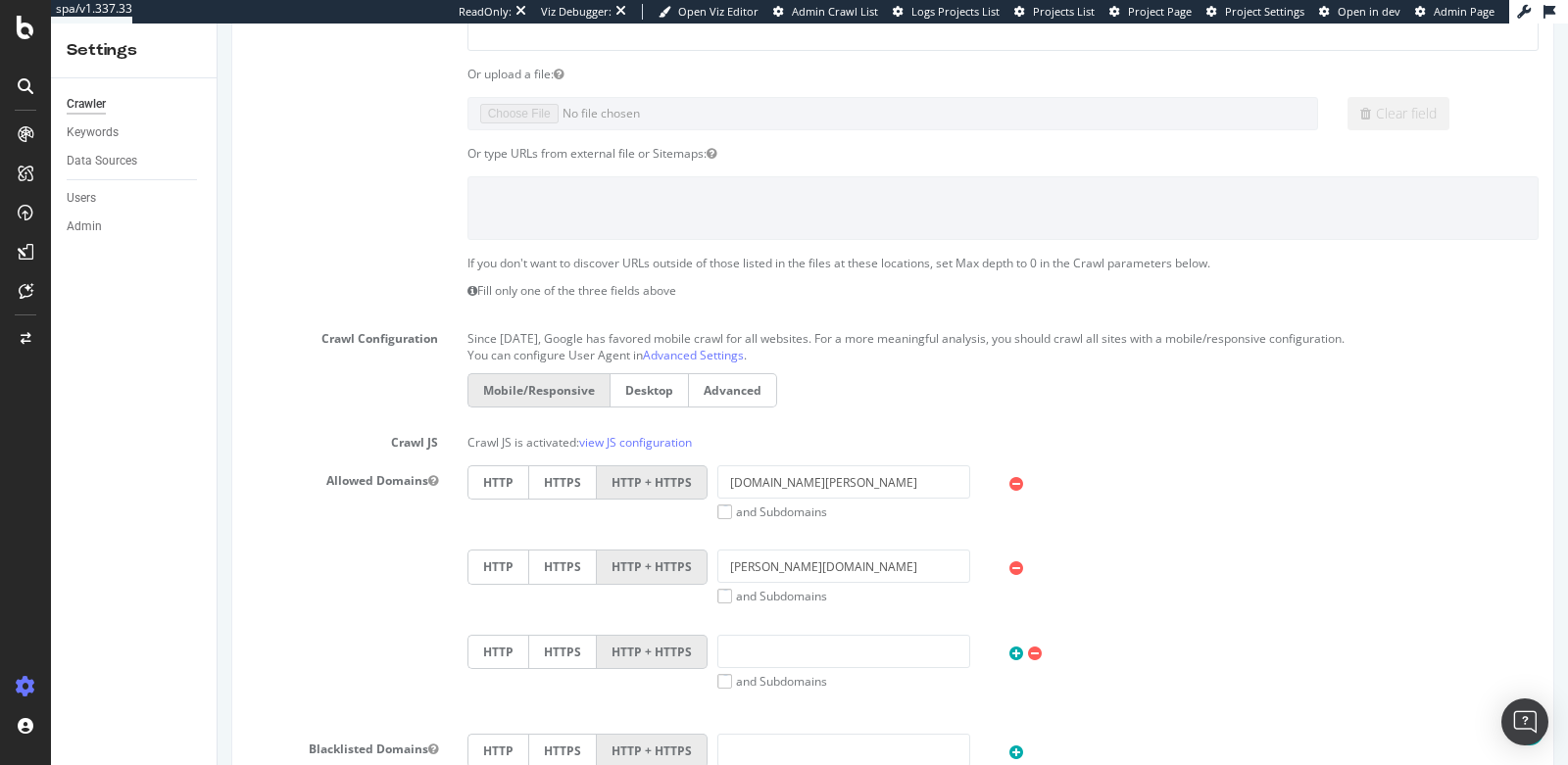
scroll to position [527, 0]
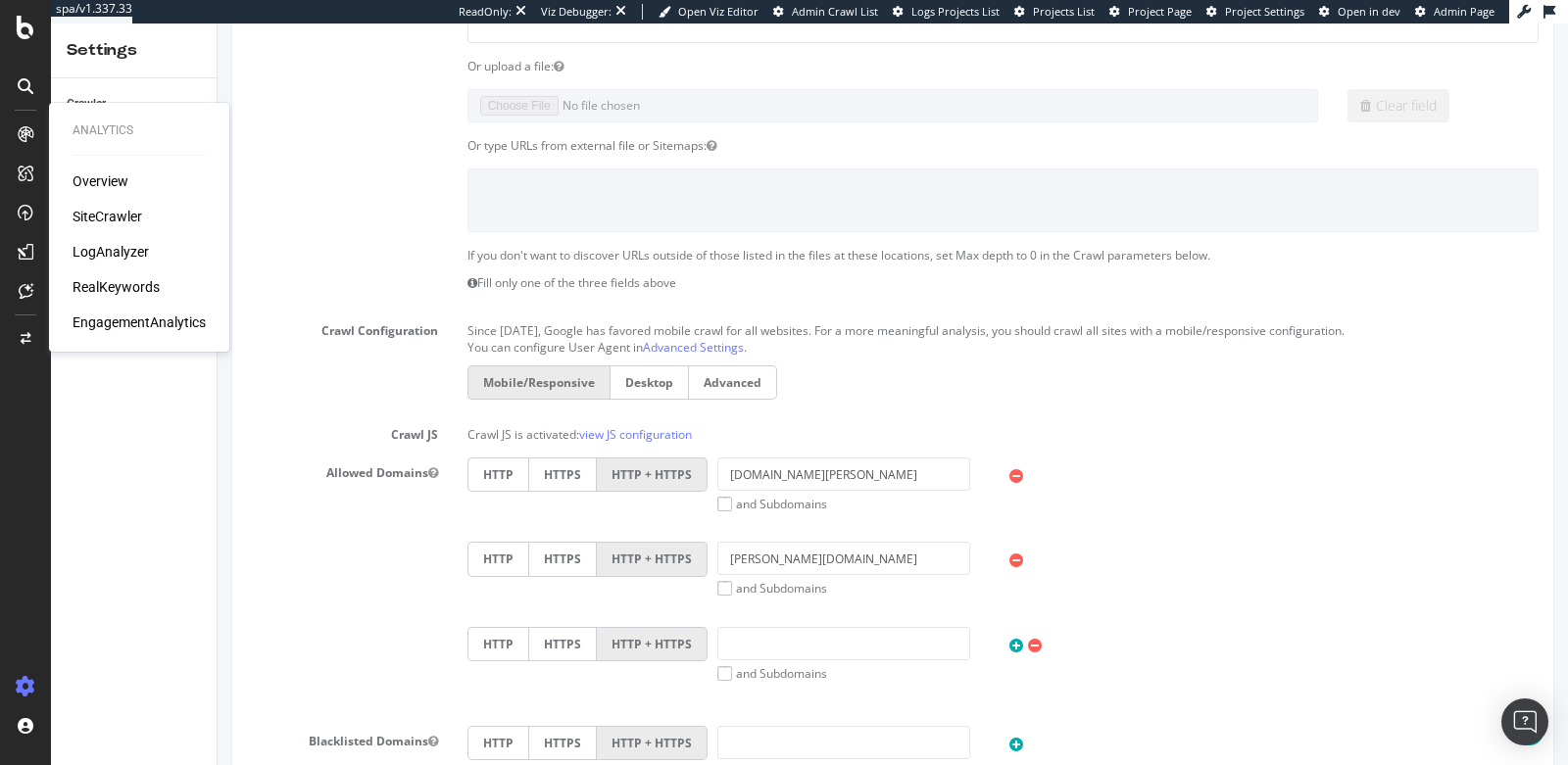
click at [24, 138] on icon at bounding box center [26, 134] width 16 height 16
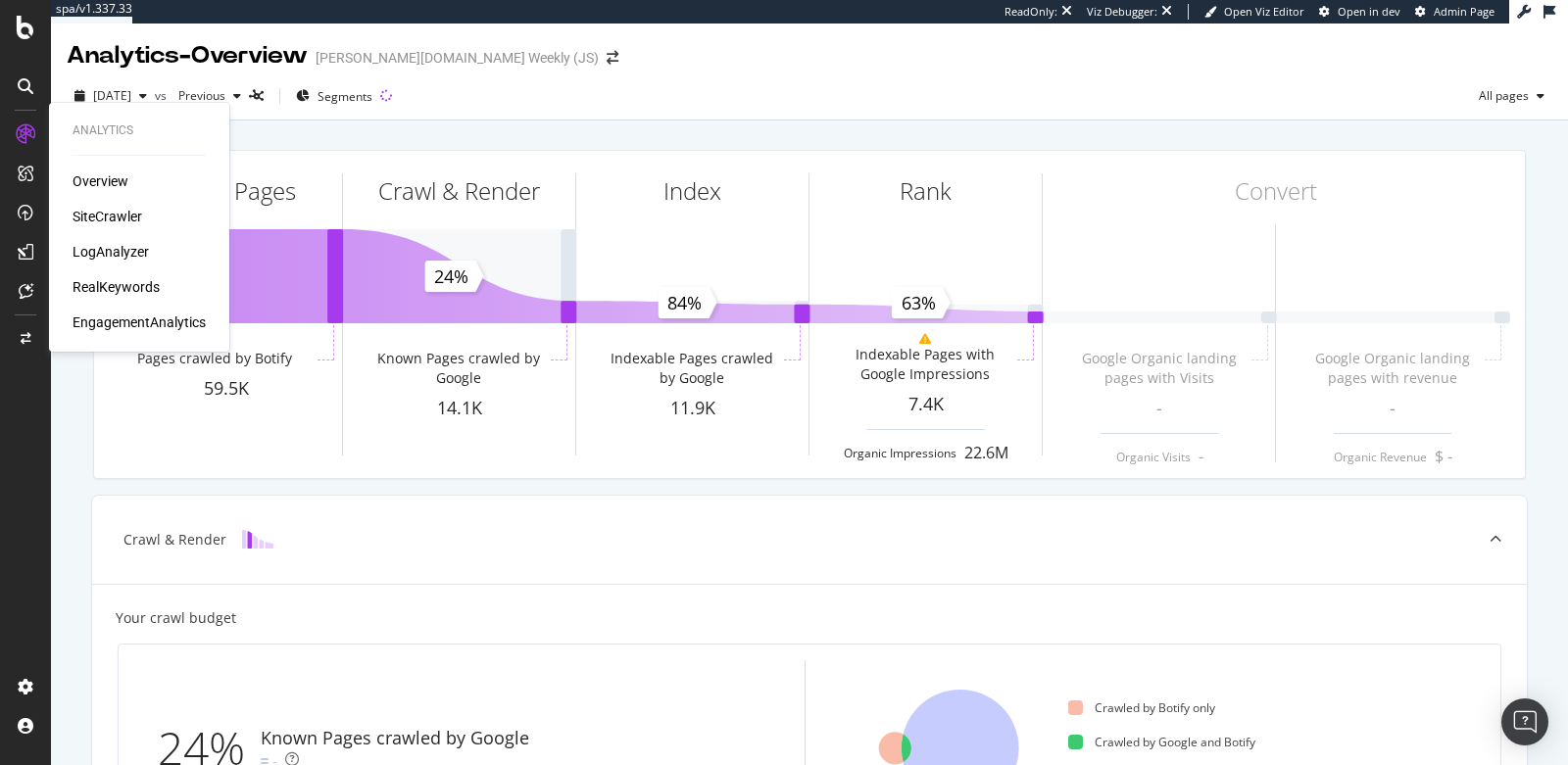
click at [100, 214] on div "SiteCrawler" at bounding box center [108, 217] width 70 height 20
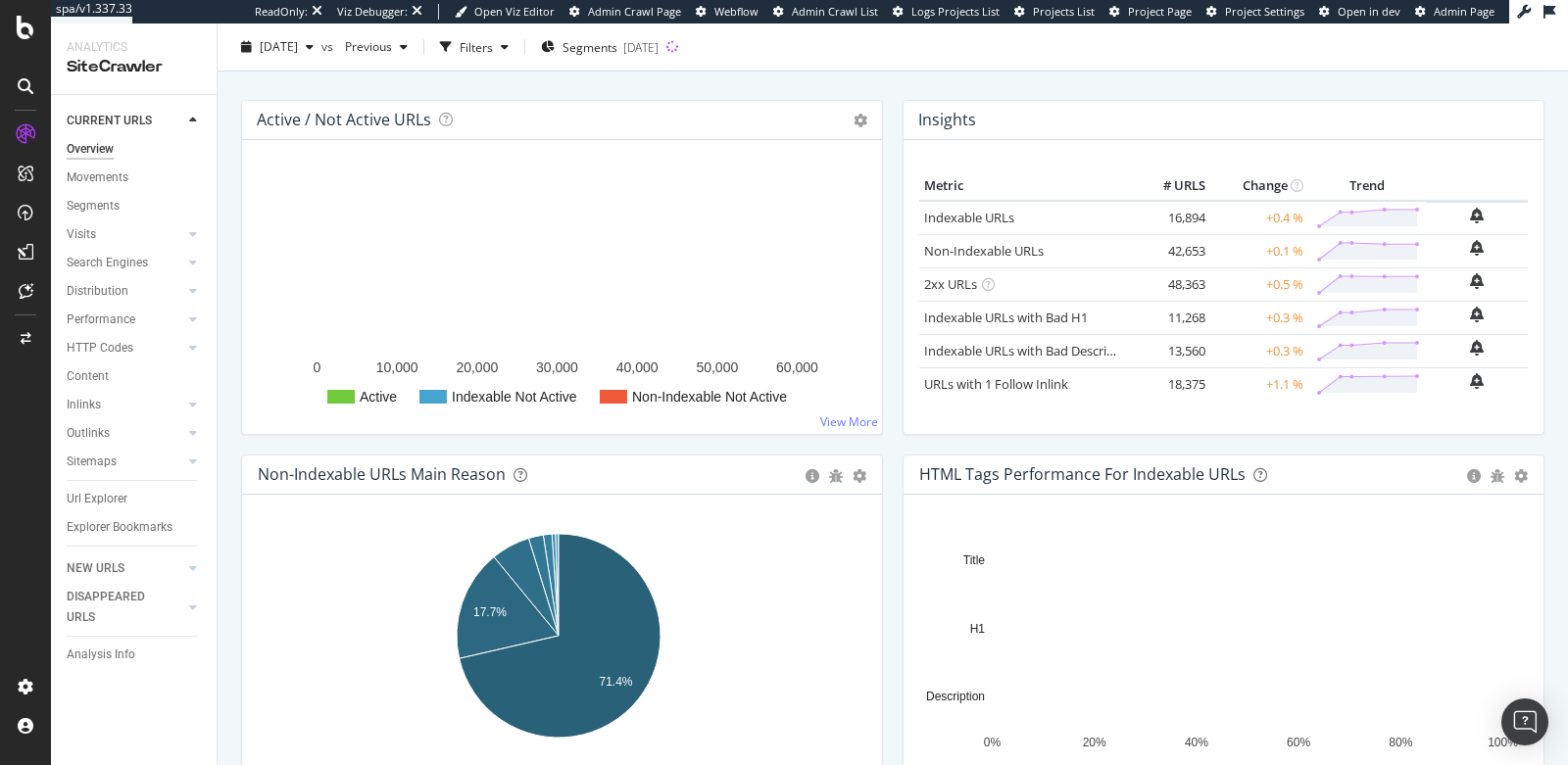
scroll to position [211, 0]
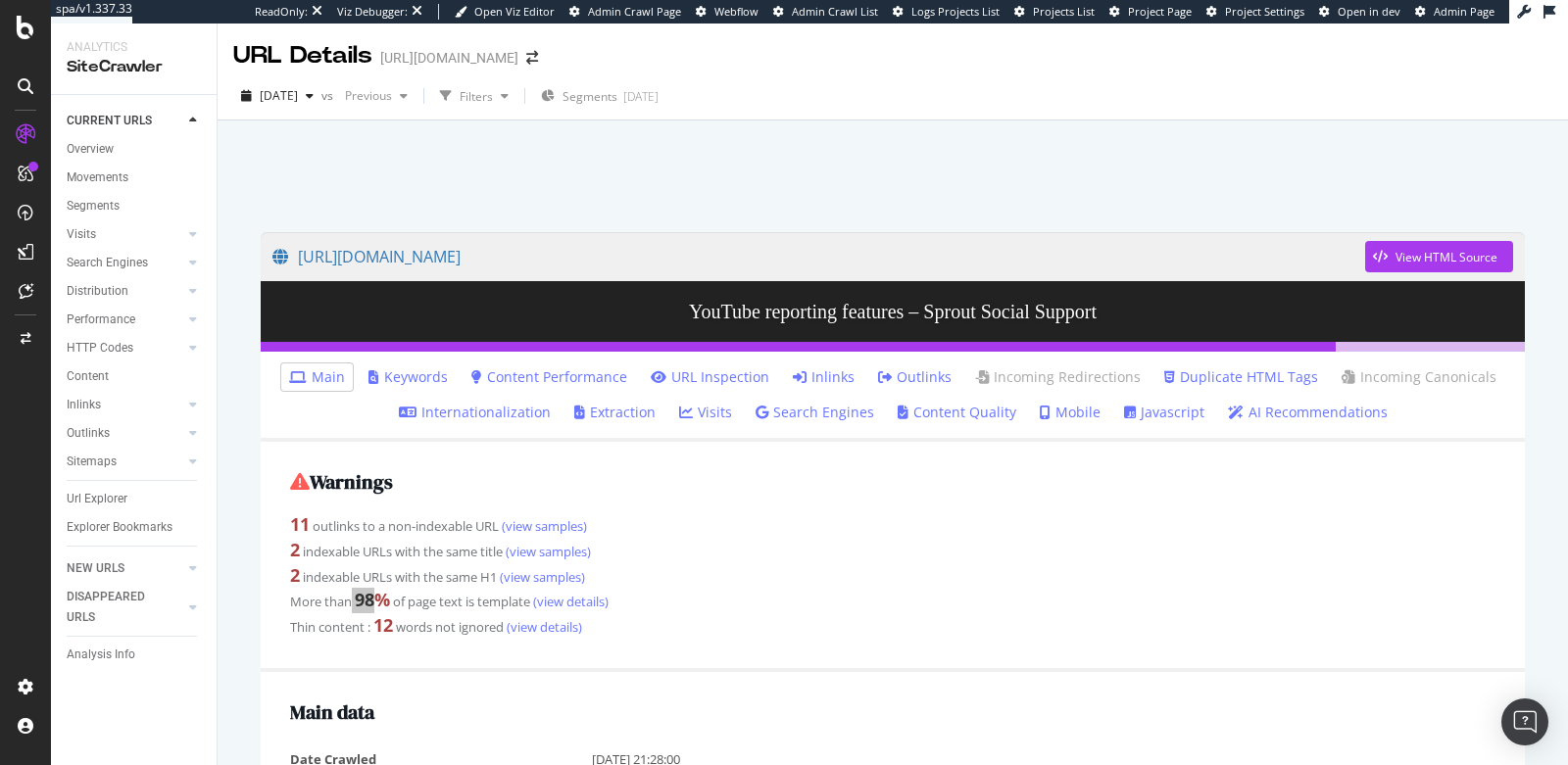
scroll to position [205, 0]
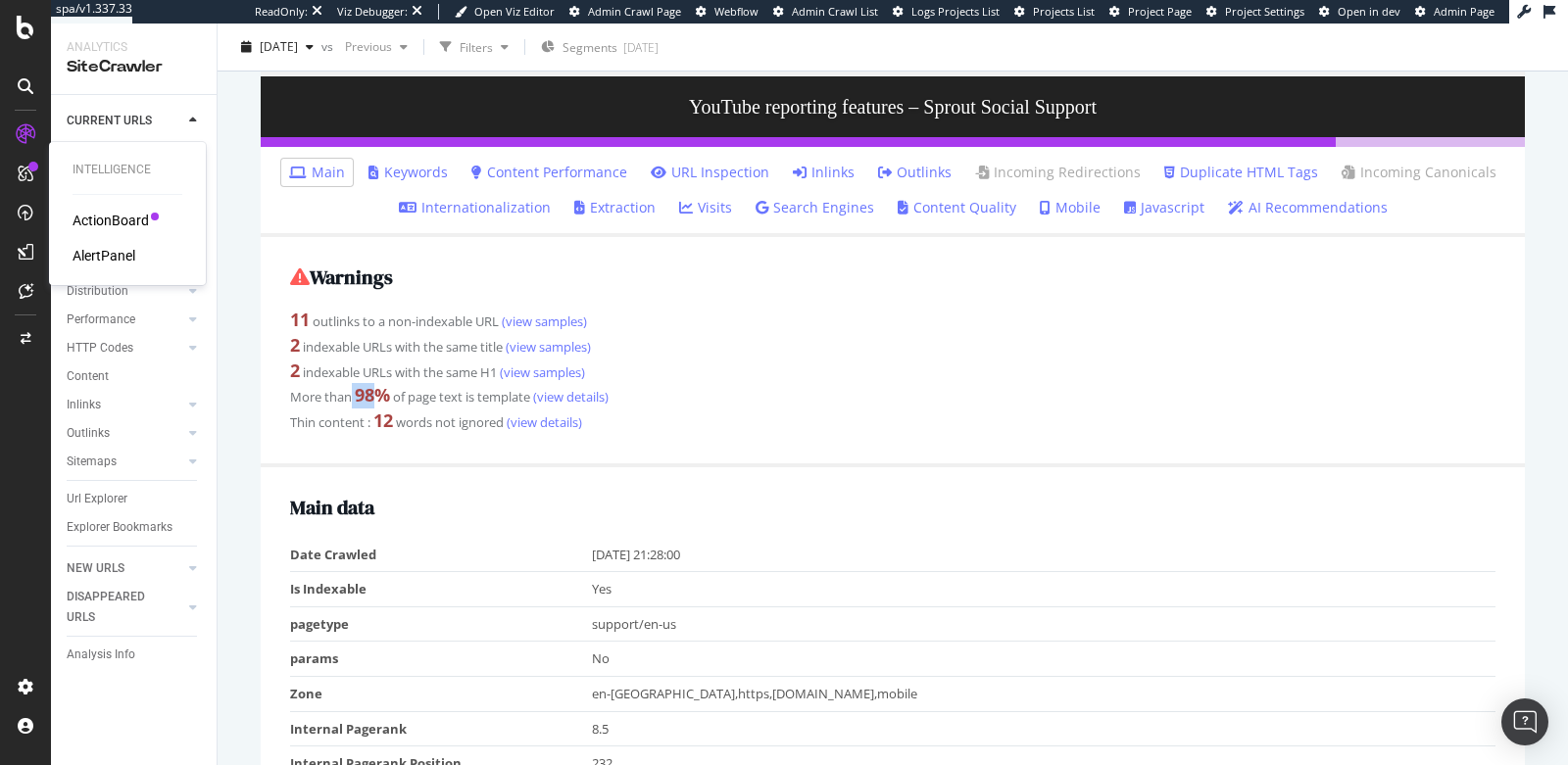
click at [82, 257] on div "AlertPanel" at bounding box center [104, 256] width 63 height 20
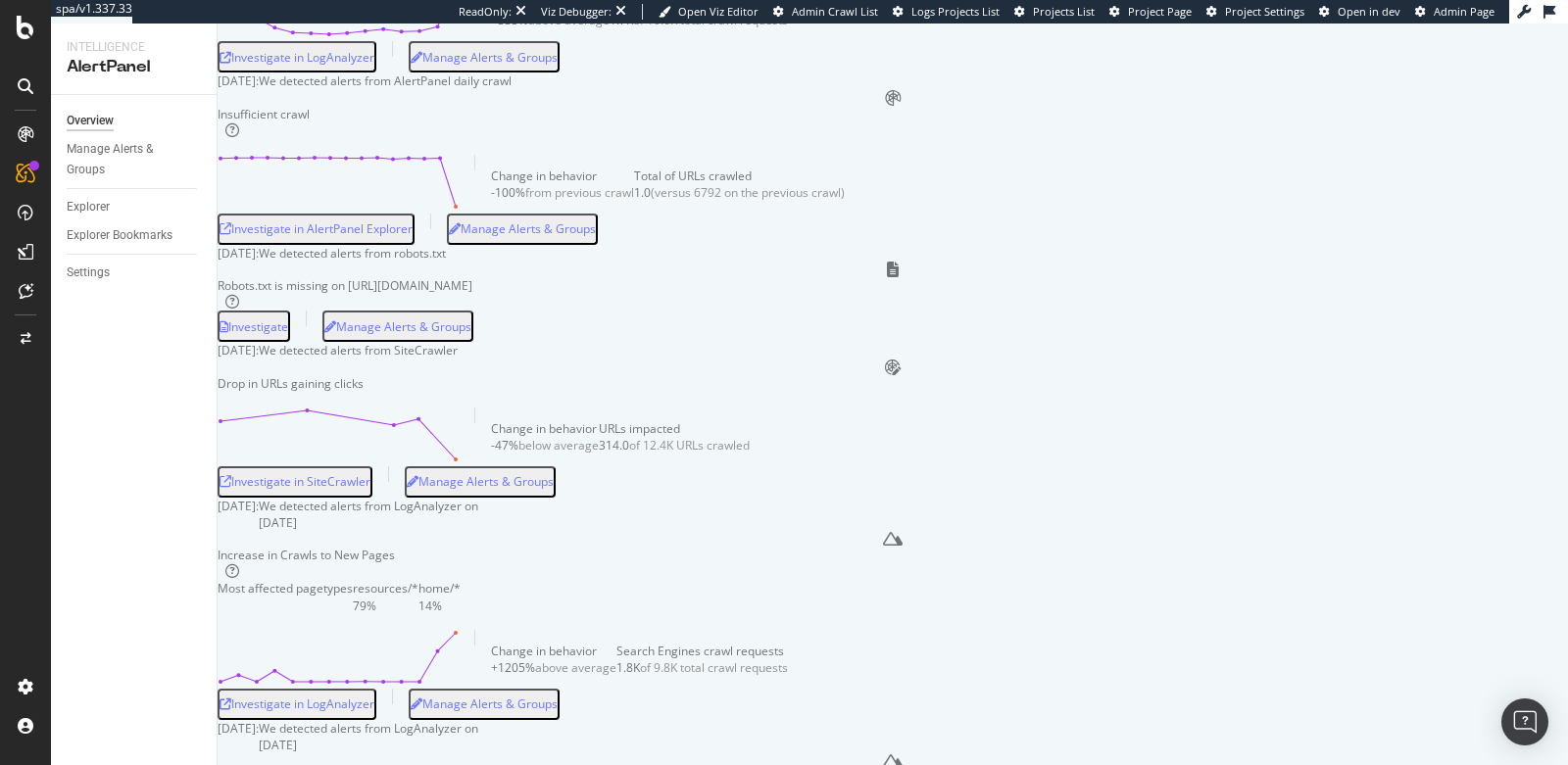
scroll to position [4097, 0]
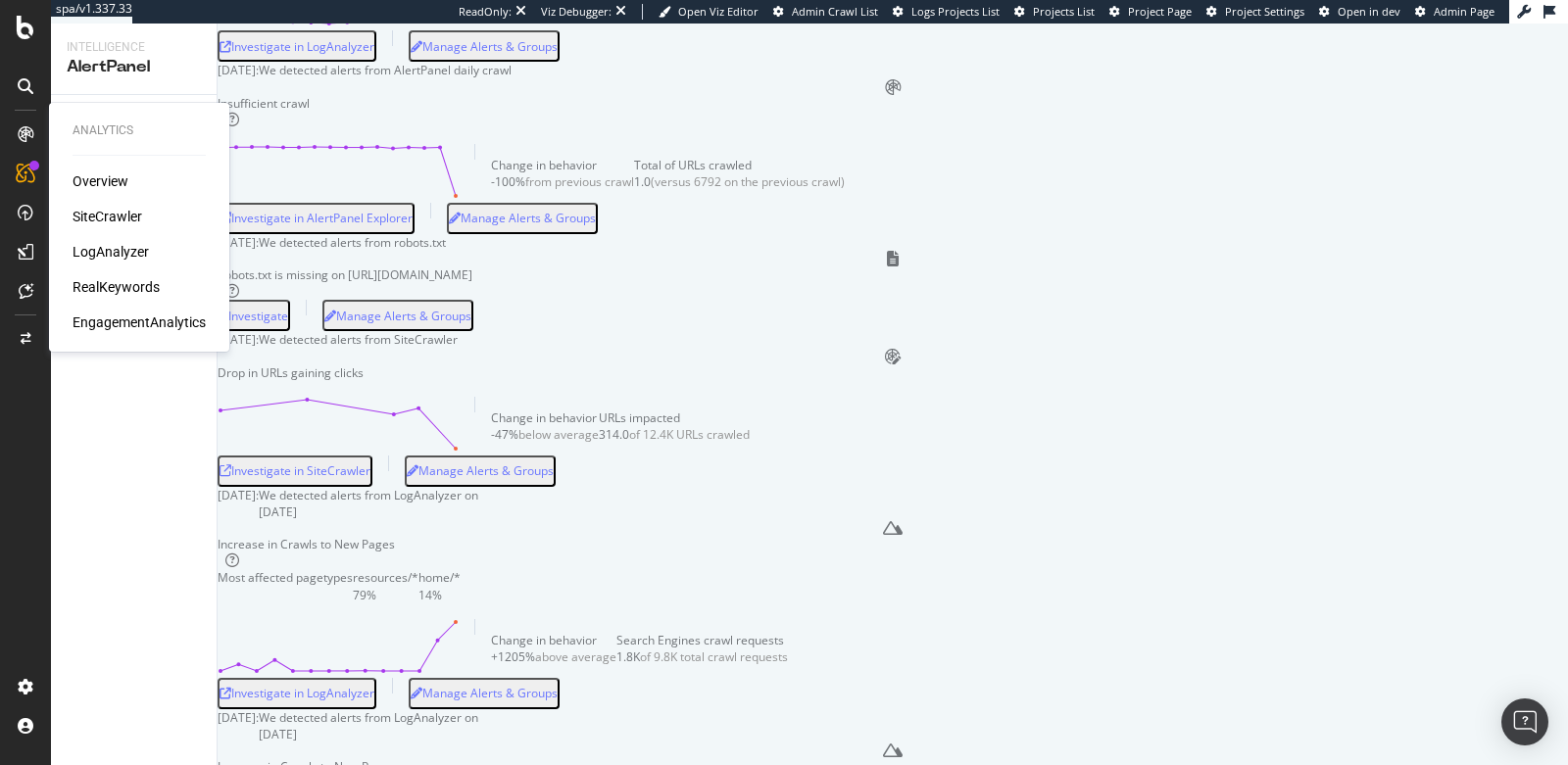
click at [122, 218] on div "SiteCrawler" at bounding box center [108, 217] width 70 height 20
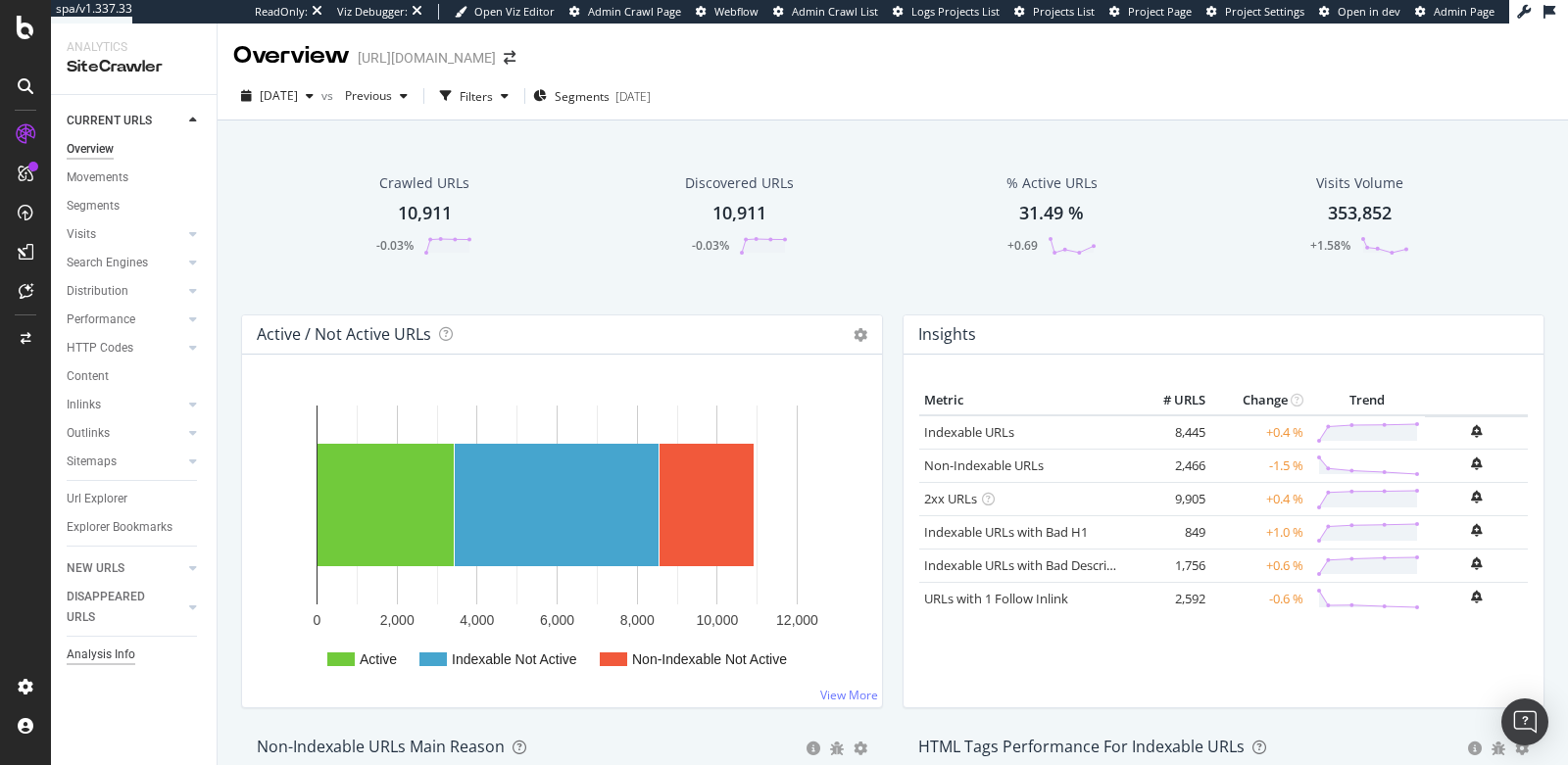
click at [125, 658] on div "Analysis Info" at bounding box center [101, 655] width 69 height 21
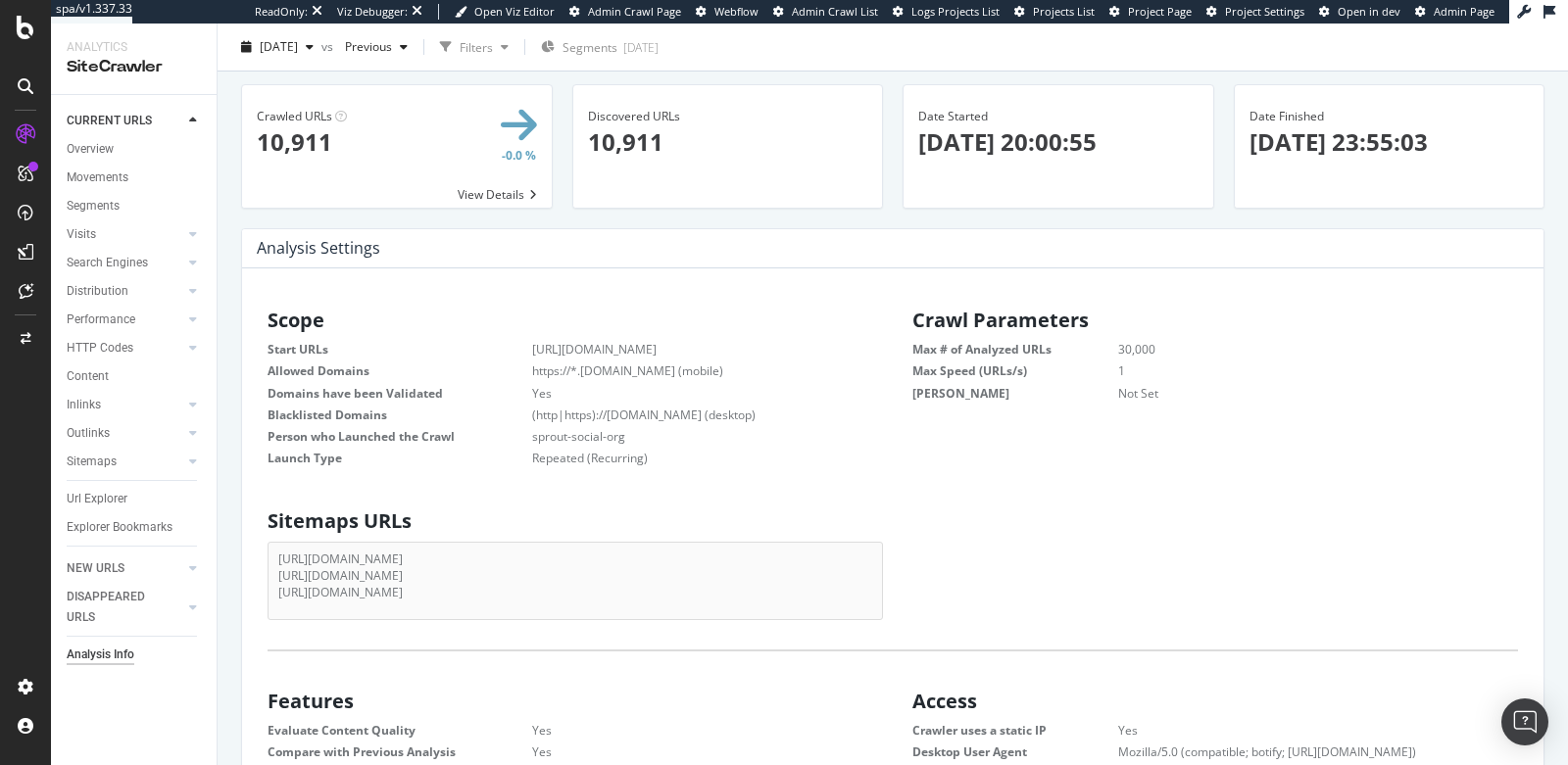
scroll to position [29, 0]
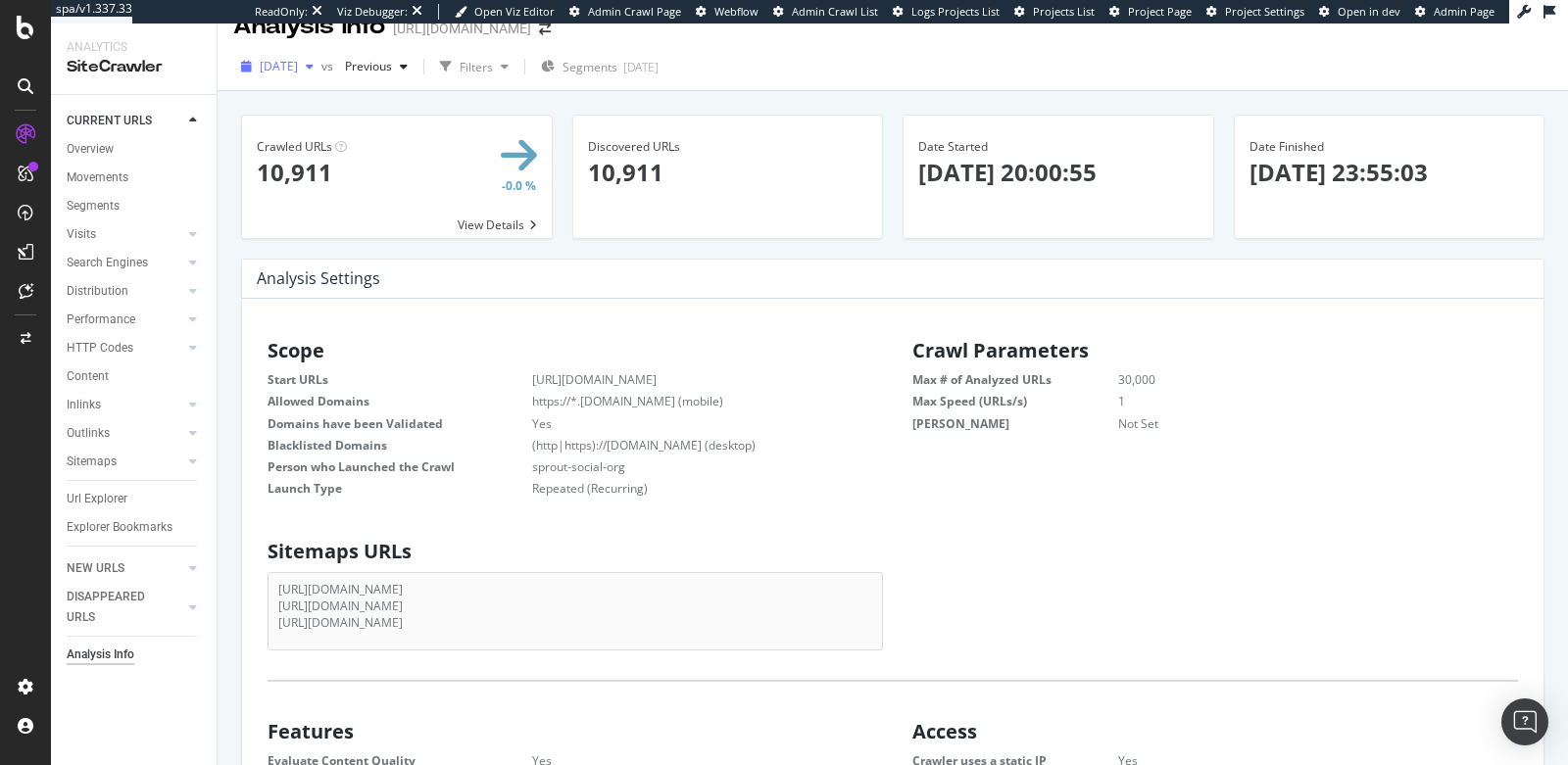
click at [298, 69] on span "[DATE]" at bounding box center [279, 66] width 38 height 17
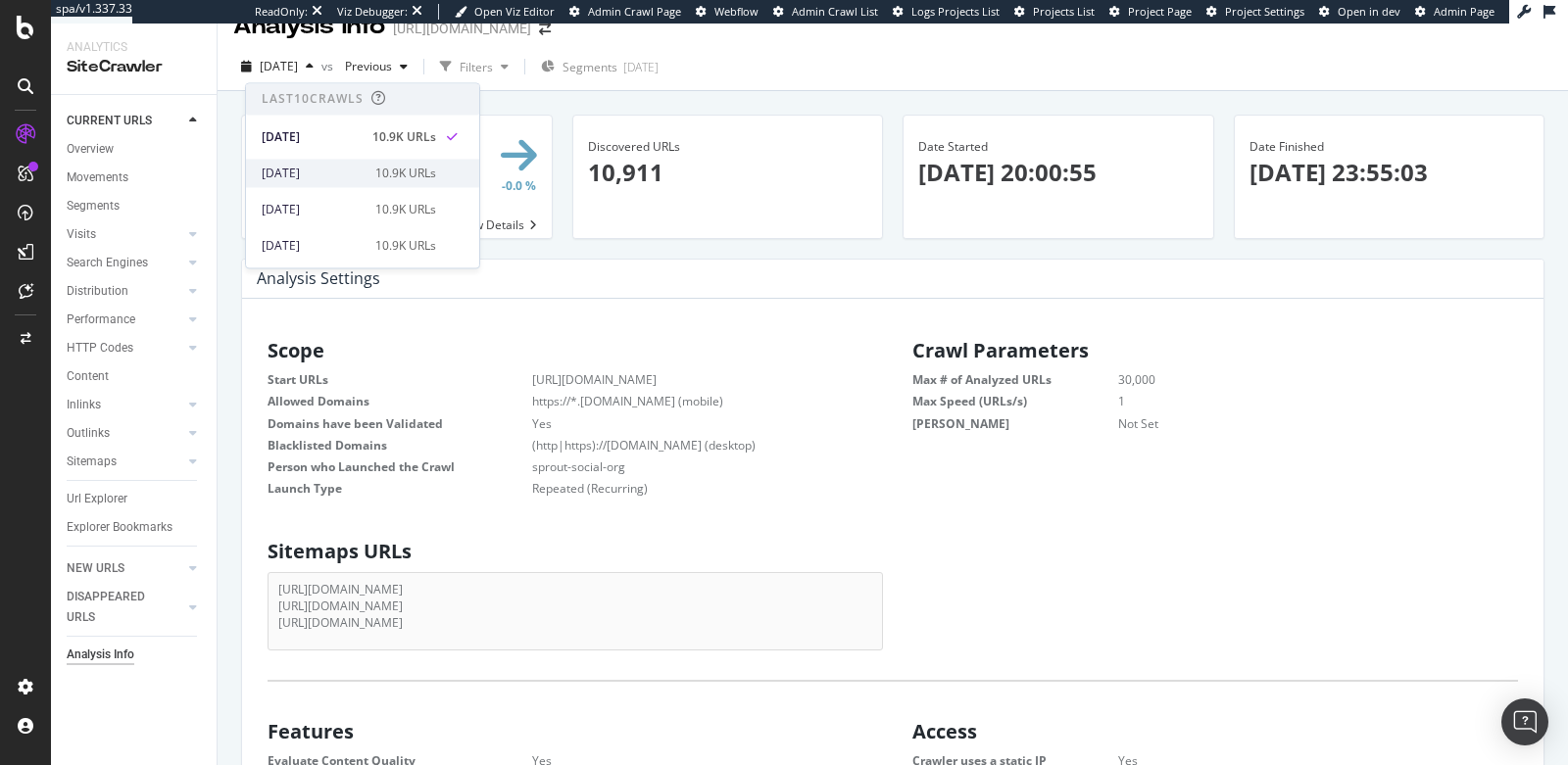
click at [361, 170] on div "[DATE] 10.9K URLs" at bounding box center [349, 174] width 174 height 18
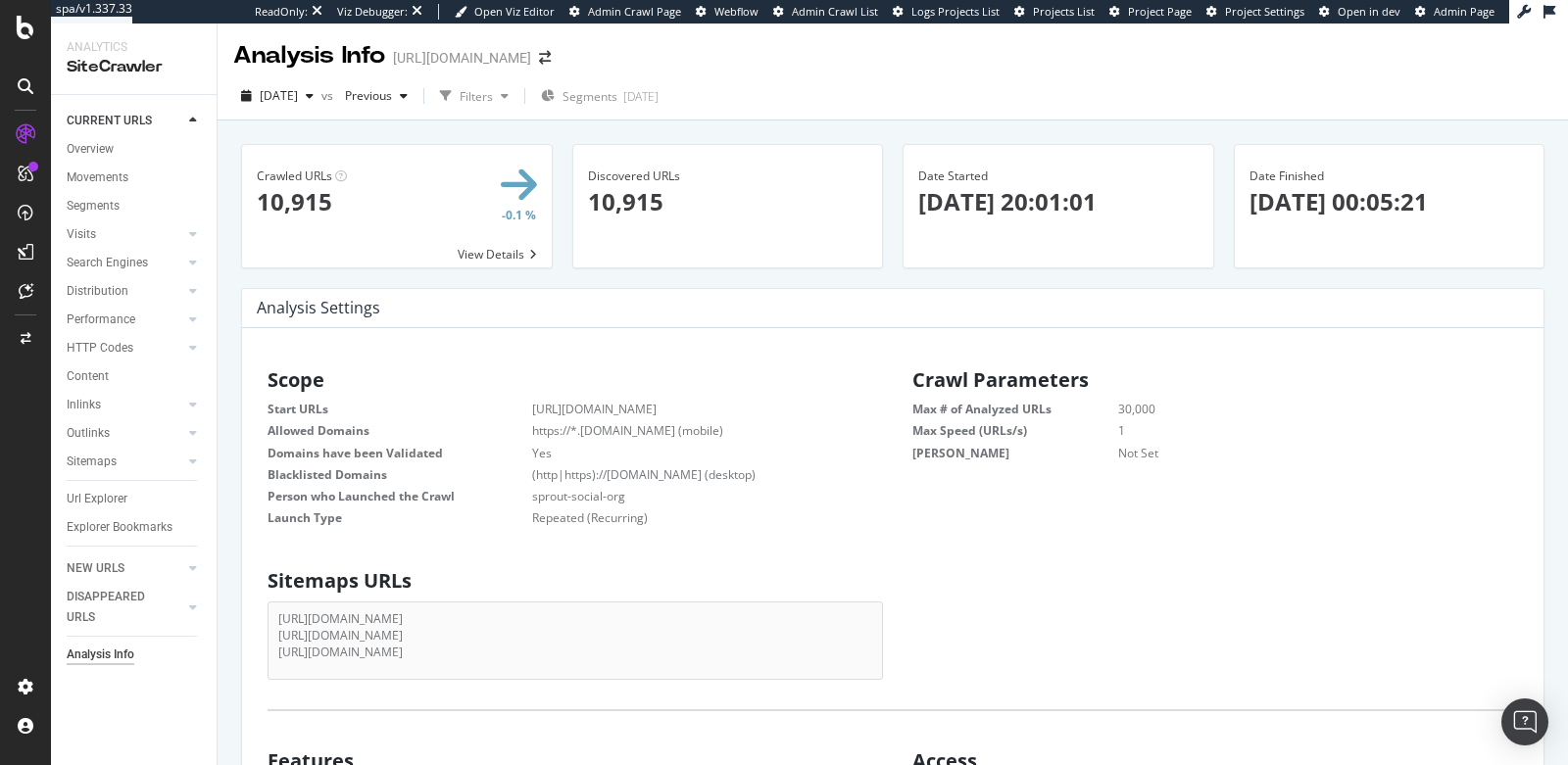
scroll to position [296, 590]
click at [109, 458] on div "Sitemaps" at bounding box center [92, 462] width 50 height 21
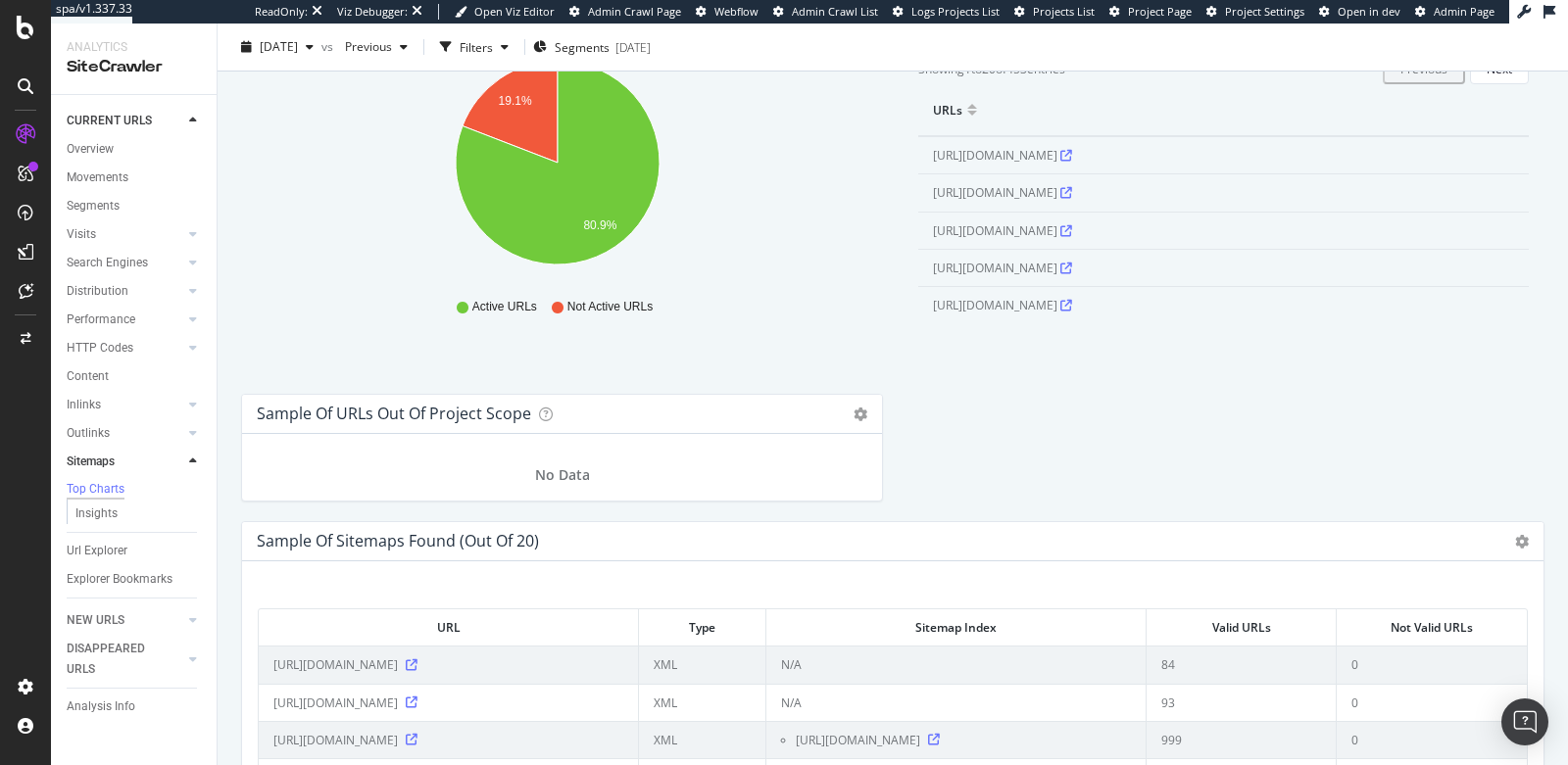
scroll to position [1960, 0]
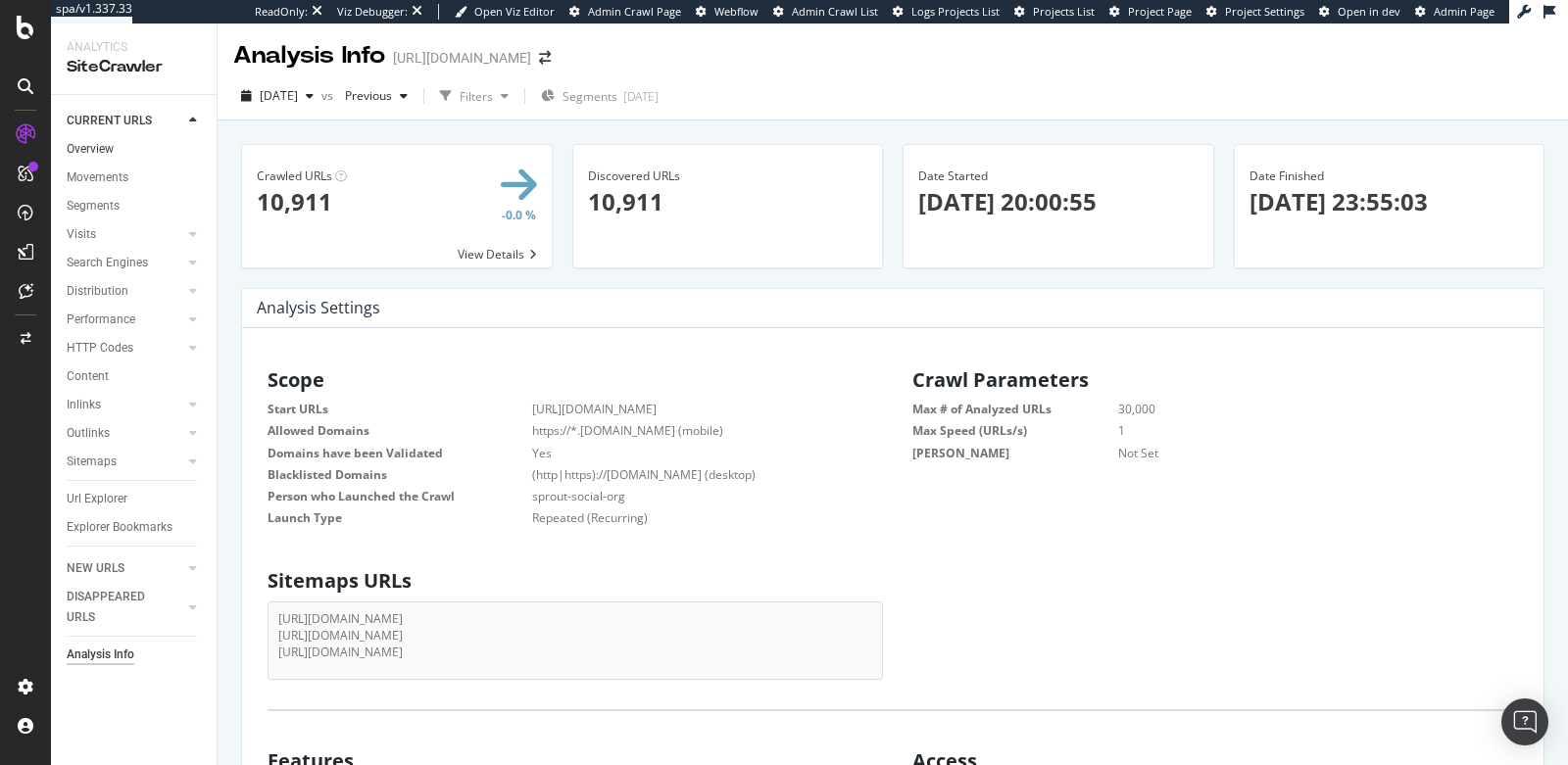
scroll to position [296, 590]
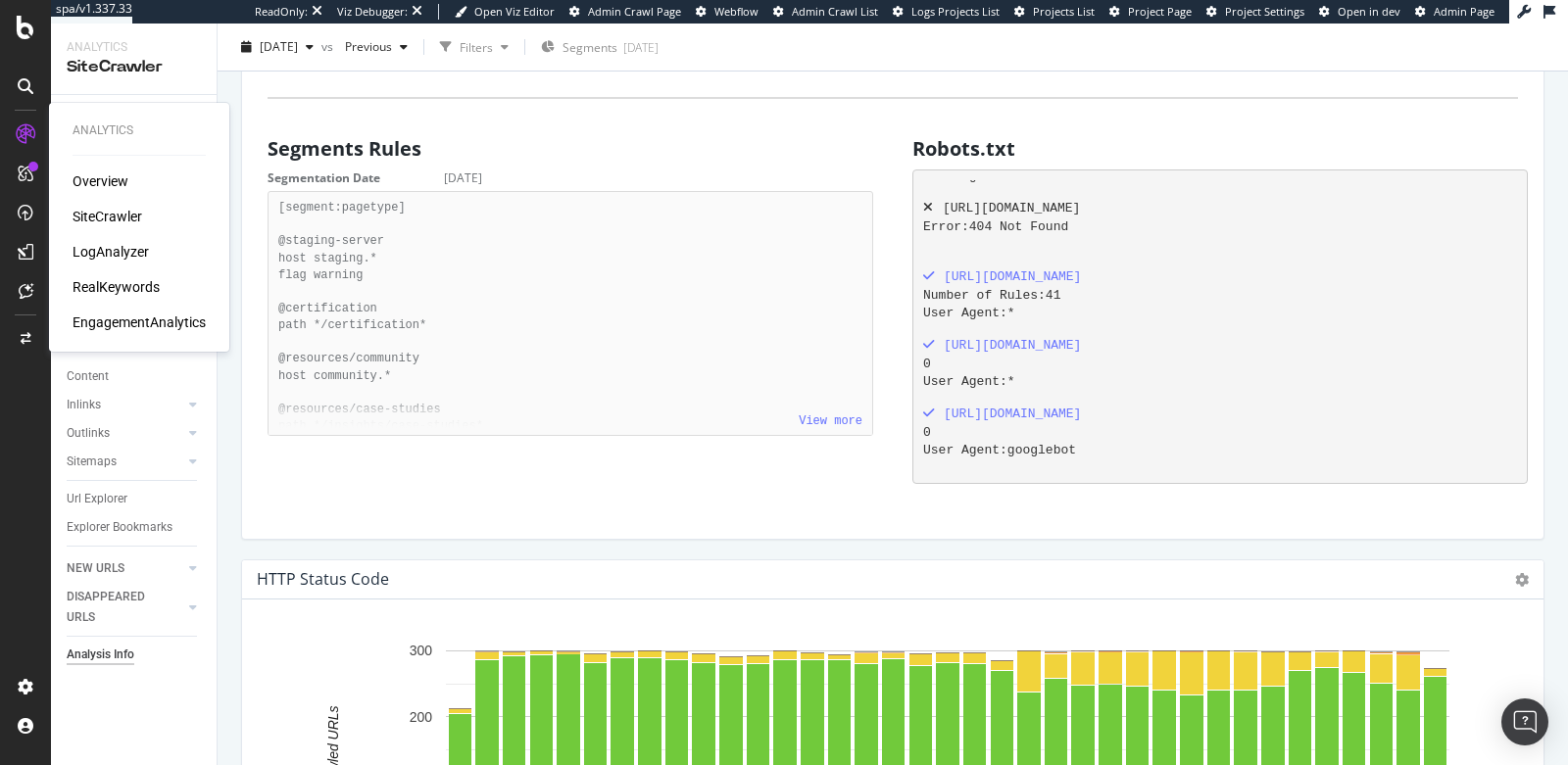
click at [99, 280] on div "RealKeywords" at bounding box center [116, 287] width 87 height 20
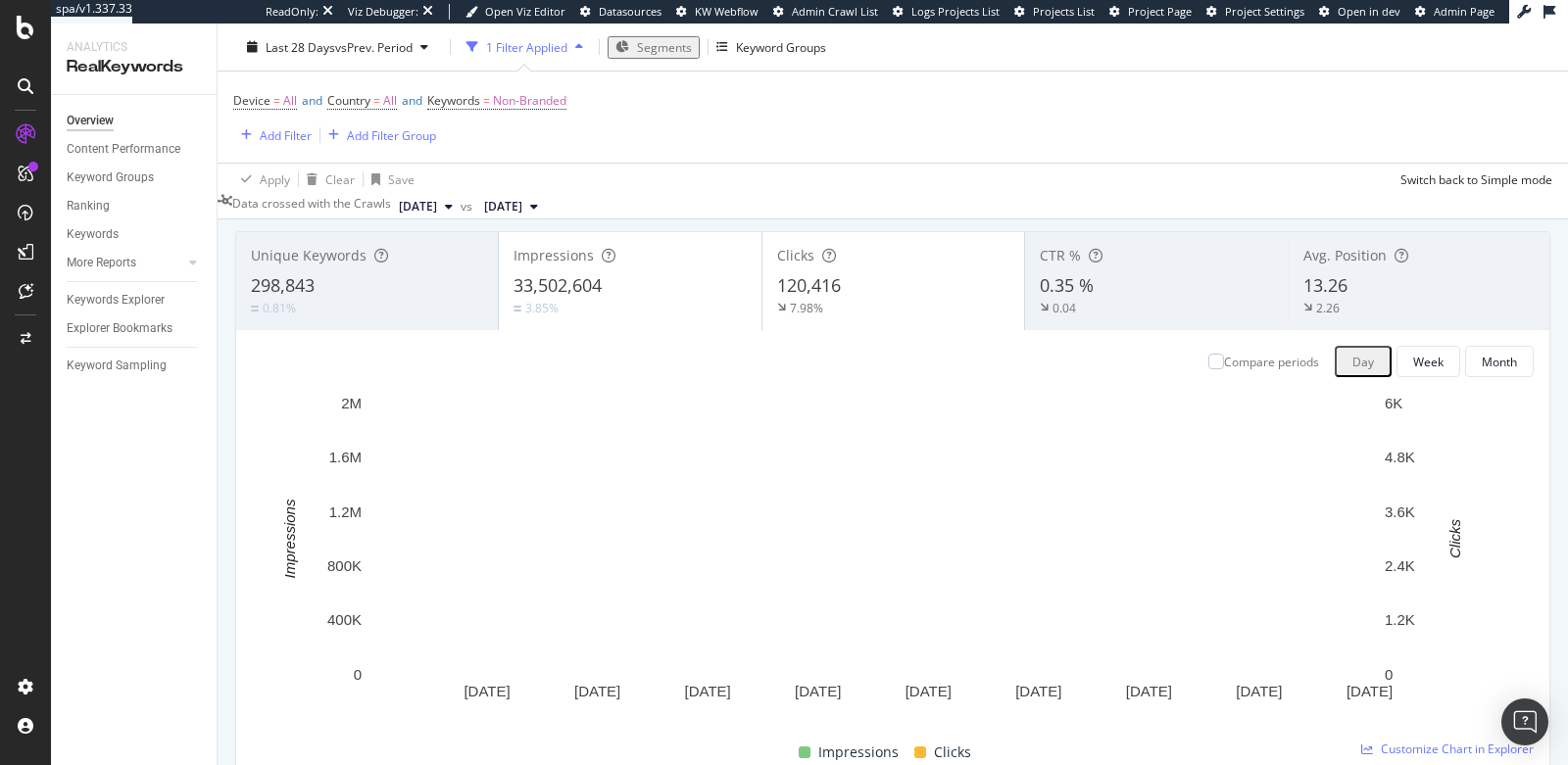
scroll to position [108, 0]
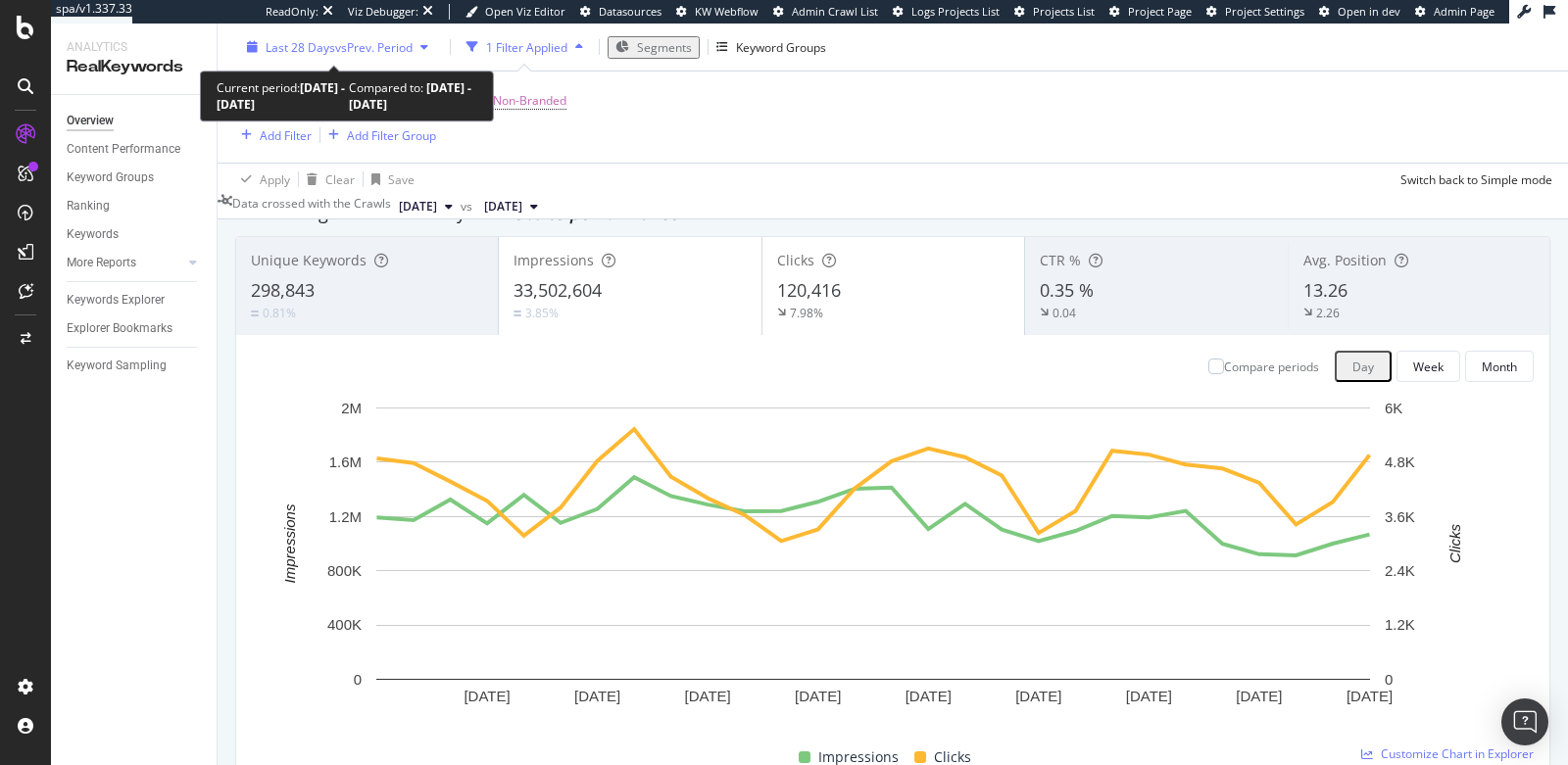
click at [312, 48] on span "Last 28 Days" at bounding box center [301, 46] width 70 height 17
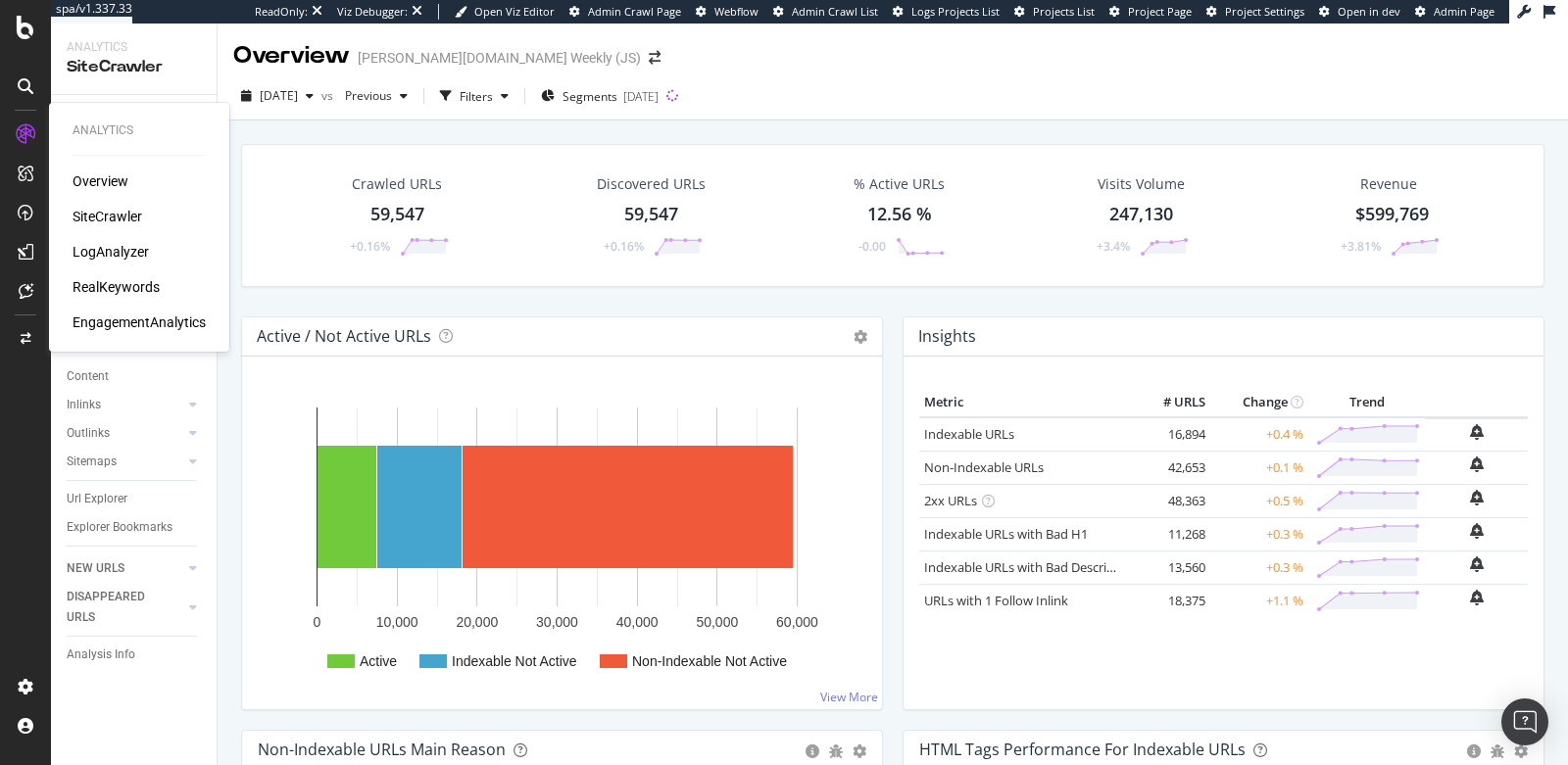
click at [96, 285] on div "RealKeywords" at bounding box center [116, 287] width 87 height 20
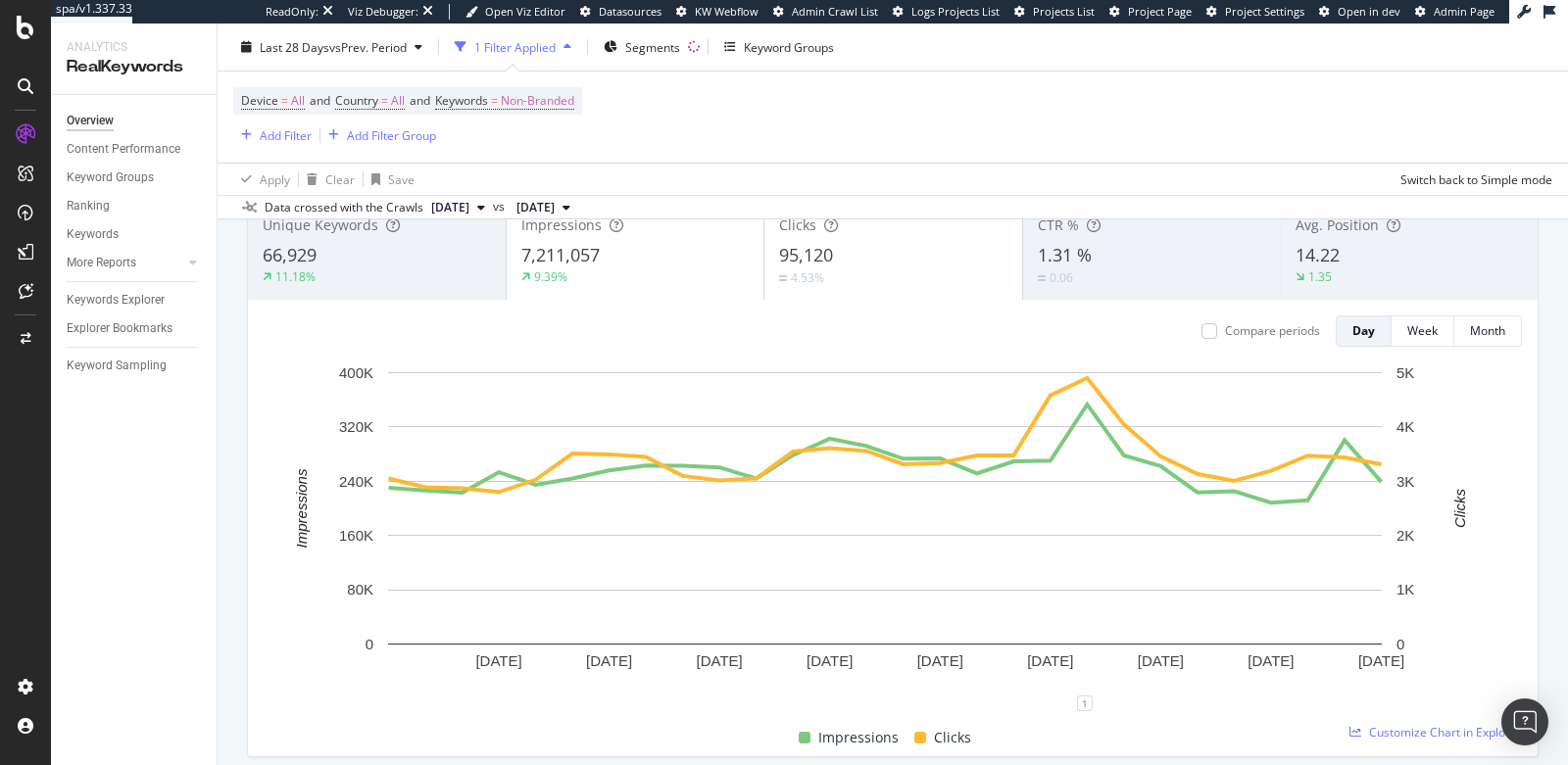
scroll to position [110, 0]
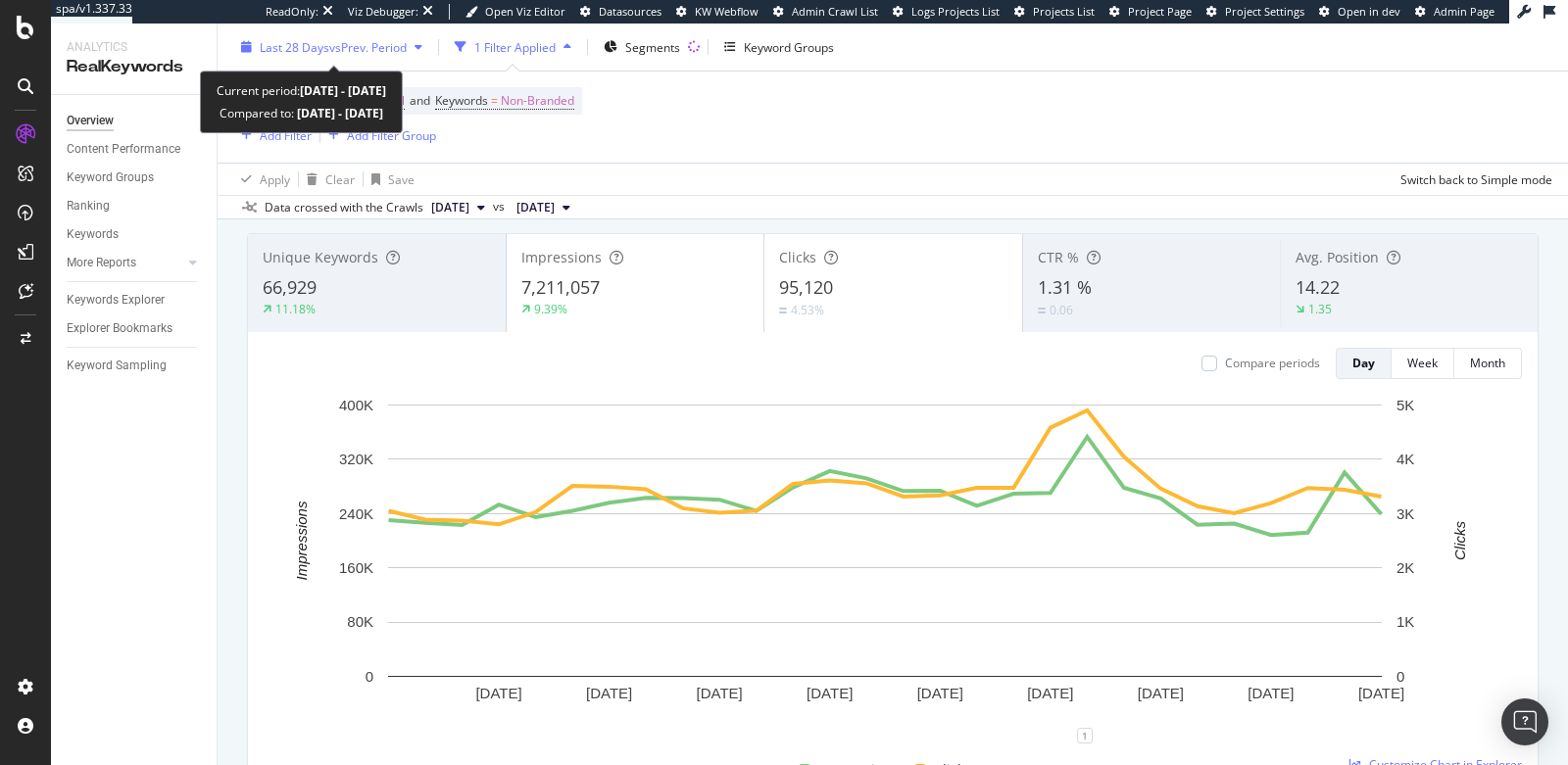
click at [333, 47] on span "vs Prev. Period" at bounding box center [367, 46] width 77 height 17
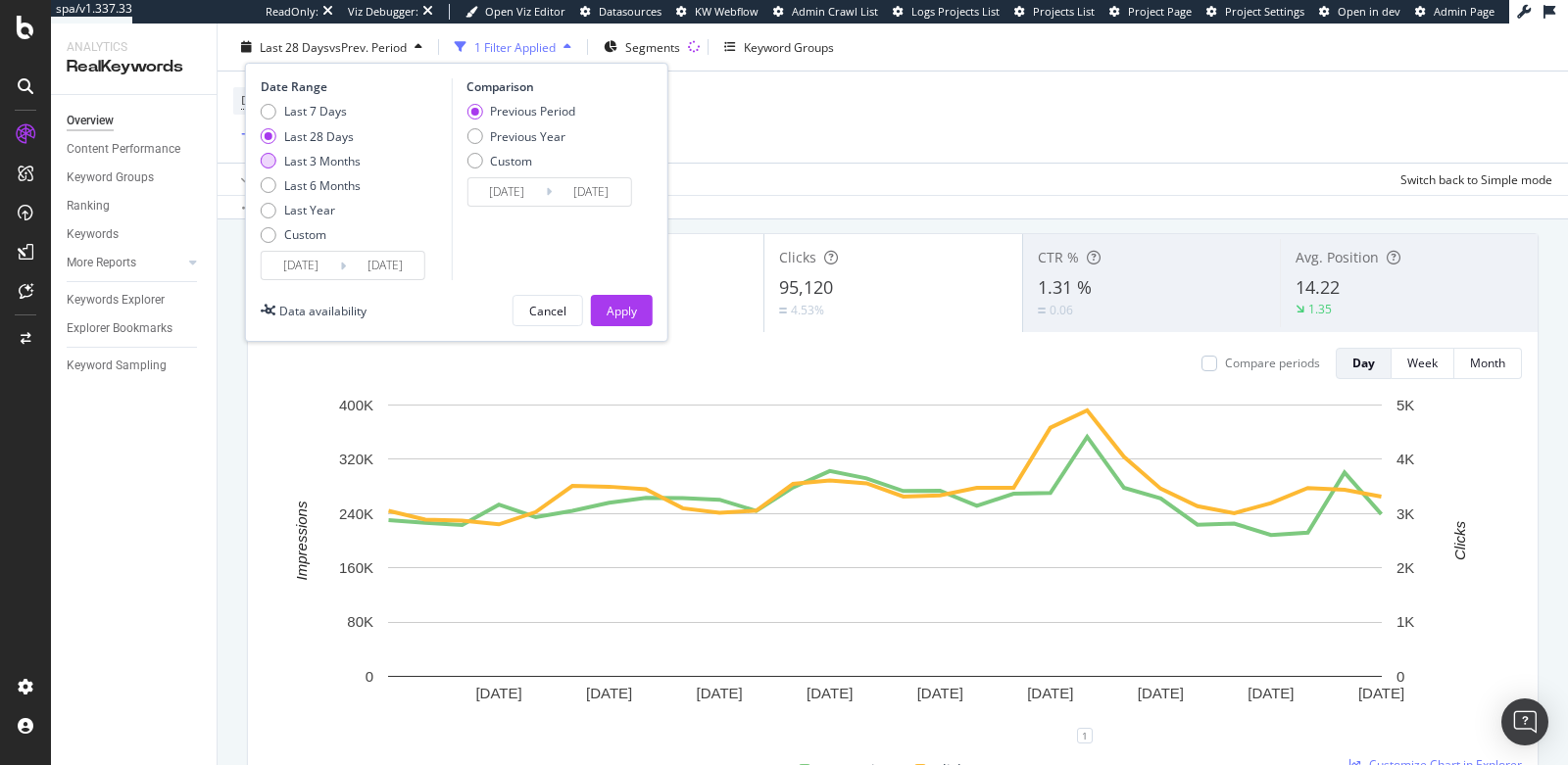
click at [303, 161] on div "Last 3 Months" at bounding box center [322, 160] width 76 height 17
type input "2025/06/16"
type input "2025/03/16"
type input "2025/06/15"
click at [618, 310] on div "Apply" at bounding box center [621, 310] width 30 height 17
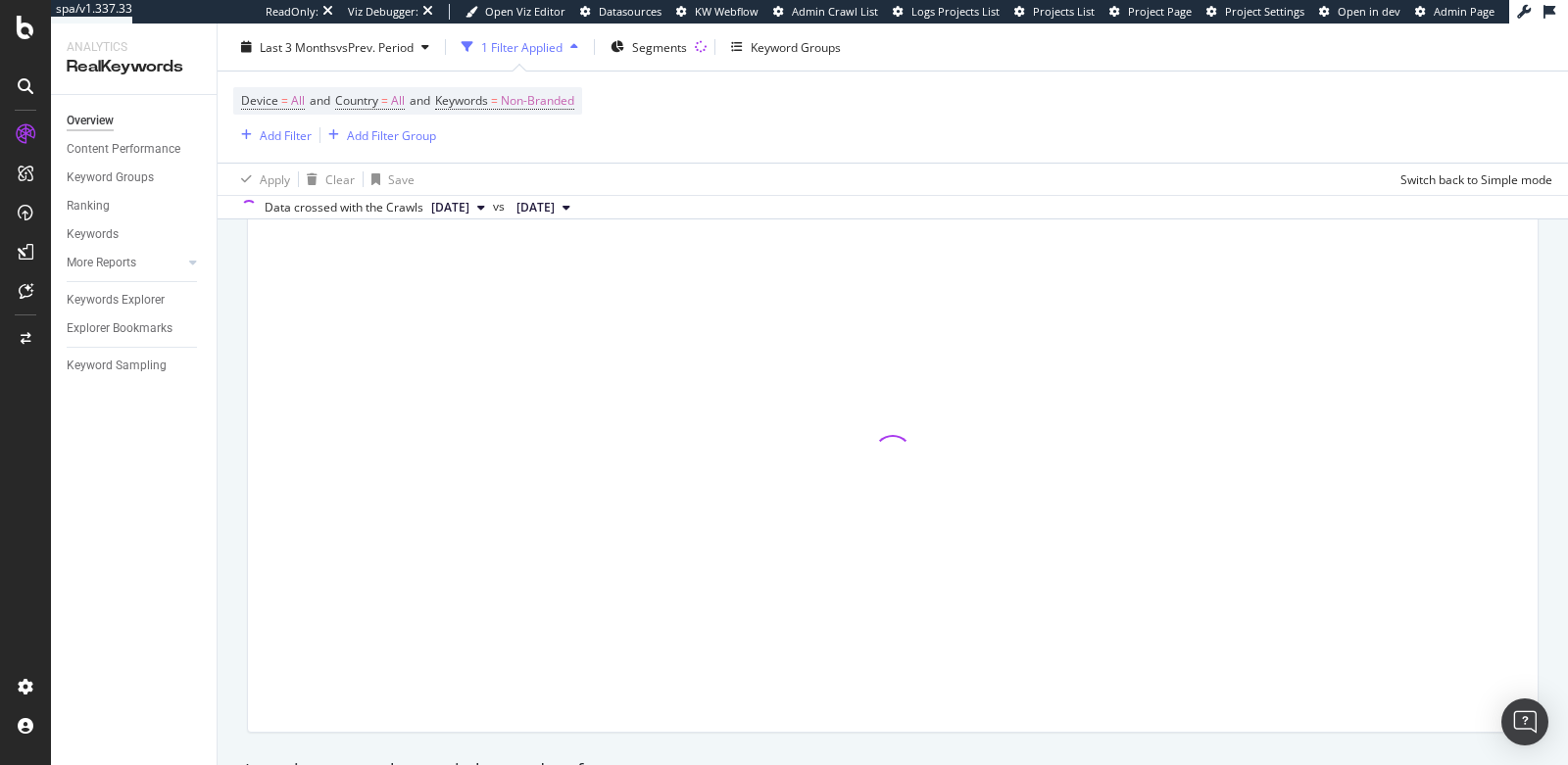
scroll to position [172, 0]
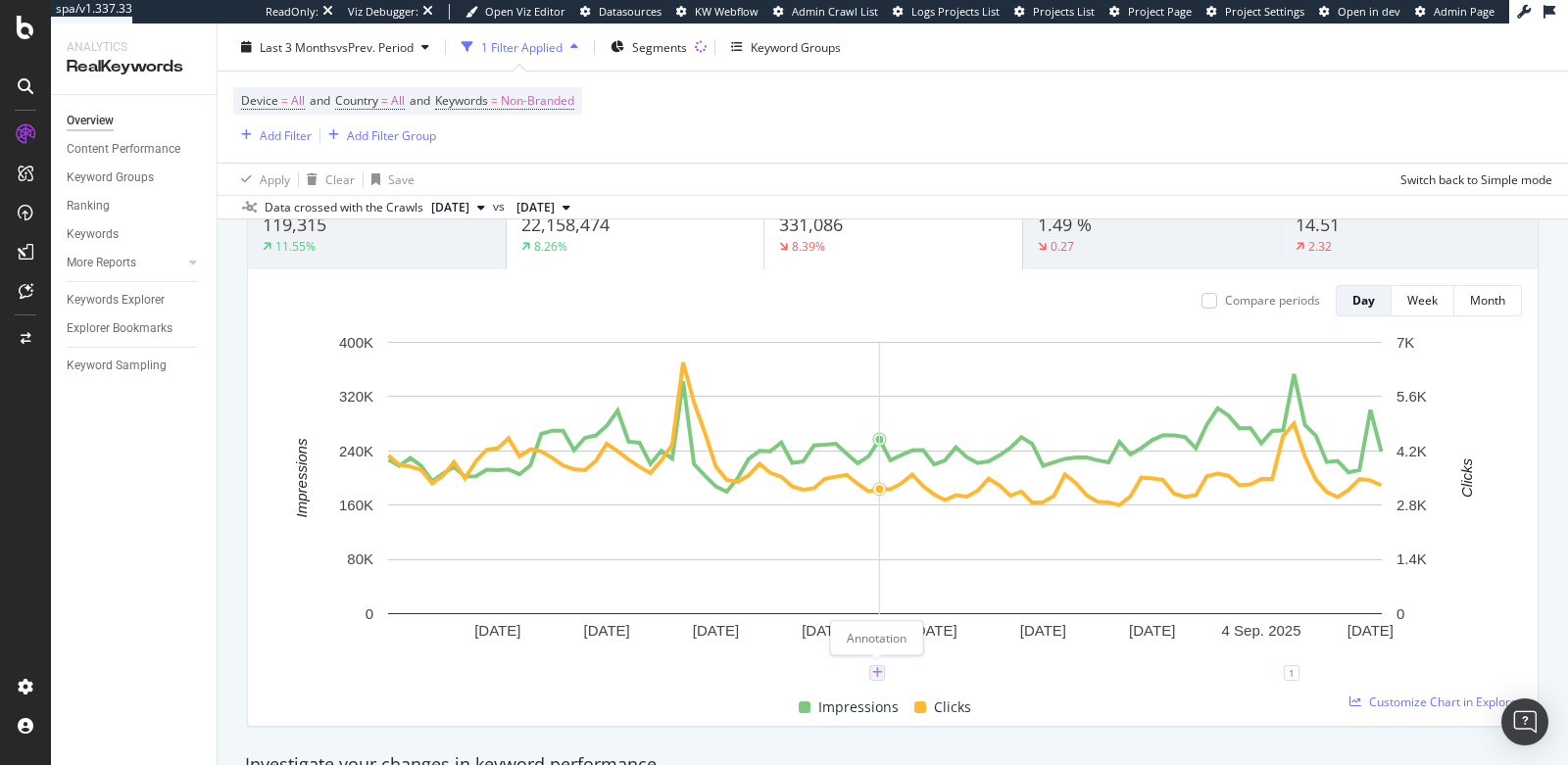
click at [877, 669] on icon "plus" at bounding box center [877, 673] width 11 height 12
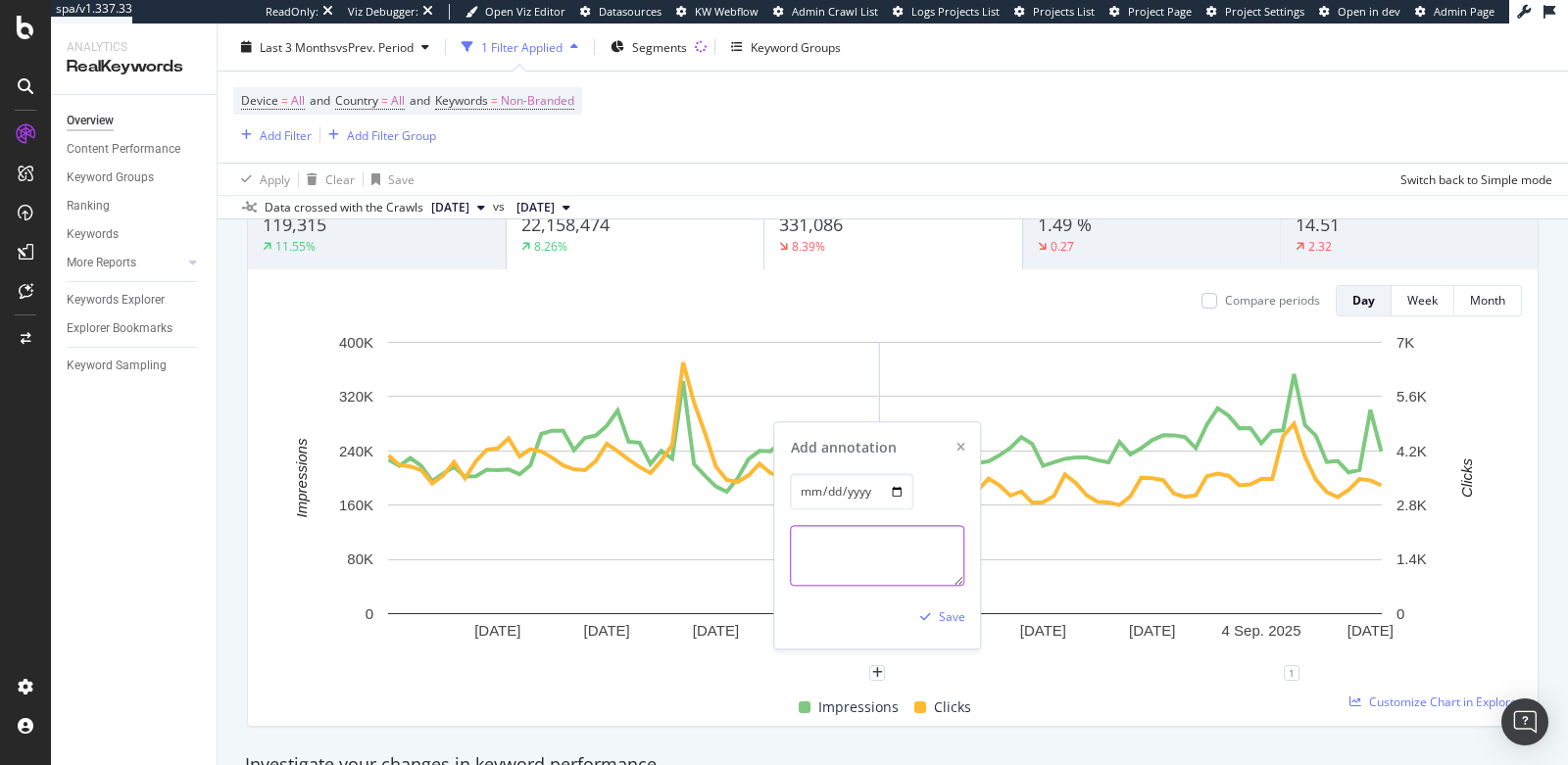
click at [855, 561] on textarea at bounding box center [878, 555] width 174 height 61
type textarea "products no-indexed"
click at [937, 613] on div "button" at bounding box center [925, 617] width 26 height 12
click at [1179, 711] on div "Impressions Clicks" at bounding box center [885, 708] width 1258 height 38
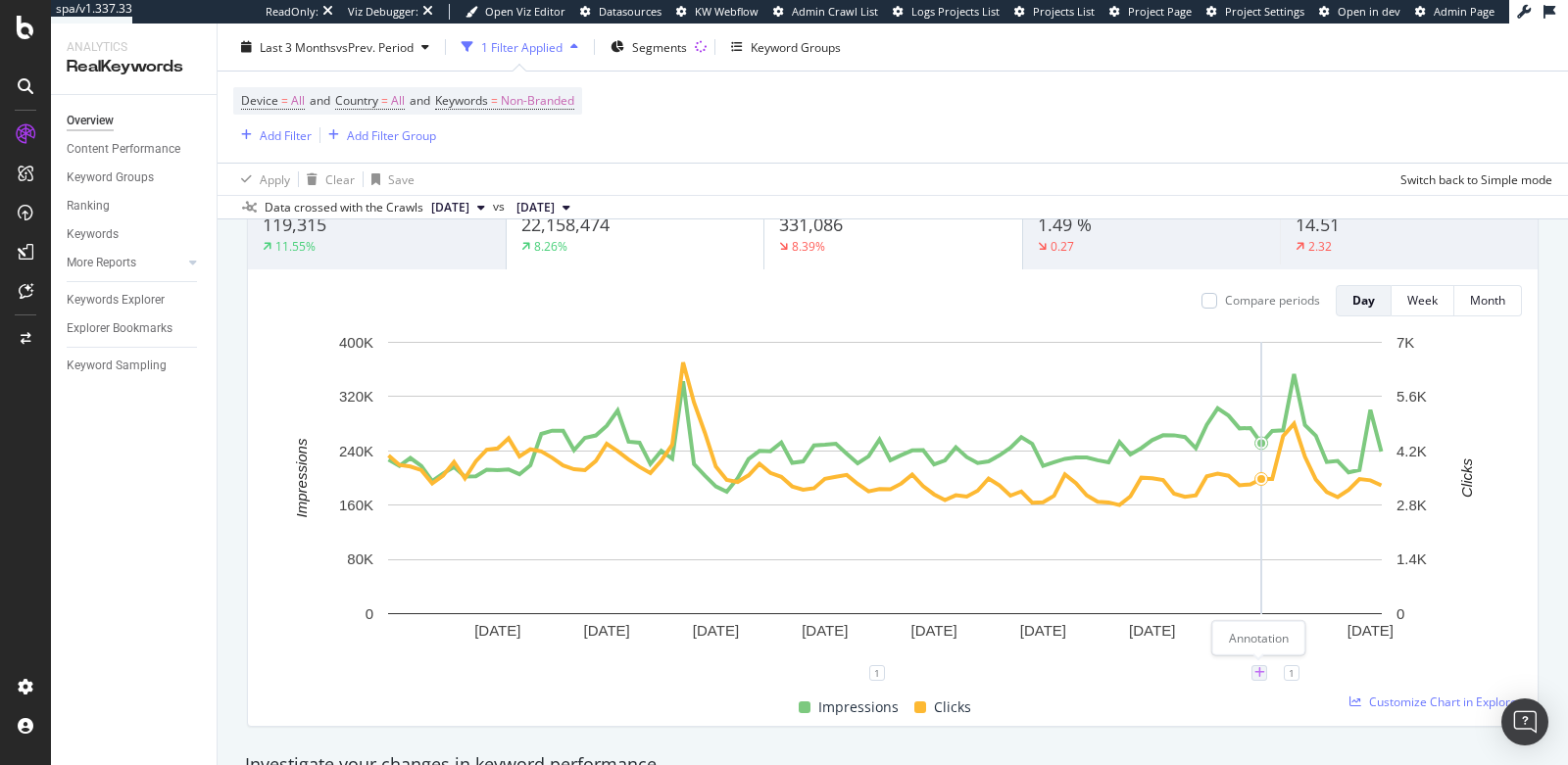
click at [1259, 671] on icon "plus" at bounding box center [1259, 673] width 11 height 12
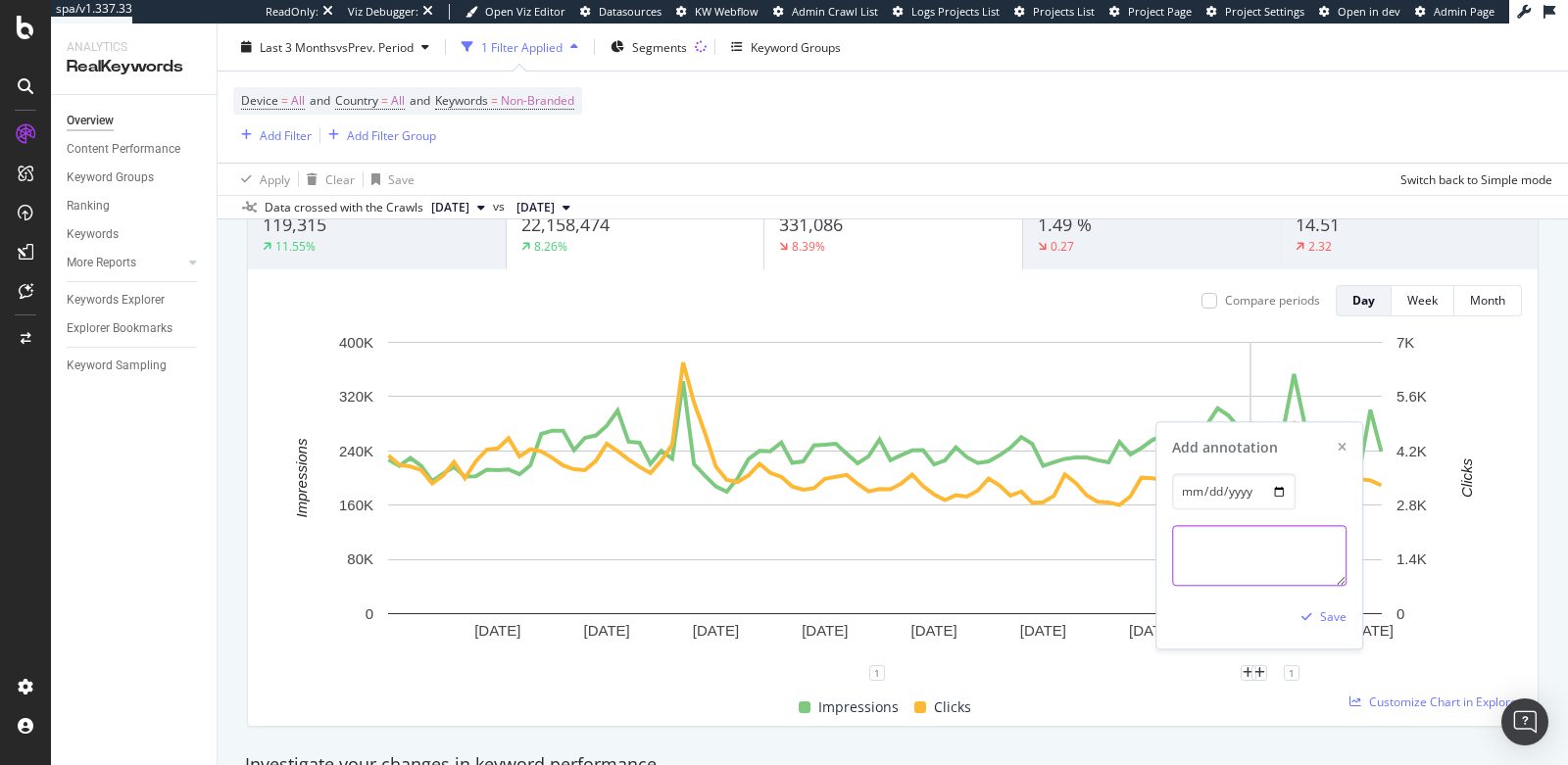
click at [1236, 542] on textarea at bounding box center [1259, 555] width 174 height 61
click at [1230, 547] on textarea "products indexed" at bounding box center [1259, 555] width 174 height 61
click at [1234, 545] on textarea "products no-index" at bounding box center [1259, 555] width 174 height 61
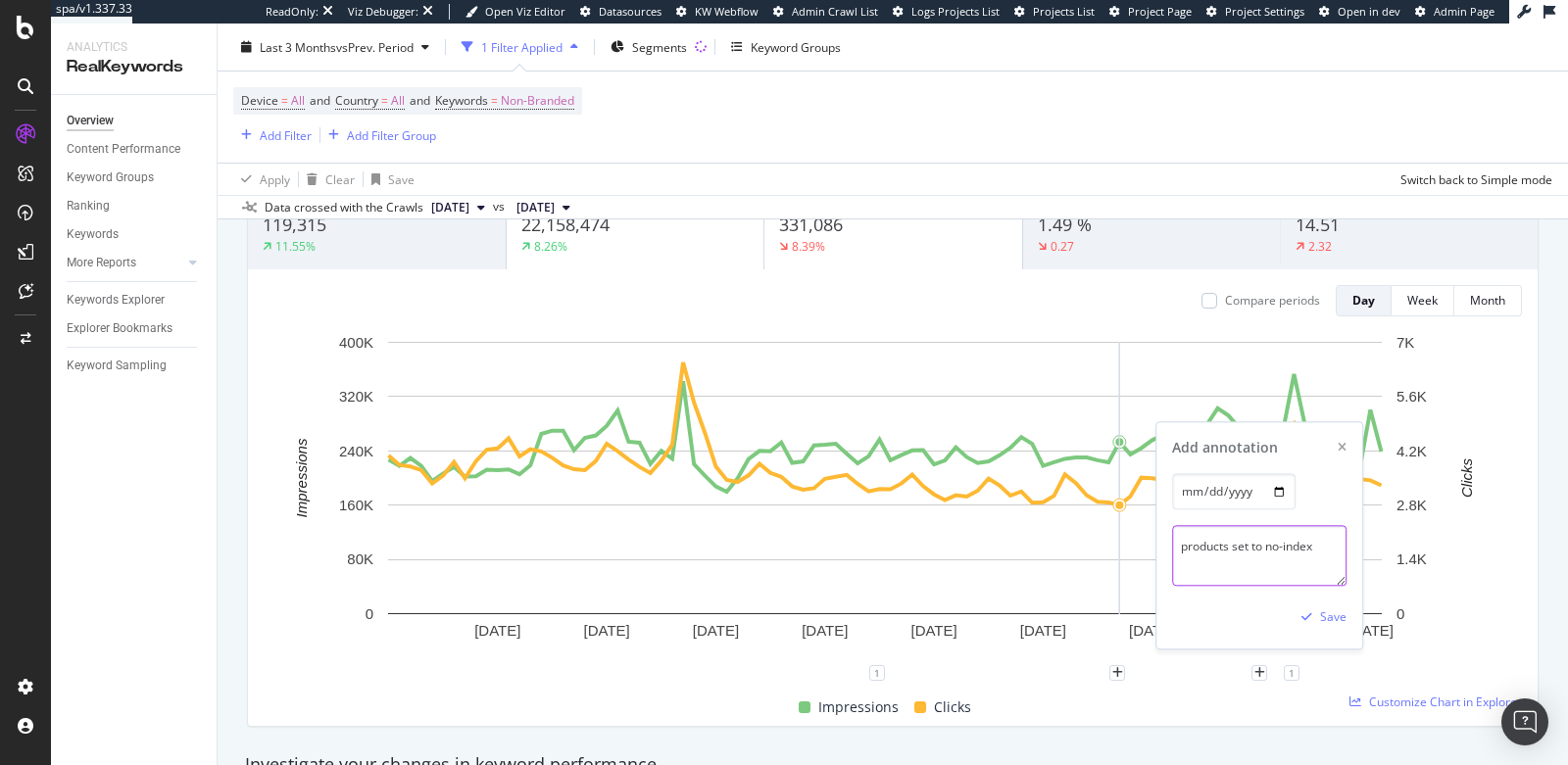
click at [1319, 549] on textarea "products set to no-index" at bounding box center [1259, 555] width 174 height 61
click at [1260, 567] on textarea "products set to no-index RESOLVED" at bounding box center [1259, 555] width 174 height 61
type textarea "products set to no-index RESOLVED"
click at [1322, 616] on div "Save" at bounding box center [1333, 617] width 26 height 17
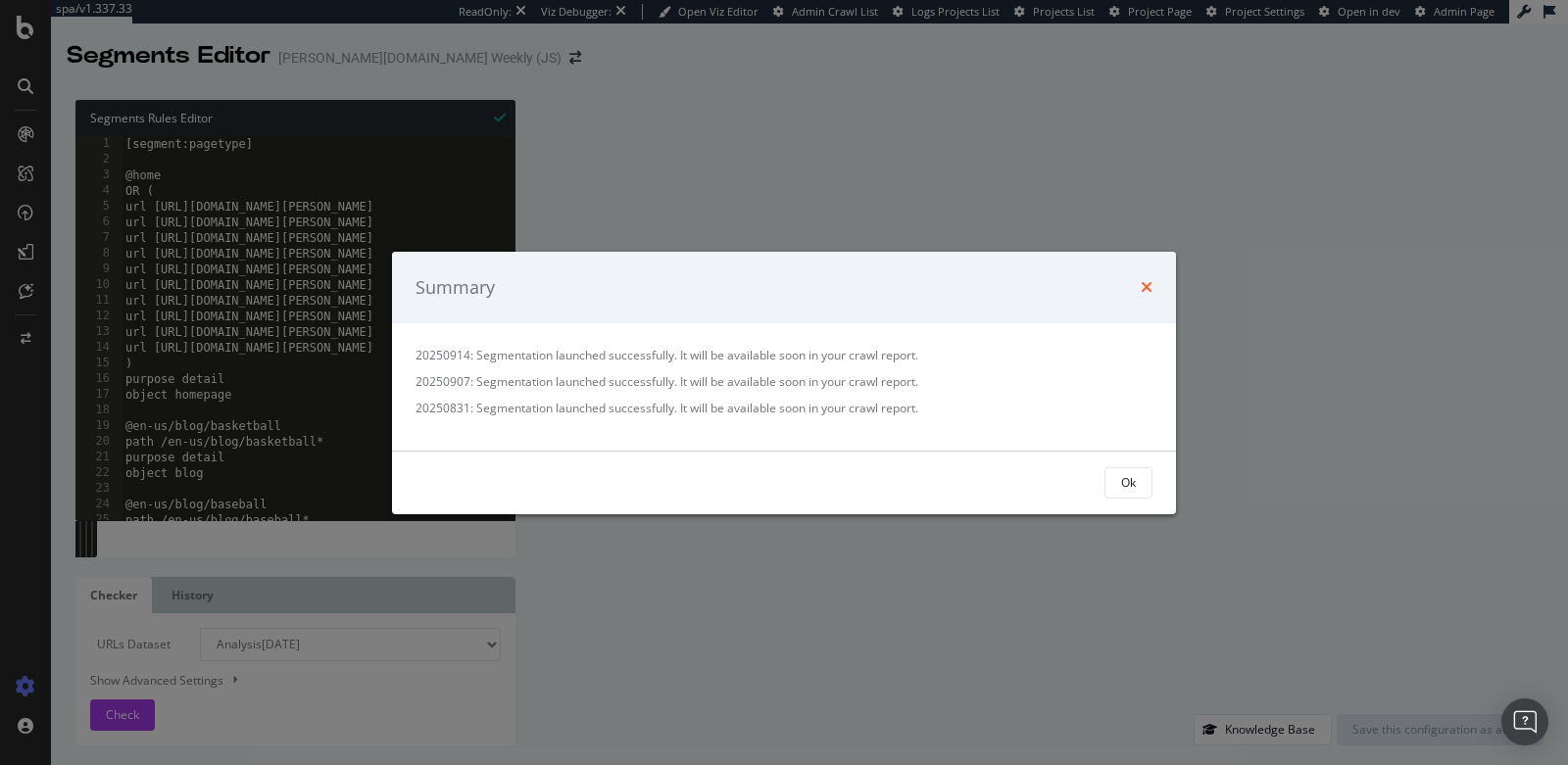
click at [1147, 285] on icon "times" at bounding box center [1146, 287] width 12 height 16
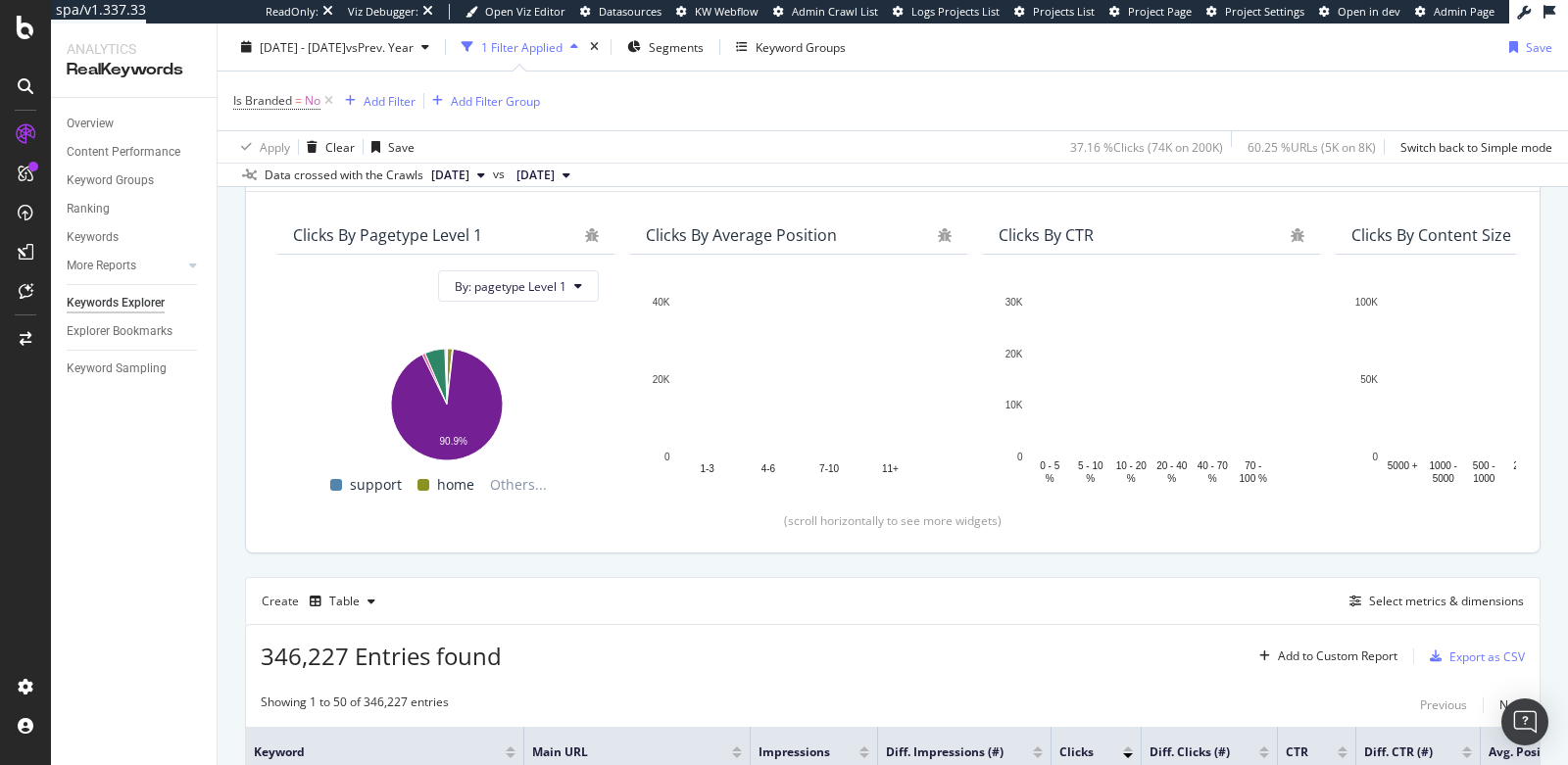
scroll to position [247, 0]
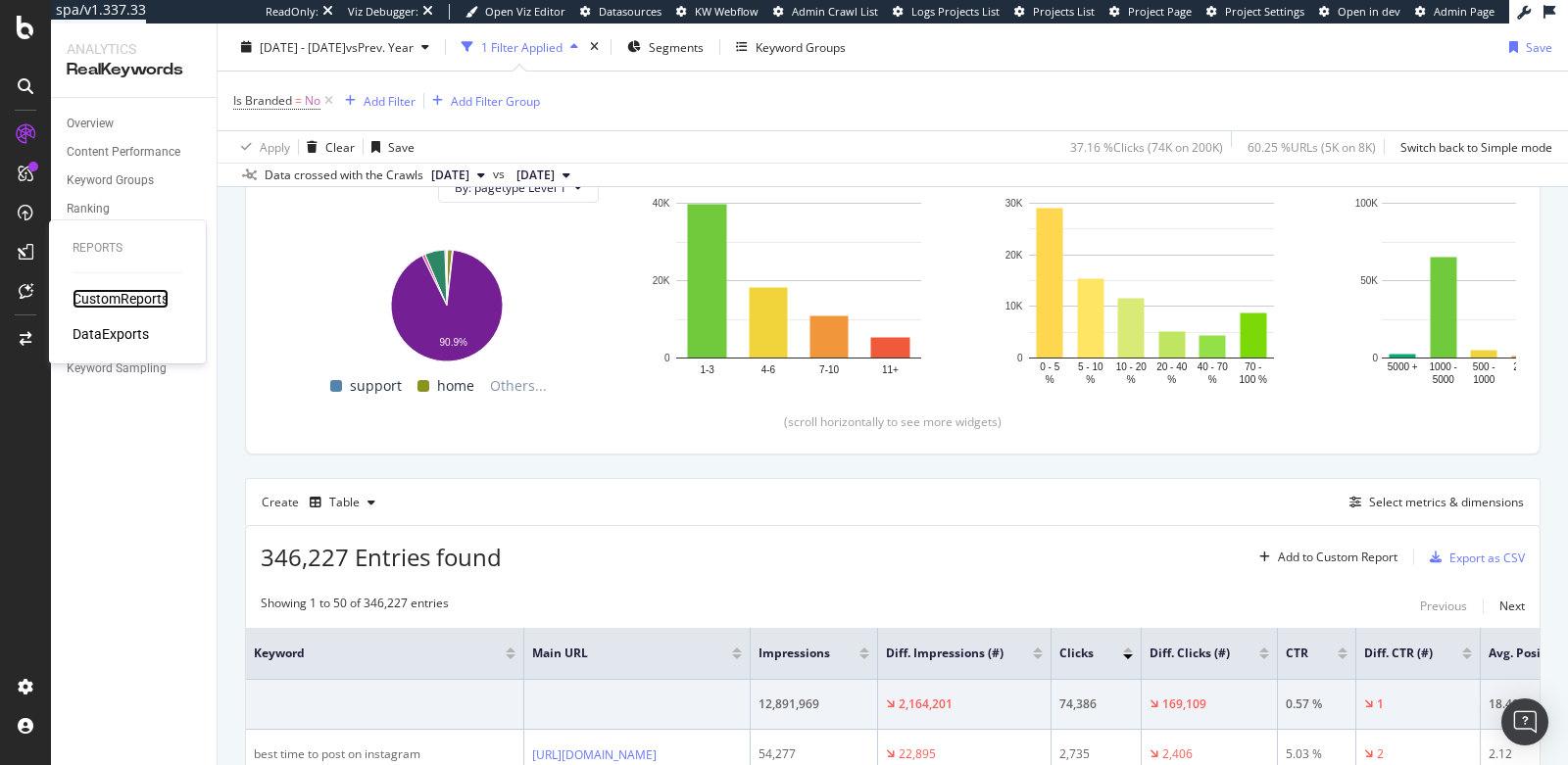
click at [112, 294] on div "CustomReports" at bounding box center [121, 299] width 96 height 20
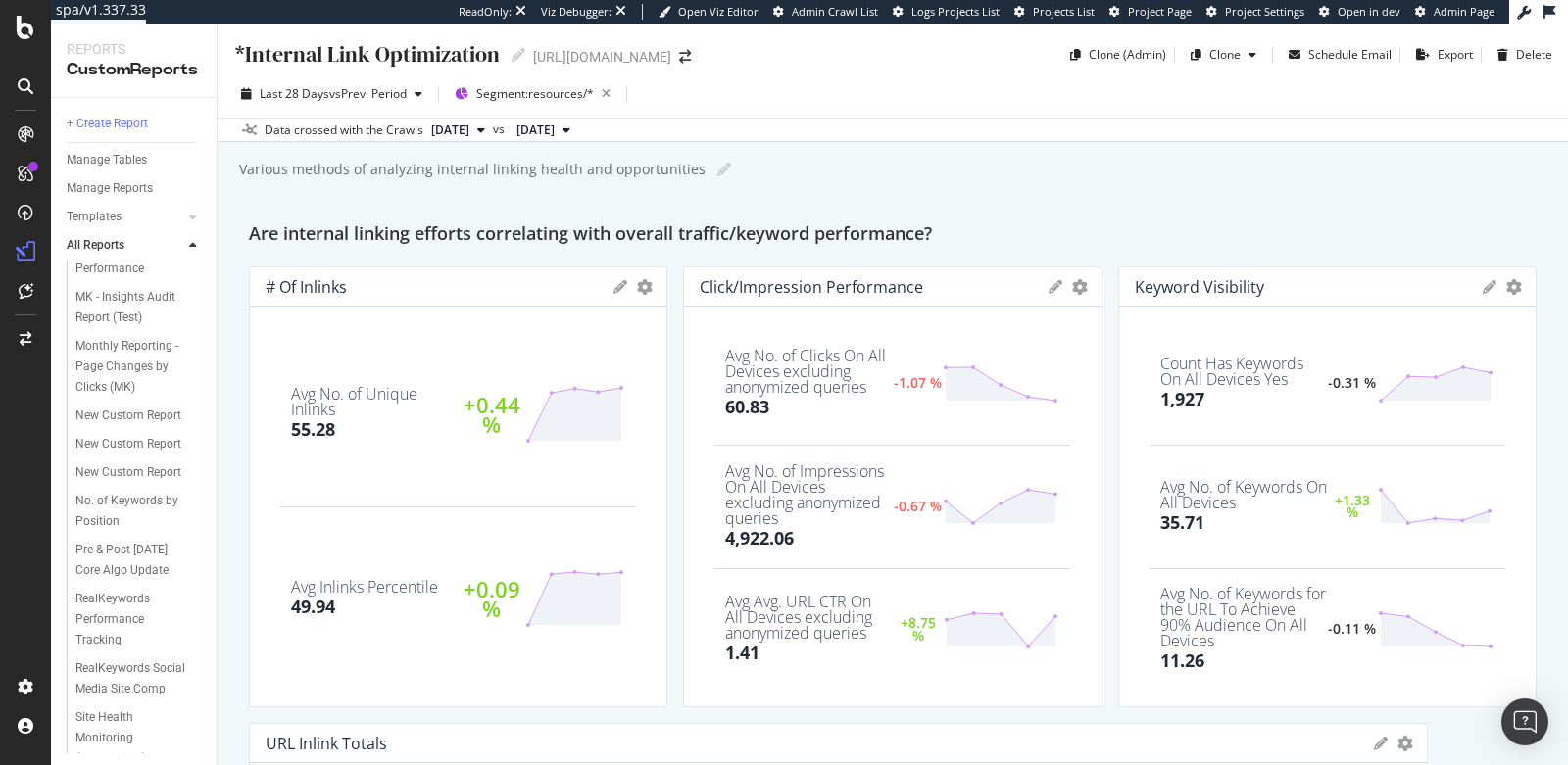
scroll to position [223, 0]
click at [116, 424] on div "New Custom Report" at bounding box center [128, 414] width 106 height 21
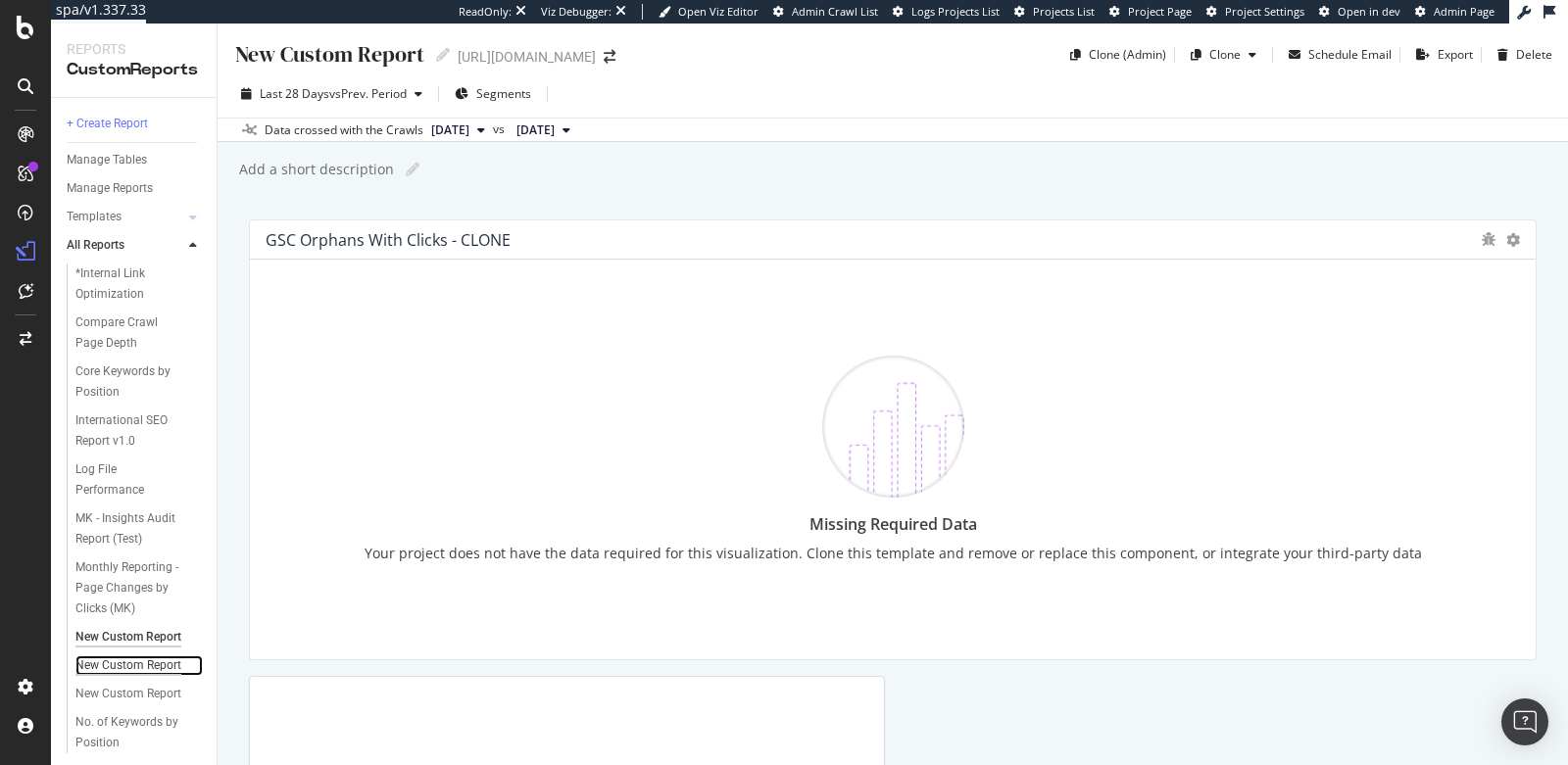
click at [109, 676] on div "New Custom Report" at bounding box center [128, 665] width 106 height 21
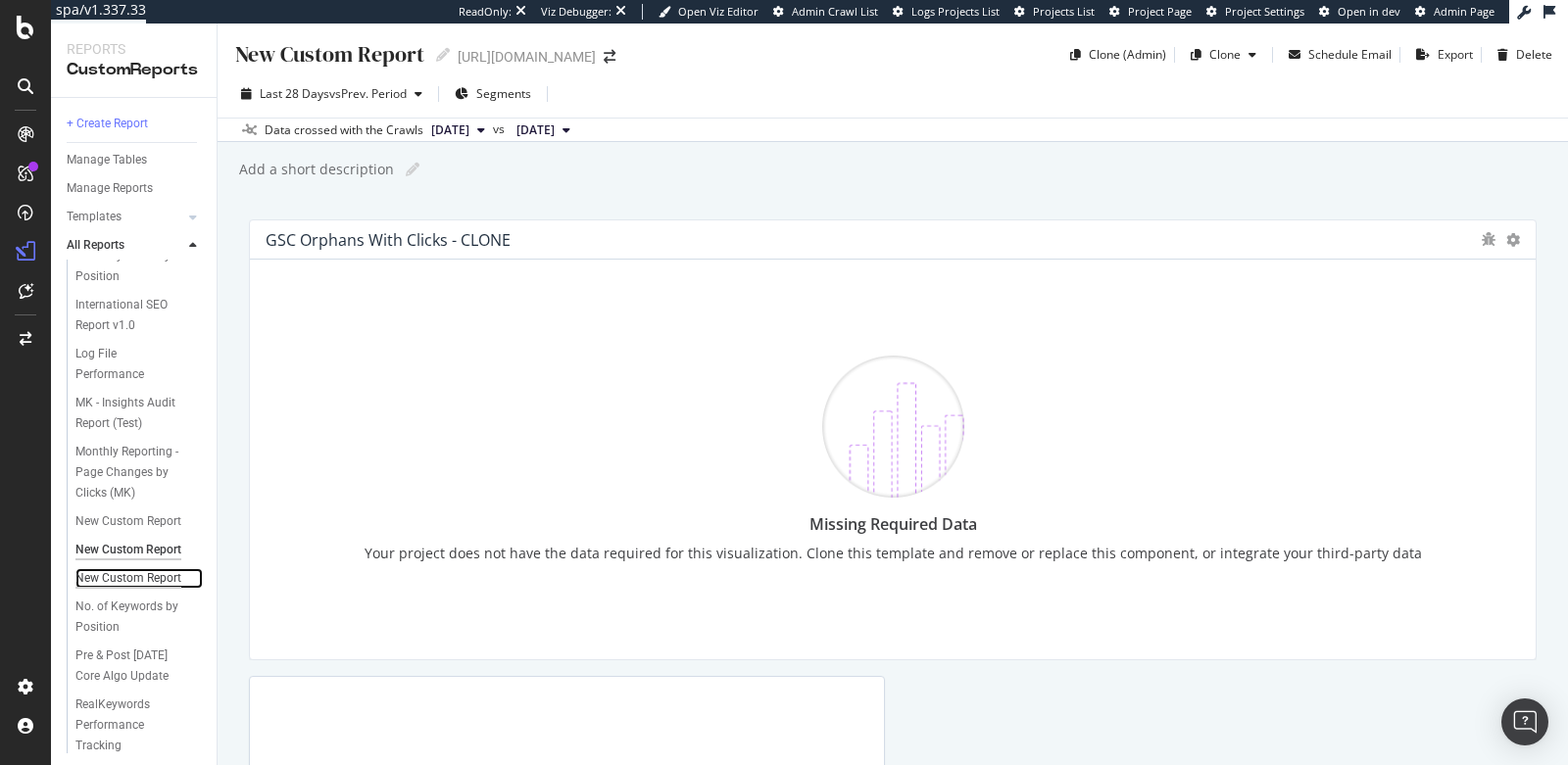
click at [126, 589] on div "New Custom Report" at bounding box center [128, 578] width 106 height 21
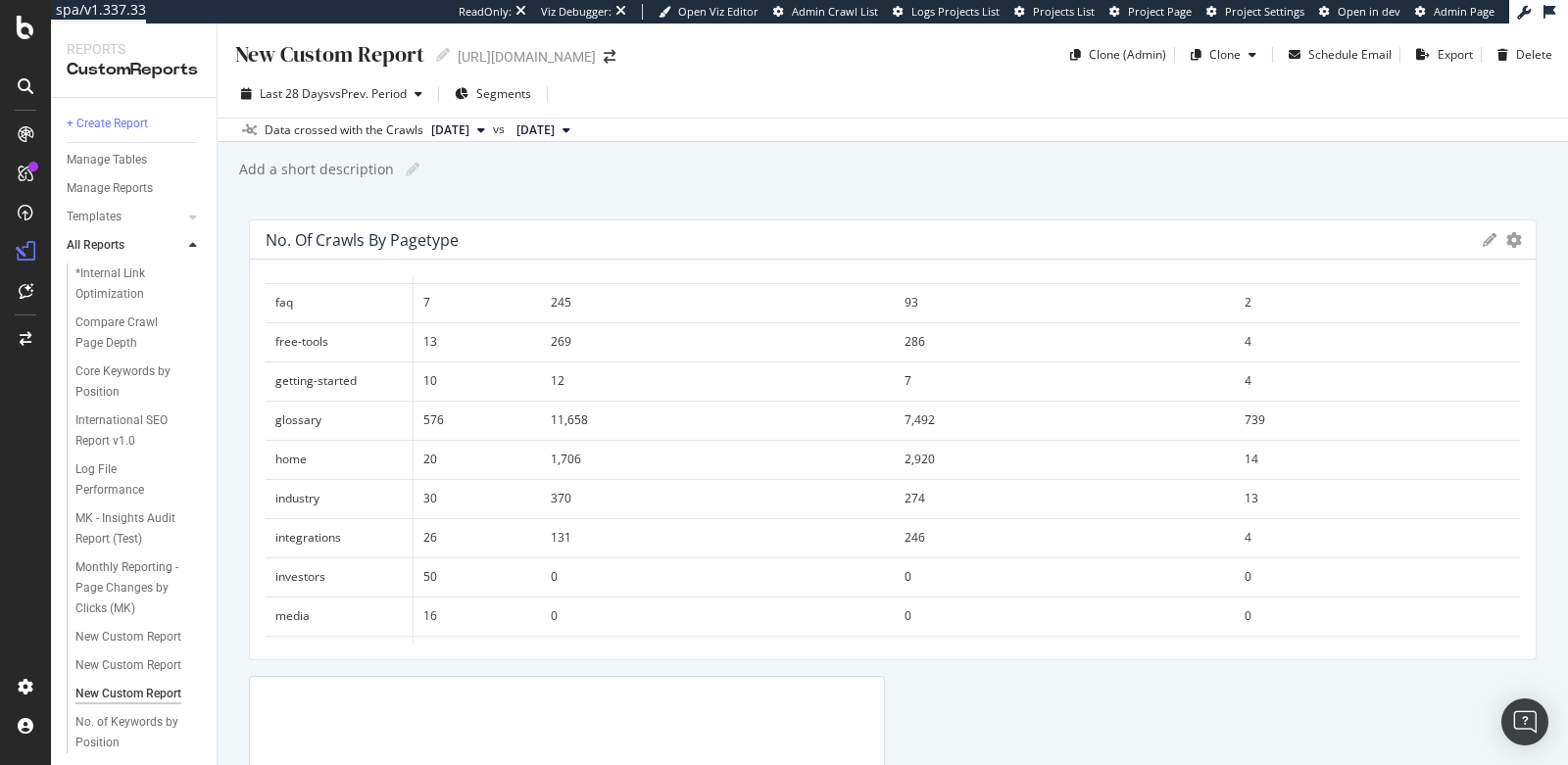
scroll to position [185, 0]
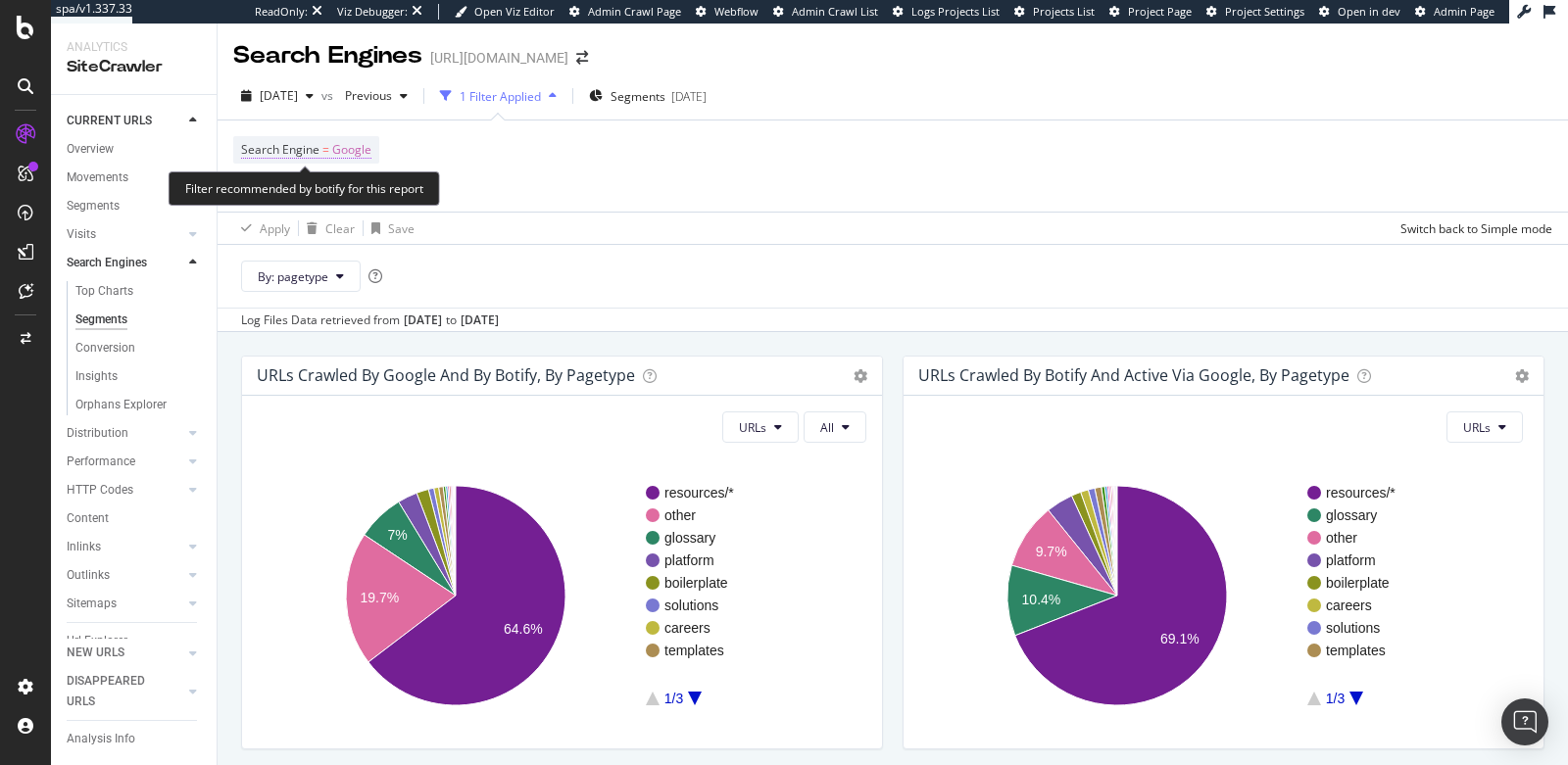
click at [351, 152] on span "Google" at bounding box center [351, 149] width 39 height 27
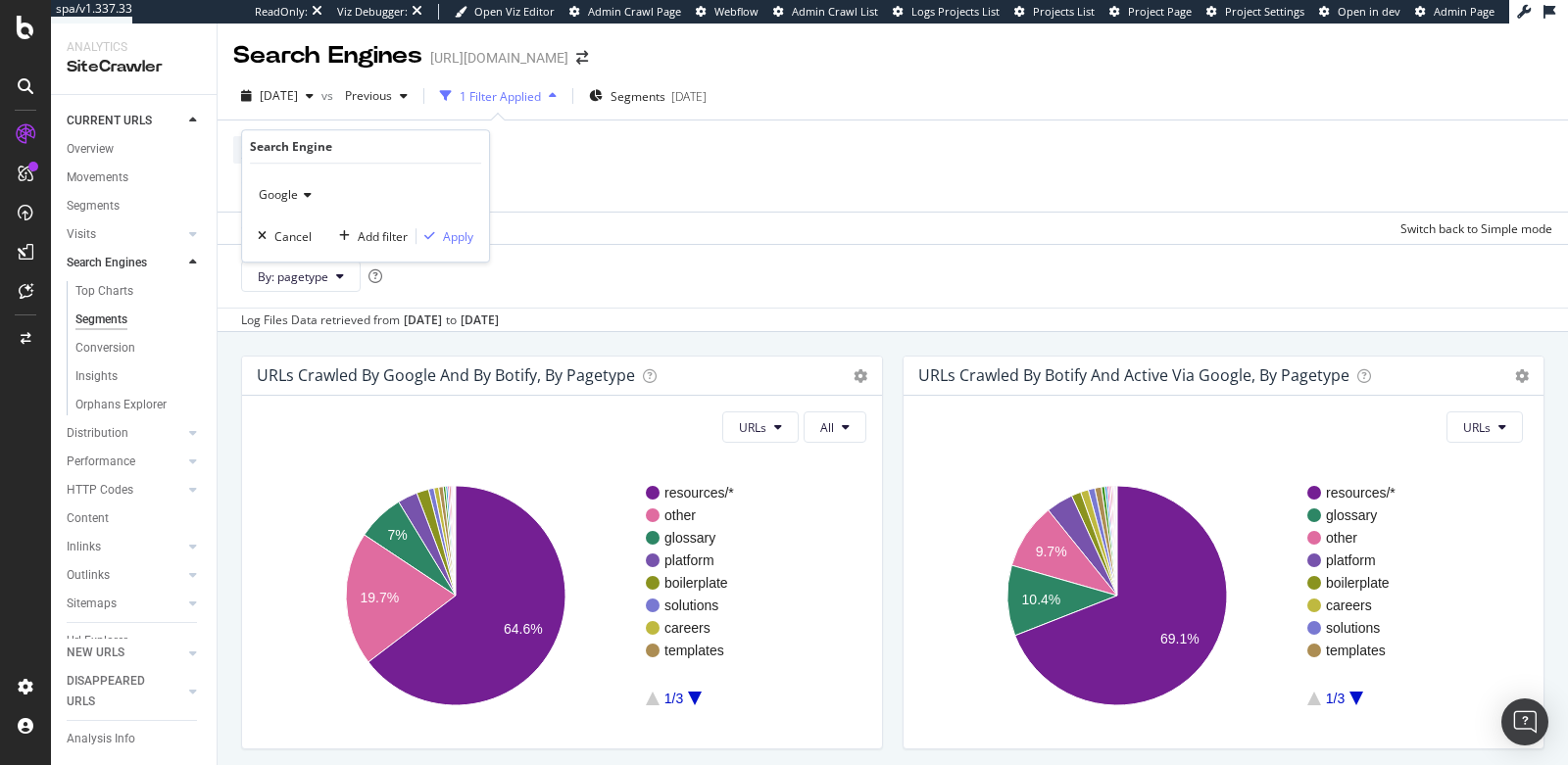
click at [295, 190] on span "Google" at bounding box center [278, 194] width 39 height 17
click at [700, 312] on div "Log Files Data retrieved from Aug. 16, 2025 to Sep. 14, 2025" at bounding box center [893, 320] width 1350 height 24
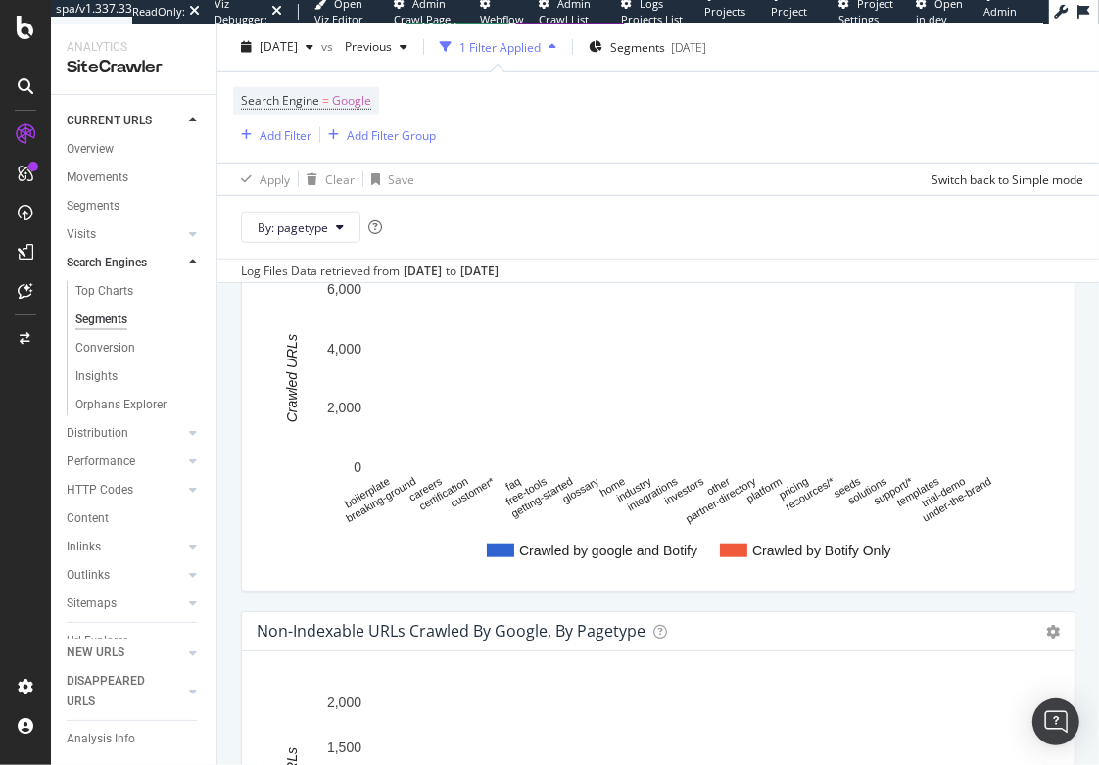
scroll to position [925, 0]
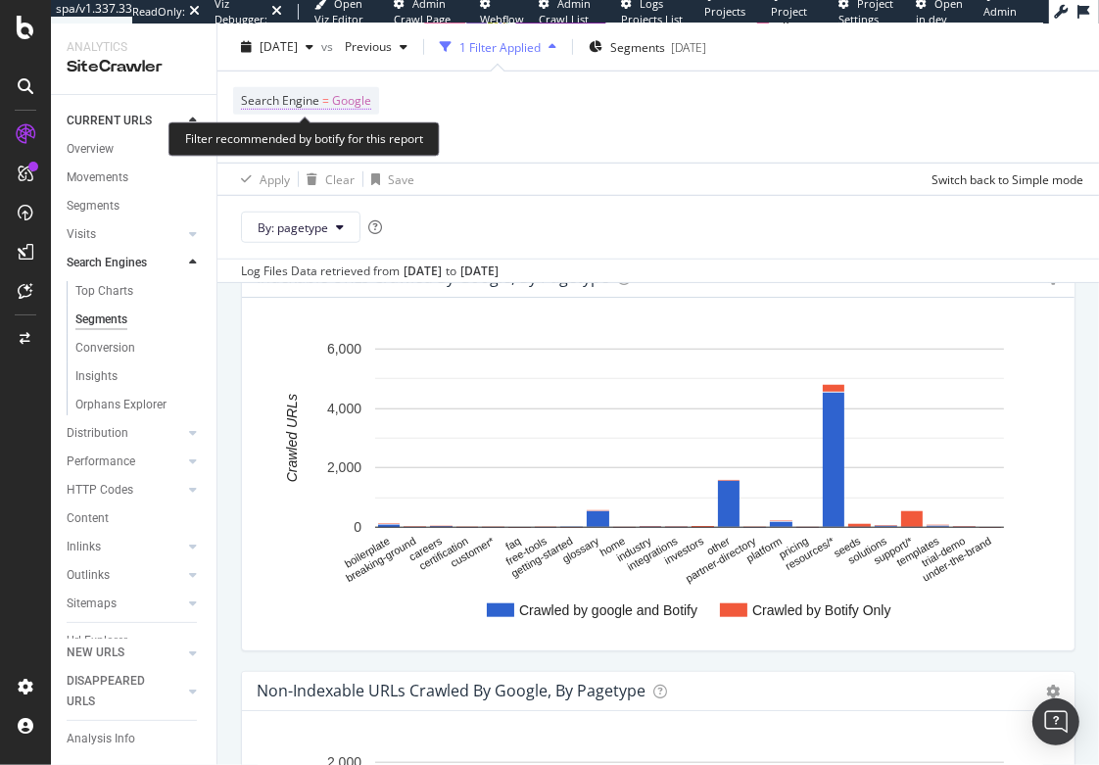
click at [355, 98] on span "Google" at bounding box center [351, 100] width 39 height 27
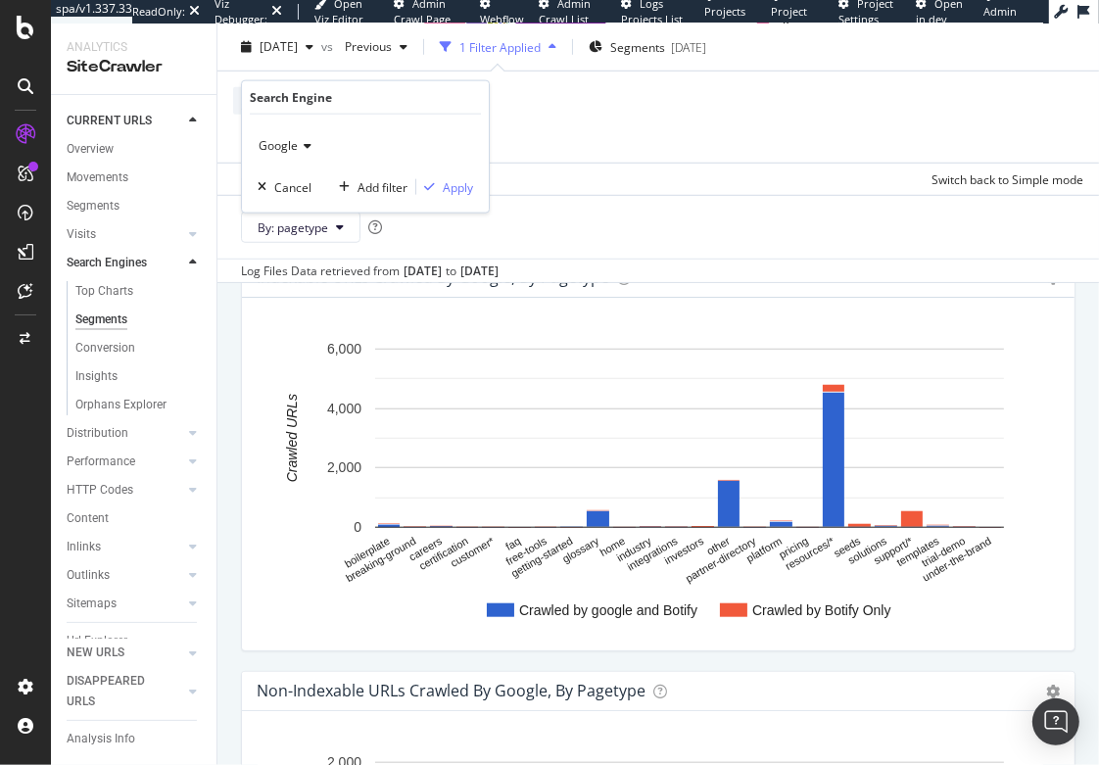
click at [290, 142] on span "Google" at bounding box center [278, 145] width 39 height 17
click at [292, 235] on span "OpenAI" at bounding box center [287, 236] width 40 height 17
click at [451, 188] on div "Apply" at bounding box center [458, 186] width 30 height 17
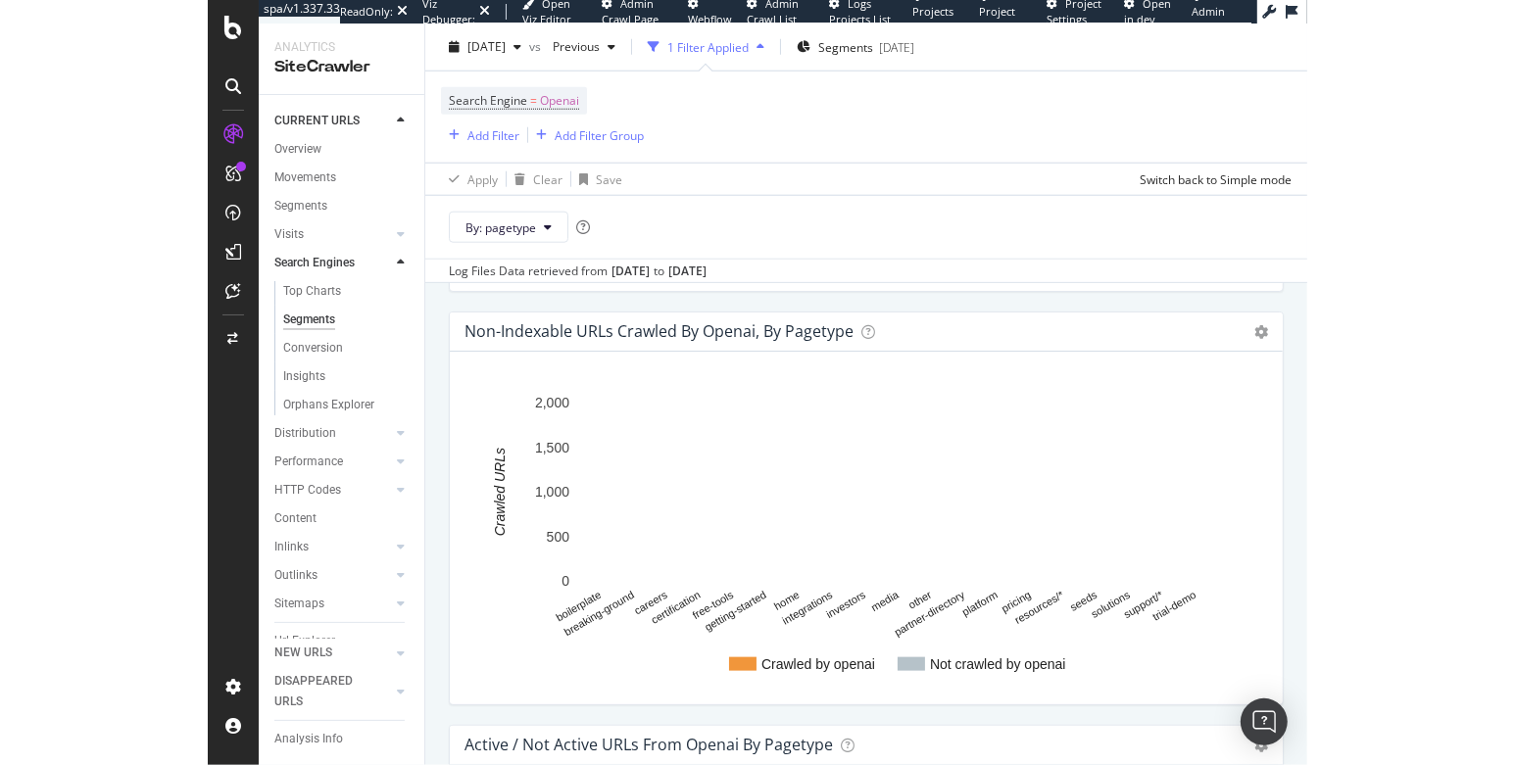
scroll to position [1282, 0]
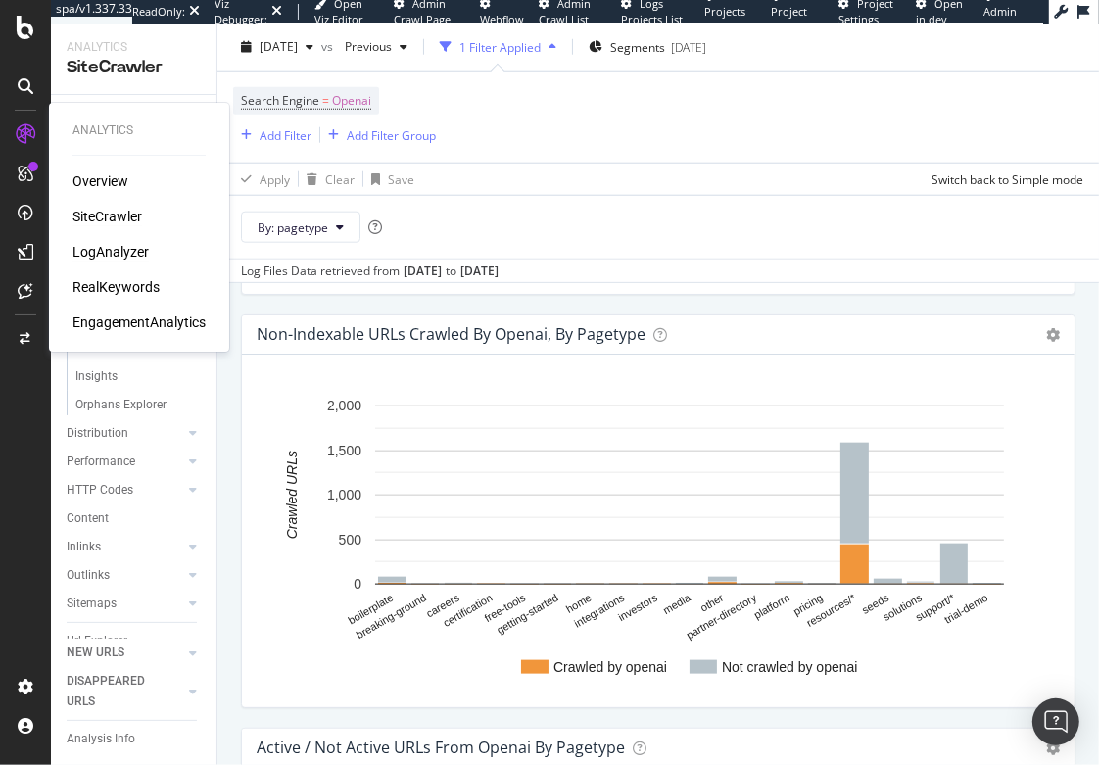
click at [129, 258] on div "LogAnalyzer" at bounding box center [111, 252] width 76 height 20
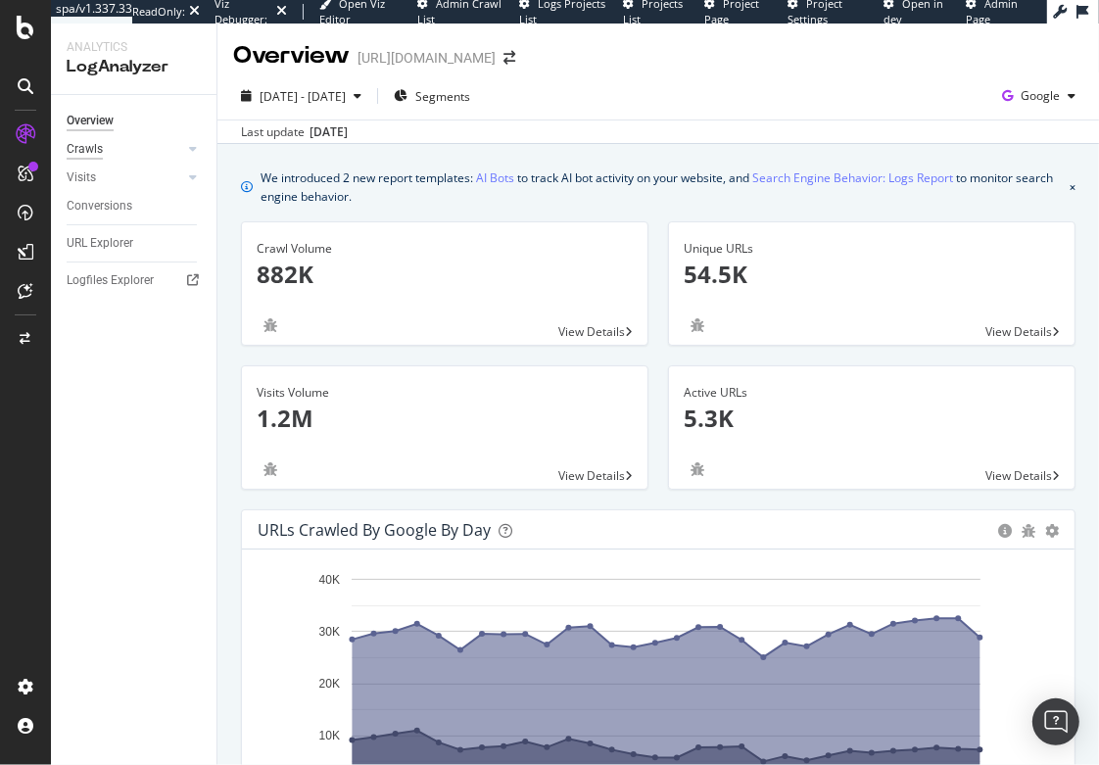
click at [99, 156] on div "Crawls" at bounding box center [85, 149] width 36 height 21
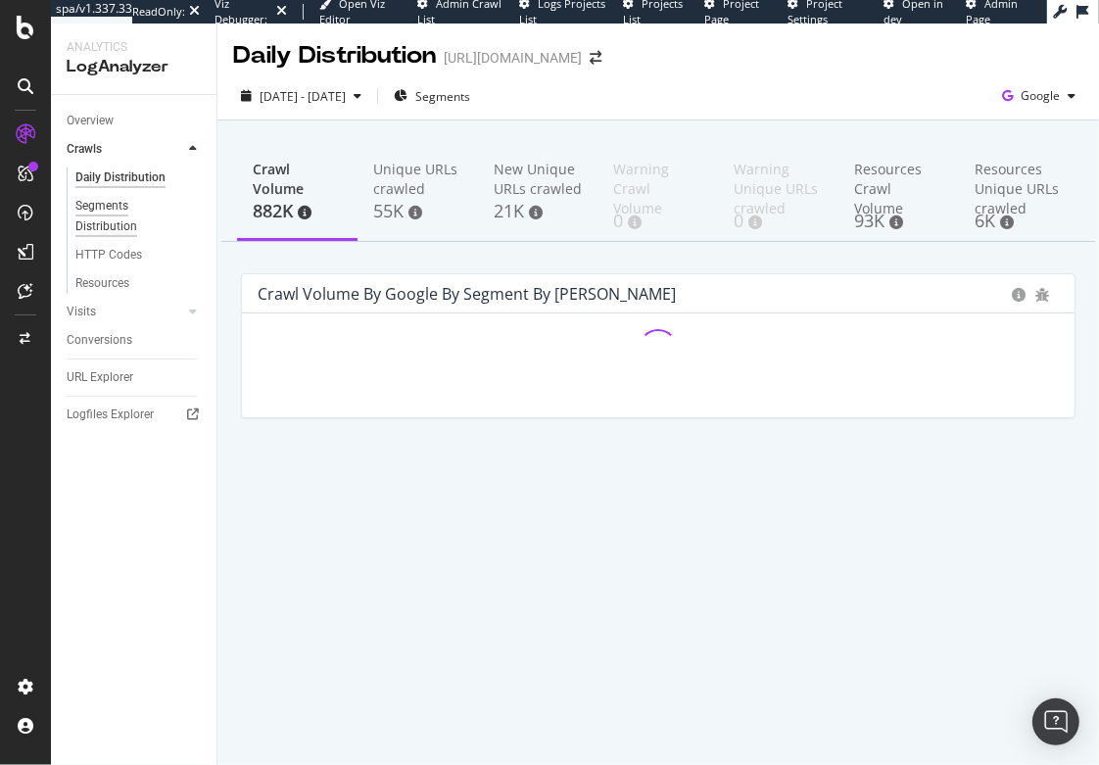
click at [104, 207] on div "Segments Distribution" at bounding box center [129, 216] width 109 height 41
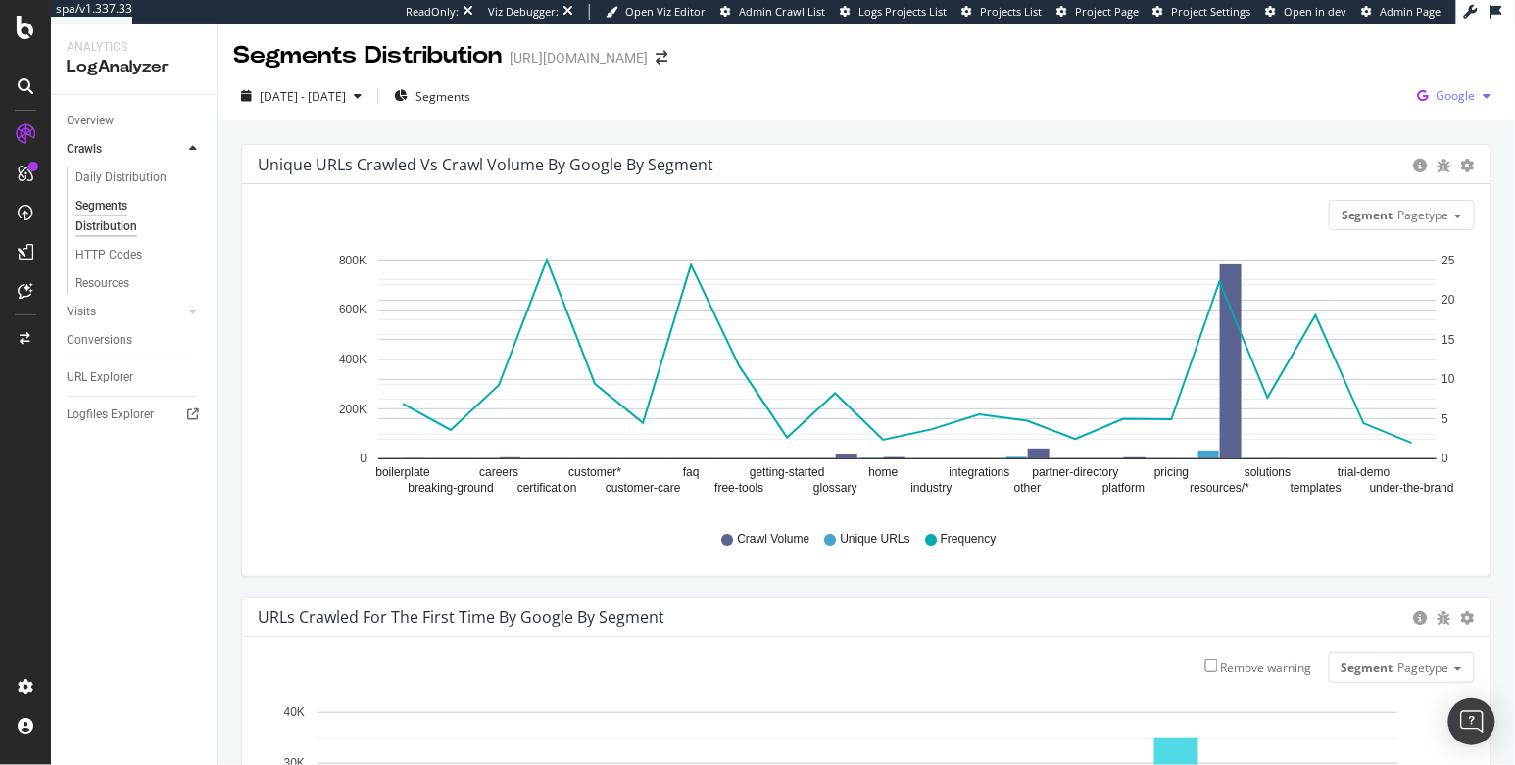
click at [1437, 100] on span "Google" at bounding box center [1455, 95] width 39 height 17
click at [1336, 83] on span "Bing" at bounding box center [1341, 80] width 73 height 18
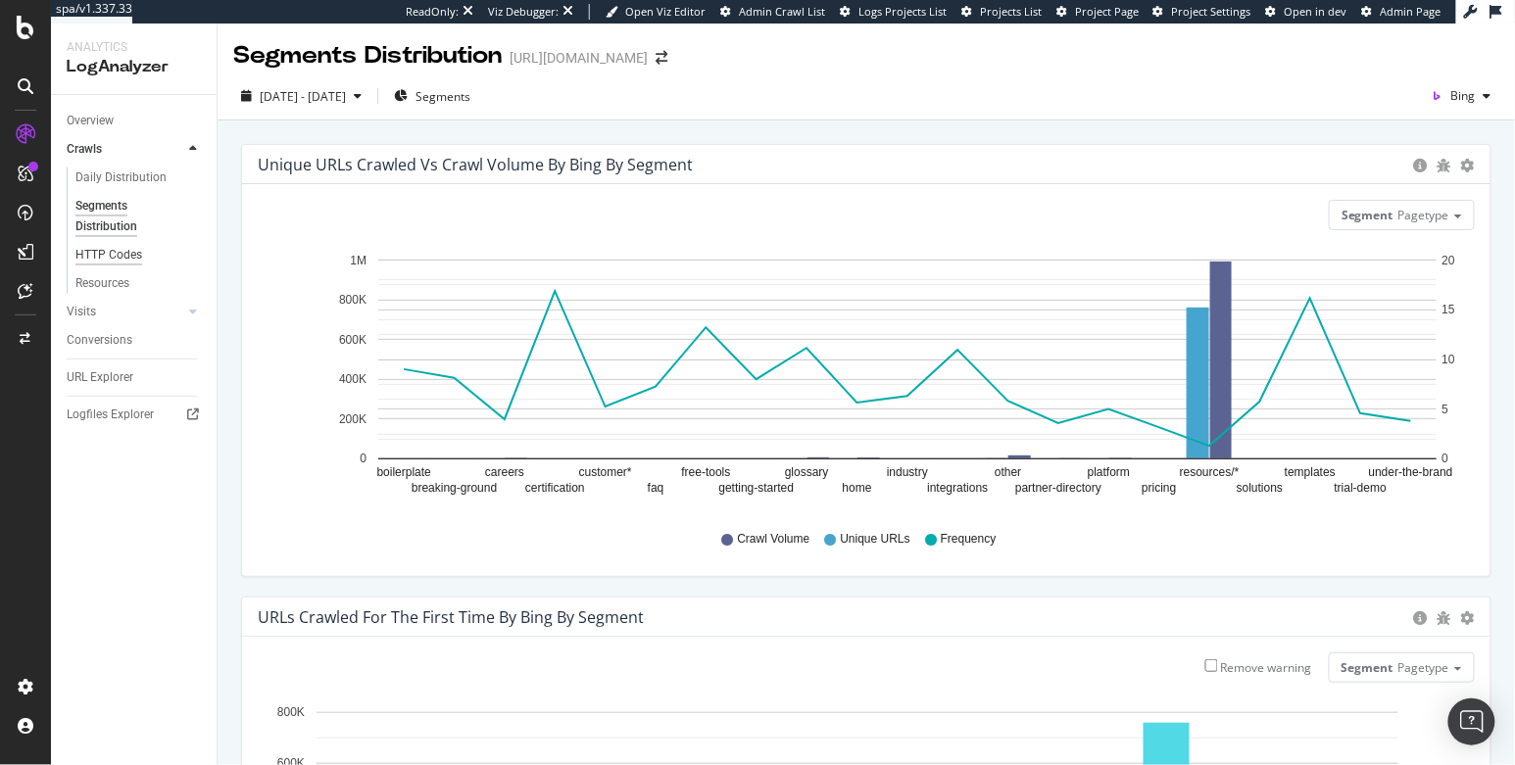
click at [101, 255] on div "HTTP Codes" at bounding box center [108, 255] width 67 height 21
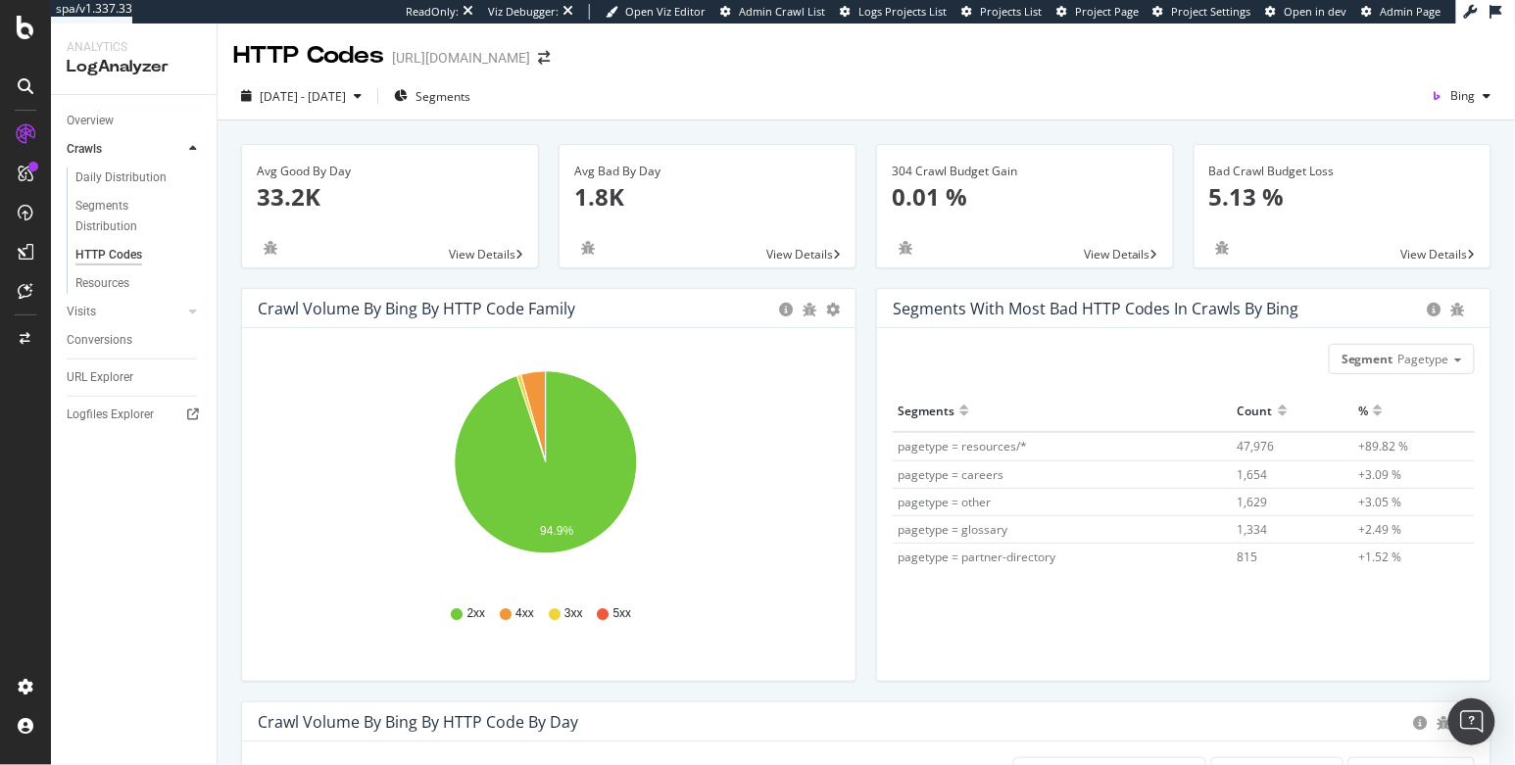
scroll to position [54, 0]
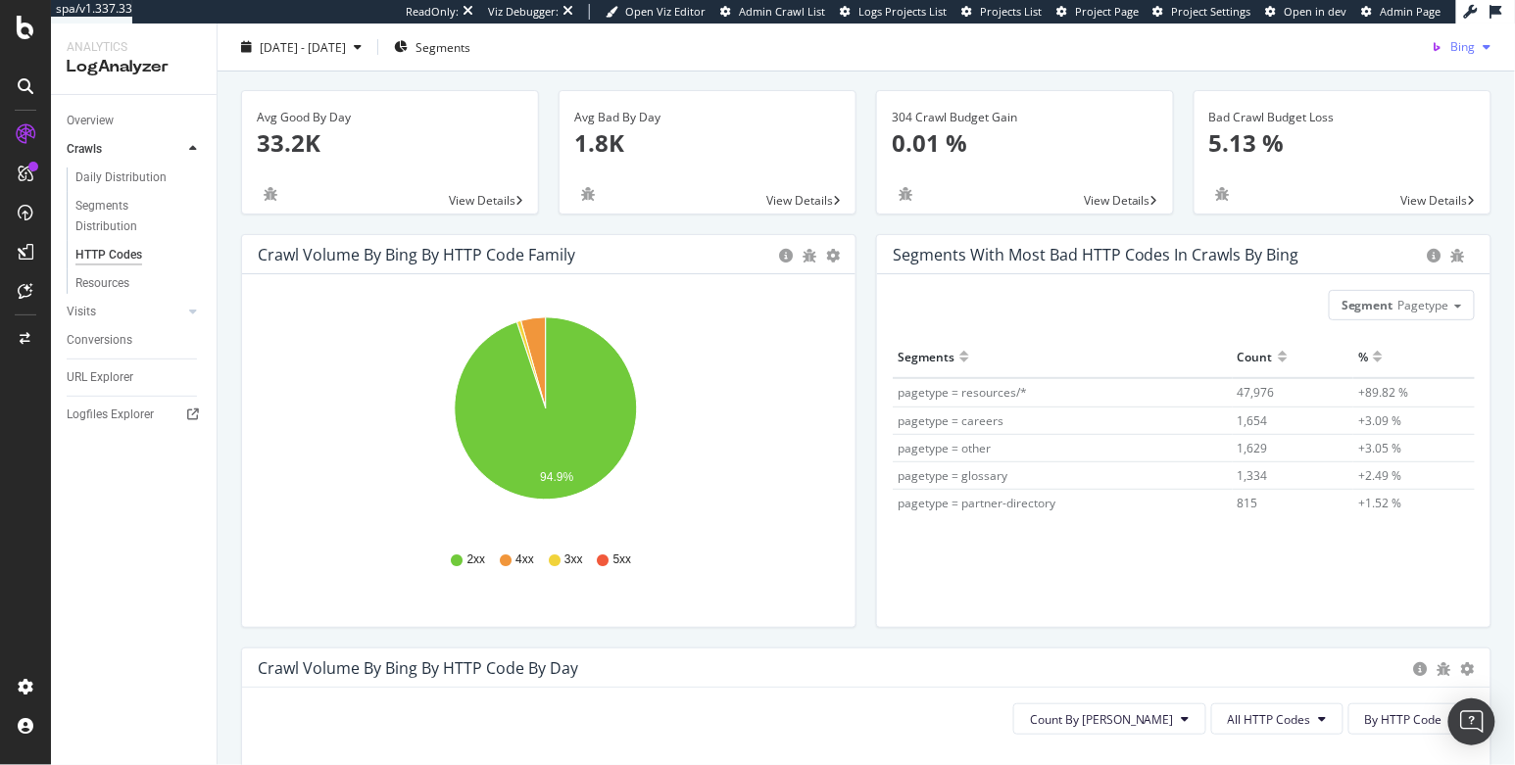
click at [1451, 47] on span "Bing" at bounding box center [1463, 46] width 24 height 17
click at [866, 551] on div "Segments with most bad HTTP codes in Crawls by bing Segment Pagetype Hold CMD (…" at bounding box center [1183, 440] width 635 height 413
click at [115, 298] on div "CustomReports" at bounding box center [121, 299] width 96 height 20
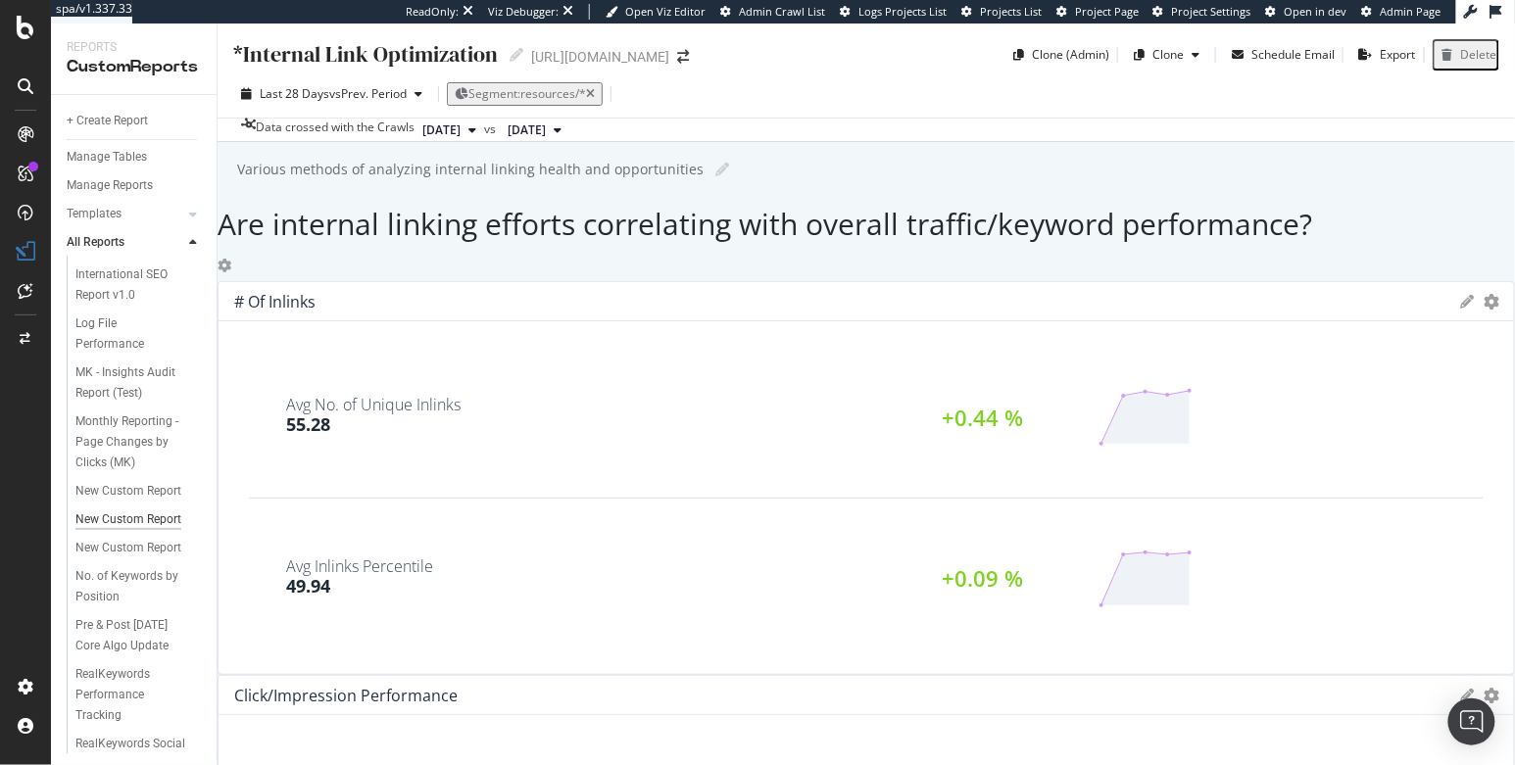
scroll to position [150, 0]
click at [121, 552] on div "New Custom Report" at bounding box center [128, 541] width 106 height 21
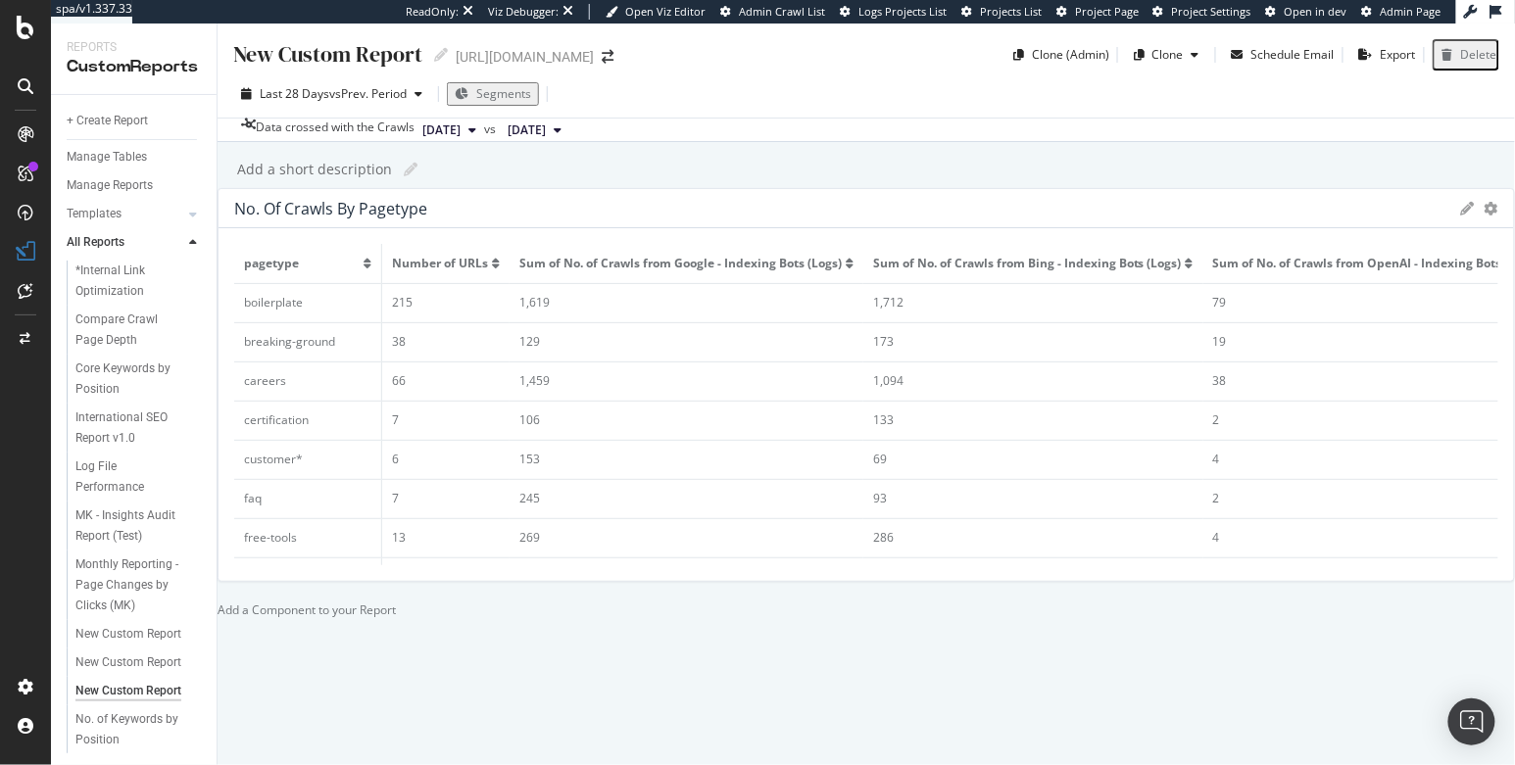
scroll to position [21, 0]
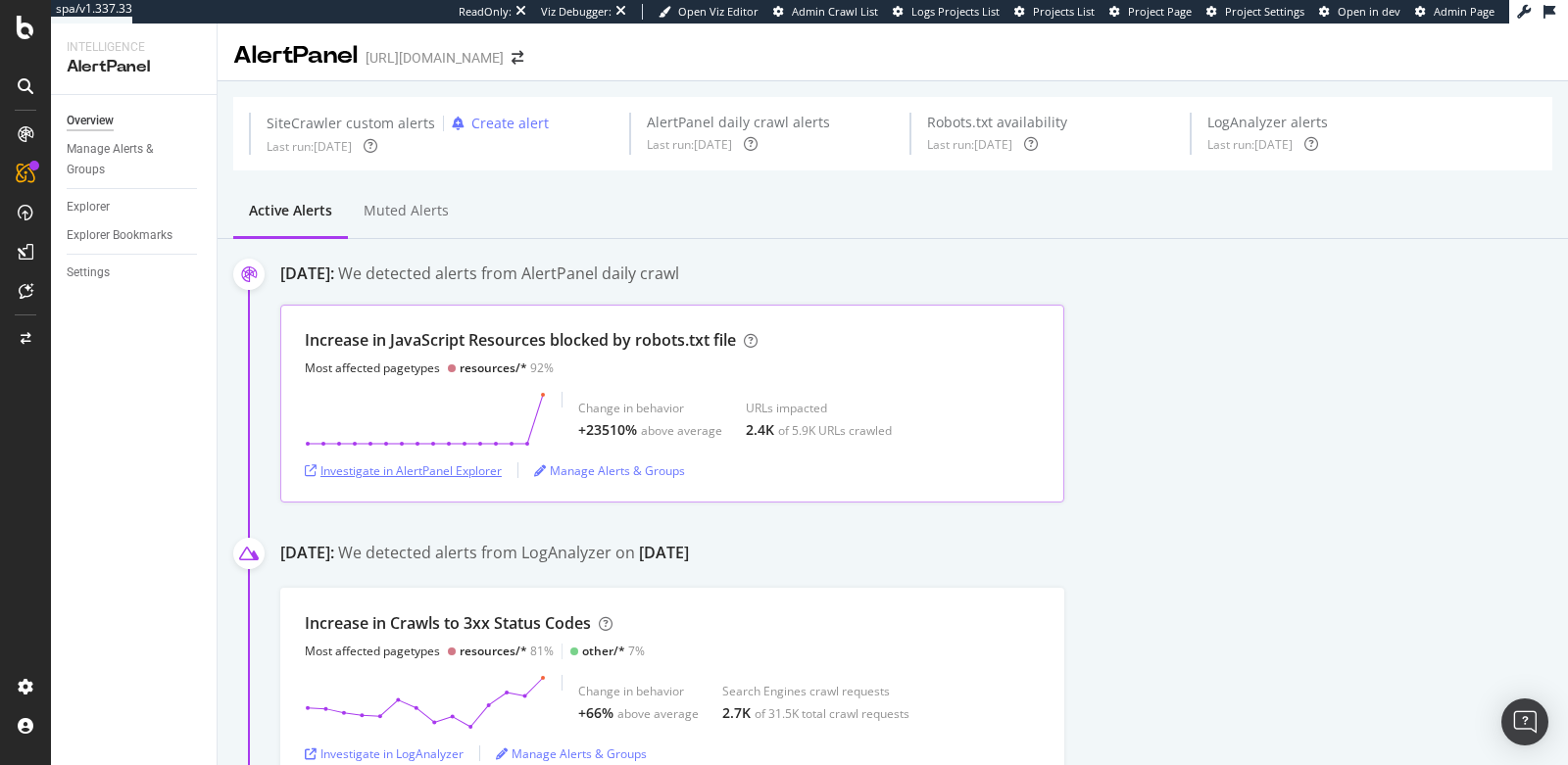
click at [457, 463] on div "Investigate in AlertPanel Explorer" at bounding box center [403, 470] width 197 height 17
